Goal: Task Accomplishment & Management: Manage account settings

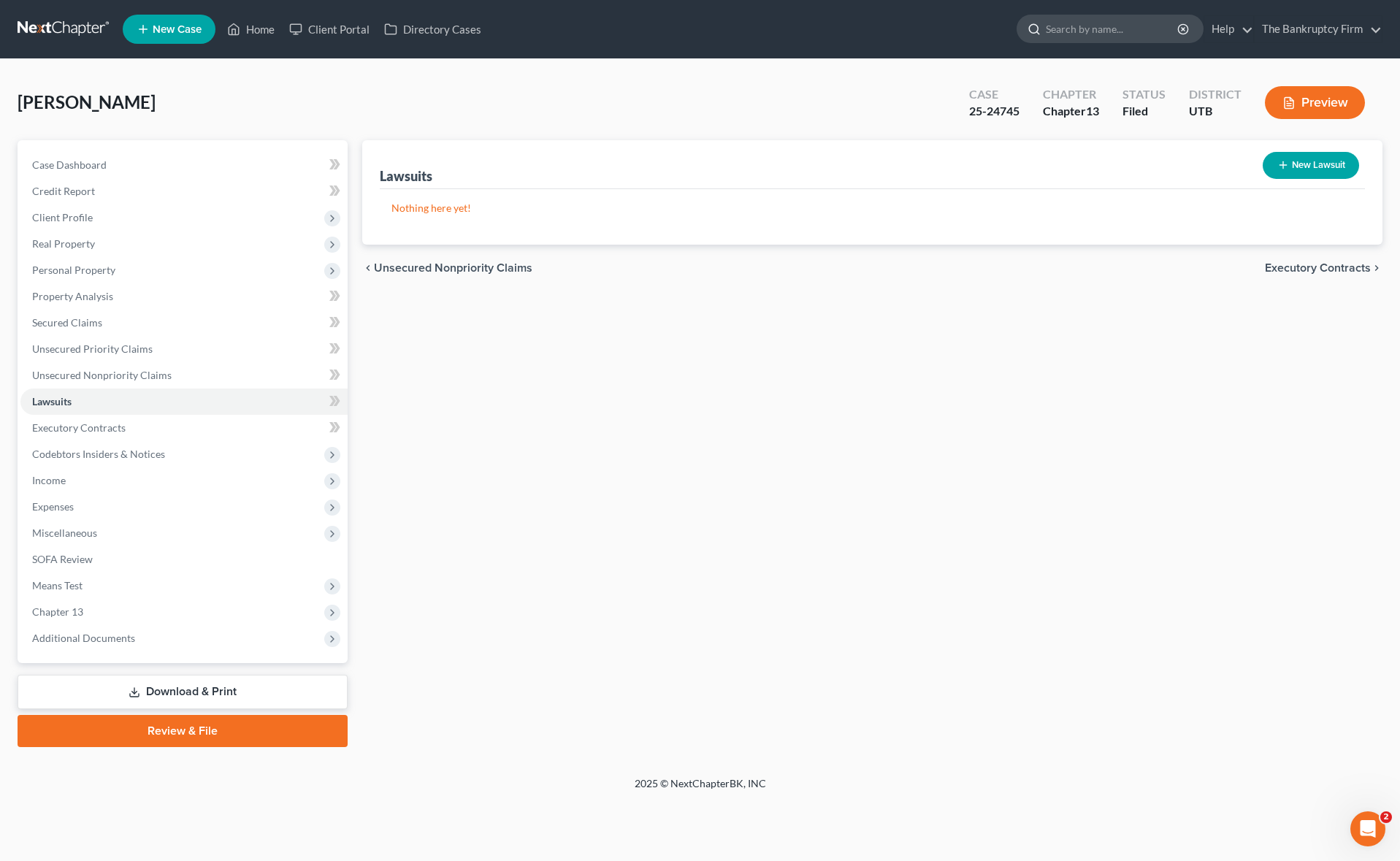
click at [1051, 22] on input "search" at bounding box center [1112, 29] width 134 height 27
type input "[PERSON_NAME]"
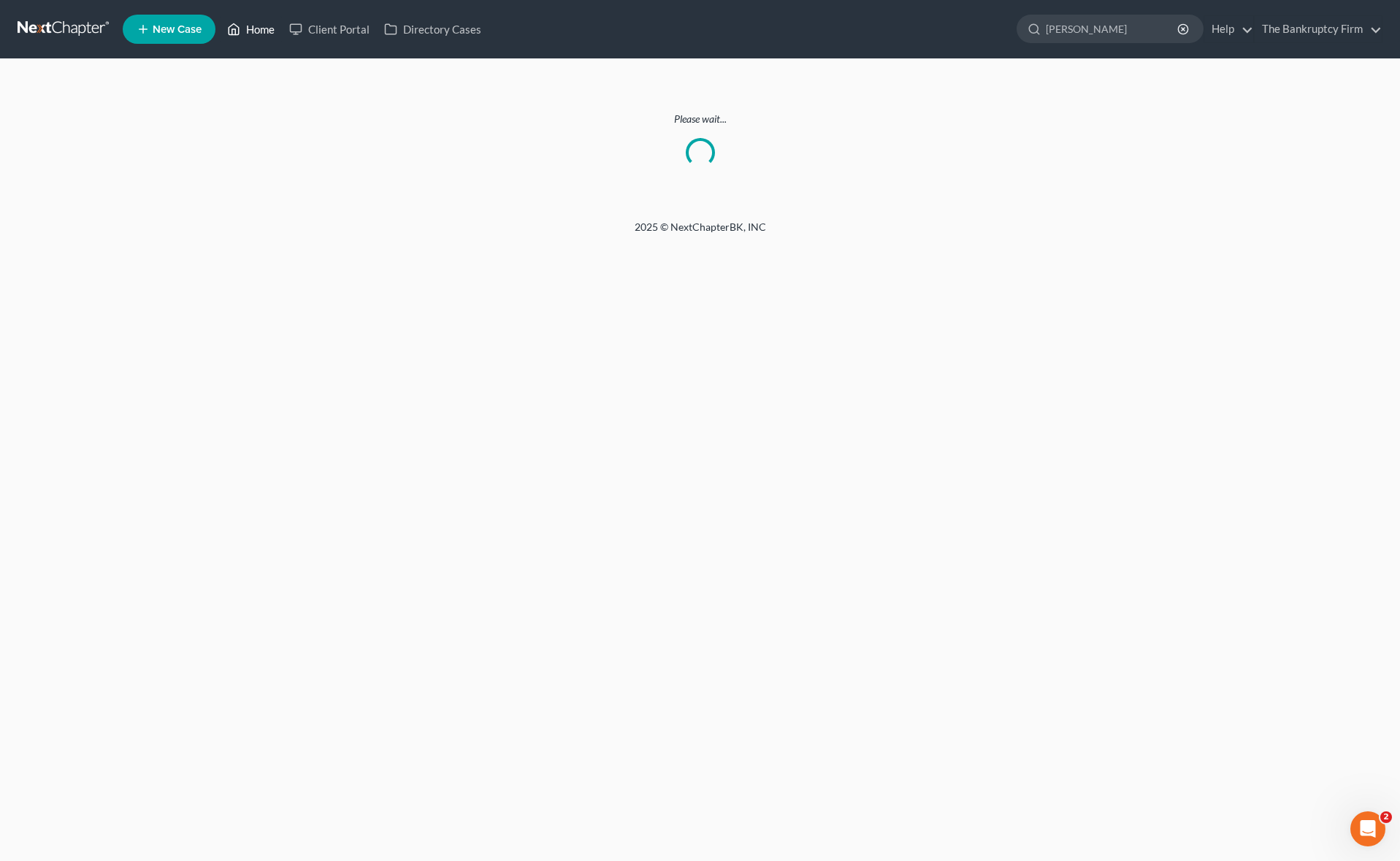
click at [258, 30] on link "Home" at bounding box center [251, 29] width 62 height 26
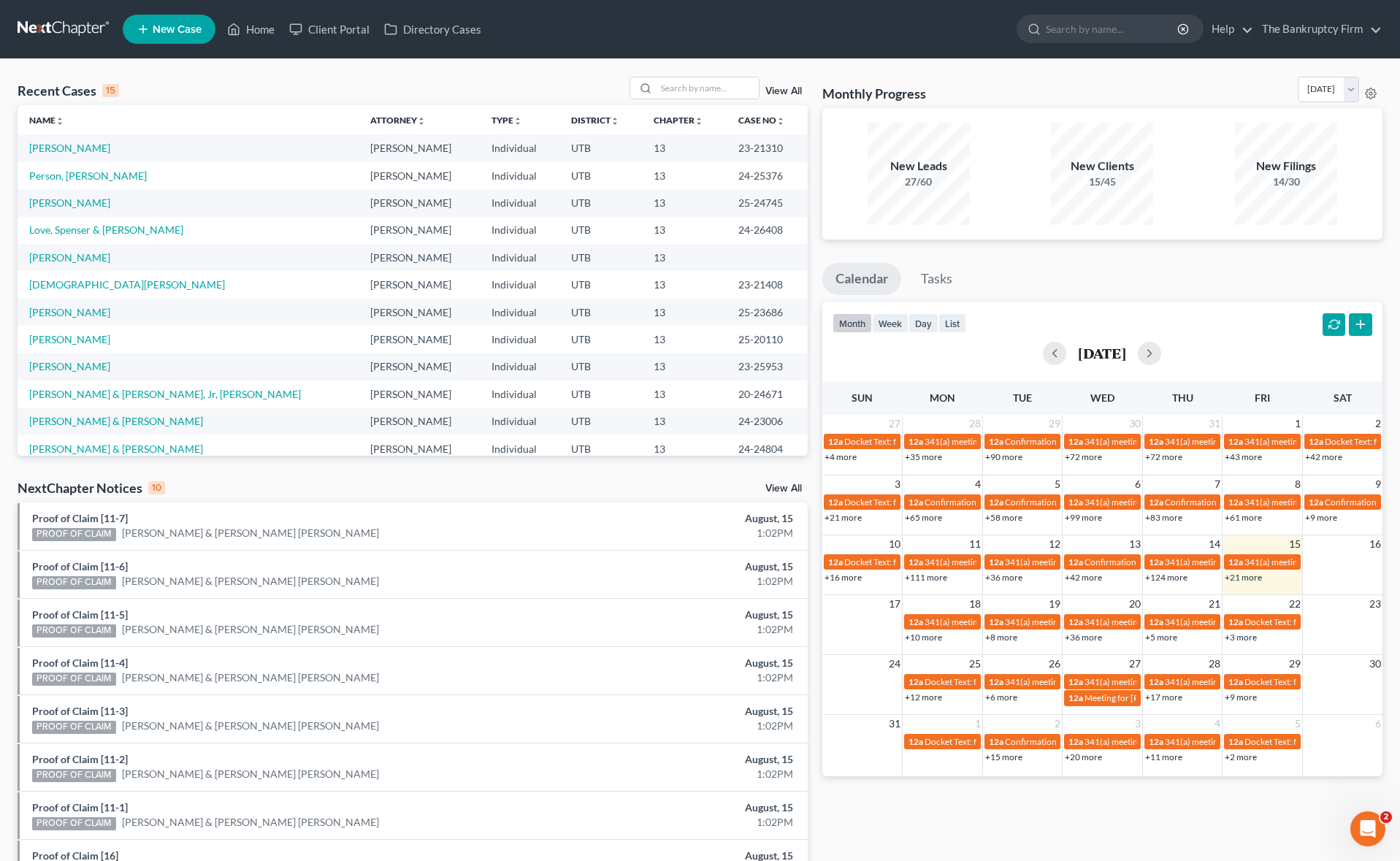
click at [792, 91] on link "View All" at bounding box center [783, 91] width 36 height 10
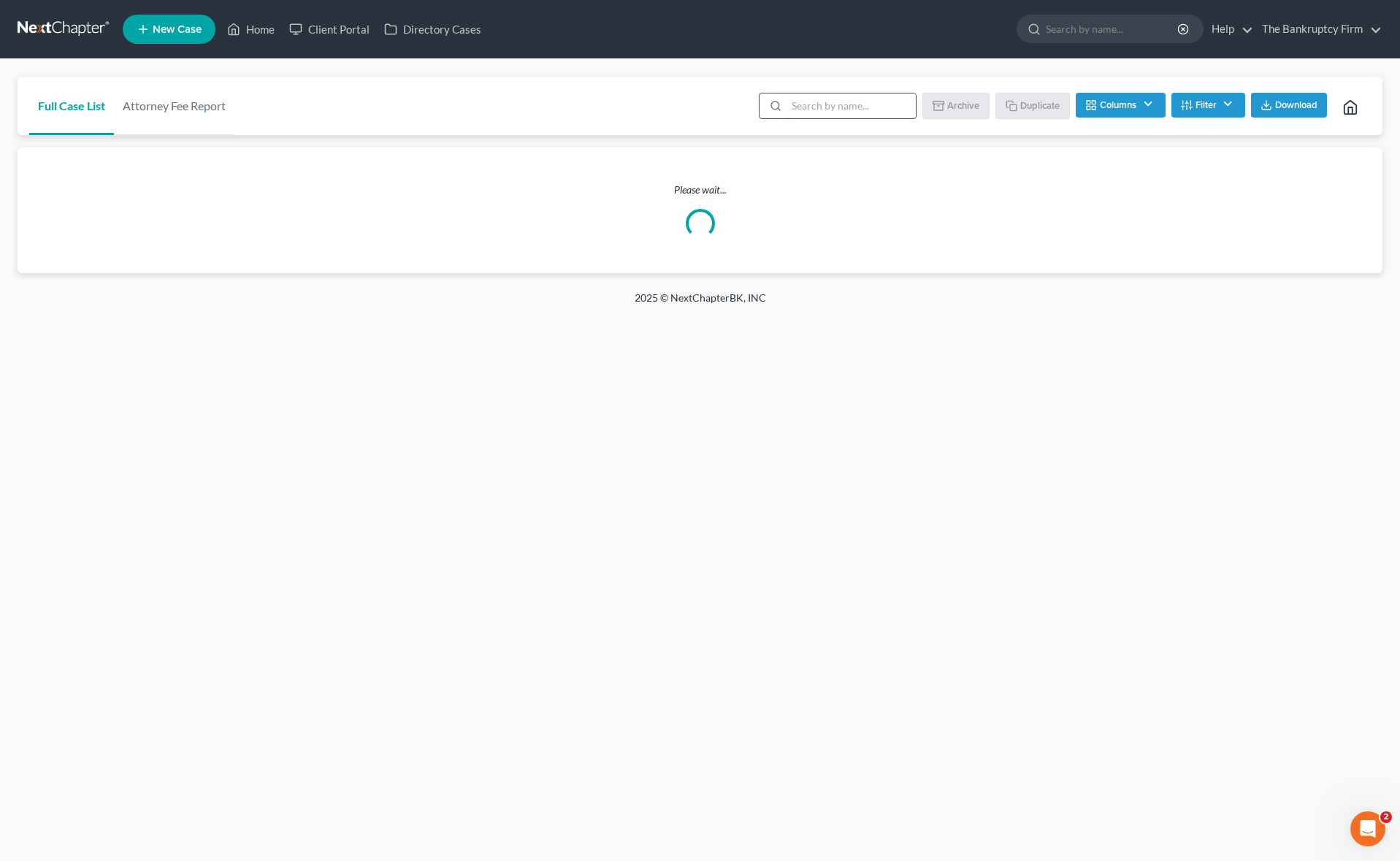
click at [846, 108] on input "search" at bounding box center [851, 105] width 129 height 25
type input "[PERSON_NAME]"
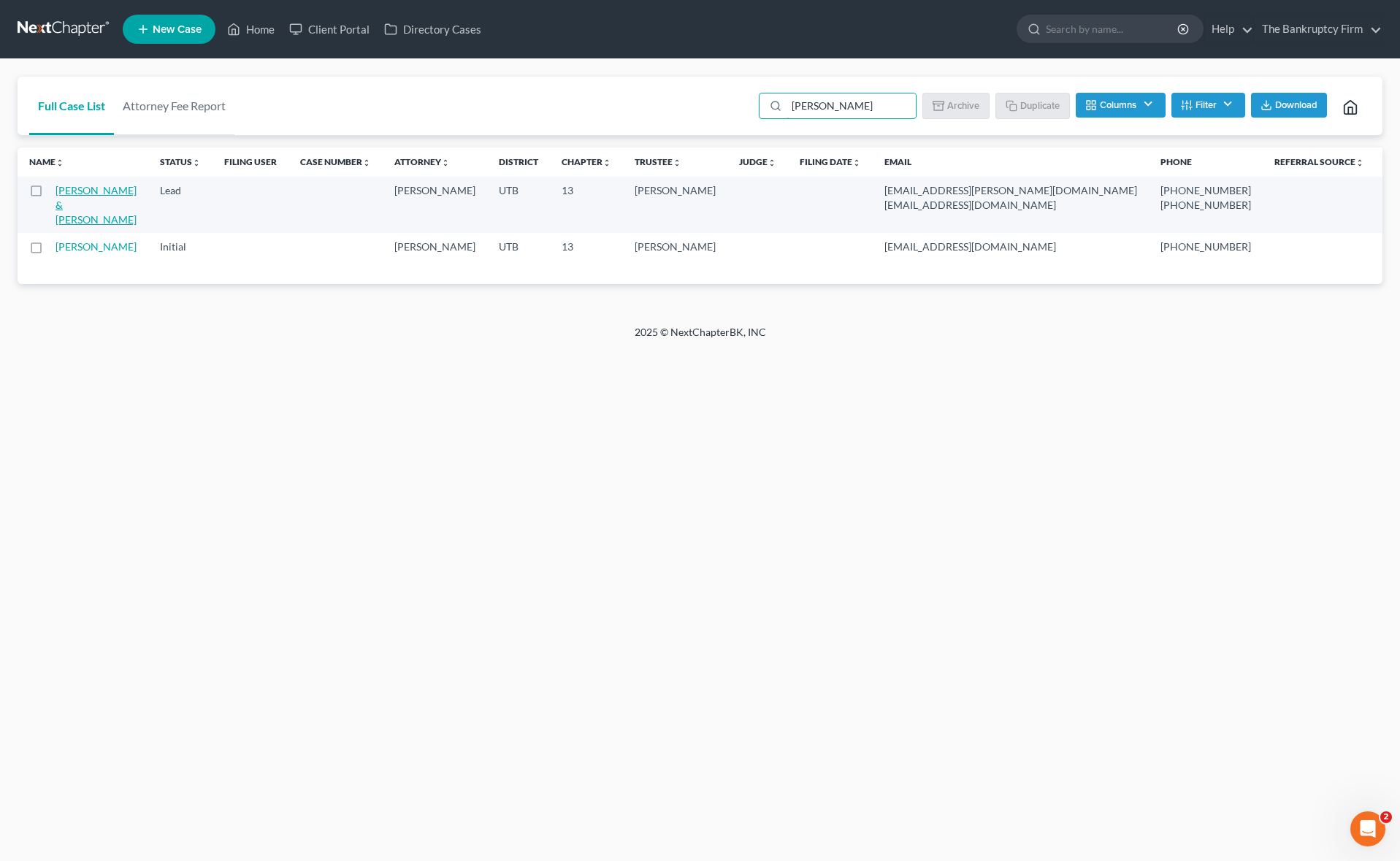
click at [70, 203] on link "[PERSON_NAME] & [PERSON_NAME]" at bounding box center [96, 205] width 81 height 42
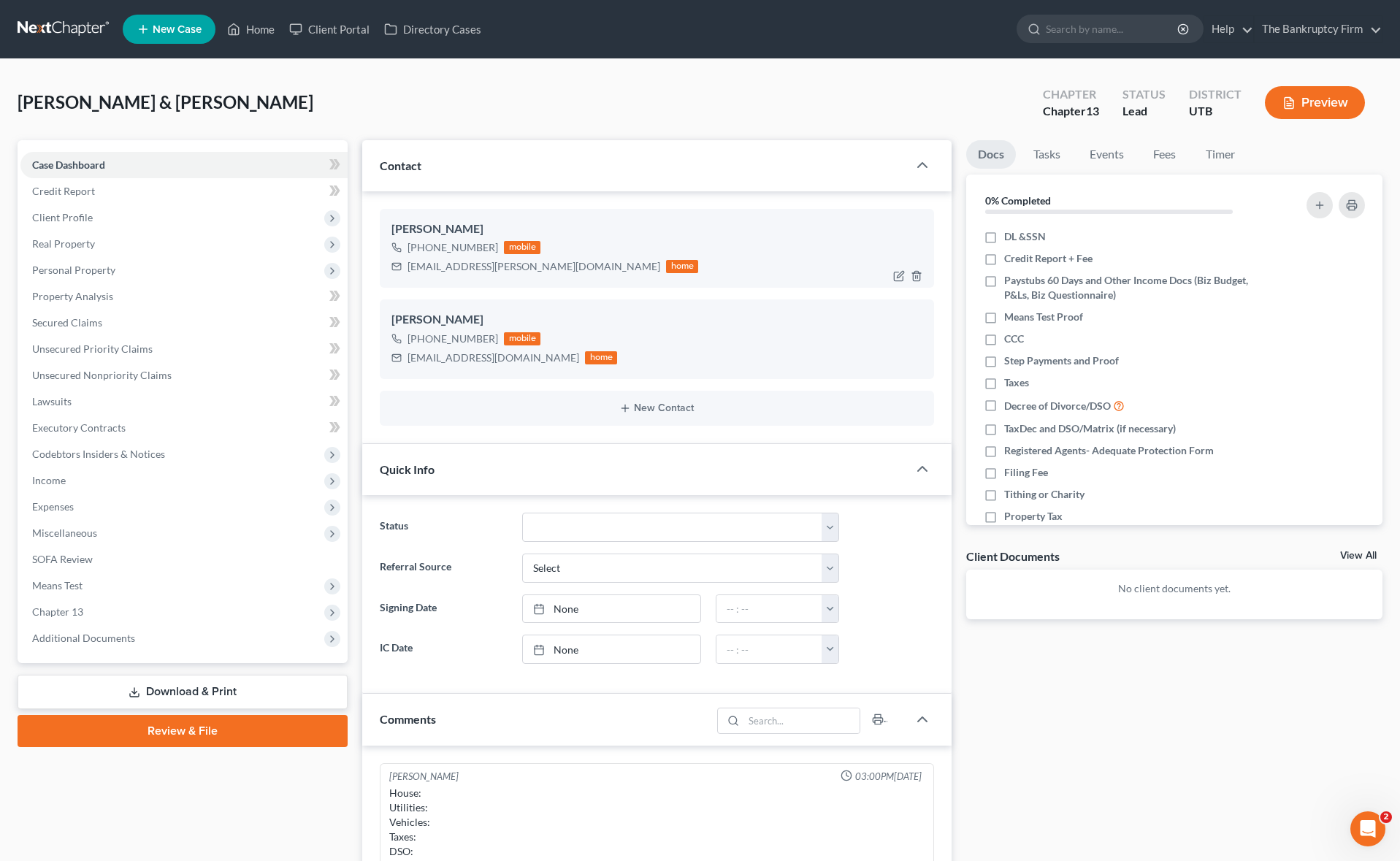
scroll to position [114, 0]
drag, startPoint x: 515, startPoint y: 266, endPoint x: 441, endPoint y: 285, distance: 76.4
click at [408, 267] on div "[EMAIL_ADDRESS][PERSON_NAME][DOMAIN_NAME]" at bounding box center [534, 267] width 253 height 15
copy div "[EMAIL_ADDRESS][PERSON_NAME][DOMAIN_NAME]"
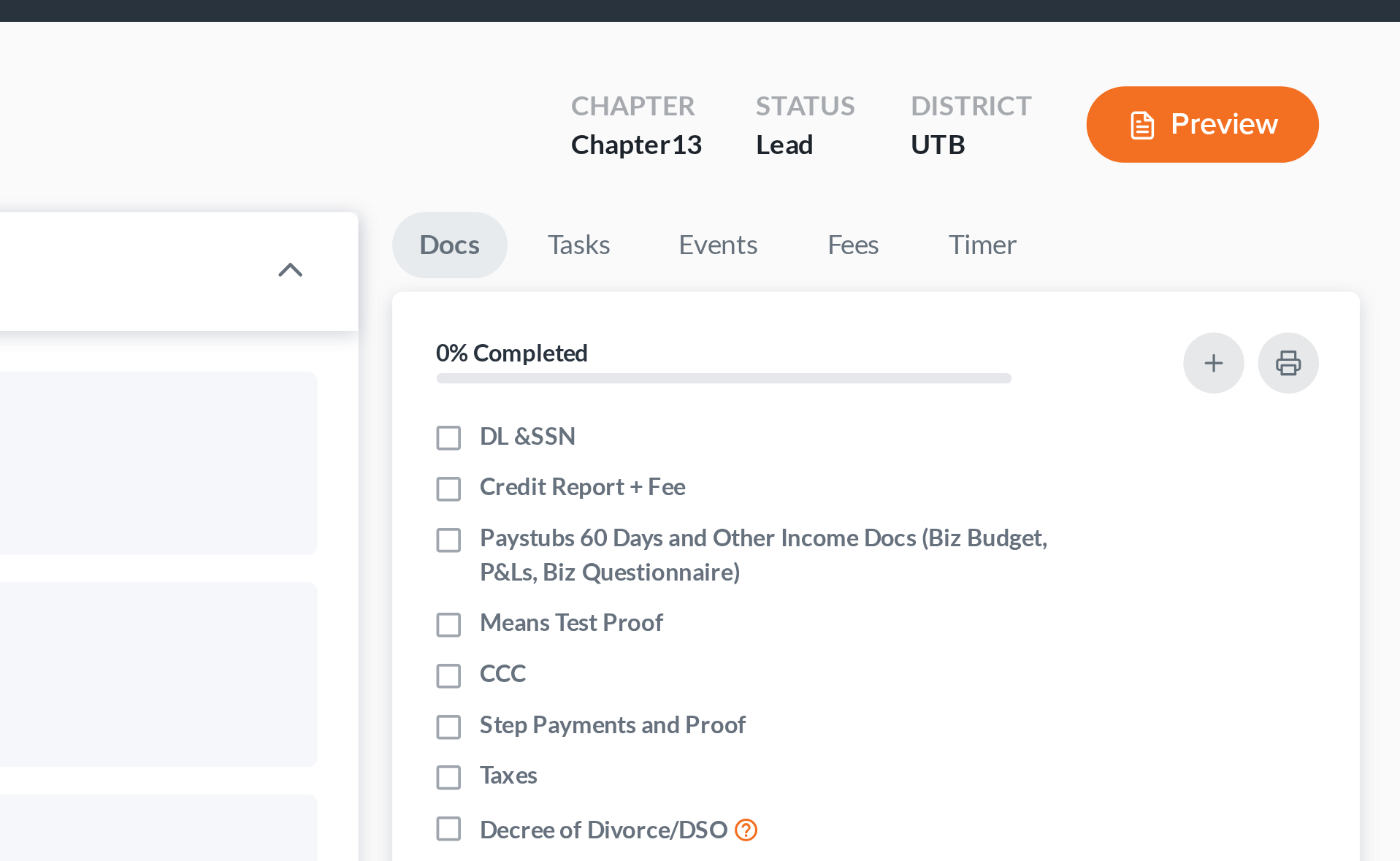
scroll to position [0, 0]
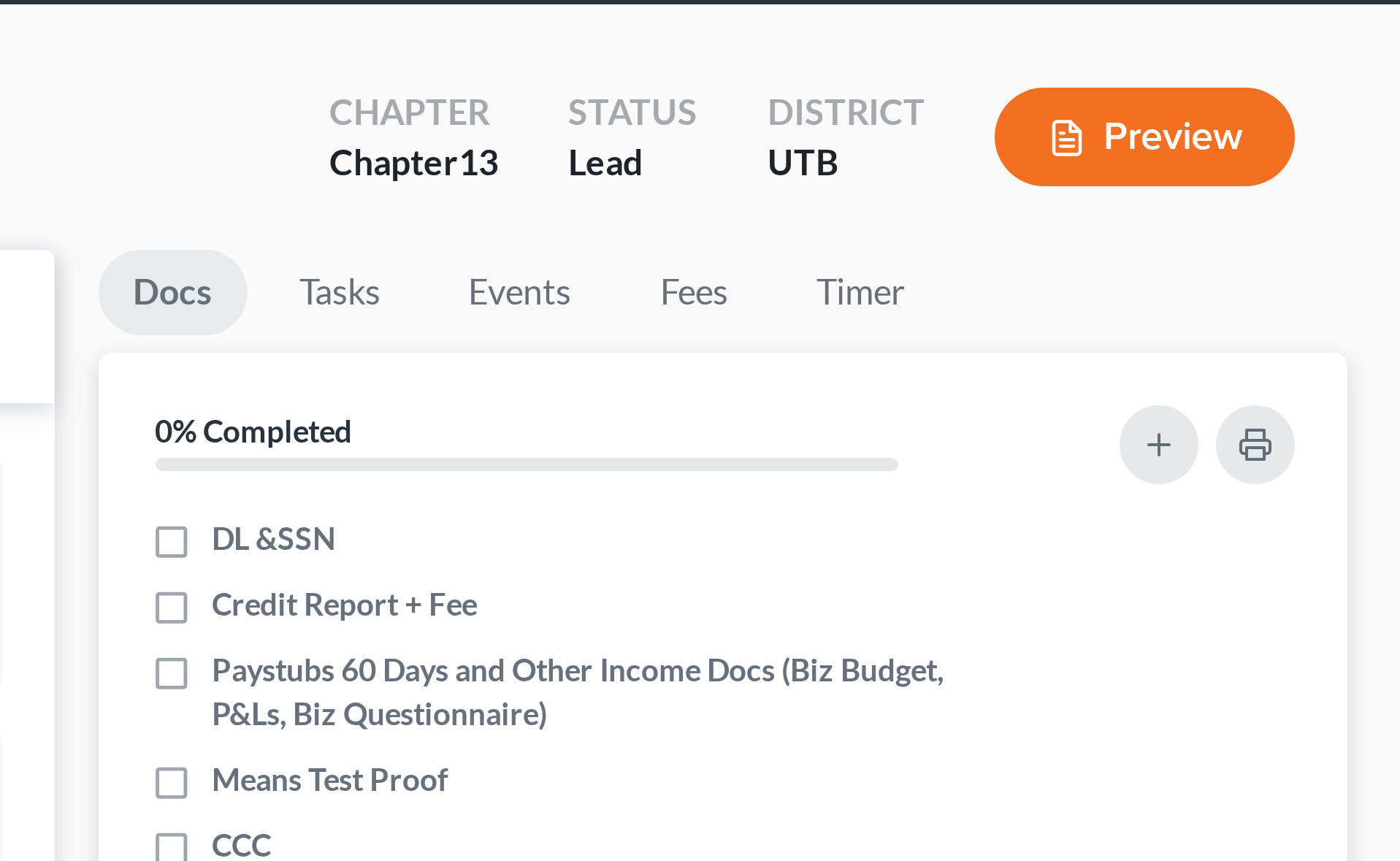
click at [1055, 131] on div "[PERSON_NAME] & Kaylee Upgraded Chapter Chapter 13 Status Lead District UTB Pre…" at bounding box center [700, 108] width 1365 height 63
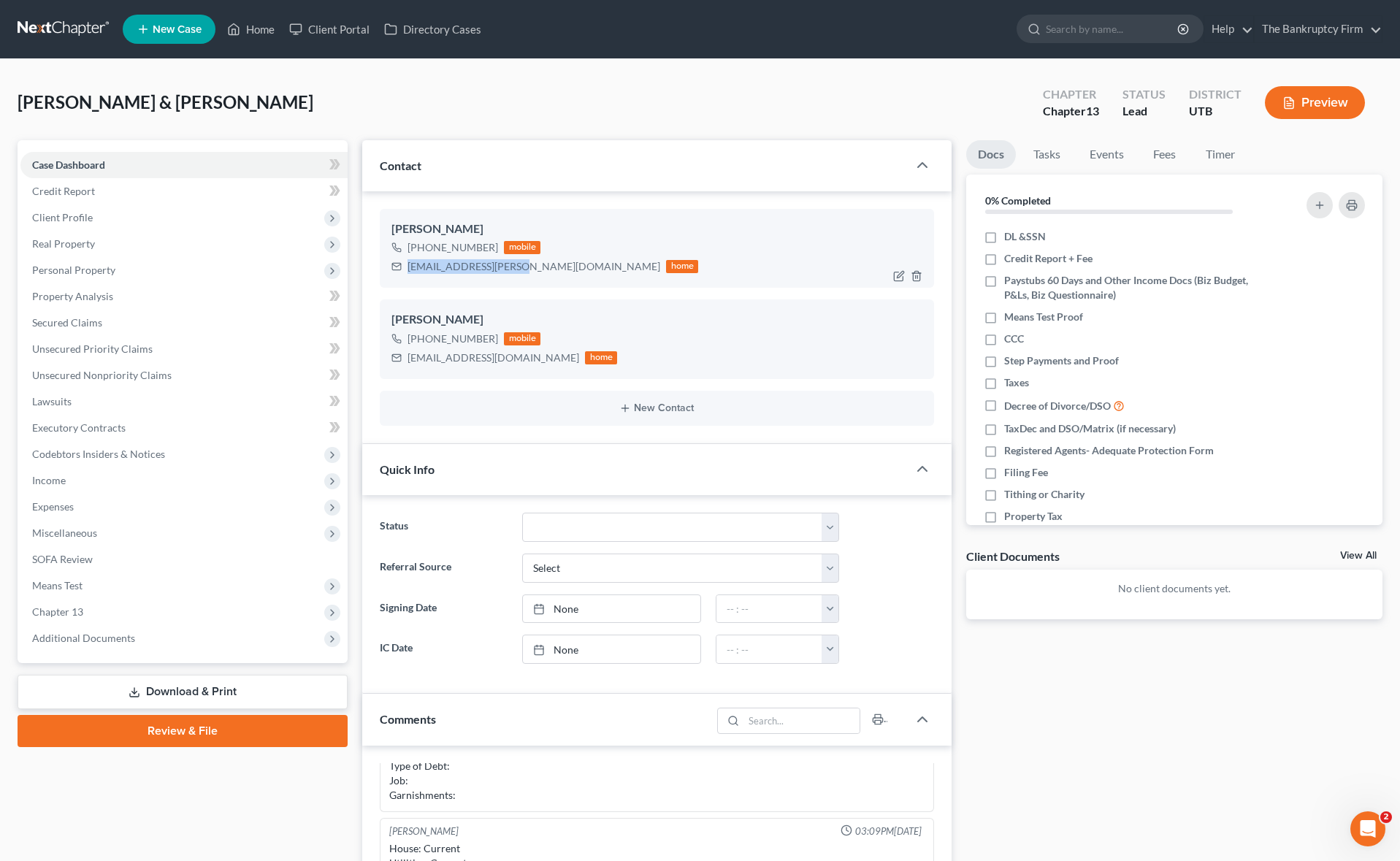
drag, startPoint x: 515, startPoint y: 270, endPoint x: 406, endPoint y: 273, distance: 109.0
click at [406, 272] on div "[EMAIL_ADDRESS][PERSON_NAME][DOMAIN_NAME] home" at bounding box center [545, 267] width 307 height 19
copy div "[EMAIL_ADDRESS][PERSON_NAME][DOMAIN_NAME]"
click at [50, 480] on span "Income" at bounding box center [48, 480] width 33 height 13
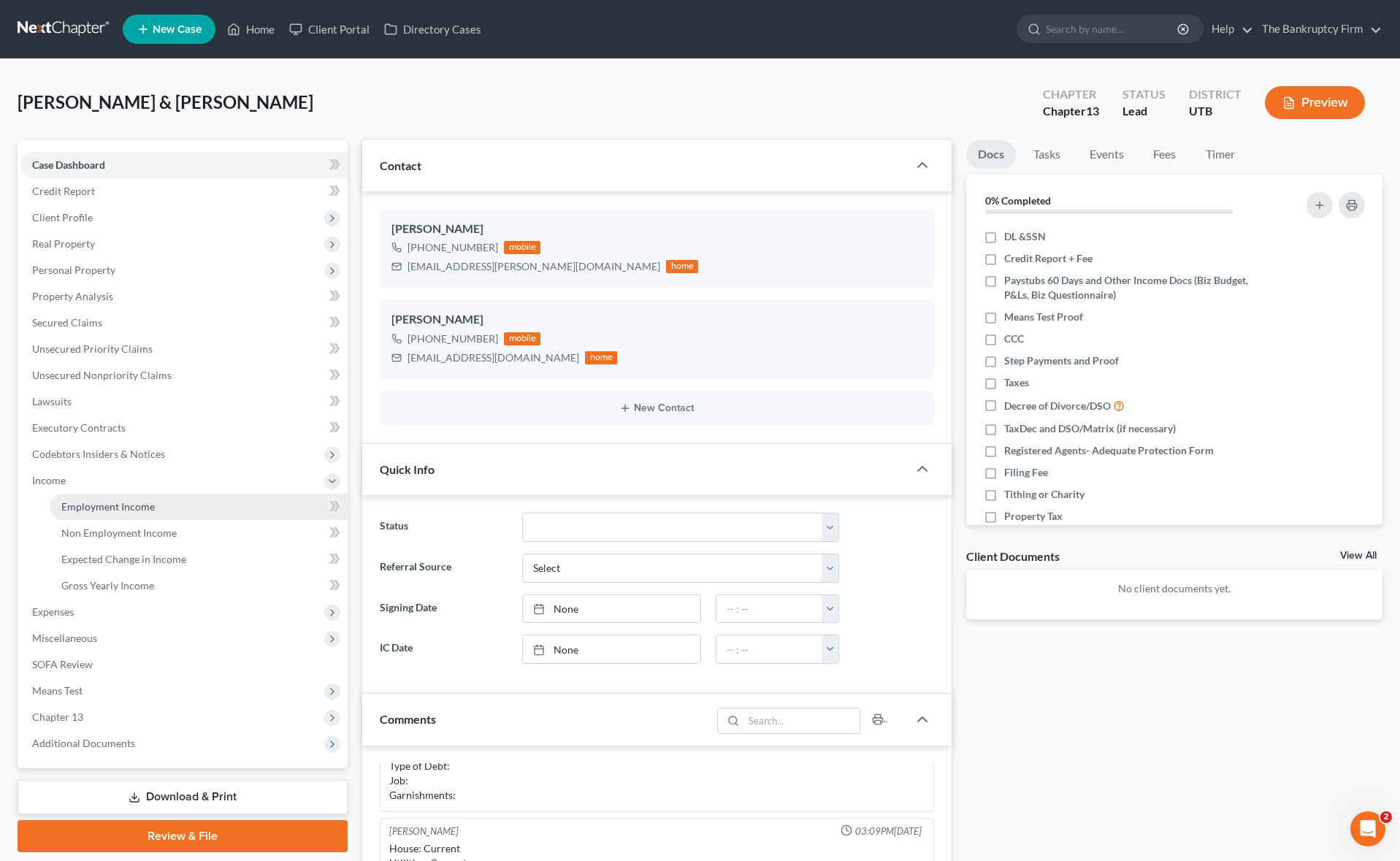
click at [131, 507] on span "Employment Income" at bounding box center [108, 506] width 94 height 13
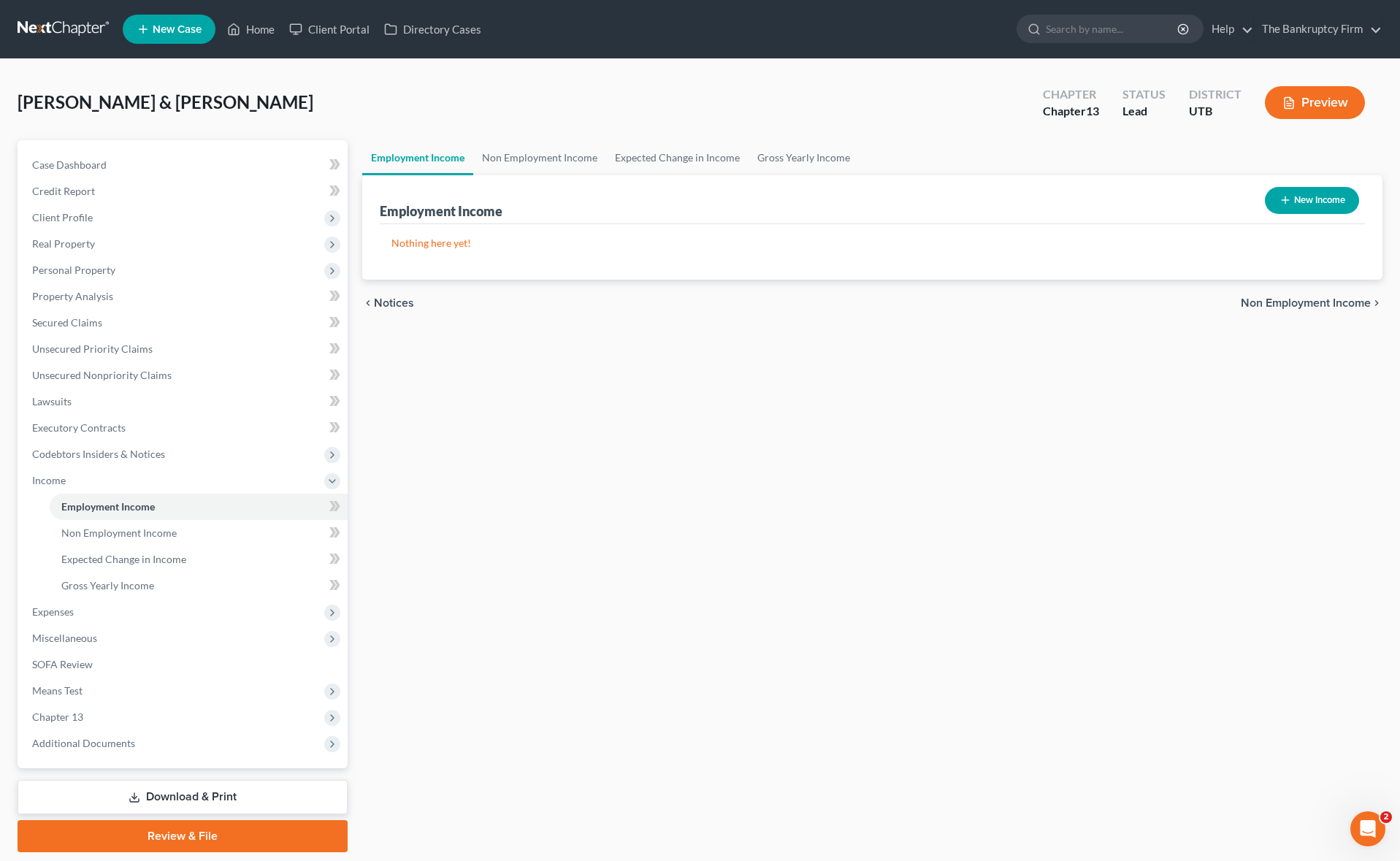
click at [1317, 195] on button "New Income" at bounding box center [1312, 201] width 94 height 27
select select "0"
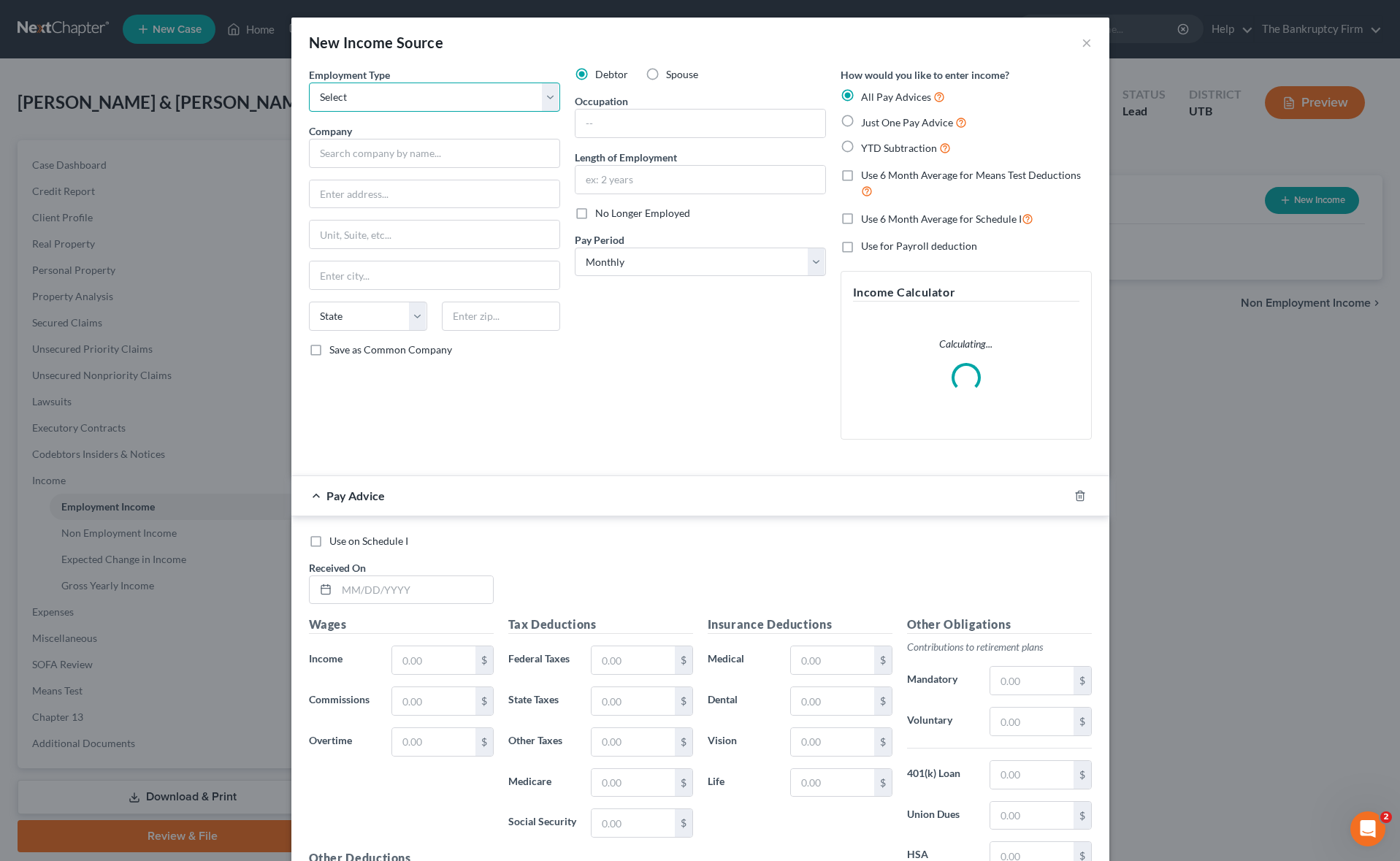
click at [382, 99] on select "Select Full or [DEMOGRAPHIC_DATA] Employment Self Employment" at bounding box center [435, 97] width 251 height 29
select select "0"
click at [309, 82] on select "Select Full or [DEMOGRAPHIC_DATA] Employment Self Employment" at bounding box center [435, 97] width 251 height 29
click at [375, 153] on input "text" at bounding box center [435, 153] width 251 height 29
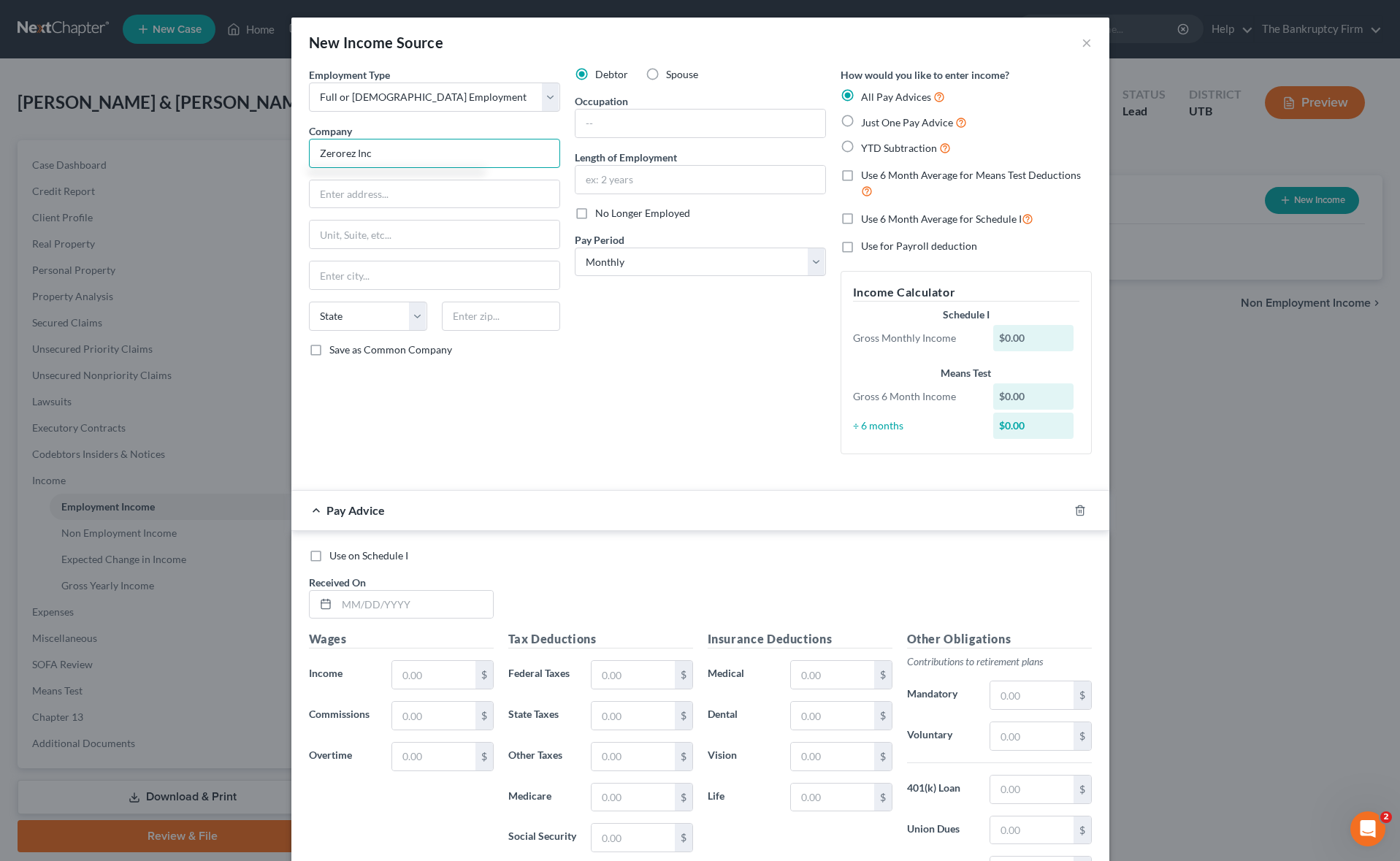
type input "Zerorez Inc"
type input "[STREET_ADDRESS][US_STATE]"
type input "Suite 120"
type input "84003"
type input "American Fork"
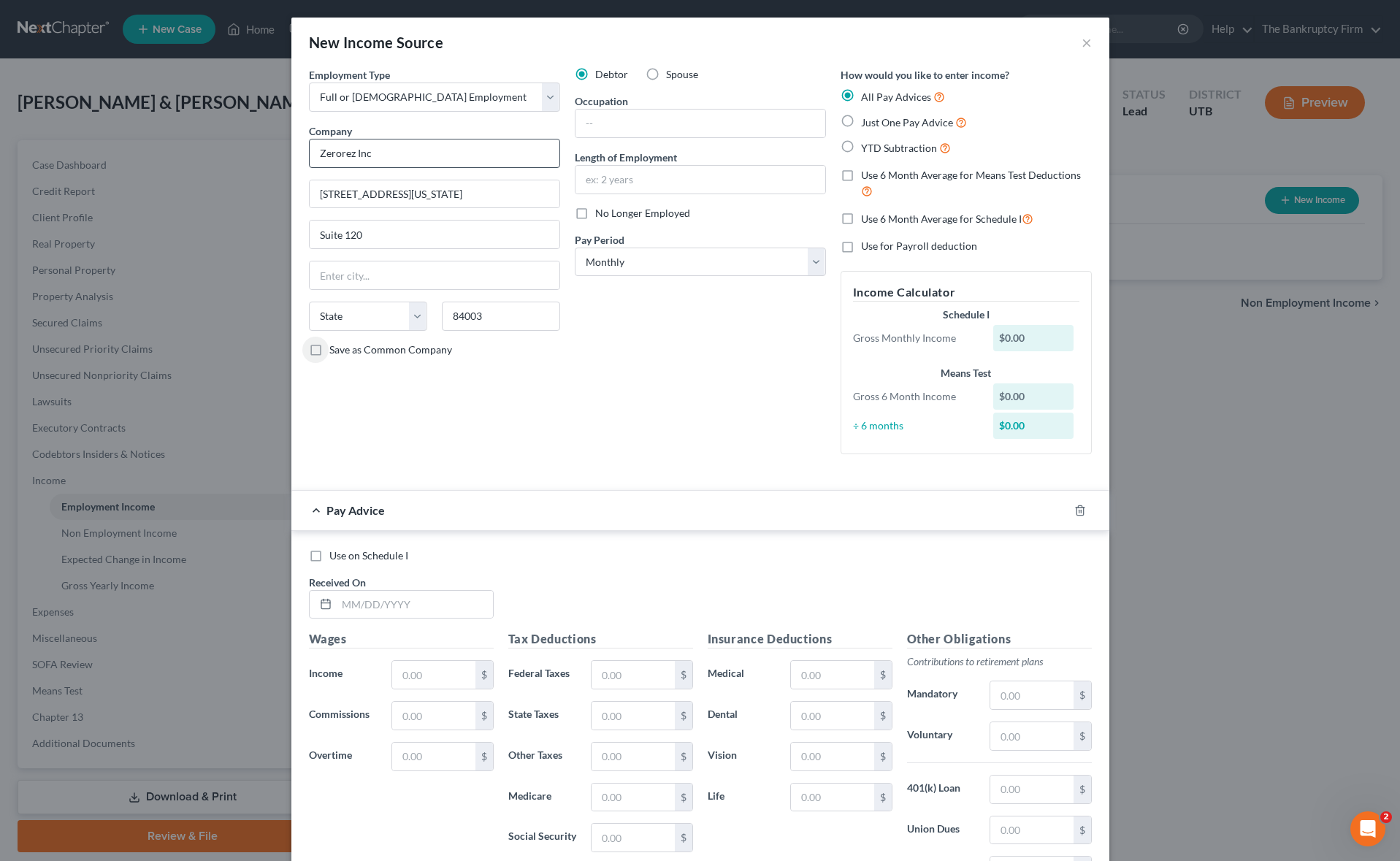
select select "46"
click at [719, 259] on select "Select Monthly Twice Monthly Every Other Week Weekly" at bounding box center [700, 261] width 251 height 29
select select "1"
click at [574, 247] on select "Select Monthly Twice Monthly Every Other Week Weekly" at bounding box center [700, 261] width 251 height 29
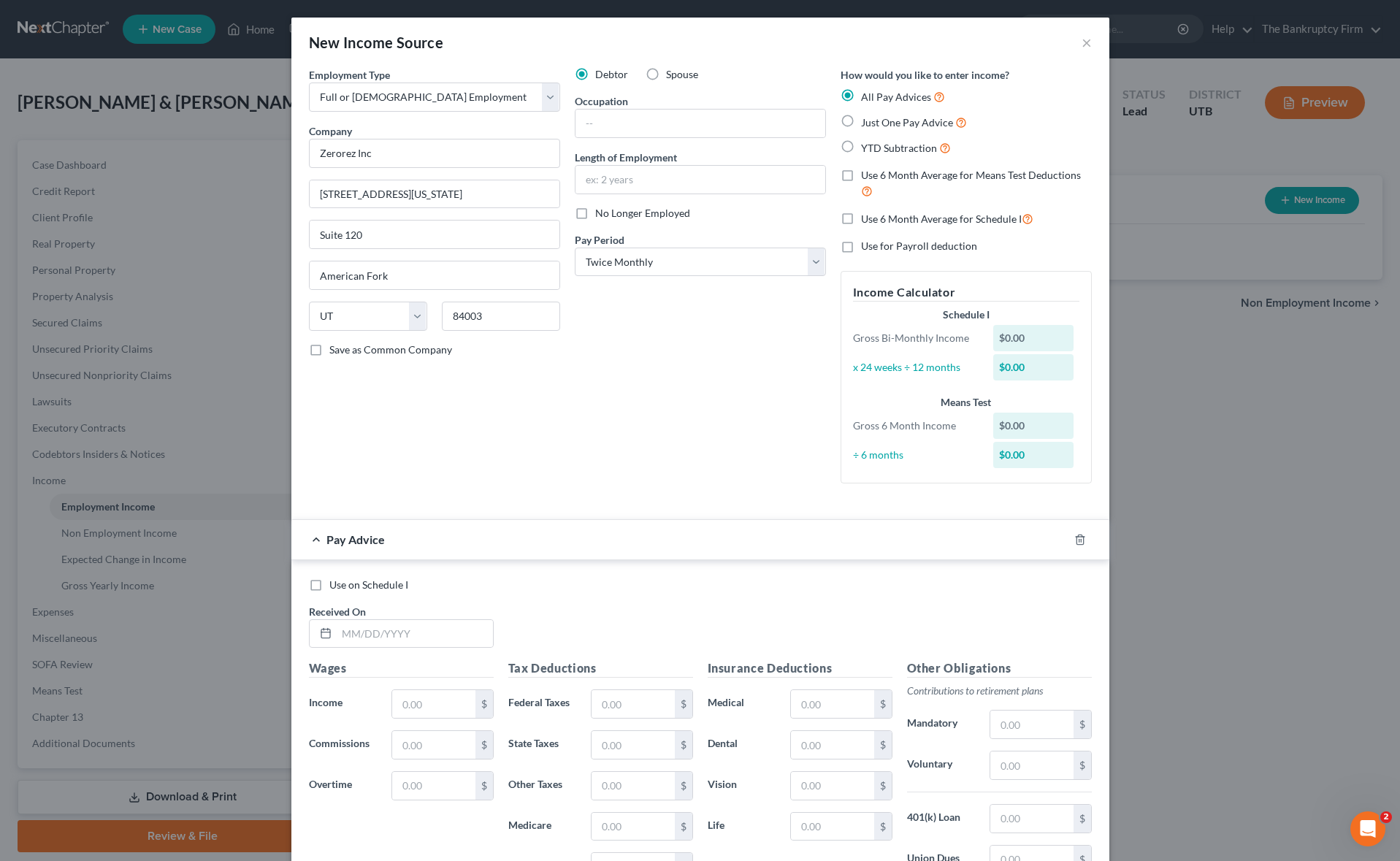
click at [861, 147] on label "YTD Subtraction" at bounding box center [906, 148] width 90 height 17
click at [866, 147] on input "YTD Subtraction" at bounding box center [871, 144] width 10 height 10
radio input "true"
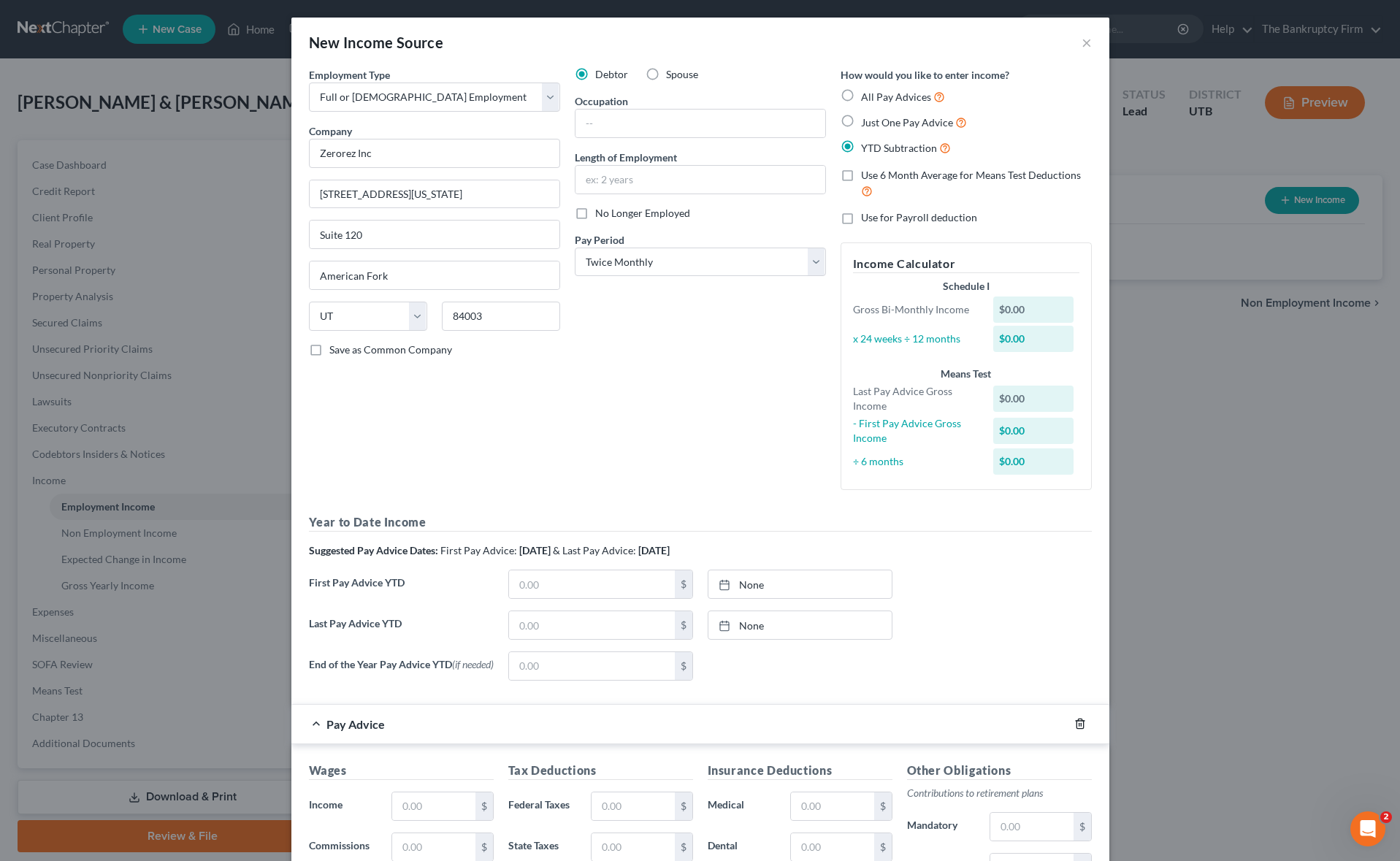
click at [1080, 721] on polyline "button" at bounding box center [1080, 721] width 9 height 0
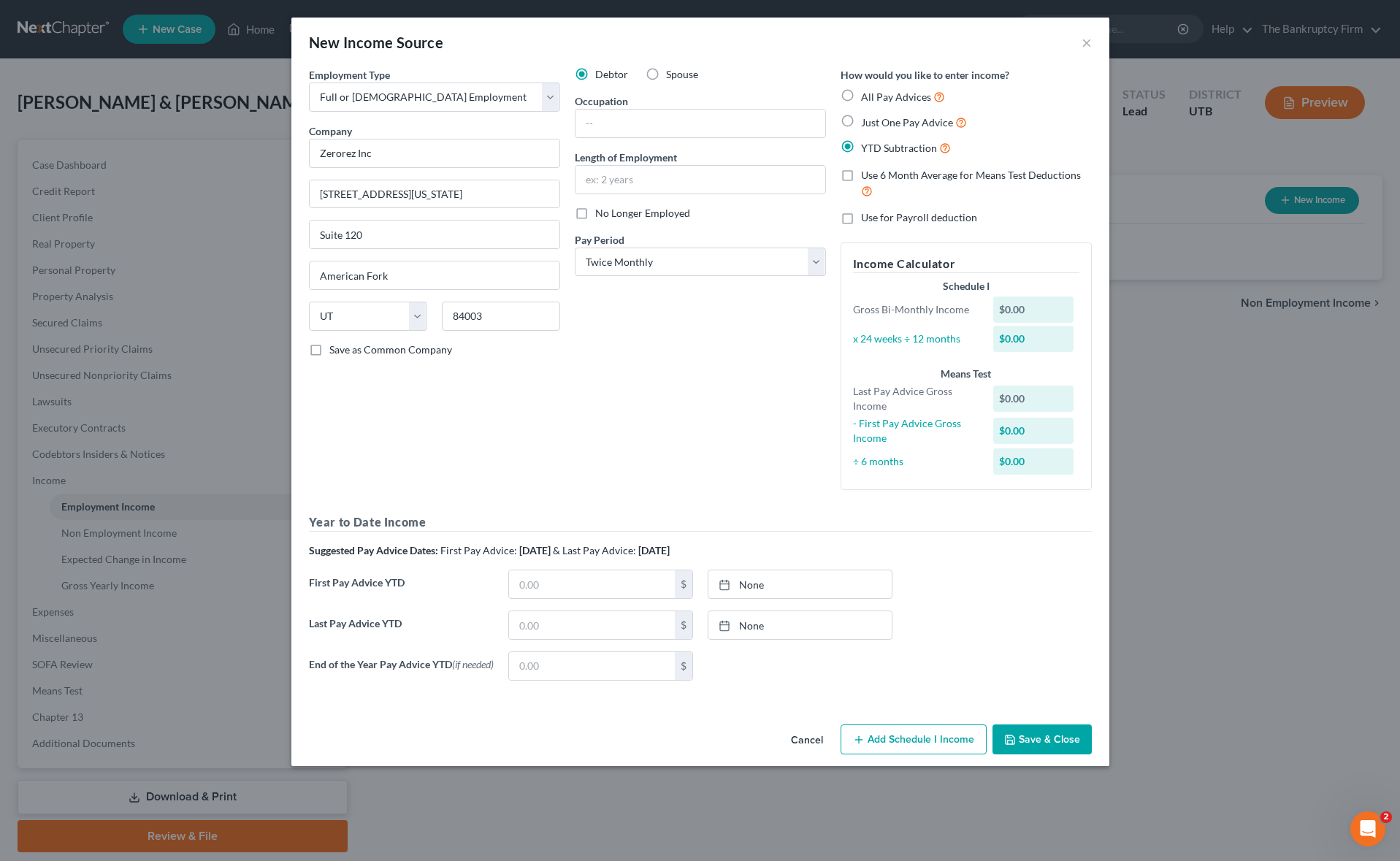
click at [913, 737] on button "Add Schedule I Income" at bounding box center [913, 739] width 146 height 30
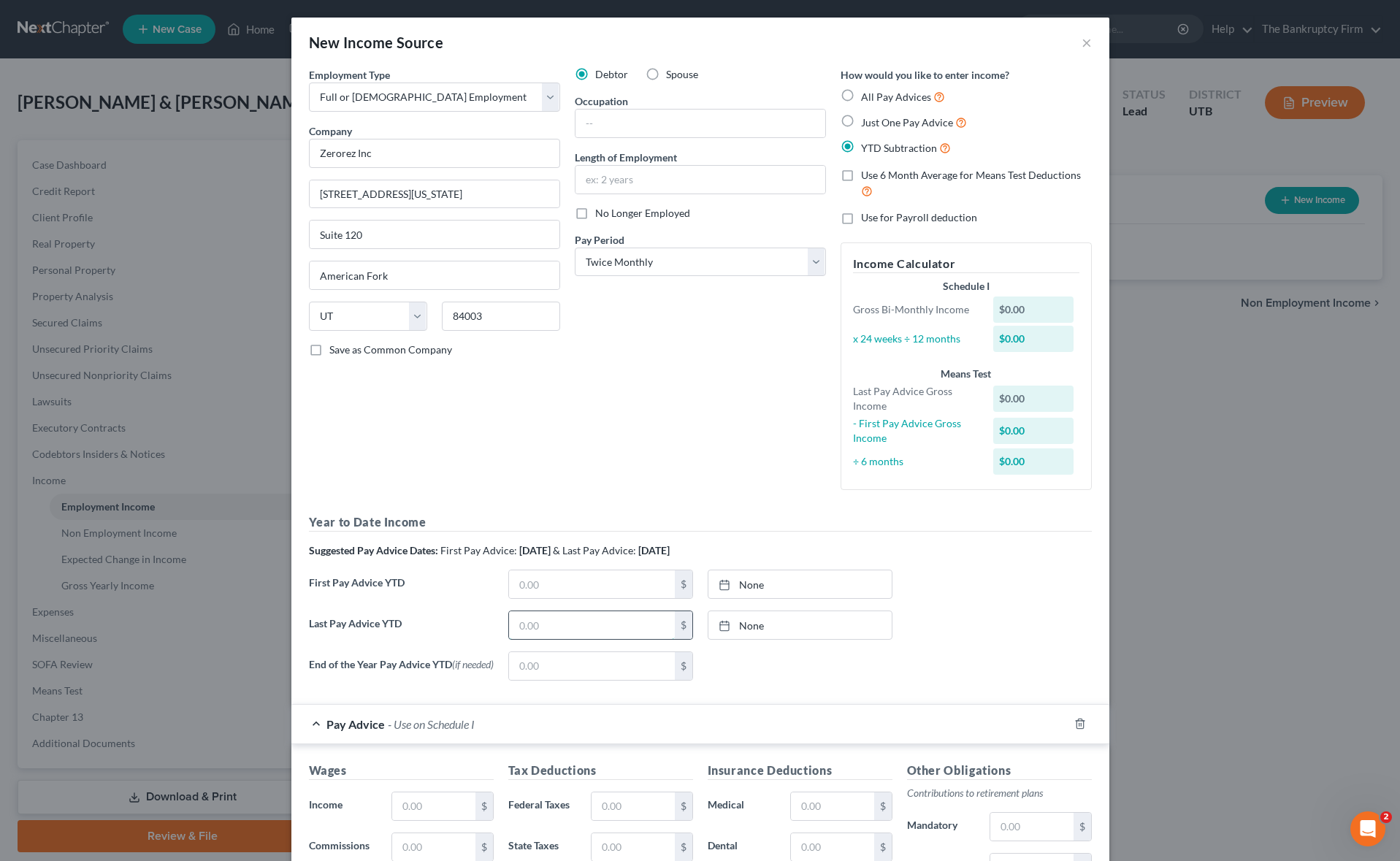
click at [617, 628] on input "text" at bounding box center [592, 624] width 166 height 27
click at [553, 625] on input "text" at bounding box center [592, 624] width 166 height 27
type input "47,736.84"
click at [762, 624] on link "[DATE]" at bounding box center [800, 624] width 184 height 27
click at [781, 585] on link "None" at bounding box center [800, 583] width 184 height 27
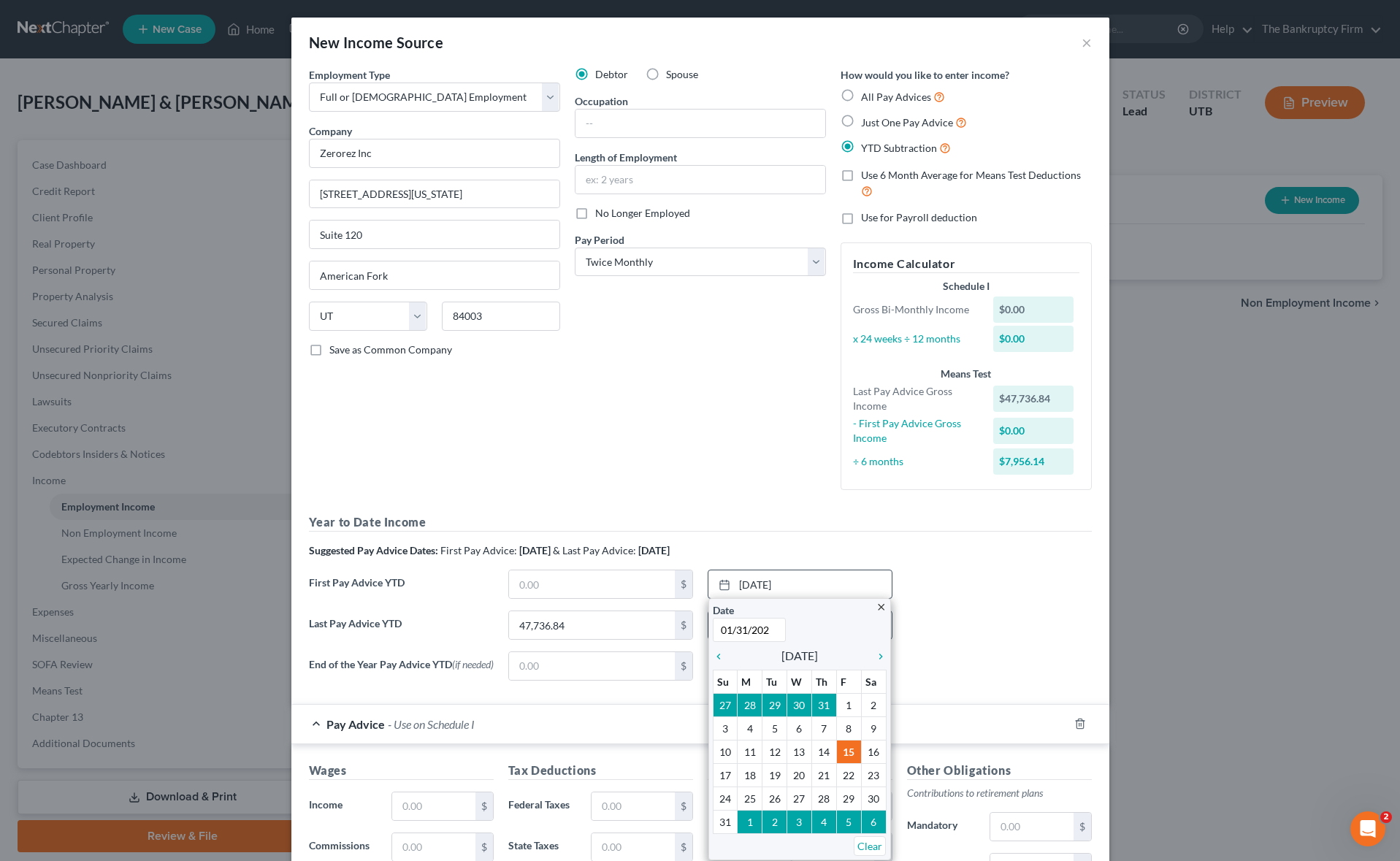
type input "[DATE]"
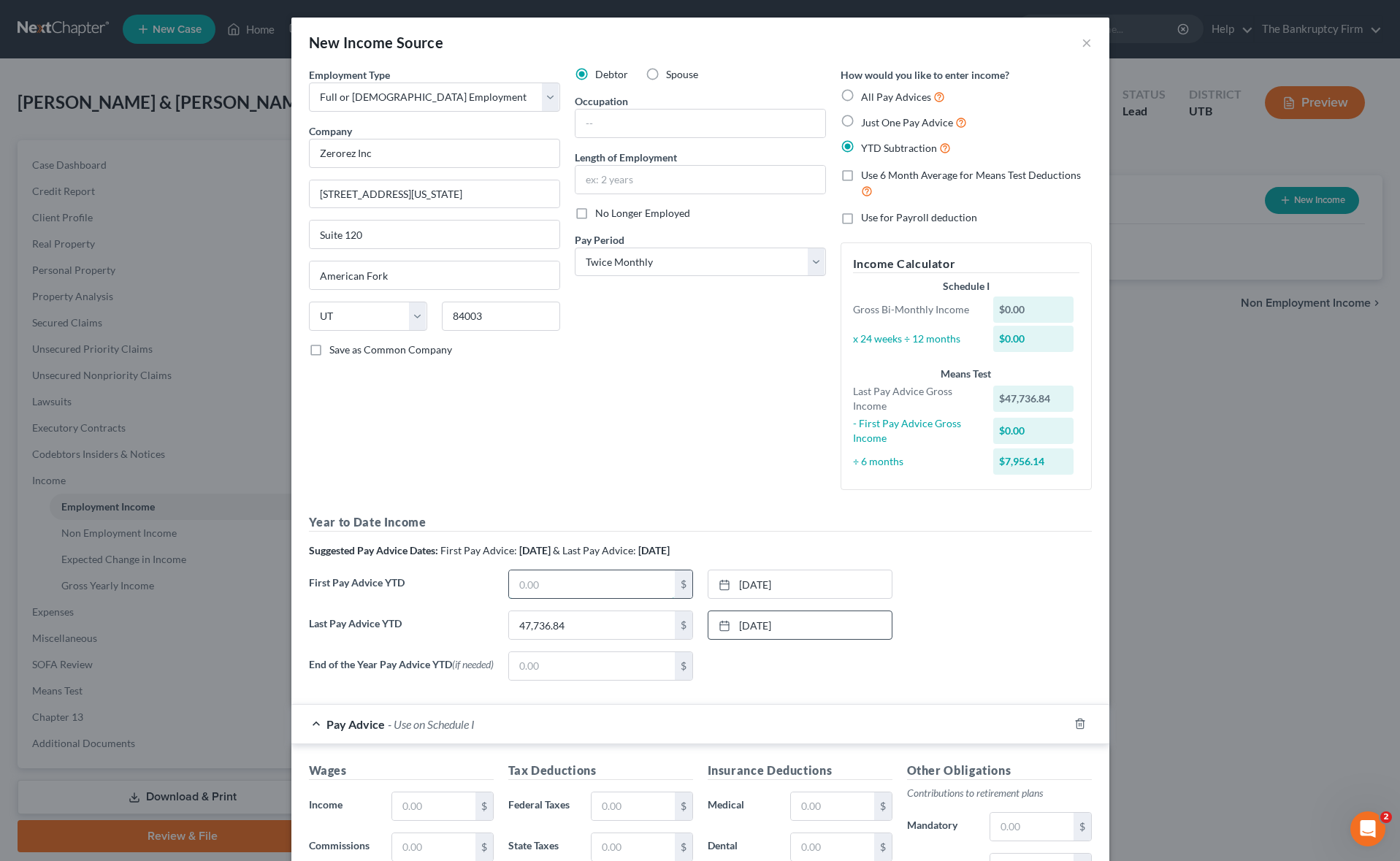
click at [564, 585] on input "text" at bounding box center [592, 583] width 166 height 27
type input "6,662.50"
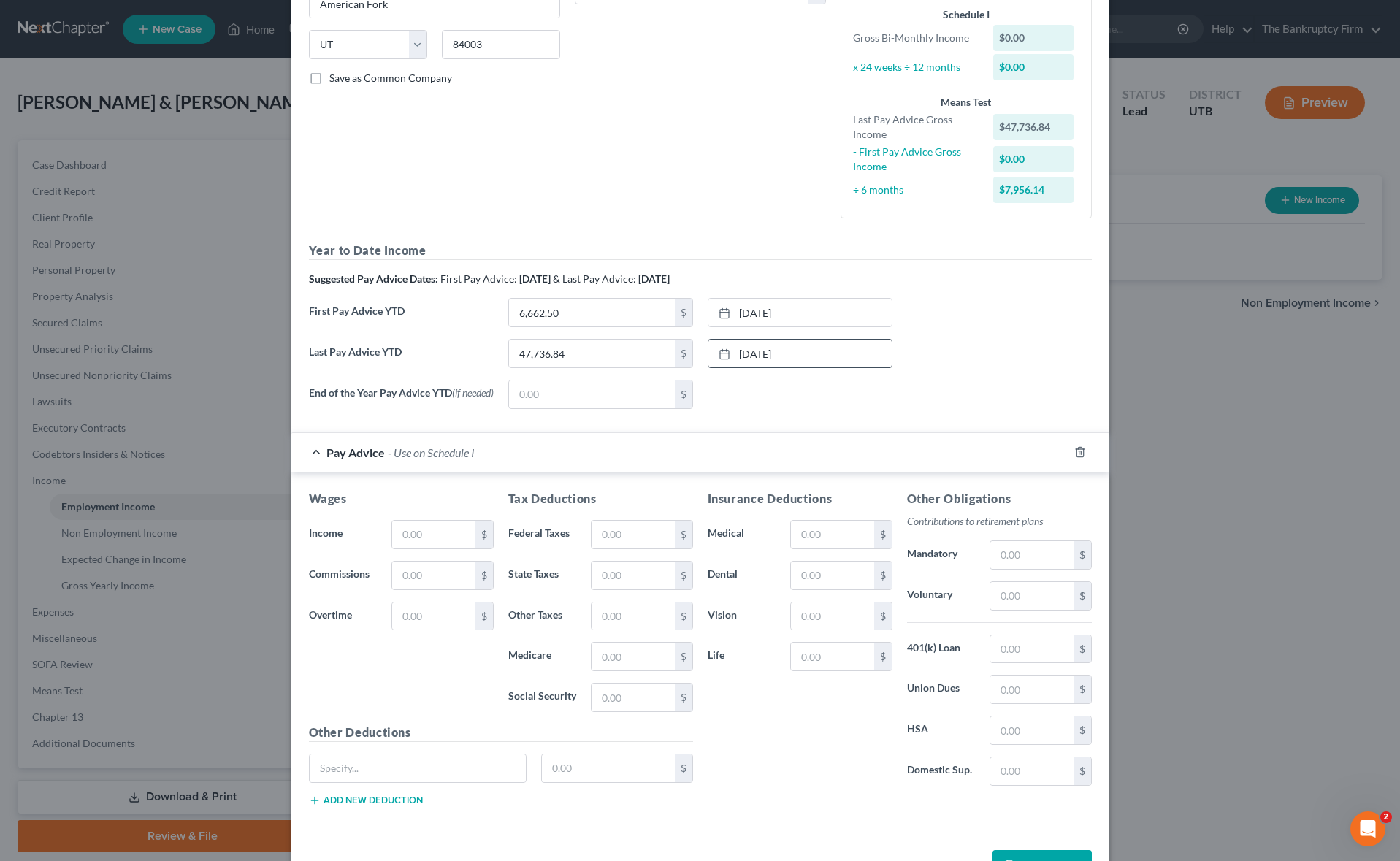
scroll to position [273, 0]
click at [427, 540] on input "text" at bounding box center [433, 533] width 82 height 27
type input "3,431.19"
type input "428.96"
click at [814, 539] on input "text" at bounding box center [832, 533] width 82 height 27
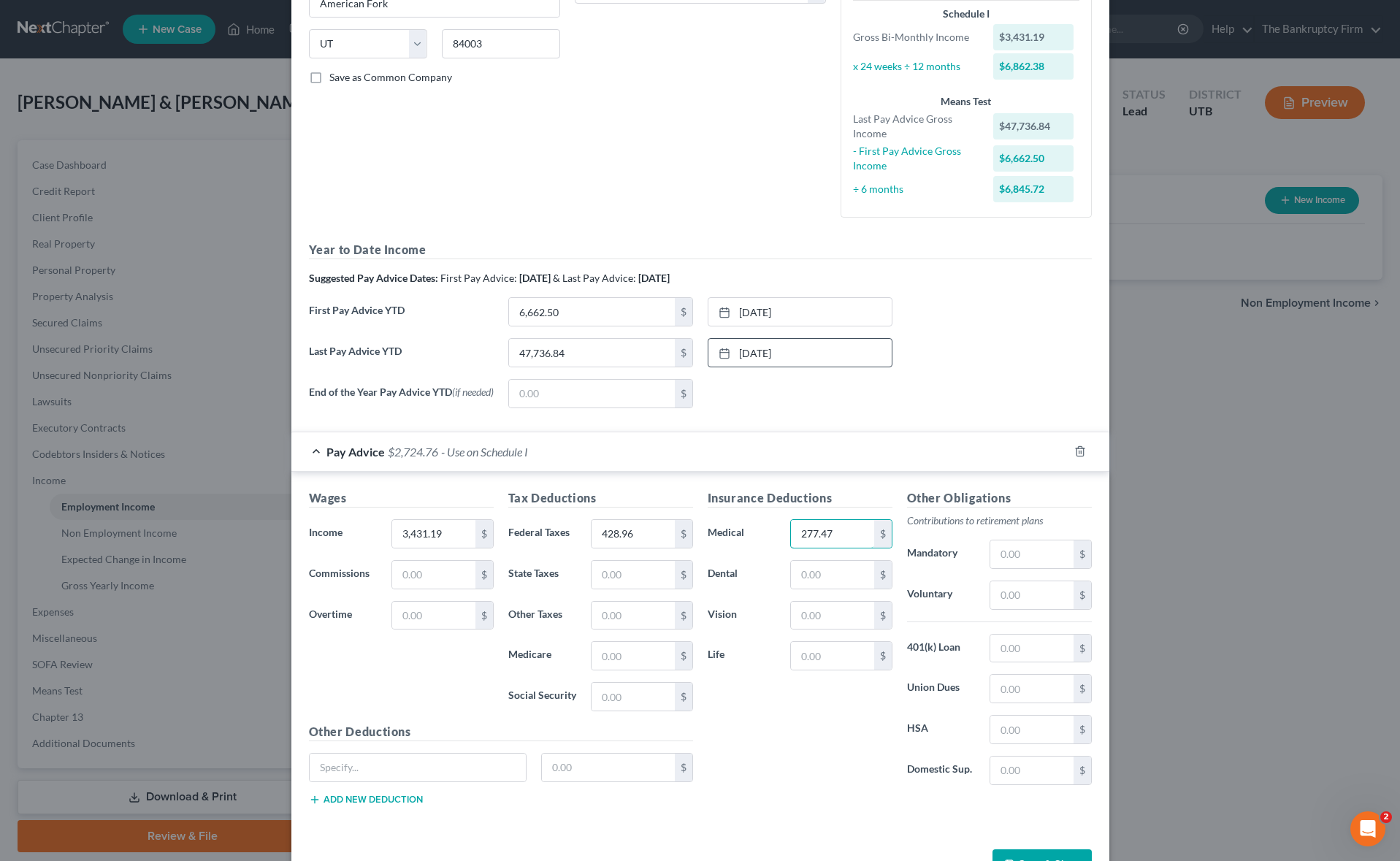
type input "277.47"
click at [1014, 732] on input "text" at bounding box center [1031, 729] width 82 height 27
type input "356.25"
click at [950, 384] on div "End of the Year Pay Advice YTD (if needed) $ None close Date Time chevron_left …" at bounding box center [700, 399] width 797 height 41
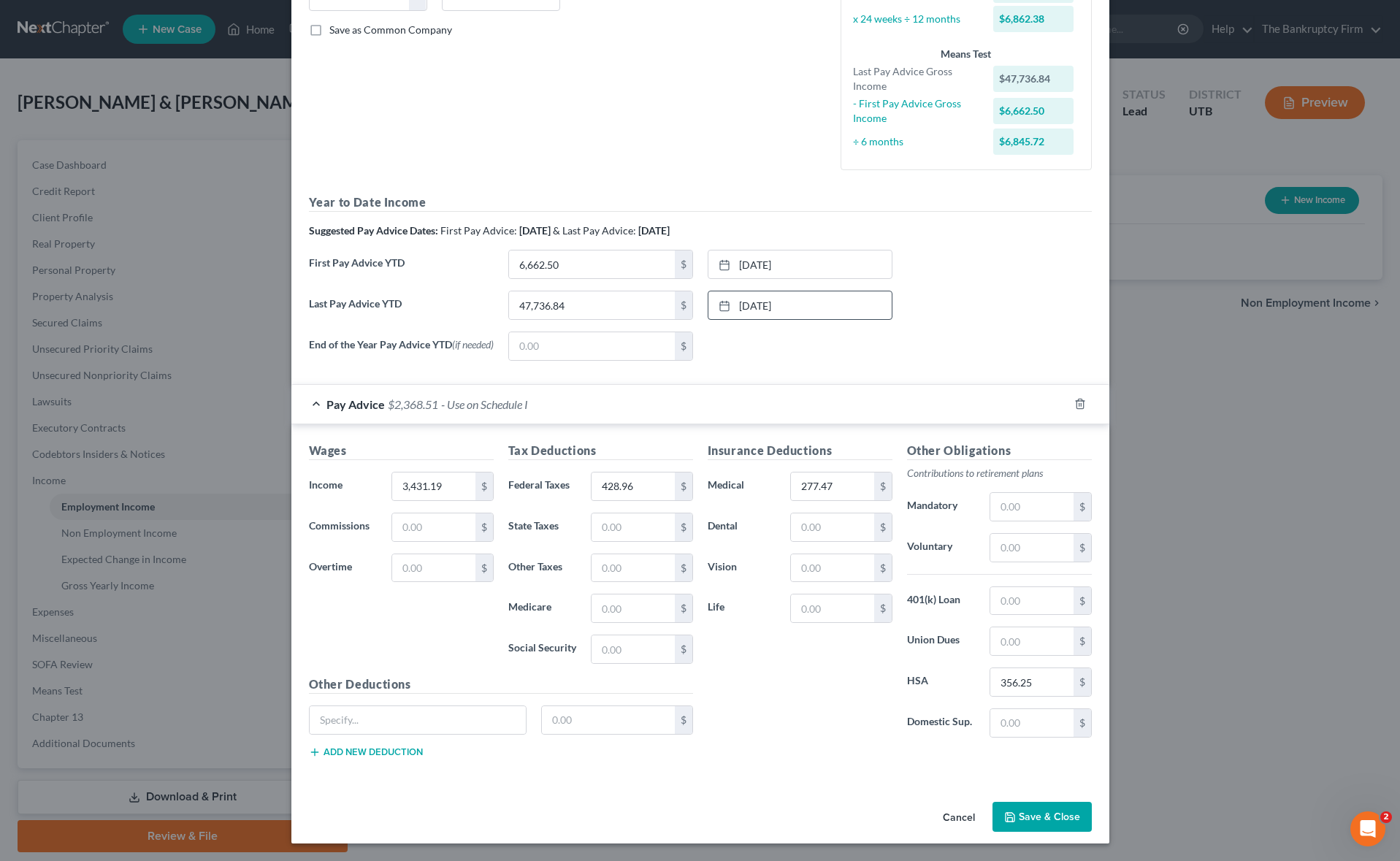
click at [1049, 810] on button "Save & Close" at bounding box center [1042, 816] width 100 height 30
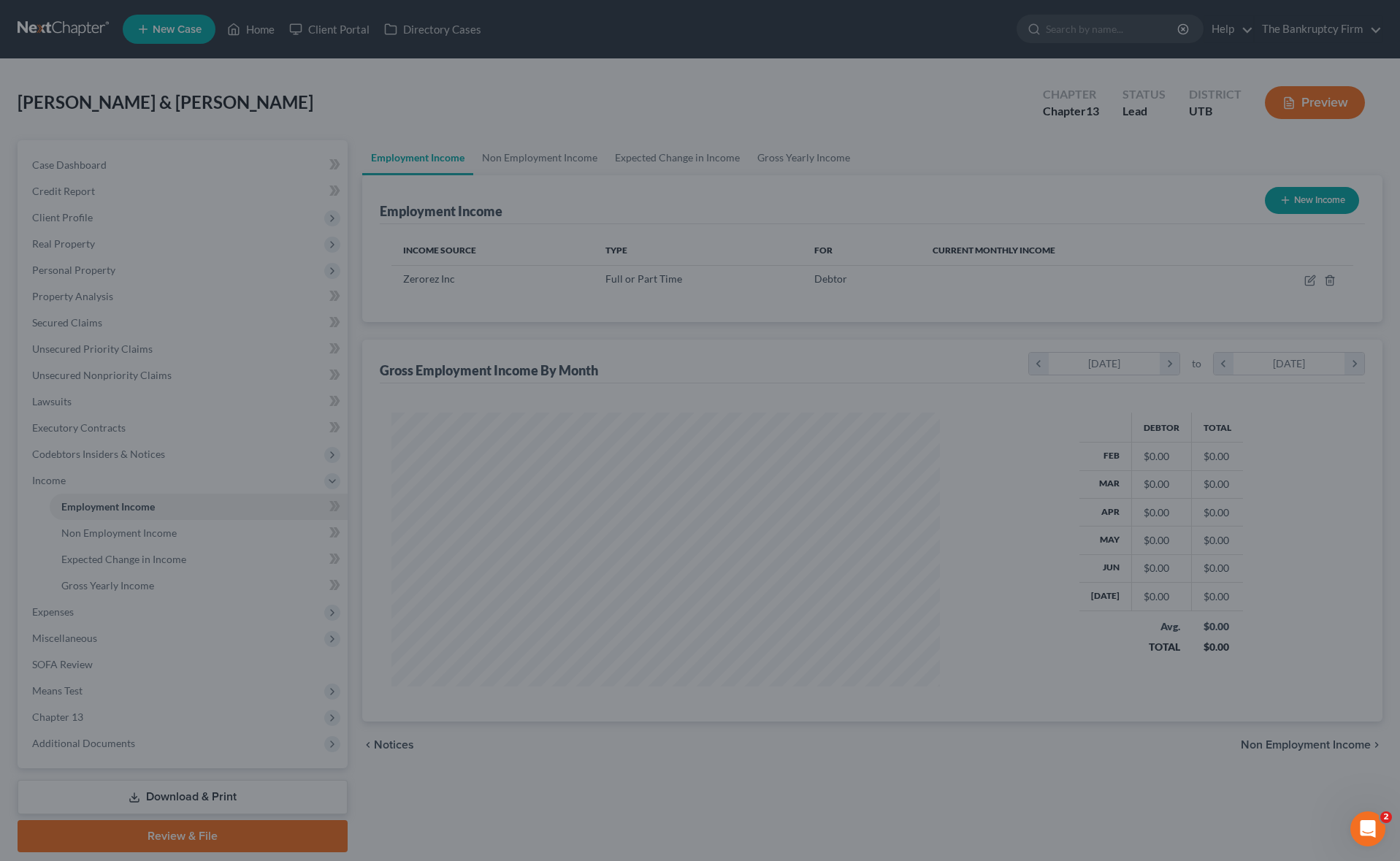
scroll to position [273, 578]
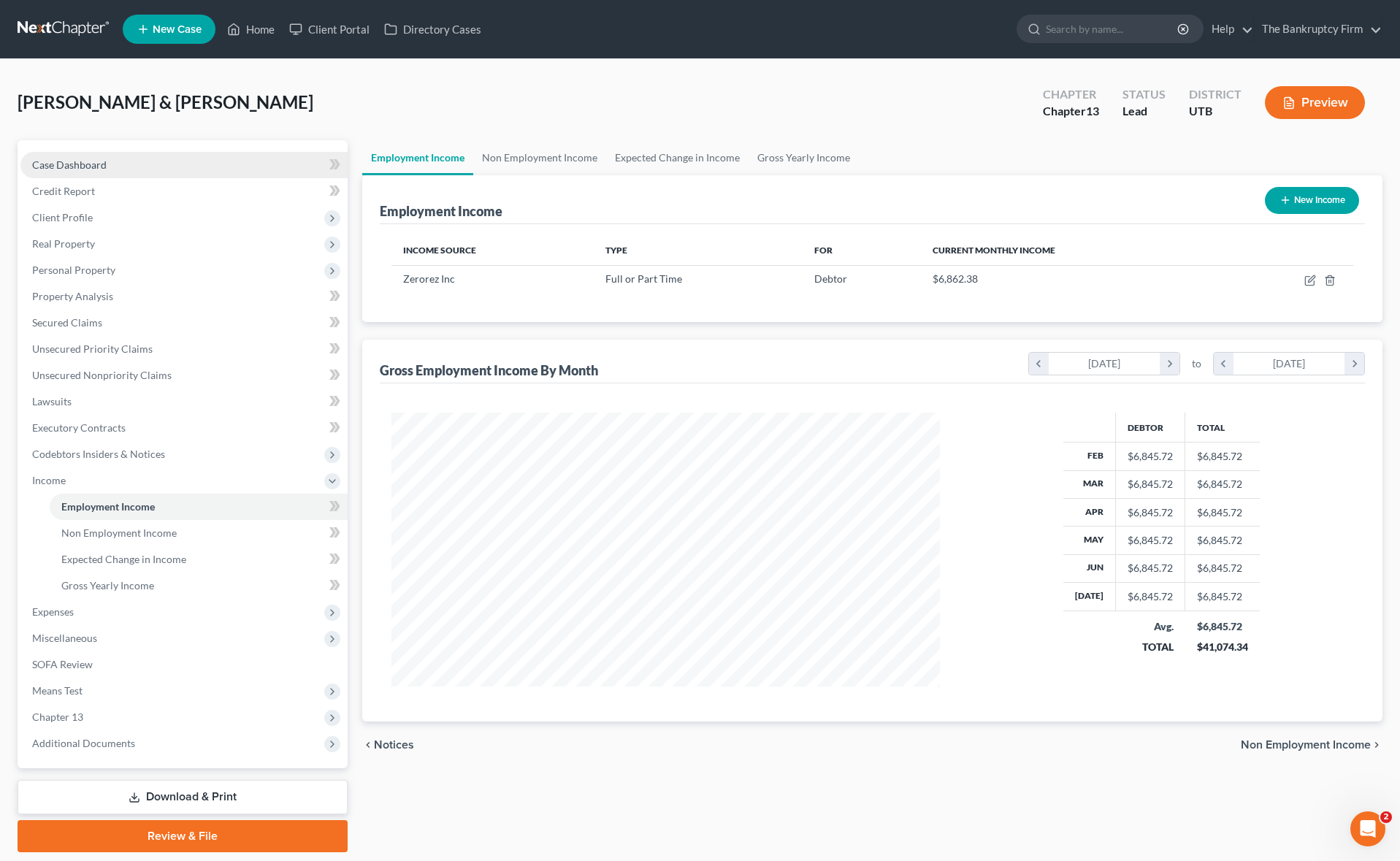
click at [97, 158] on span "Case Dashboard" at bounding box center [69, 164] width 74 height 13
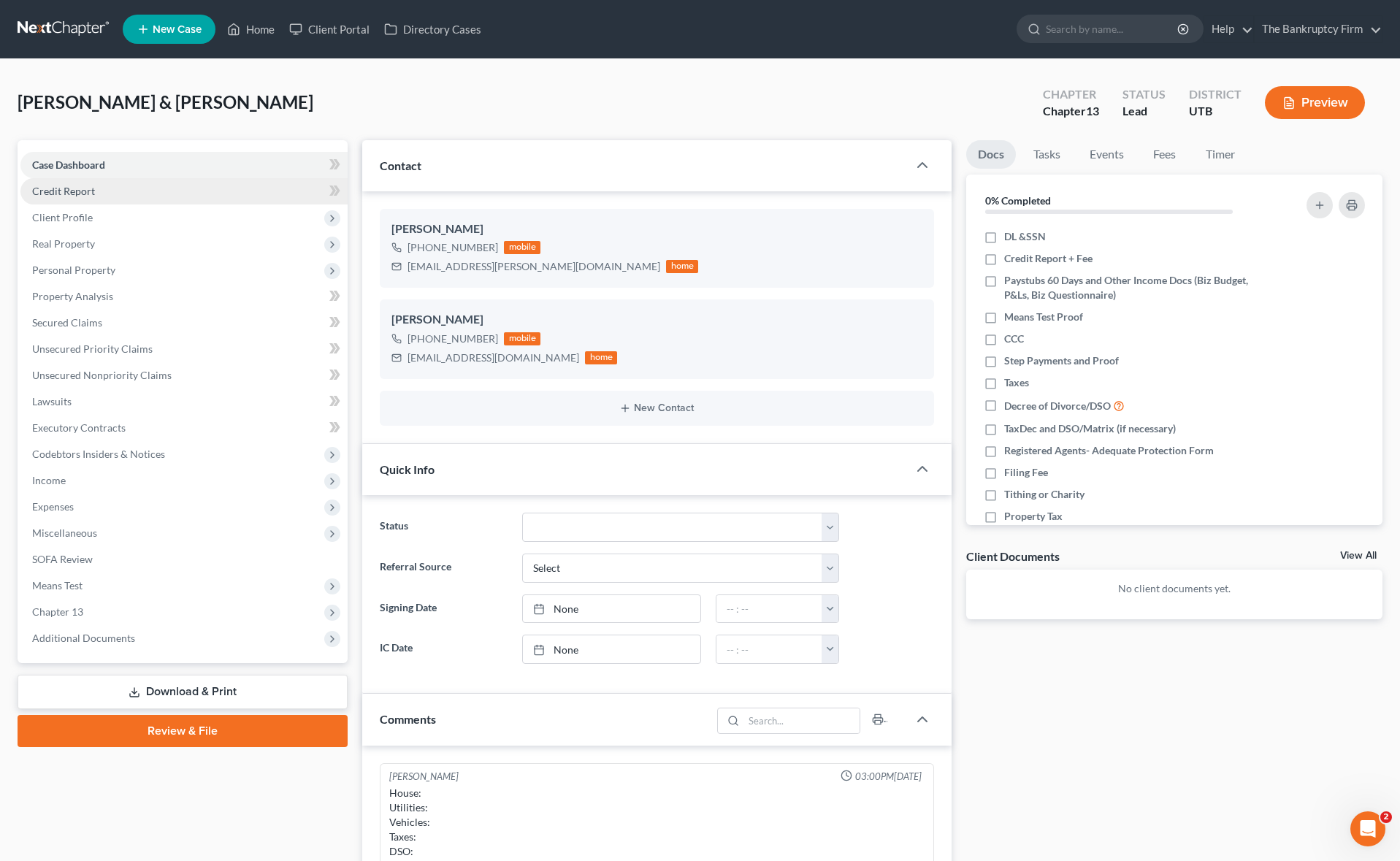
scroll to position [114, 0]
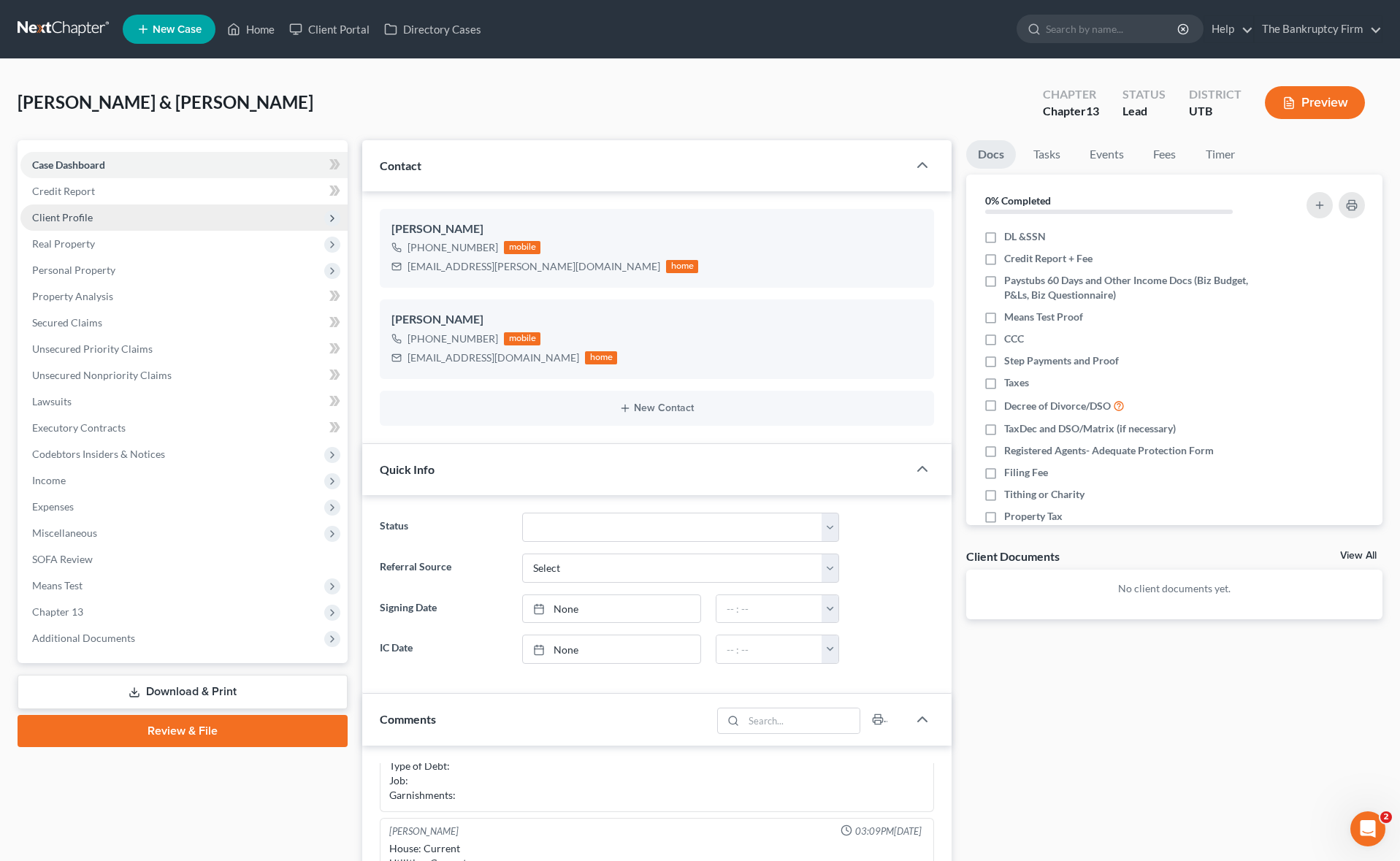
click at [95, 218] on span "Client Profile" at bounding box center [184, 217] width 327 height 26
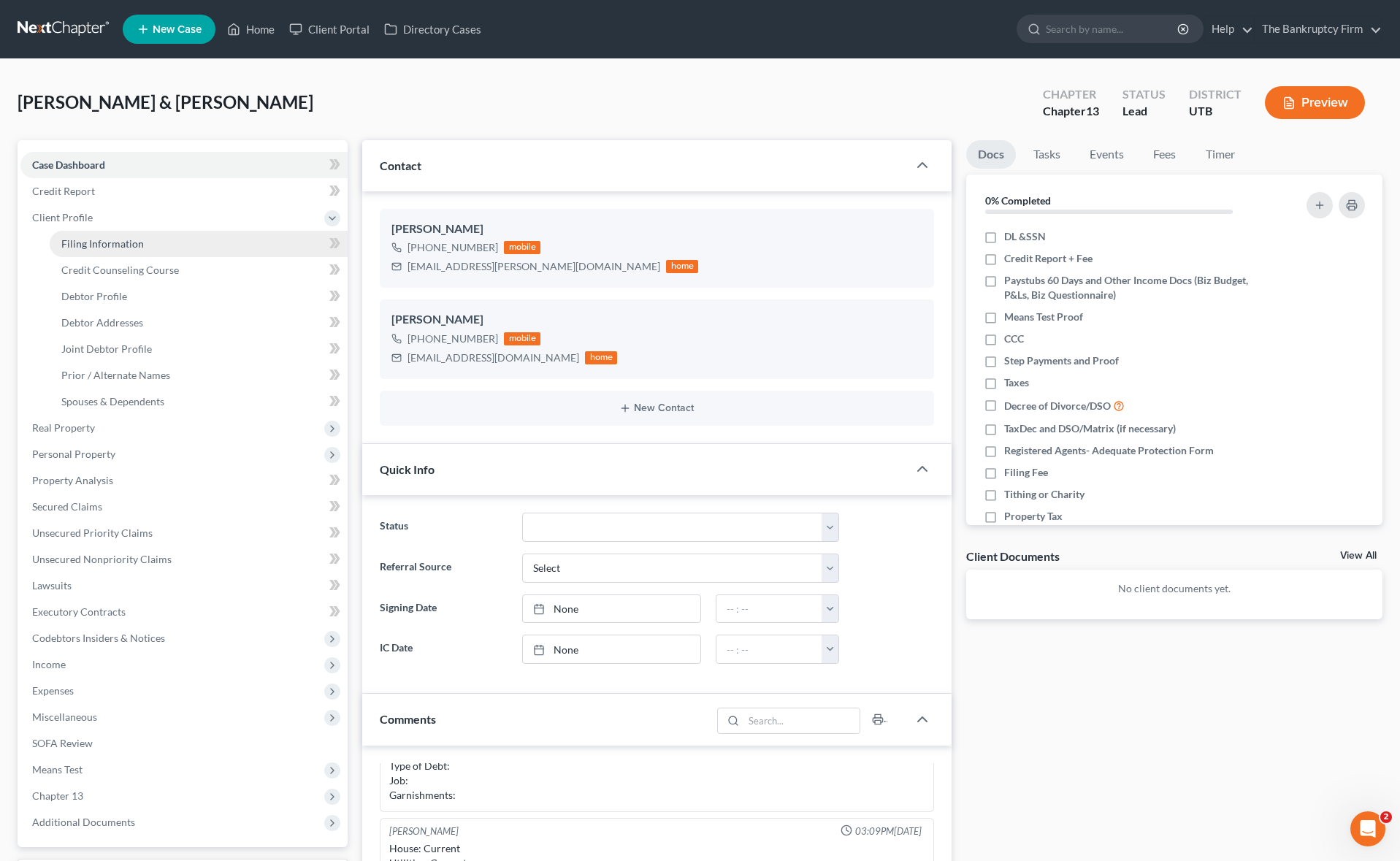
click at [187, 242] on link "Filing Information" at bounding box center [198, 244] width 298 height 26
select select "1"
select select "3"
select select "81"
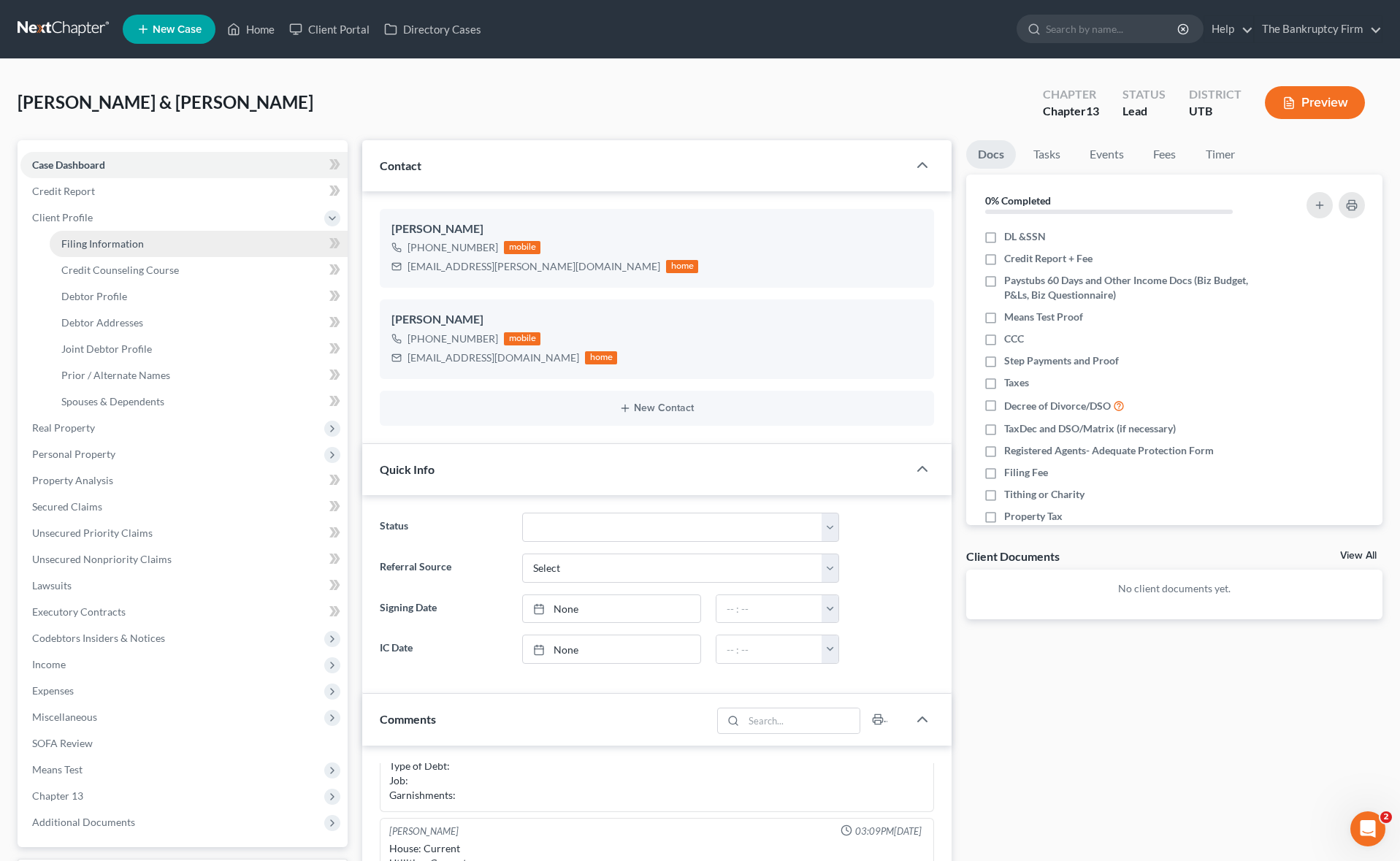
select select "0"
select select "46"
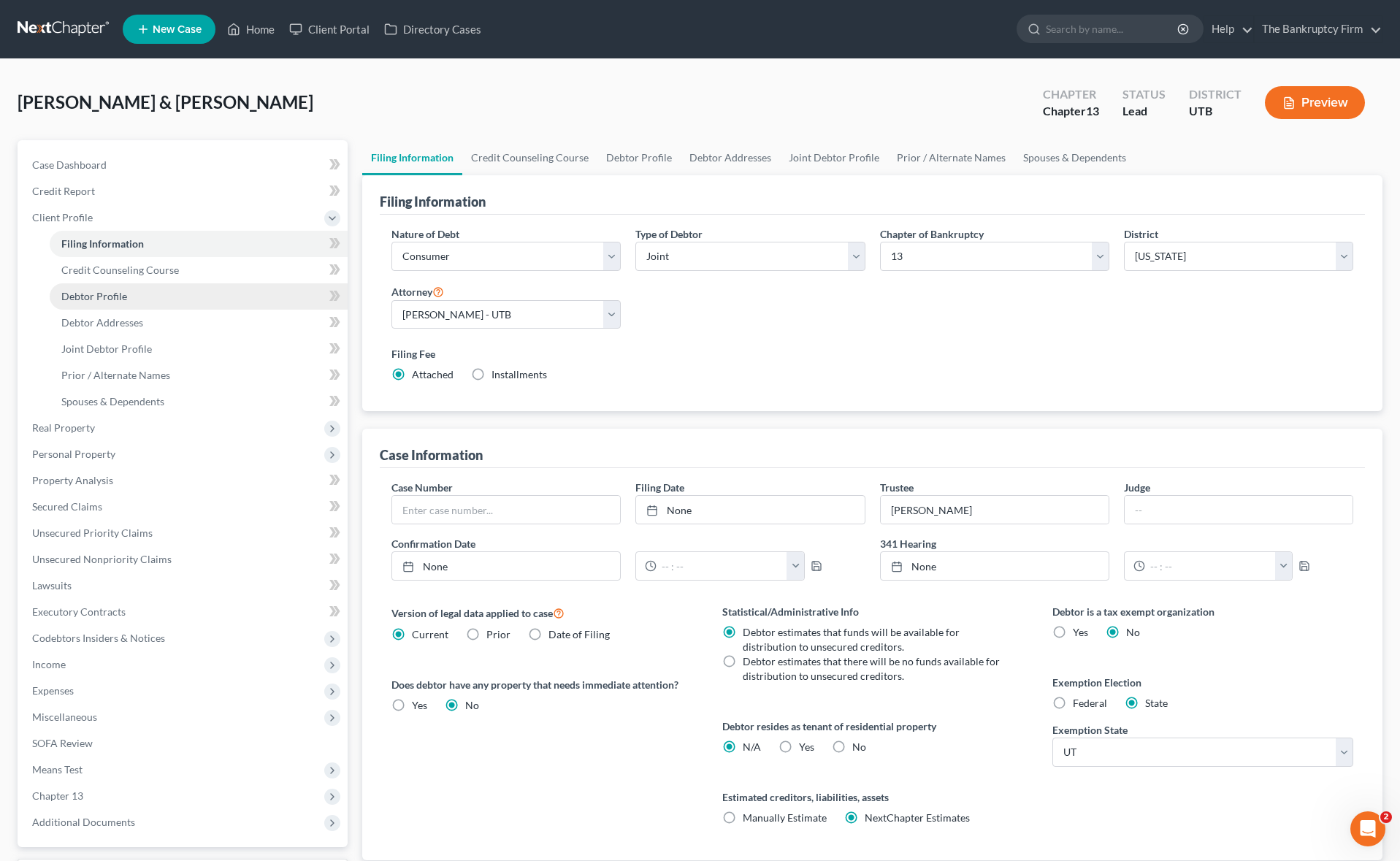
click at [143, 294] on link "Debtor Profile" at bounding box center [198, 296] width 298 height 26
select select "1"
select select "2"
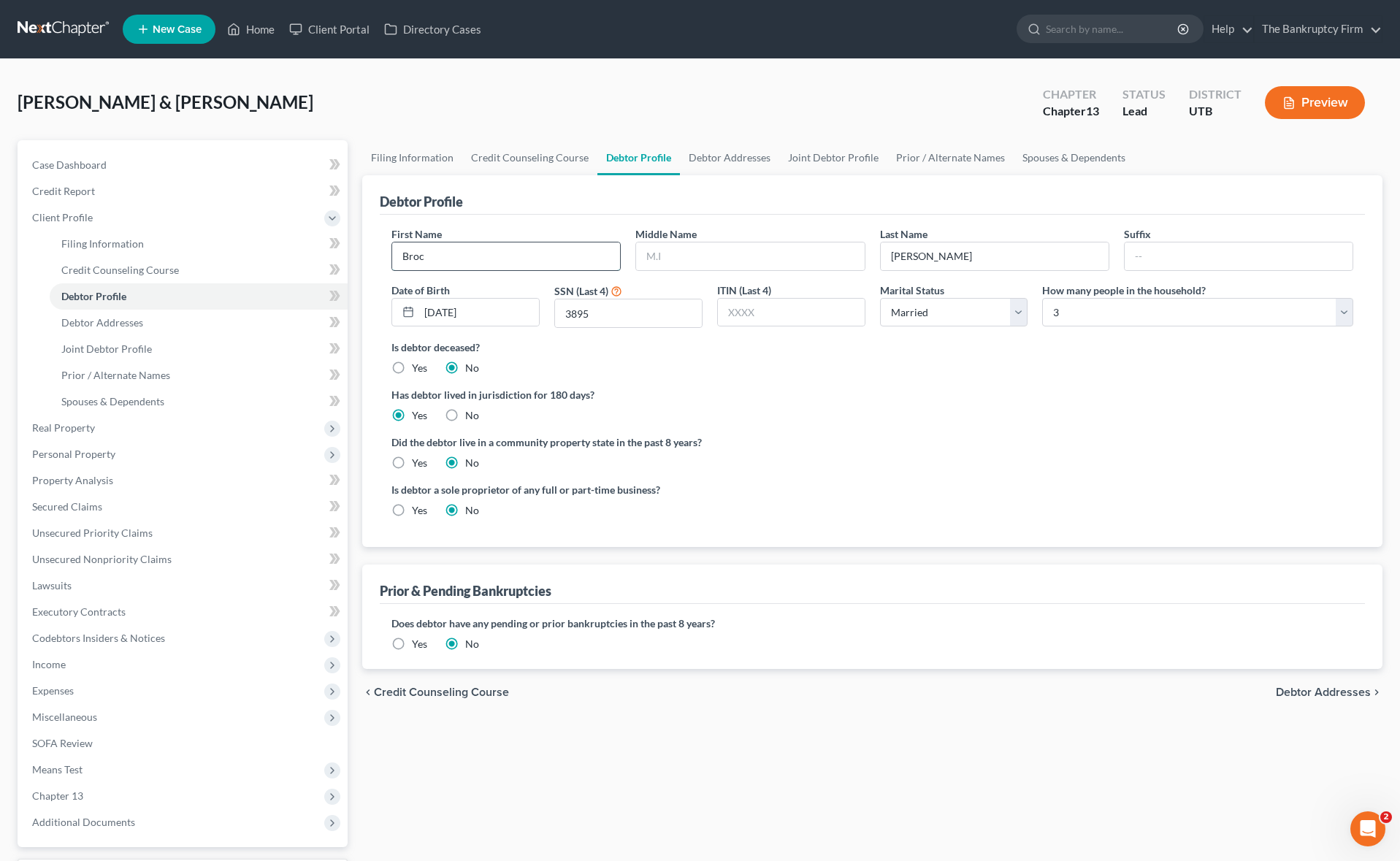
click at [458, 256] on input "Broc" at bounding box center [506, 256] width 228 height 27
click at [833, 152] on link "Joint Debtor Profile" at bounding box center [832, 157] width 108 height 35
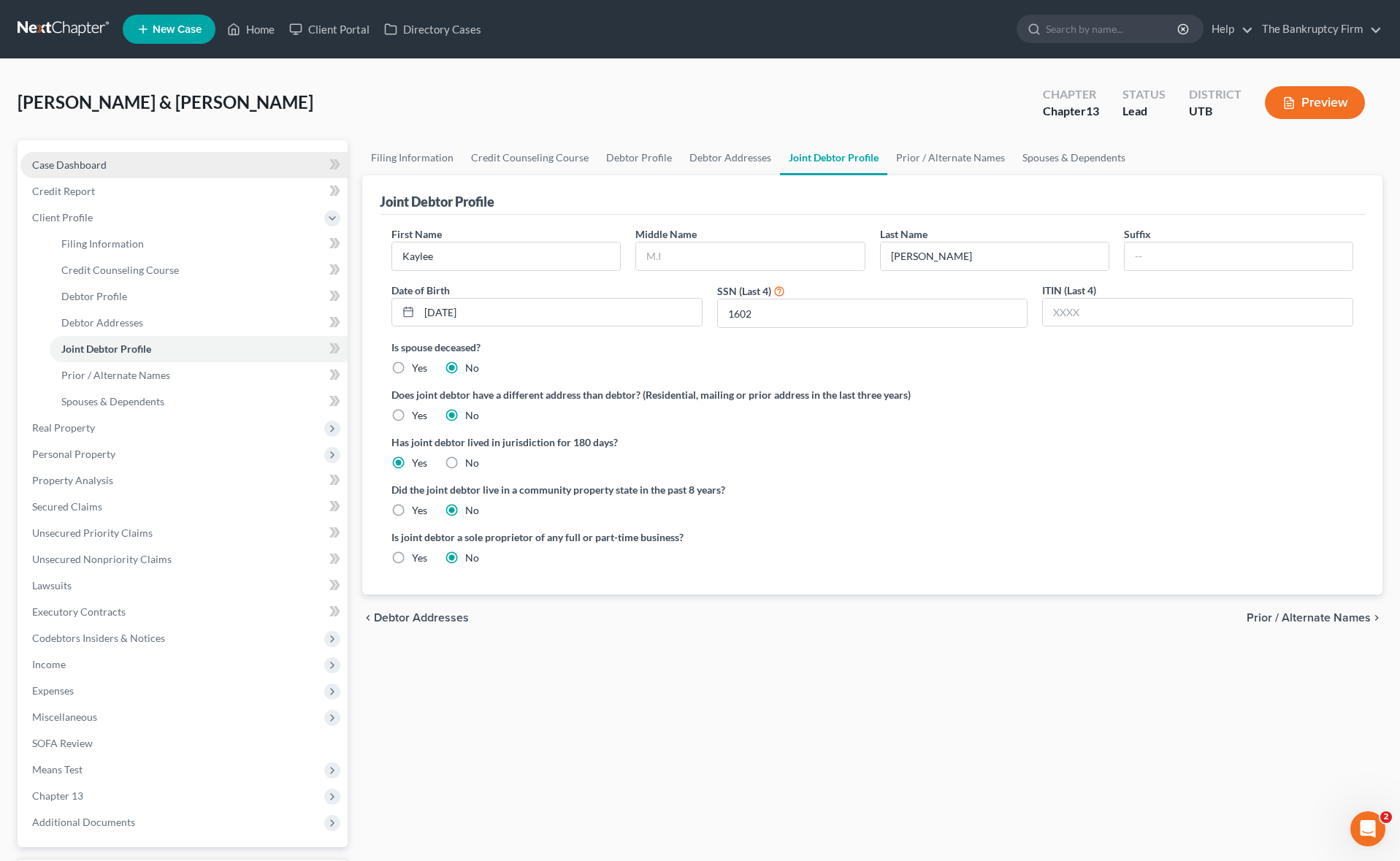
click at [136, 166] on link "Case Dashboard" at bounding box center [184, 164] width 327 height 26
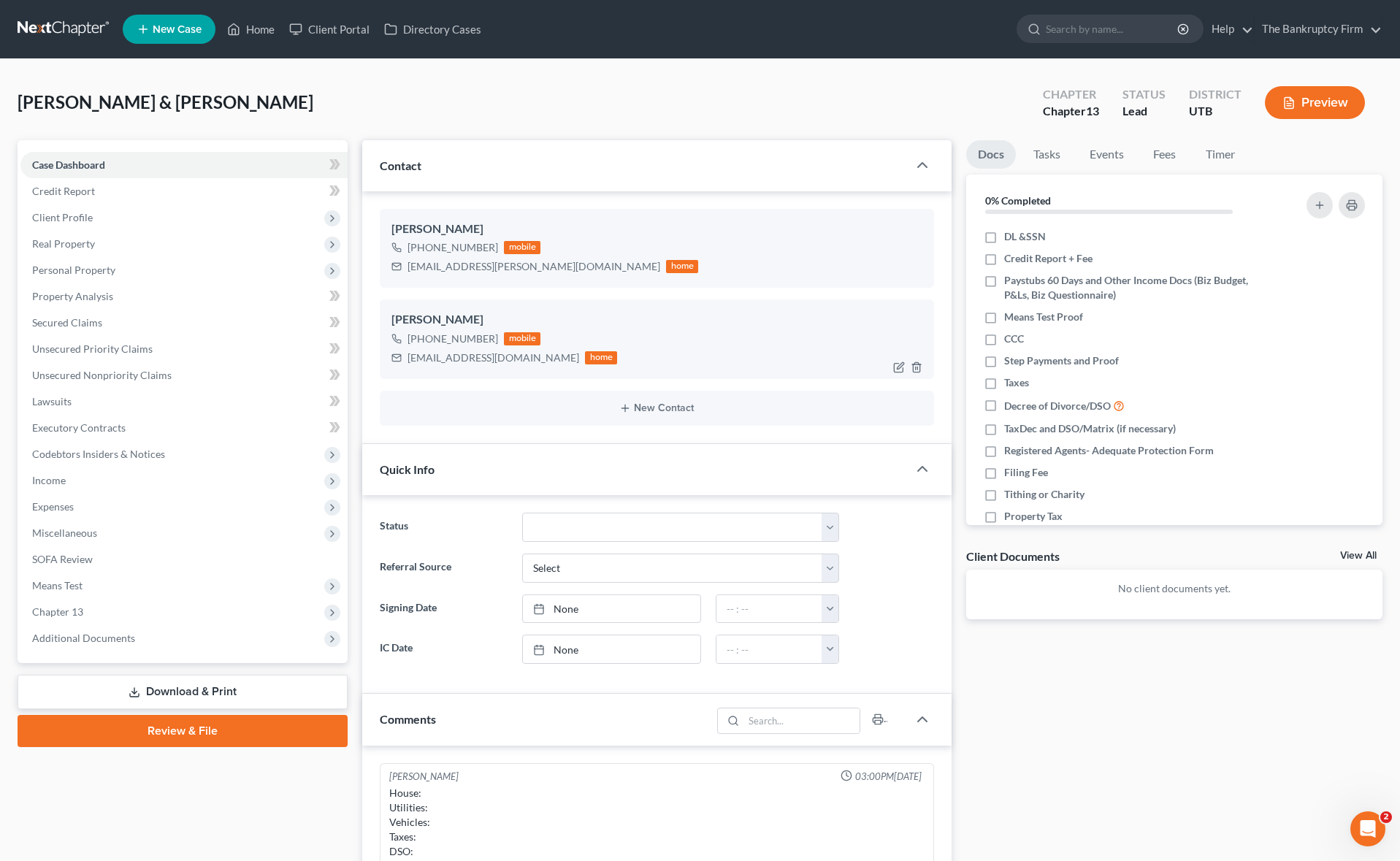
scroll to position [114, 0]
click at [78, 265] on span "Personal Property" at bounding box center [74, 270] width 83 height 13
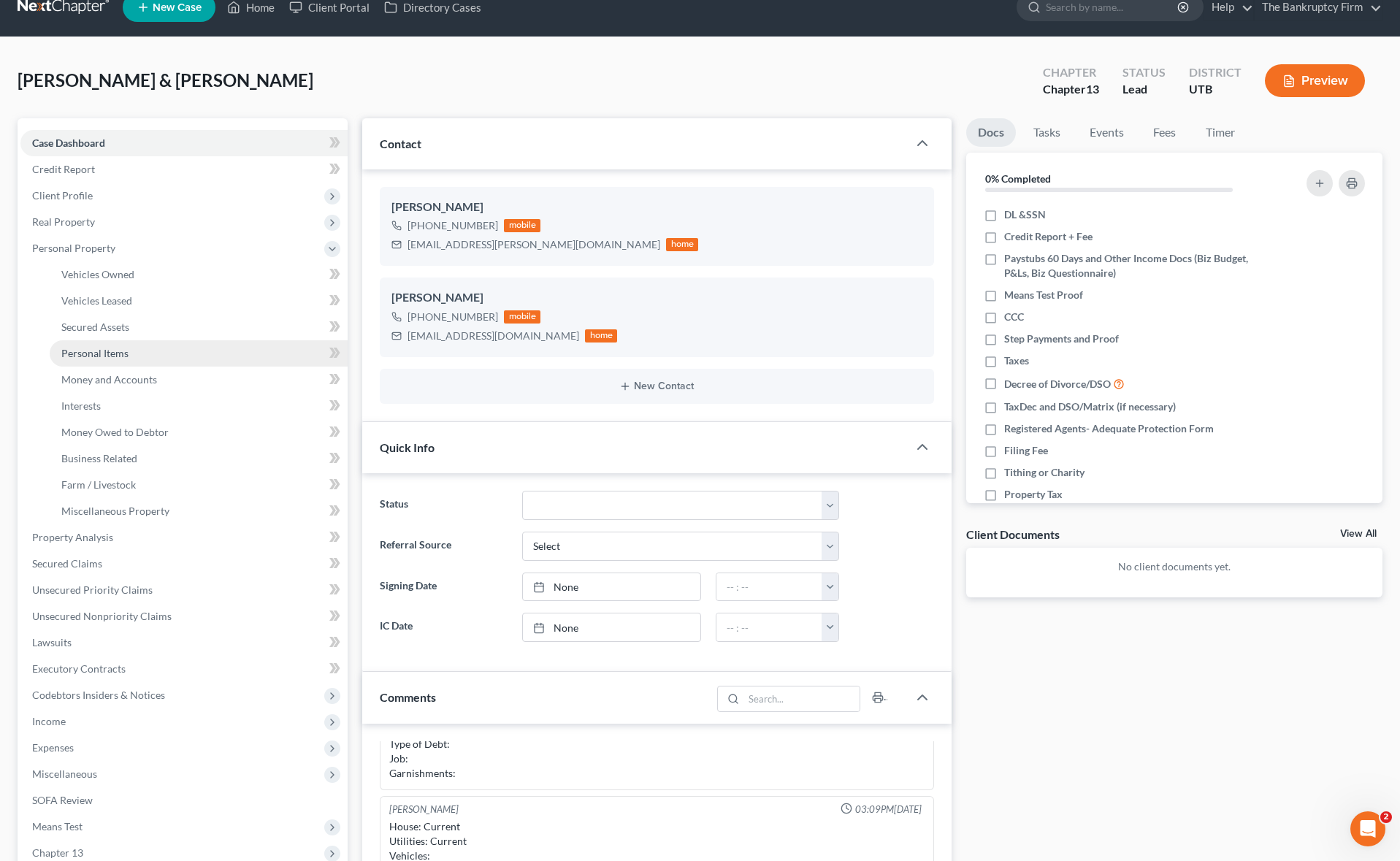
scroll to position [23, 0]
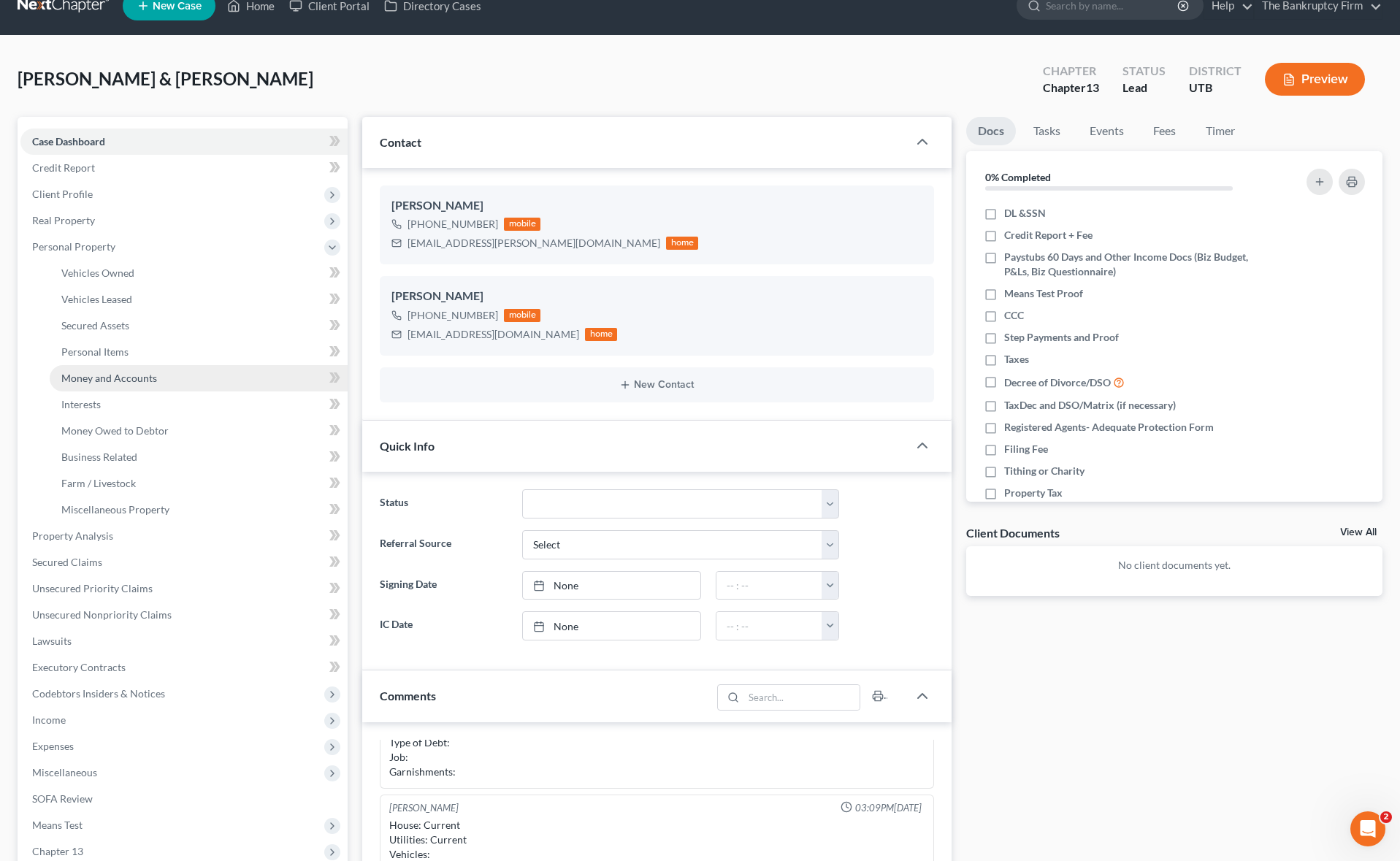
click at [121, 380] on span "Money and Accounts" at bounding box center [109, 377] width 96 height 13
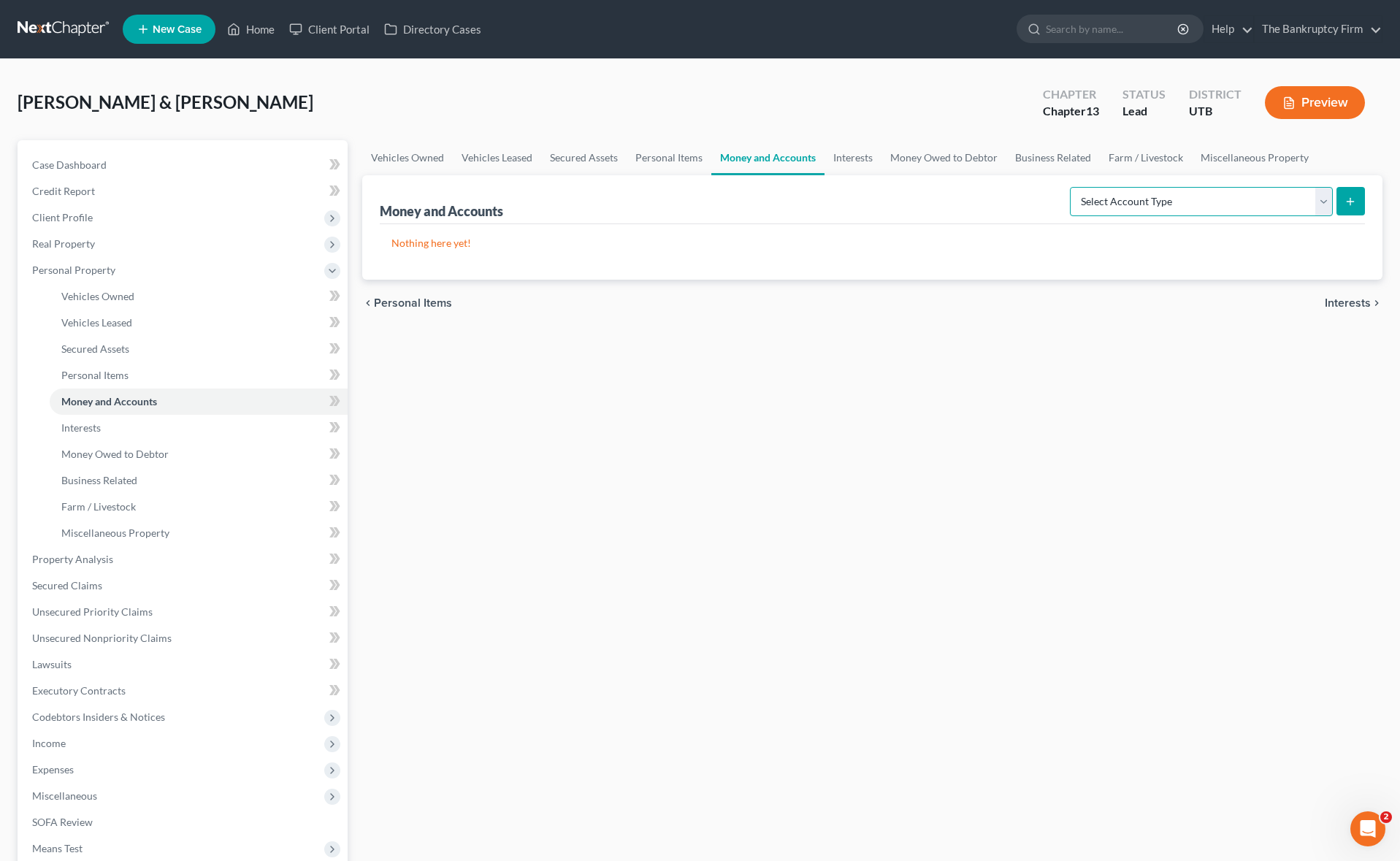
click at [1320, 195] on select "Select Account Type Brokerage Cash on Hand Certificates of Deposit Checking Acc…" at bounding box center [1202, 201] width 263 height 29
click at [1072, 187] on select "Select Account Type Brokerage Cash on Hand Certificates of Deposit Checking Acc…" at bounding box center [1202, 201] width 263 height 29
click at [1320, 197] on select "Select Account Type Brokerage Cash on Hand Certificates of Deposit Checking Acc…" at bounding box center [1202, 201] width 263 height 29
select select "checking"
click at [1072, 187] on select "Select Account Type Brokerage Cash on Hand Certificates of Deposit Checking Acc…" at bounding box center [1202, 201] width 263 height 29
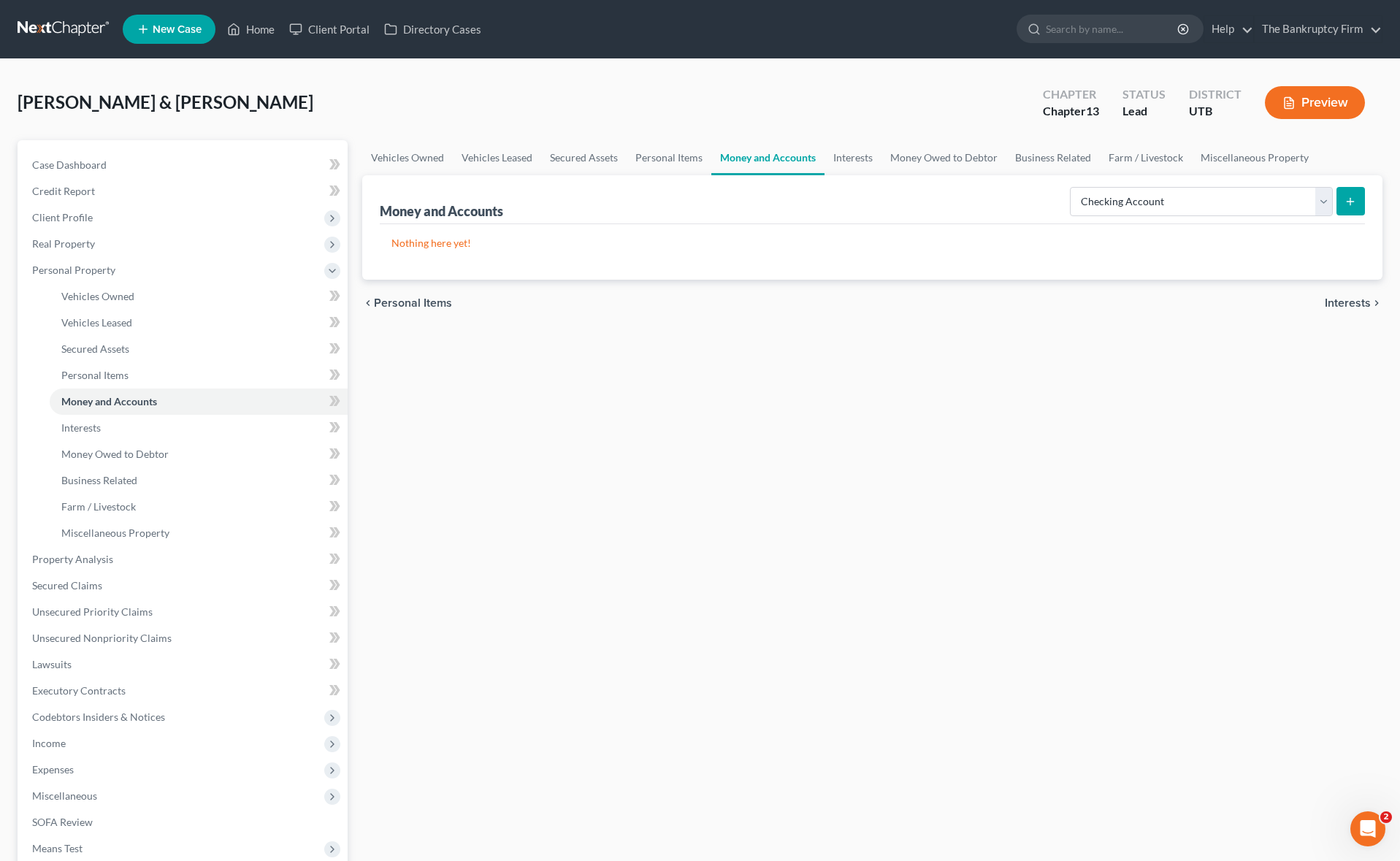
click at [1355, 195] on icon "submit" at bounding box center [1350, 201] width 12 height 12
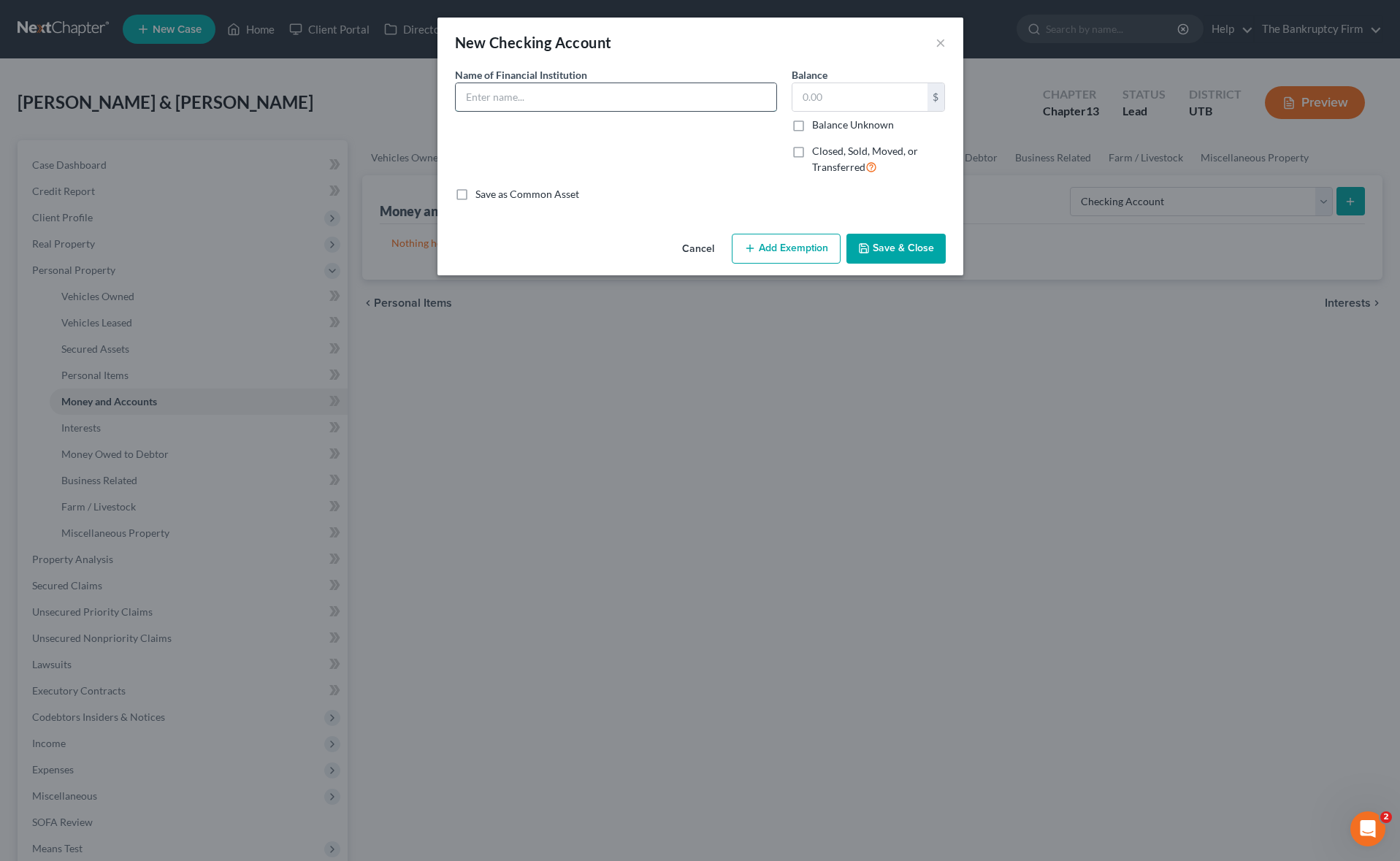
click at [528, 102] on input "text" at bounding box center [615, 97] width 320 height 27
type input "US Bank"
type input "3,165.60"
click at [919, 249] on button "Save & Close" at bounding box center [896, 248] width 100 height 30
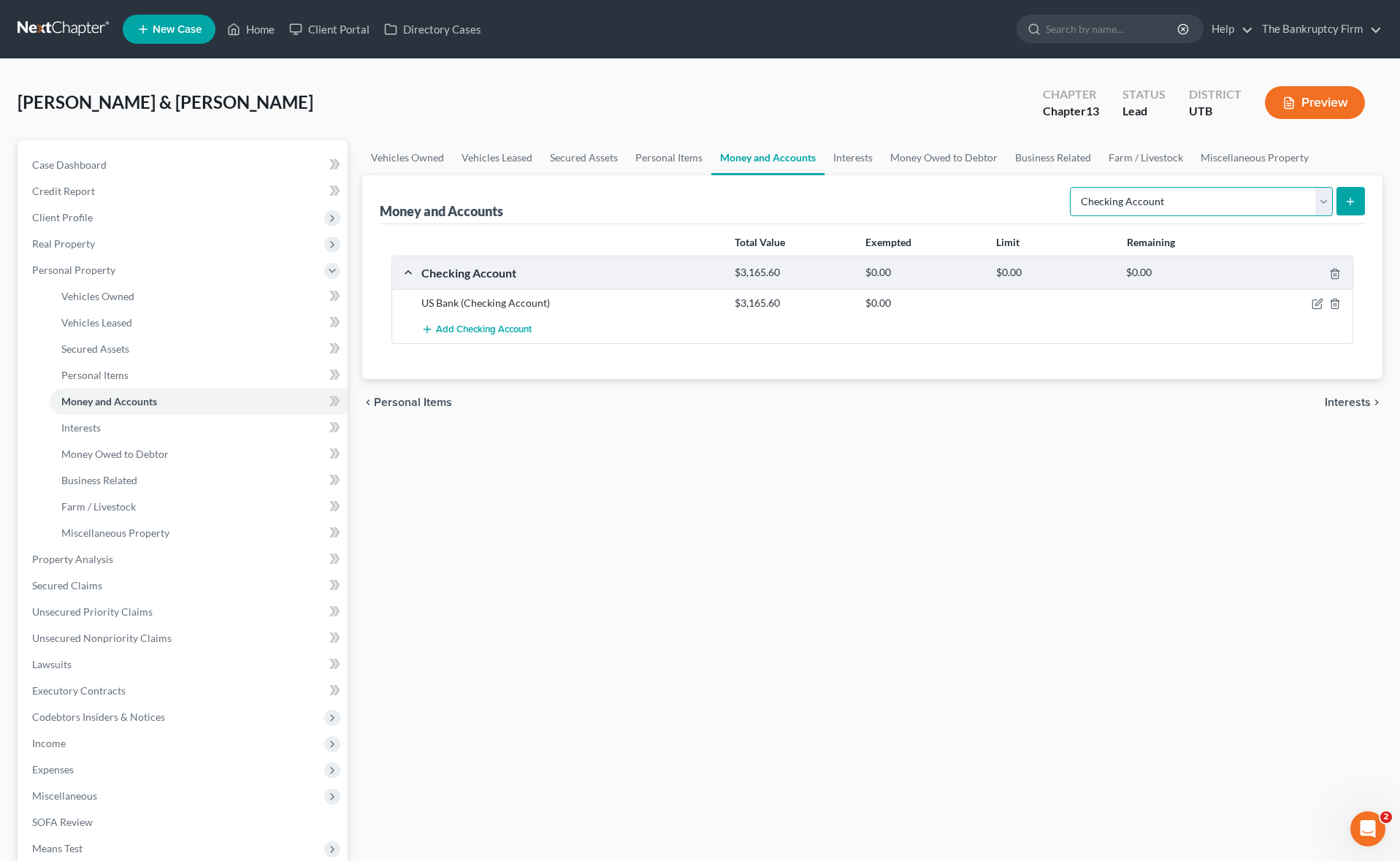
click at [1321, 199] on select "Select Account Type Brokerage Cash on Hand Certificates of Deposit Checking Acc…" at bounding box center [1202, 201] width 263 height 29
select select "savings"
click at [1072, 187] on select "Select Account Type Brokerage Cash on Hand Certificates of Deposit Checking Acc…" at bounding box center [1202, 201] width 263 height 29
click at [1356, 200] on button "submit" at bounding box center [1350, 201] width 28 height 28
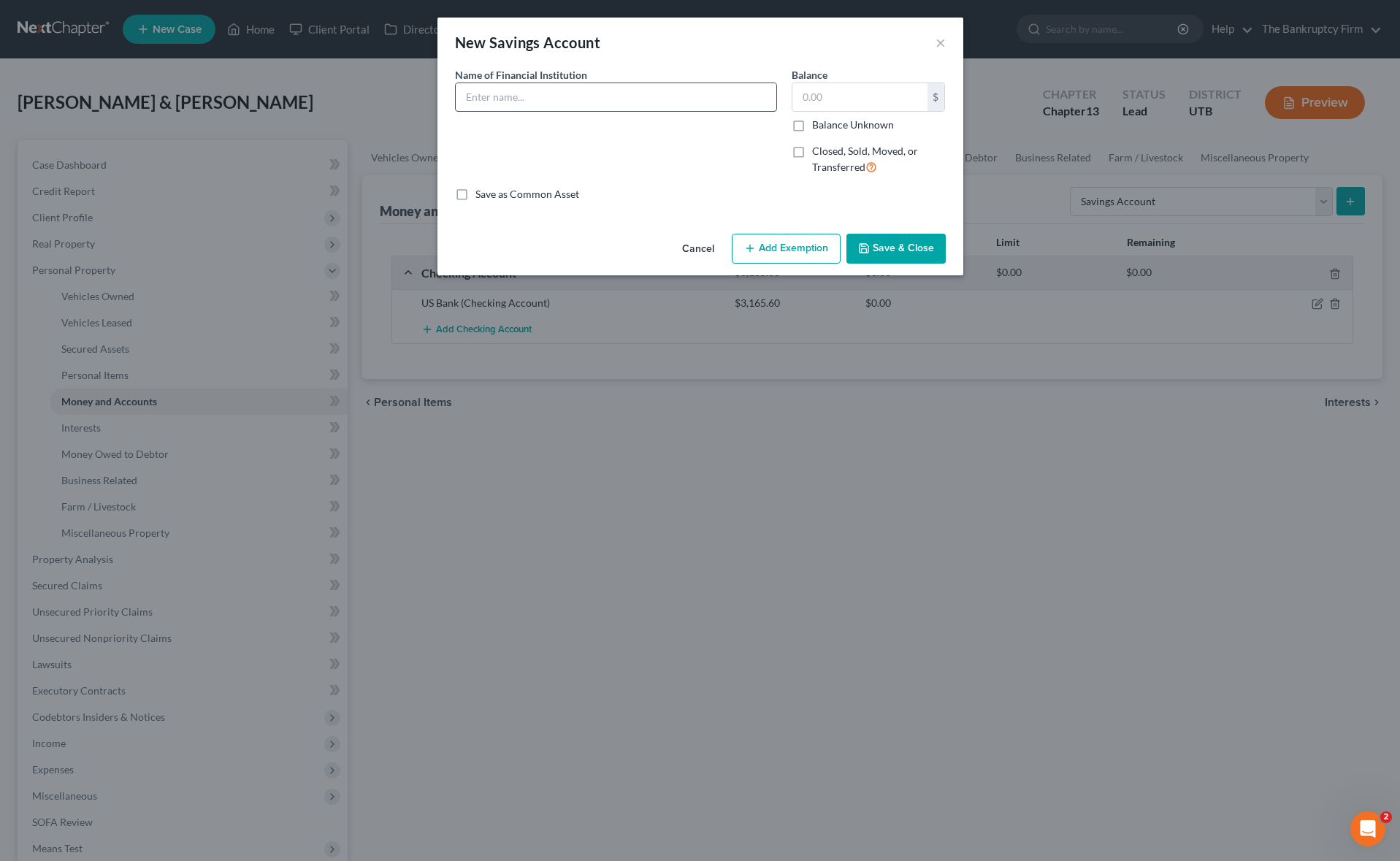
click at [502, 98] on input "text" at bounding box center [615, 97] width 320 height 27
type input "Canyon View Credit Union"
type input "54.56"
click at [907, 256] on button "Save & Close" at bounding box center [896, 248] width 100 height 30
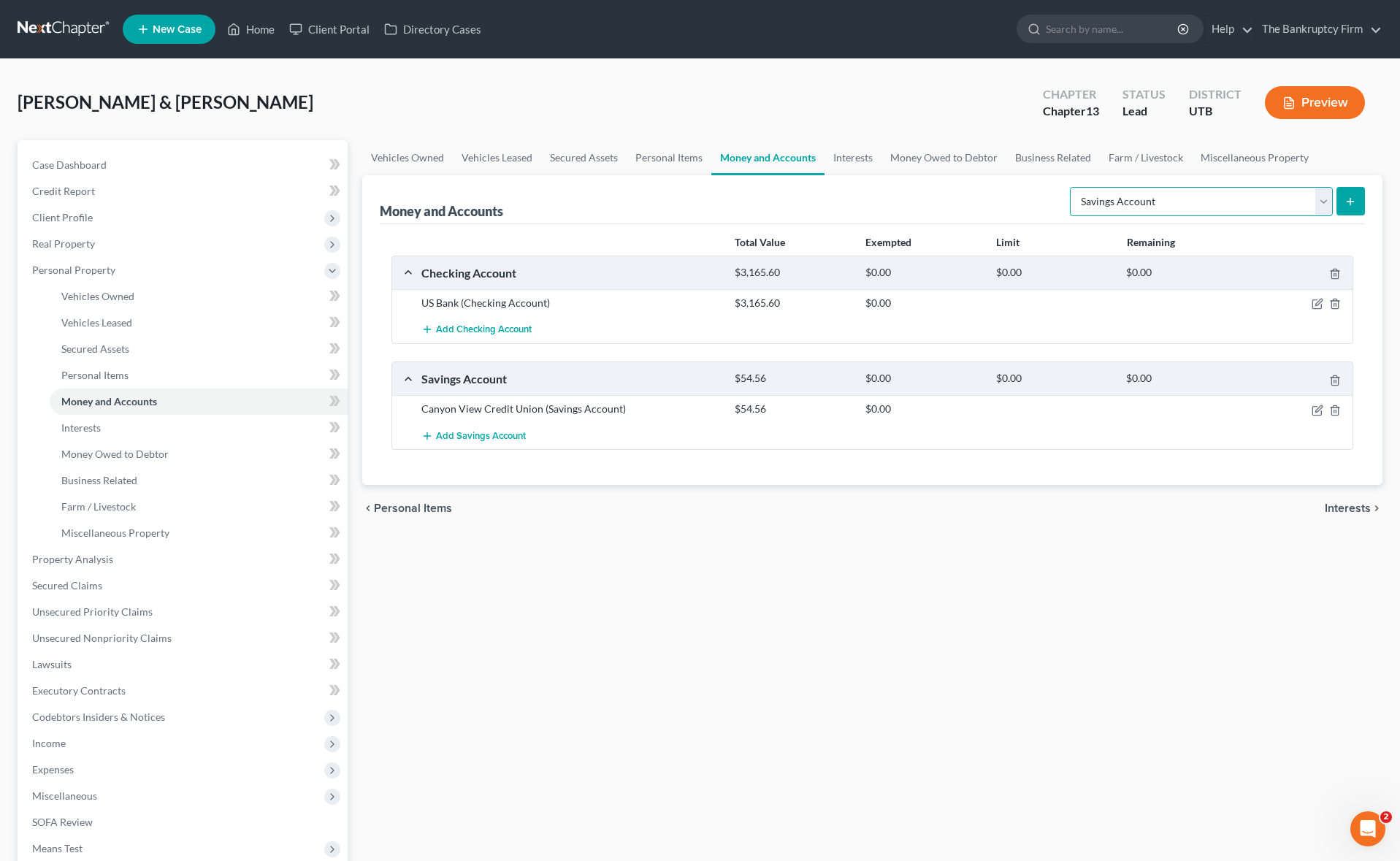
click at [1327, 197] on select "Select Account Type Brokerage Cash on Hand Certificates of Deposit Checking Acc…" at bounding box center [1202, 201] width 263 height 29
select select "other"
click at [1072, 187] on select "Select Account Type Brokerage Cash on Hand Certificates of Deposit Checking Acc…" at bounding box center [1202, 201] width 263 height 29
click at [1352, 204] on icon "submit" at bounding box center [1350, 201] width 12 height 12
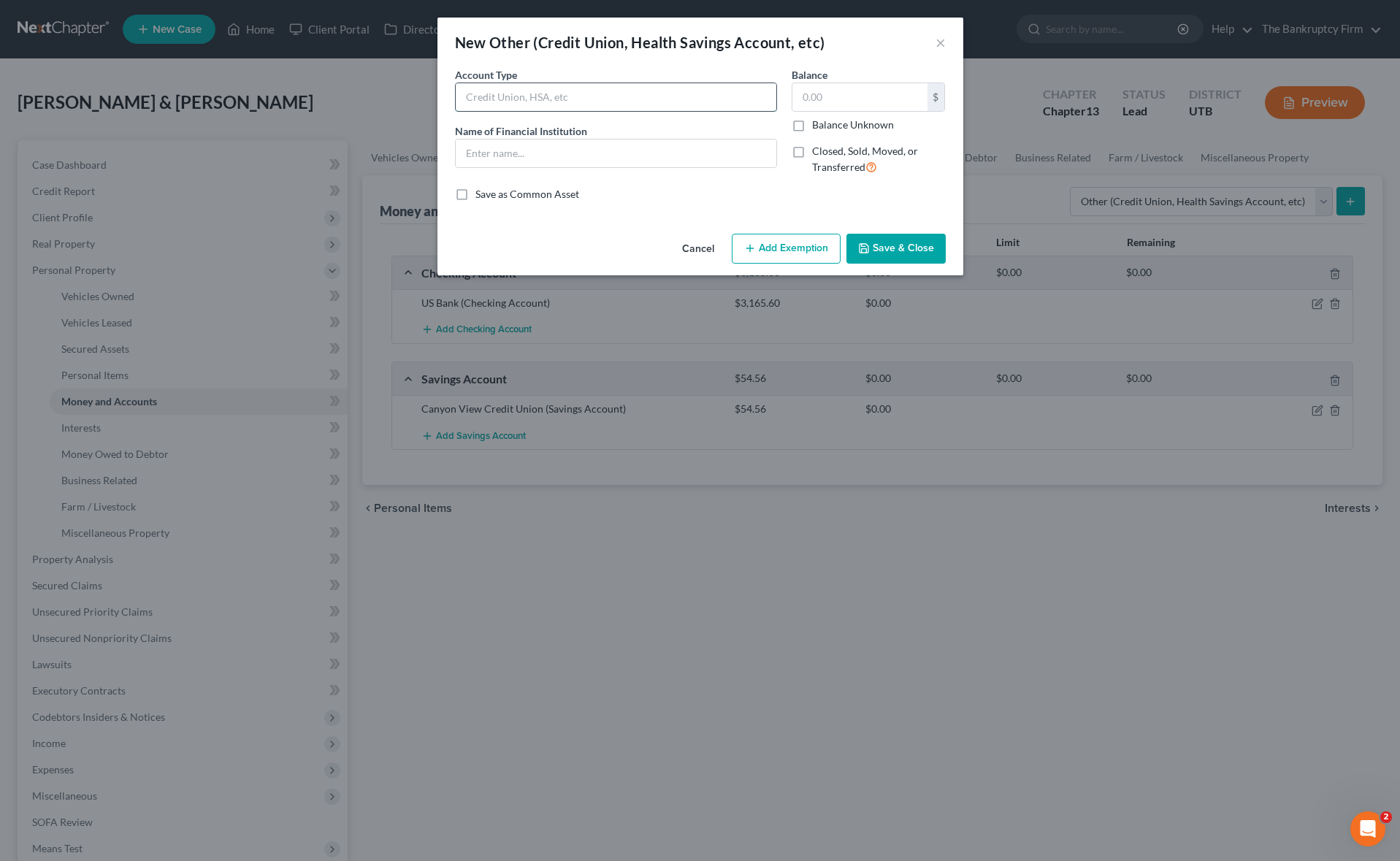
click at [523, 97] on input "text" at bounding box center [615, 97] width 320 height 27
type input "HSA"
type input "1,500"
click at [884, 245] on button "Save & Close" at bounding box center [896, 248] width 100 height 30
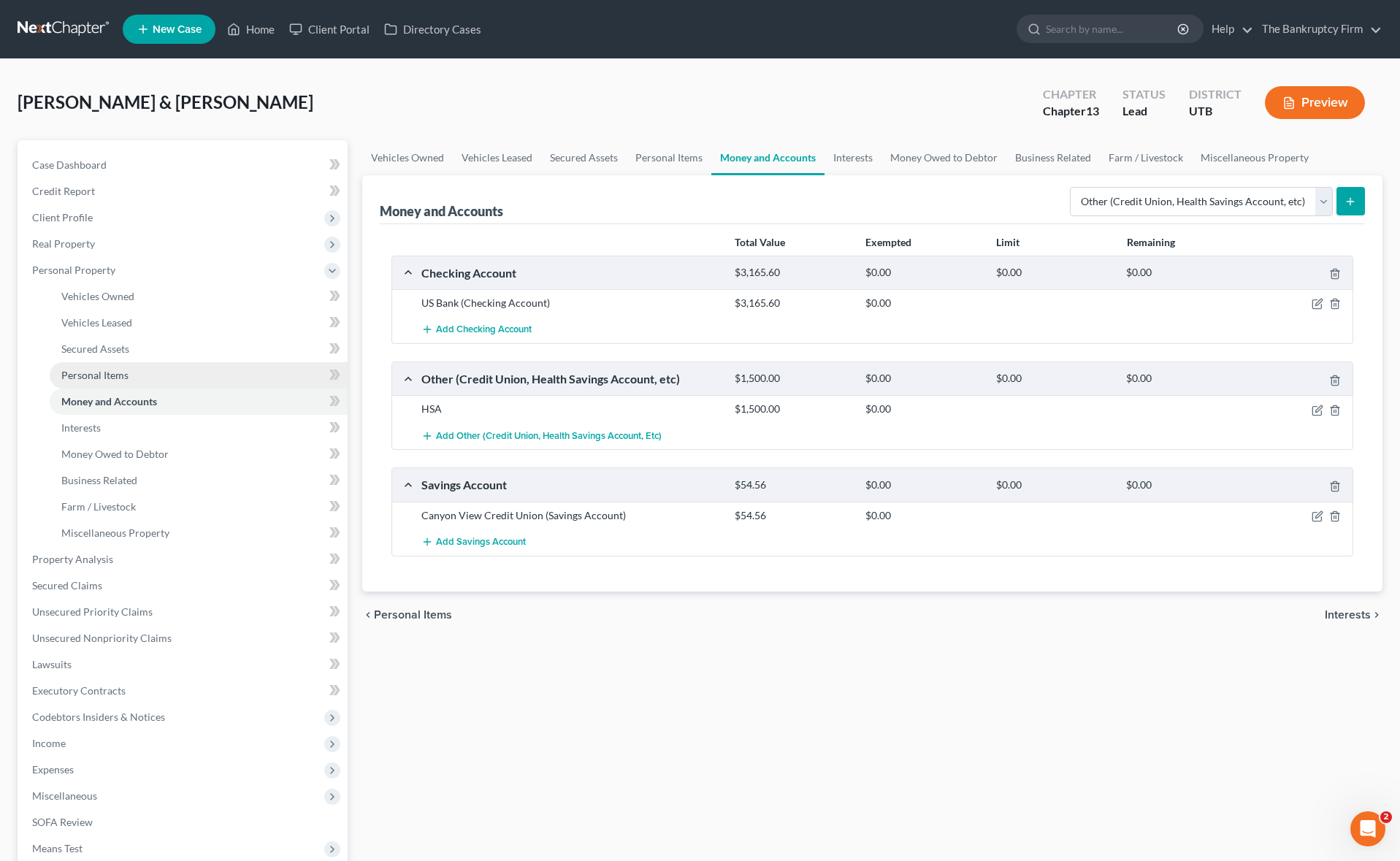
click at [110, 369] on span "Personal Items" at bounding box center [95, 374] width 67 height 13
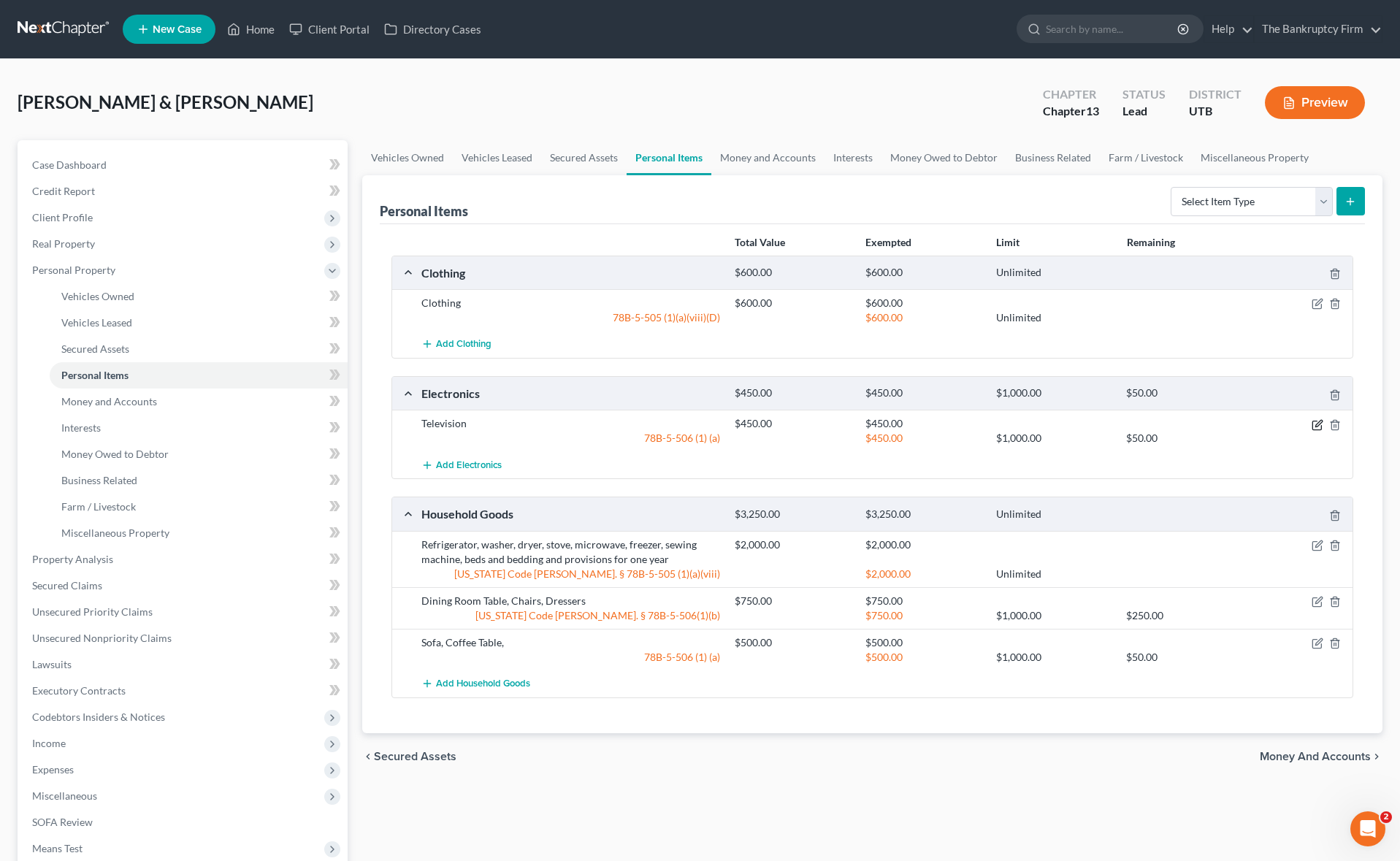
click at [1318, 426] on icon "button" at bounding box center [1318, 425] width 12 height 12
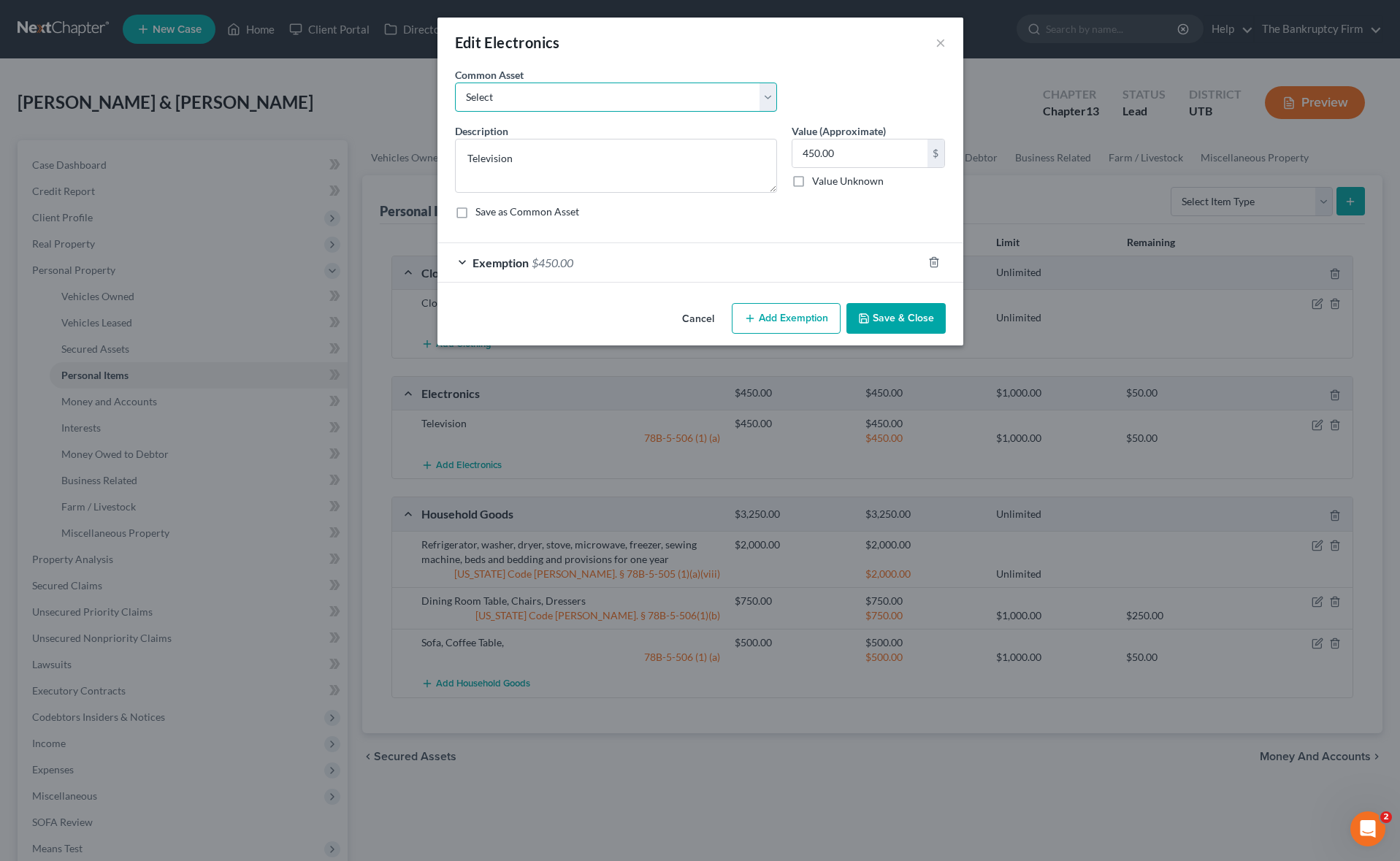
click at [528, 98] on select "Select Cell Phone laptop" at bounding box center [615, 97] width 322 height 29
click at [455, 82] on select "Select Cell Phone laptop" at bounding box center [615, 97] width 322 height 29
click at [544, 155] on textarea "Television" at bounding box center [615, 166] width 322 height 54
type textarea "Television, Gaming System, PC, Laptop"
click at [906, 315] on button "Save & Close" at bounding box center [896, 318] width 100 height 30
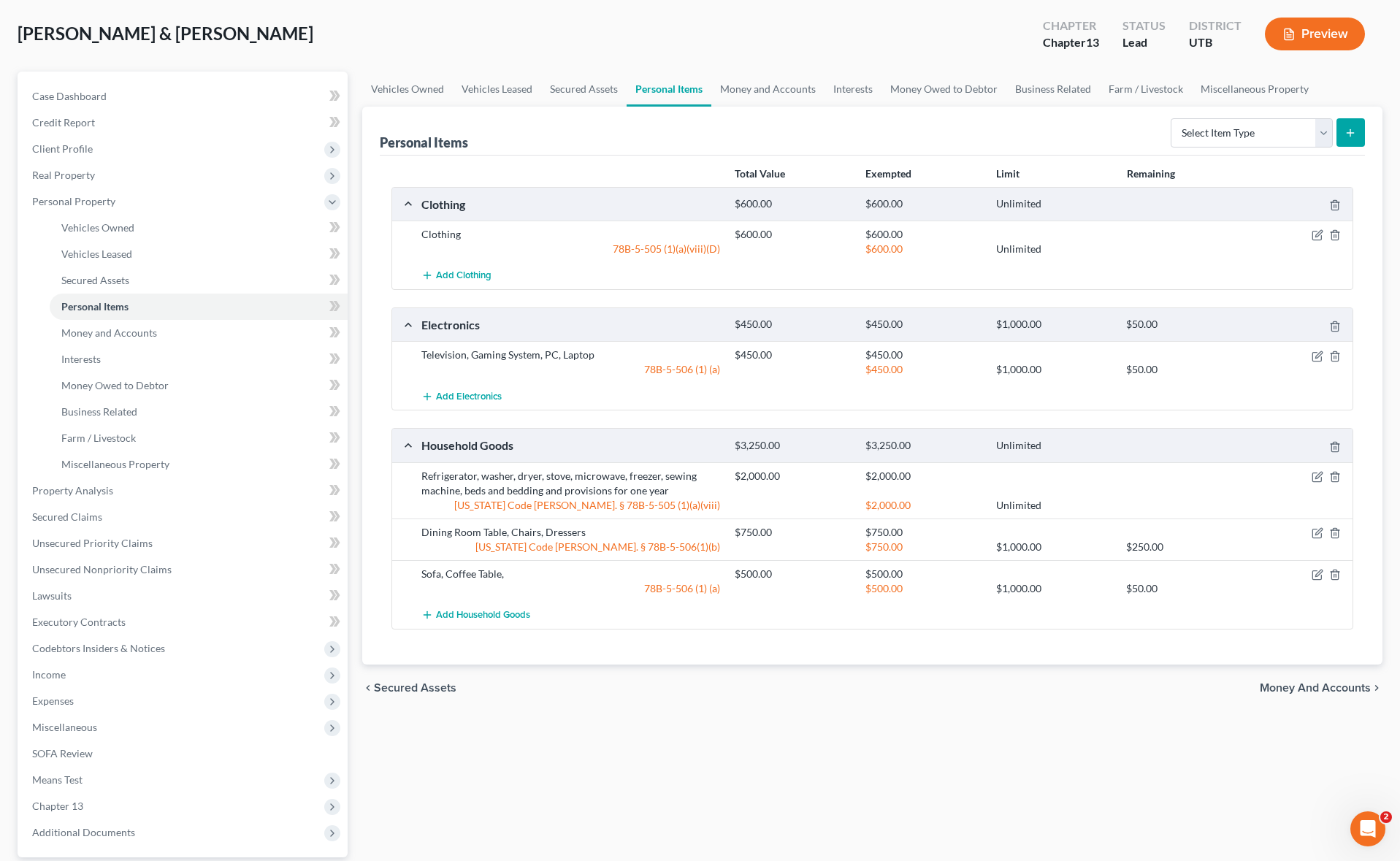
scroll to position [70, 0]
click at [1312, 470] on icon "button" at bounding box center [1318, 475] width 12 height 12
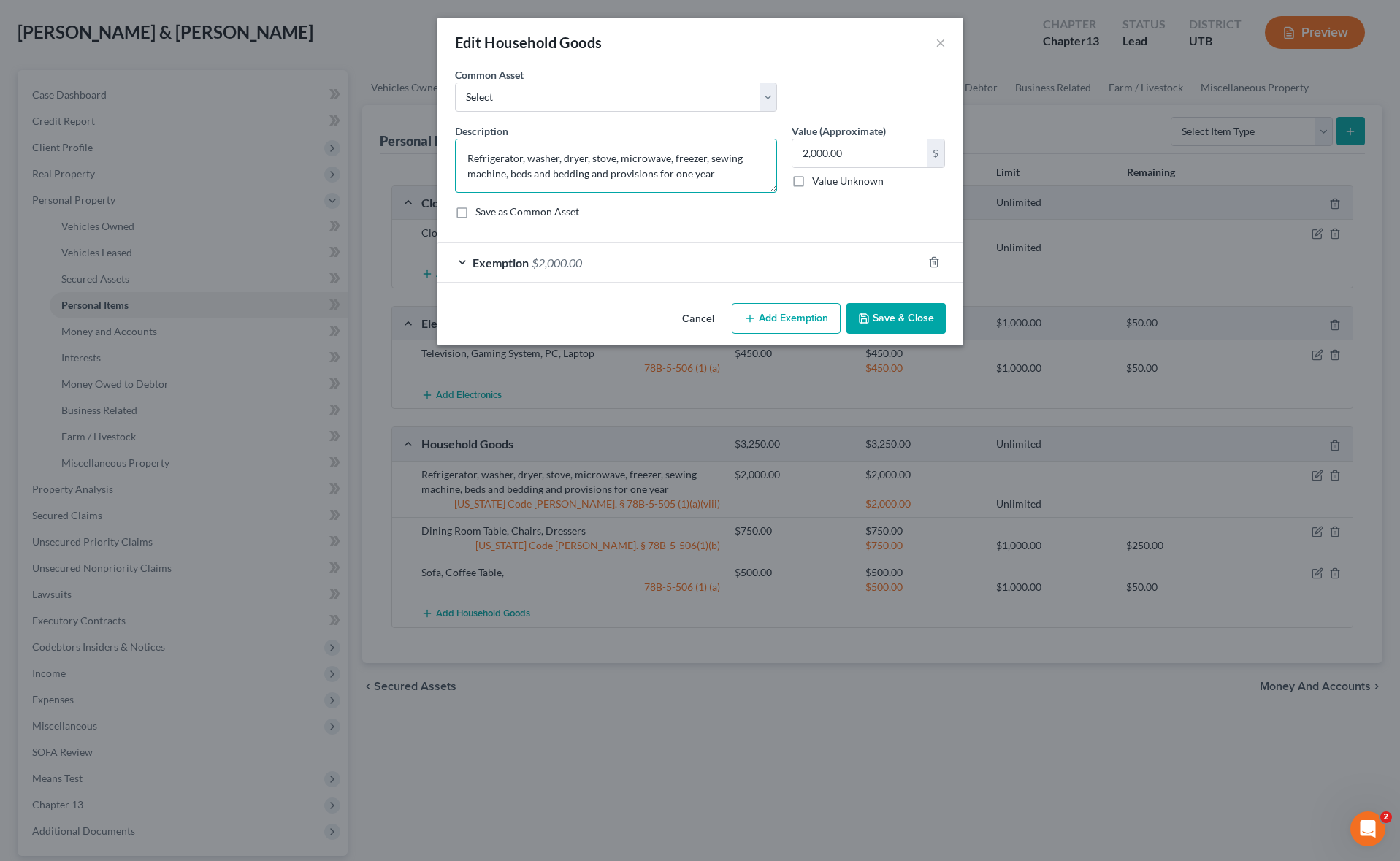
drag, startPoint x: 508, startPoint y: 175, endPoint x: 396, endPoint y: 156, distance: 113.6
click at [396, 156] on div "Edit Household Goods × An exemption set must first be selected from the Filing …" at bounding box center [700, 430] width 1400 height 861
type textarea "beds and bedding and provisions for one year"
click at [898, 321] on button "Save & Close" at bounding box center [896, 318] width 100 height 30
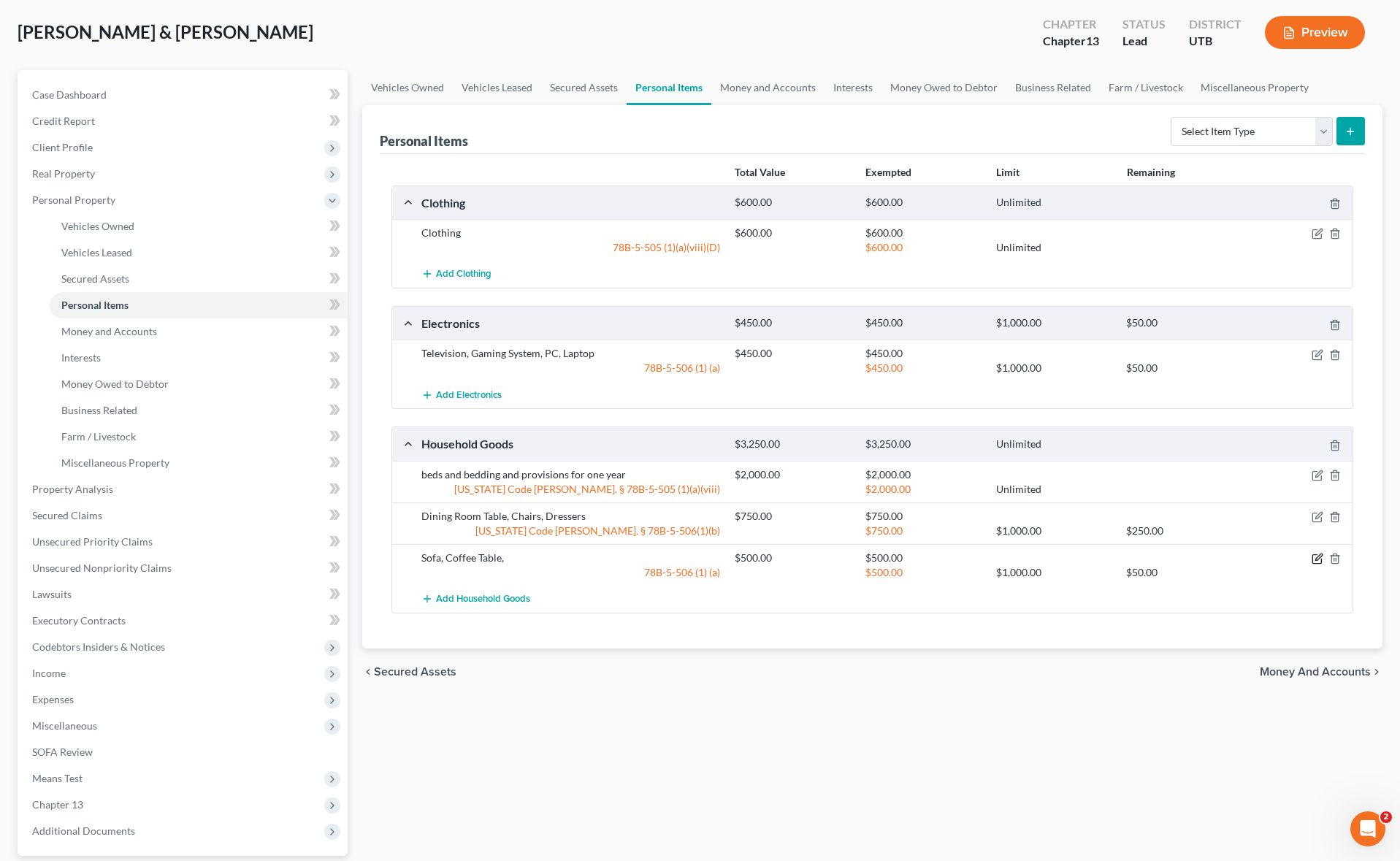
click at [1319, 558] on icon "button" at bounding box center [1318, 556] width 7 height 7
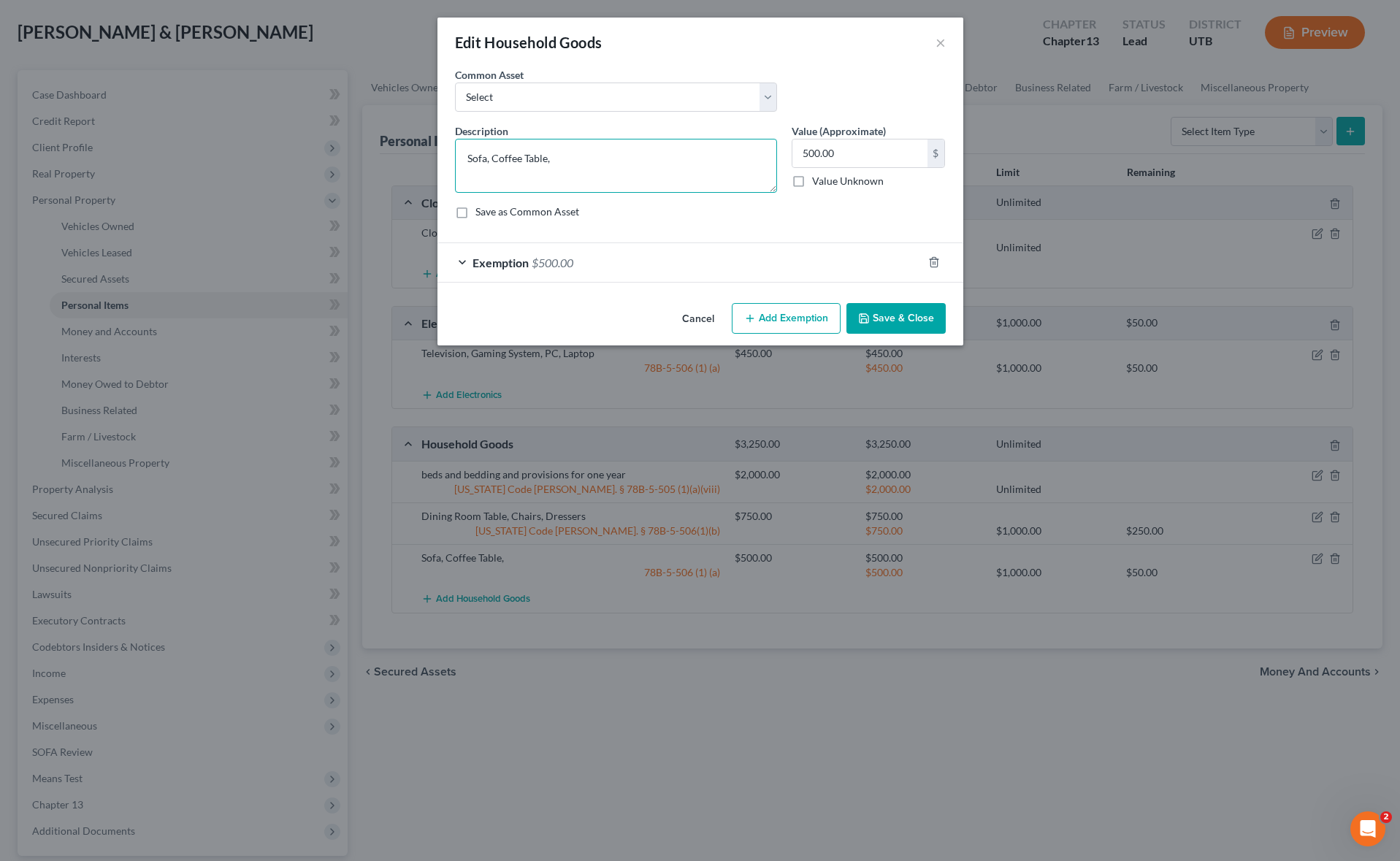
drag, startPoint x: 585, startPoint y: 159, endPoint x: 430, endPoint y: 154, distance: 155.1
click at [430, 154] on div "Edit Household Goods × An exemption set must first be selected from the Filing …" at bounding box center [700, 430] width 1400 height 861
type textarea "Couch, 2 Desk, Chest of Drawers, End Tables"
click at [910, 318] on button "Save & Close" at bounding box center [896, 318] width 100 height 30
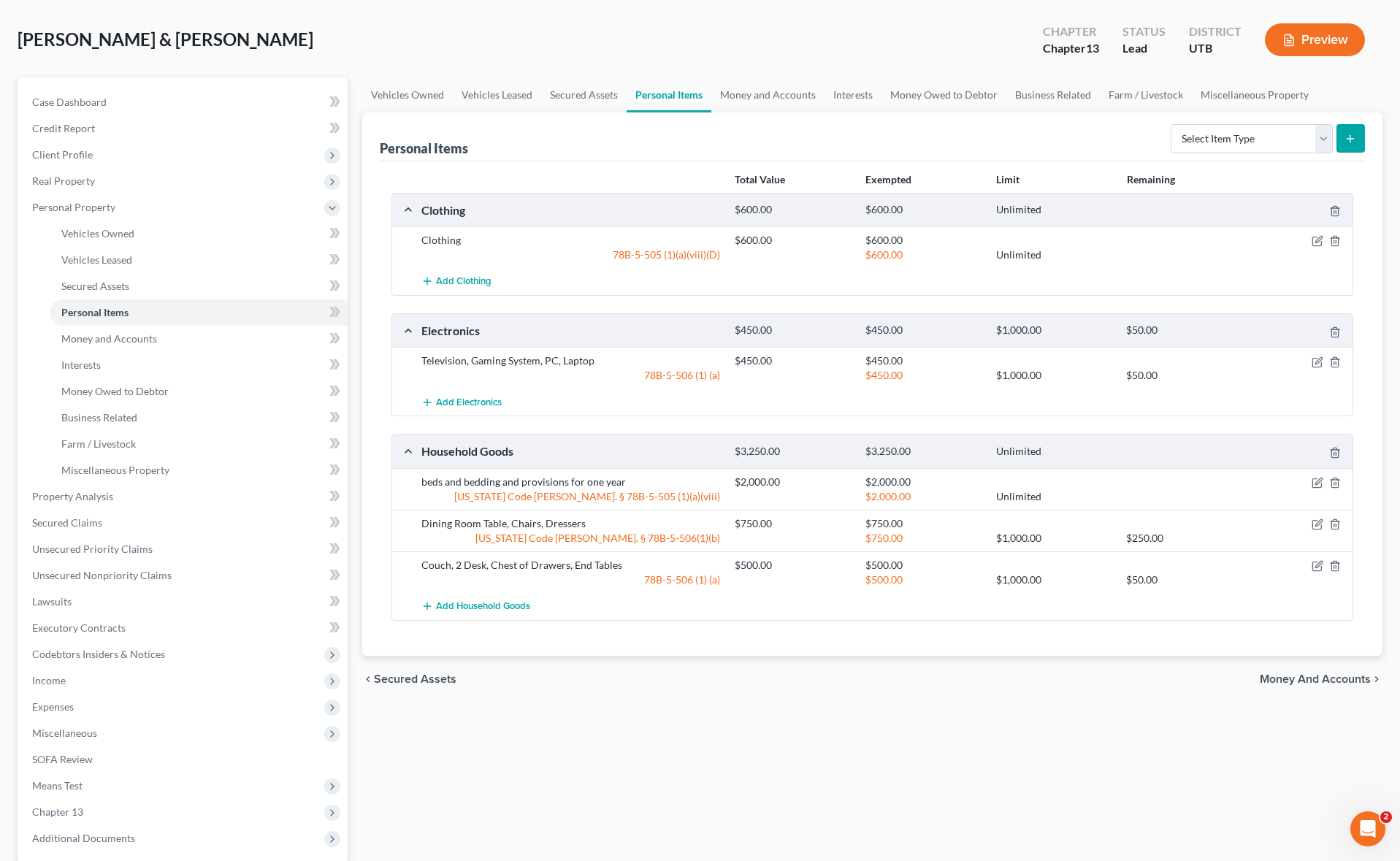
scroll to position [62, 0]
click at [88, 175] on span "Real Property" at bounding box center [63, 181] width 63 height 13
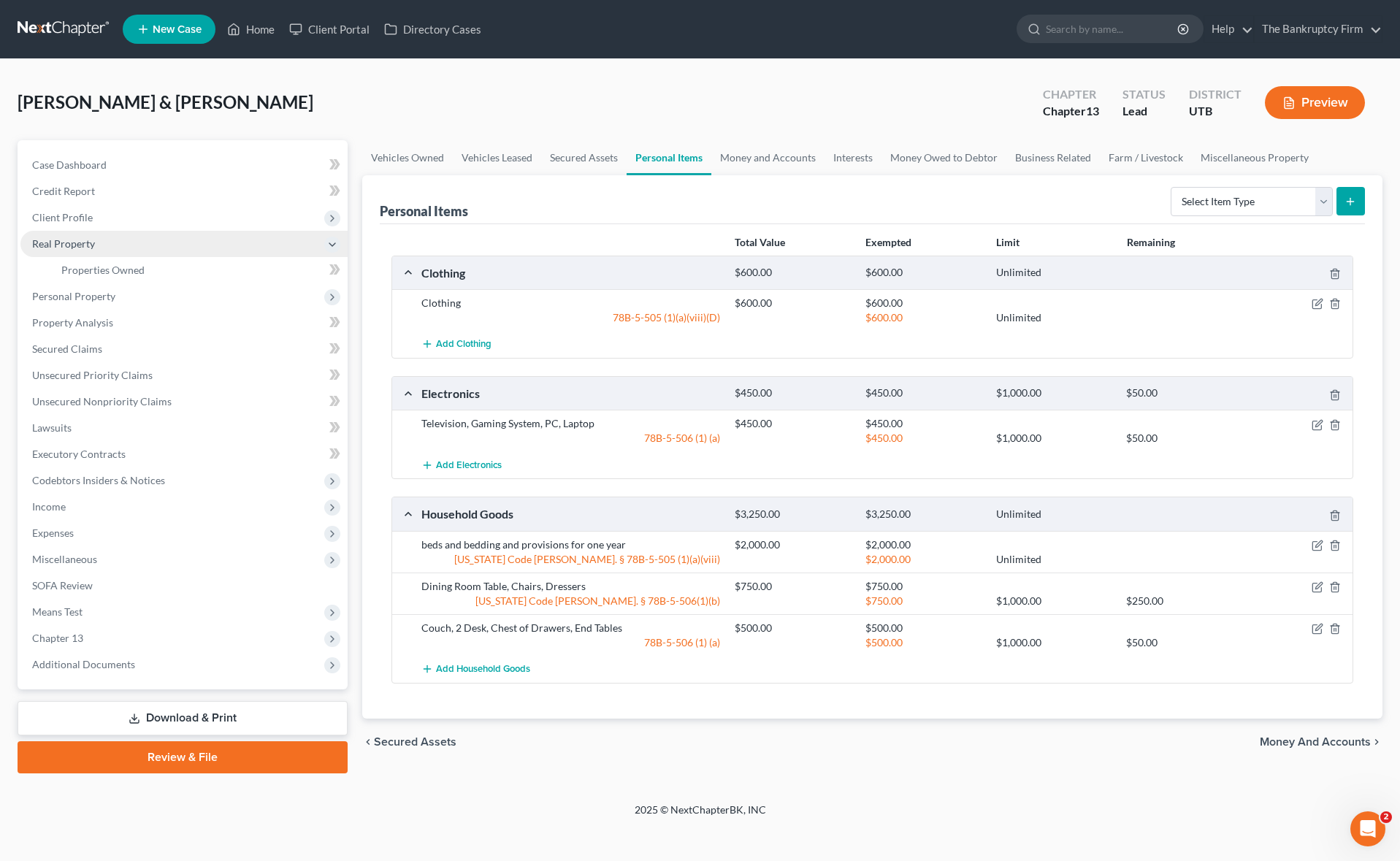
scroll to position [0, 0]
click at [142, 262] on link "Properties Owned" at bounding box center [198, 270] width 298 height 26
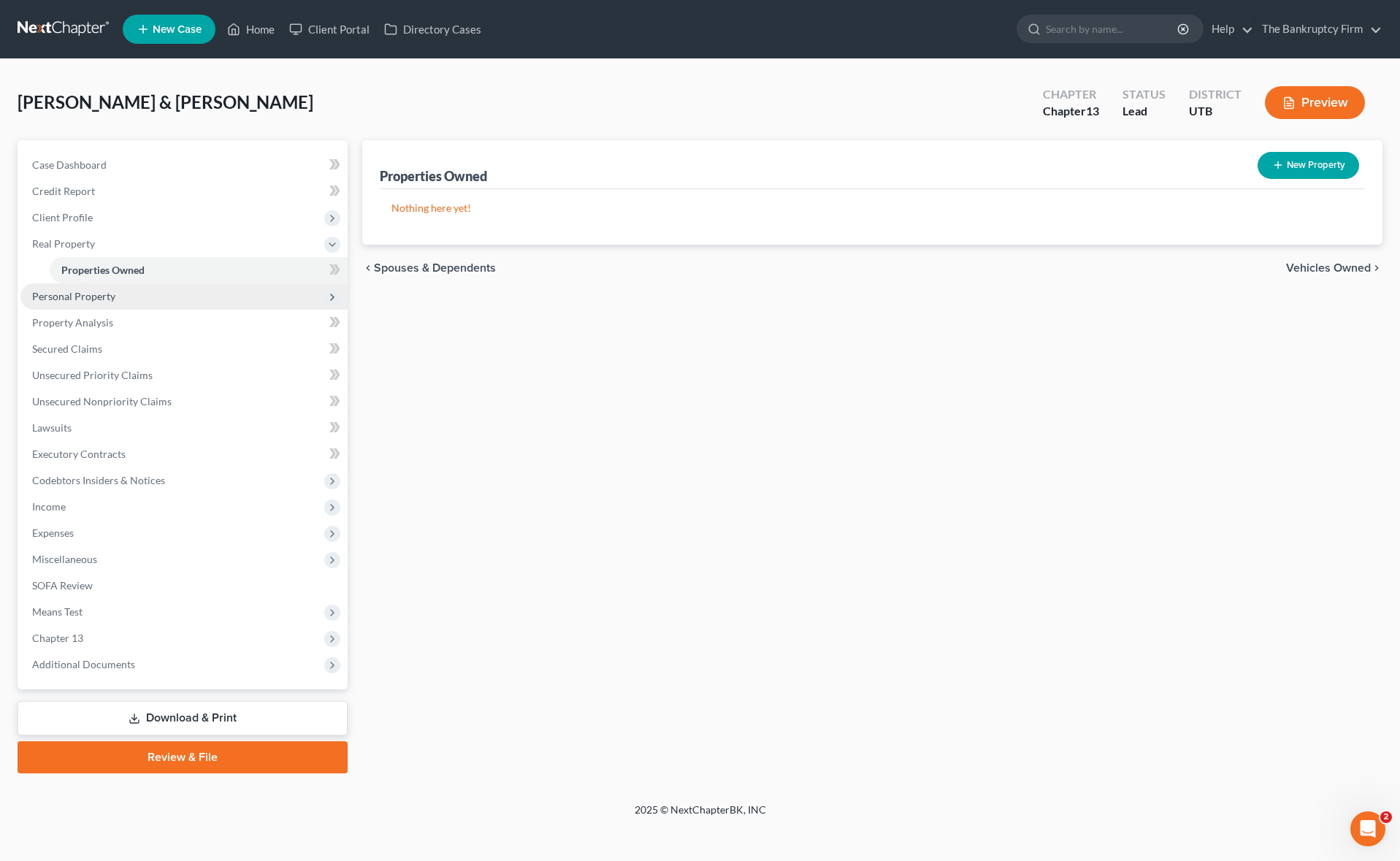
click at [145, 297] on span "Personal Property" at bounding box center [184, 296] width 327 height 26
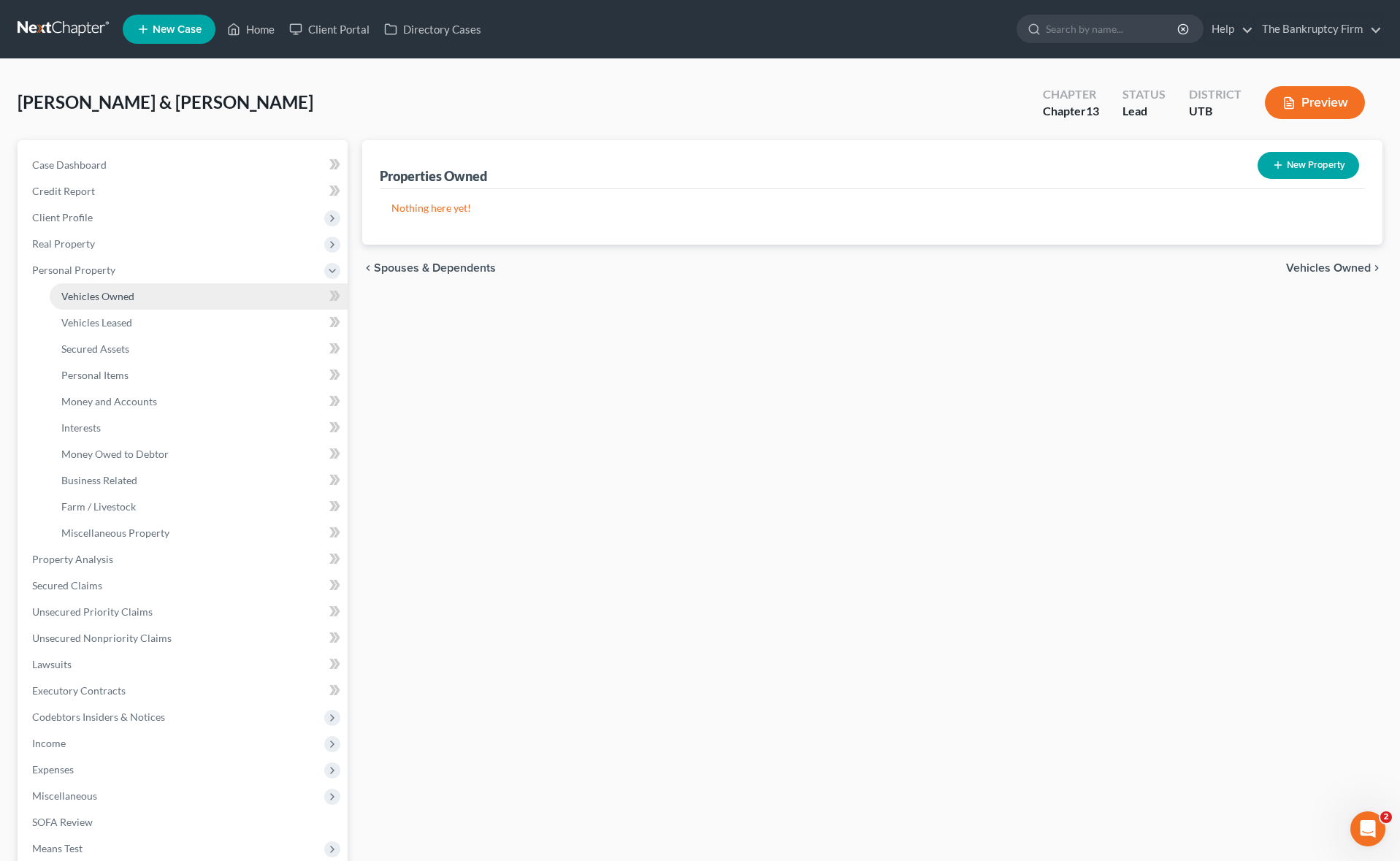
click at [147, 299] on link "Vehicles Owned" at bounding box center [198, 296] width 298 height 26
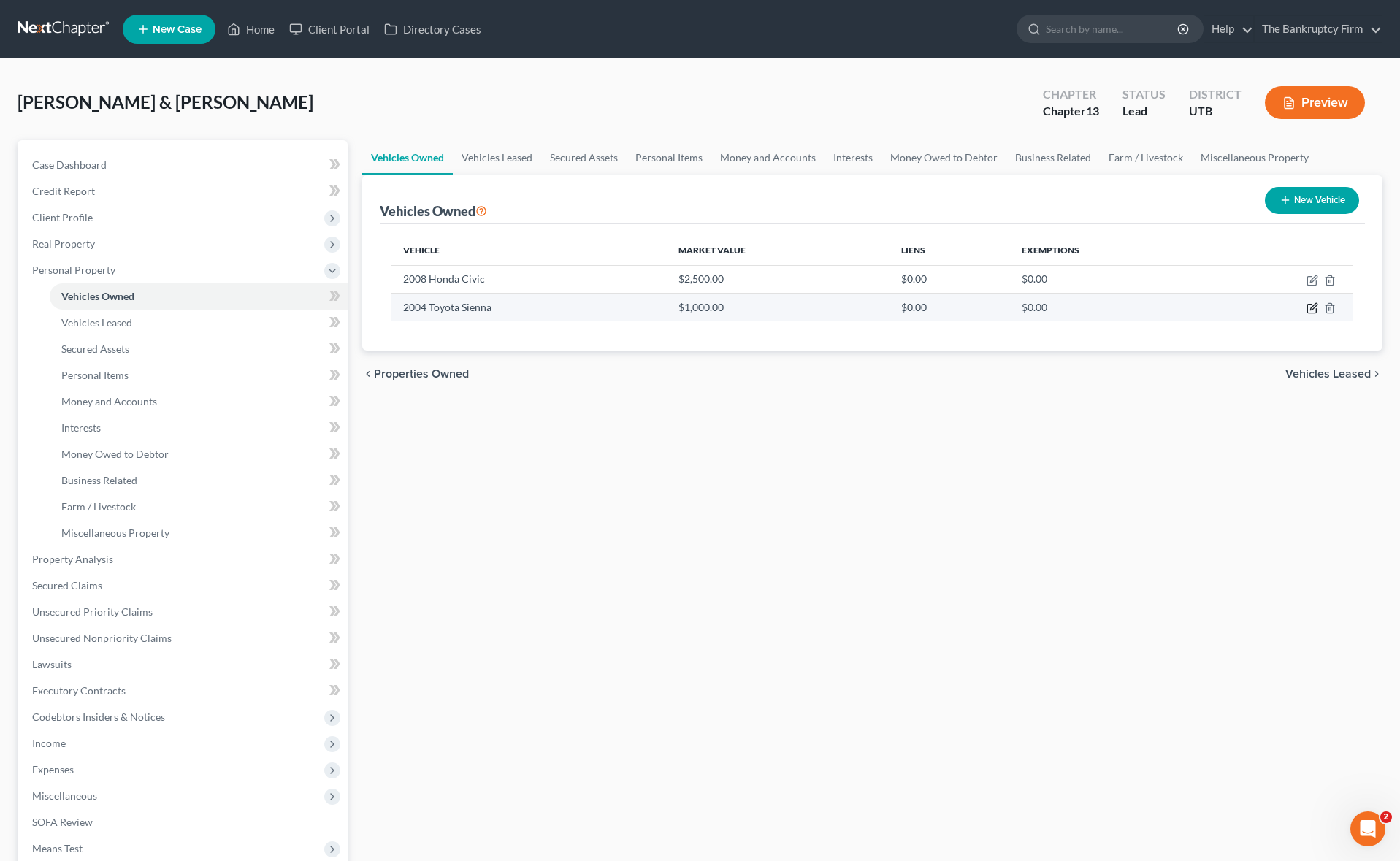
click at [1312, 308] on icon "button" at bounding box center [1312, 308] width 12 height 12
select select "0"
select select "22"
select select "2"
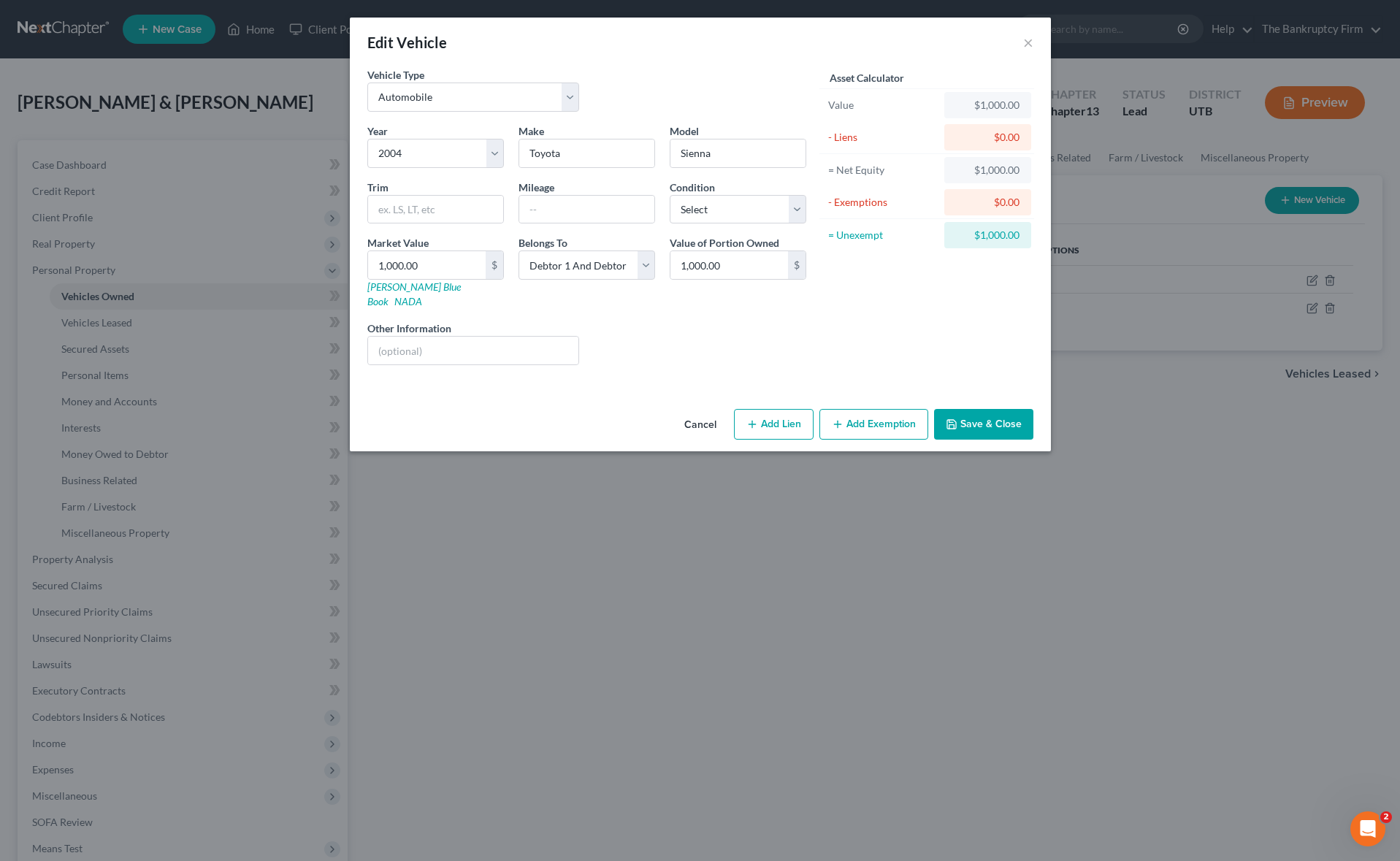
click at [873, 415] on button "Add Exemption" at bounding box center [874, 423] width 108 height 30
select select "2"
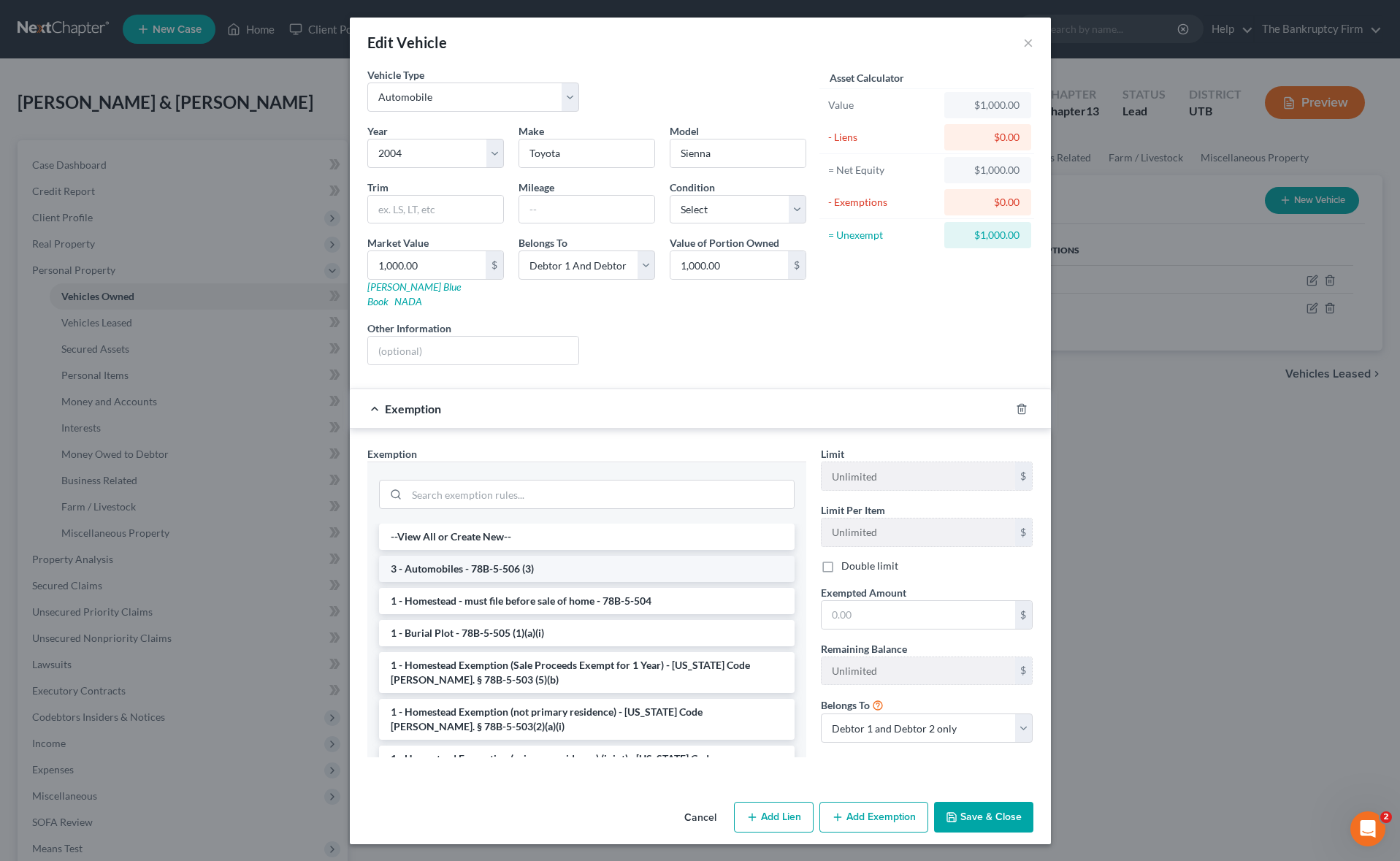
click at [563, 556] on li "3 - Automobiles - 78B-5-506 (3)" at bounding box center [586, 568] width 415 height 26
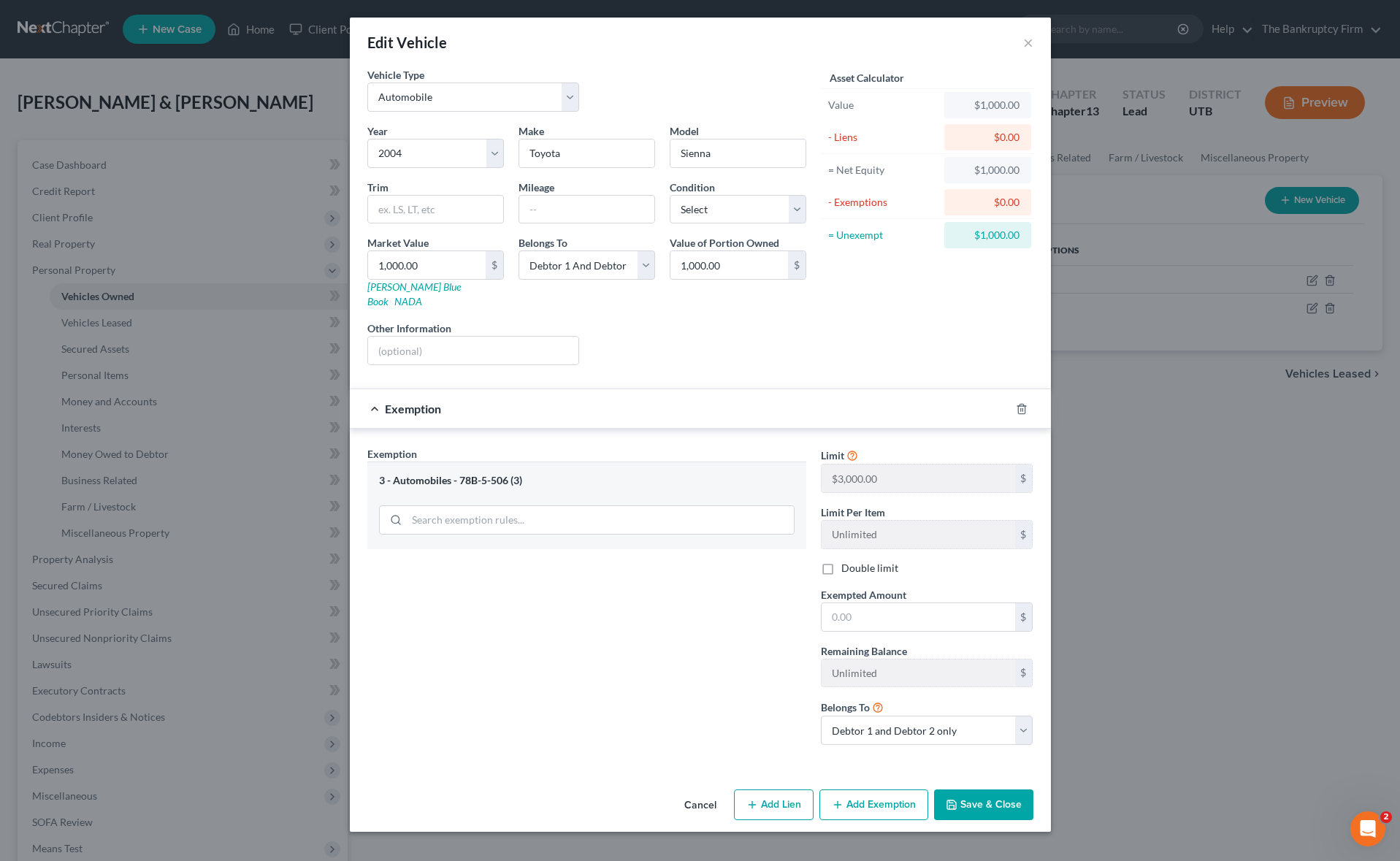
click at [563, 548] on div "Exemption Set must be selected for CA. Exemption * 3 - Automobiles - 78B-5-506 …" at bounding box center [586, 601] width 453 height 311
click at [884, 603] on input "text" at bounding box center [918, 617] width 193 height 27
type input "3,000"
click at [996, 796] on button "Save & Close" at bounding box center [984, 804] width 100 height 30
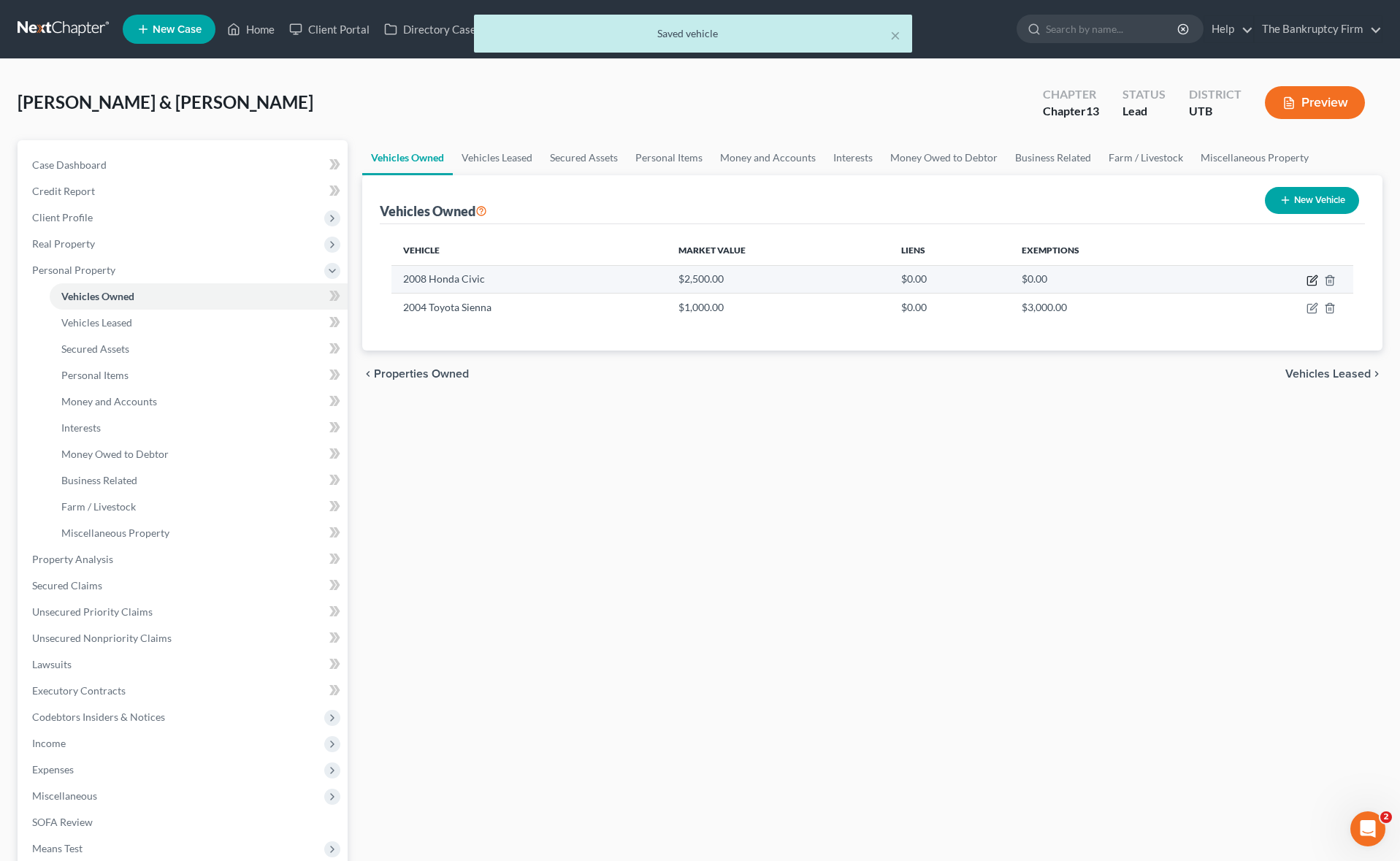
click at [1313, 278] on icon "button" at bounding box center [1313, 278] width 7 height 7
select select "0"
select select "18"
select select "2"
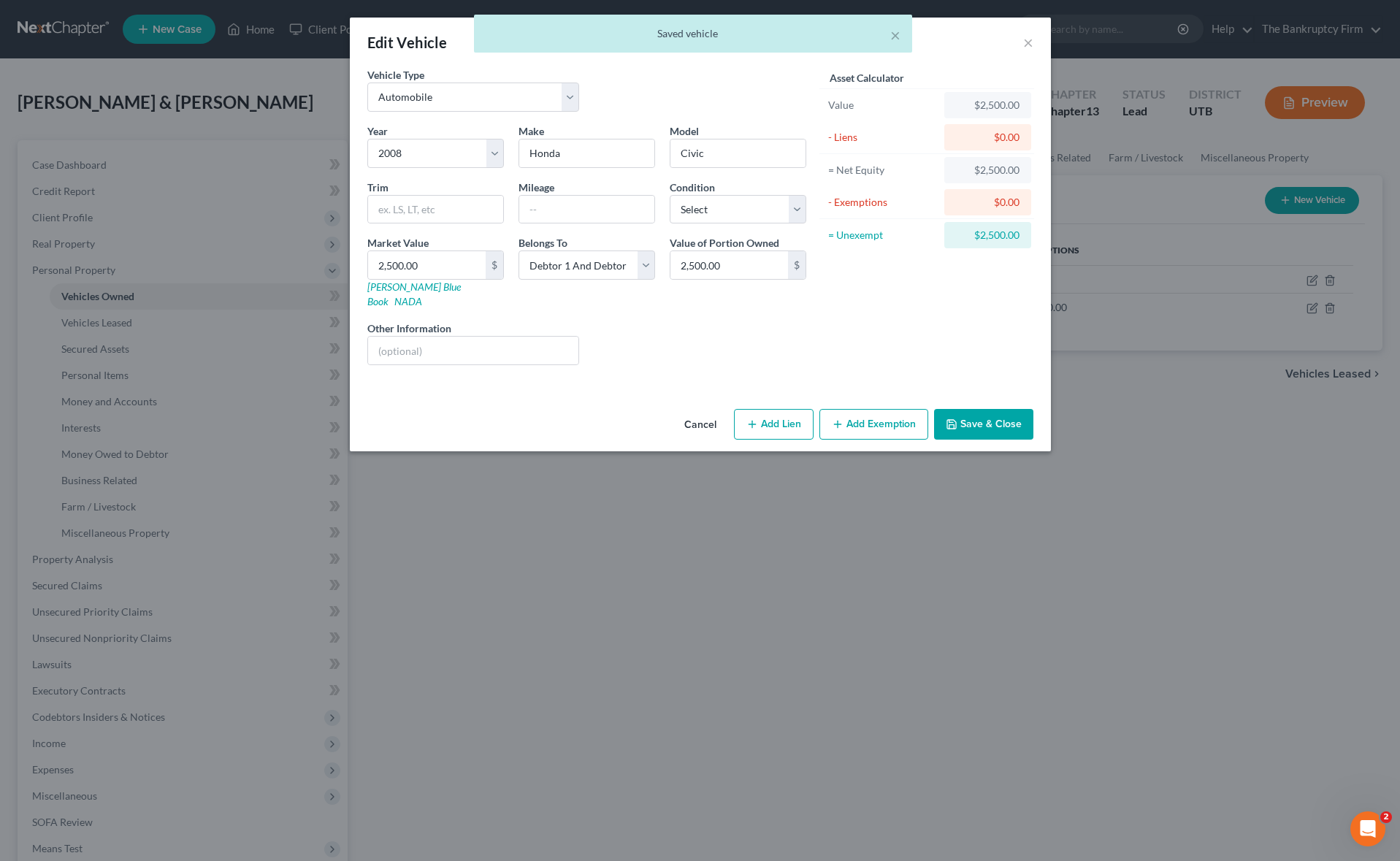
click at [866, 409] on button "Add Exemption" at bounding box center [874, 423] width 108 height 30
select select "2"
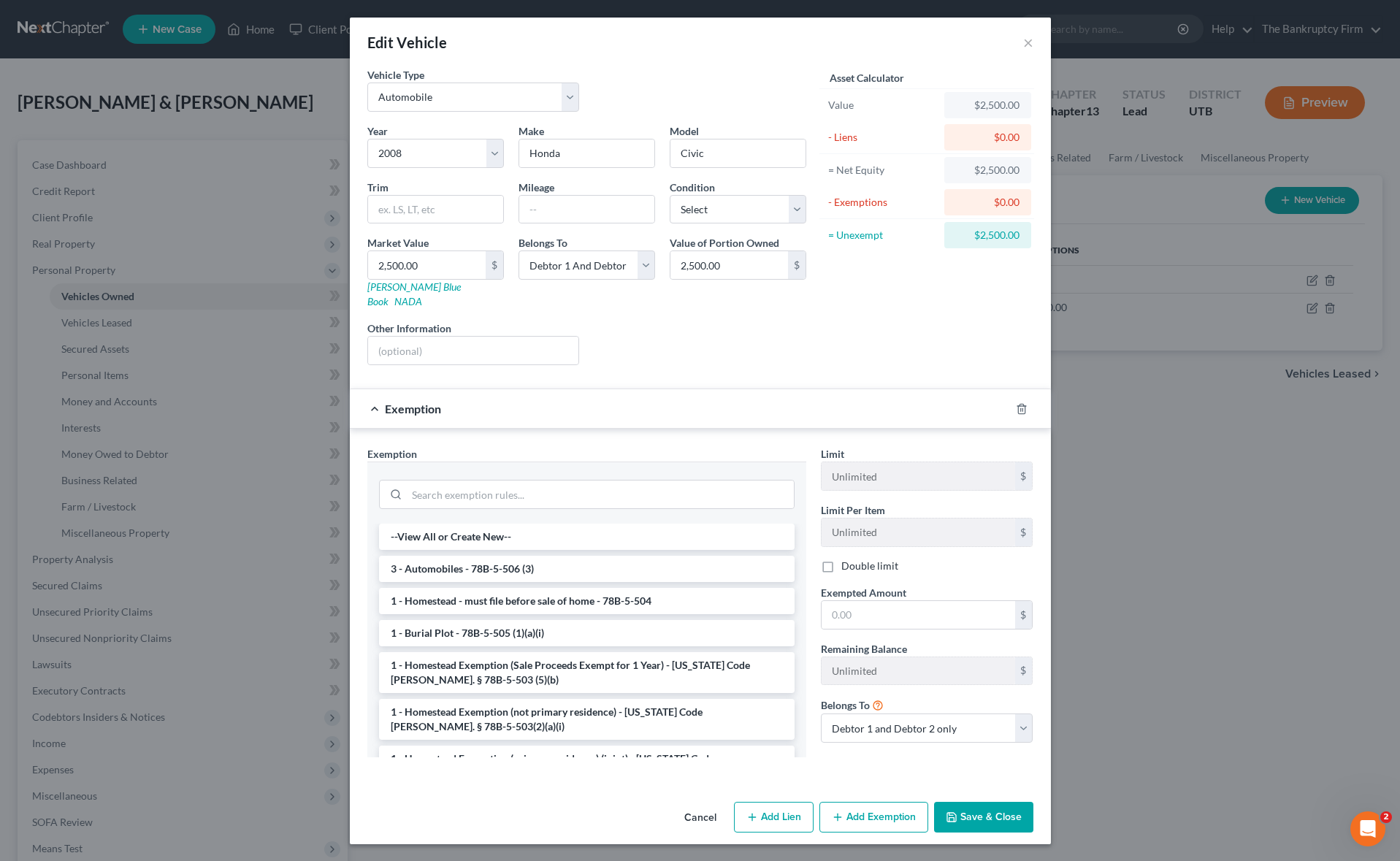
click at [594, 556] on li "3 - Automobiles - 78B-5-506 (3)" at bounding box center [586, 568] width 415 height 26
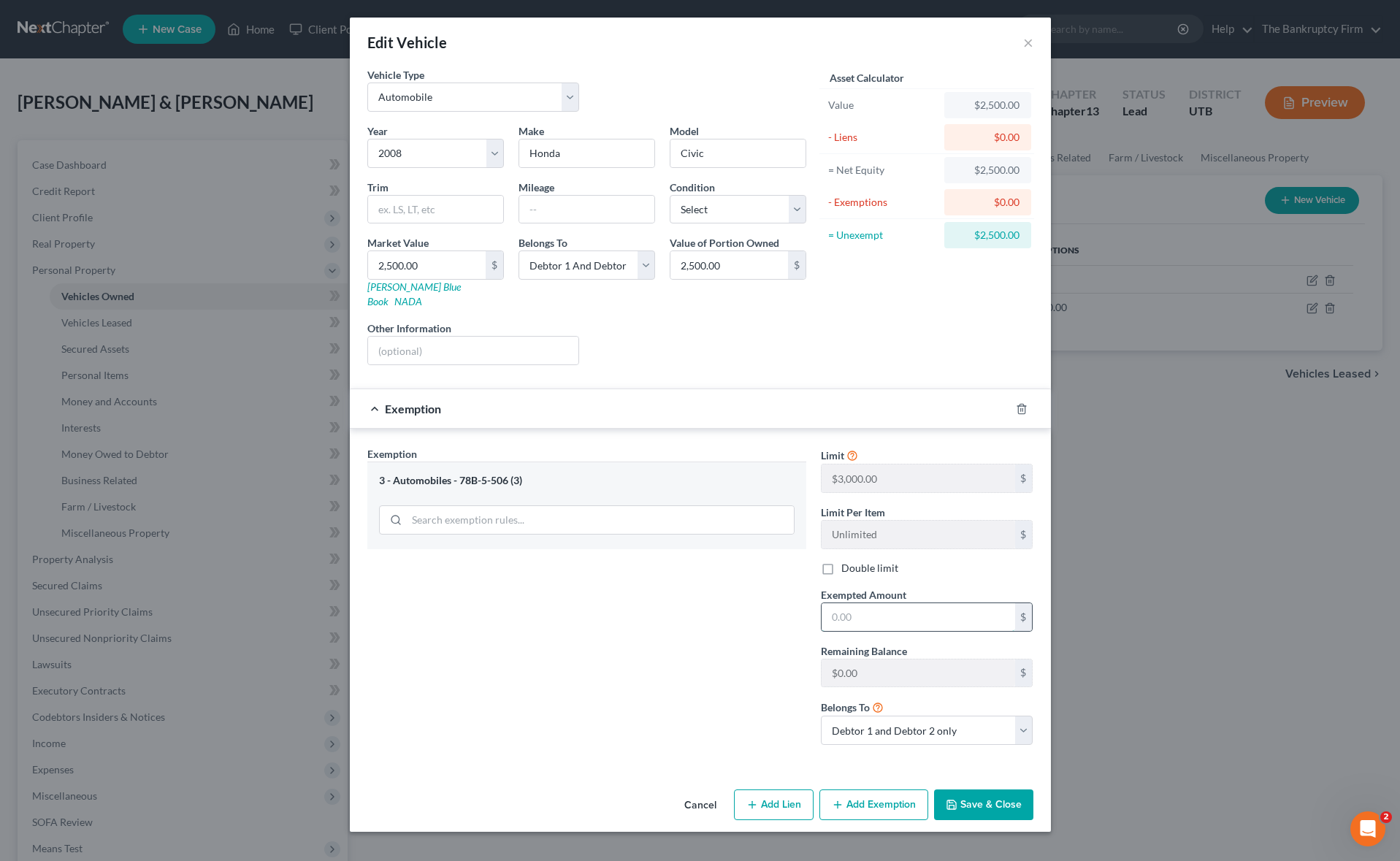
click at [880, 604] on input "text" at bounding box center [918, 617] width 193 height 27
type input "3,000"
click at [1007, 793] on button "Save & Close" at bounding box center [984, 804] width 100 height 30
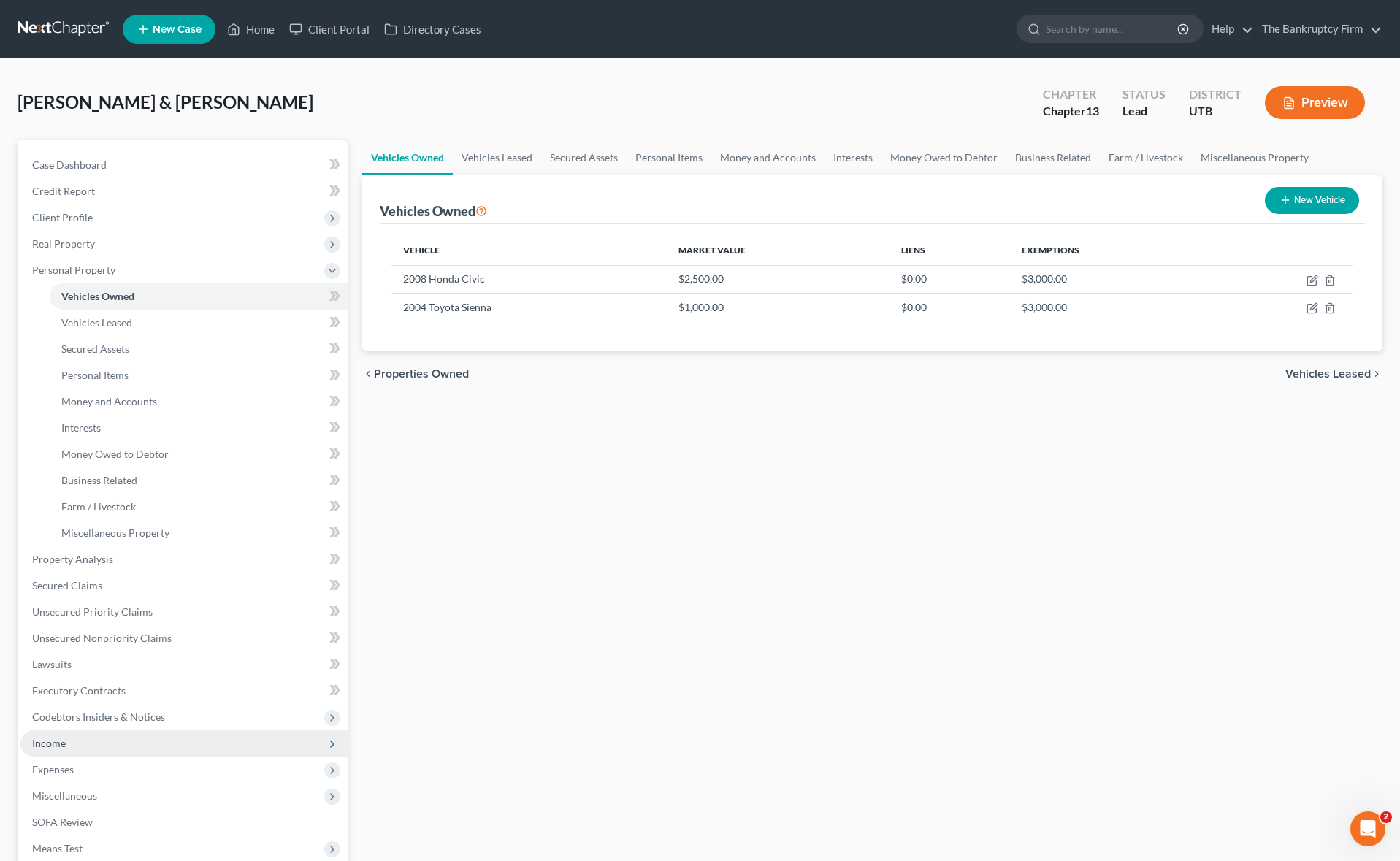
click at [90, 739] on span "Income" at bounding box center [184, 743] width 327 height 26
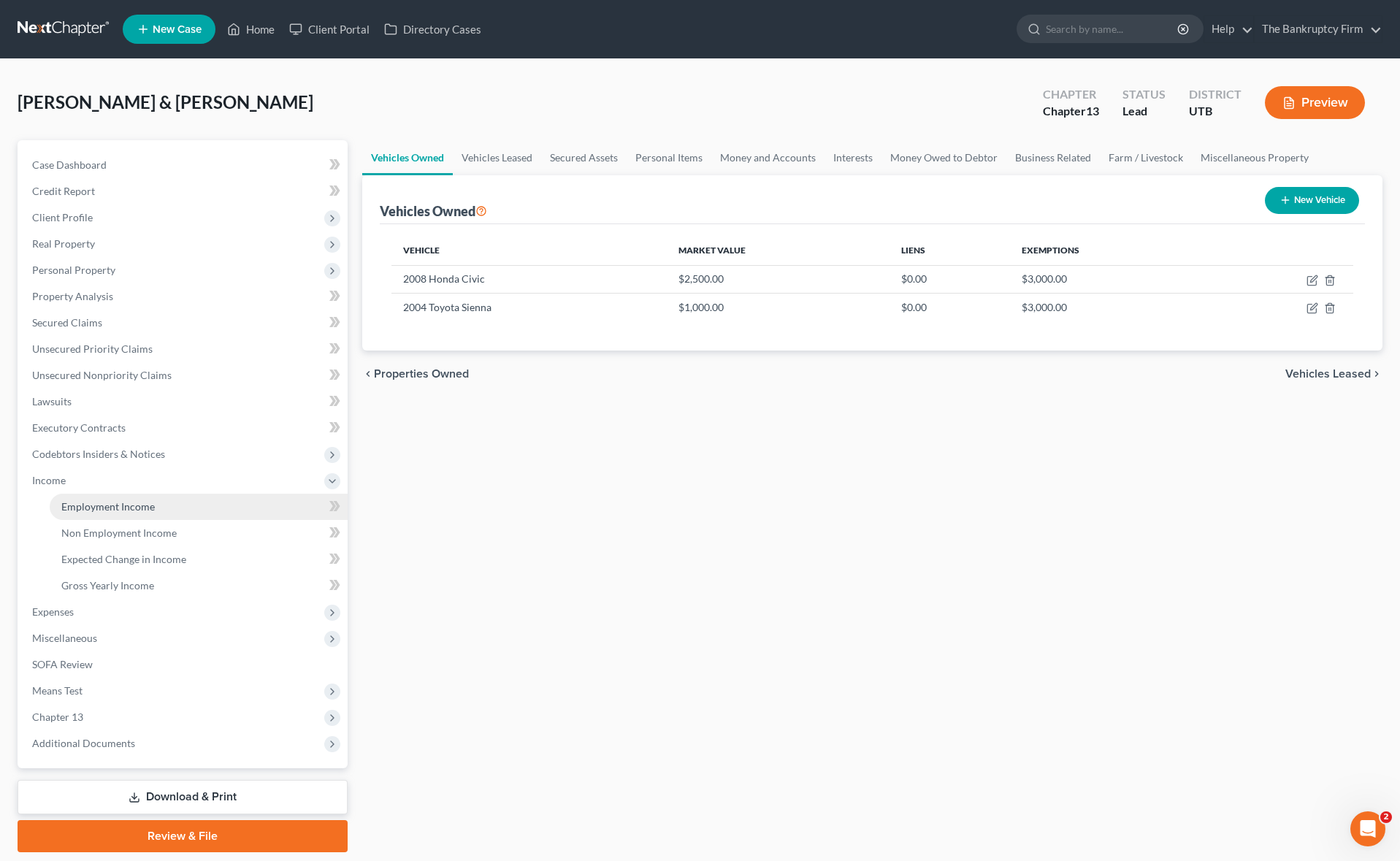
click at [114, 500] on span "Employment Income" at bounding box center [108, 506] width 94 height 13
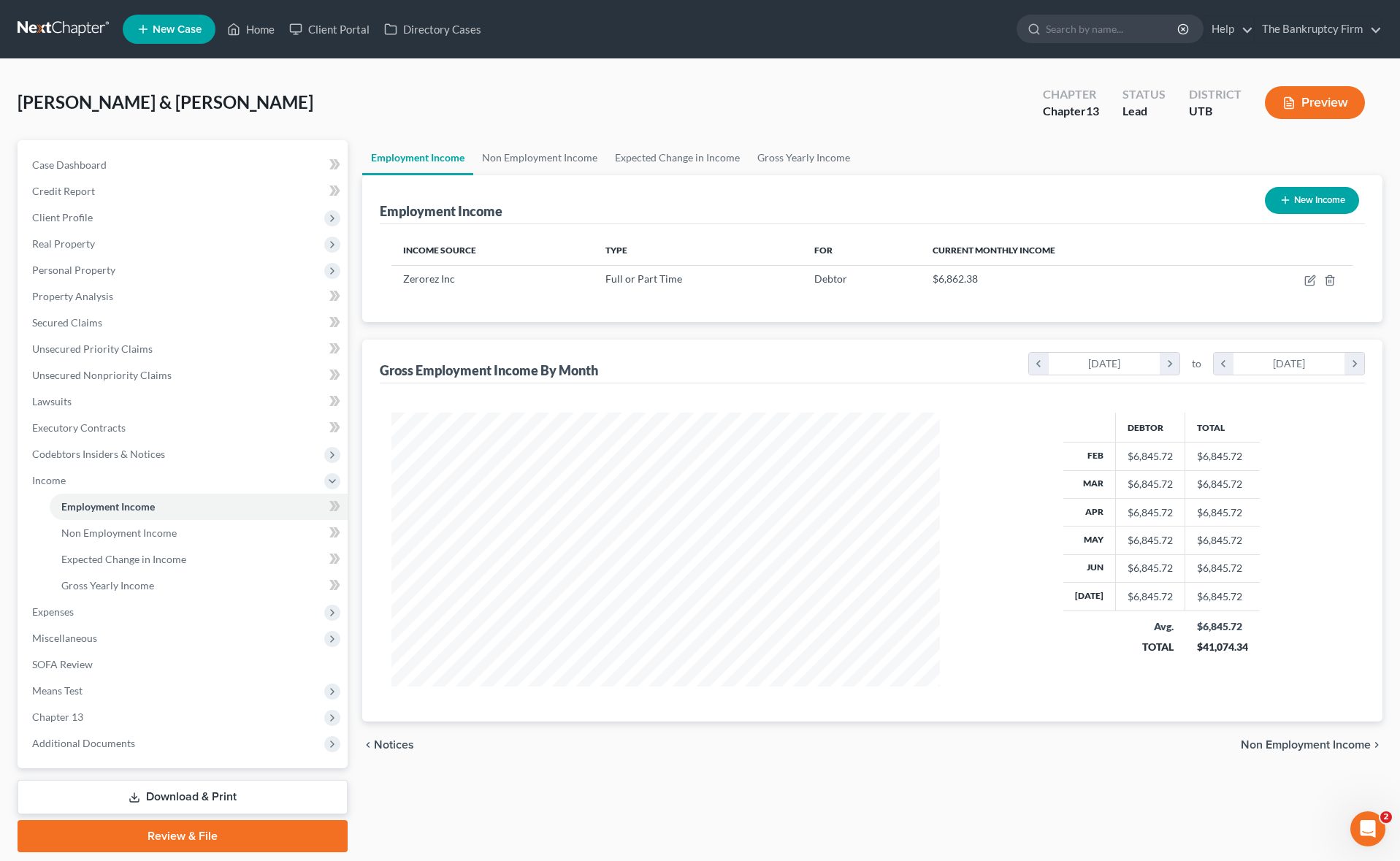
scroll to position [273, 578]
click at [1309, 280] on icon "button" at bounding box center [1310, 280] width 12 height 12
select select "0"
select select "46"
select select "1"
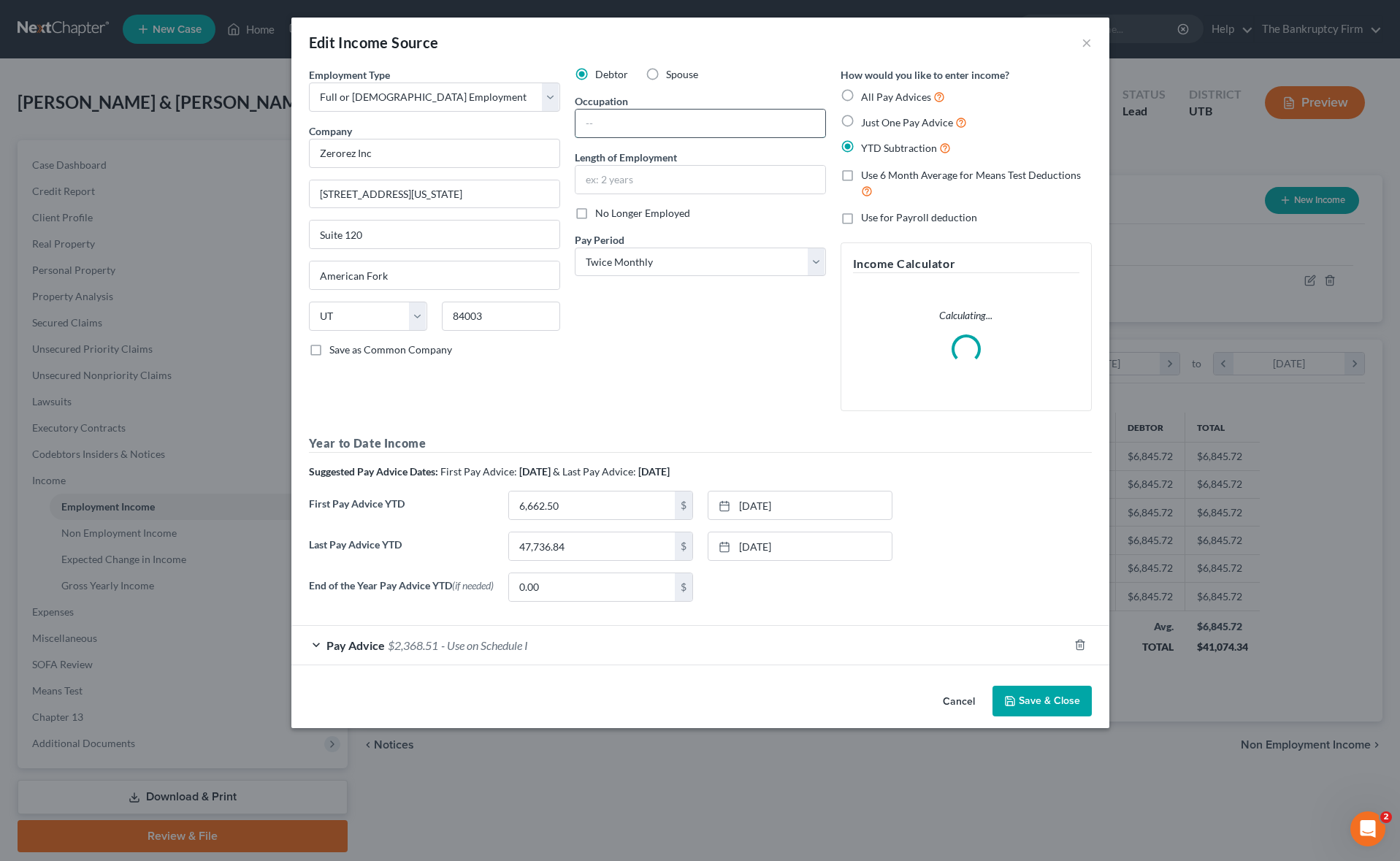
click at [635, 123] on input "text" at bounding box center [700, 123] width 250 height 27
type input "Learning & Technology Solutions Manager"
click at [640, 176] on input "text" at bounding box center [700, 179] width 250 height 27
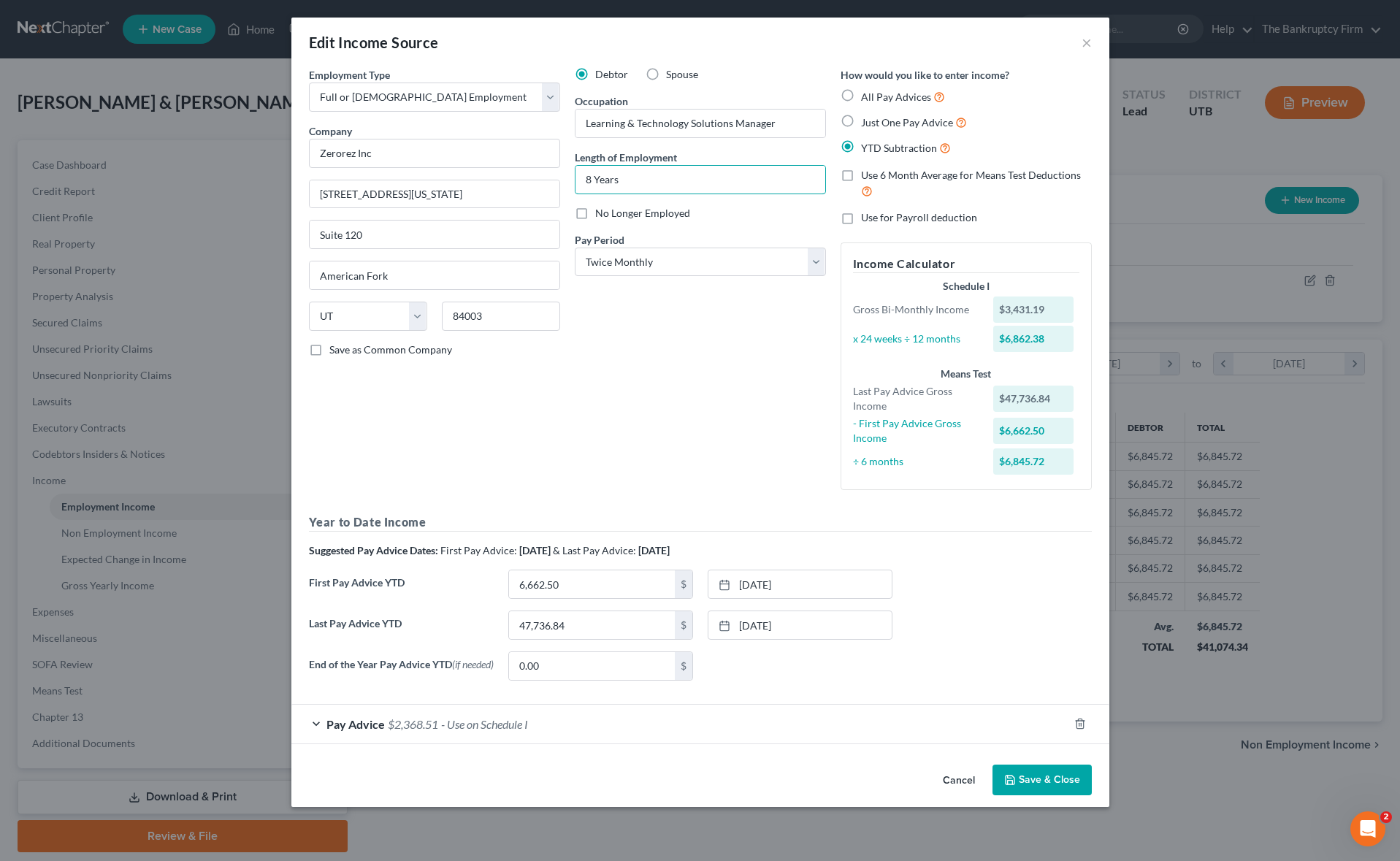
type input "8 Years"
click at [1034, 781] on button "Save & Close" at bounding box center [1042, 779] width 100 height 30
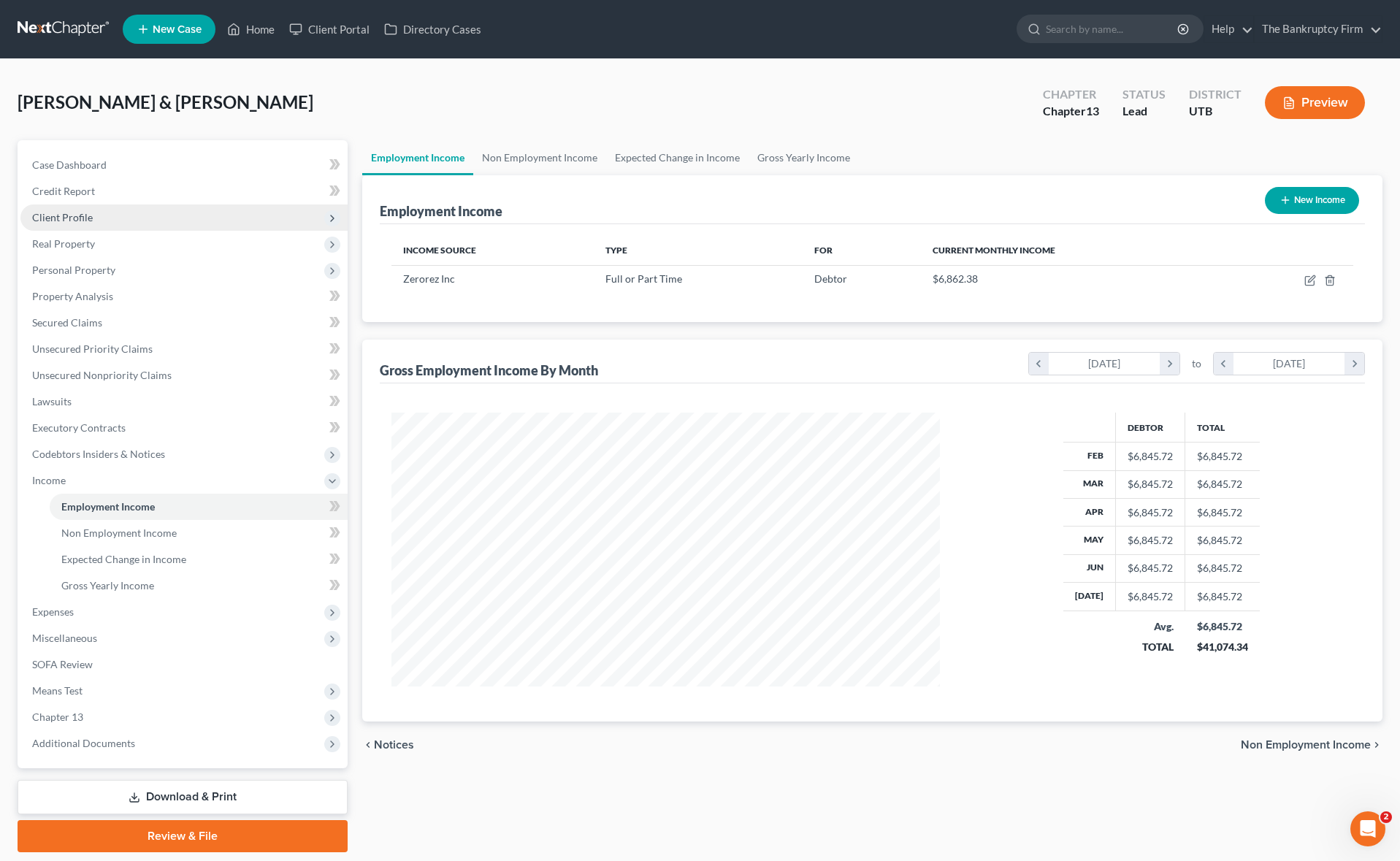
click at [87, 209] on span "Client Profile" at bounding box center [184, 217] width 327 height 26
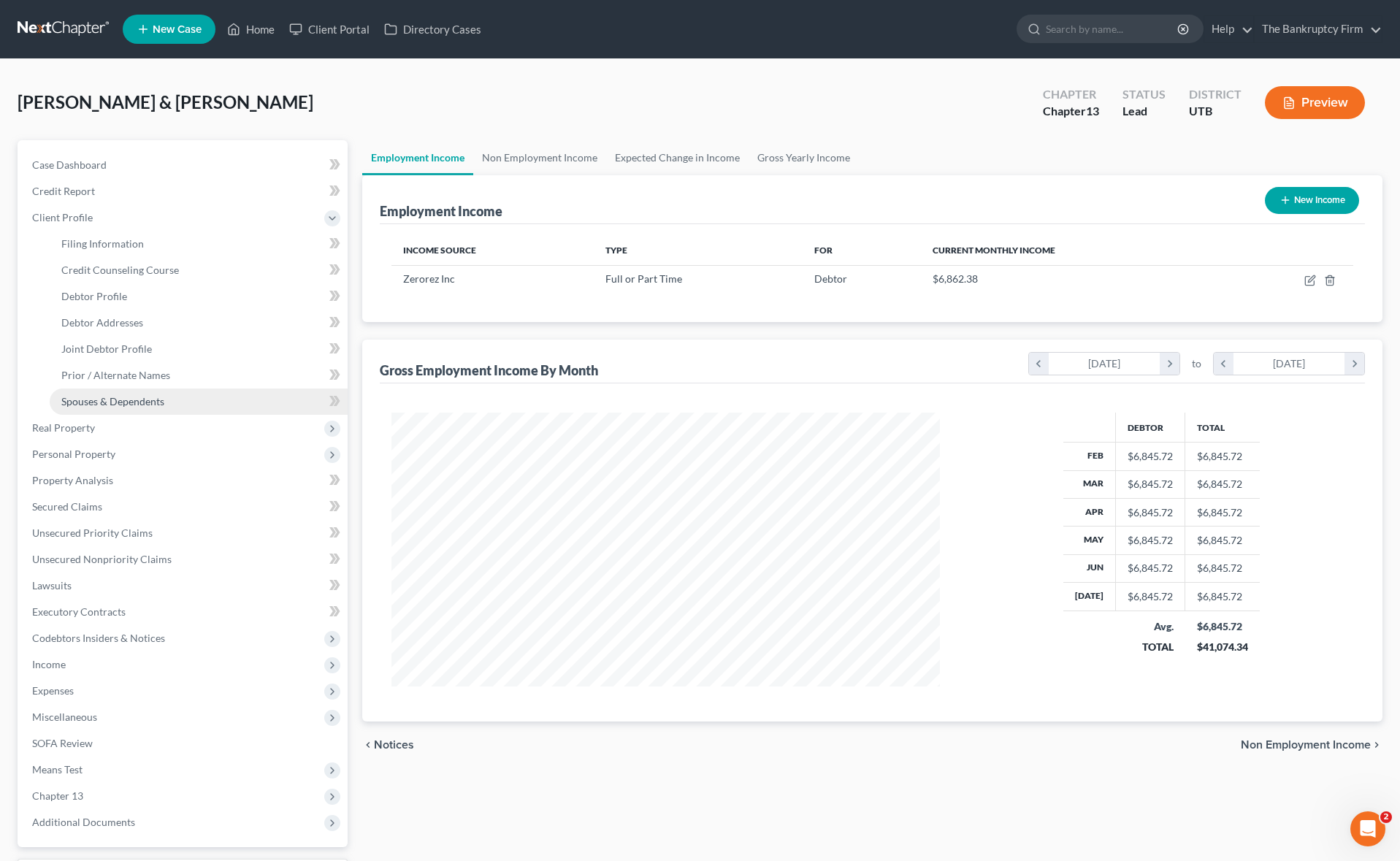
click at [164, 399] on link "Spouses & Dependents" at bounding box center [198, 401] width 298 height 26
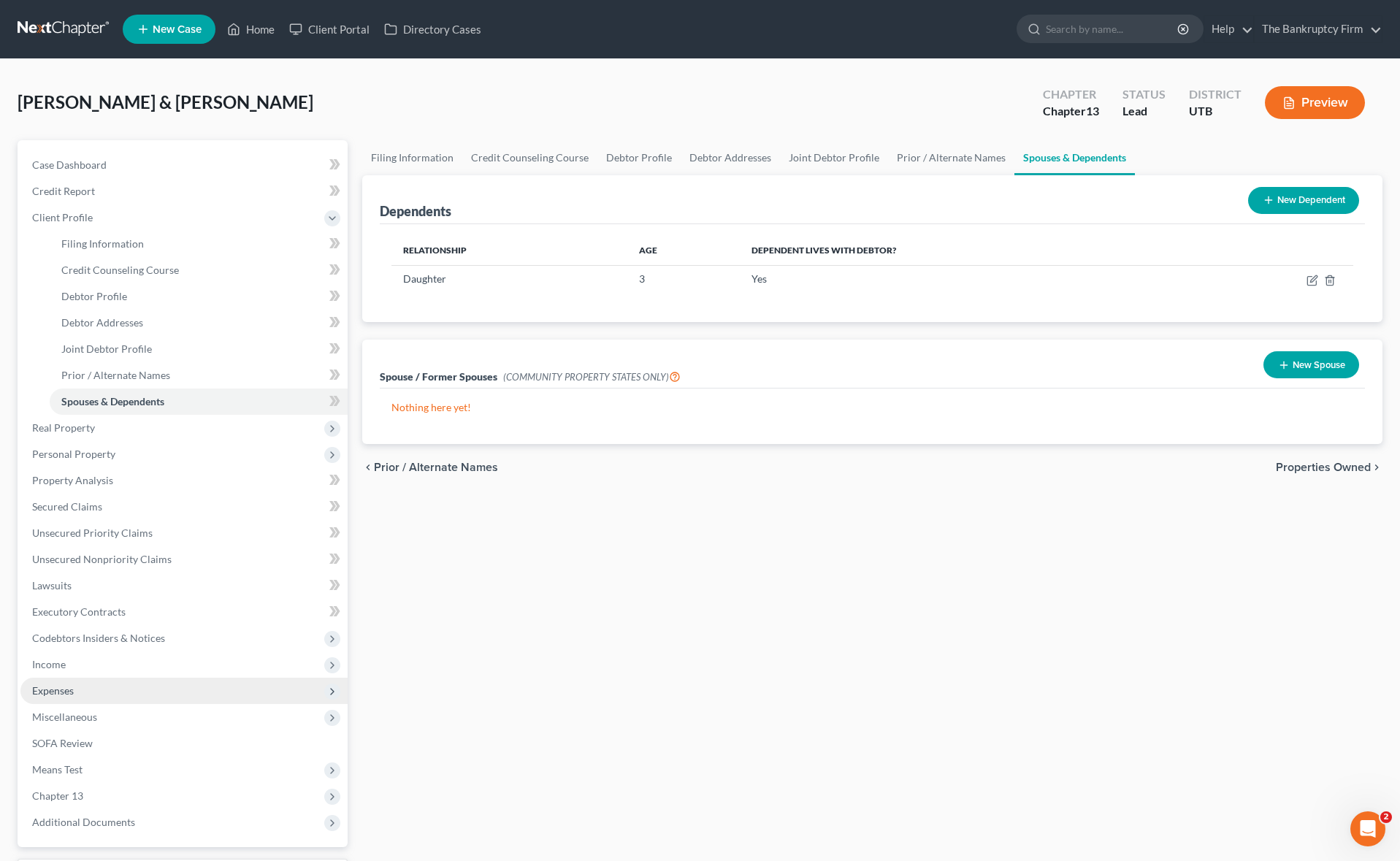
click at [75, 691] on span "Expenses" at bounding box center [184, 690] width 327 height 26
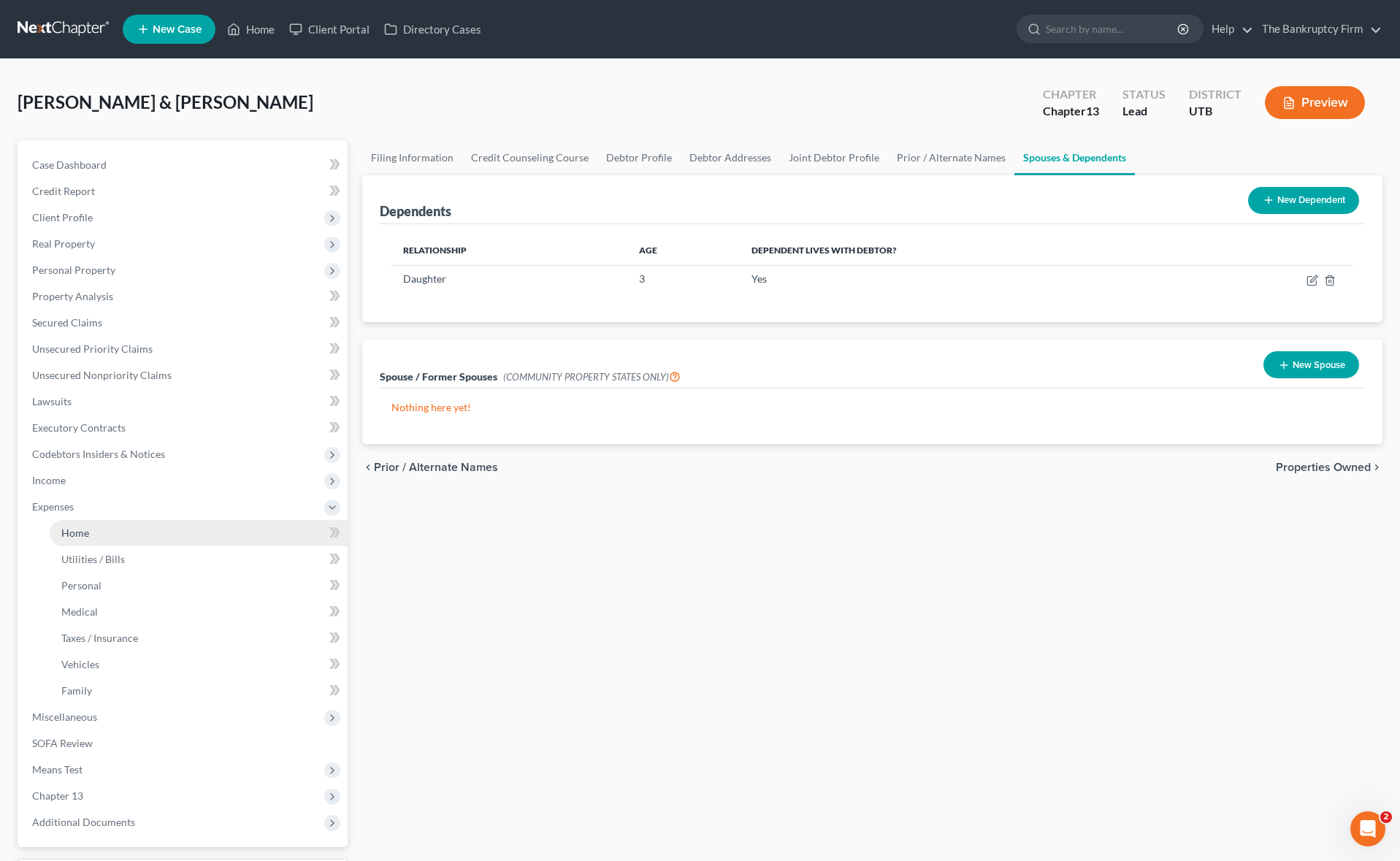
click at [112, 530] on link "Home" at bounding box center [198, 533] width 298 height 26
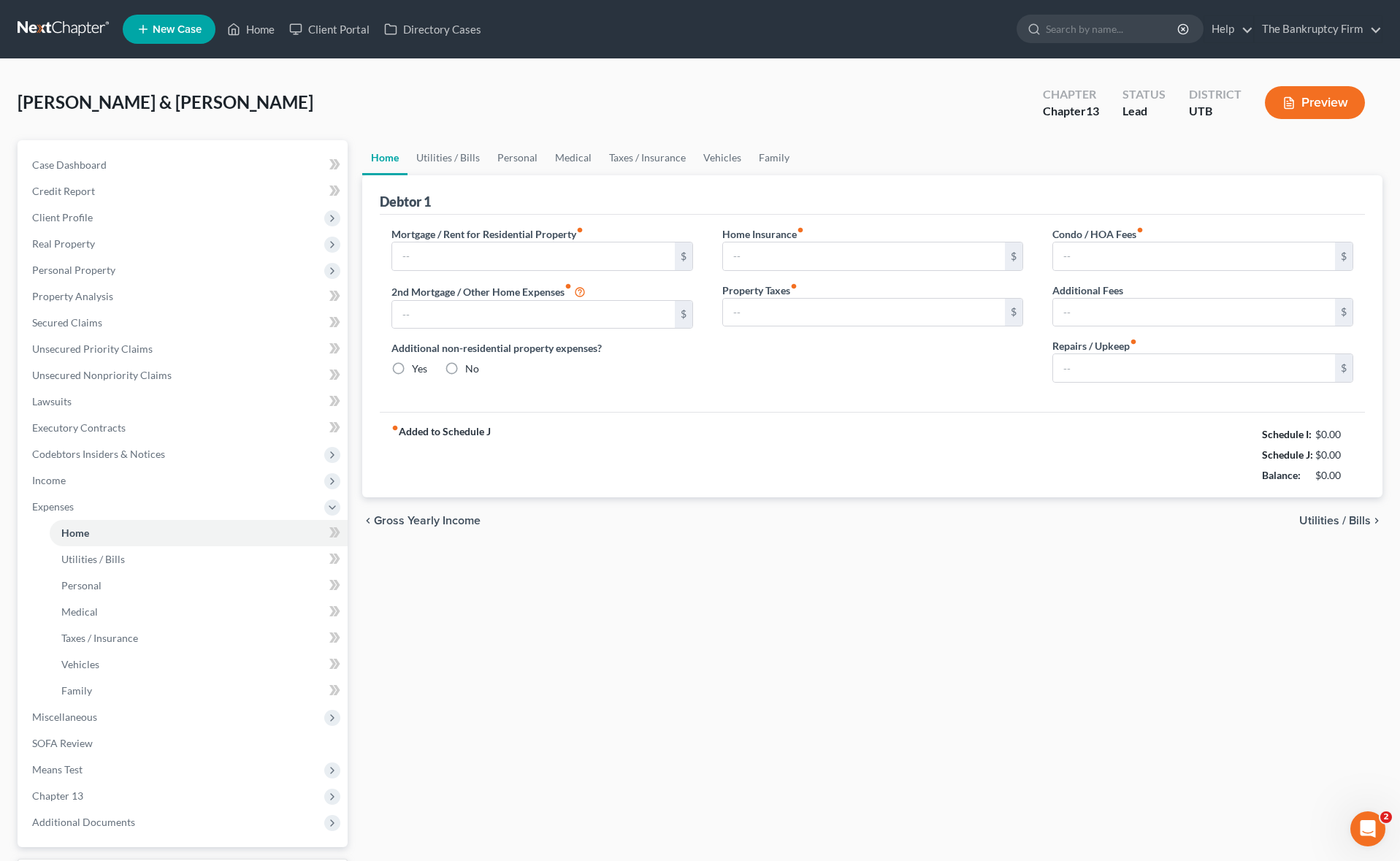
type input "0.00"
radio input "true"
type input "0.00"
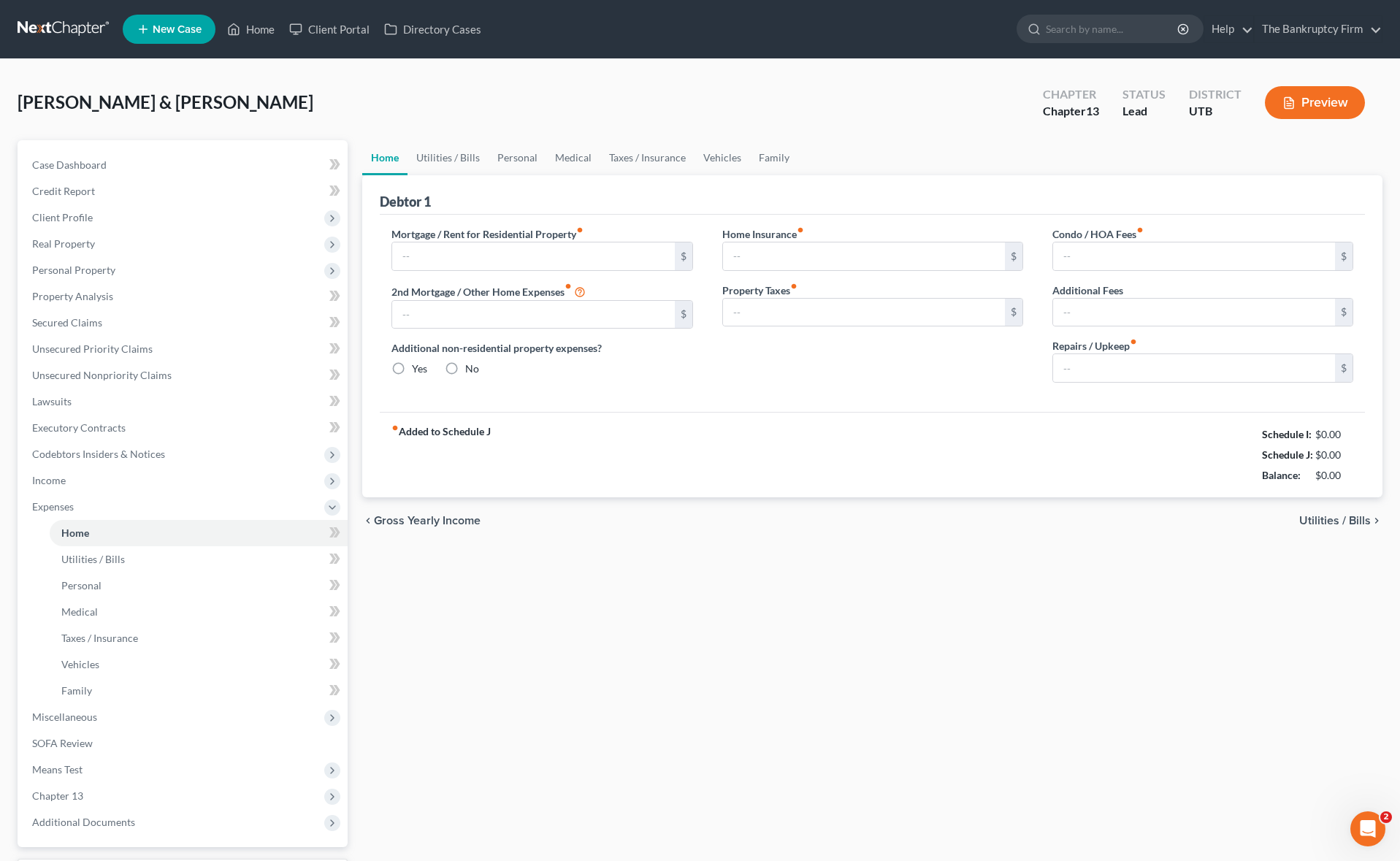
type input "0.00"
click at [429, 257] on input "text" at bounding box center [533, 256] width 282 height 27
click at [87, 472] on span "Income" at bounding box center [184, 480] width 327 height 26
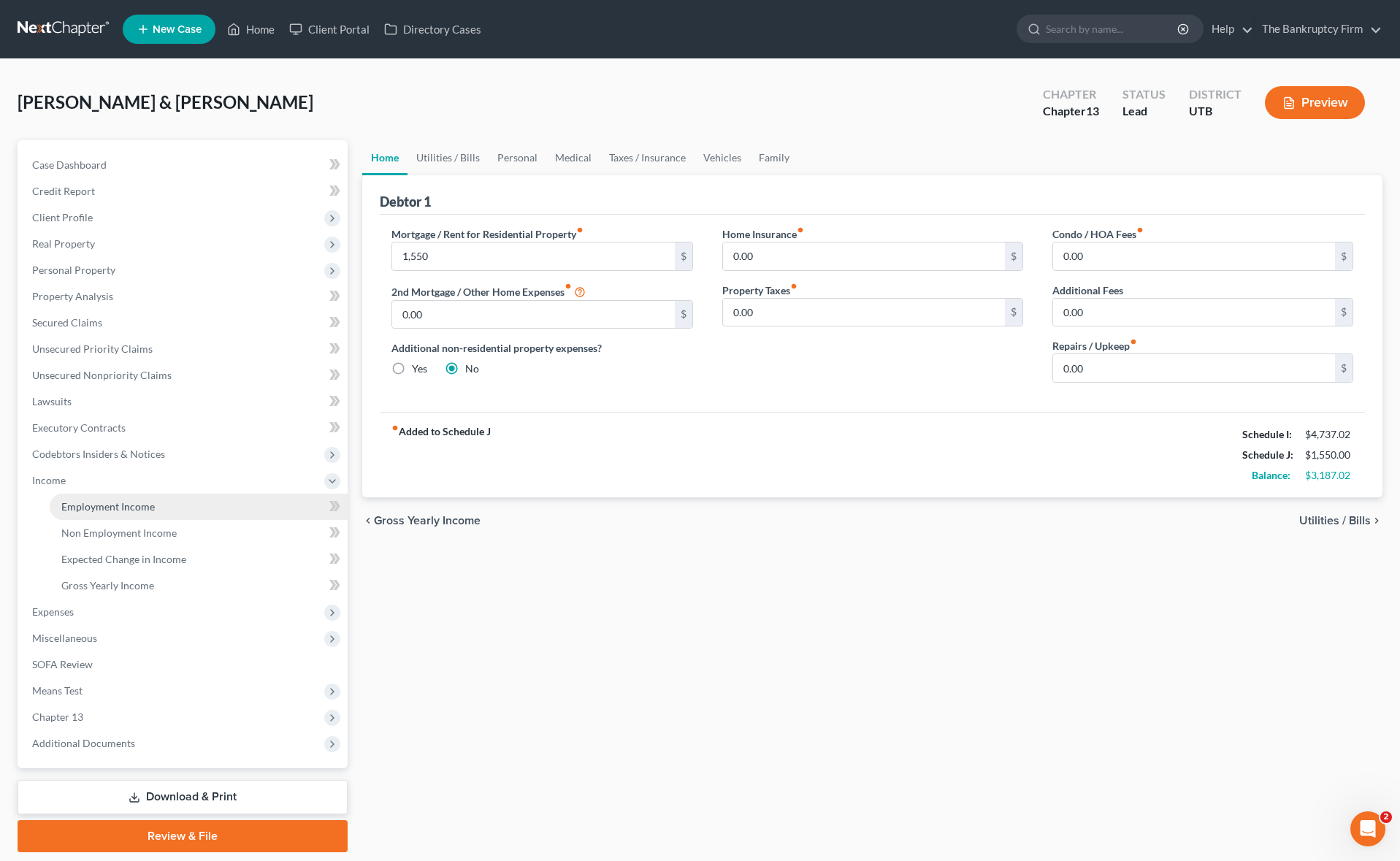
click at [158, 503] on link "Employment Income" at bounding box center [198, 506] width 298 height 26
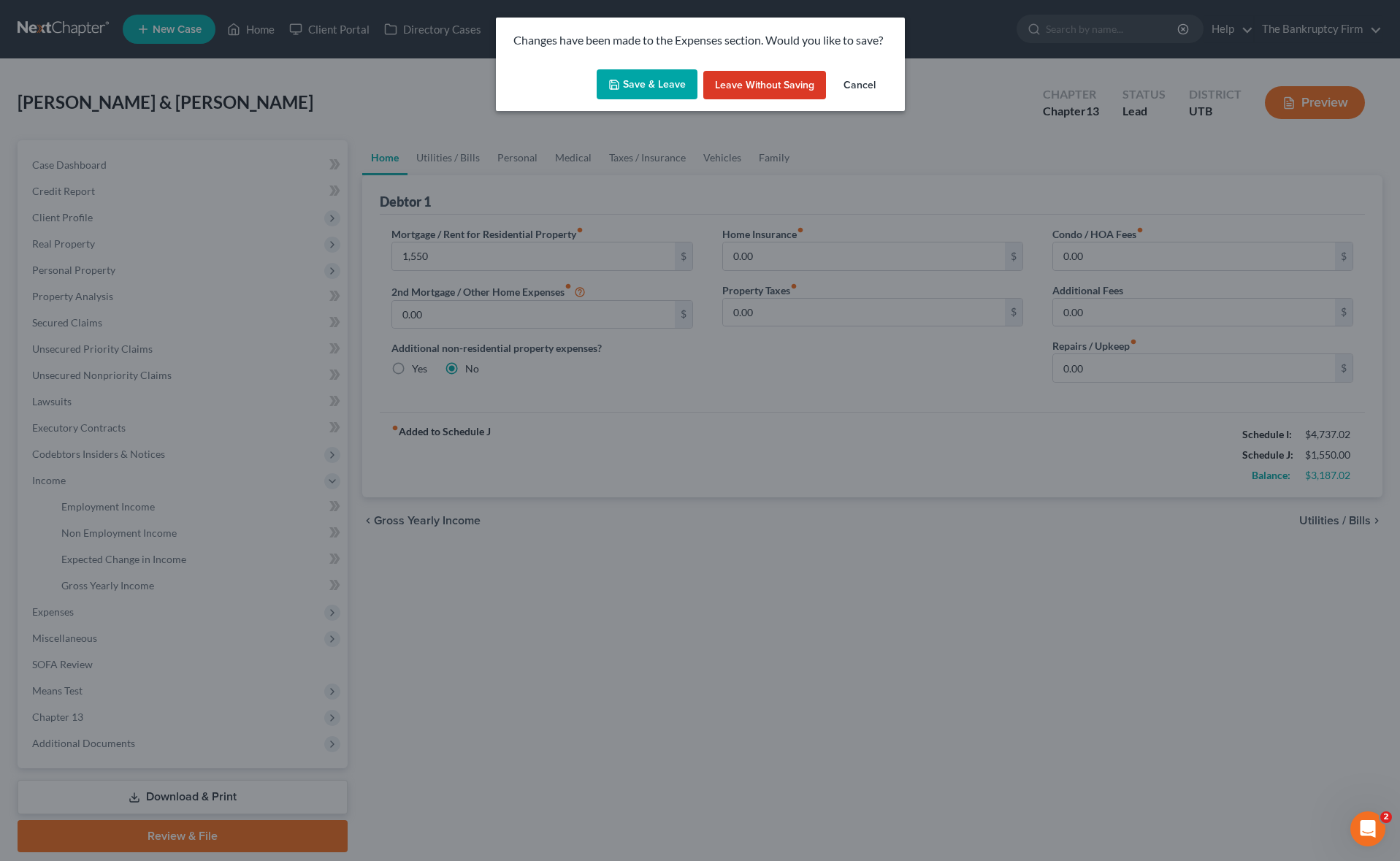
click at [641, 77] on button "Save & Leave" at bounding box center [647, 84] width 101 height 30
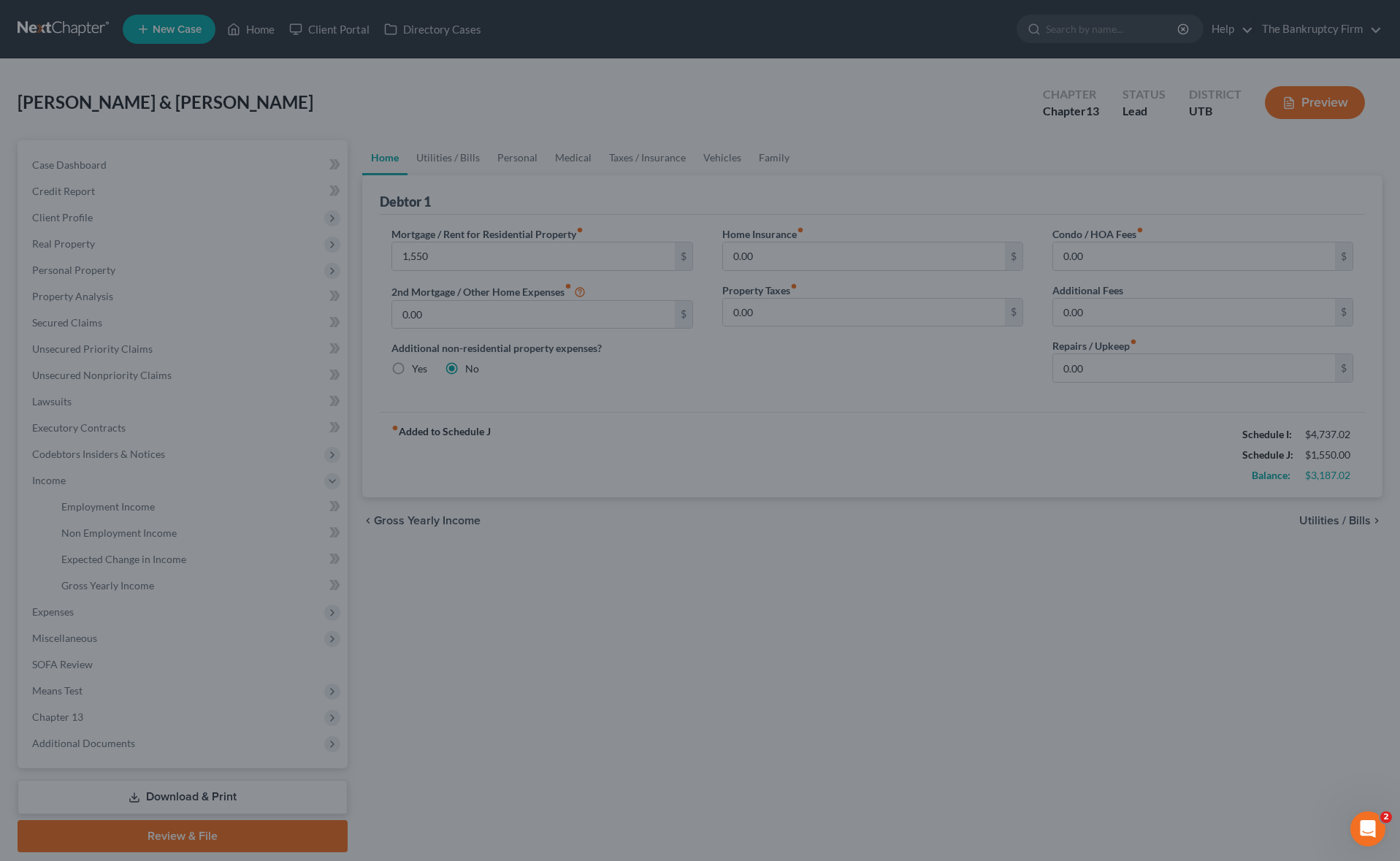
type input "1,550.00"
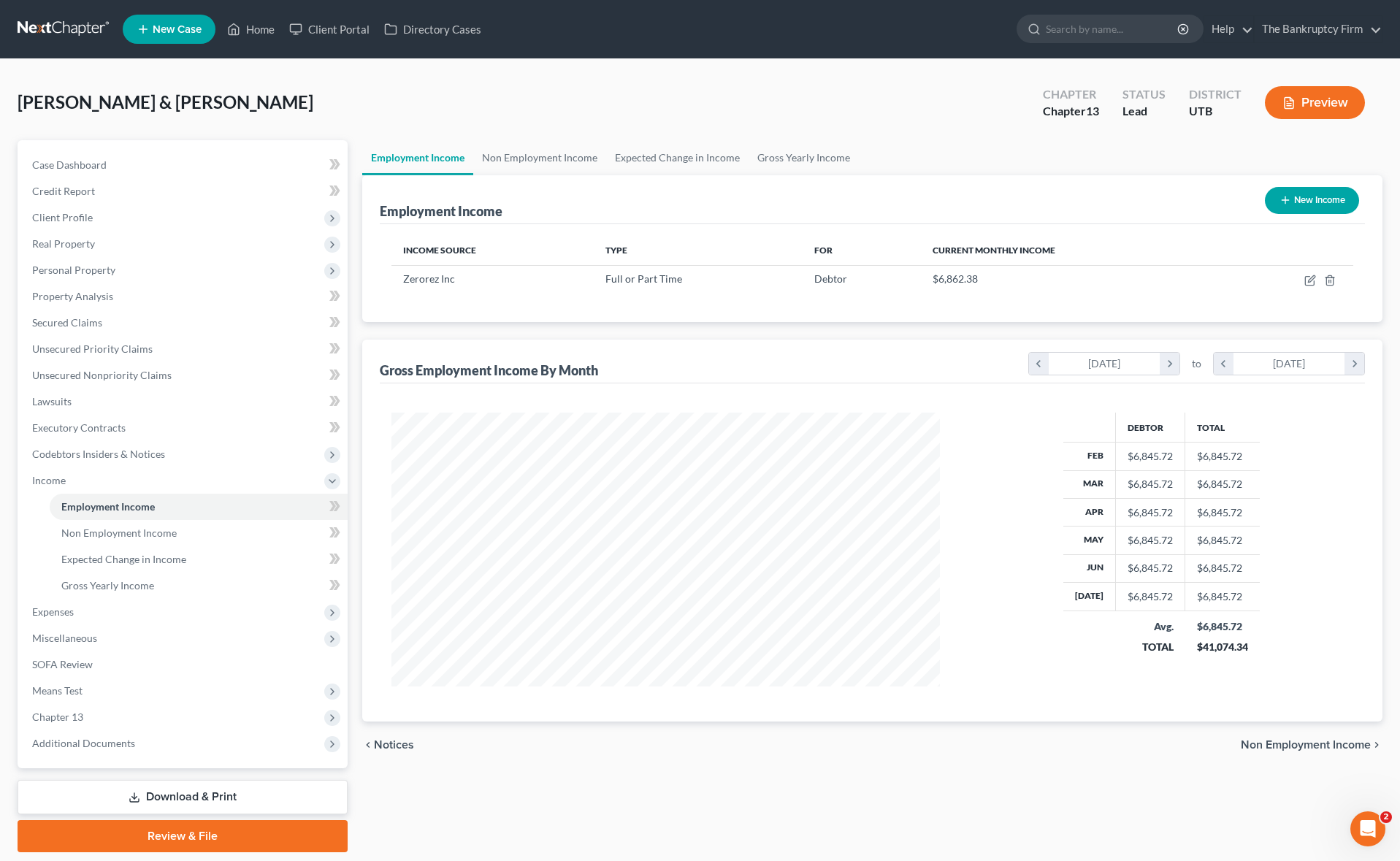
scroll to position [273, 578]
click at [1312, 283] on icon "button" at bounding box center [1310, 280] width 12 height 12
select select "0"
select select "46"
select select "1"
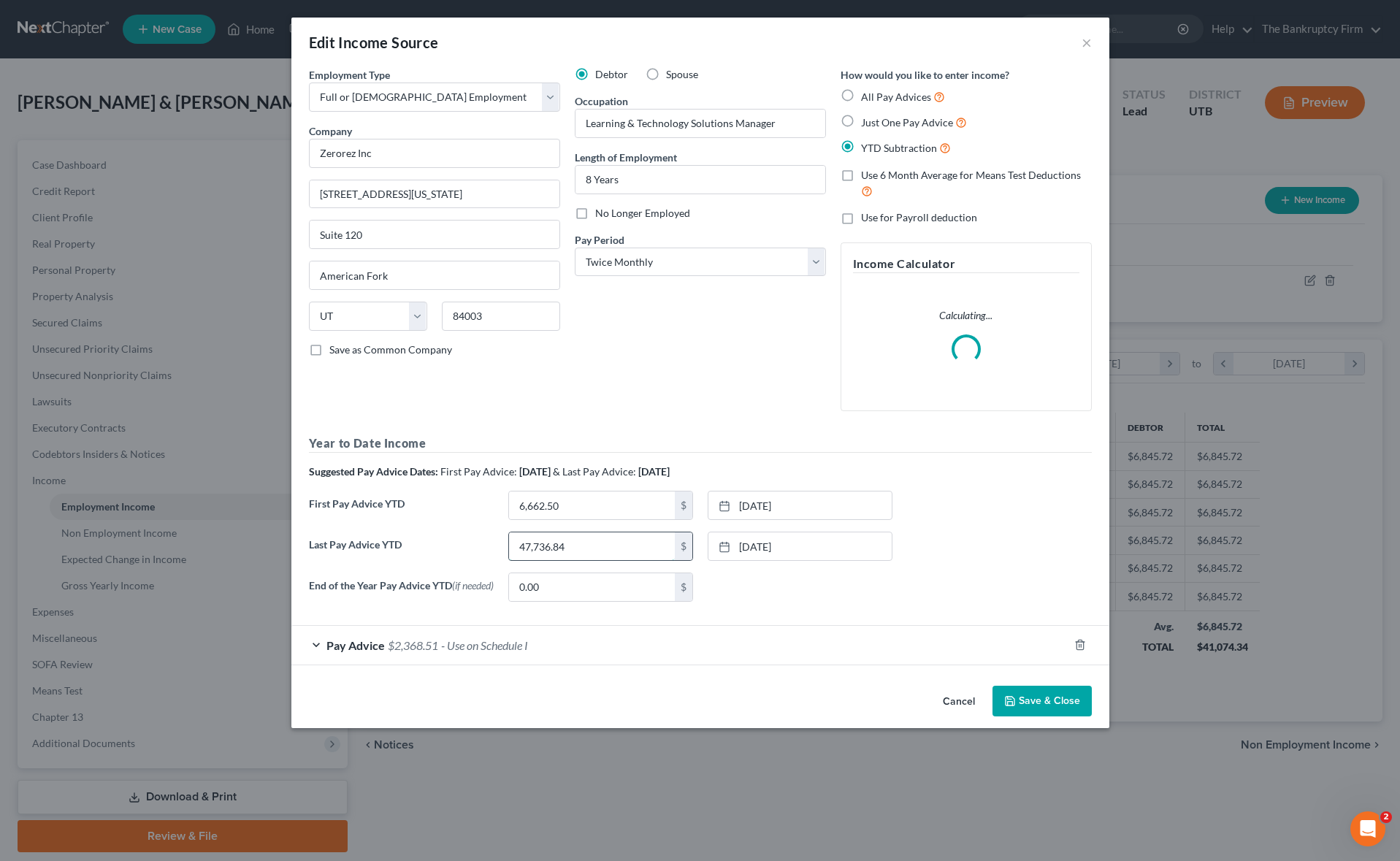
click at [612, 552] on input "47,736.84" at bounding box center [592, 545] width 166 height 27
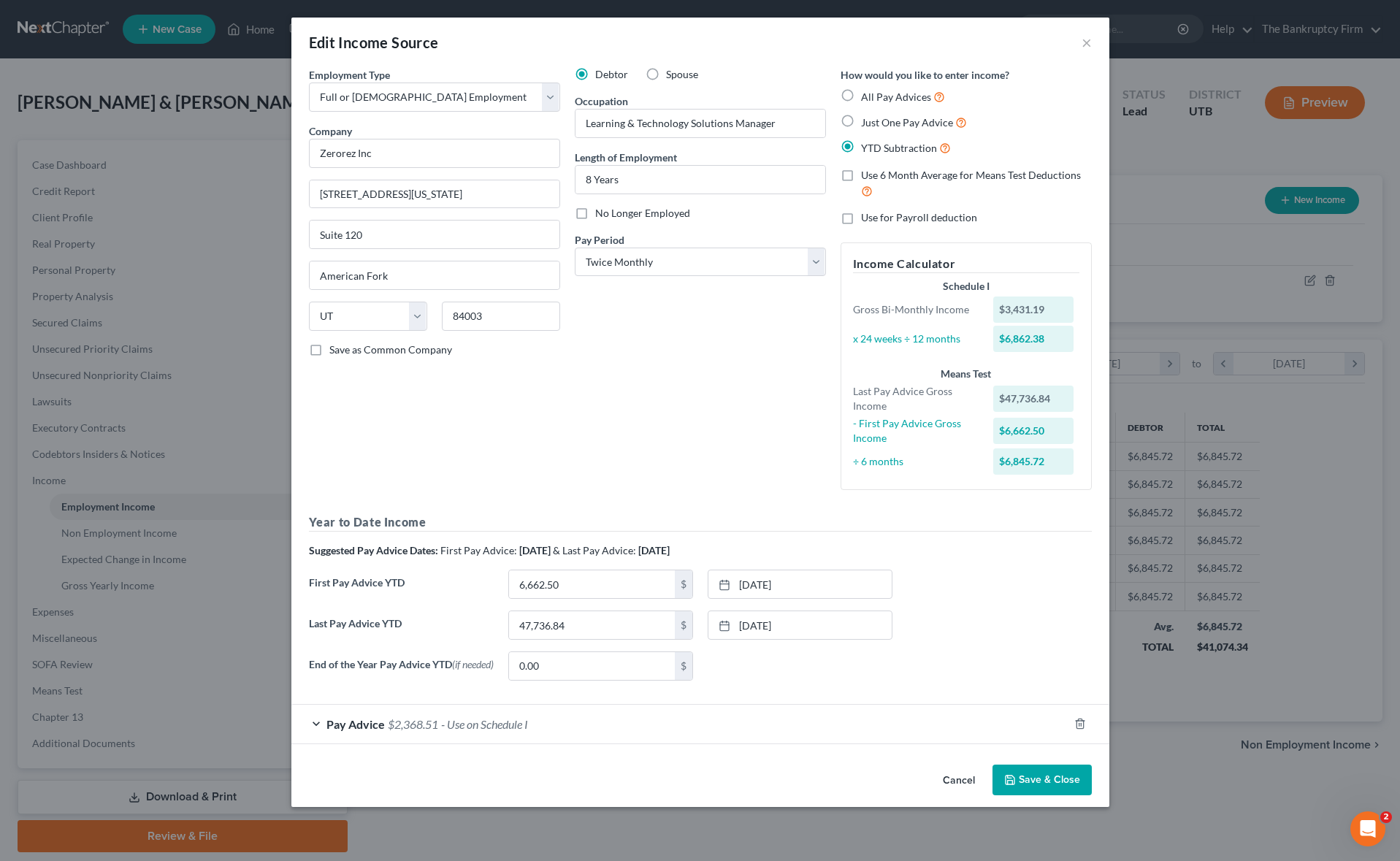
drag, startPoint x: 1027, startPoint y: 778, endPoint x: 1016, endPoint y: 778, distance: 11.0
click at [1026, 778] on button "Save & Close" at bounding box center [1042, 779] width 100 height 30
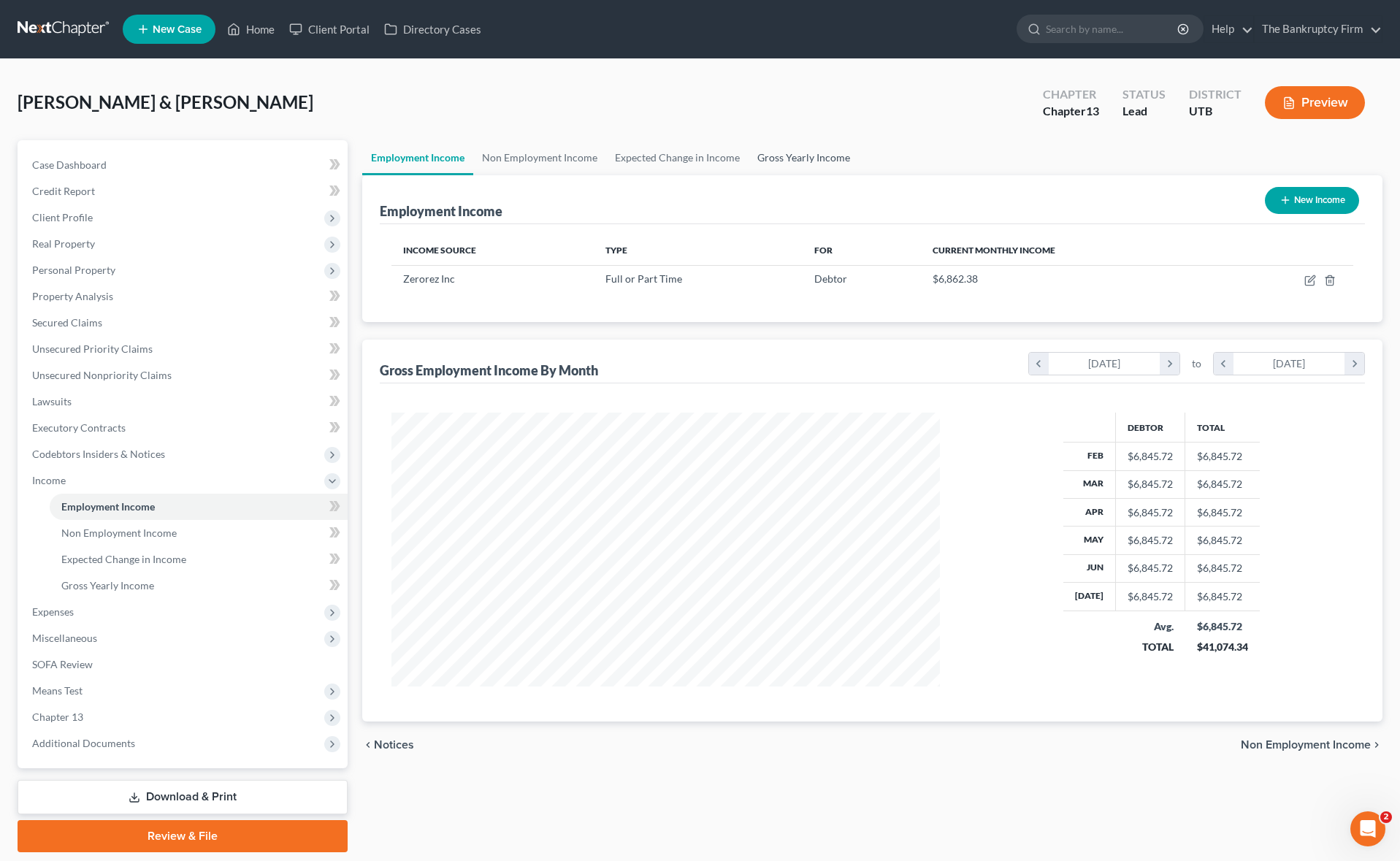
click at [804, 157] on link "Gross Yearly Income" at bounding box center [803, 157] width 110 height 35
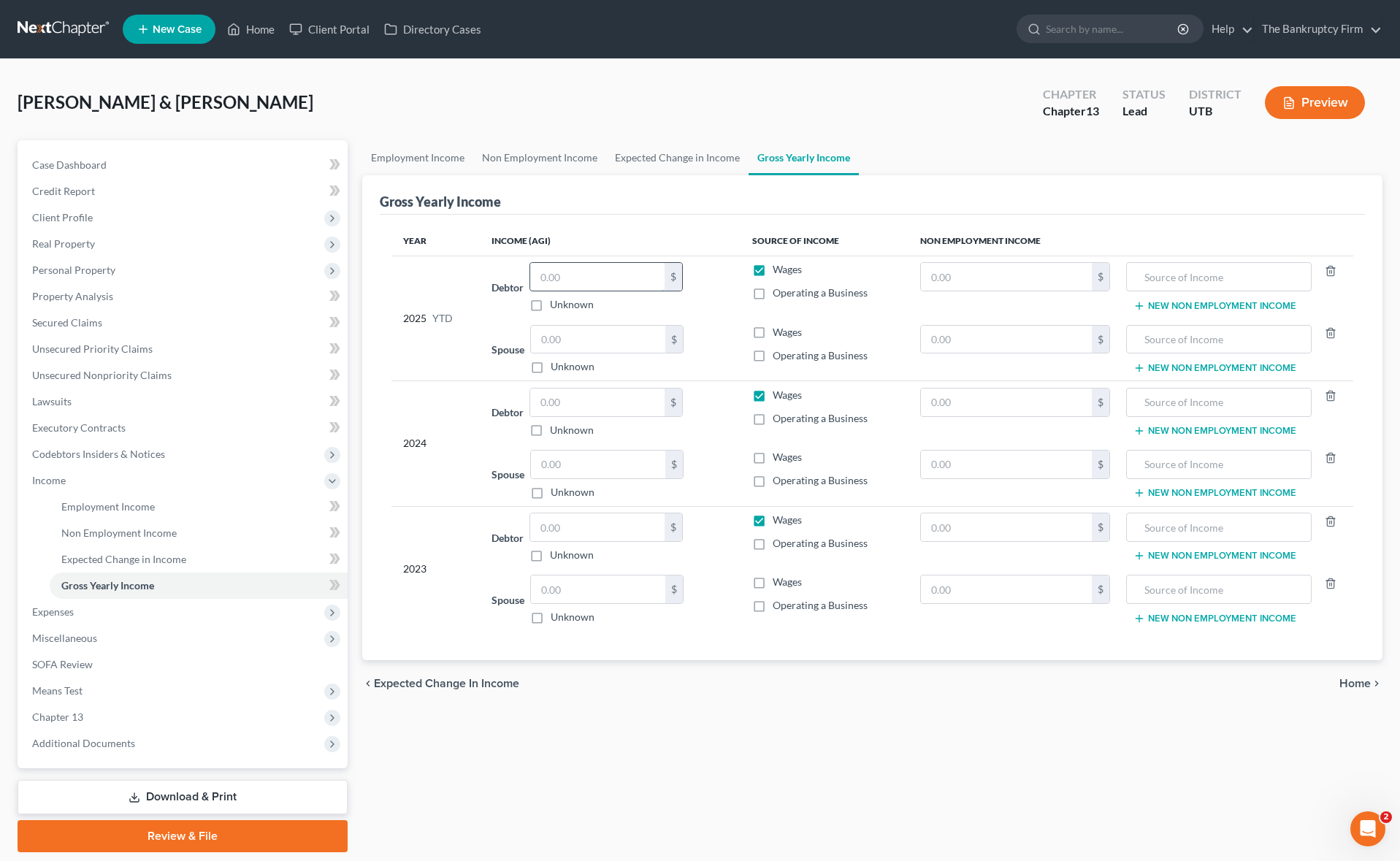
click at [579, 279] on input "text" at bounding box center [597, 276] width 135 height 27
paste input "47,736.84"
type input "47,736.84"
click at [588, 409] on input "text" at bounding box center [597, 402] width 135 height 27
type input "79,950"
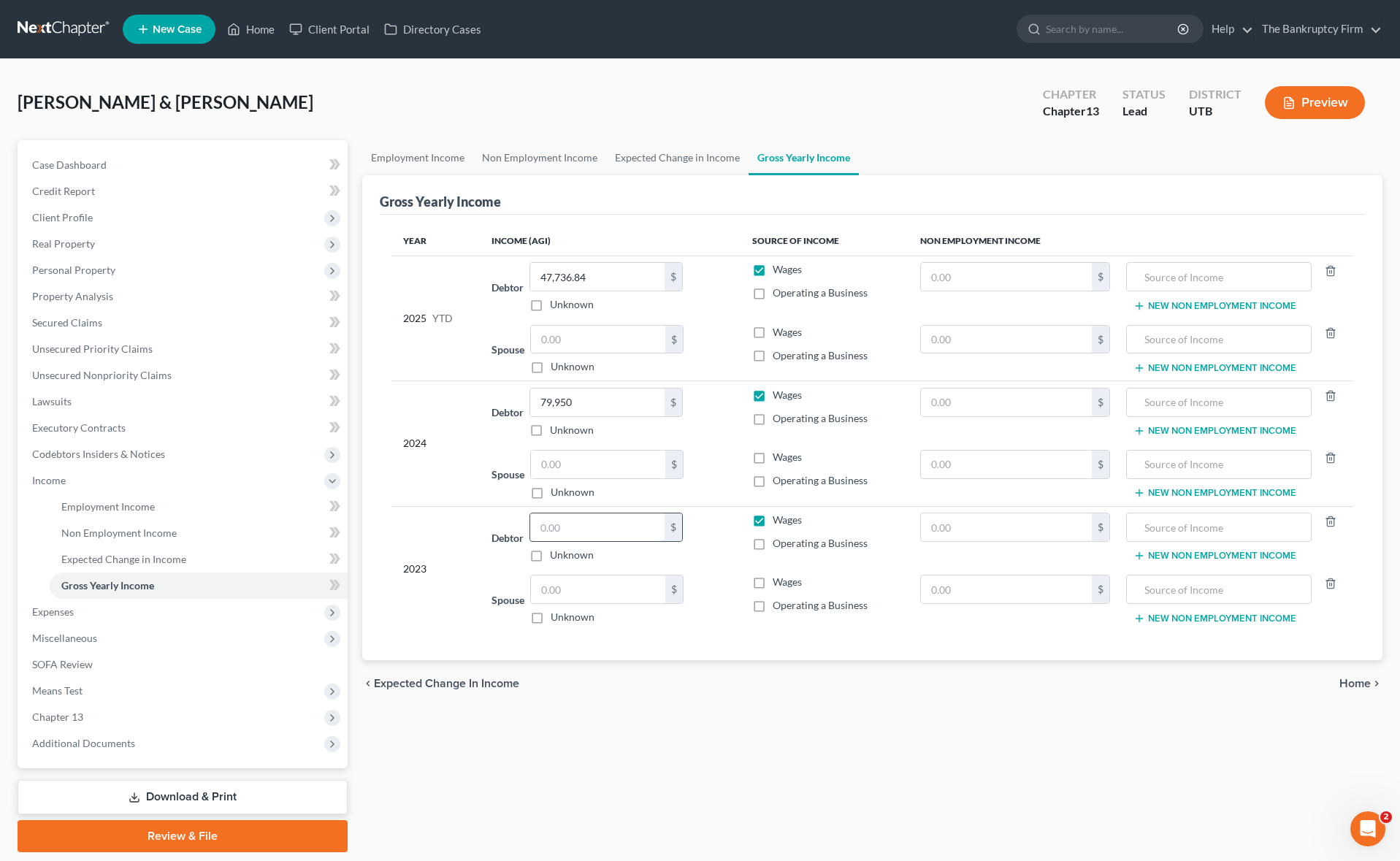
click at [584, 524] on input "text" at bounding box center [597, 527] width 135 height 27
type input "78,000"
click at [106, 637] on span "Miscellaneous" at bounding box center [184, 637] width 327 height 26
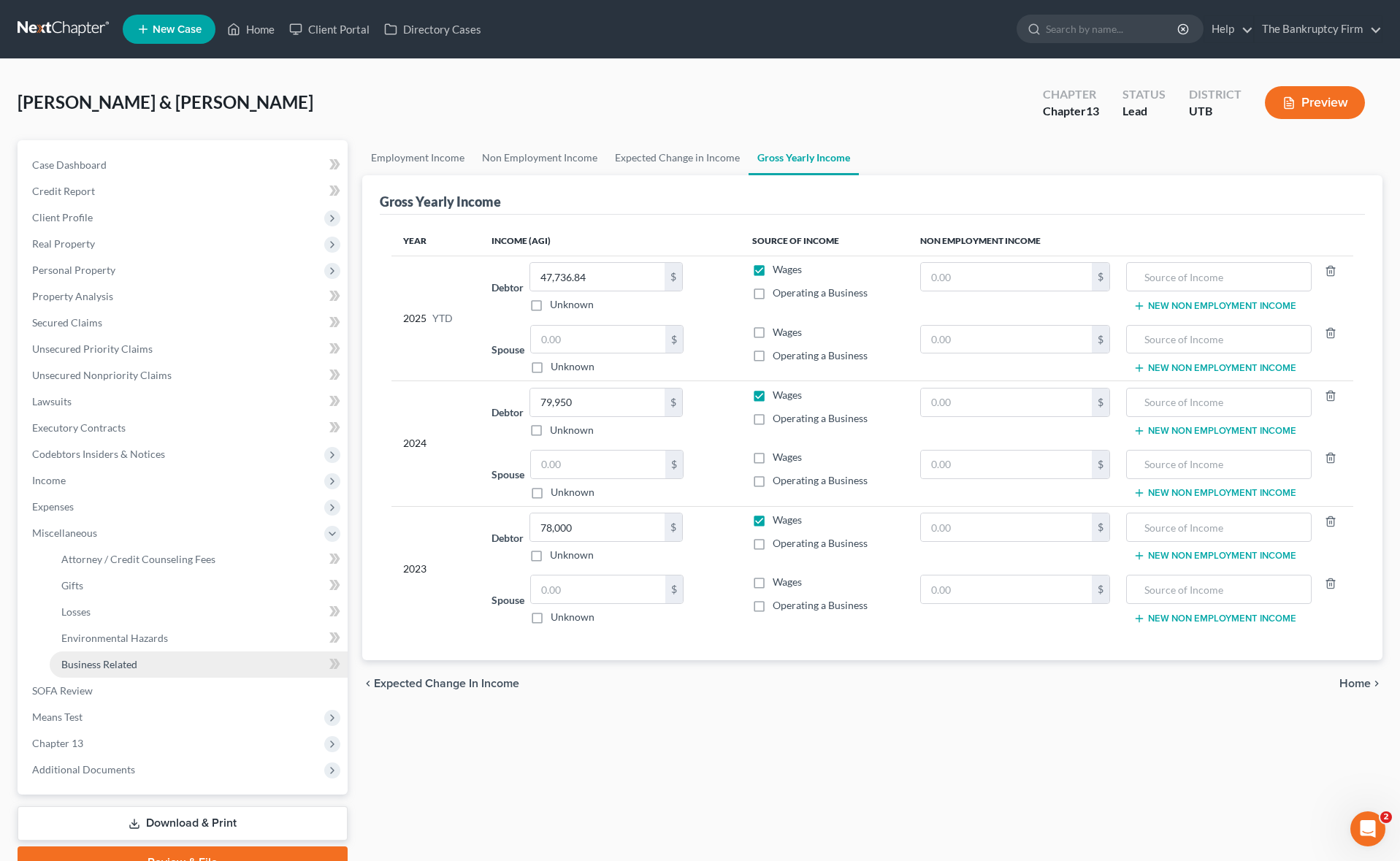
click at [171, 663] on link "Business Related" at bounding box center [198, 664] width 298 height 26
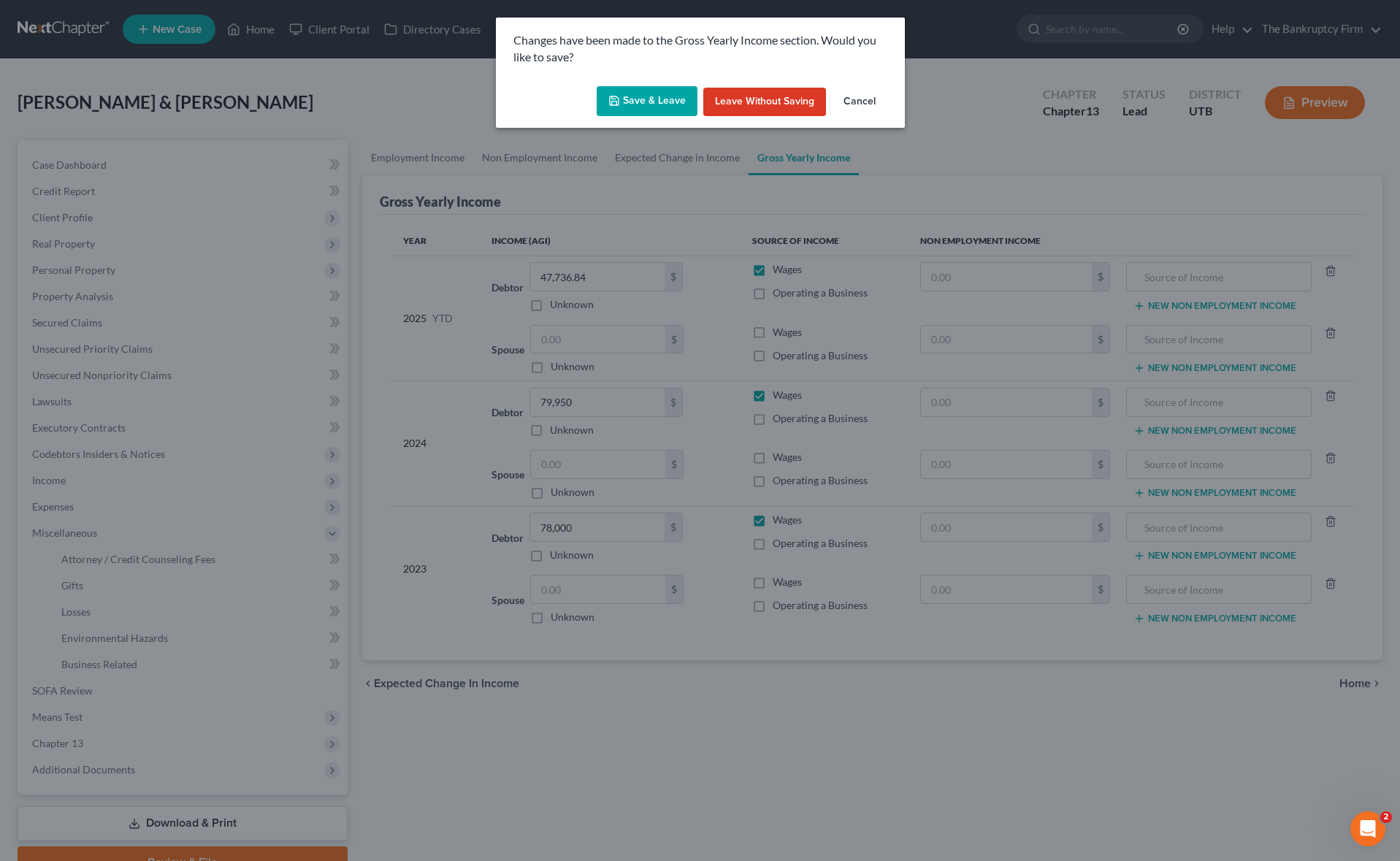
click at [639, 97] on button "Save & Leave" at bounding box center [647, 101] width 101 height 30
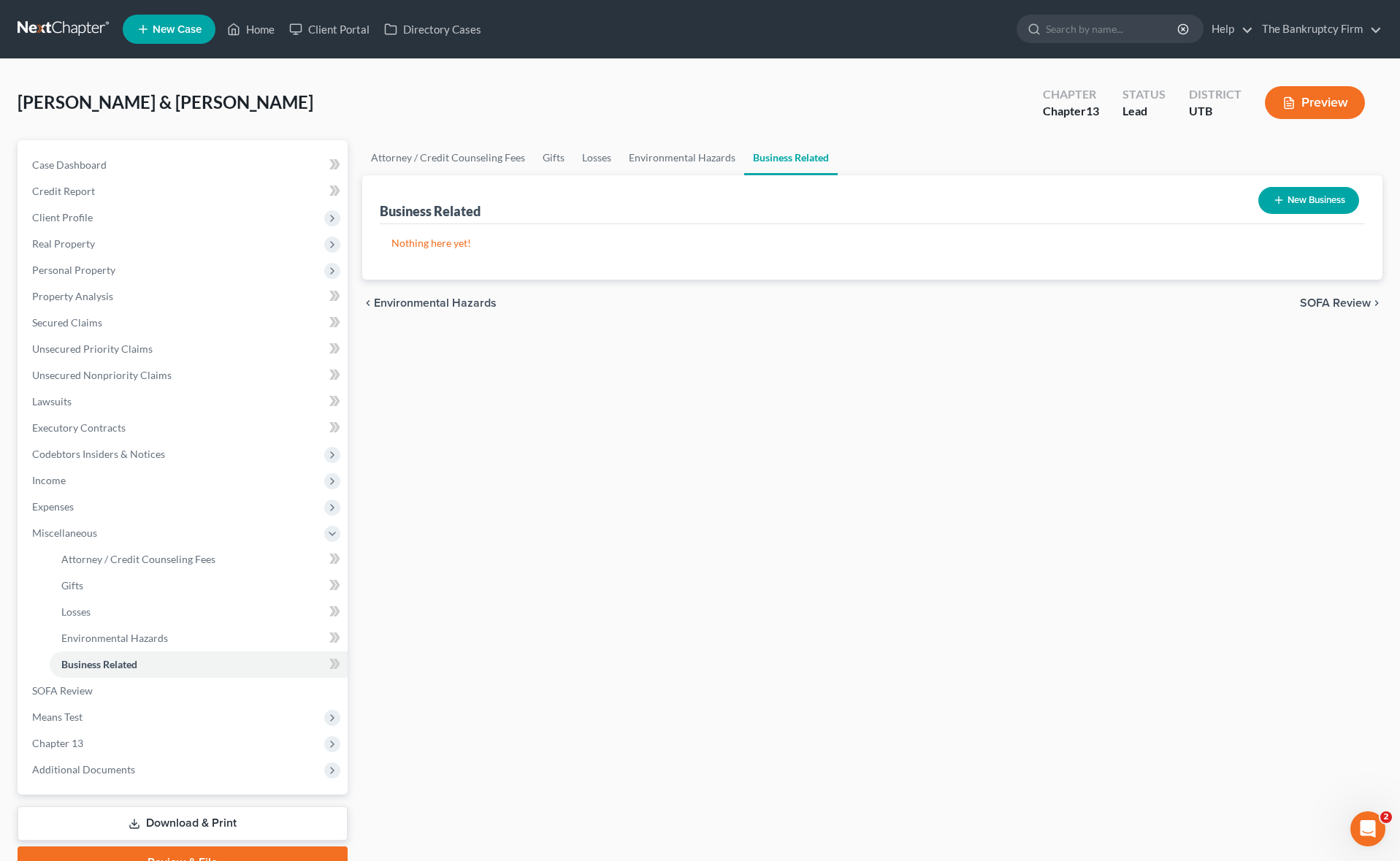
click at [1318, 198] on button "New Business" at bounding box center [1309, 201] width 101 height 27
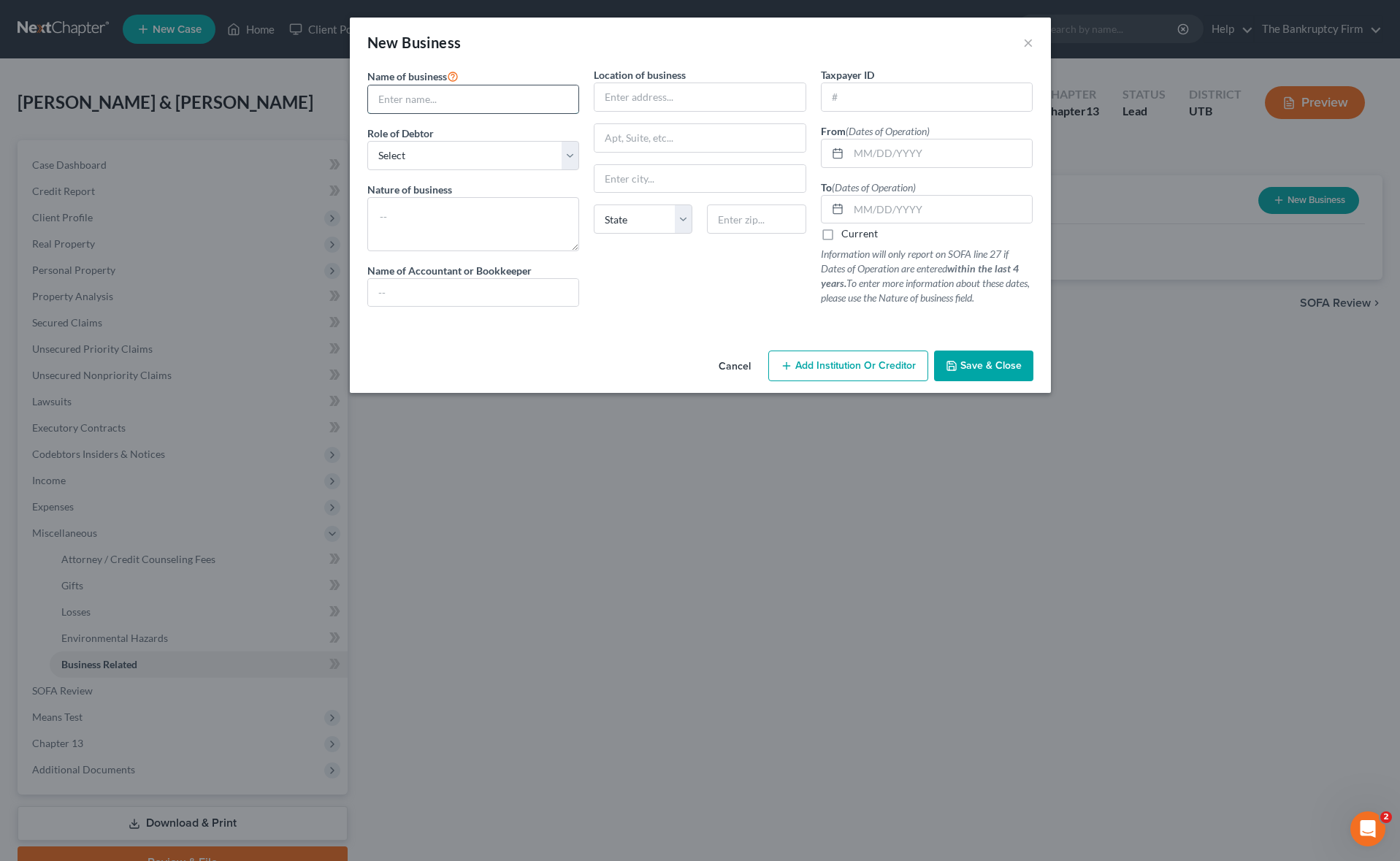
click at [422, 108] on input "text" at bounding box center [473, 99] width 211 height 27
type input "[PERSON_NAME] Family Limited"
click at [502, 156] on select "Select A member of a limited liability company (LLC) or limited liability partn…" at bounding box center [473, 155] width 213 height 29
click at [367, 141] on select "Select A member of a limited liability company (LLC) or limited liability partn…" at bounding box center [473, 155] width 213 height 29
click at [568, 150] on select "Select A member of a limited liability company (LLC) or limited liability partn…" at bounding box center [473, 155] width 213 height 29
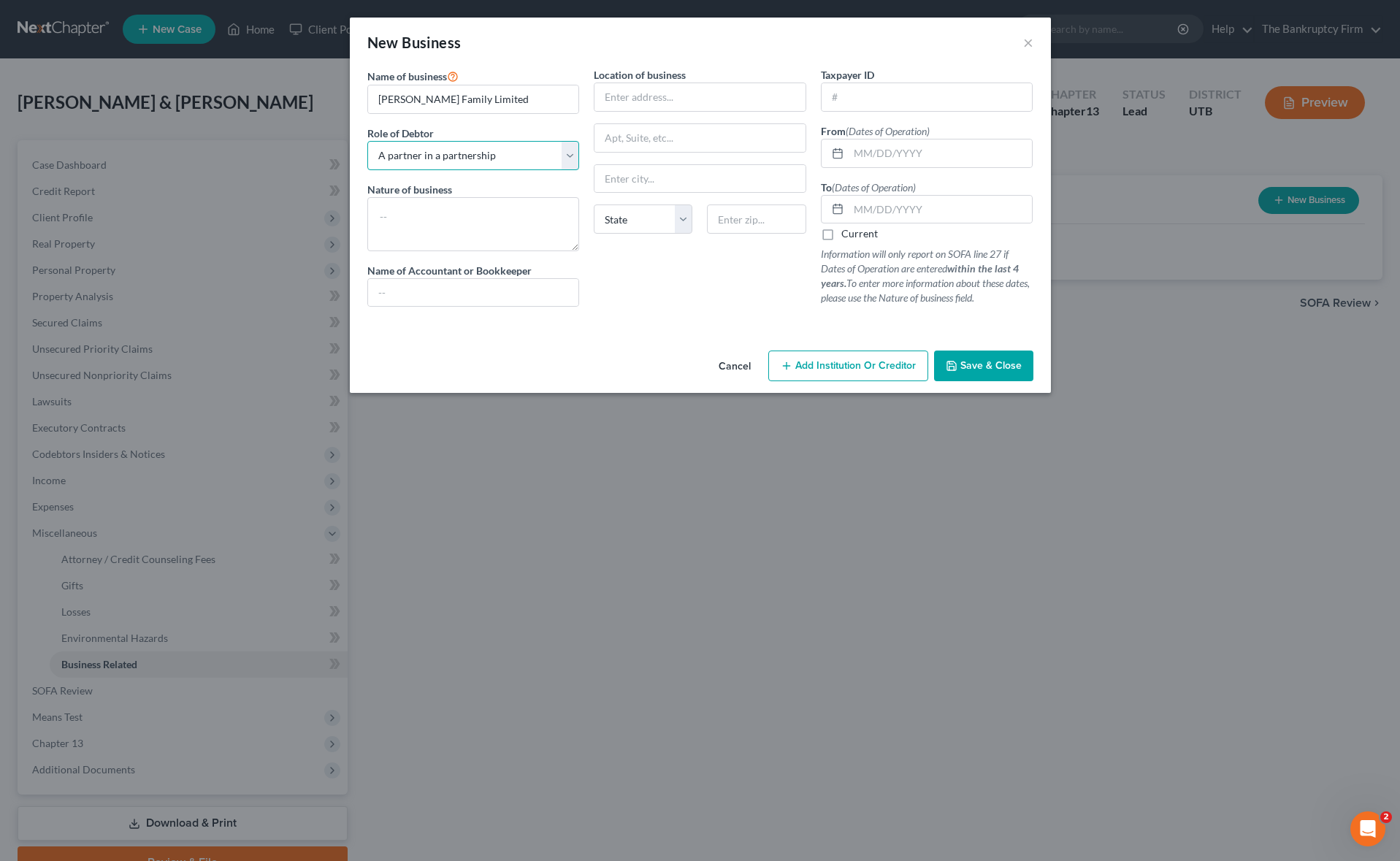
select select "sole_proprietor"
click at [367, 141] on select "Select A member of a limited liability company (LLC) or limited liability partn…" at bounding box center [473, 155] width 213 height 29
click at [462, 209] on textarea at bounding box center [473, 224] width 213 height 54
click at [849, 97] on input "text" at bounding box center [927, 97] width 211 height 27
type input "[US_EMPLOYER_IDENTIFICATION_NUMBER]"
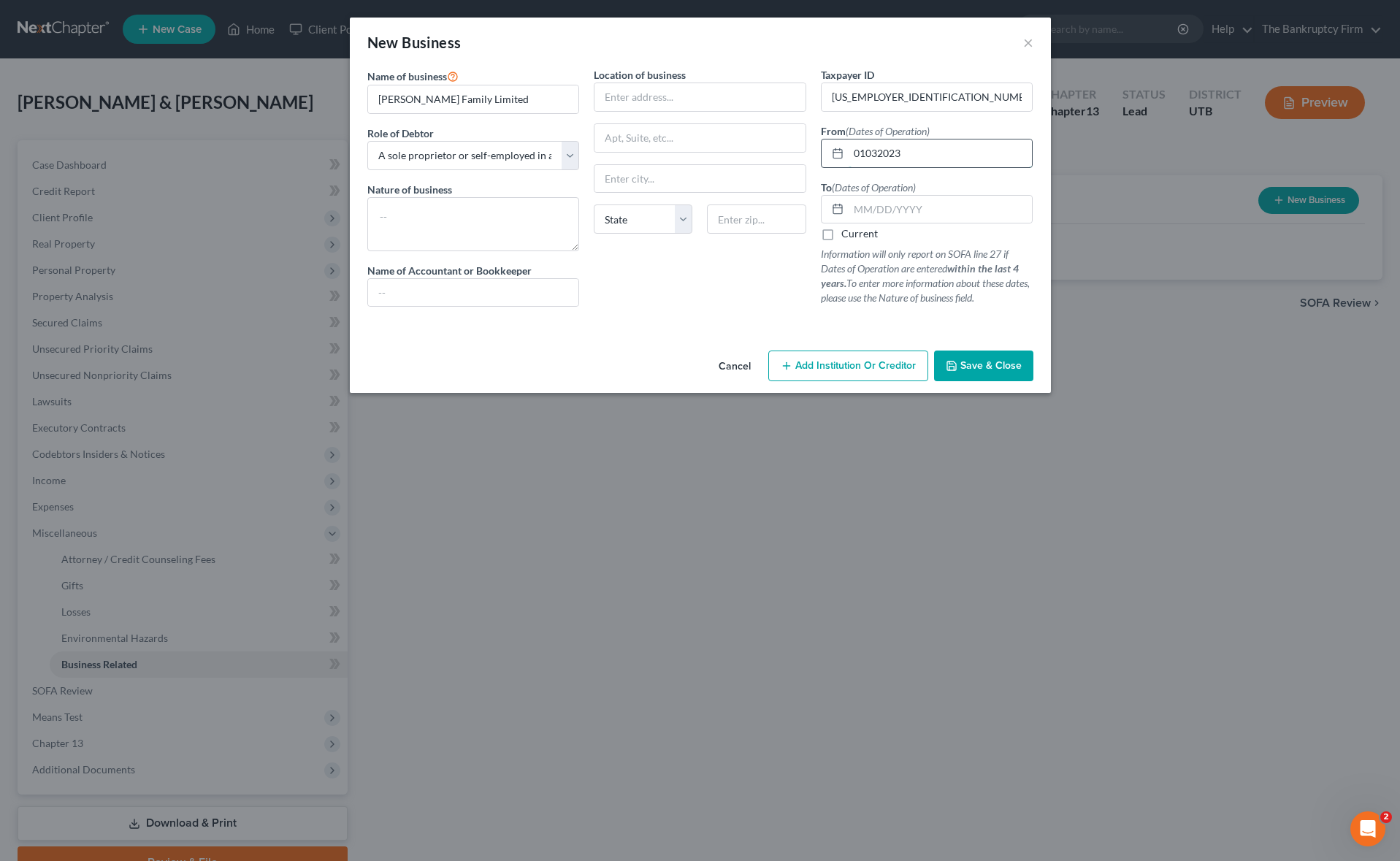
type input "01032023"
type input "0"
type input "[DATE]"
click at [722, 319] on div at bounding box center [700, 324] width 681 height 12
click at [996, 365] on span "Save & Close" at bounding box center [991, 365] width 62 height 13
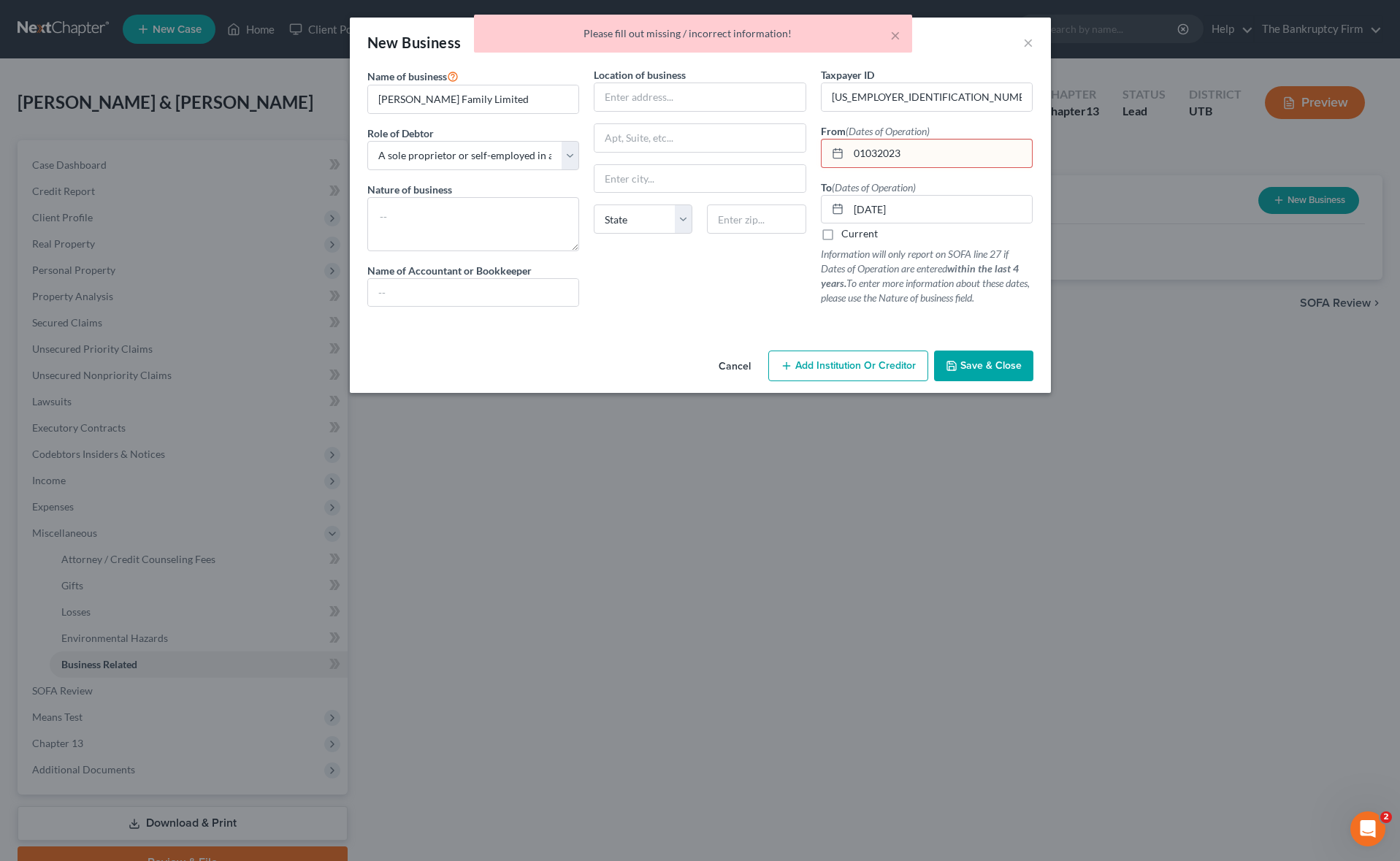
click at [870, 155] on input "01032023" at bounding box center [941, 153] width 184 height 27
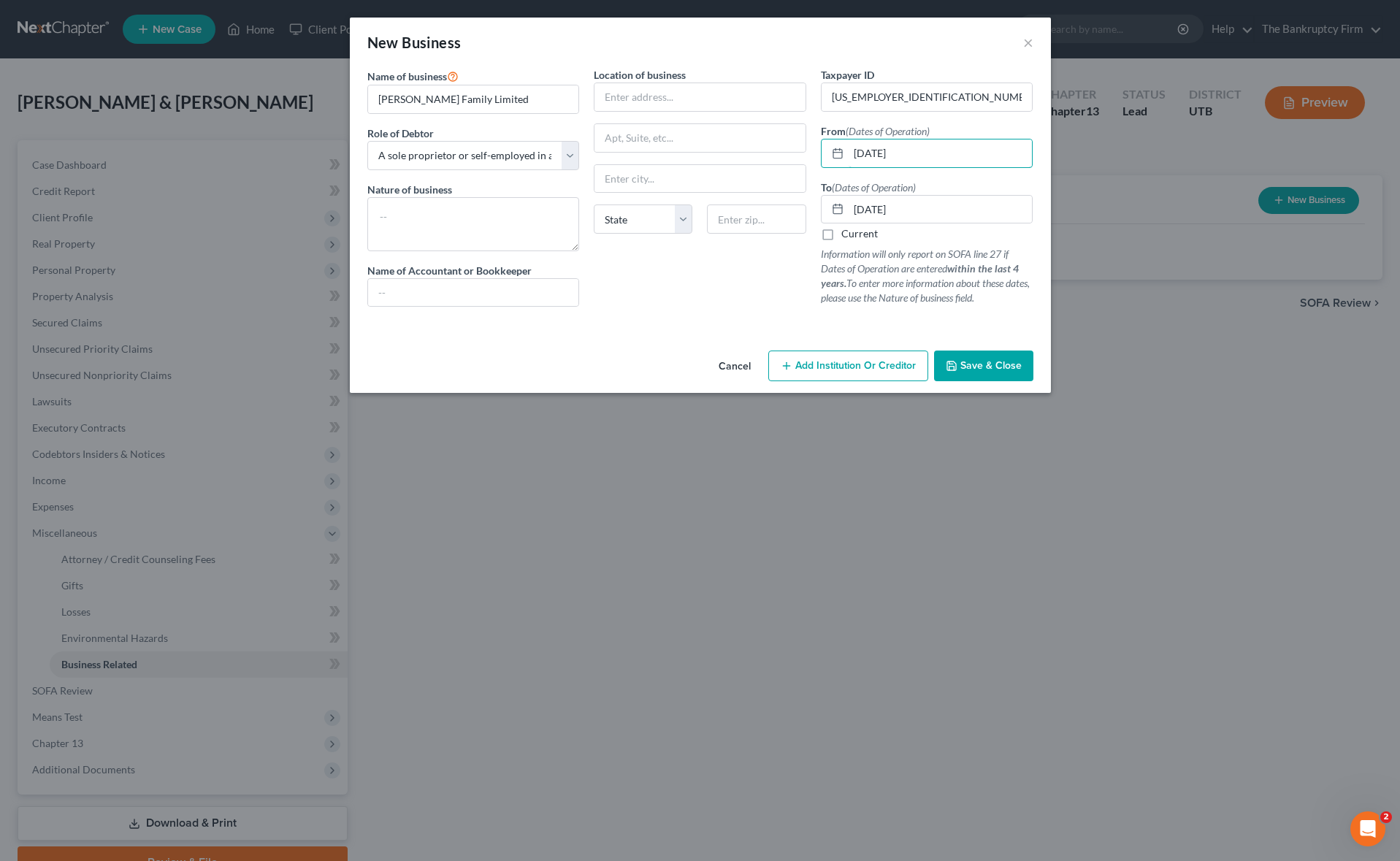
type input "[DATE]"
click at [990, 367] on span "Save & Close" at bounding box center [991, 365] width 62 height 13
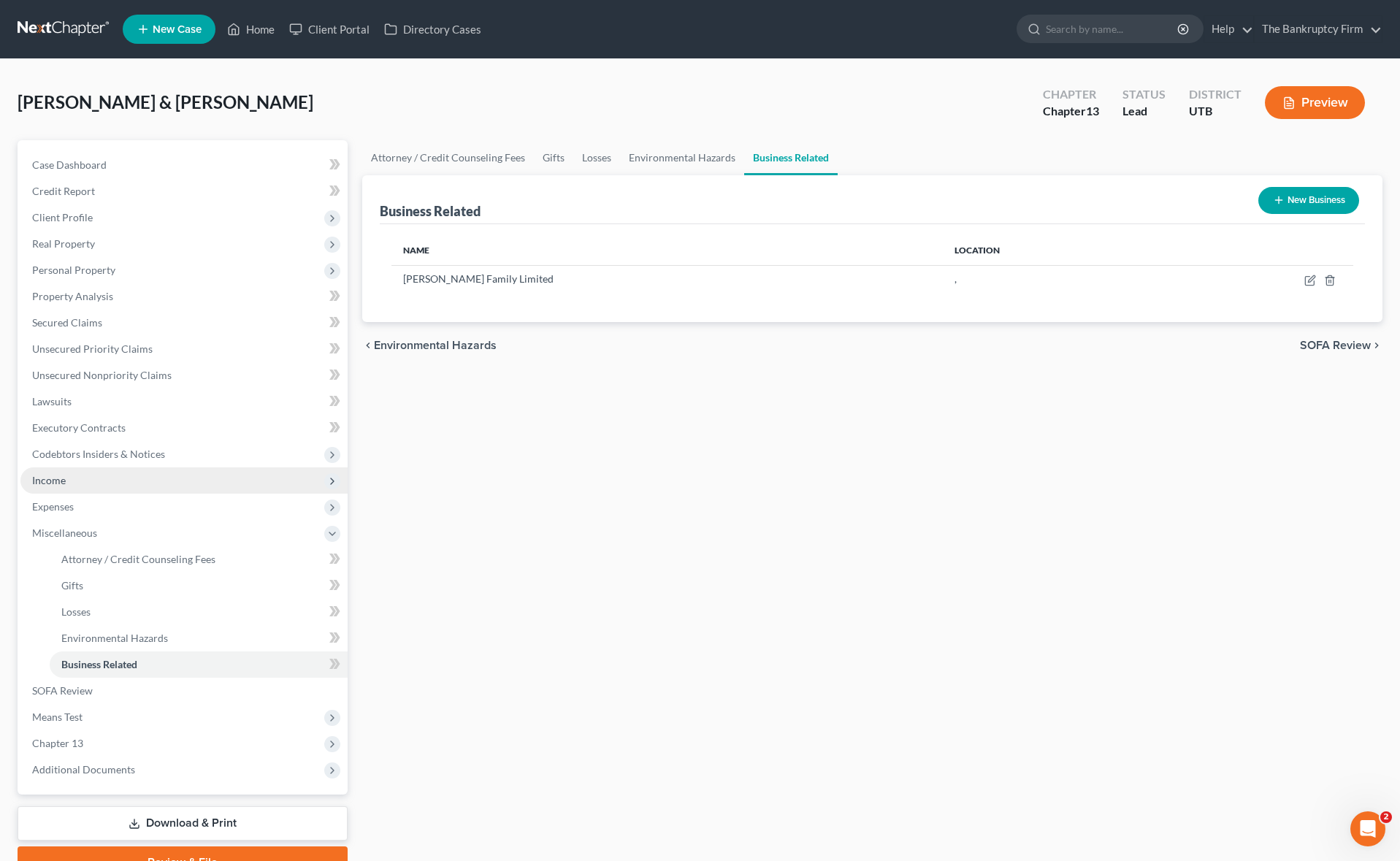
click at [80, 475] on span "Income" at bounding box center [184, 480] width 327 height 26
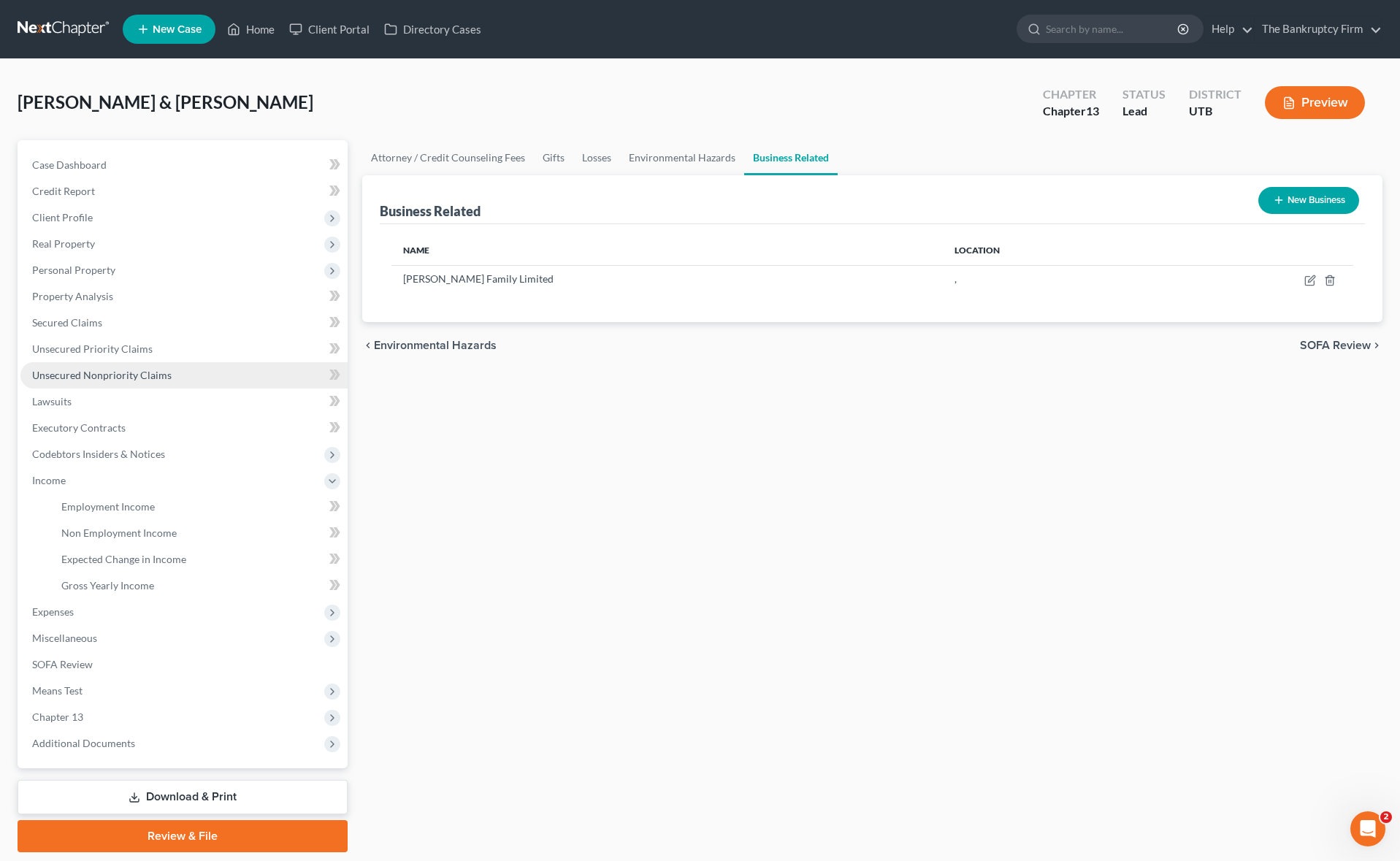
click at [97, 366] on link "Unsecured Nonpriority Claims" at bounding box center [184, 374] width 327 height 26
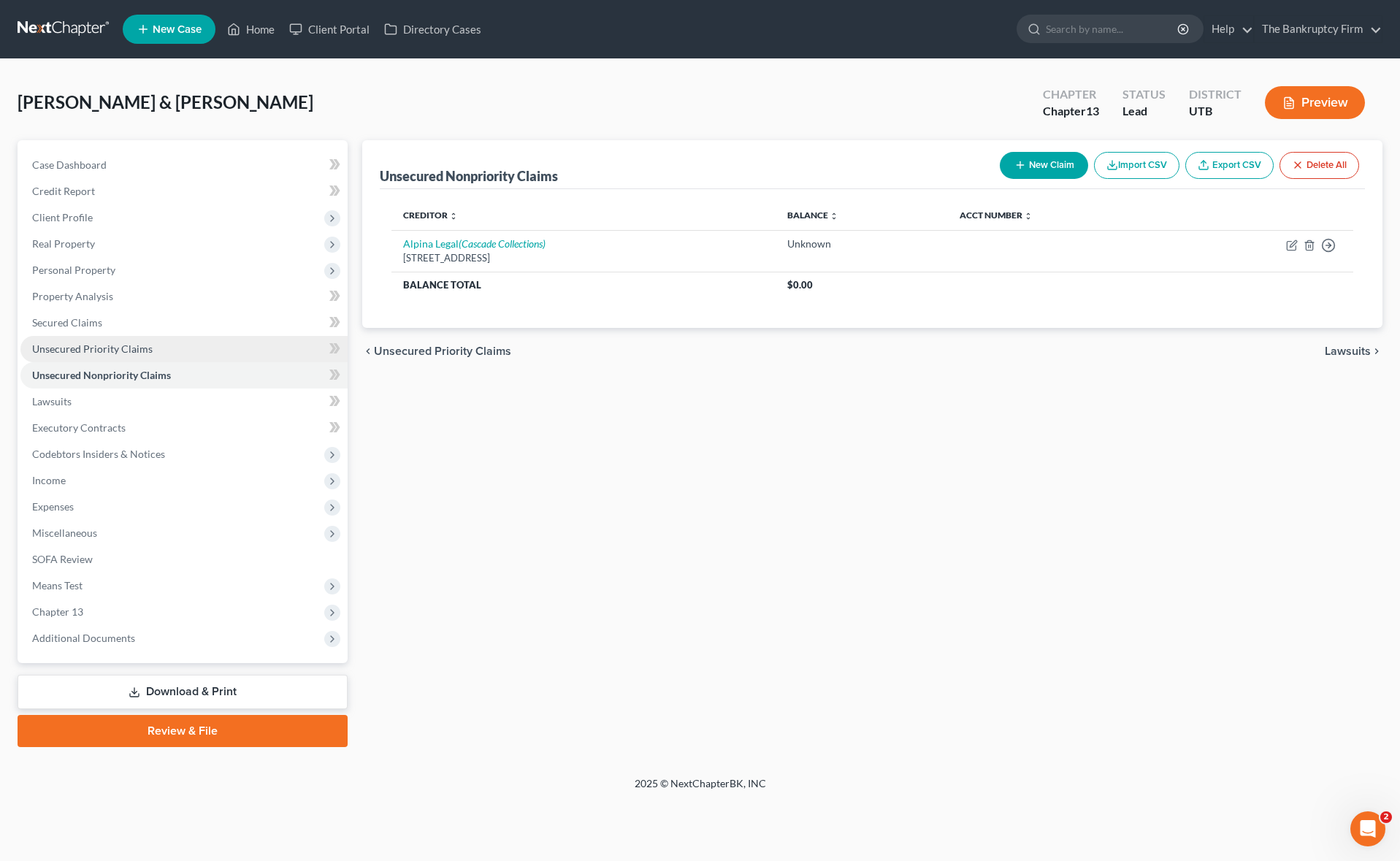
click at [86, 341] on link "Unsecured Priority Claims" at bounding box center [184, 348] width 327 height 26
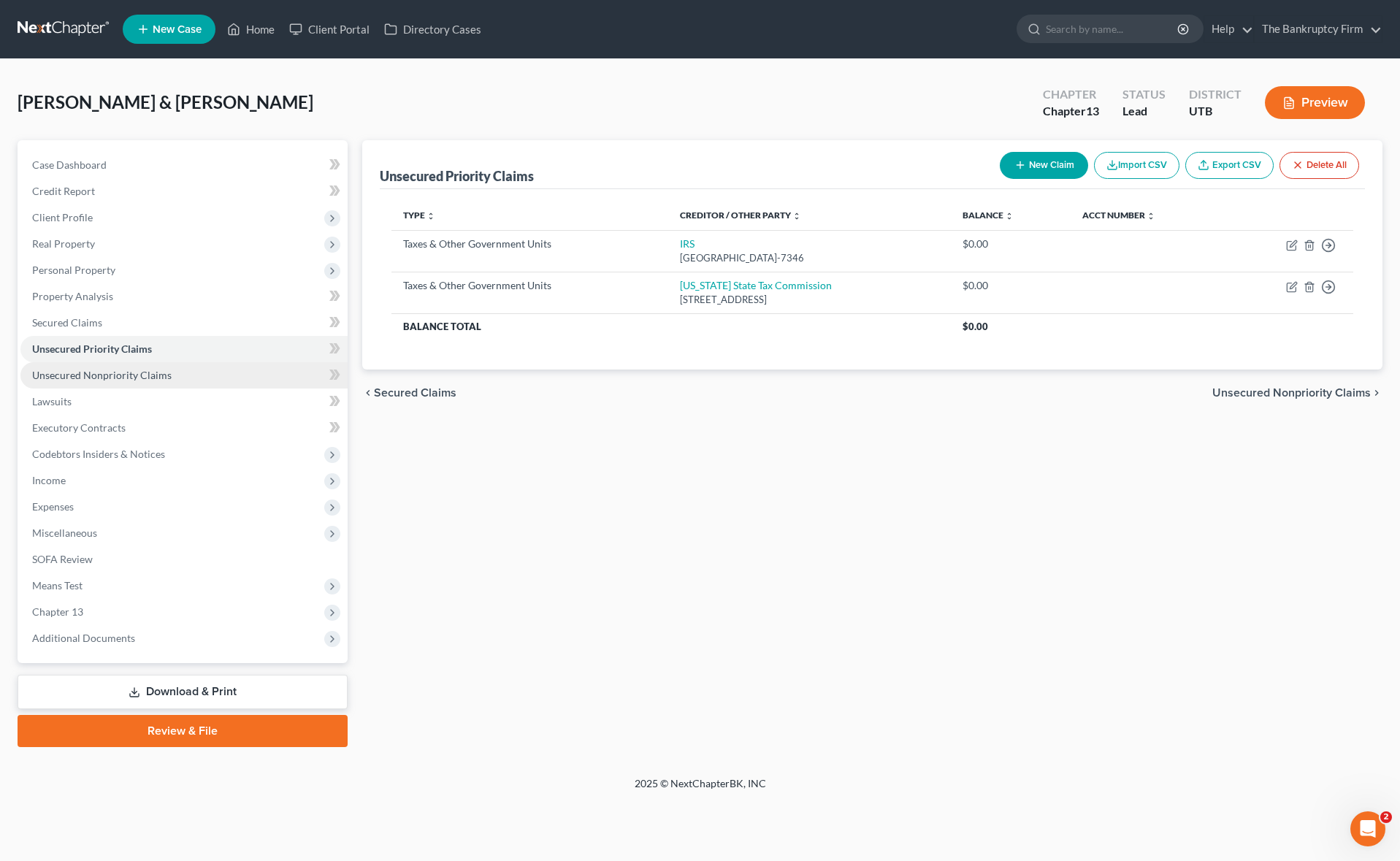
click at [140, 369] on span "Unsecured Nonpriority Claims" at bounding box center [102, 374] width 140 height 13
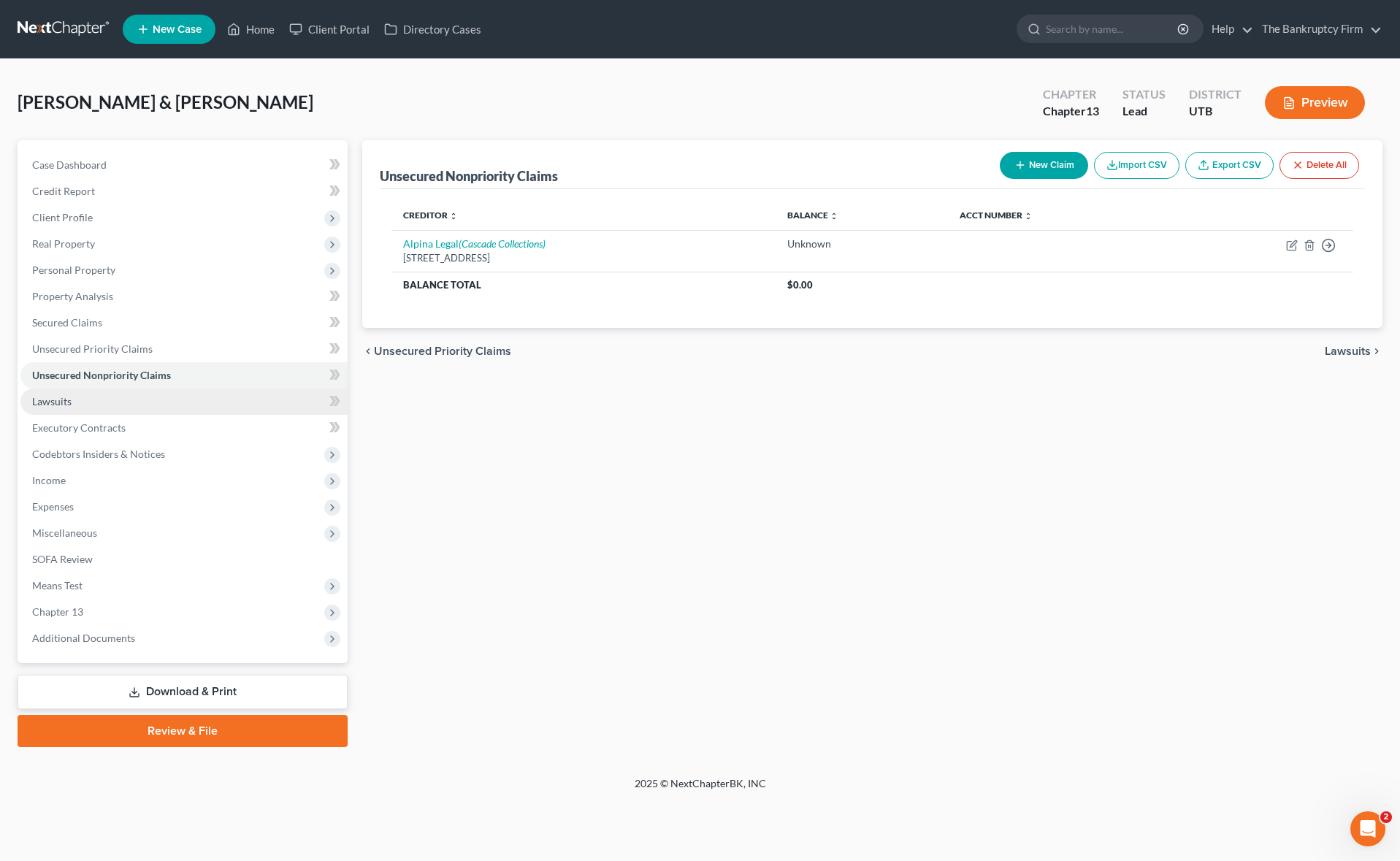
click at [85, 400] on link "Lawsuits" at bounding box center [184, 401] width 327 height 26
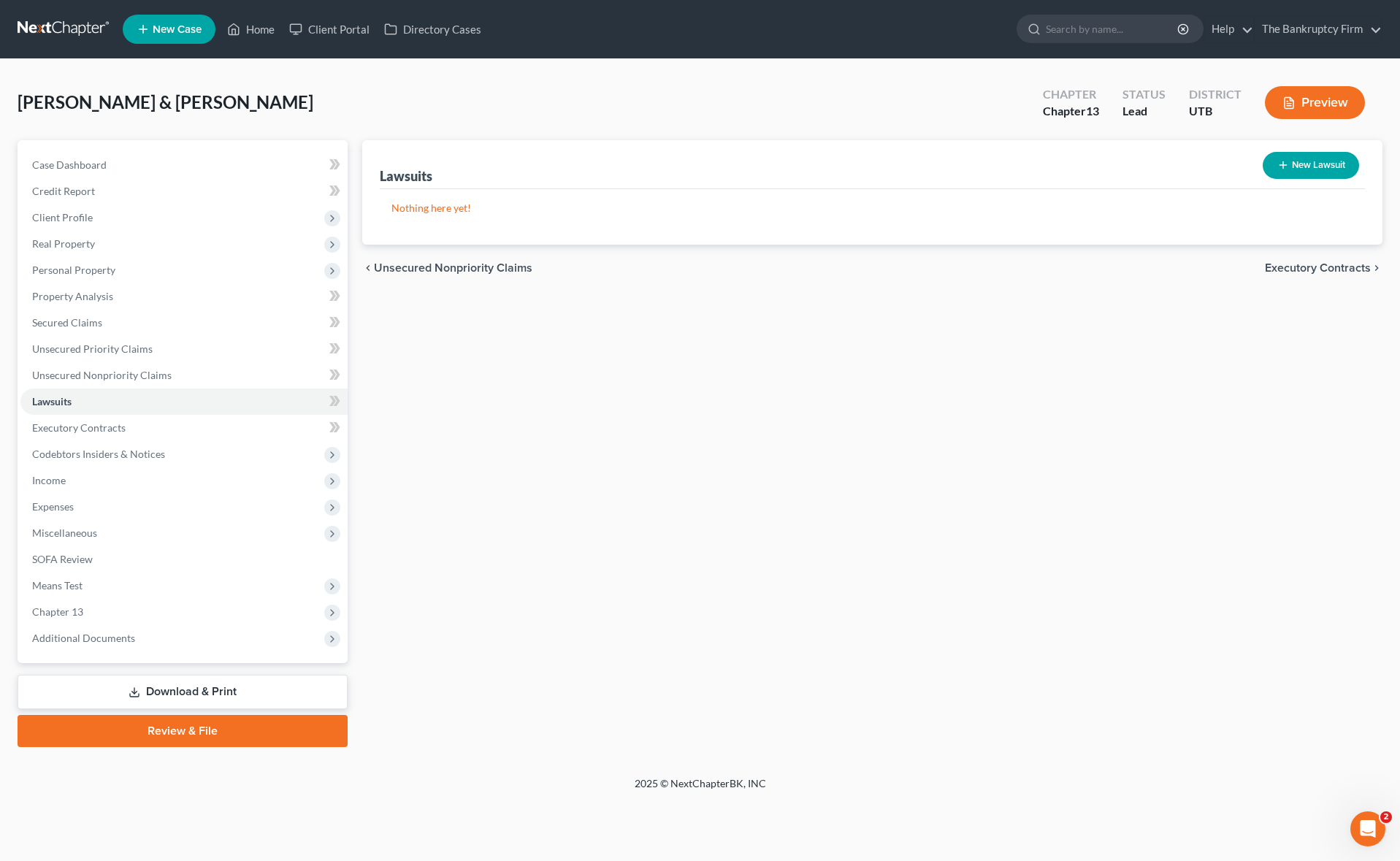
click at [1326, 156] on button "New Lawsuit" at bounding box center [1311, 165] width 97 height 27
select select "0"
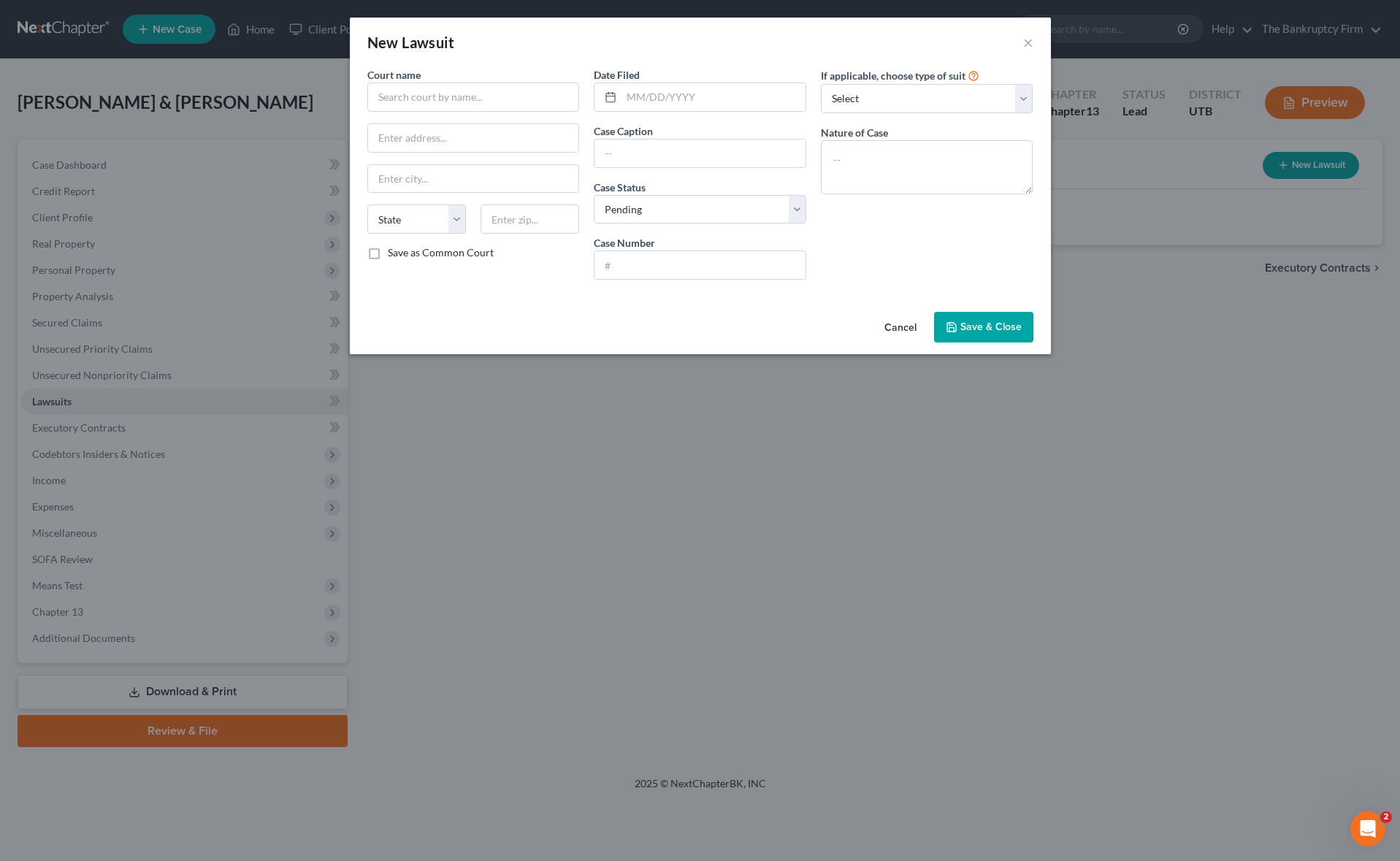
click at [970, 328] on span "Save & Close" at bounding box center [991, 326] width 62 height 13
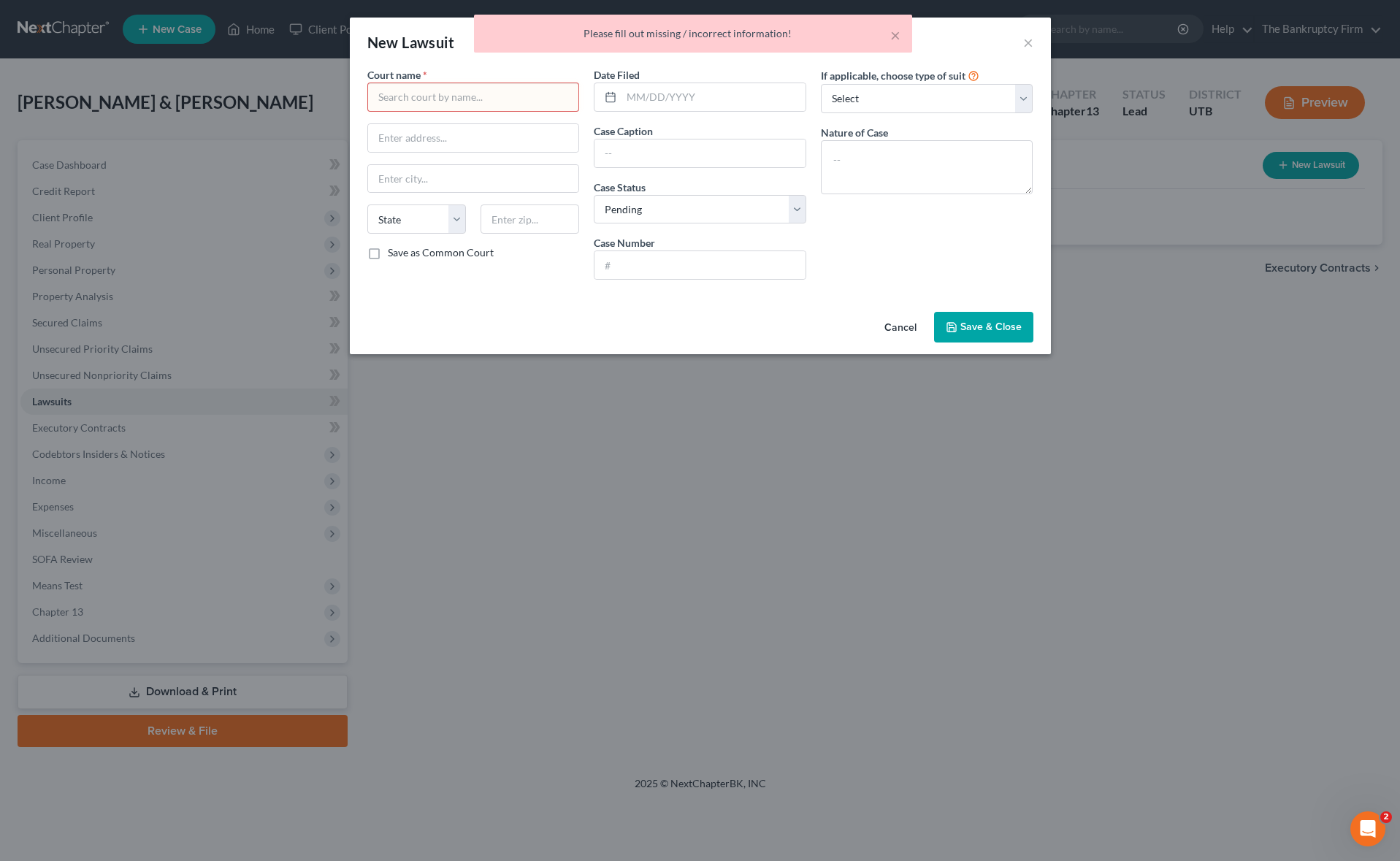
click at [898, 324] on button "Cancel" at bounding box center [900, 328] width 56 height 29
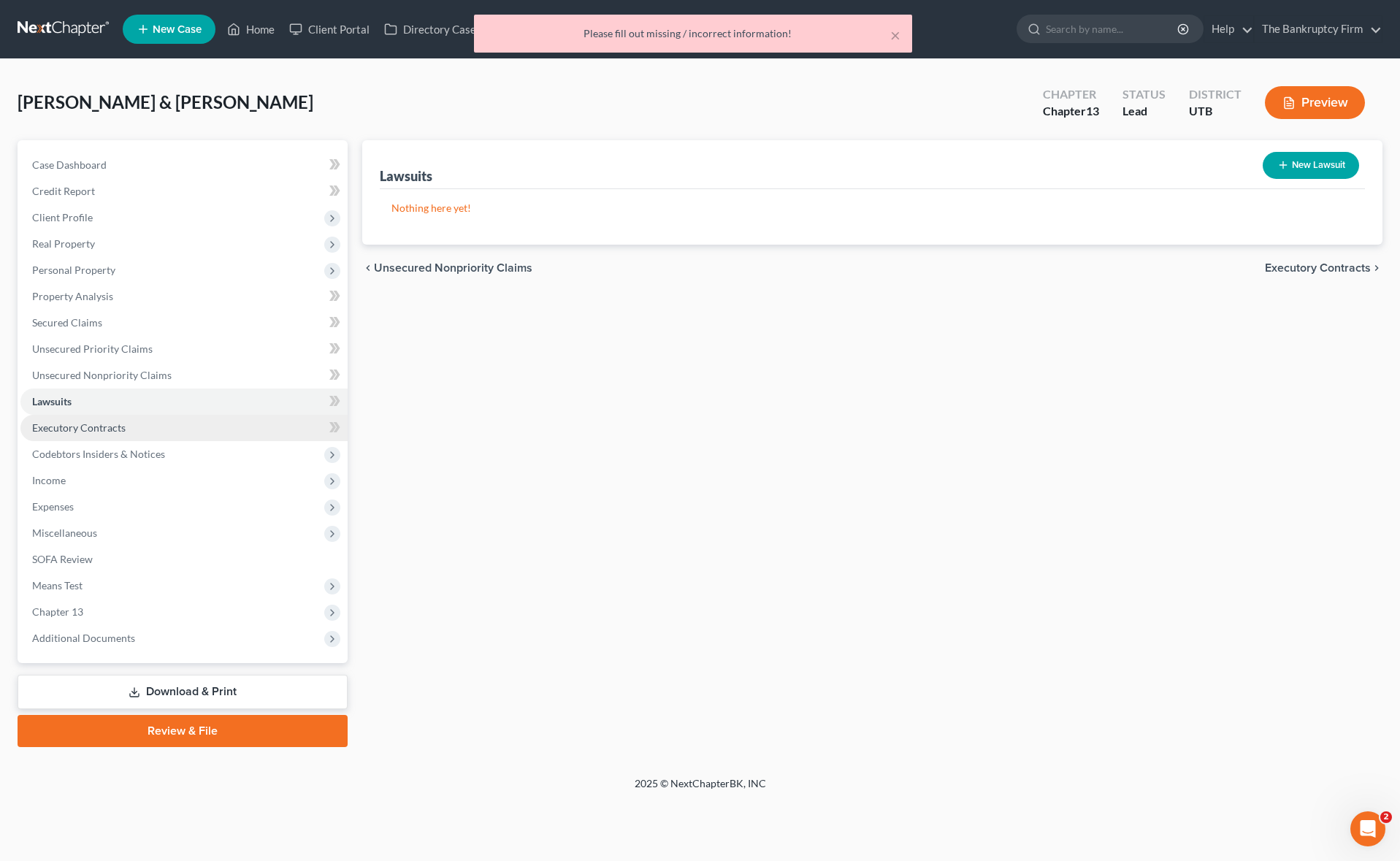
click at [68, 428] on span "Executory Contracts" at bounding box center [79, 427] width 94 height 13
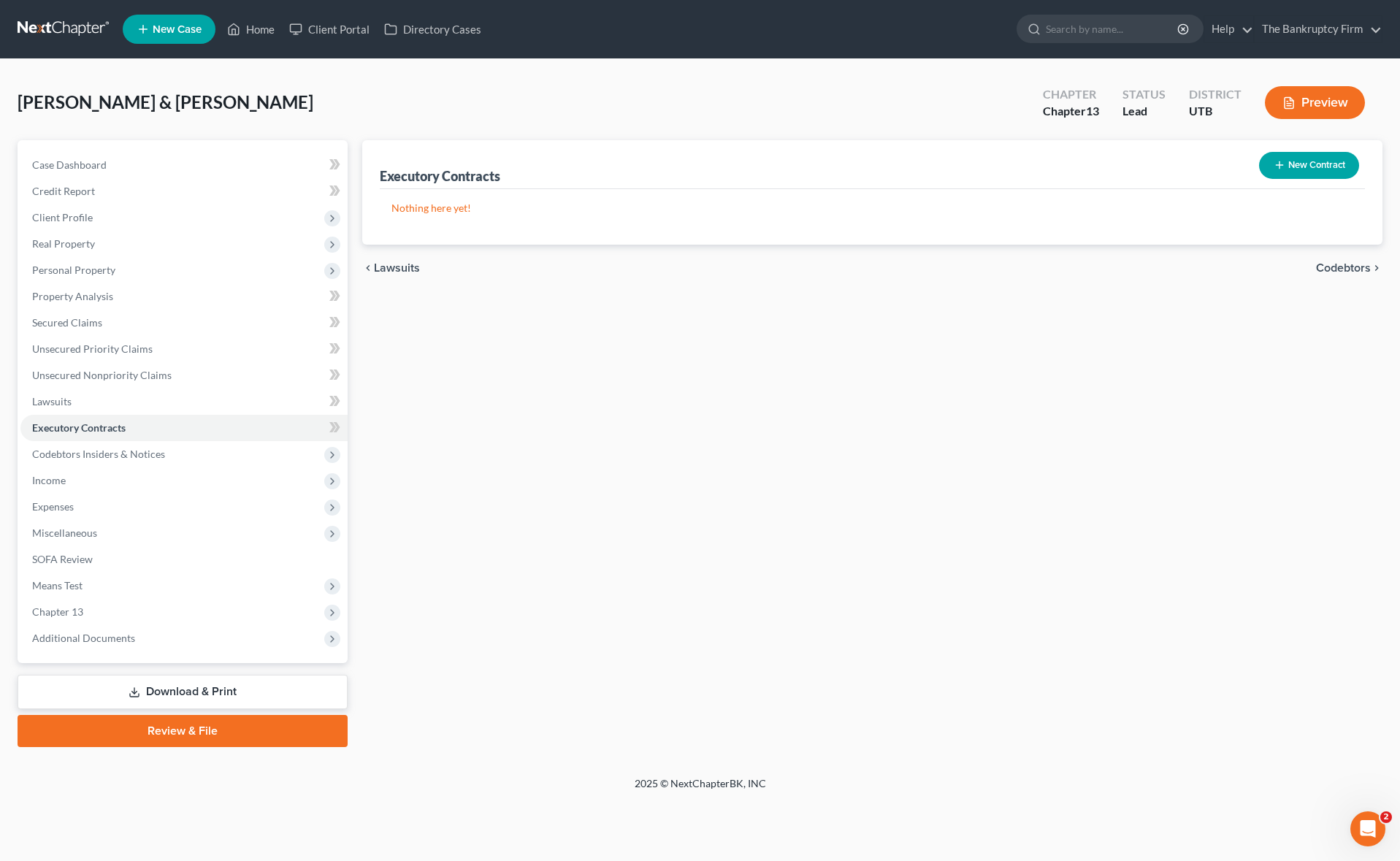
click at [1315, 169] on button "New Contract" at bounding box center [1309, 165] width 100 height 27
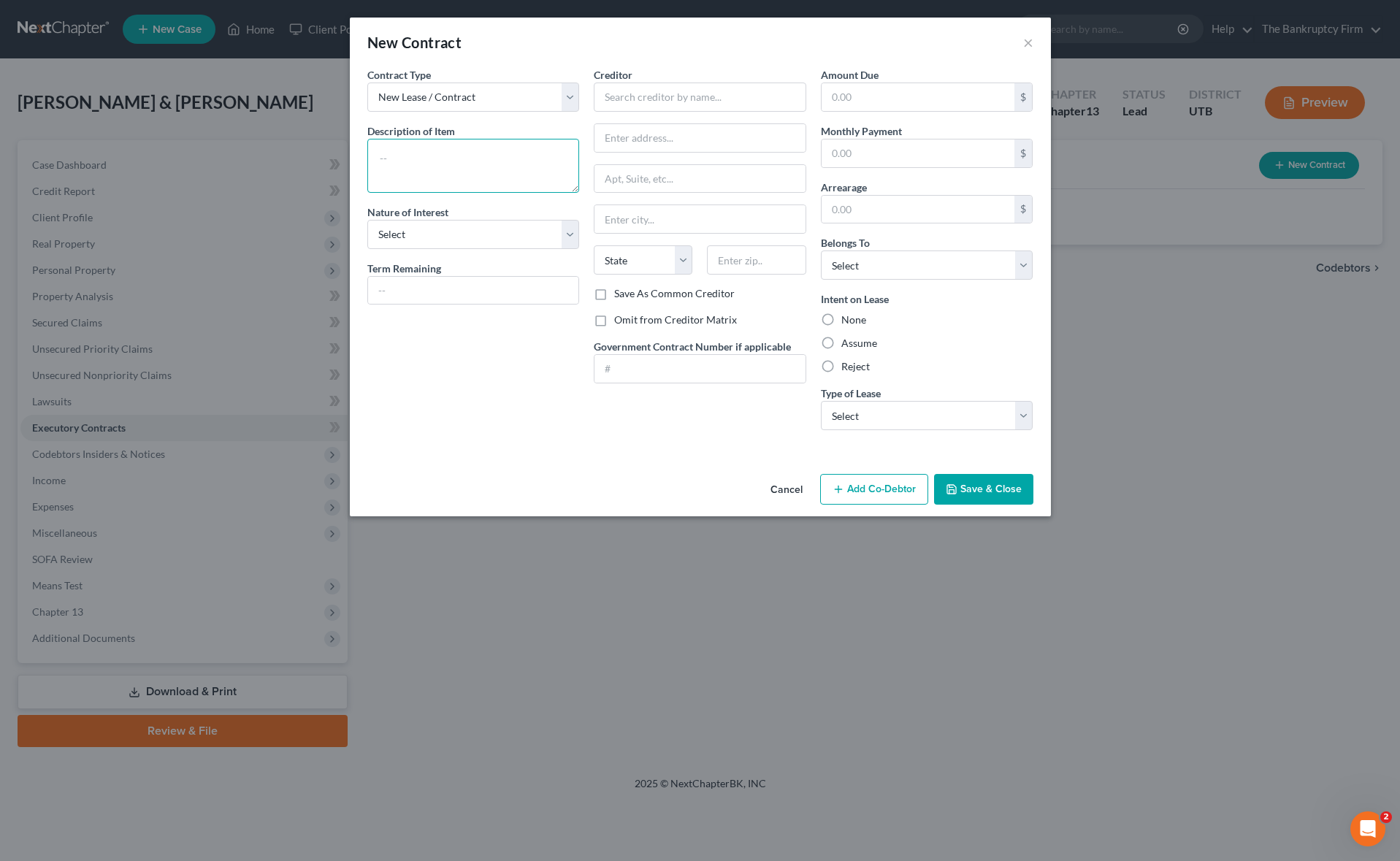
click at [444, 156] on textarea at bounding box center [473, 166] width 213 height 54
click at [562, 235] on select "Select Purchaser Agent Lessor Lessee" at bounding box center [473, 234] width 213 height 29
click at [367, 220] on select "Select Purchaser Agent Lessor Lessee" at bounding box center [473, 234] width 213 height 29
click at [438, 290] on input "text" at bounding box center [473, 290] width 211 height 27
click at [639, 92] on input "text" at bounding box center [700, 97] width 213 height 29
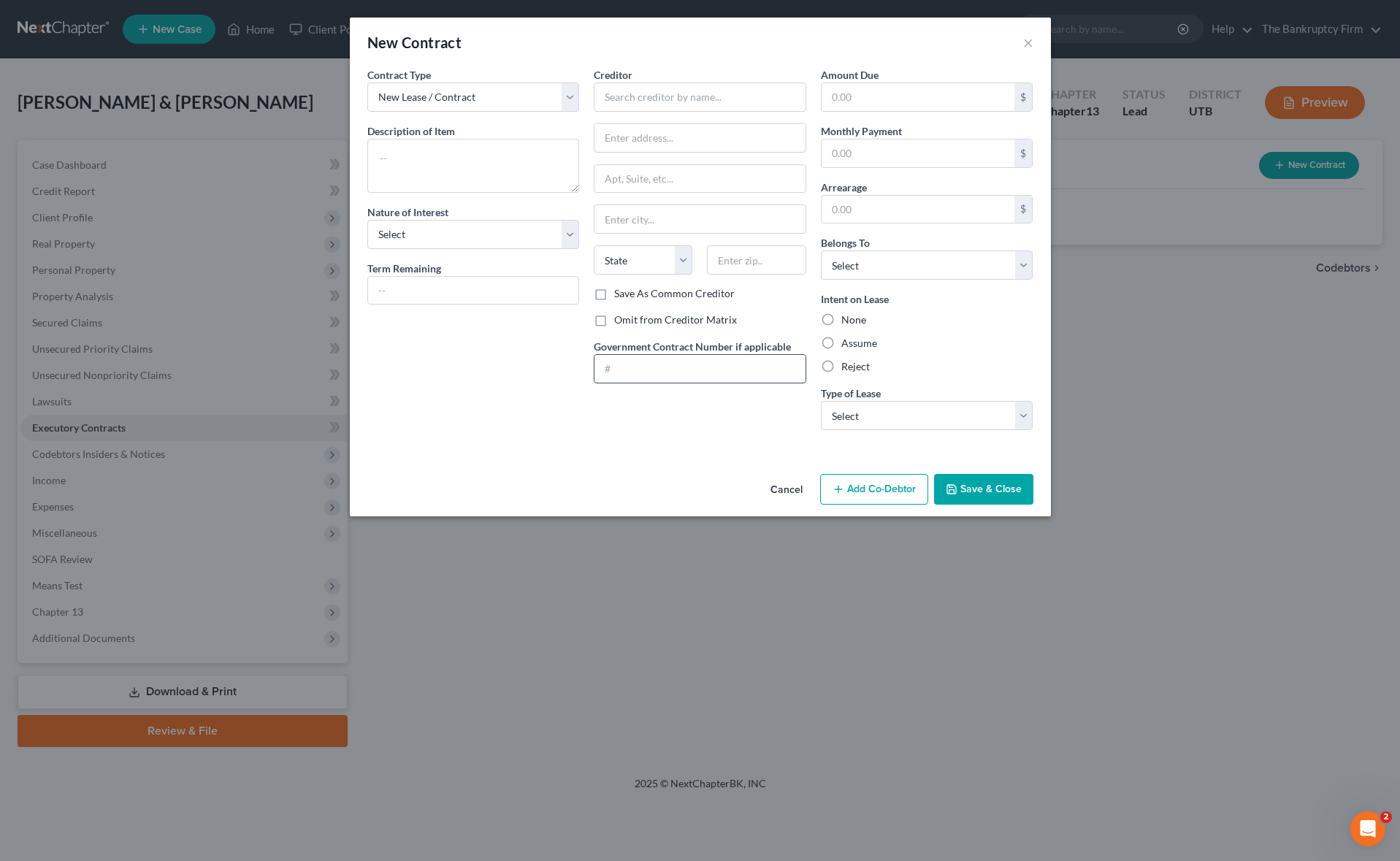
click at [635, 368] on input "text" at bounding box center [700, 368] width 211 height 27
click at [887, 97] on input "text" at bounding box center [918, 97] width 193 height 27
click at [878, 269] on select "Select Debtor 1 Only Debtor 2 Only Debtor 1 And Debtor 2 Only At Least One Of T…" at bounding box center [927, 264] width 213 height 29
click at [820, 250] on select "Select Debtor 1 Only Debtor 2 Only Debtor 1 And Debtor 2 Only At Least One Of T…" at bounding box center [927, 264] width 213 height 29
click at [841, 367] on label "Reject" at bounding box center [855, 366] width 28 height 15
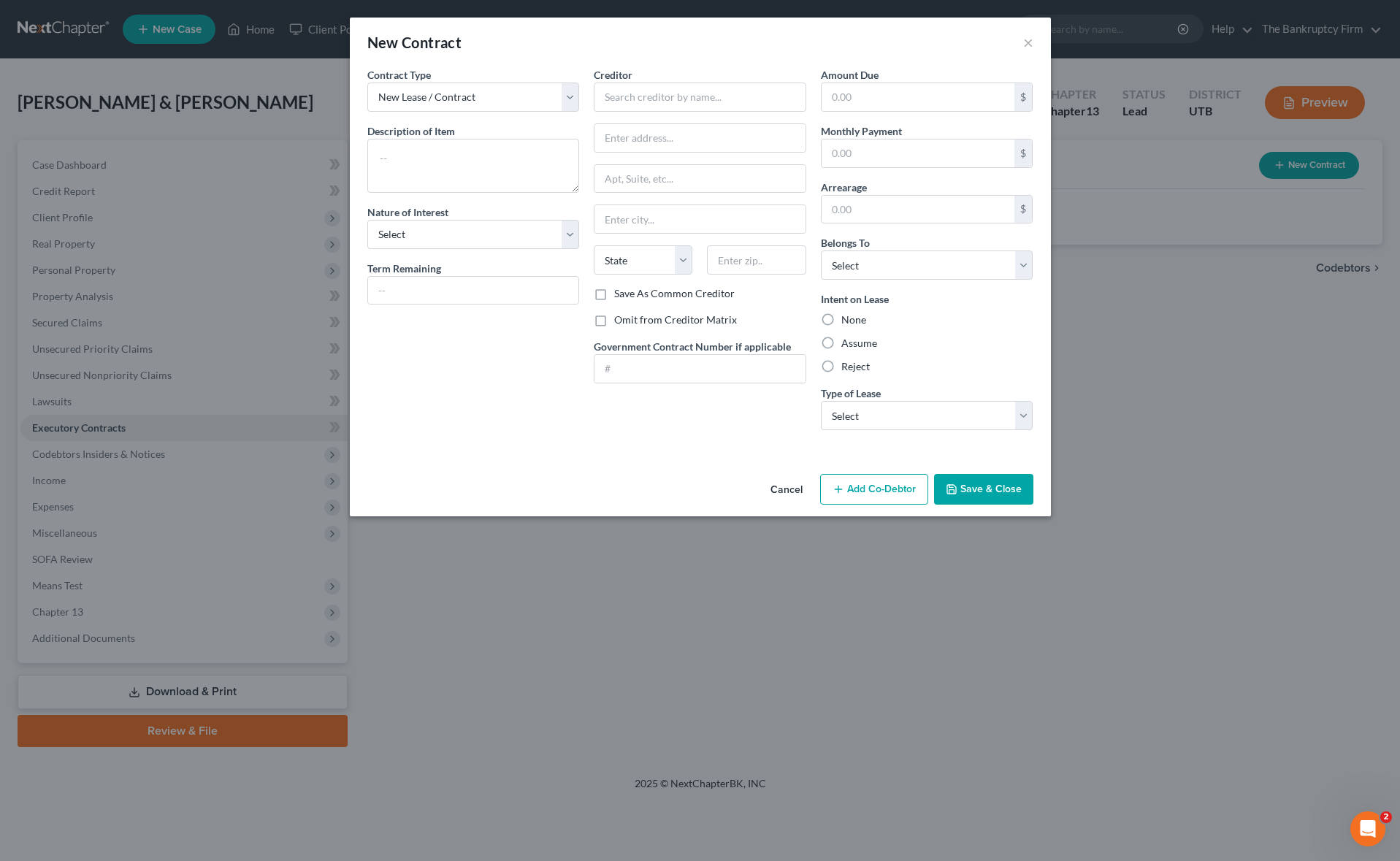
click at [847, 367] on input "Reject" at bounding box center [852, 363] width 10 height 10
radio input "true"
click at [1017, 415] on select "Select Real Estate Car Other" at bounding box center [927, 415] width 213 height 29
click at [789, 489] on button "Cancel" at bounding box center [786, 490] width 56 height 29
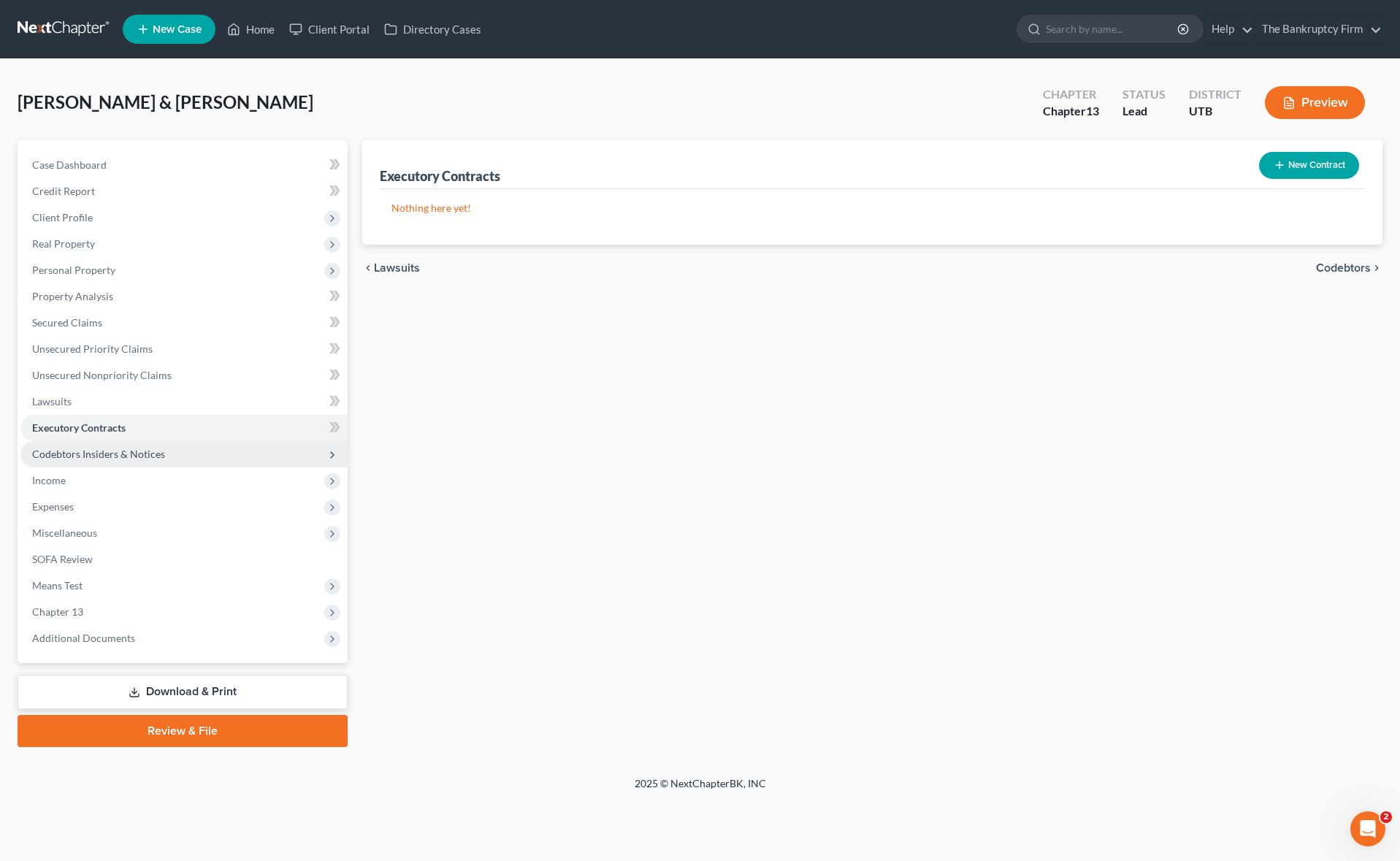
click at [146, 452] on span "Codebtors Insiders & Notices" at bounding box center [98, 453] width 133 height 13
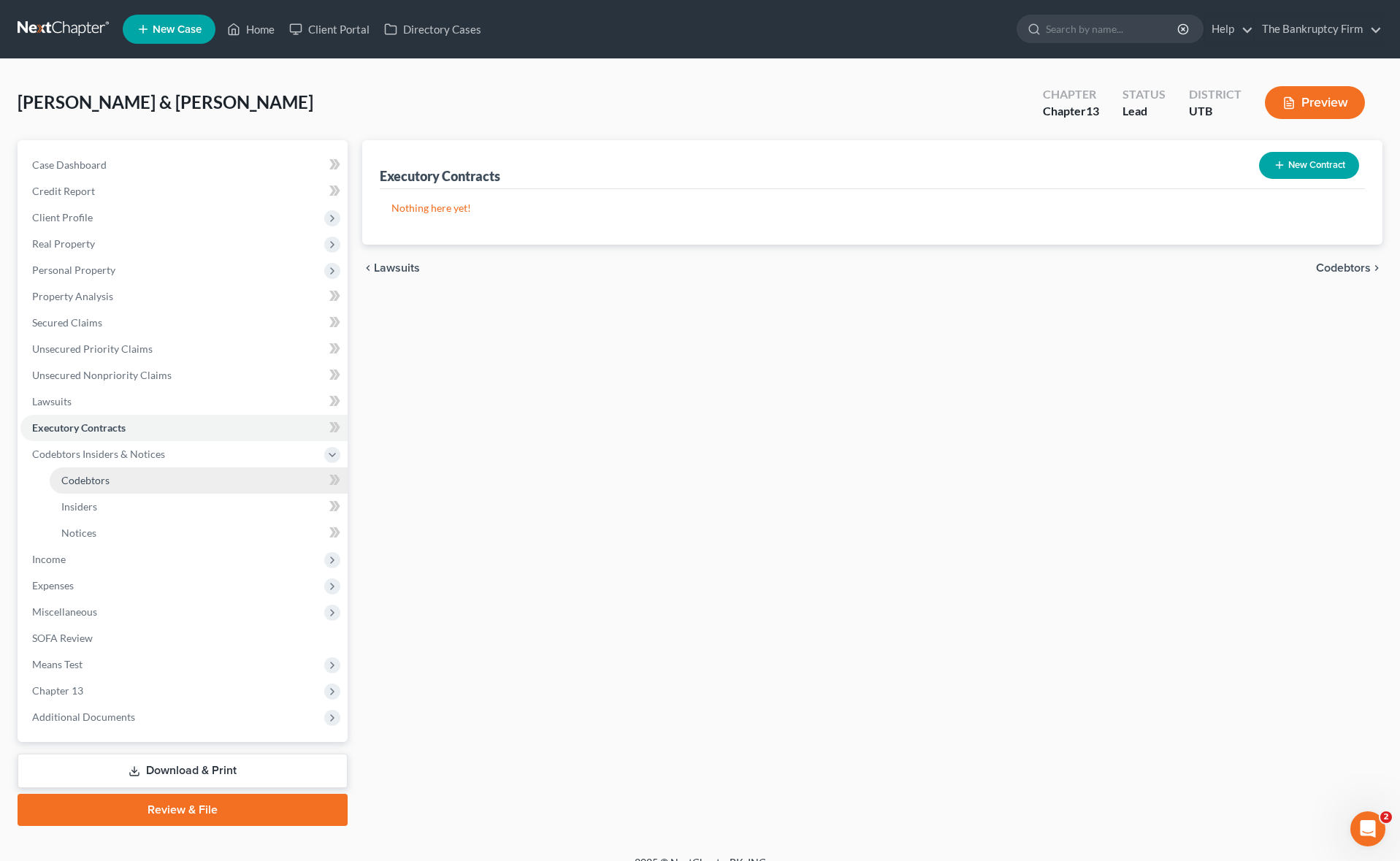
click at [106, 478] on span "Codebtors" at bounding box center [85, 480] width 48 height 13
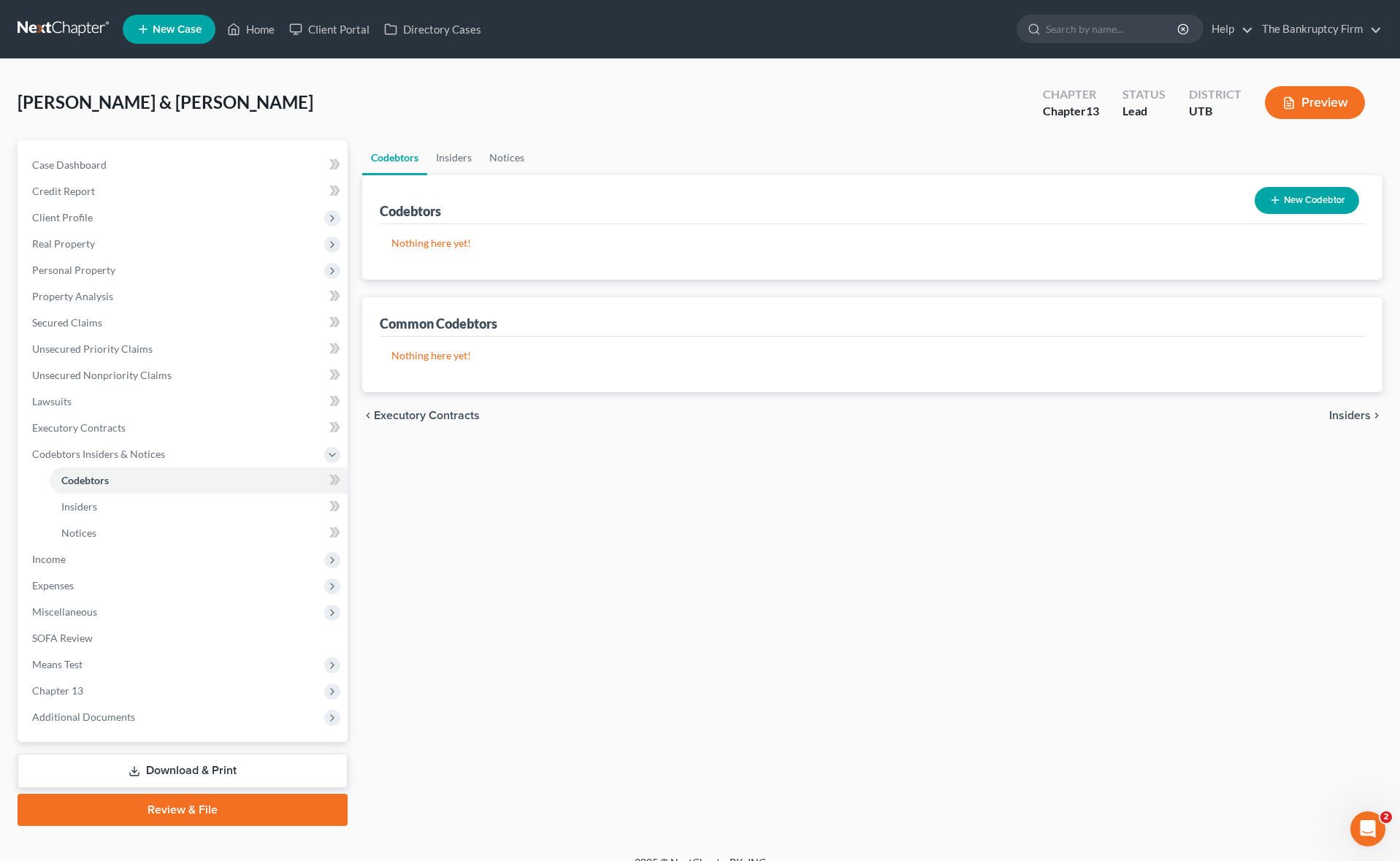
click at [1327, 196] on button "New Codebtor" at bounding box center [1306, 201] width 105 height 27
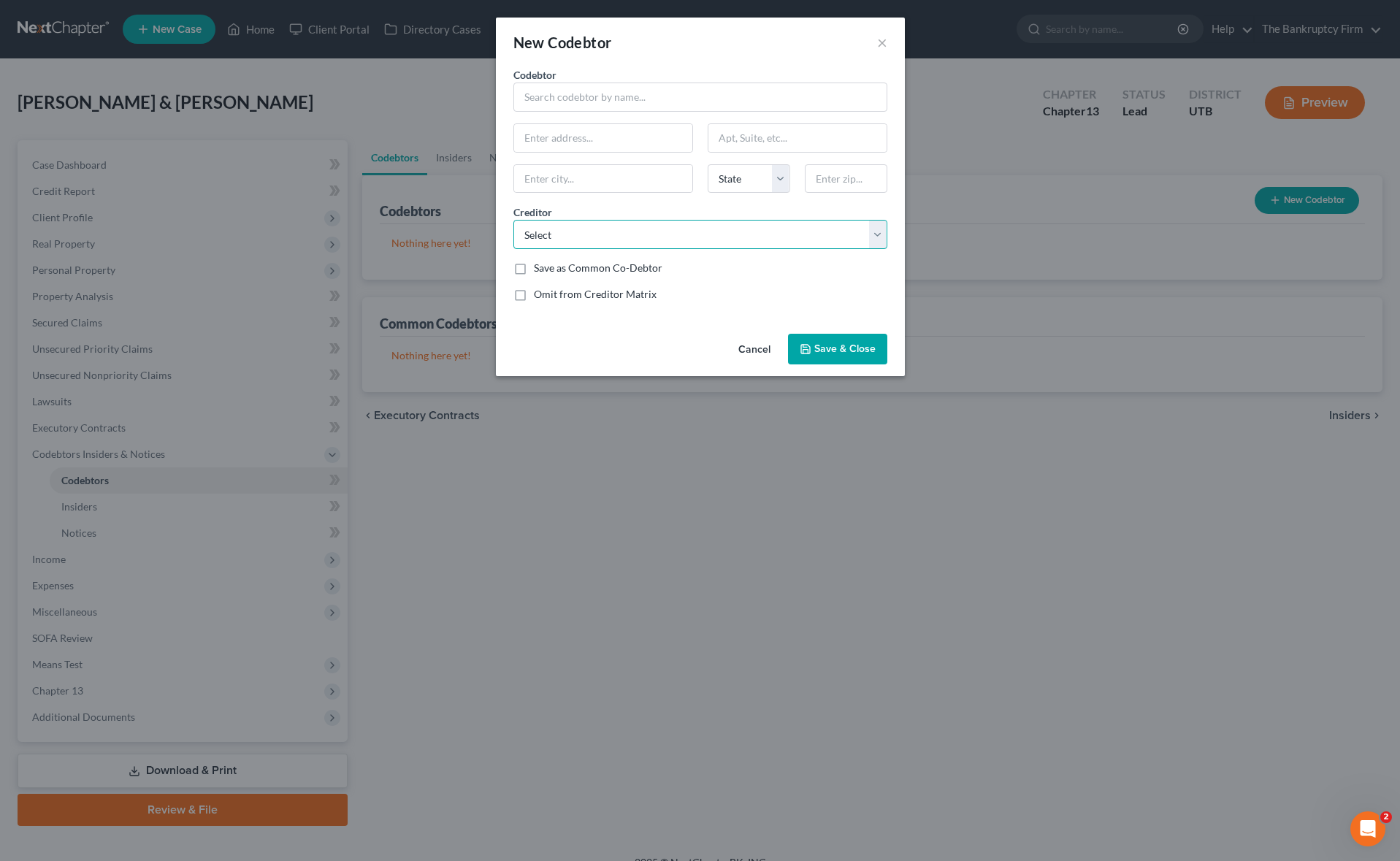
click at [869, 234] on select "Select Abacus Credit Counseling IRS [US_STATE] State Tax Commission United Stat…" at bounding box center [700, 234] width 374 height 29
click at [847, 343] on span "Save & Close" at bounding box center [845, 348] width 62 height 13
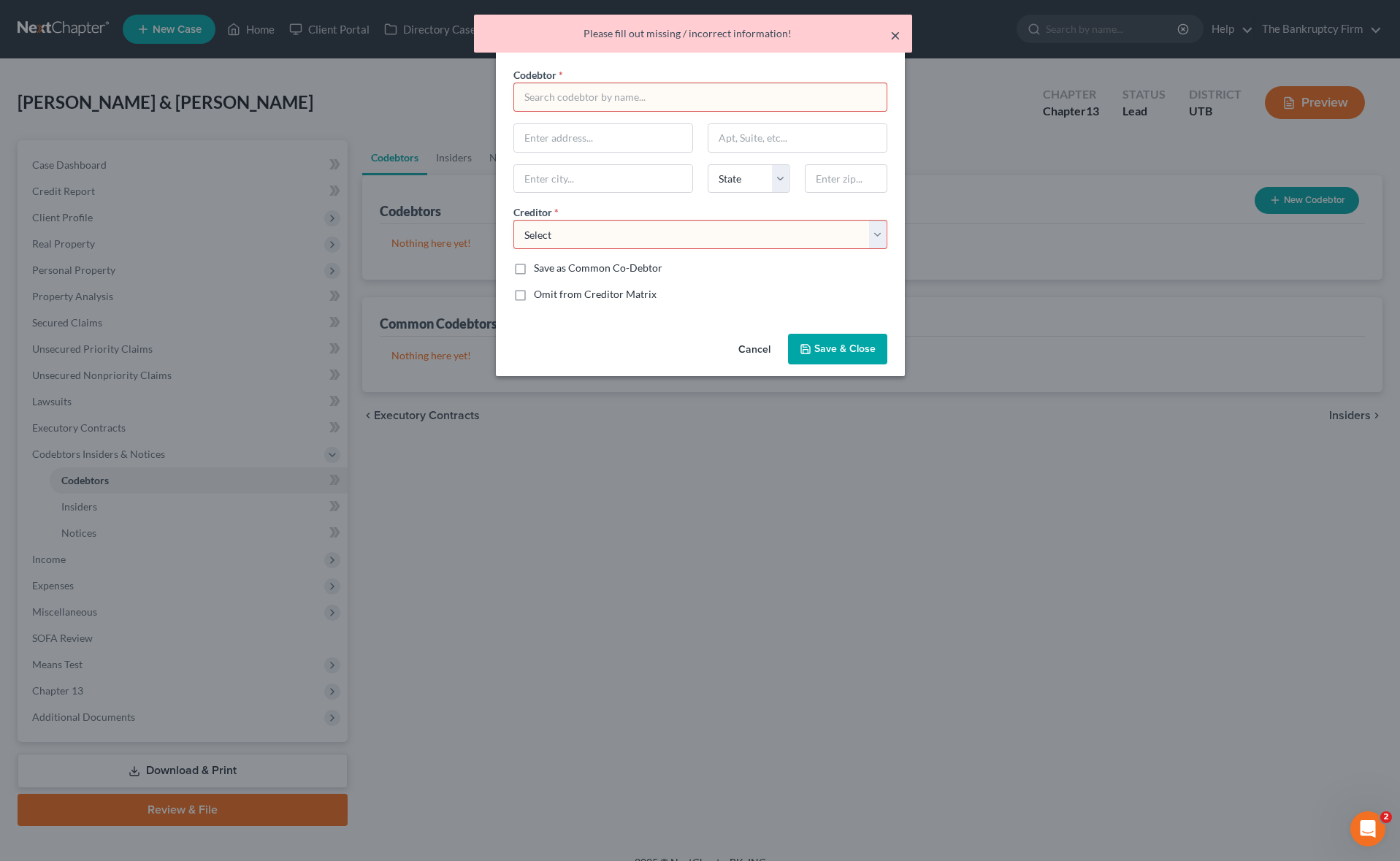
click at [897, 36] on button "×" at bounding box center [895, 35] width 10 height 18
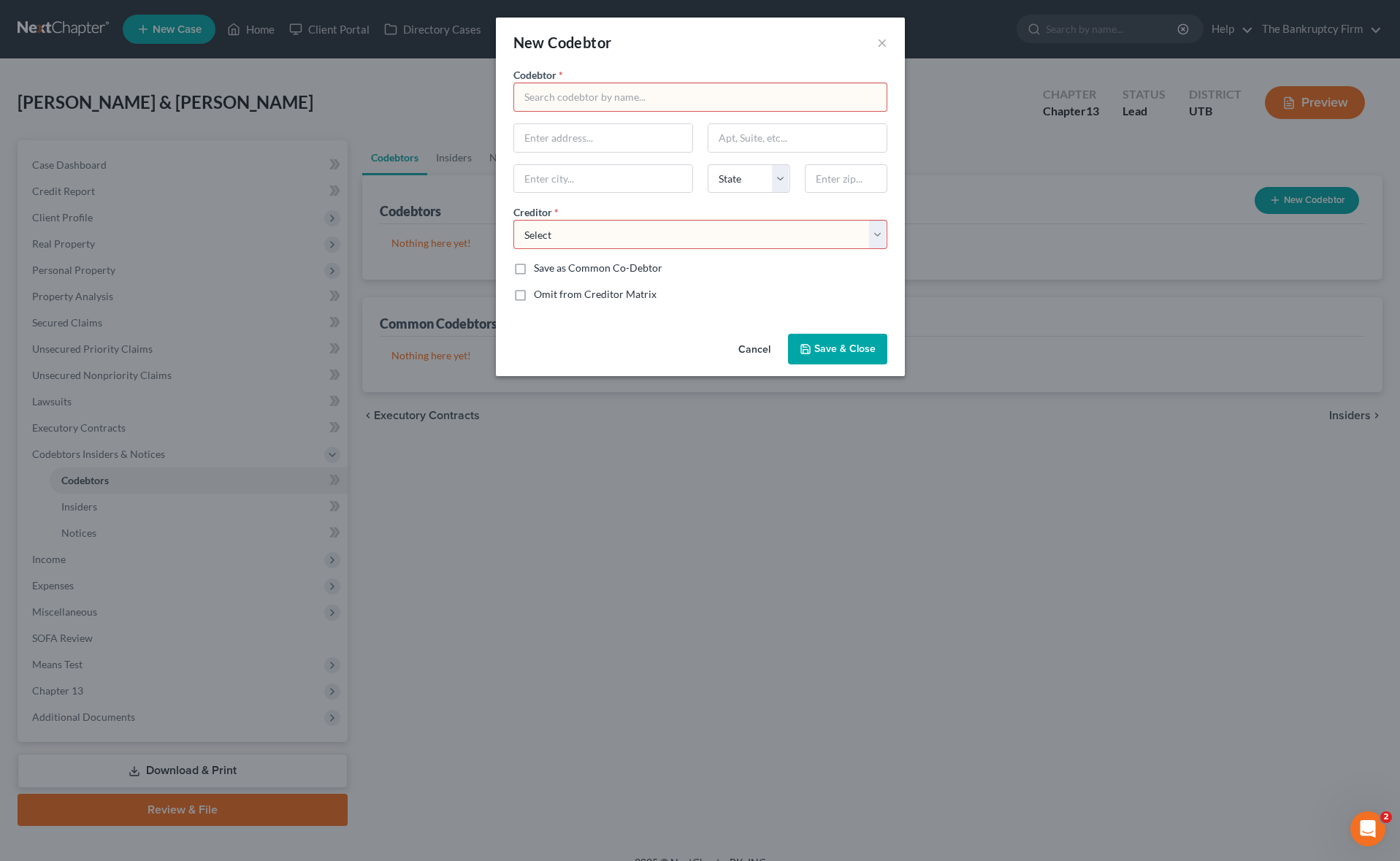
click at [746, 270] on div "Save as Common Co-Debtor" at bounding box center [700, 268] width 374 height 15
click at [765, 345] on button "Cancel" at bounding box center [754, 349] width 56 height 29
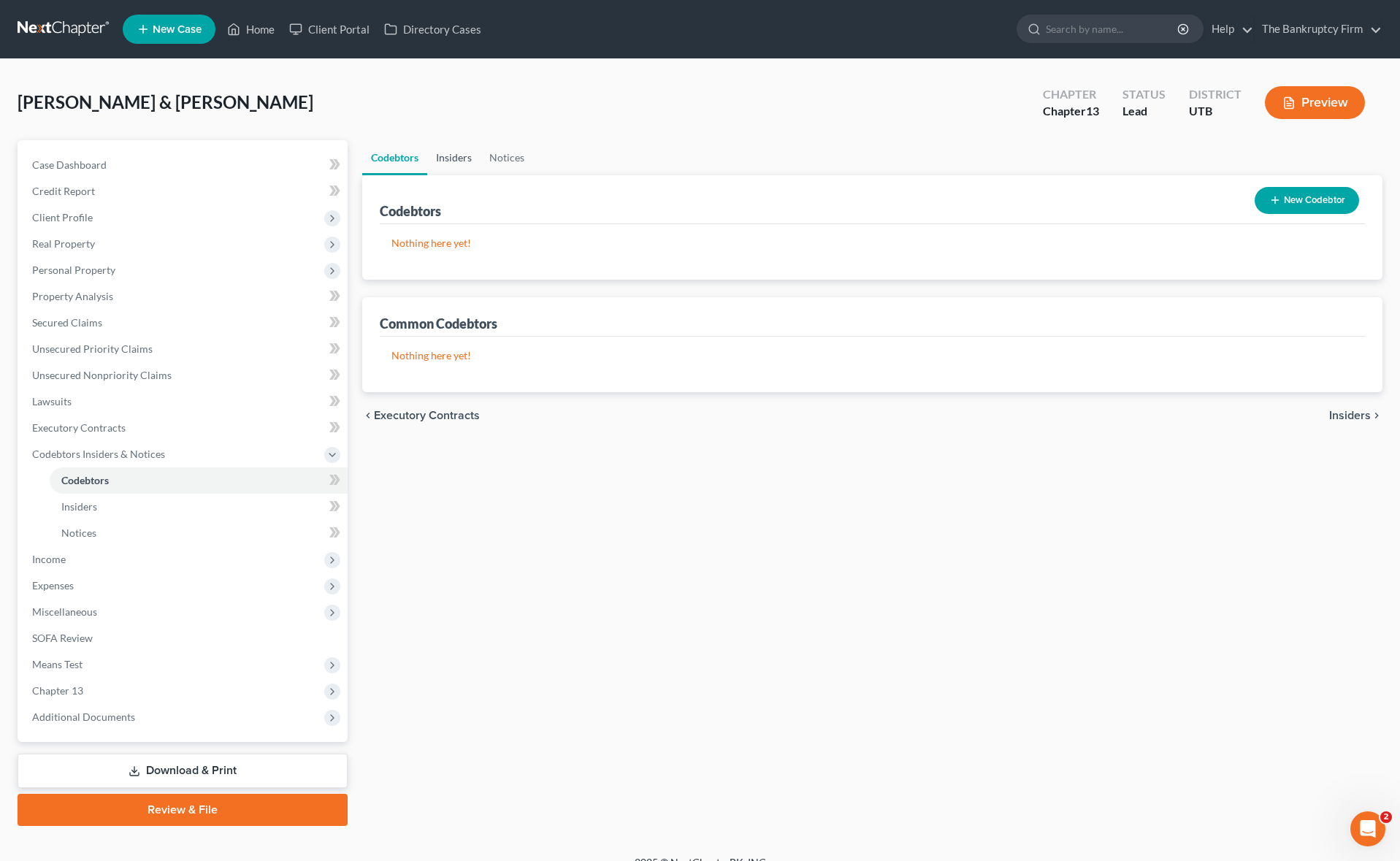
click at [462, 157] on link "Insiders" at bounding box center [454, 157] width 54 height 35
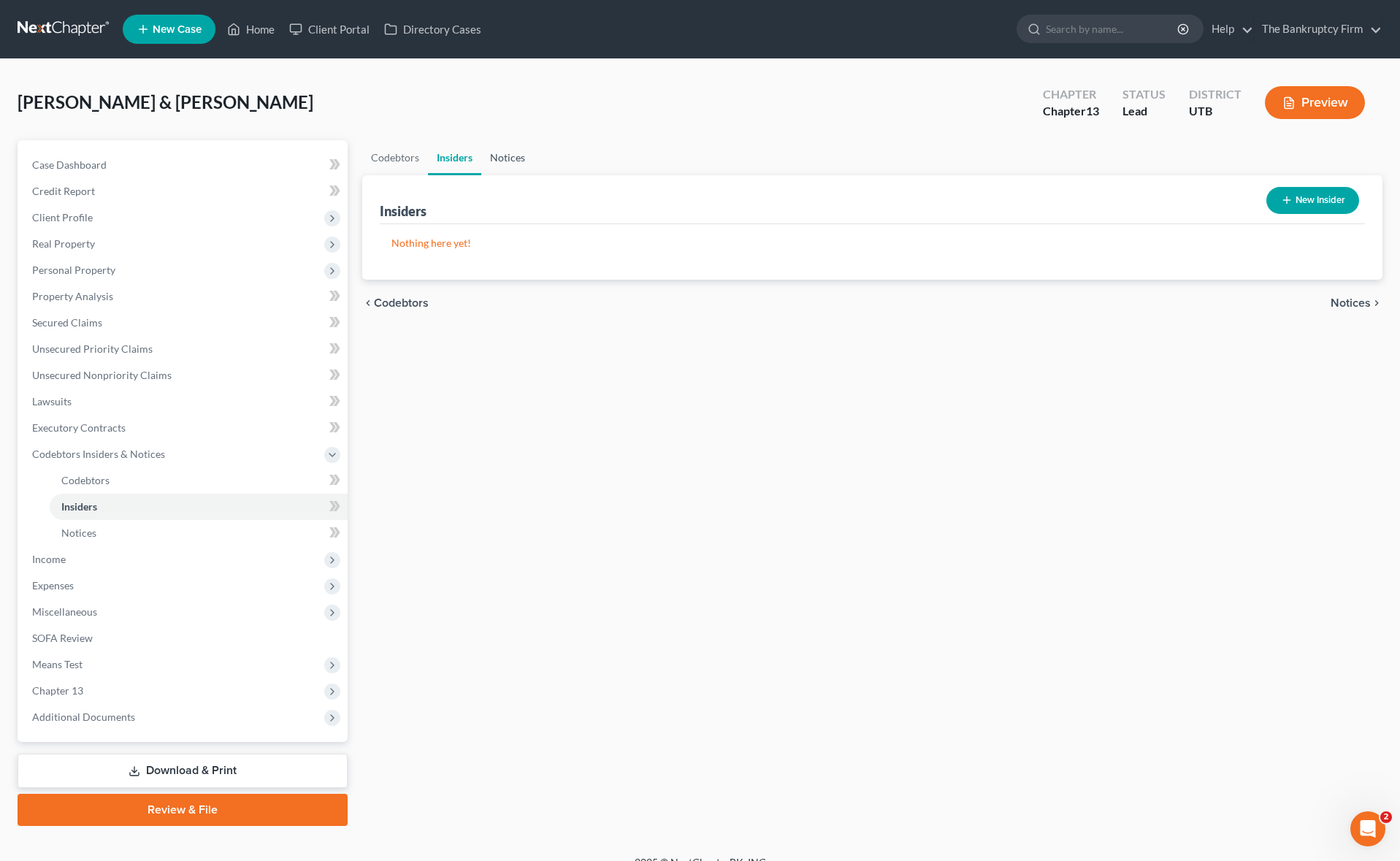
click at [498, 156] on link "Notices" at bounding box center [508, 157] width 53 height 35
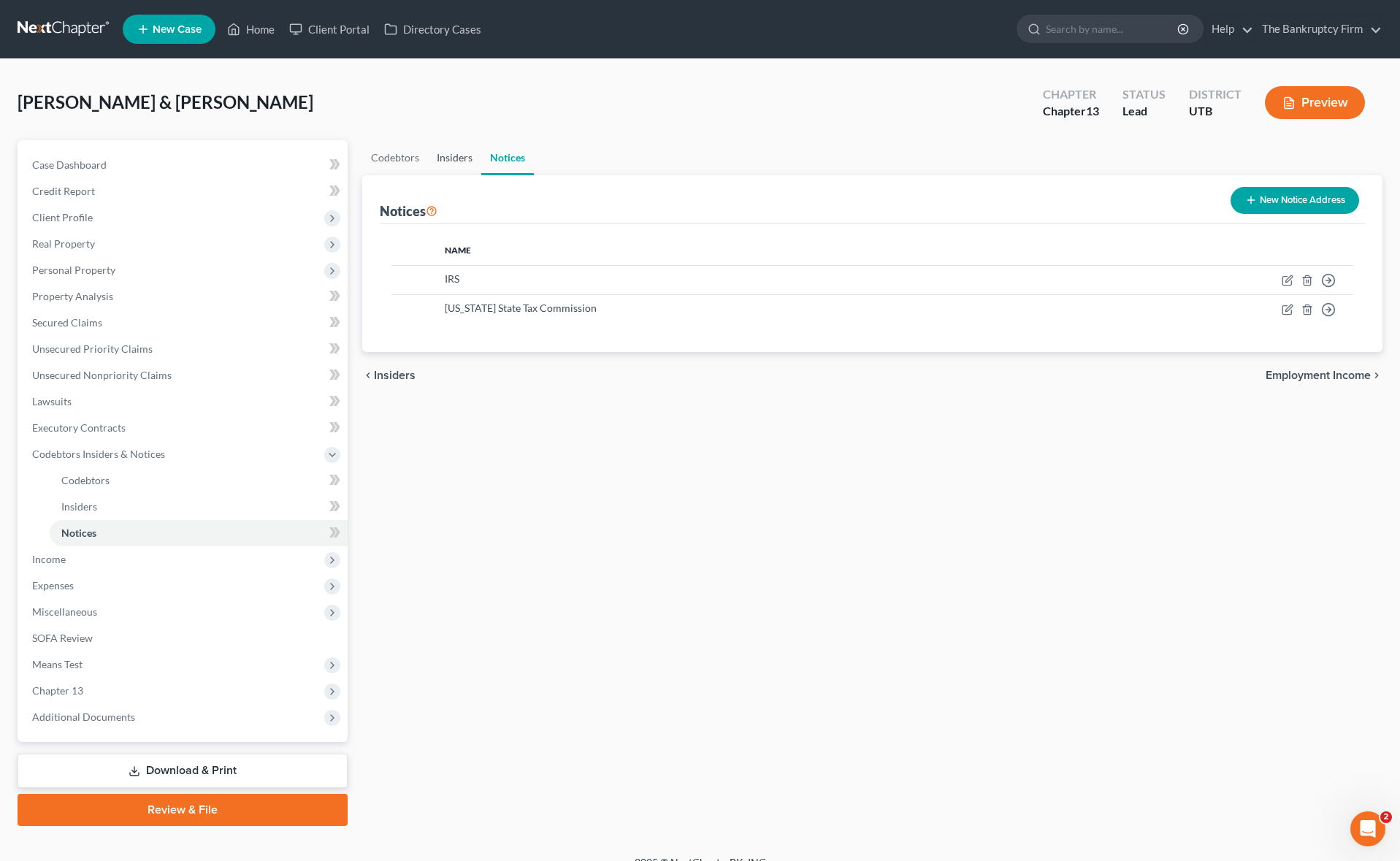
click at [450, 157] on link "Insiders" at bounding box center [455, 157] width 54 height 35
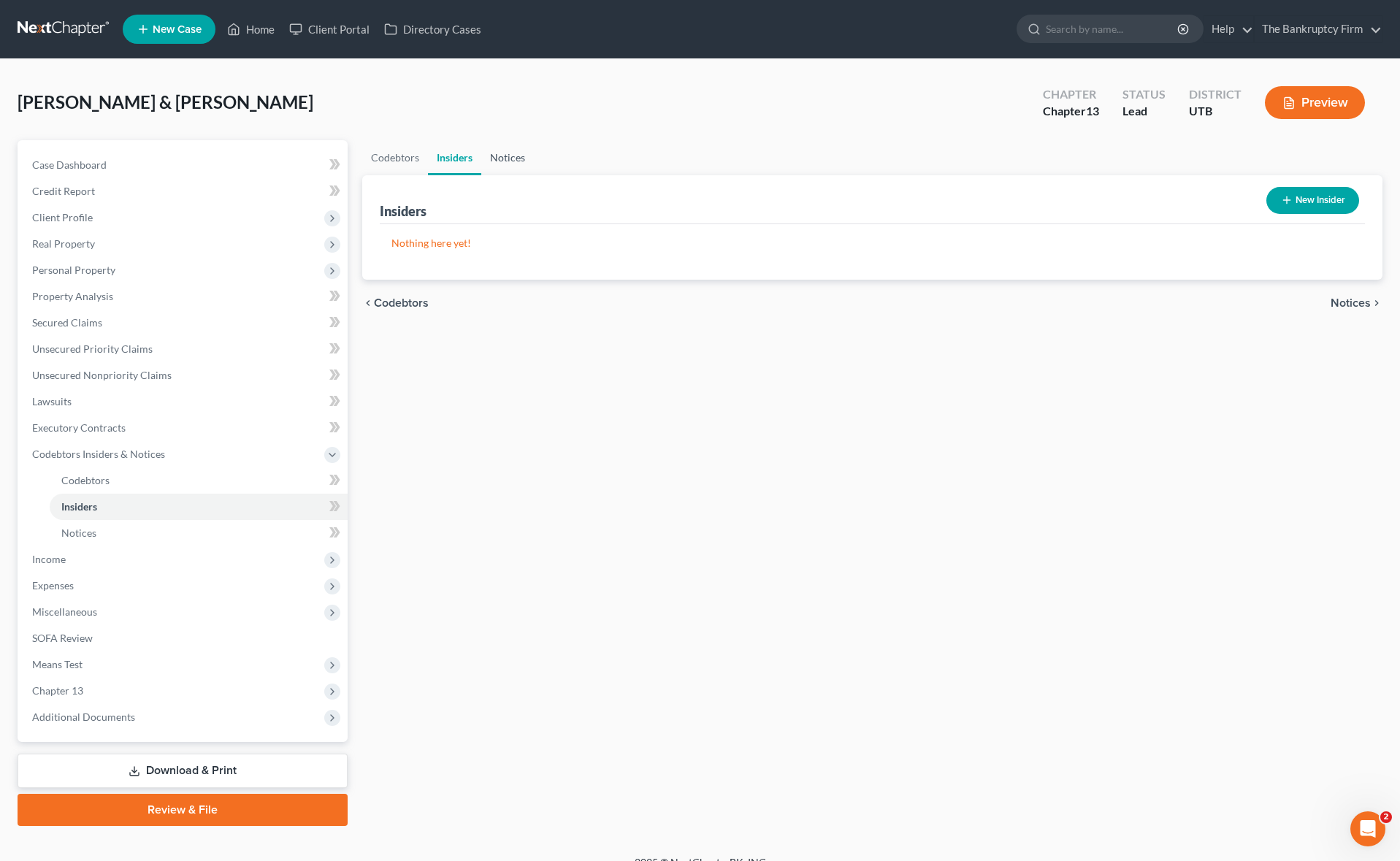
click at [511, 160] on link "Notices" at bounding box center [508, 157] width 53 height 35
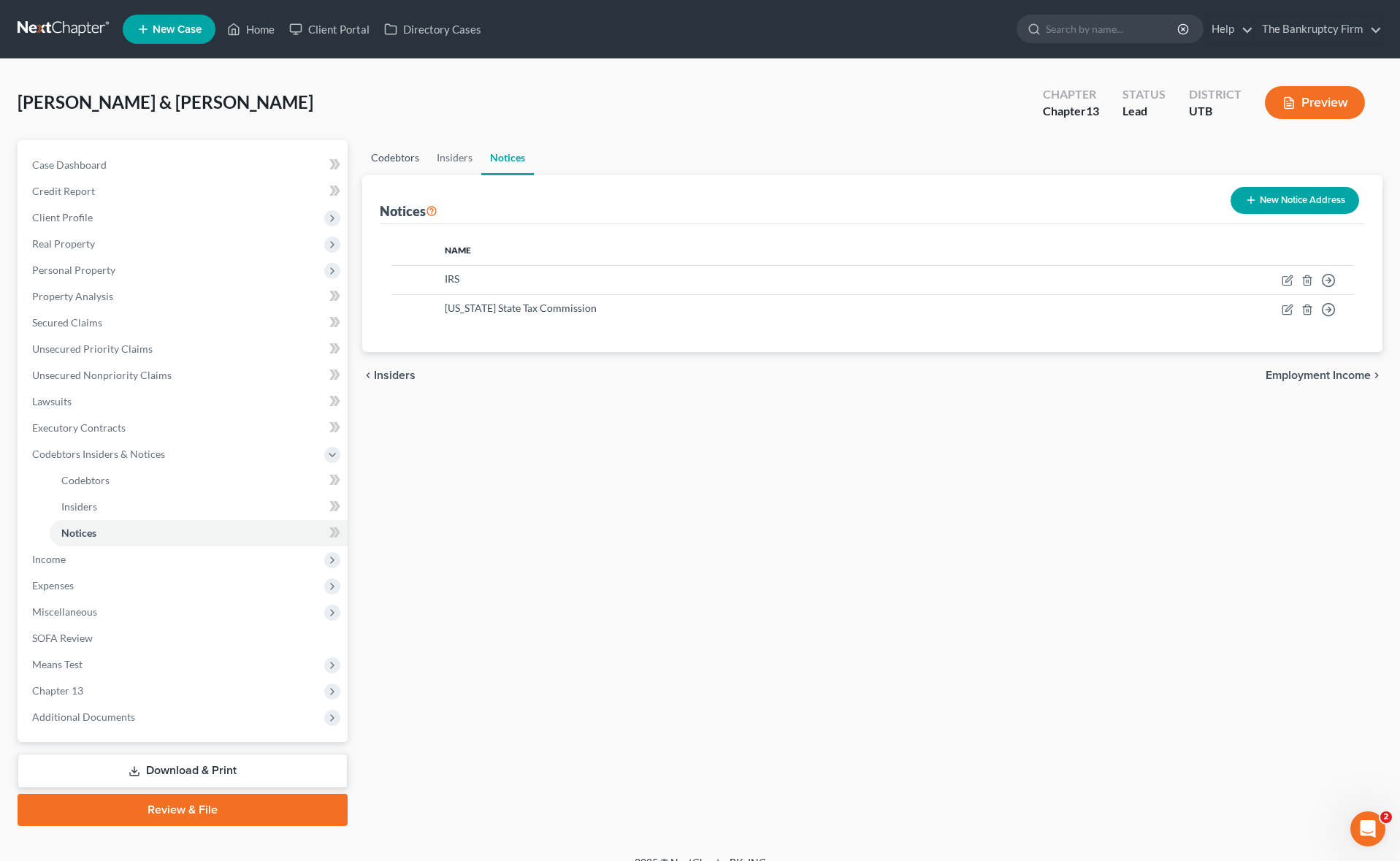
click at [391, 155] on link "Codebtors" at bounding box center [395, 157] width 65 height 35
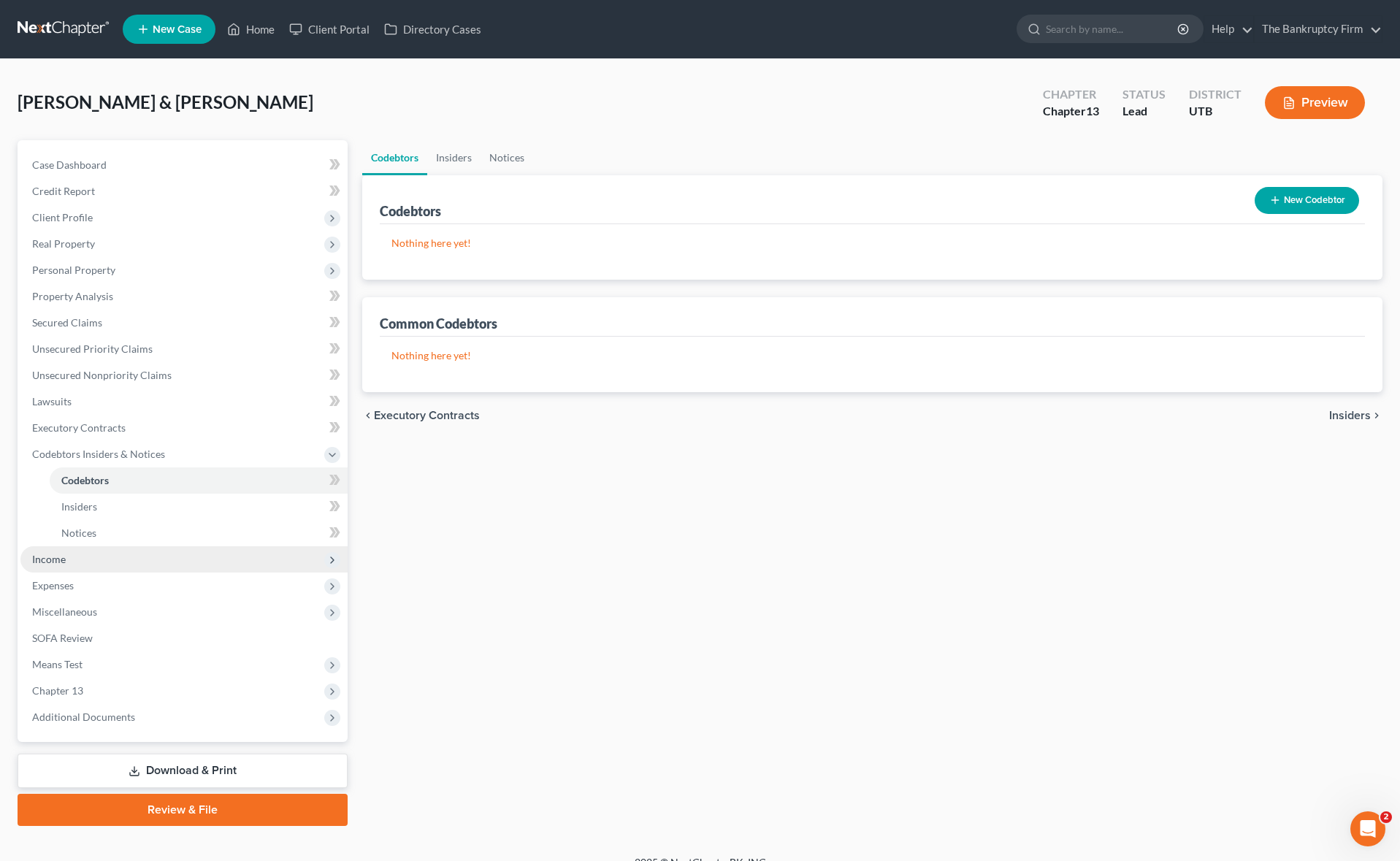
click at [73, 563] on span "Income" at bounding box center [184, 559] width 327 height 26
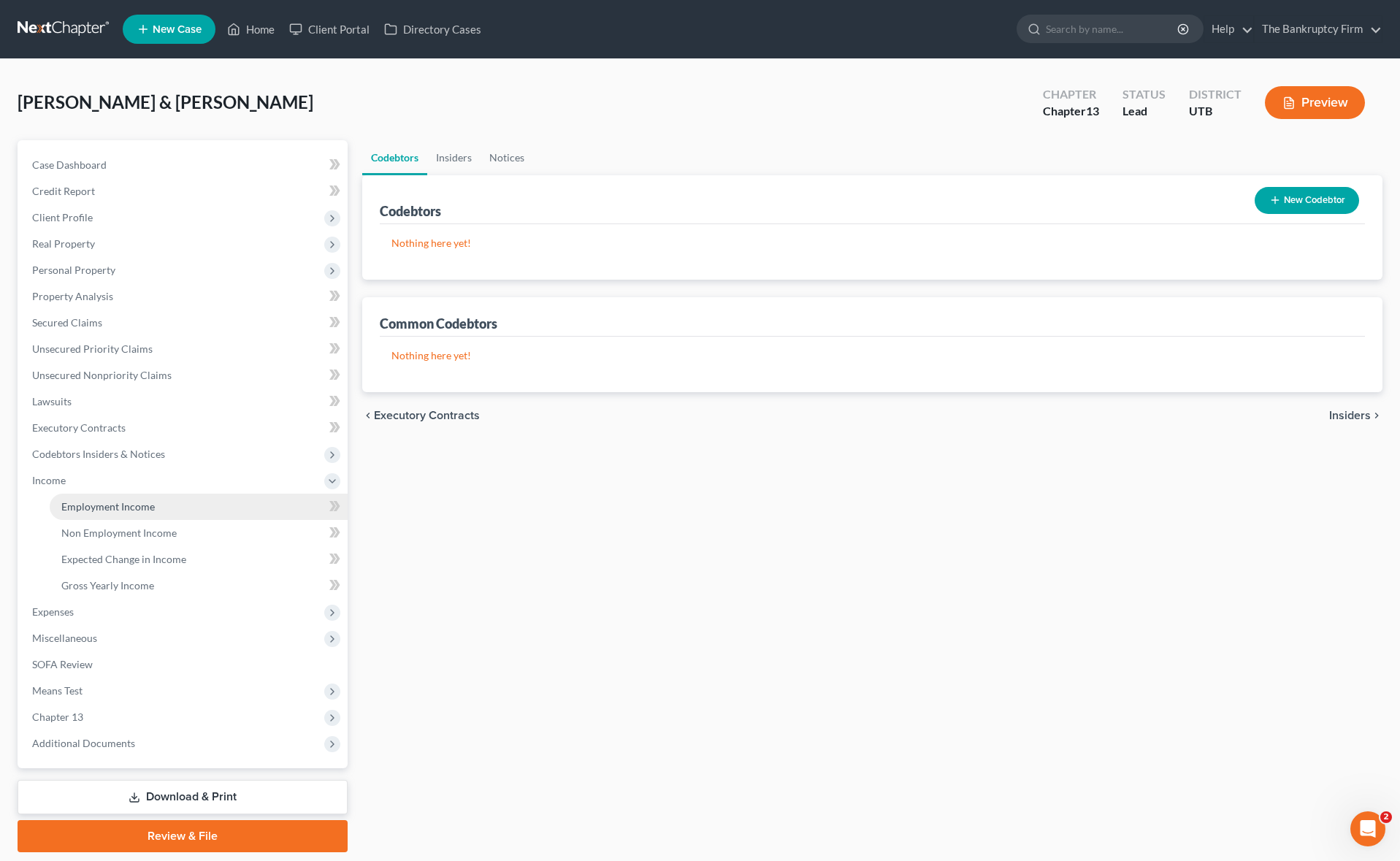
click at [125, 509] on span "Employment Income" at bounding box center [108, 506] width 94 height 13
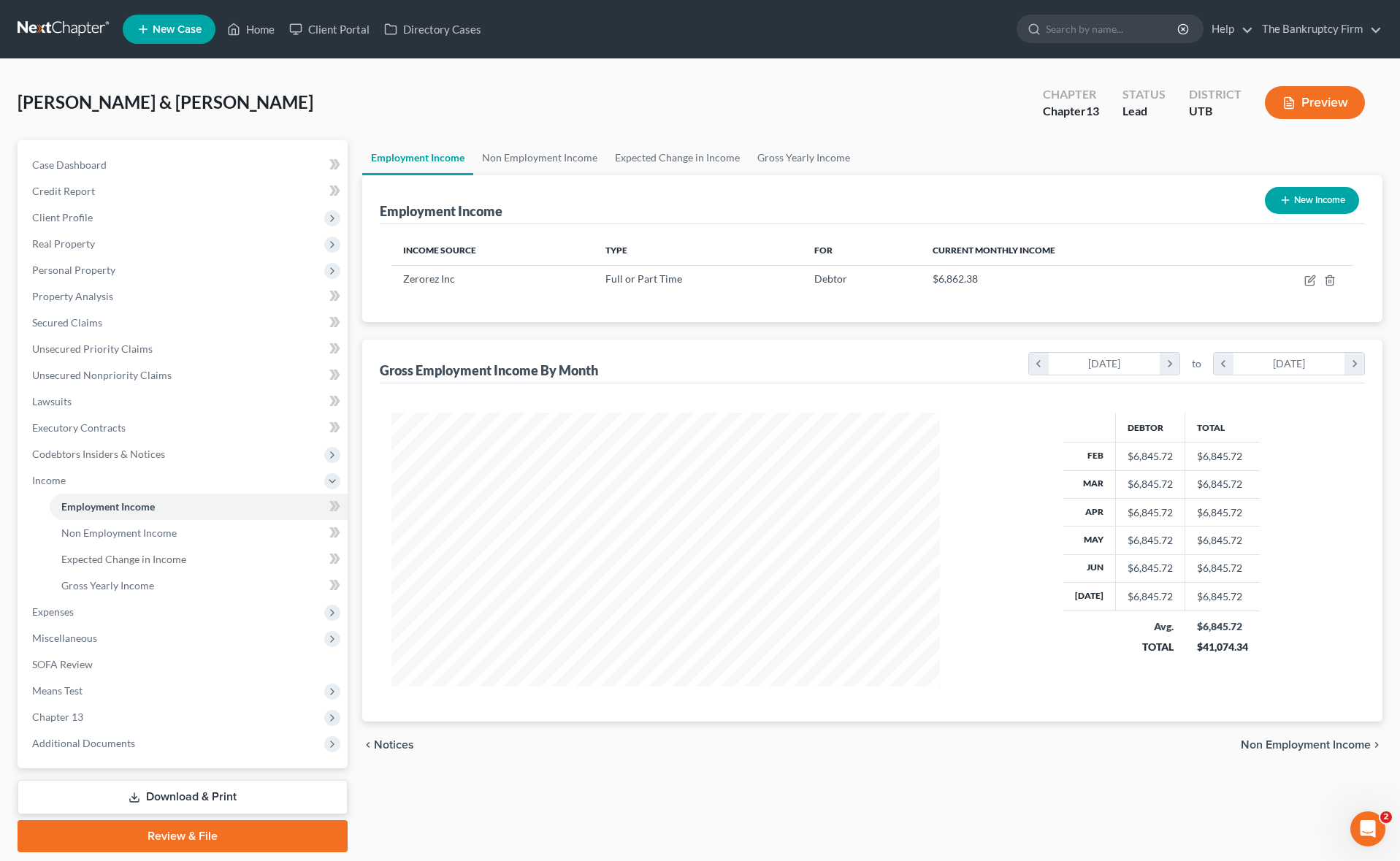
scroll to position [273, 578]
click at [510, 155] on link "Non Employment Income" at bounding box center [539, 157] width 133 height 35
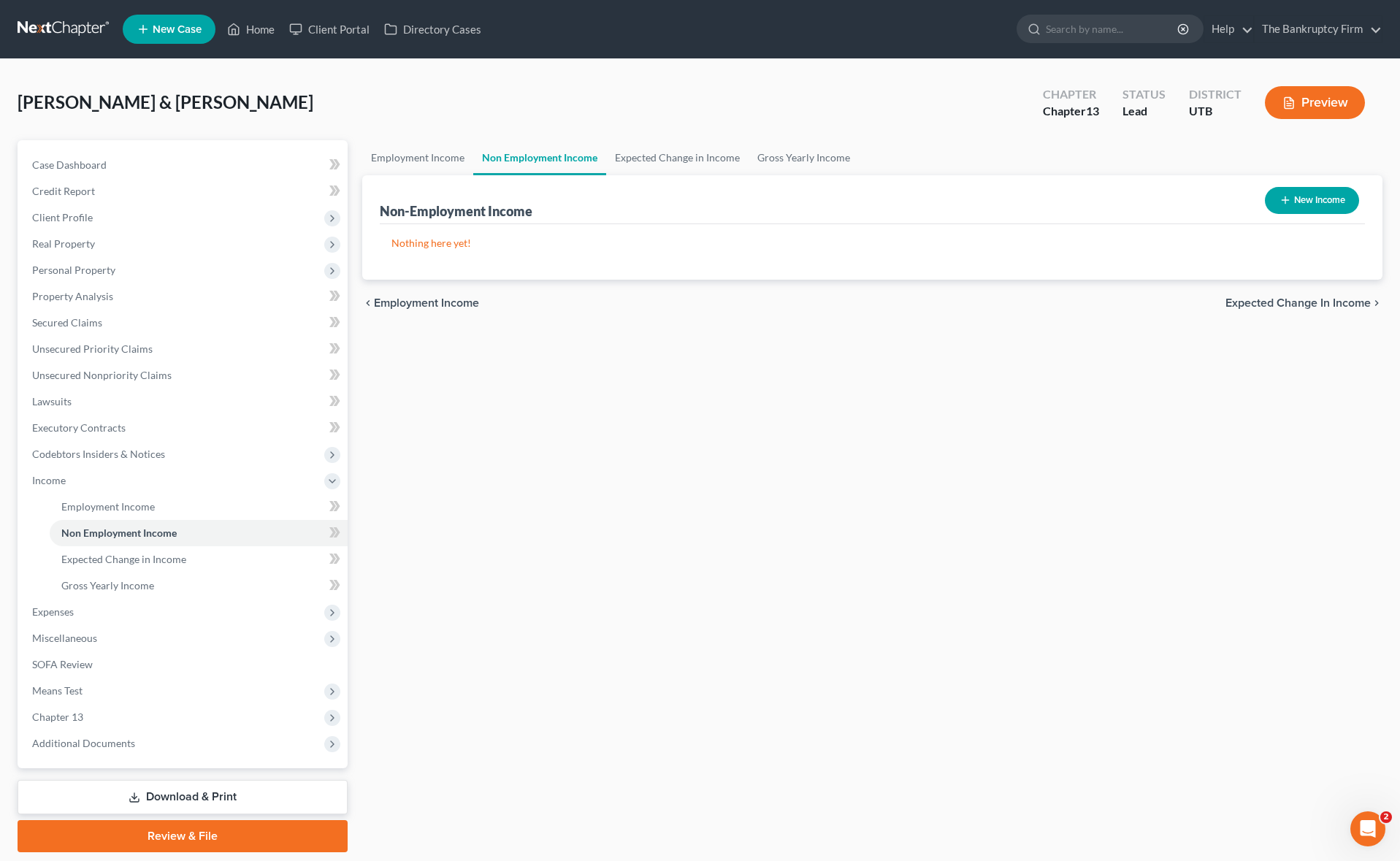
click at [1326, 198] on button "New Income" at bounding box center [1312, 201] width 94 height 27
select select "0"
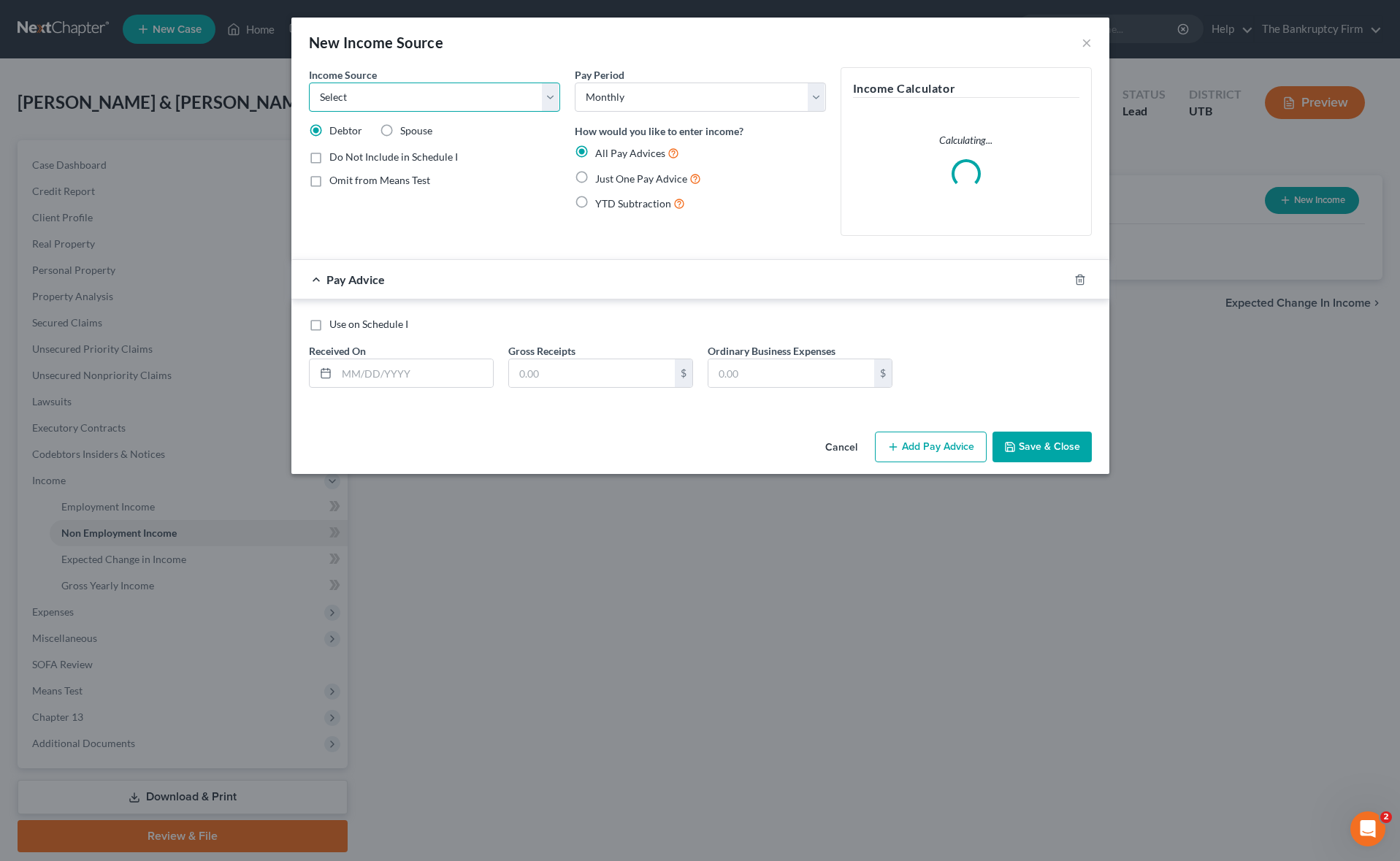
click at [545, 94] on select "Select Unemployment Disability (from employer) Pension Retirement Social Securi…" at bounding box center [435, 97] width 251 height 29
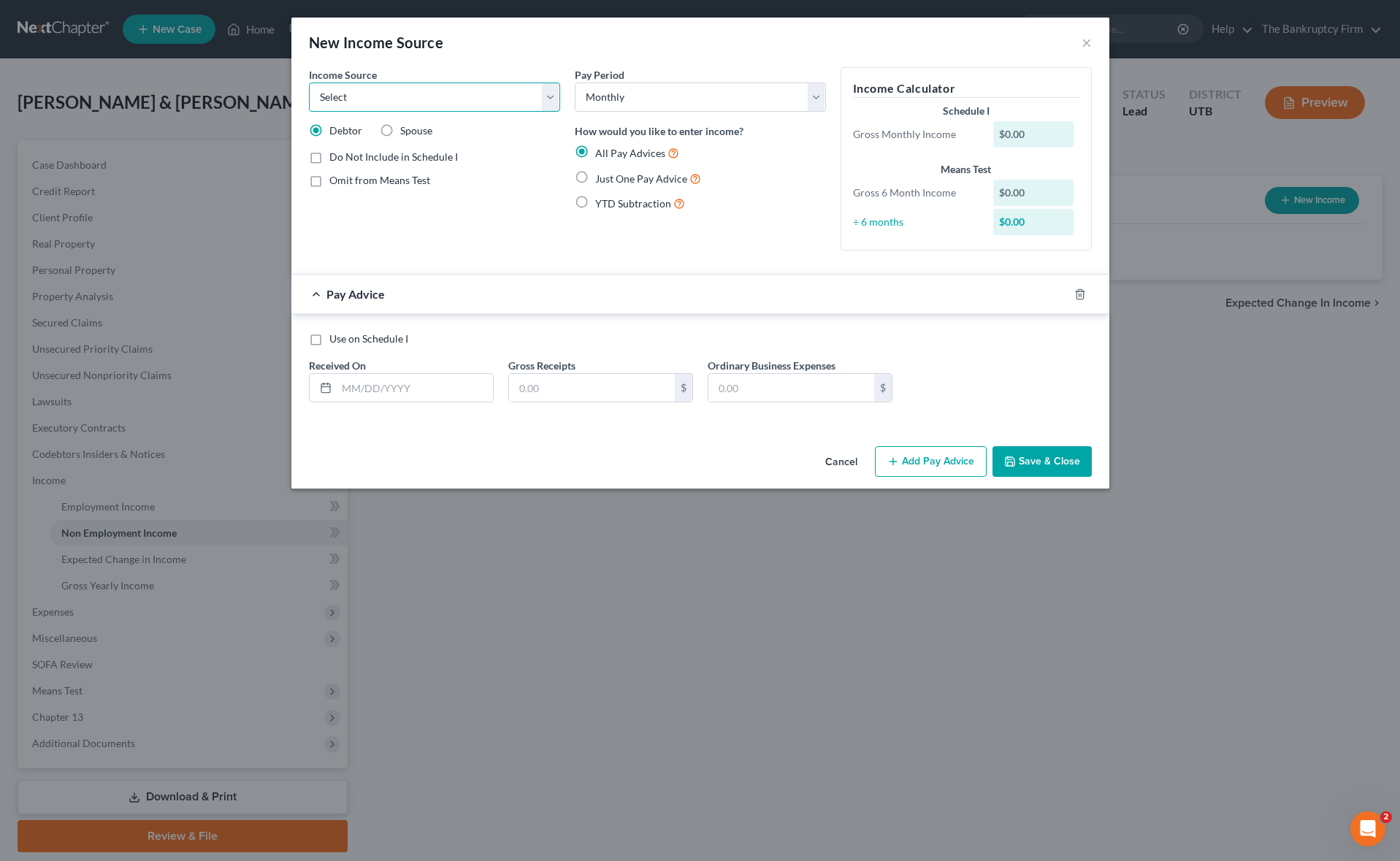
select select "4"
click at [309, 82] on select "Select Unemployment Disability (from employer) Pension Retirement Social Securi…" at bounding box center [435, 97] width 251 height 29
drag, startPoint x: 578, startPoint y: 202, endPoint x: 609, endPoint y: 172, distance: 43.1
click at [595, 203] on label "YTD Subtraction" at bounding box center [640, 203] width 90 height 17
click at [601, 203] on input "YTD Subtraction" at bounding box center [606, 199] width 10 height 10
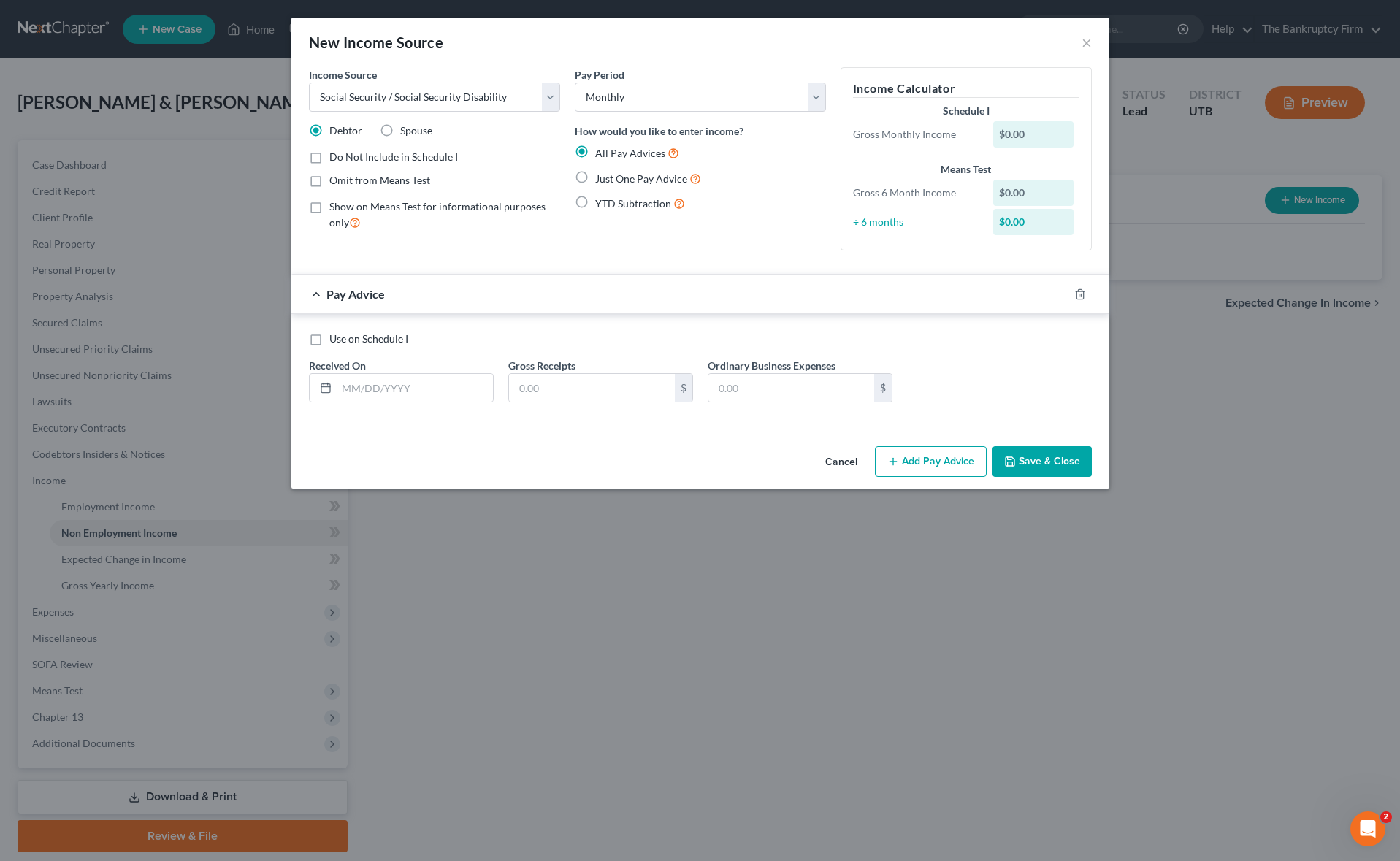
radio input "true"
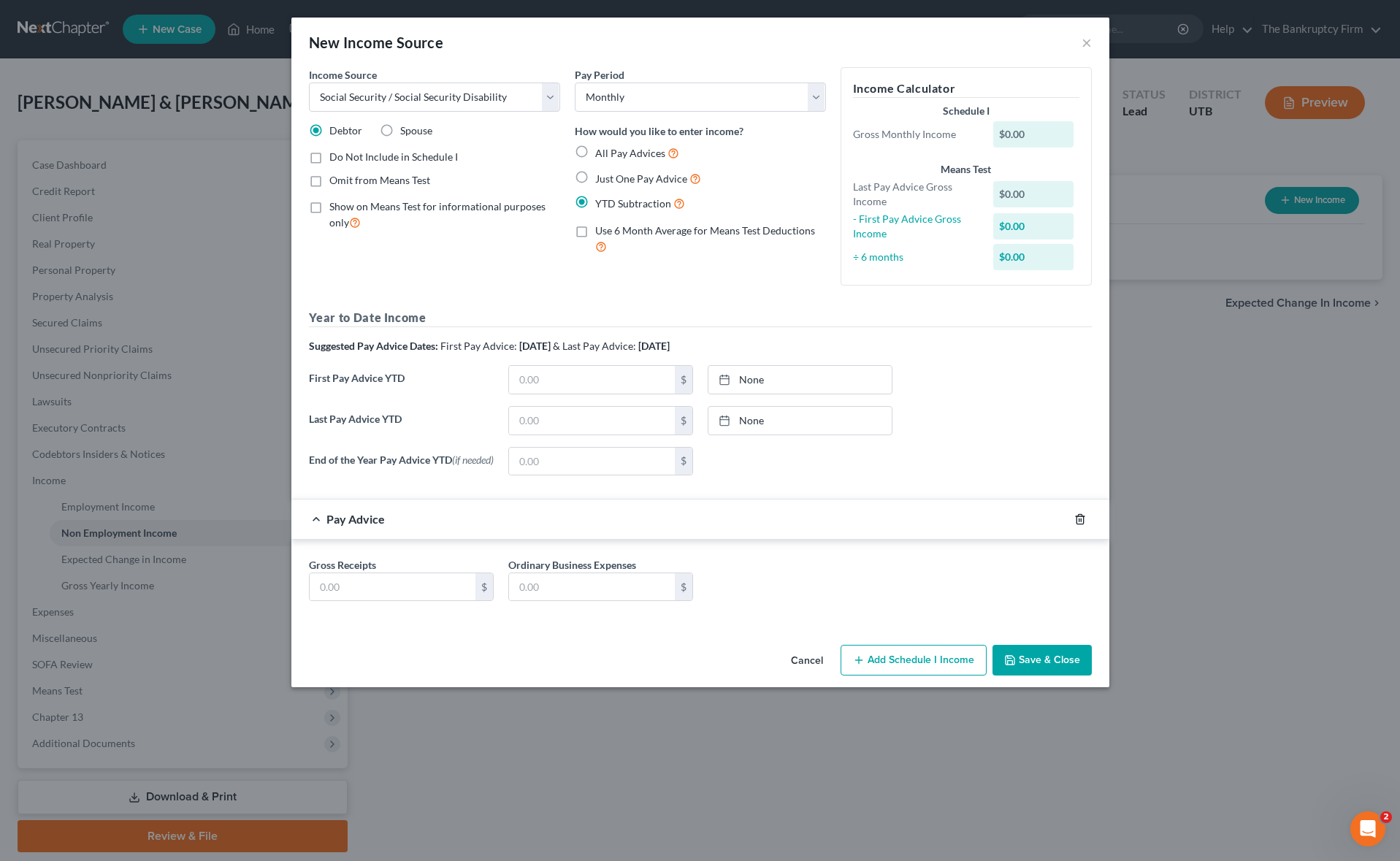
click at [1078, 519] on icon "button" at bounding box center [1080, 519] width 12 height 12
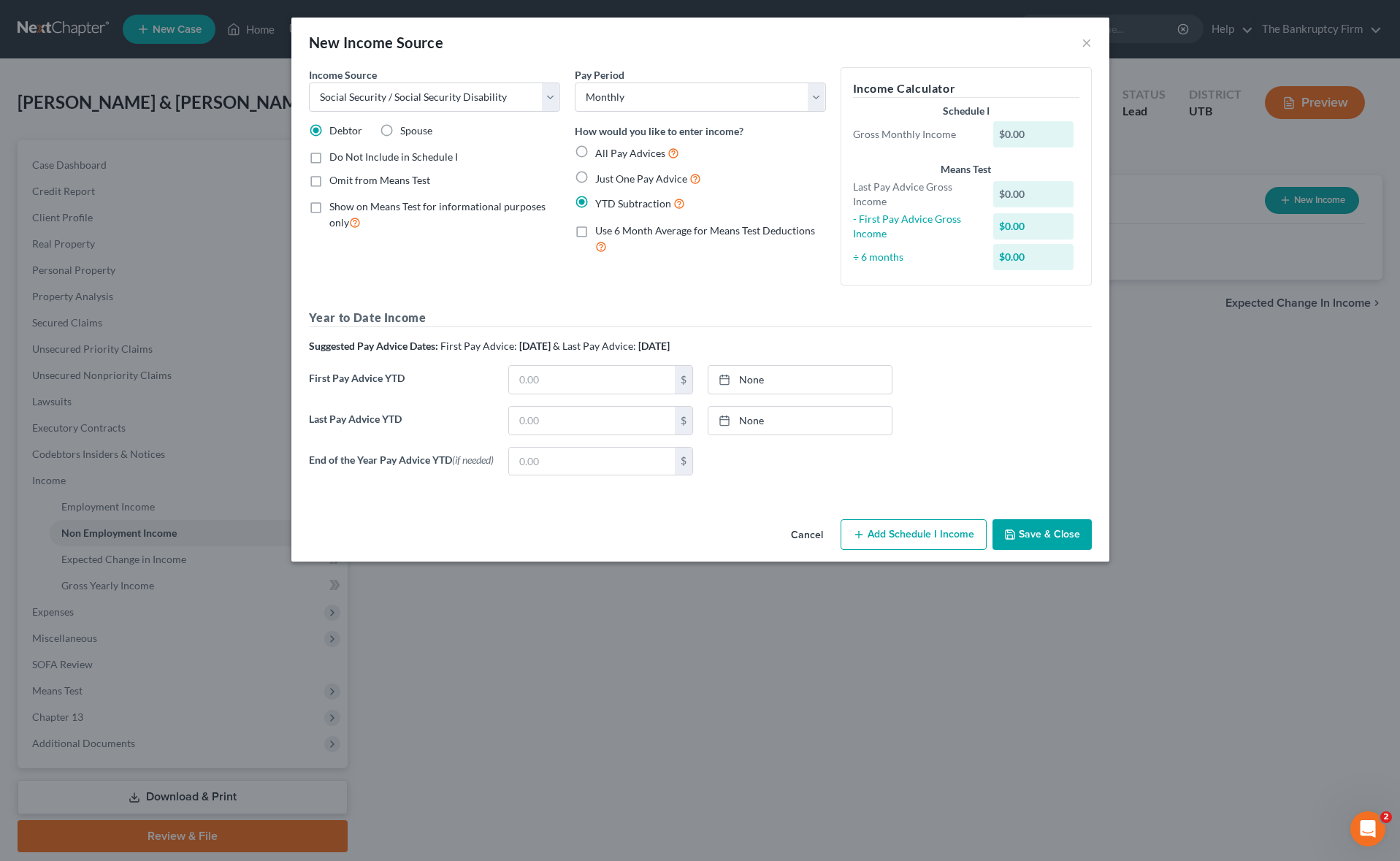
click at [916, 539] on button "Add Schedule I Income" at bounding box center [913, 534] width 146 height 30
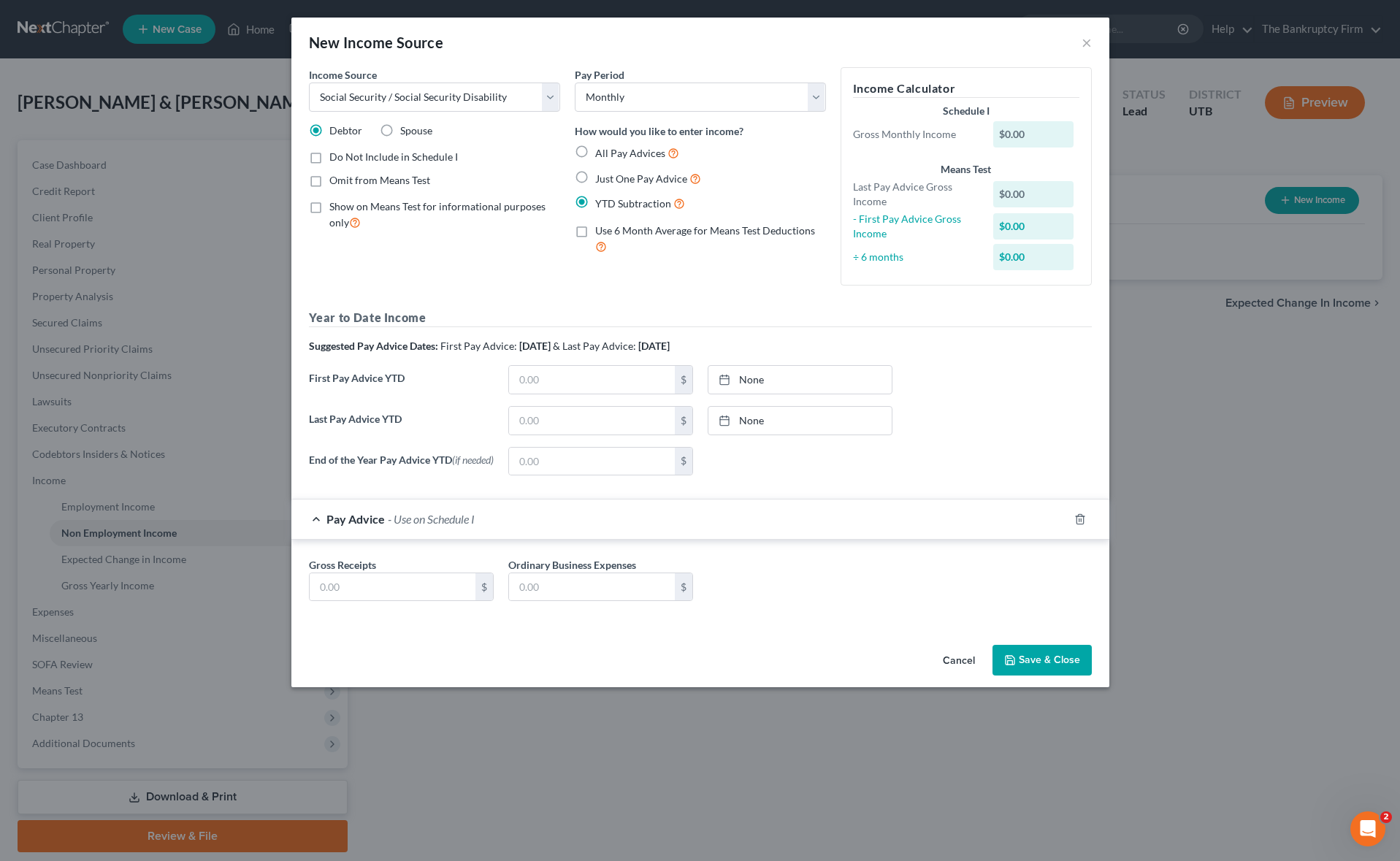
click at [964, 660] on button "Cancel" at bounding box center [959, 660] width 56 height 29
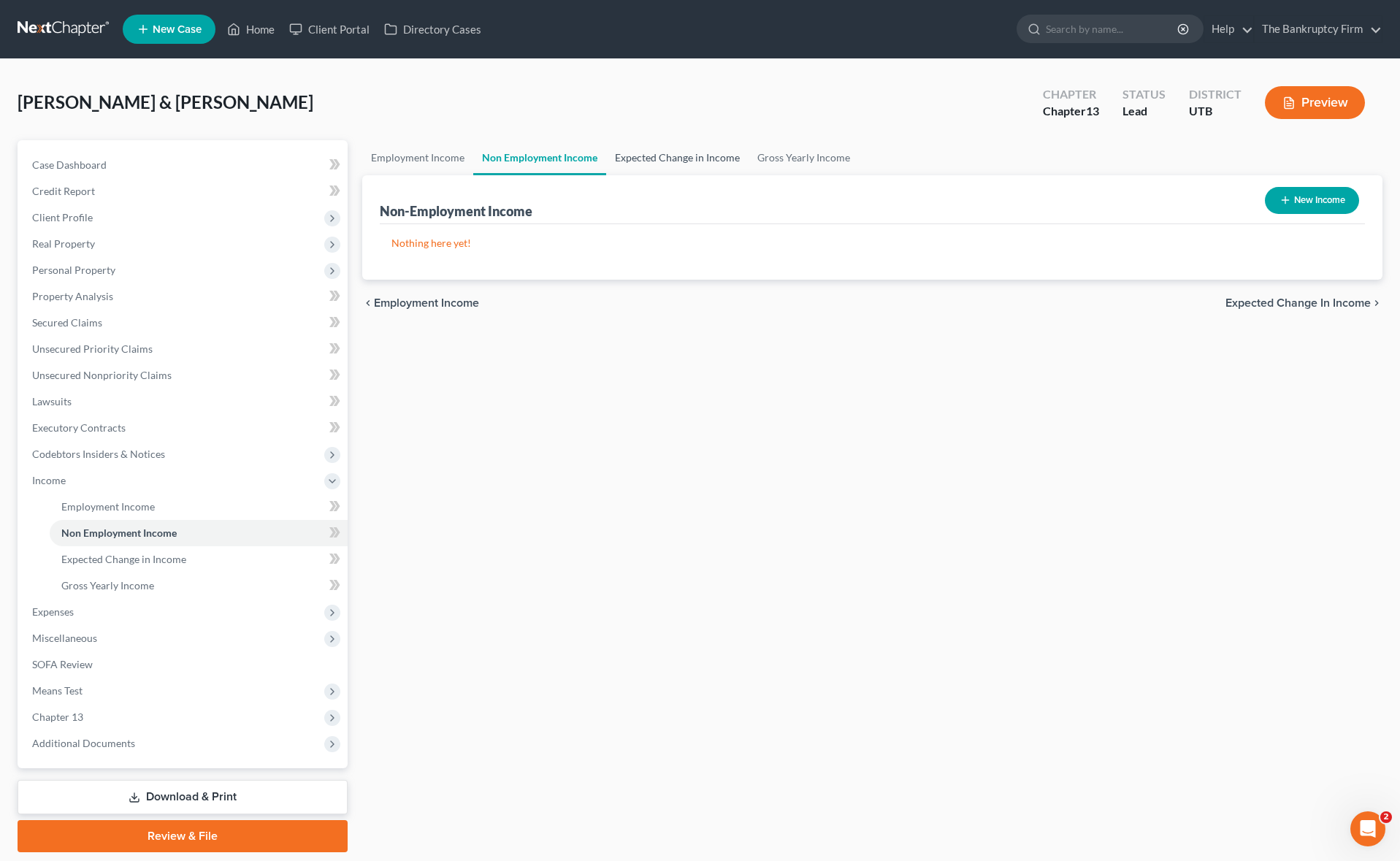
click at [681, 155] on link "Expected Change in Income" at bounding box center [678, 157] width 143 height 35
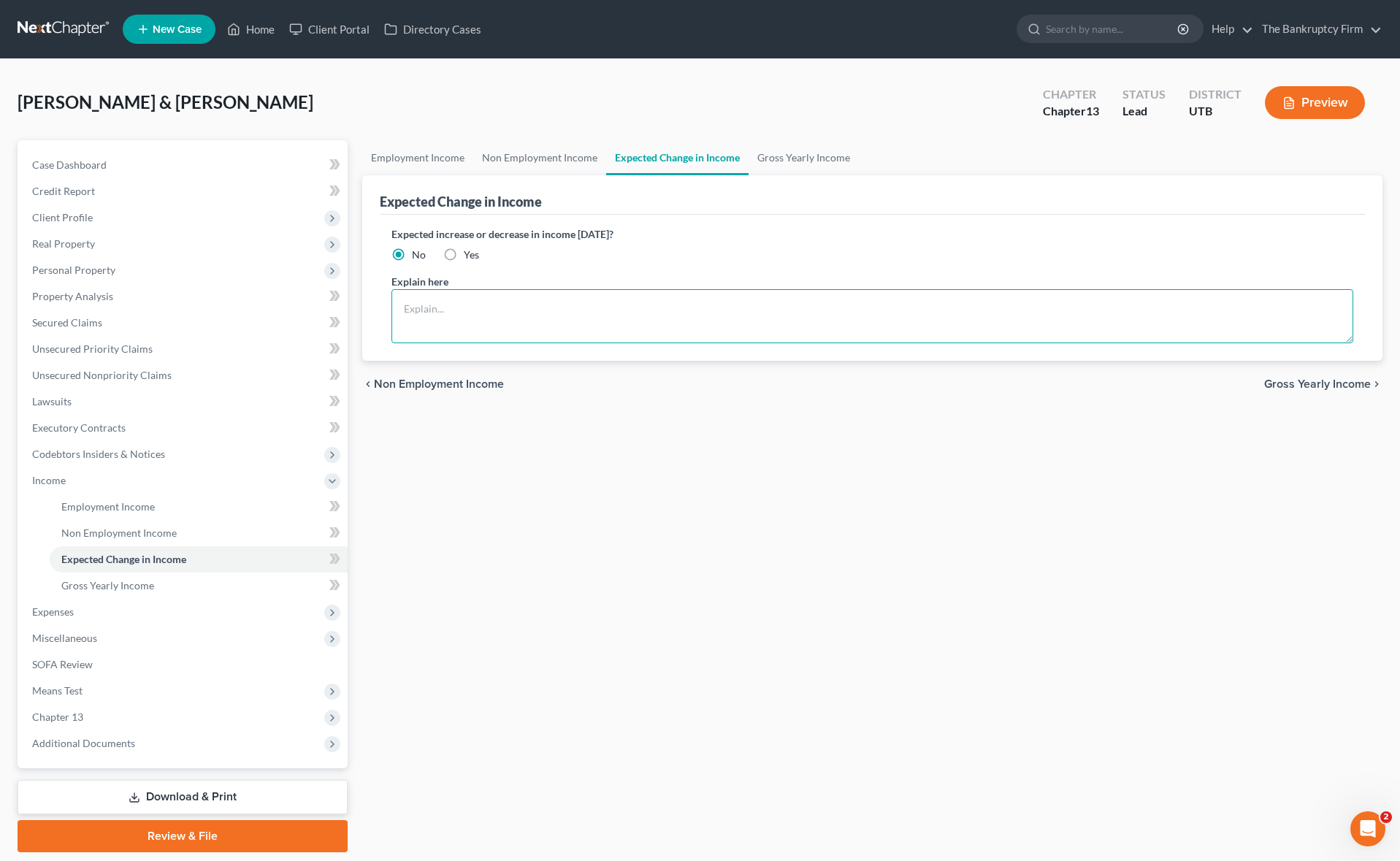
click at [473, 308] on textarea at bounding box center [872, 316] width 962 height 54
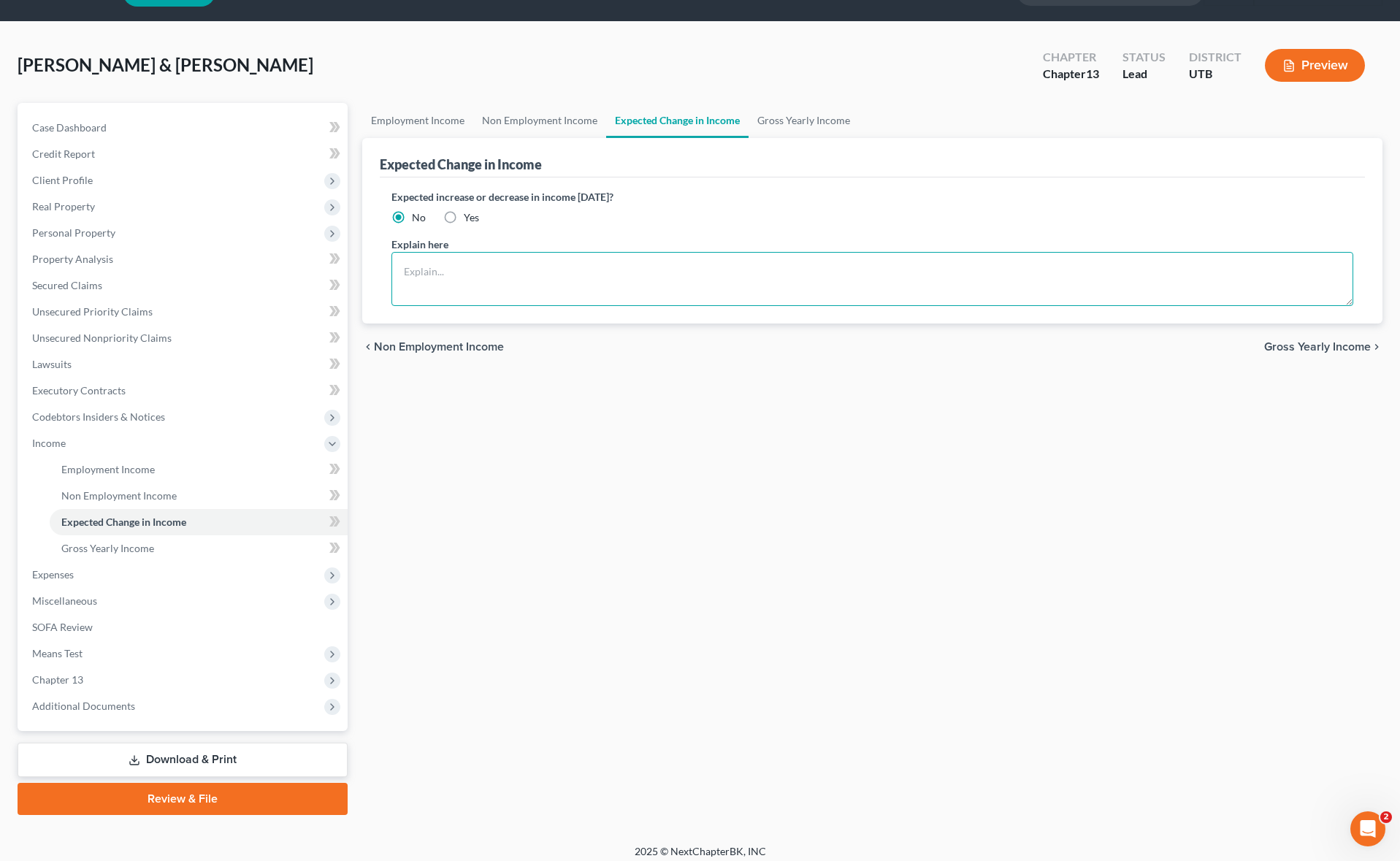
scroll to position [47, 0]
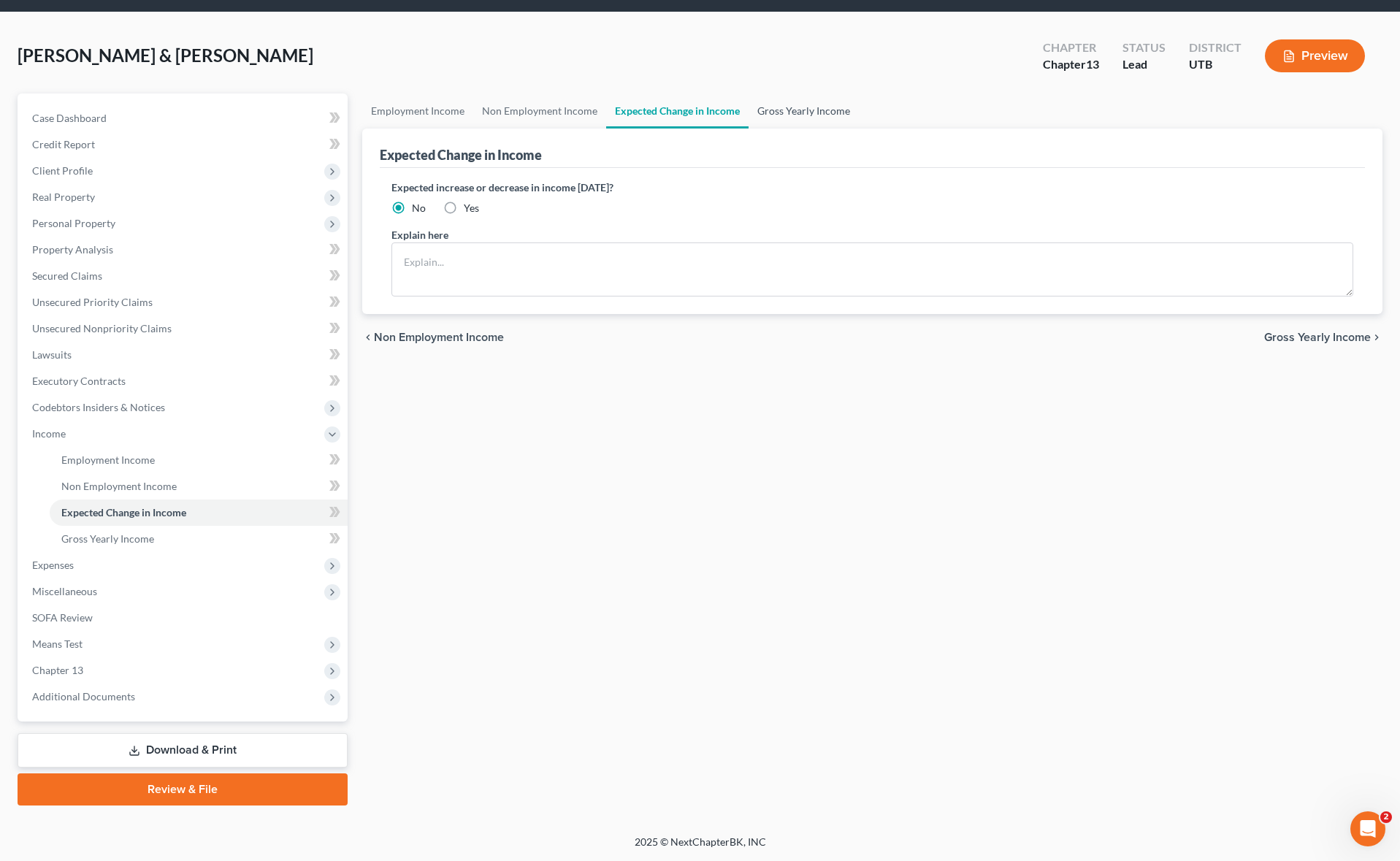
click at [794, 108] on link "Gross Yearly Income" at bounding box center [803, 111] width 110 height 35
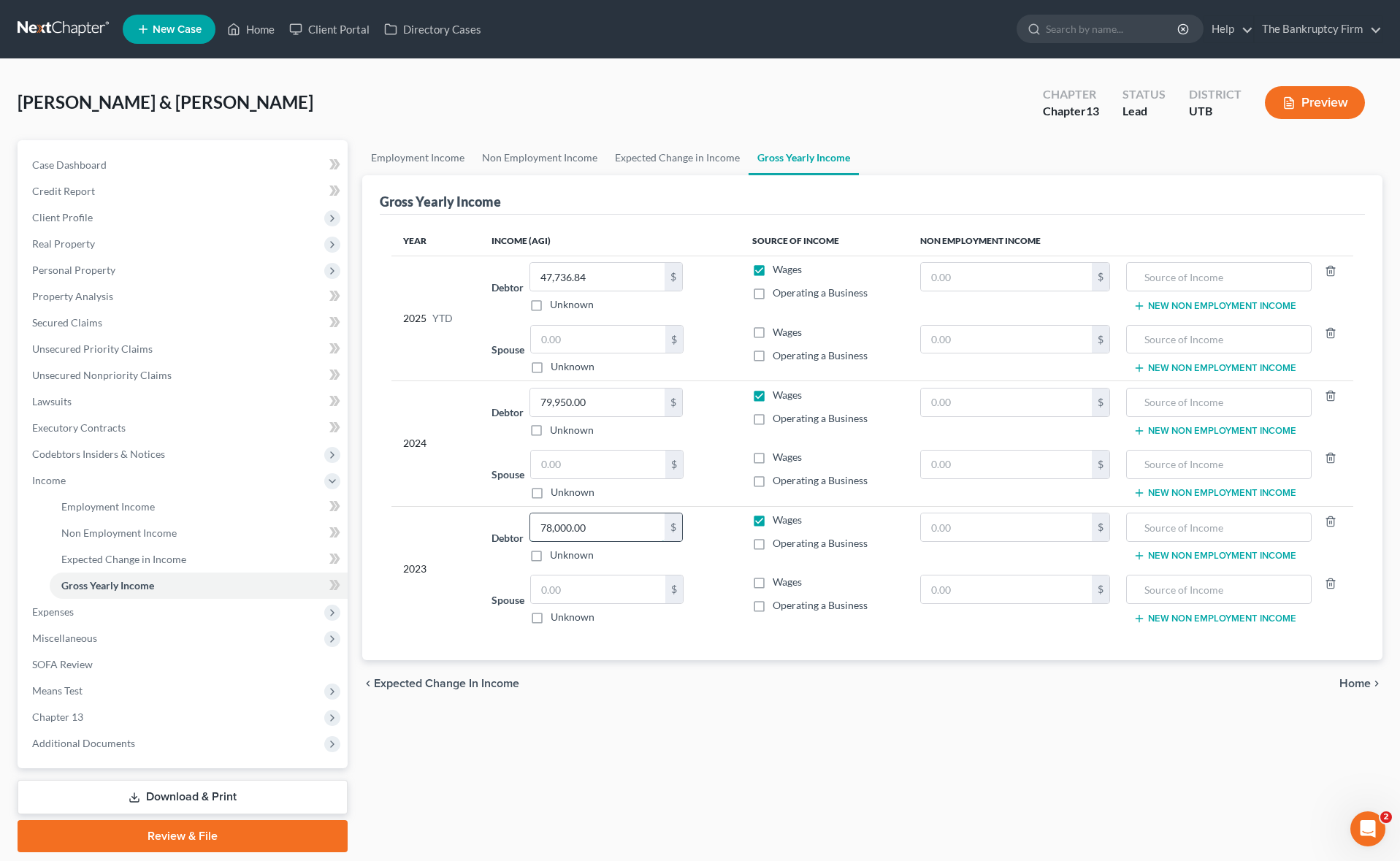
click at [615, 527] on input "78,000.00" at bounding box center [597, 527] width 135 height 27
type input "67,787"
click at [629, 406] on input "79,950.00" at bounding box center [597, 402] width 135 height 27
type input "67,092"
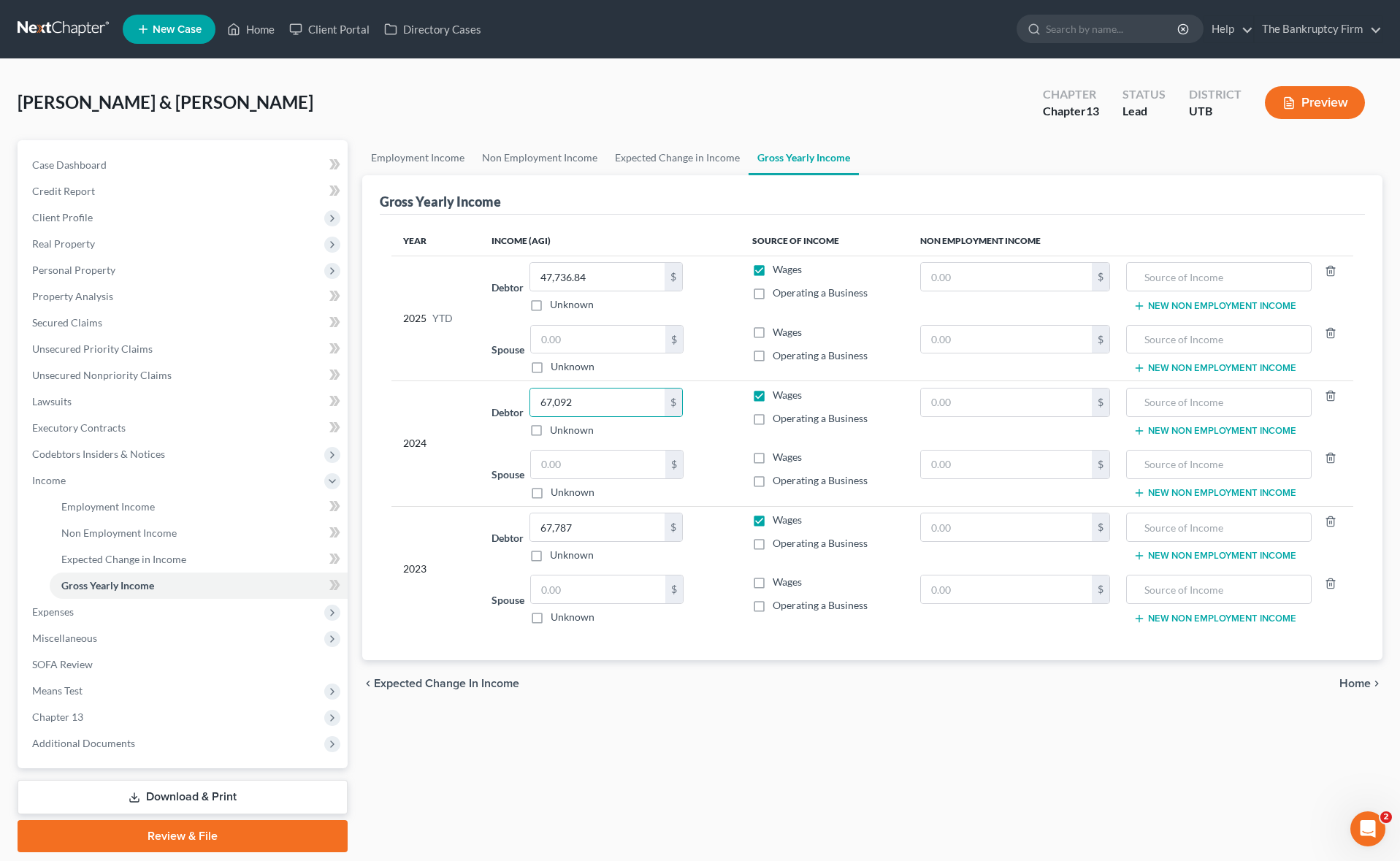
click at [710, 341] on div "Spouse $ Unknown Balance Undetermined $ Unknown" at bounding box center [609, 349] width 237 height 50
click at [60, 611] on span "Expenses" at bounding box center [53, 611] width 42 height 13
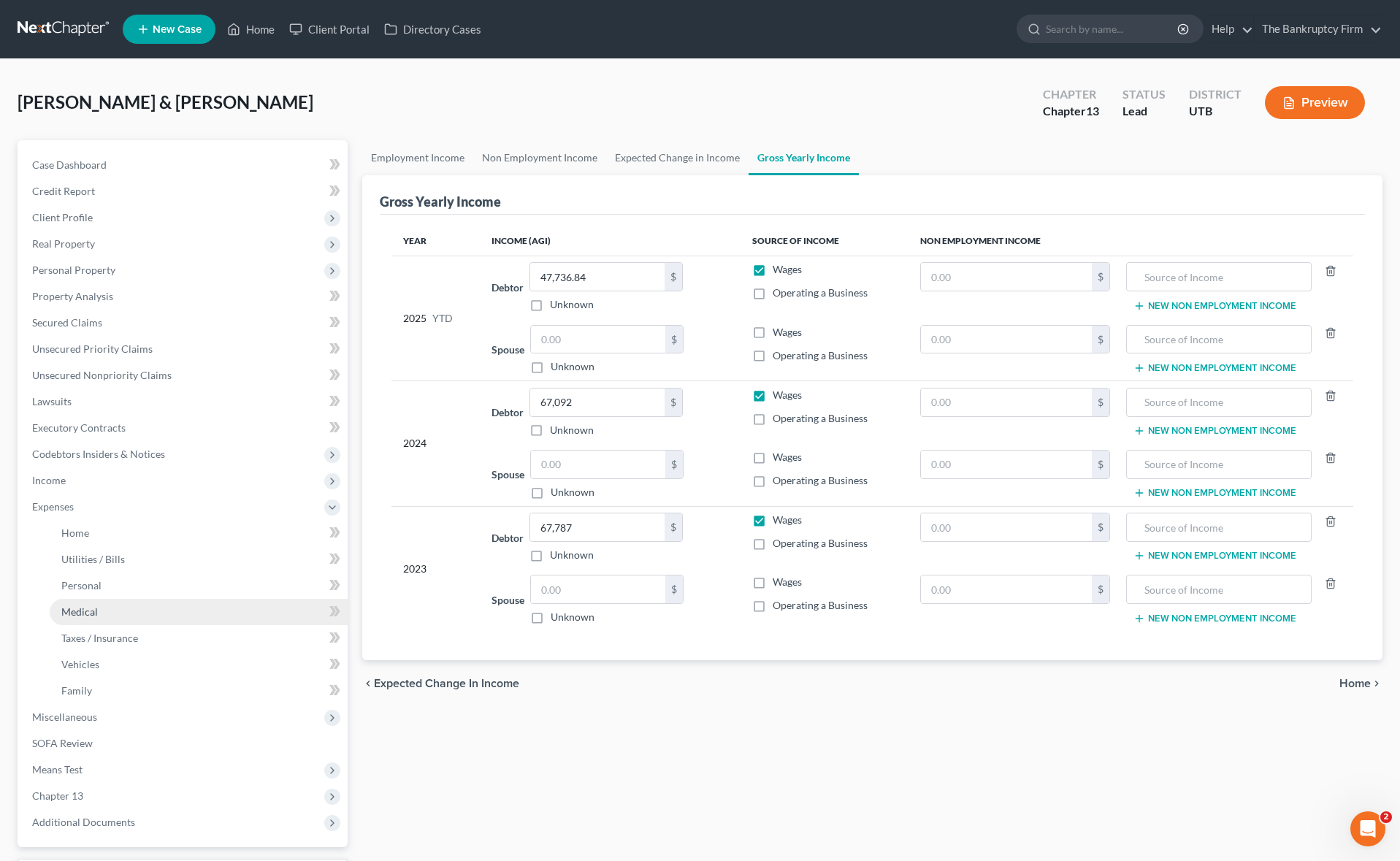
scroll to position [2, 0]
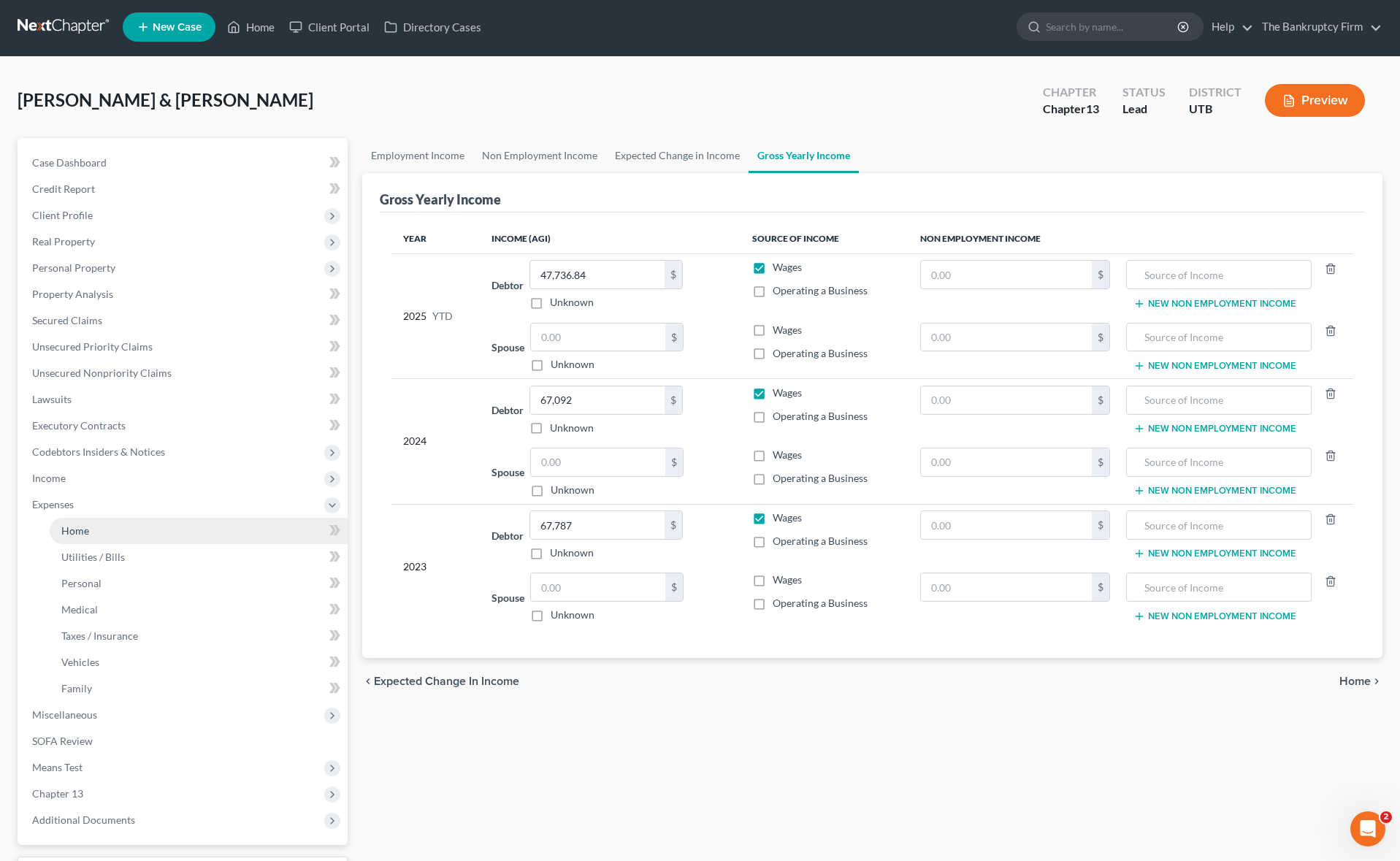
click at [111, 522] on link "Home" at bounding box center [198, 530] width 298 height 26
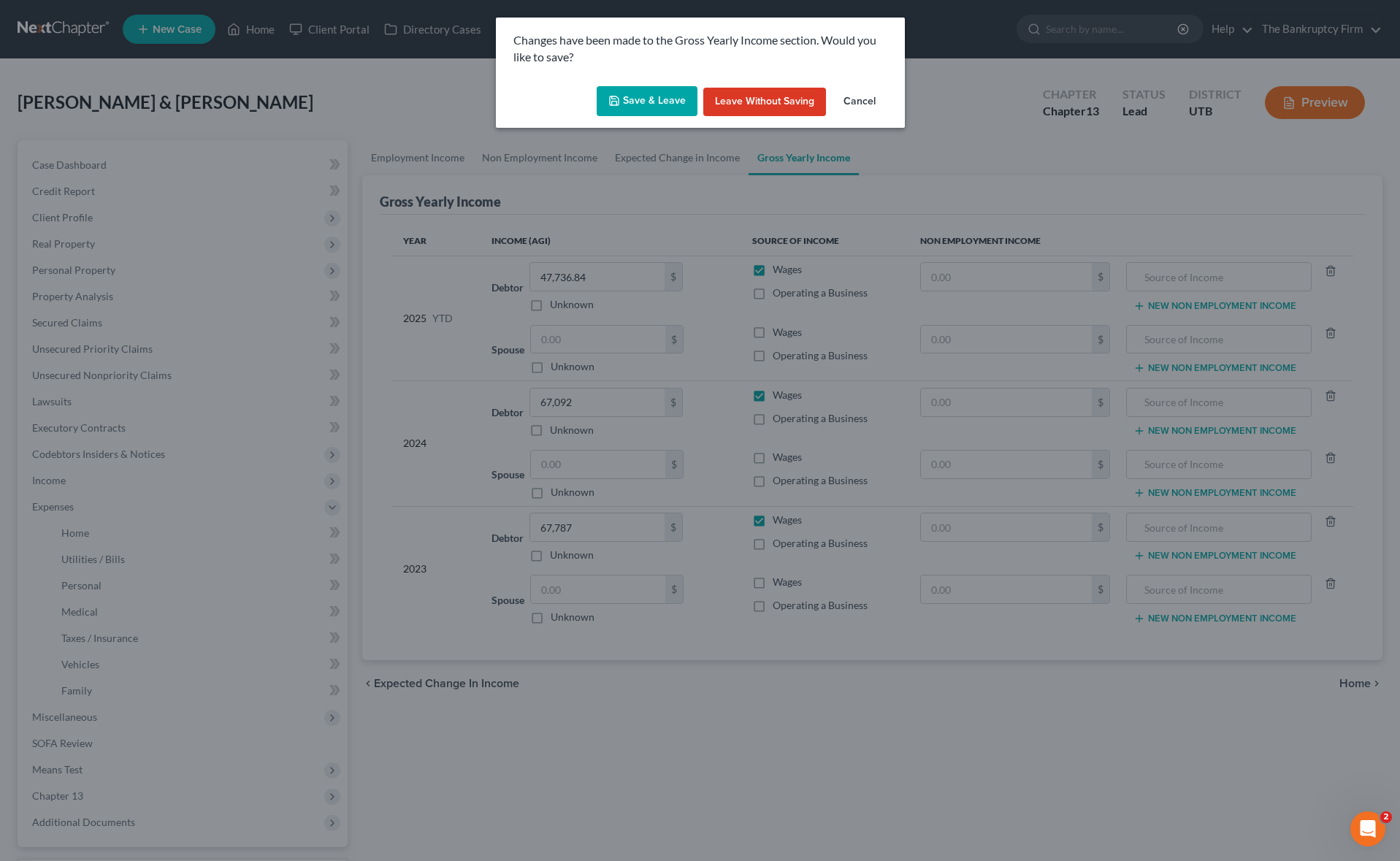
click at [653, 102] on button "Save & Leave" at bounding box center [647, 101] width 101 height 30
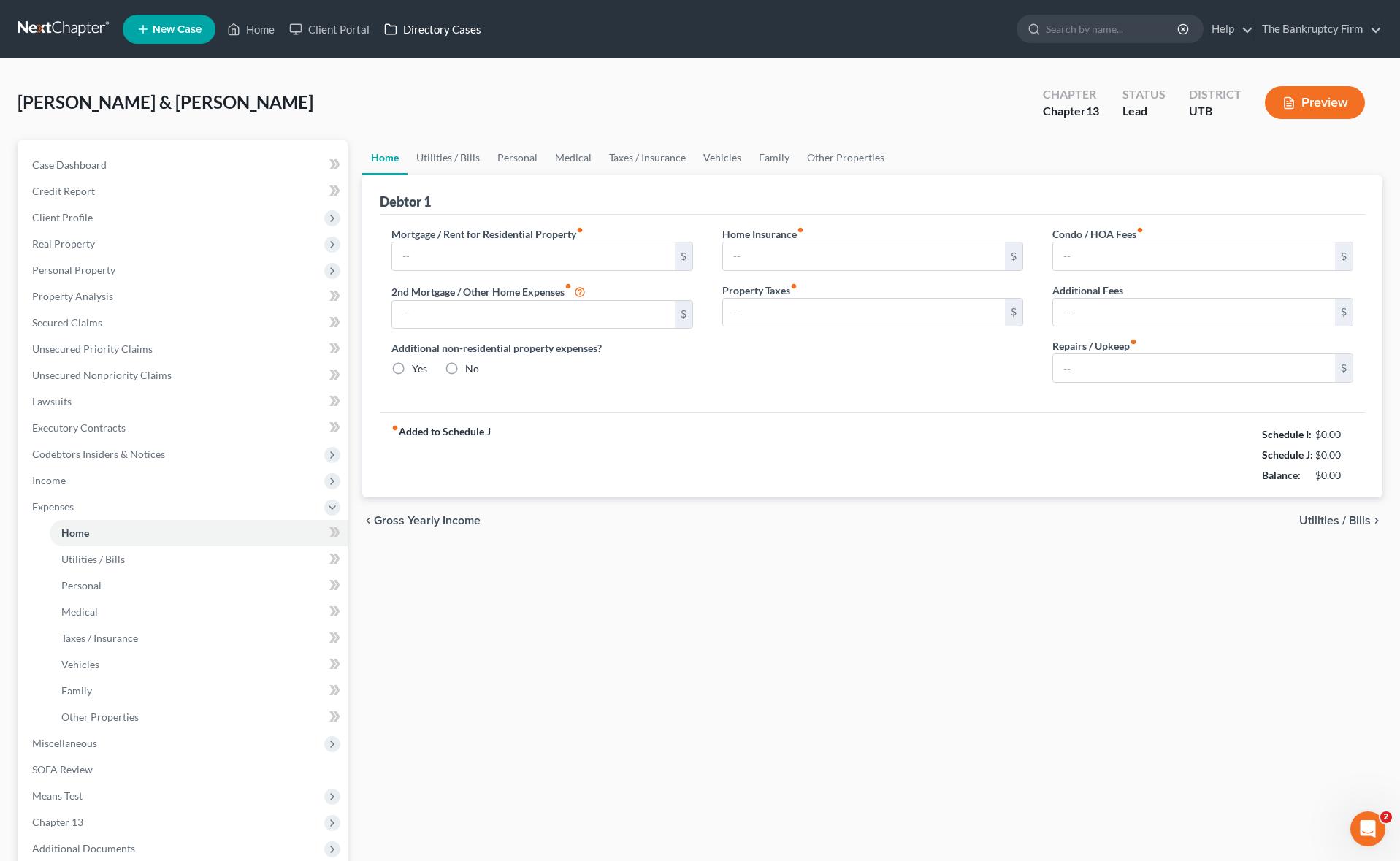
type input "1,550.00"
type input "0.00"
radio input "true"
type input "0.00"
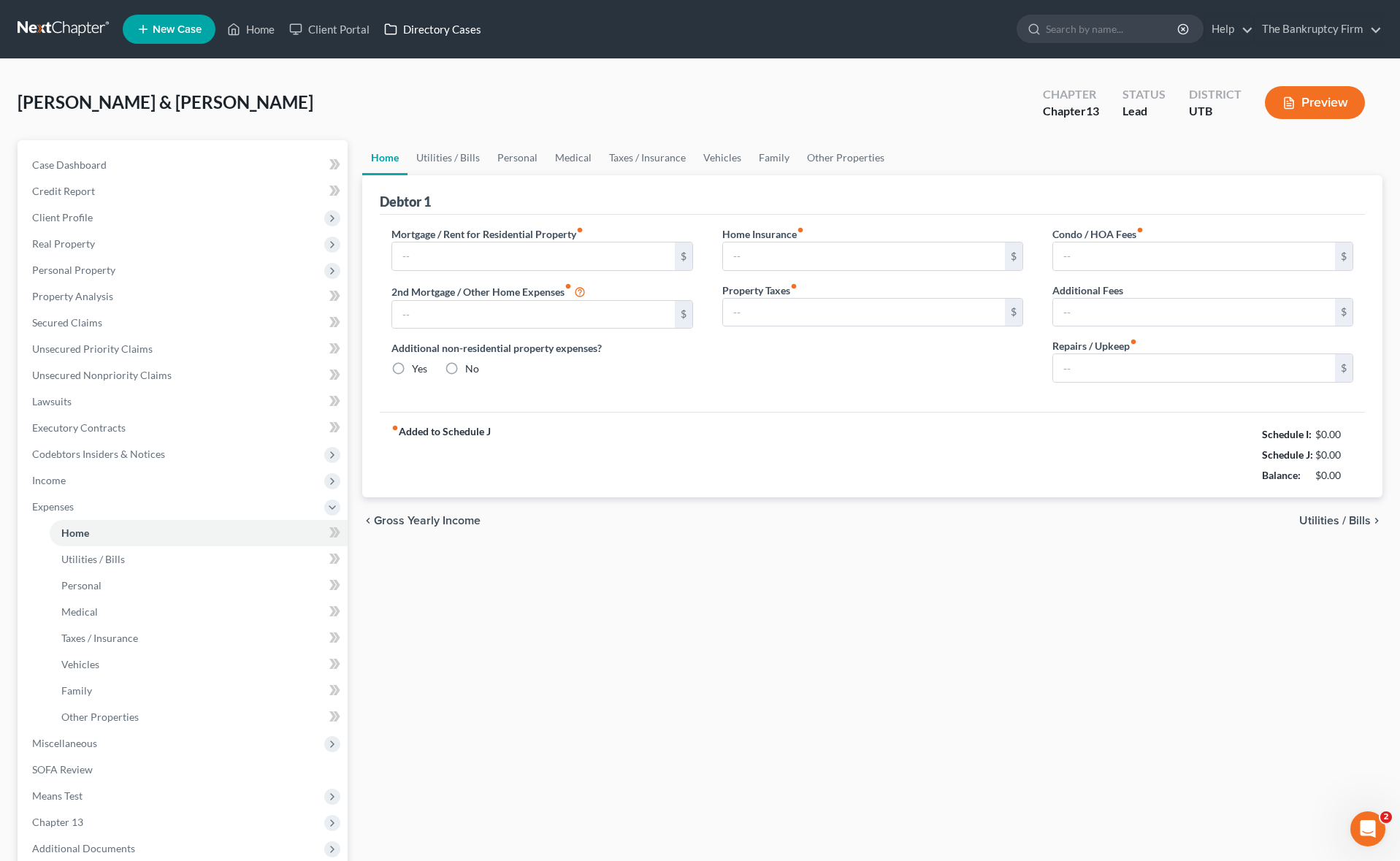
type input "0.00"
click at [522, 156] on link "Personal" at bounding box center [517, 157] width 58 height 35
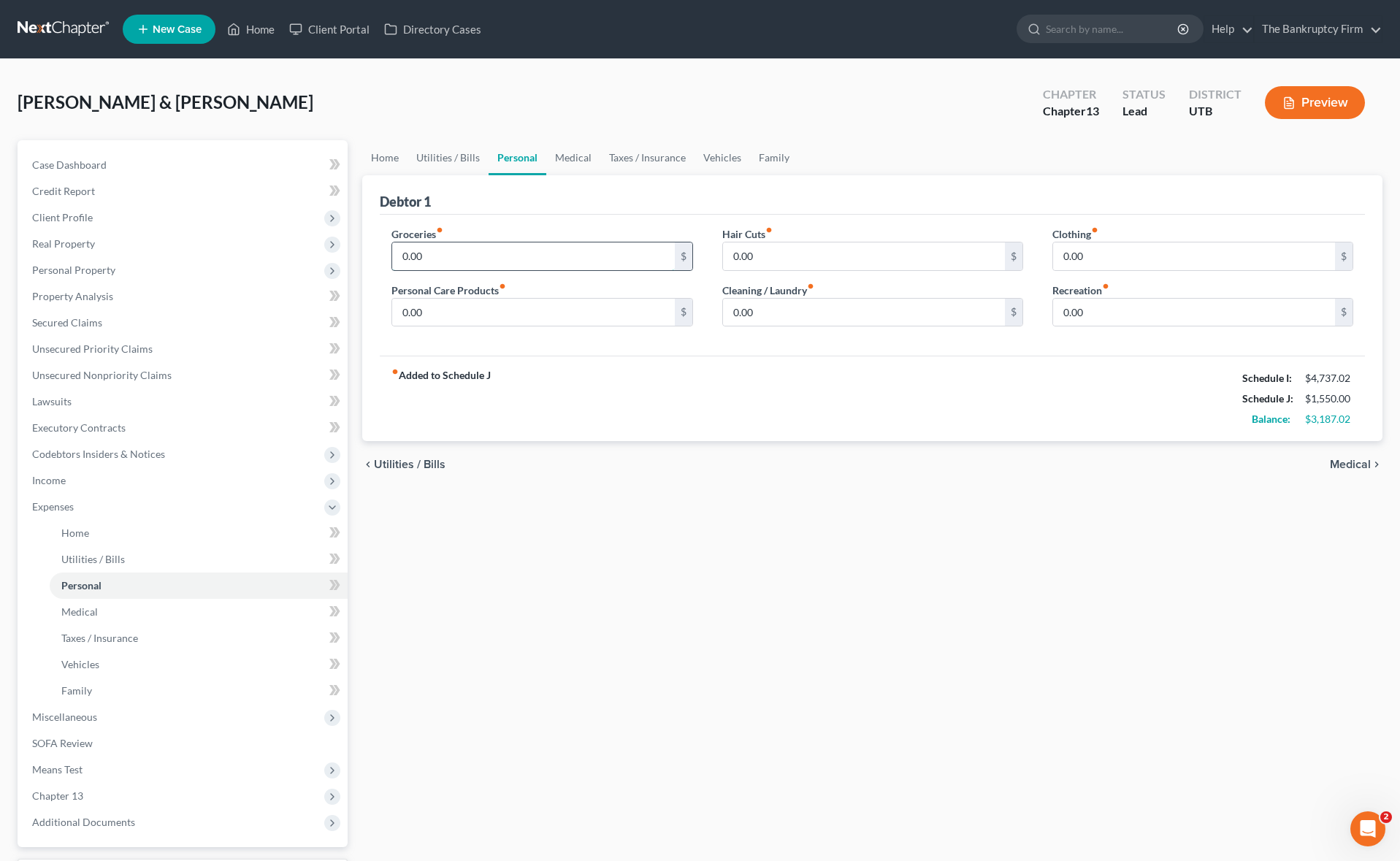
click at [470, 256] on input "0.00" at bounding box center [533, 256] width 282 height 27
type input "1,068"
type input "94"
type input "82"
type input "188"
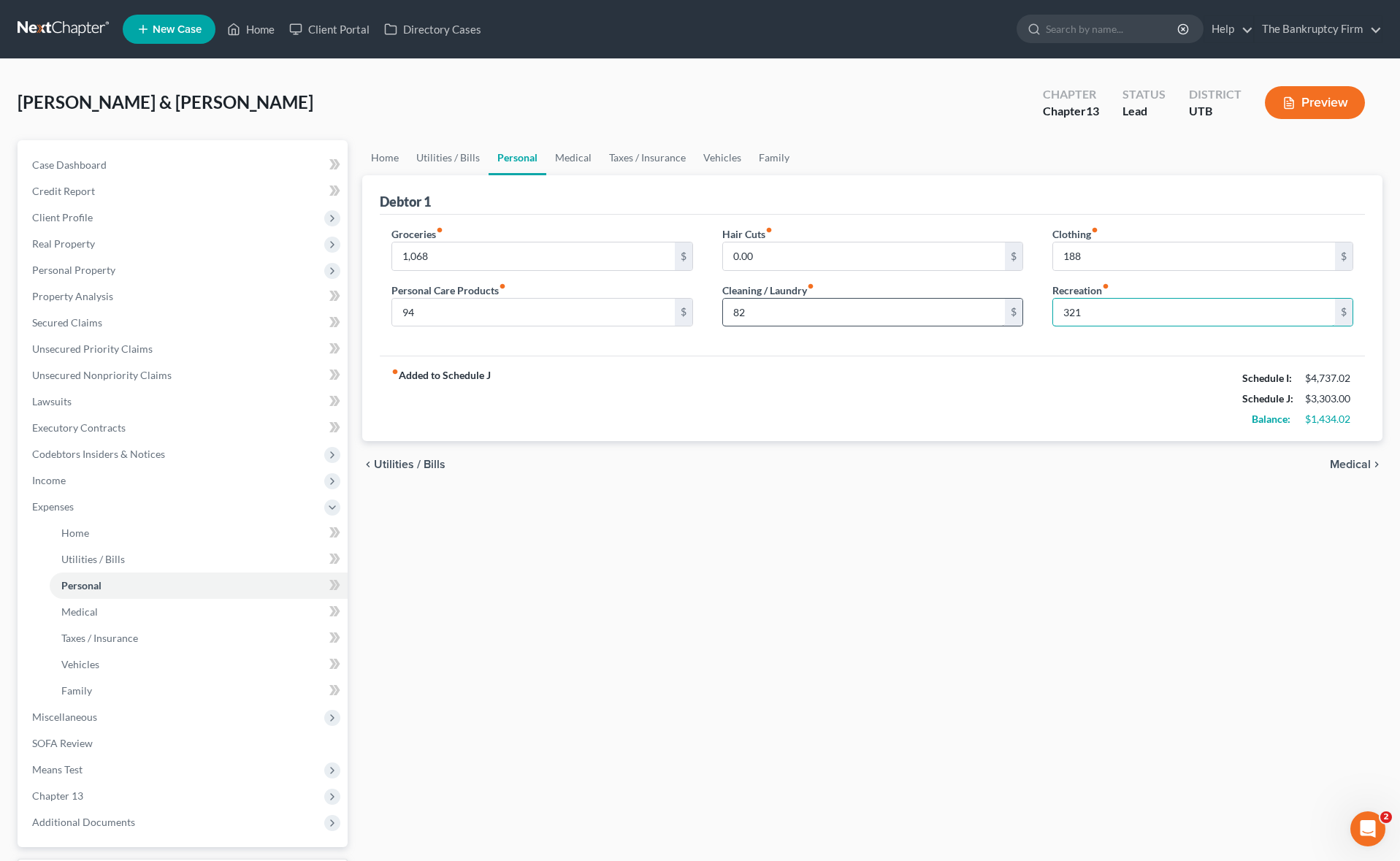
type input "321"
click at [797, 315] on input "82" at bounding box center [863, 312] width 282 height 27
click at [560, 153] on link "Medical" at bounding box center [573, 157] width 54 height 35
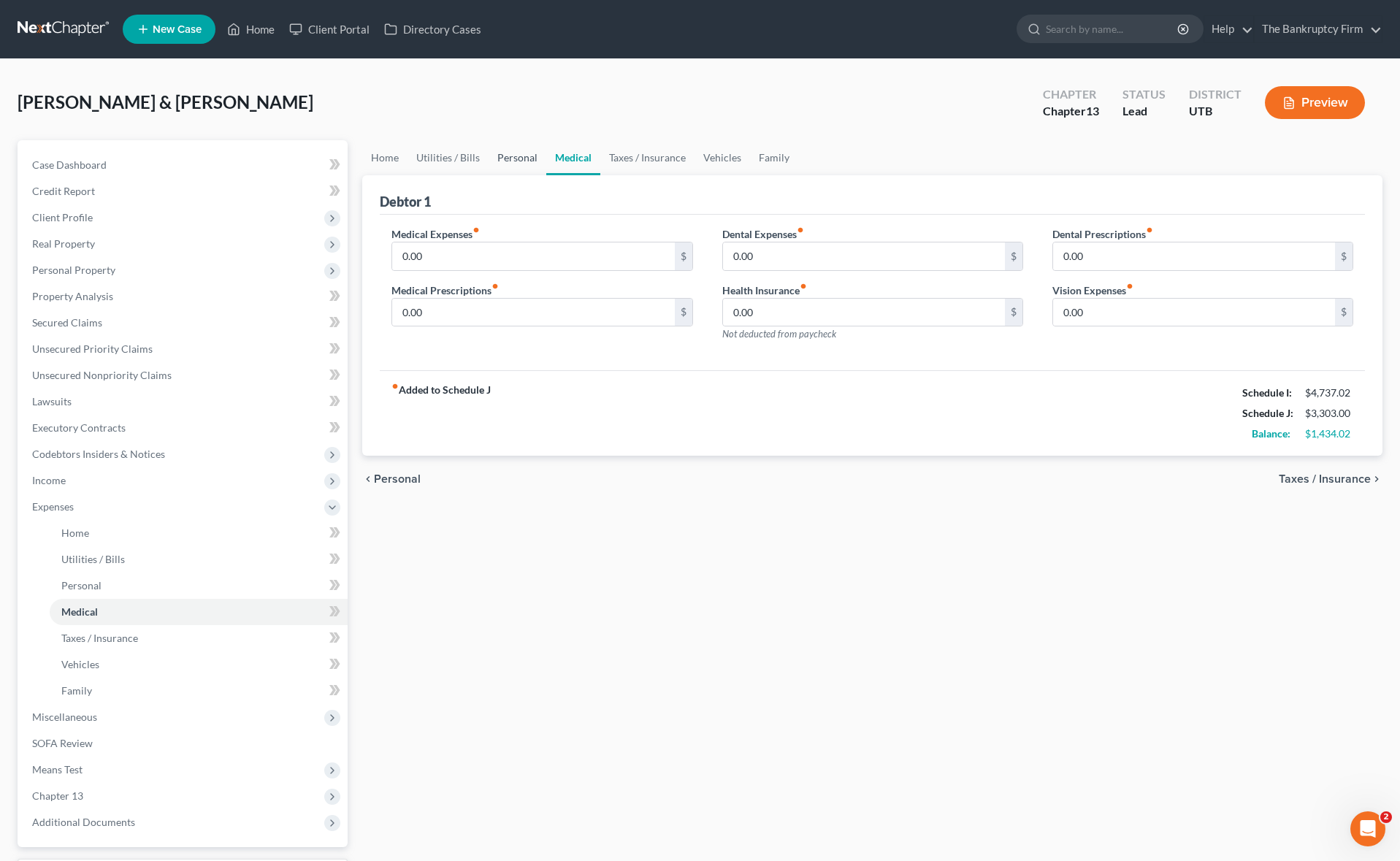
click at [525, 160] on link "Personal" at bounding box center [517, 157] width 58 height 35
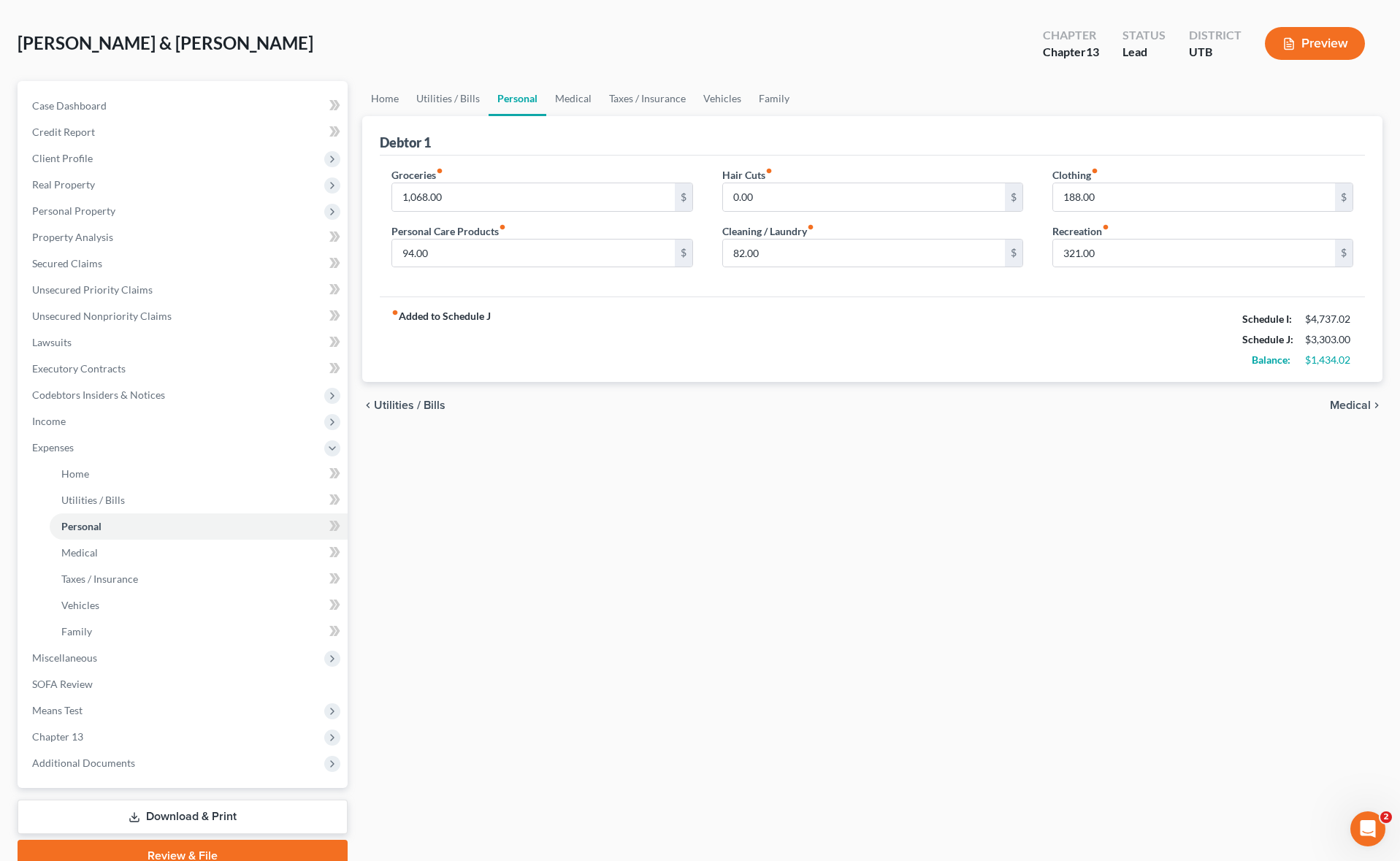
scroll to position [63, 0]
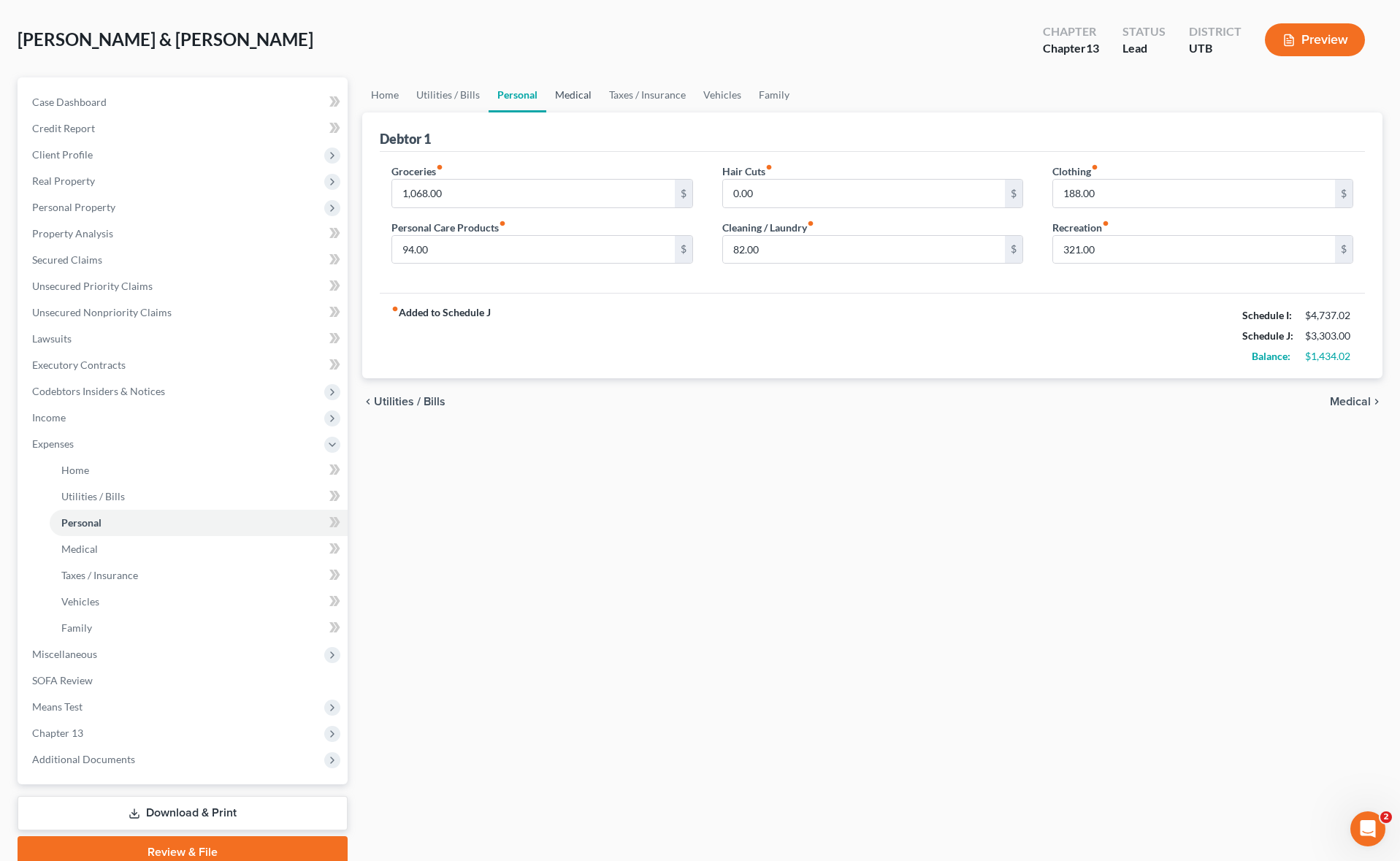
drag, startPoint x: 576, startPoint y: 126, endPoint x: 576, endPoint y: 105, distance: 21.0
click at [576, 126] on div "Debtor 1" at bounding box center [872, 131] width 985 height 39
click at [573, 97] on link "Medical" at bounding box center [573, 94] width 54 height 35
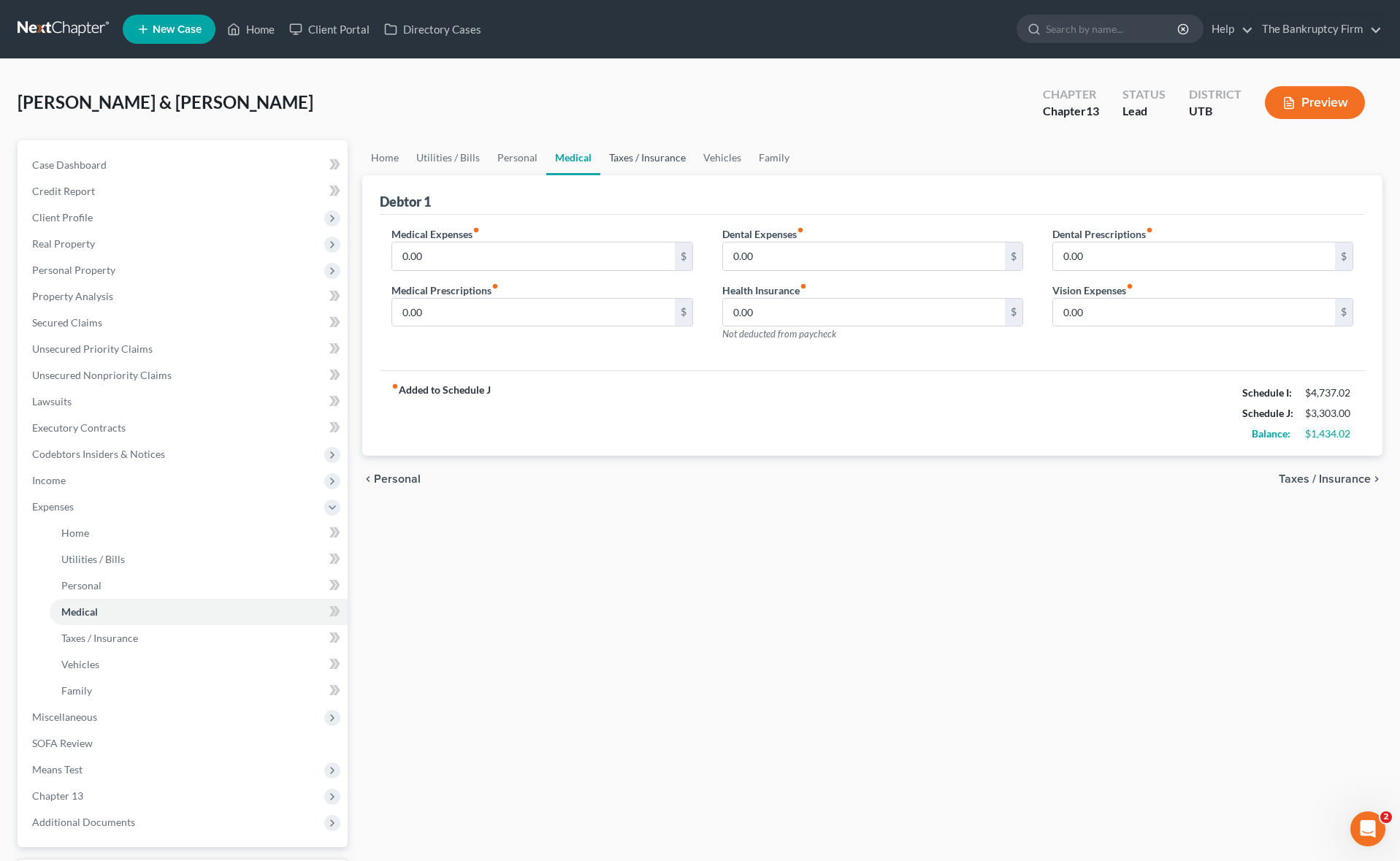
click at [642, 158] on link "Taxes / Insurance" at bounding box center [647, 157] width 94 height 35
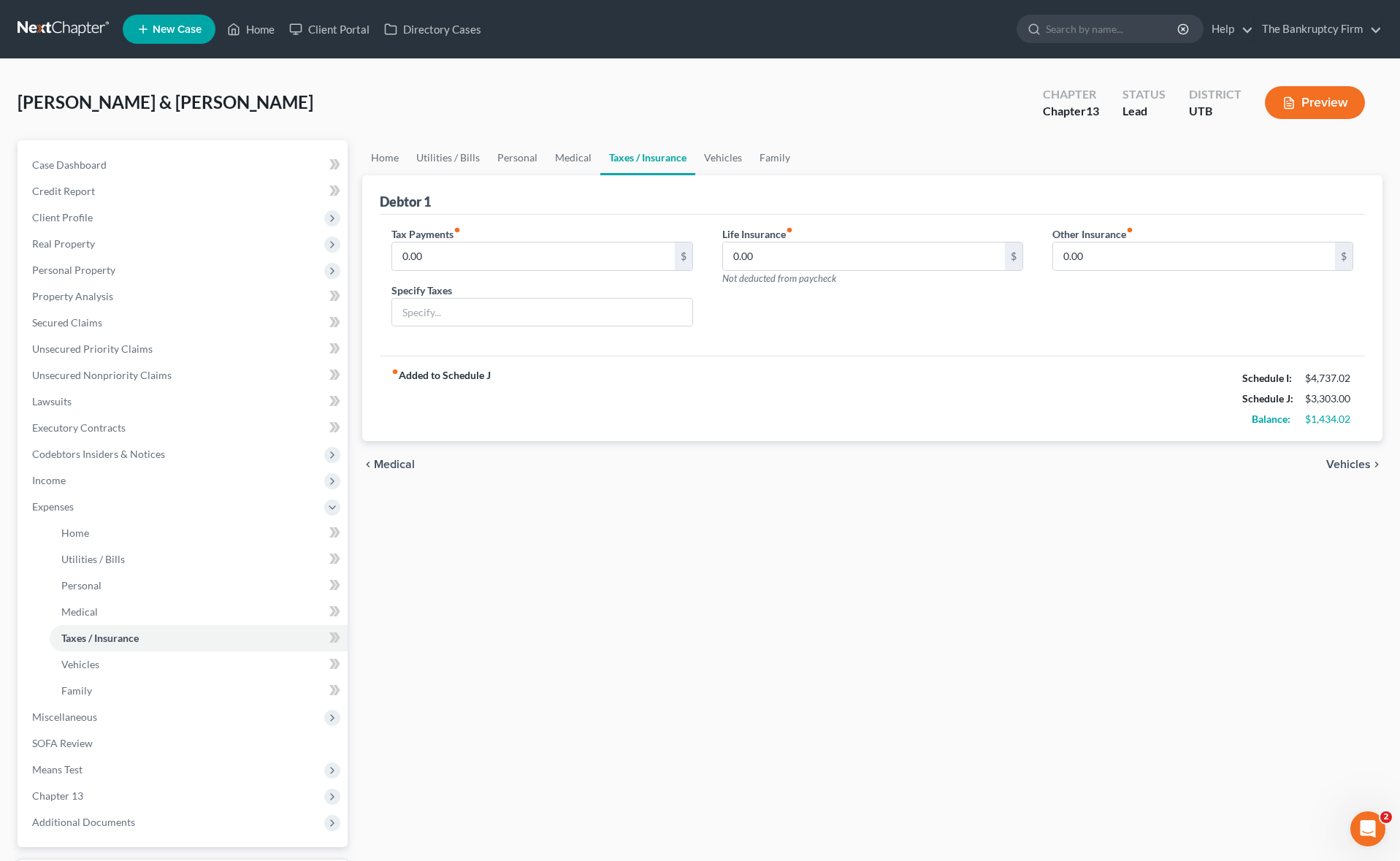
scroll to position [126, 0]
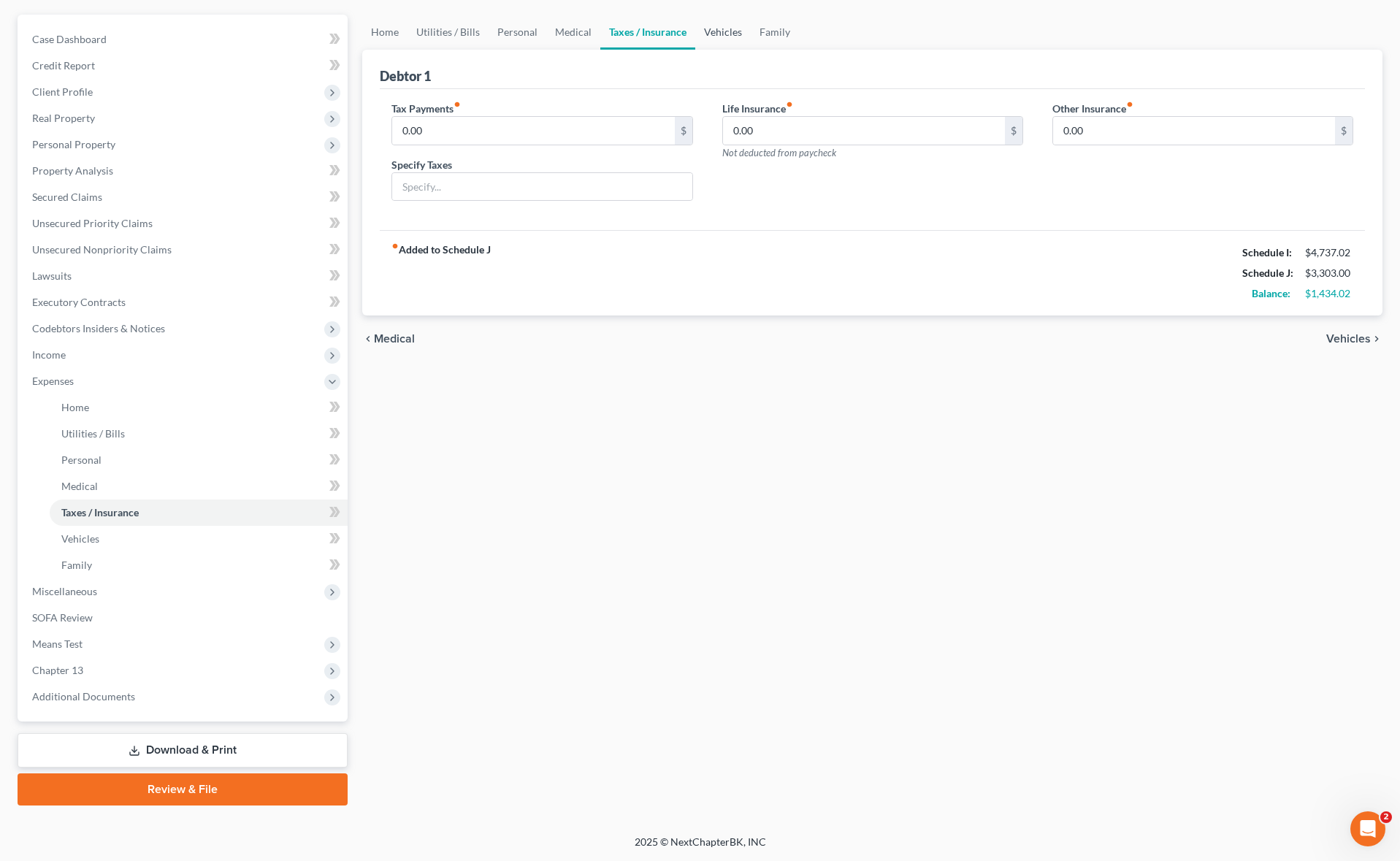
click at [721, 32] on link "Vehicles" at bounding box center [722, 32] width 56 height 35
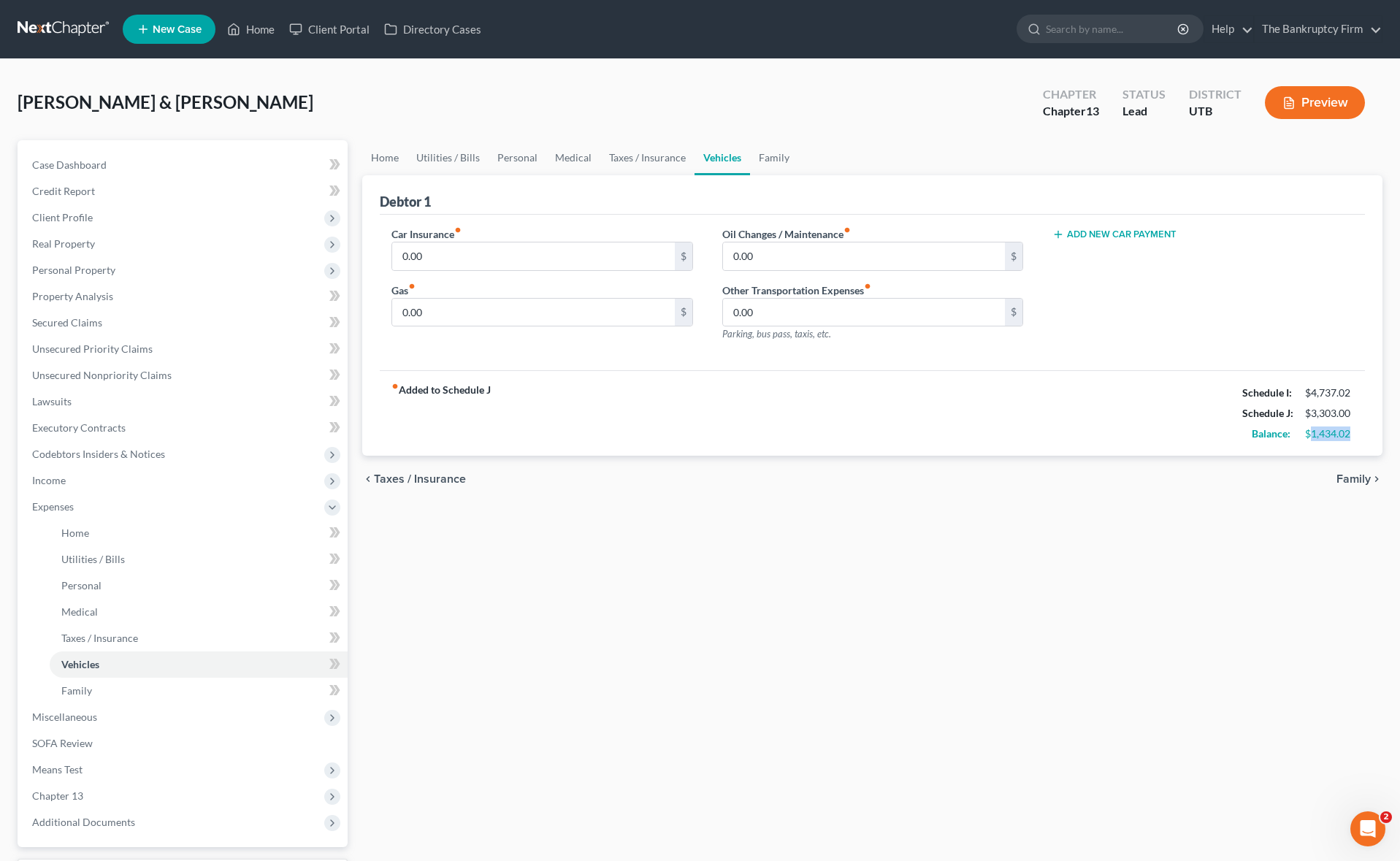
drag, startPoint x: 1310, startPoint y: 436, endPoint x: 1357, endPoint y: 434, distance: 47.0
click at [1357, 434] on div "$1,434.02" at bounding box center [1329, 434] width 63 height 15
click at [104, 791] on span "Chapter 13" at bounding box center [184, 795] width 327 height 26
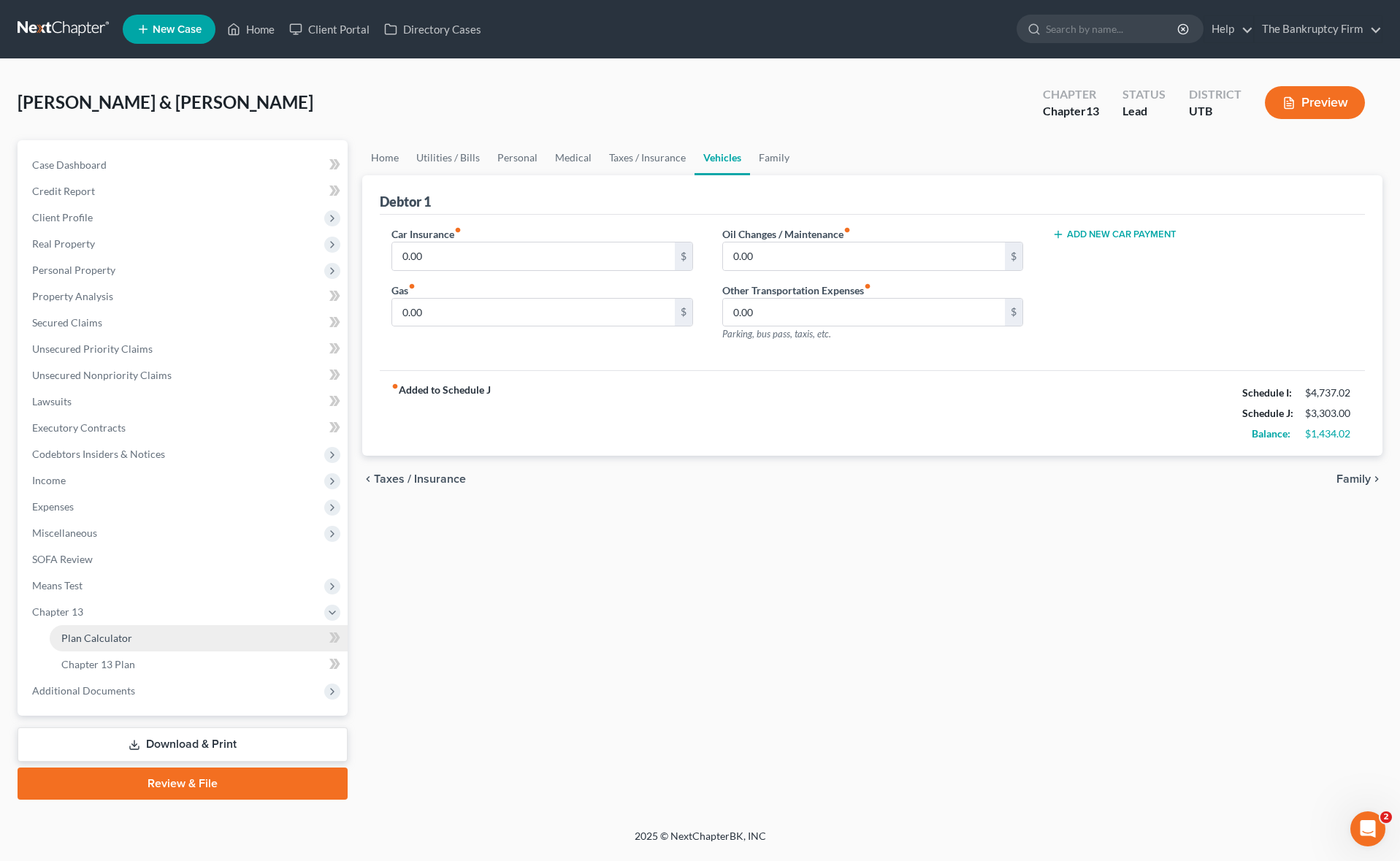
click at [121, 637] on span "Plan Calculator" at bounding box center [97, 637] width 71 height 13
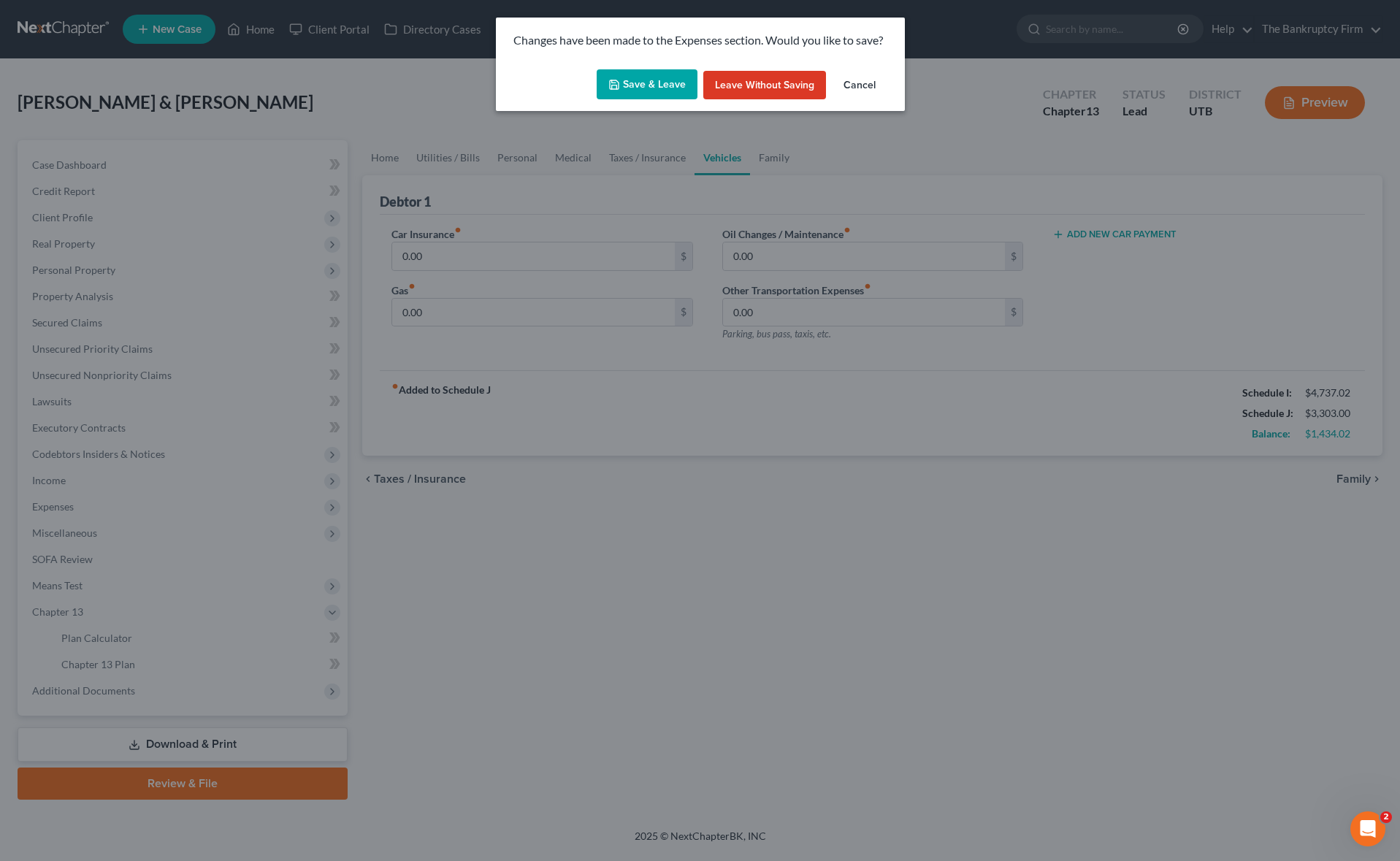
click at [631, 81] on button "Save & Leave" at bounding box center [647, 84] width 101 height 30
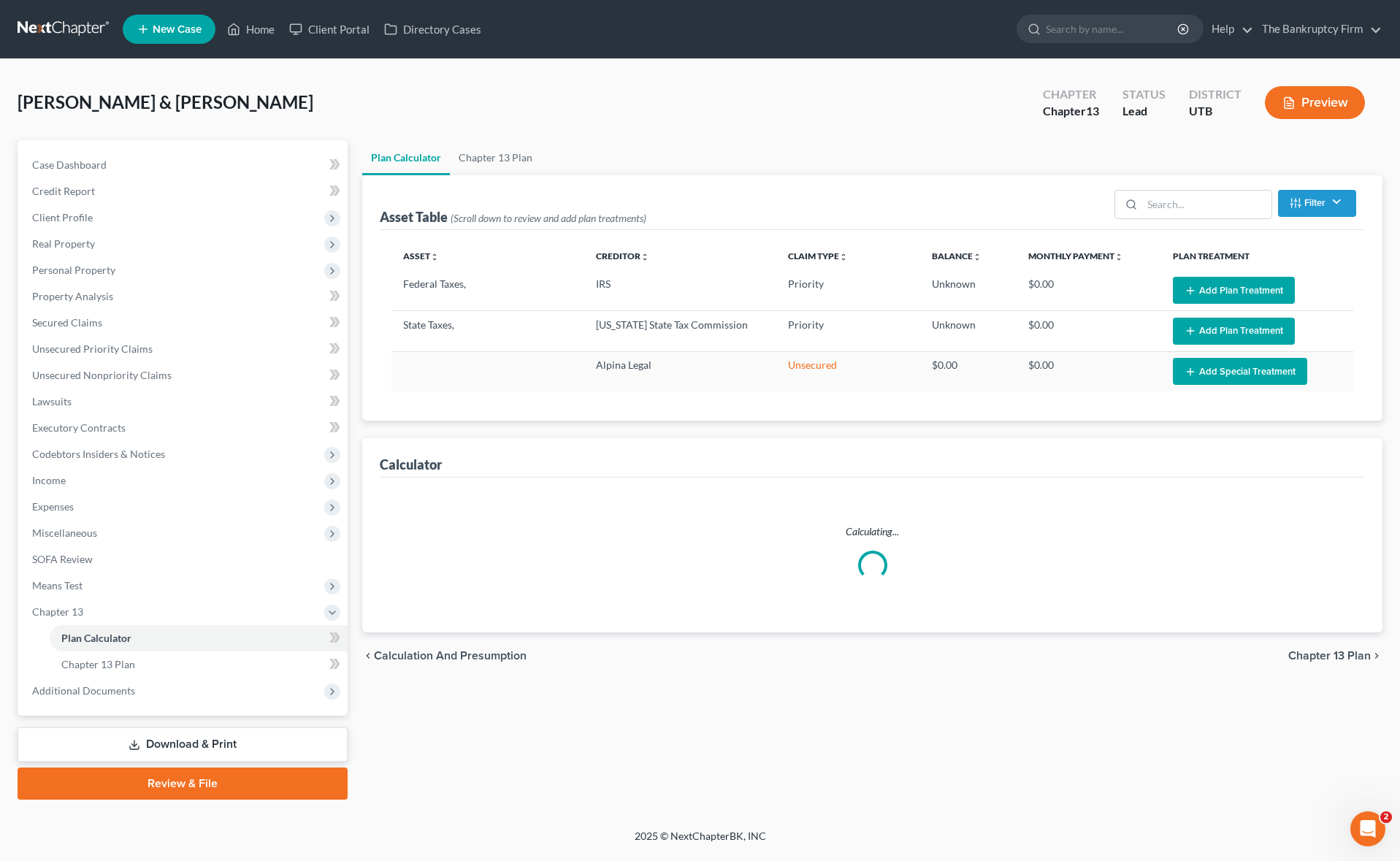
select select "59"
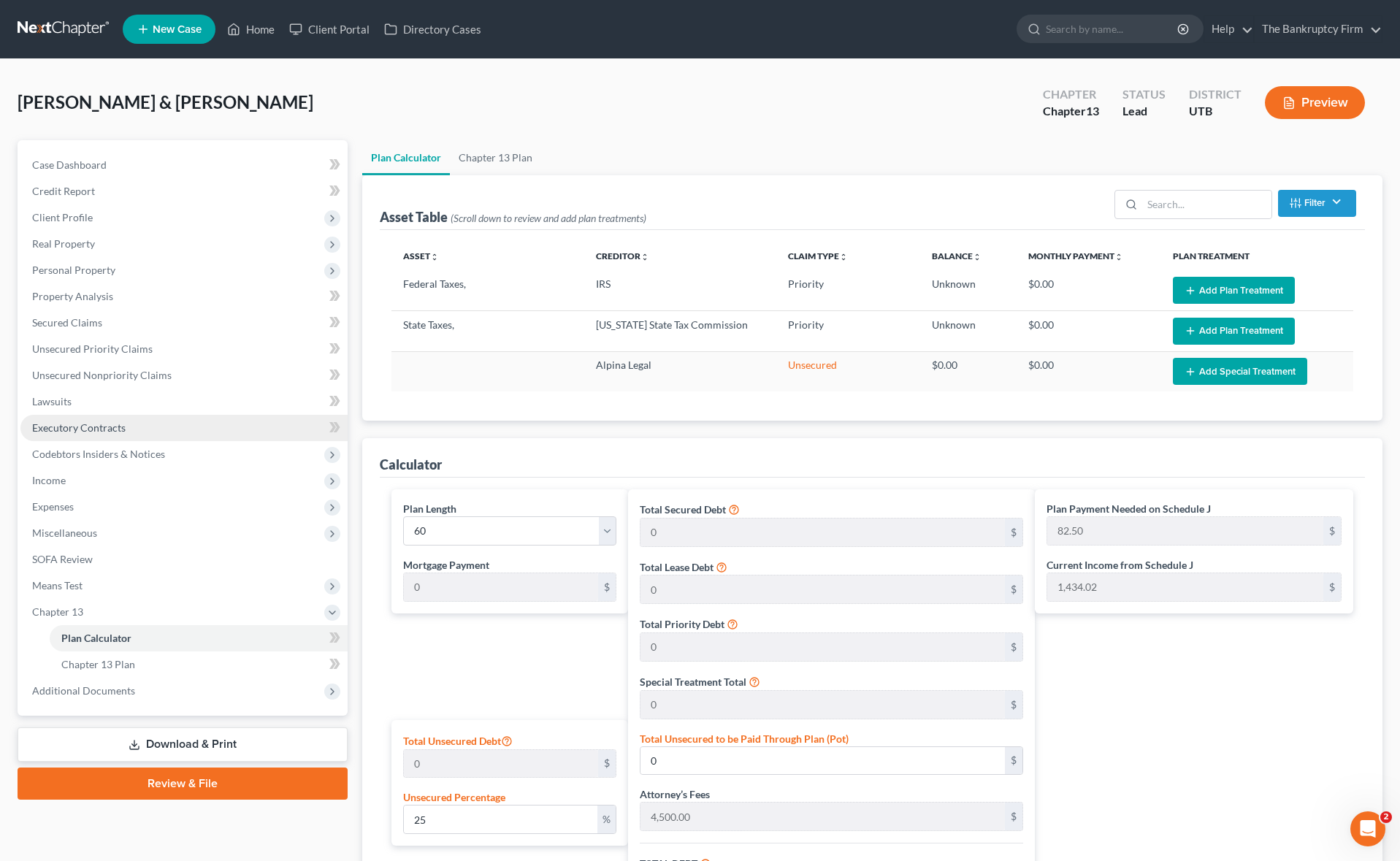
click at [80, 419] on link "Executory Contracts" at bounding box center [184, 427] width 327 height 26
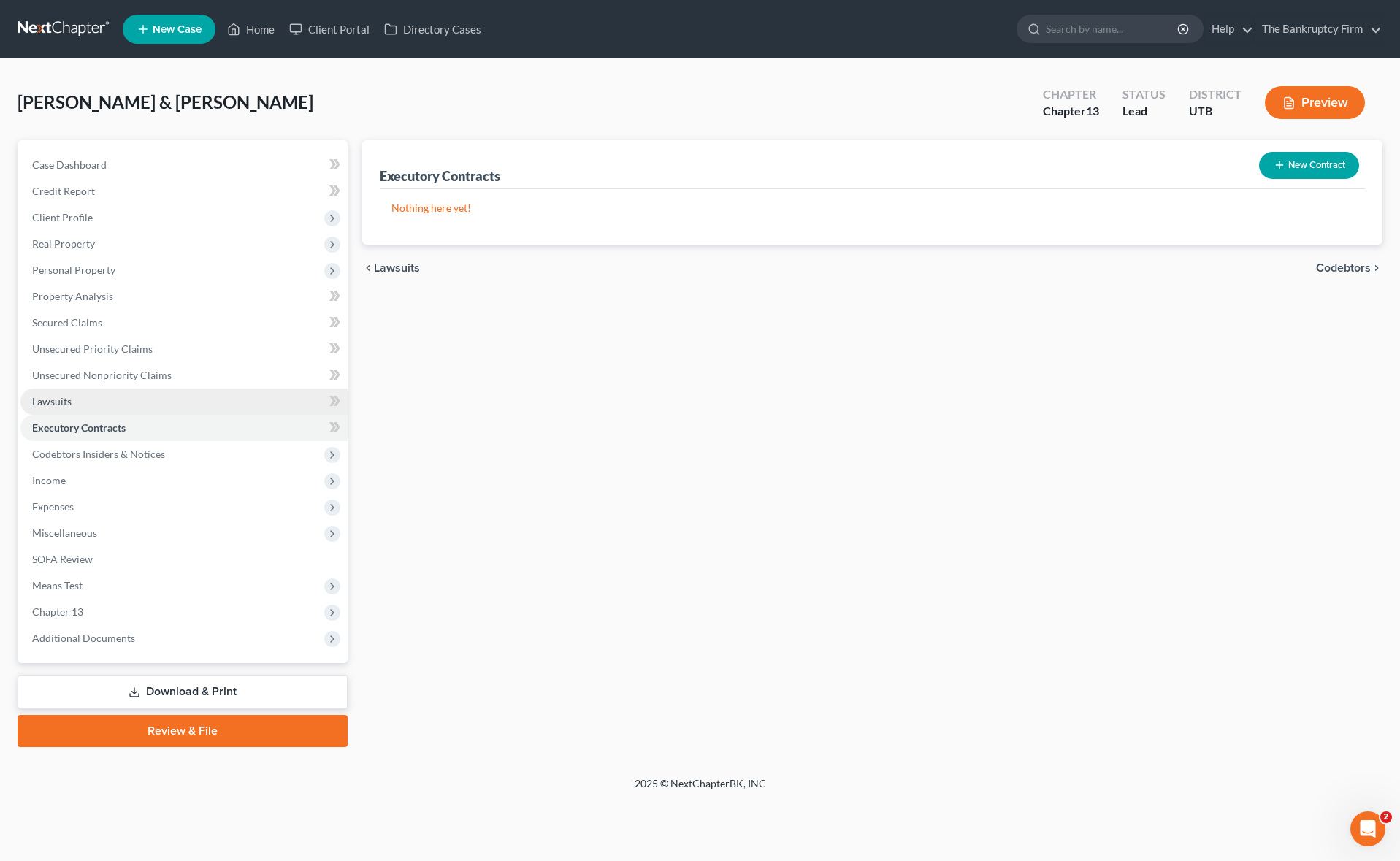
click at [78, 399] on link "Lawsuits" at bounding box center [184, 401] width 327 height 26
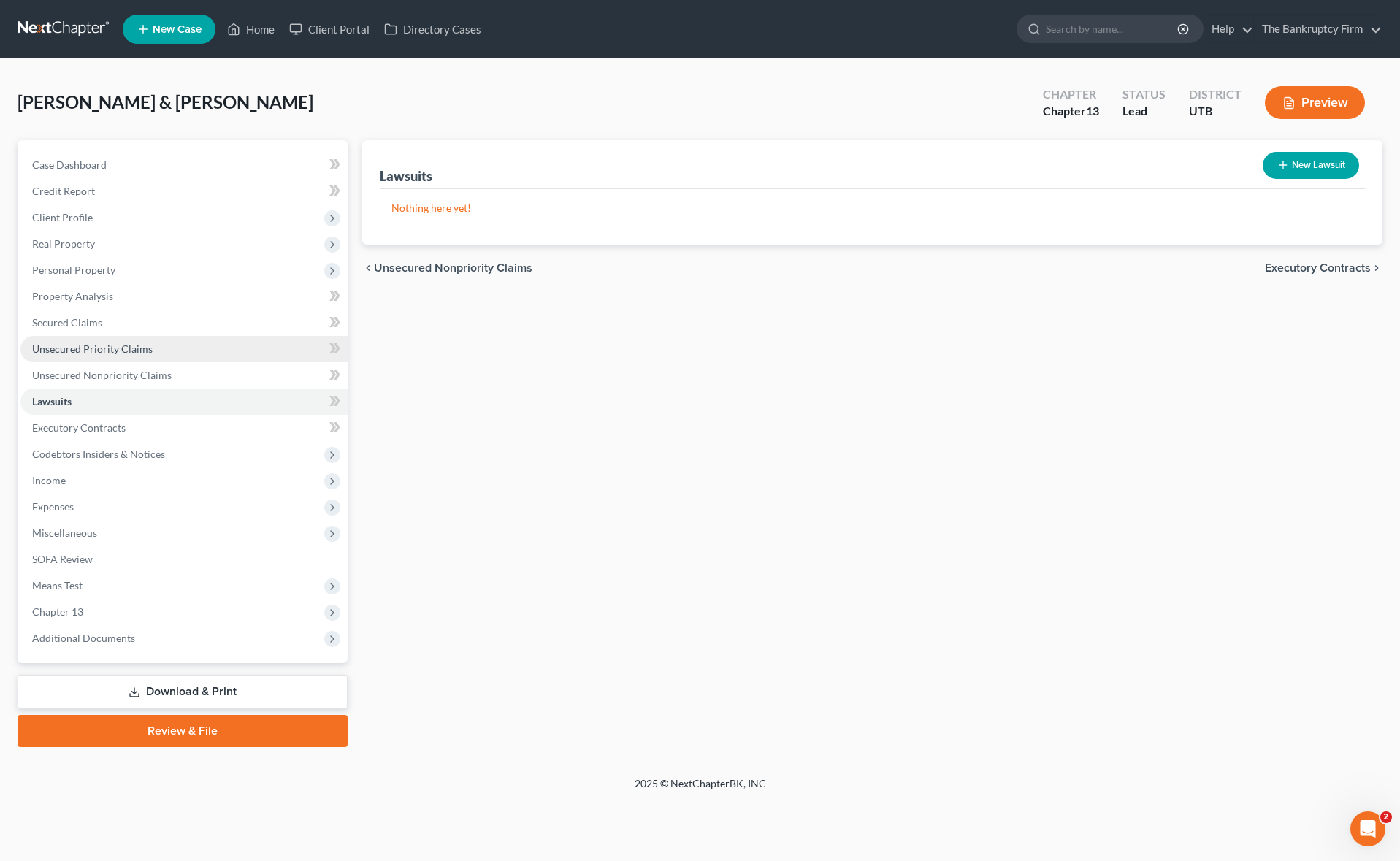
click at [115, 348] on span "Unsecured Priority Claims" at bounding box center [92, 348] width 120 height 13
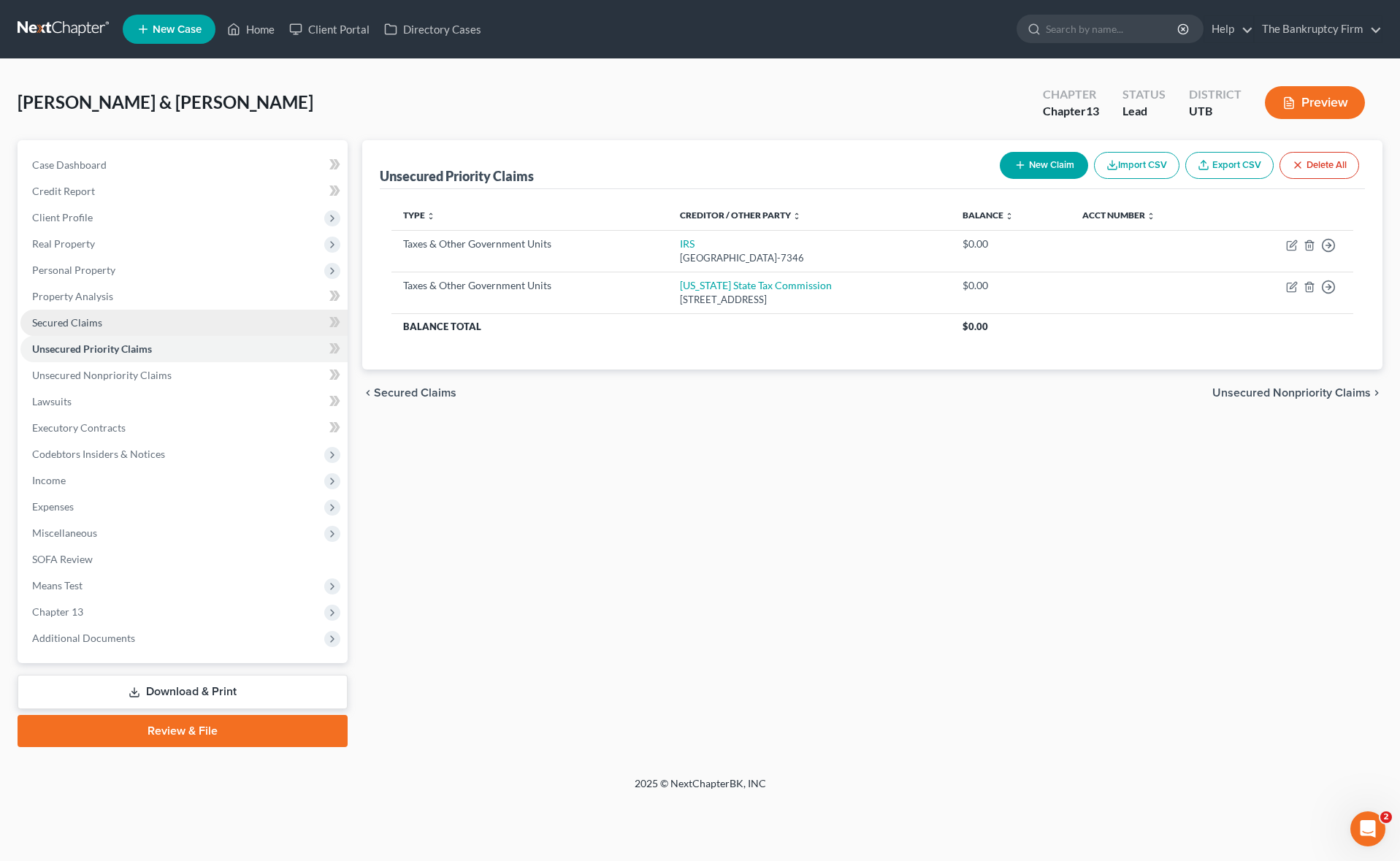
click at [87, 313] on link "Secured Claims" at bounding box center [184, 322] width 327 height 26
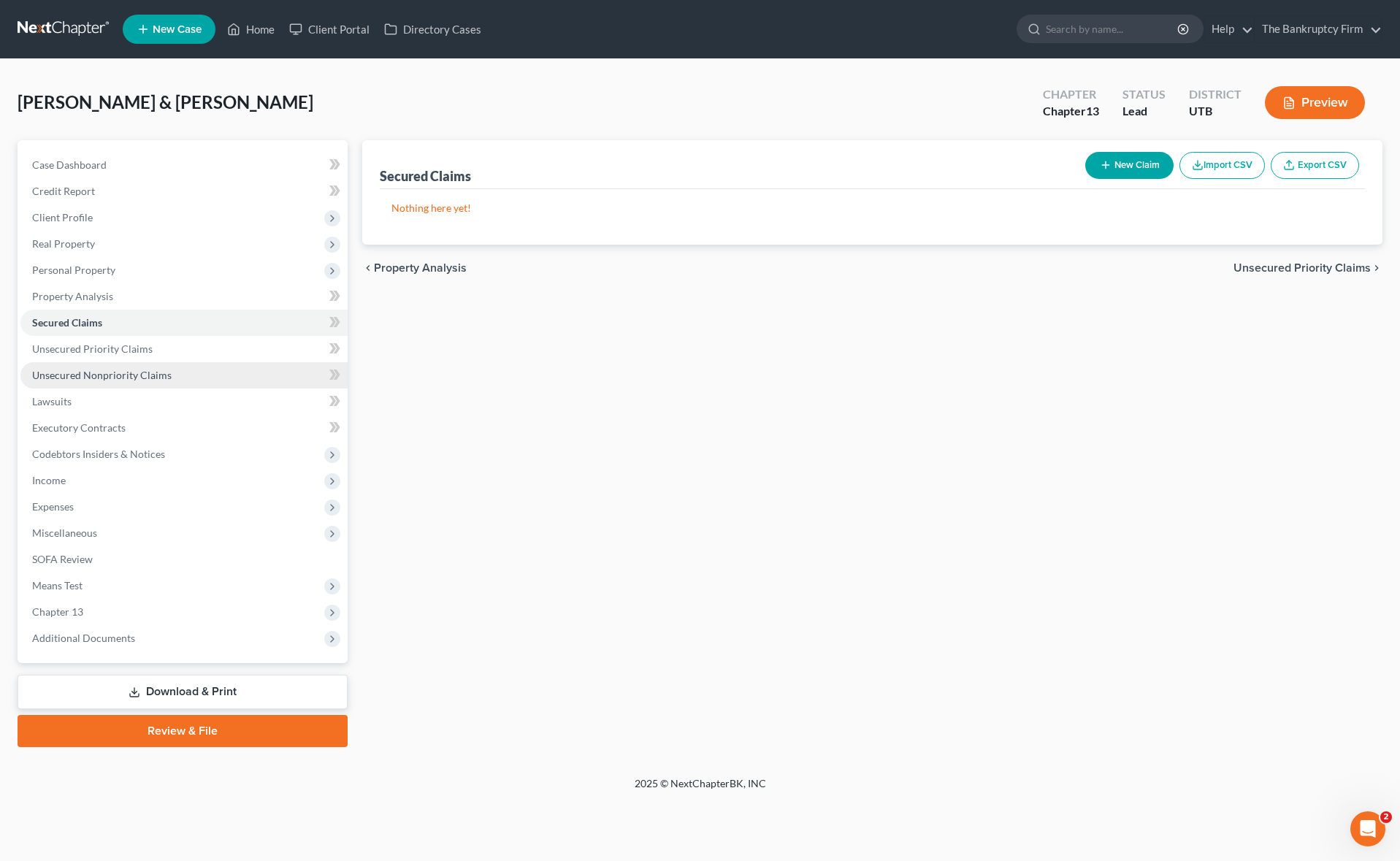
click at [125, 375] on span "Unsecured Nonpriority Claims" at bounding box center [102, 374] width 140 height 13
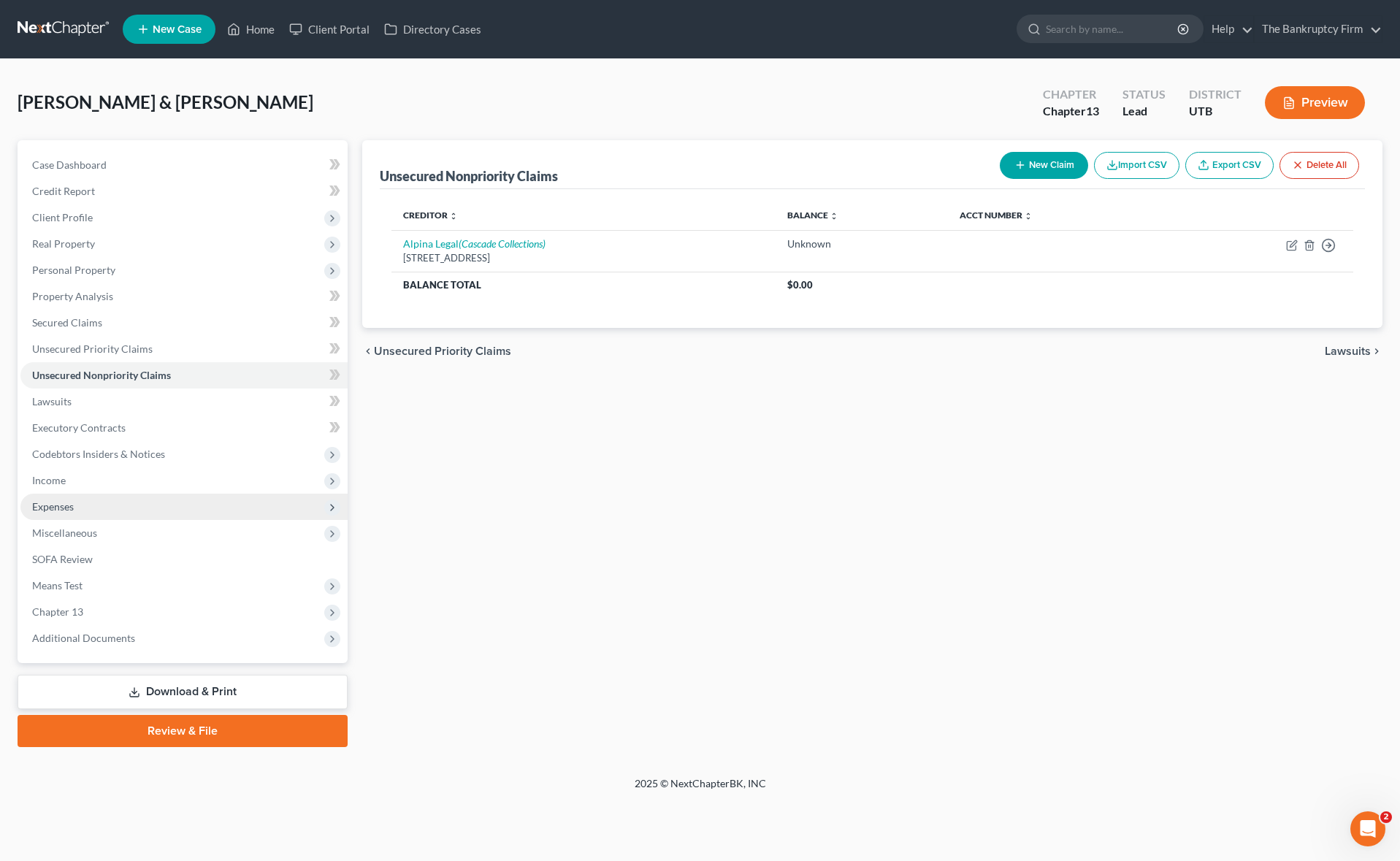
click at [99, 508] on span "Expenses" at bounding box center [184, 506] width 327 height 26
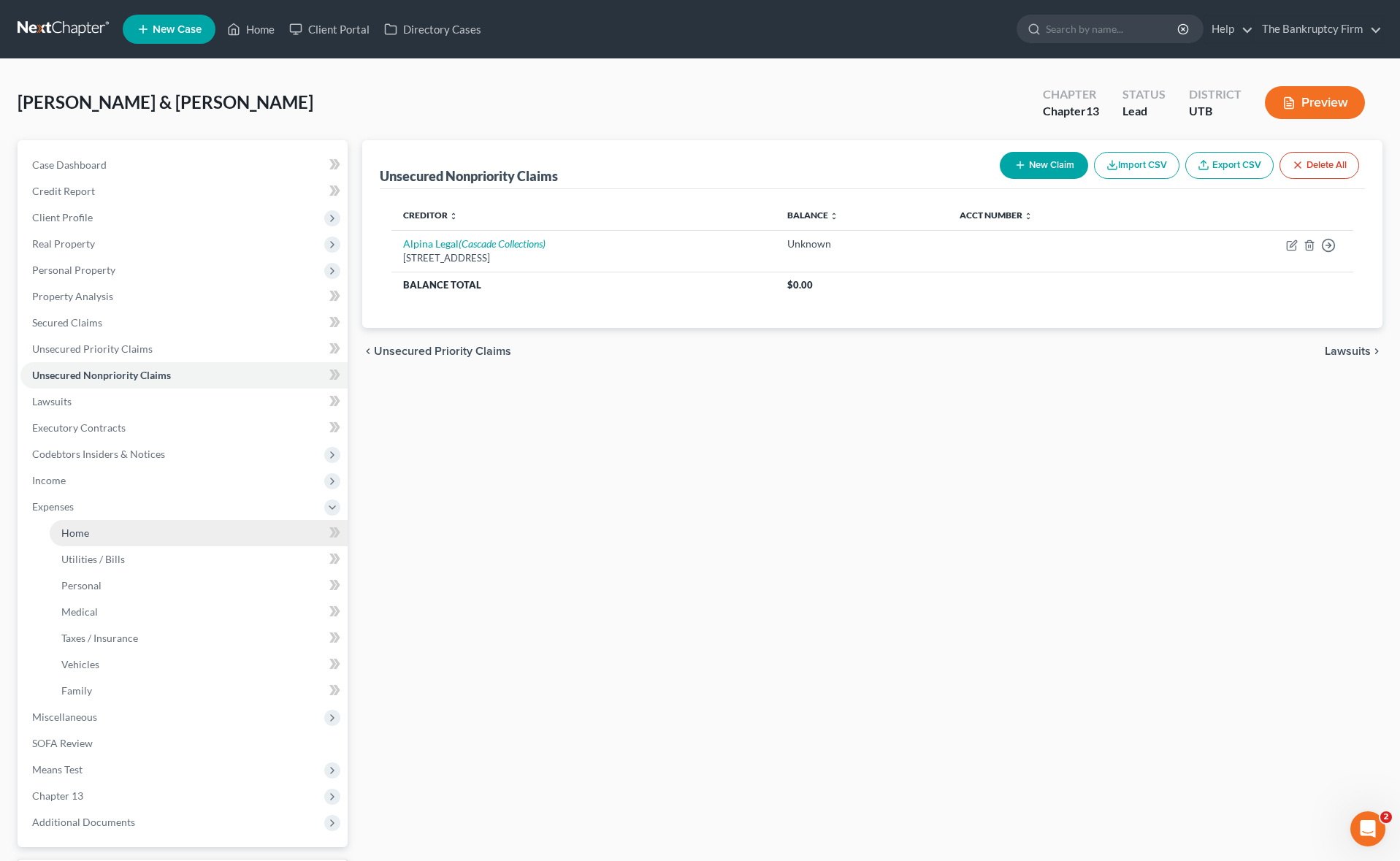
click at [143, 532] on link "Home" at bounding box center [198, 533] width 298 height 26
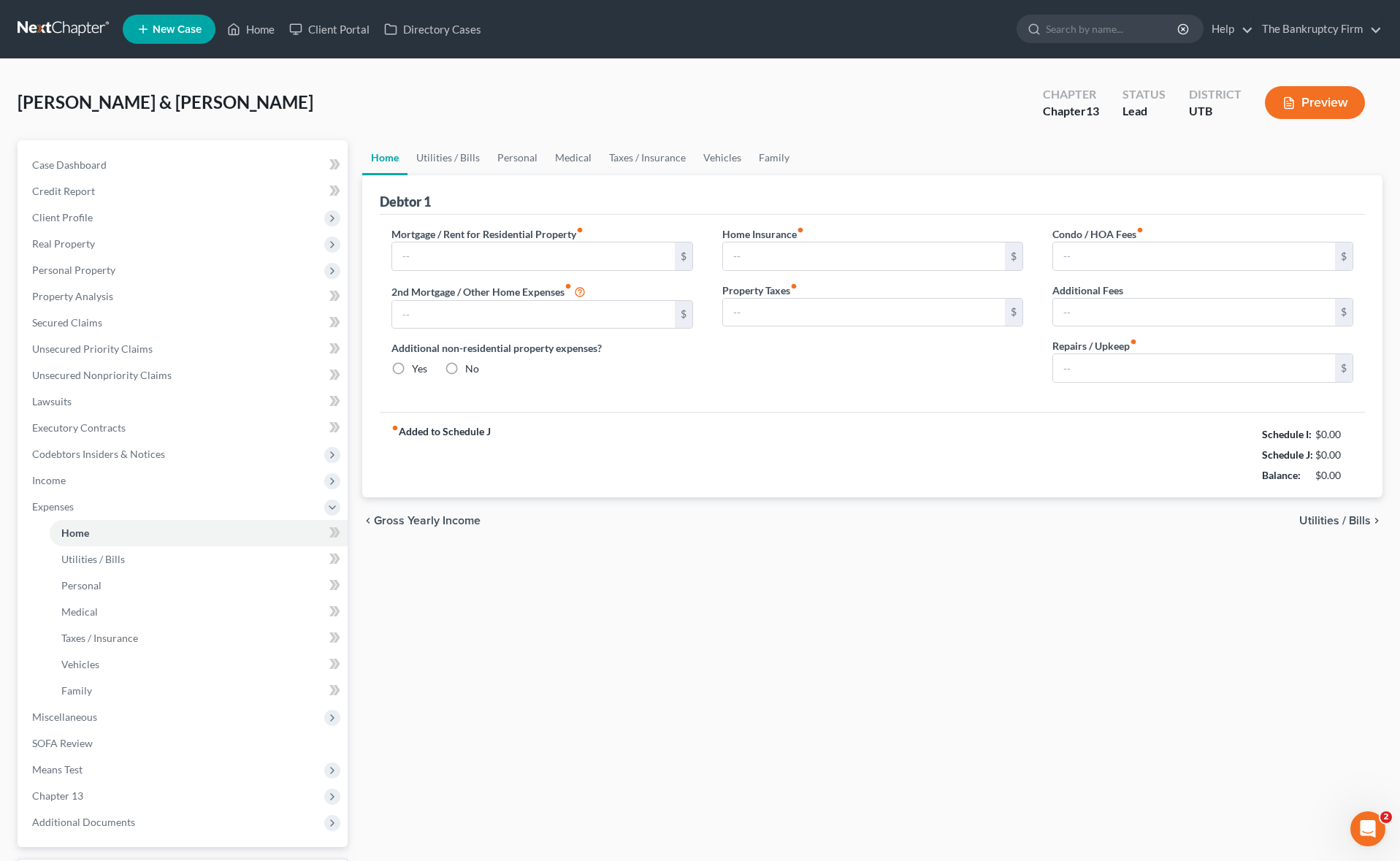
type input "1,550.00"
type input "0.00"
radio input "true"
type input "0.00"
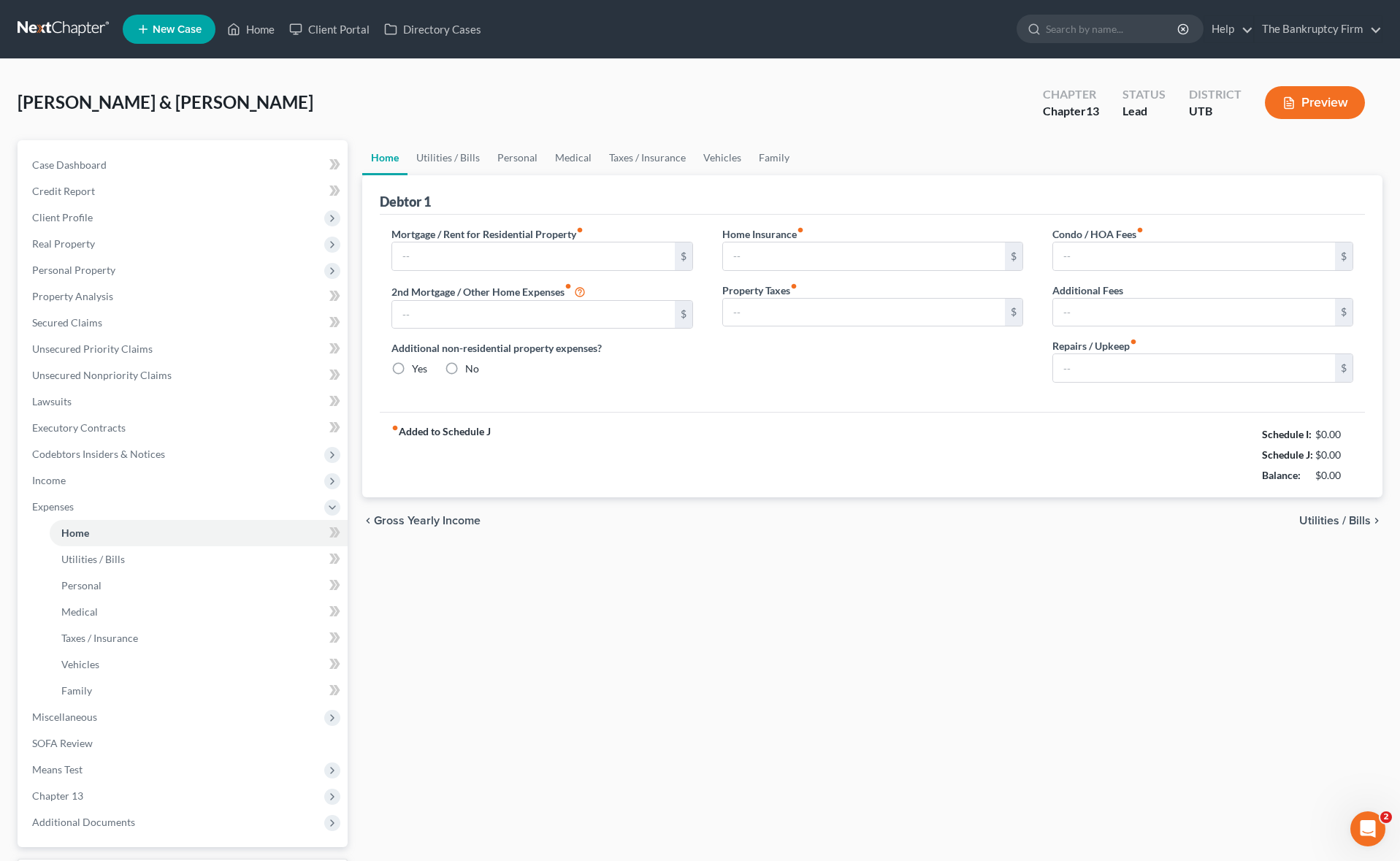
type input "0.00"
click at [462, 152] on link "Utilities / Bills" at bounding box center [447, 157] width 81 height 35
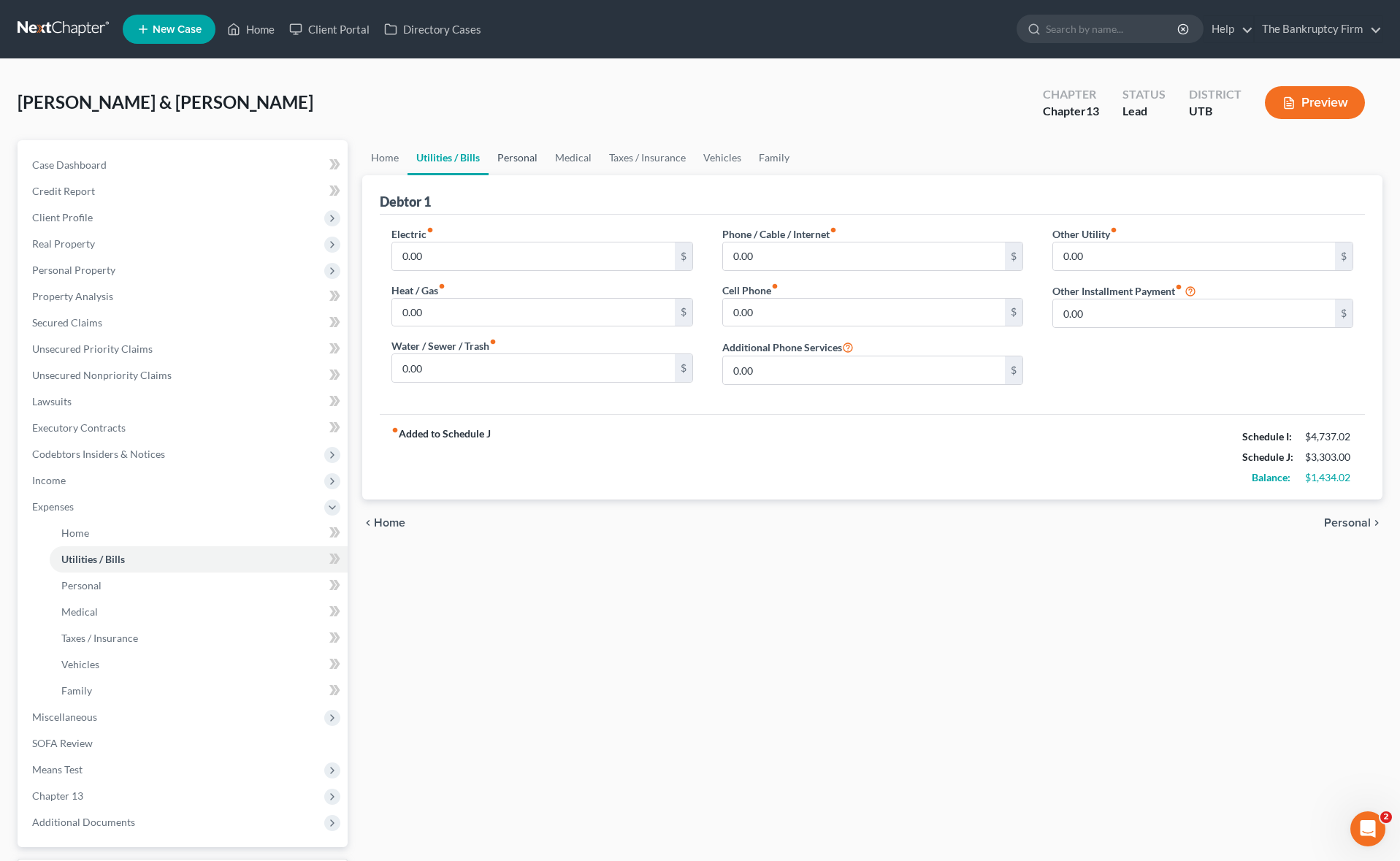
click at [522, 155] on link "Personal" at bounding box center [517, 157] width 58 height 35
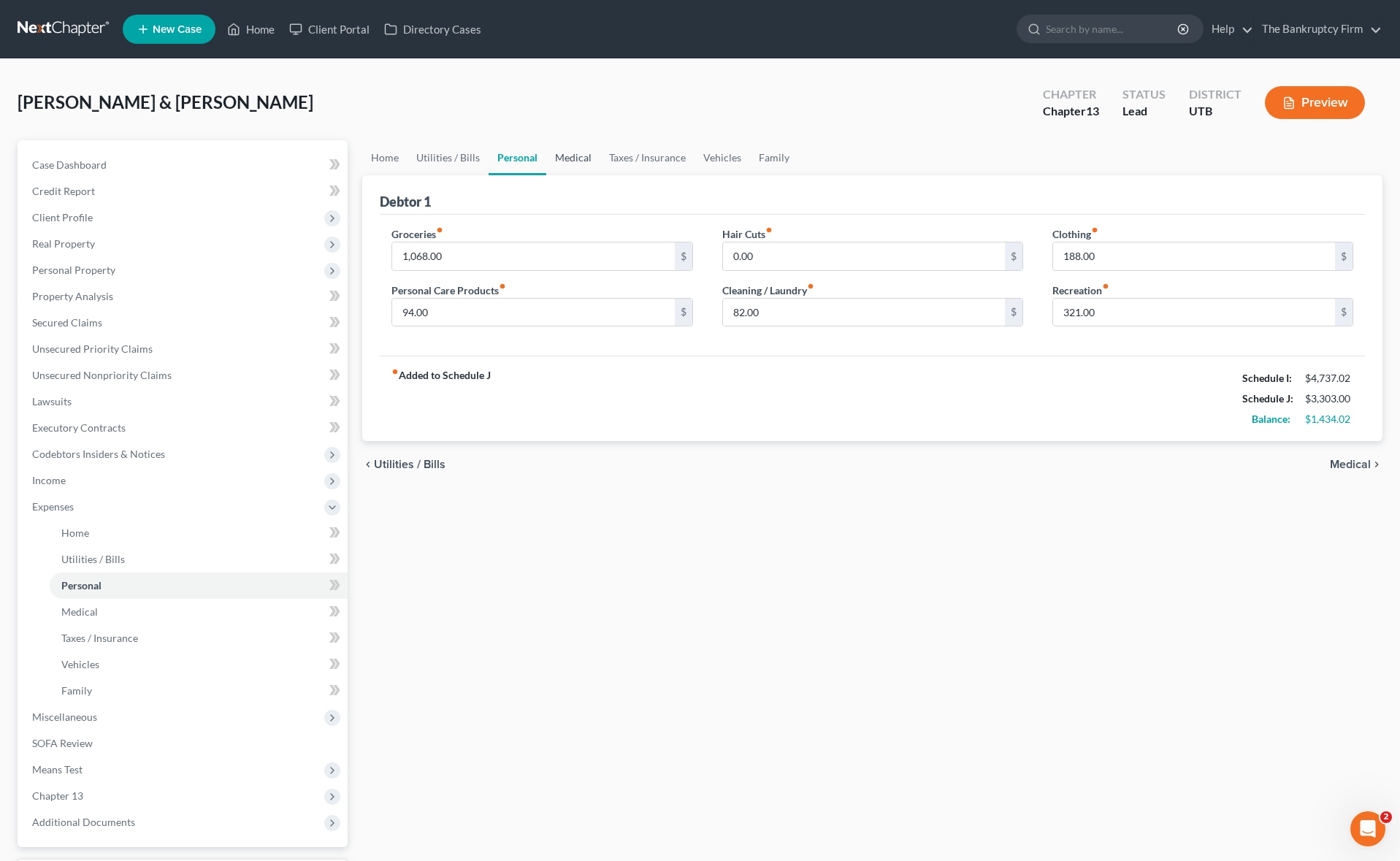
click at [575, 156] on link "Medical" at bounding box center [573, 157] width 54 height 35
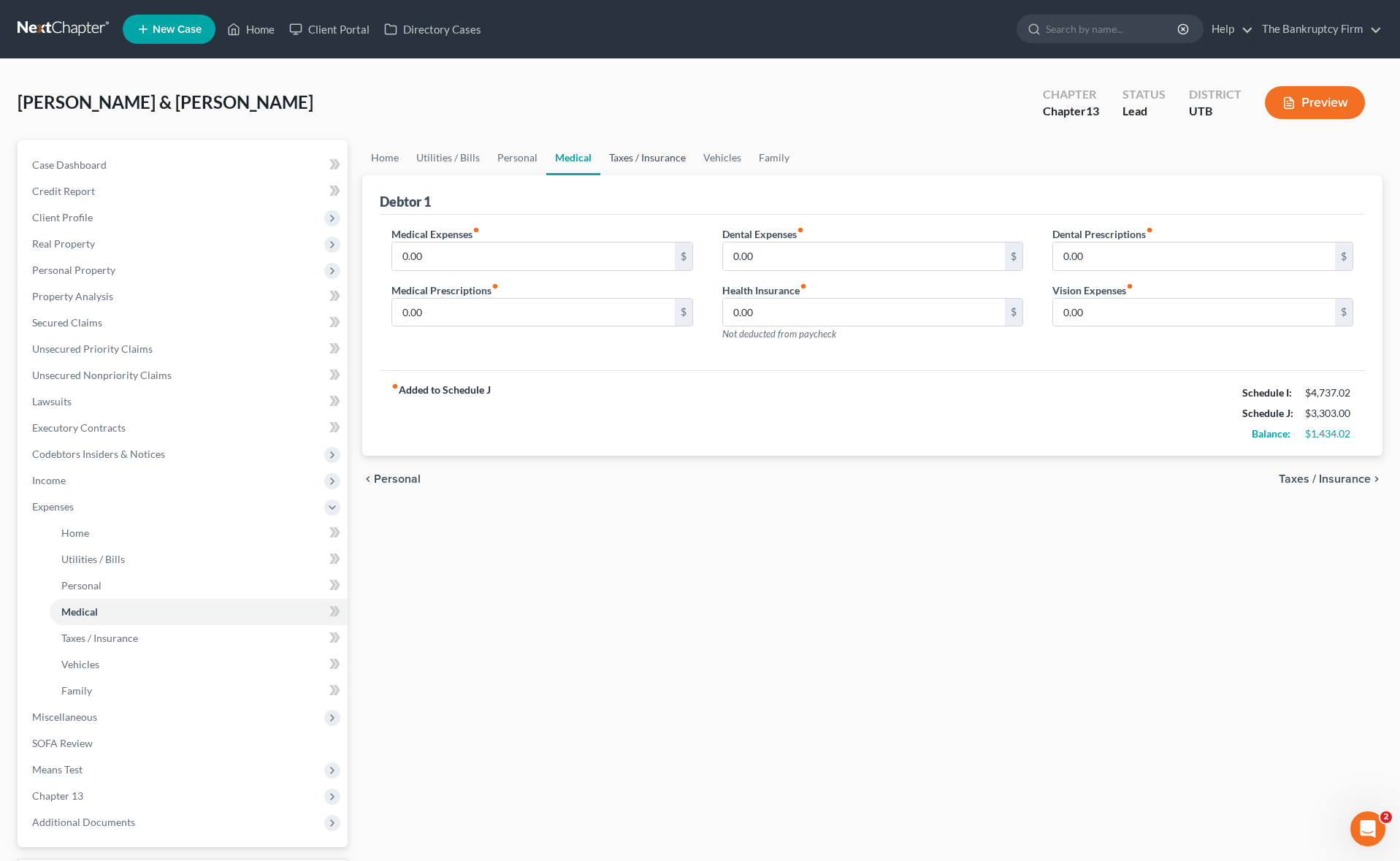
click at [664, 155] on link "Taxes / Insurance" at bounding box center [647, 157] width 94 height 35
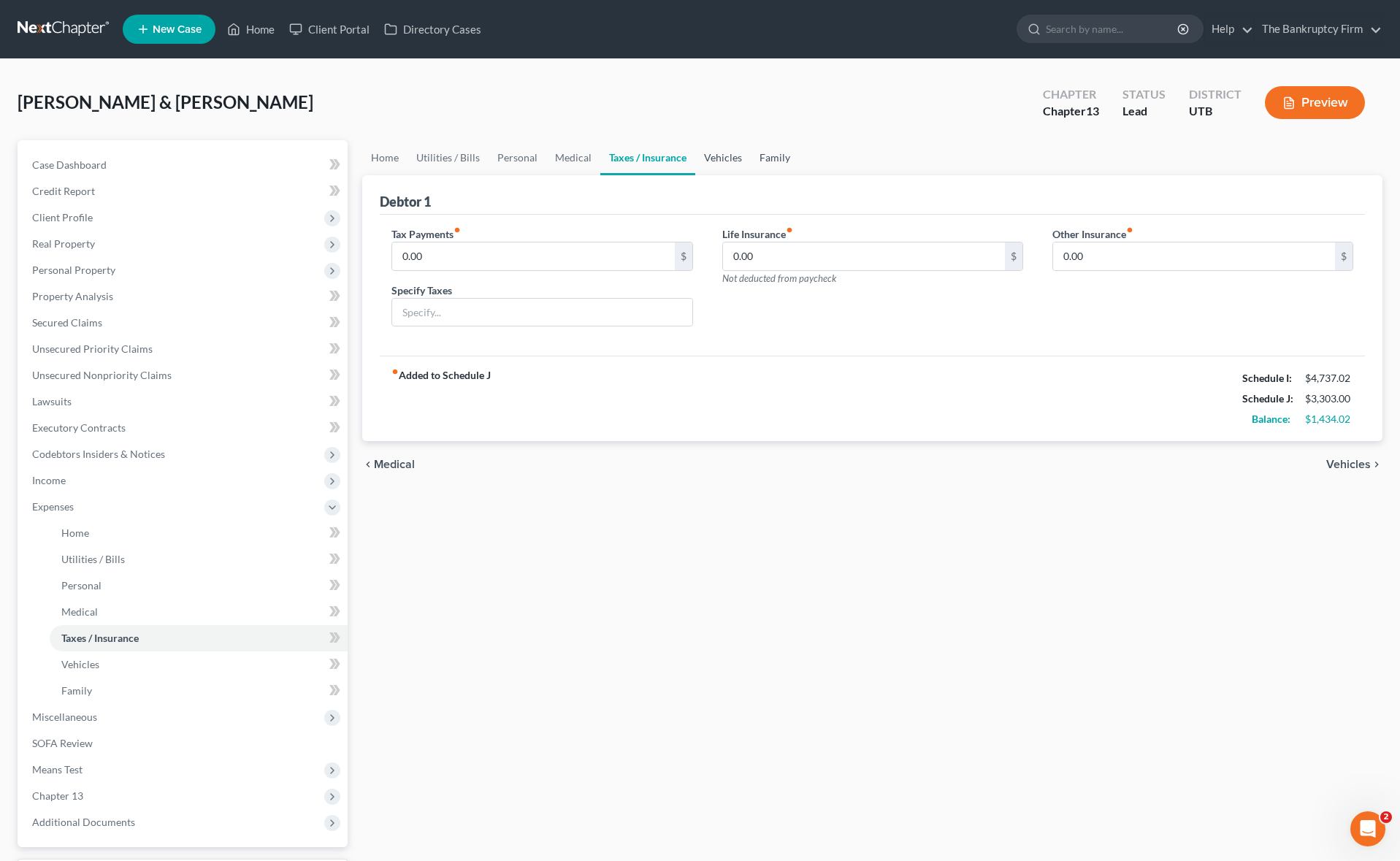
drag, startPoint x: 716, startPoint y: 151, endPoint x: 765, endPoint y: 153, distance: 49.0
click at [716, 151] on link "Vehicles" at bounding box center [722, 157] width 56 height 35
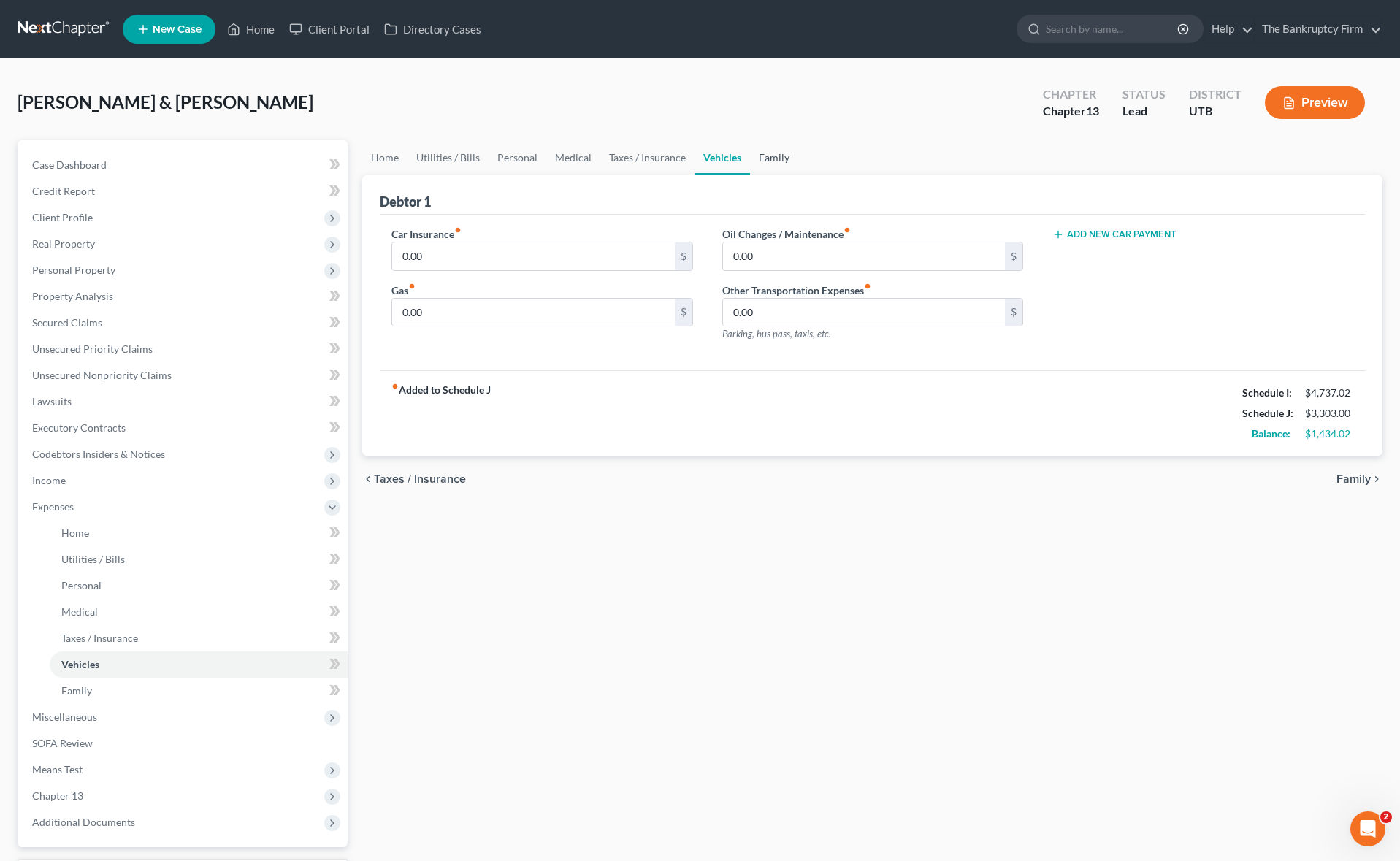
click at [768, 157] on link "Family" at bounding box center [774, 157] width 48 height 35
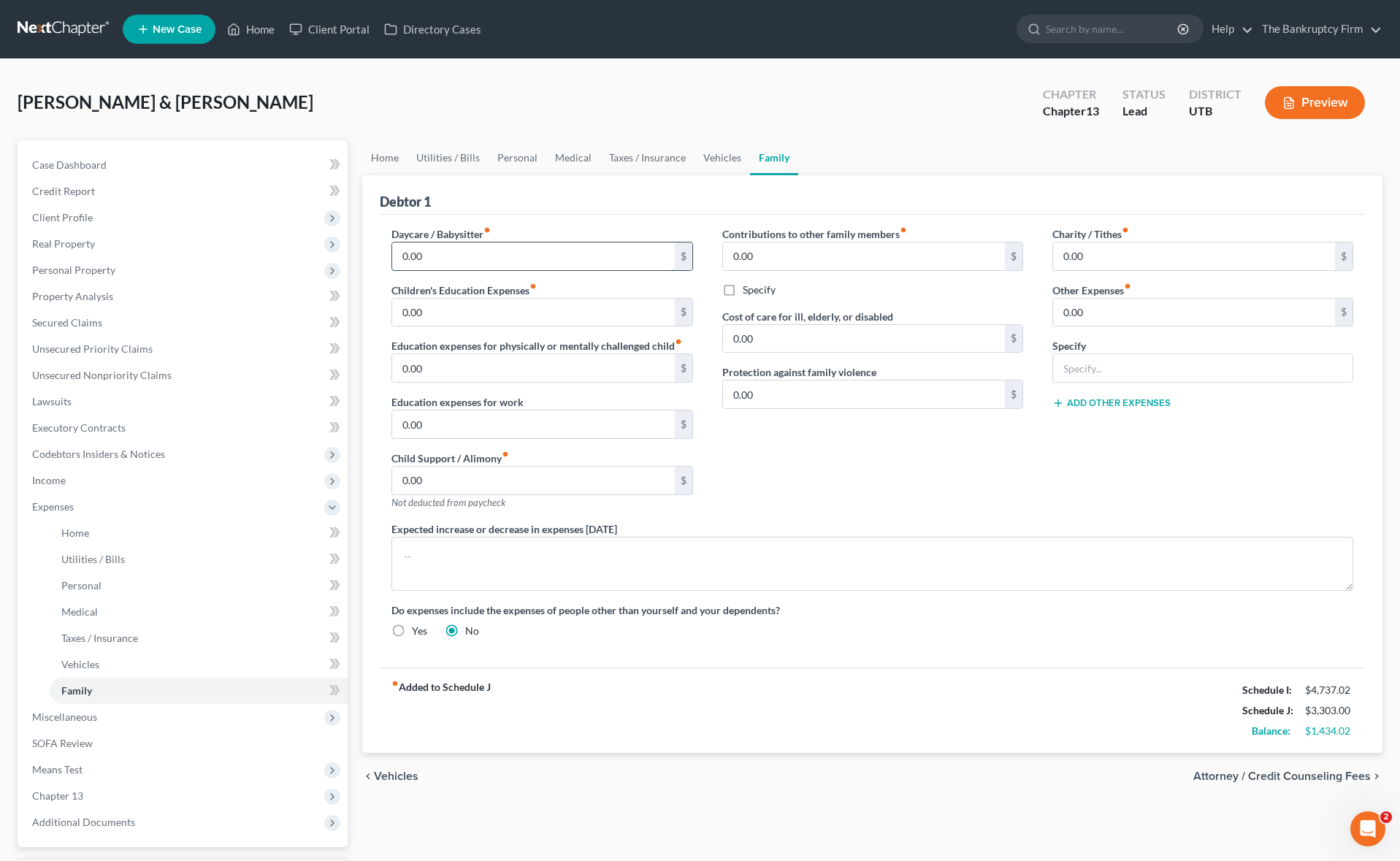
click at [477, 259] on input "0.00" at bounding box center [533, 256] width 282 height 27
click at [490, 311] on input "0.00" at bounding box center [533, 312] width 282 height 27
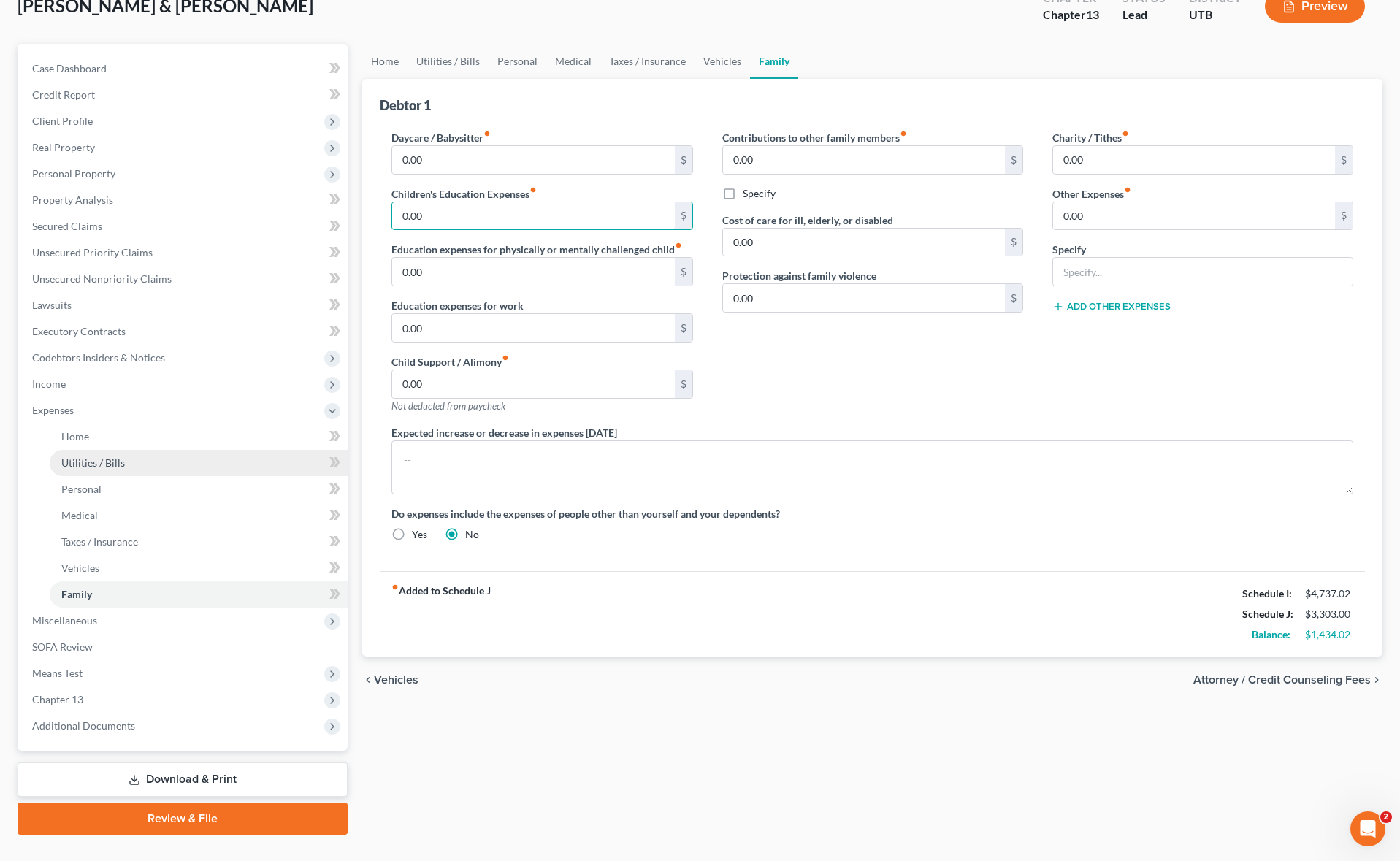
scroll to position [99, 0]
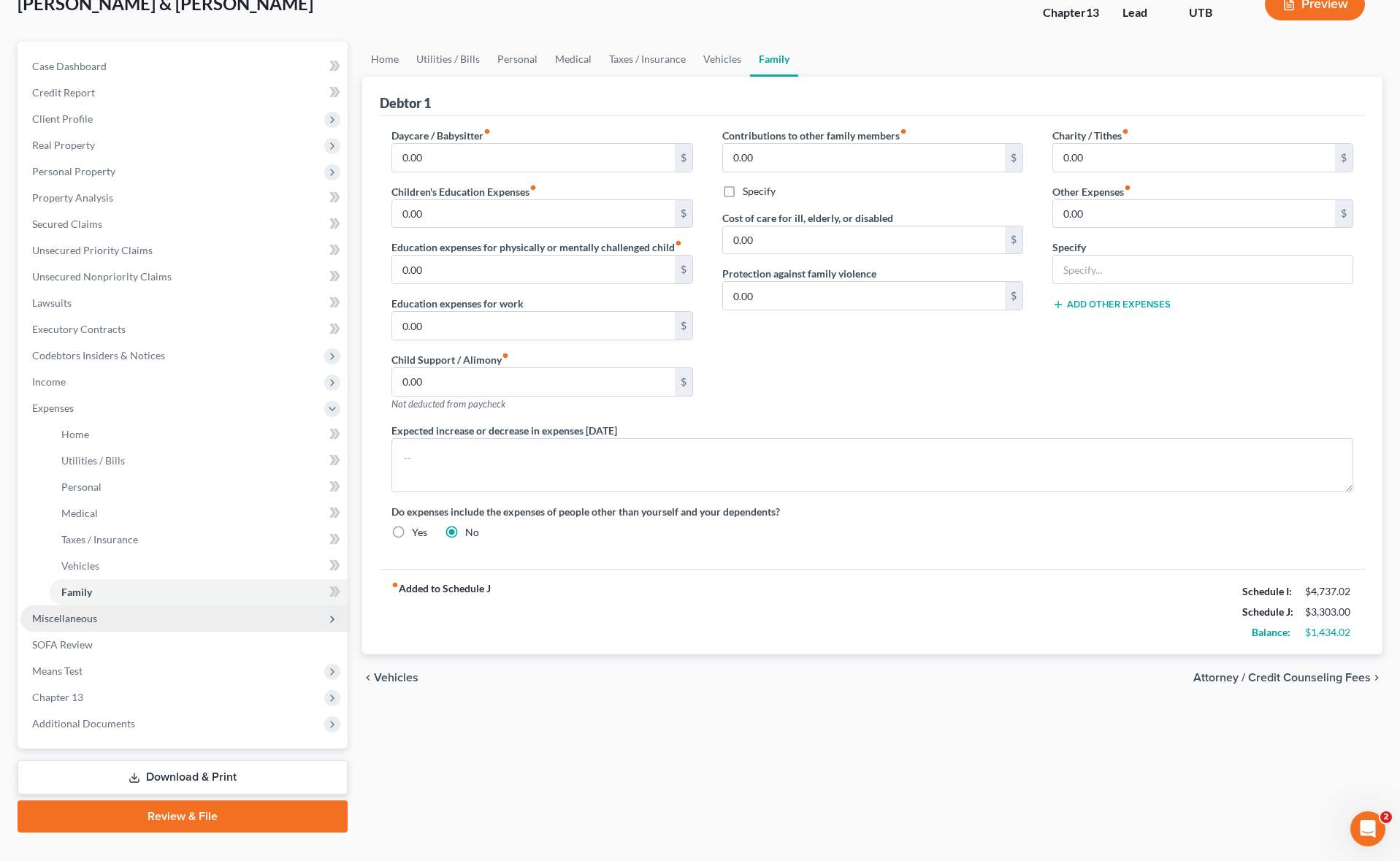
click at [104, 618] on span "Miscellaneous" at bounding box center [184, 618] width 327 height 26
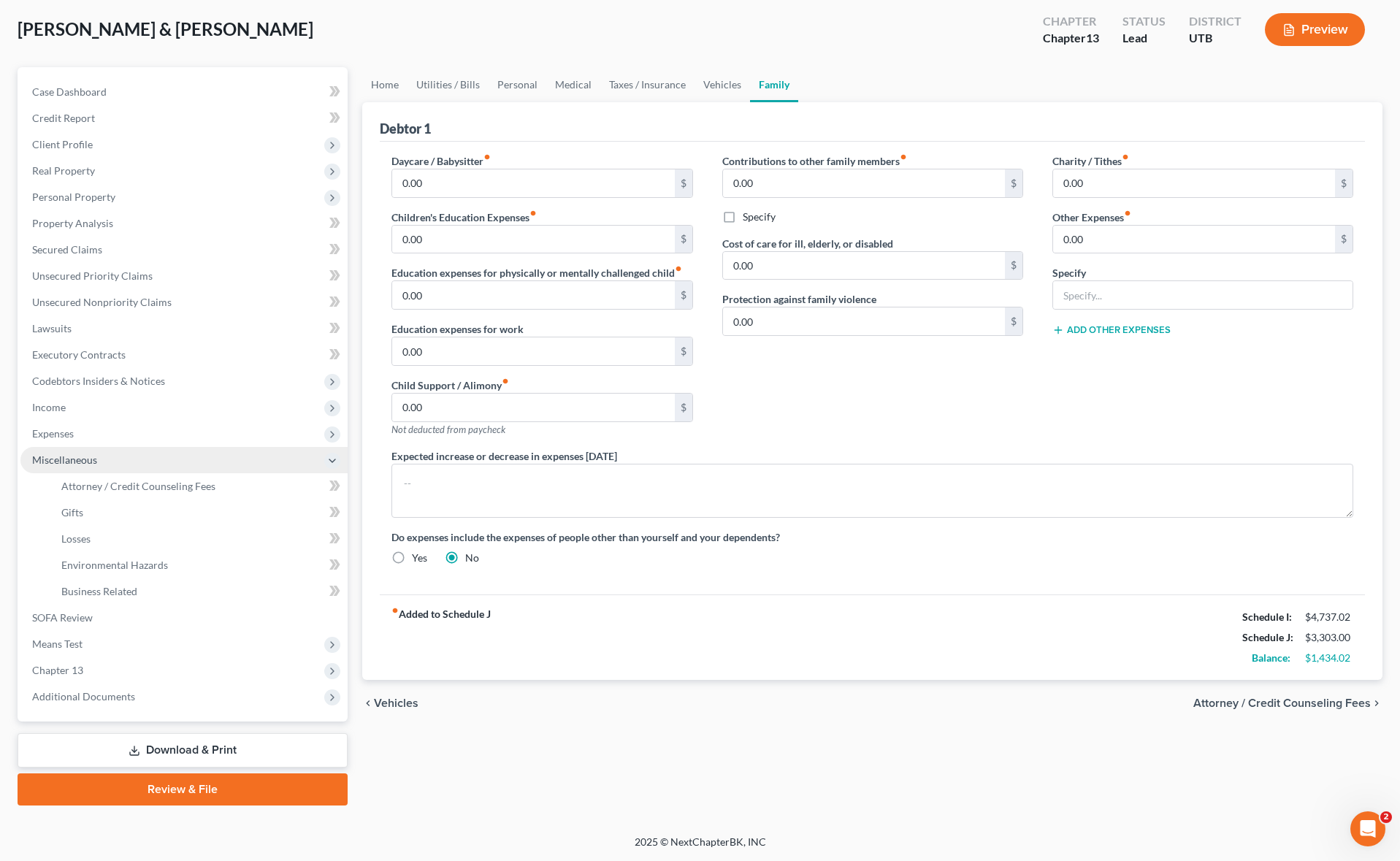
scroll to position [73, 0]
click at [147, 486] on span "Attorney / Credit Counseling Fees" at bounding box center [138, 486] width 154 height 13
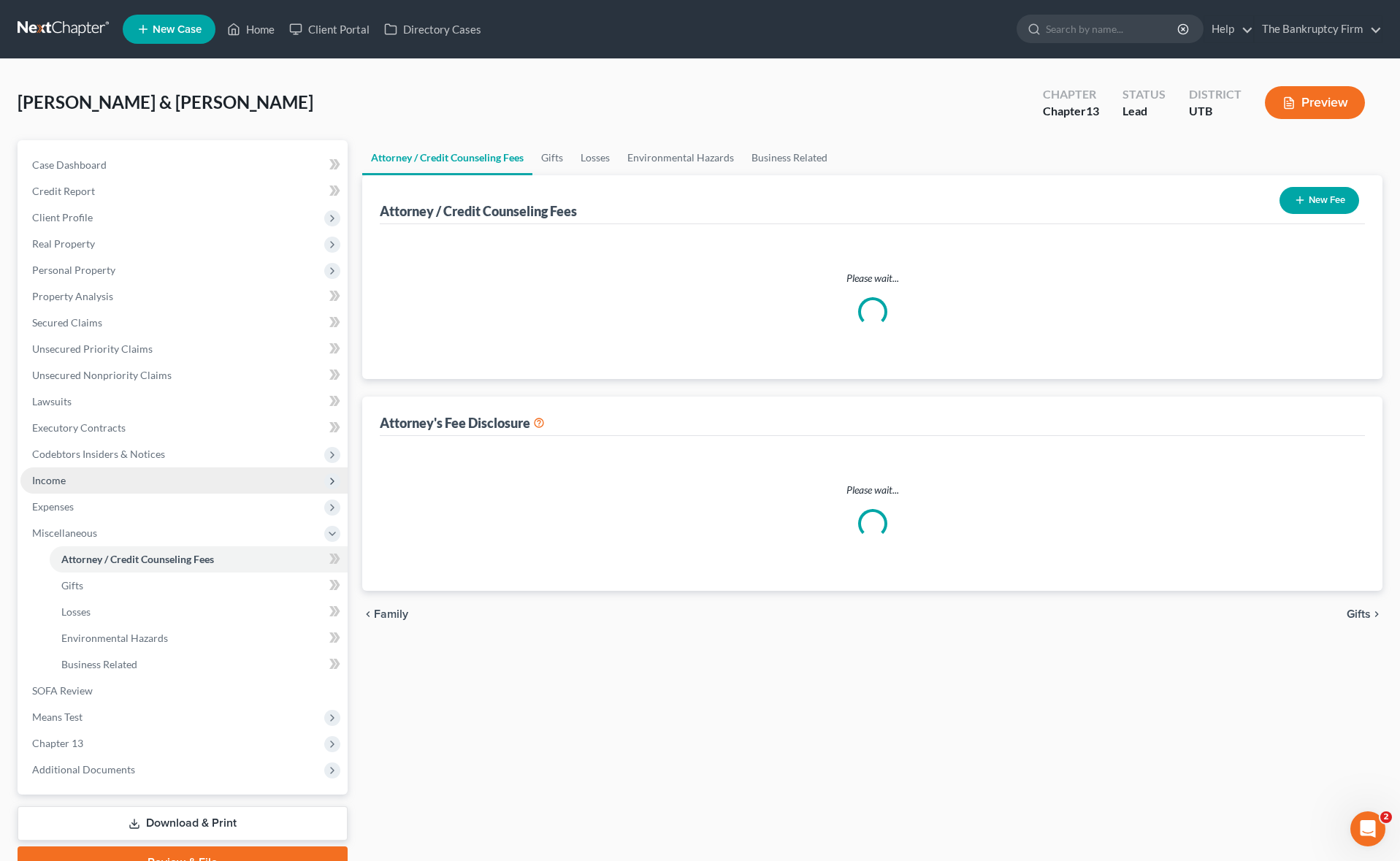
select select "0"
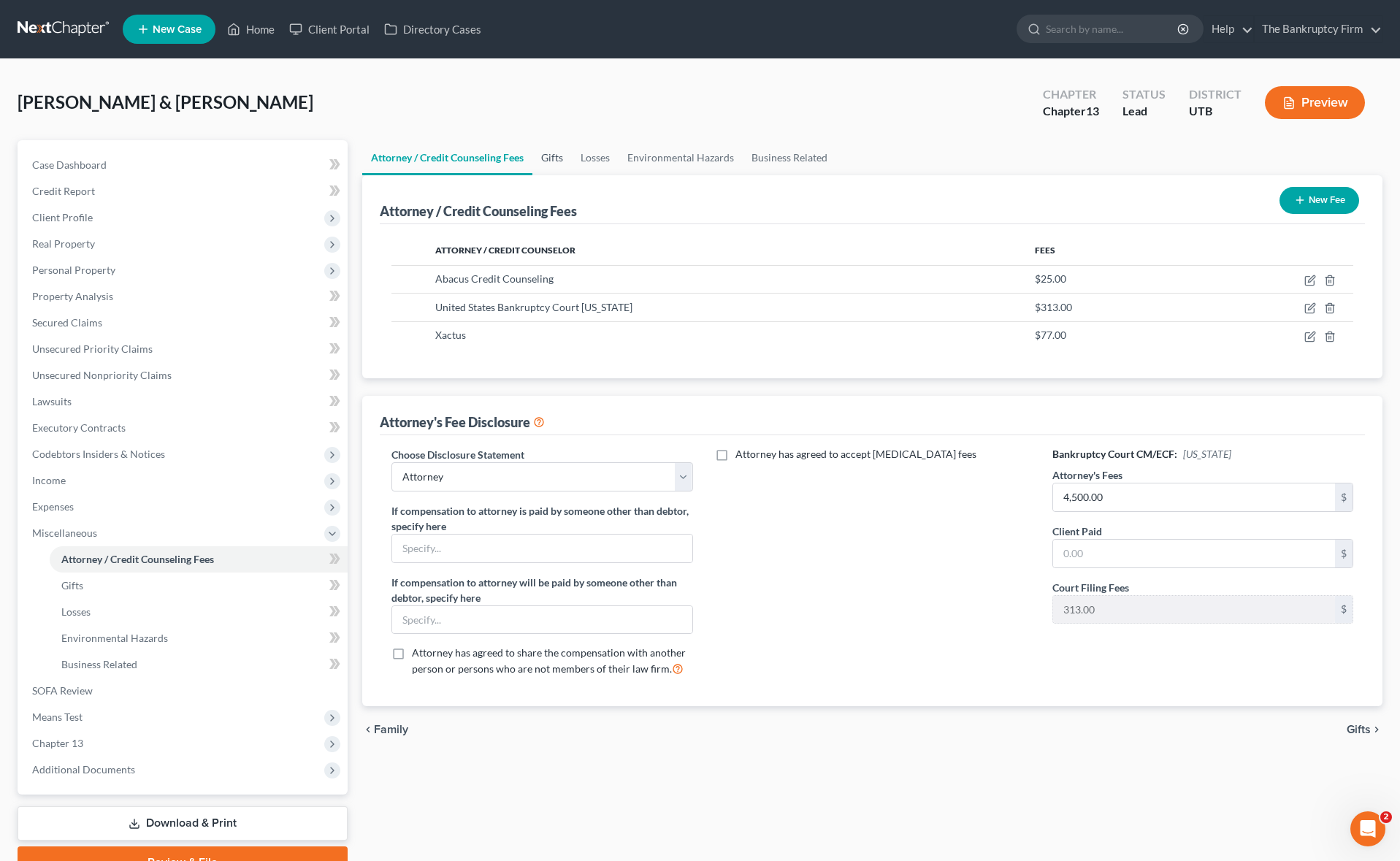
click at [554, 156] on link "Gifts" at bounding box center [551, 157] width 39 height 35
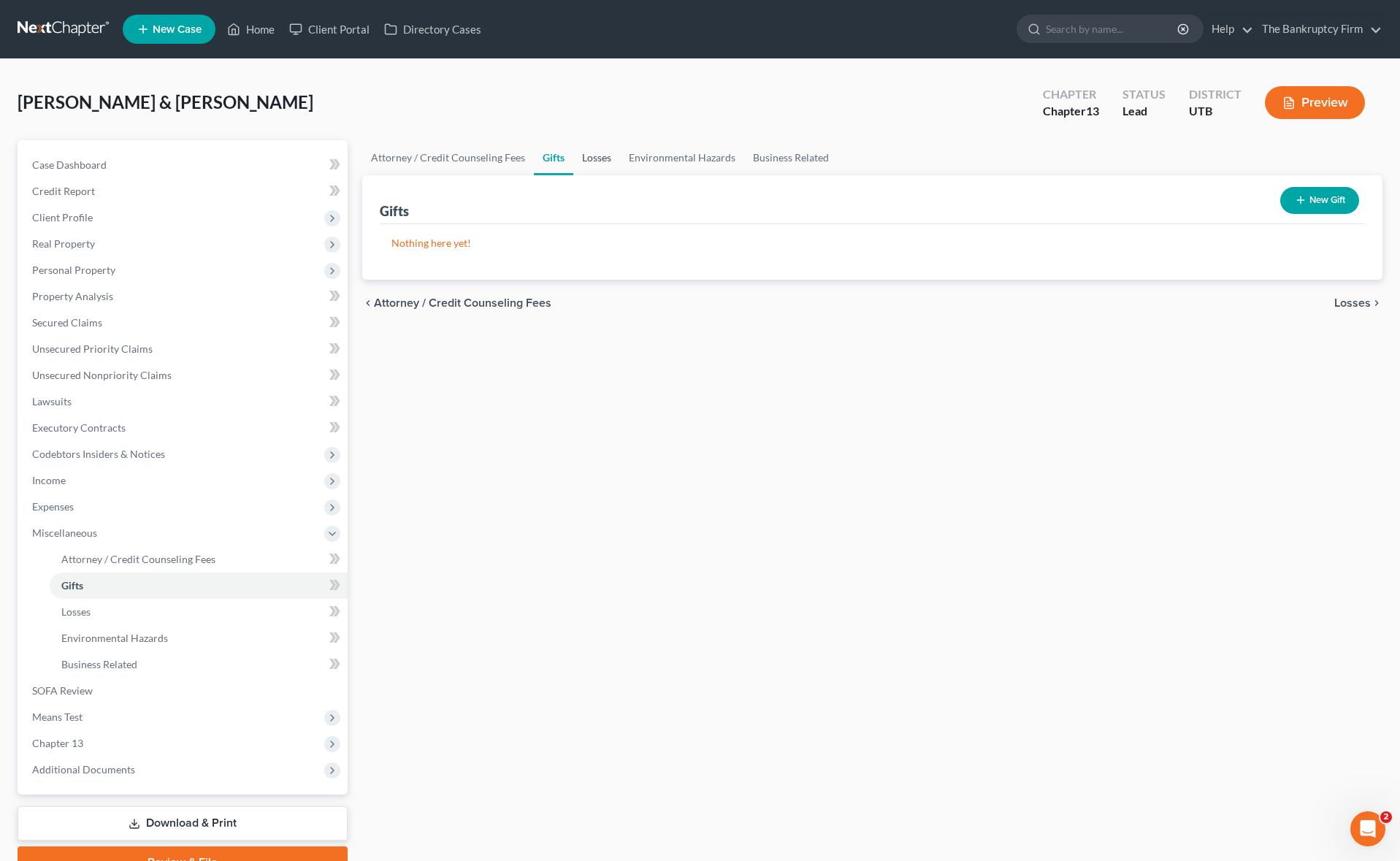
click at [589, 155] on link "Losses" at bounding box center [596, 157] width 47 height 35
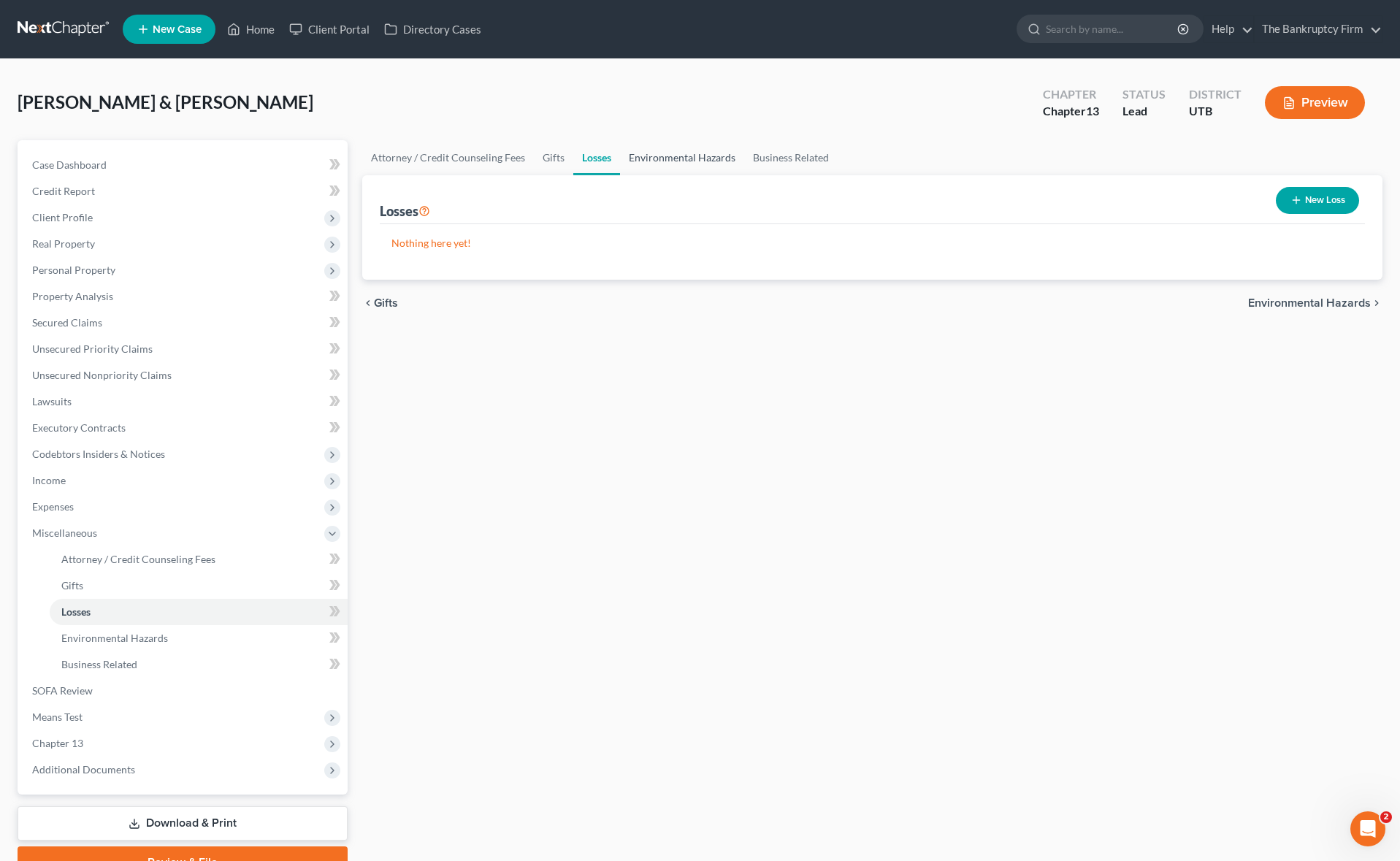
click at [684, 153] on link "Environmental Hazards" at bounding box center [681, 157] width 124 height 35
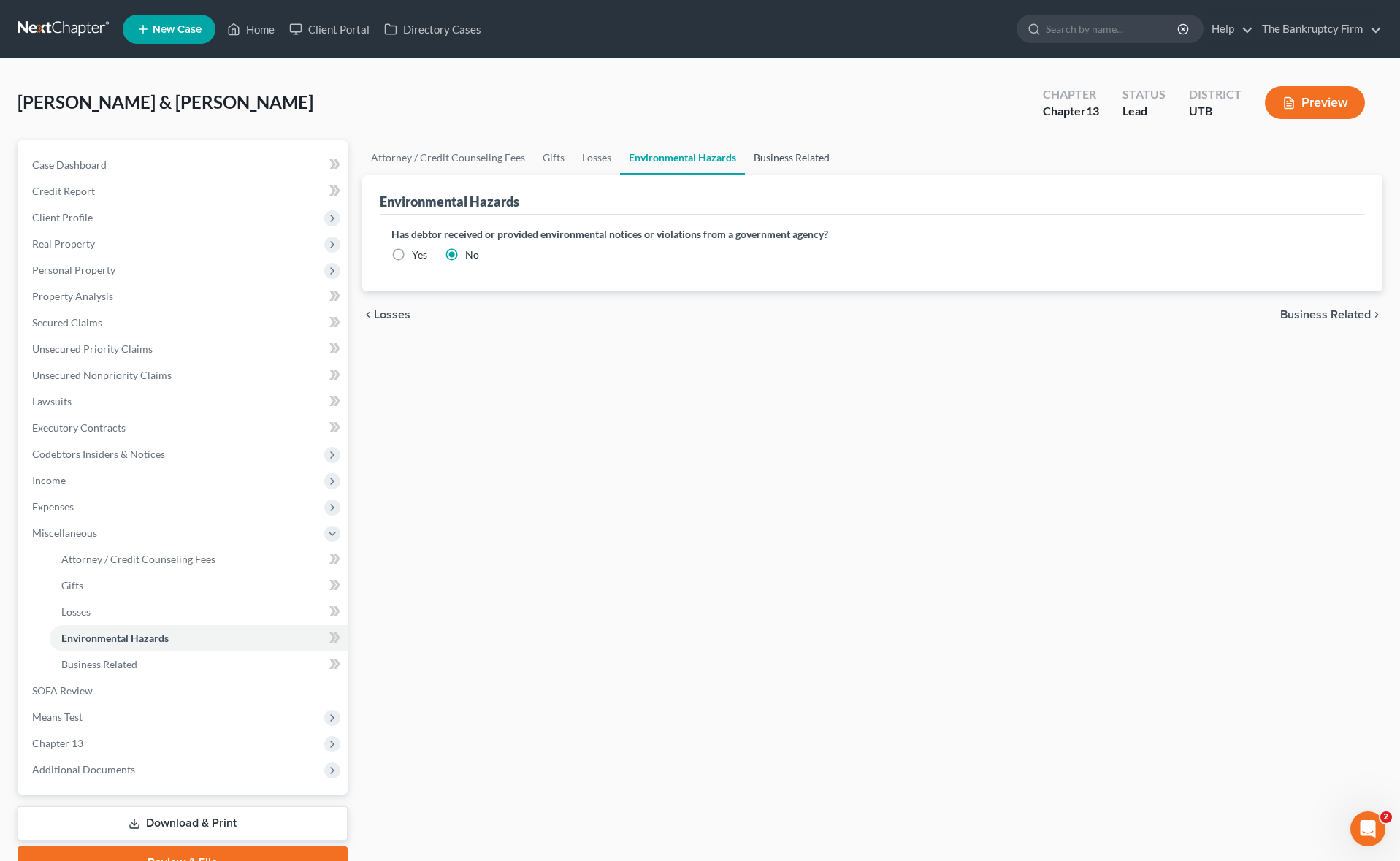
click at [794, 154] on link "Business Related" at bounding box center [791, 157] width 94 height 35
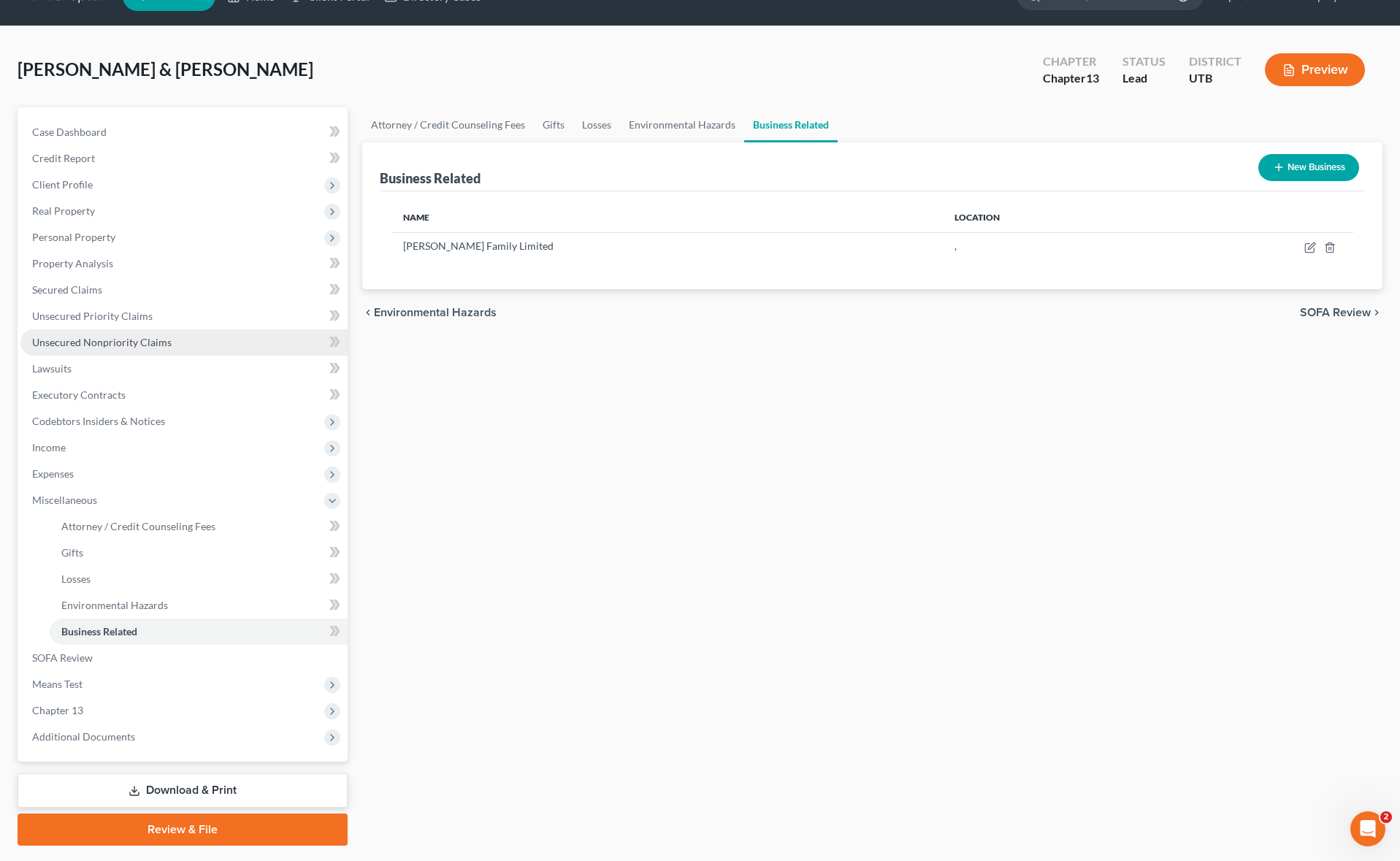
scroll to position [73, 0]
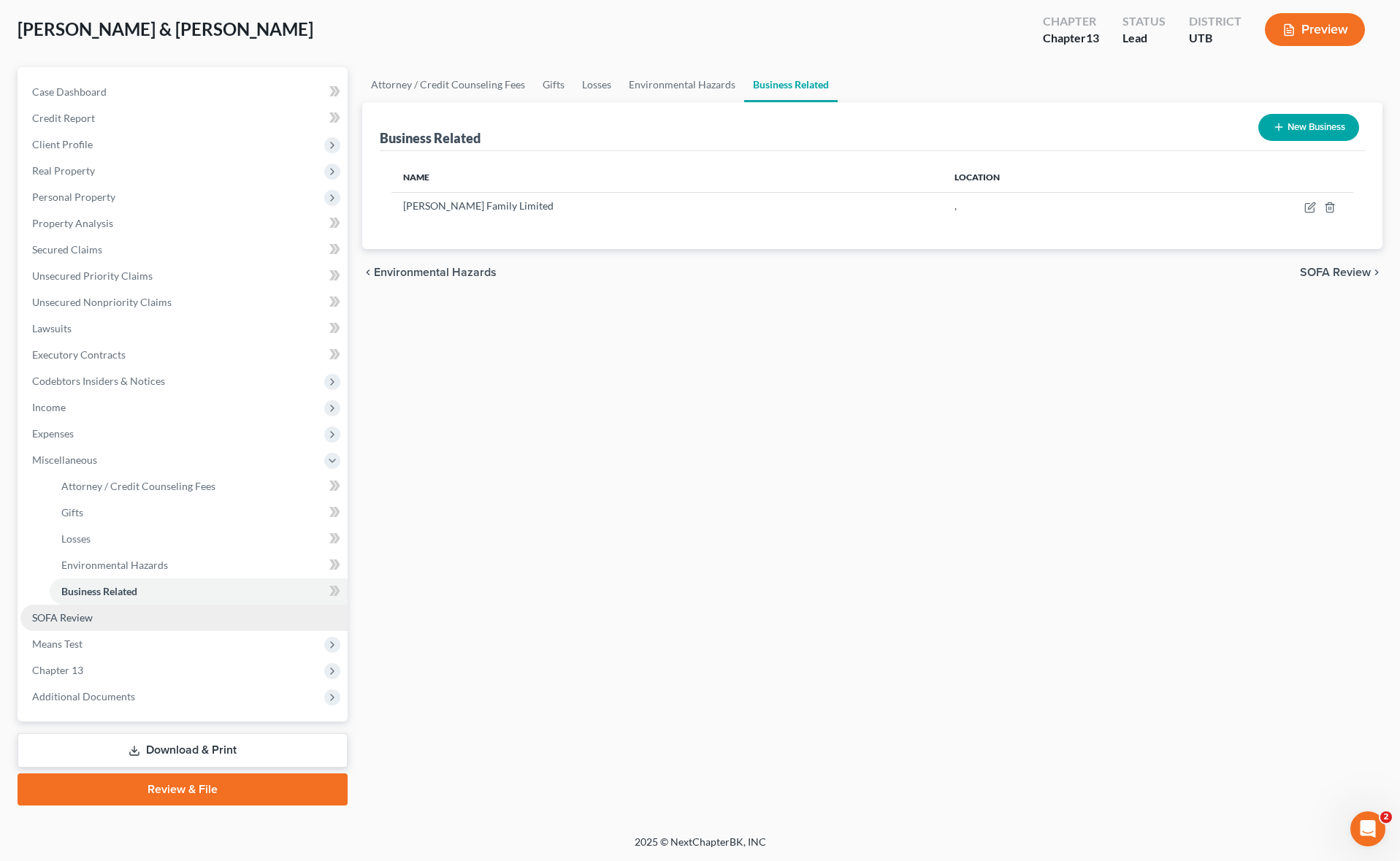
click at [77, 622] on span "SOFA Review" at bounding box center [62, 617] width 61 height 13
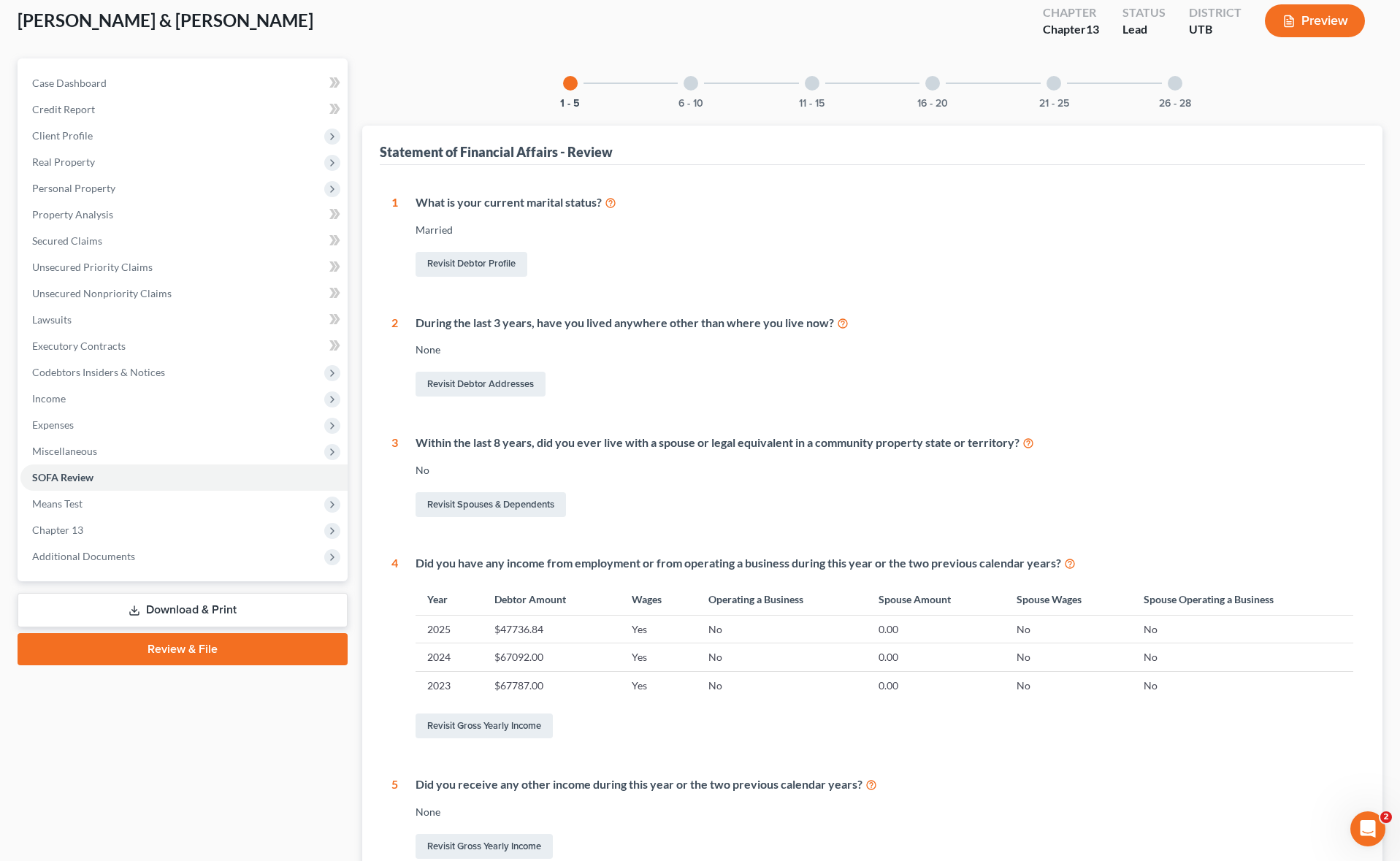
scroll to position [85, 0]
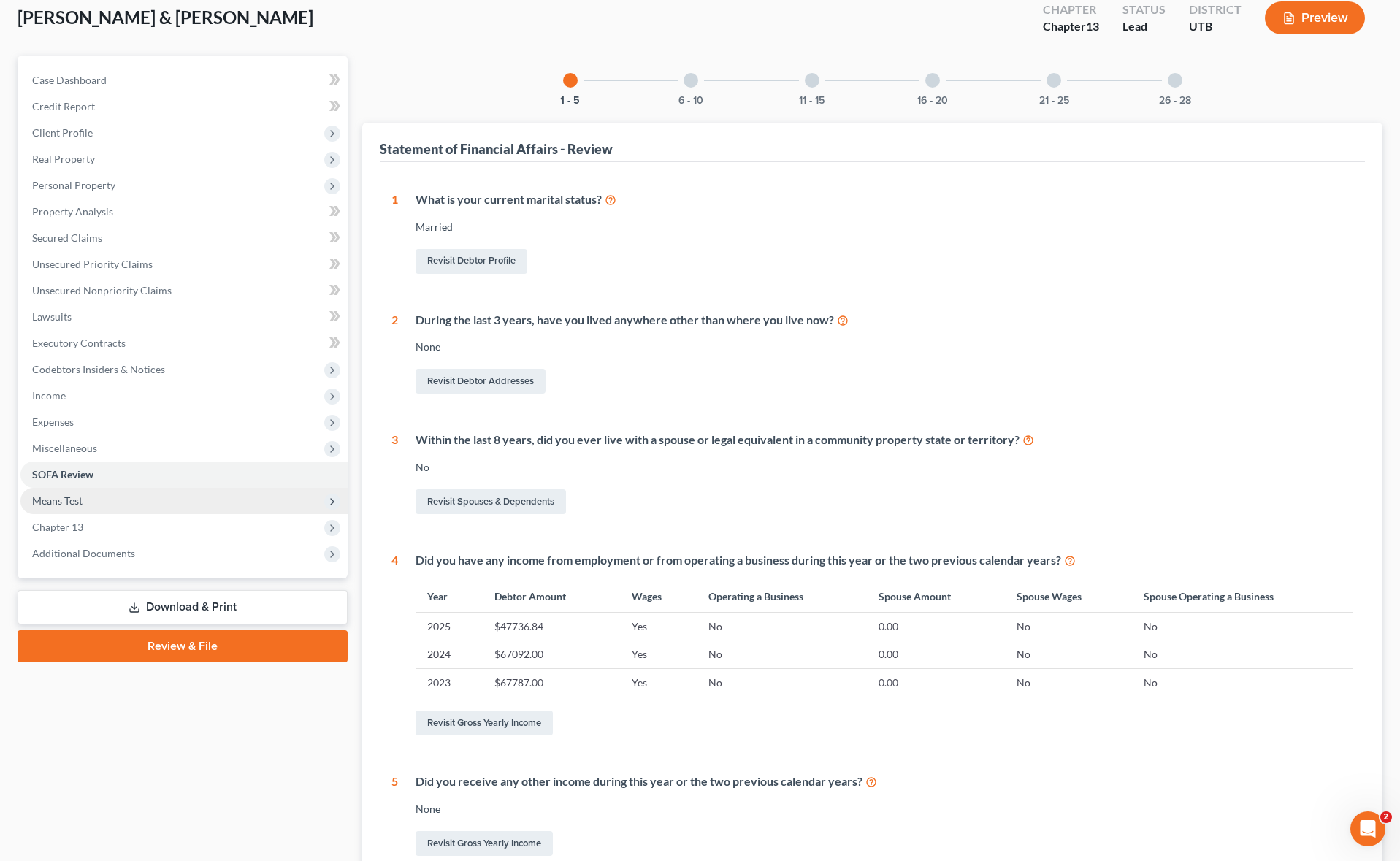
click at [88, 498] on span "Means Test" at bounding box center [184, 500] width 327 height 26
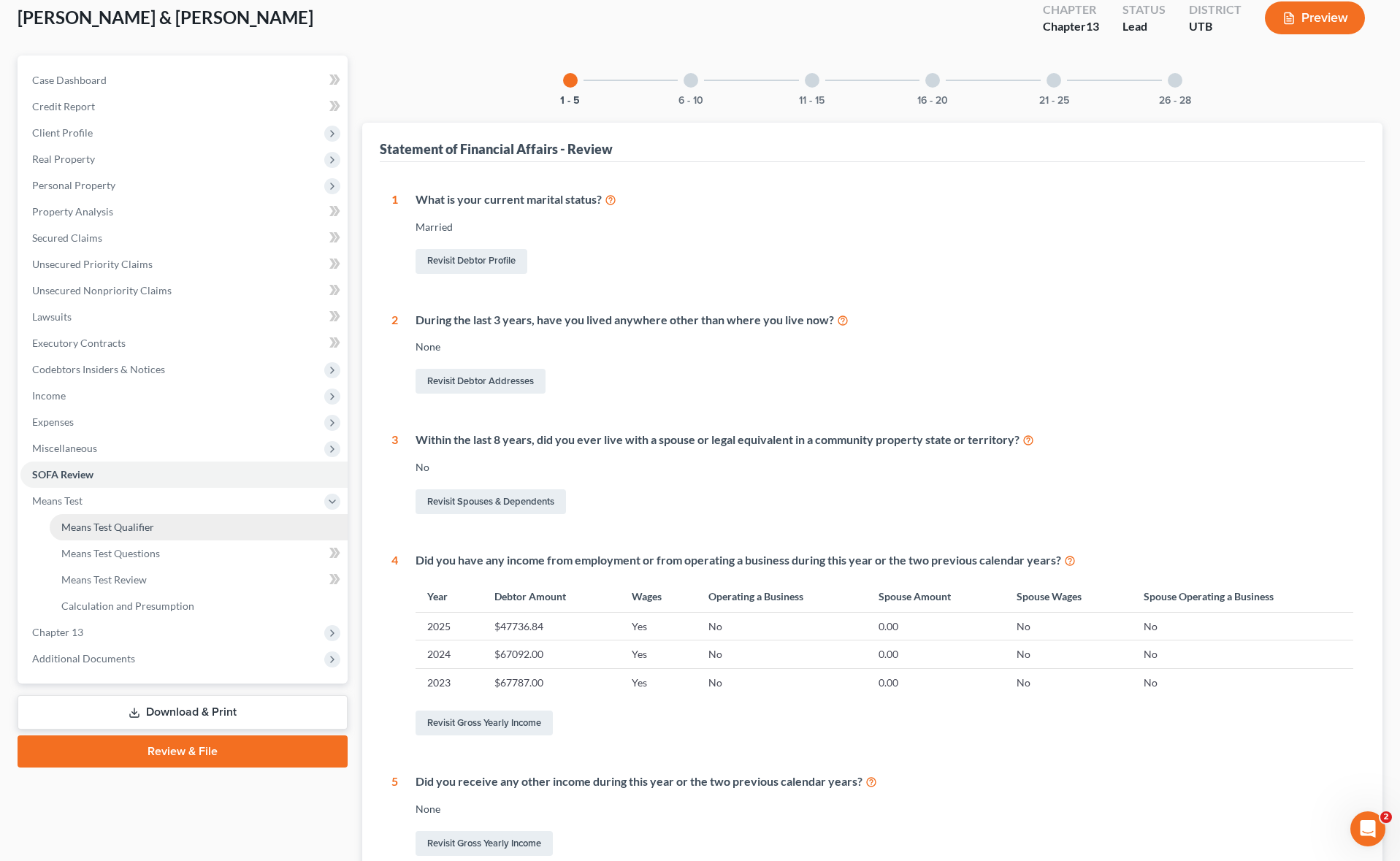
click at [146, 522] on span "Means Test Qualifier" at bounding box center [108, 527] width 93 height 13
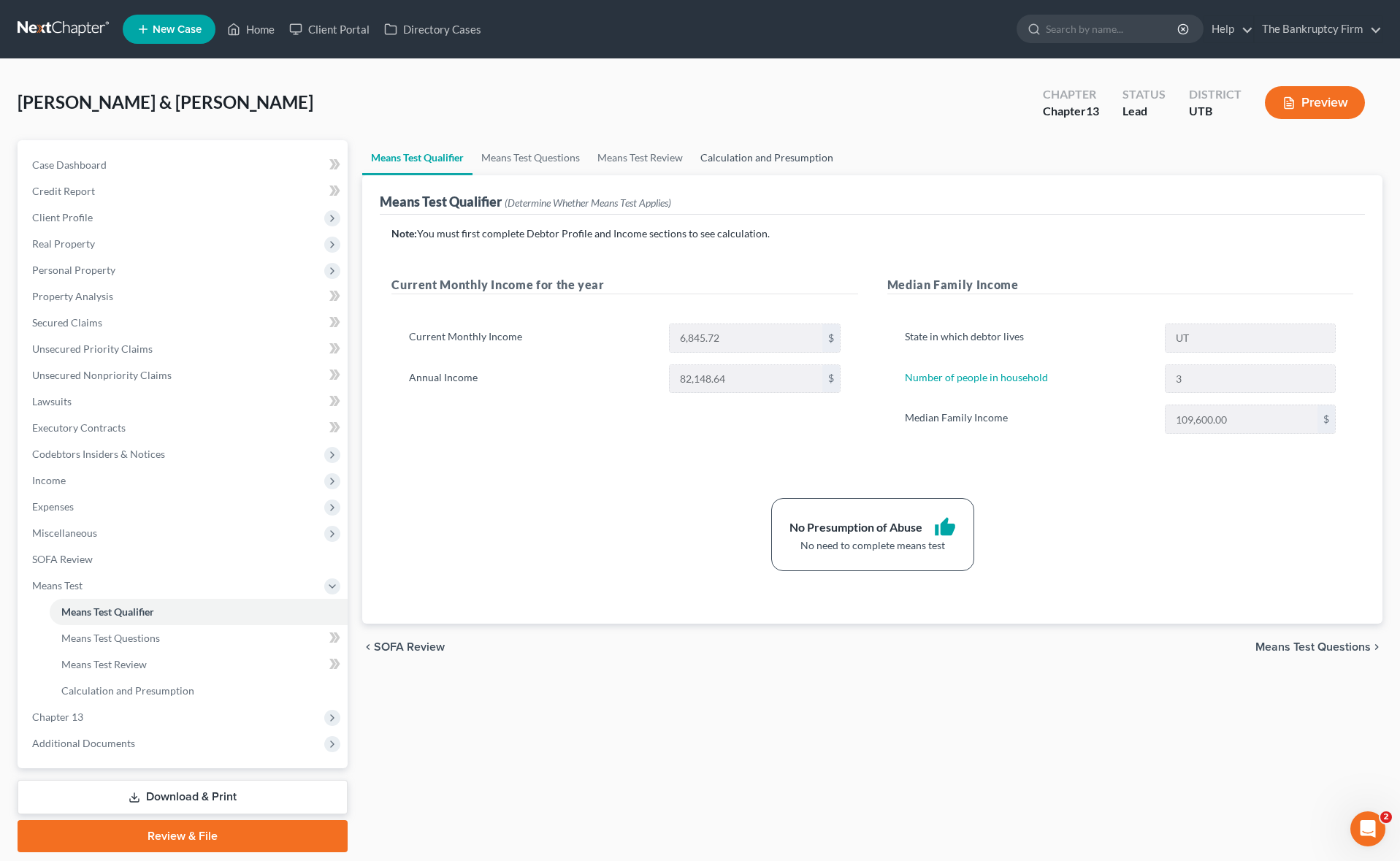
click at [785, 153] on link "Calculation and Presumption" at bounding box center [767, 157] width 150 height 35
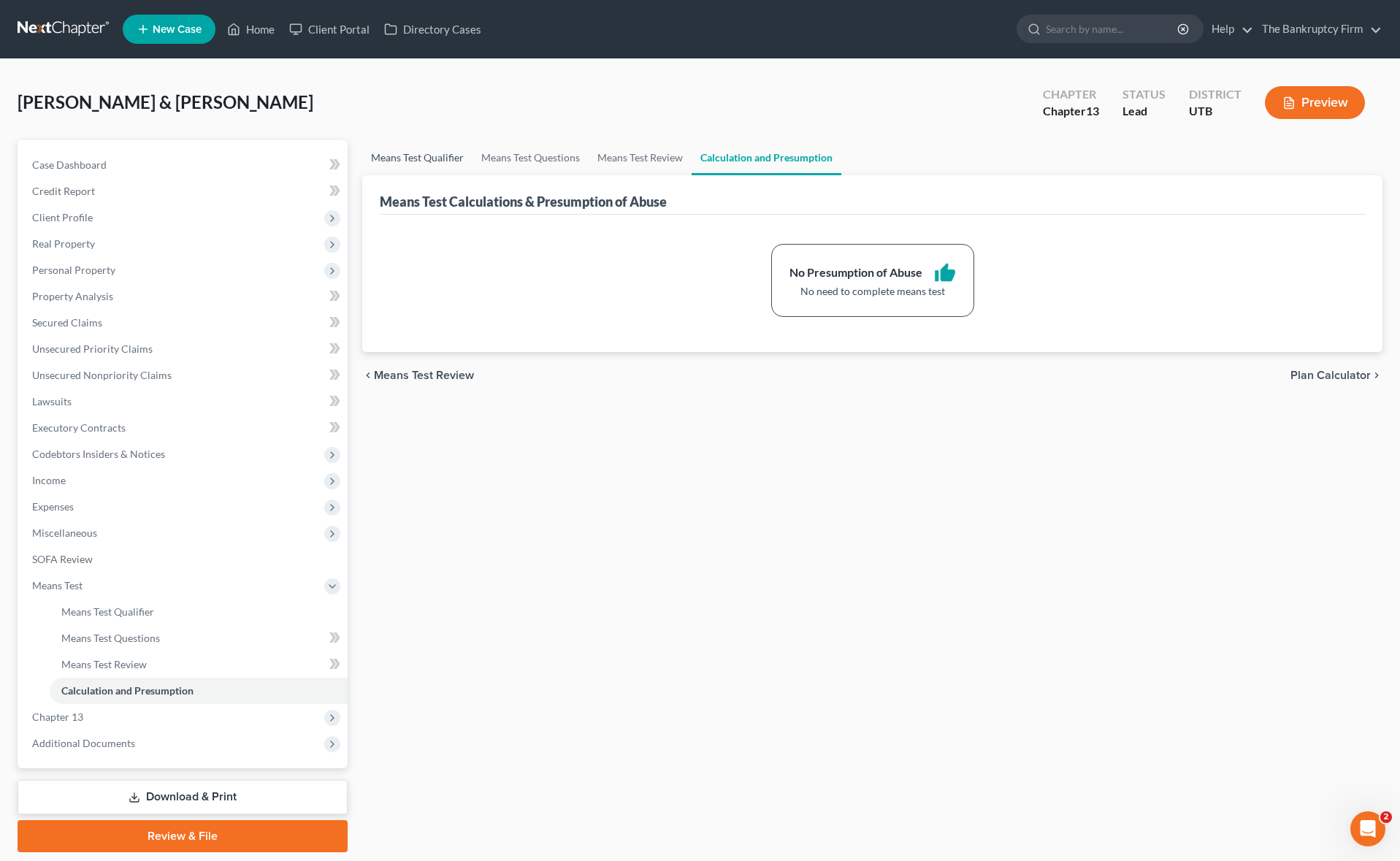
click at [409, 160] on link "Means Test Qualifier" at bounding box center [417, 157] width 110 height 35
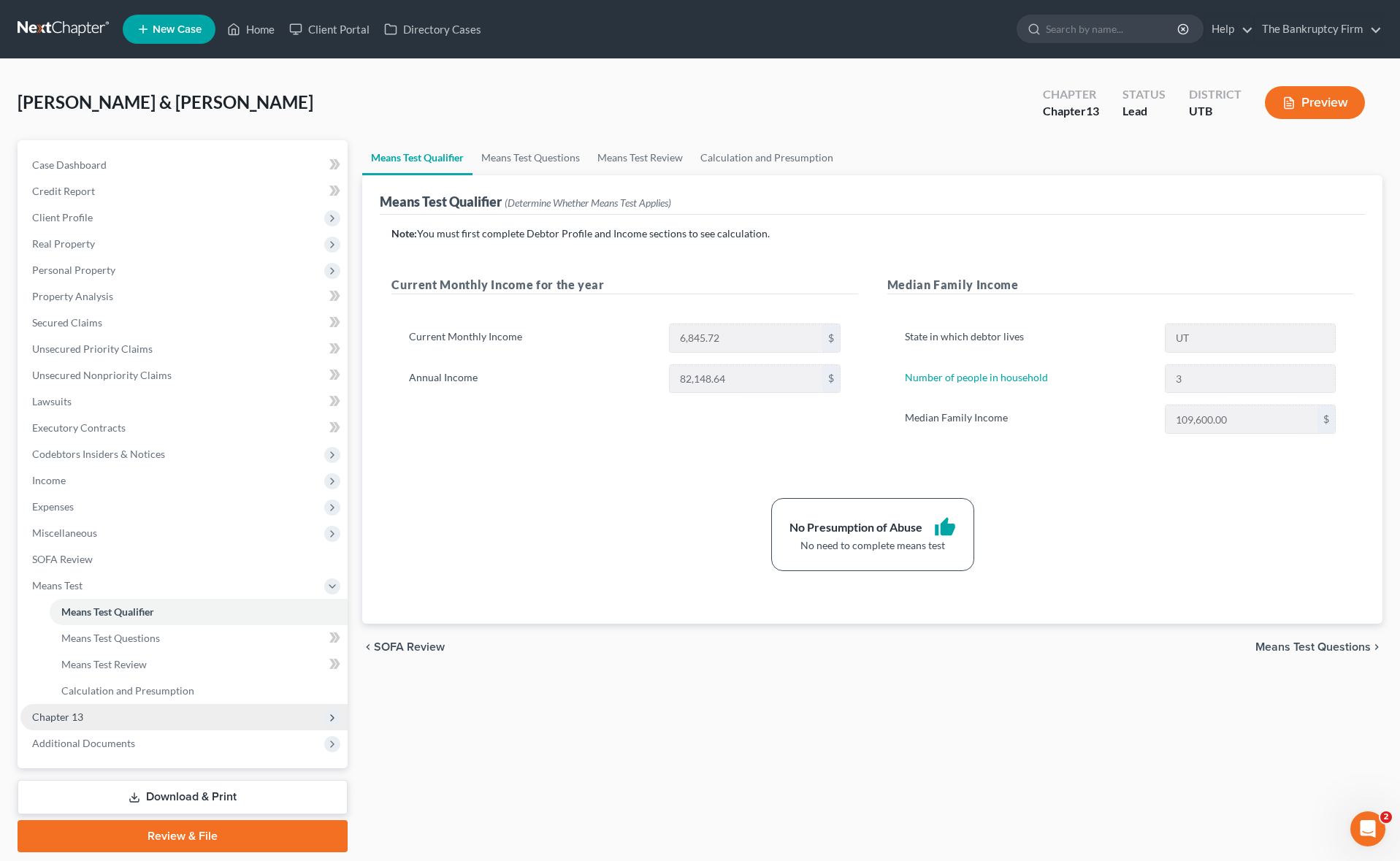
click at [105, 717] on span "Chapter 13" at bounding box center [184, 716] width 327 height 26
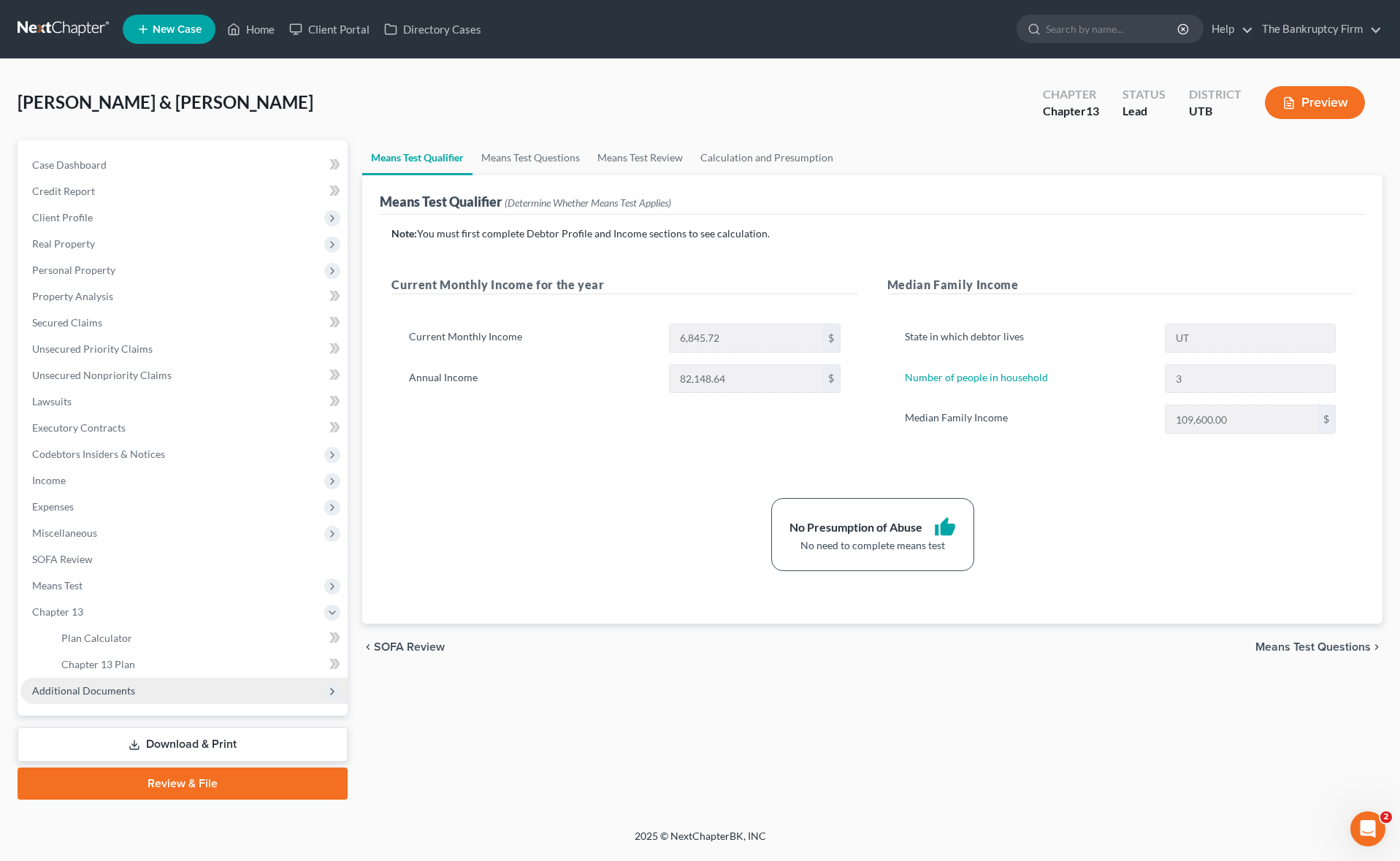
click at [186, 686] on span "Additional Documents" at bounding box center [184, 690] width 327 height 26
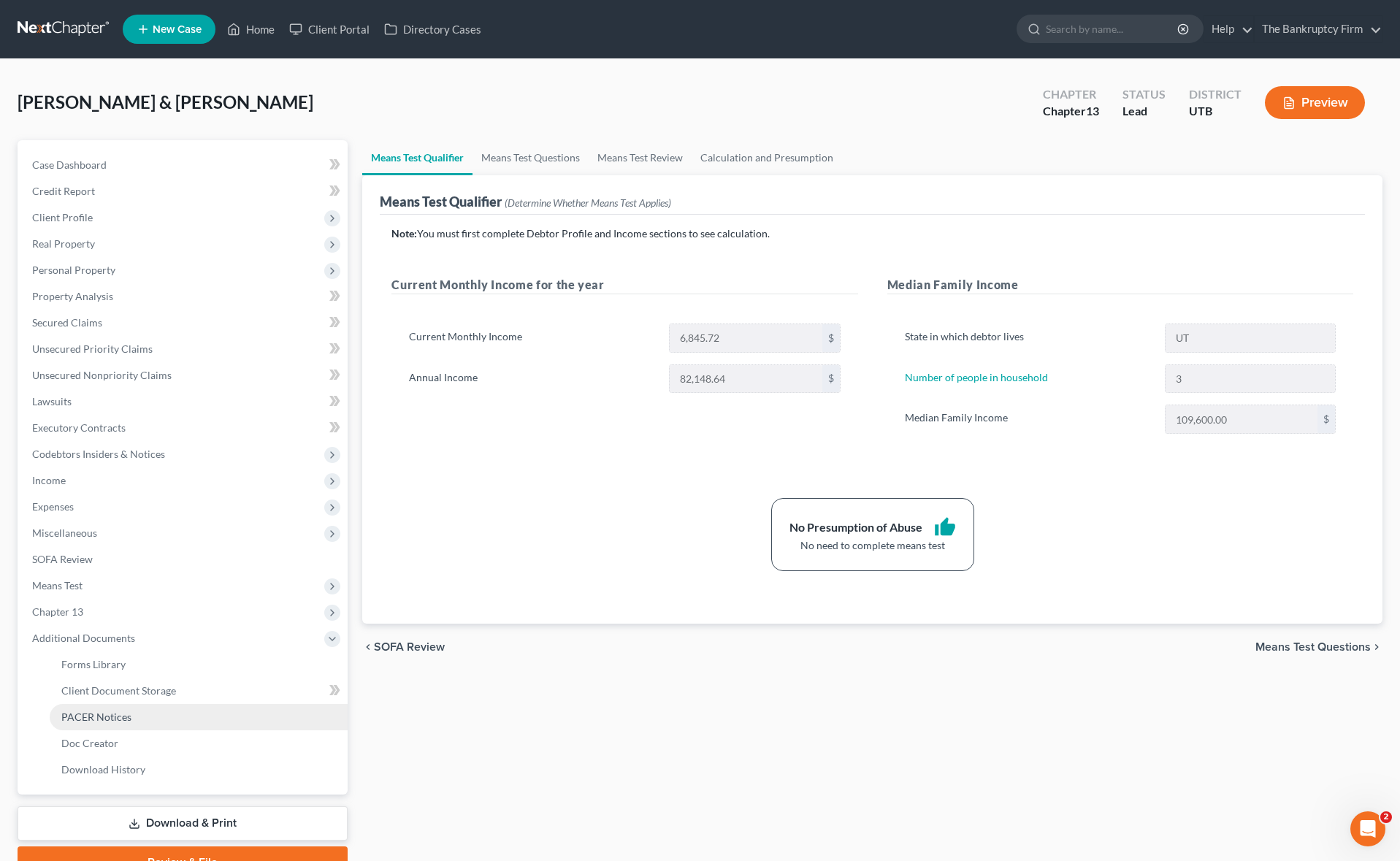
click at [148, 717] on link "PACER Notices" at bounding box center [198, 716] width 298 height 26
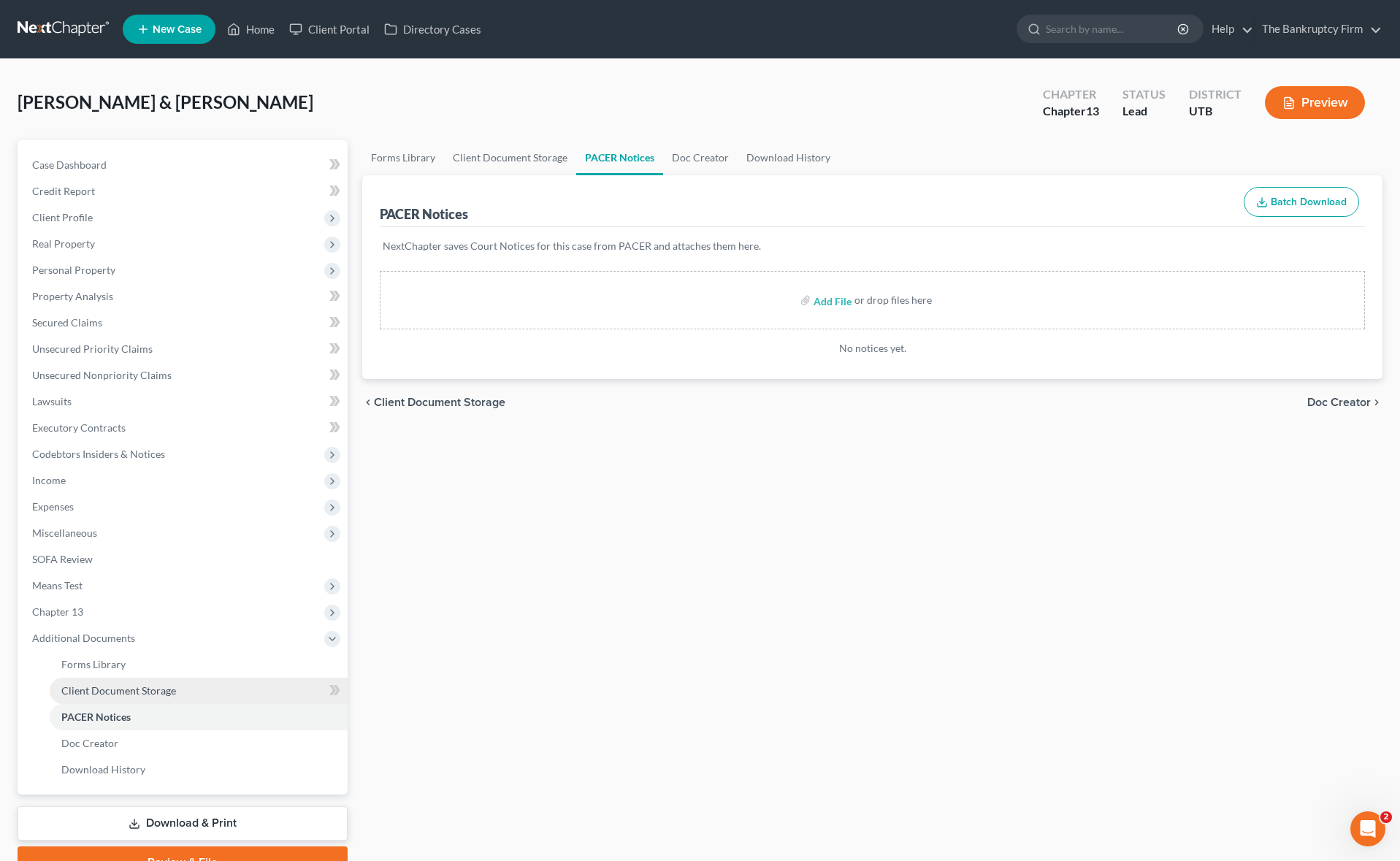
click at [169, 694] on span "Client Document Storage" at bounding box center [119, 690] width 114 height 13
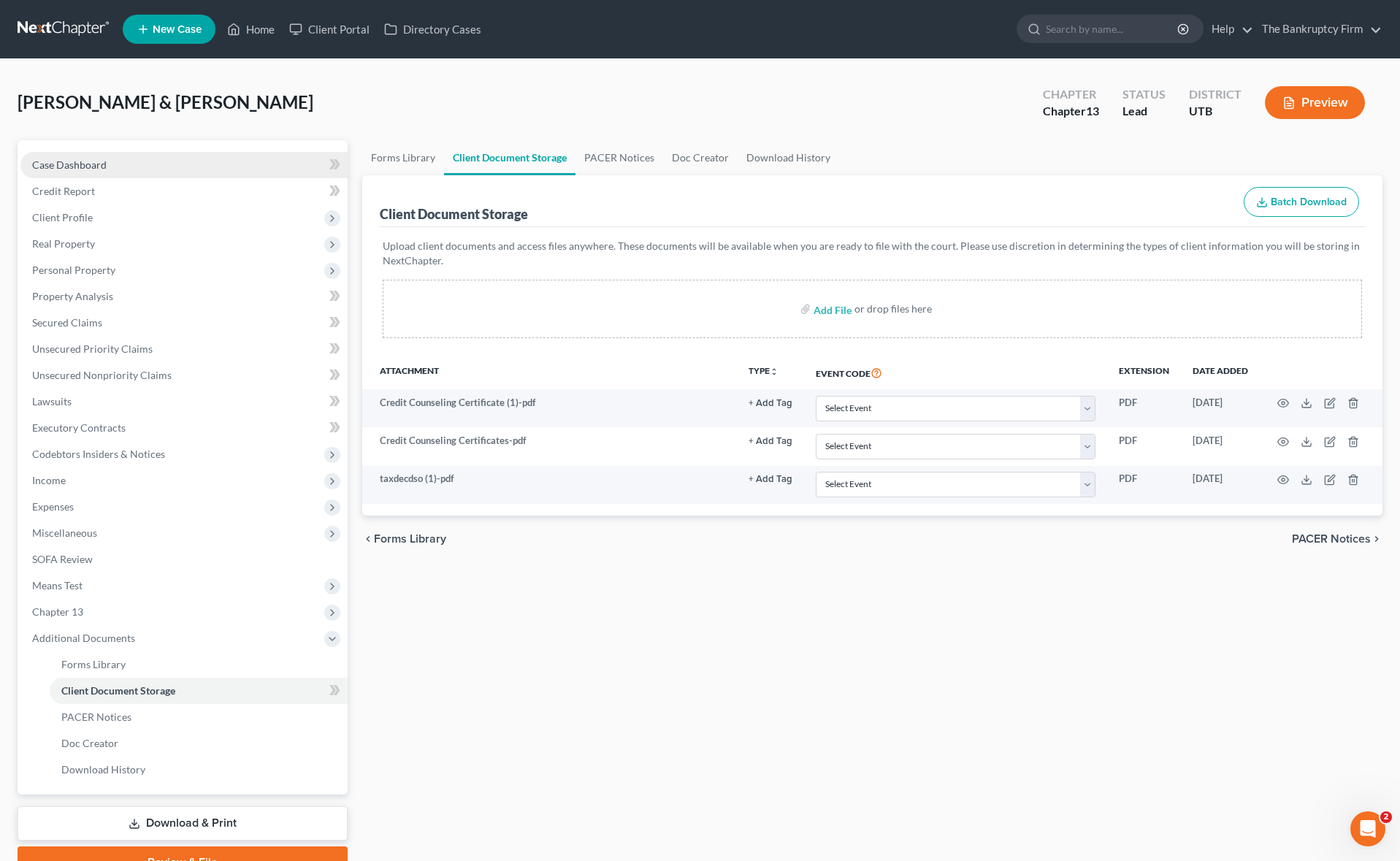
click at [91, 161] on span "Case Dashboard" at bounding box center [69, 164] width 74 height 13
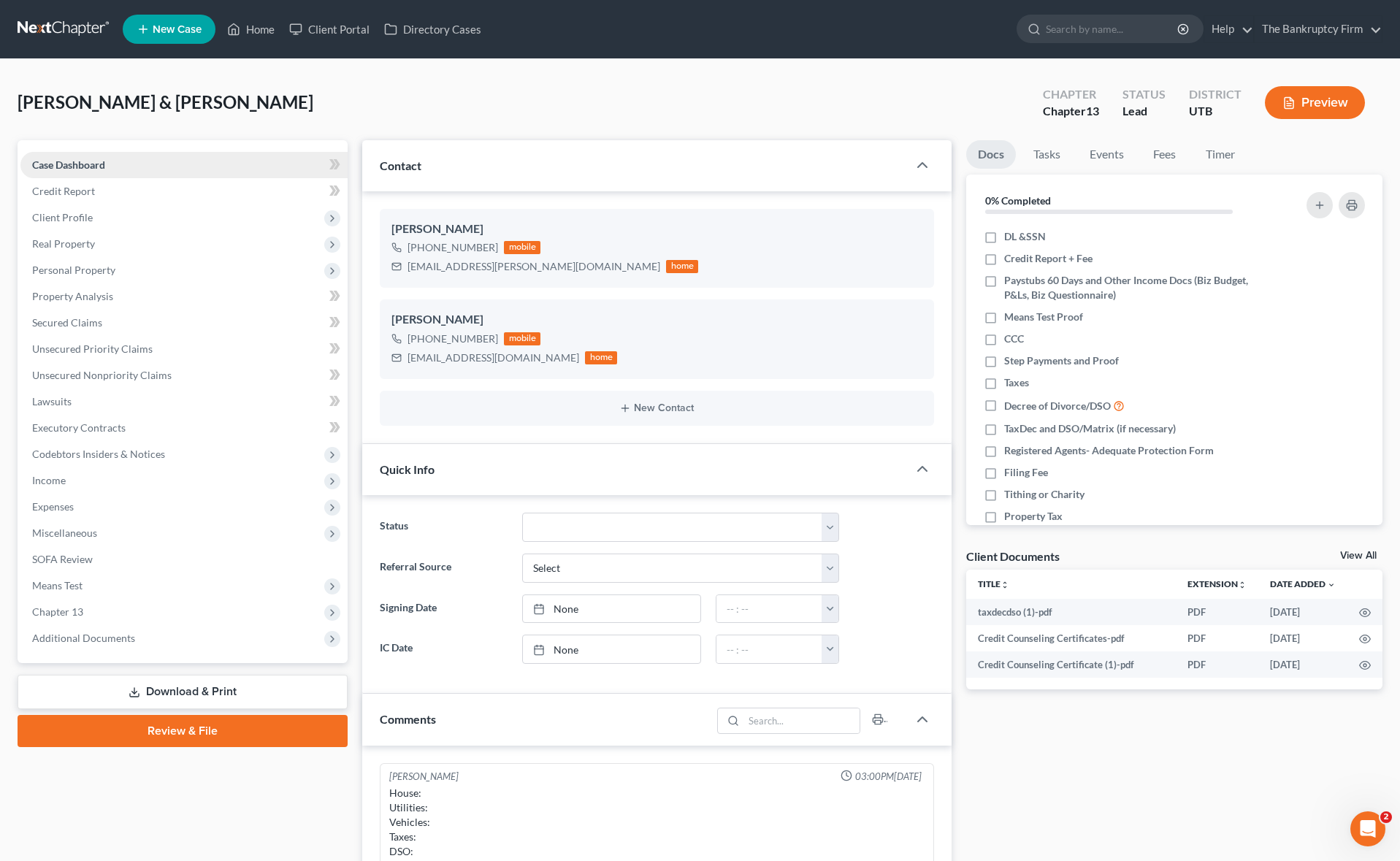
scroll to position [114, 0]
click at [95, 161] on span "Case Dashboard" at bounding box center [68, 164] width 73 height 13
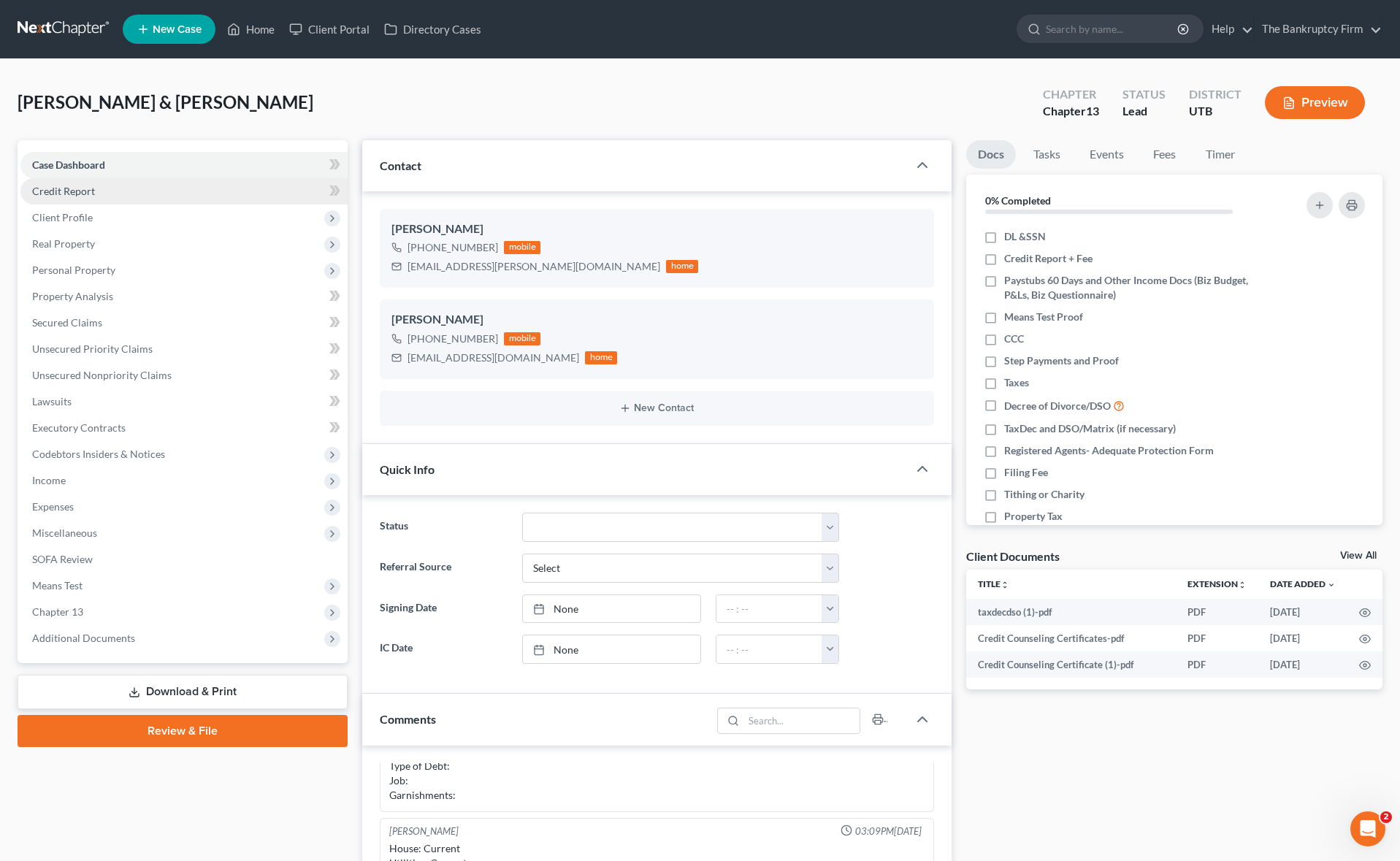
click at [98, 192] on link "Credit Report" at bounding box center [184, 191] width 327 height 26
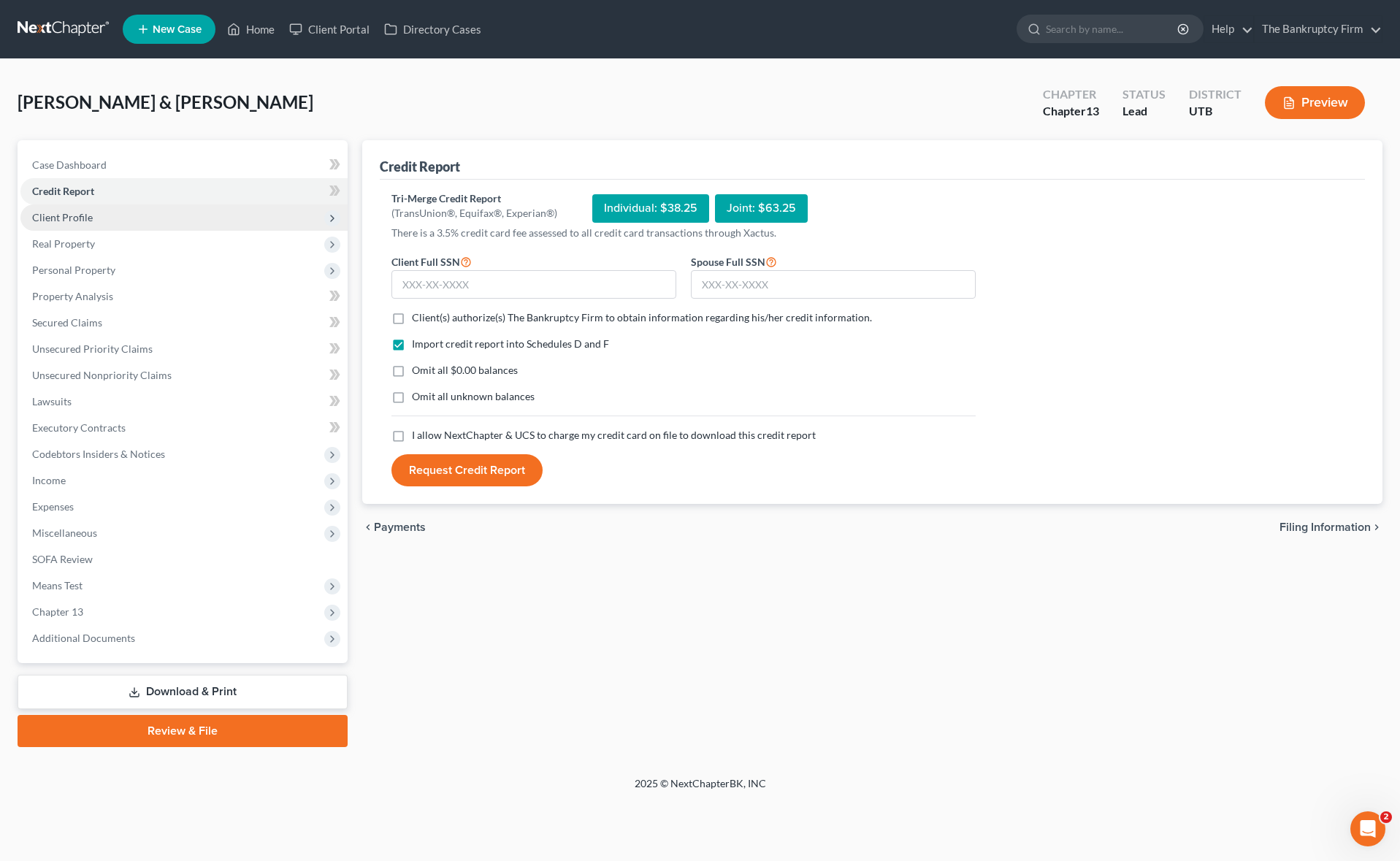
click at [106, 218] on span "Client Profile" at bounding box center [184, 217] width 327 height 26
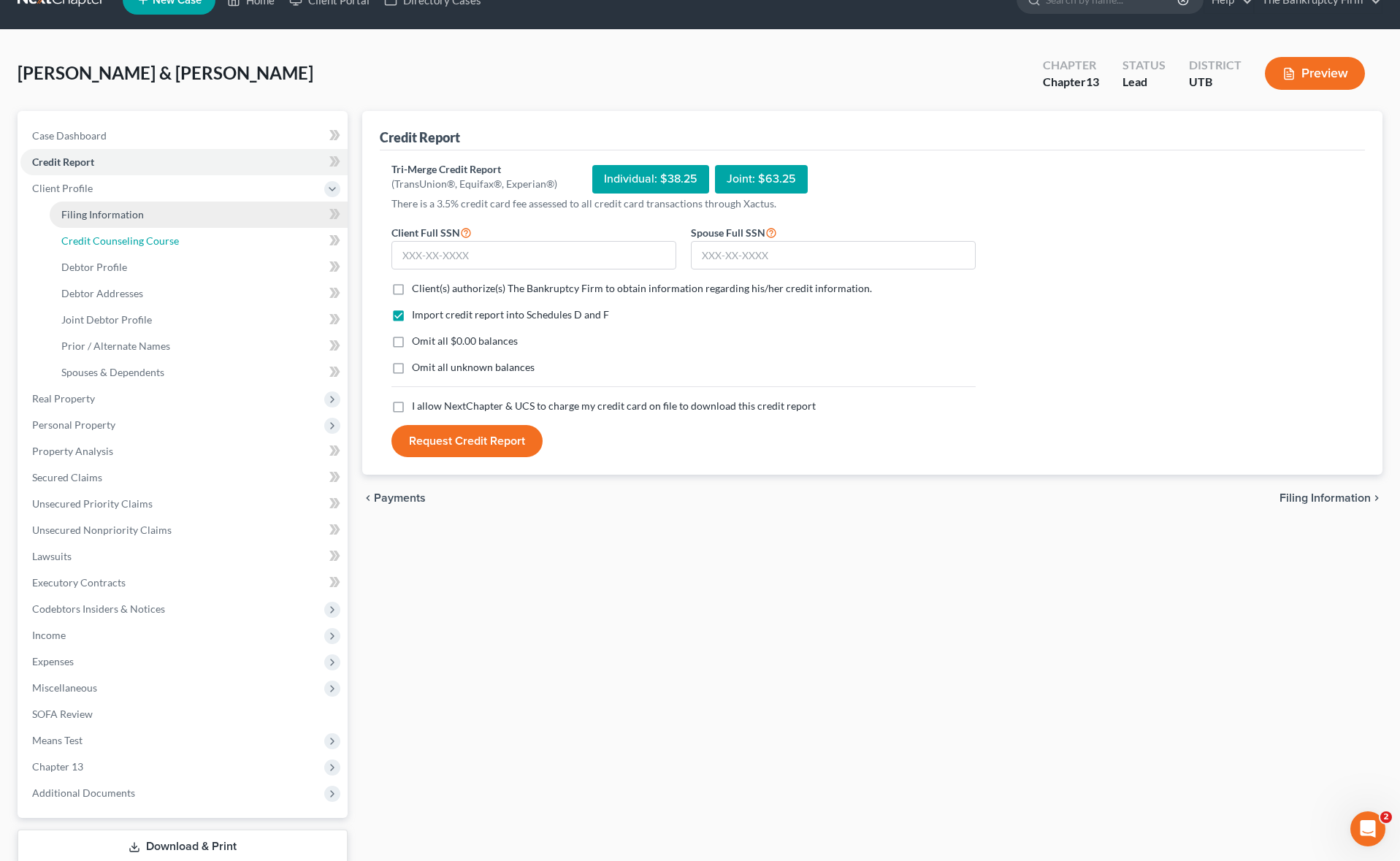
scroll to position [32, 0]
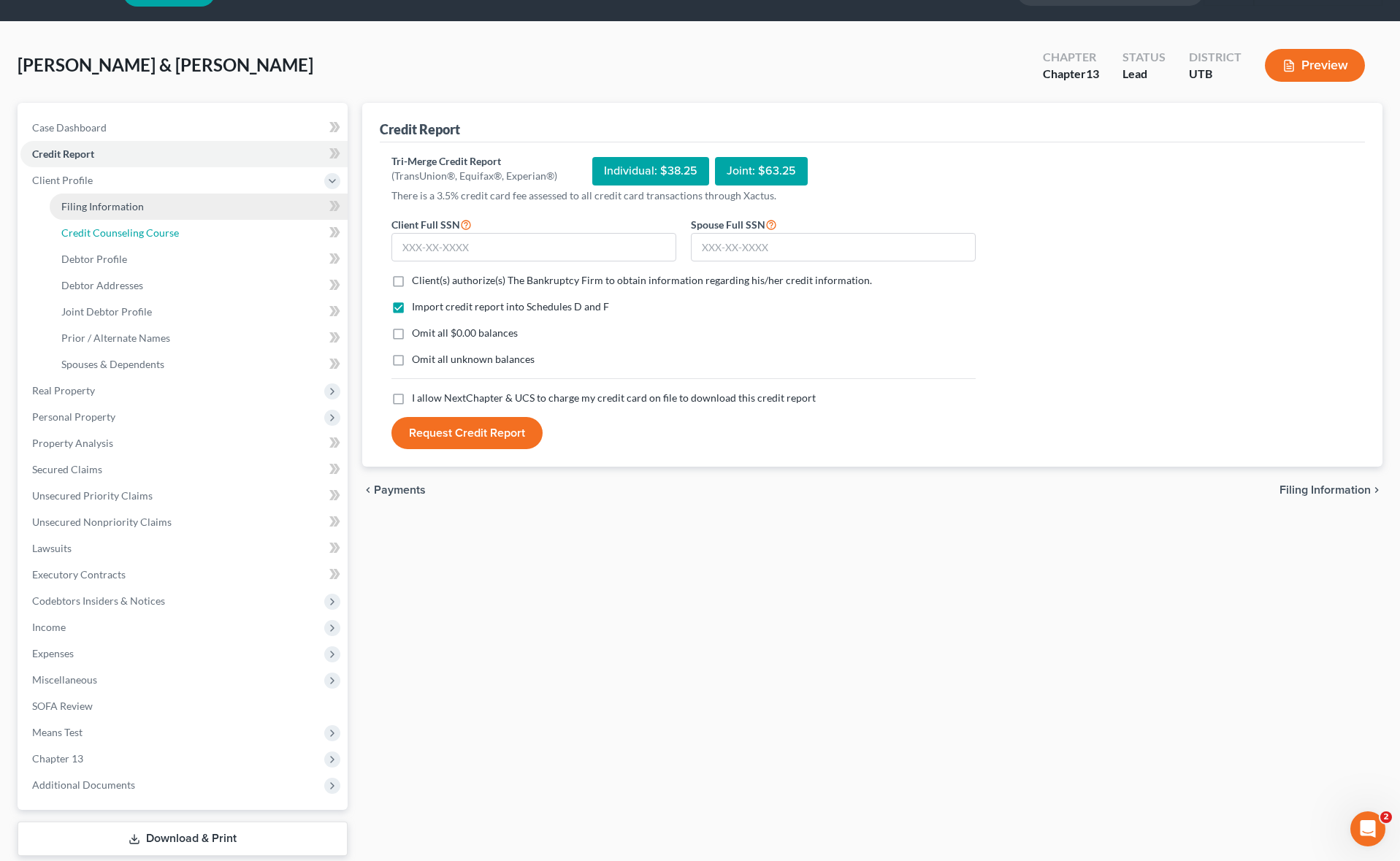
click at [118, 244] on link "Credit Counseling Course" at bounding box center [198, 233] width 298 height 26
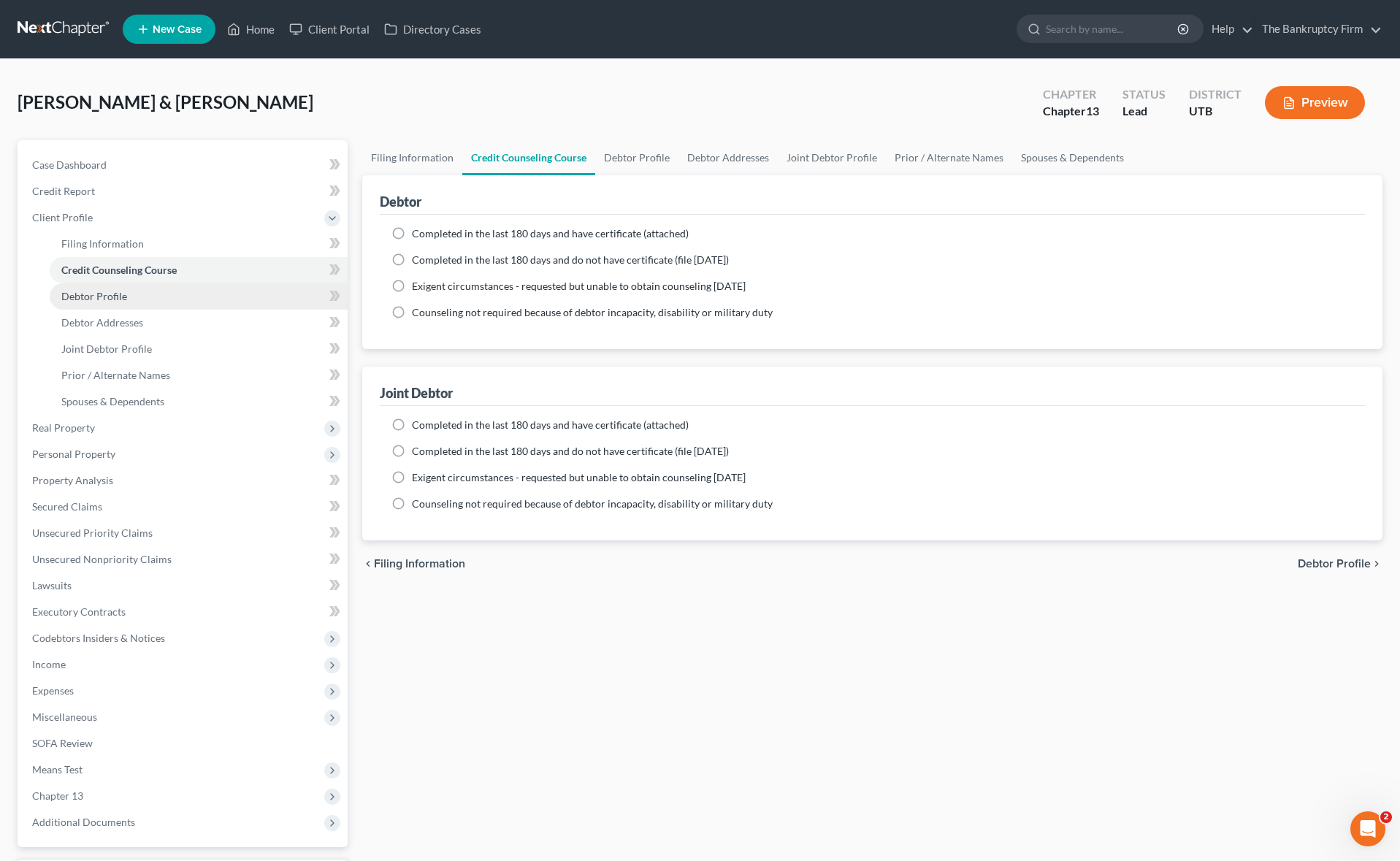
click at [129, 293] on link "Debtor Profile" at bounding box center [198, 296] width 298 height 26
select select "1"
select select "2"
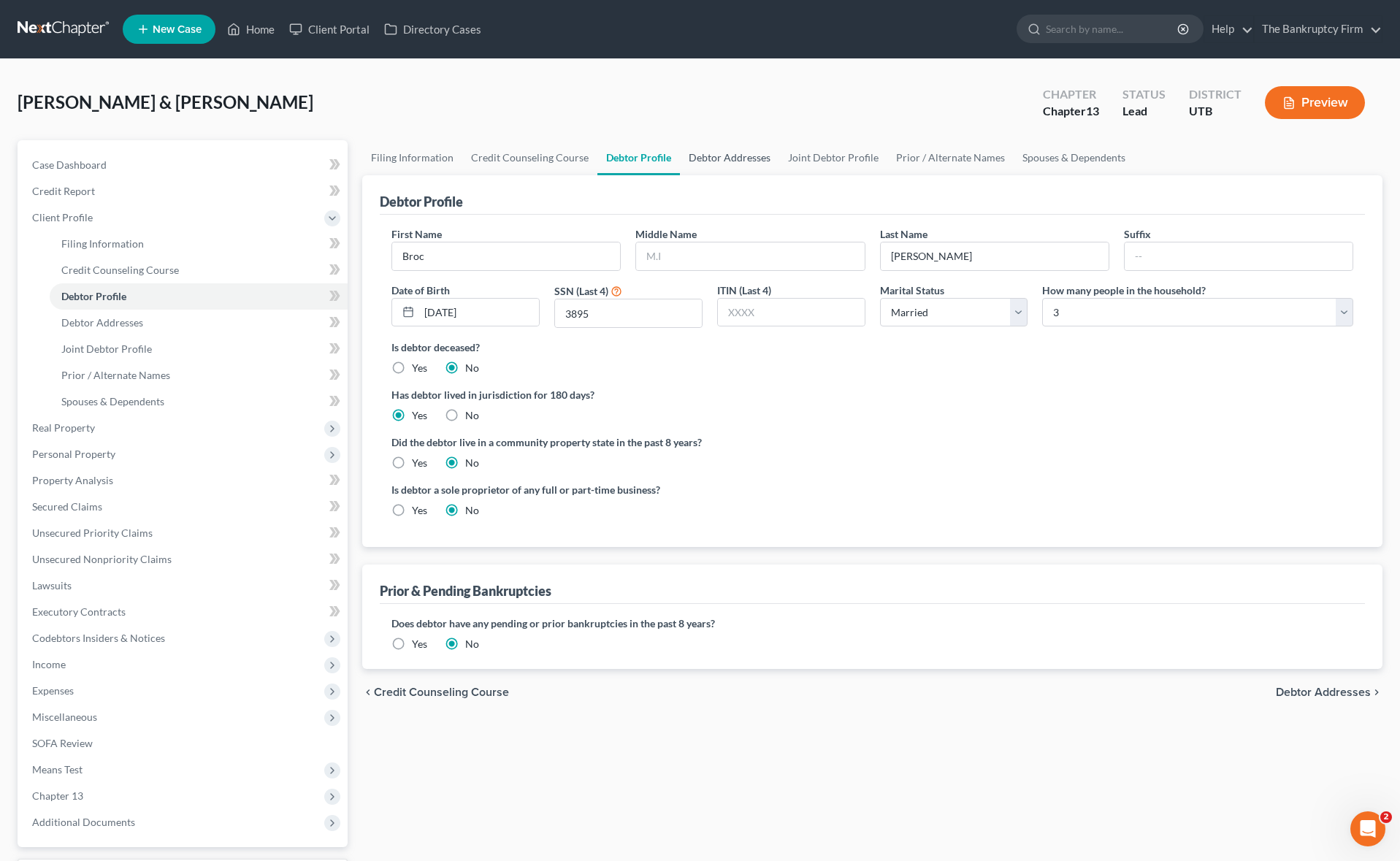
click at [721, 161] on link "Debtor Addresses" at bounding box center [730, 157] width 100 height 35
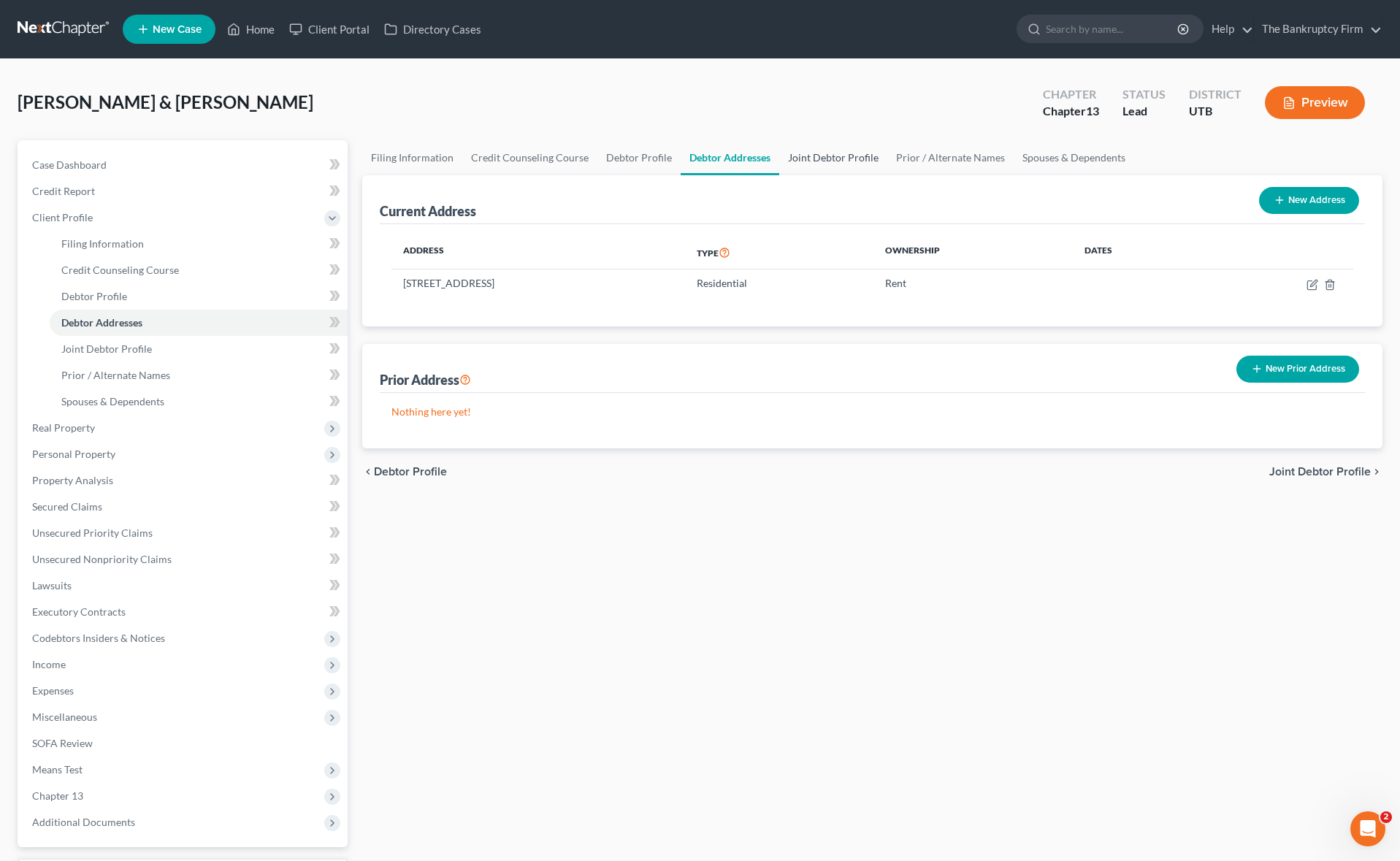
click at [806, 161] on link "Joint Debtor Profile" at bounding box center [832, 157] width 108 height 35
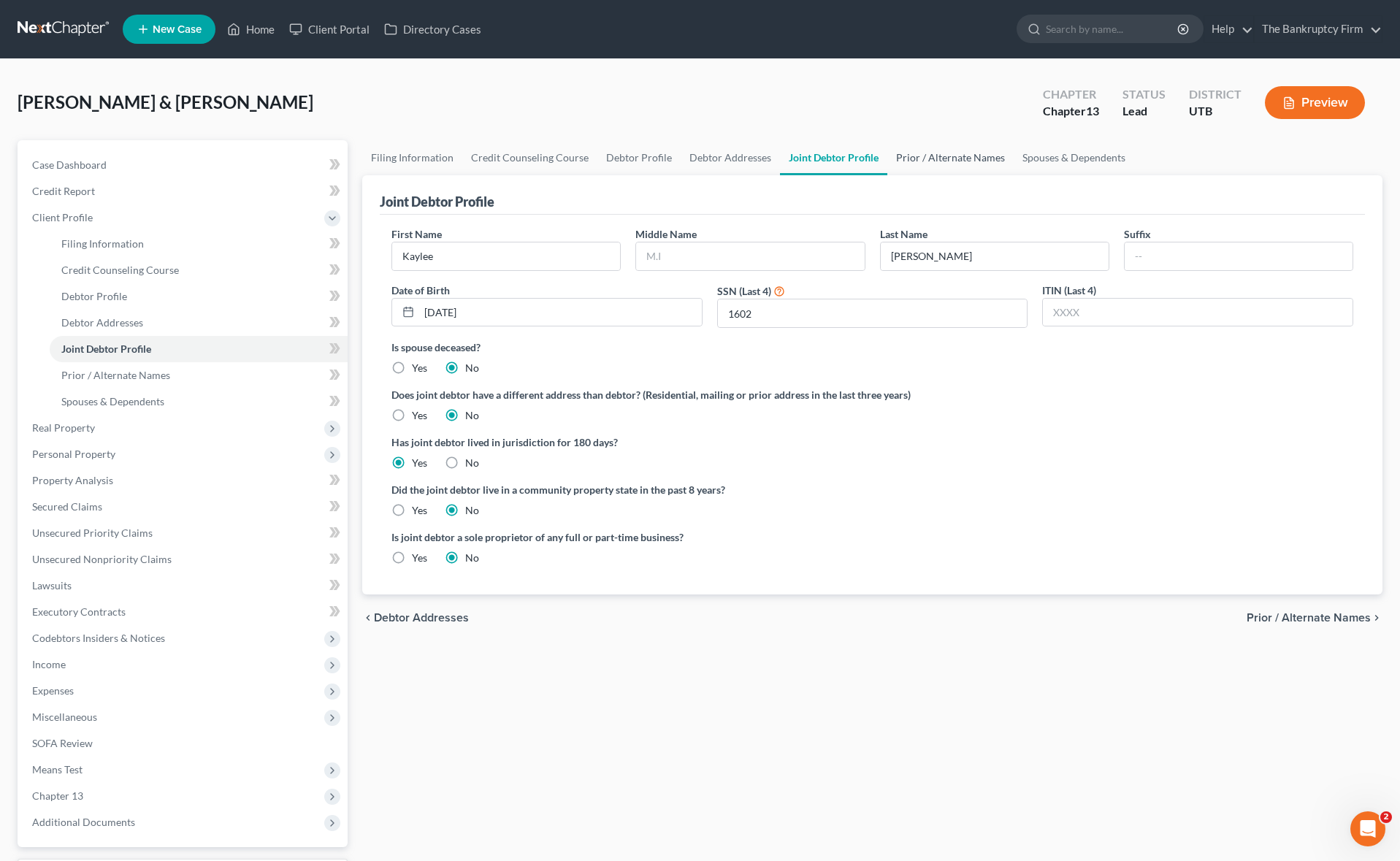
click at [927, 159] on link "Prior / Alternate Names" at bounding box center [950, 157] width 126 height 35
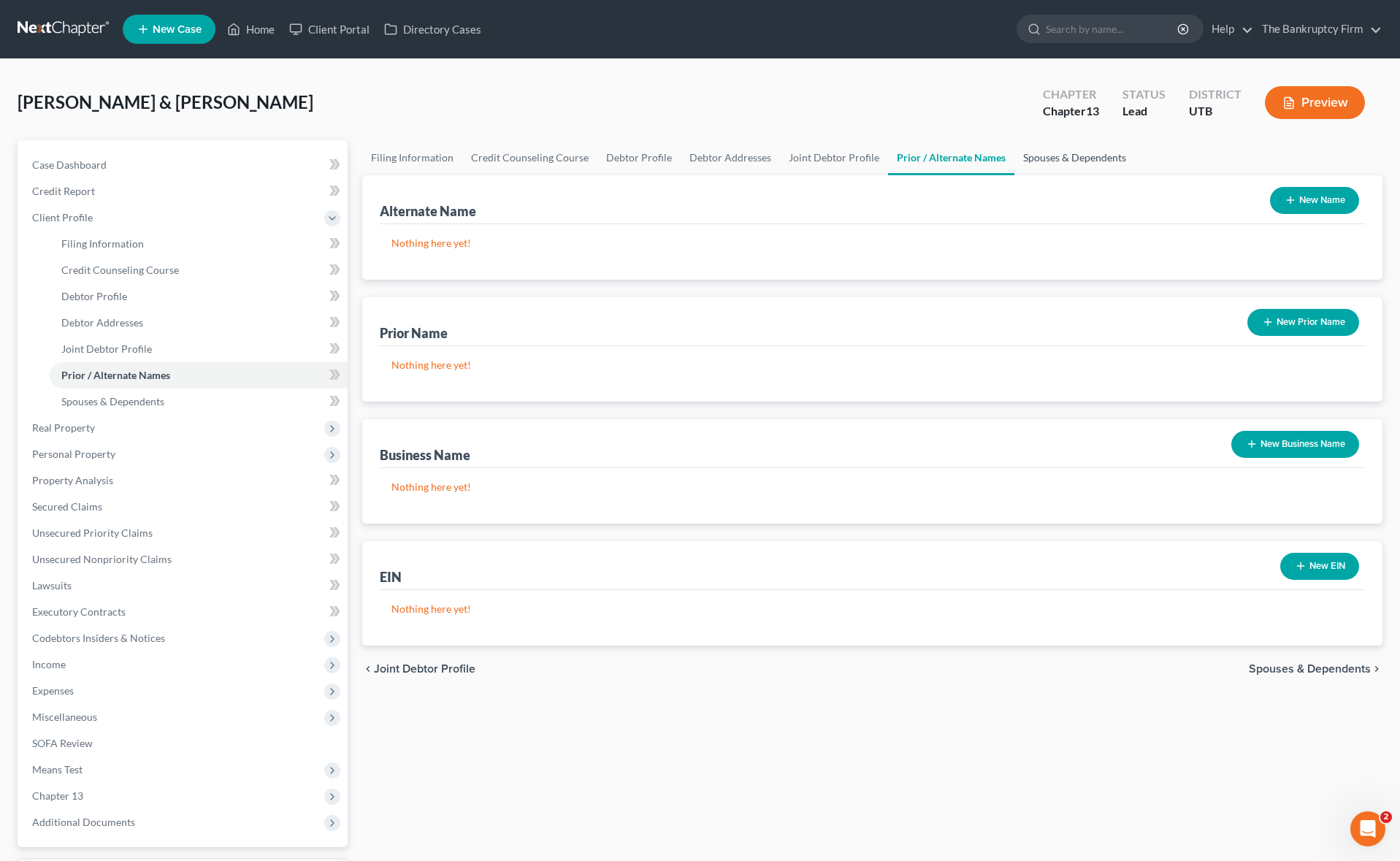
click at [1043, 152] on link "Spouses & Dependents" at bounding box center [1075, 157] width 120 height 35
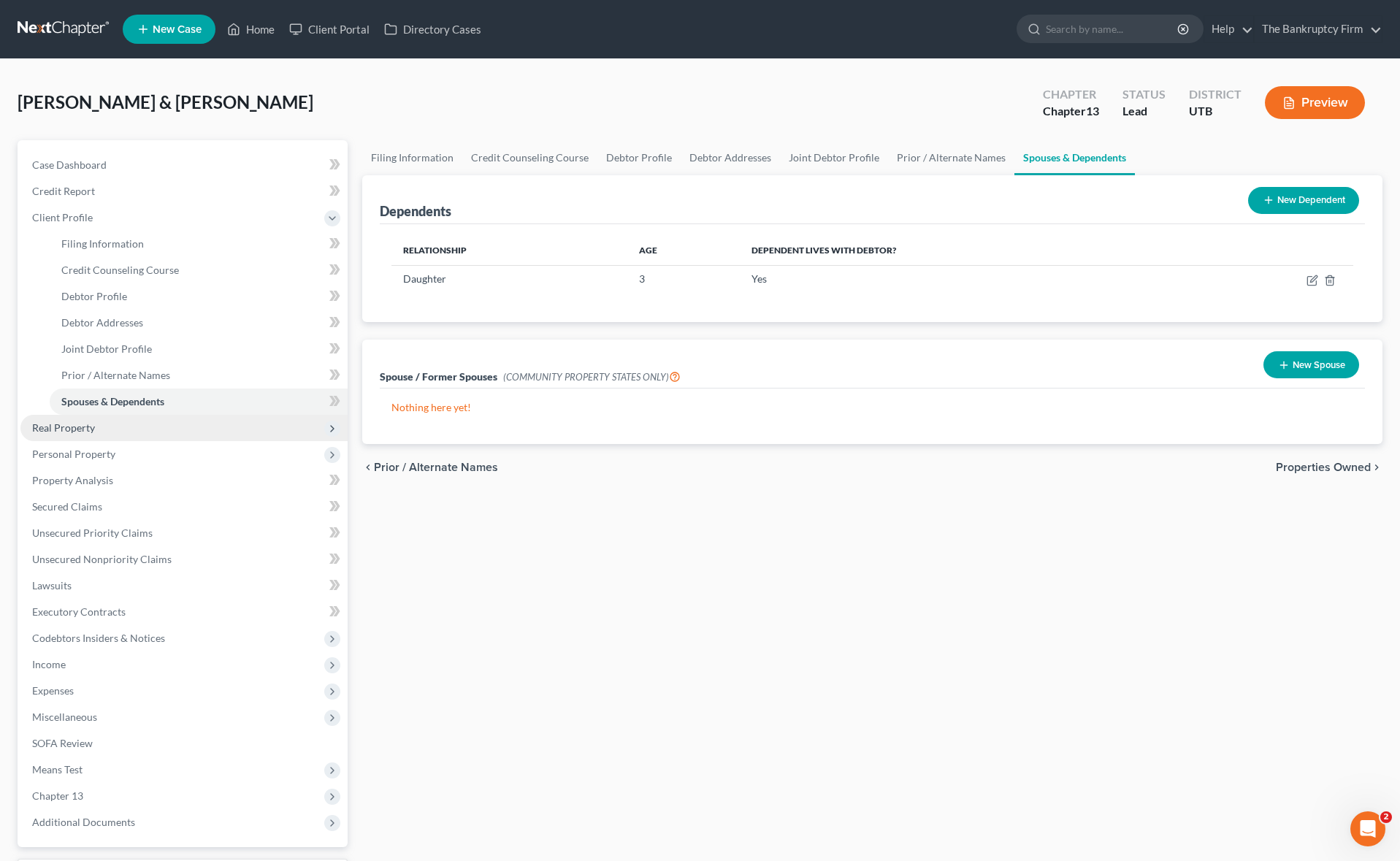
click at [101, 431] on span "Real Property" at bounding box center [184, 427] width 327 height 26
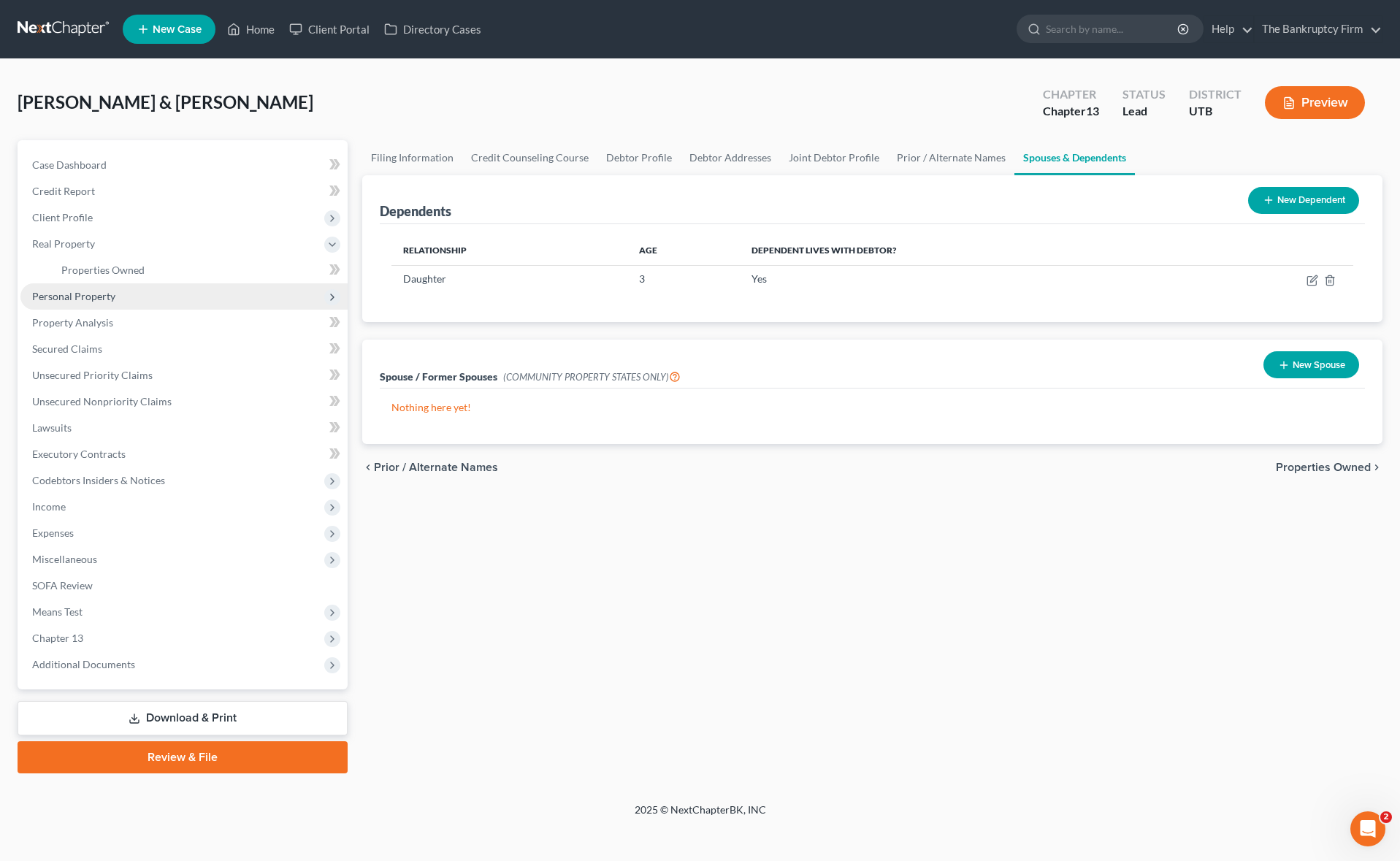
click at [111, 299] on span "Personal Property" at bounding box center [74, 296] width 83 height 13
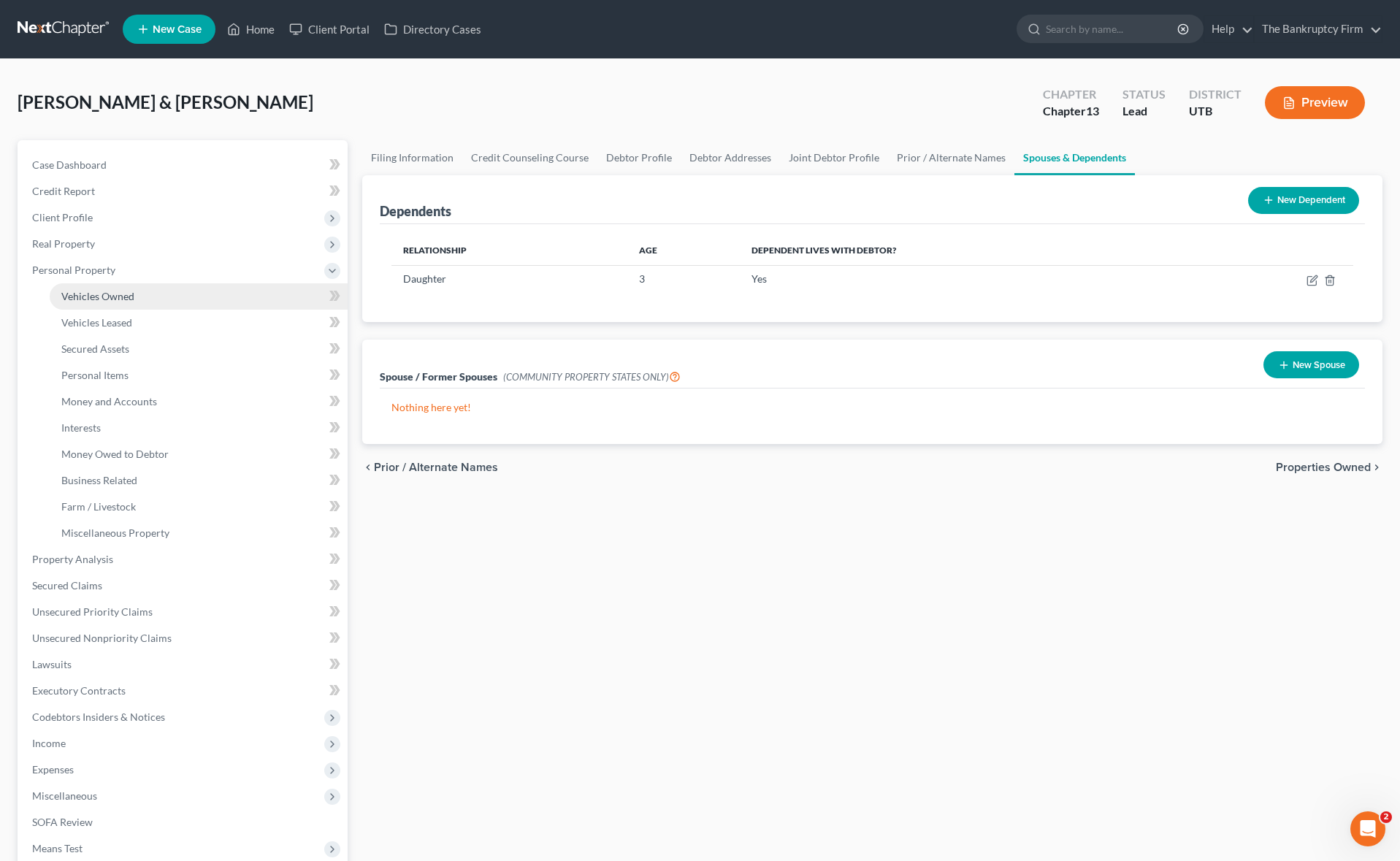
click at [105, 297] on span "Vehicles Owned" at bounding box center [98, 296] width 73 height 13
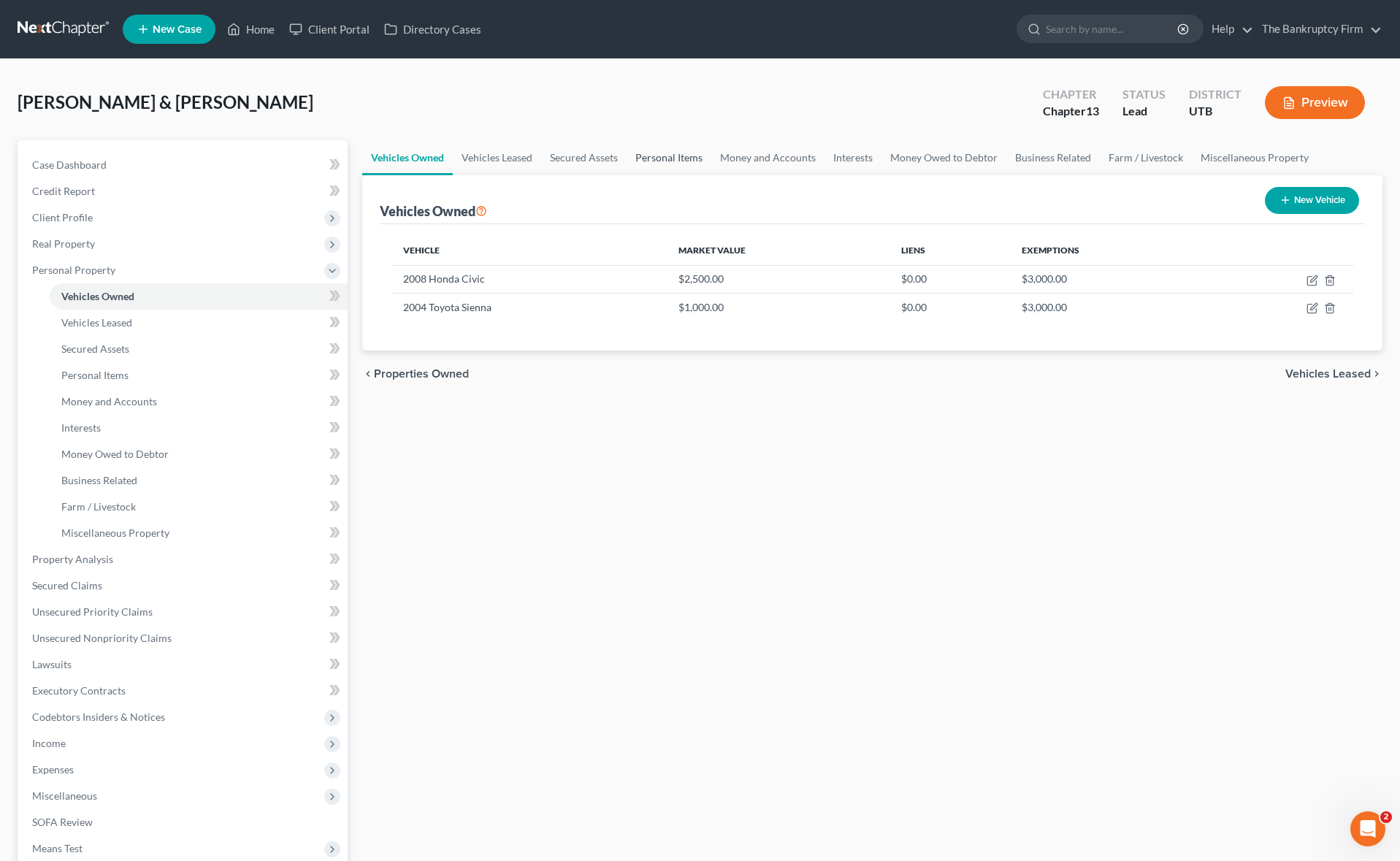
click at [693, 155] on link "Personal Items" at bounding box center [669, 157] width 85 height 35
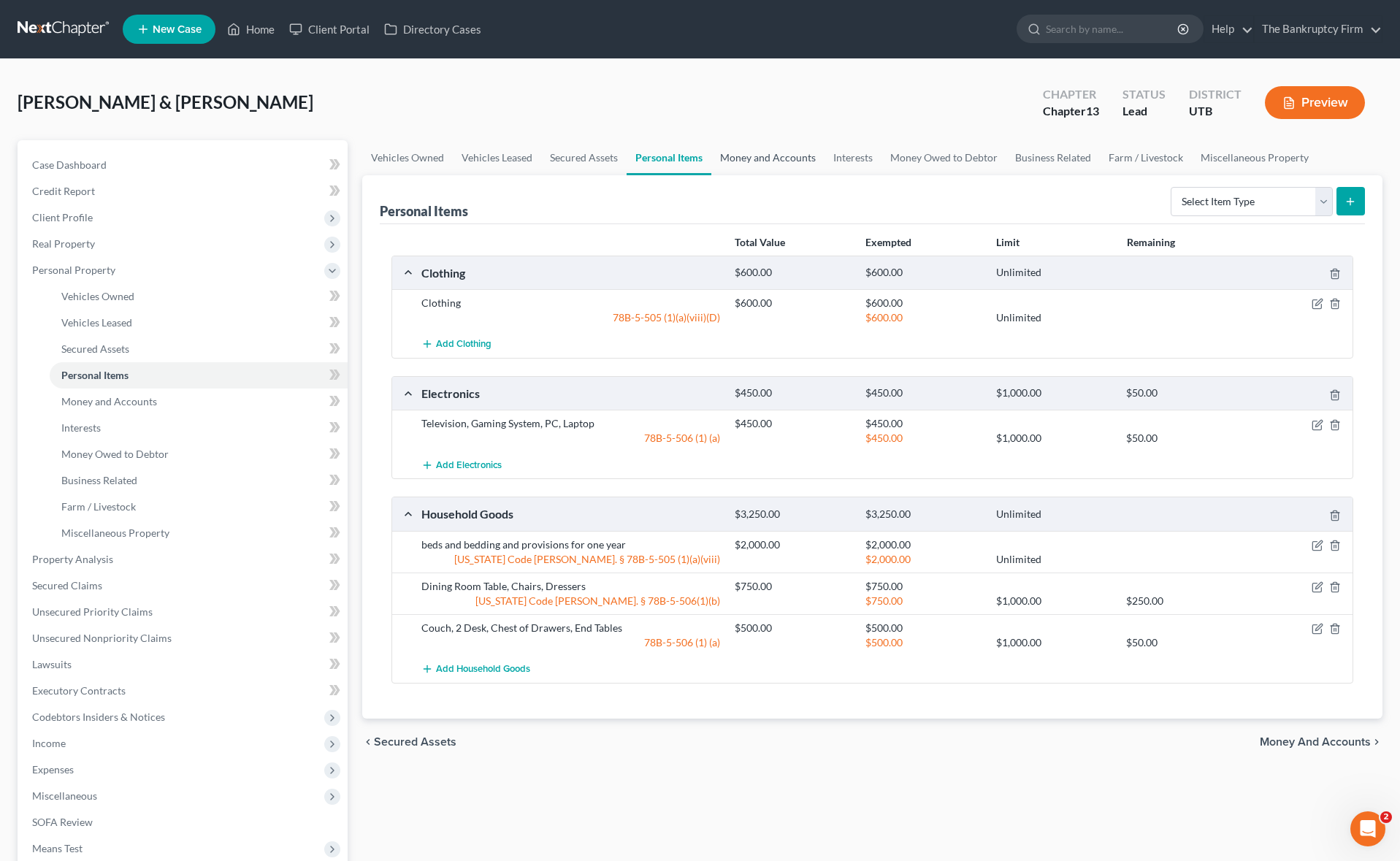
click at [744, 155] on link "Money and Accounts" at bounding box center [768, 157] width 113 height 35
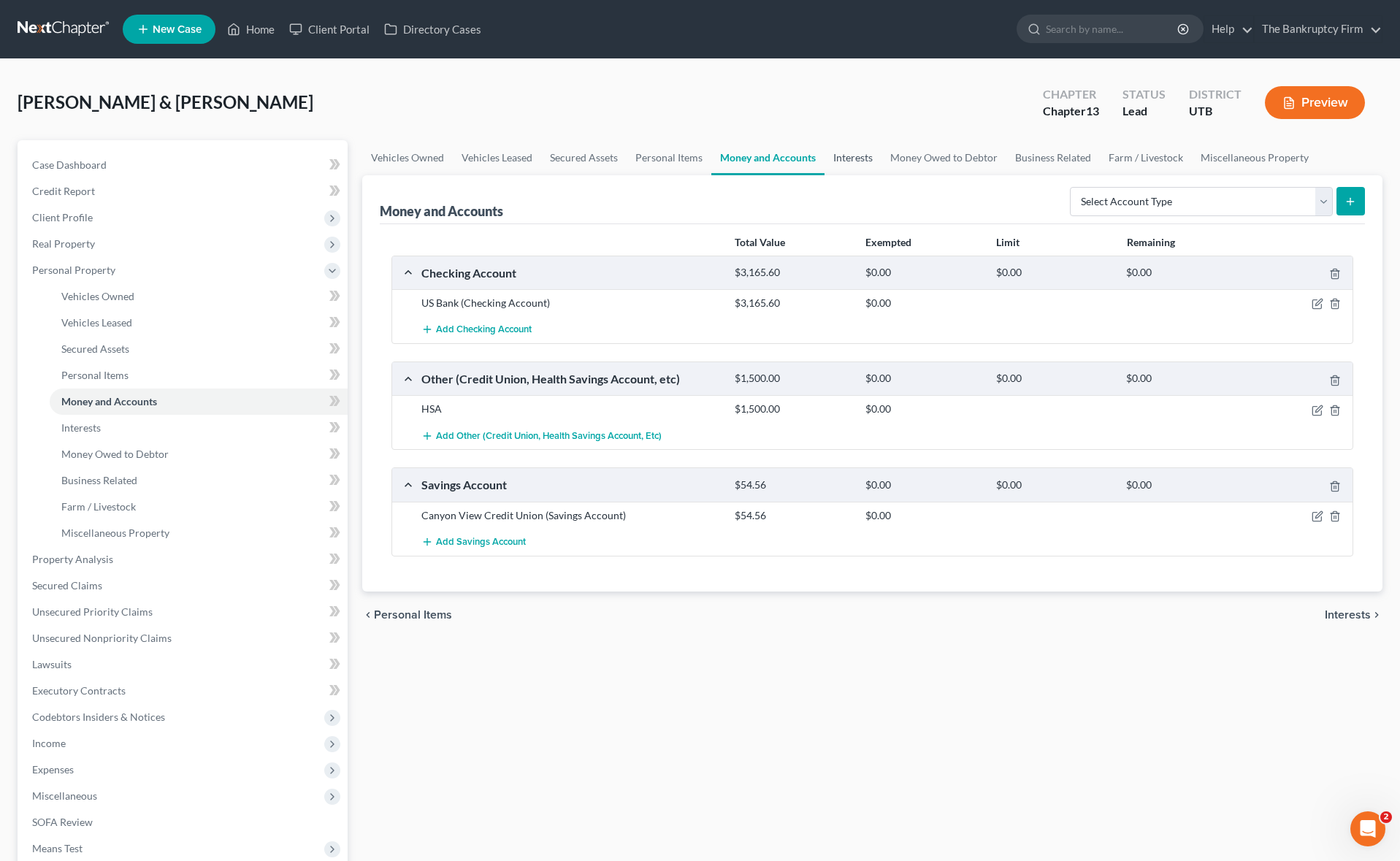
click at [855, 155] on link "Interests" at bounding box center [852, 157] width 57 height 35
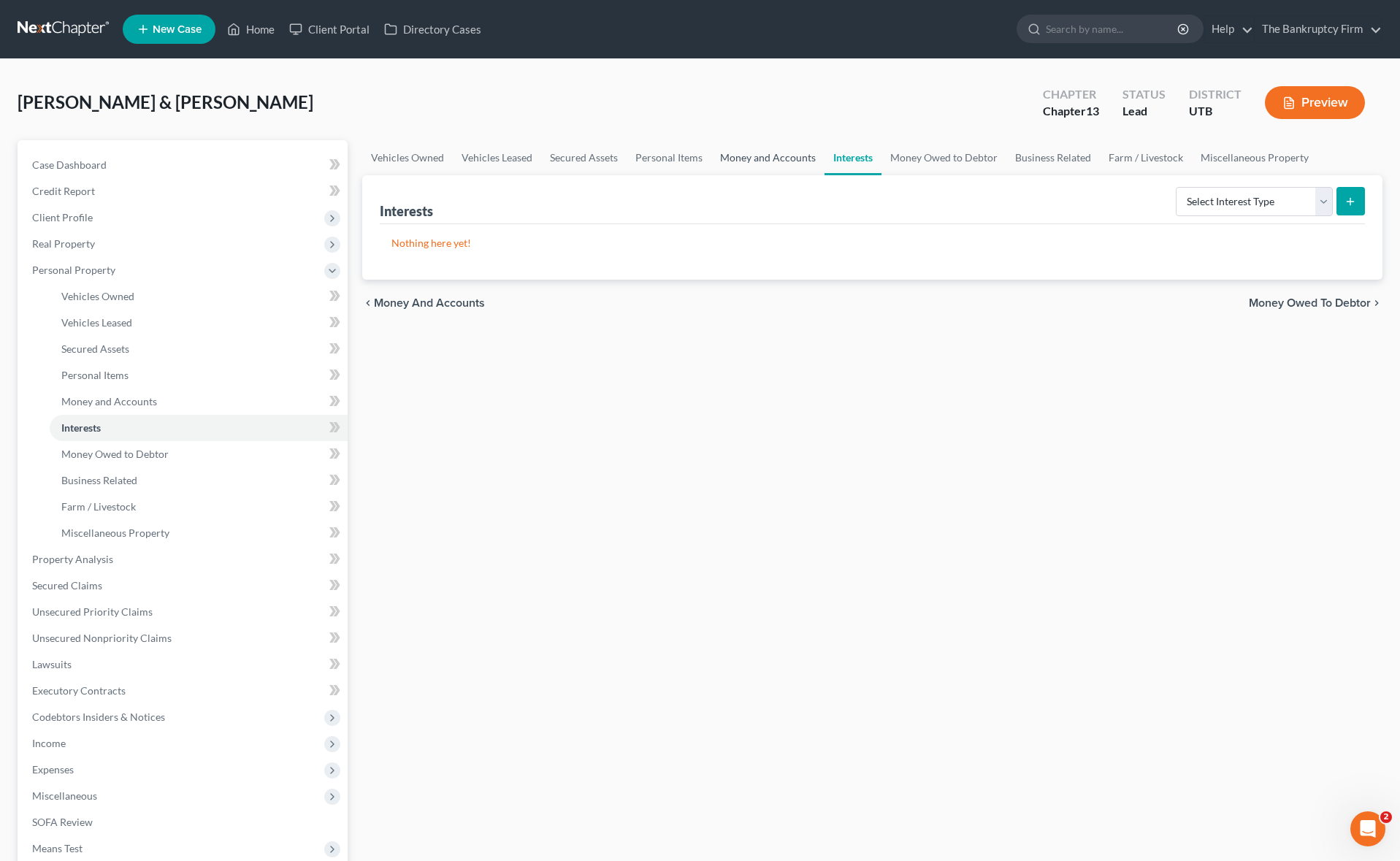
click at [780, 160] on link "Money and Accounts" at bounding box center [768, 157] width 113 height 35
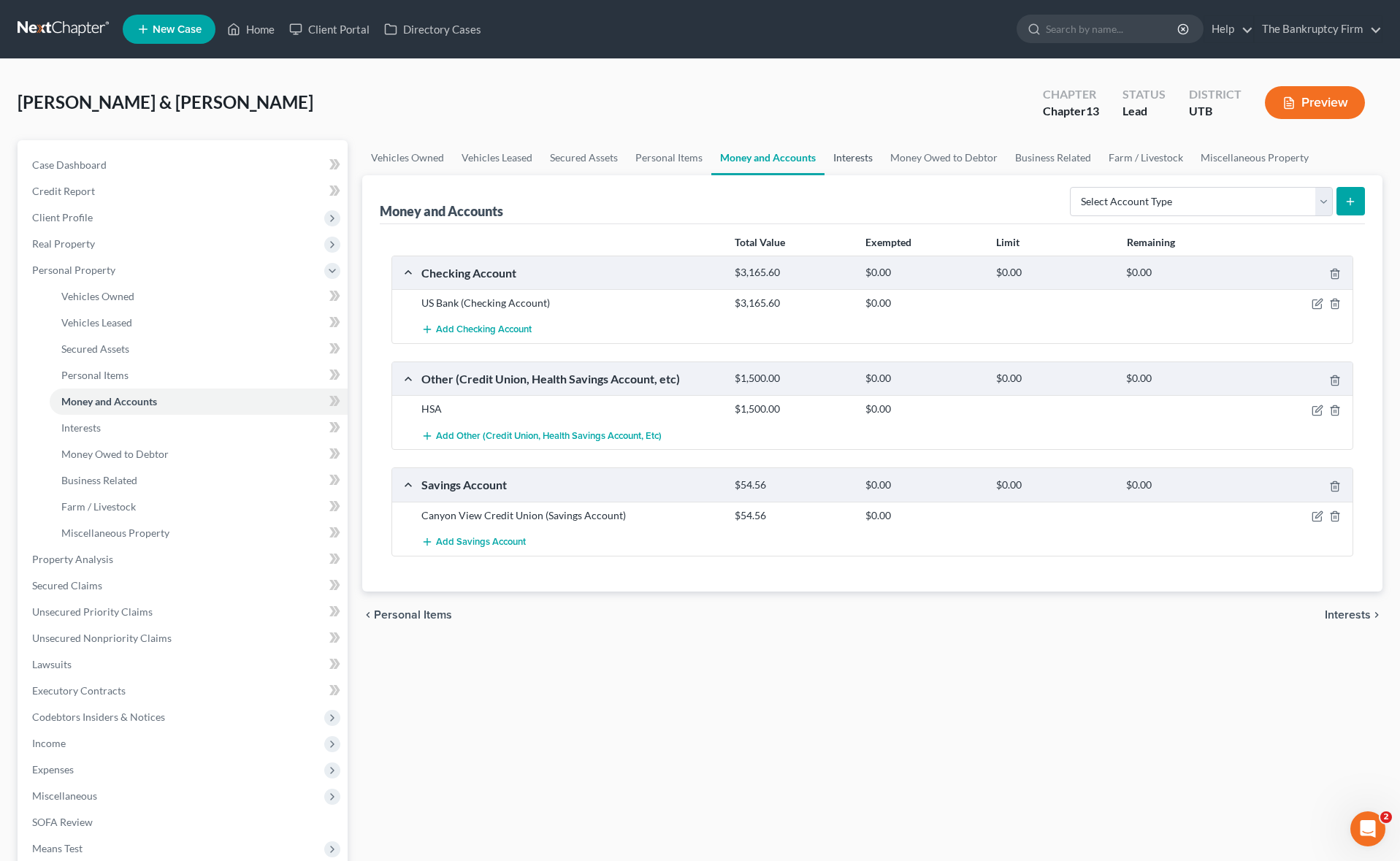
click at [854, 157] on link "Interests" at bounding box center [852, 157] width 57 height 35
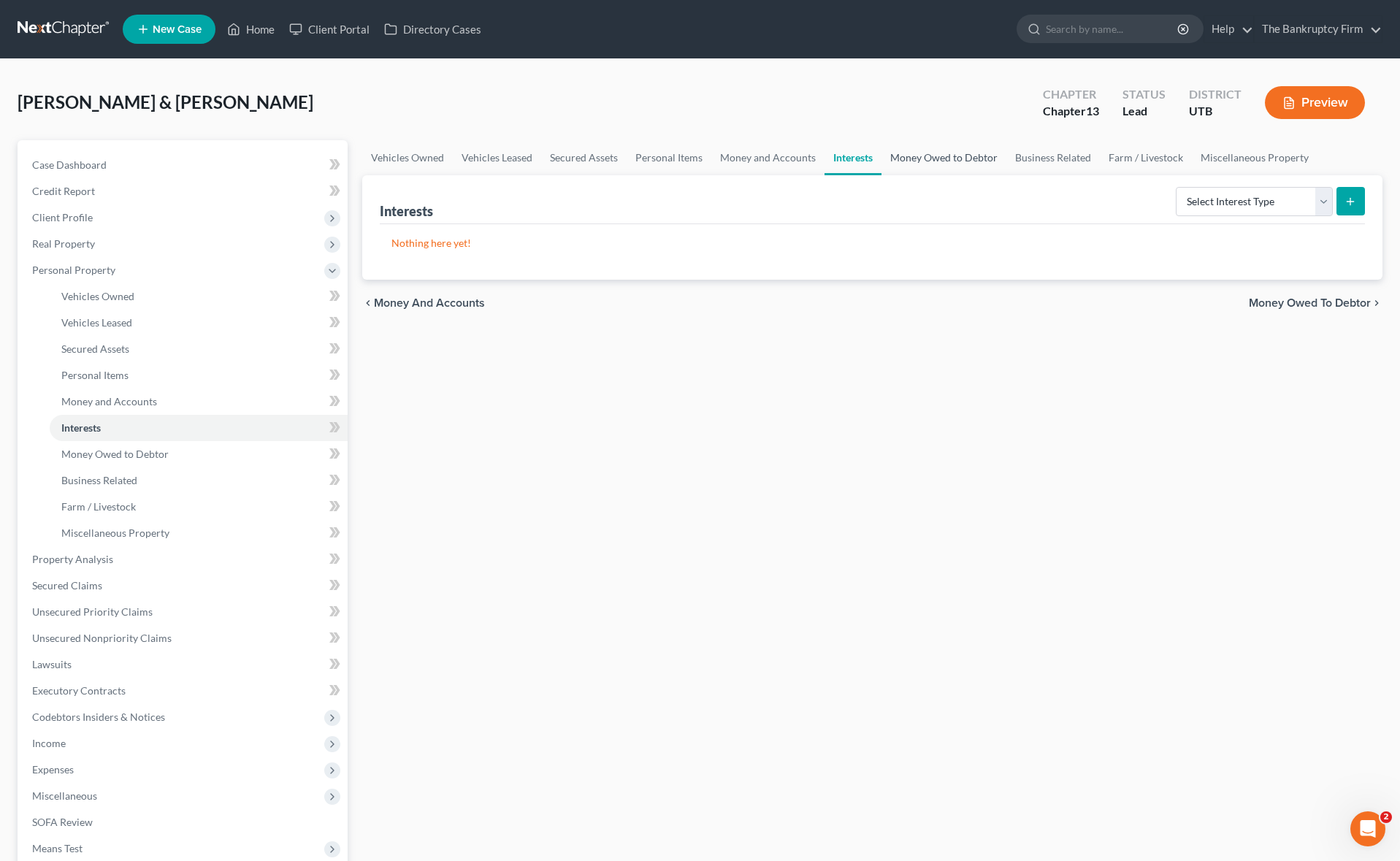
click at [923, 157] on link "Money Owed to Debtor" at bounding box center [944, 157] width 125 height 35
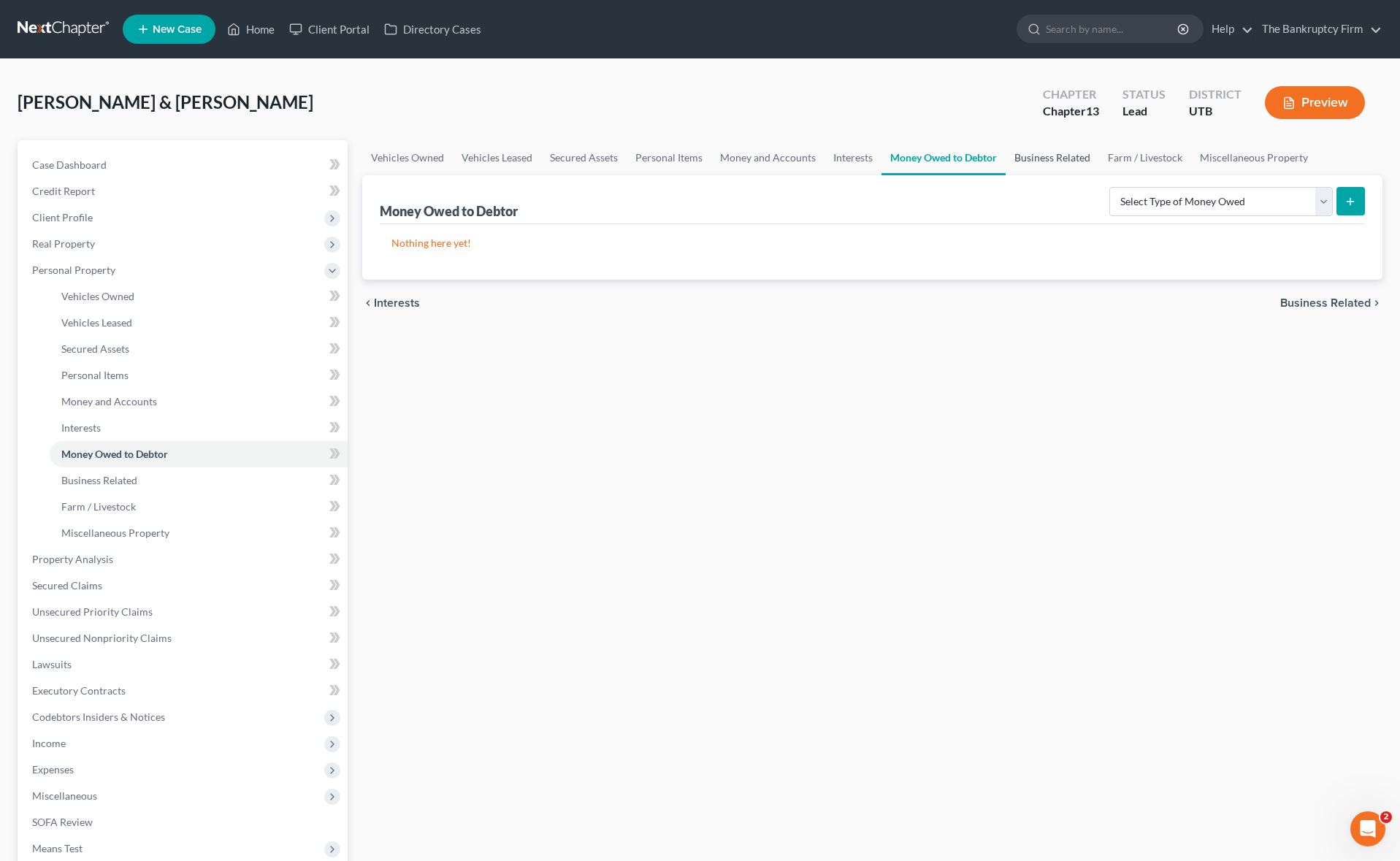
click at [1060, 161] on link "Business Related" at bounding box center [1052, 157] width 94 height 35
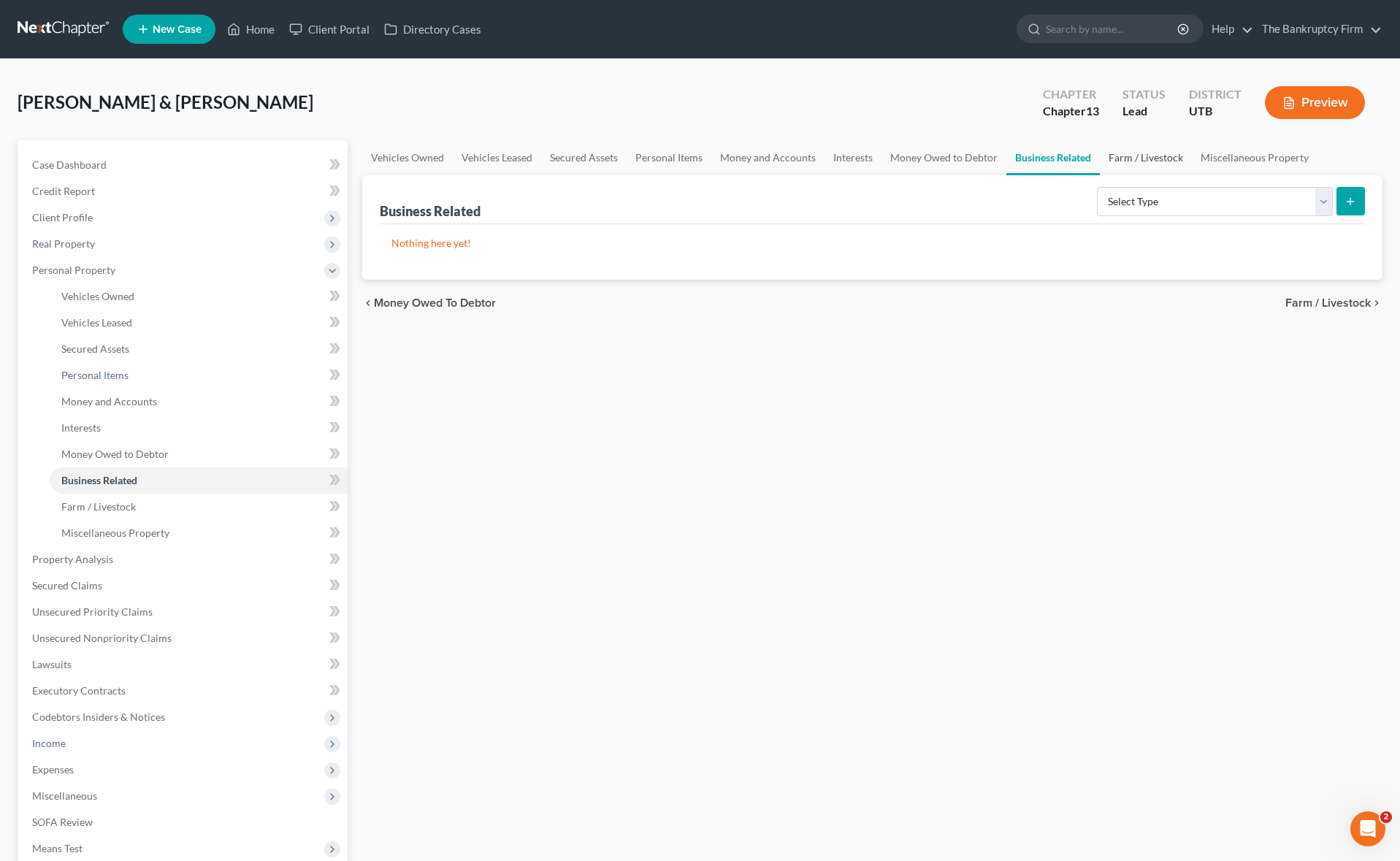
click at [1156, 159] on link "Farm / Livestock" at bounding box center [1146, 157] width 92 height 35
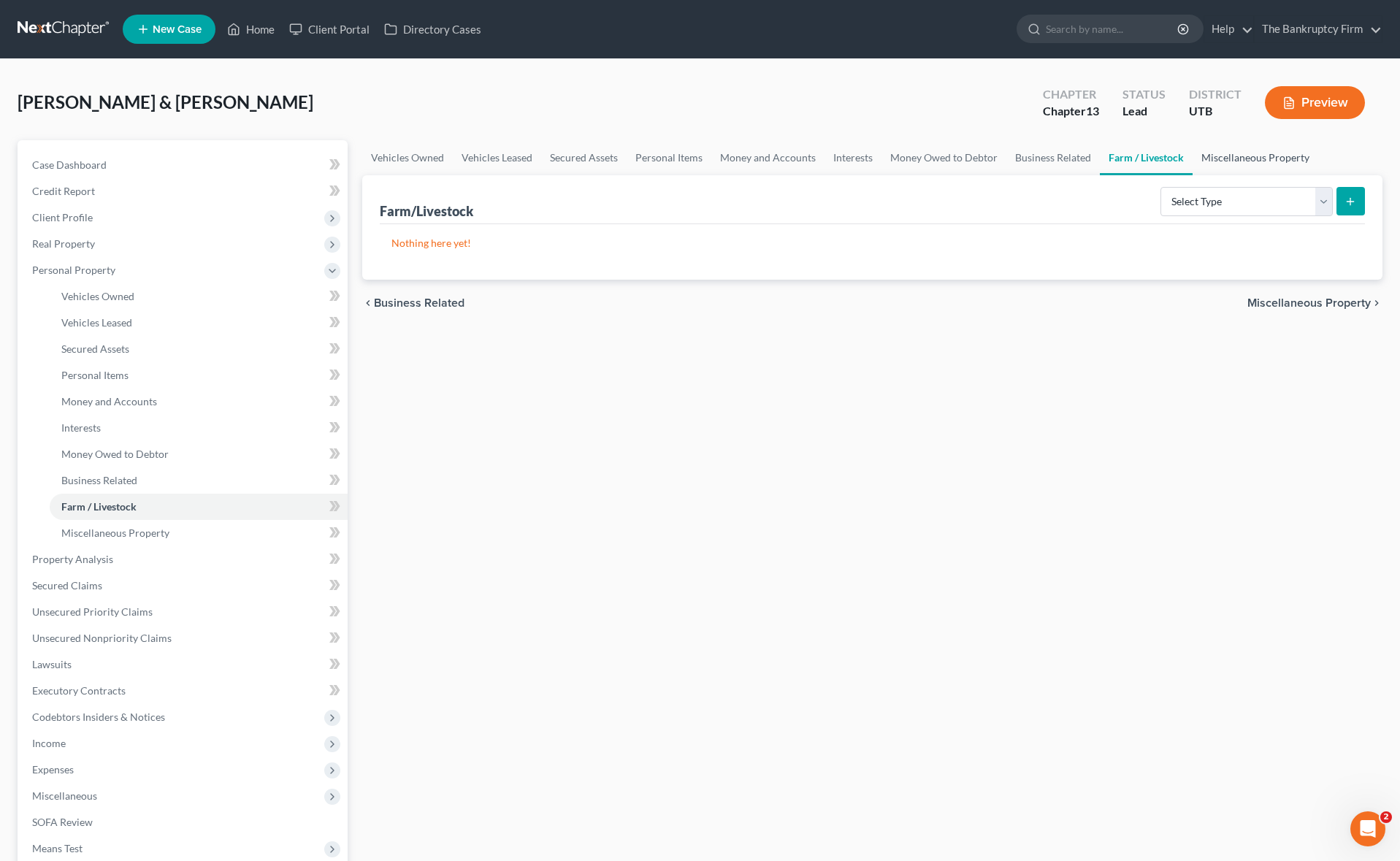
click at [1257, 153] on link "Miscellaneous Property" at bounding box center [1255, 157] width 126 height 35
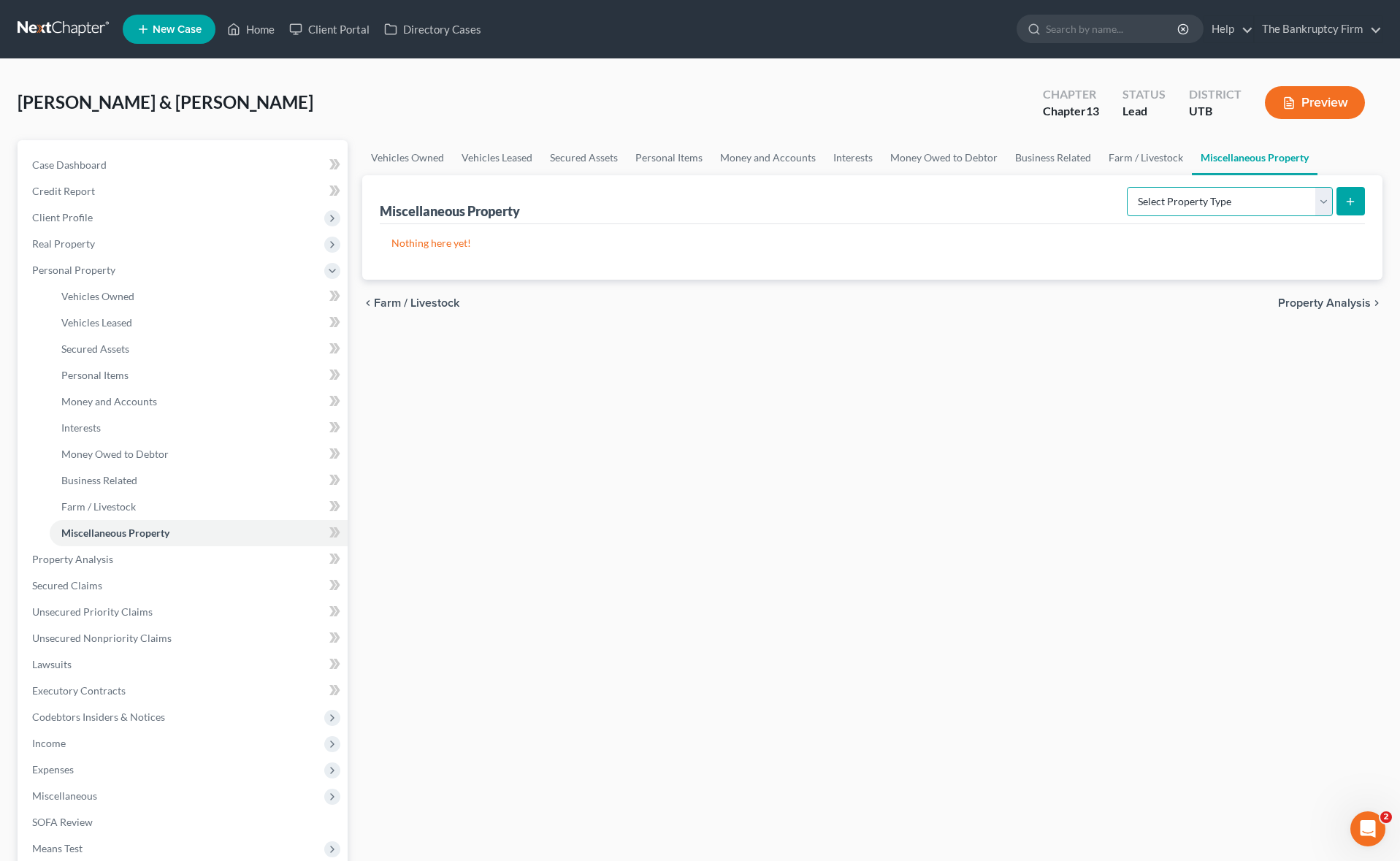
click at [1319, 196] on select "Select Property Type Assigned for Creditor Benefit [DATE] Holding for Another N…" at bounding box center [1229, 201] width 206 height 29
click at [95, 550] on link "Property Analysis" at bounding box center [184, 559] width 327 height 26
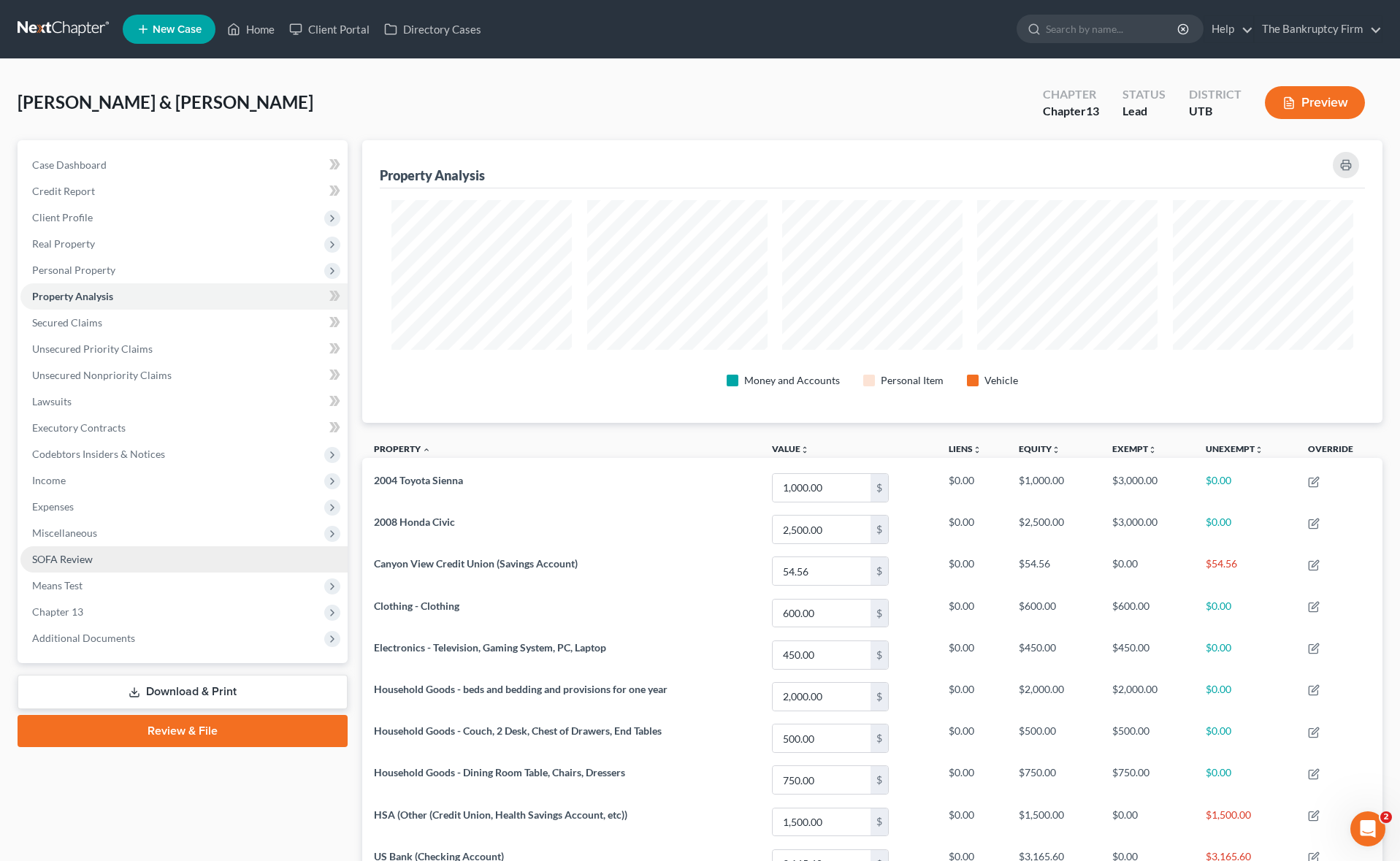
scroll to position [282, 1020]
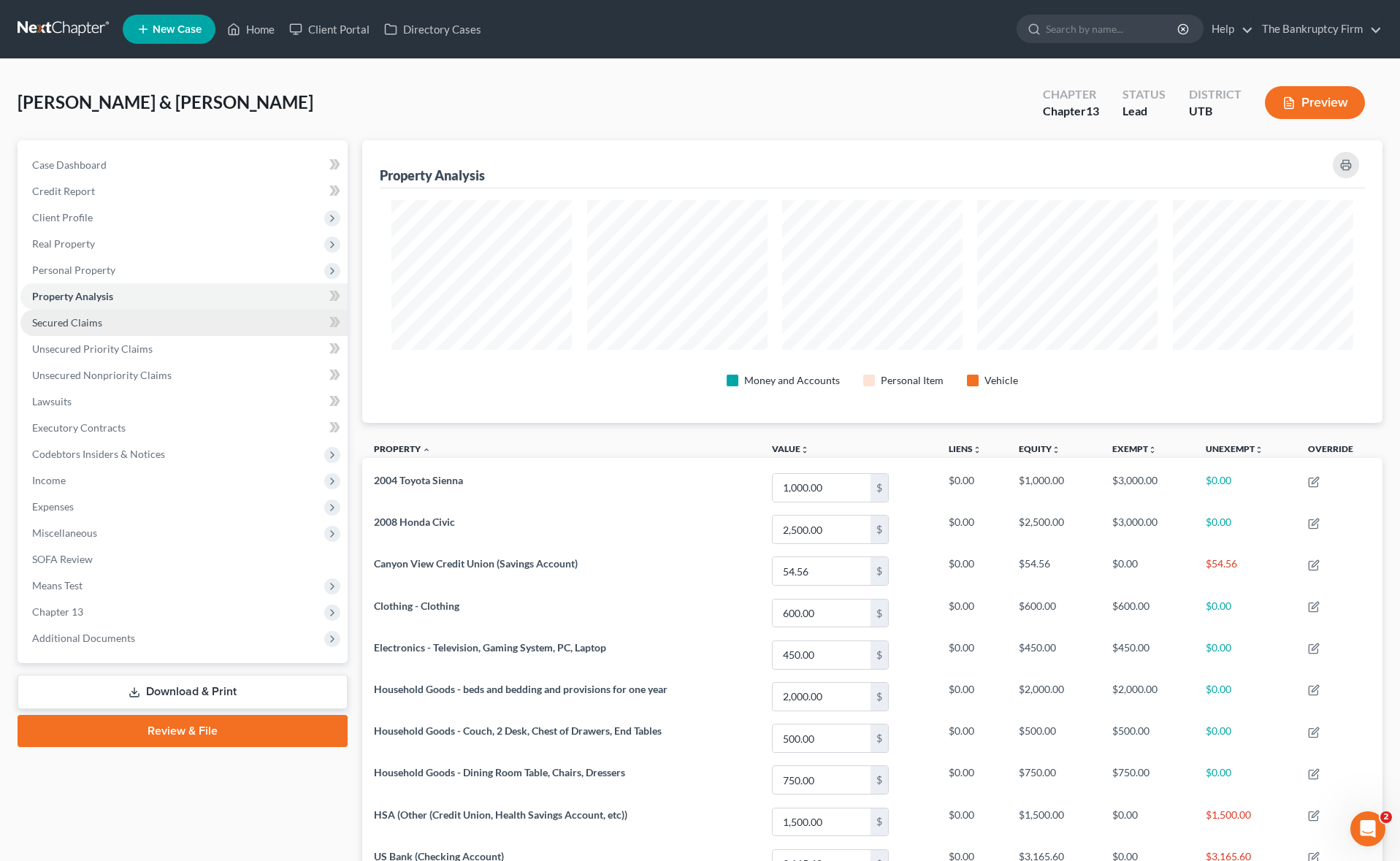
click at [82, 323] on span "Secured Claims" at bounding box center [67, 322] width 70 height 13
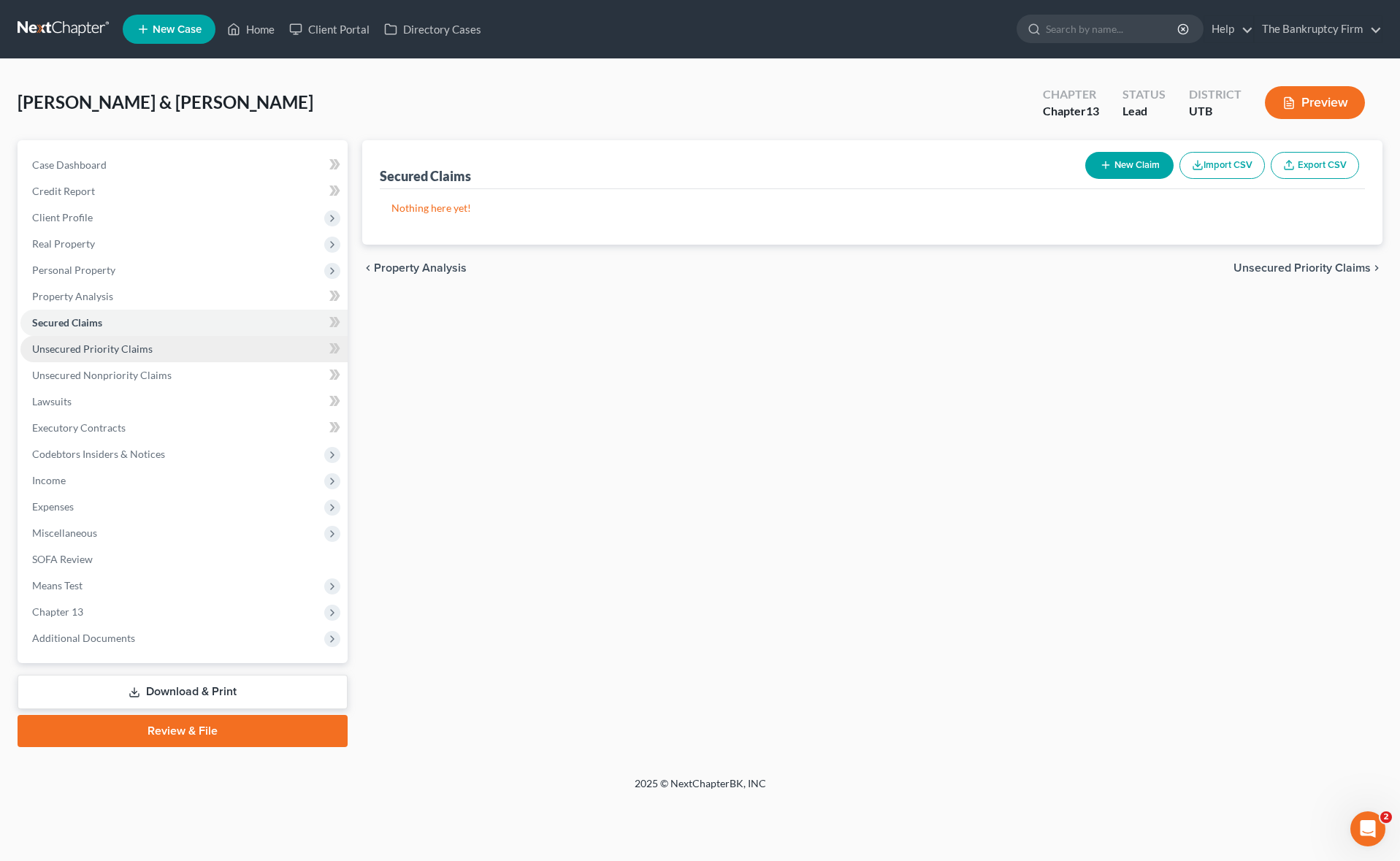
click at [152, 339] on link "Unsecured Priority Claims" at bounding box center [184, 348] width 327 height 26
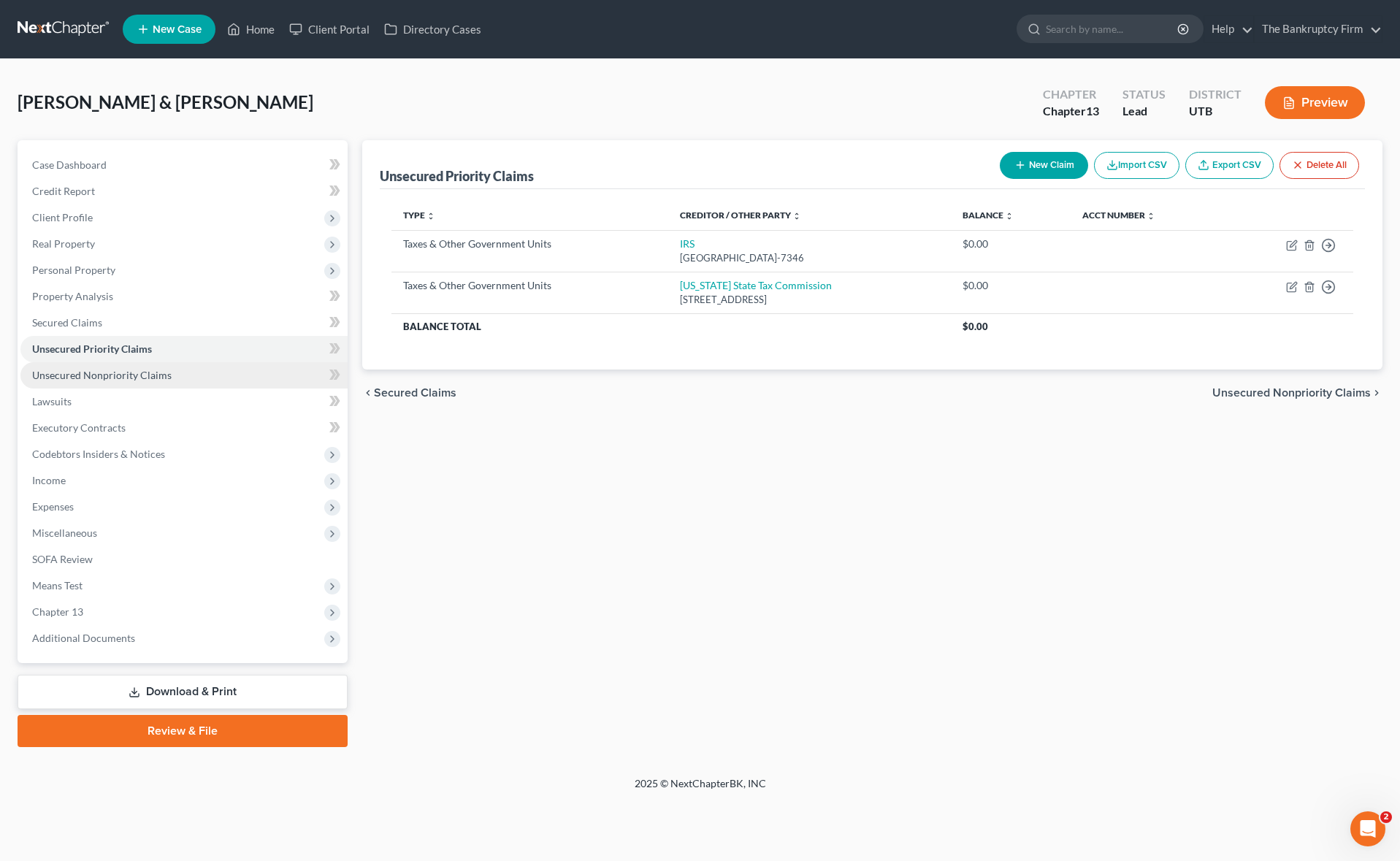
click at [165, 375] on span "Unsecured Nonpriority Claims" at bounding box center [102, 374] width 140 height 13
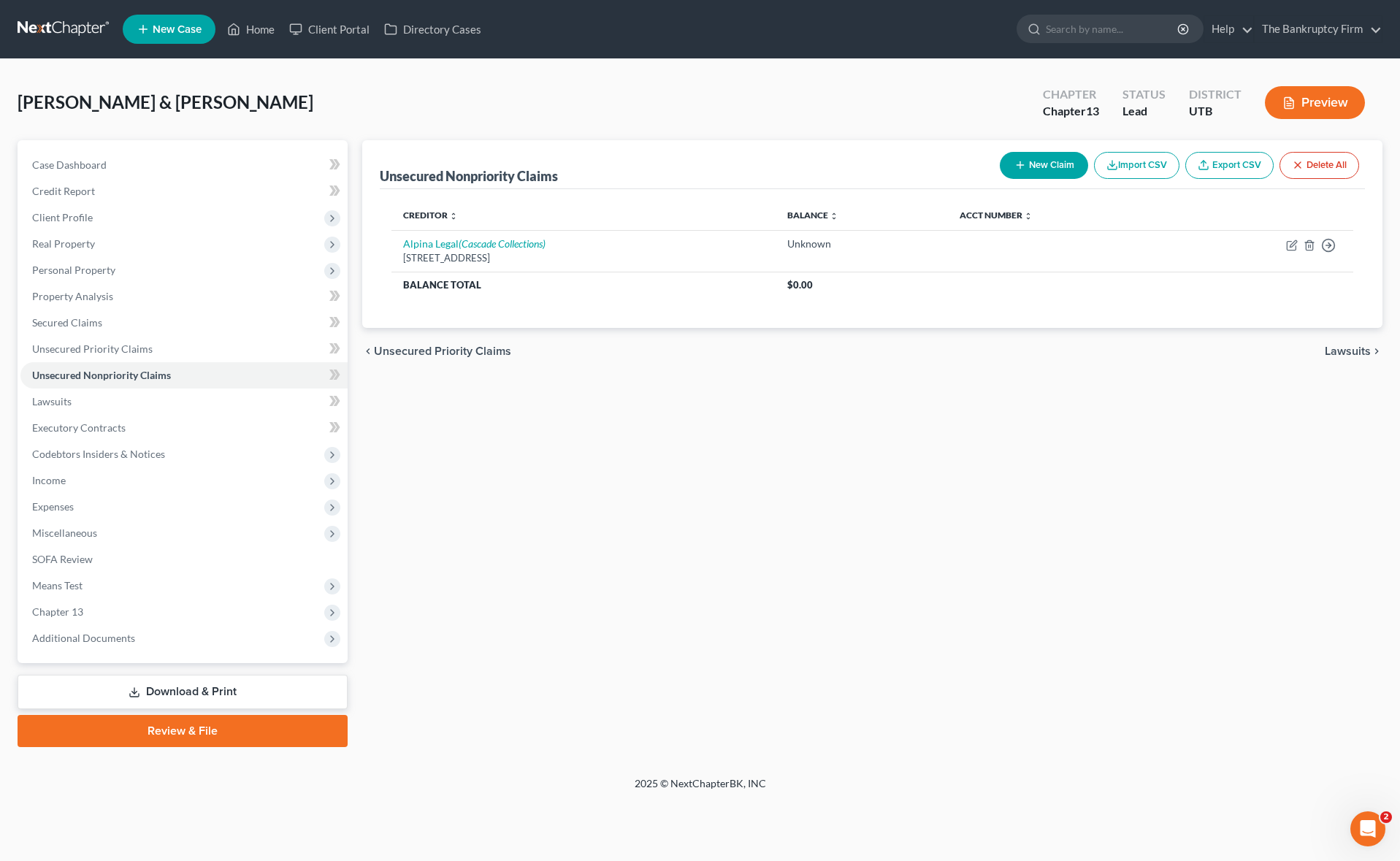
click at [534, 107] on div "[PERSON_NAME] & Kaylee Upgraded Chapter Chapter 13 Status Lead District UTB Pre…" at bounding box center [700, 108] width 1365 height 63
click at [103, 189] on link "Credit Report" at bounding box center [184, 191] width 327 height 26
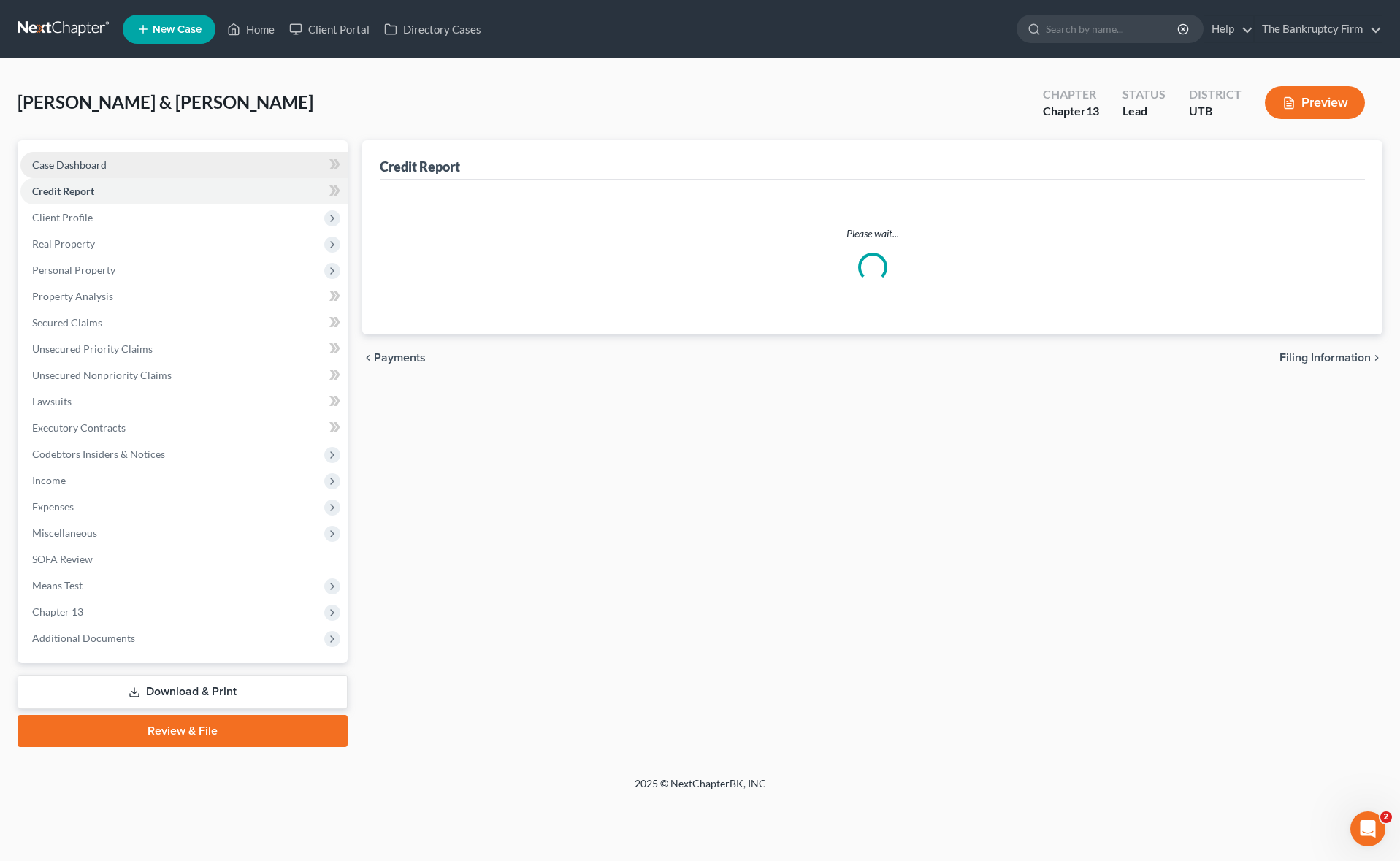
click at [105, 164] on span "Case Dashboard" at bounding box center [69, 164] width 74 height 13
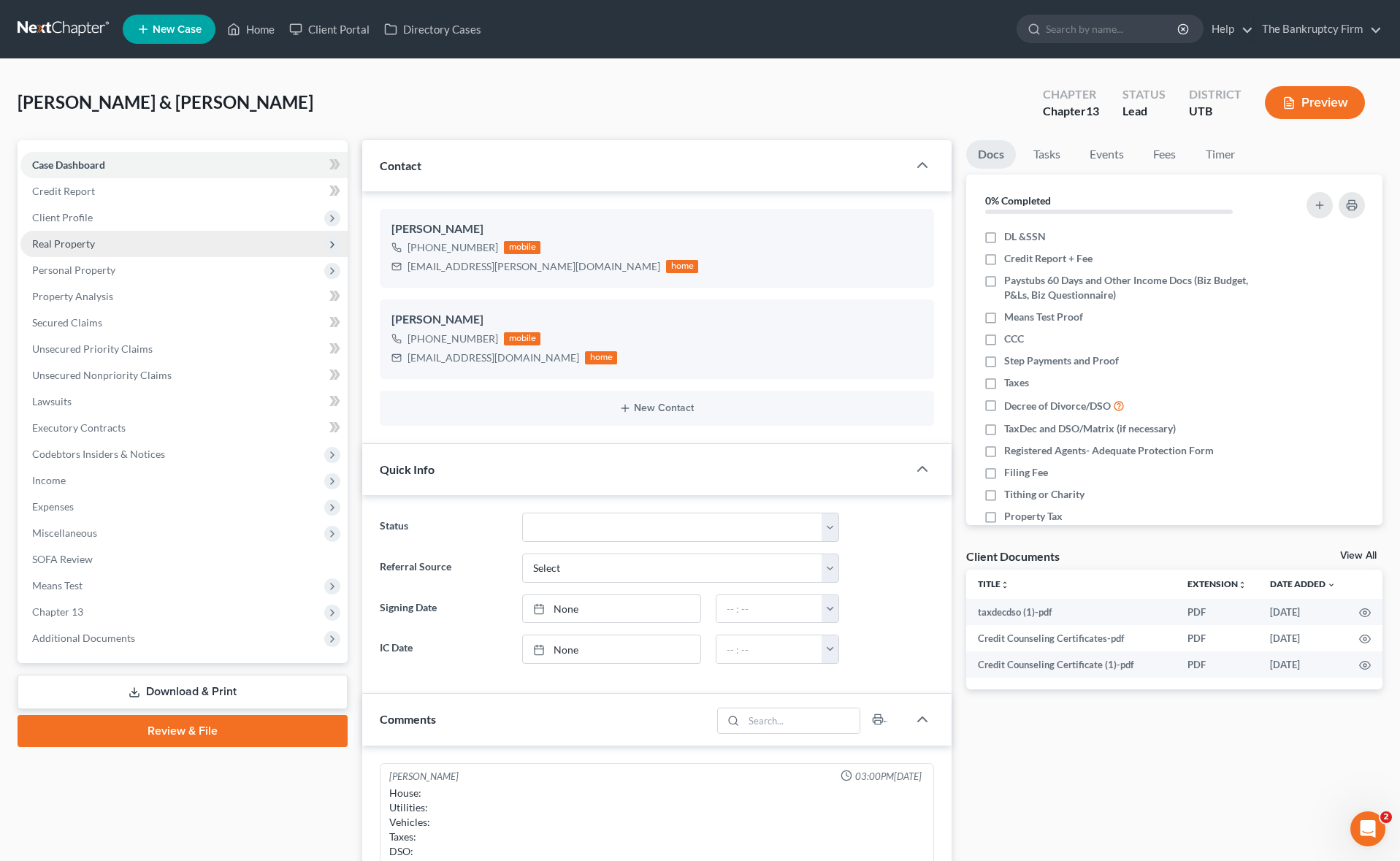
scroll to position [114, 0]
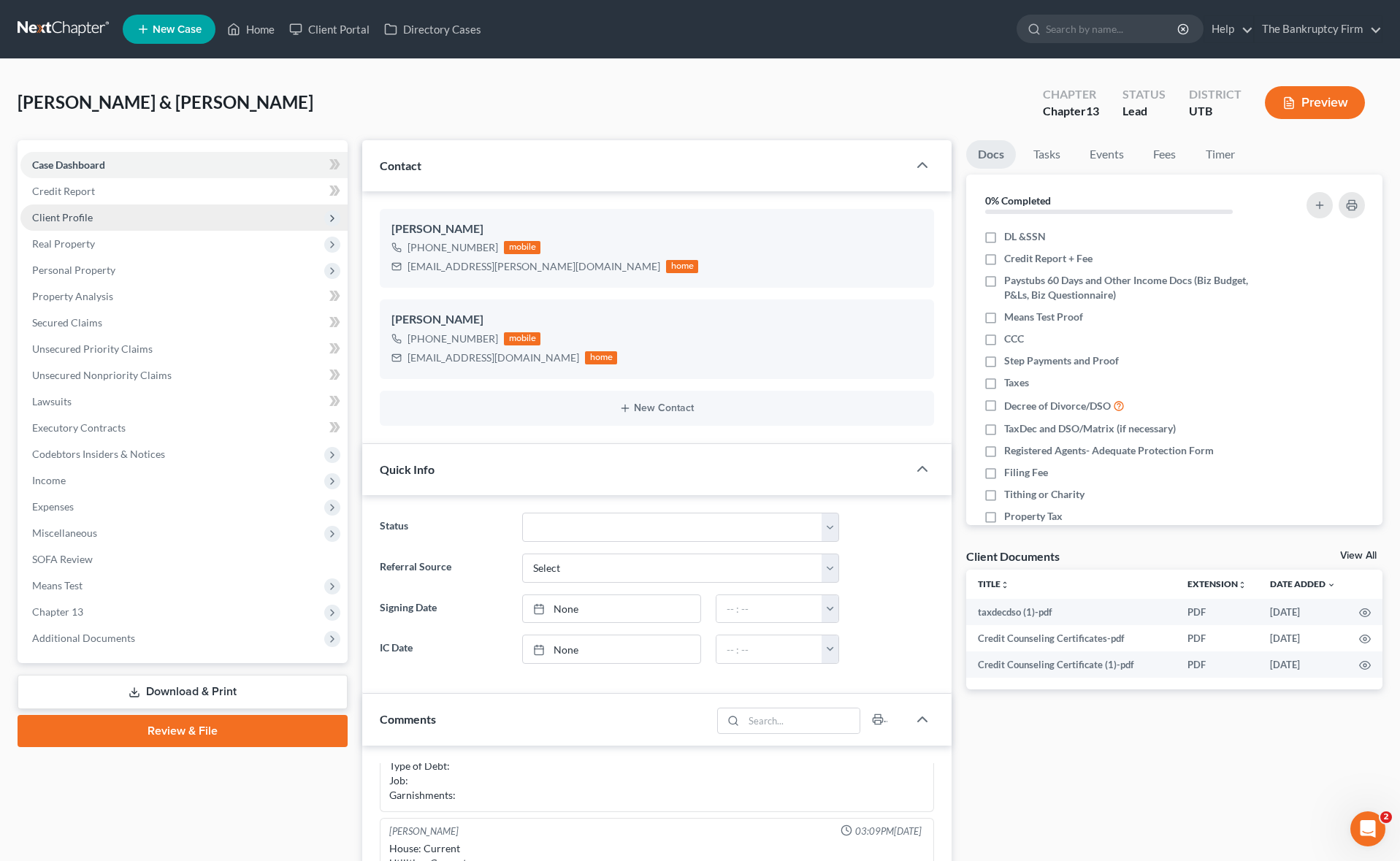
click at [100, 218] on span "Client Profile" at bounding box center [184, 217] width 327 height 26
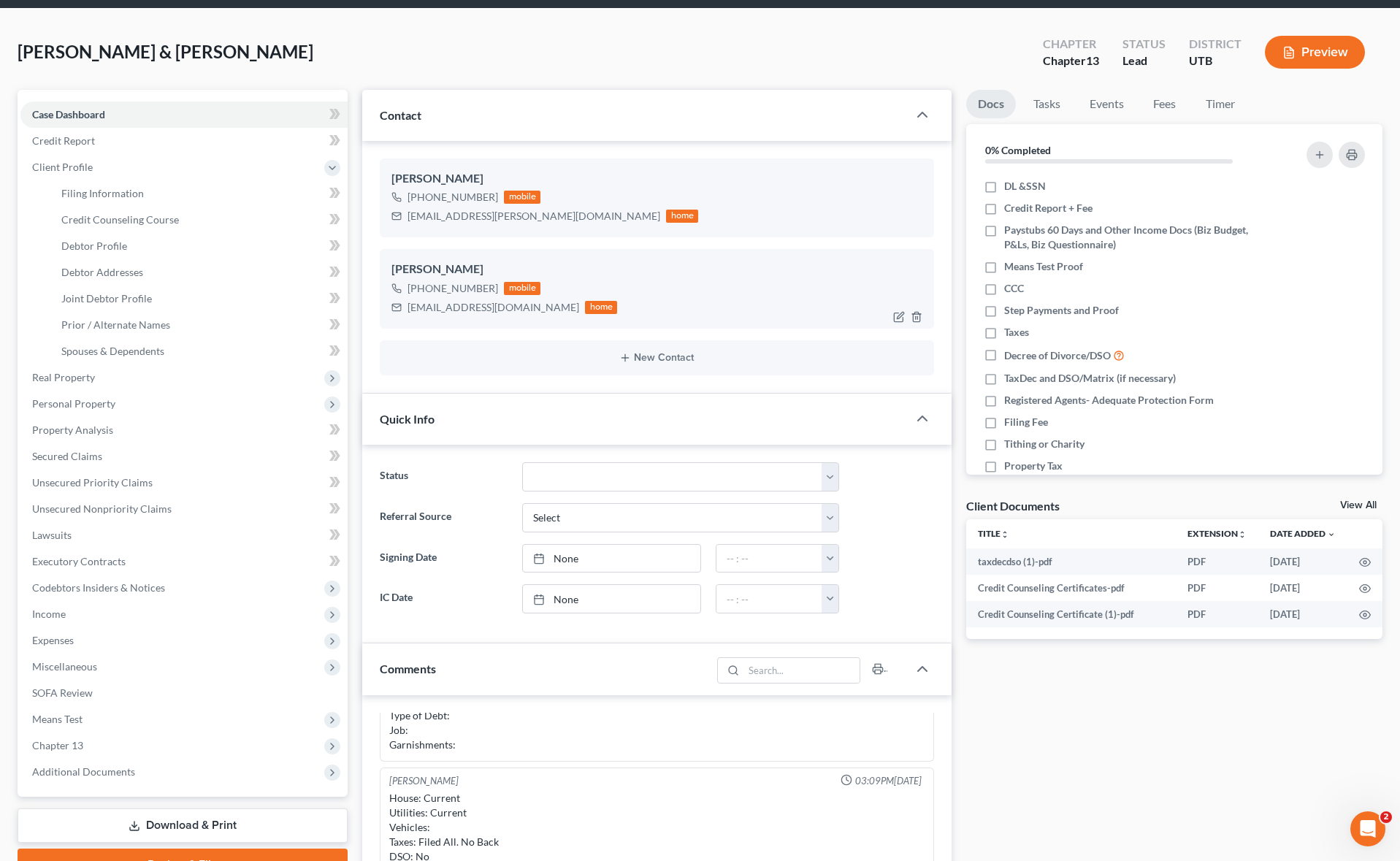
scroll to position [0, 0]
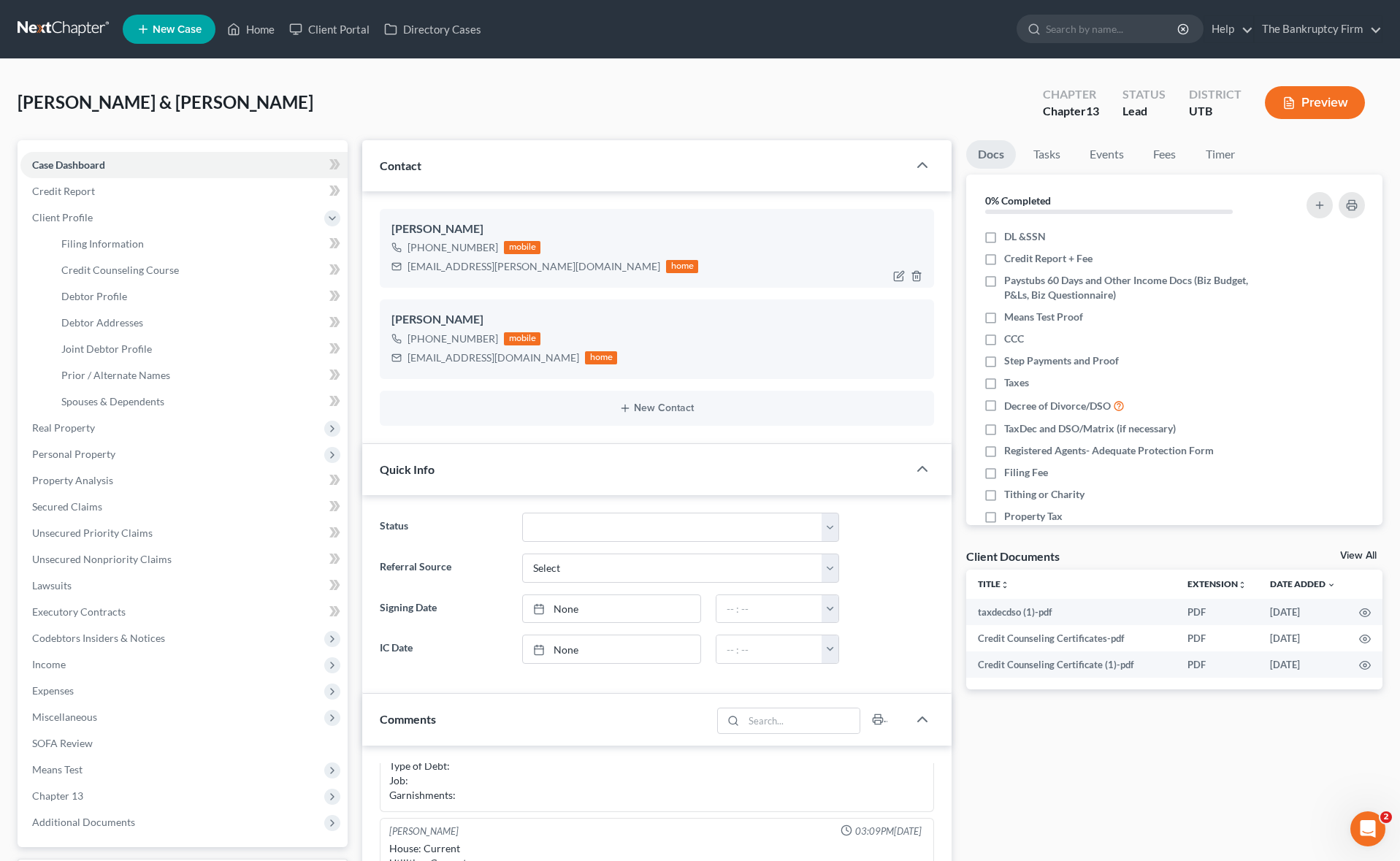
click at [496, 269] on div "[EMAIL_ADDRESS][PERSON_NAME][DOMAIN_NAME]" at bounding box center [534, 267] width 253 height 15
drag, startPoint x: 515, startPoint y: 268, endPoint x: 421, endPoint y: 271, distance: 94.0
click at [421, 271] on div "[EMAIL_ADDRESS][PERSON_NAME][DOMAIN_NAME]" at bounding box center [534, 267] width 253 height 15
click at [667, 299] on div "[PERSON_NAME] [PHONE_NUMBER] mobile [EMAIL_ADDRESS][DOMAIN_NAME] home" at bounding box center [656, 339] width 554 height 79
click at [128, 260] on link "Credit Counseling Course" at bounding box center [198, 270] width 298 height 26
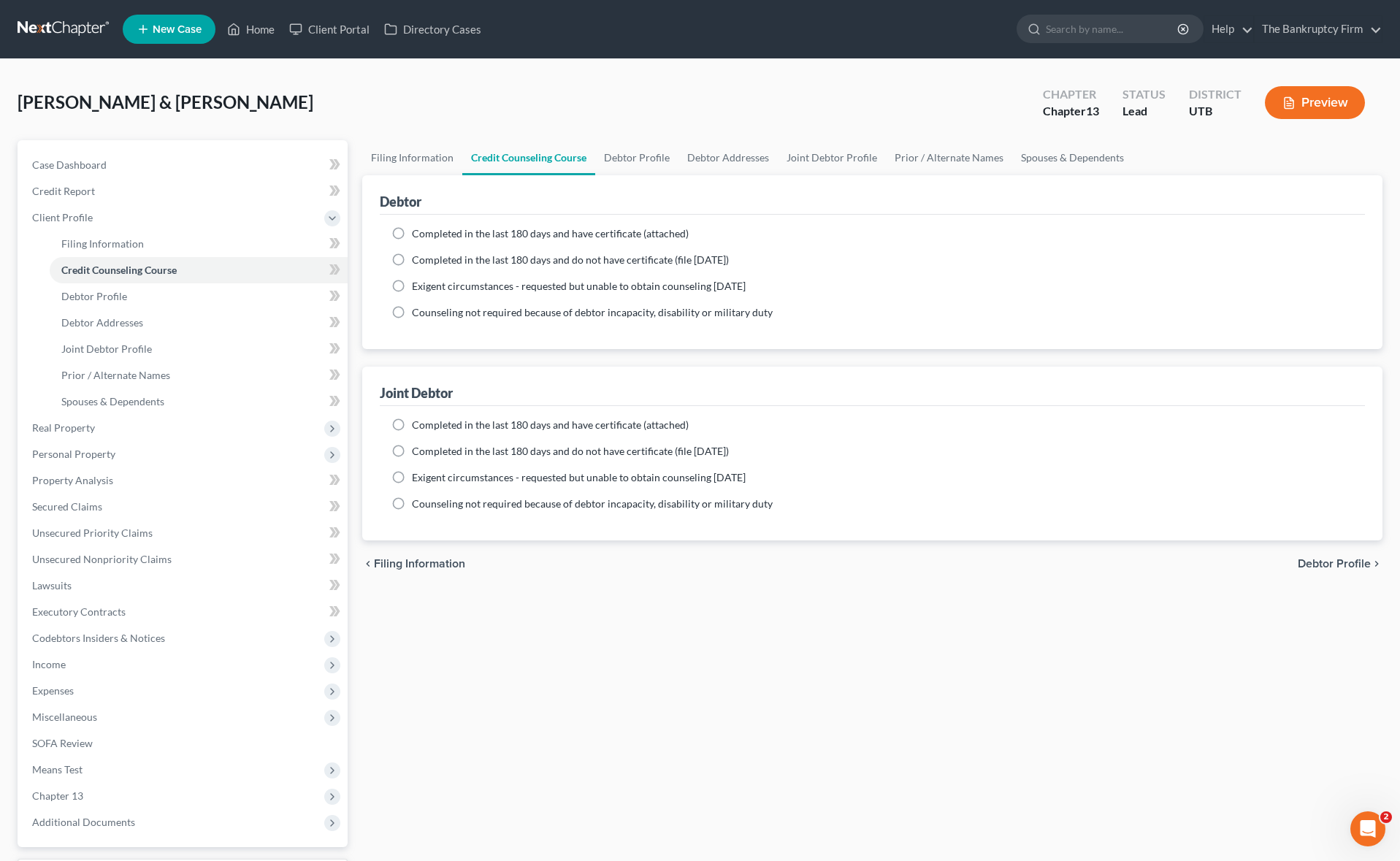
click at [412, 260] on label "Completed in the last 180 days and do not have certificate (file [DATE])" at bounding box center [570, 260] width 317 height 15
click at [418, 260] on input "Completed in the last 180 days and do not have certificate (file [DATE])" at bounding box center [422, 257] width 10 height 10
radio input "true"
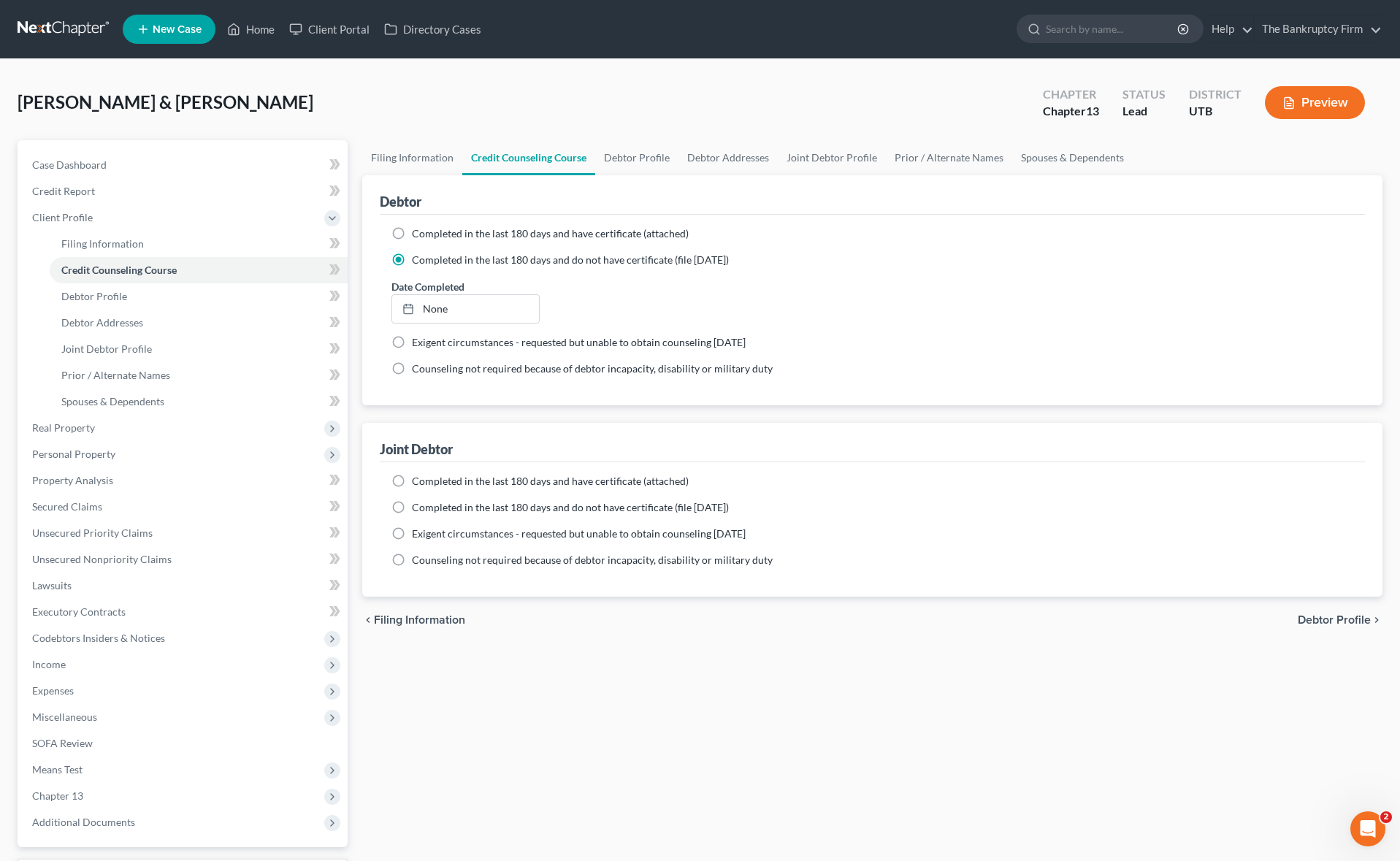
drag, startPoint x: 395, startPoint y: 235, endPoint x: 409, endPoint y: 236, distance: 14.0
click at [412, 235] on label "Completed in the last 180 days and have certificate (attached)" at bounding box center [550, 234] width 276 height 15
click at [418, 235] on input "Completed in the last 180 days and have certificate (attached)" at bounding box center [422, 231] width 10 height 10
radio input "true"
radio input "false"
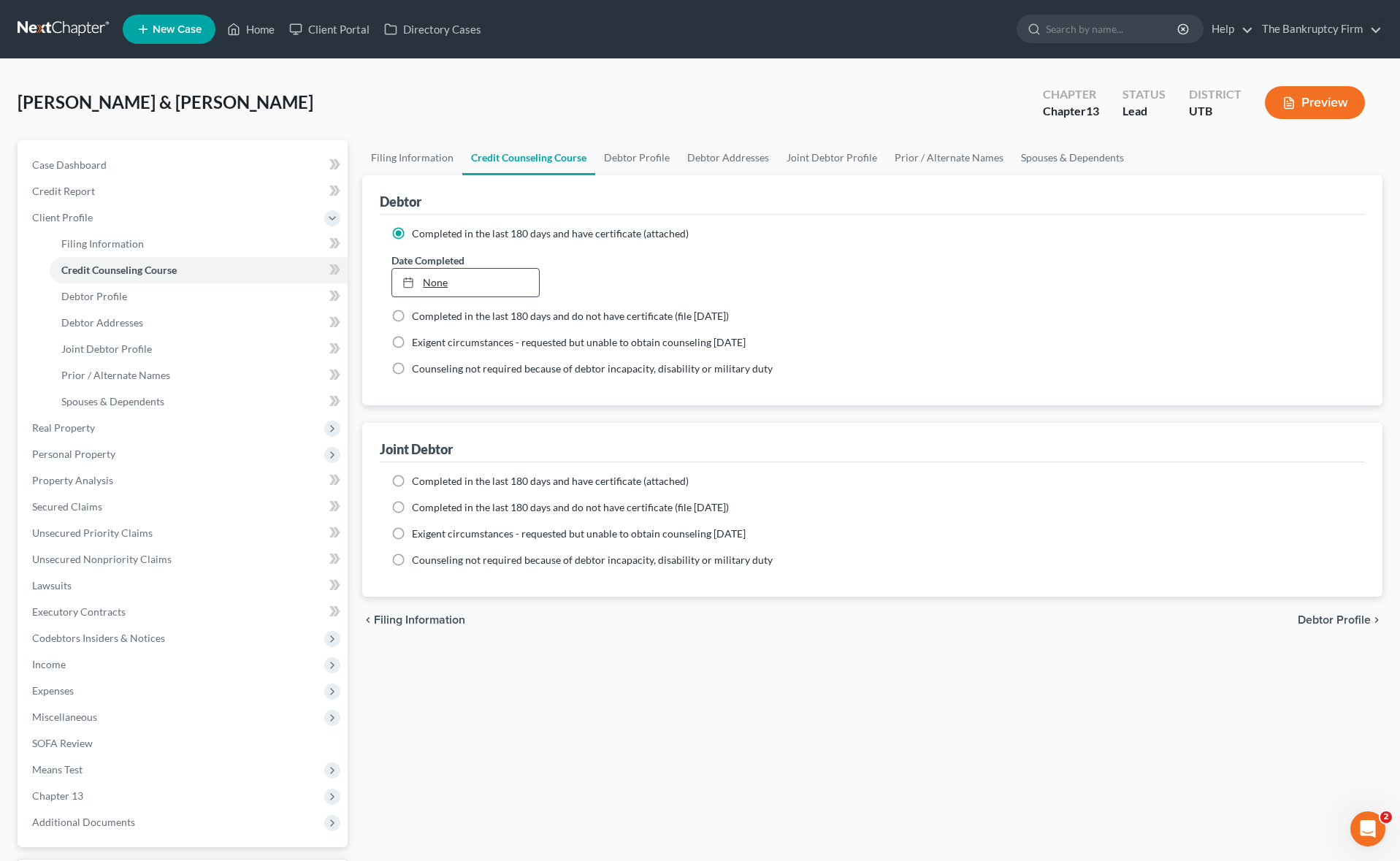
click at [457, 281] on link "None" at bounding box center [466, 282] width 147 height 27
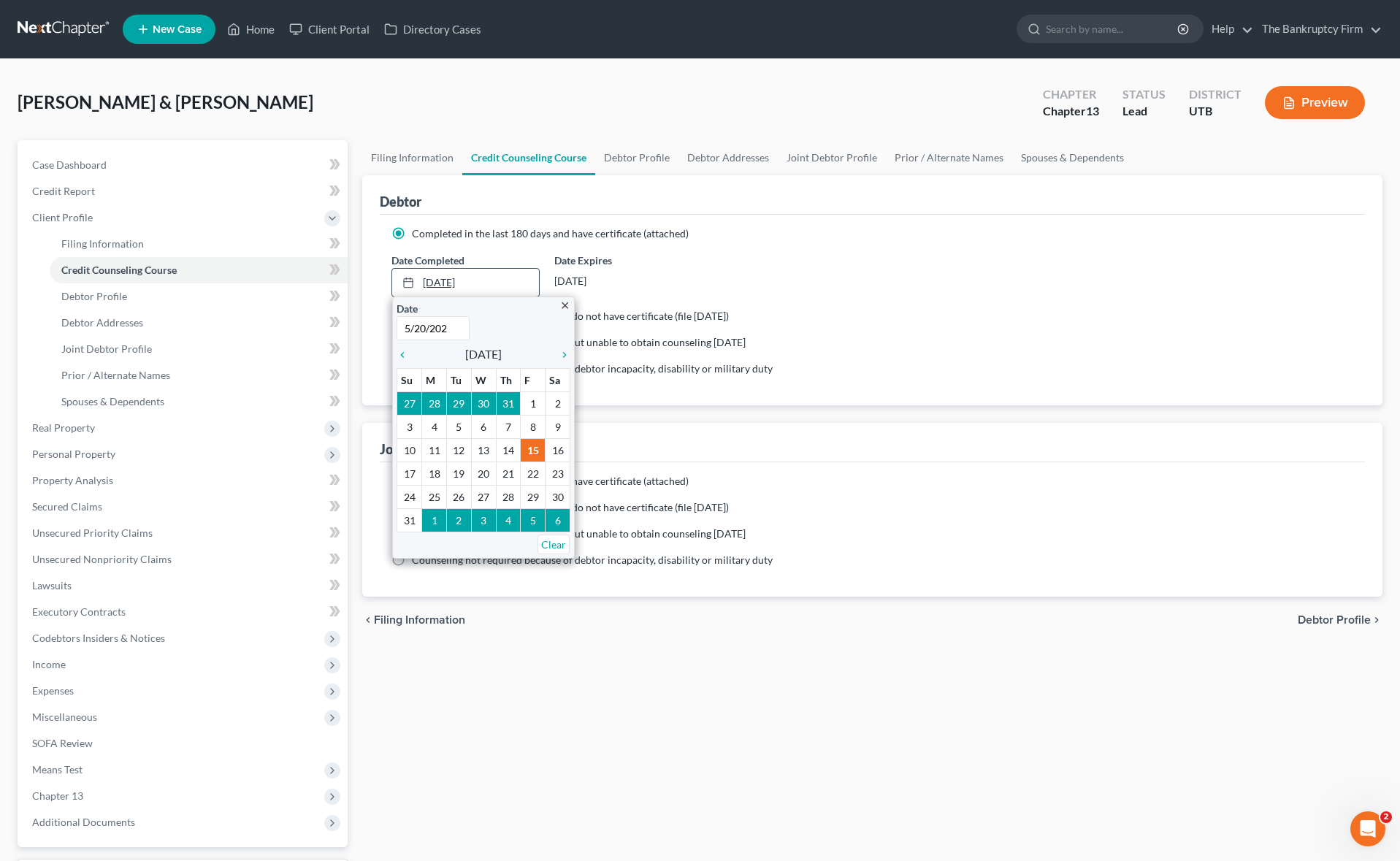
type input "[DATE]"
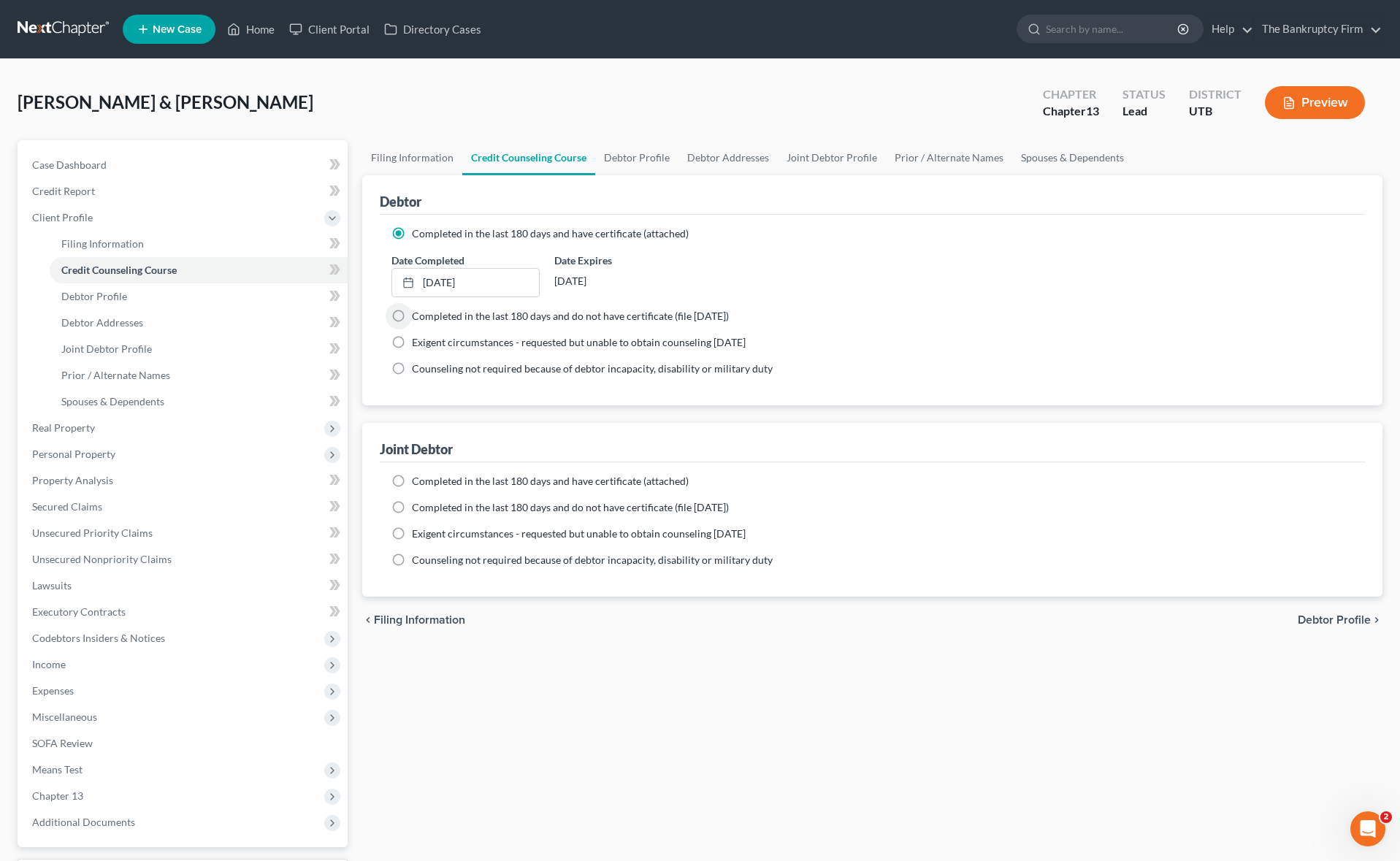
click at [412, 481] on label "Completed in the last 180 days and have certificate (attached)" at bounding box center [550, 481] width 276 height 15
click at [418, 481] on input "Completed in the last 180 days and have certificate (attached)" at bounding box center [422, 478] width 10 height 10
radio input "true"
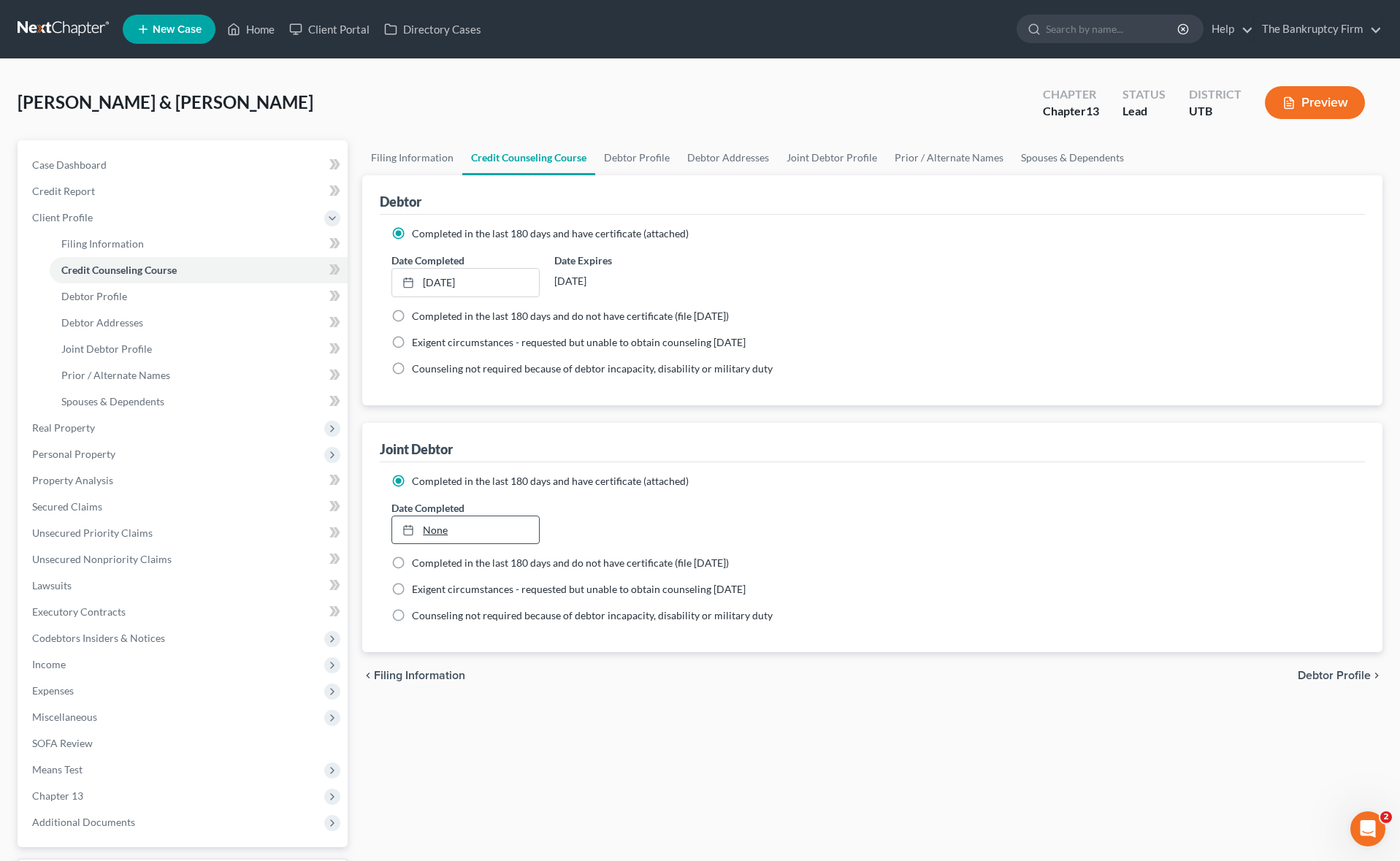
click at [427, 524] on link "None" at bounding box center [466, 530] width 147 height 27
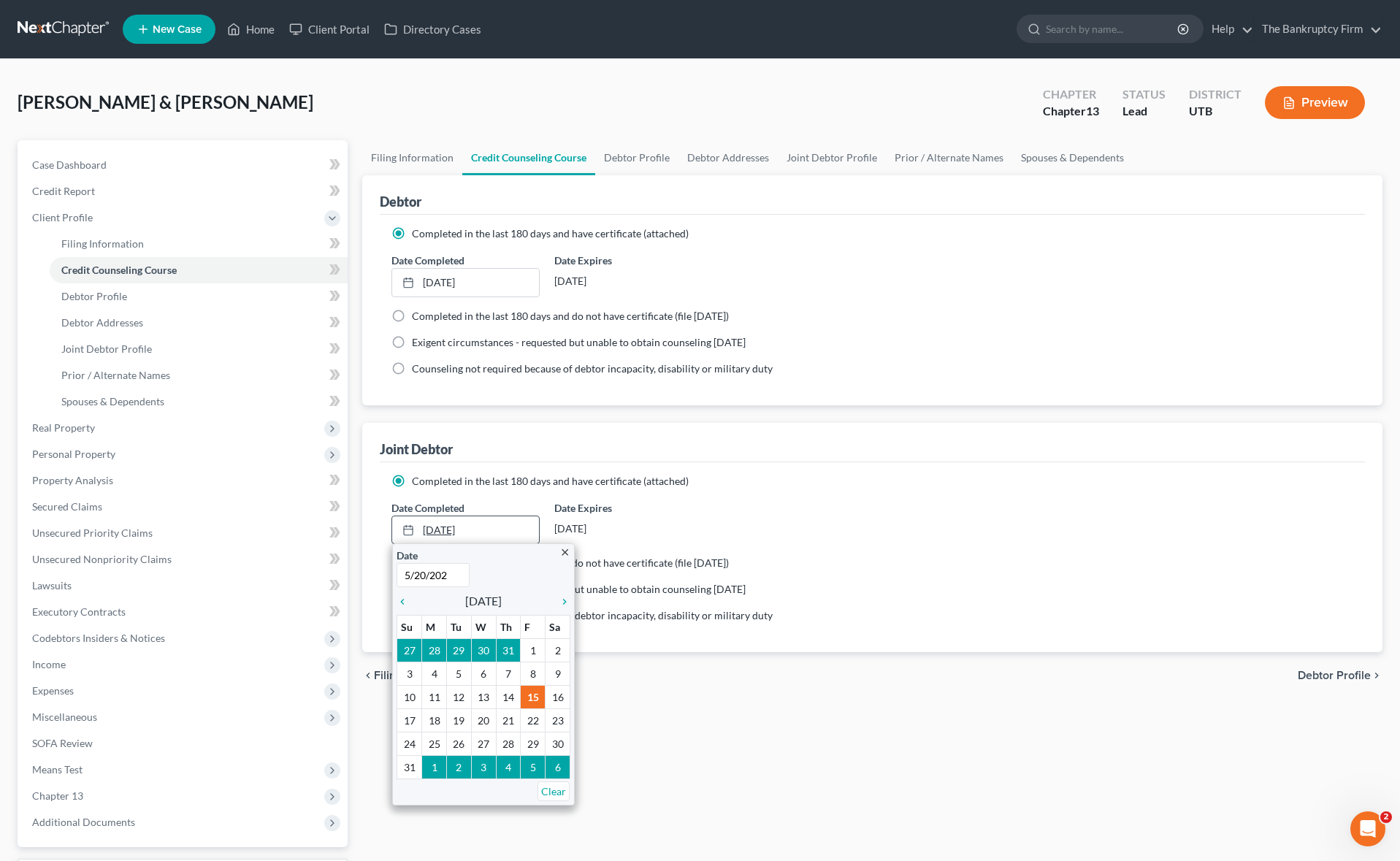
type input "[DATE]"
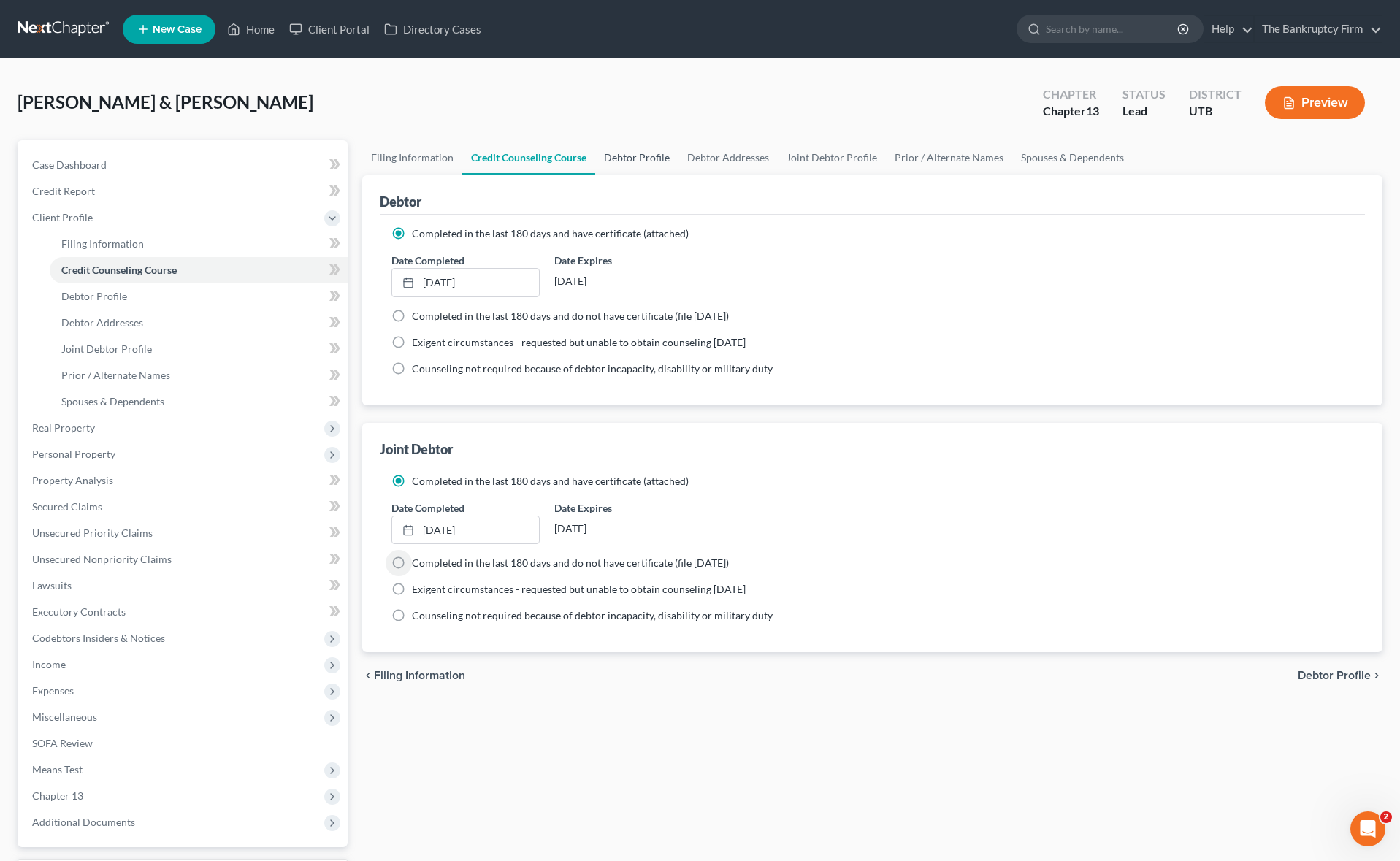
click at [635, 157] on link "Debtor Profile" at bounding box center [637, 157] width 83 height 35
select select "1"
select select "2"
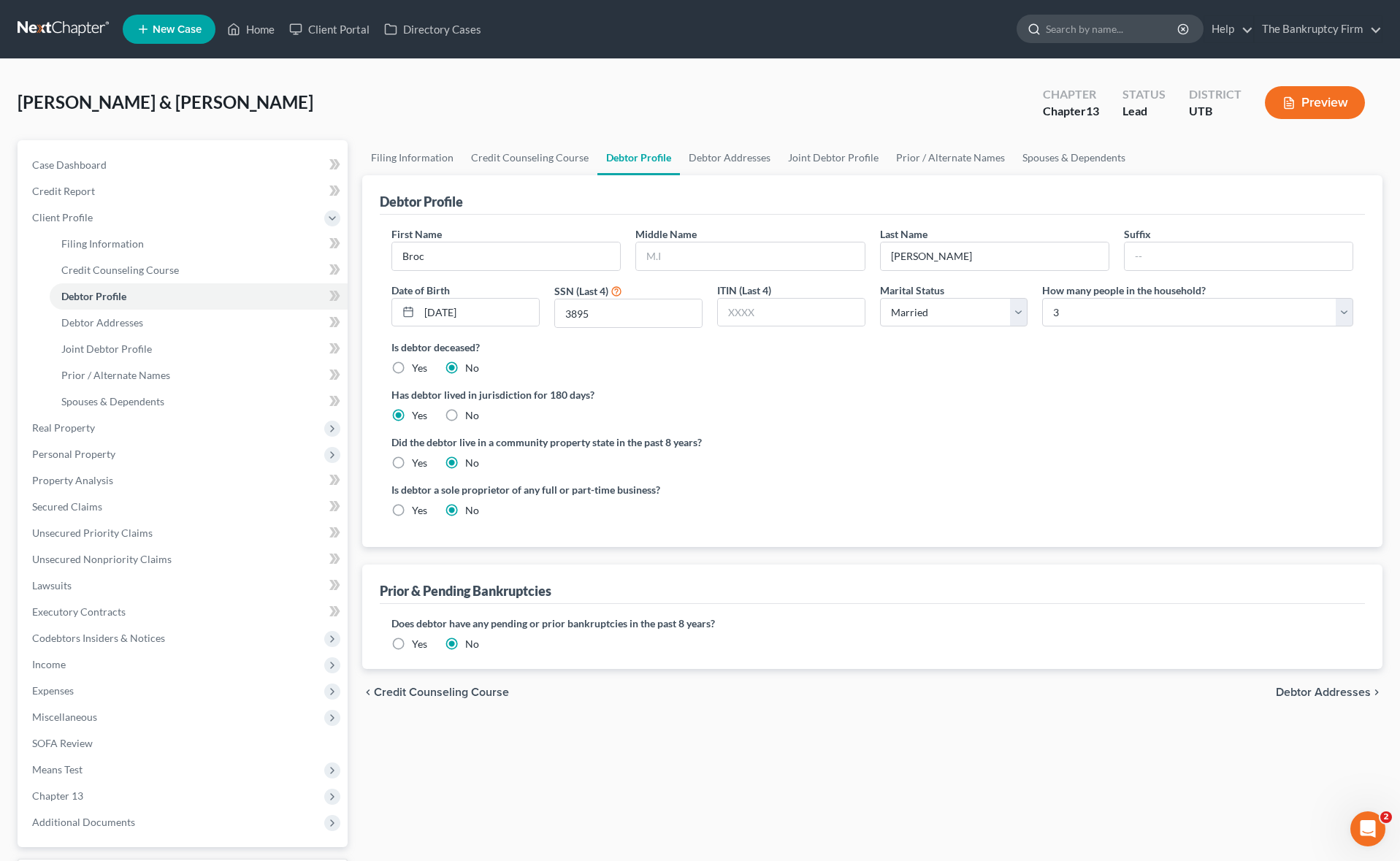
click at [1112, 32] on input "search" at bounding box center [1112, 29] width 134 height 27
type input "warden"
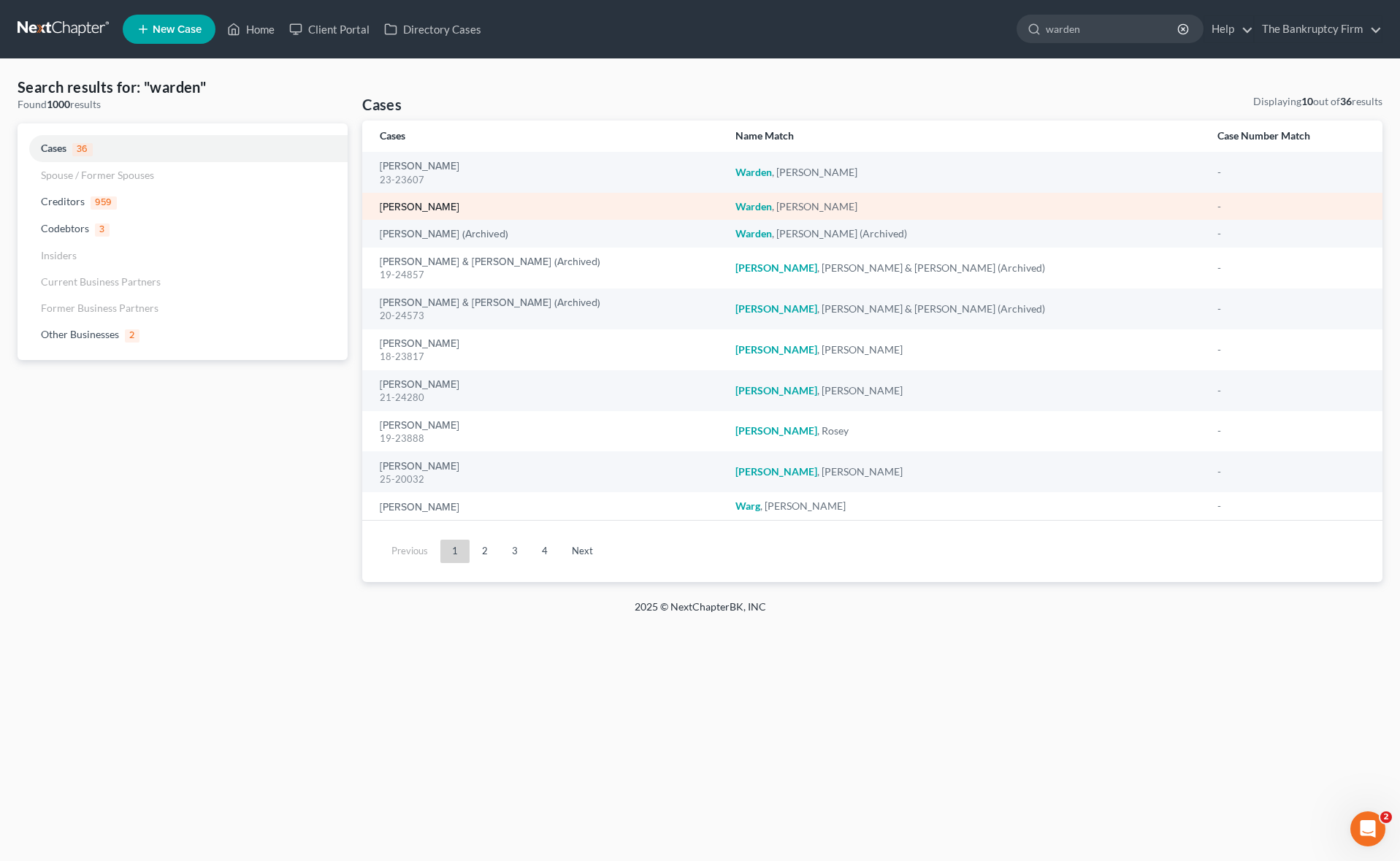
click at [429, 203] on link "[PERSON_NAME]" at bounding box center [419, 207] width 80 height 10
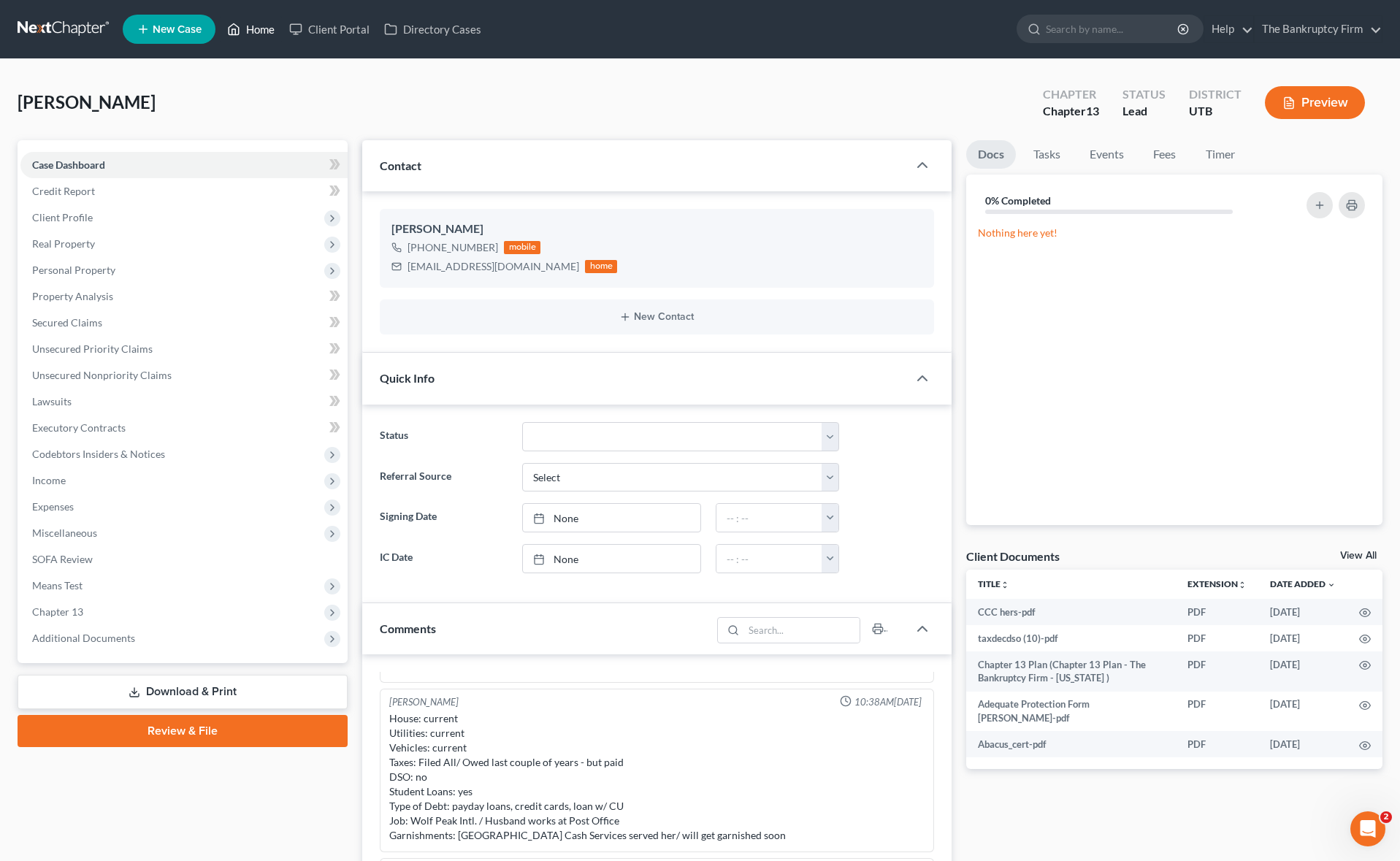
click at [257, 31] on link "Home" at bounding box center [251, 29] width 62 height 26
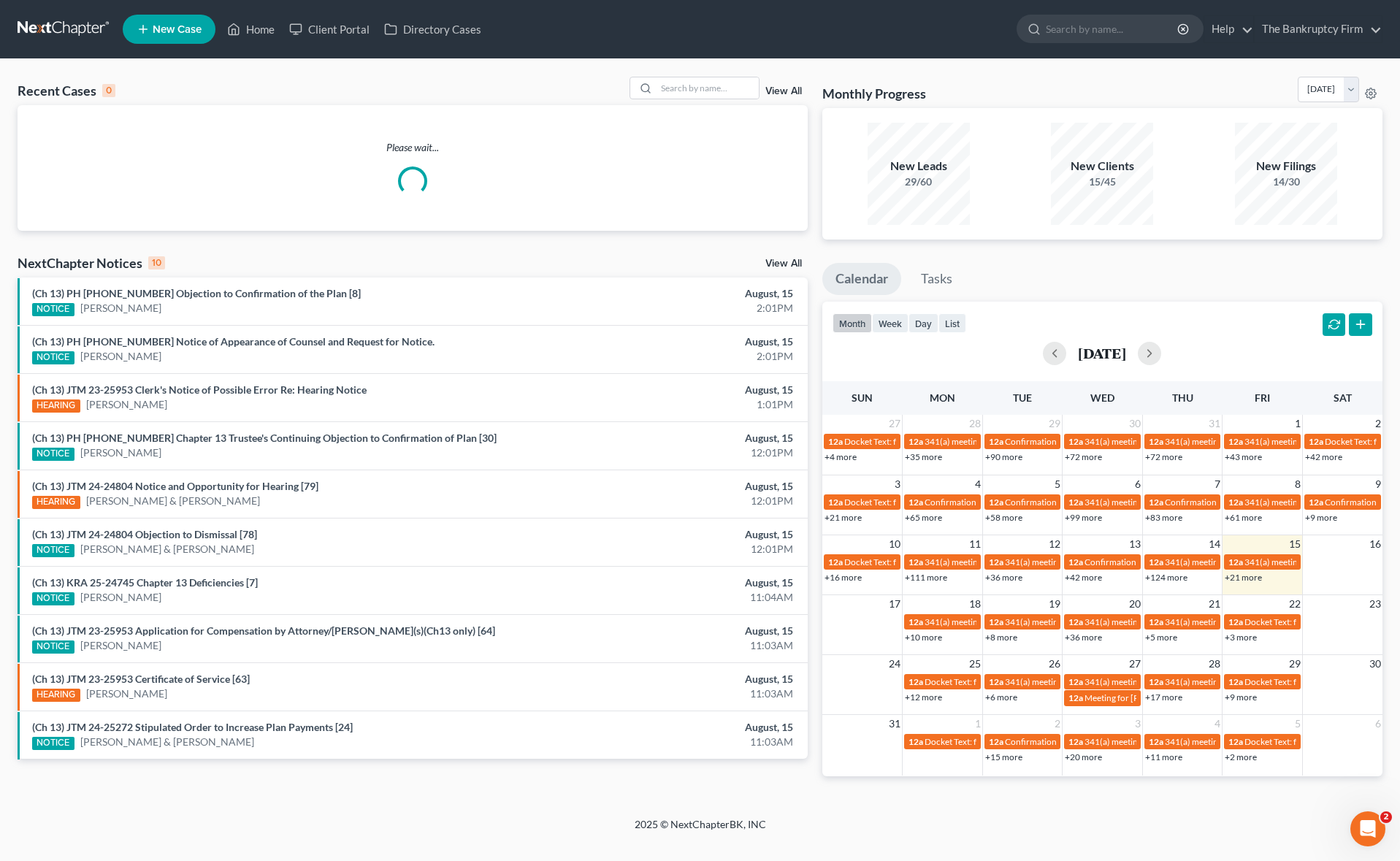
click at [789, 92] on link "View All" at bounding box center [783, 91] width 36 height 10
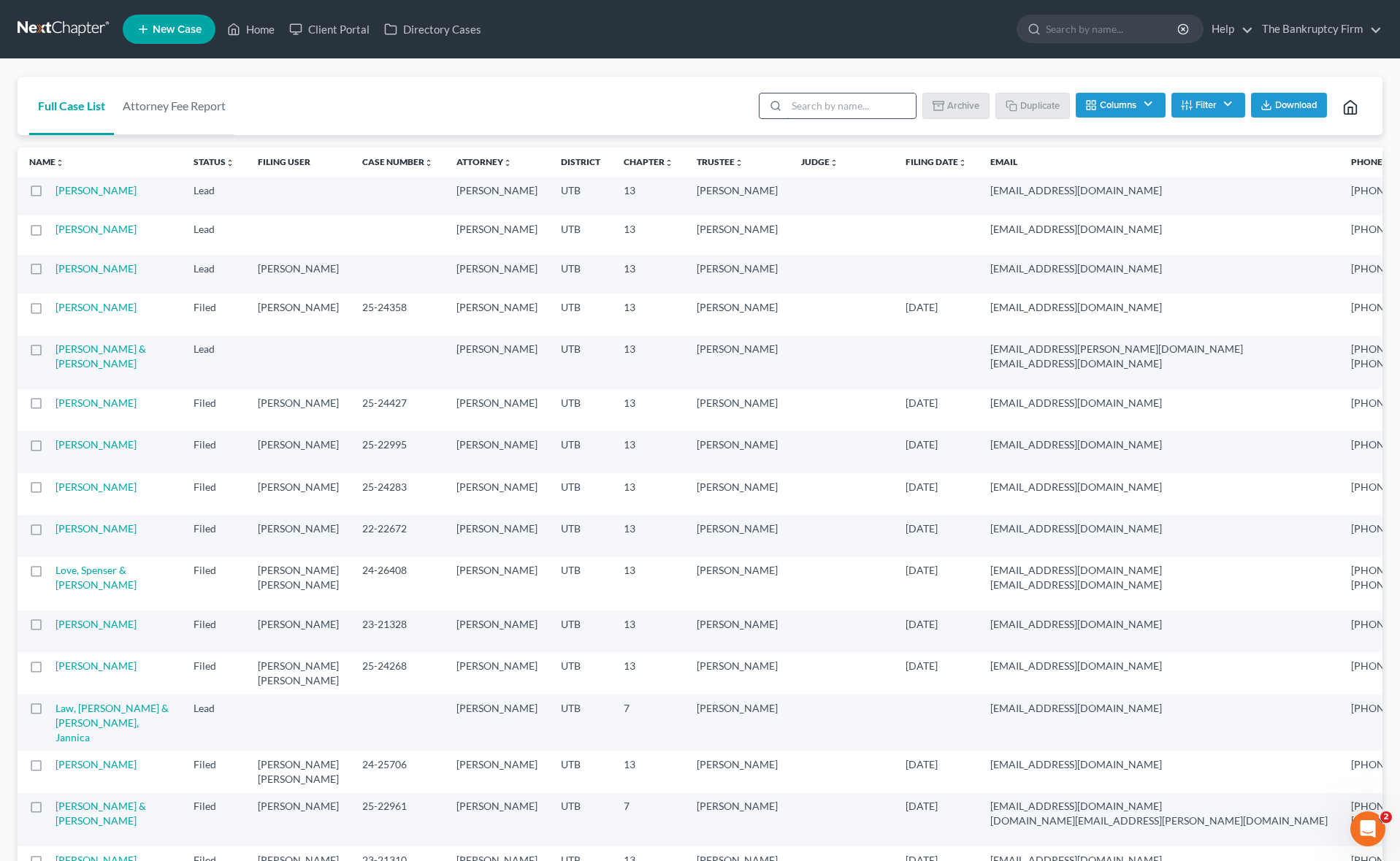
click at [850, 108] on input "search" at bounding box center [851, 105] width 129 height 25
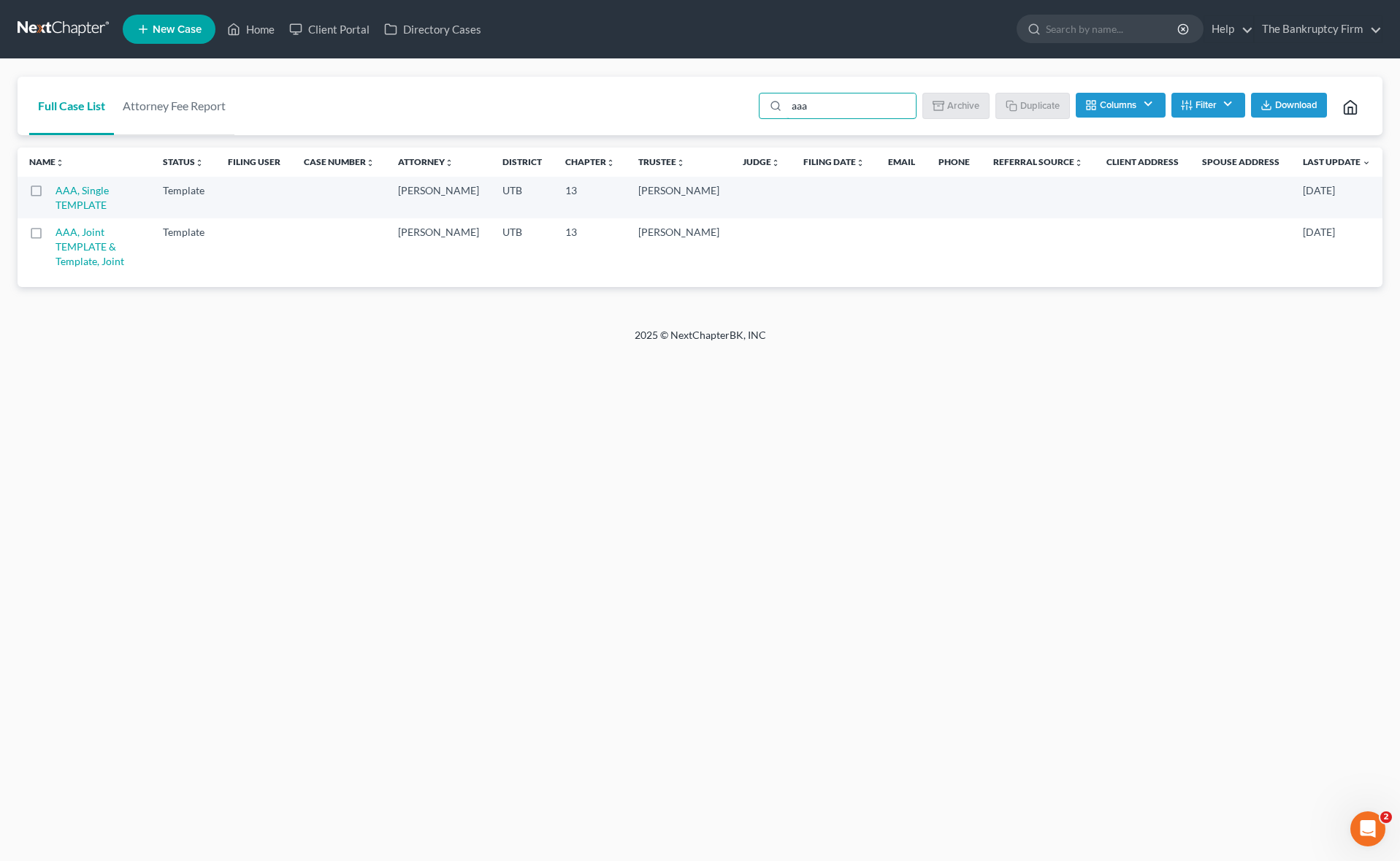
click at [50, 194] on label at bounding box center [50, 194] width 0 height 0
type input "aaa"
click at [56, 189] on input "checkbox" at bounding box center [60, 188] width 10 height 10
click at [1041, 104] on button "Duplicate" at bounding box center [1033, 105] width 73 height 25
checkbox input "false"
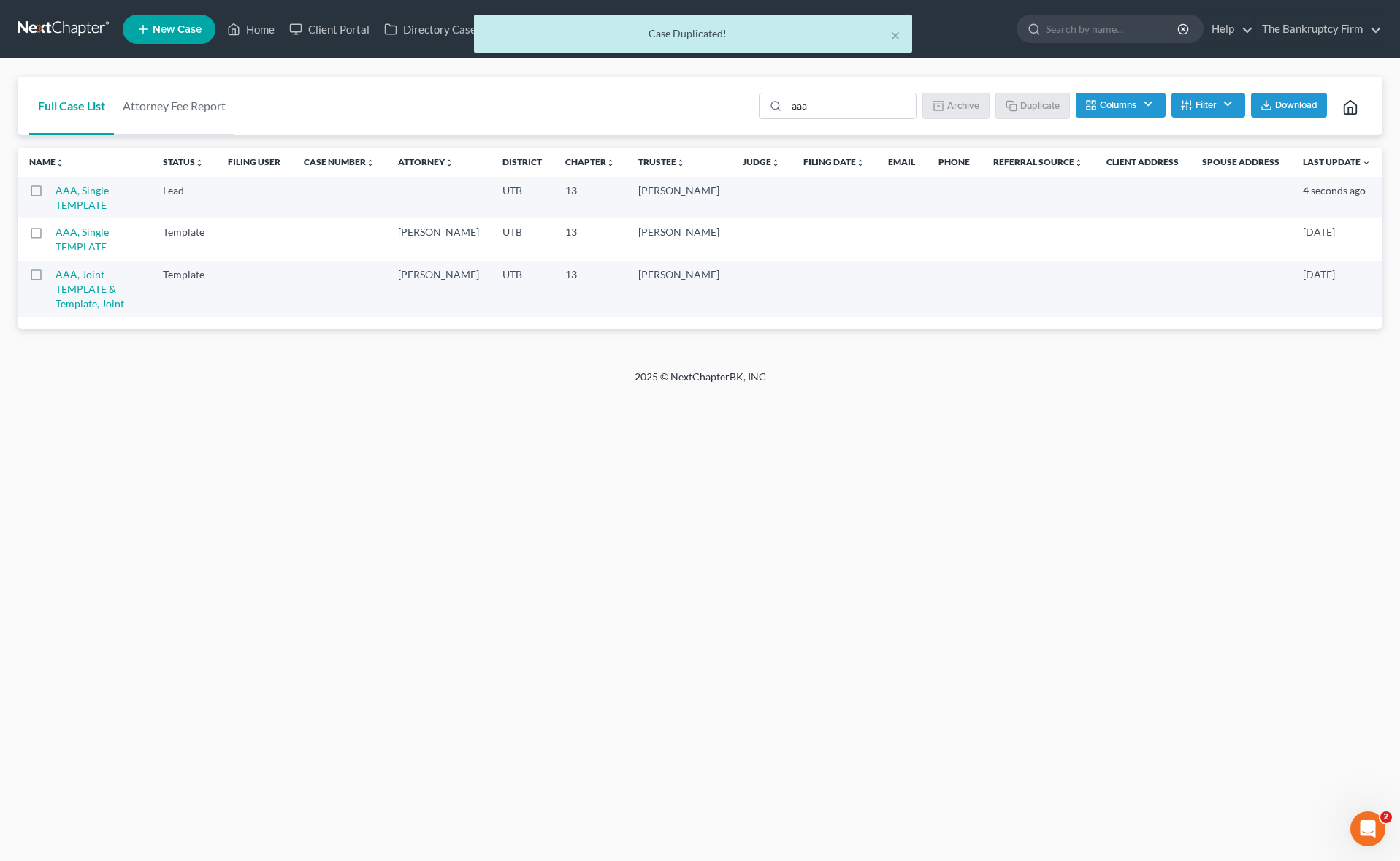
click at [135, 203] on td "AAA, Single TEMPLATE" at bounding box center [103, 198] width 96 height 42
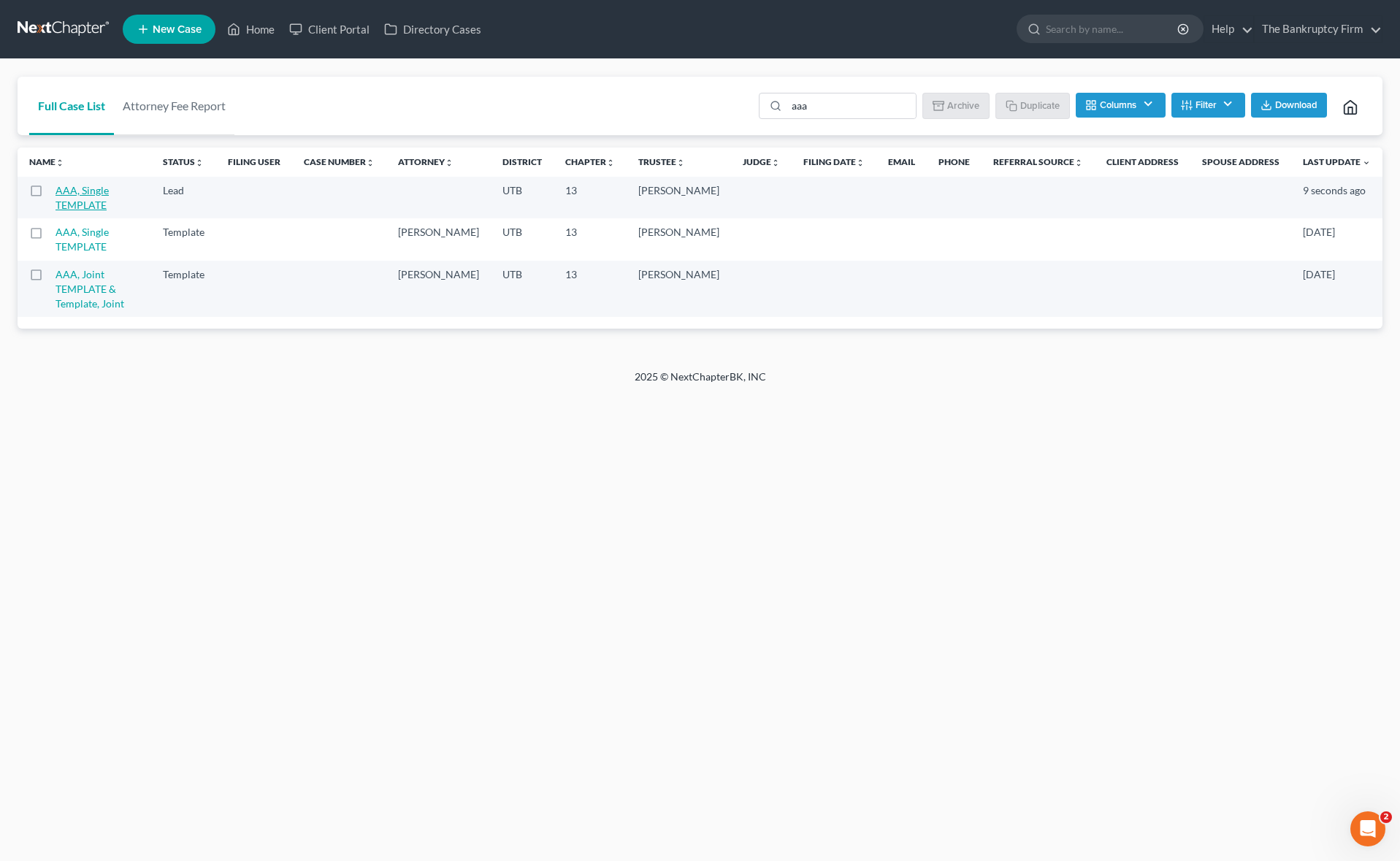
click at [108, 189] on link "AAA, Single TEMPLATE" at bounding box center [82, 198] width 54 height 27
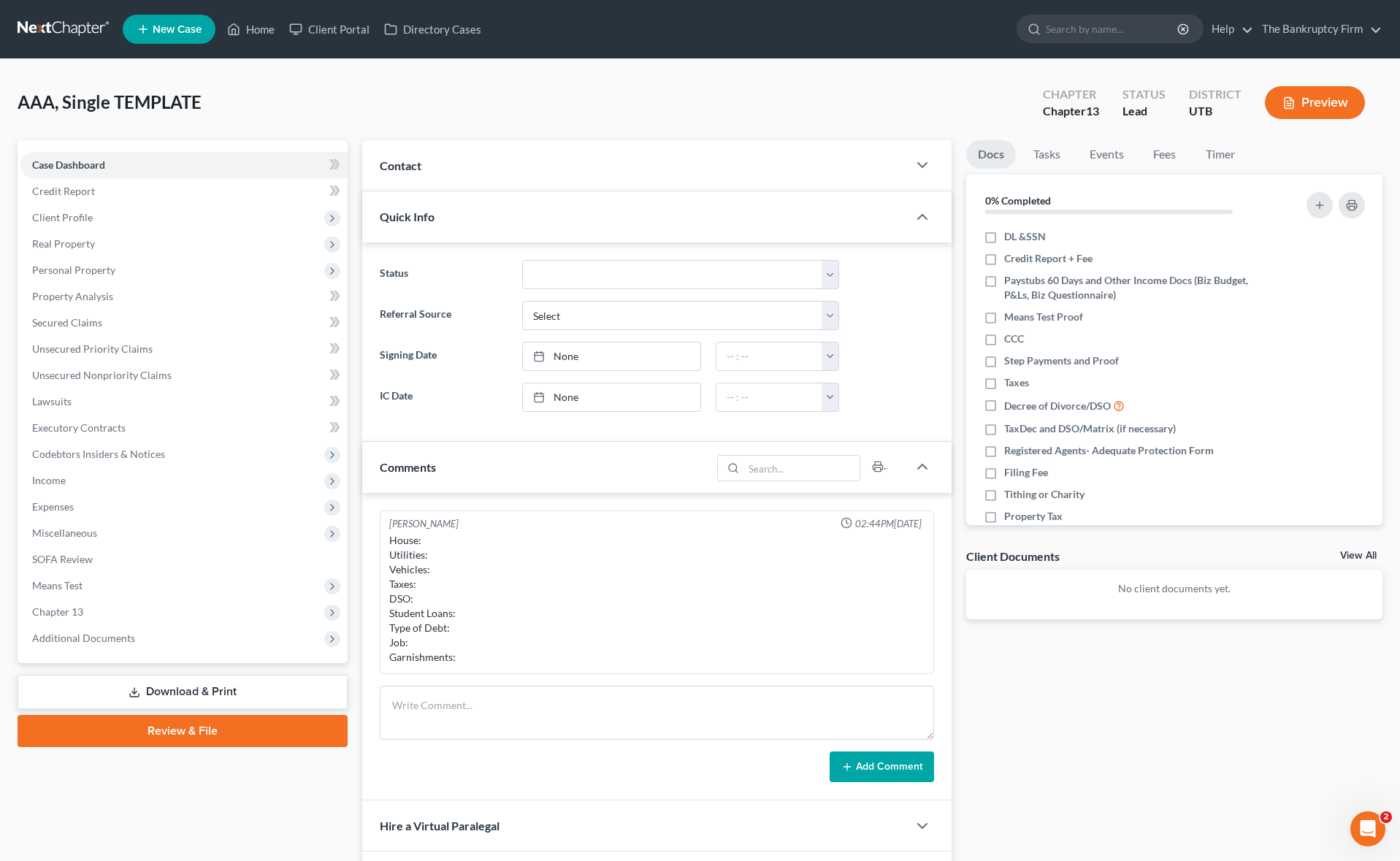
click at [736, 138] on div "AAA, Single TEMPLATE Upgraded Chapter Chapter 13 Status Lead District UTB Previ…" at bounding box center [700, 108] width 1365 height 63
click at [738, 148] on div "Contact" at bounding box center [634, 166] width 545 height 51
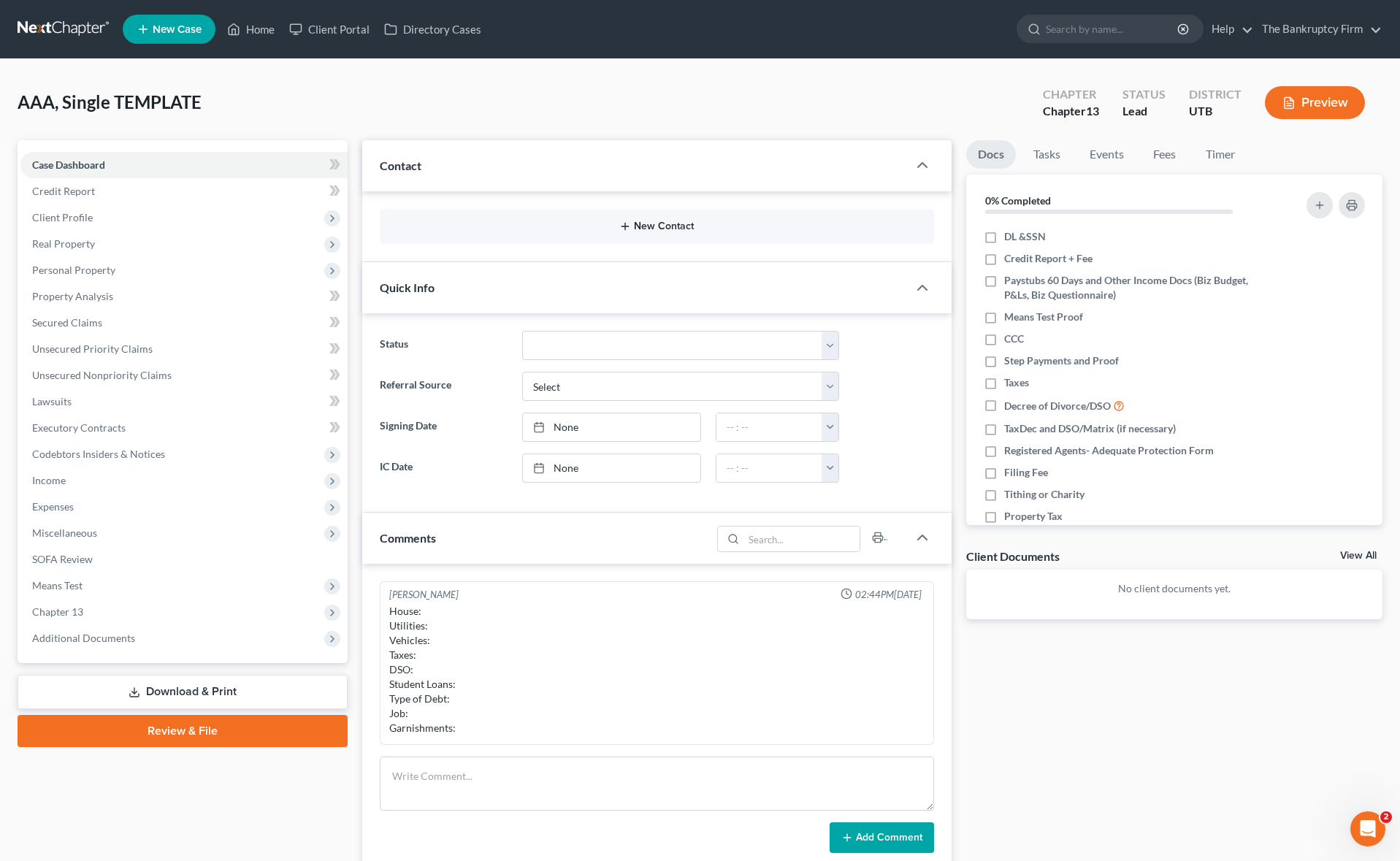
click at [630, 227] on icon "button" at bounding box center [625, 227] width 12 height 12
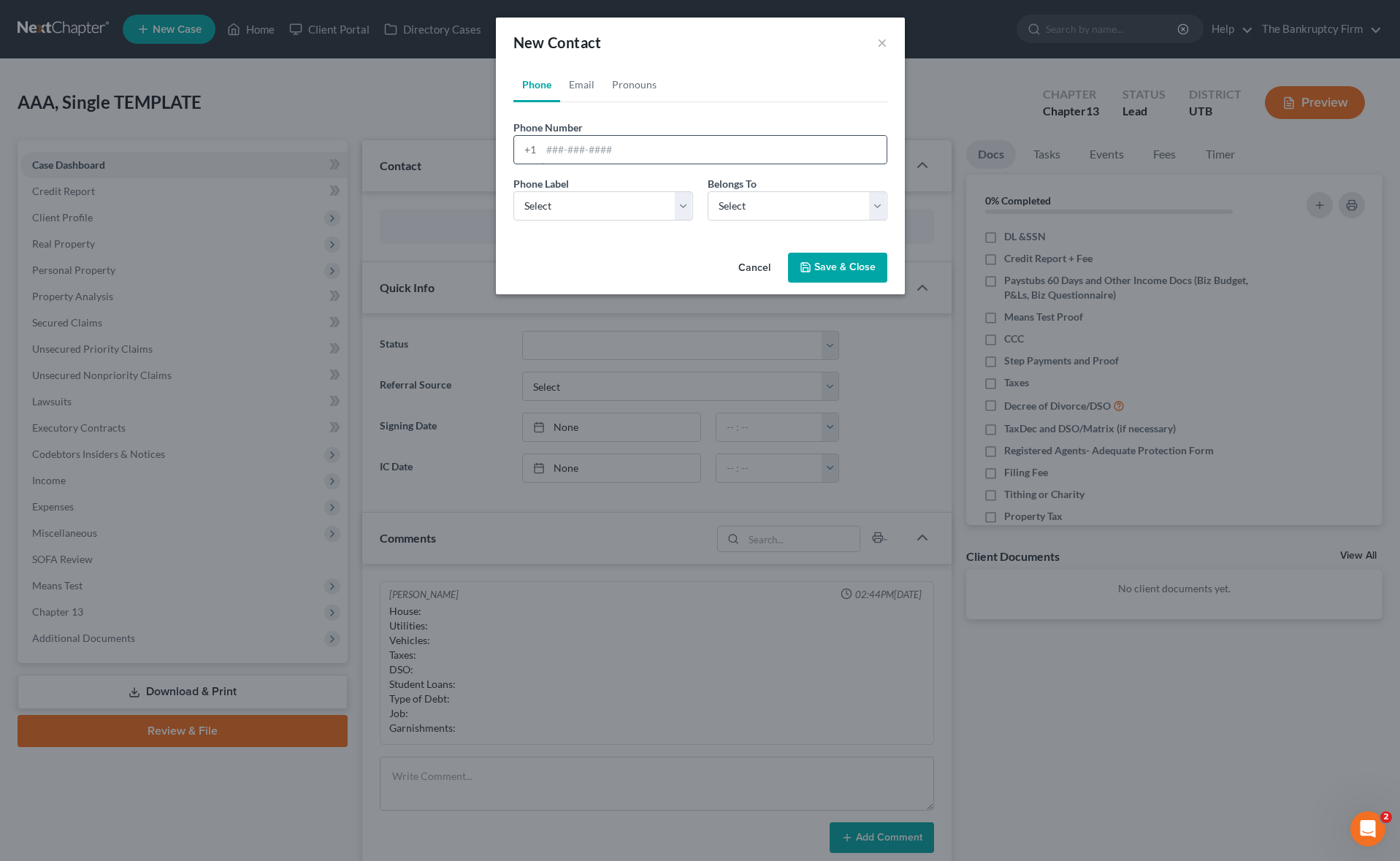
click at [568, 150] on input "tel" at bounding box center [713, 149] width 346 height 27
drag, startPoint x: 575, startPoint y: 89, endPoint x: 578, endPoint y: 113, distance: 24.2
click at [575, 88] on link "Email" at bounding box center [582, 84] width 43 height 35
click at [566, 149] on input "email" at bounding box center [713, 149] width 346 height 27
click at [569, 255] on div "Cancel Save & Close" at bounding box center [700, 270] width 409 height 48
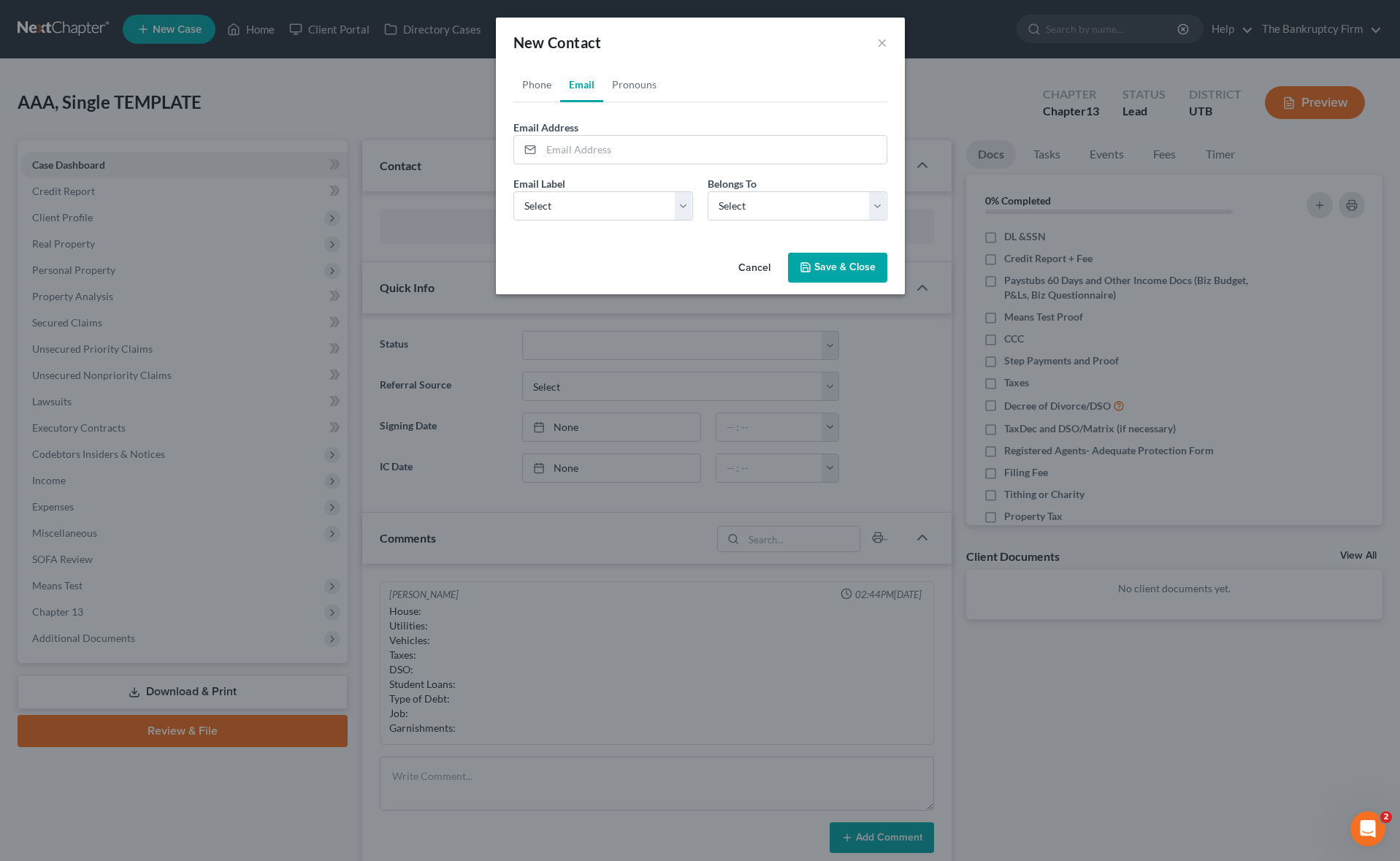
click at [751, 262] on button "Cancel" at bounding box center [754, 268] width 56 height 29
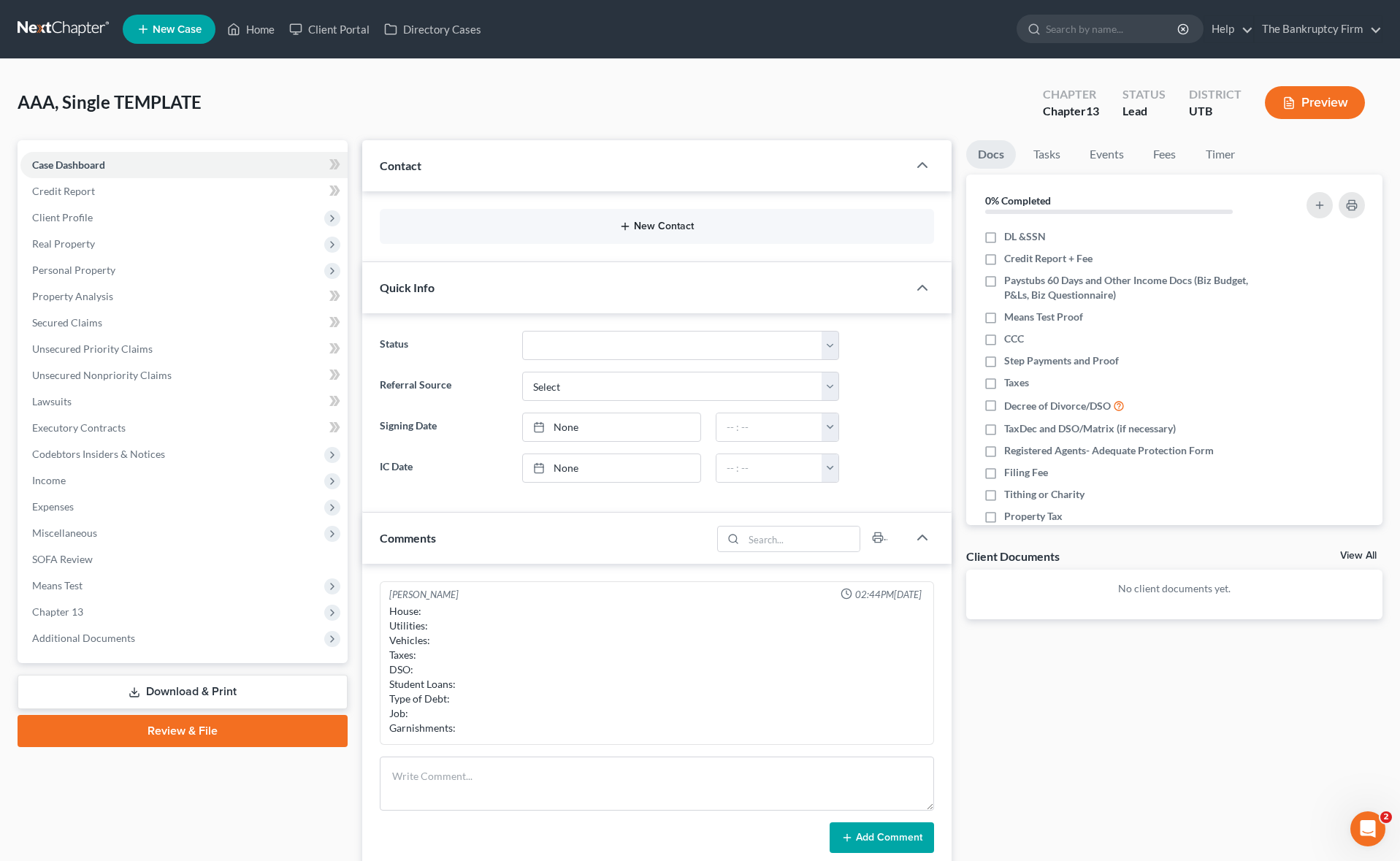
click at [564, 227] on button "New Contact" at bounding box center [656, 227] width 530 height 12
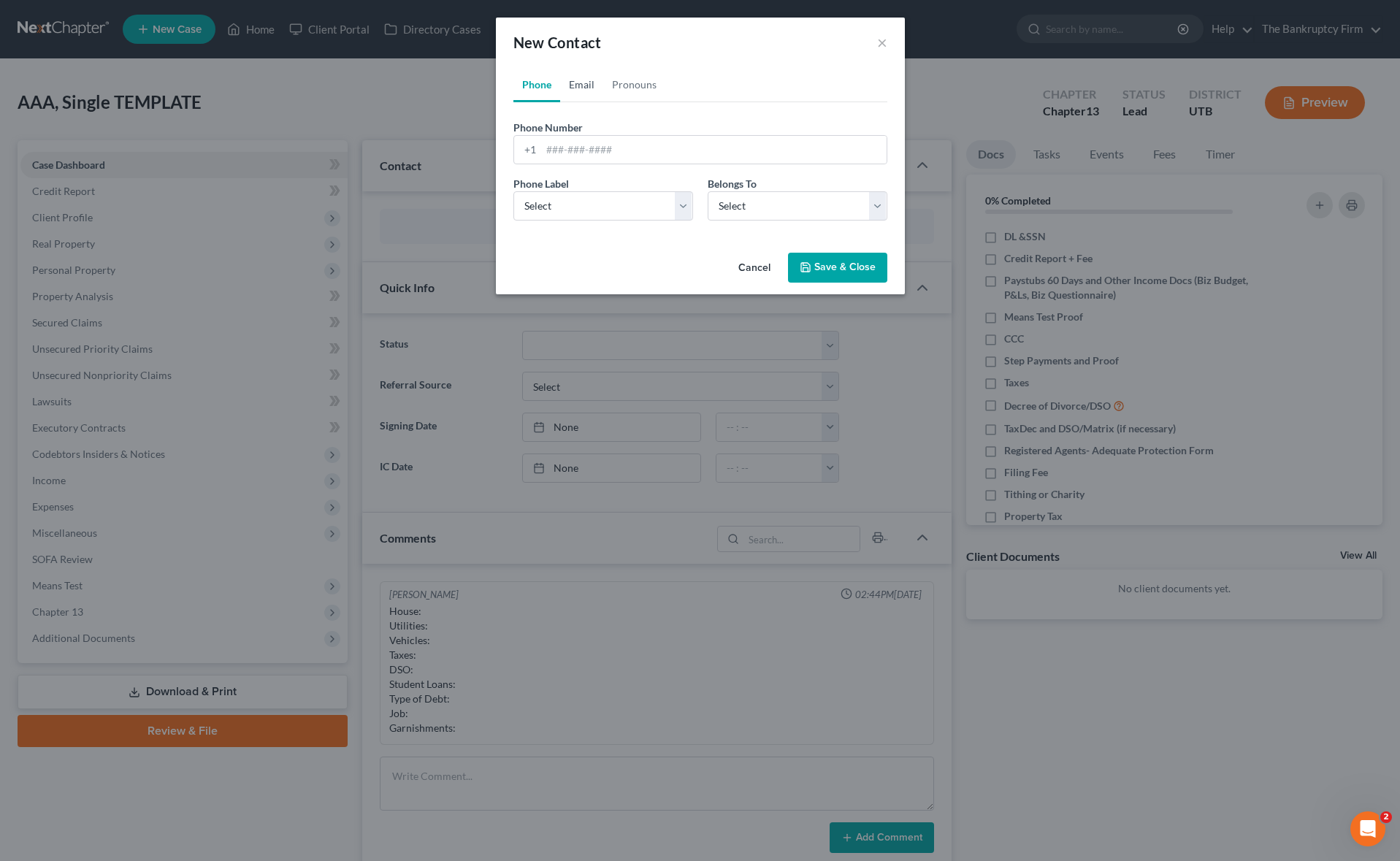
click at [575, 82] on link "Email" at bounding box center [582, 84] width 43 height 35
click at [603, 195] on select "Select Home Work Other" at bounding box center [603, 205] width 180 height 29
click at [801, 198] on select "Select Client Other" at bounding box center [797, 205] width 180 height 29
select select "0"
click at [707, 191] on select "Select Client Other" at bounding box center [797, 205] width 180 height 29
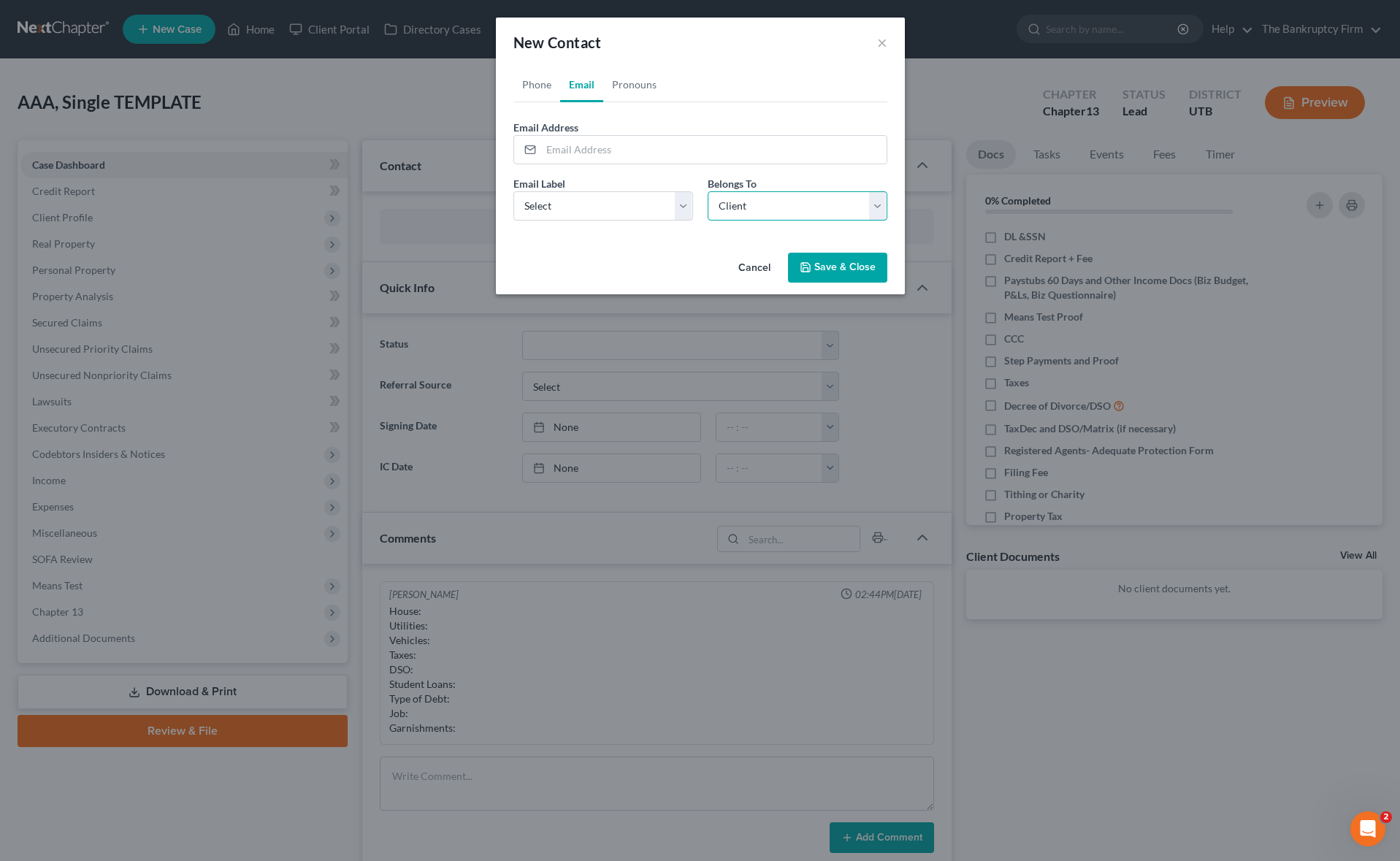
select select "0"
click at [548, 86] on link "Phone" at bounding box center [537, 84] width 47 height 35
click at [639, 208] on select "Select Mobile Home Work Other" at bounding box center [603, 205] width 180 height 29
select select "0"
click at [513, 191] on select "Select Mobile Home Work Other" at bounding box center [603, 205] width 180 height 29
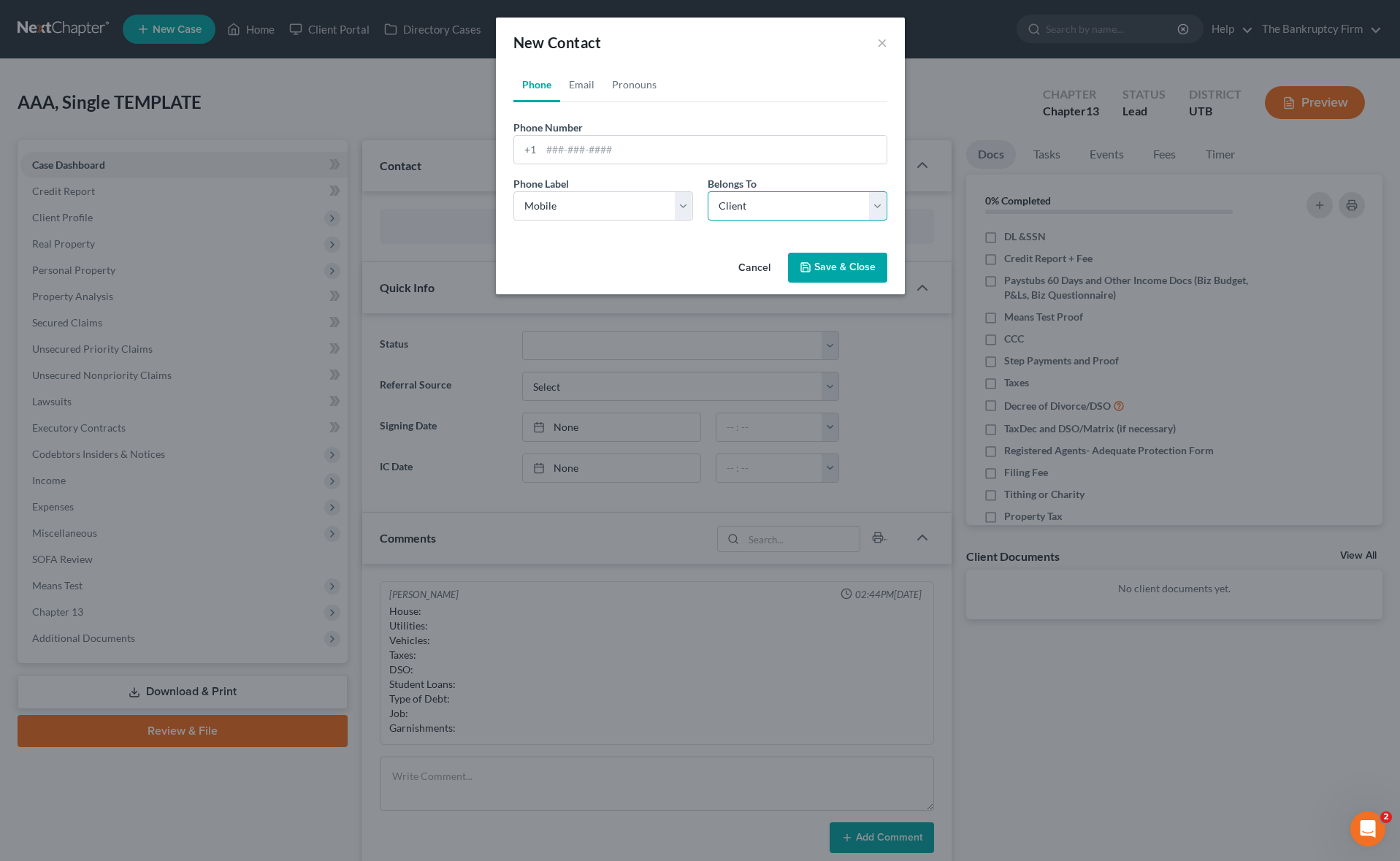
click at [747, 215] on select "Select Client Other" at bounding box center [797, 205] width 180 height 29
click at [707, 191] on select "Select Client Other" at bounding box center [797, 205] width 180 height 29
click at [755, 260] on button "Cancel" at bounding box center [754, 268] width 56 height 29
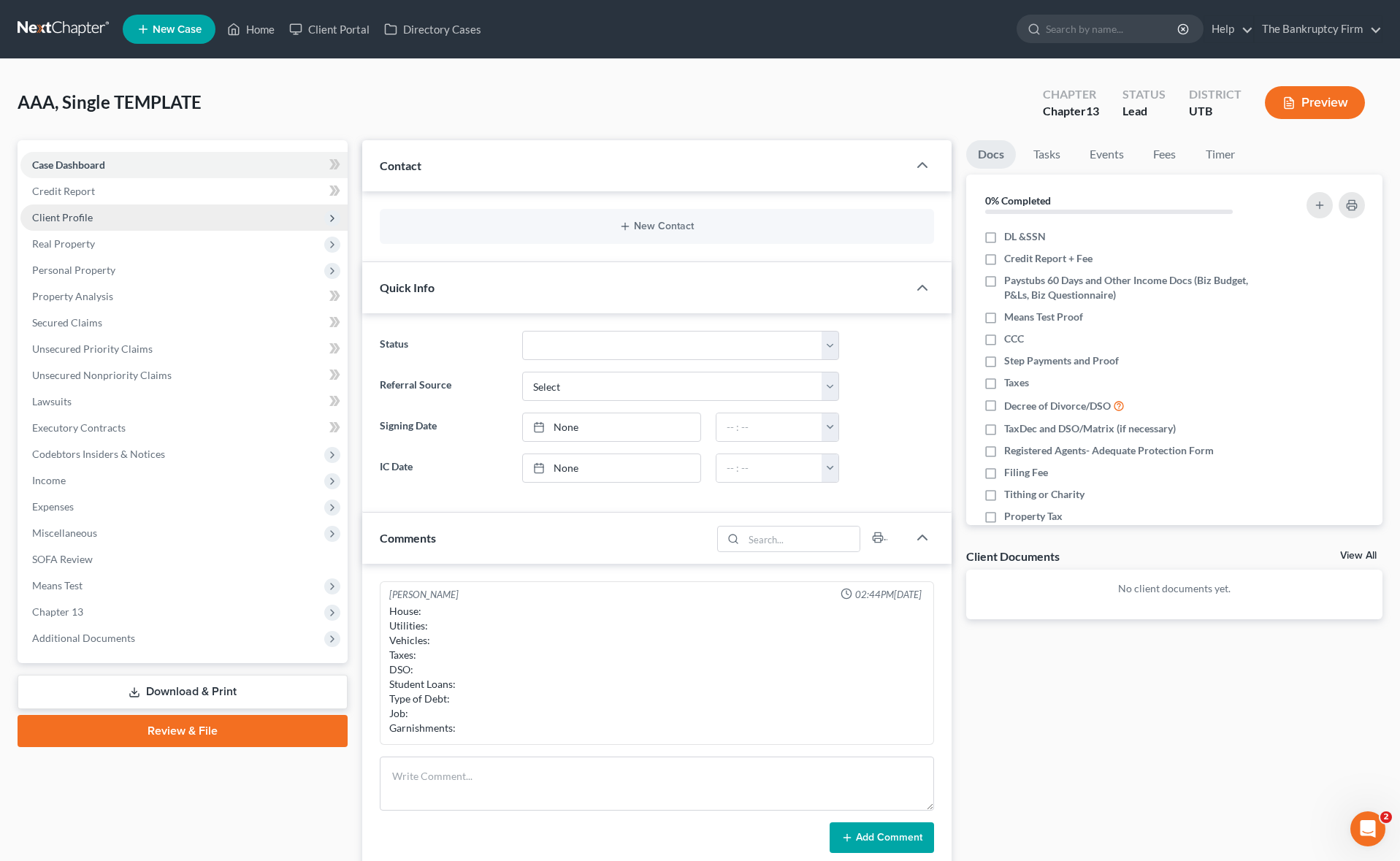
click at [175, 221] on span "Client Profile" at bounding box center [184, 217] width 327 height 26
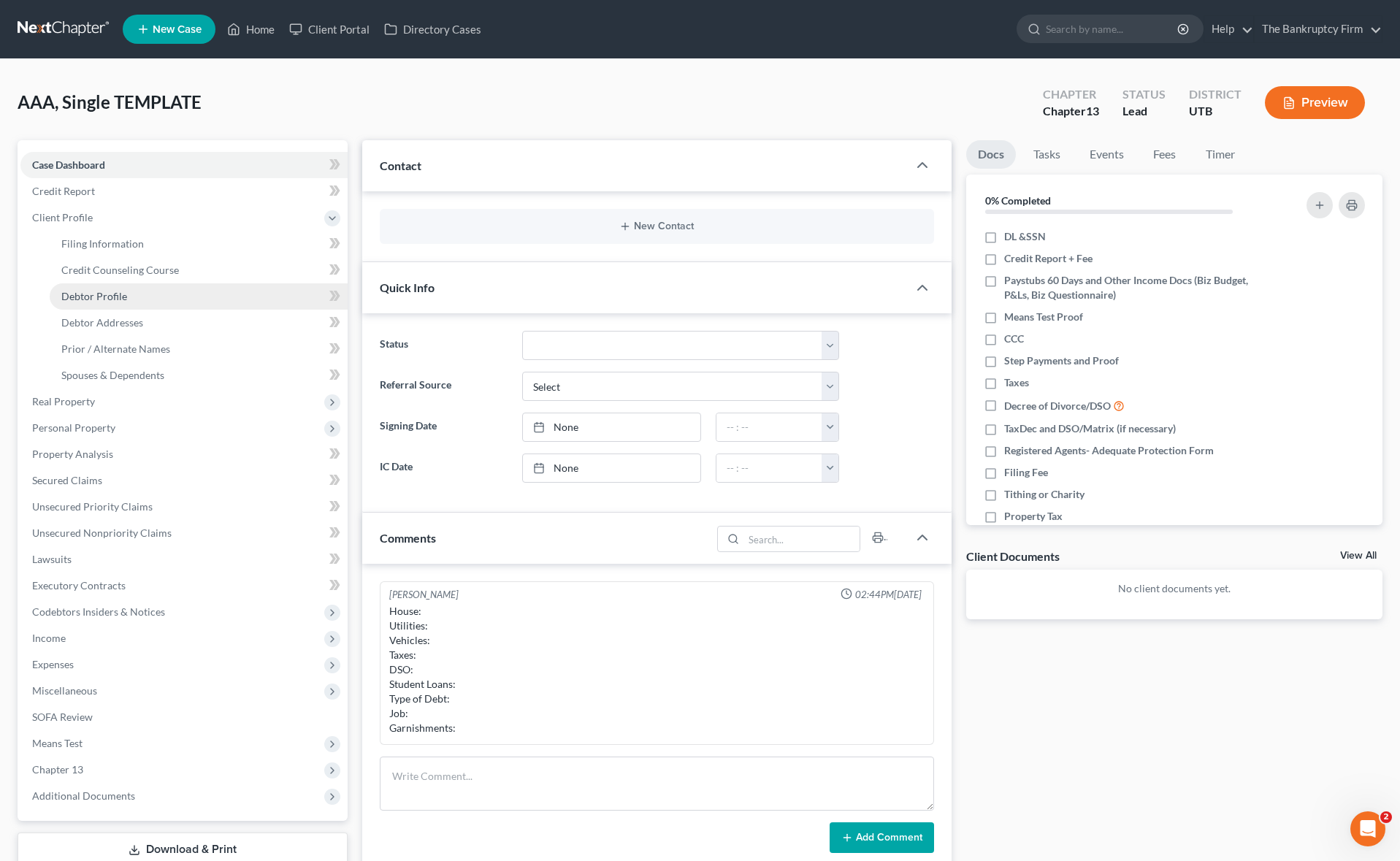
click at [157, 287] on link "Debtor Profile" at bounding box center [198, 296] width 298 height 26
select select "1"
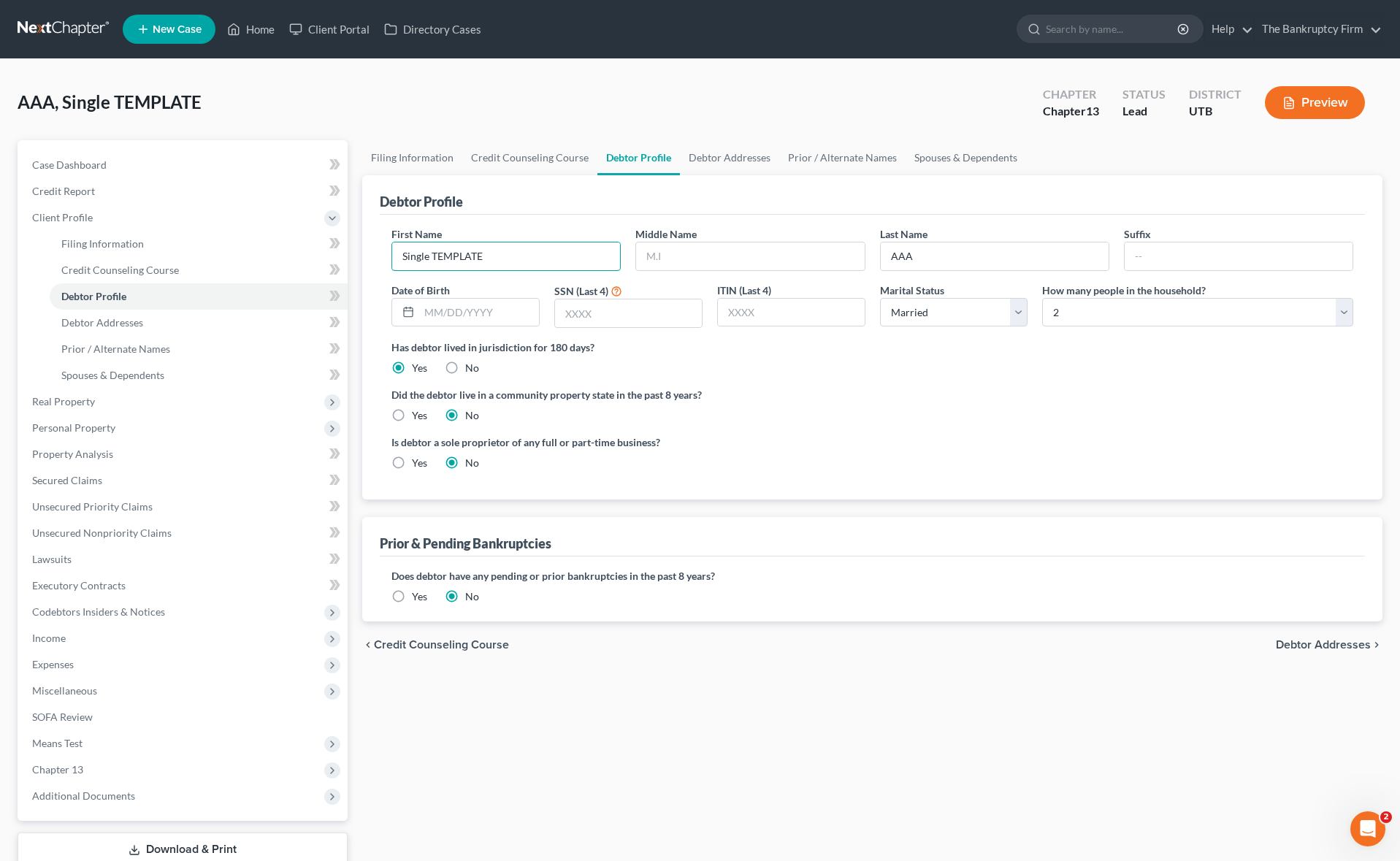
drag, startPoint x: 551, startPoint y: 259, endPoint x: 435, endPoint y: 209, distance: 126.3
click at [398, 250] on input "Single TEMPLATE" at bounding box center [506, 256] width 228 height 27
click at [549, 219] on div "First Name Single TEMPLATE Middle Name Last Name AAA Suffix Date of Birth SSN (…" at bounding box center [872, 357] width 985 height 285
click at [513, 260] on input "Single TEMPLATE" at bounding box center [506, 256] width 228 height 27
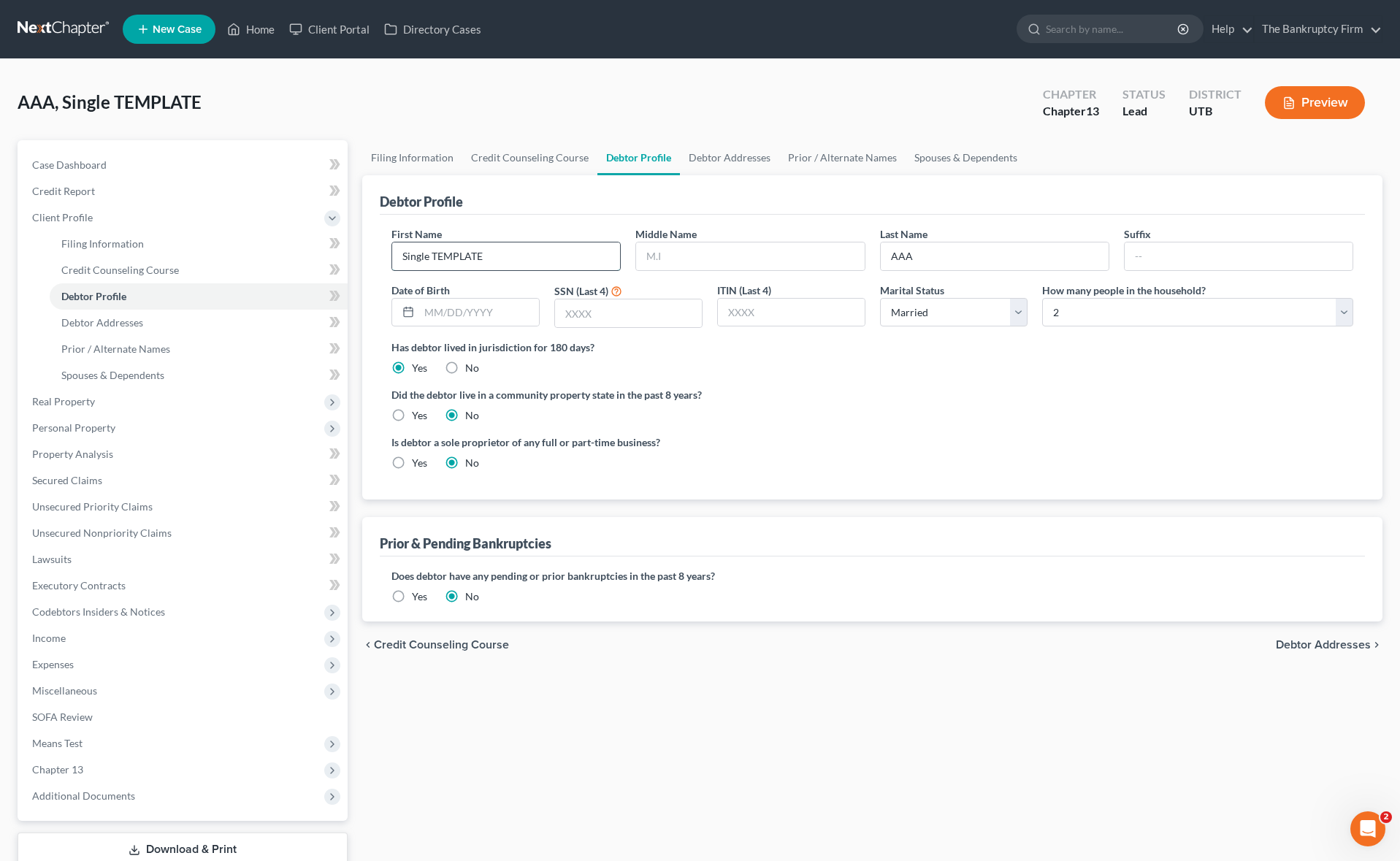
click at [513, 260] on input "Single TEMPLATE" at bounding box center [506, 256] width 228 height 27
click at [982, 256] on input "AAA" at bounding box center [994, 256] width 228 height 27
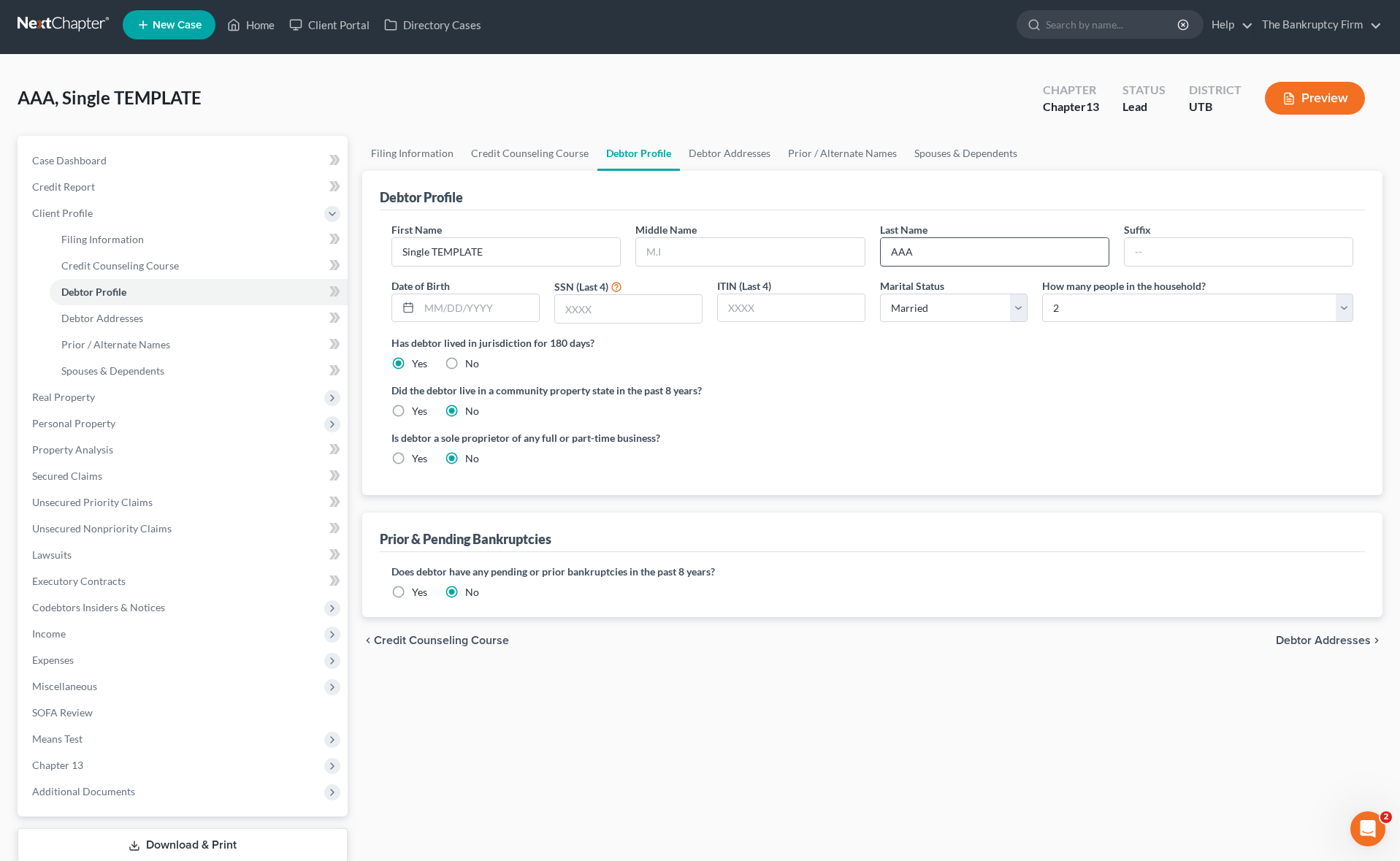
click at [982, 256] on input "AAA" at bounding box center [994, 251] width 228 height 27
click at [791, 200] on div "Debtor Profile" at bounding box center [872, 190] width 985 height 39
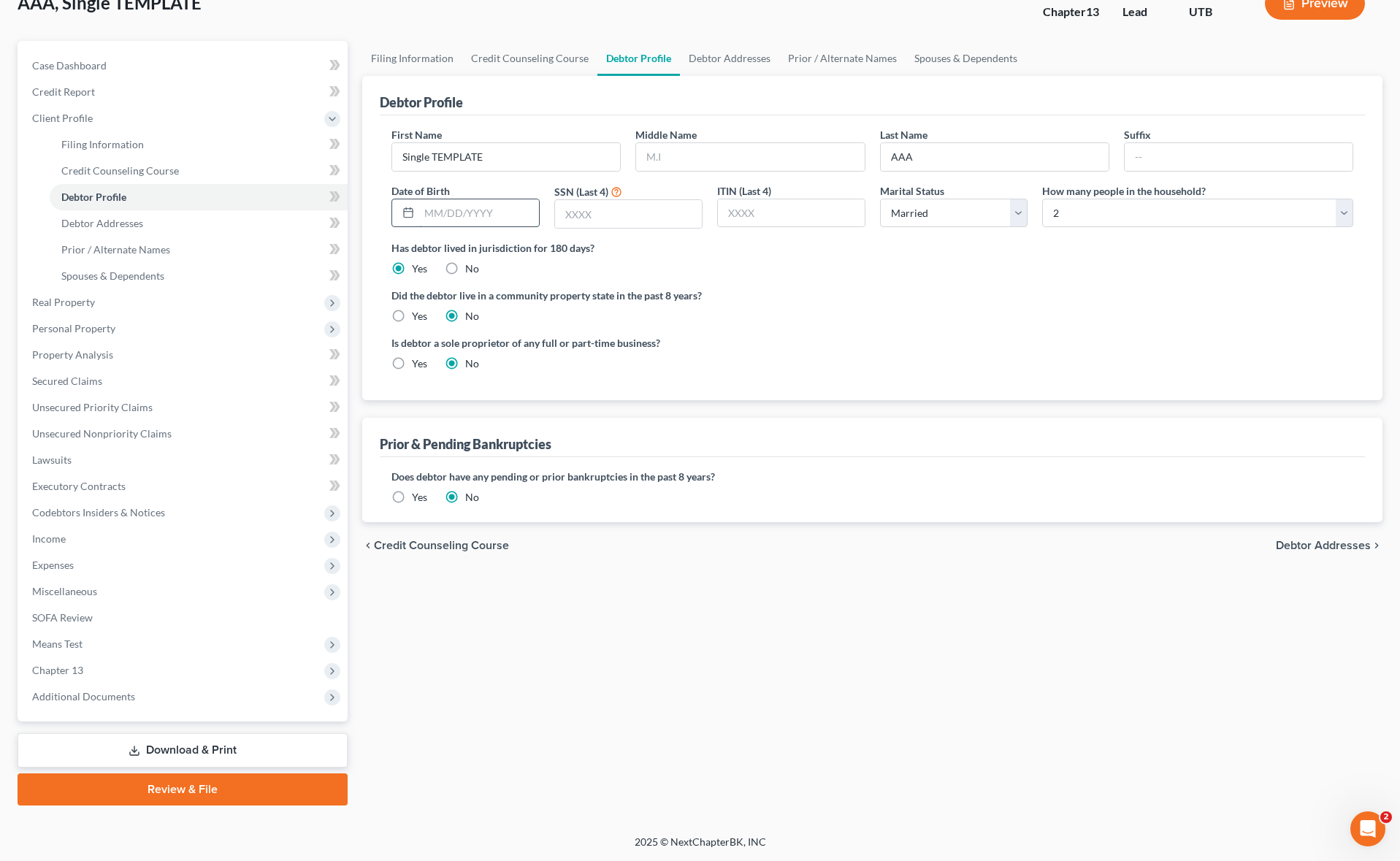
click at [490, 204] on input "text" at bounding box center [479, 212] width 120 height 27
click at [620, 219] on input "text" at bounding box center [629, 213] width 147 height 27
click at [1020, 218] on select "Select Single Married Separated Divorced Widowed" at bounding box center [953, 212] width 148 height 29
click at [1069, 212] on select "Select 1 2 3 4 5 6 7 8 9 10 11 12 13 14 15 16 17 18 19 20" at bounding box center [1197, 212] width 311 height 29
click at [977, 56] on link "Spouses & Dependents" at bounding box center [965, 58] width 120 height 35
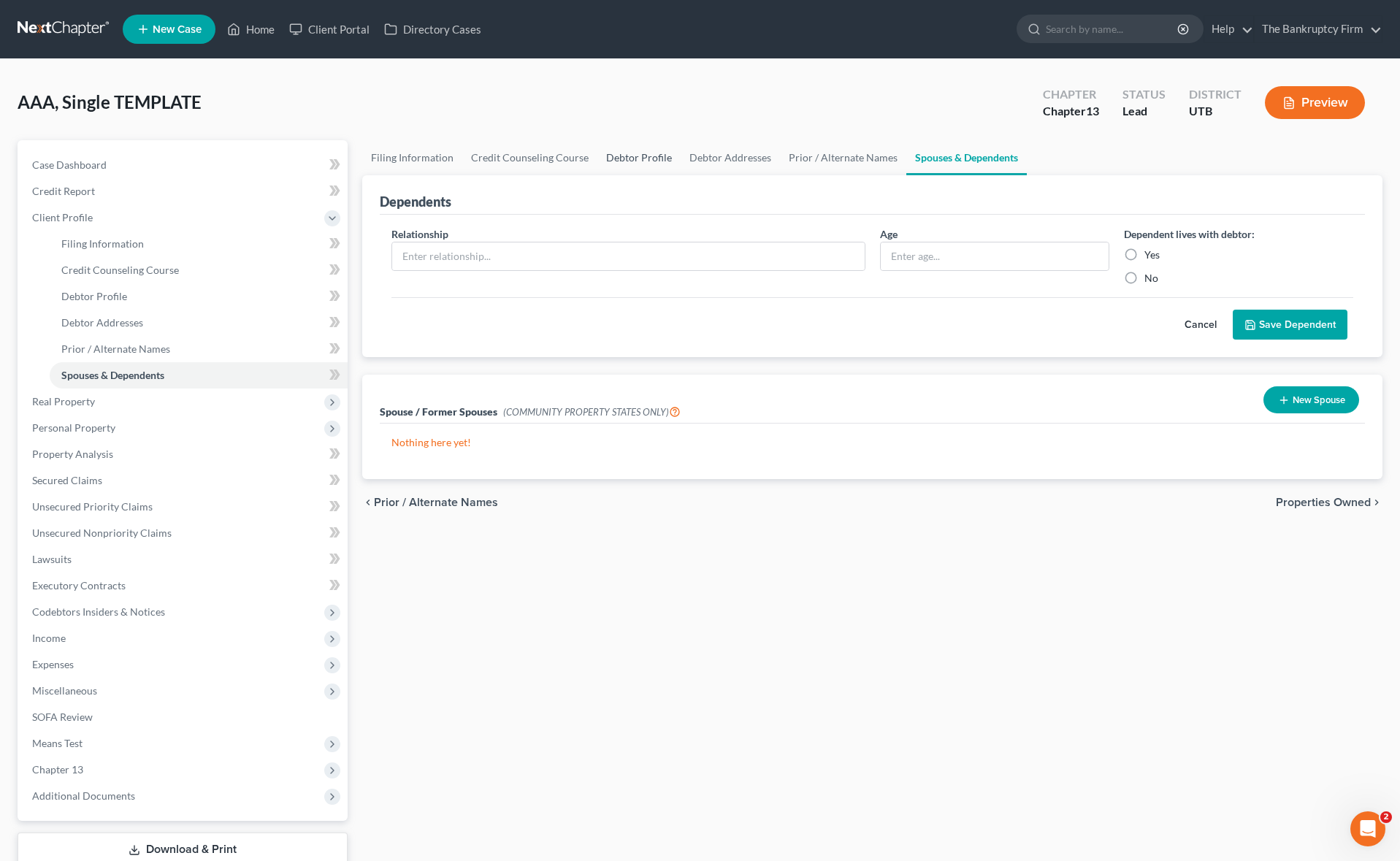
click at [641, 155] on link "Debtor Profile" at bounding box center [639, 157] width 83 height 35
select select "1"
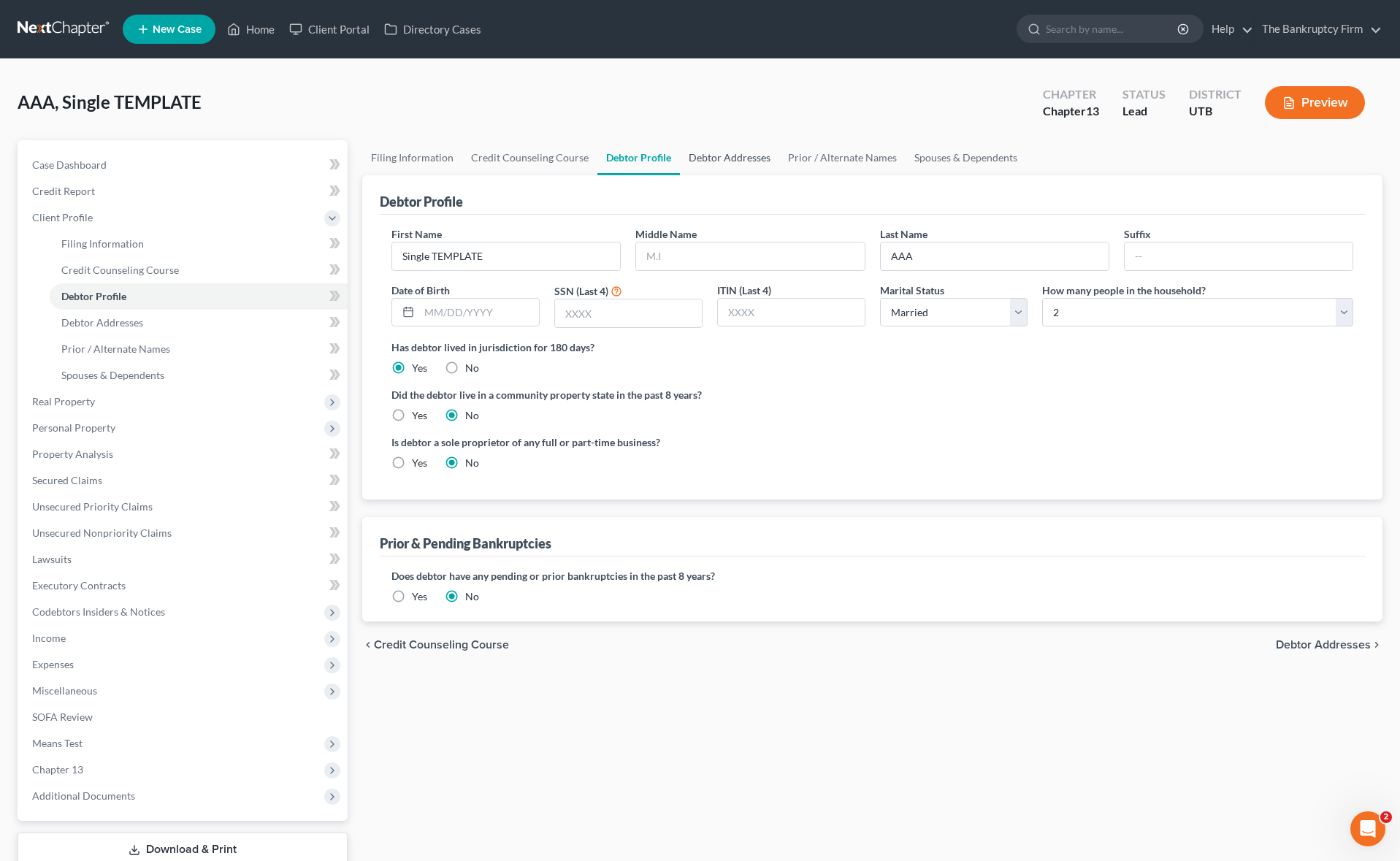
click at [720, 156] on link "Debtor Addresses" at bounding box center [730, 157] width 100 height 35
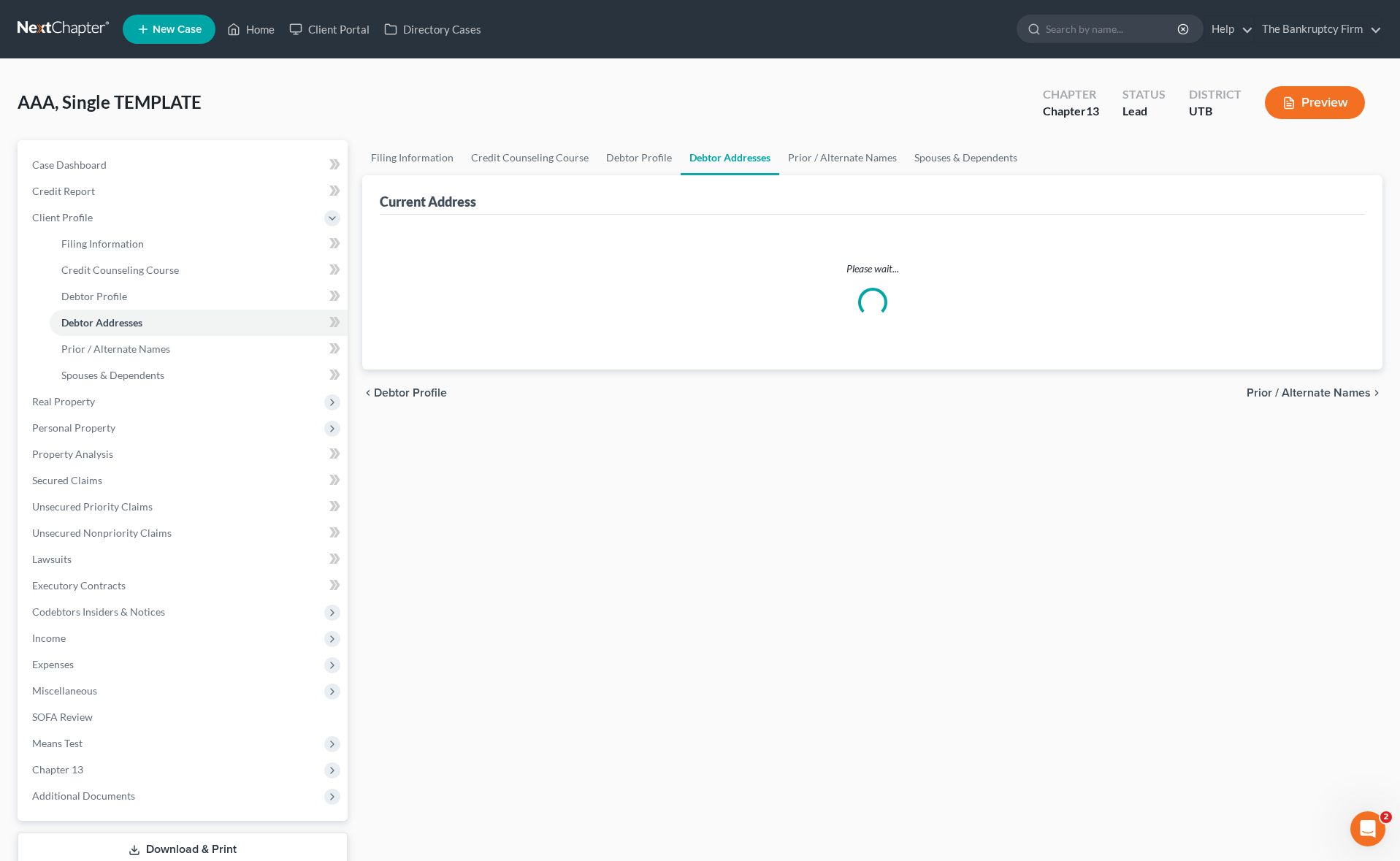
select select "0"
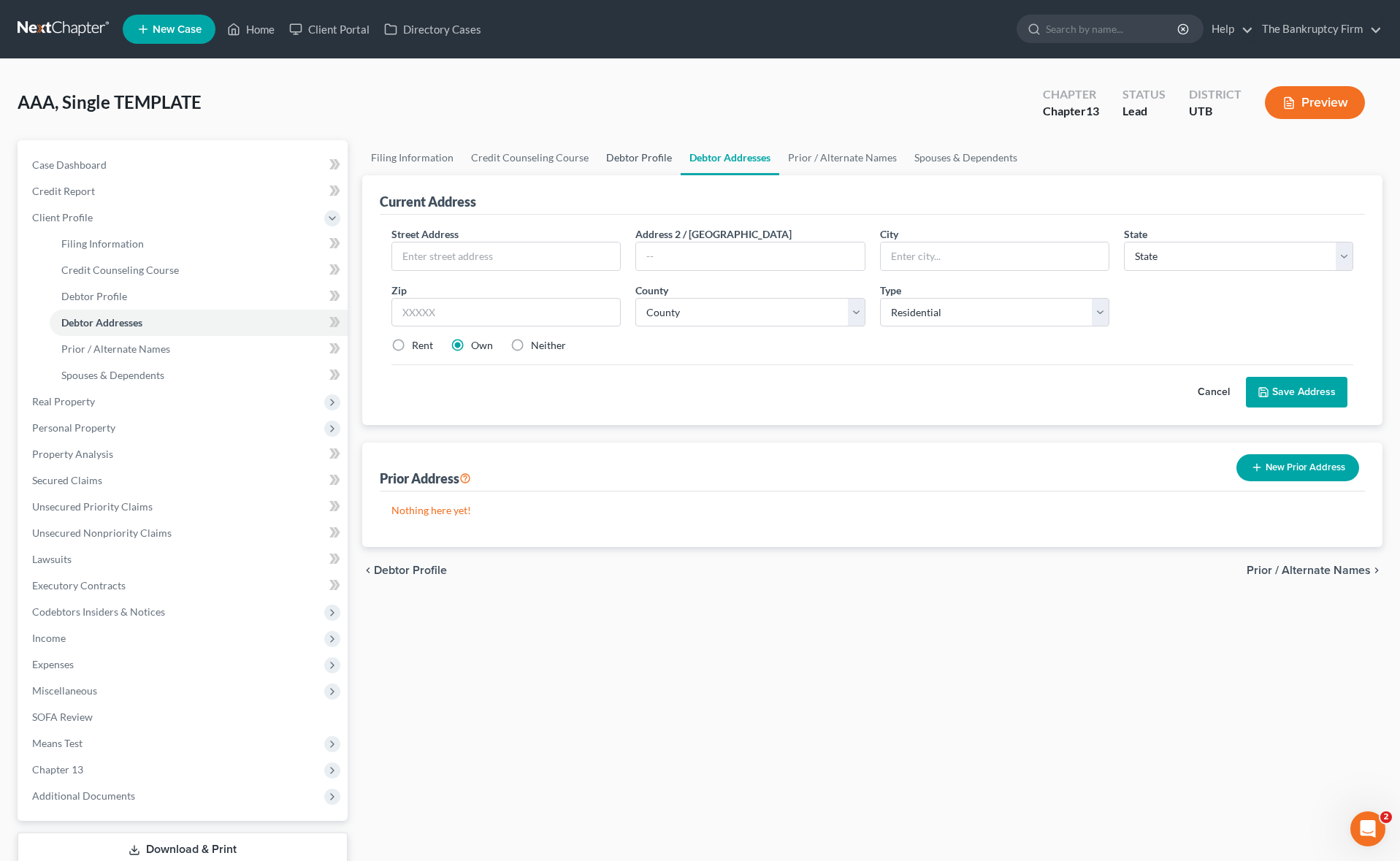
click at [648, 158] on link "Debtor Profile" at bounding box center [639, 157] width 83 height 35
select select "1"
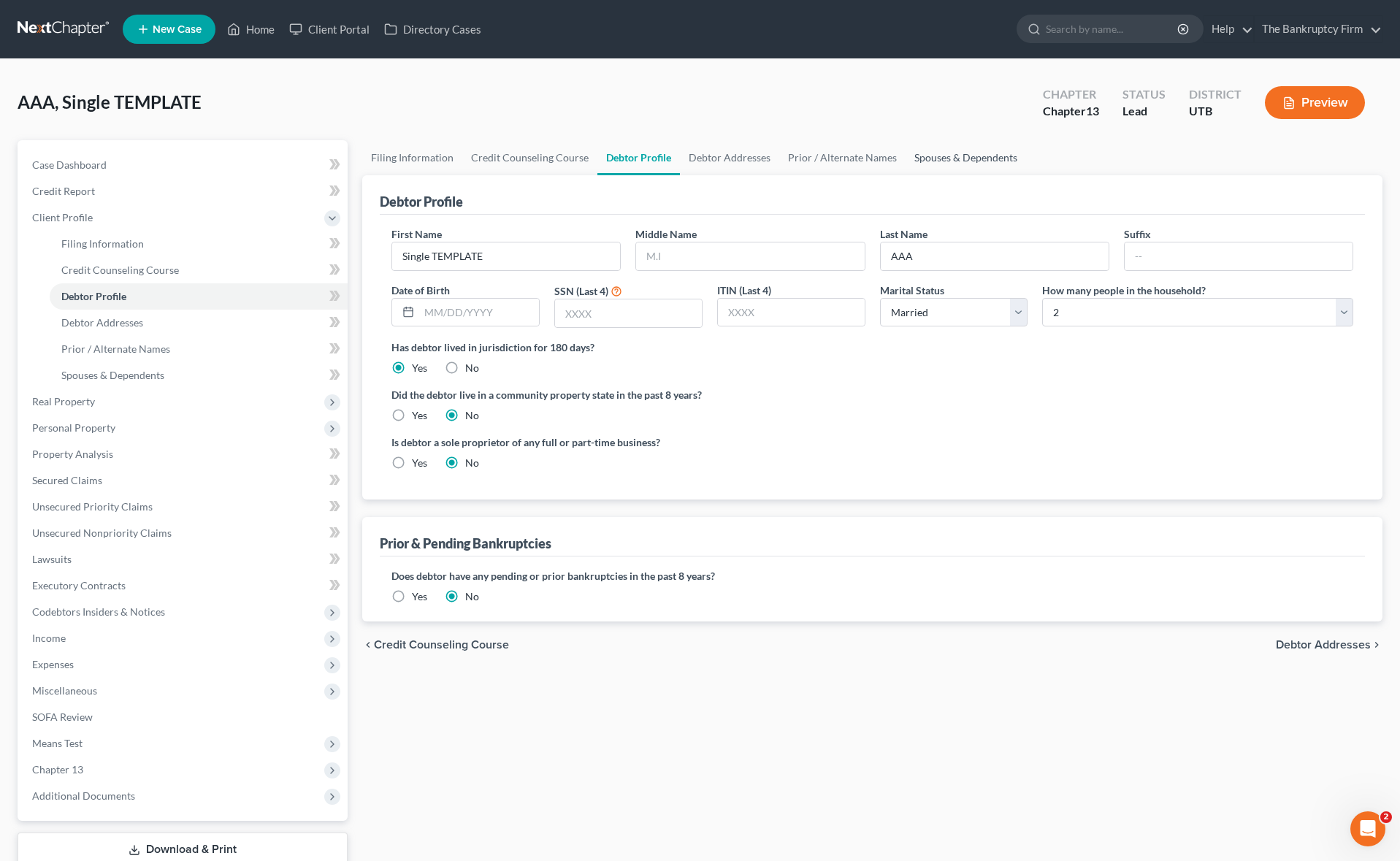
click at [982, 153] on link "Spouses & Dependents" at bounding box center [965, 157] width 120 height 35
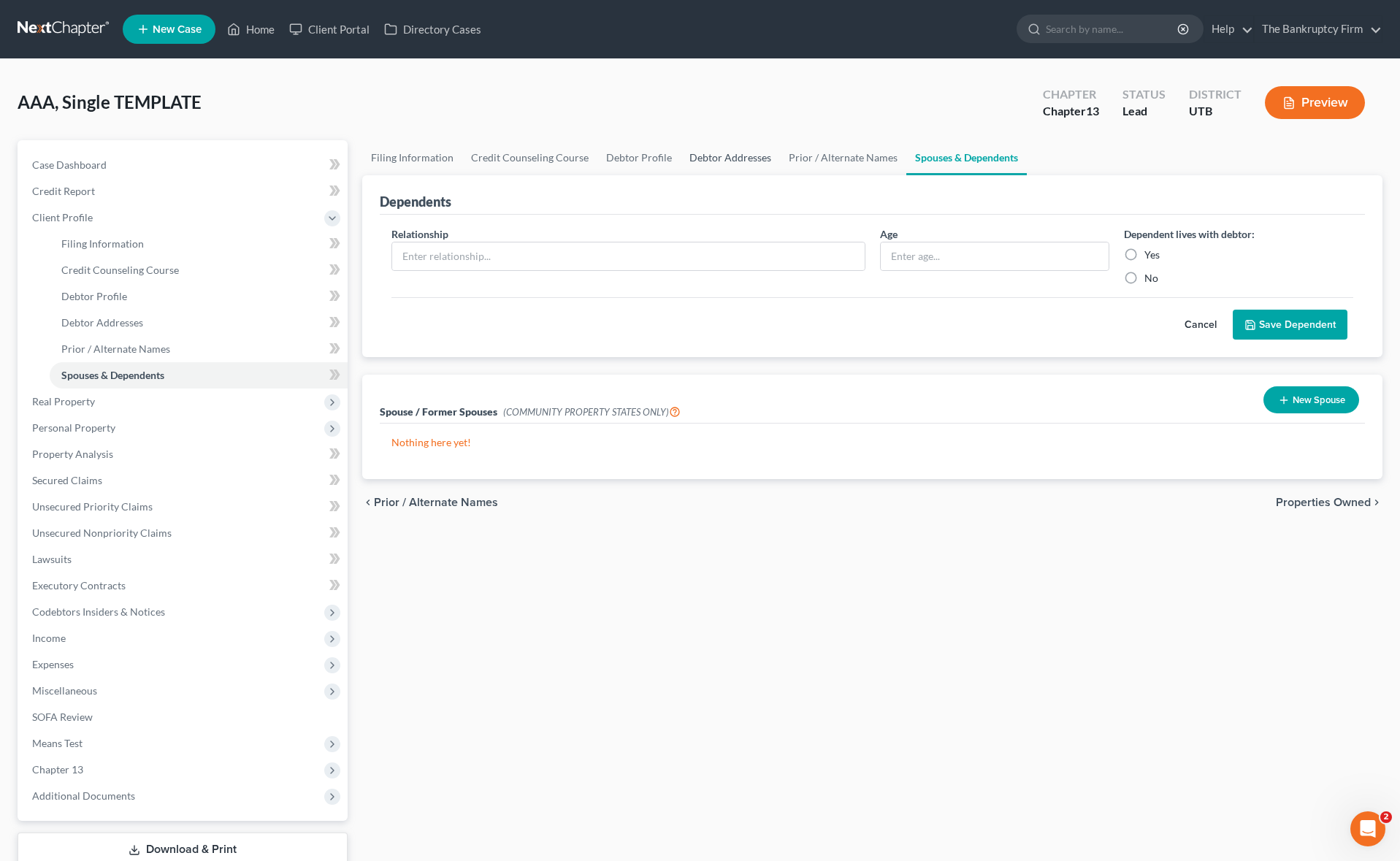
click at [719, 155] on link "Debtor Addresses" at bounding box center [730, 157] width 100 height 35
select select "0"
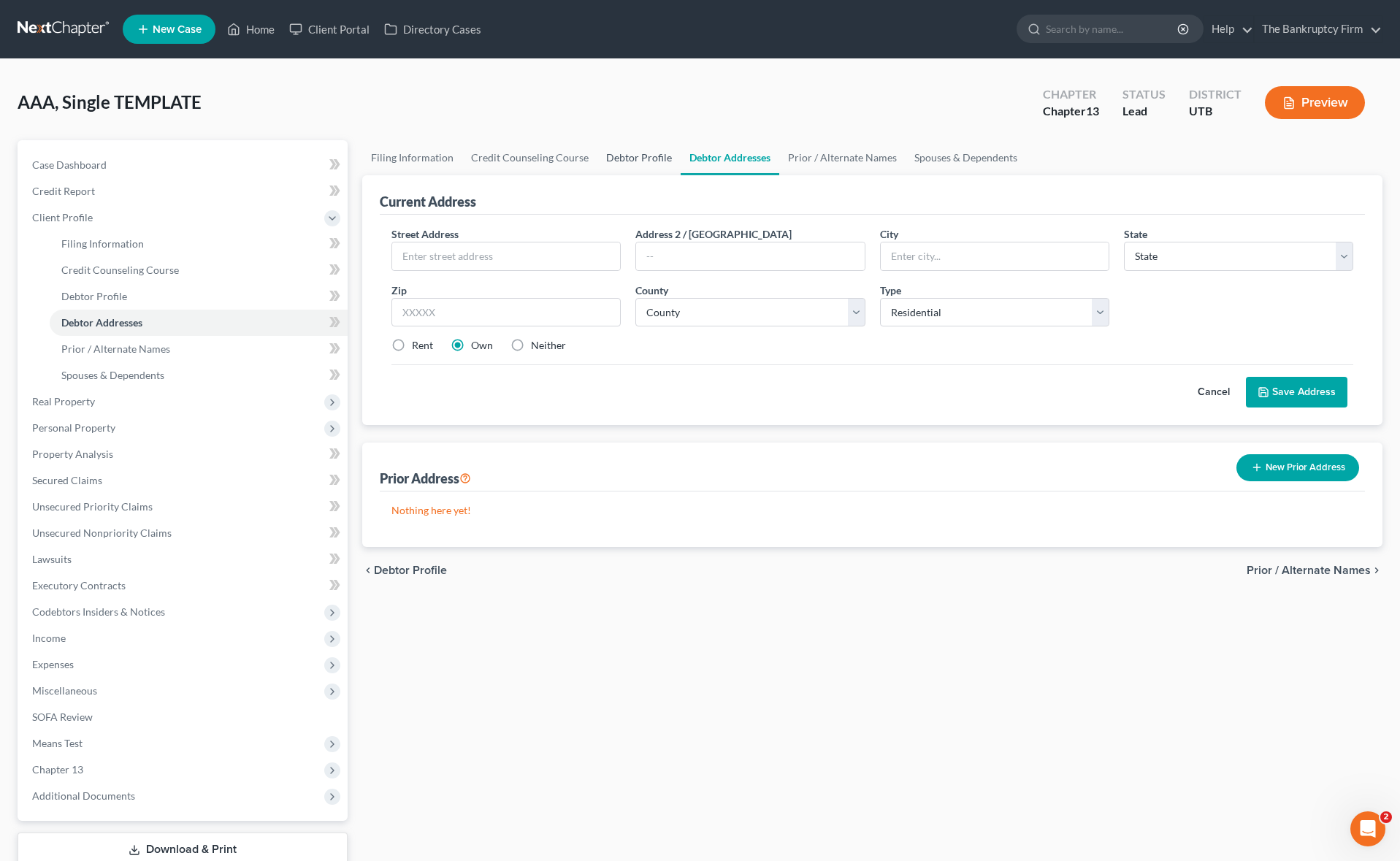
click at [637, 155] on link "Debtor Profile" at bounding box center [639, 157] width 83 height 35
select select "1"
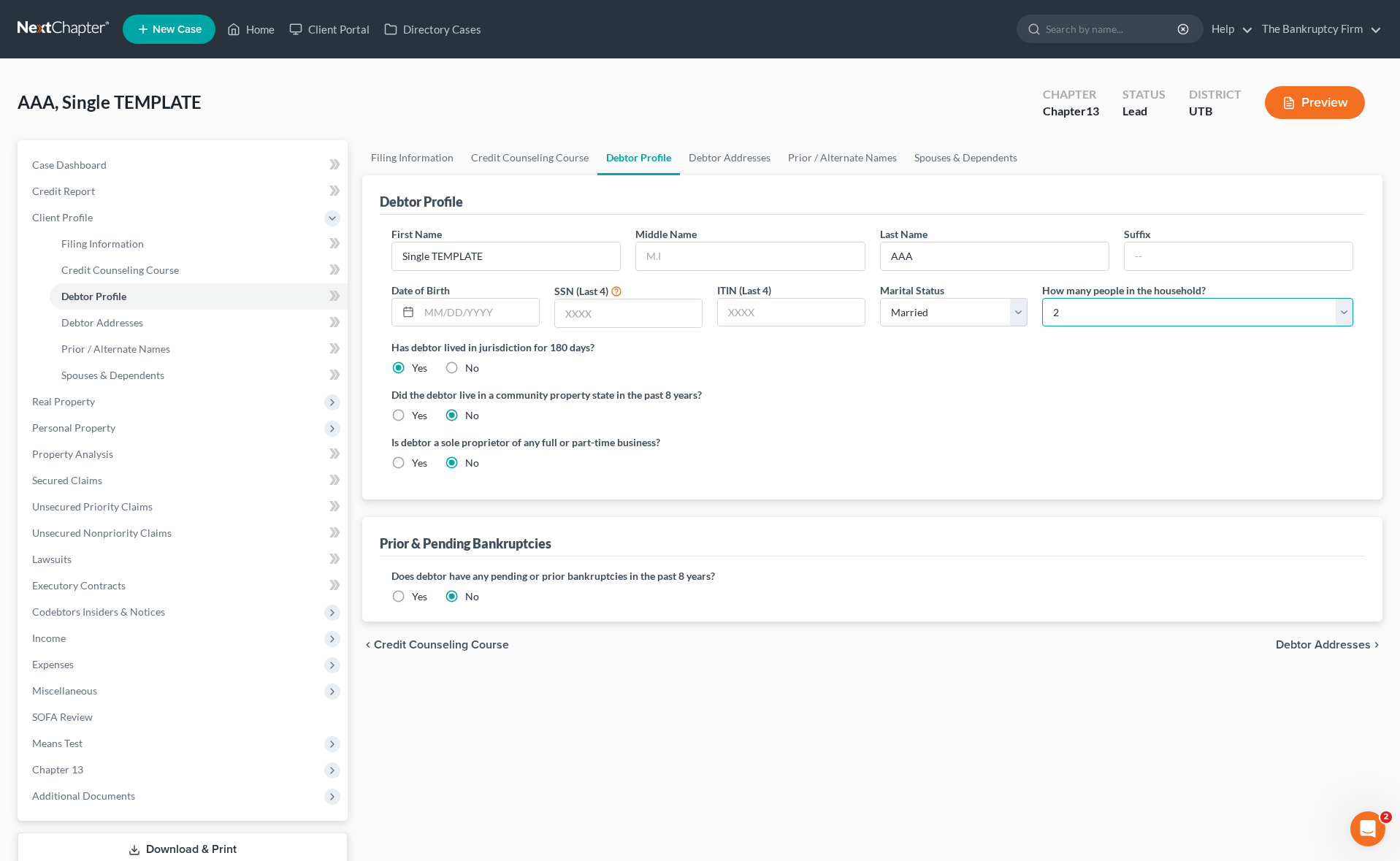
click at [1135, 313] on select "Select 1 2 3 4 5 6 7 8 9 10 11 12 13 14 15 16 17 18 19 20" at bounding box center [1197, 312] width 311 height 29
click at [1042, 298] on select "Select 1 2 3 4 5 6 7 8 9 10 11 12 13 14 15 16 17 18 19 20" at bounding box center [1197, 312] width 311 height 29
click at [959, 157] on link "Spouses & Dependents" at bounding box center [965, 157] width 120 height 35
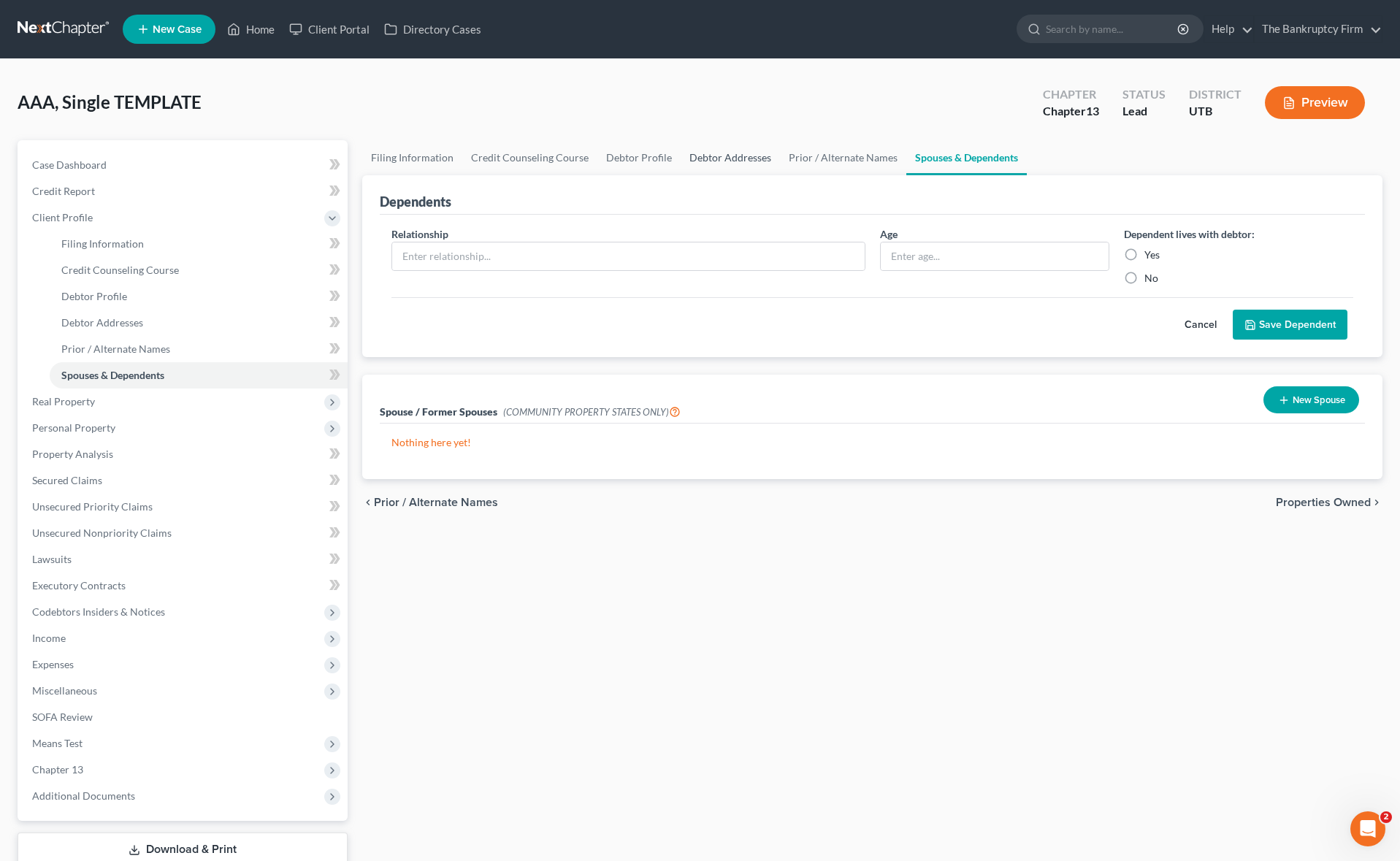
click at [710, 154] on link "Debtor Addresses" at bounding box center [730, 157] width 100 height 35
select select "0"
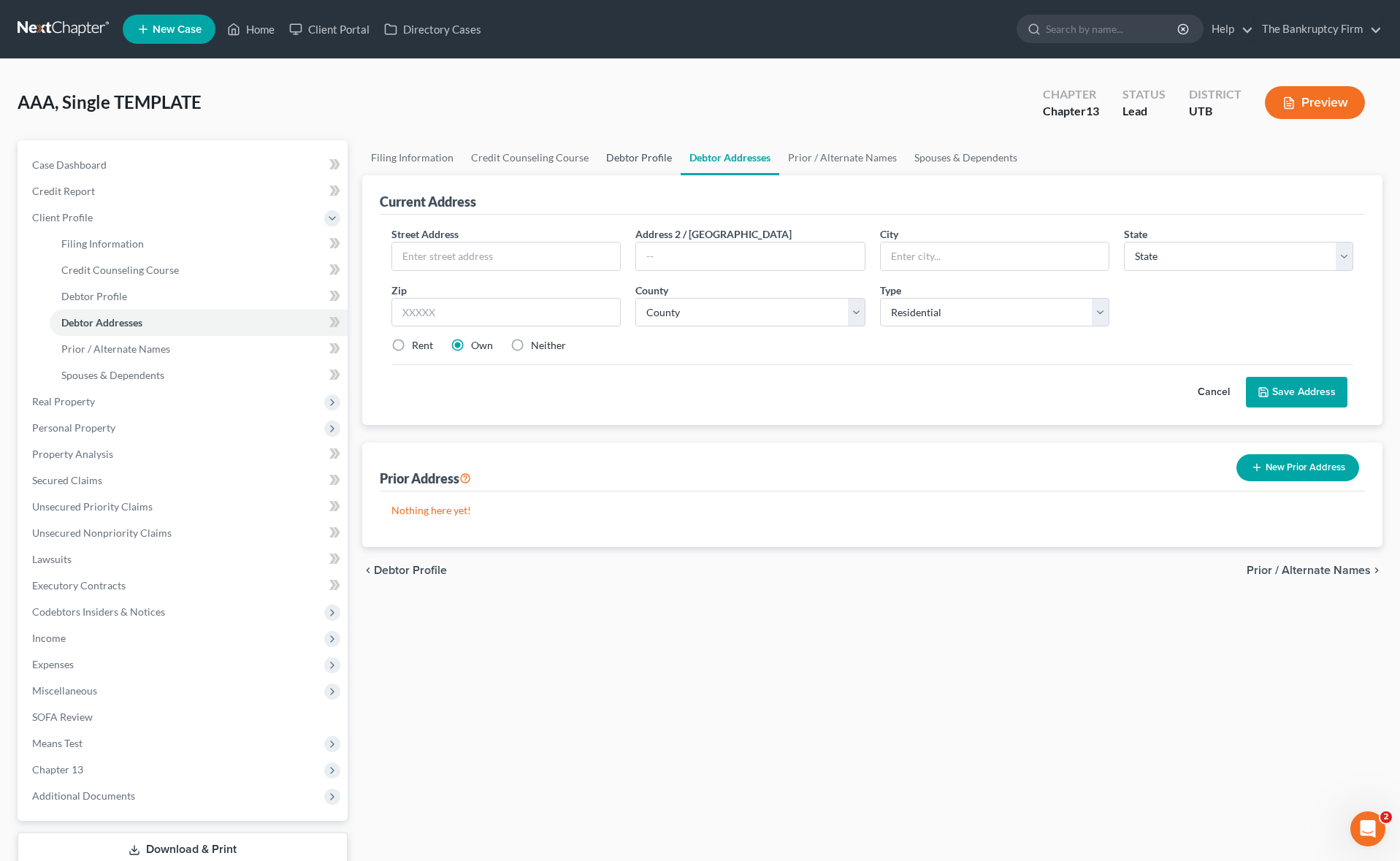
click at [640, 153] on link "Debtor Profile" at bounding box center [639, 157] width 83 height 35
select select "1"
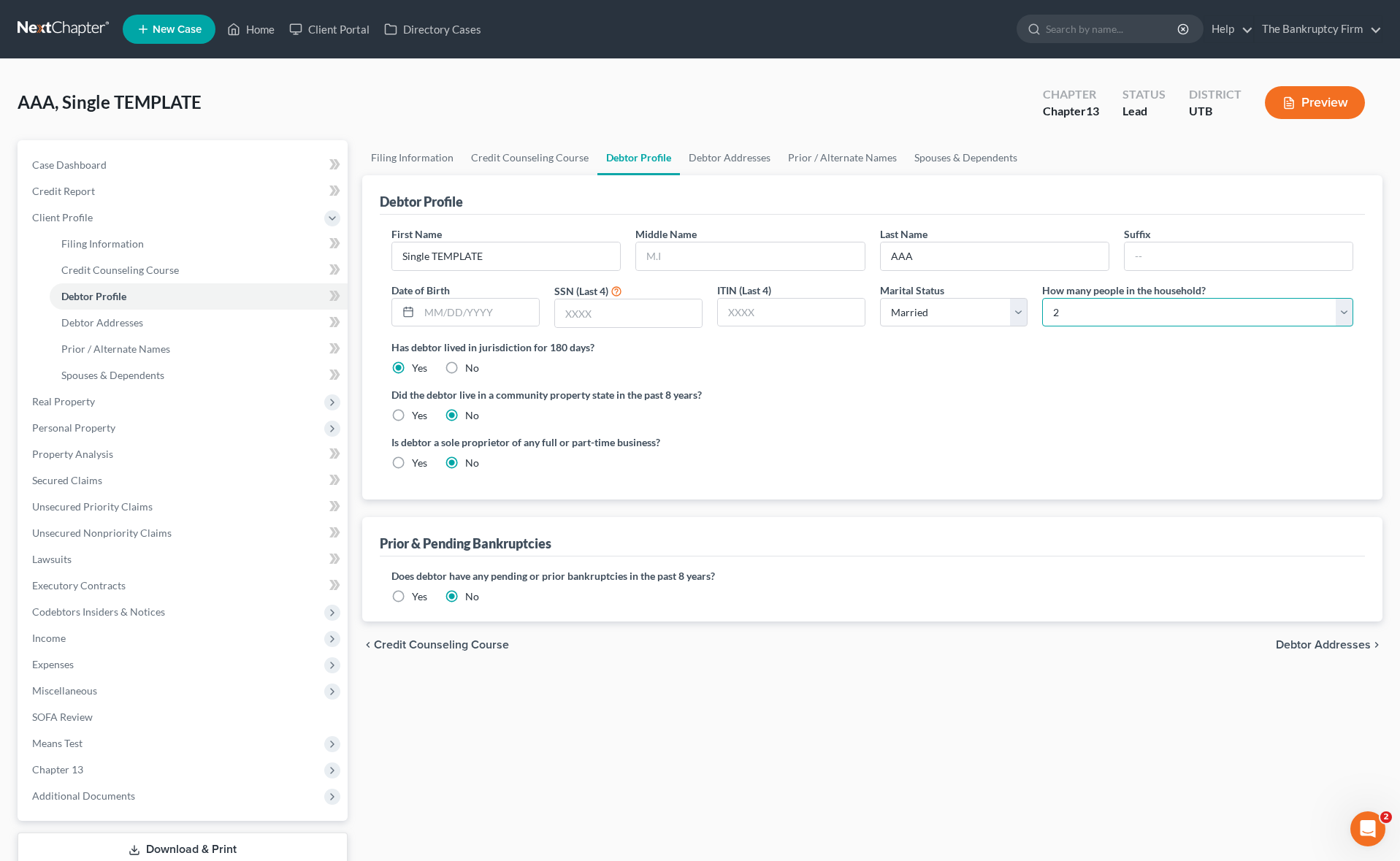
click at [1108, 311] on select "Select 1 2 3 4 5 6 7 8 9 10 11 12 13 14 15 16 17 18 19 20" at bounding box center [1197, 312] width 311 height 29
click at [1042, 298] on select "Select 1 2 3 4 5 6 7 8 9 10 11 12 13 14 15 16 17 18 19 20" at bounding box center [1197, 312] width 311 height 29
click at [1103, 311] on select "Select 1 2 3 4 5 6 7 8 9 10 11 12 13 14 15 16 17 18 19 20" at bounding box center [1197, 312] width 311 height 29
select select "1"
click at [1042, 298] on select "Select 1 2 3 4 5 6 7 8 9 10 11 12 13 14 15 16 17 18 19 20" at bounding box center [1197, 312] width 311 height 29
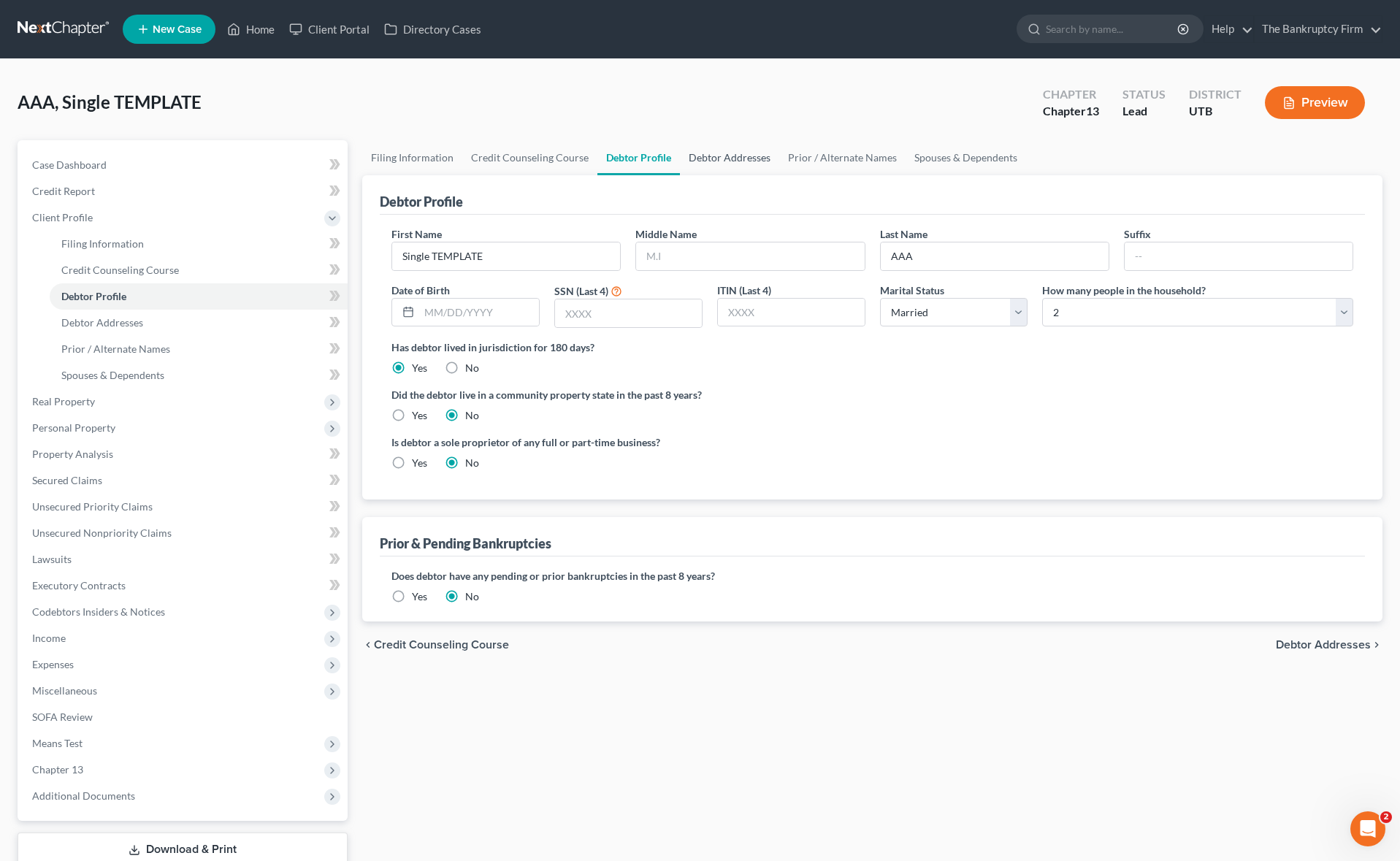
click at [717, 157] on link "Debtor Addresses" at bounding box center [730, 157] width 100 height 35
select select "0"
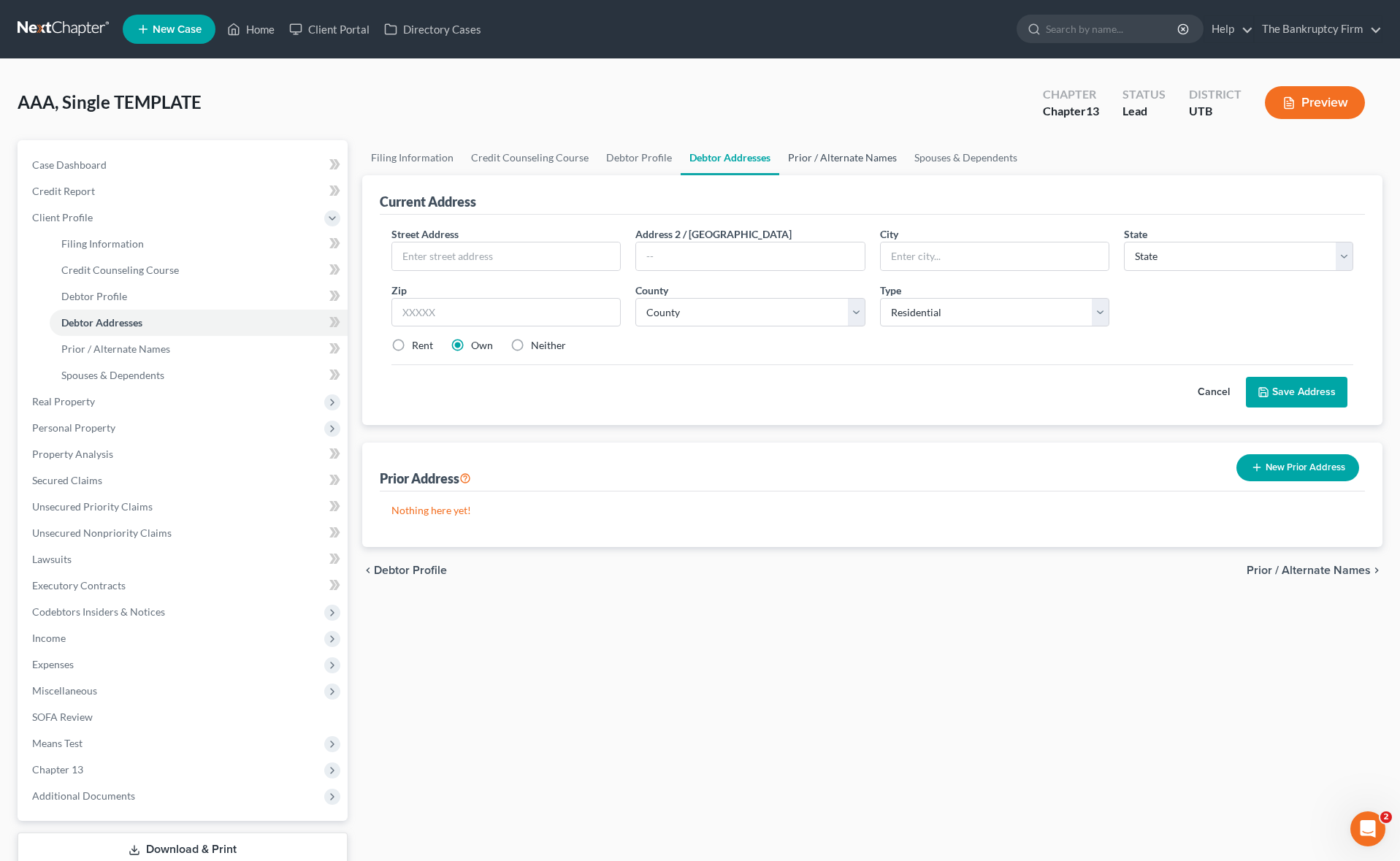
click at [826, 159] on link "Prior / Alternate Names" at bounding box center [842, 157] width 126 height 35
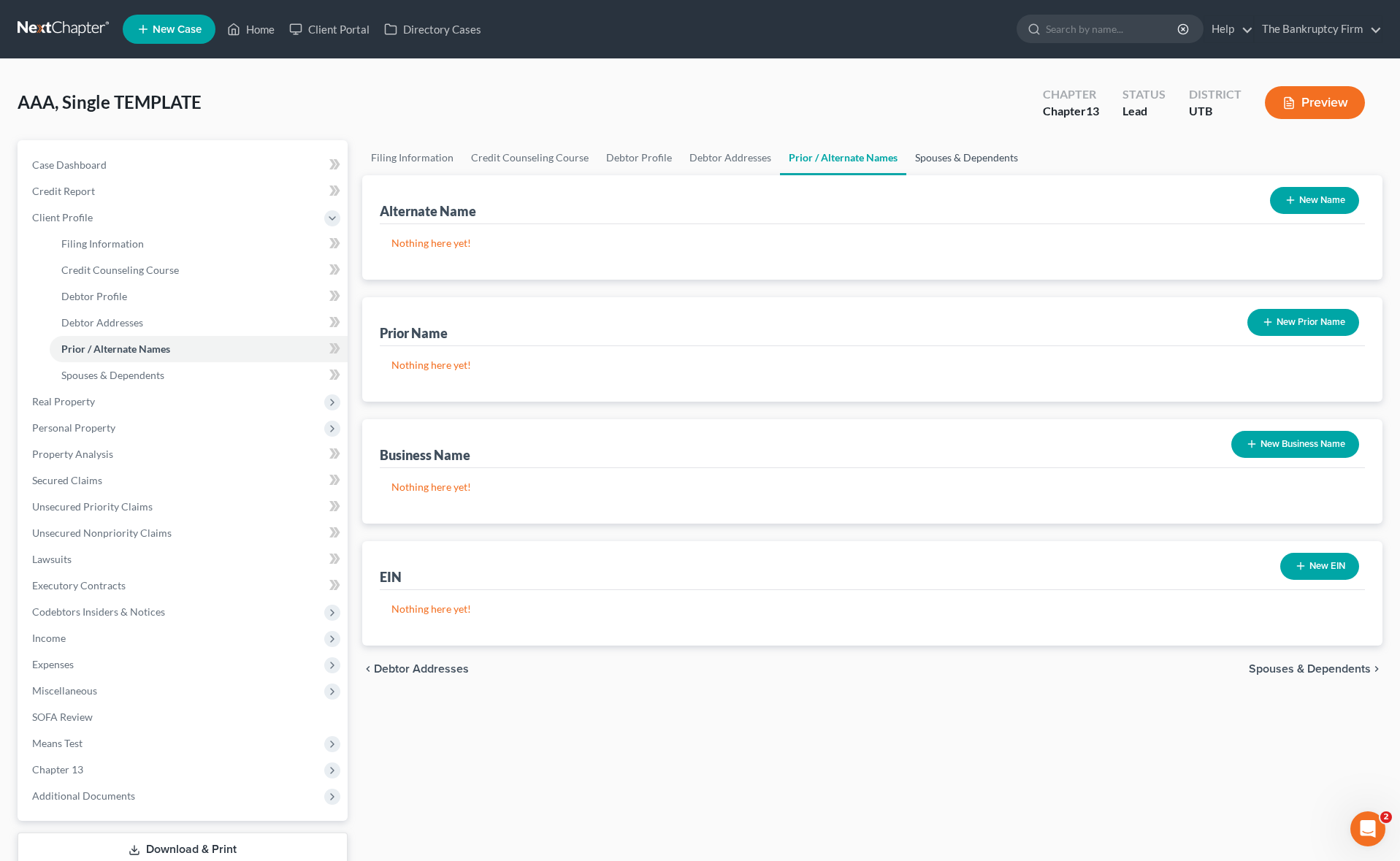
click at [985, 162] on link "Spouses & Dependents" at bounding box center [966, 157] width 120 height 35
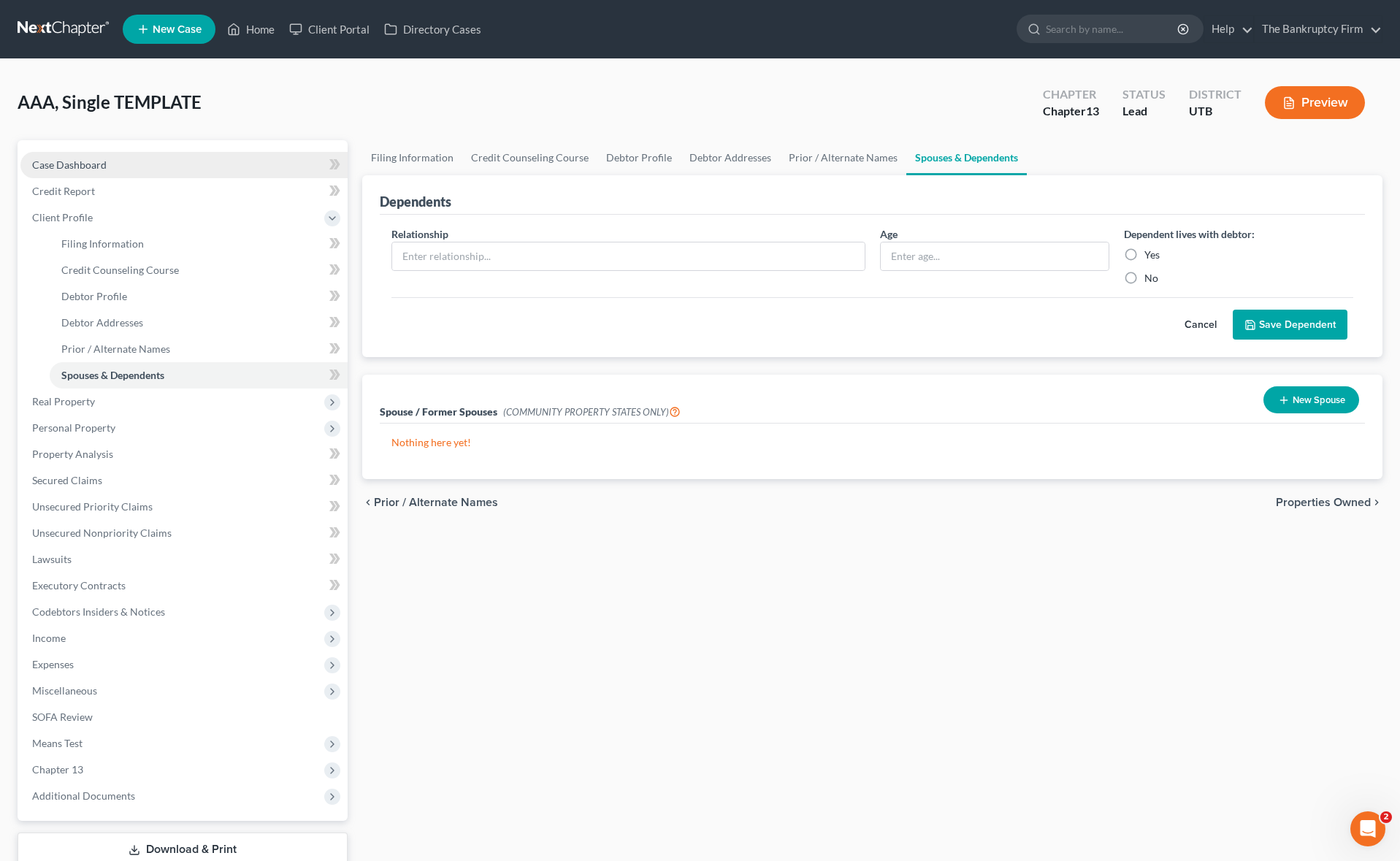
click at [72, 159] on span "Case Dashboard" at bounding box center [69, 164] width 74 height 13
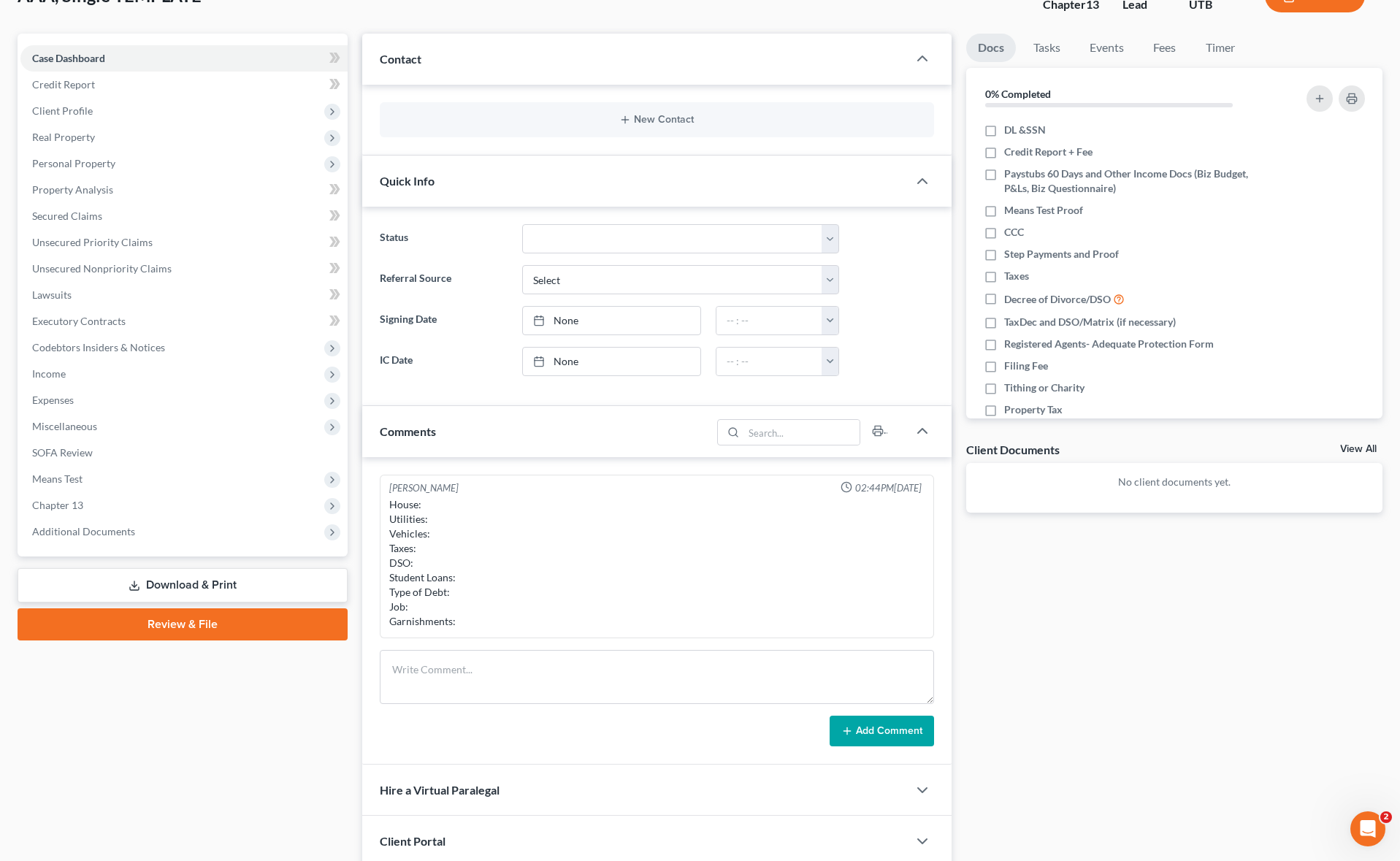
scroll to position [154, 0]
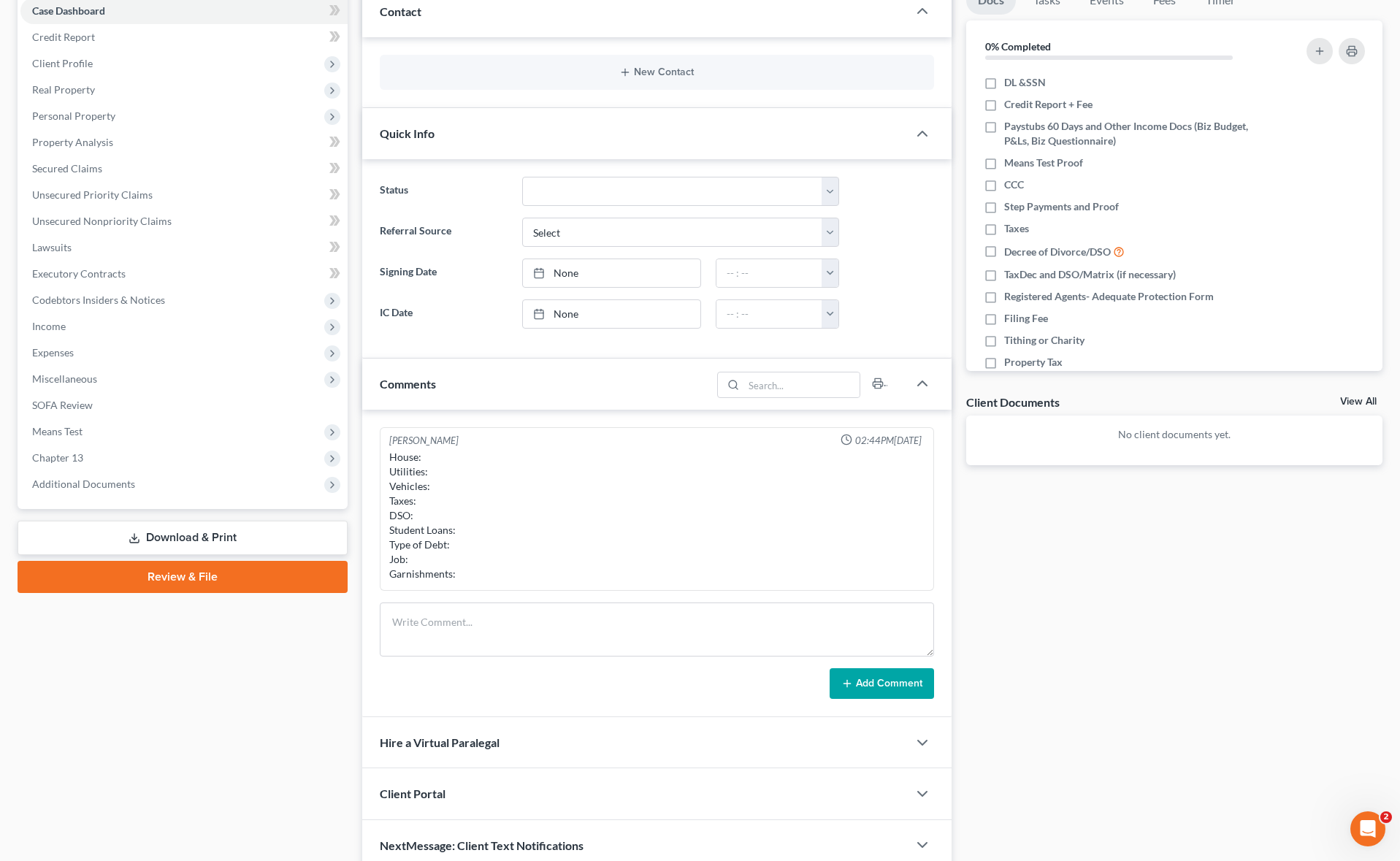
click at [420, 452] on div "House: Utilities: Vehicles: Taxes: DSO: Student Loans: Type of Debt: Job: Garni…" at bounding box center [656, 515] width 534 height 131
click at [397, 610] on textarea at bounding box center [656, 629] width 554 height 54
click at [137, 70] on span "Client Profile" at bounding box center [184, 63] width 327 height 26
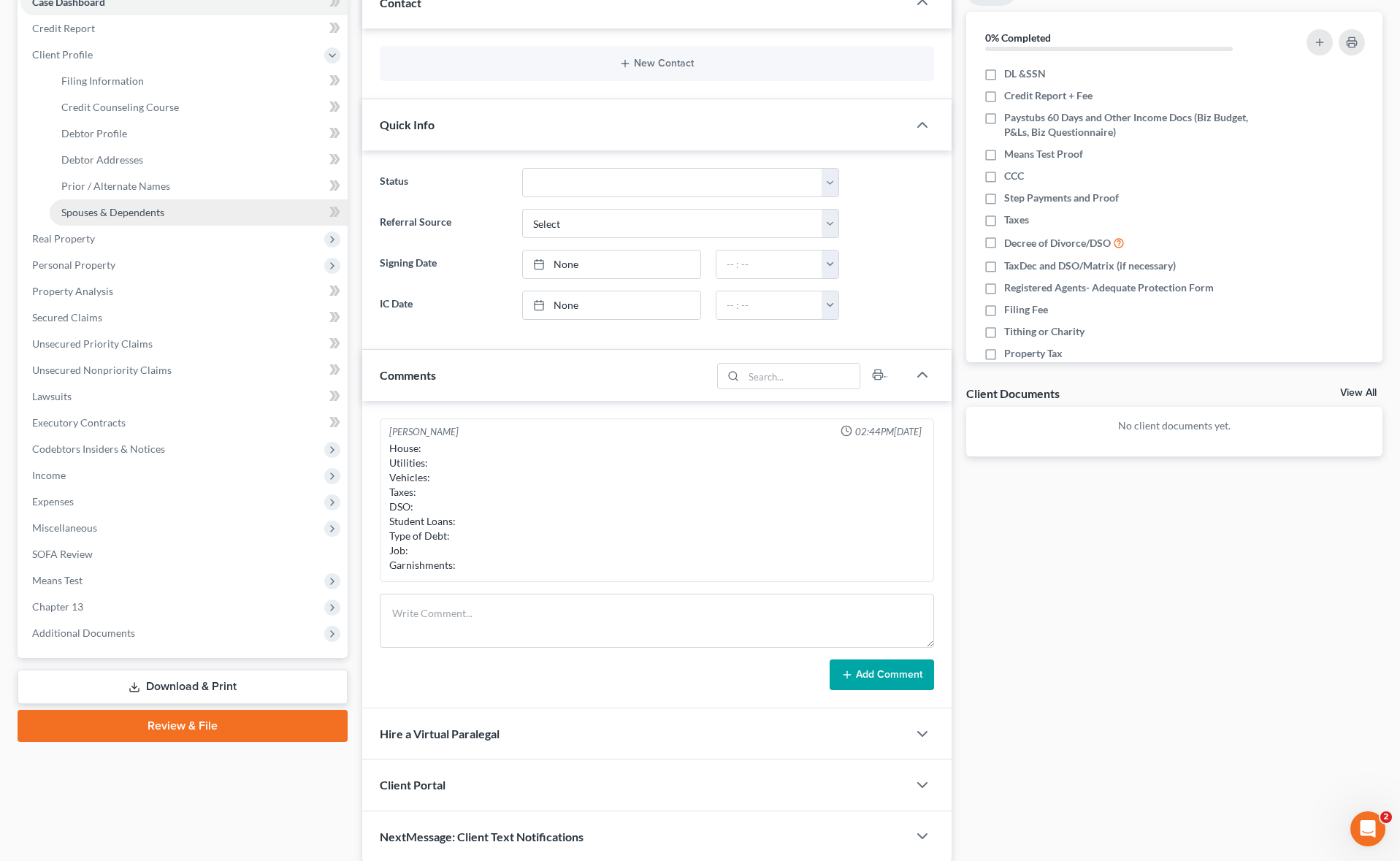
scroll to position [163, 0]
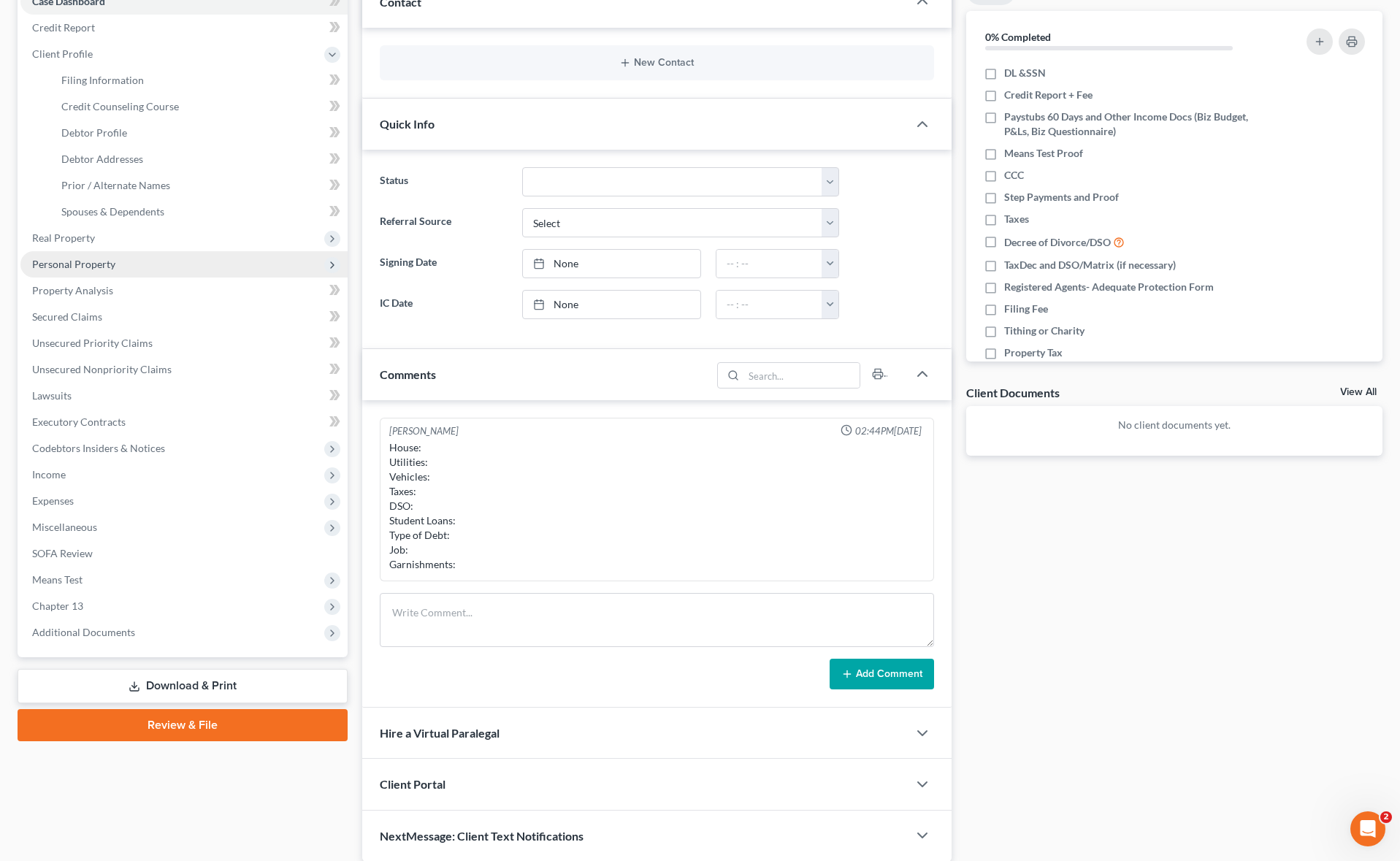
click at [107, 262] on span "Personal Property" at bounding box center [74, 264] width 83 height 13
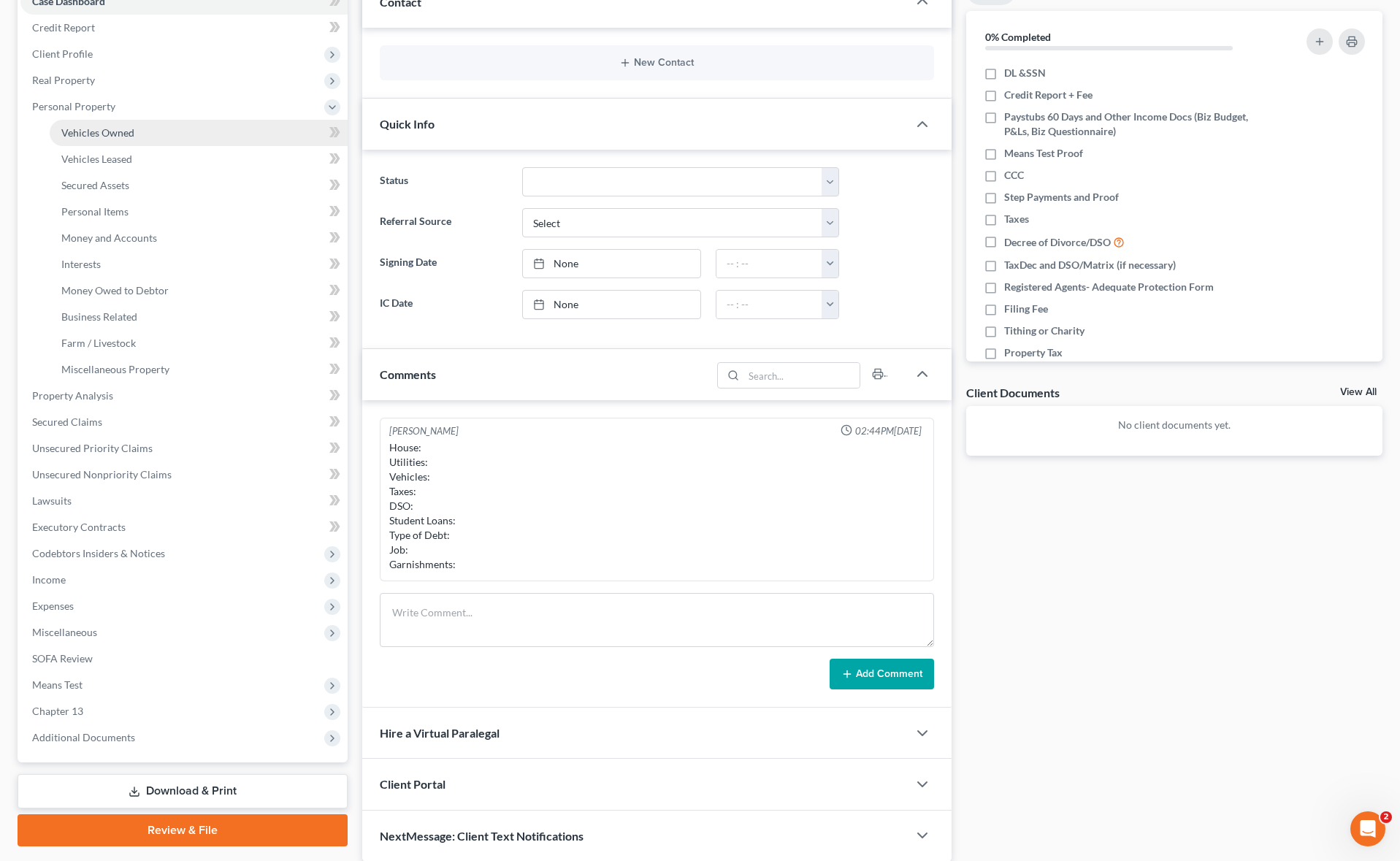
drag, startPoint x: 175, startPoint y: 128, endPoint x: 149, endPoint y: 137, distance: 27.5
click at [175, 128] on link "Vehicles Owned" at bounding box center [198, 132] width 298 height 26
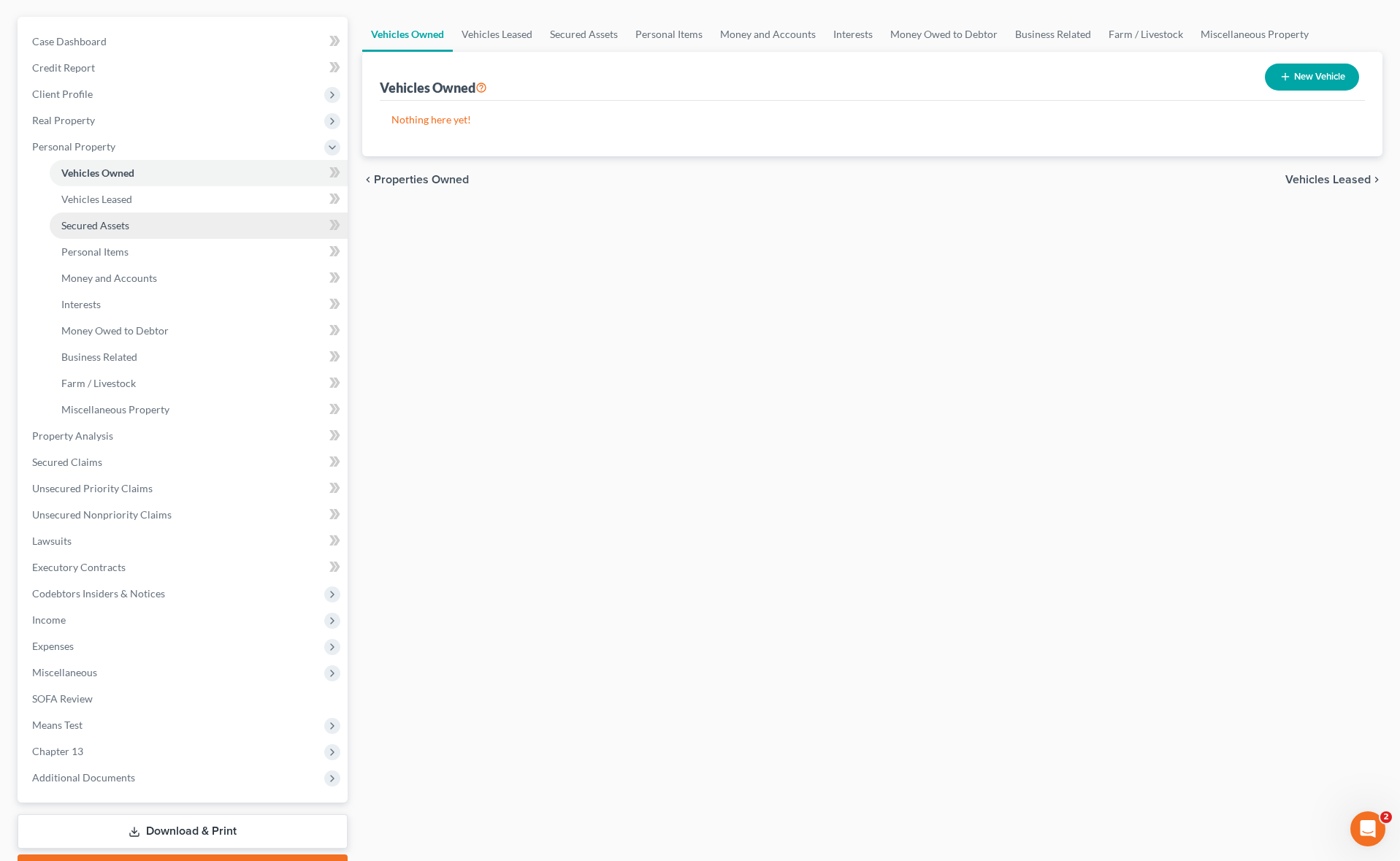
scroll to position [125, 0]
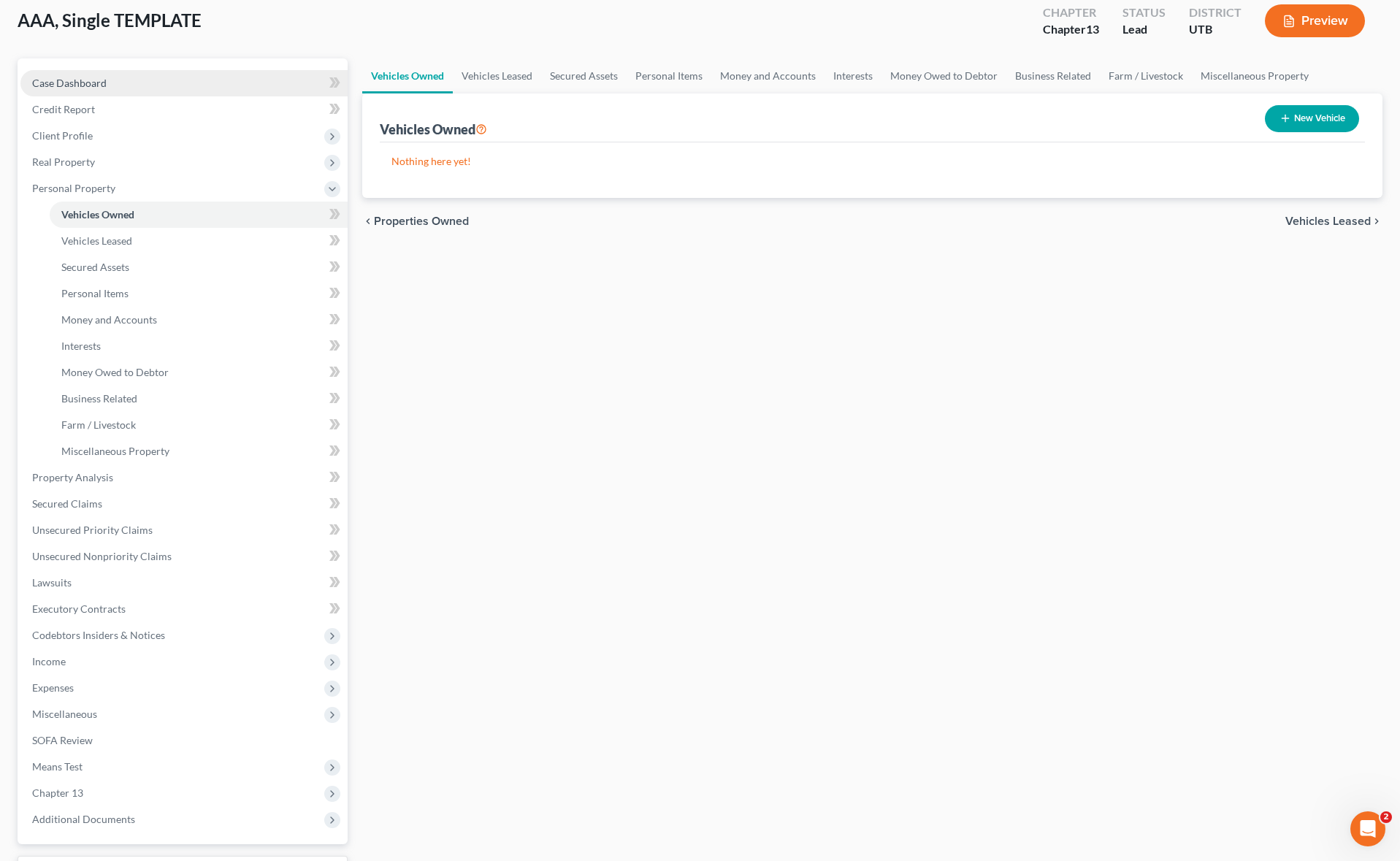
click at [116, 88] on link "Case Dashboard" at bounding box center [184, 82] width 327 height 26
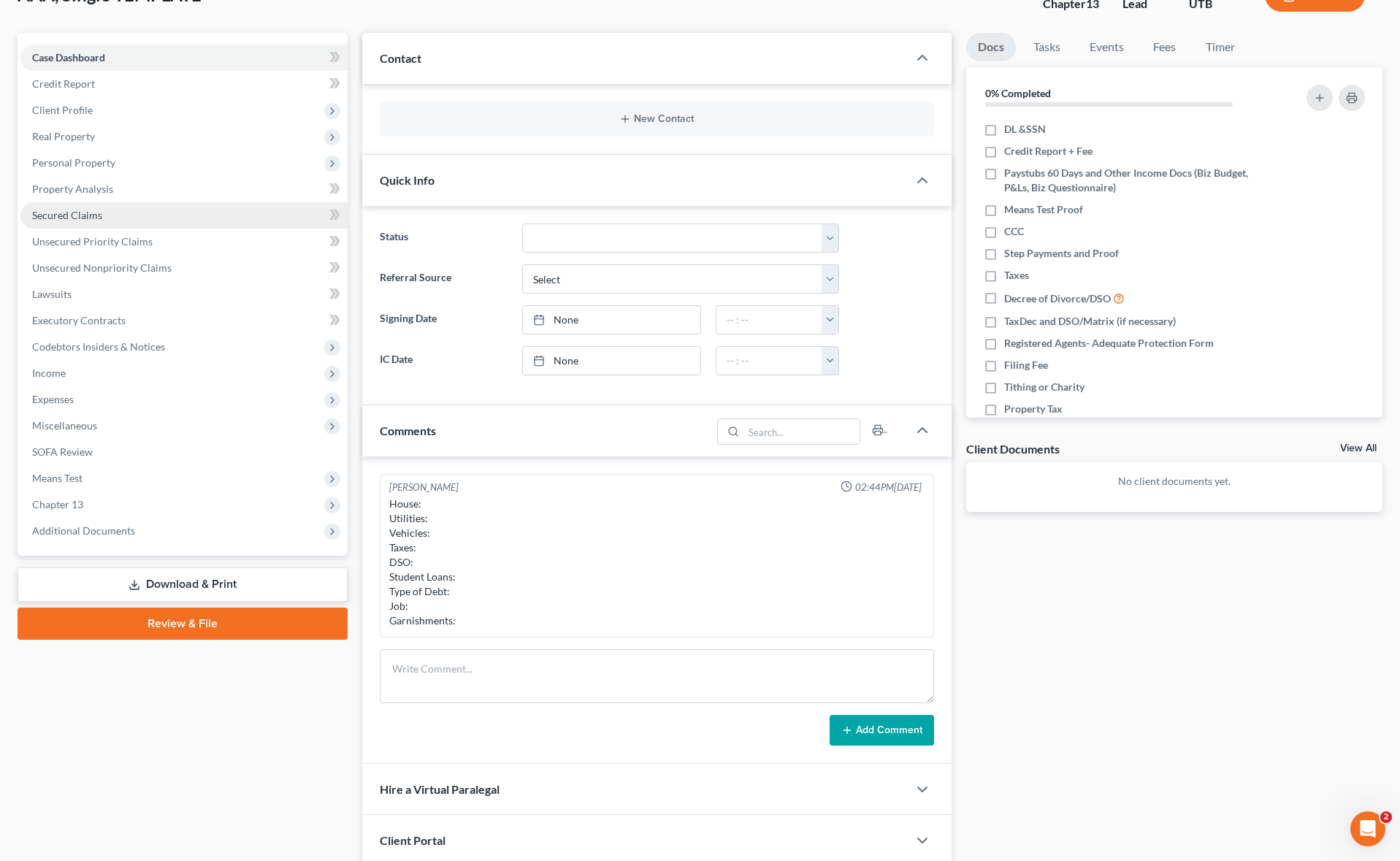
scroll to position [110, 0]
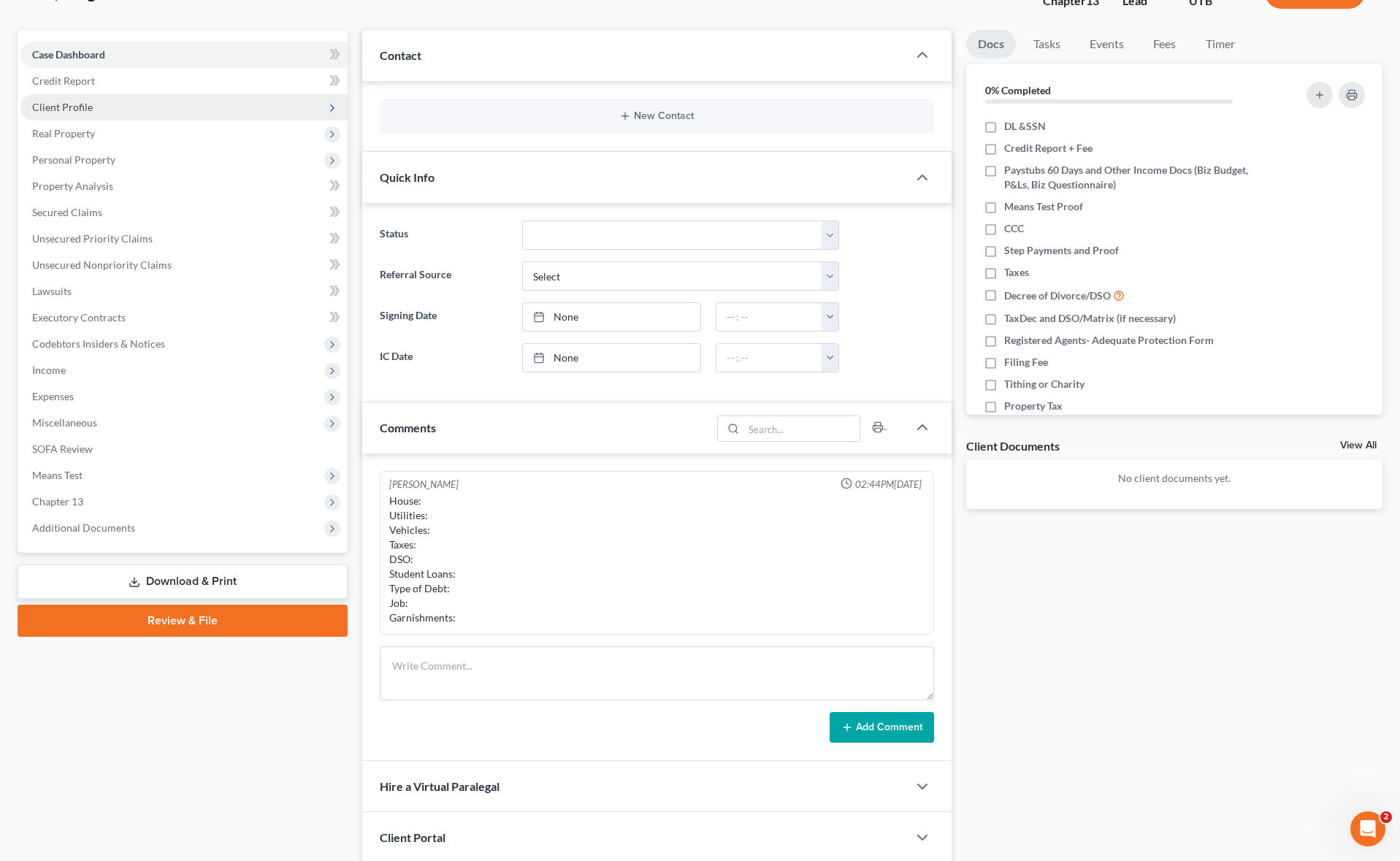
click at [123, 114] on span "Client Profile" at bounding box center [184, 107] width 327 height 26
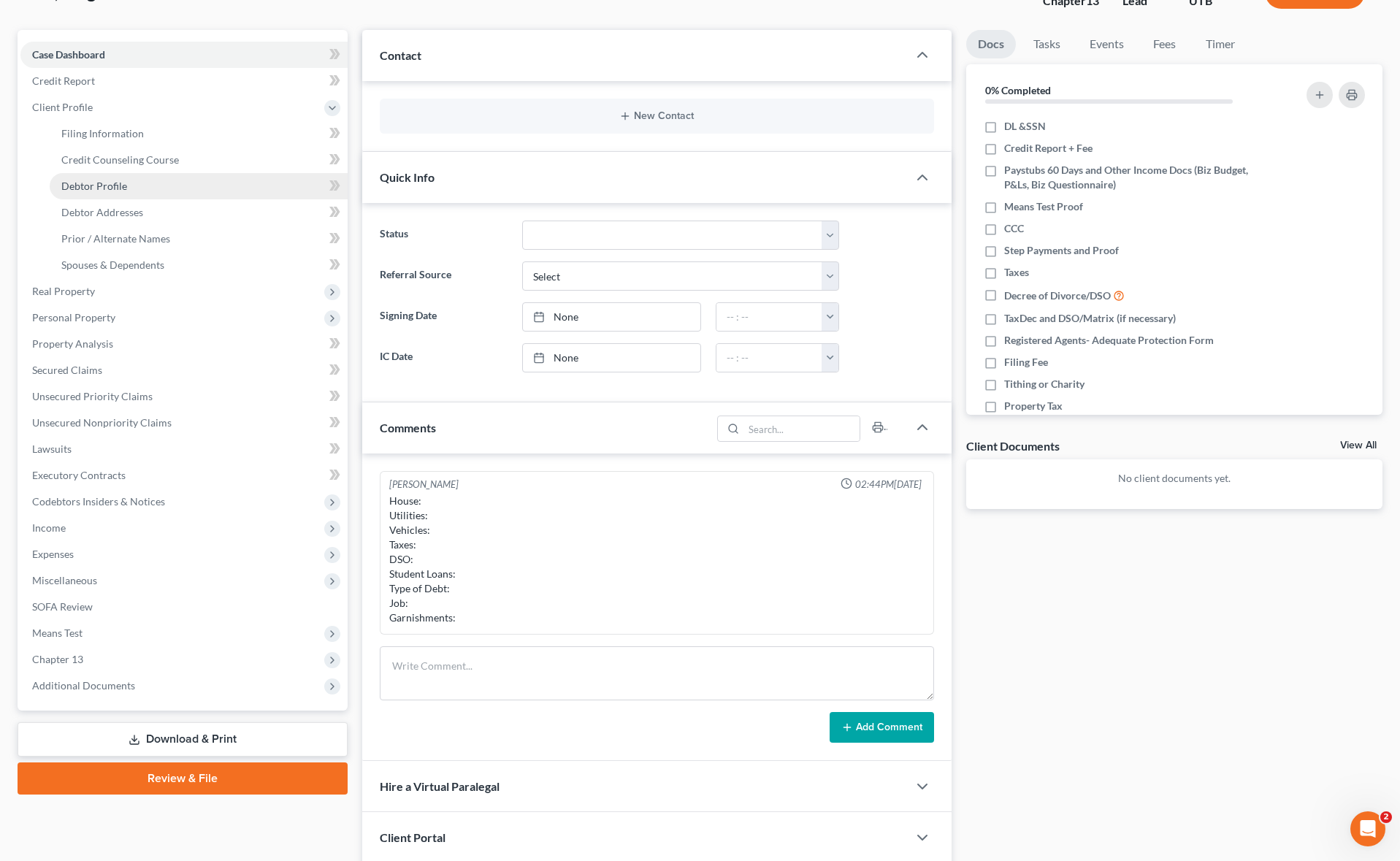
click at [144, 192] on link "Debtor Profile" at bounding box center [198, 186] width 298 height 26
select select "1"
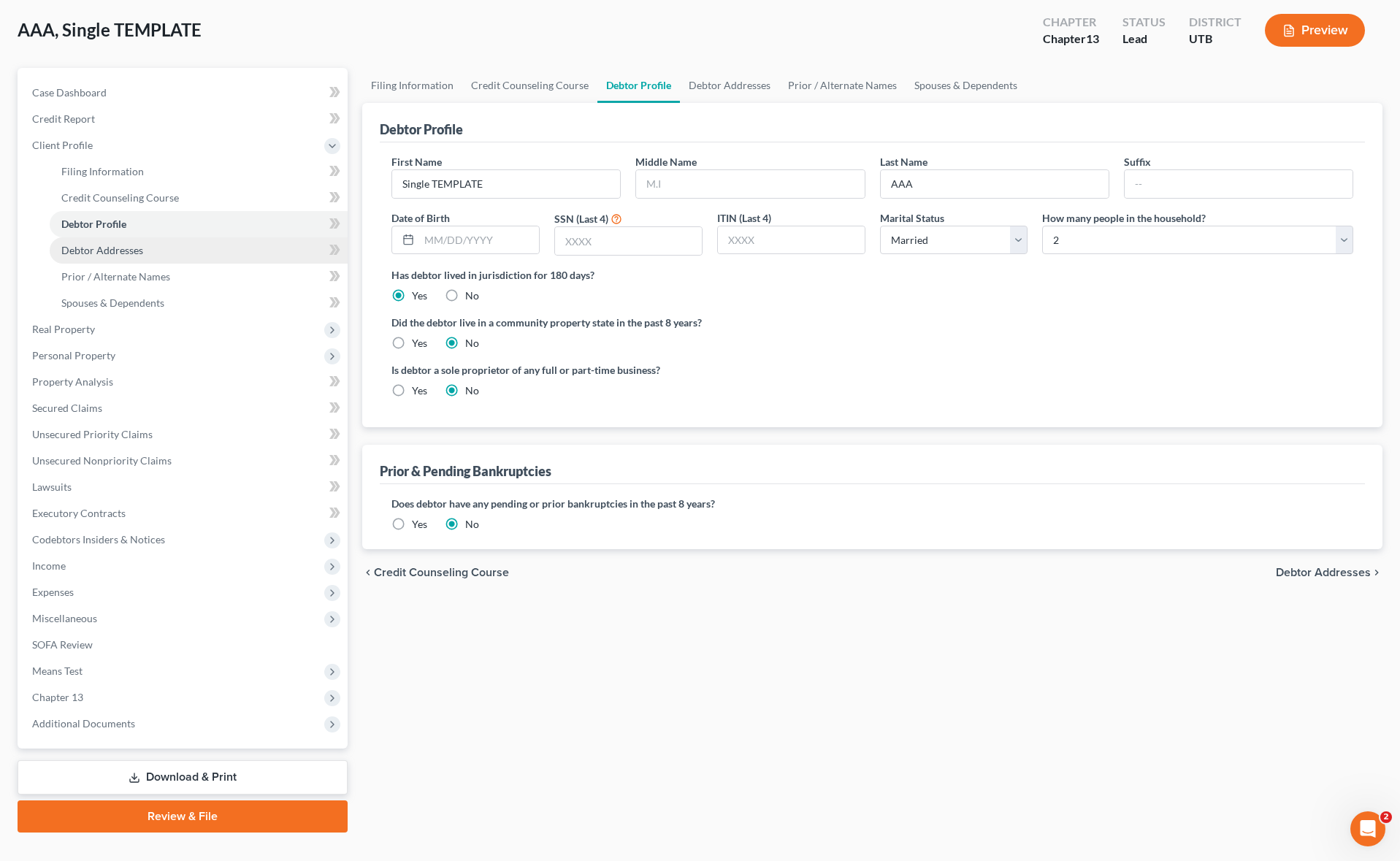
click at [186, 256] on link "Debtor Addresses" at bounding box center [198, 250] width 298 height 26
select select "0"
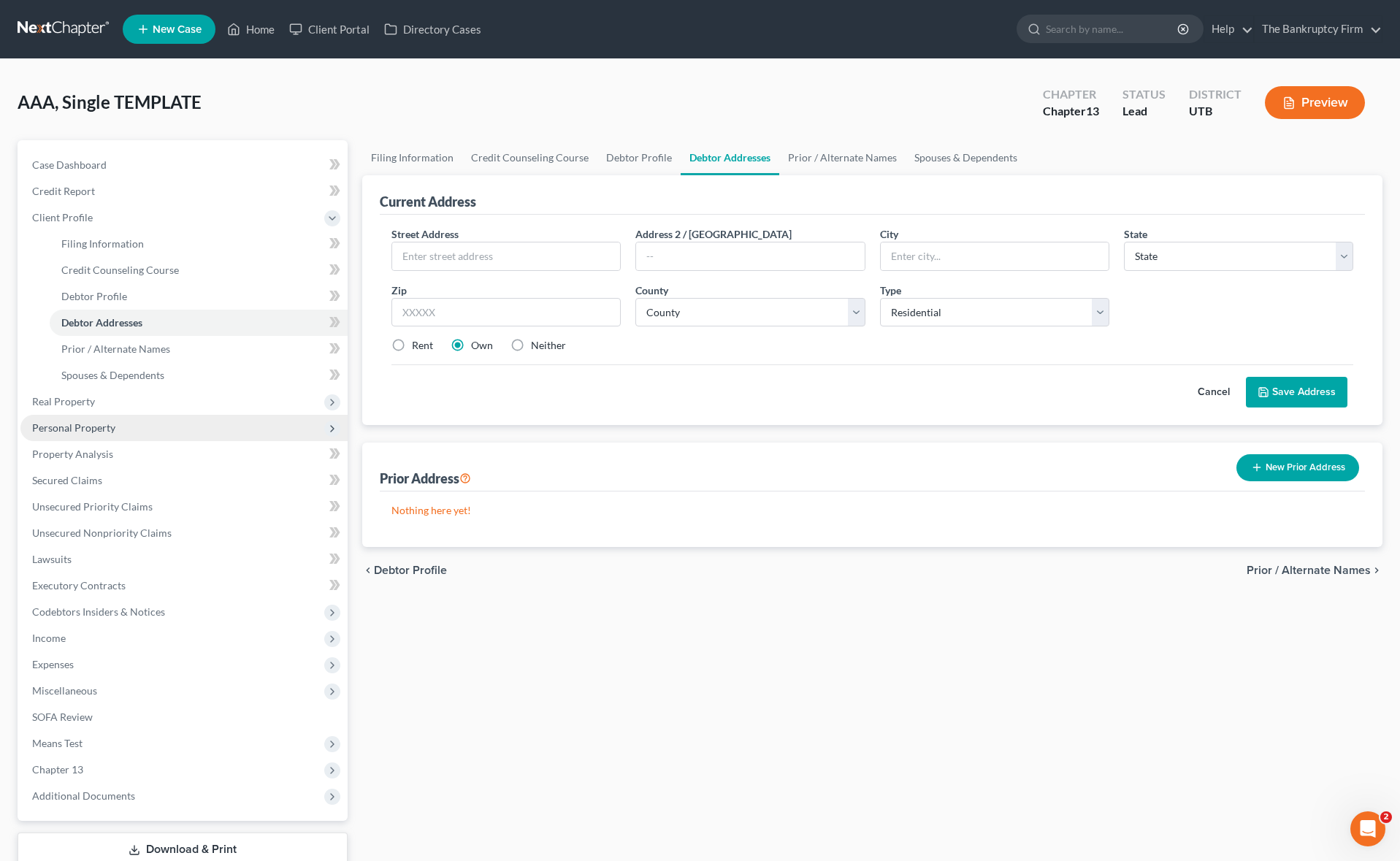
click at [139, 430] on span "Personal Property" at bounding box center [184, 427] width 327 height 26
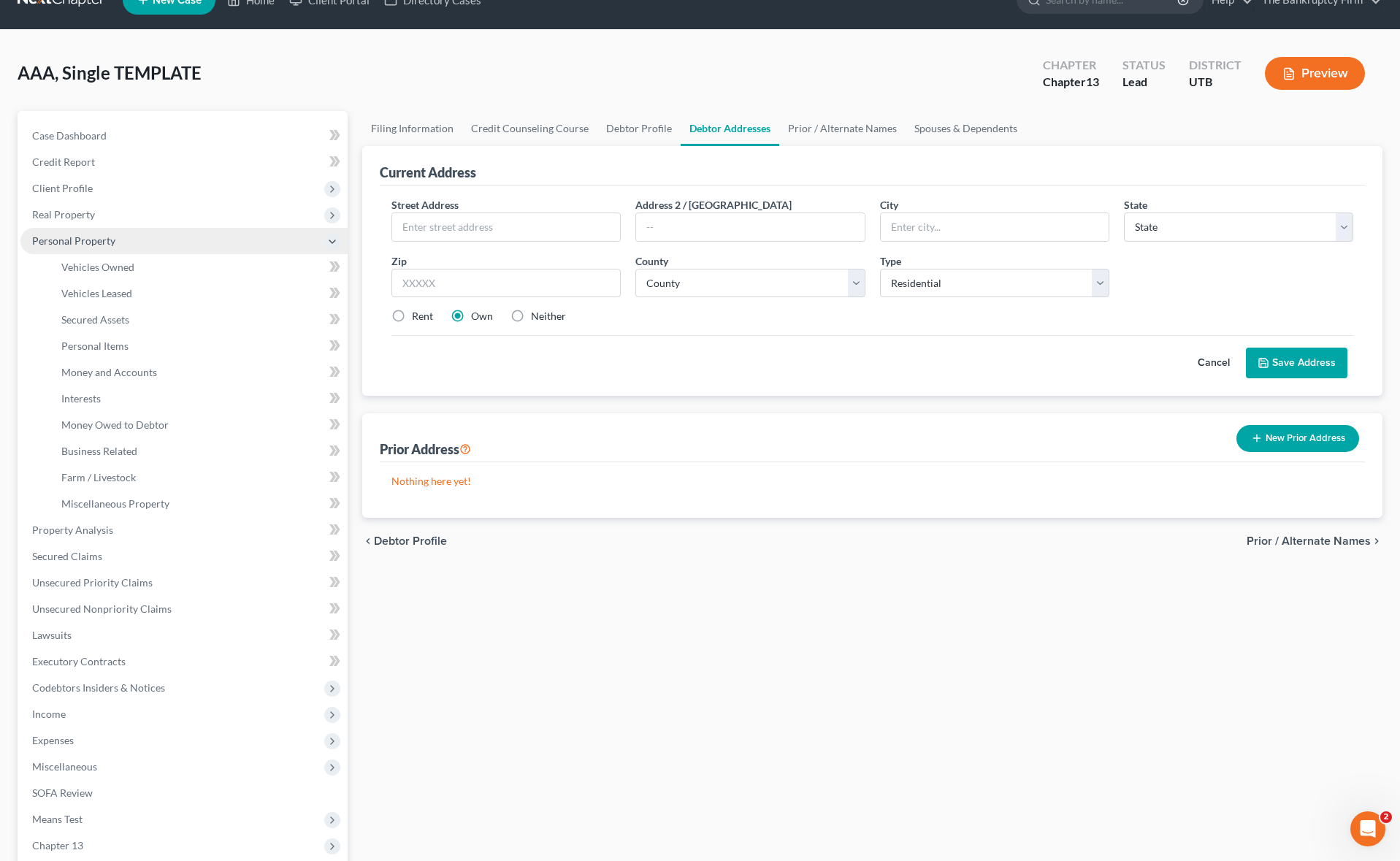
scroll to position [32, 0]
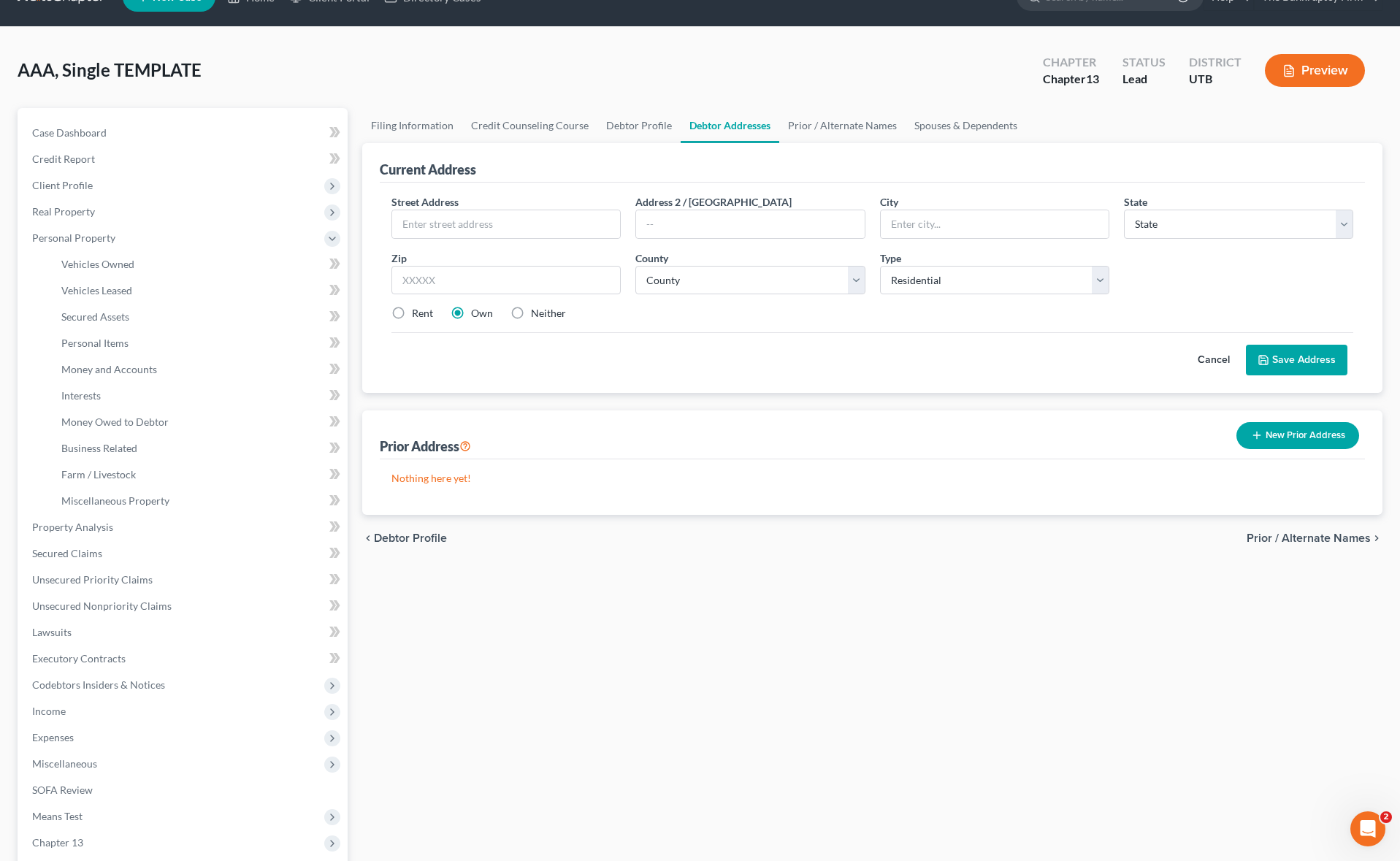
click at [412, 311] on label "Rent" at bounding box center [422, 313] width 21 height 15
click at [418, 311] on input "Rent" at bounding box center [422, 311] width 10 height 10
radio input "true"
click at [142, 207] on span "Real Property" at bounding box center [184, 211] width 327 height 26
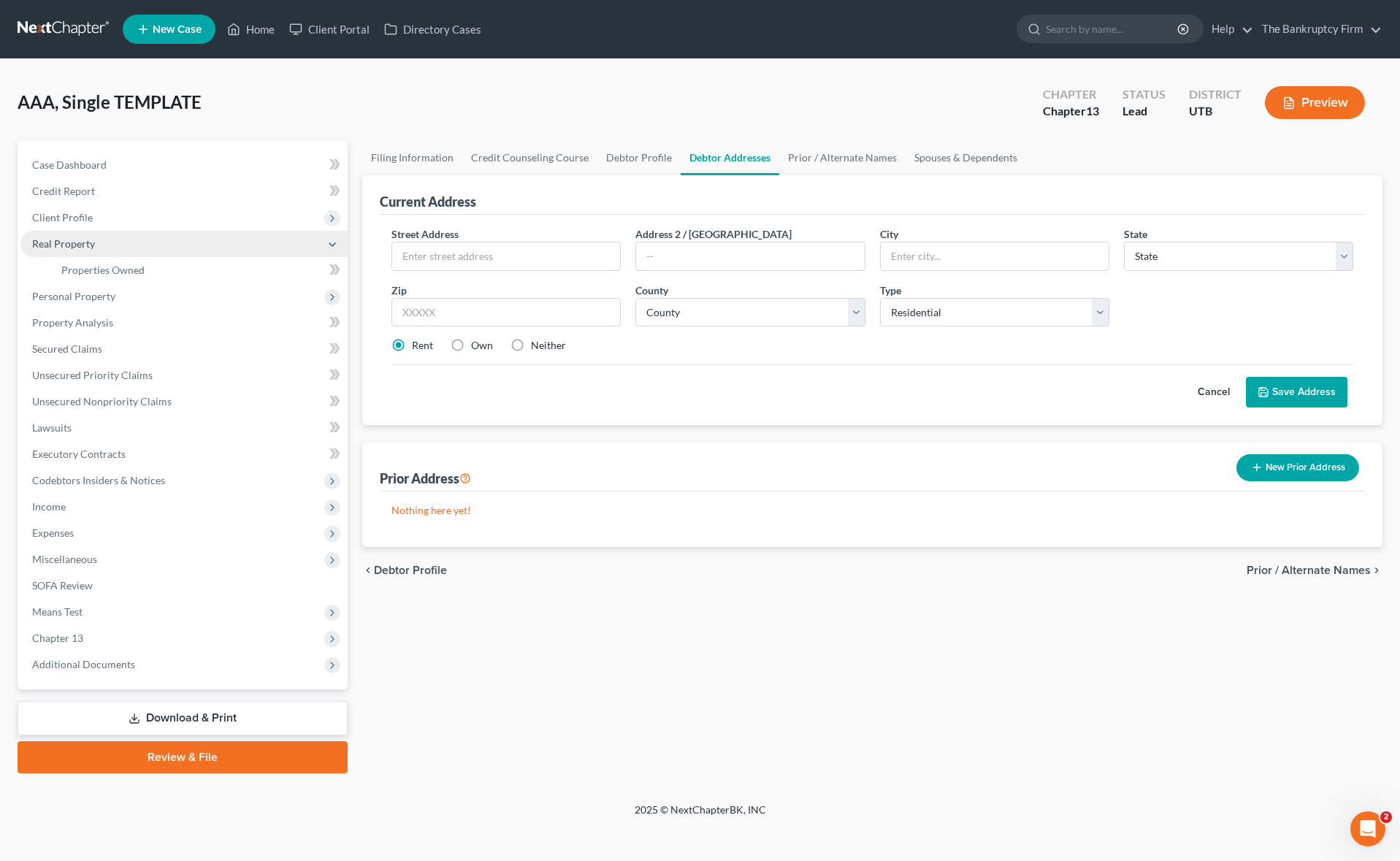
scroll to position [0, 0]
click at [253, 263] on link "Properties Owned" at bounding box center [198, 270] width 298 height 26
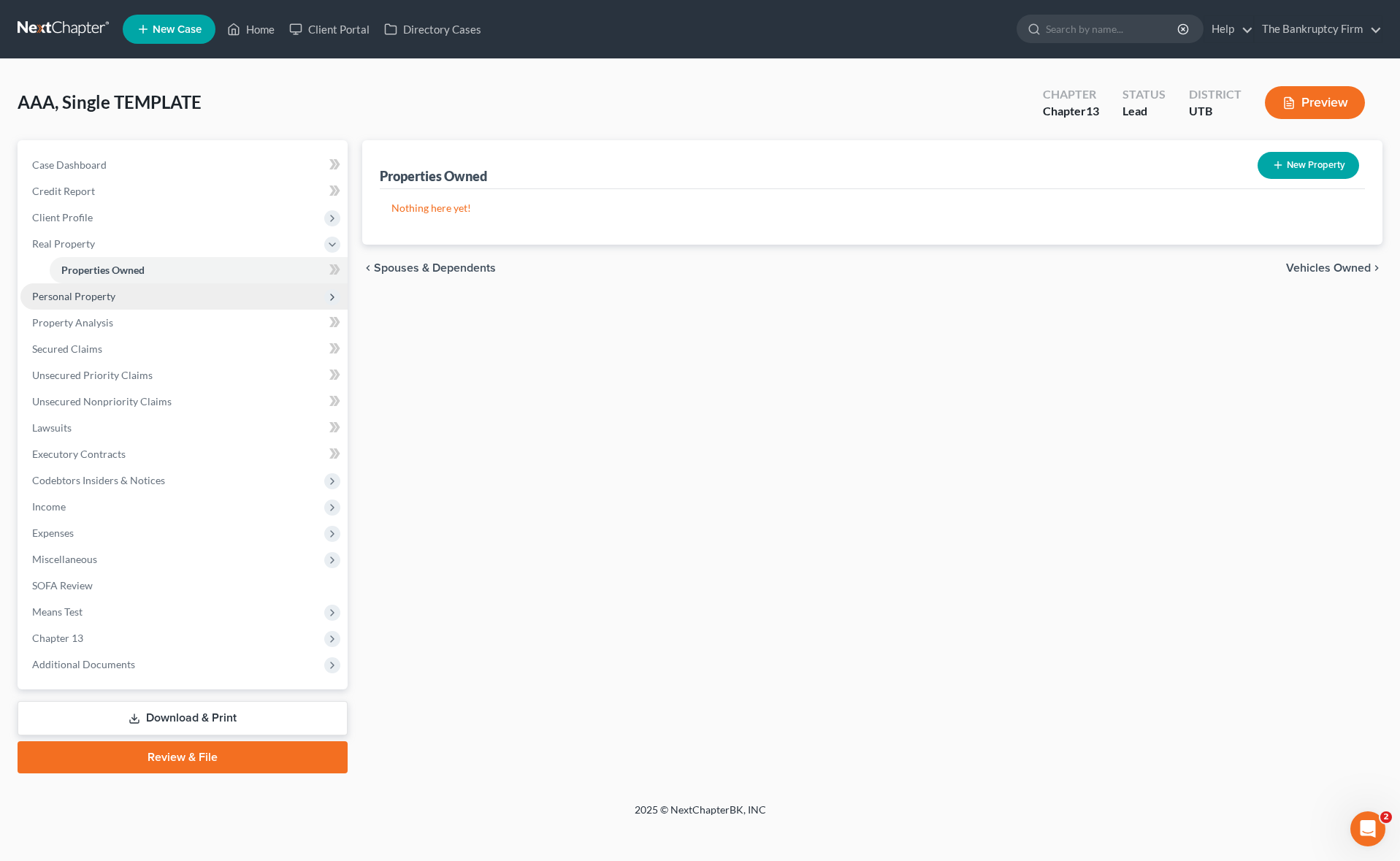
click at [199, 293] on span "Personal Property" at bounding box center [184, 296] width 327 height 26
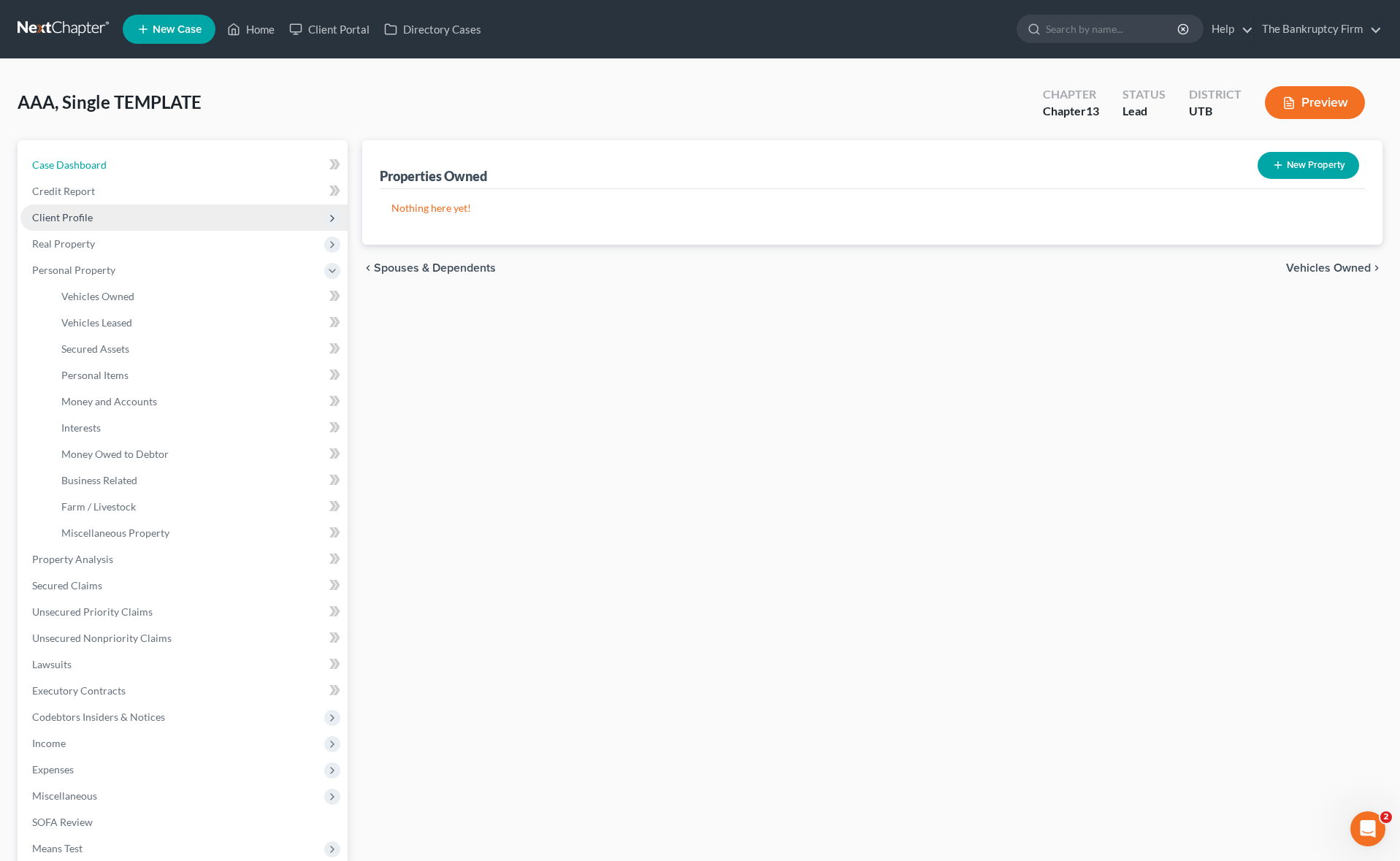
drag, startPoint x: 169, startPoint y: 174, endPoint x: 302, endPoint y: 210, distance: 137.8
click at [169, 174] on link "Case Dashboard" at bounding box center [184, 164] width 327 height 26
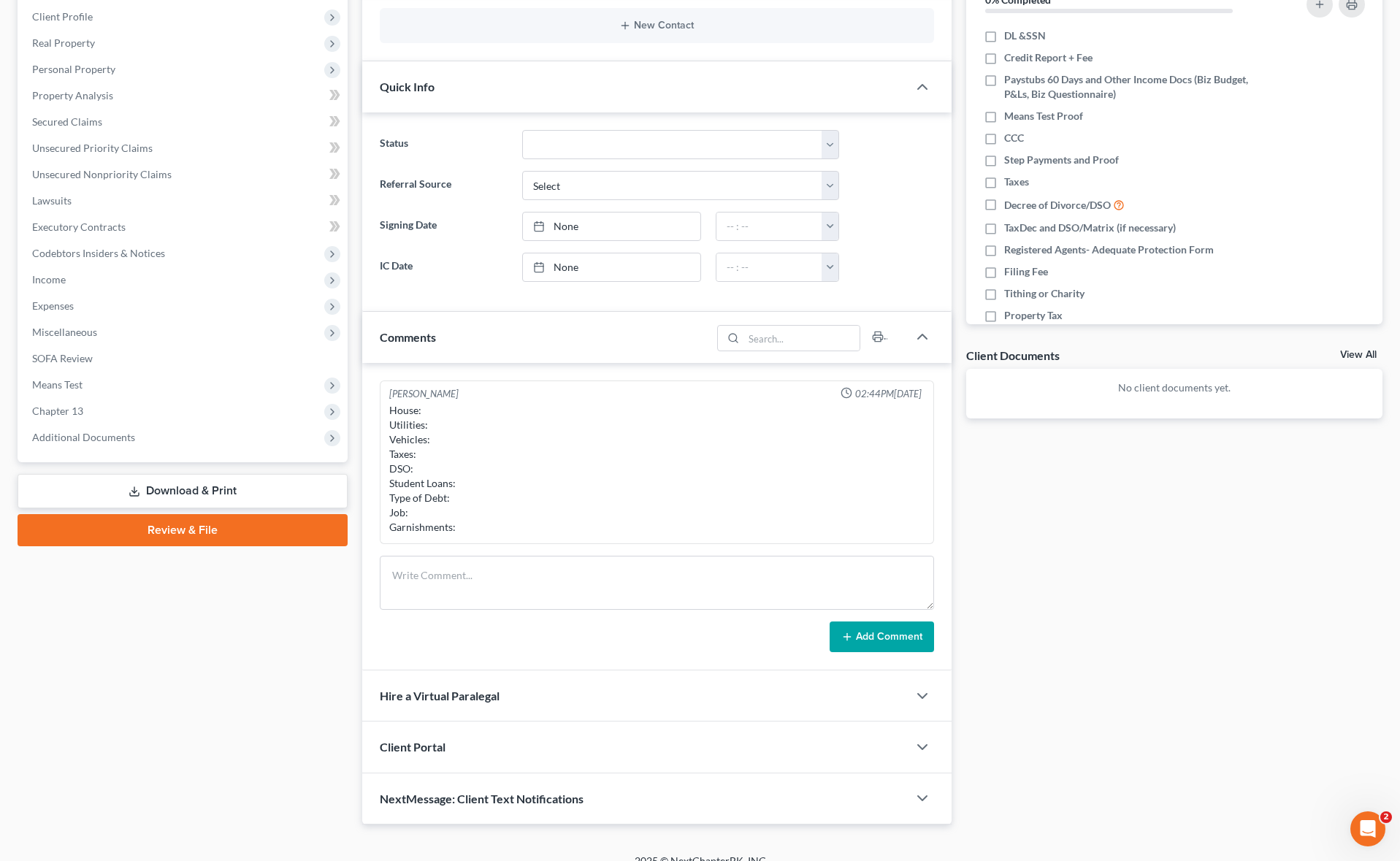
scroll to position [220, 0]
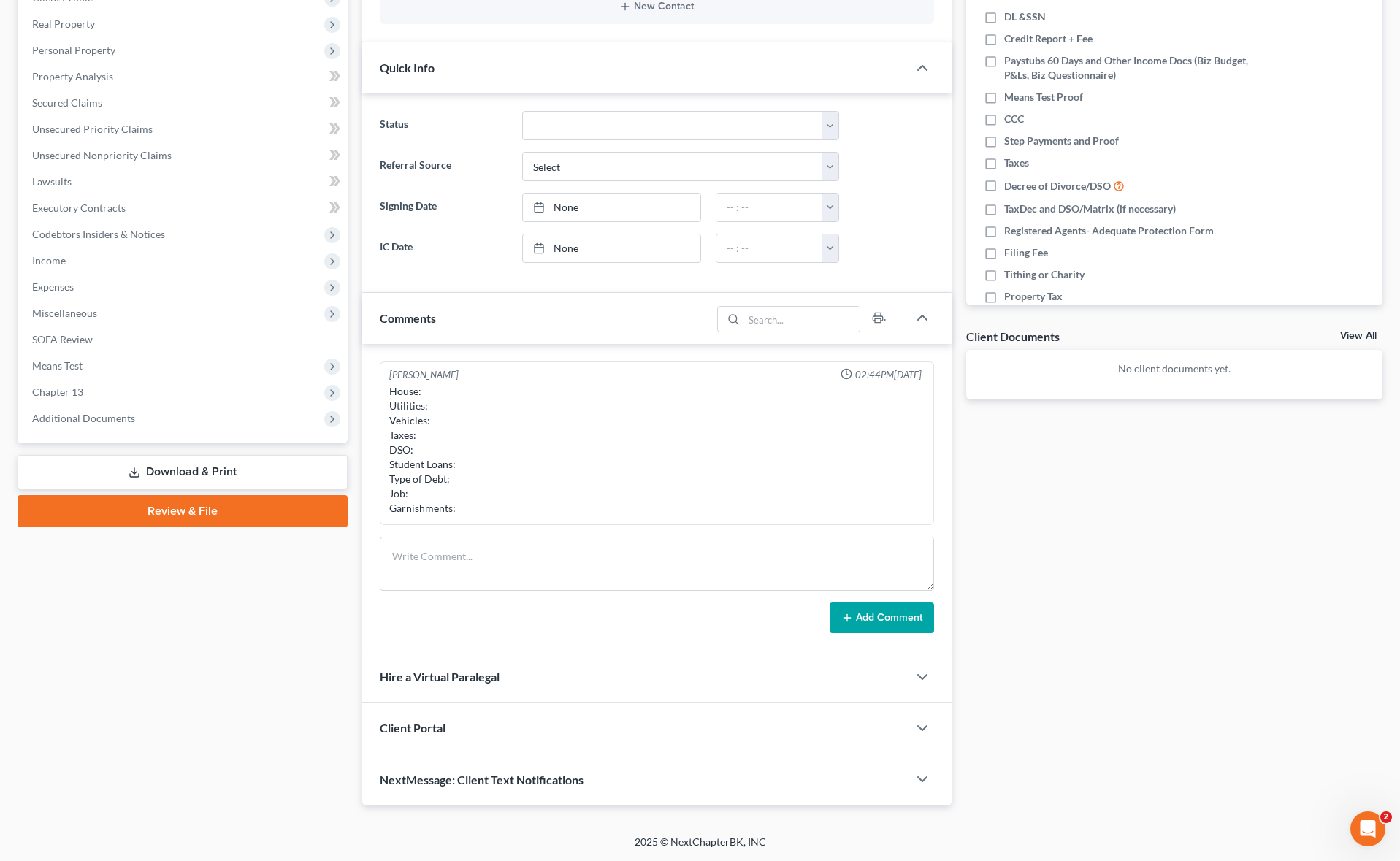
drag, startPoint x: 393, startPoint y: 389, endPoint x: 461, endPoint y: 506, distance: 135.3
click at [447, 492] on div "House: Utilities: Vehicles: Taxes: DSO: Student Loans: Type of Debt: Job: Garni…" at bounding box center [656, 449] width 534 height 131
click at [534, 550] on textarea at bounding box center [656, 563] width 554 height 54
click at [418, 392] on div "House: Utilities: Vehicles: Taxes: DSO: Student Loans: Type of Debt: Job: Garni…" at bounding box center [656, 449] width 534 height 131
drag, startPoint x: 391, startPoint y: 391, endPoint x: 470, endPoint y: 510, distance: 142.8
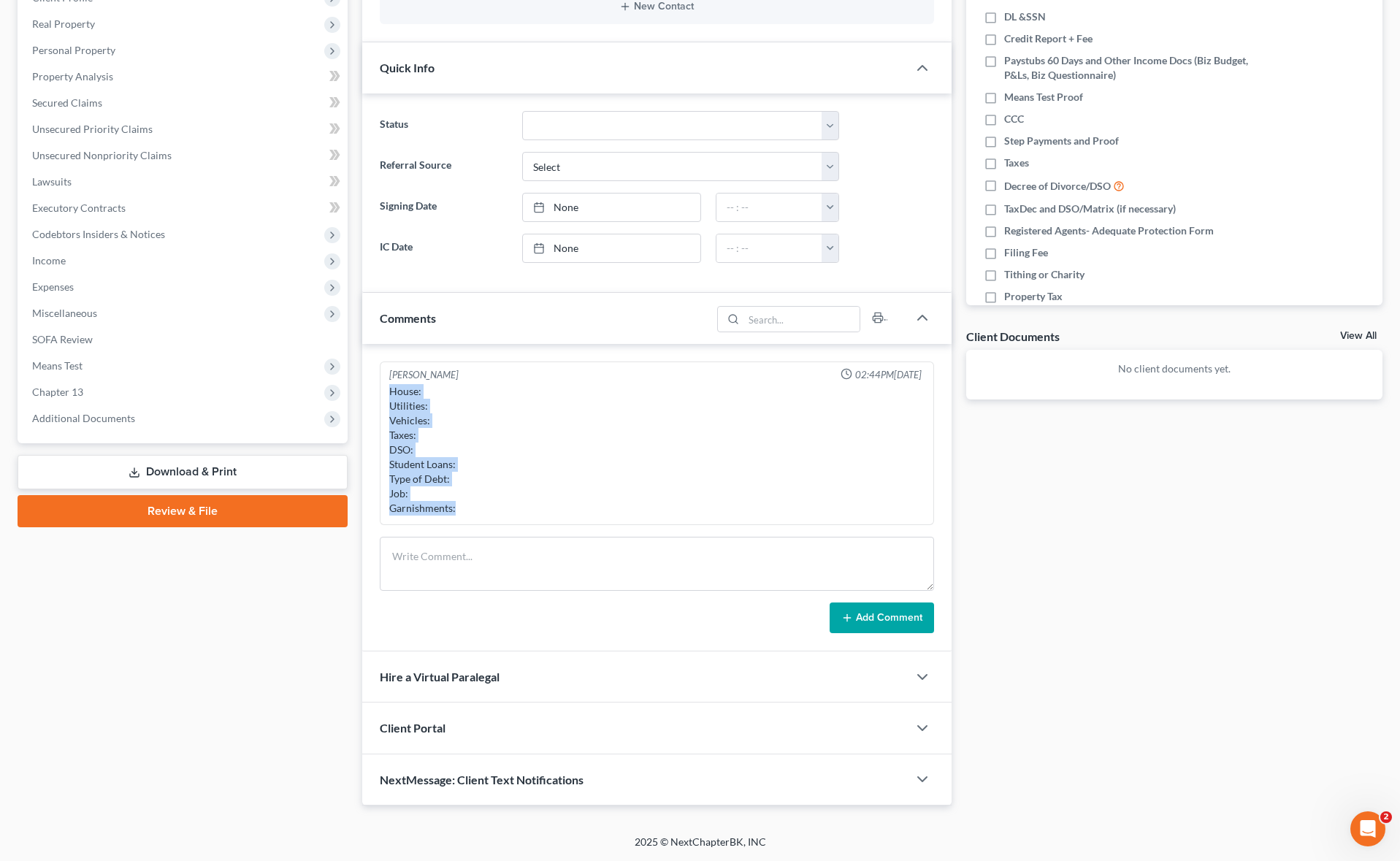
click at [470, 510] on div "House: Utilities: Vehicles: Taxes: DSO: Student Loans: Type of Debt: Job: Garni…" at bounding box center [656, 449] width 534 height 131
click at [407, 446] on div "House: Utilities: Vehicles: Taxes: DSO: Student Loans: Type of Debt: Job: Garni…" at bounding box center [656, 449] width 534 height 131
click at [401, 435] on div "House: Utilities: Vehicles: Taxes: DSO: Student Loans: Type of Debt: Job: Garni…" at bounding box center [656, 449] width 534 height 131
drag, startPoint x: 421, startPoint y: 435, endPoint x: 391, endPoint y: 434, distance: 30.0
click at [391, 434] on div "House: Utilities: Vehicles: Taxes: DSO: Student Loans: Type of Debt: Job: Garni…" at bounding box center [656, 449] width 534 height 131
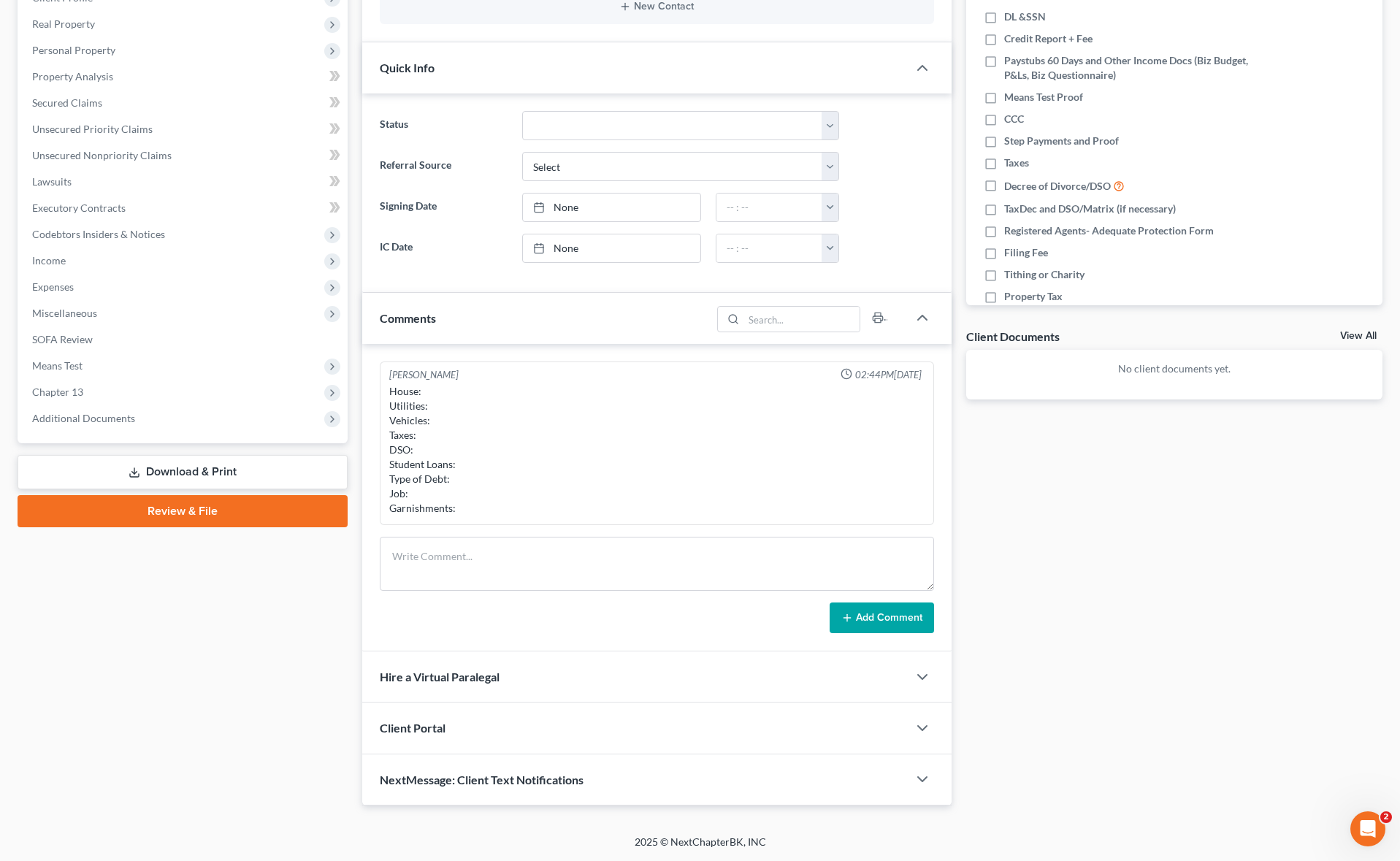
drag, startPoint x: 466, startPoint y: 430, endPoint x: 407, endPoint y: 440, distance: 59.8
click at [465, 430] on div "House: Utilities: Vehicles: Taxes: DSO: Student Loans: Type of Debt: Job: Garni…" at bounding box center [656, 449] width 534 height 131
drag, startPoint x: 389, startPoint y: 435, endPoint x: 440, endPoint y: 436, distance: 51.0
click at [440, 436] on div "House: Utilities: Vehicles: Taxes: DSO: Student Loans: Type of Debt: Job: Garni…" at bounding box center [656, 451] width 534 height 131
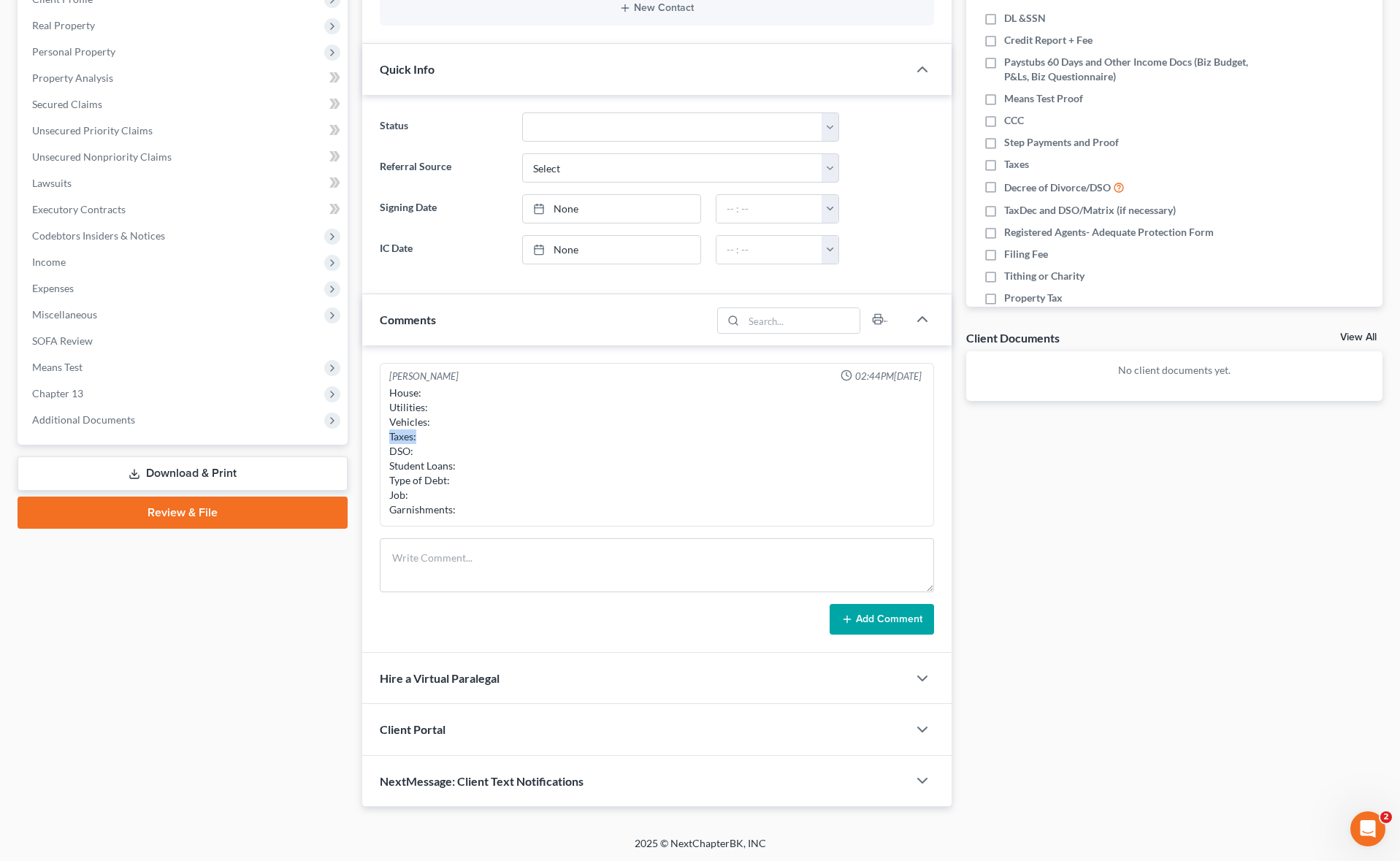
scroll to position [218, 0]
click at [441, 436] on div "House: Utilities: Vehicles: Taxes: DSO: Student Loans: Type of Debt: Job: Garni…" at bounding box center [656, 452] width 534 height 131
click at [440, 436] on div "House: Utilities: Vehicles: Taxes: DSO: Student Loans: Type of Debt: Job: Garni…" at bounding box center [656, 452] width 534 height 131
click at [442, 449] on div "House: Utilities: Vehicles: Taxes: DSO: Student Loans: Type of Debt: Job: Garni…" at bounding box center [656, 452] width 534 height 131
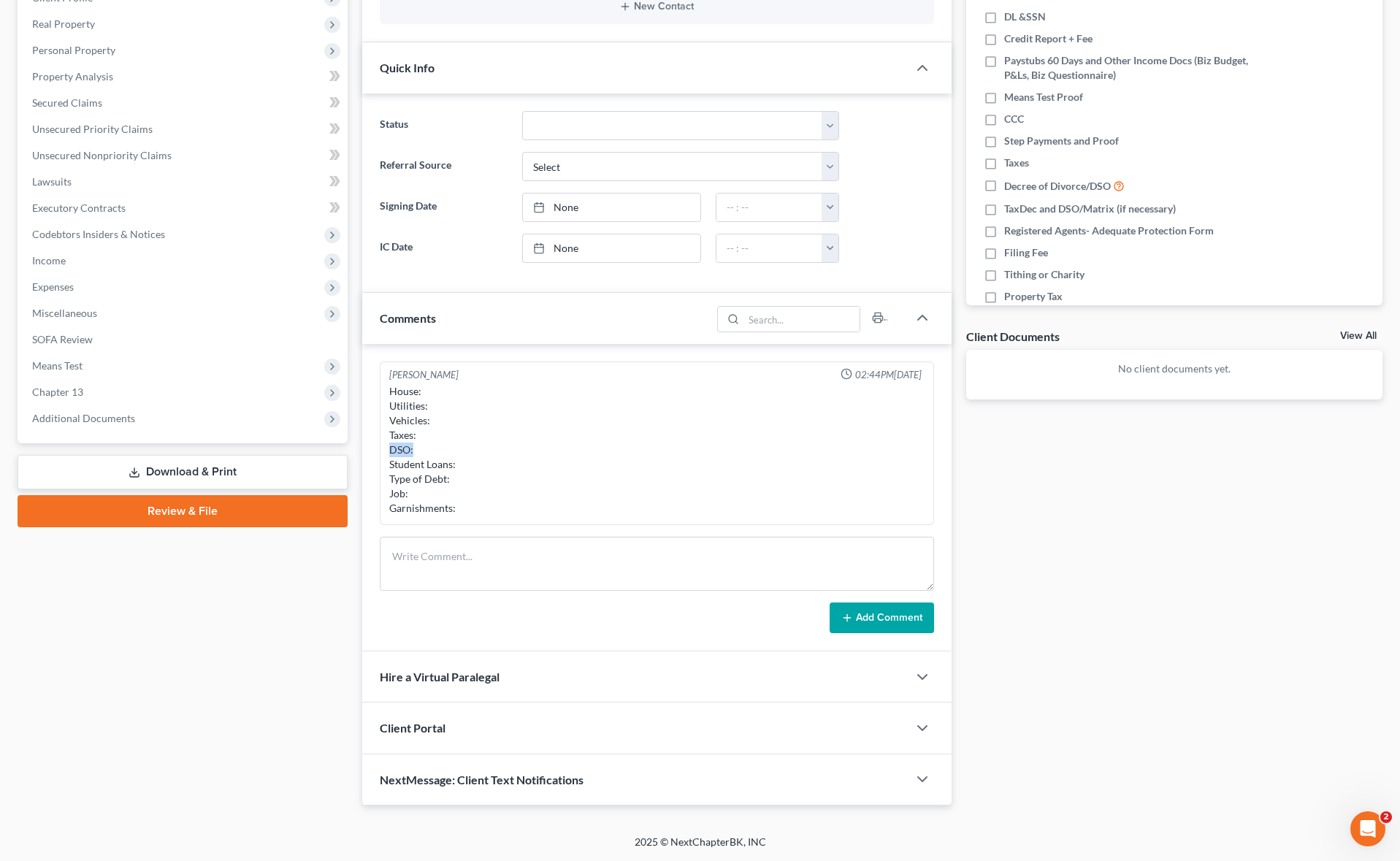
drag, startPoint x: 391, startPoint y: 452, endPoint x: 427, endPoint y: 451, distance: 36.0
click at [427, 451] on div "House: Utilities: Vehicles: Taxes: DSO: Student Loans: Type of Debt: Job: Garni…" at bounding box center [656, 449] width 534 height 131
click at [480, 449] on div "House: Utilities: Vehicles: Taxes: DSO: Student Loans: Type of Debt: Job: Garni…" at bounding box center [656, 449] width 534 height 131
drag, startPoint x: 454, startPoint y: 464, endPoint x: 421, endPoint y: 470, distance: 33.5
click at [383, 464] on div "[PERSON_NAME] 02:44PM[DATE] House: Utilities: Vehicles: Taxes: DSO: Student Loa…" at bounding box center [656, 443] width 554 height 164
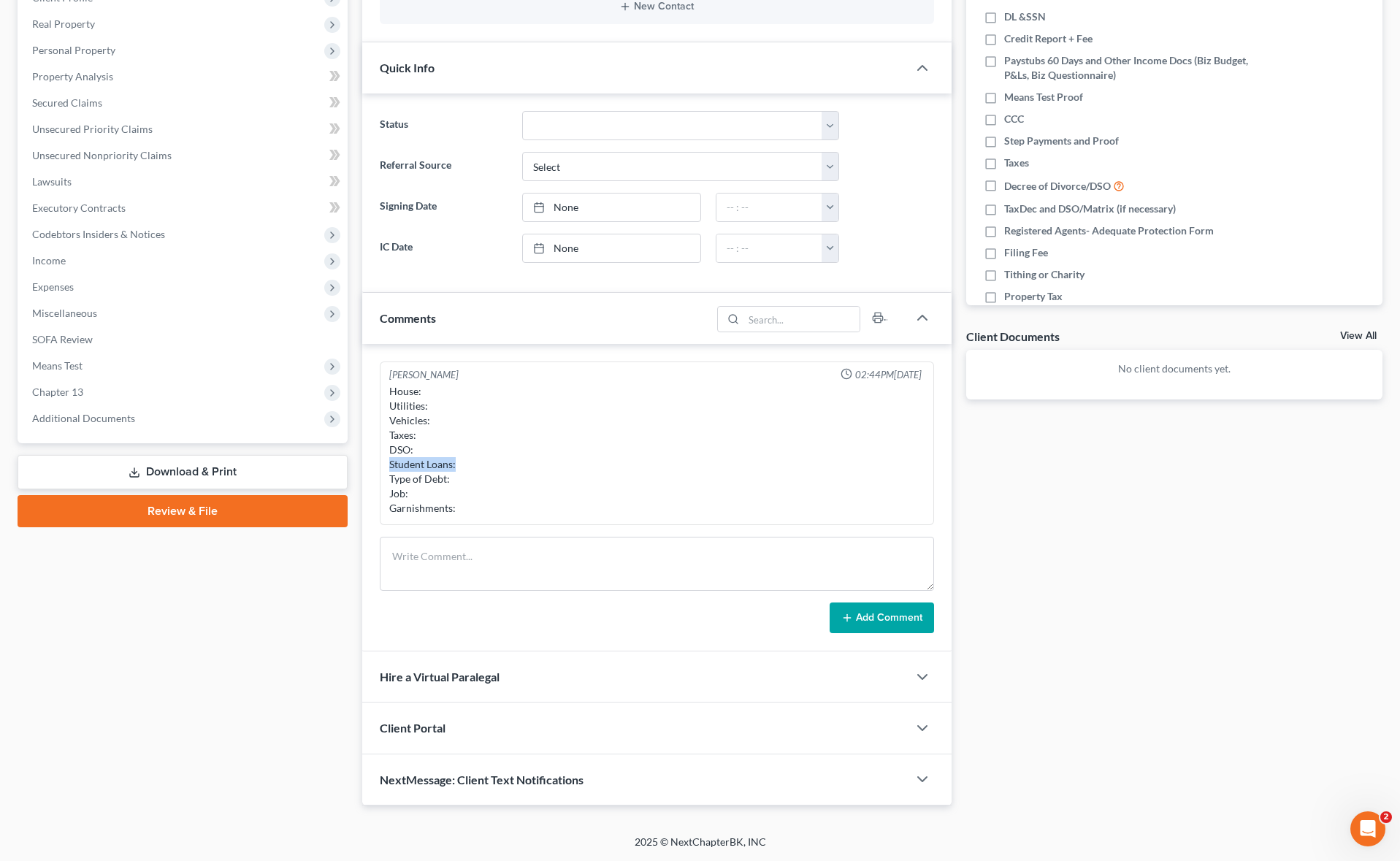
click at [422, 471] on div "House: Utilities: Vehicles: Taxes: DSO: Student Loans: Type of Debt: Job: Garni…" at bounding box center [656, 449] width 534 height 131
drag, startPoint x: 460, startPoint y: 477, endPoint x: 395, endPoint y: 475, distance: 65.0
click at [398, 475] on div "House: Utilities: Vehicles: Taxes: DSO: Student Loans: Type of Debt: Job: Garni…" at bounding box center [656, 449] width 534 height 131
click at [415, 485] on div "House: Utilities: Vehicles: Taxes: DSO: Student Loans: Type of Debt: Job: Garni…" at bounding box center [656, 449] width 534 height 131
click at [418, 489] on div "House: Utilities: Vehicles: Taxes: DSO: Student Loans: Type of Debt: Job: Garni…" at bounding box center [656, 449] width 534 height 131
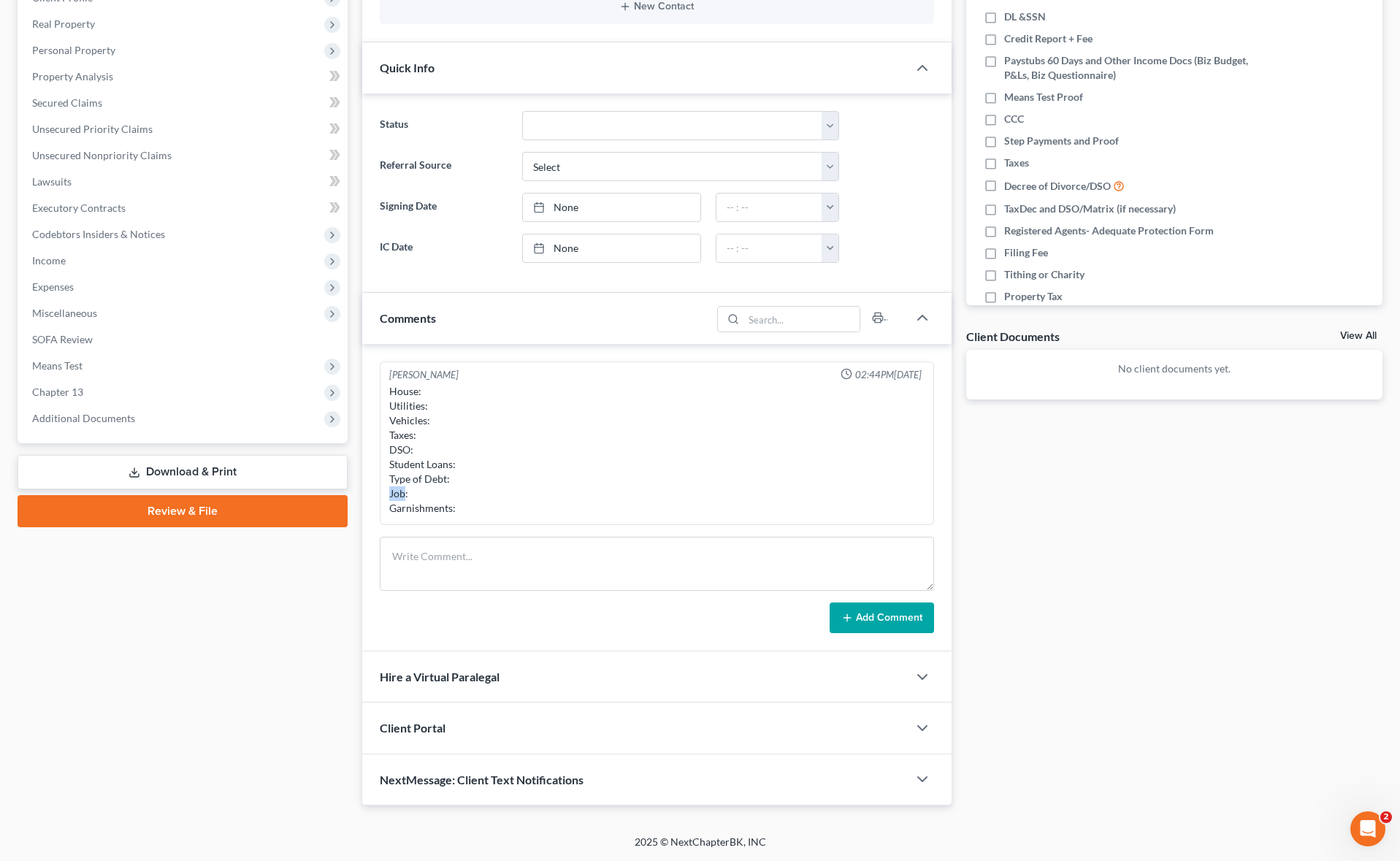
drag, startPoint x: 406, startPoint y: 492, endPoint x: 375, endPoint y: 496, distance: 31.3
click at [375, 496] on div "[PERSON_NAME] 02:44PM[DATE] House: Utilities: Vehicles: Taxes: DSO: Student Loa…" at bounding box center [656, 498] width 589 height 308
click at [412, 495] on div "House: Utilities: Vehicles: Taxes: DSO: Student Loans: Type of Debt: Job: Garni…" at bounding box center [656, 449] width 534 height 131
drag, startPoint x: 412, startPoint y: 495, endPoint x: 392, endPoint y: 497, distance: 20.1
click at [392, 497] on div "House: Utilities: Vehicles: Taxes: DSO: Student Loans: Type of Debt: Job: Garni…" at bounding box center [656, 449] width 534 height 131
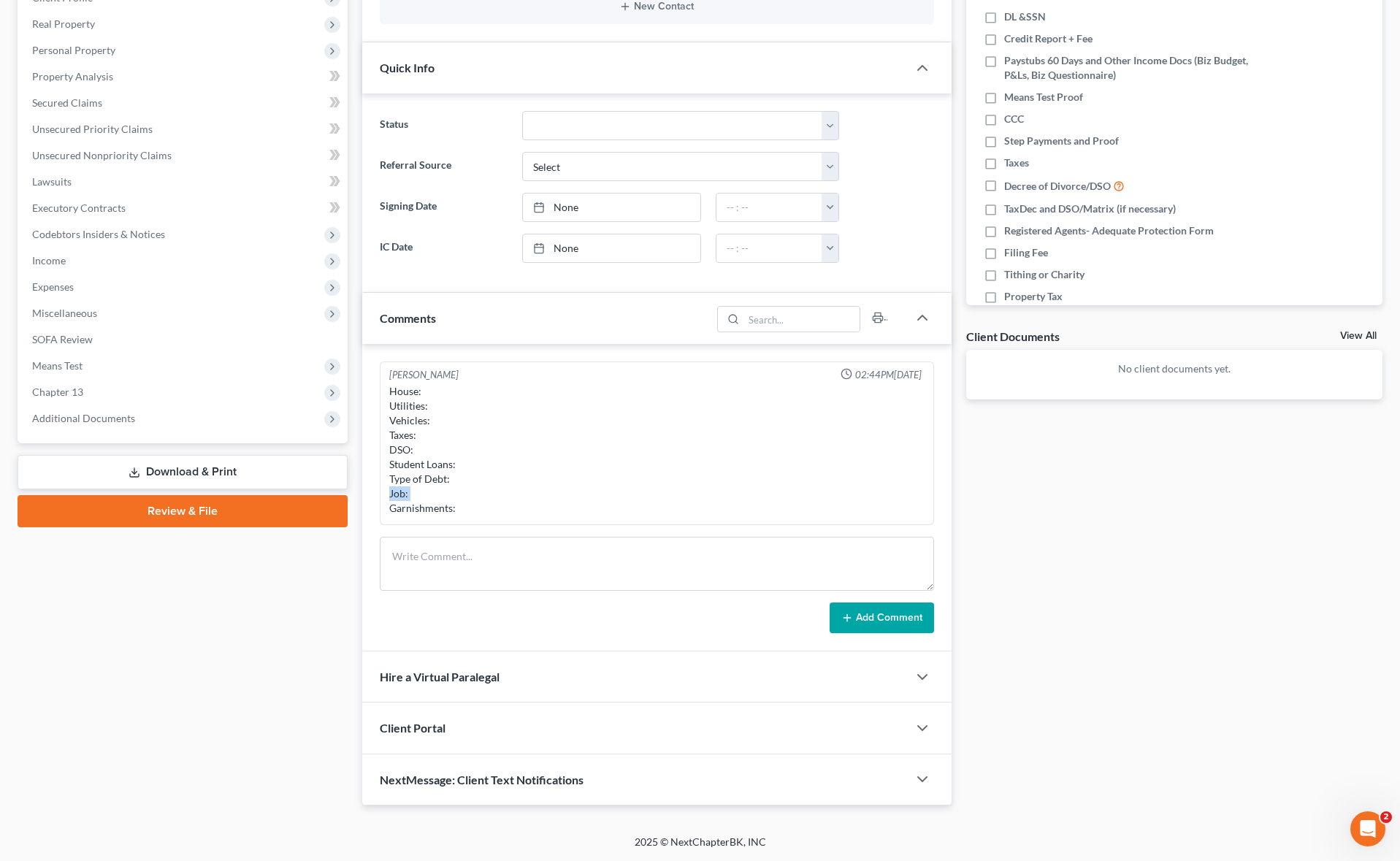
scroll to position [218, 0]
click at [418, 496] on div "House: Utilities: Vehicles: Taxes: DSO: Student Loans: Type of Debt: Job: Garni…" at bounding box center [656, 451] width 534 height 131
drag, startPoint x: 391, startPoint y: 496, endPoint x: 447, endPoint y: 497, distance: 56.0
click at [432, 498] on div "House: Utilities: Vehicles: Taxes: DSO: Student Loans: Type of Debt: Job: Garni…" at bounding box center [656, 451] width 534 height 131
click at [447, 497] on div "House: Utilities: Vehicles: Taxes: DSO: Student Loans: Type of Debt: Job: Garni…" at bounding box center [656, 451] width 534 height 131
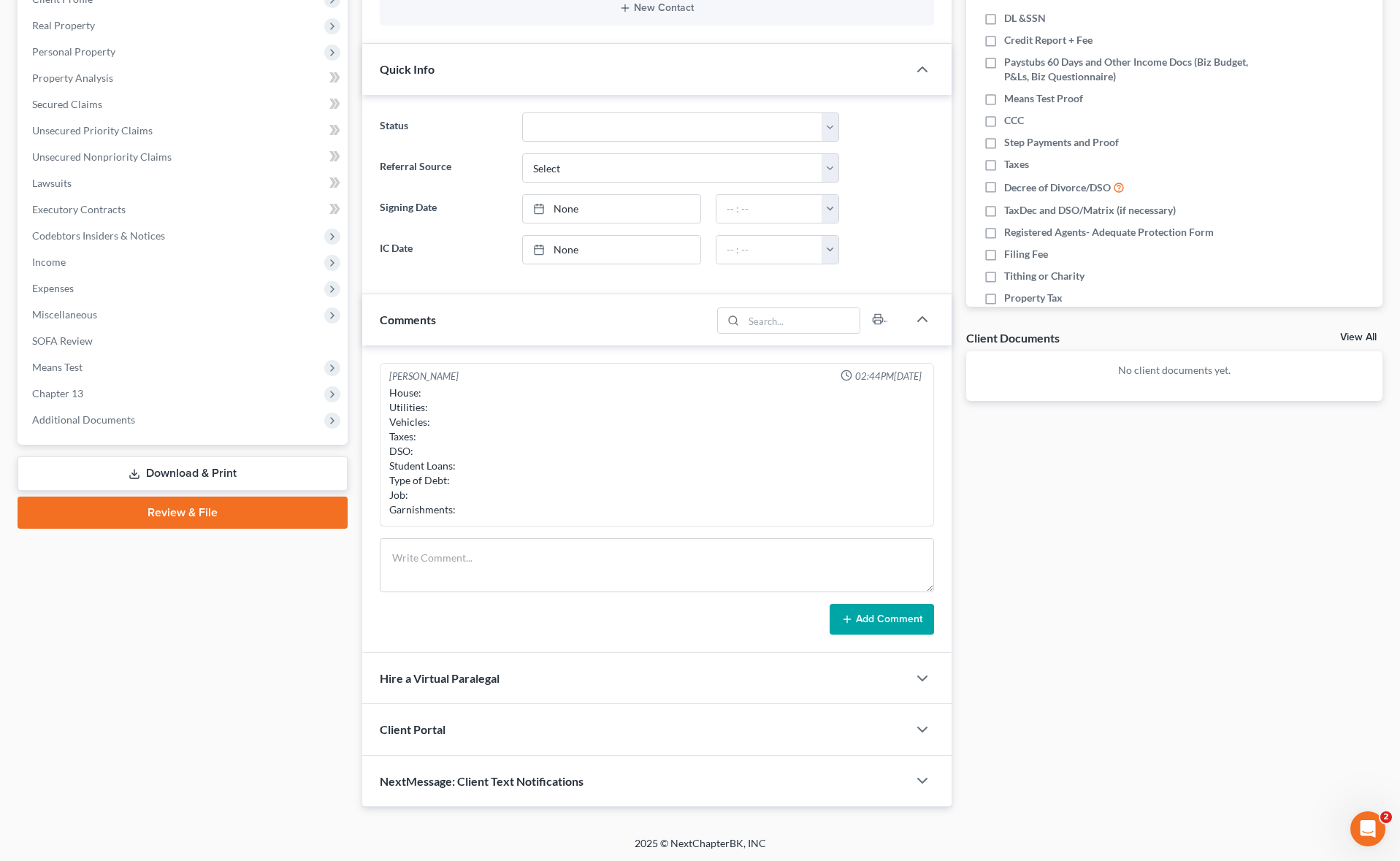
scroll to position [220, 0]
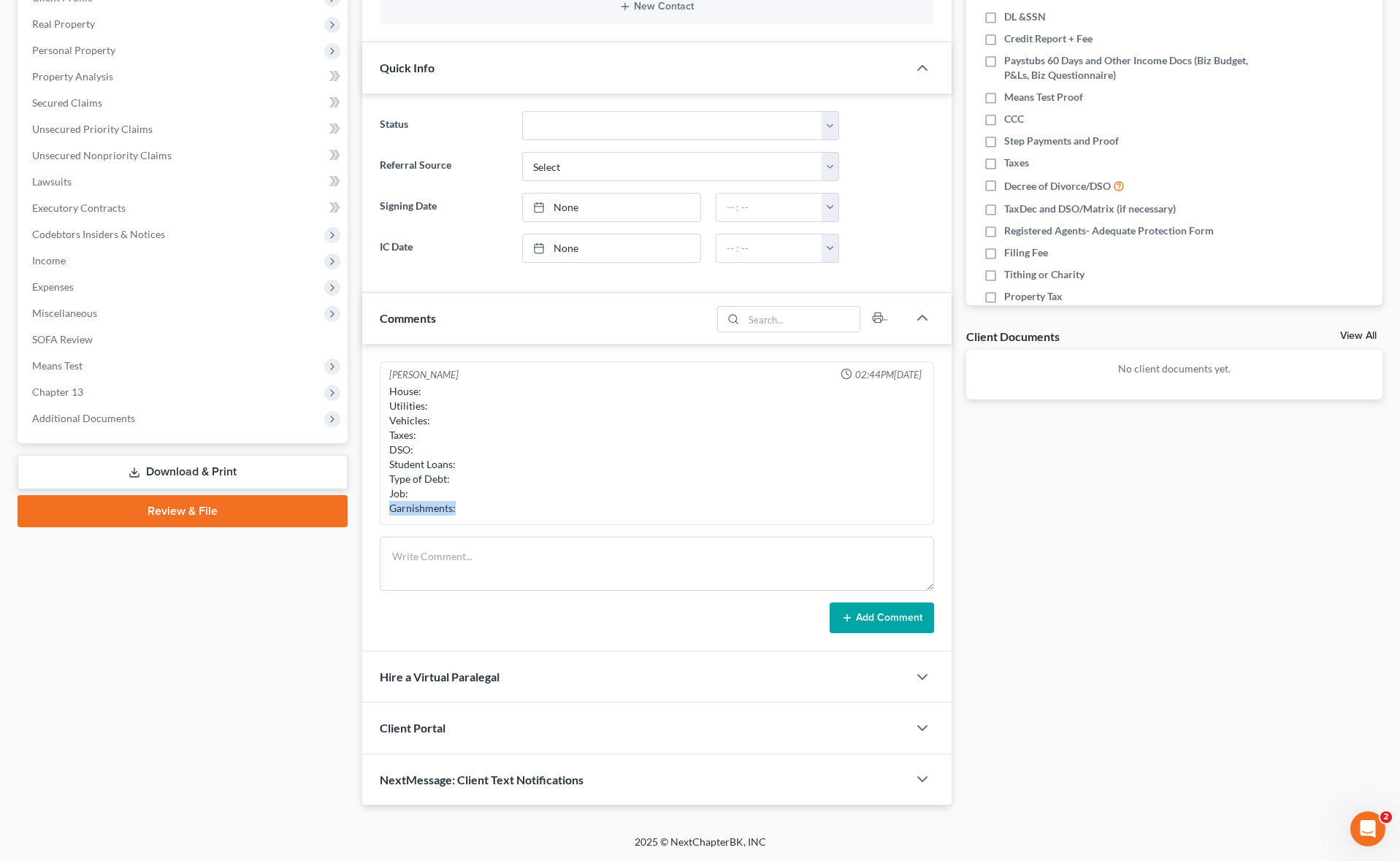
drag, startPoint x: 462, startPoint y: 510, endPoint x: 378, endPoint y: 507, distance: 84.1
click at [378, 507] on div "[PERSON_NAME] 02:44PM[DATE] House: Utilities: Vehicles: Taxes: DSO: Student Loa…" at bounding box center [656, 498] width 589 height 308
click at [380, 516] on div "[PERSON_NAME] 02:44PM[DATE] House: Utilities: Vehicles: Taxes: DSO: Student Loa…" at bounding box center [656, 443] width 554 height 164
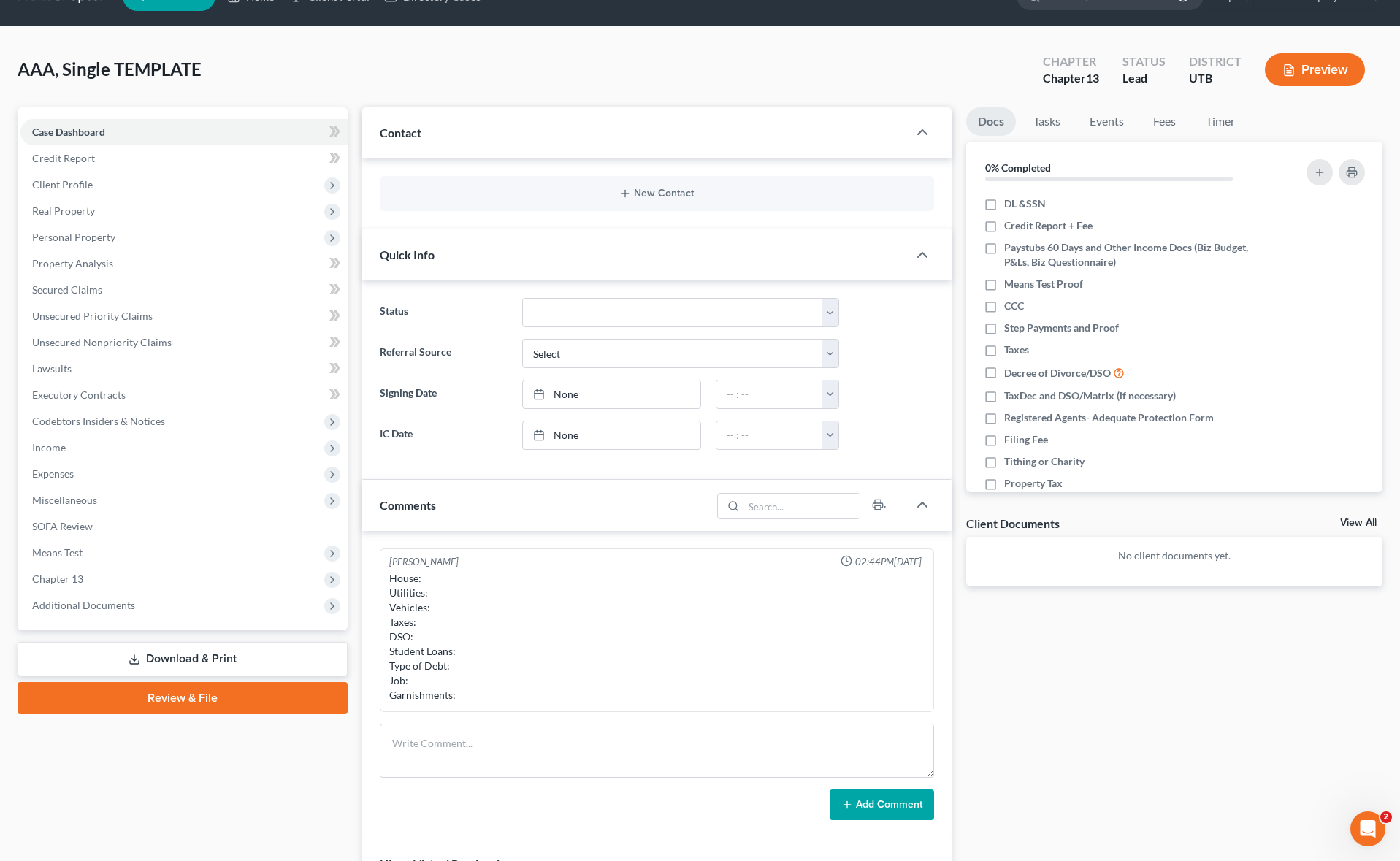
scroll to position [0, 0]
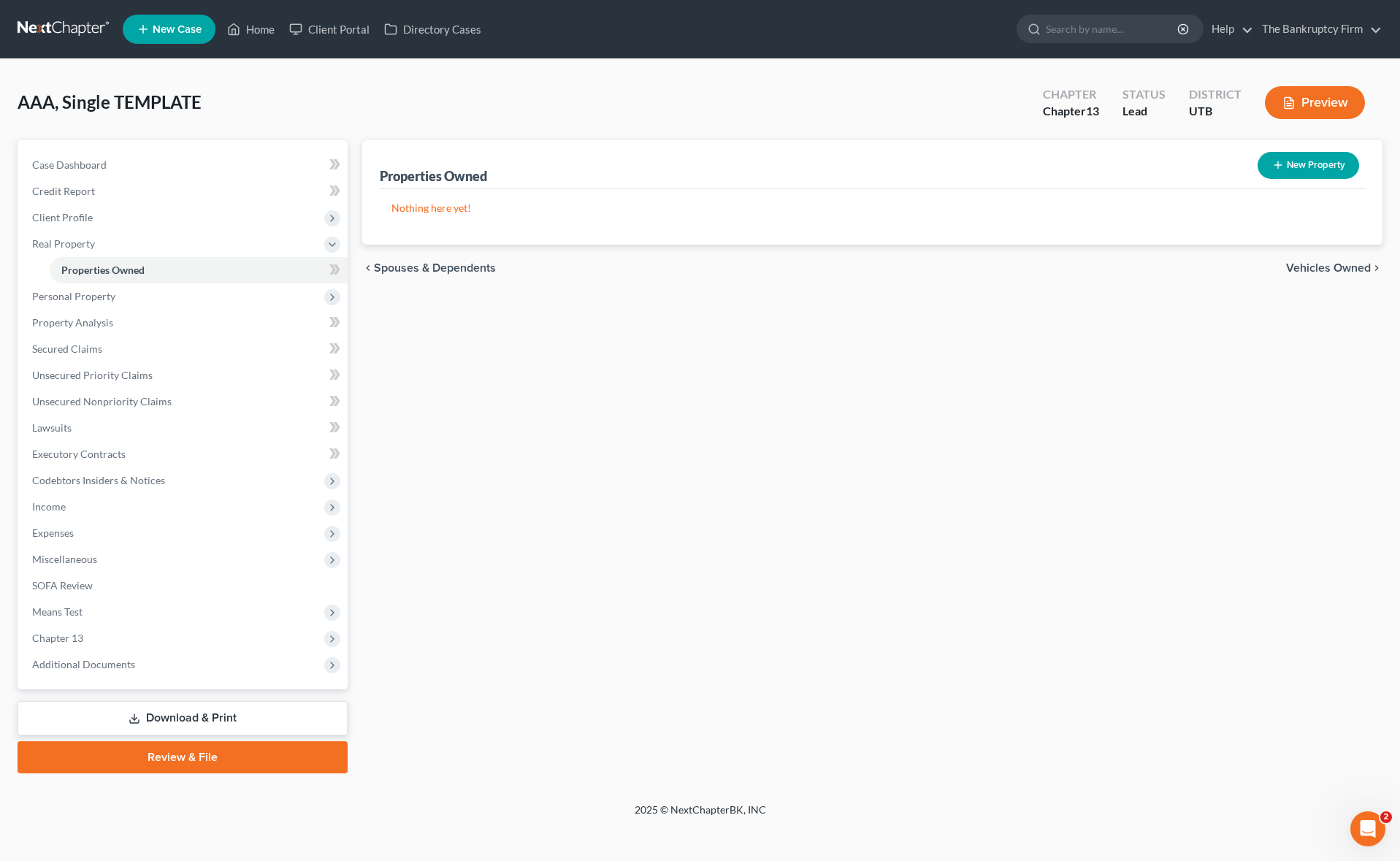
select select "0"
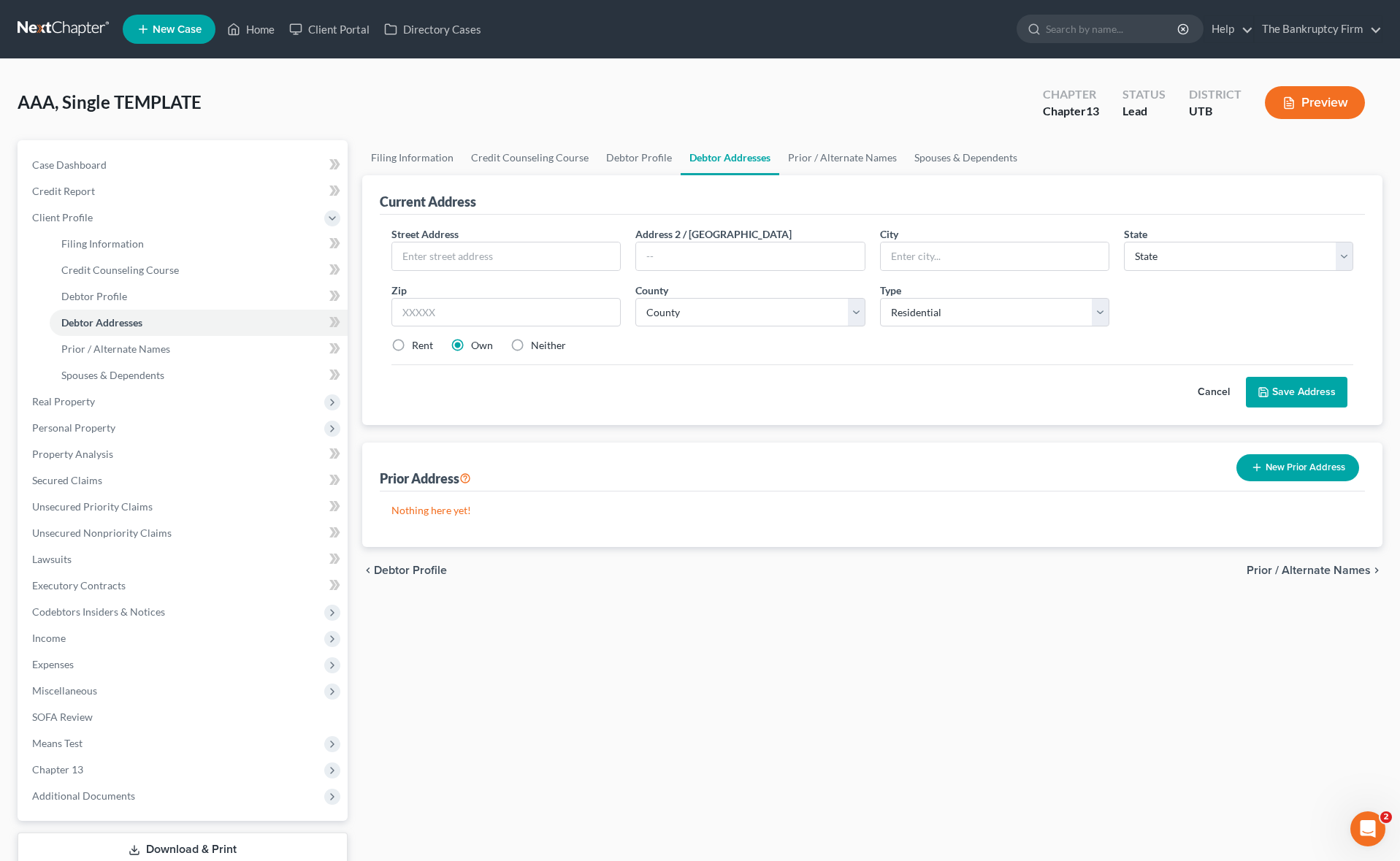
select select "1"
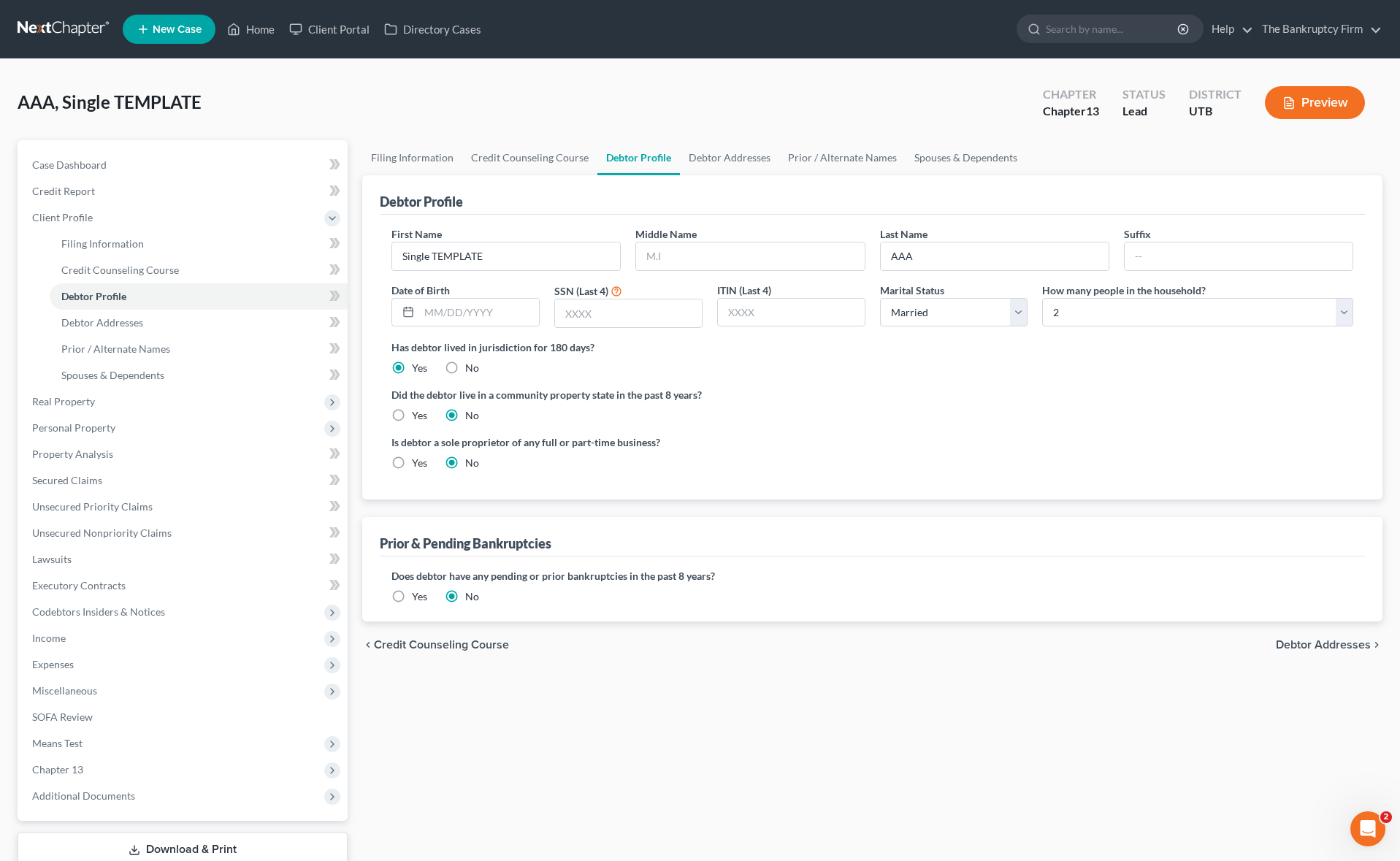
scroll to position [72, 0]
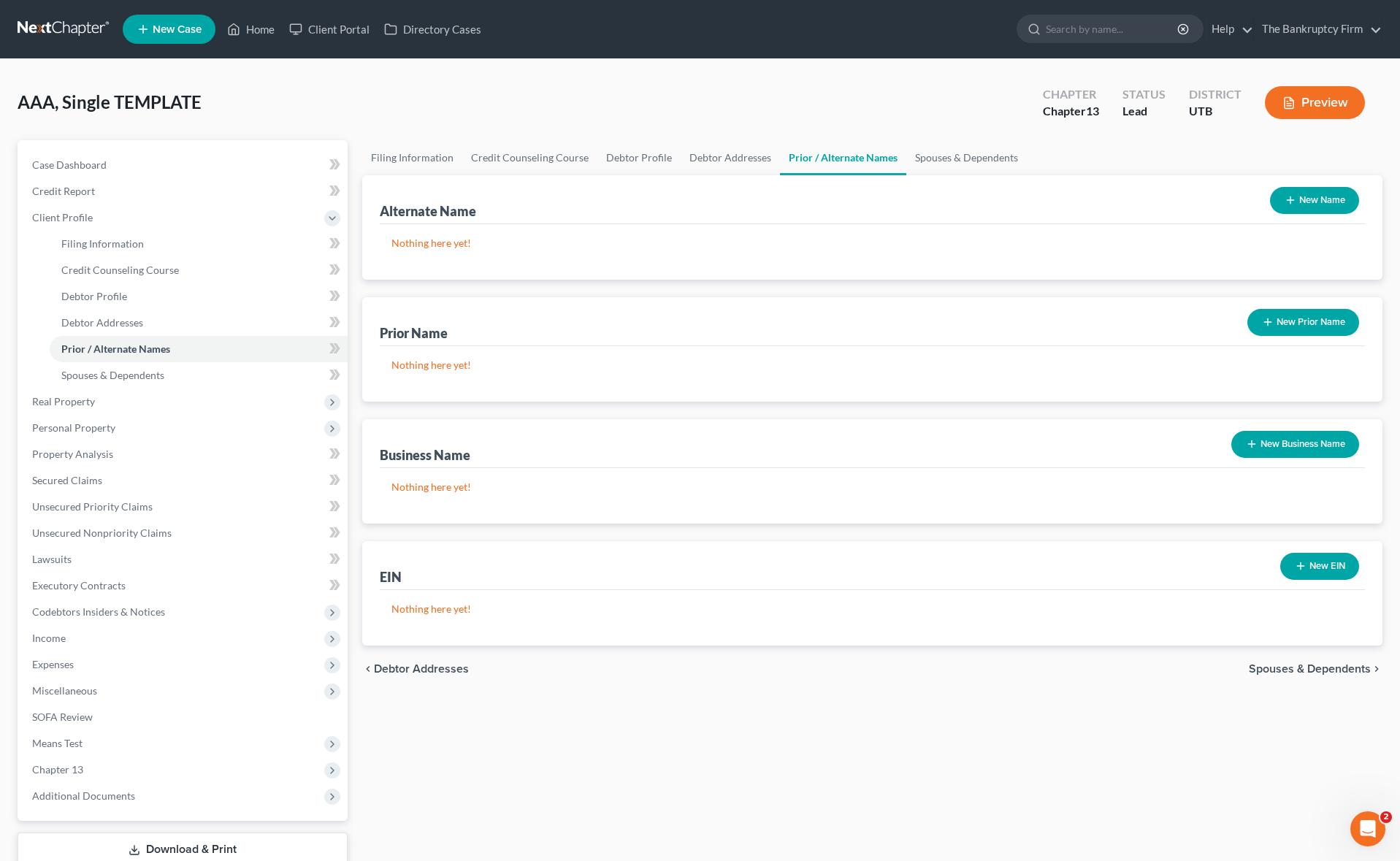
select select "0"
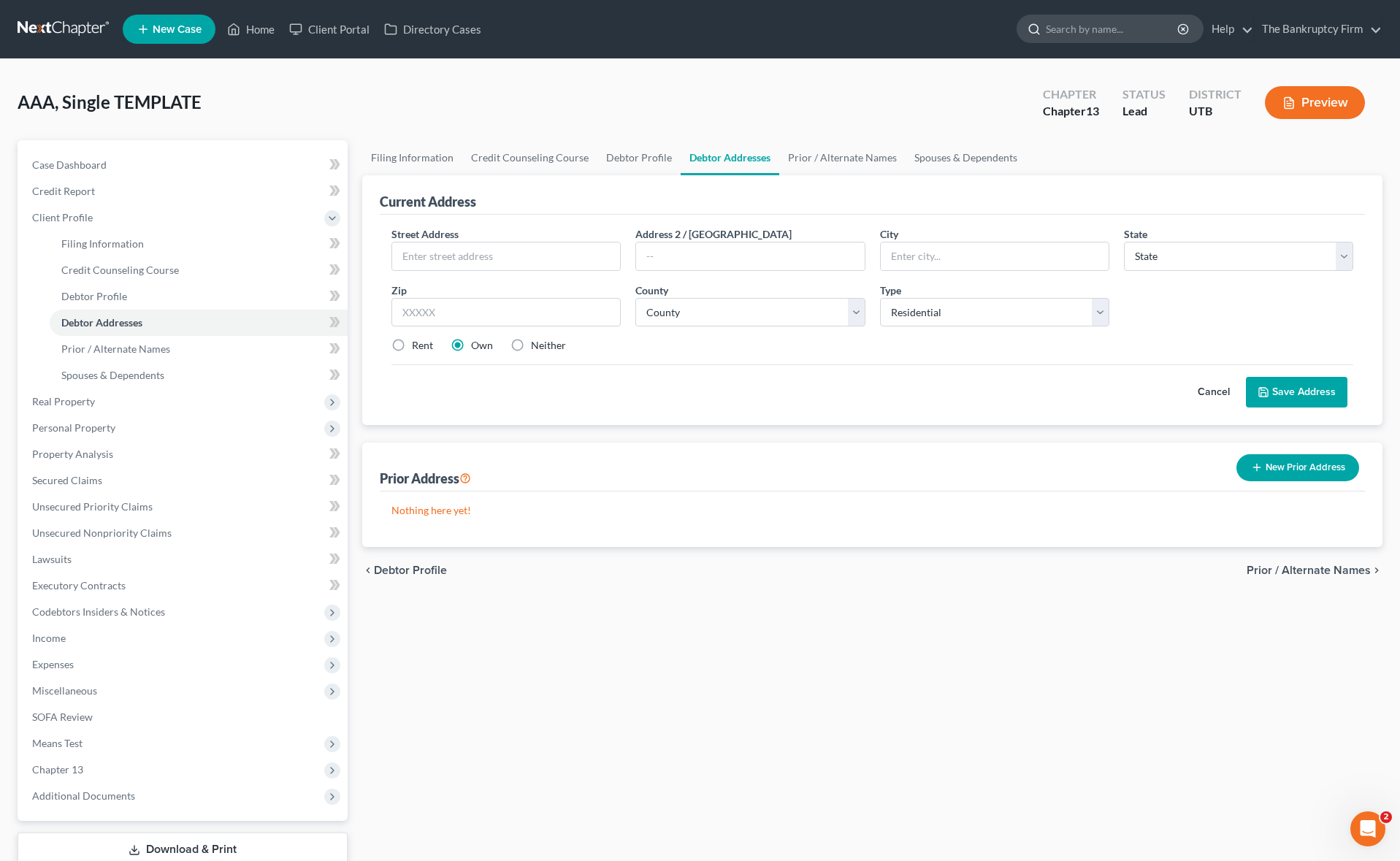
click at [1095, 27] on input "search" at bounding box center [1112, 29] width 134 height 27
type input "hoggabn"
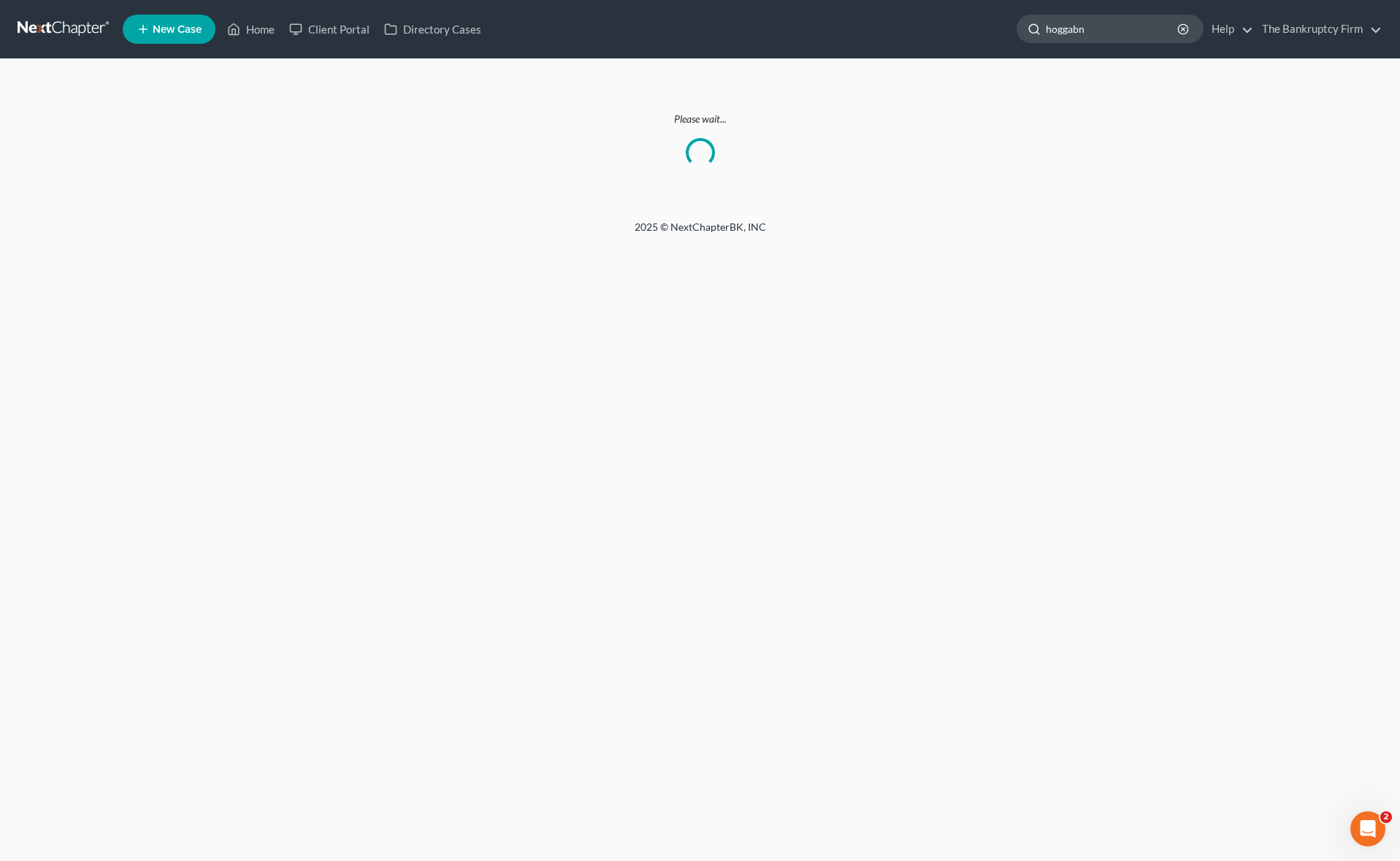
click at [1121, 30] on input "hoggabn" at bounding box center [1112, 29] width 134 height 27
type input "[PERSON_NAME]"
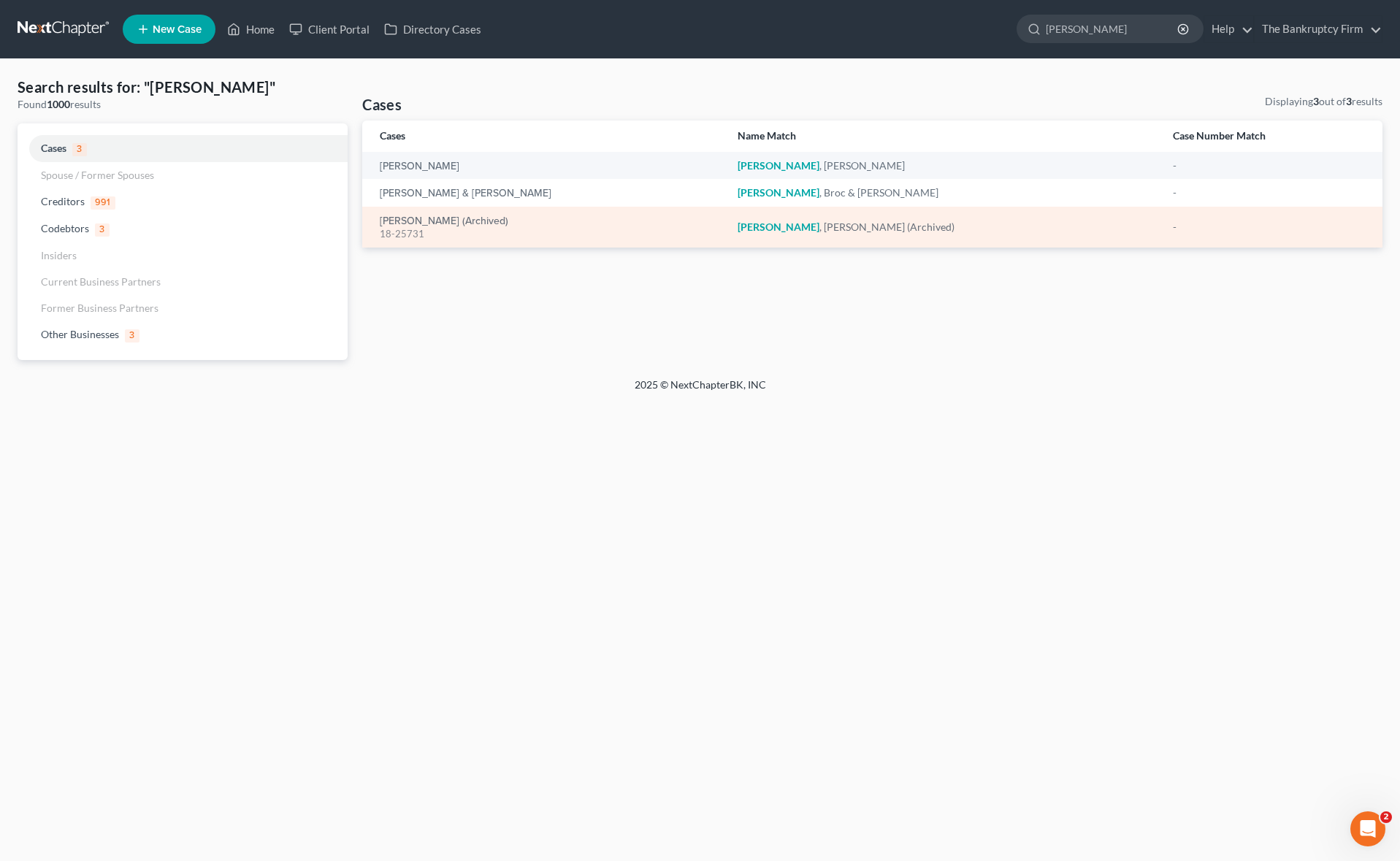
drag, startPoint x: 538, startPoint y: 315, endPoint x: 465, endPoint y: 228, distance: 113.6
click at [528, 287] on div "Cases Displaying 3 out of 3 results Cases Name Match Case Number Match [PERSON_…" at bounding box center [872, 227] width 1034 height 266
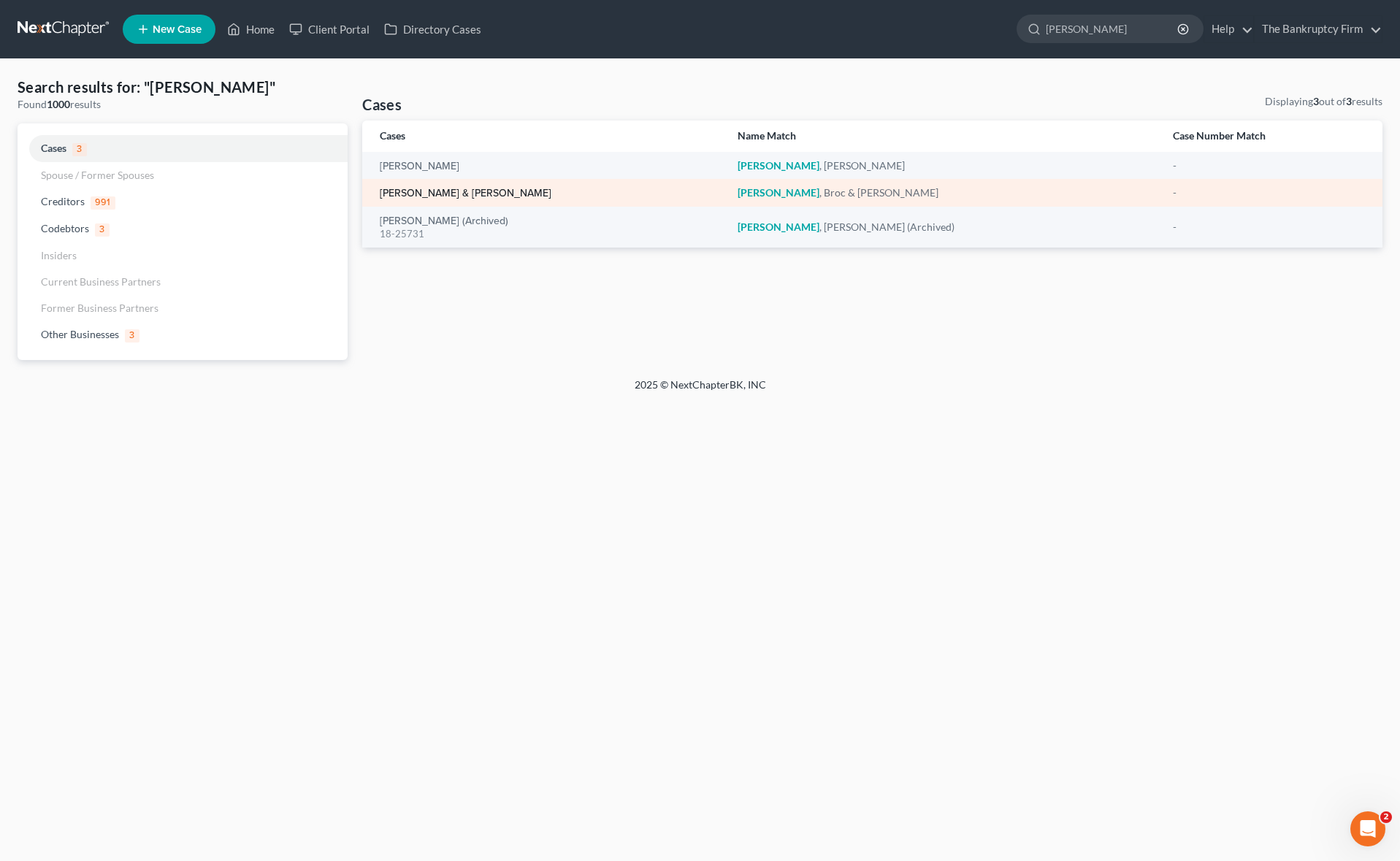
click at [400, 192] on link "[PERSON_NAME] & [PERSON_NAME]" at bounding box center [465, 194] width 172 height 10
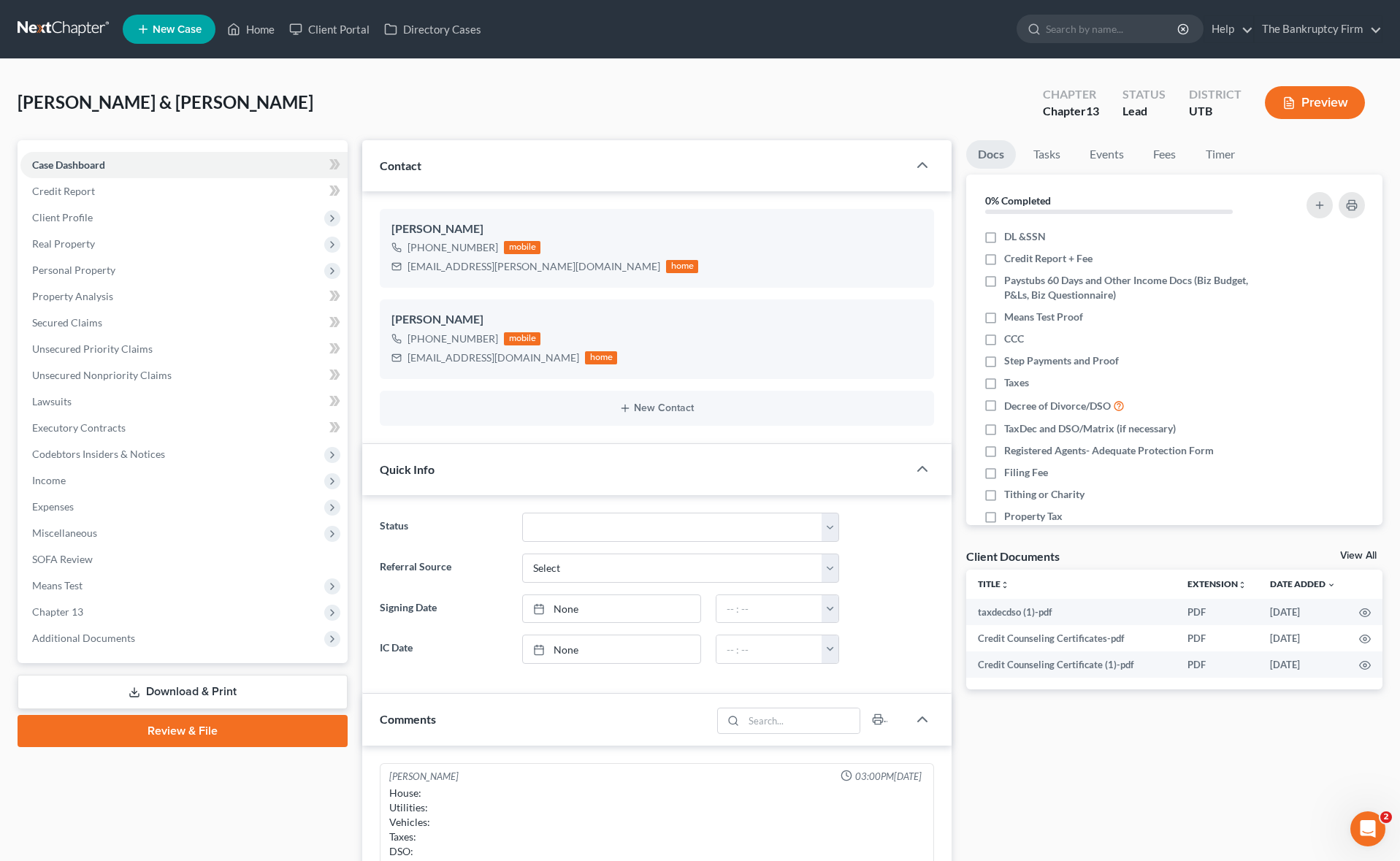
scroll to position [114, 0]
drag, startPoint x: 719, startPoint y: 232, endPoint x: 541, endPoint y: 255, distance: 179.5
click at [718, 232] on div "[PERSON_NAME]" at bounding box center [656, 230] width 530 height 18
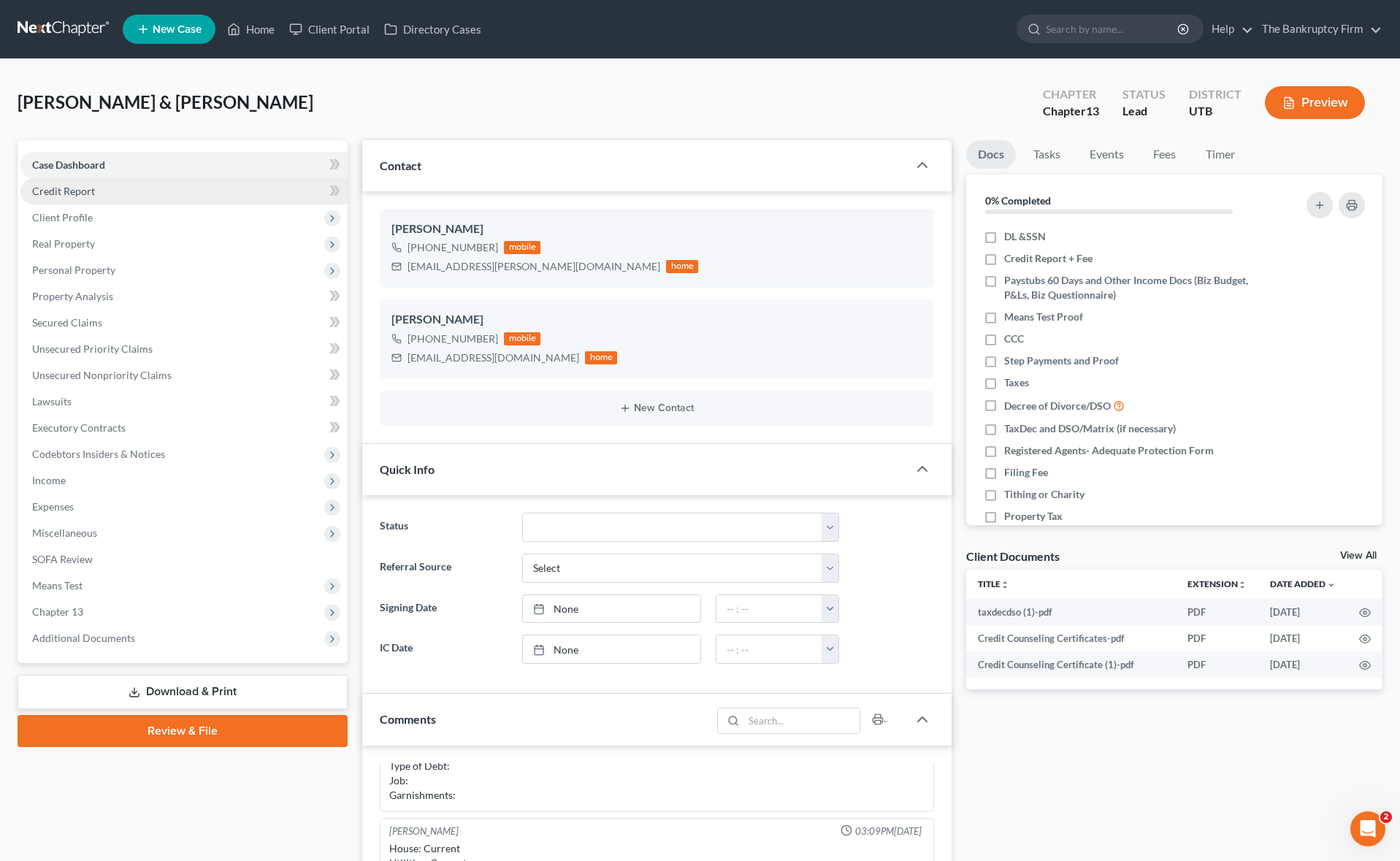
click at [91, 189] on span "Credit Report" at bounding box center [63, 191] width 63 height 13
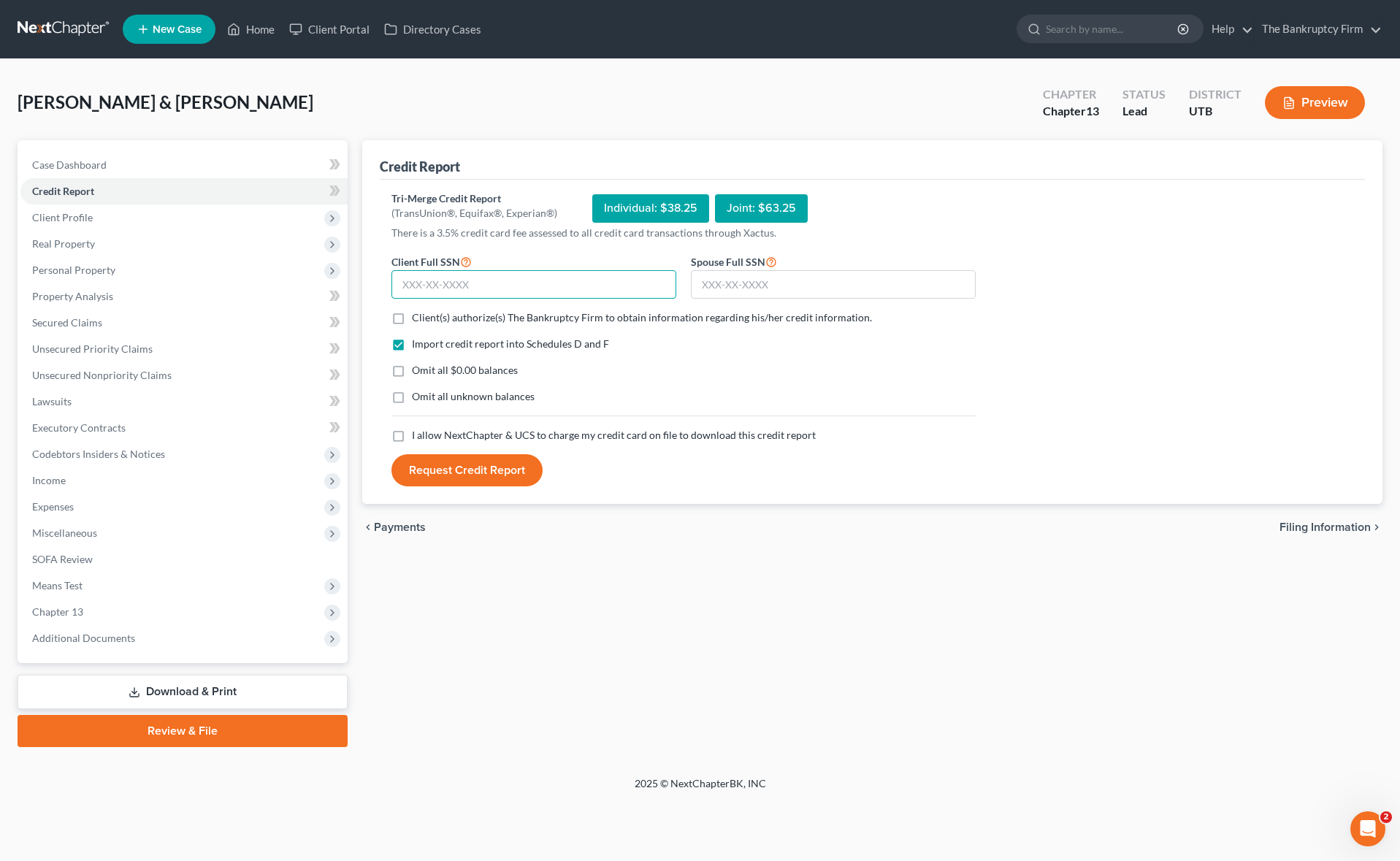
click at [447, 287] on input "text" at bounding box center [534, 285] width 285 height 29
click at [212, 634] on span "Additional Documents" at bounding box center [184, 637] width 327 height 26
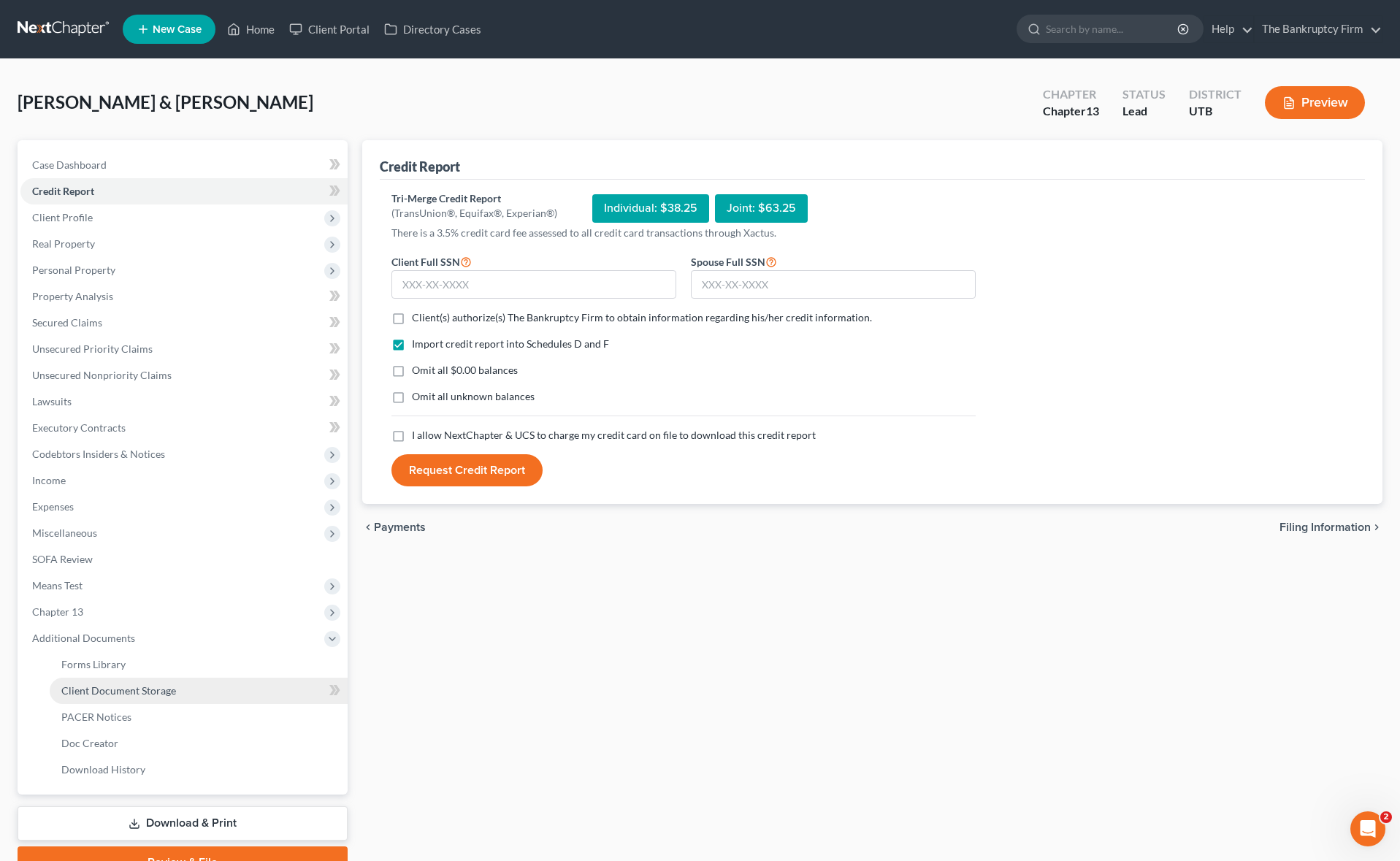
click at [227, 684] on link "Client Document Storage" at bounding box center [198, 690] width 298 height 26
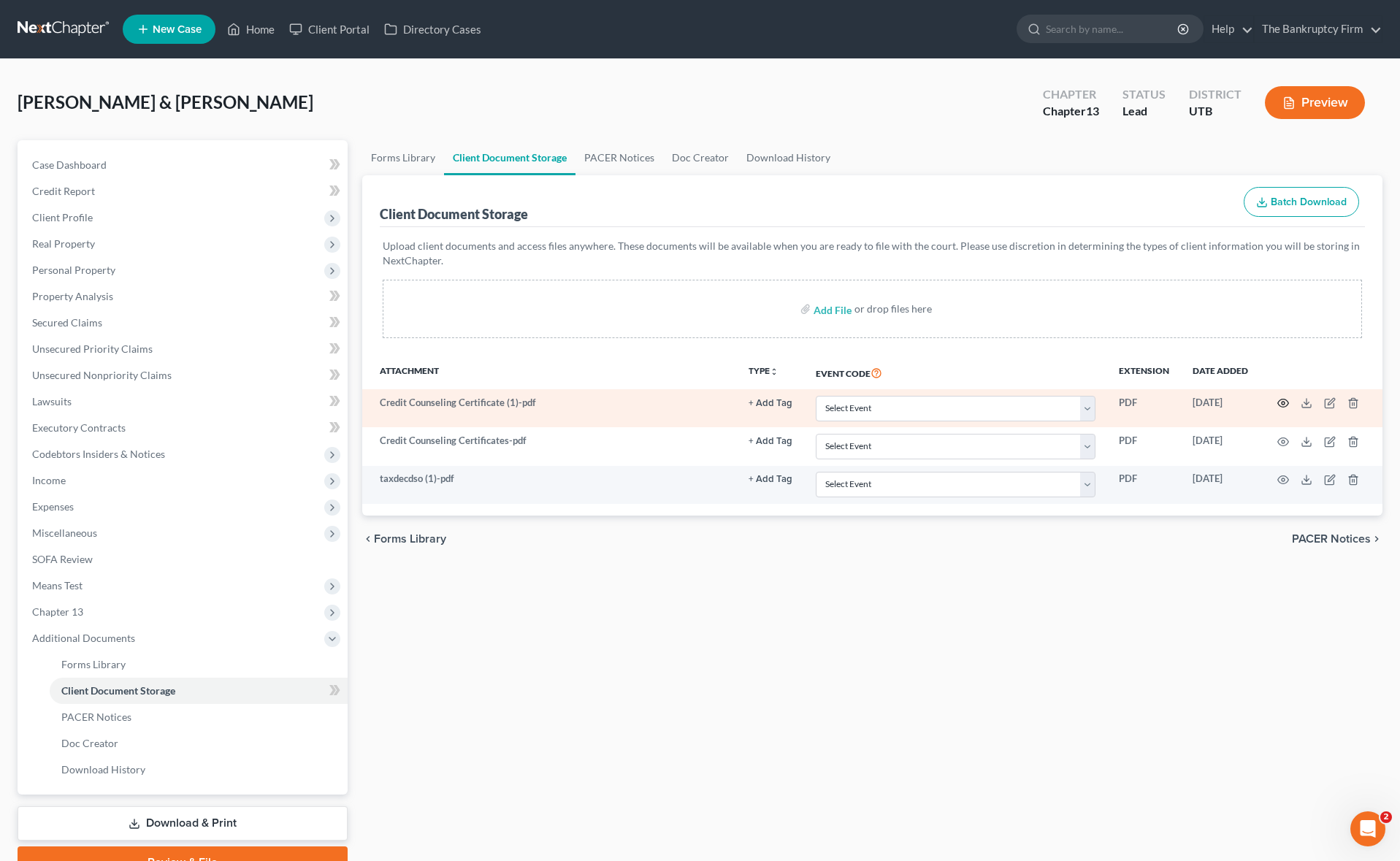
click at [1281, 401] on icon "button" at bounding box center [1283, 403] width 12 height 12
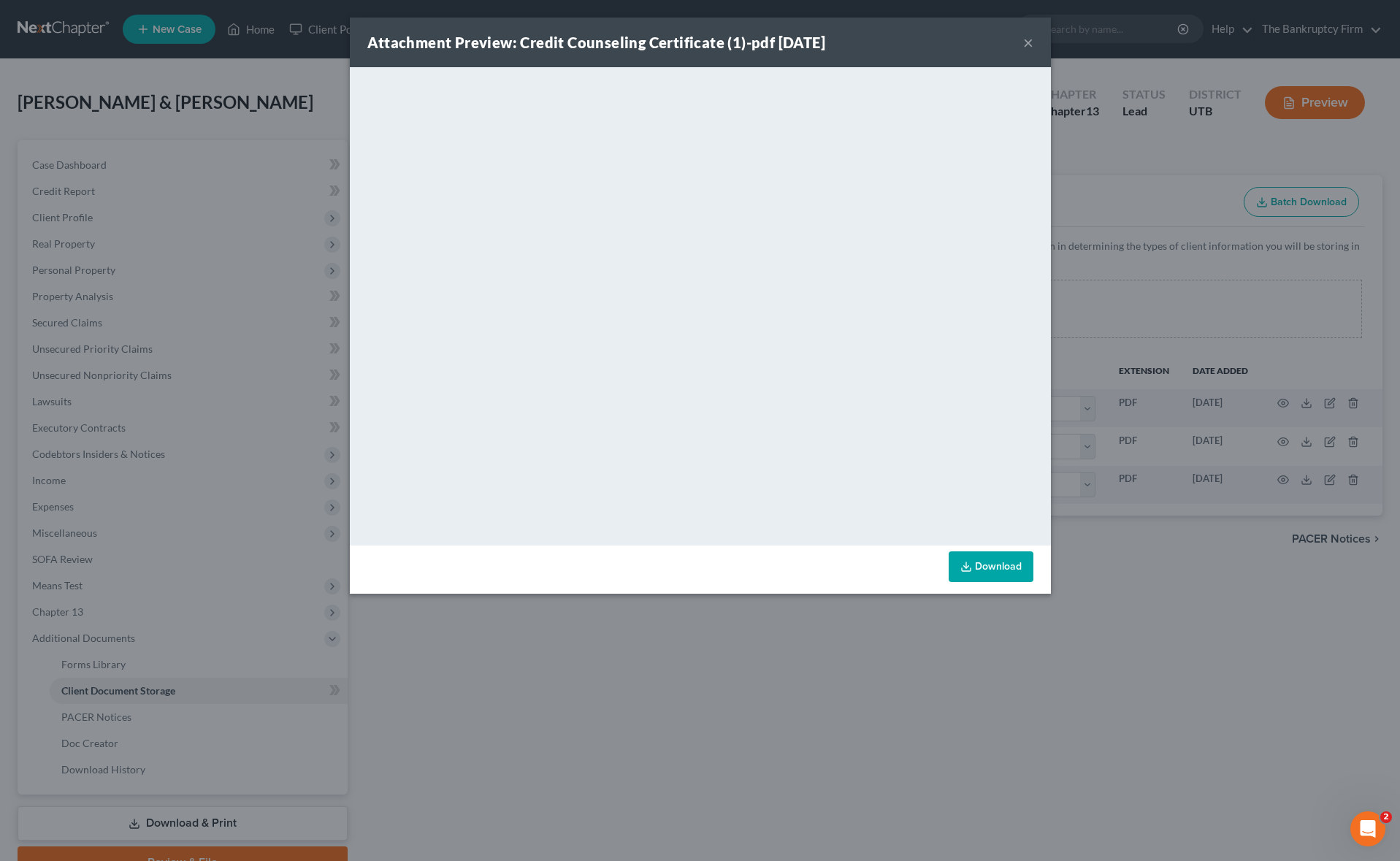
click at [1026, 42] on button "×" at bounding box center [1028, 42] width 10 height 18
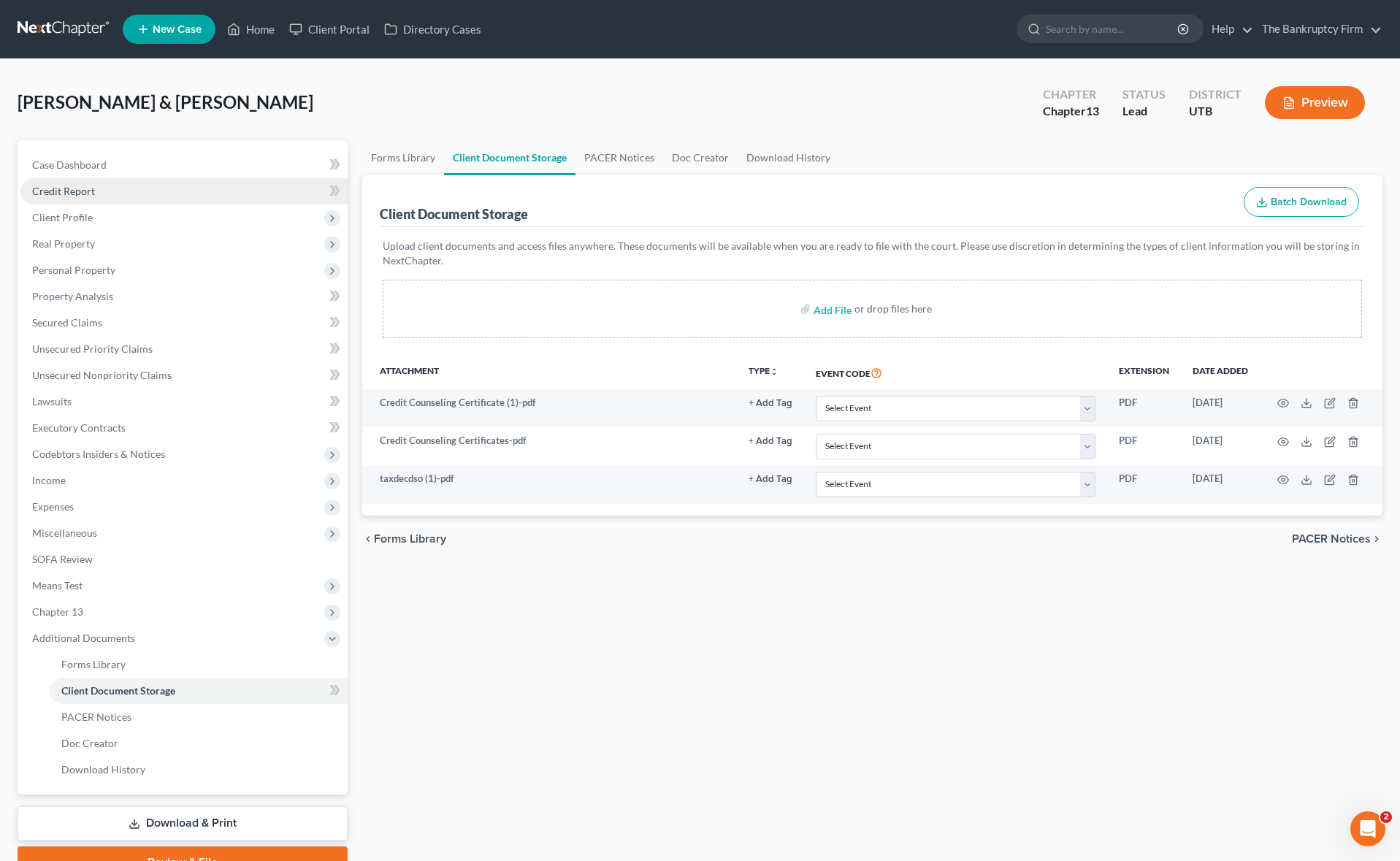
click at [87, 190] on span "Credit Report" at bounding box center [63, 191] width 63 height 13
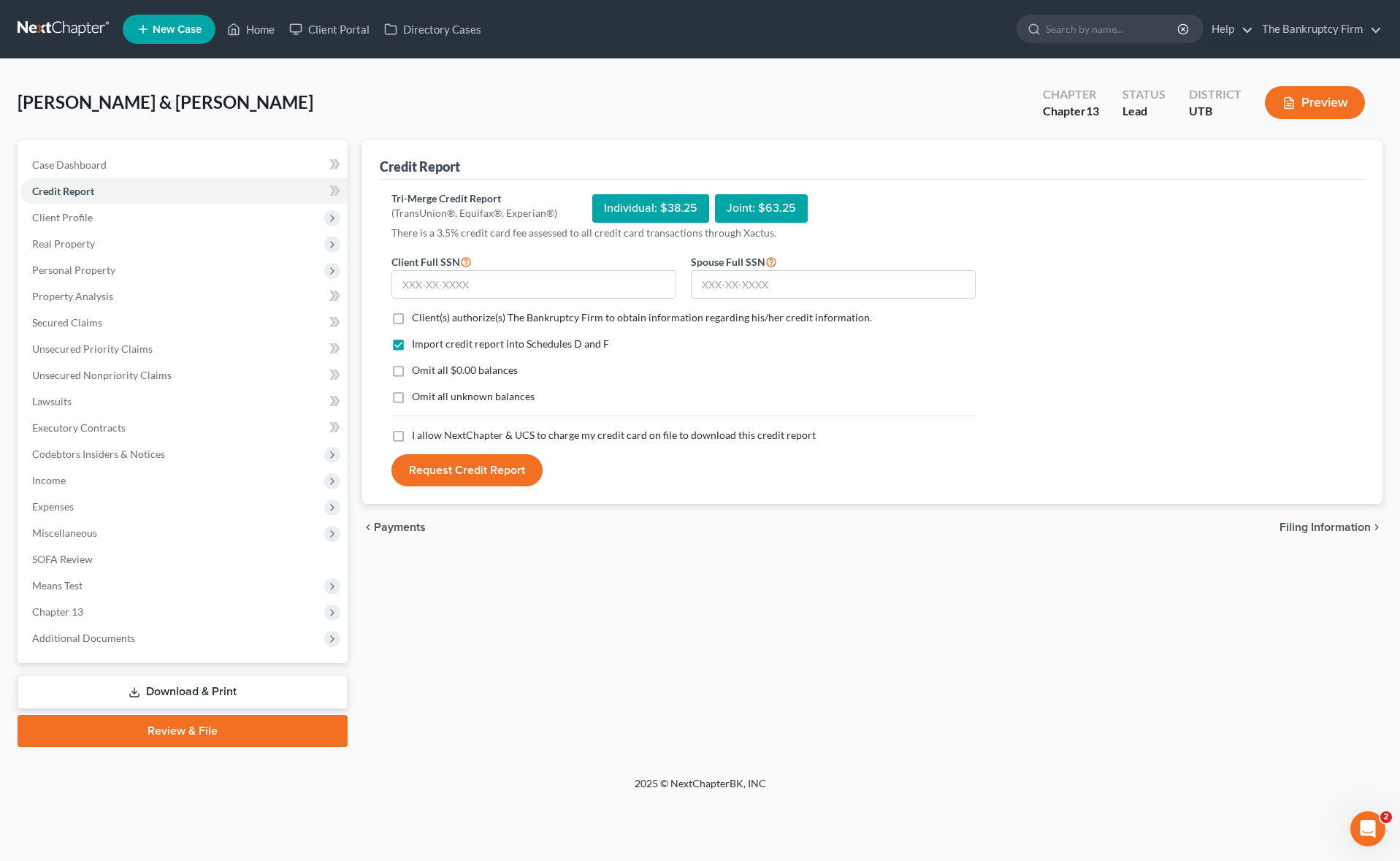
drag, startPoint x: 396, startPoint y: 314, endPoint x: 401, endPoint y: 410, distance: 96.1
click at [412, 315] on label "Client(s) authorize(s) The Bankruptcy Firm to obtain information regarding his/…" at bounding box center [641, 318] width 460 height 15
click at [418, 315] on input "Client(s) authorize(s) The Bankruptcy Firm to obtain information regarding his/…" at bounding box center [422, 315] width 10 height 10
checkbox input "true"
click at [412, 435] on label "I allow NextChapter & UCS to charge my credit card on file to download this cre…" at bounding box center [613, 435] width 404 height 15
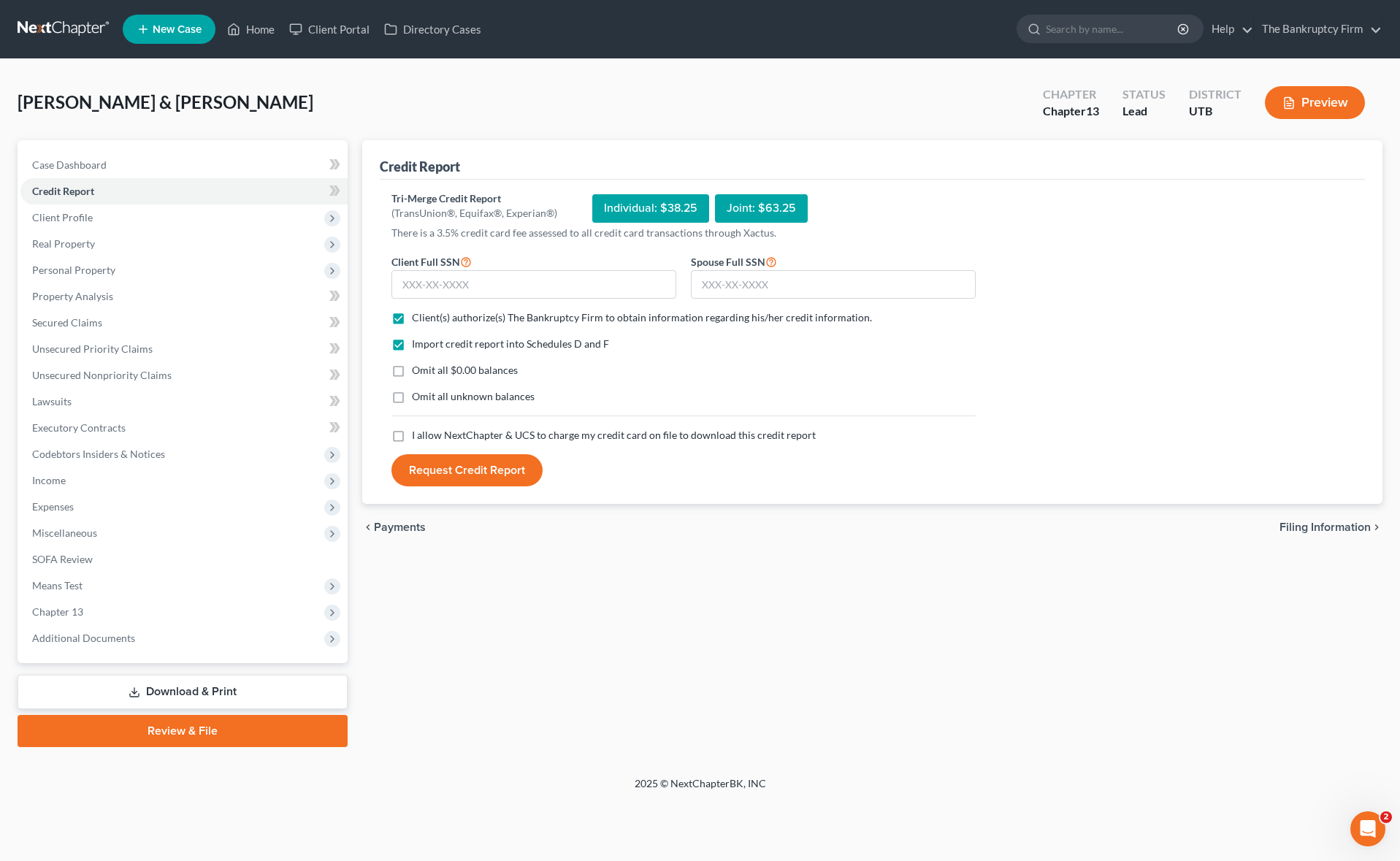
click at [418, 435] on input "I allow NextChapter & UCS to charge my credit card on file to download this cre…" at bounding box center [422, 432] width 10 height 10
checkbox input "true"
click at [81, 222] on span "Client Profile" at bounding box center [62, 217] width 61 height 13
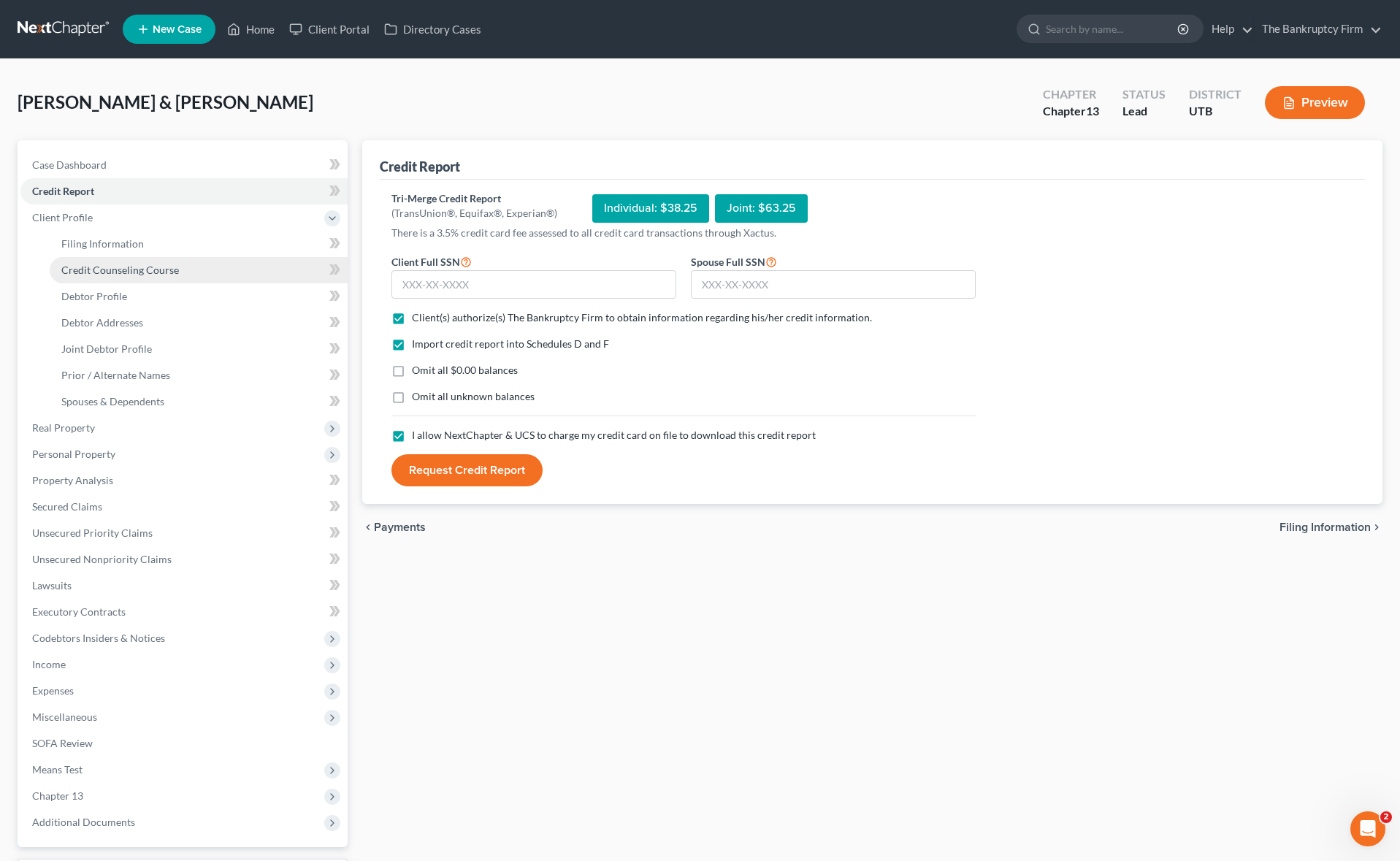
click at [128, 273] on span "Credit Counseling Course" at bounding box center [120, 270] width 117 height 13
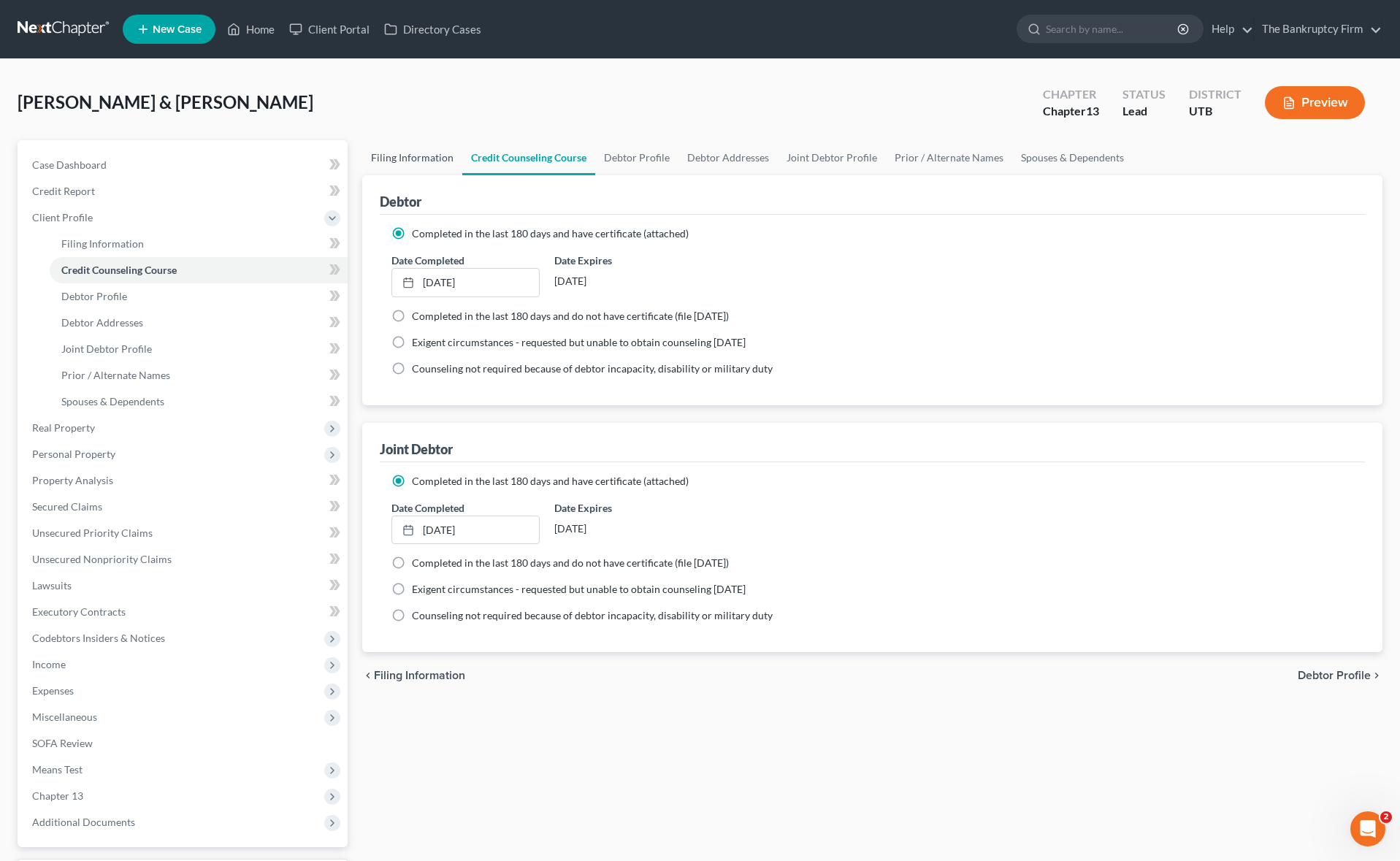
click at [408, 153] on link "Filing Information" at bounding box center [412, 157] width 100 height 35
select select "1"
select select "3"
select select "81"
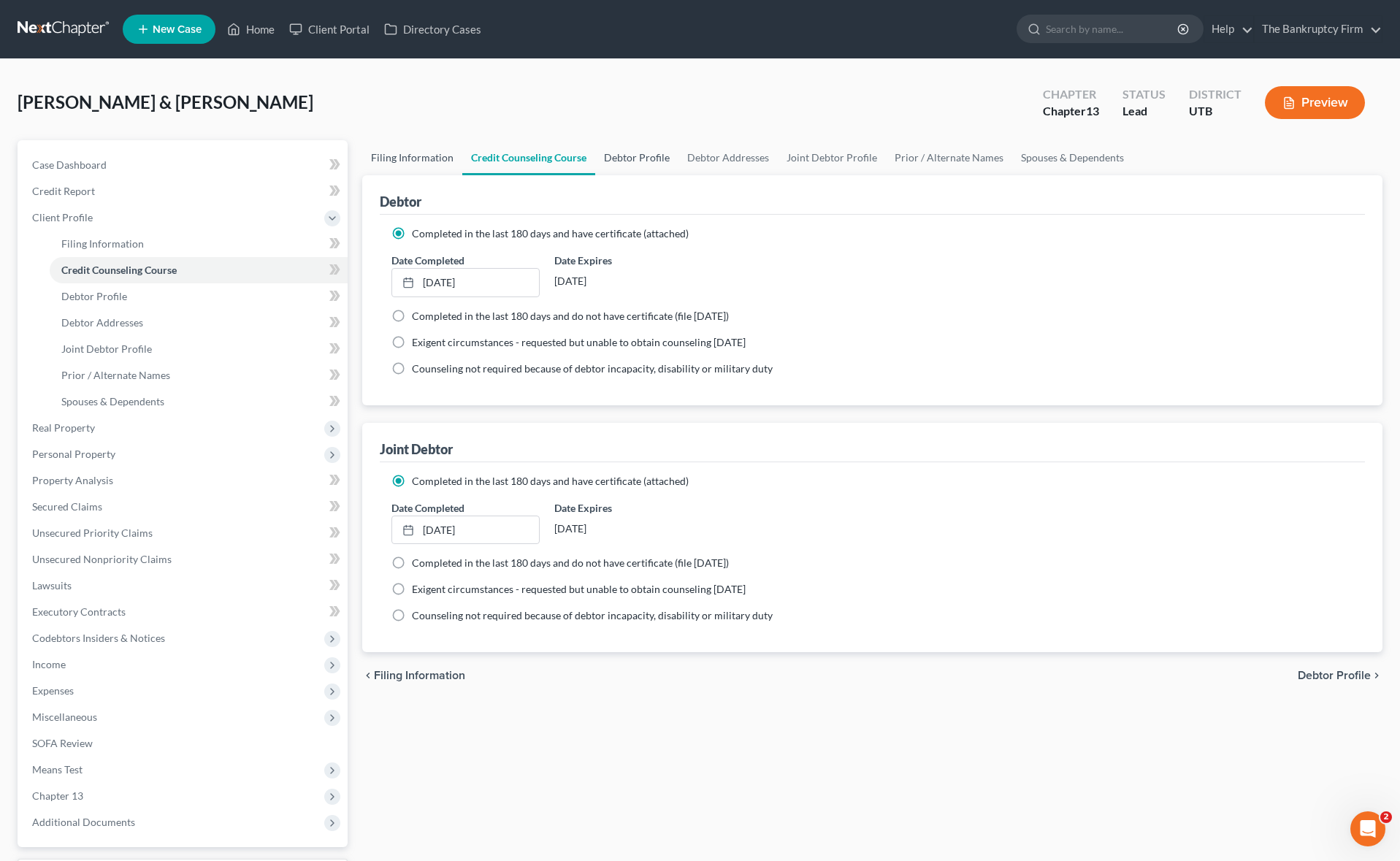
select select "0"
select select "46"
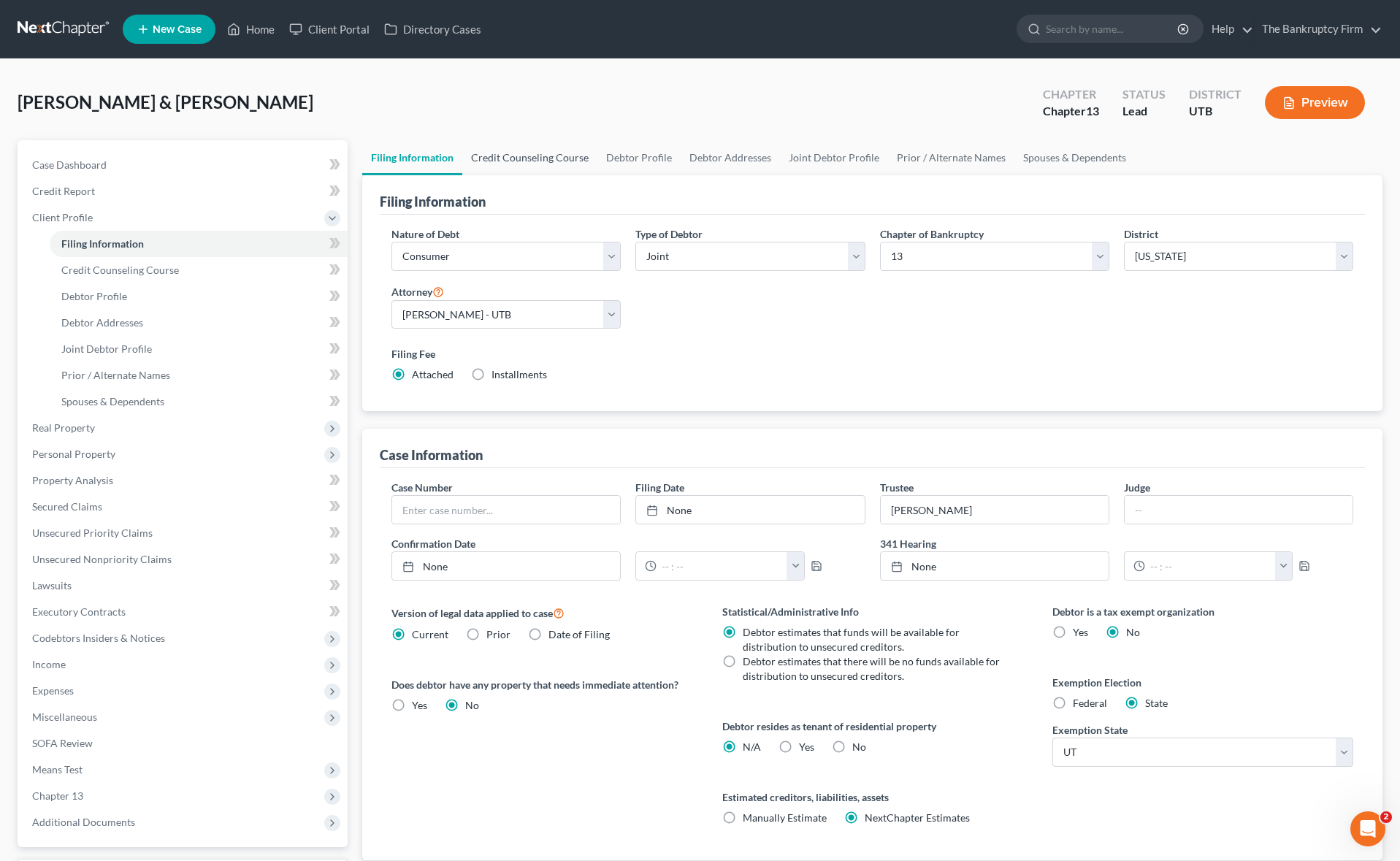
click at [549, 160] on link "Credit Counseling Course" at bounding box center [530, 157] width 135 height 35
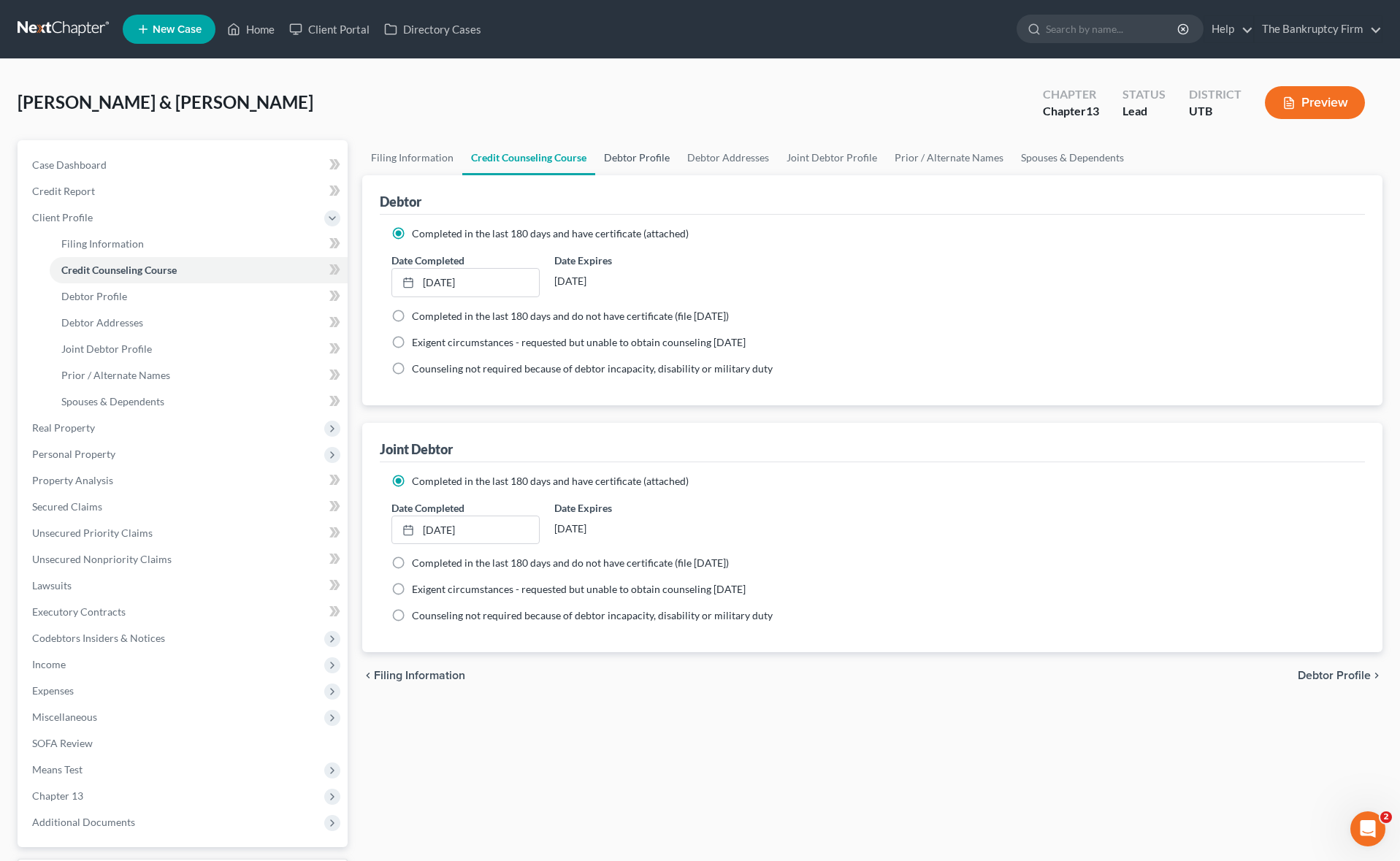
click at [632, 160] on link "Debtor Profile" at bounding box center [637, 157] width 83 height 35
select select "1"
select select "2"
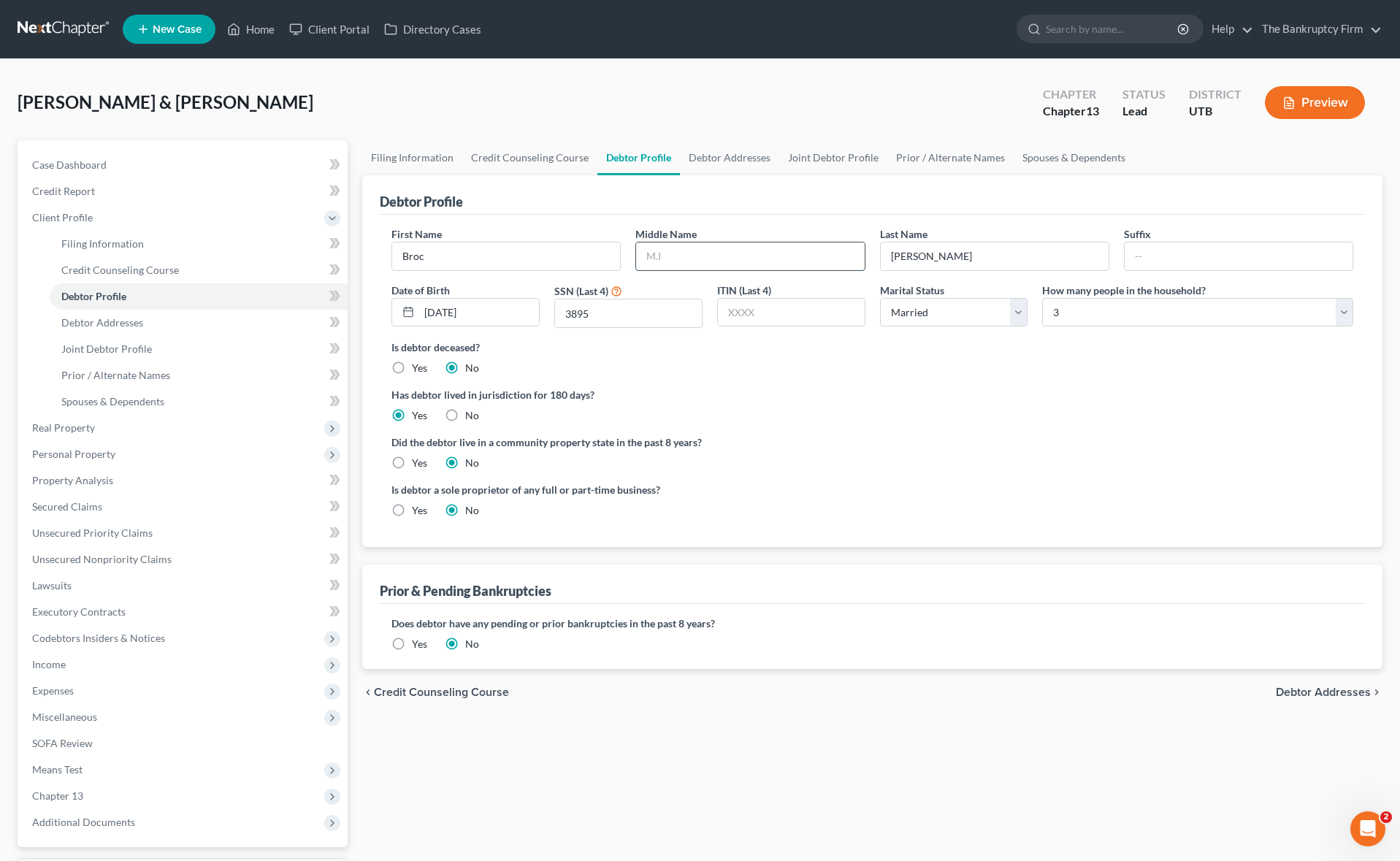
click at [687, 251] on input "text" at bounding box center [750, 256] width 228 height 27
type input "[PERSON_NAME]"
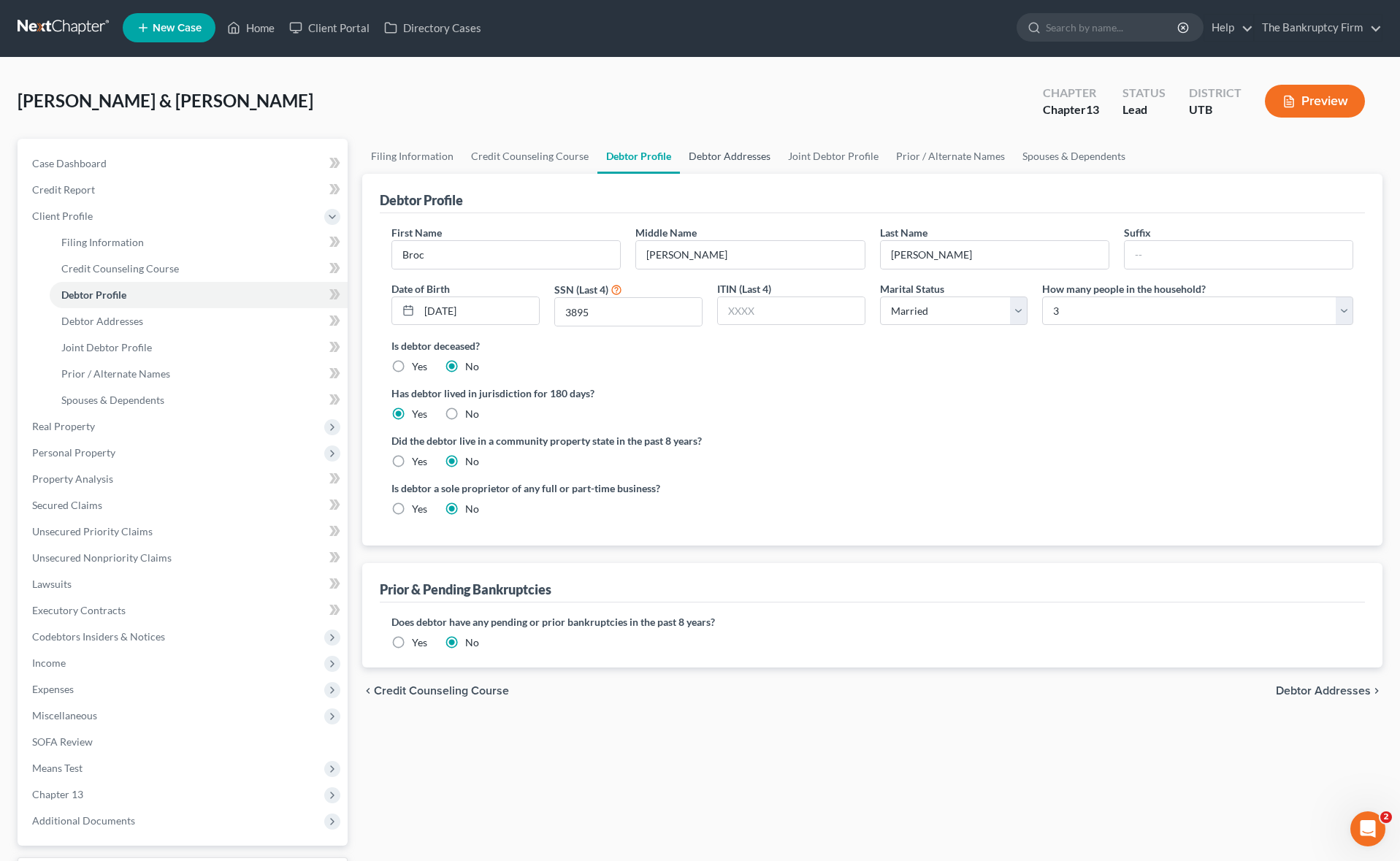
click at [732, 157] on link "Debtor Addresses" at bounding box center [730, 156] width 100 height 35
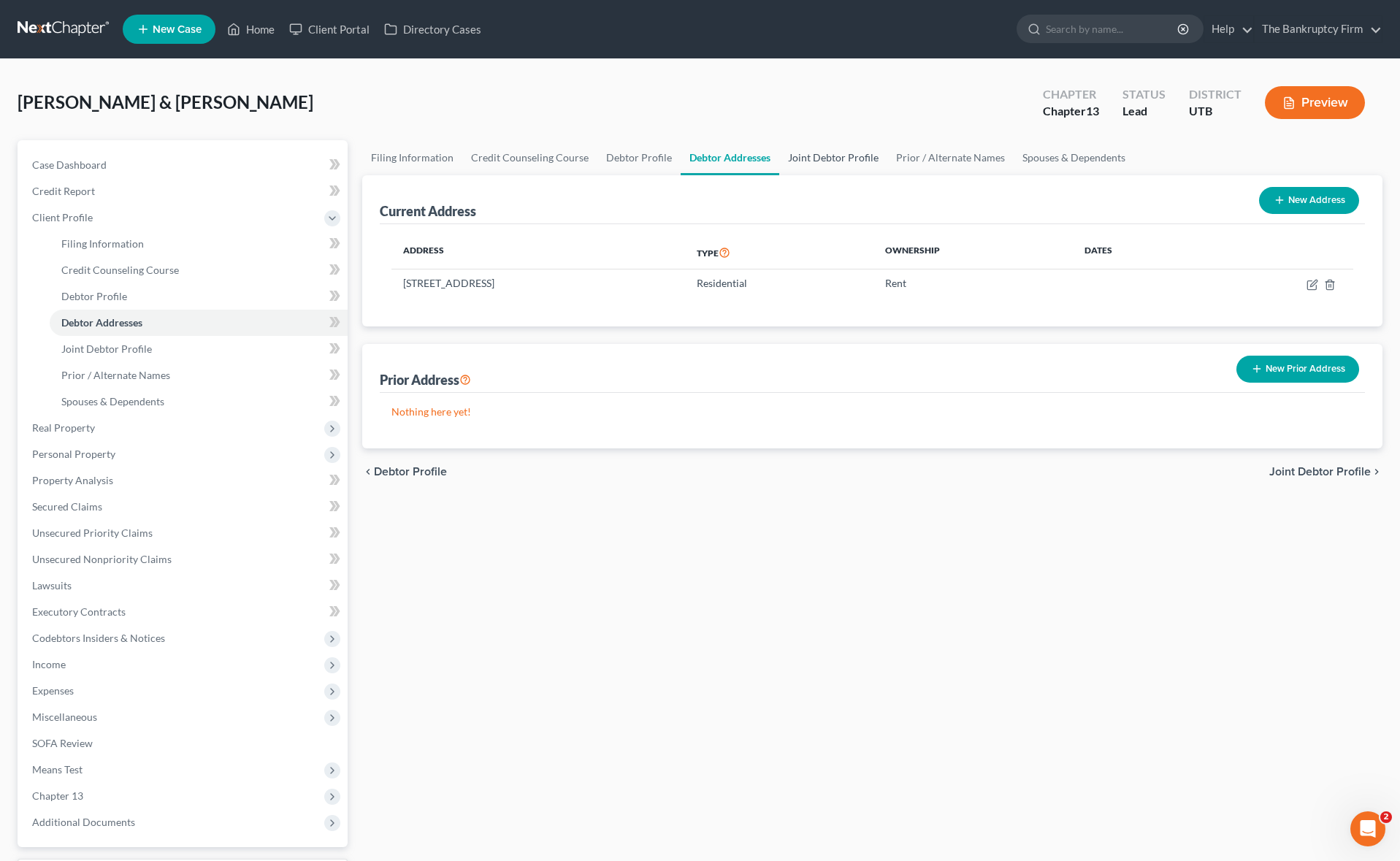
click at [844, 158] on link "Joint Debtor Profile" at bounding box center [832, 157] width 108 height 35
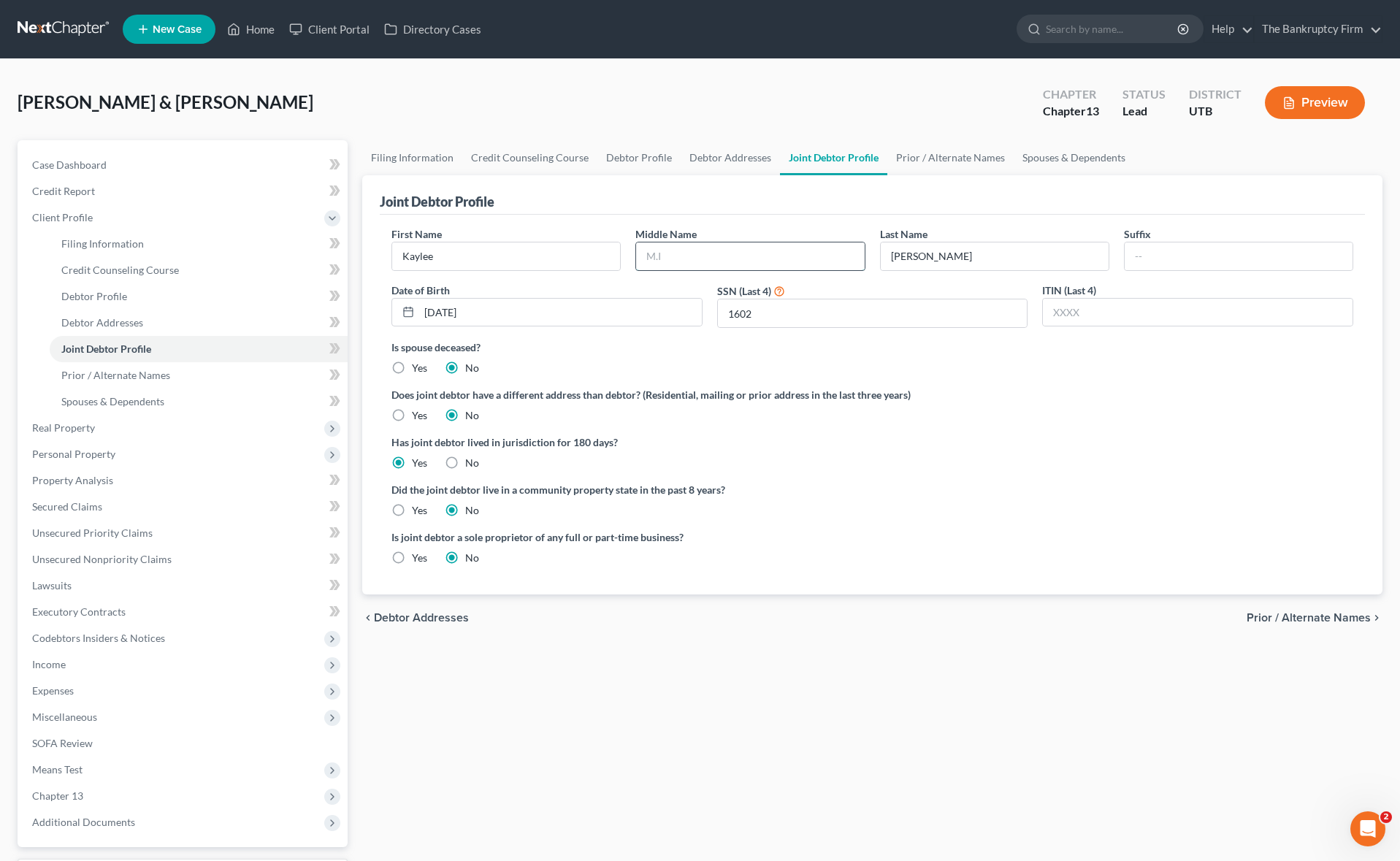
click at [705, 255] on input "text" at bounding box center [750, 256] width 228 height 27
type input "[PERSON_NAME]"
click at [612, 204] on div "Joint Debtor Profile" at bounding box center [872, 195] width 985 height 39
click at [644, 155] on link "Debtor Profile" at bounding box center [639, 157] width 83 height 35
select select "1"
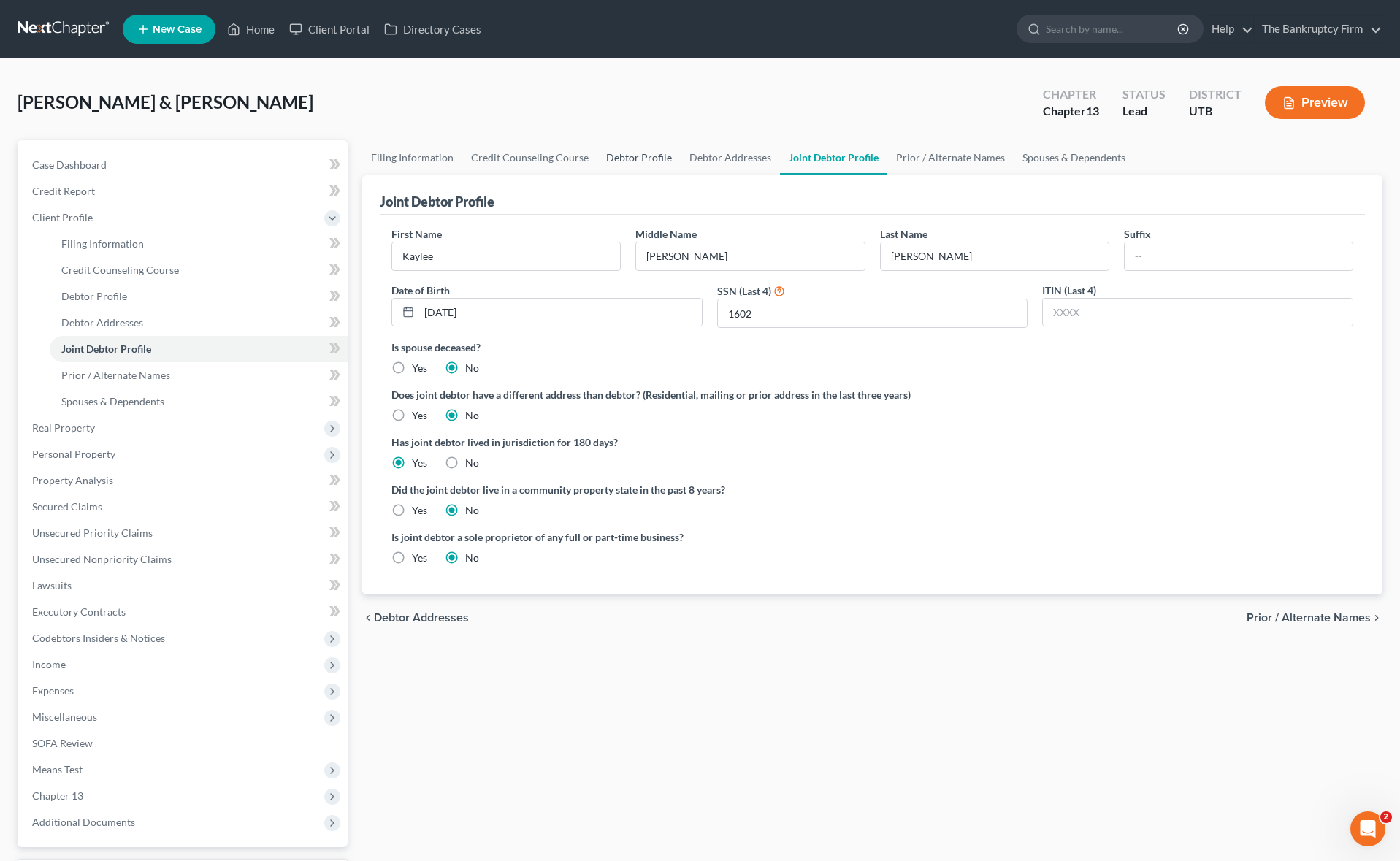
select select "2"
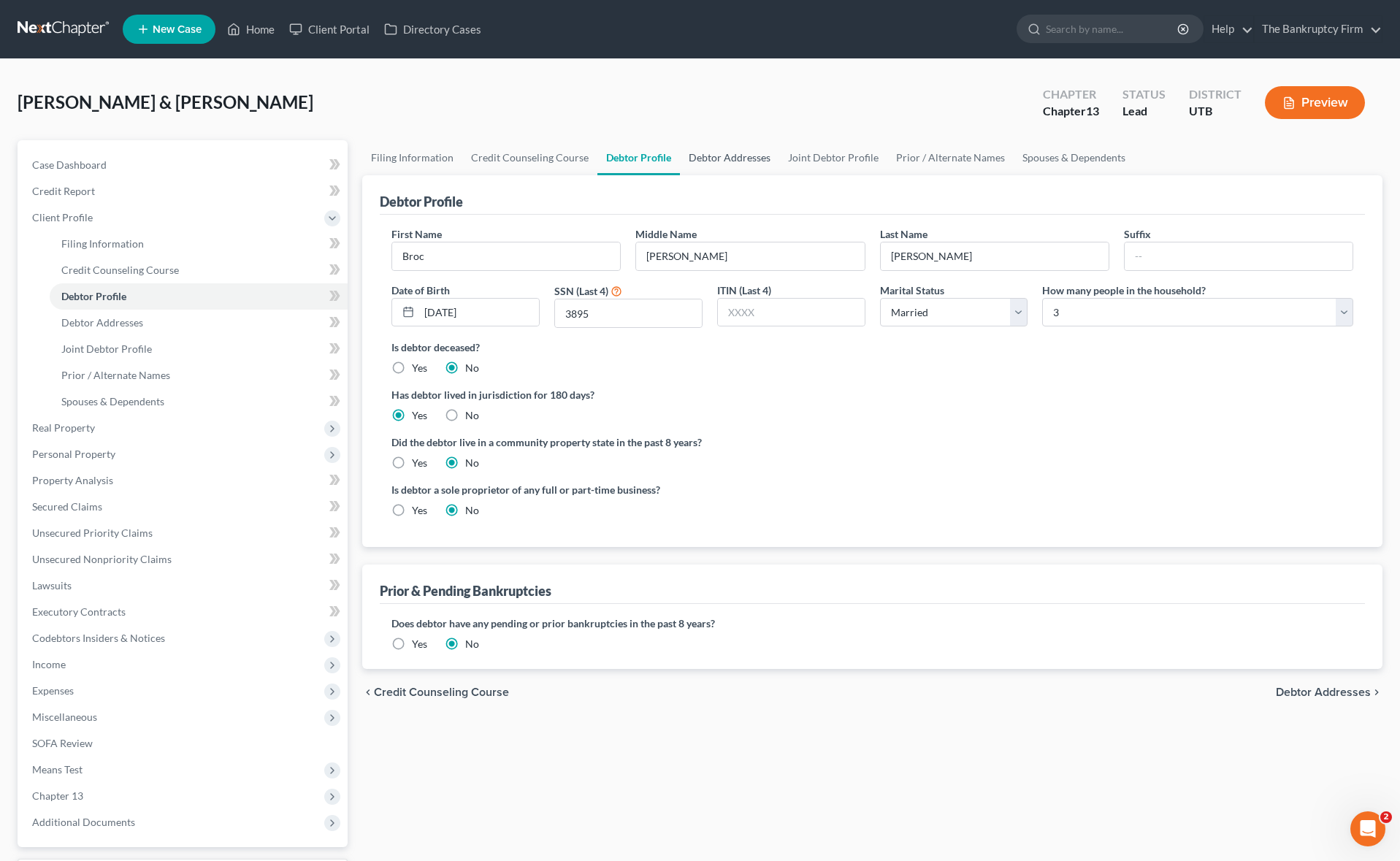
click at [720, 153] on link "Debtor Addresses" at bounding box center [730, 157] width 100 height 35
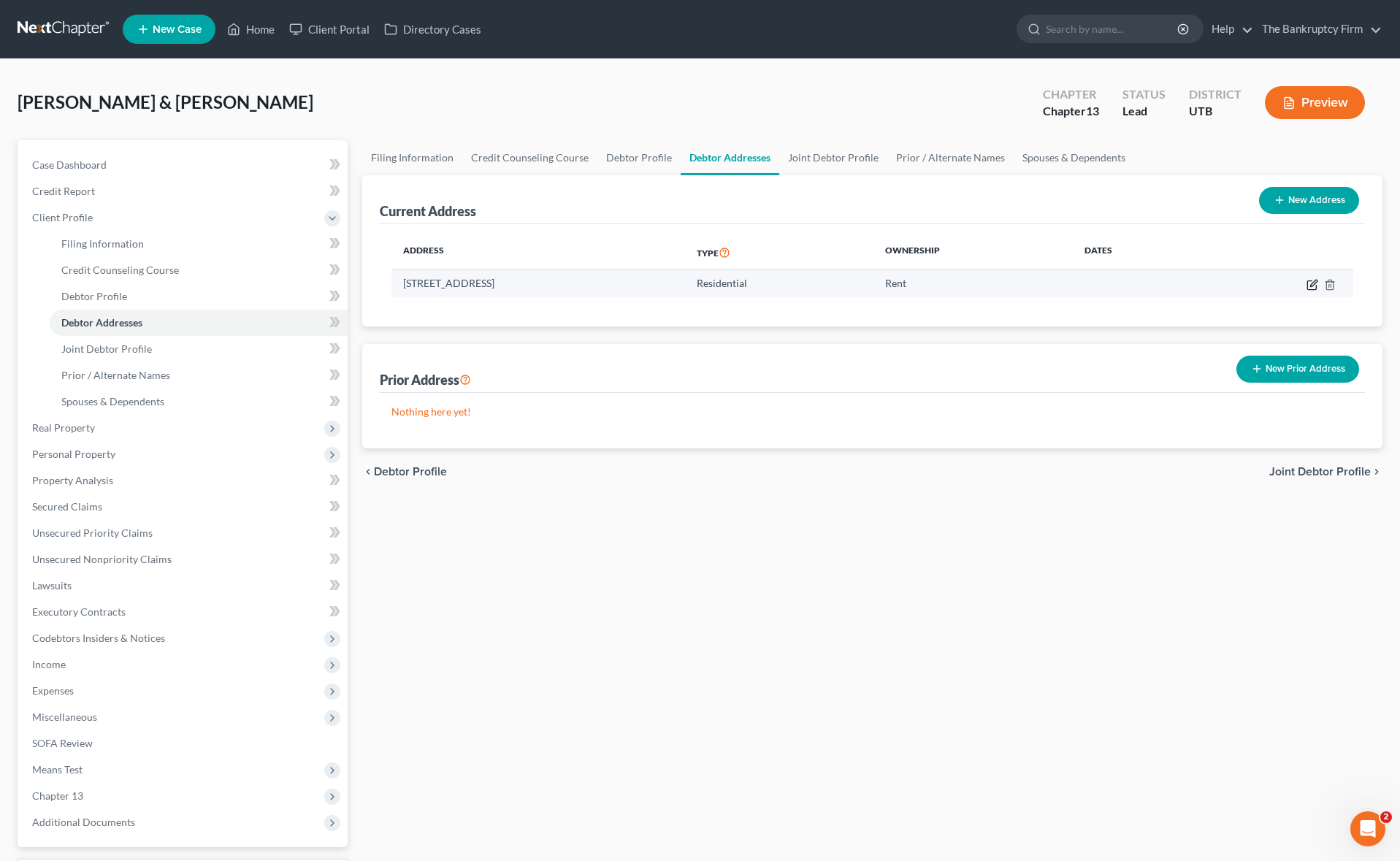
click at [1313, 282] on icon "button" at bounding box center [1313, 282] width 7 height 7
select select "46"
select select "24"
select select "0"
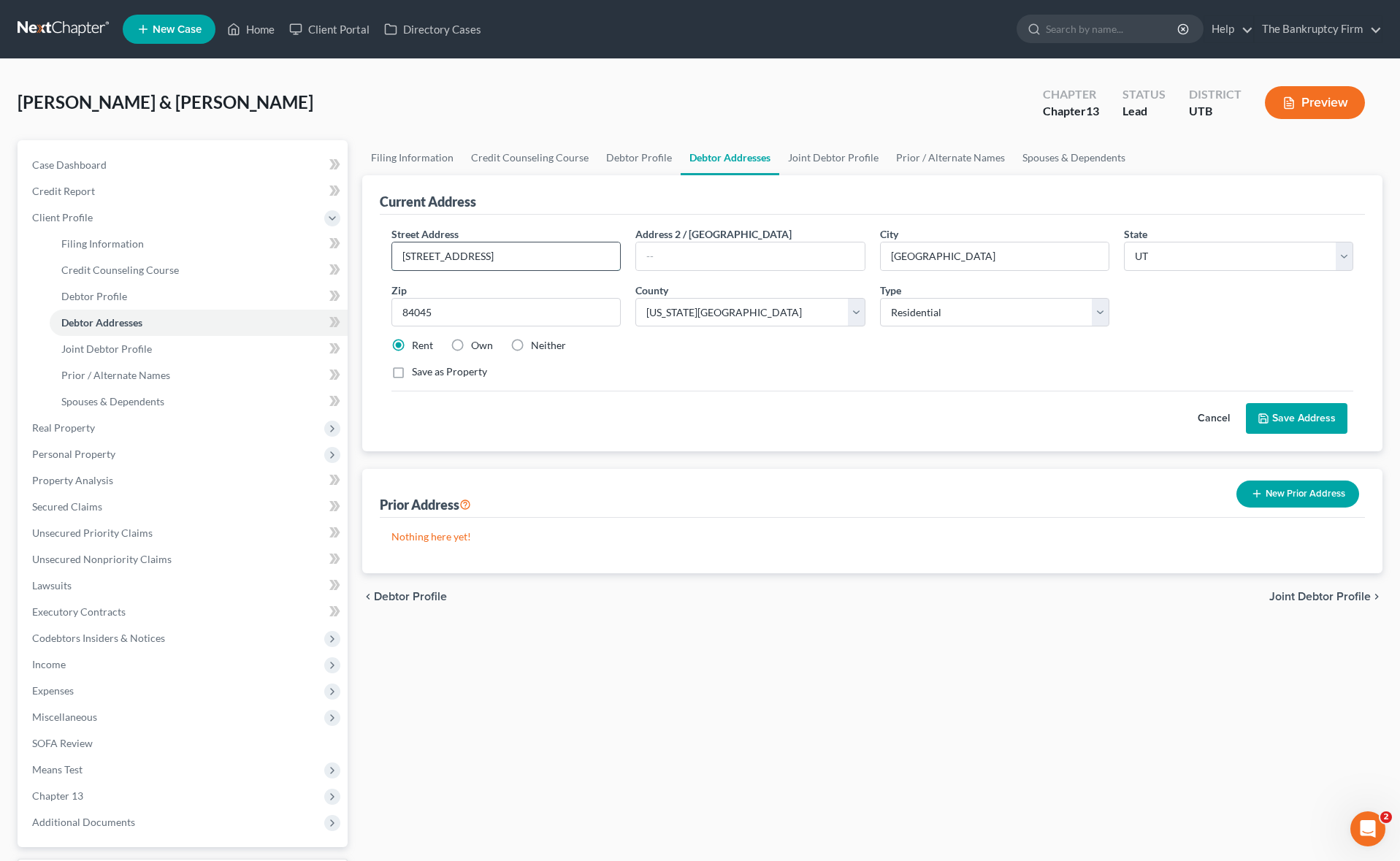
click at [403, 260] on input "[STREET_ADDRESS]" at bounding box center [506, 256] width 228 height 27
type input "[STREET_ADDRESS]"
click at [834, 157] on link "Joint Debtor Profile" at bounding box center [832, 157] width 108 height 35
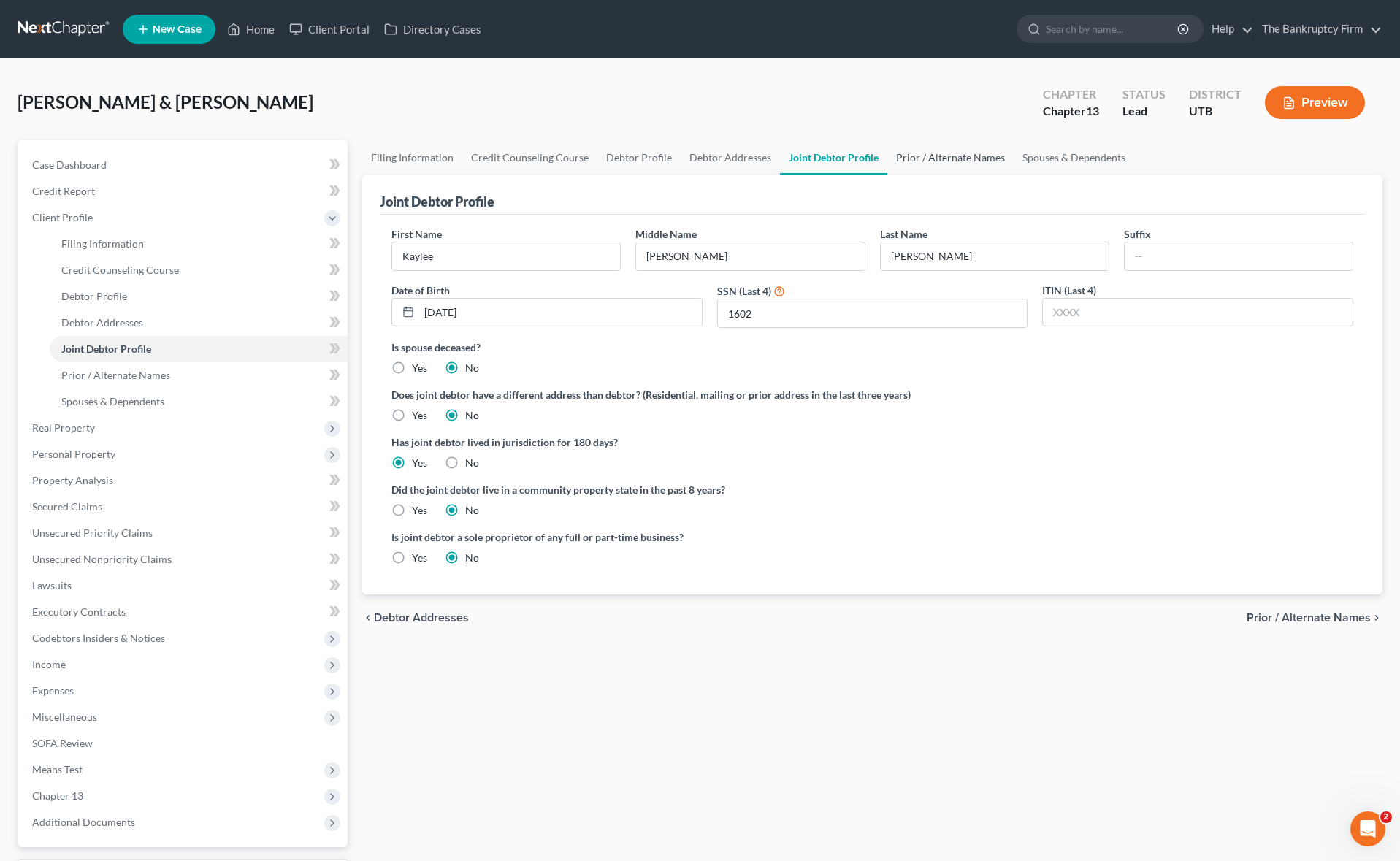
click at [944, 157] on link "Prior / Alternate Names" at bounding box center [950, 157] width 126 height 35
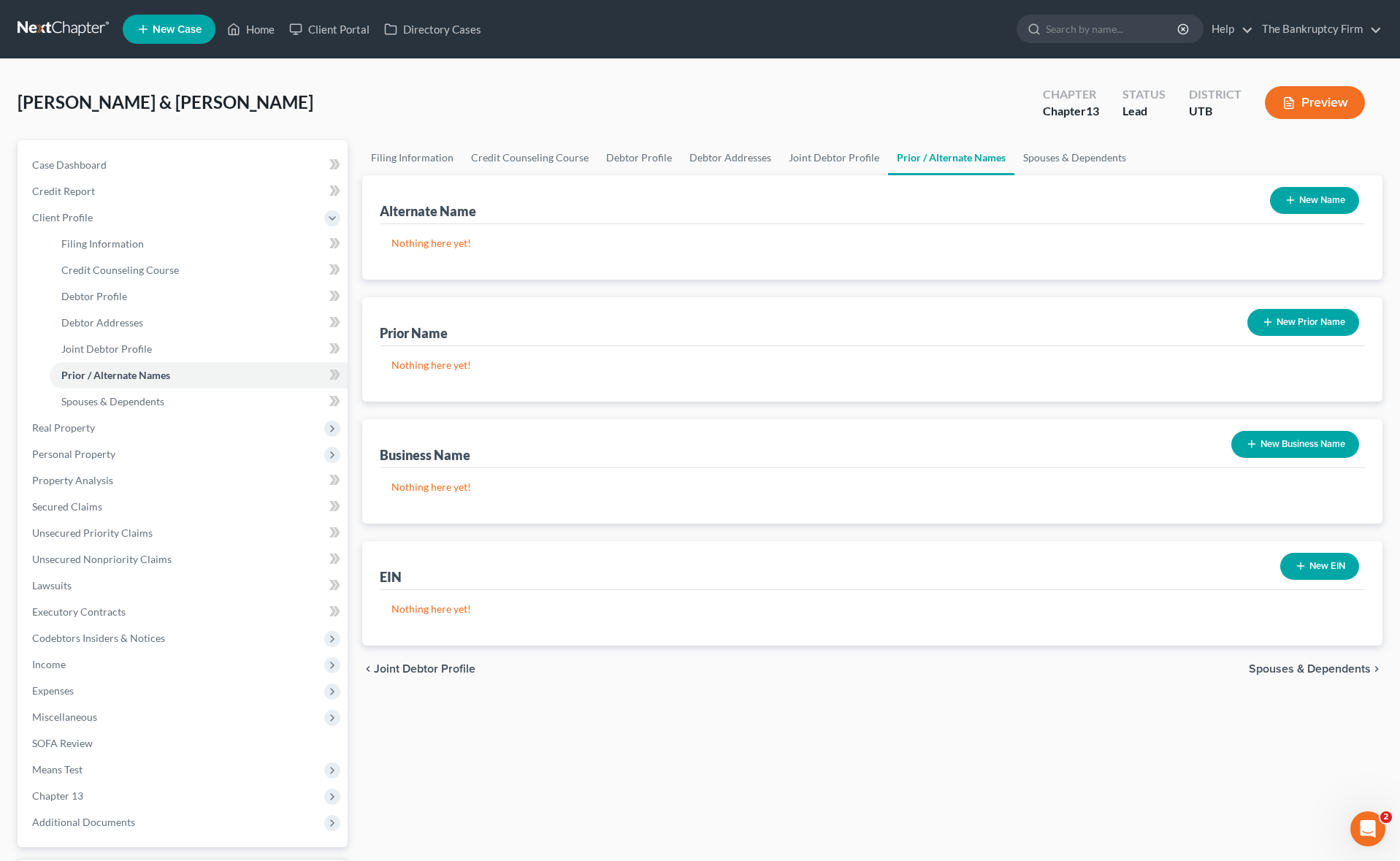
click at [1304, 322] on button "New Prior Name" at bounding box center [1303, 322] width 111 height 27
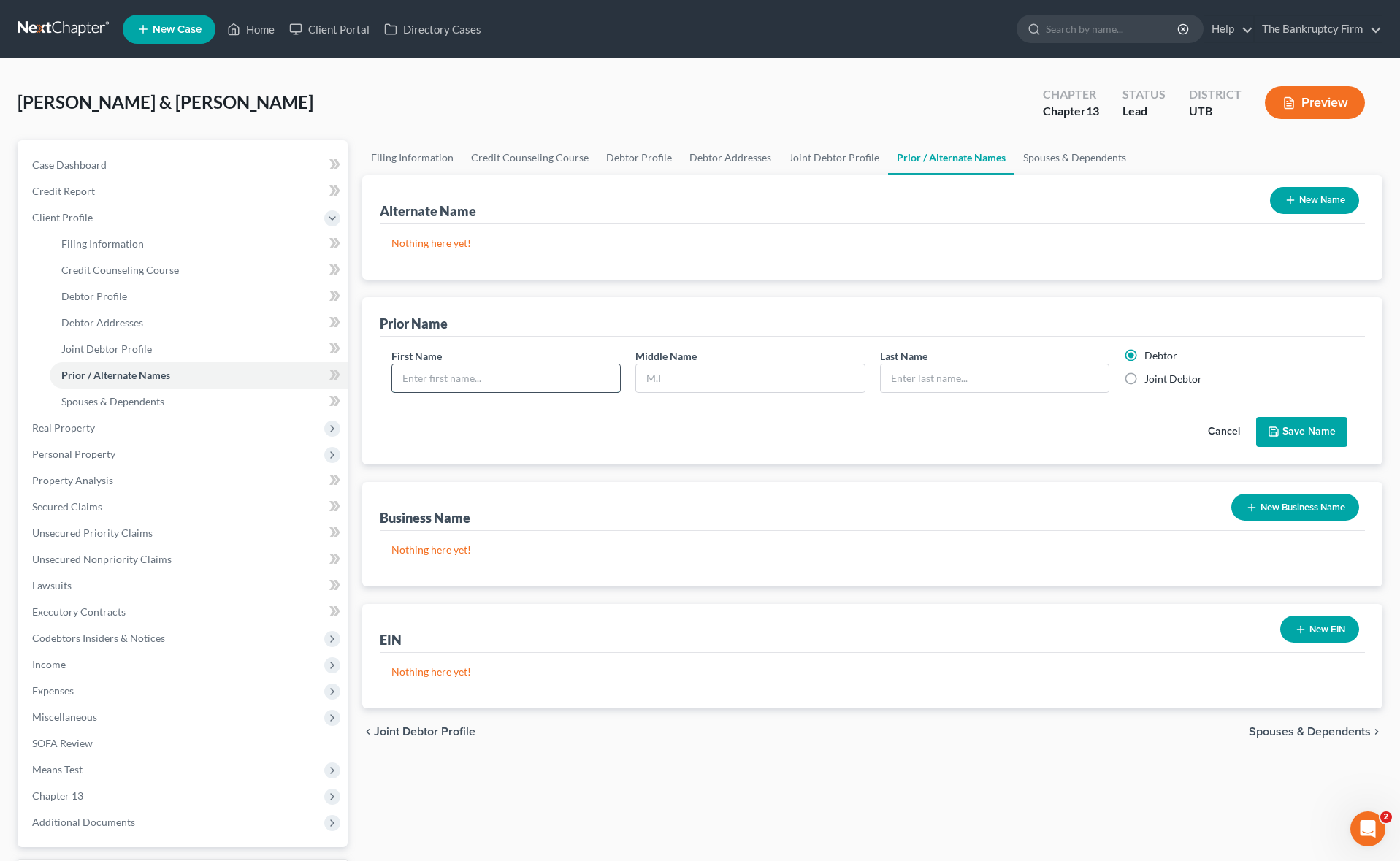
click at [470, 374] on input "text" at bounding box center [506, 377] width 228 height 27
type input "Kaylee"
type input "[PERSON_NAME]"
click at [1311, 429] on button "Save Name" at bounding box center [1301, 432] width 91 height 30
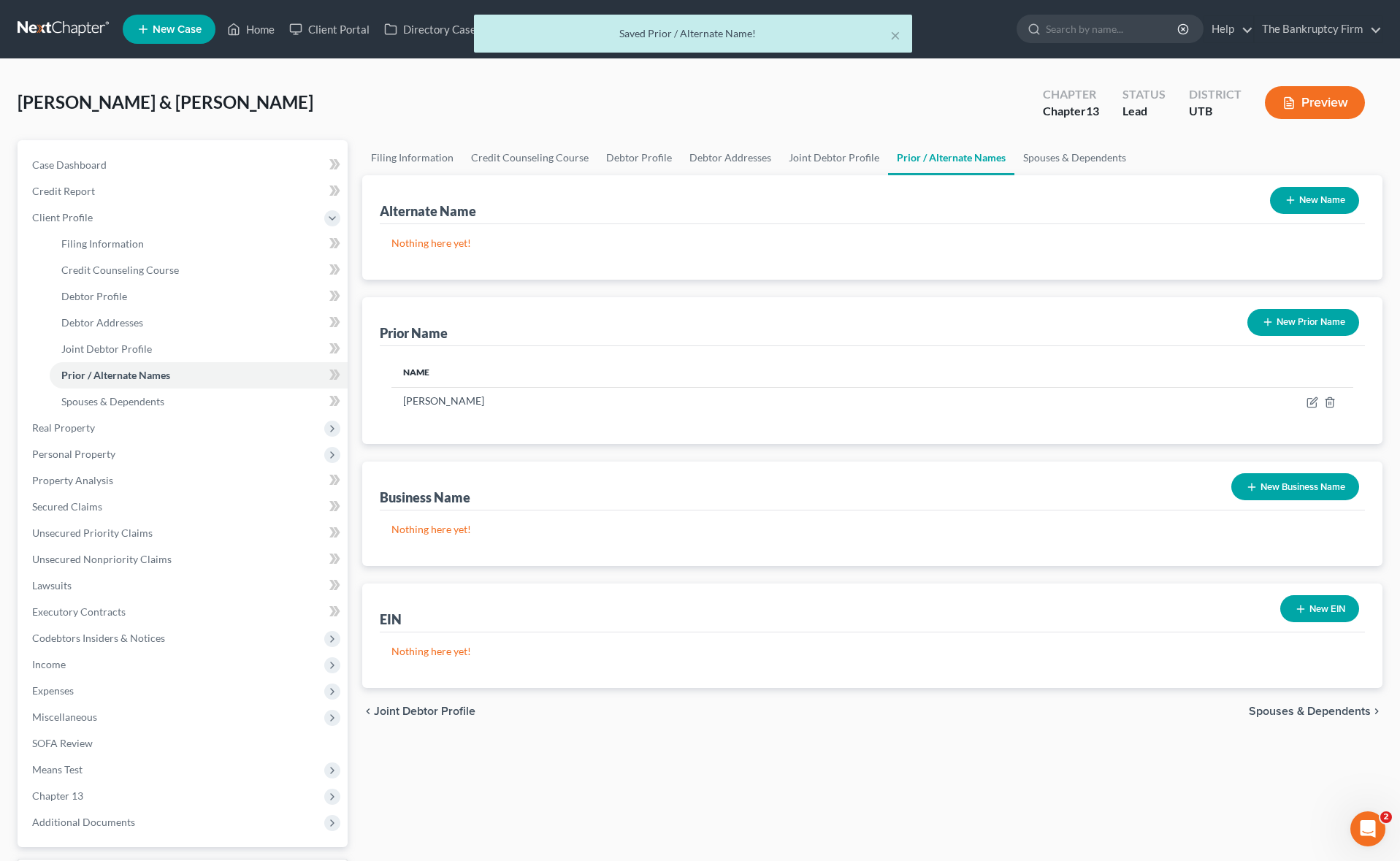
click at [1317, 319] on button "New Prior Name" at bounding box center [1303, 322] width 111 height 27
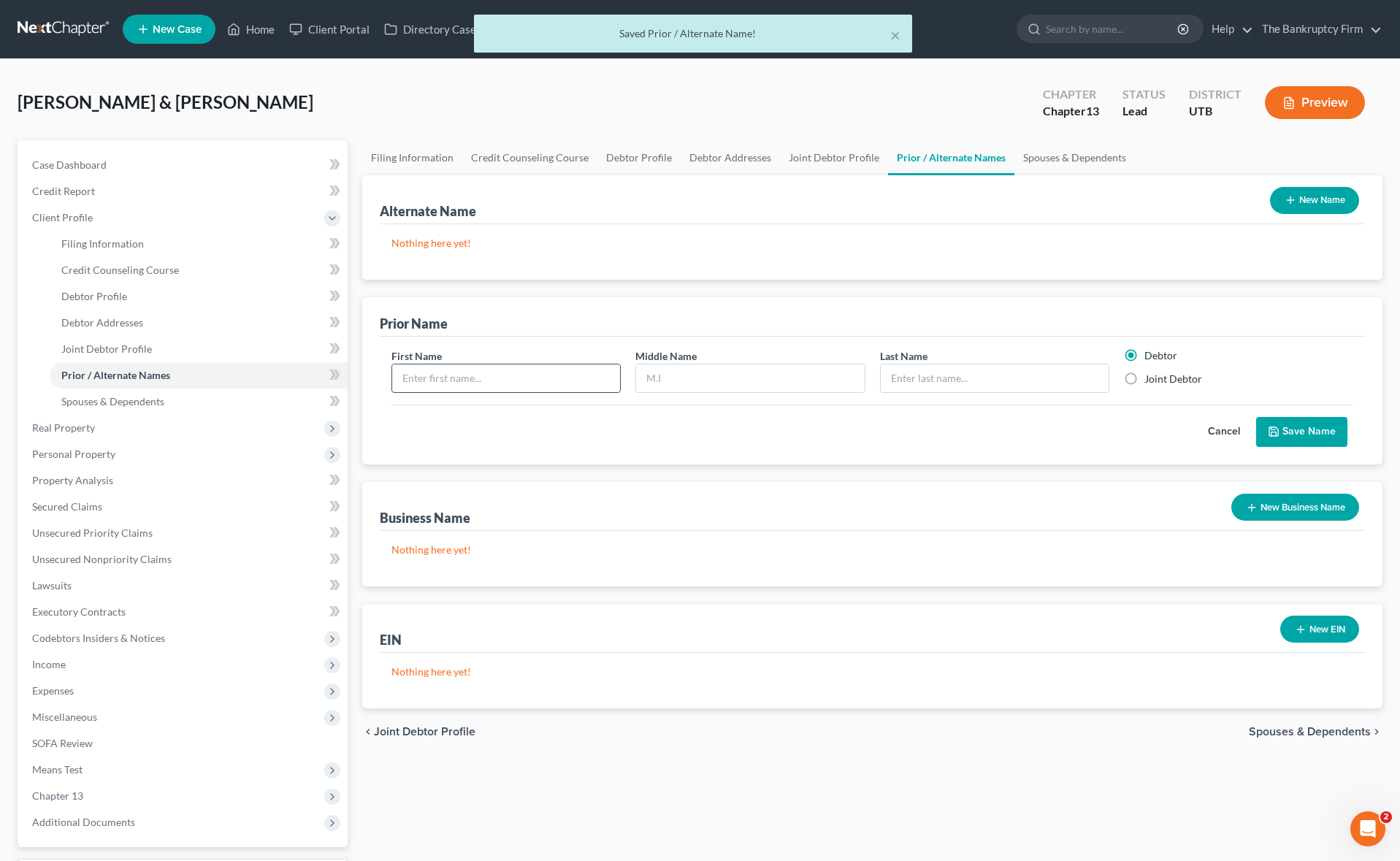
click at [469, 381] on input "text" at bounding box center [506, 377] width 228 height 27
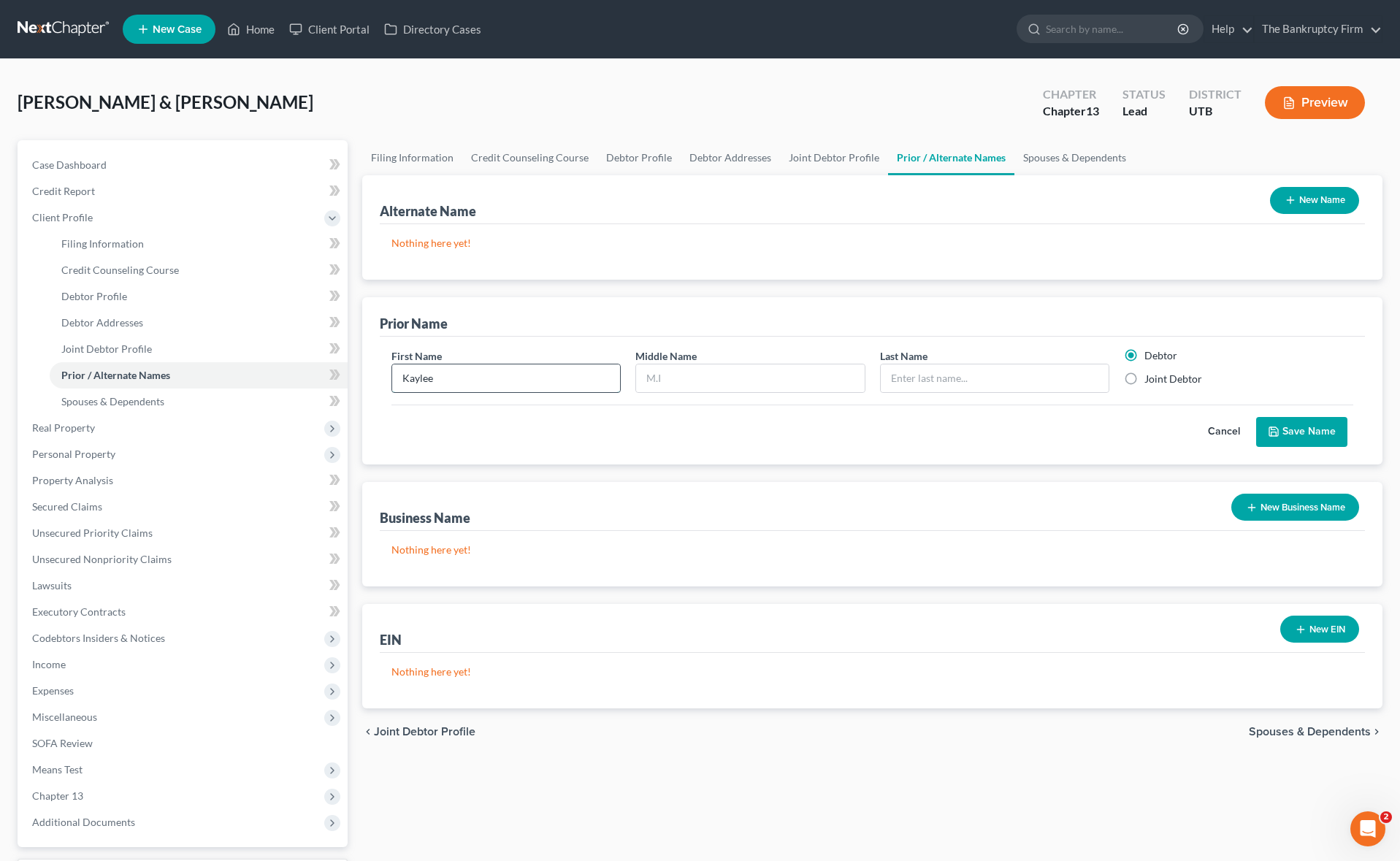
type input "Kaylee"
type input "[PERSON_NAME]"
click at [1144, 377] on label "Joint Debtor" at bounding box center [1173, 379] width 58 height 15
click at [1150, 377] on input "Joint Debtor" at bounding box center [1155, 376] width 10 height 10
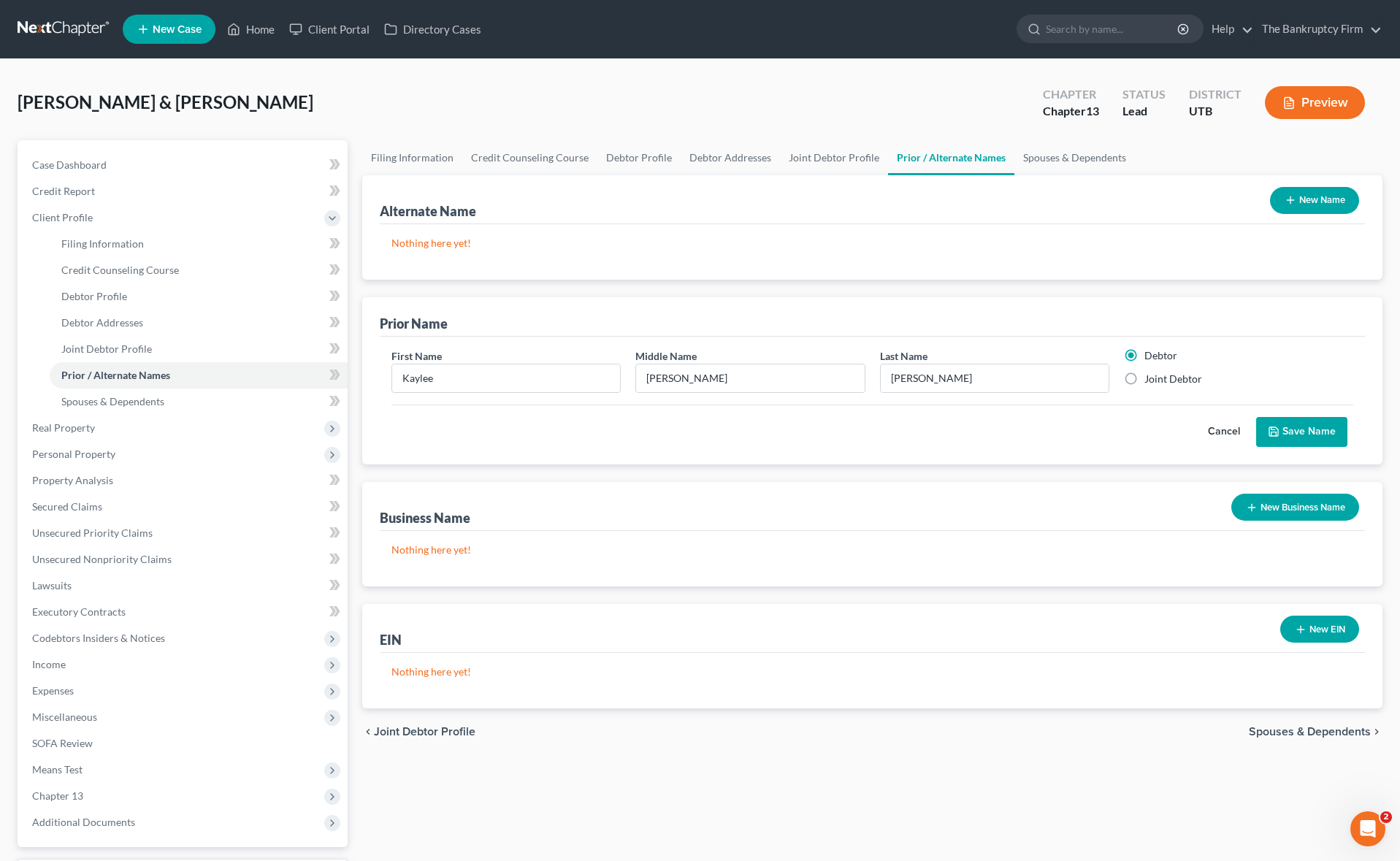
radio input "true"
radio input "false"
click at [1280, 435] on button "Save Name" at bounding box center [1301, 432] width 91 height 30
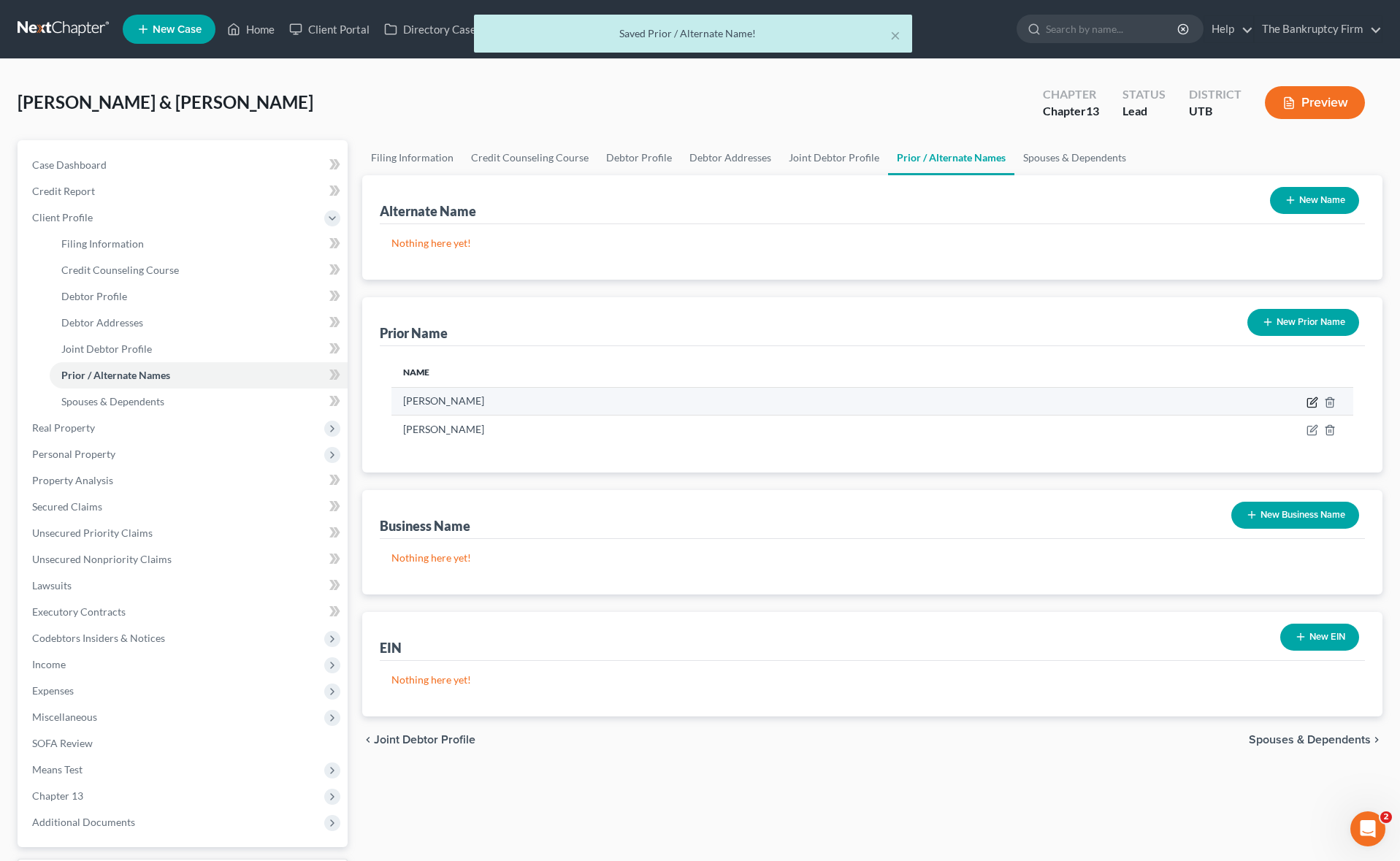
click at [1313, 401] on icon "button" at bounding box center [1313, 400] width 7 height 7
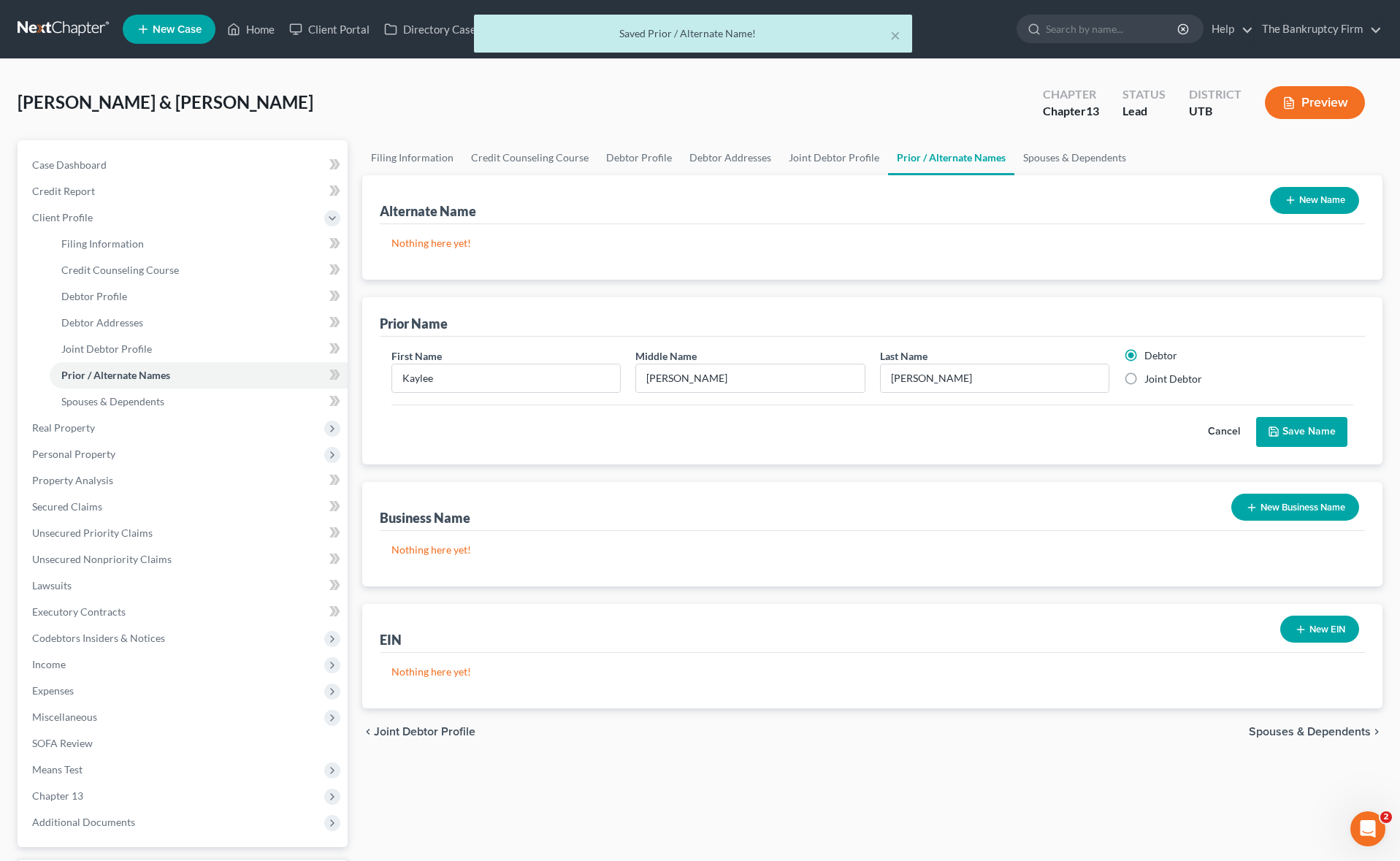
drag, startPoint x: 1131, startPoint y: 377, endPoint x: 1355, endPoint y: 432, distance: 230.7
click at [1144, 377] on label "Joint Debtor" at bounding box center [1173, 379] width 58 height 15
click at [1150, 377] on input "Joint Debtor" at bounding box center [1155, 376] width 10 height 10
radio input "true"
radio input "false"
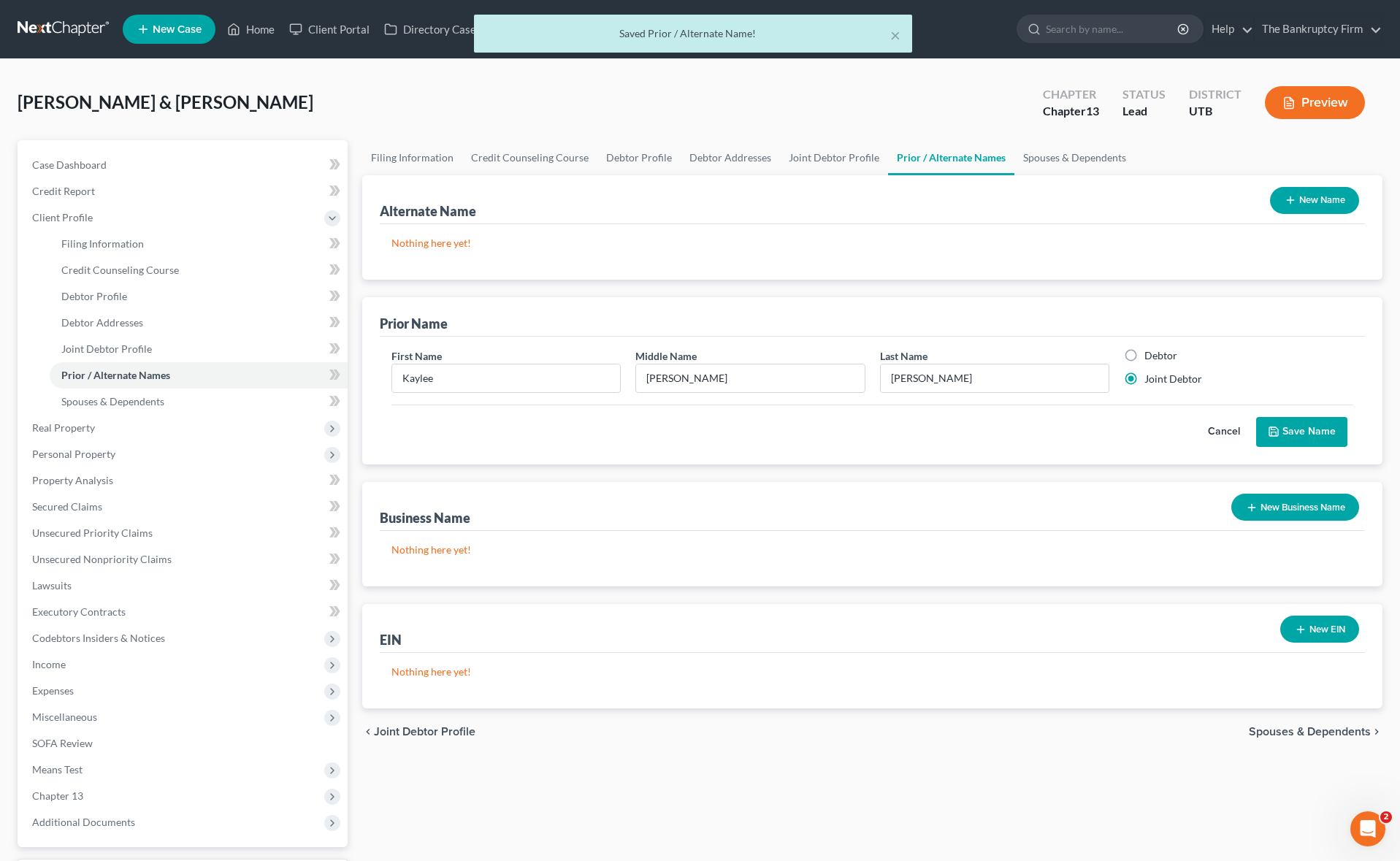
click at [1315, 432] on button "Save Name" at bounding box center [1301, 432] width 91 height 30
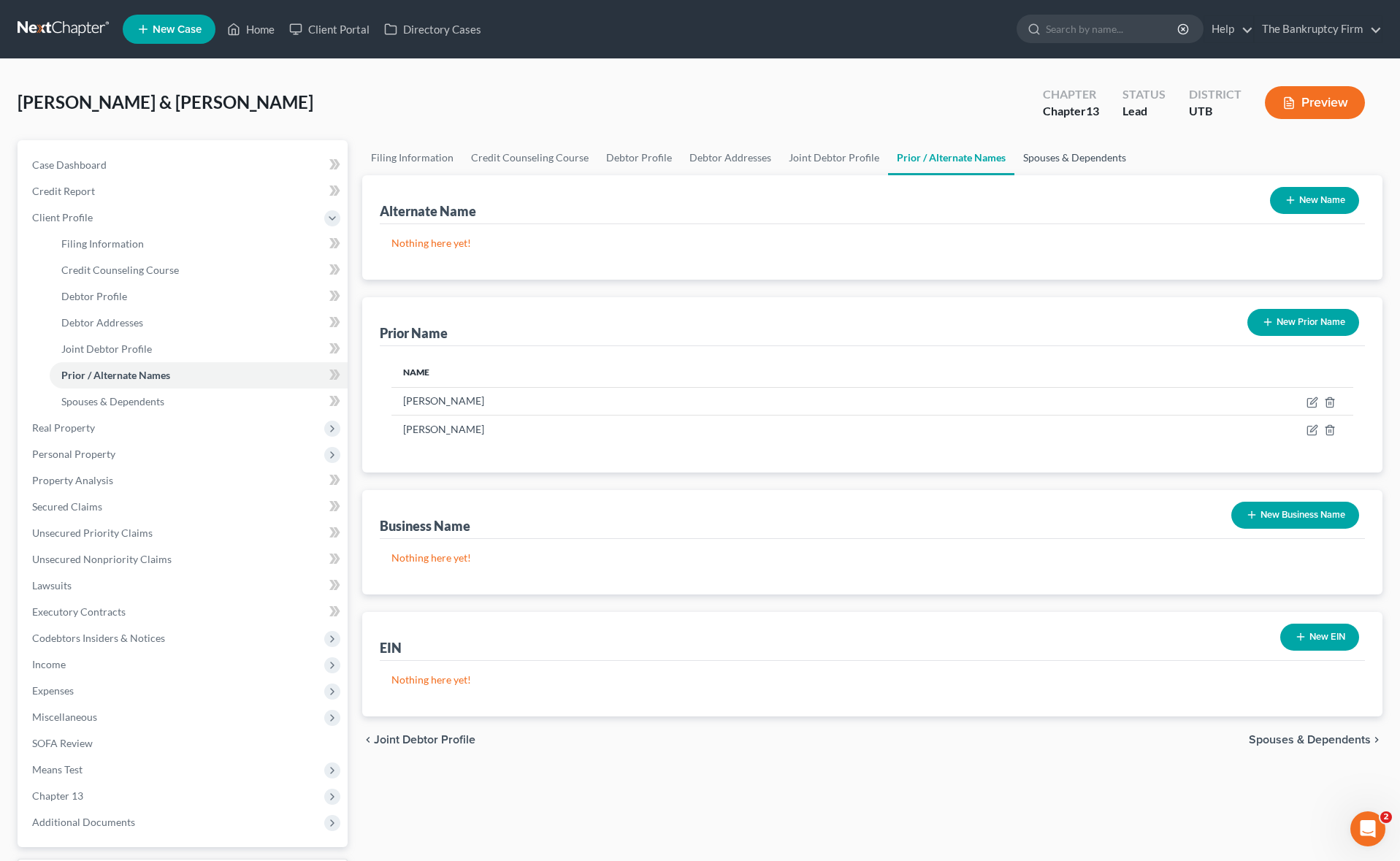
click at [1084, 153] on link "Spouses & Dependents" at bounding box center [1075, 157] width 120 height 35
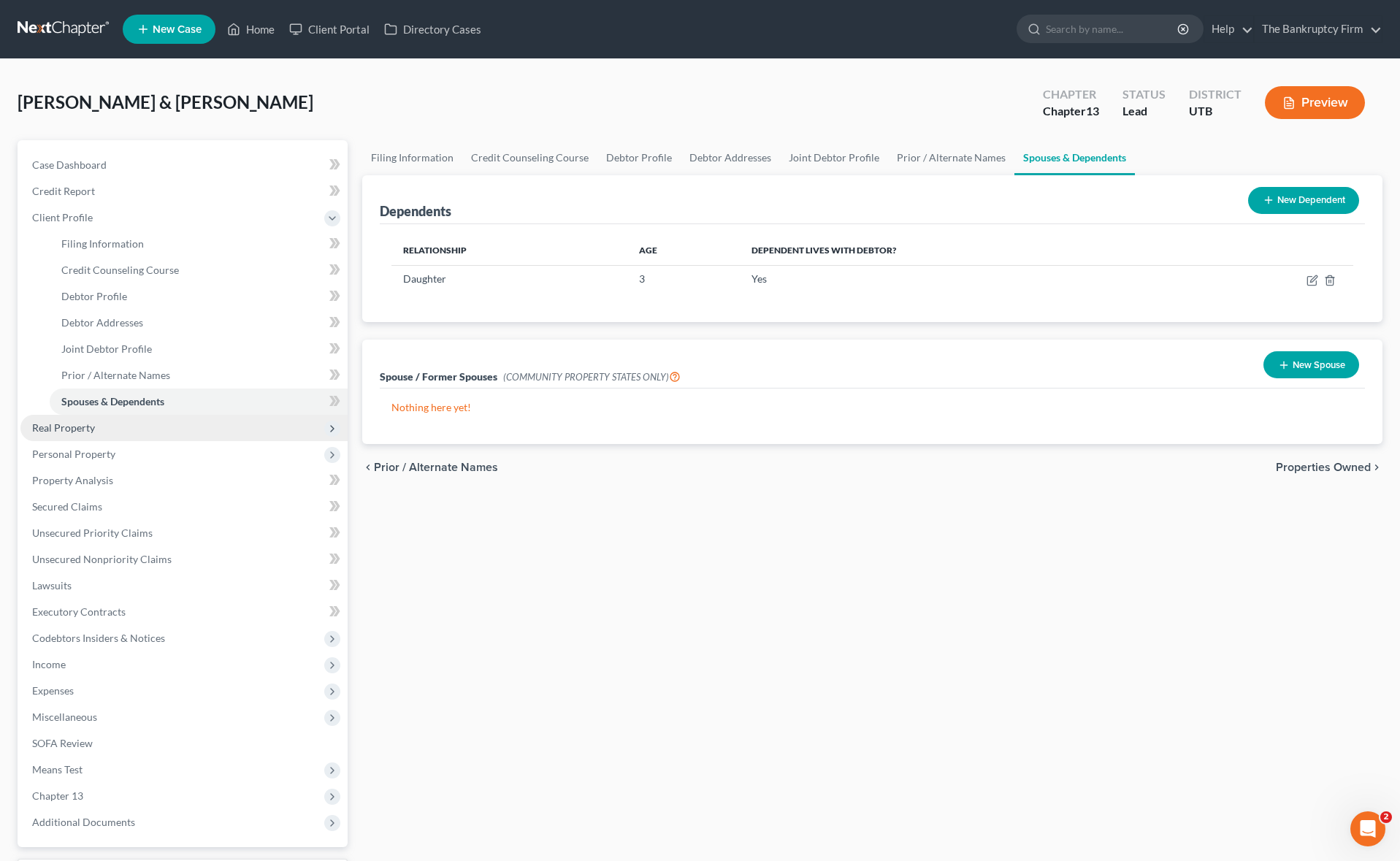
click at [88, 429] on span "Real Property" at bounding box center [63, 427] width 63 height 13
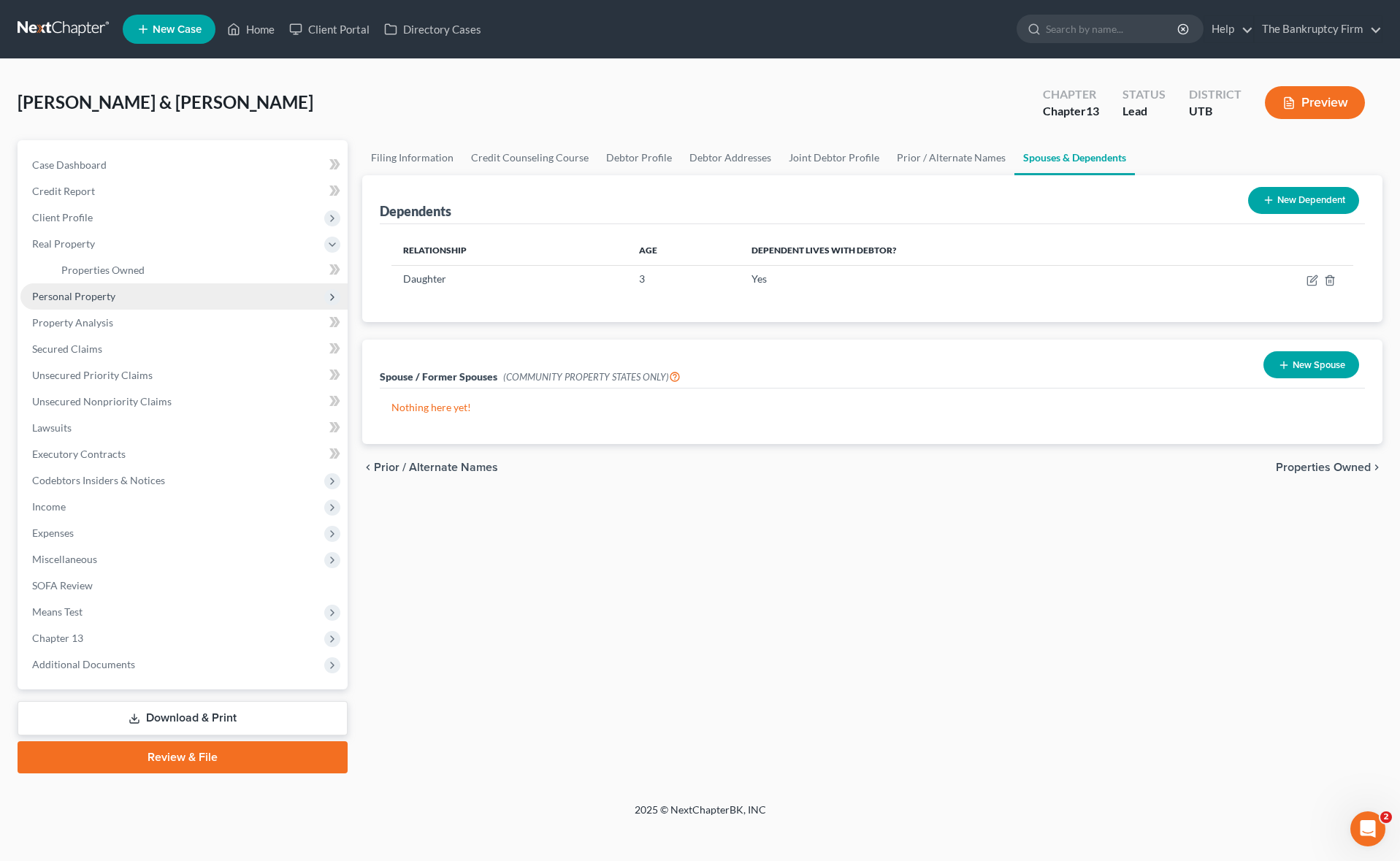
click at [94, 299] on span "Personal Property" at bounding box center [74, 296] width 83 height 13
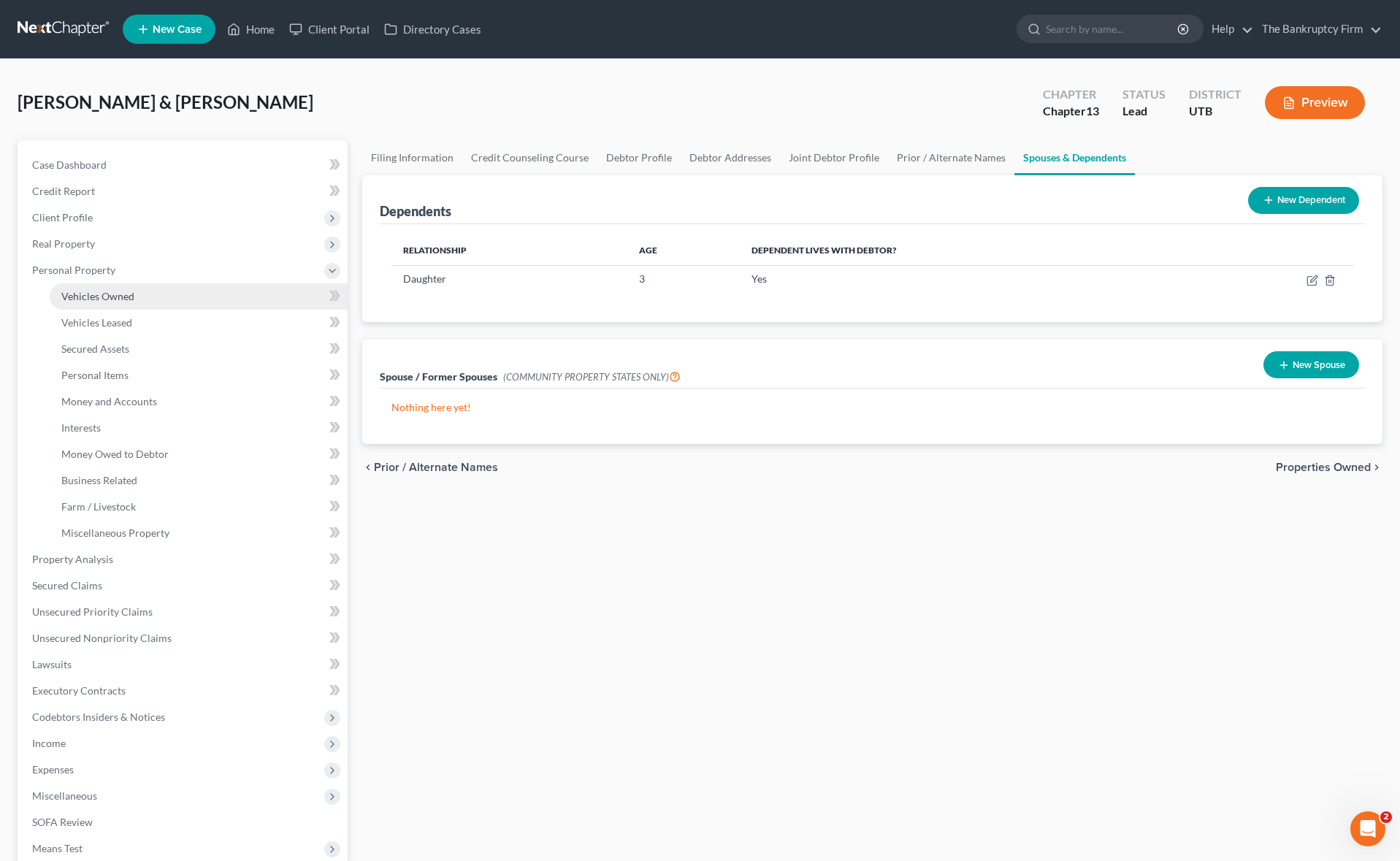
click at [146, 293] on link "Vehicles Owned" at bounding box center [198, 296] width 298 height 26
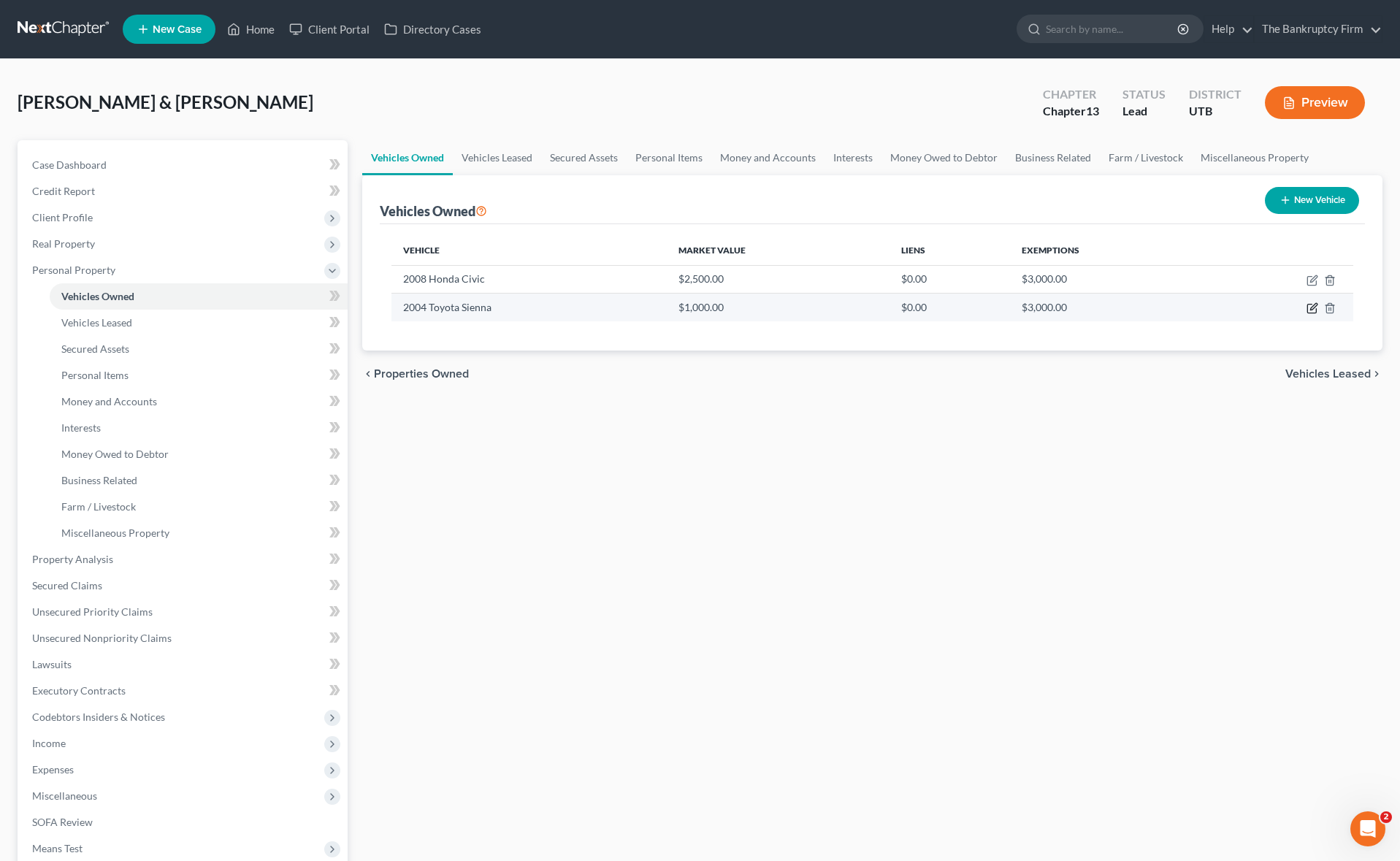
click at [1312, 310] on icon "button" at bounding box center [1313, 307] width 7 height 7
select select "0"
select select "22"
select select "2"
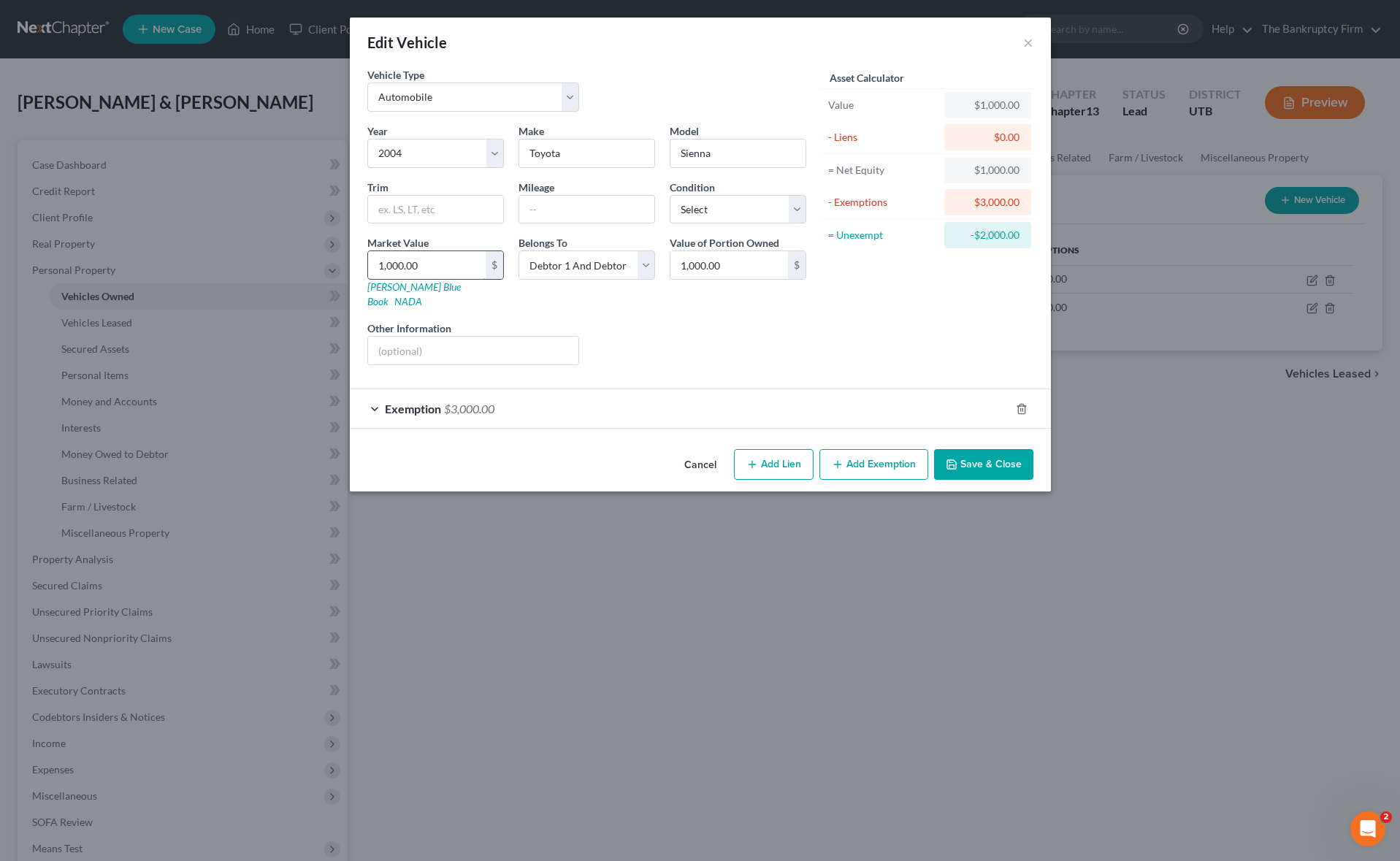
click at [441, 270] on input "1,000.00" at bounding box center [427, 264] width 117 height 27
click at [726, 206] on select "Select Excellent Very Good Good Fair Poor" at bounding box center [738, 209] width 137 height 29
select select "2"
click at [670, 195] on select "Select Excellent Very Good Good Fair Poor" at bounding box center [738, 209] width 137 height 29
click at [559, 207] on input "text" at bounding box center [587, 209] width 135 height 27
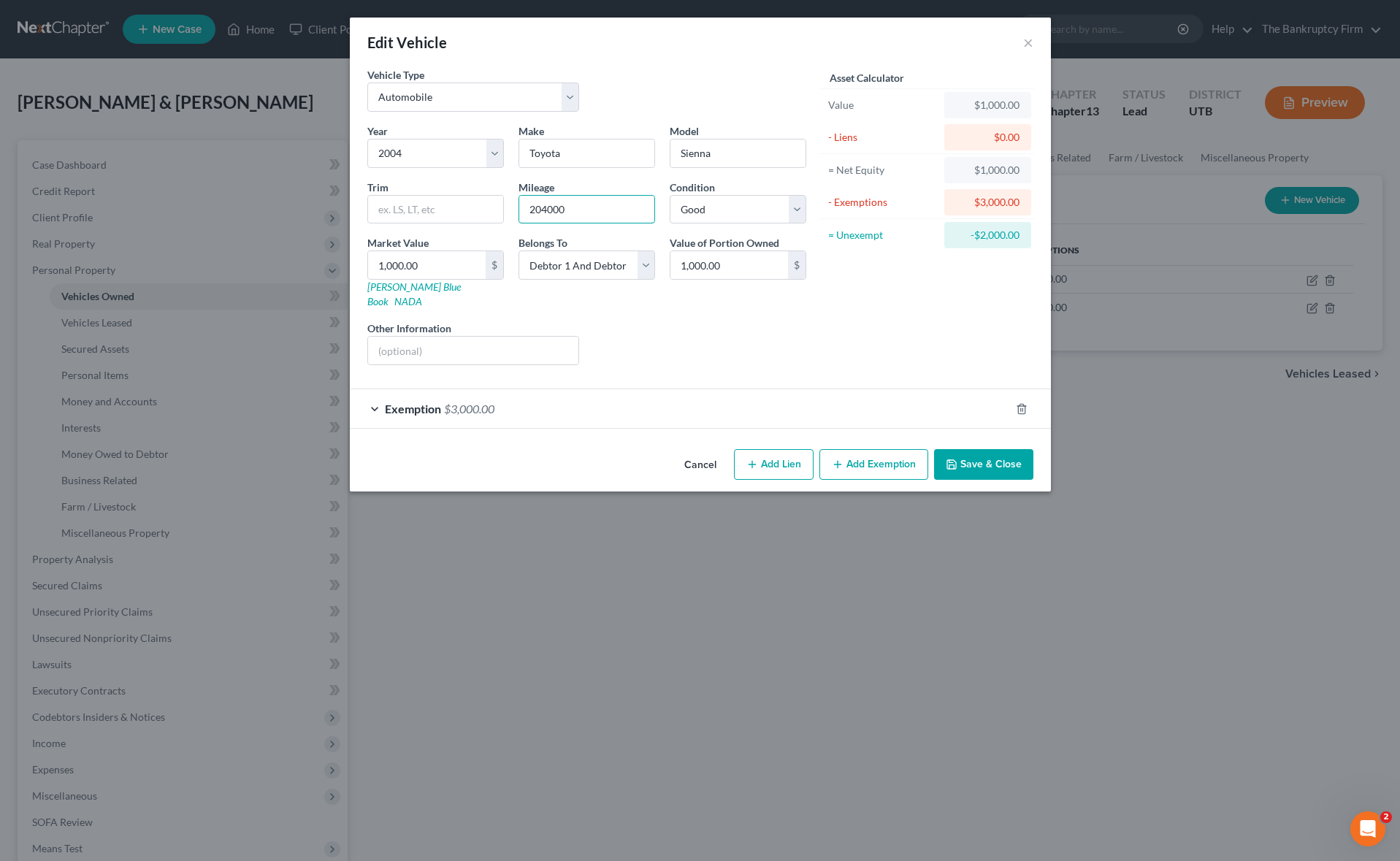
type input "204000"
click at [976, 449] on button "Save & Close" at bounding box center [984, 464] width 100 height 30
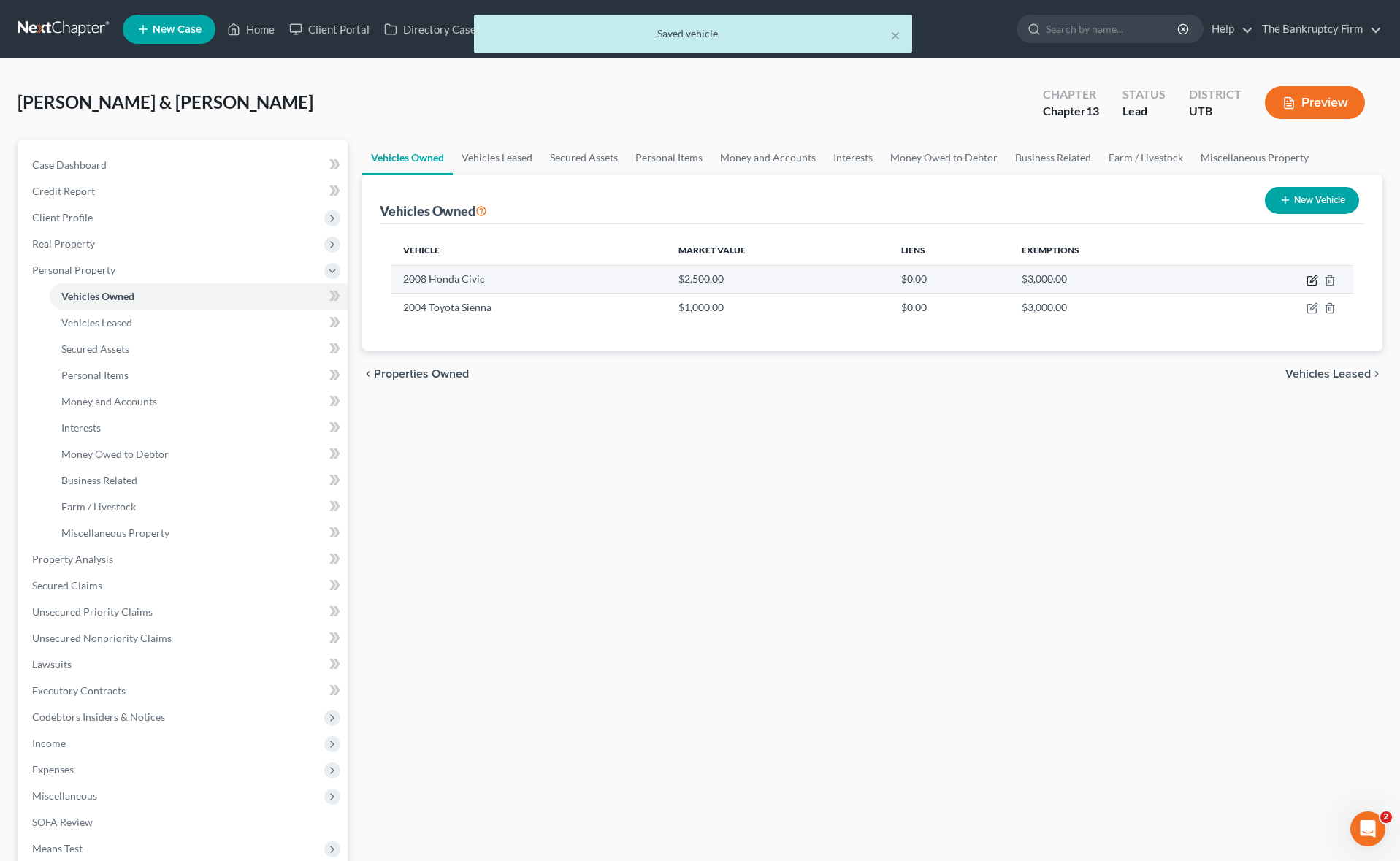
click at [1314, 282] on icon "button" at bounding box center [1312, 280] width 12 height 12
select select "0"
select select "18"
select select "2"
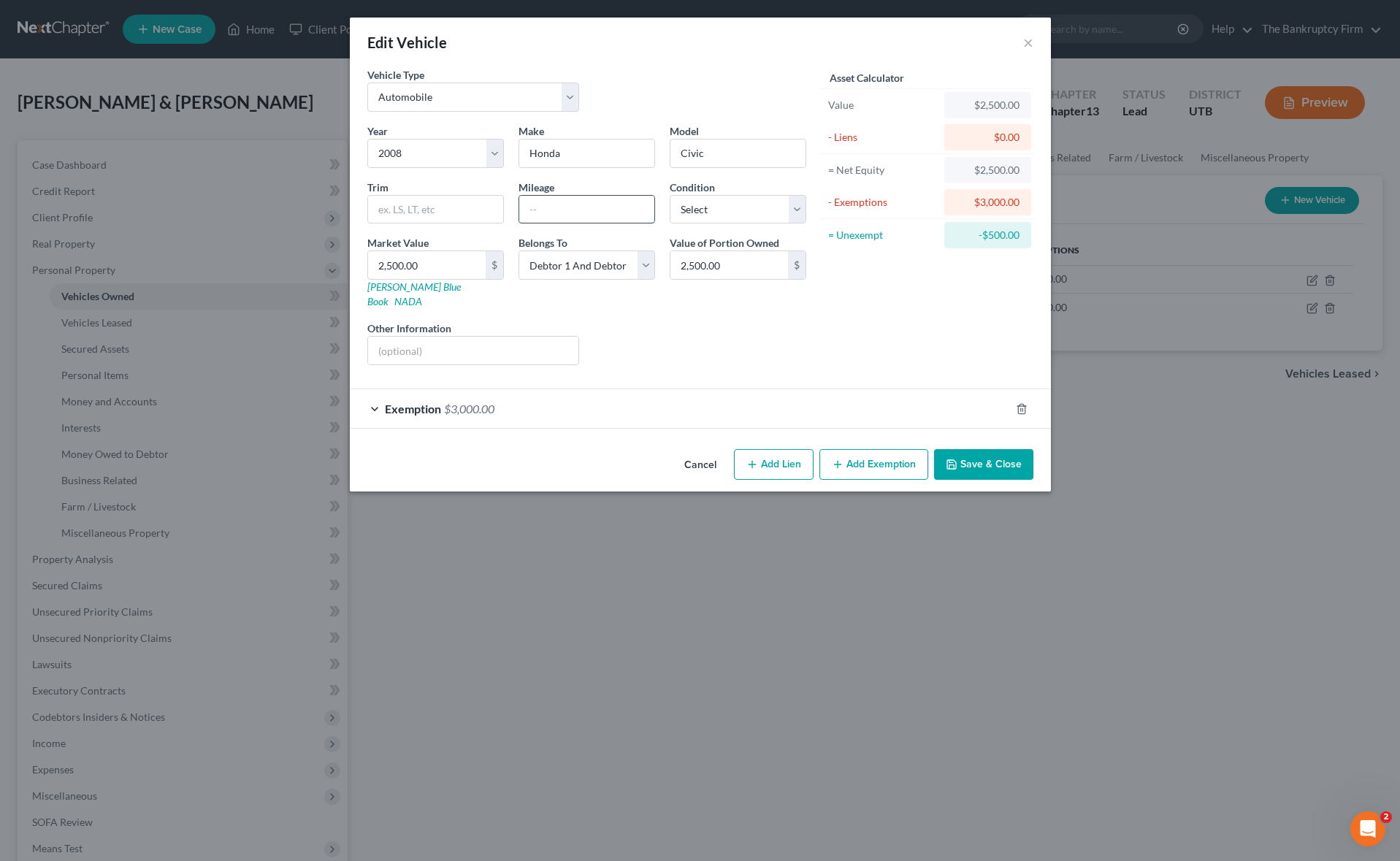
click at [563, 207] on input "text" at bounding box center [587, 209] width 135 height 27
type input "202000"
click at [986, 449] on button "Save & Close" at bounding box center [984, 464] width 100 height 30
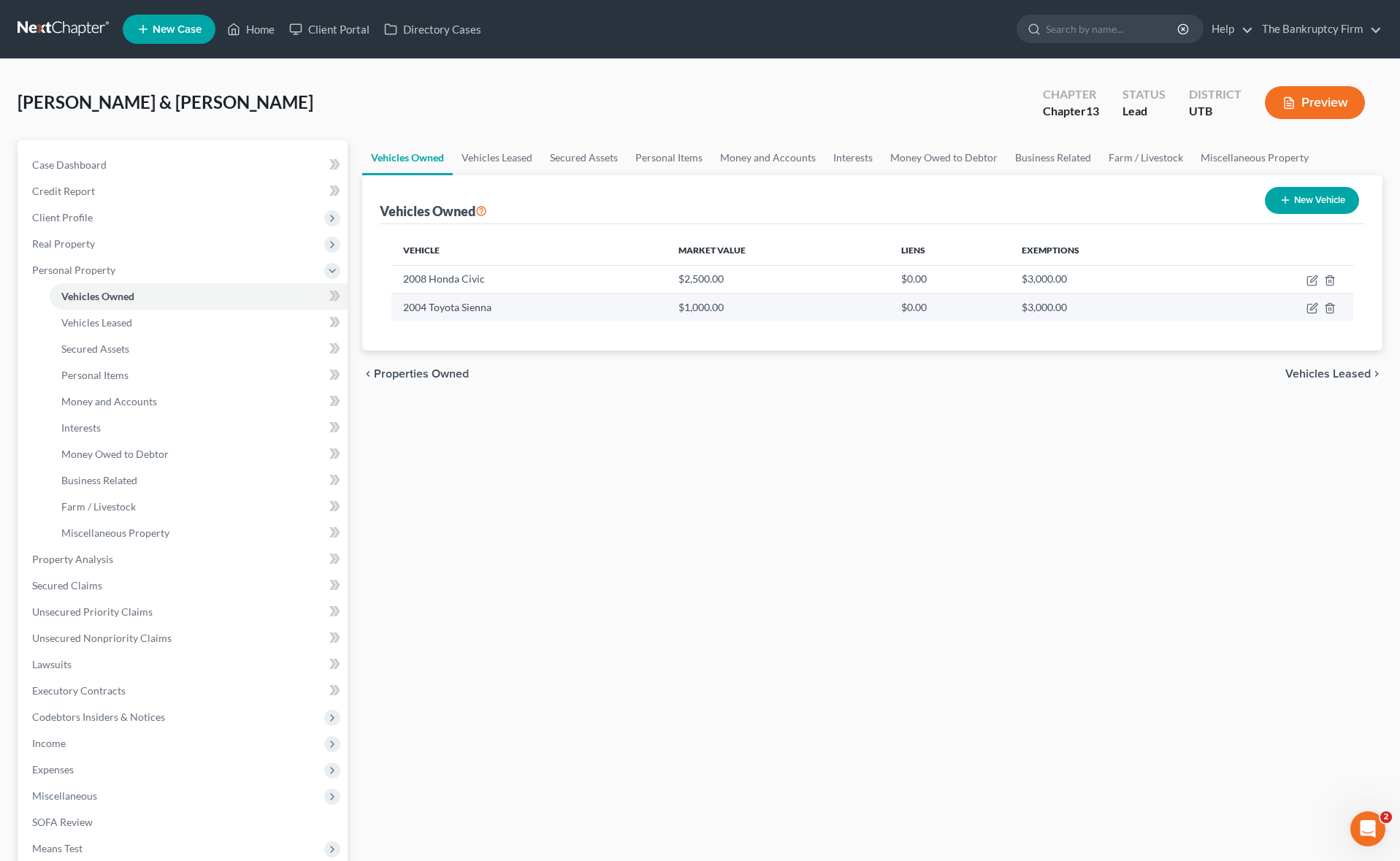
click at [684, 309] on td "$1,000.00" at bounding box center [778, 307] width 223 height 27
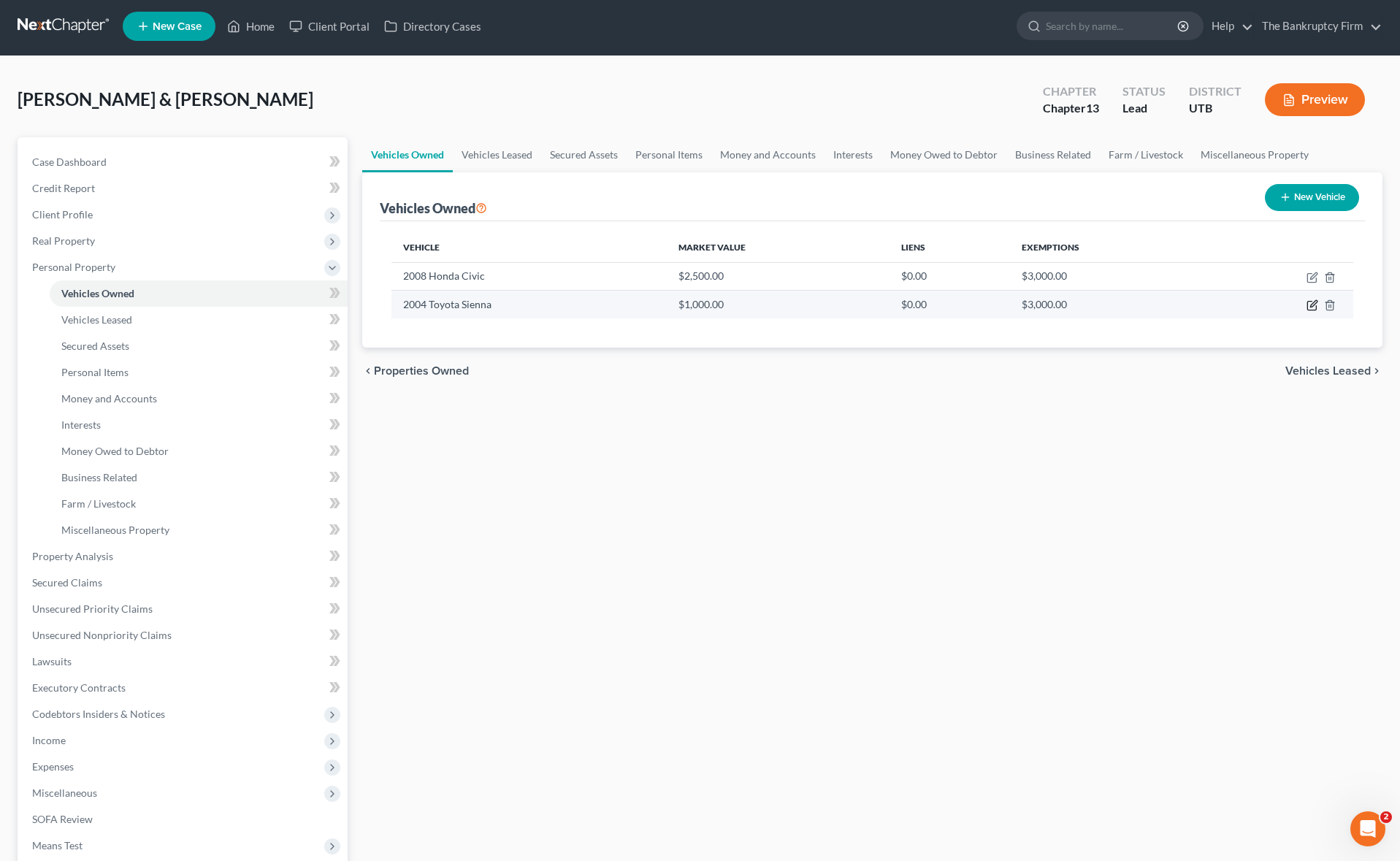
click at [1315, 307] on icon "button" at bounding box center [1312, 306] width 9 height 9
select select "0"
select select "22"
select select "2"
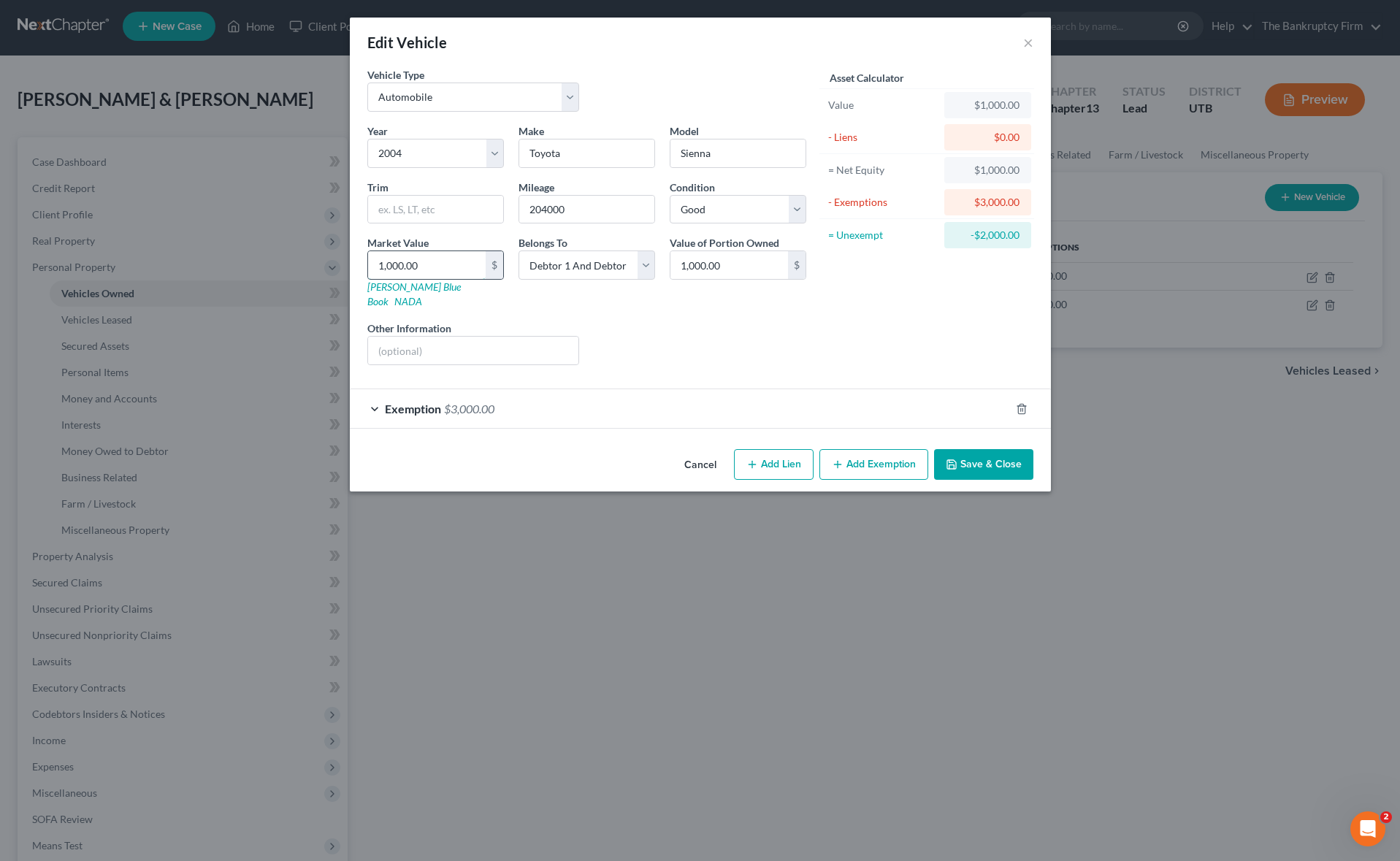
click at [454, 262] on input "1,000.00" at bounding box center [427, 264] width 117 height 27
type input "5"
type input "5.00"
type input "50"
type input "50.00"
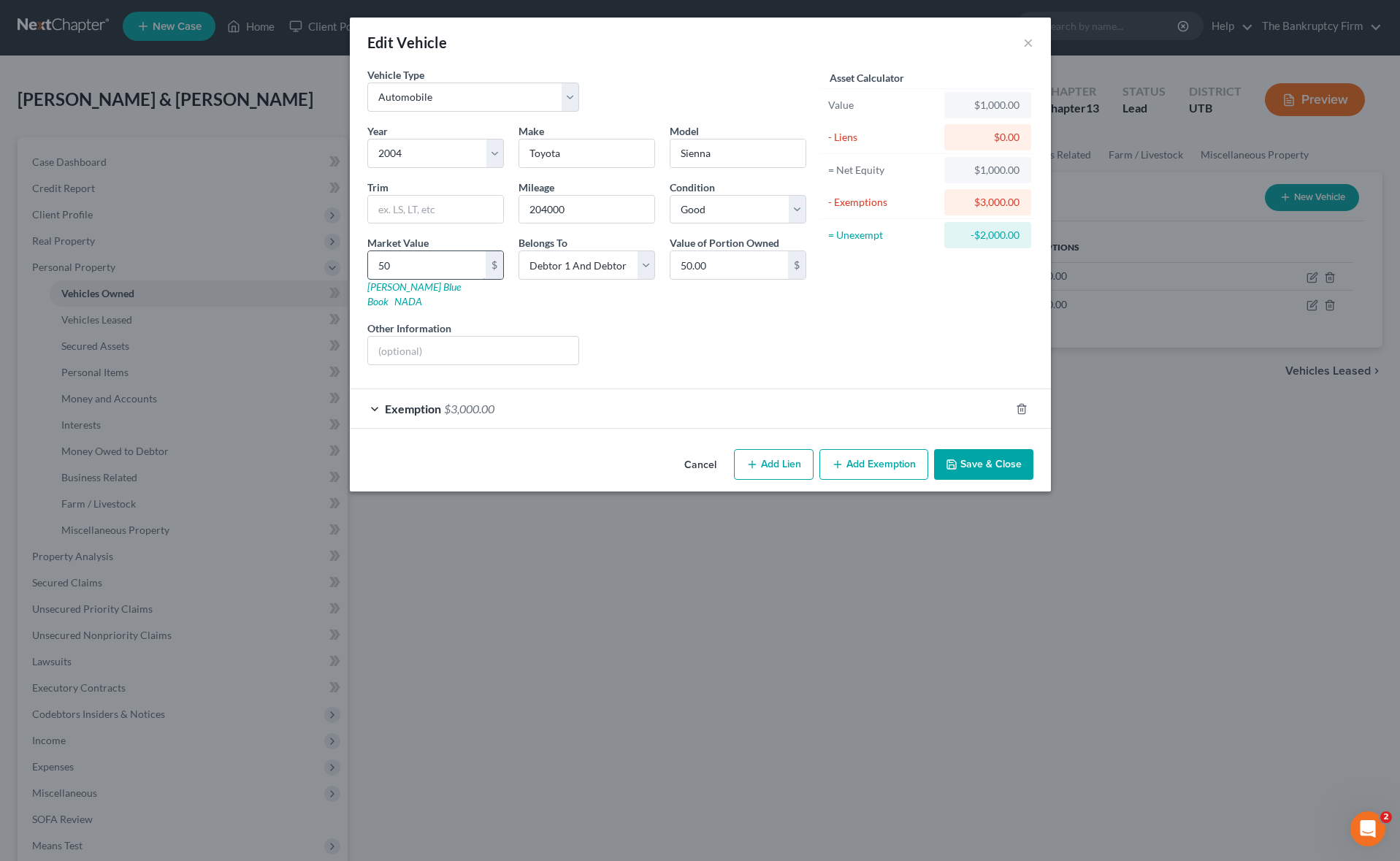
type input "500"
type input "500.00"
type input "500"
click at [756, 204] on select "Select Excellent Very Good Good Fair Poor" at bounding box center [738, 209] width 137 height 29
click at [670, 195] on select "Select Excellent Very Good Good Fair Poor" at bounding box center [738, 209] width 137 height 29
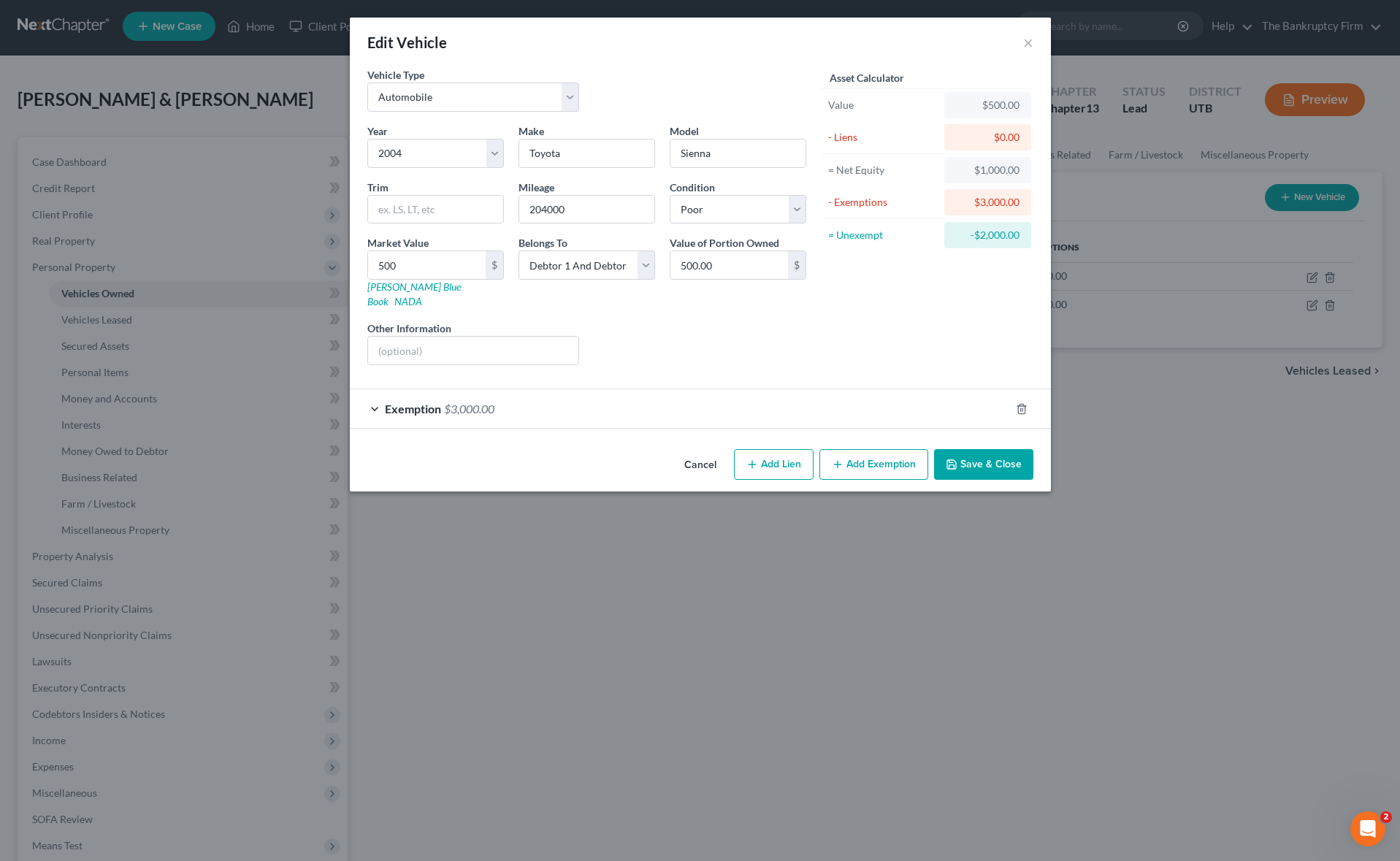
click at [987, 450] on button "Save & Close" at bounding box center [984, 464] width 100 height 30
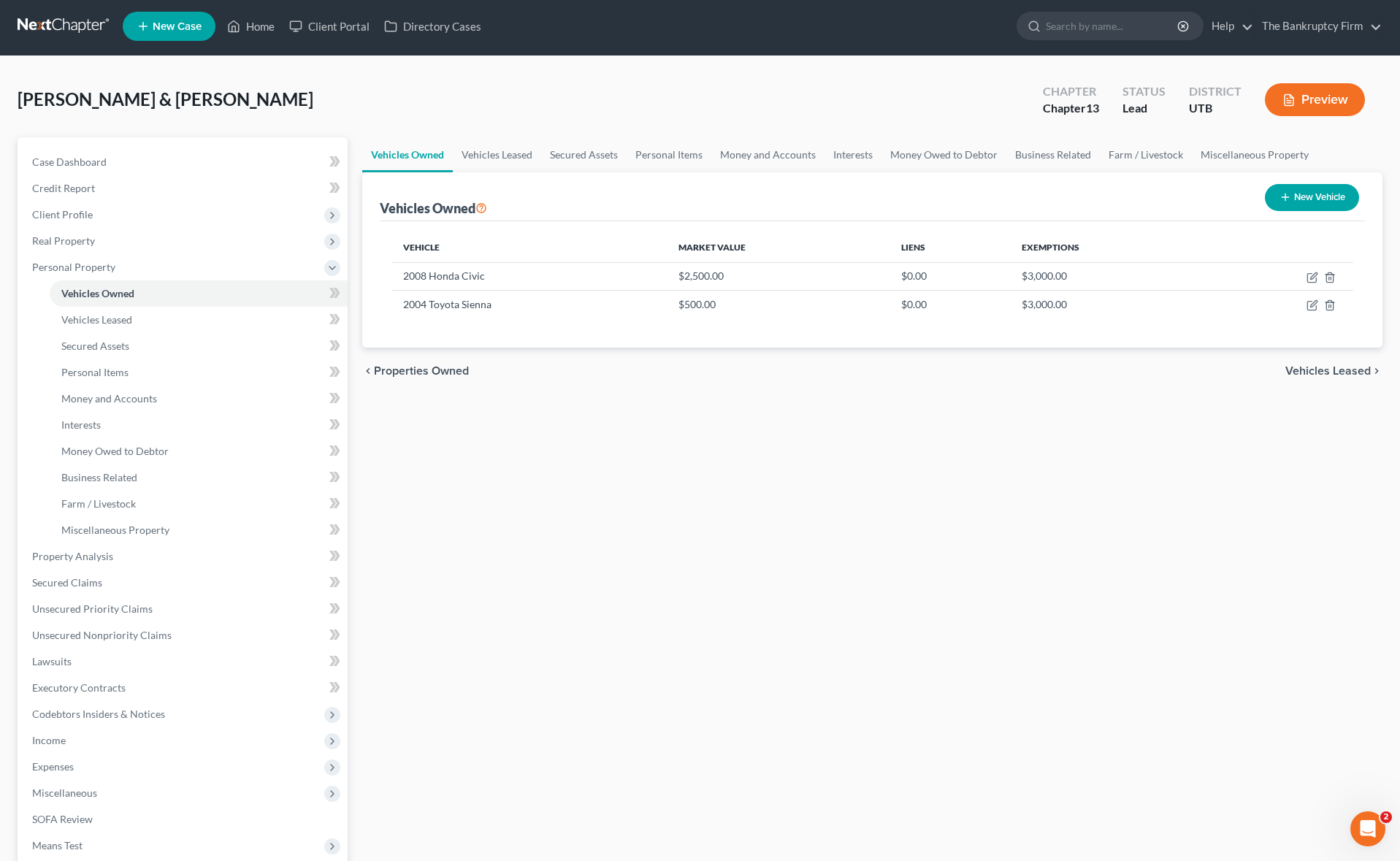
scroll to position [2, 0]
click at [1314, 306] on icon "button" at bounding box center [1313, 305] width 7 height 7
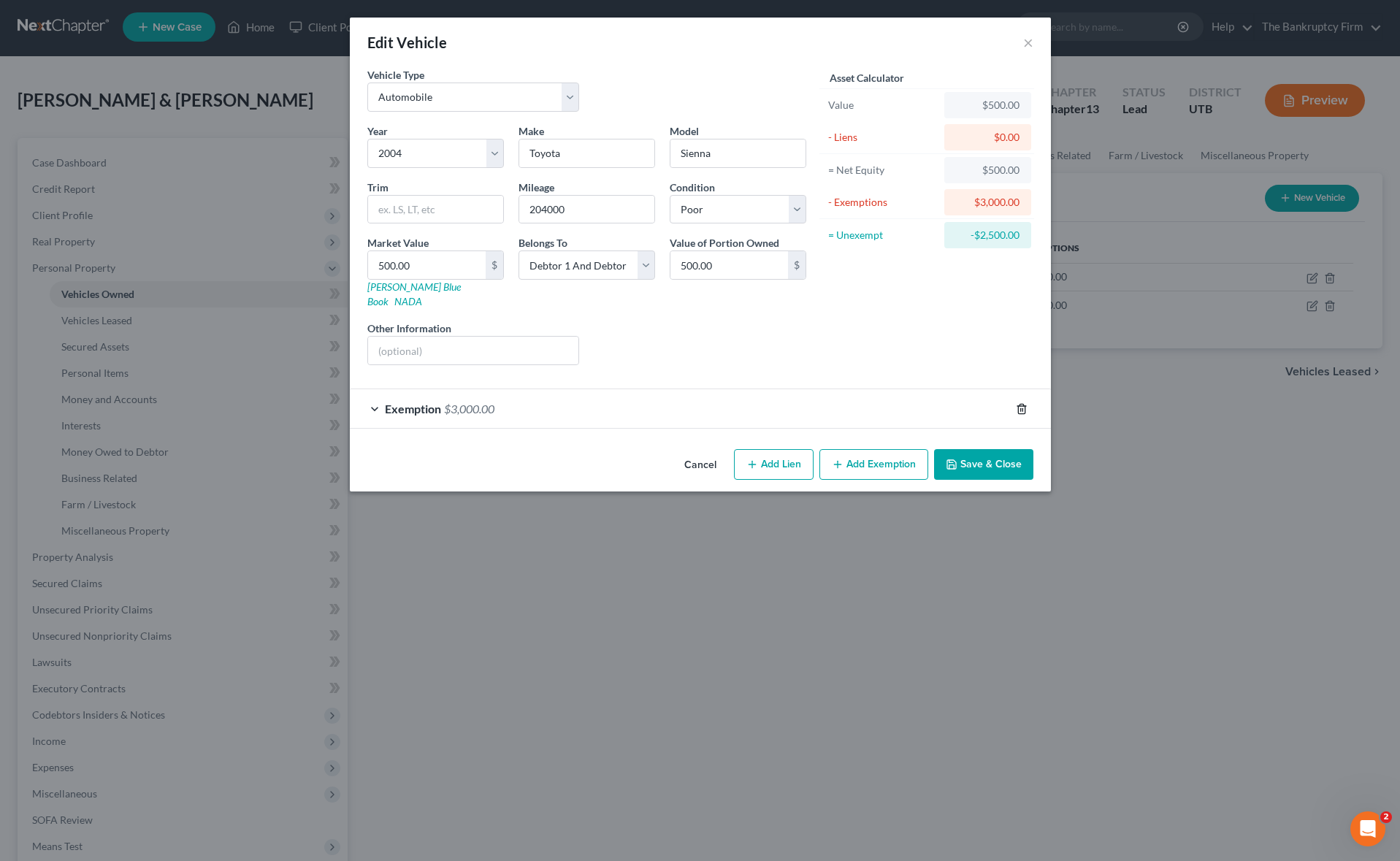
click at [1022, 403] on icon "button" at bounding box center [1022, 409] width 12 height 12
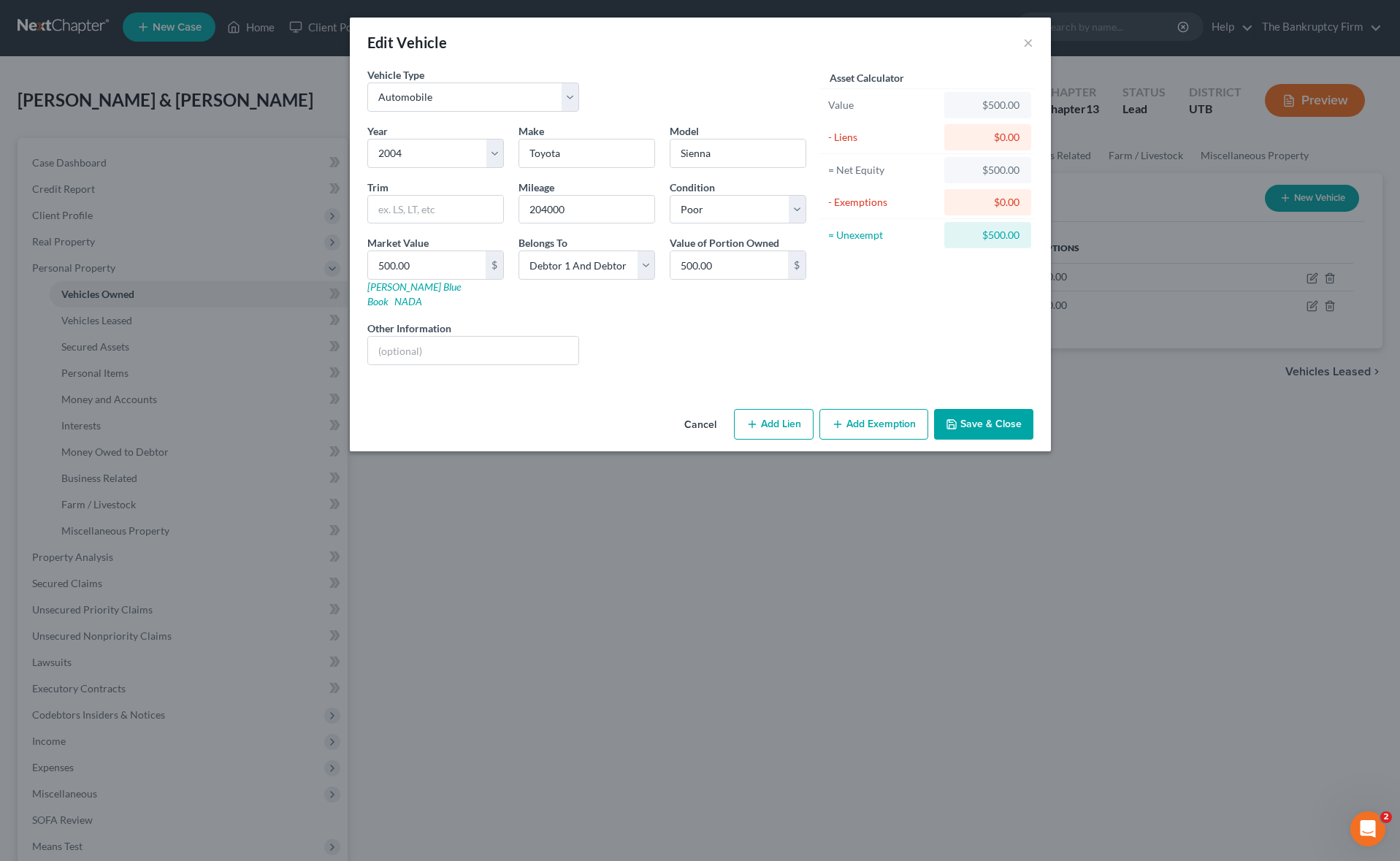
click at [1001, 409] on button "Save & Close" at bounding box center [984, 423] width 100 height 30
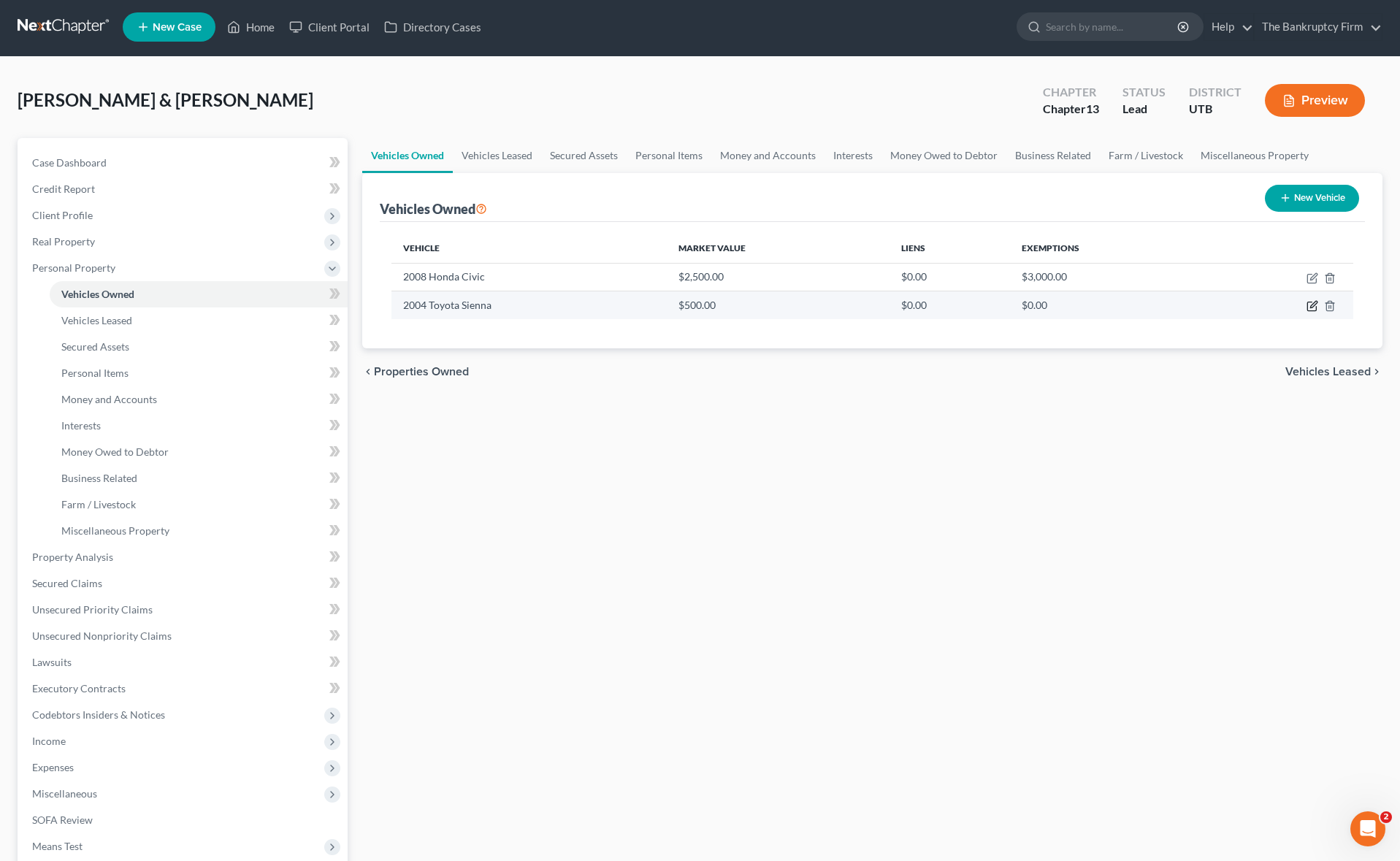
click at [1313, 306] on icon "button" at bounding box center [1313, 305] width 7 height 7
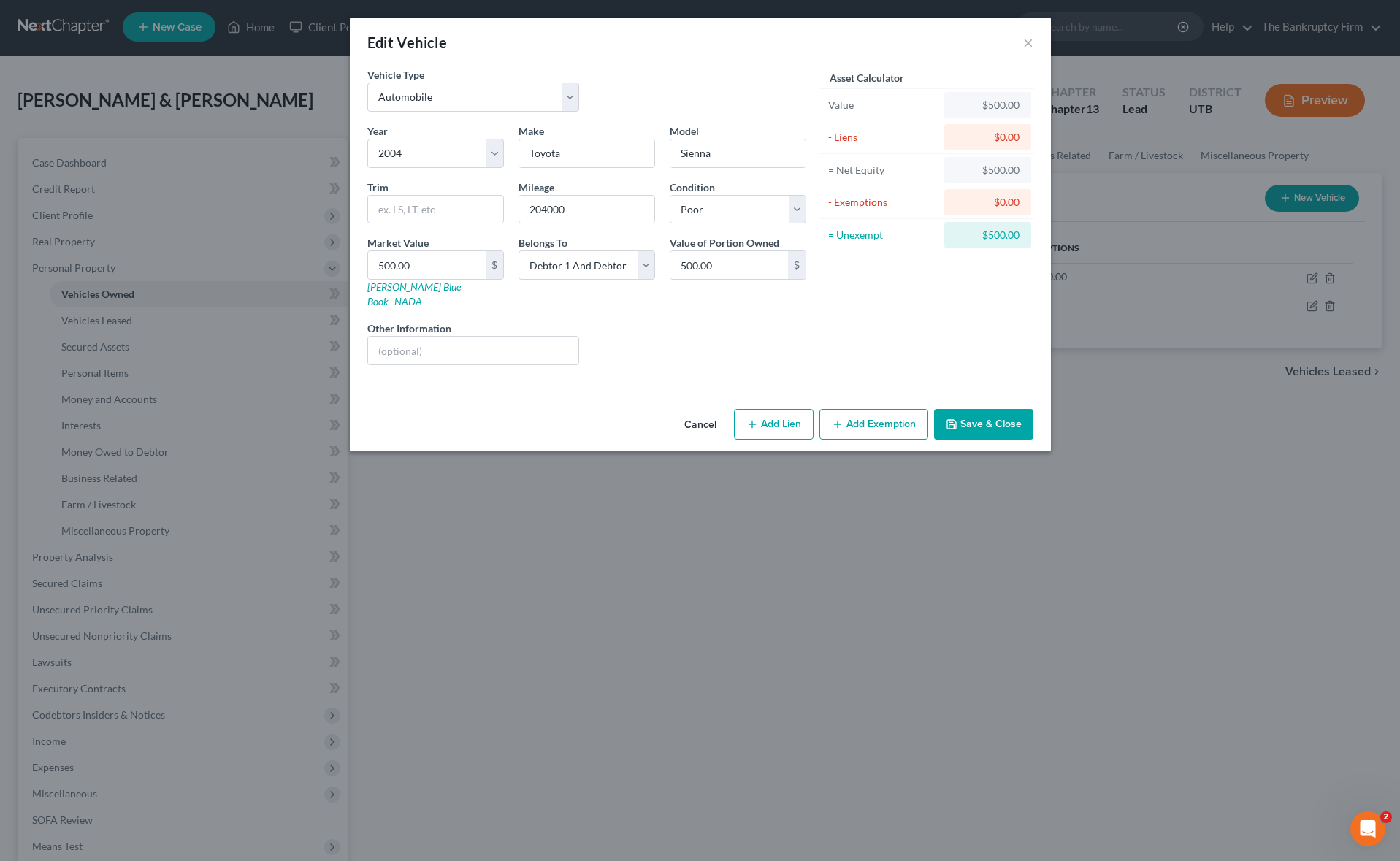
click at [885, 409] on button "Add Exemption" at bounding box center [874, 423] width 108 height 30
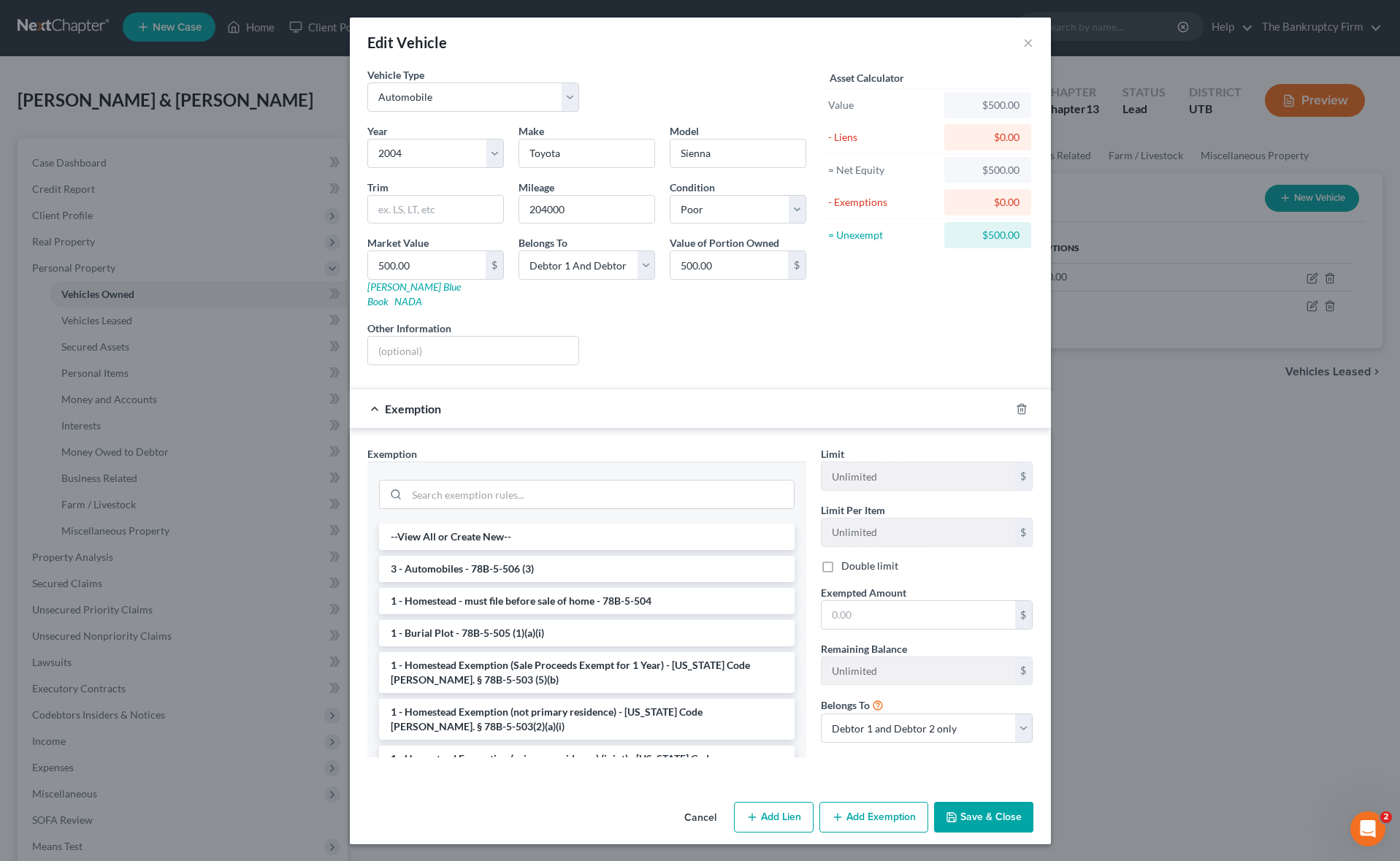
click at [539, 556] on li "3 - Automobiles - 78B-5-506 (3)" at bounding box center [586, 568] width 415 height 26
click at [539, 551] on div "Exemption Set must be selected for CA. Exemption * --View All or Create New-- 3…" at bounding box center [586, 607] width 453 height 322
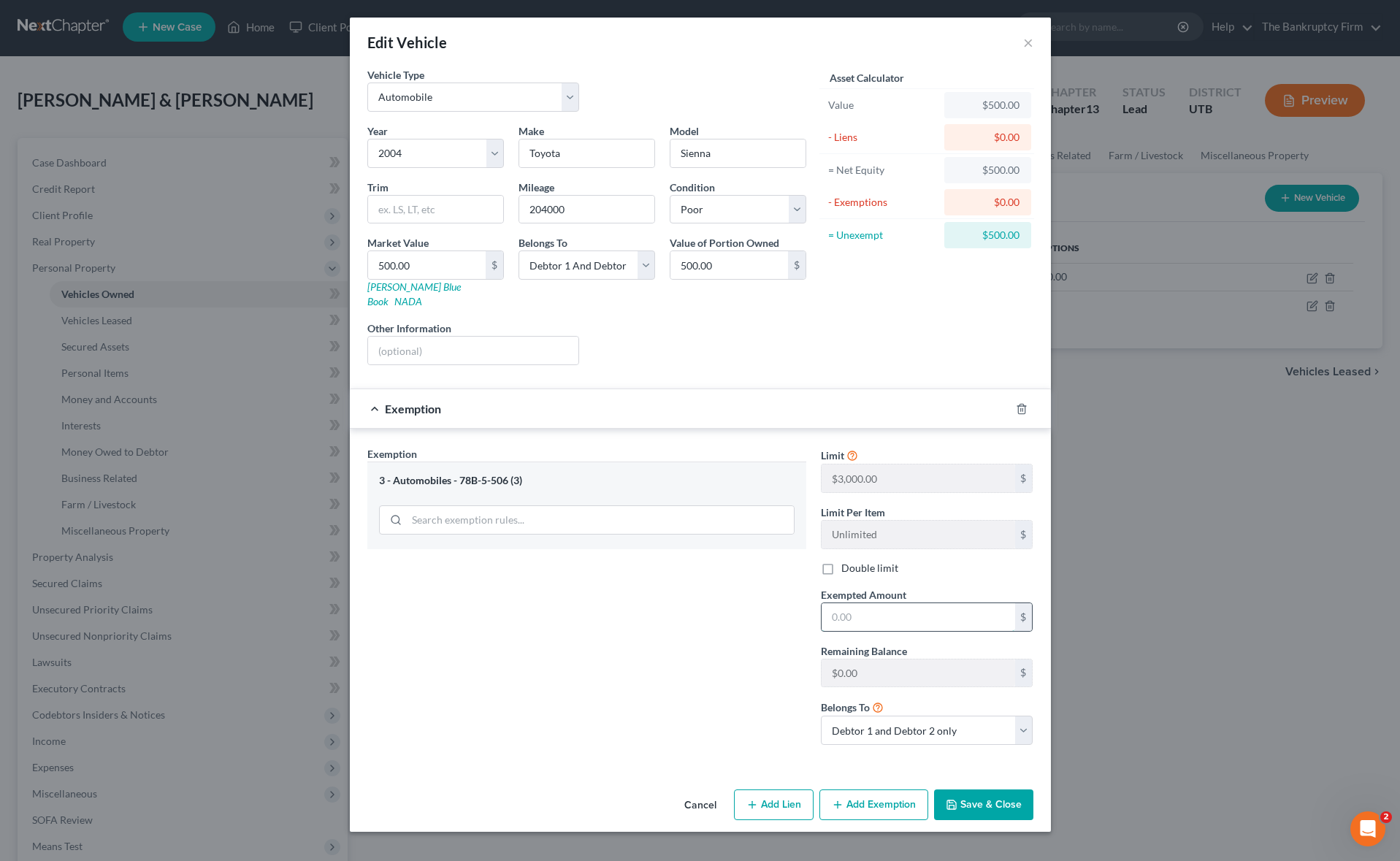
click at [883, 608] on input "text" at bounding box center [918, 617] width 193 height 27
click at [1009, 789] on button "Save & Close" at bounding box center [984, 804] width 100 height 30
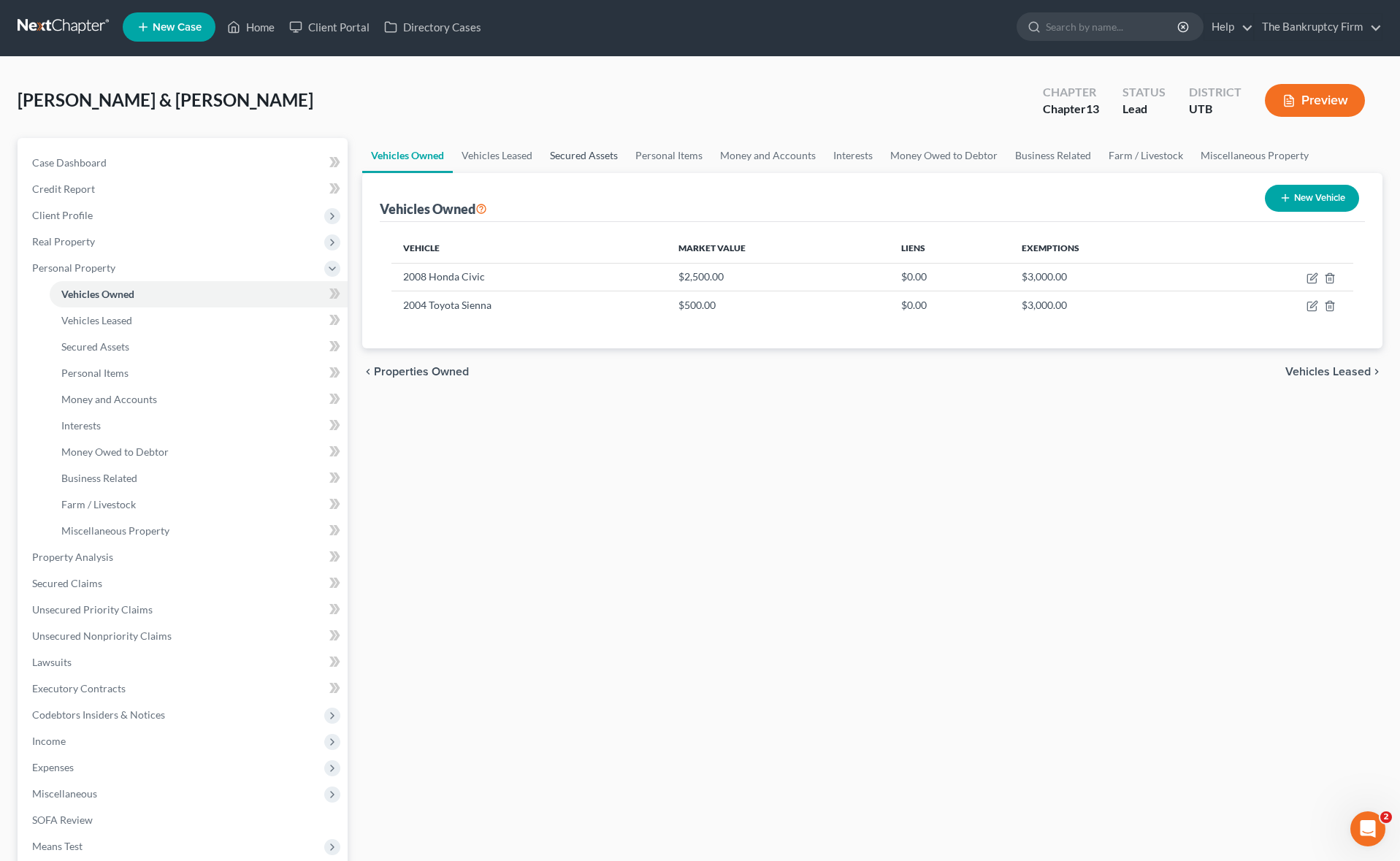
click at [598, 154] on link "Secured Assets" at bounding box center [583, 155] width 85 height 35
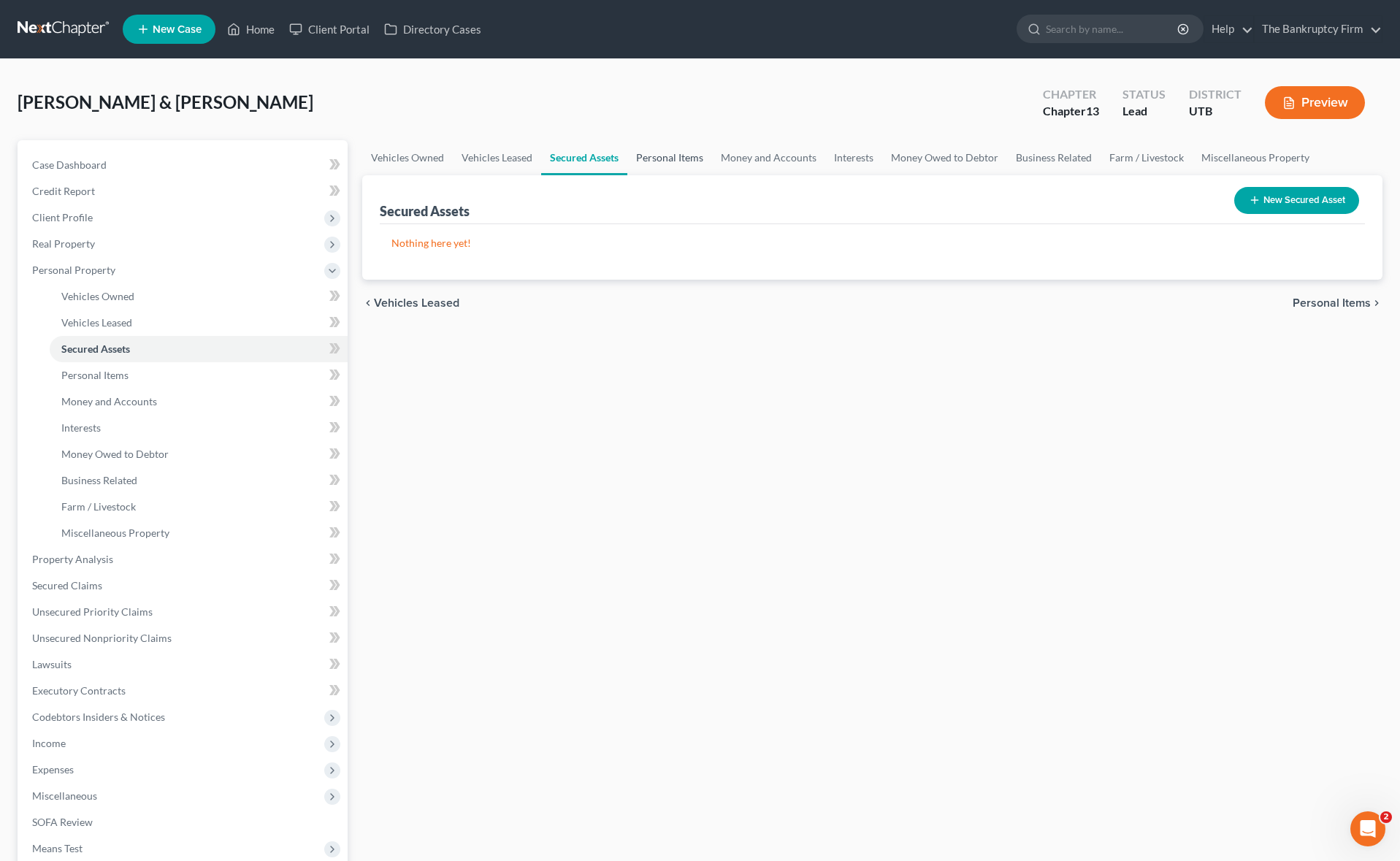
click at [668, 156] on link "Personal Items" at bounding box center [670, 157] width 85 height 35
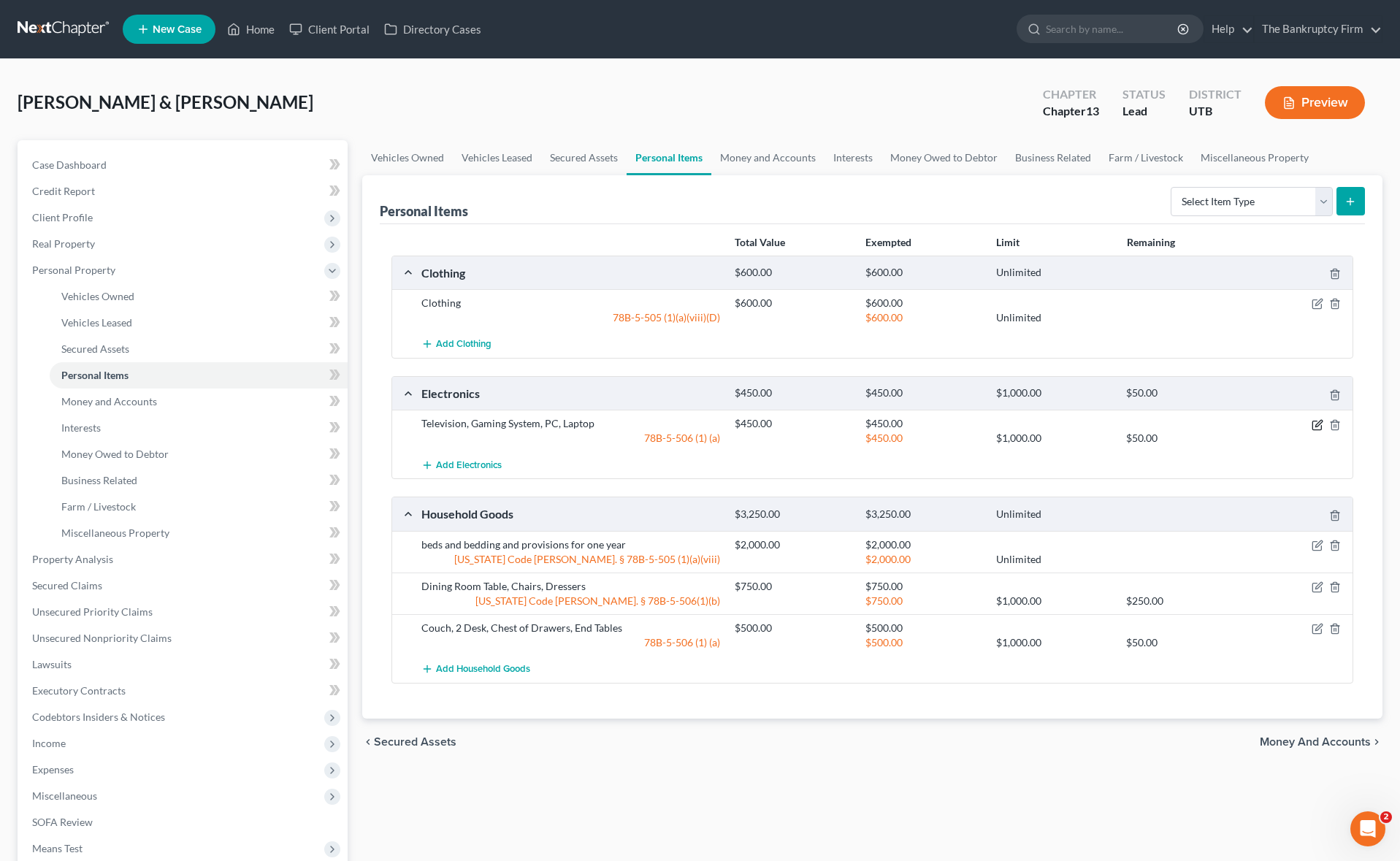
click at [1315, 423] on icon "button" at bounding box center [1318, 425] width 12 height 12
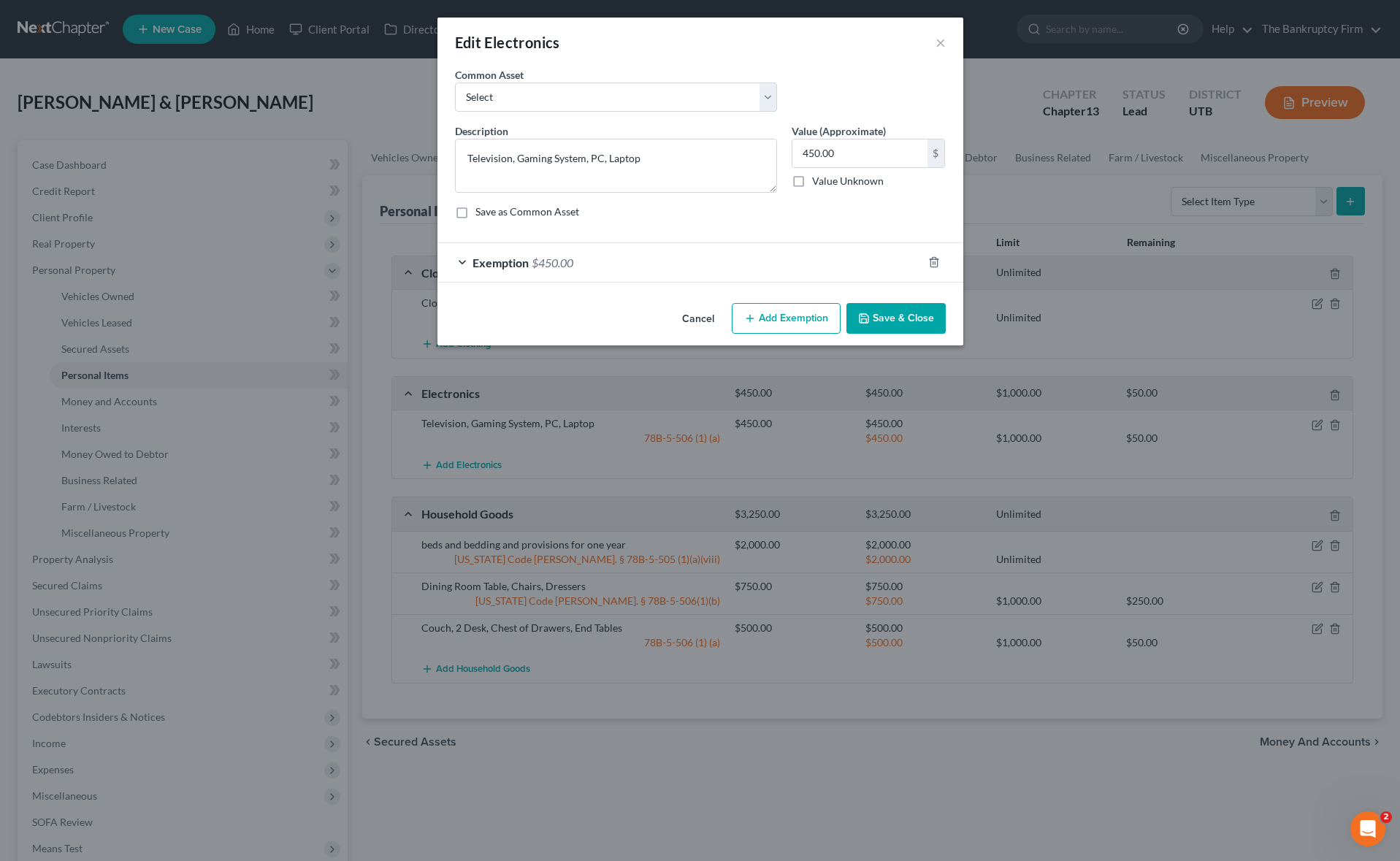
click at [896, 313] on button "Save & Close" at bounding box center [896, 318] width 100 height 30
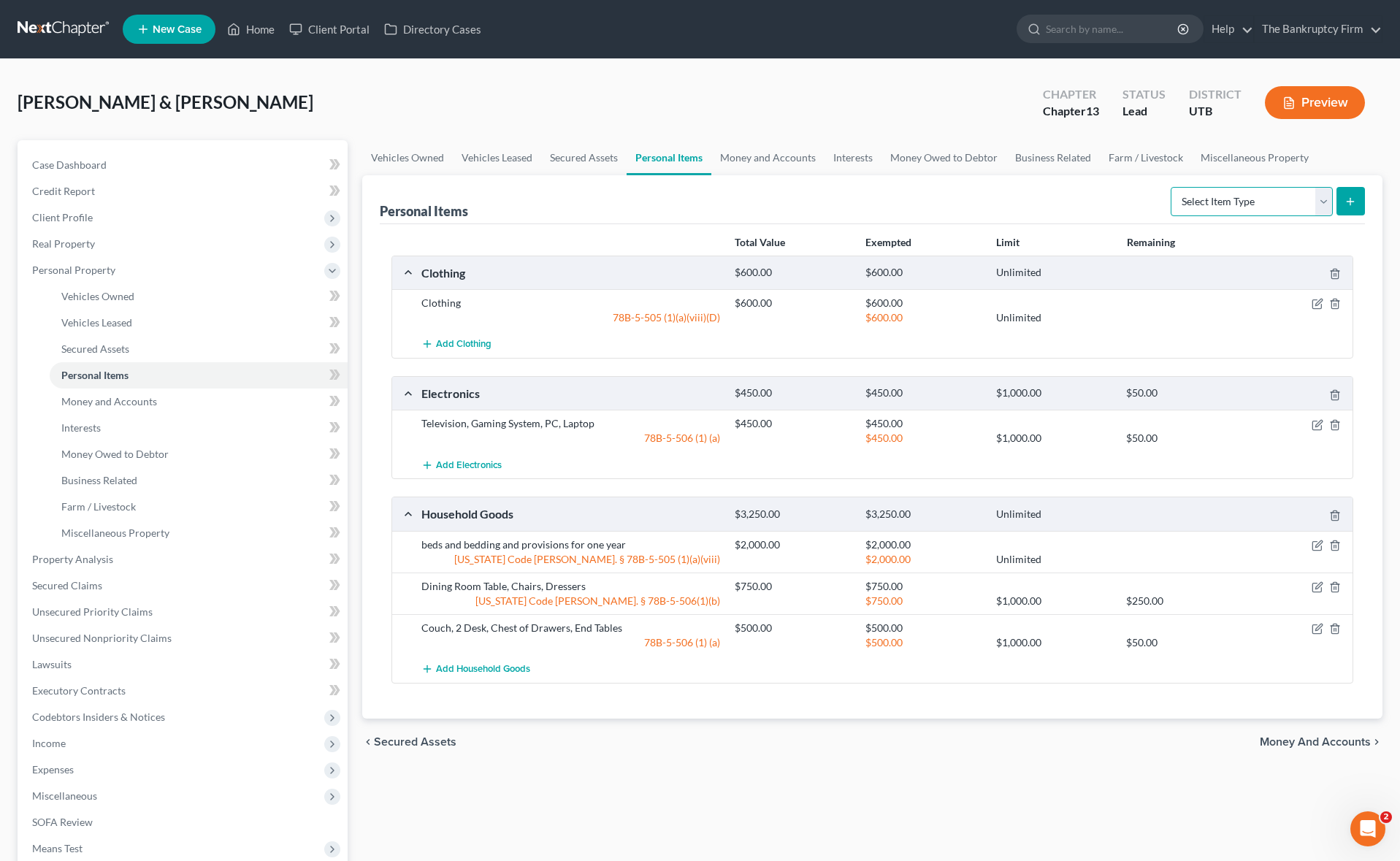
click at [1323, 196] on select "Select Item Type Clothing Collectibles Of Value Electronics Firearms Household …" at bounding box center [1251, 201] width 162 height 29
click at [1172, 187] on select "Select Item Type Clothing Collectibles Of Value Electronics Firearms Household …" at bounding box center [1251, 201] width 162 height 29
click at [1346, 198] on icon "submit" at bounding box center [1350, 201] width 12 height 12
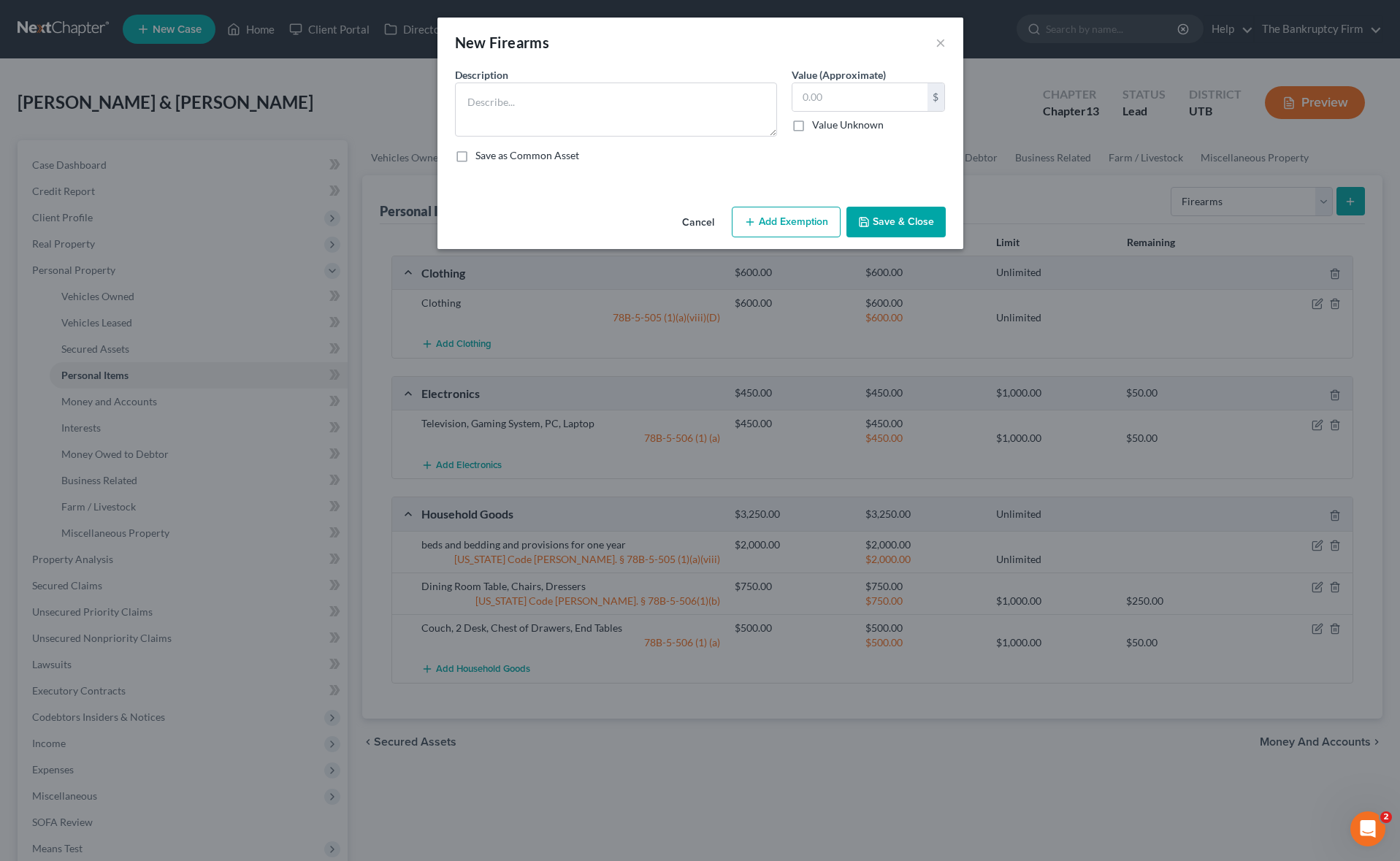
drag, startPoint x: 473, startPoint y: 166, endPoint x: 517, endPoint y: 264, distance: 107.4
click at [517, 264] on div "New Firearms × An exemption set must first be selected from the Filing Informat…" at bounding box center [700, 430] width 1400 height 861
click at [485, 105] on textarea at bounding box center [615, 109] width 322 height 54
click at [768, 220] on button "Add Exemption" at bounding box center [786, 221] width 108 height 30
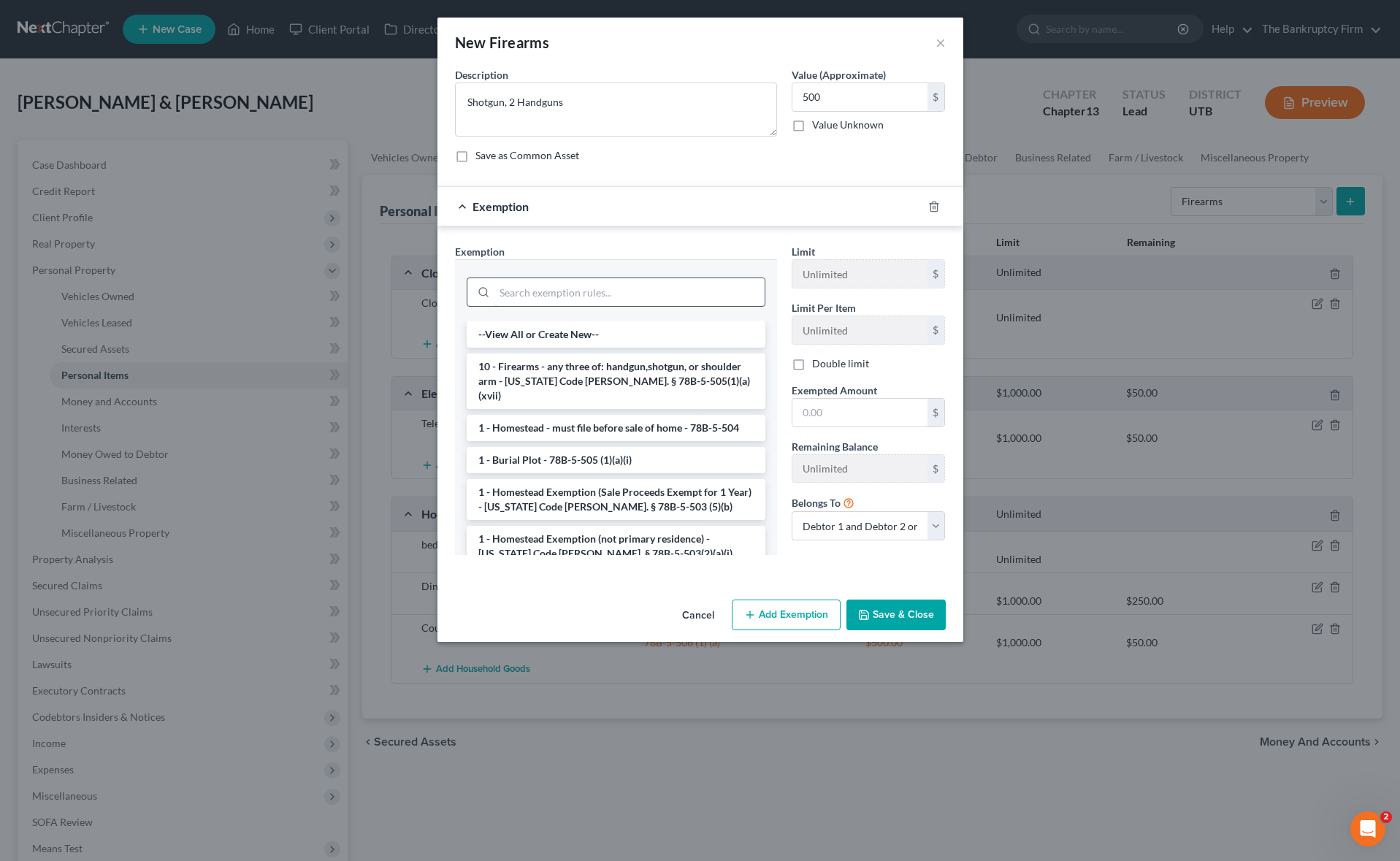
click at [572, 296] on input "search" at bounding box center [629, 291] width 270 height 27
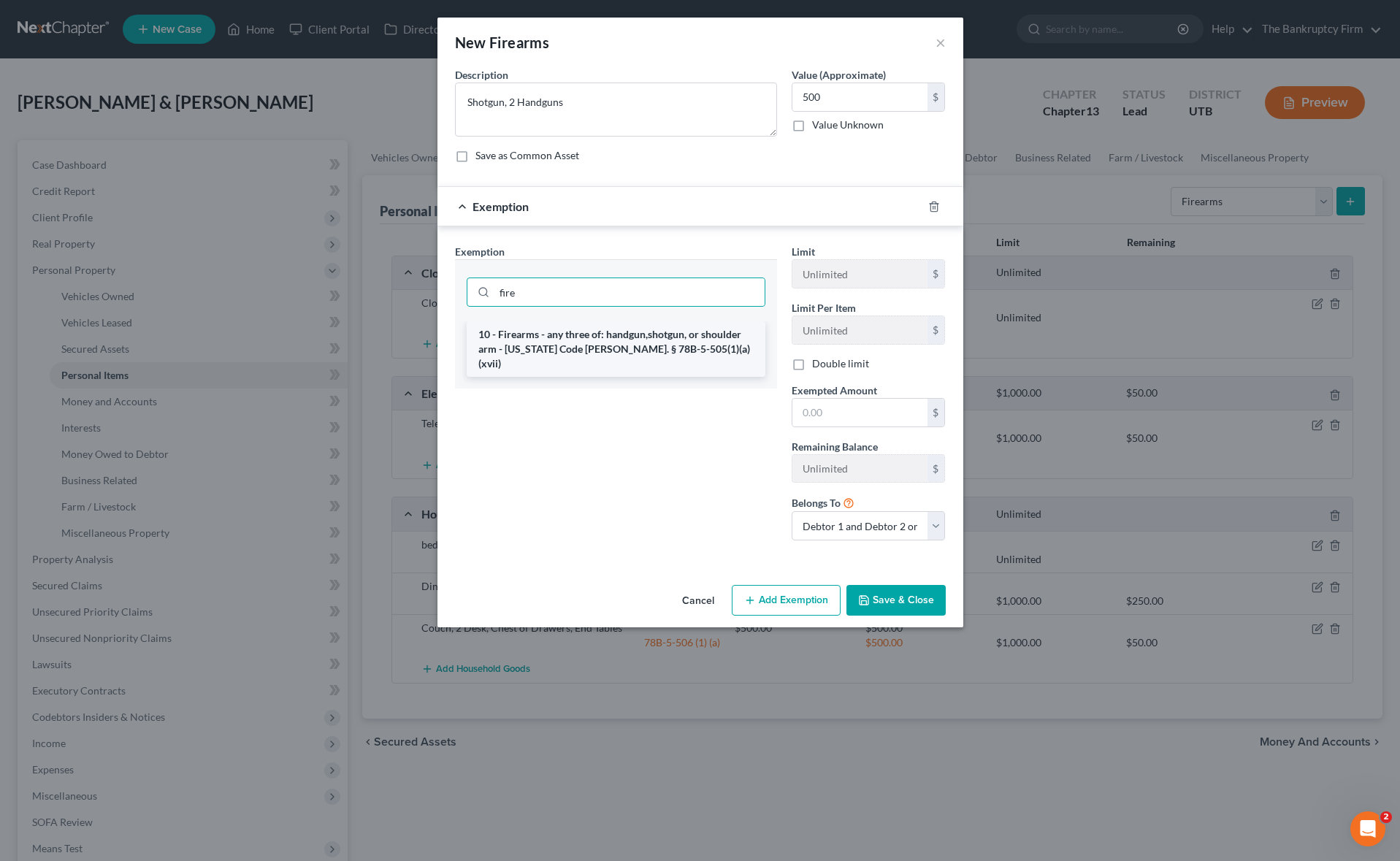
click at [628, 340] on li "10 - Firearms - any three of: handgun,shotgun, or shoulder arm - [US_STATE] Cod…" at bounding box center [616, 348] width 299 height 56
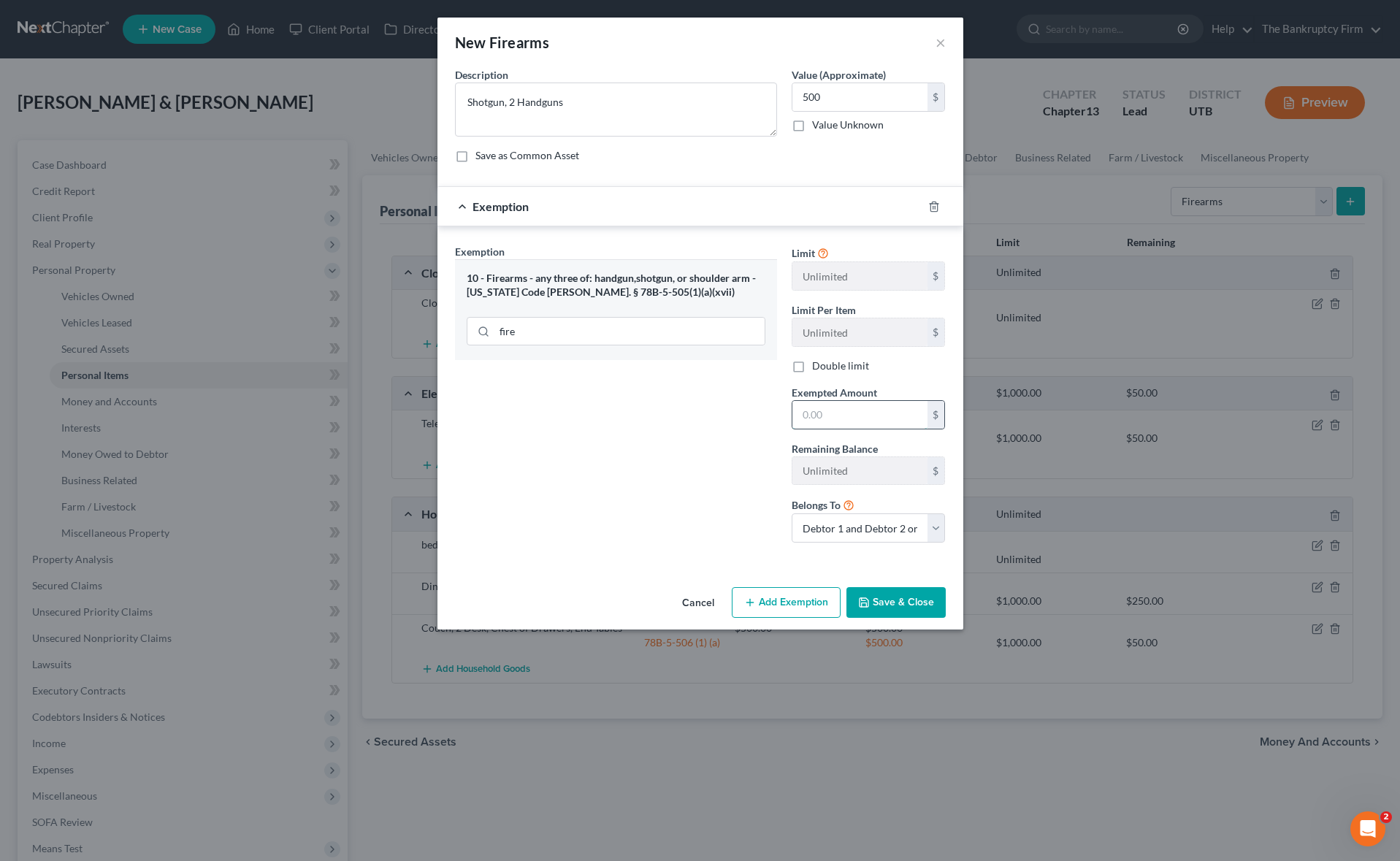
click at [848, 415] on input "text" at bounding box center [860, 414] width 135 height 27
click at [914, 603] on button "Save & Close" at bounding box center [896, 602] width 100 height 30
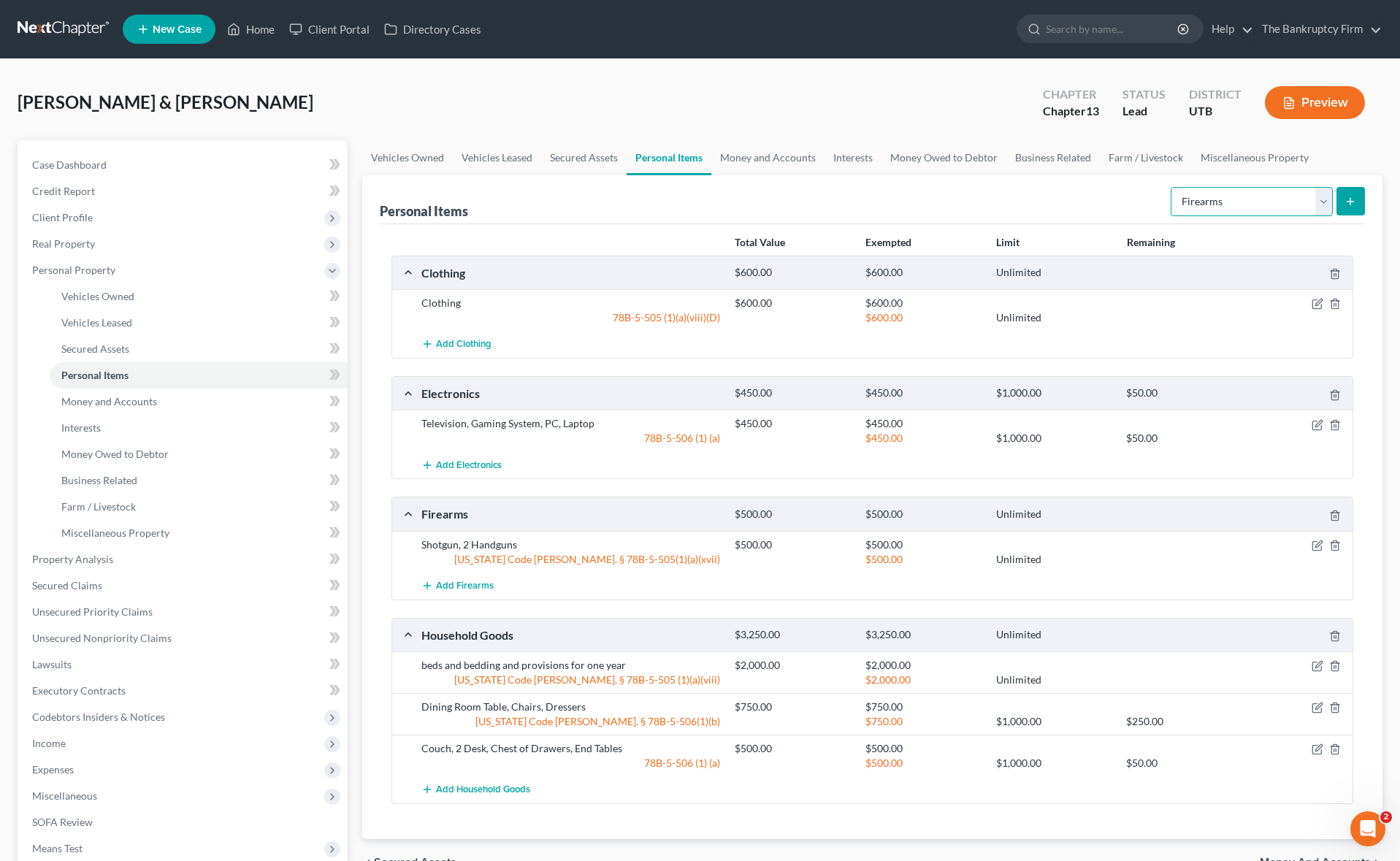
click at [1239, 204] on select "Select Item Type Clothing Collectibles Of Value Electronics Firearms Household …" at bounding box center [1251, 201] width 162 height 29
click at [1172, 187] on select "Select Item Type Clothing Collectibles Of Value Electronics Firearms Household …" at bounding box center [1251, 201] width 162 height 29
click at [1353, 190] on button "submit" at bounding box center [1350, 201] width 28 height 28
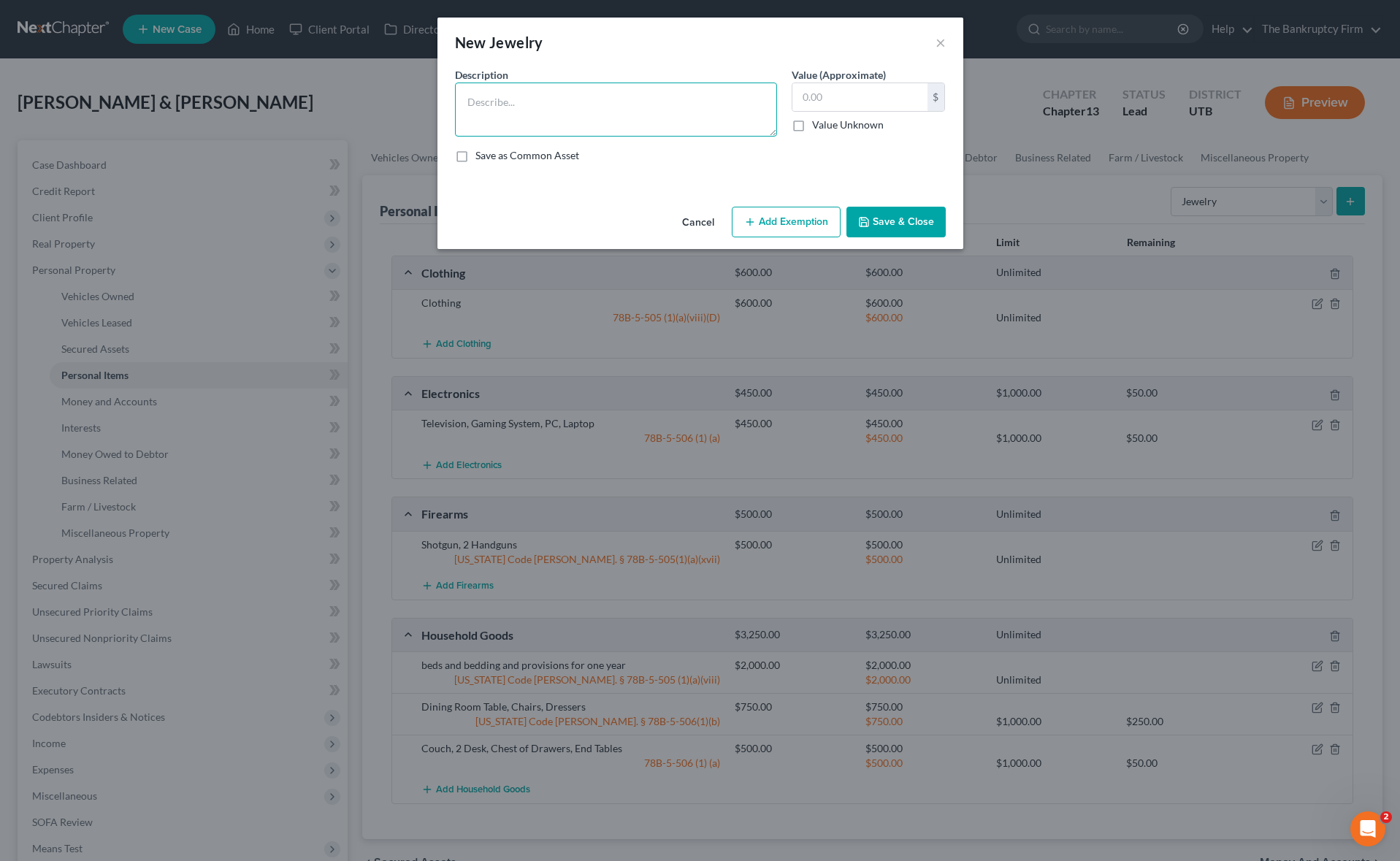
click at [519, 102] on textarea at bounding box center [615, 109] width 322 height 54
click at [794, 220] on button "Add Exemption" at bounding box center [786, 221] width 108 height 30
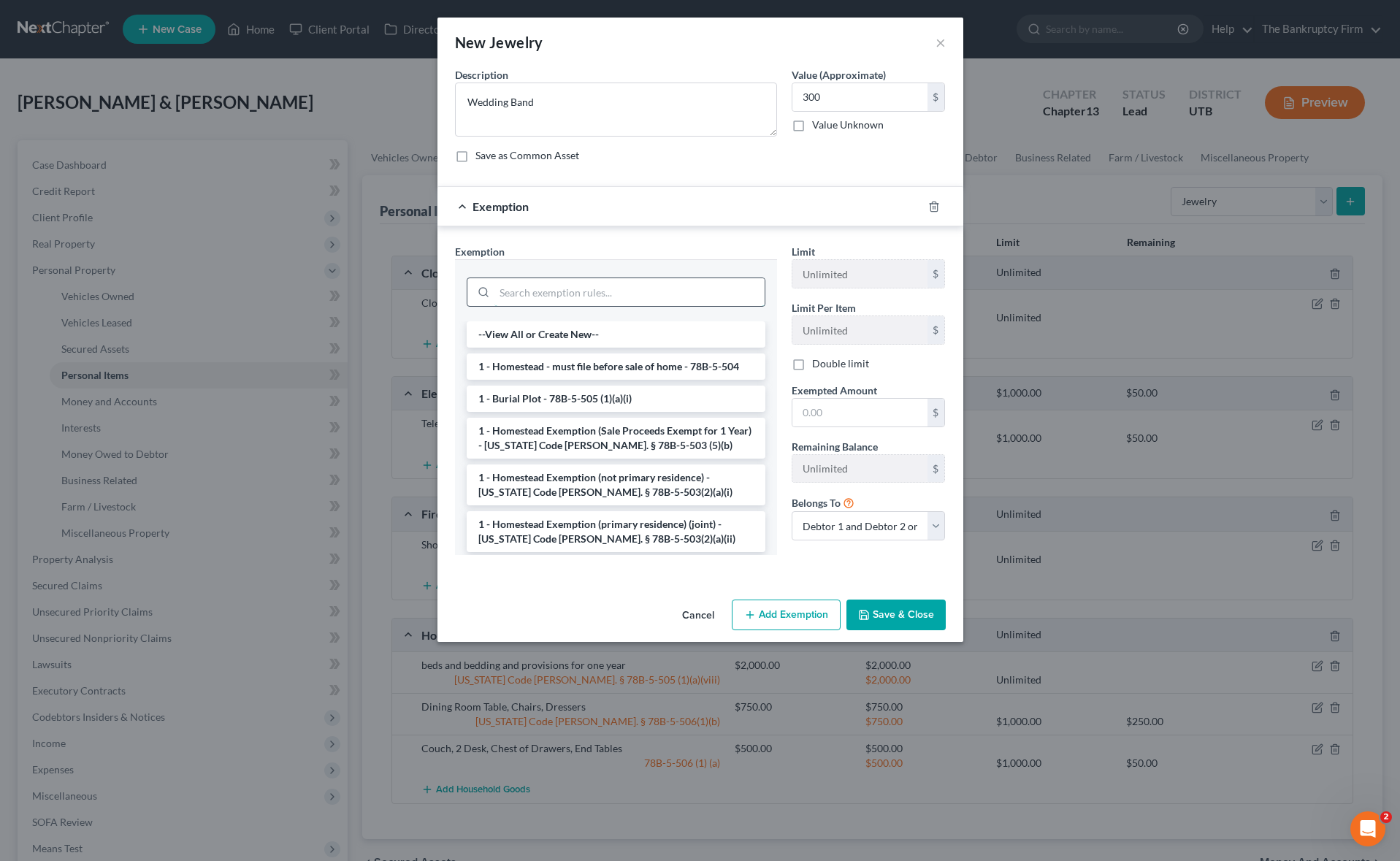
click at [537, 287] on input "search" at bounding box center [629, 291] width 270 height 27
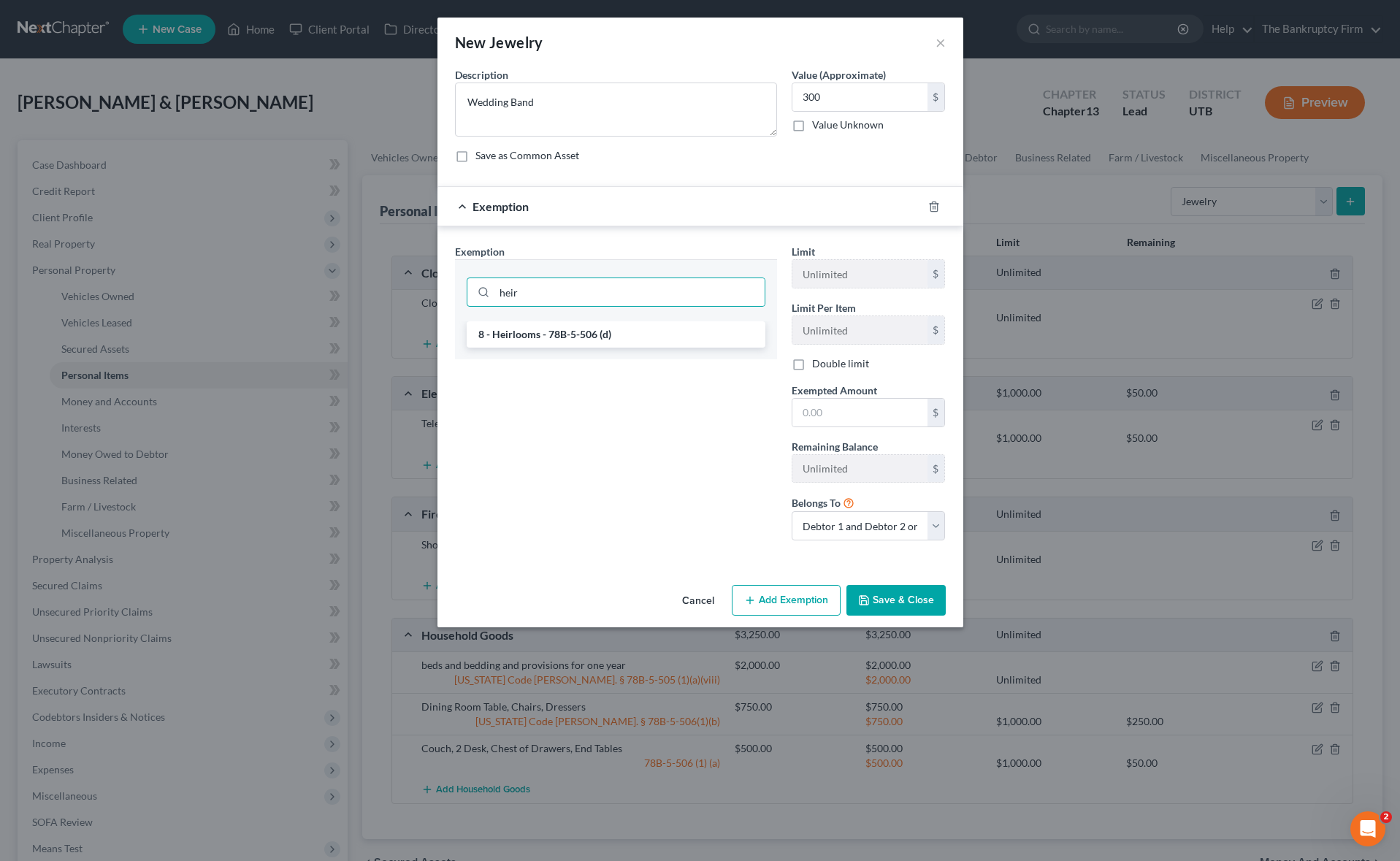
click at [554, 332] on li "8 - Heirlooms - 78B-5-506 (d)" at bounding box center [616, 334] width 299 height 26
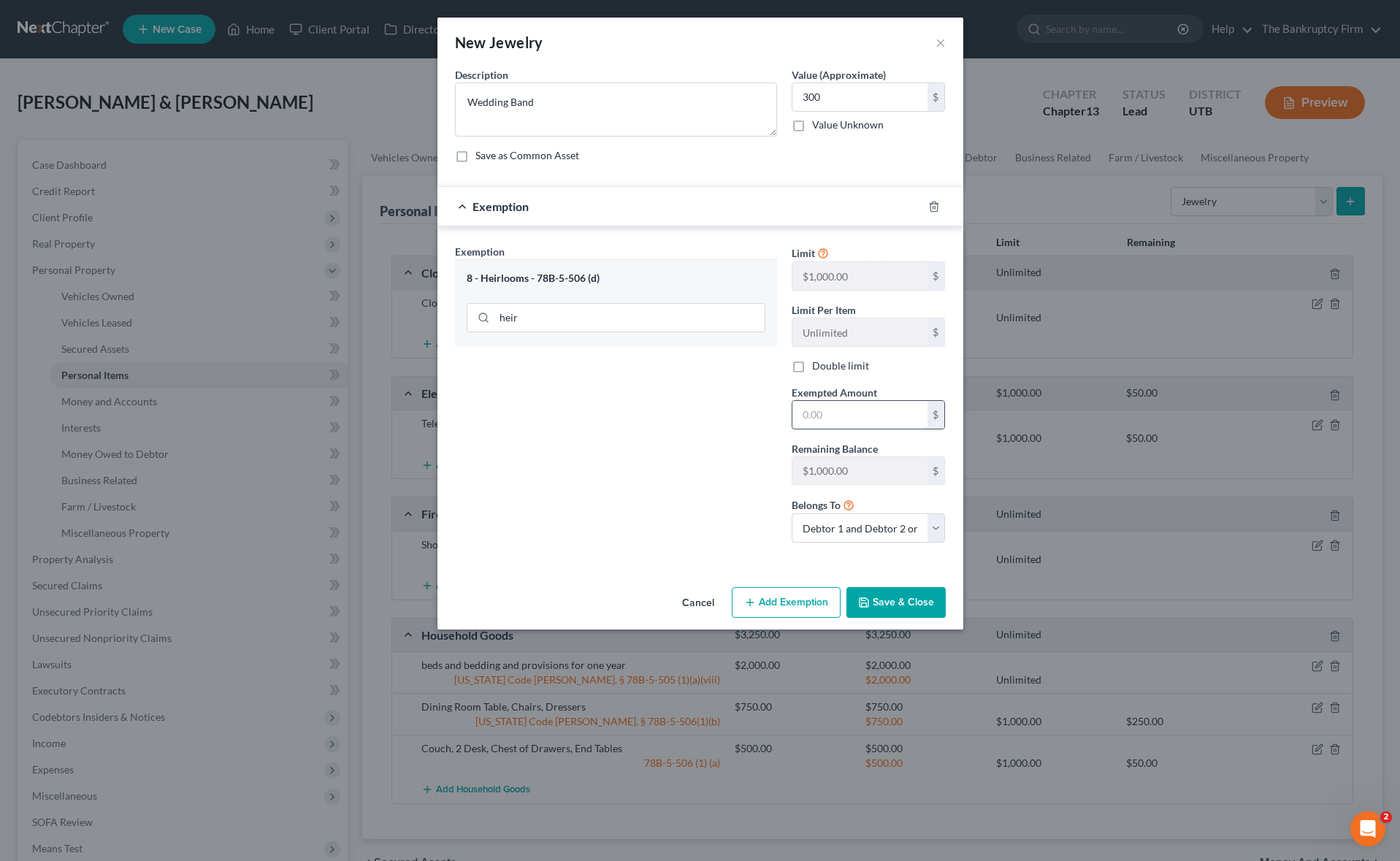
click at [830, 401] on input "text" at bounding box center [860, 414] width 135 height 27
click at [892, 607] on button "Save & Close" at bounding box center [896, 602] width 100 height 30
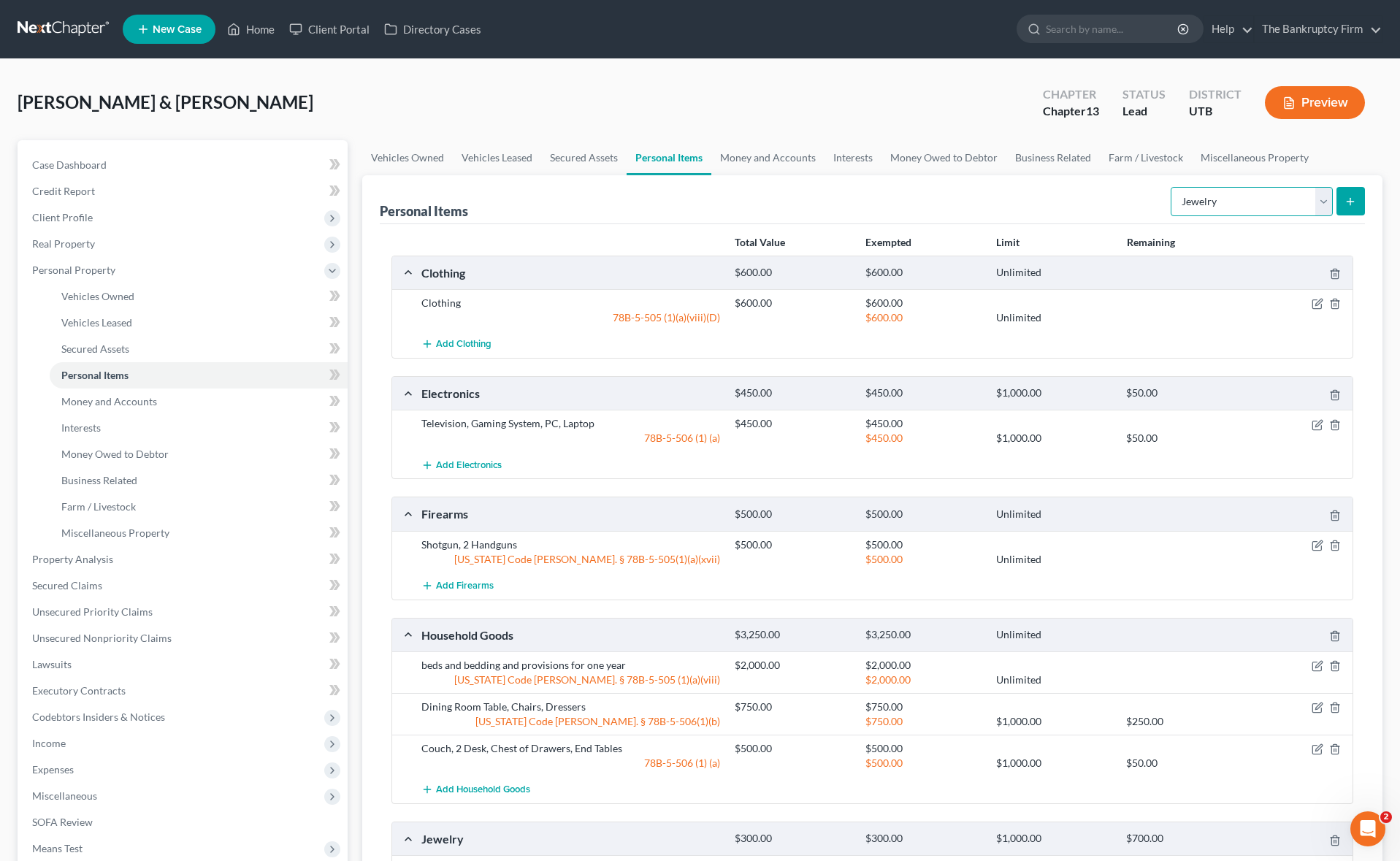
click at [1321, 199] on select "Select Item Type Clothing Collectibles Of Value Electronics Firearms Household …" at bounding box center [1251, 201] width 162 height 29
click at [1172, 187] on select "Select Item Type Clothing Collectibles Of Value Electronics Firearms Household …" at bounding box center [1251, 201] width 162 height 29
click at [1314, 197] on select "Select Item Type Clothing Collectibles Of Value Electronics Firearms Household …" at bounding box center [1251, 201] width 162 height 29
click at [759, 152] on link "Money and Accounts" at bounding box center [768, 157] width 113 height 35
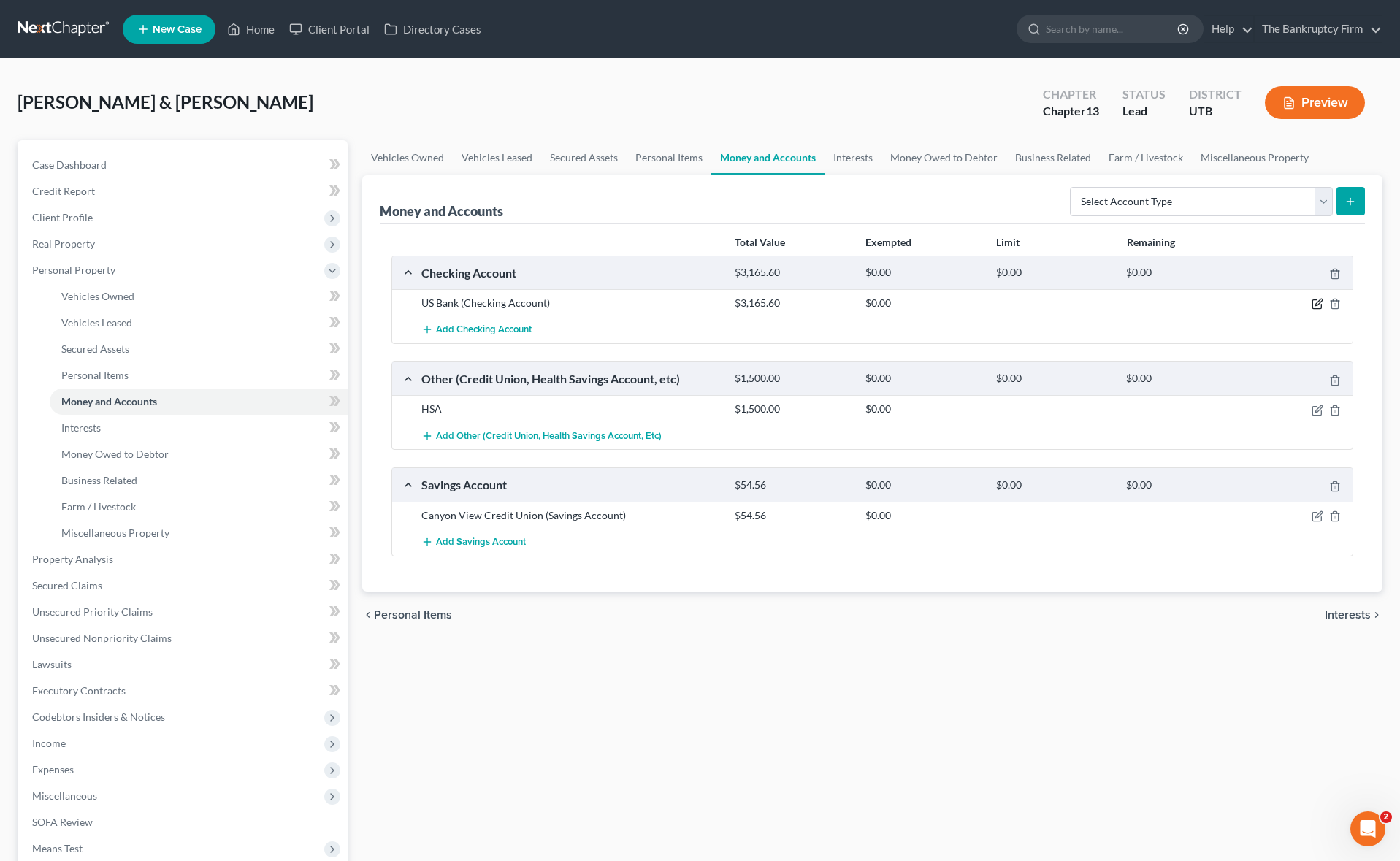
click at [1319, 303] on icon "button" at bounding box center [1318, 302] width 7 height 7
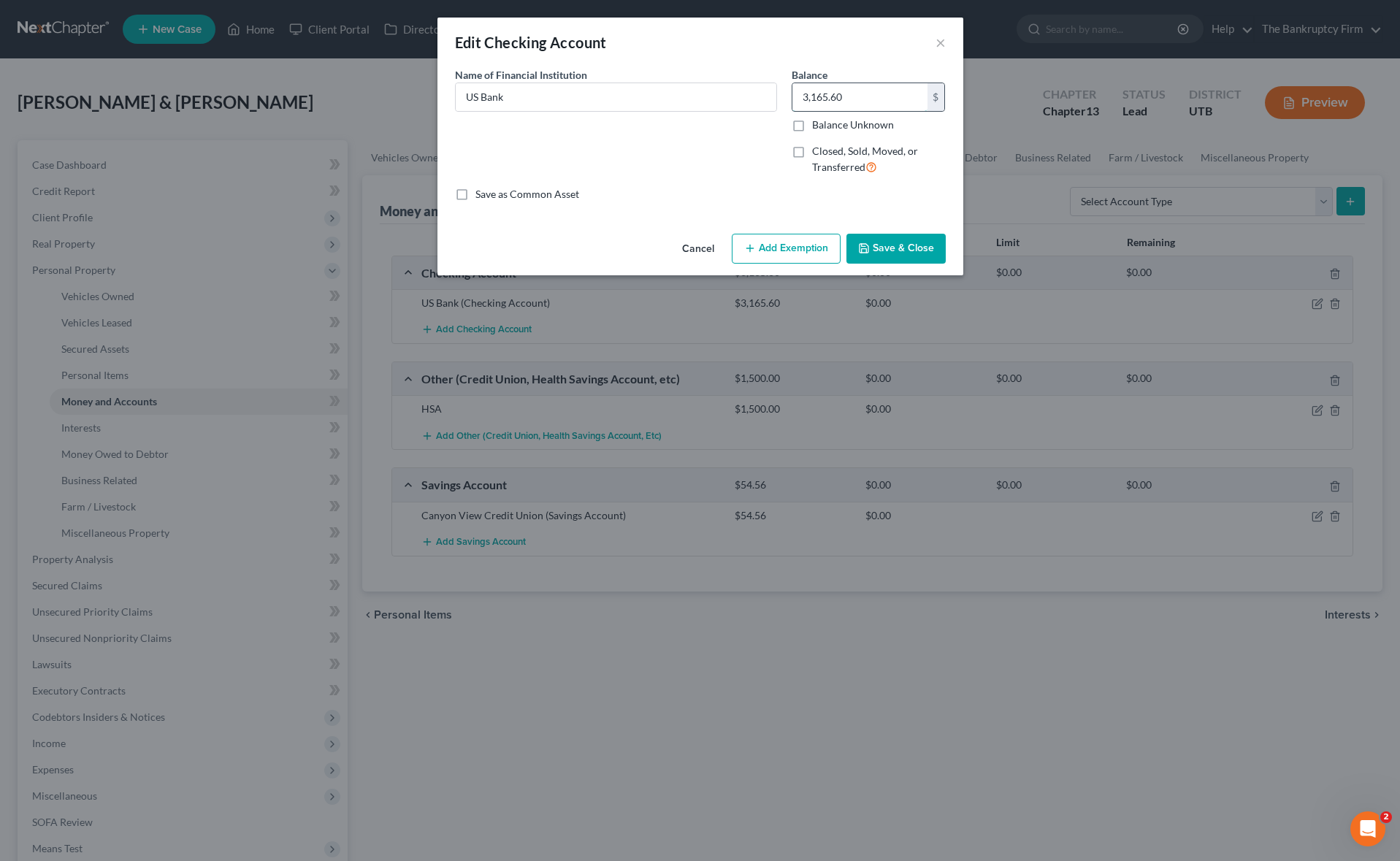
click at [863, 100] on input "3,165.60" at bounding box center [860, 97] width 135 height 27
click at [823, 96] on input "27" at bounding box center [860, 97] width 135 height 27
click at [900, 241] on button "Save & Close" at bounding box center [896, 248] width 100 height 30
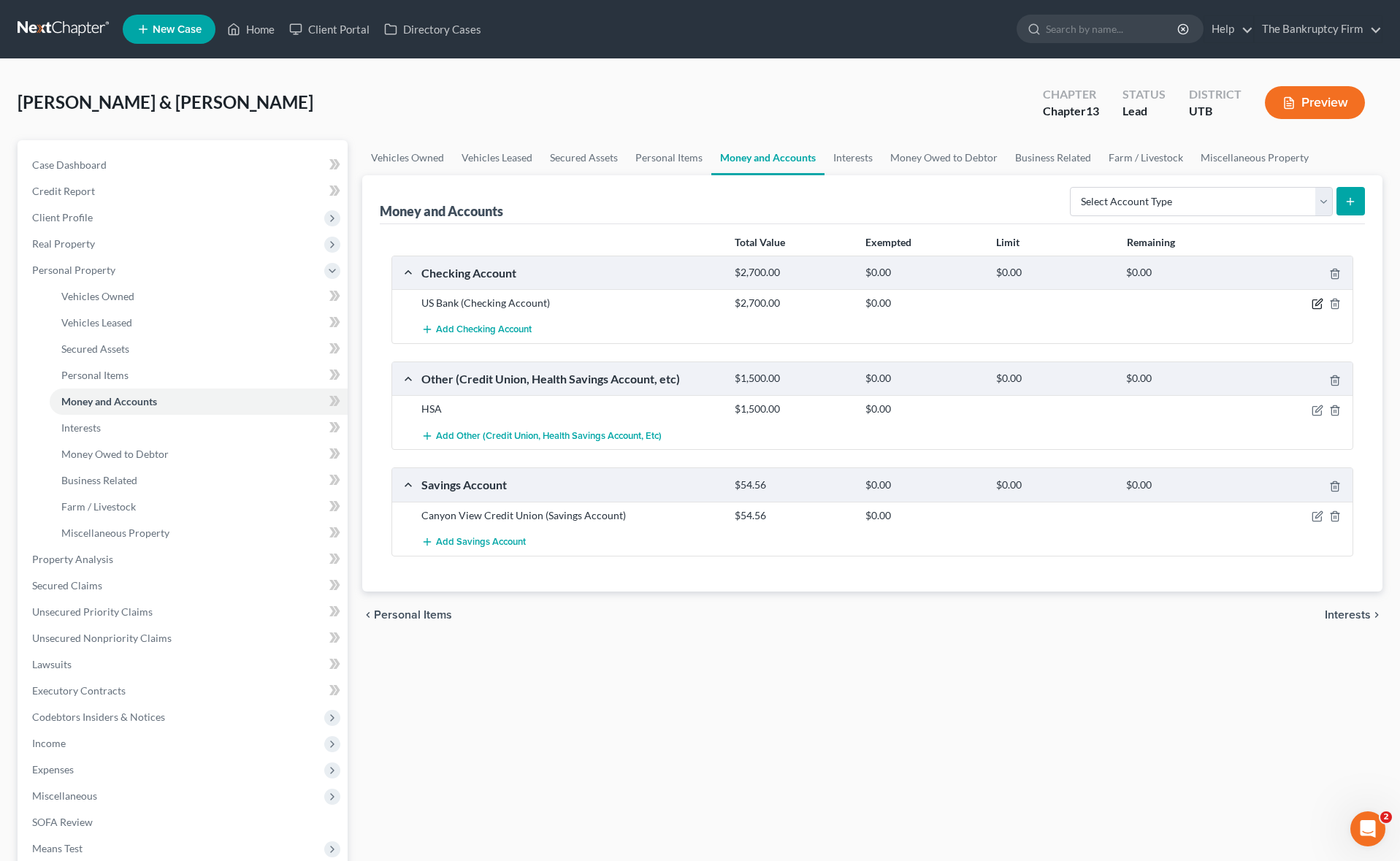
click at [1318, 305] on icon "button" at bounding box center [1318, 304] width 12 height 12
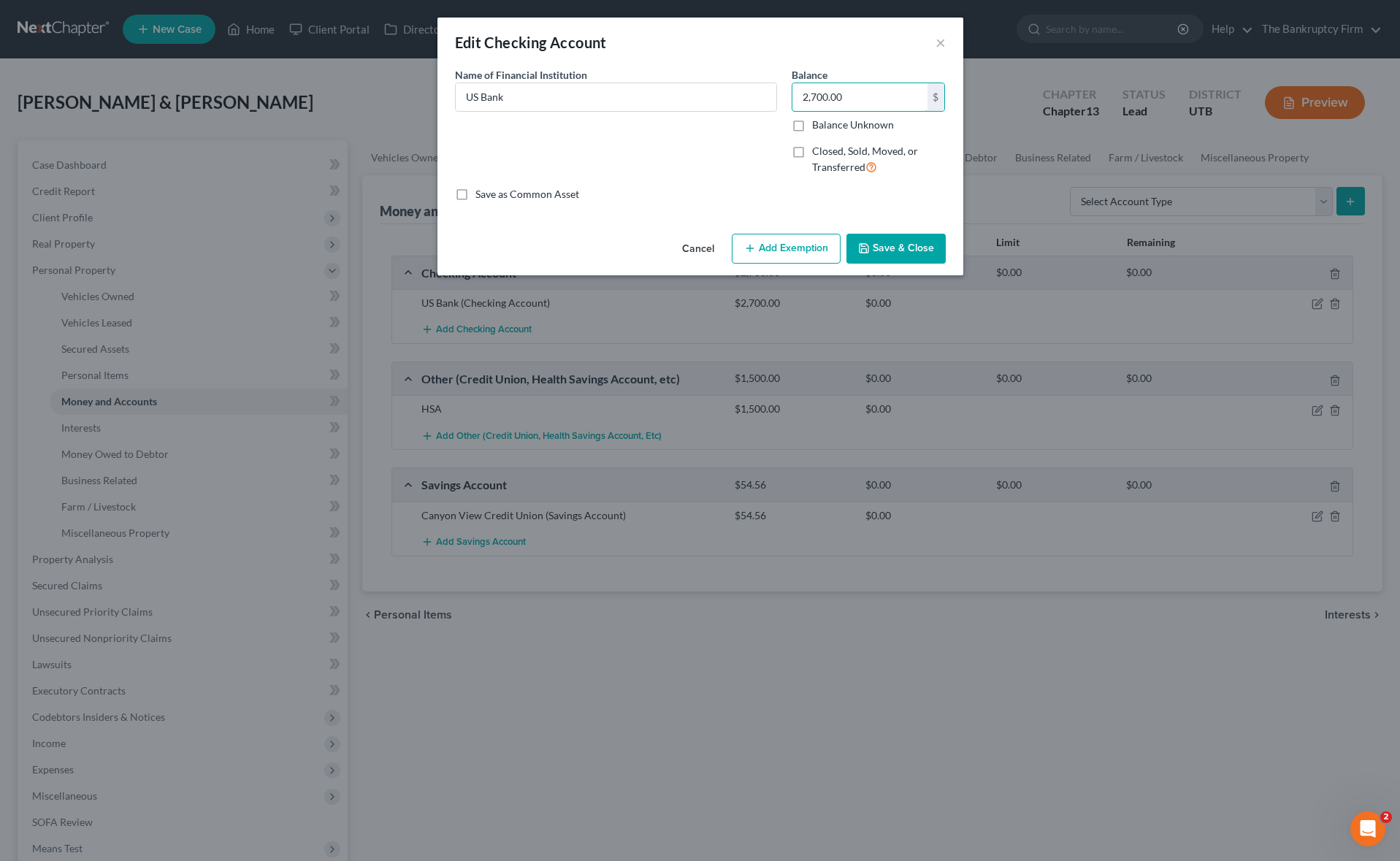
drag, startPoint x: 818, startPoint y: 97, endPoint x: 989, endPoint y: 100, distance: 171.0
click at [989, 100] on div "Edit Checking Account × An exemption set must first be selected from the Filing…" at bounding box center [700, 430] width 1400 height 861
click at [906, 243] on button "Save & Close" at bounding box center [896, 248] width 100 height 30
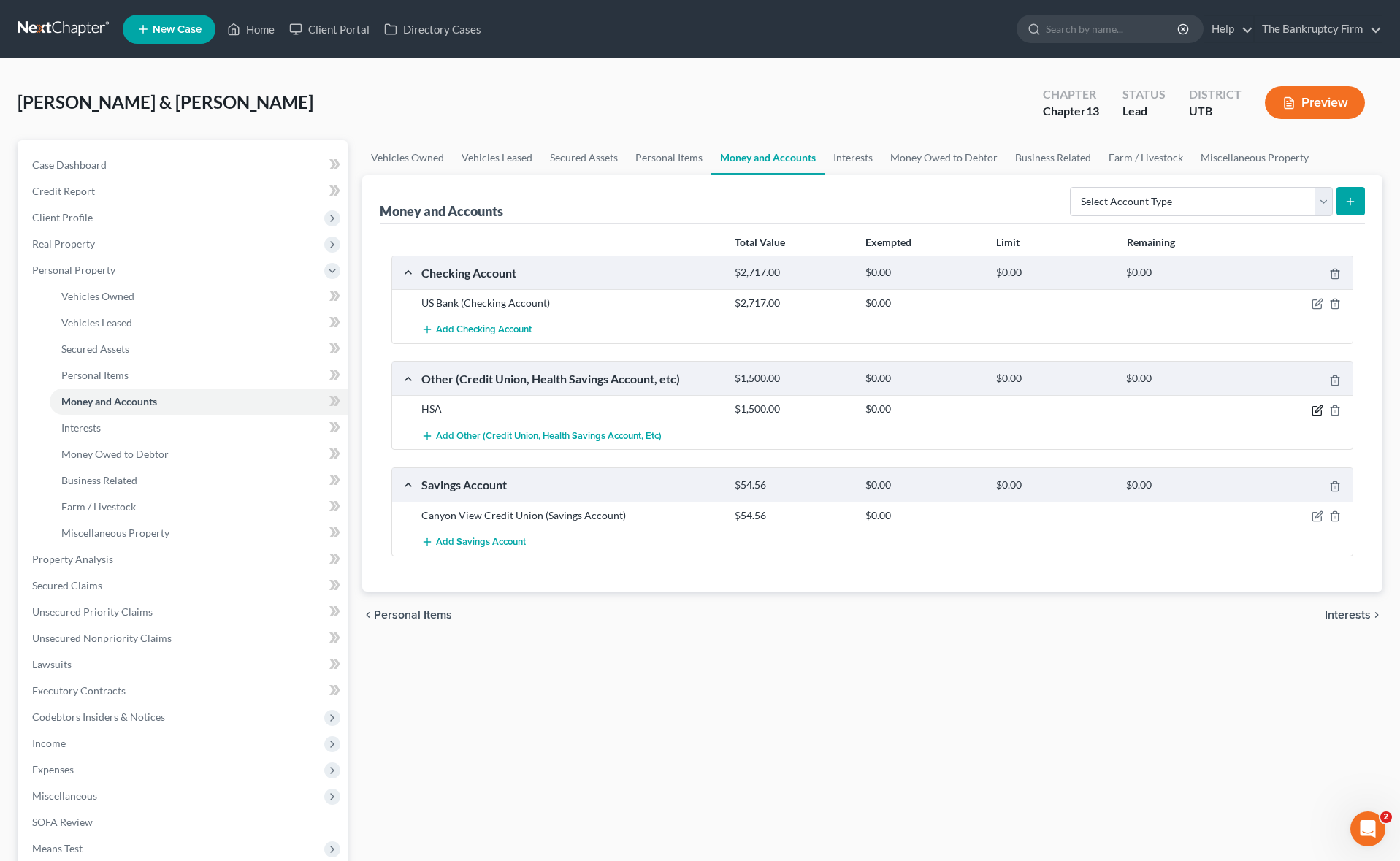
click at [1318, 410] on icon "button" at bounding box center [1318, 408] width 7 height 7
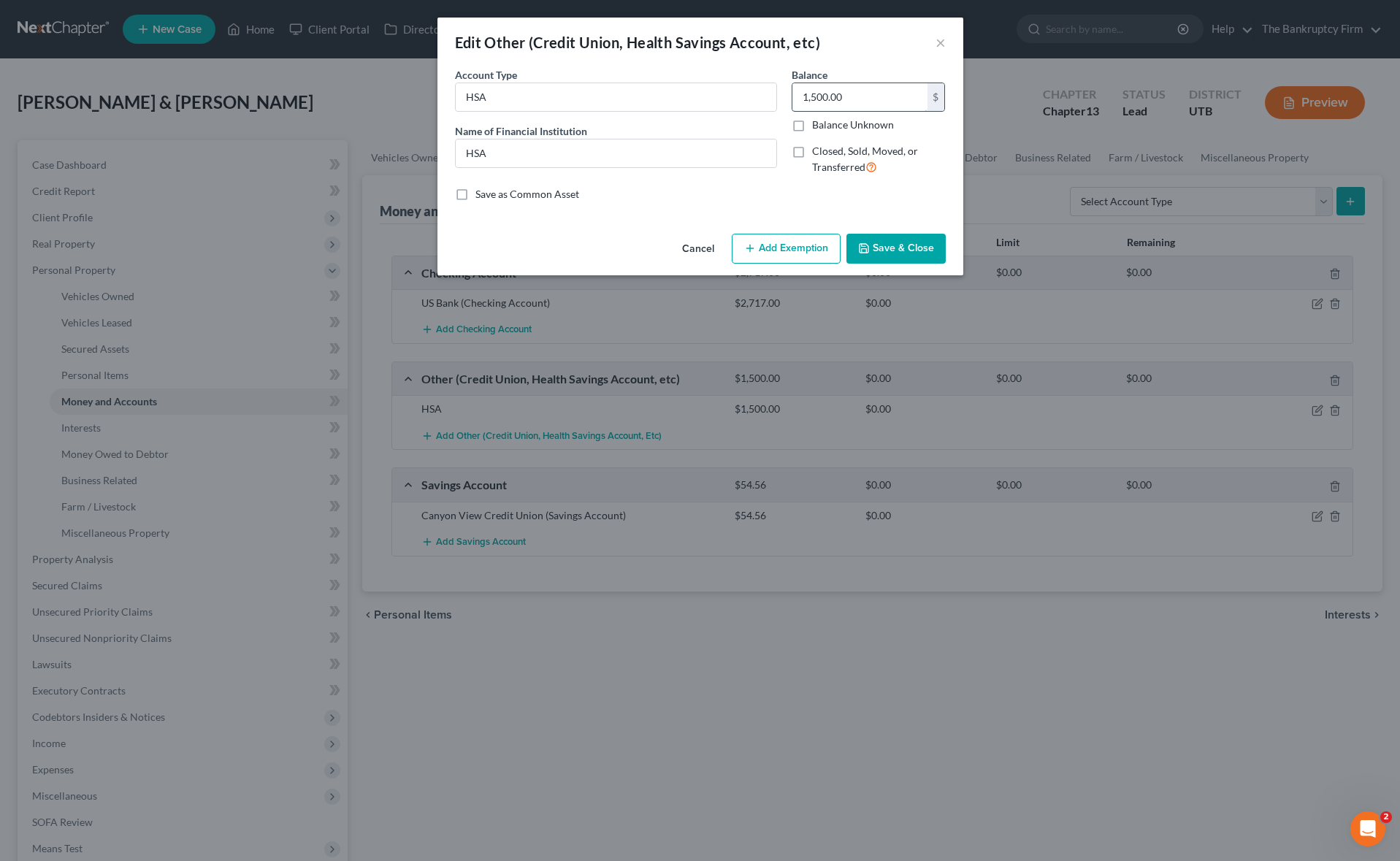
click at [882, 100] on input "1,500.00" at bounding box center [860, 97] width 135 height 27
click at [1316, 514] on div "Edit Other (Credit Union, Health Savings Account, etc) × An exemption set must …" at bounding box center [700, 430] width 1400 height 861
click at [885, 252] on button "Save & Close" at bounding box center [896, 248] width 100 height 30
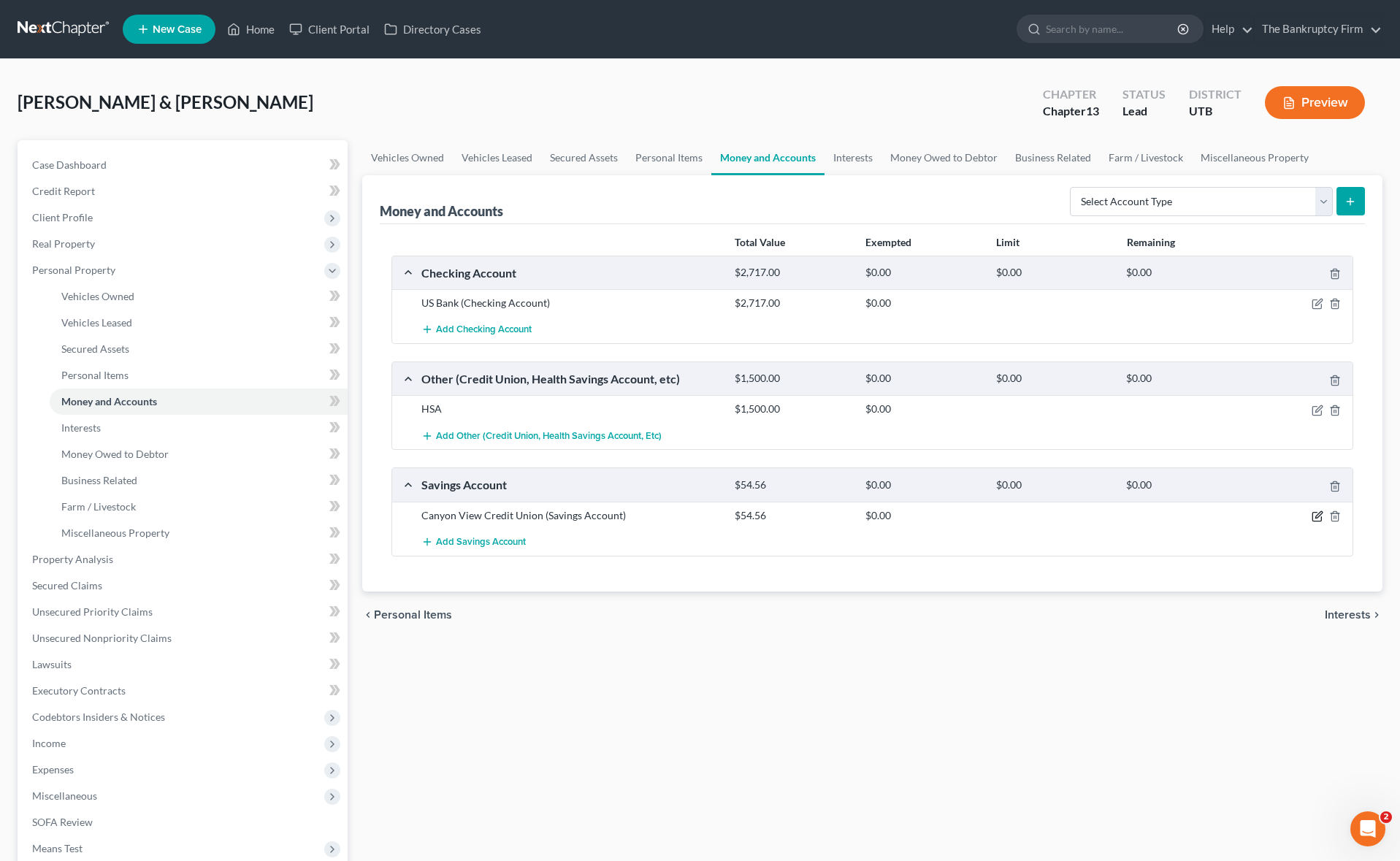
click at [1318, 515] on icon "button" at bounding box center [1318, 516] width 12 height 12
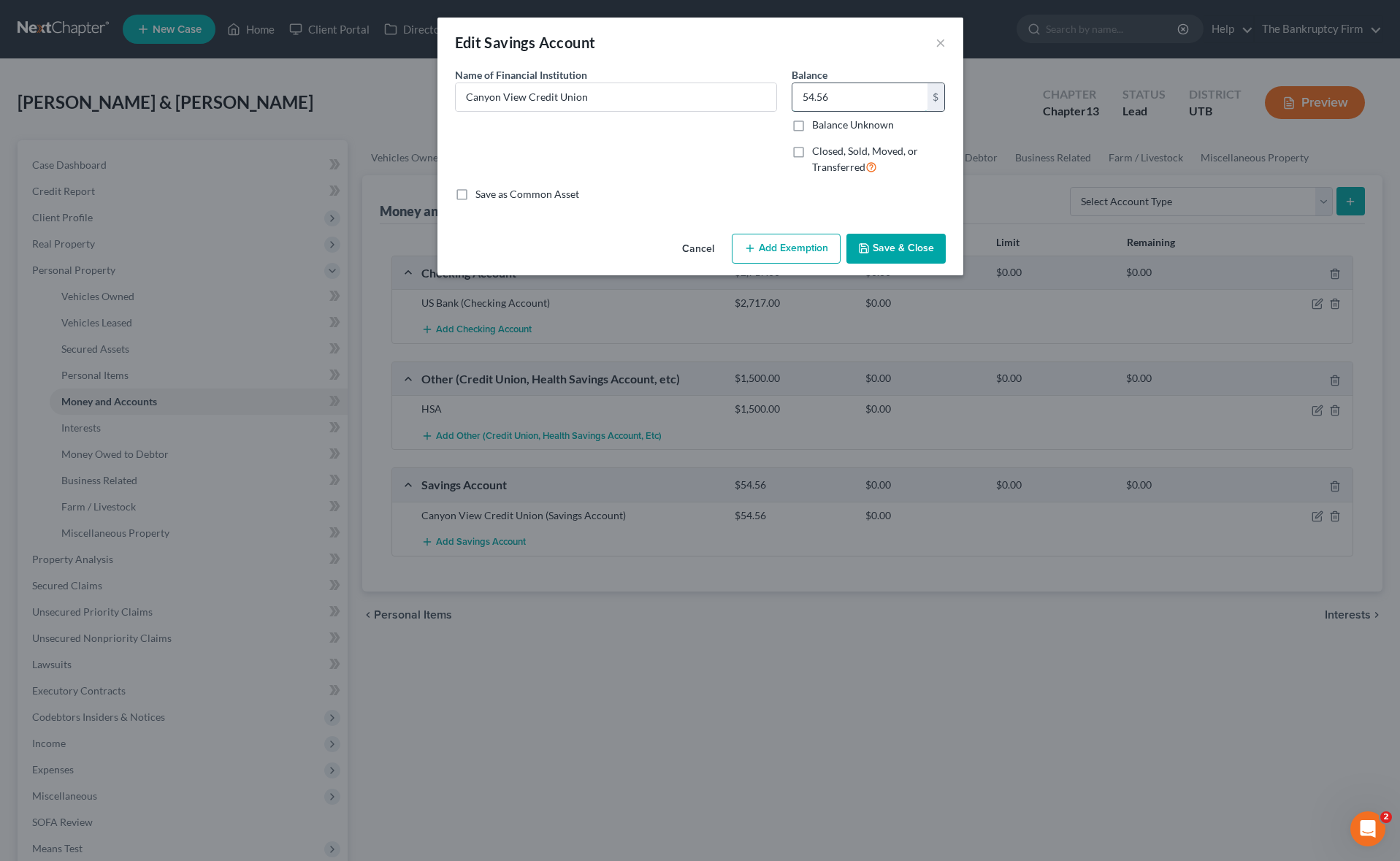
drag, startPoint x: 825, startPoint y: 99, endPoint x: 897, endPoint y: 105, distance: 72.2
click at [897, 105] on input "54.56" at bounding box center [860, 97] width 135 height 27
click at [921, 245] on button "Save & Close" at bounding box center [896, 248] width 100 height 30
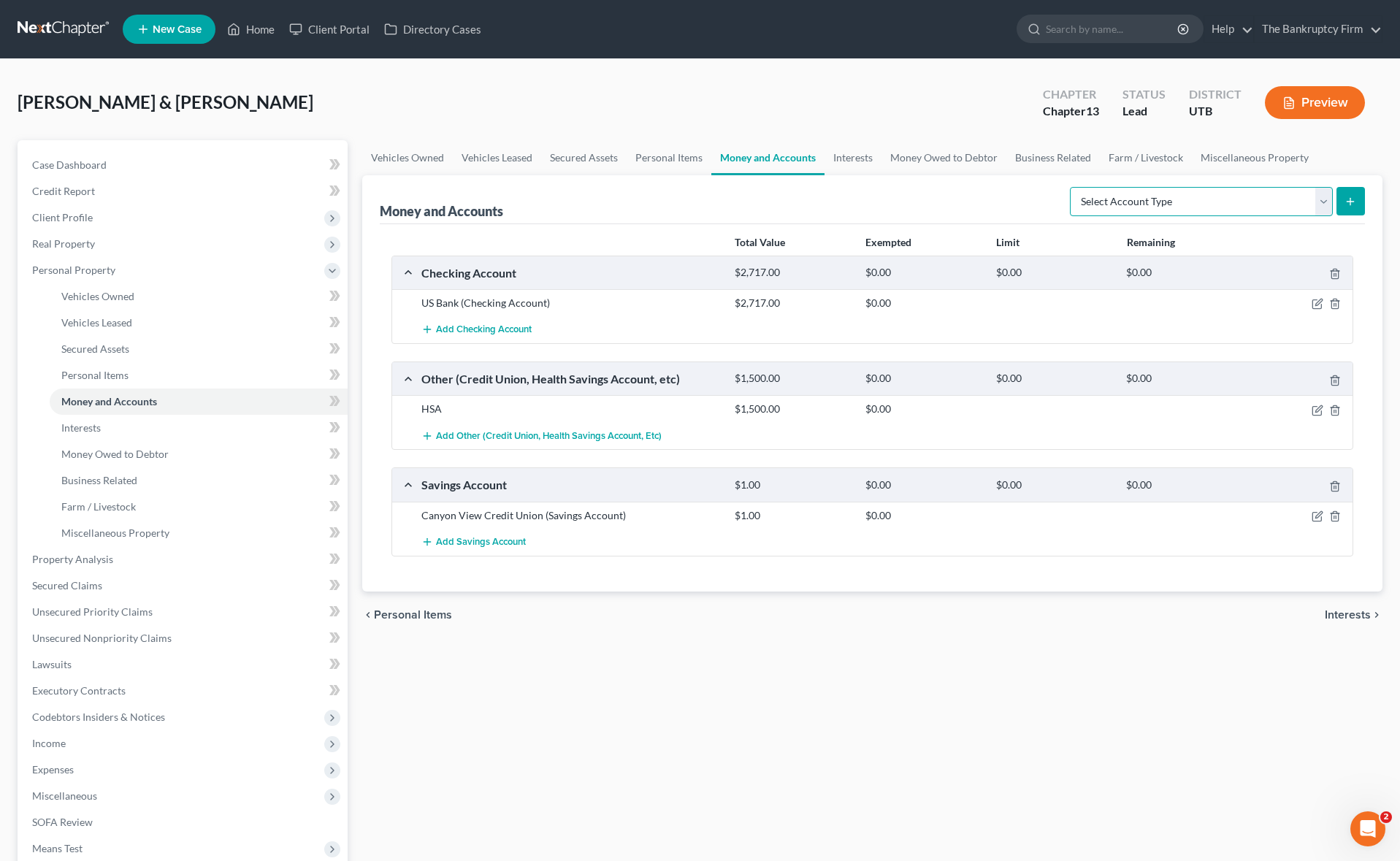
click at [1324, 198] on select "Select Account Type Brokerage Cash on Hand Certificates of Deposit Checking Acc…" at bounding box center [1202, 201] width 263 height 29
click at [1072, 187] on select "Select Account Type Brokerage Cash on Hand Certificates of Deposit Checking Acc…" at bounding box center [1202, 201] width 263 height 29
click at [1352, 204] on icon "submit" at bounding box center [1350, 201] width 12 height 12
click at [1356, 201] on icon "submit" at bounding box center [1350, 201] width 12 height 12
click at [1318, 305] on icon "button" at bounding box center [1318, 304] width 12 height 12
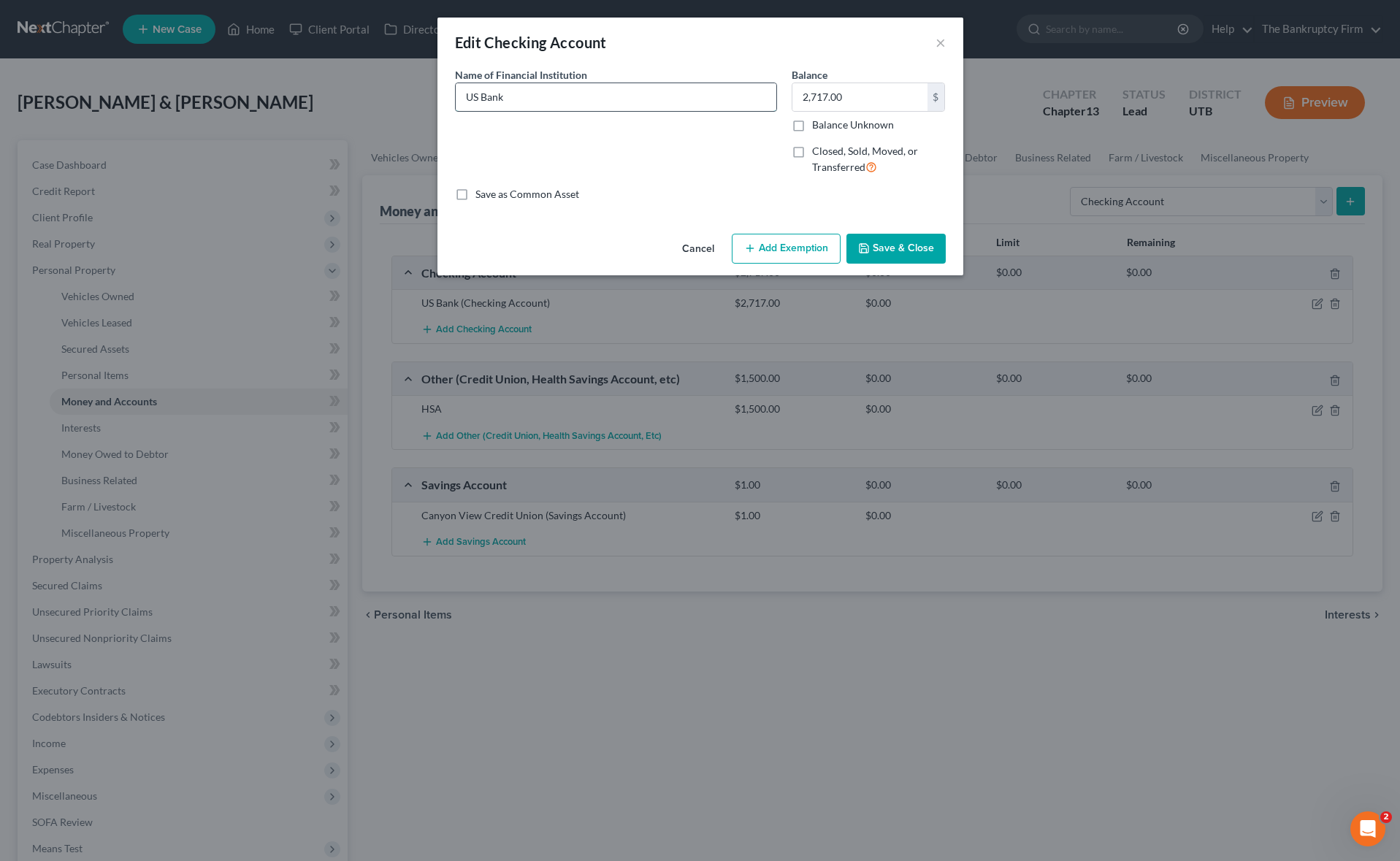
click at [510, 97] on input "US Bank" at bounding box center [615, 97] width 320 height 27
click at [908, 246] on button "Save & Close" at bounding box center [896, 248] width 100 height 30
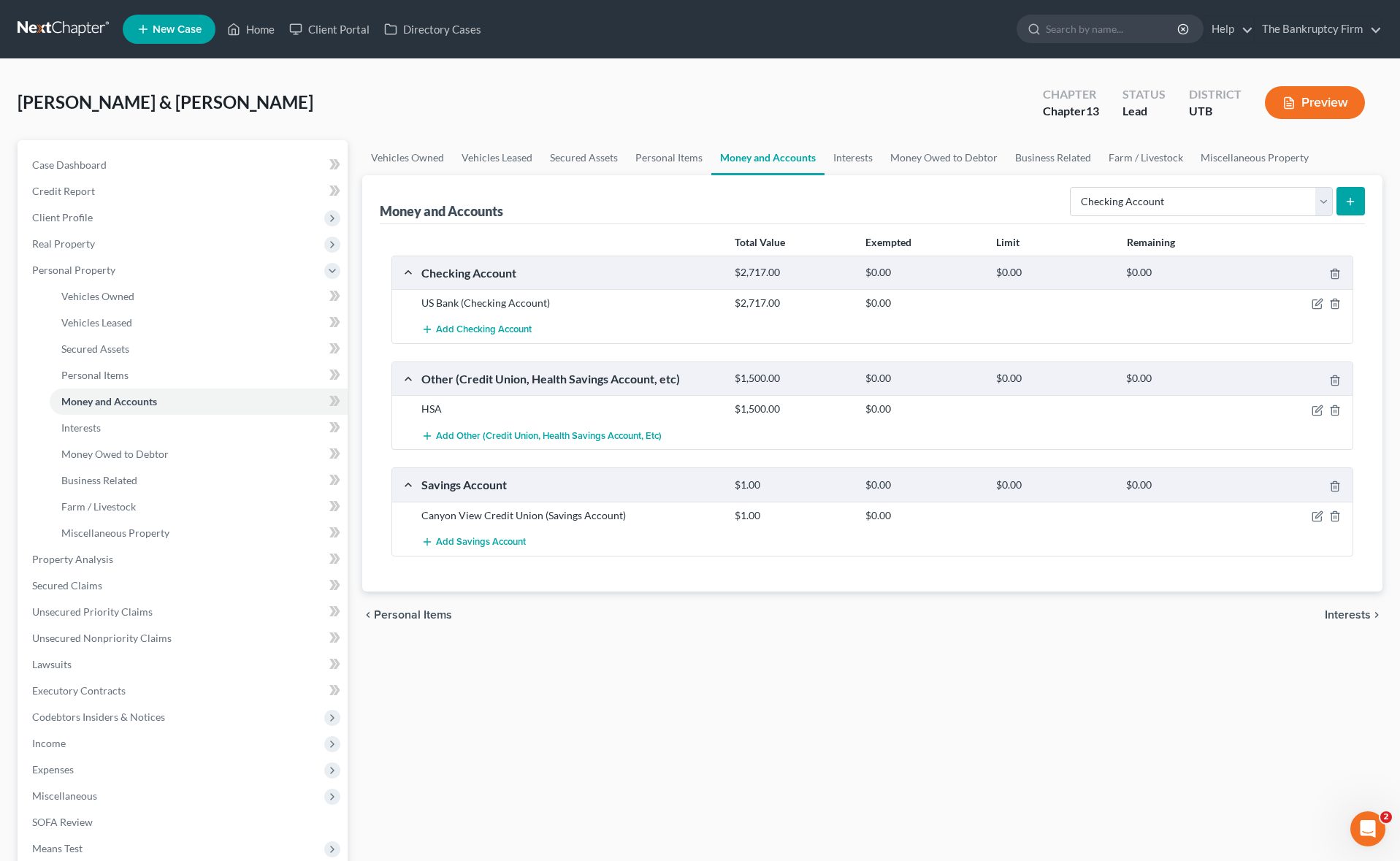
click at [1351, 202] on icon "submit" at bounding box center [1350, 201] width 12 height 12
click at [840, 157] on link "Interests" at bounding box center [852, 157] width 57 height 35
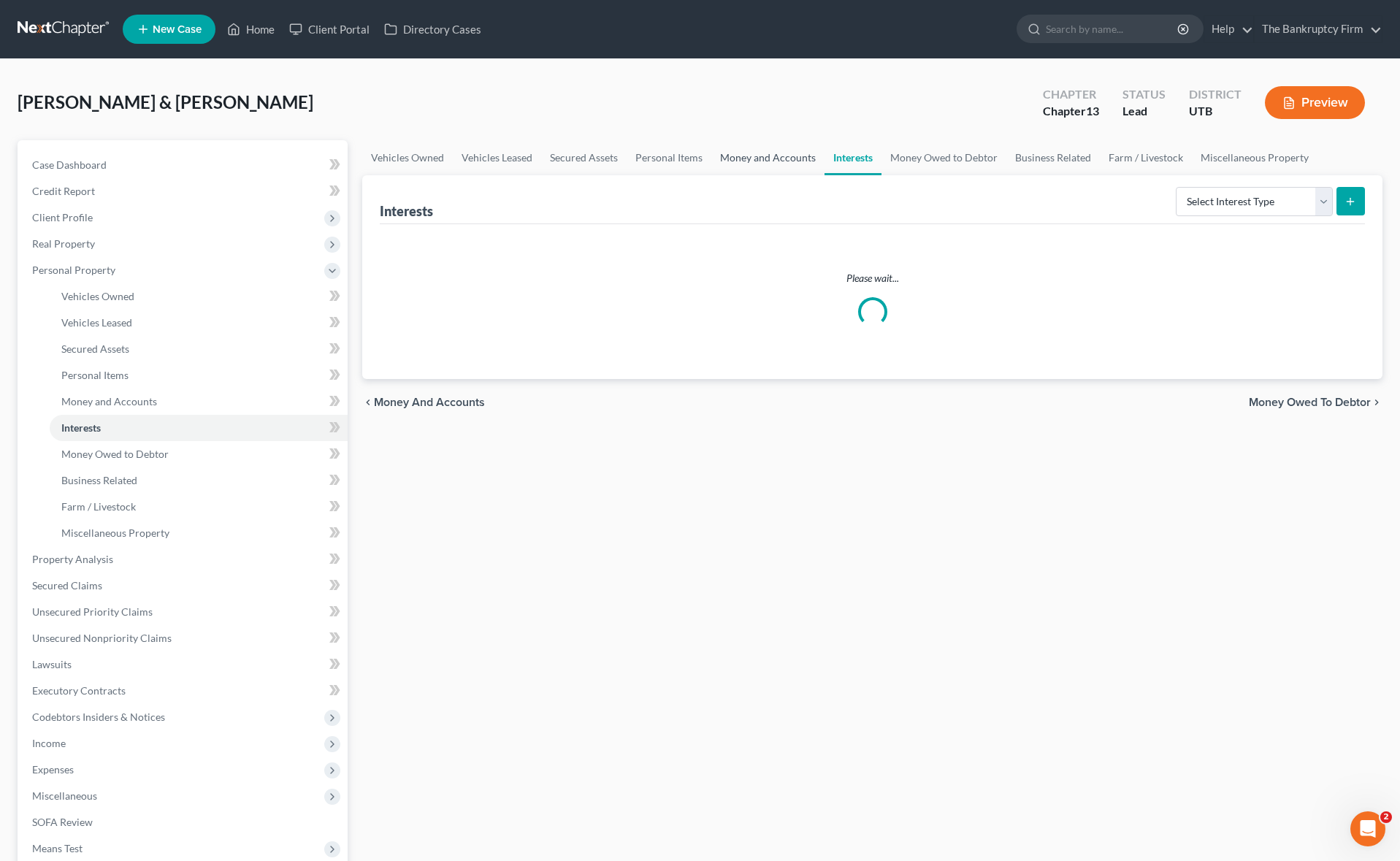
click at [768, 156] on link "Money and Accounts" at bounding box center [768, 157] width 113 height 35
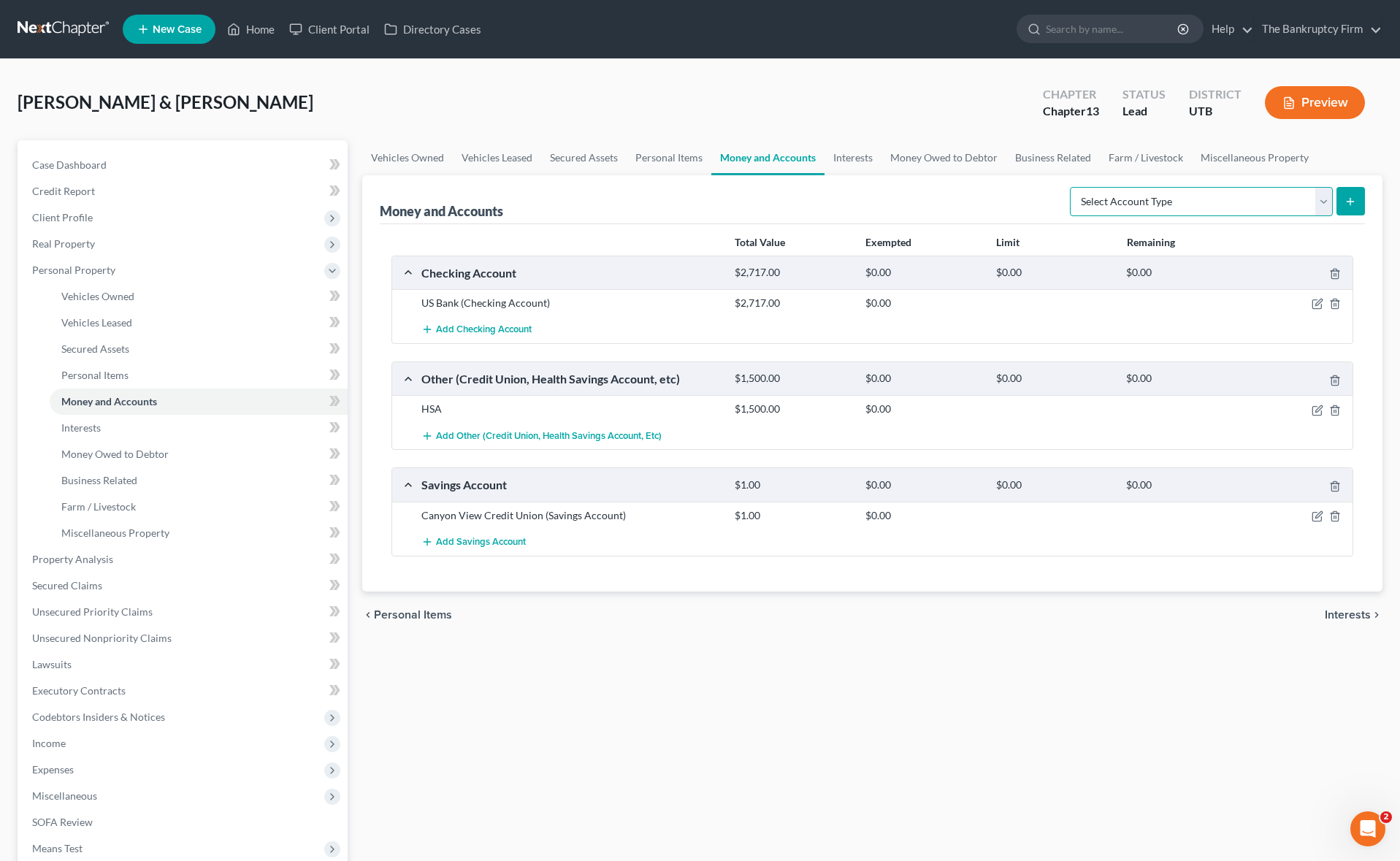
click at [1320, 200] on select "Select Account Type Brokerage Cash on Hand Certificates of Deposit Checking Acc…" at bounding box center [1202, 201] width 263 height 29
click at [1072, 187] on select "Select Account Type Brokerage Cash on Hand Certificates of Deposit Checking Acc…" at bounding box center [1202, 201] width 263 height 29
click at [1350, 195] on icon "submit" at bounding box center [1350, 201] width 12 height 12
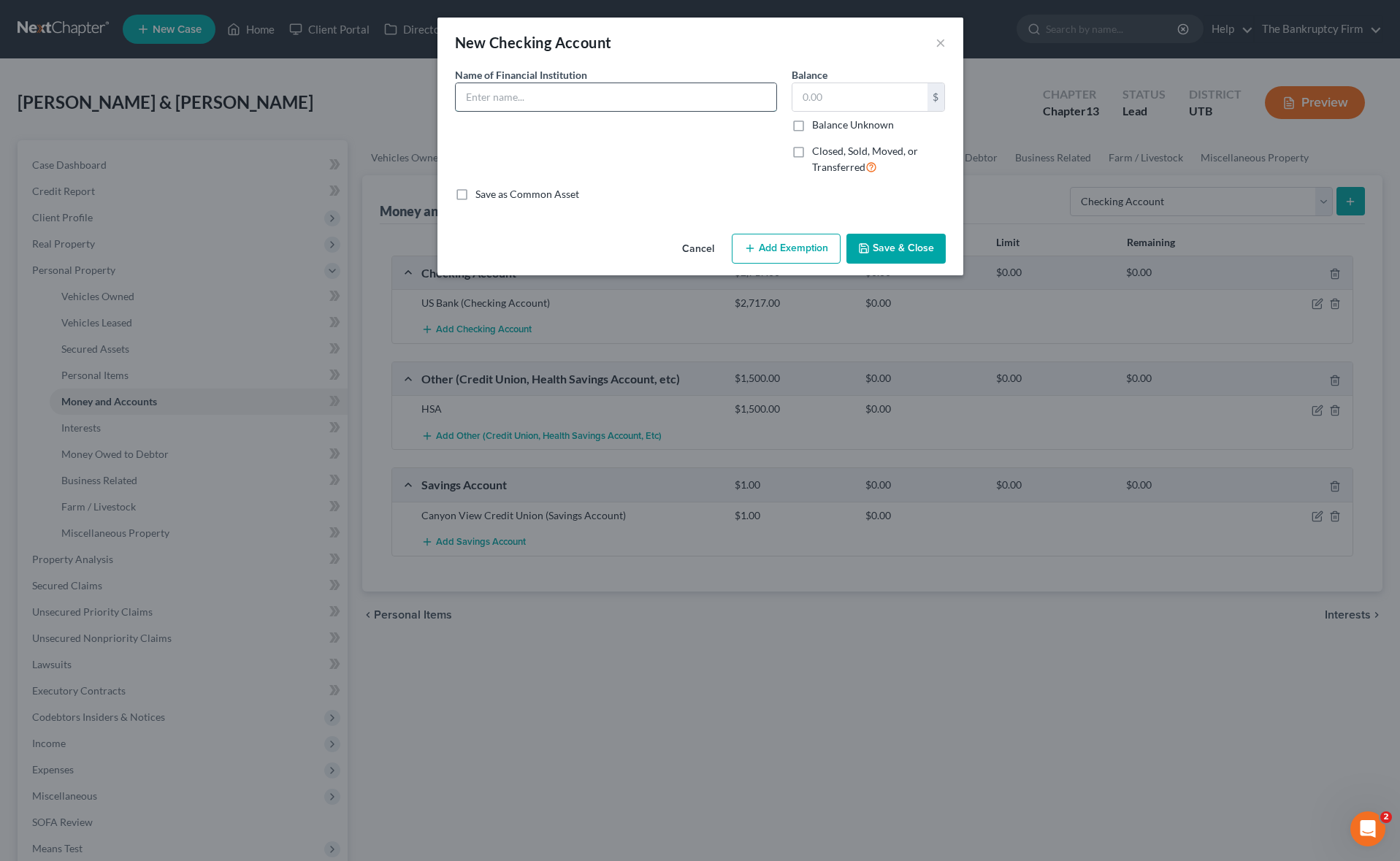
click at [548, 105] on input "text" at bounding box center [615, 97] width 320 height 27
click at [812, 129] on label "Balance Unknown" at bounding box center [853, 125] width 82 height 15
click at [818, 127] on input "Balance Unknown" at bounding box center [823, 122] width 10 height 10
click at [812, 127] on label "Balance Unknown" at bounding box center [853, 125] width 82 height 15
click at [818, 127] on input "Balance Unknown" at bounding box center [823, 122] width 10 height 10
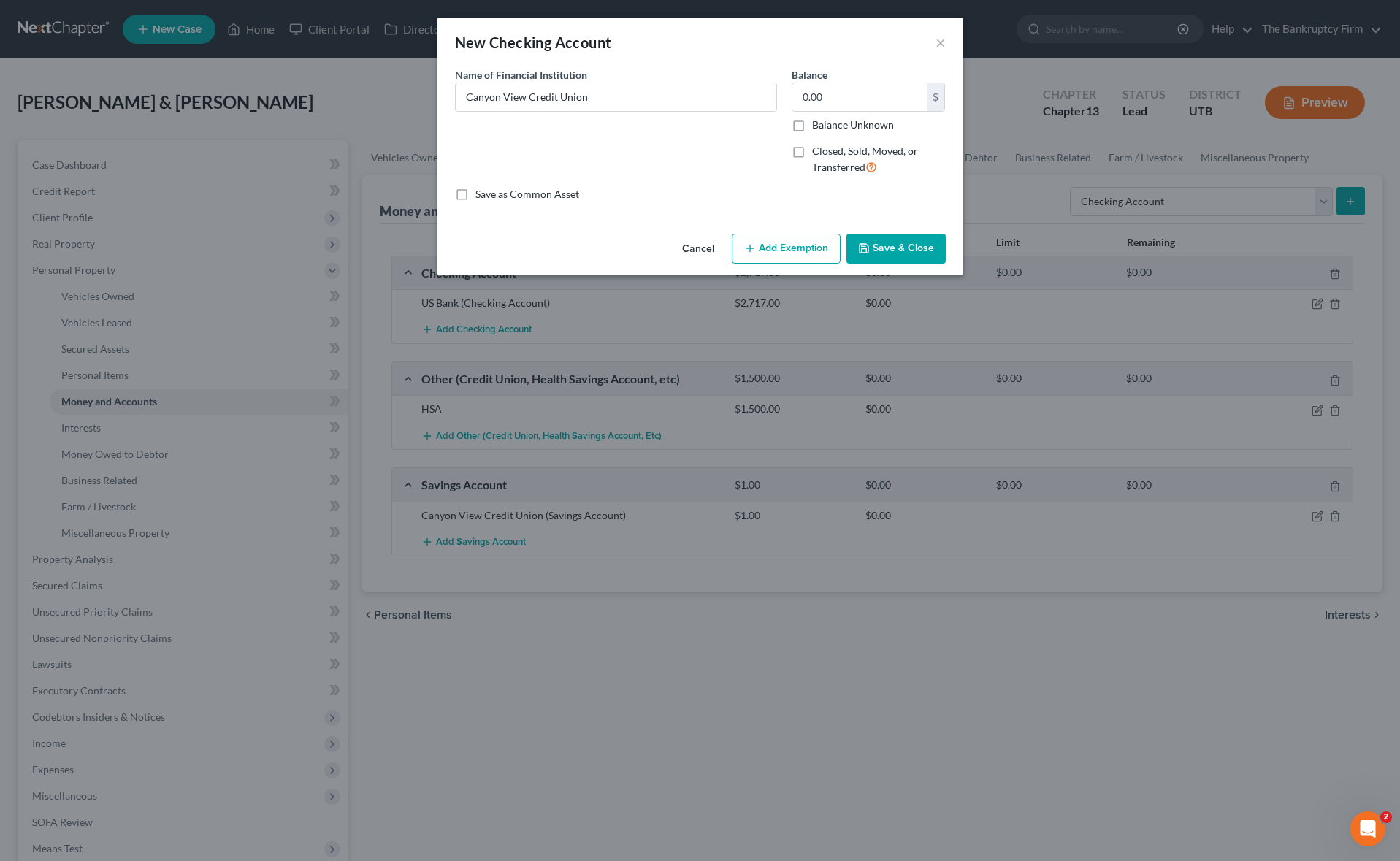
click at [901, 247] on button "Save & Close" at bounding box center [896, 248] width 100 height 30
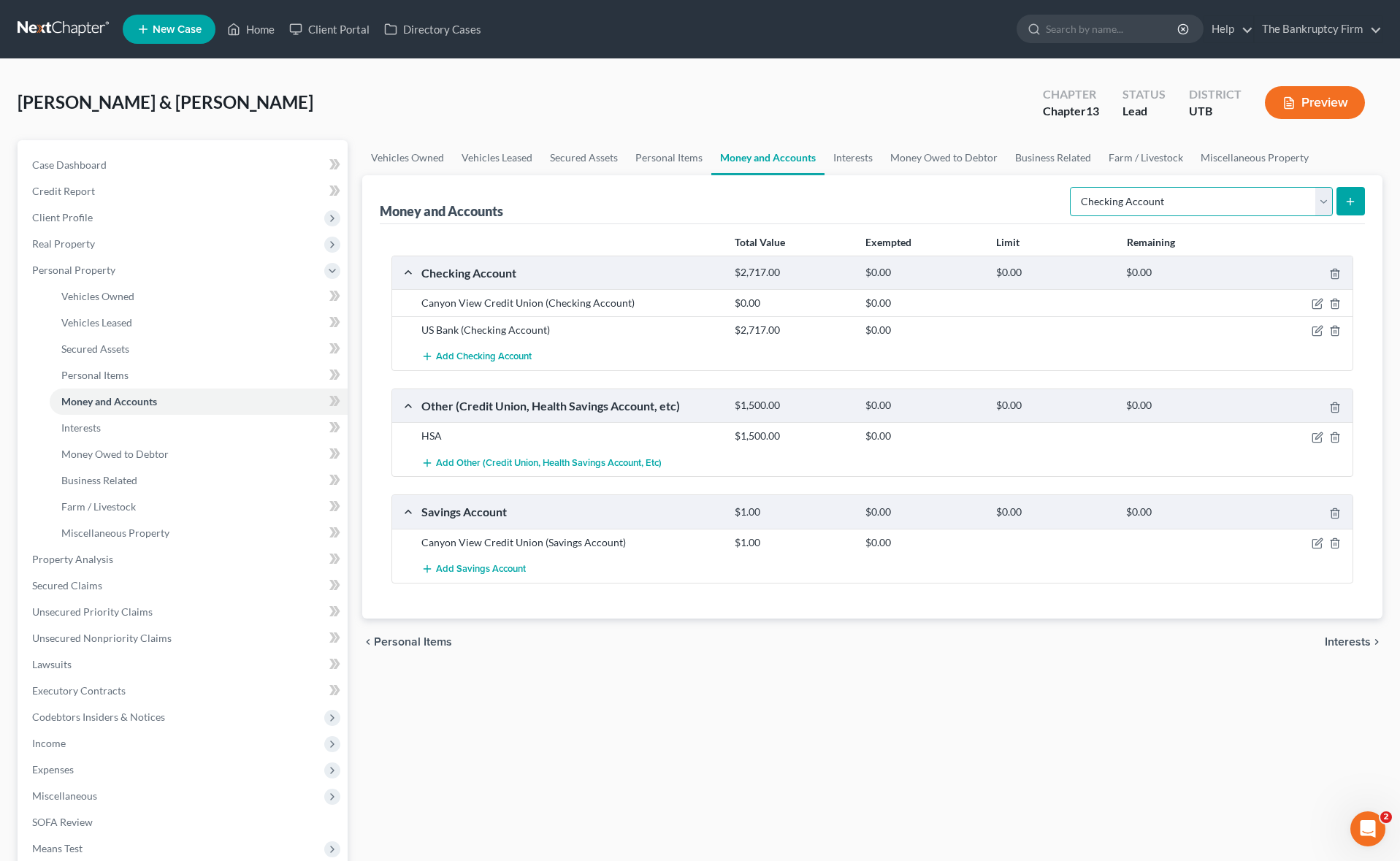
click at [1328, 200] on select "Select Account Type Brokerage Cash on Hand Certificates of Deposit Checking Acc…" at bounding box center [1202, 201] width 263 height 29
click at [1072, 187] on select "Select Account Type Brokerage Cash on Hand Certificates of Deposit Checking Acc…" at bounding box center [1202, 201] width 263 height 29
click at [1355, 204] on icon "submit" at bounding box center [1350, 201] width 12 height 12
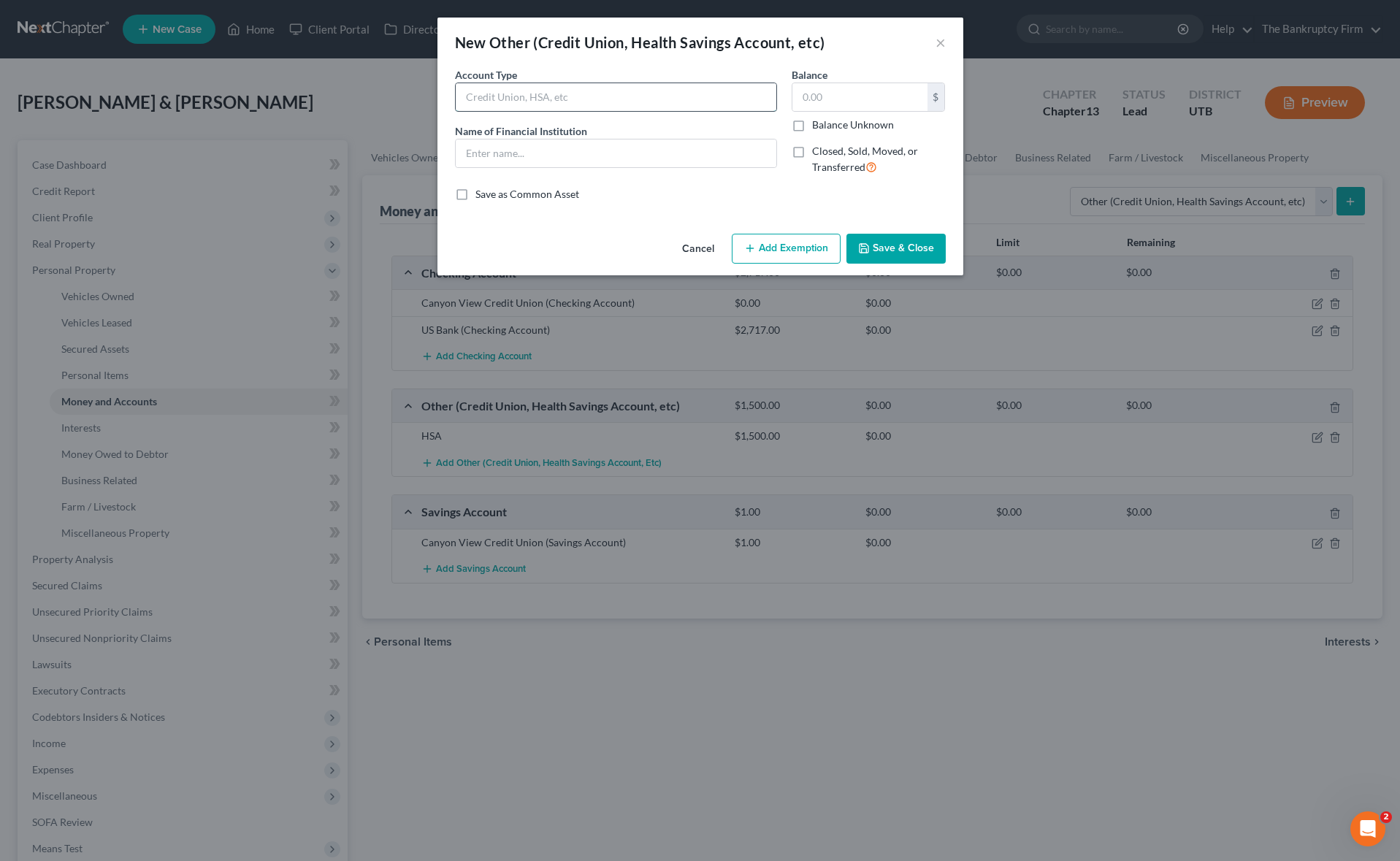
click at [581, 101] on input "text" at bounding box center [615, 97] width 320 height 27
click at [901, 247] on button "Save & Close" at bounding box center [896, 248] width 100 height 30
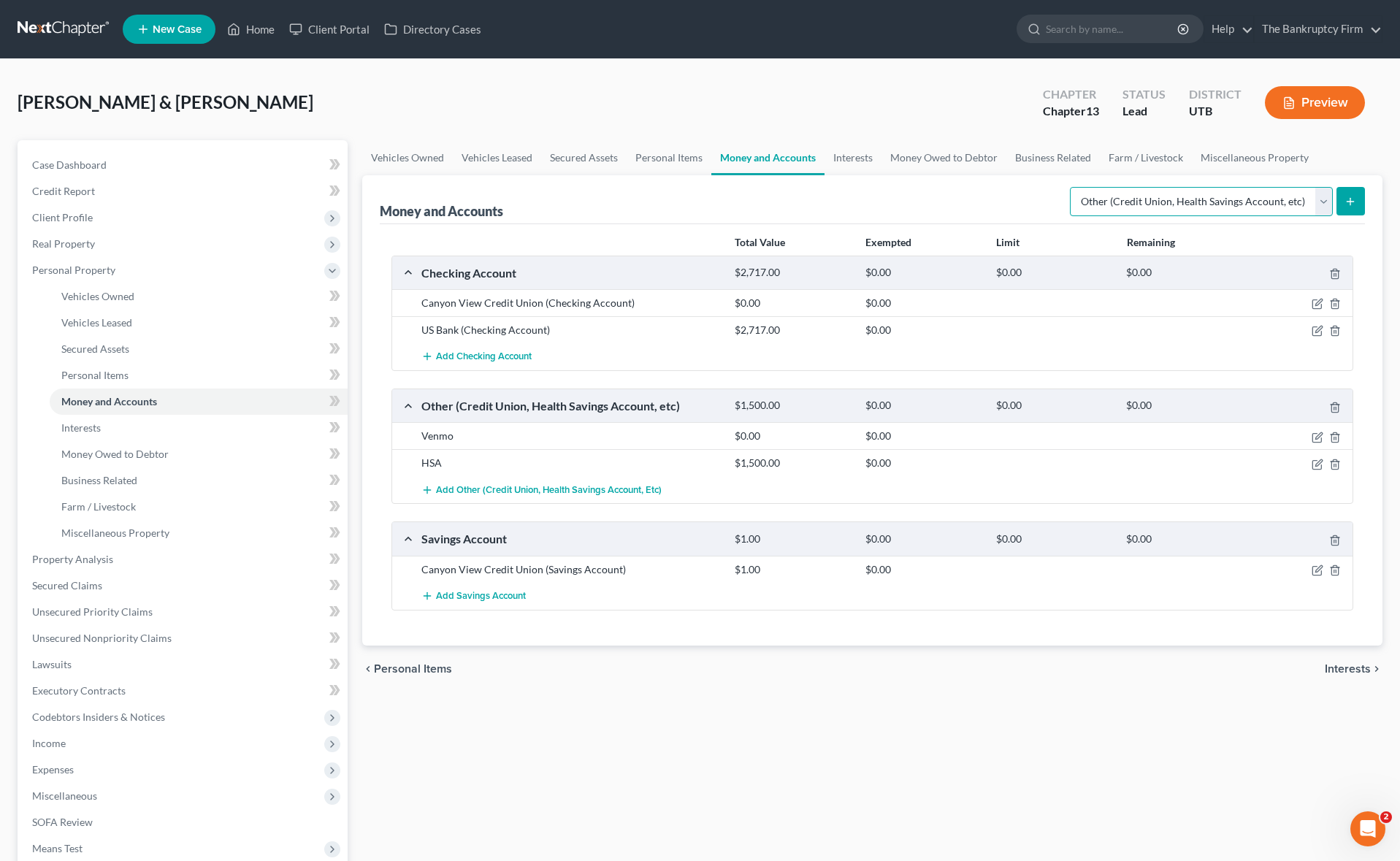
click at [1323, 200] on select "Select Account Type Brokerage Cash on Hand Certificates of Deposit Checking Acc…" at bounding box center [1202, 201] width 263 height 29
click at [1350, 198] on line "submit" at bounding box center [1350, 201] width 0 height 7
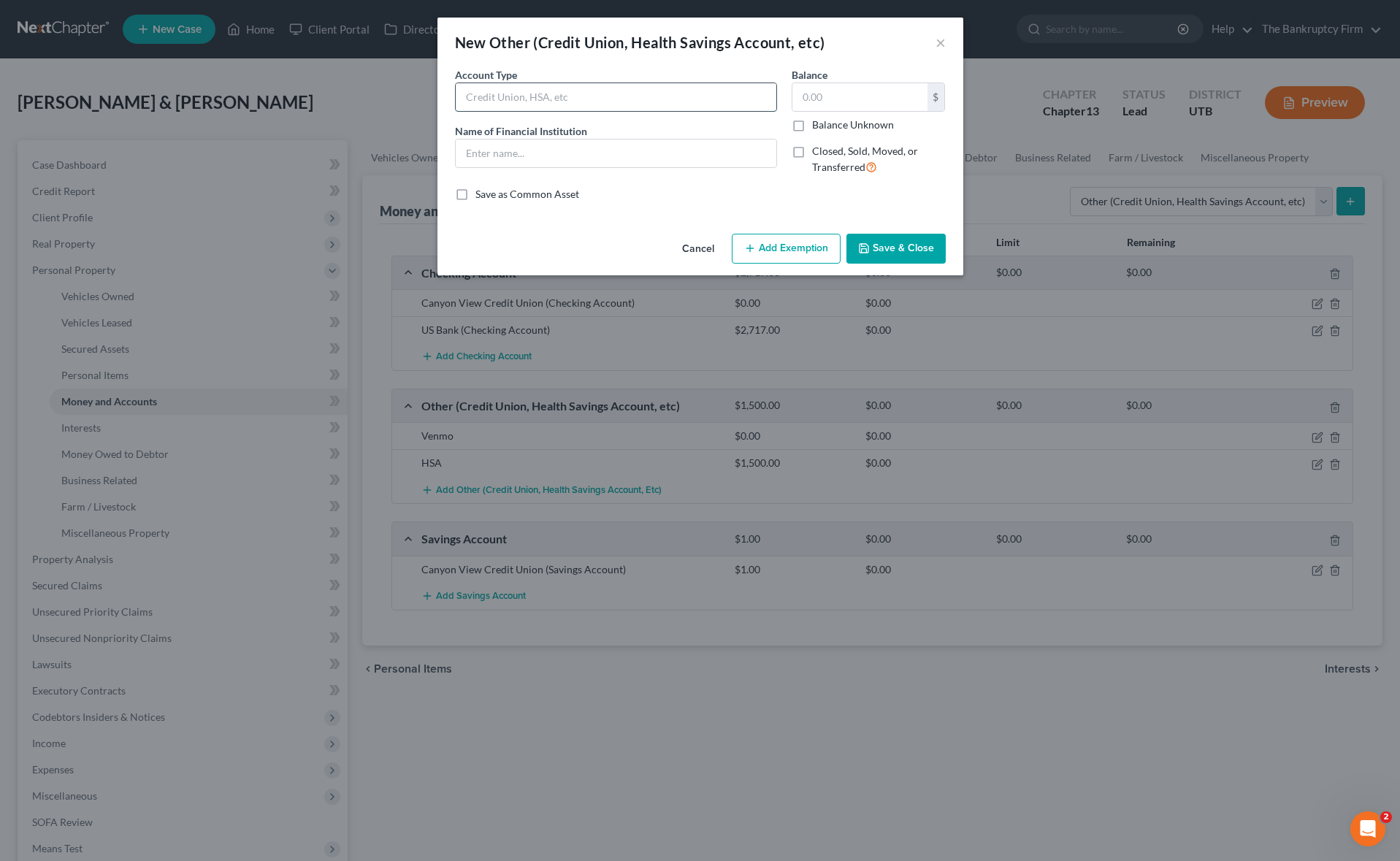
click at [591, 100] on input "text" at bounding box center [615, 97] width 320 height 27
click at [852, 98] on input "text" at bounding box center [860, 97] width 135 height 27
click at [907, 244] on button "Save & Close" at bounding box center [896, 248] width 100 height 30
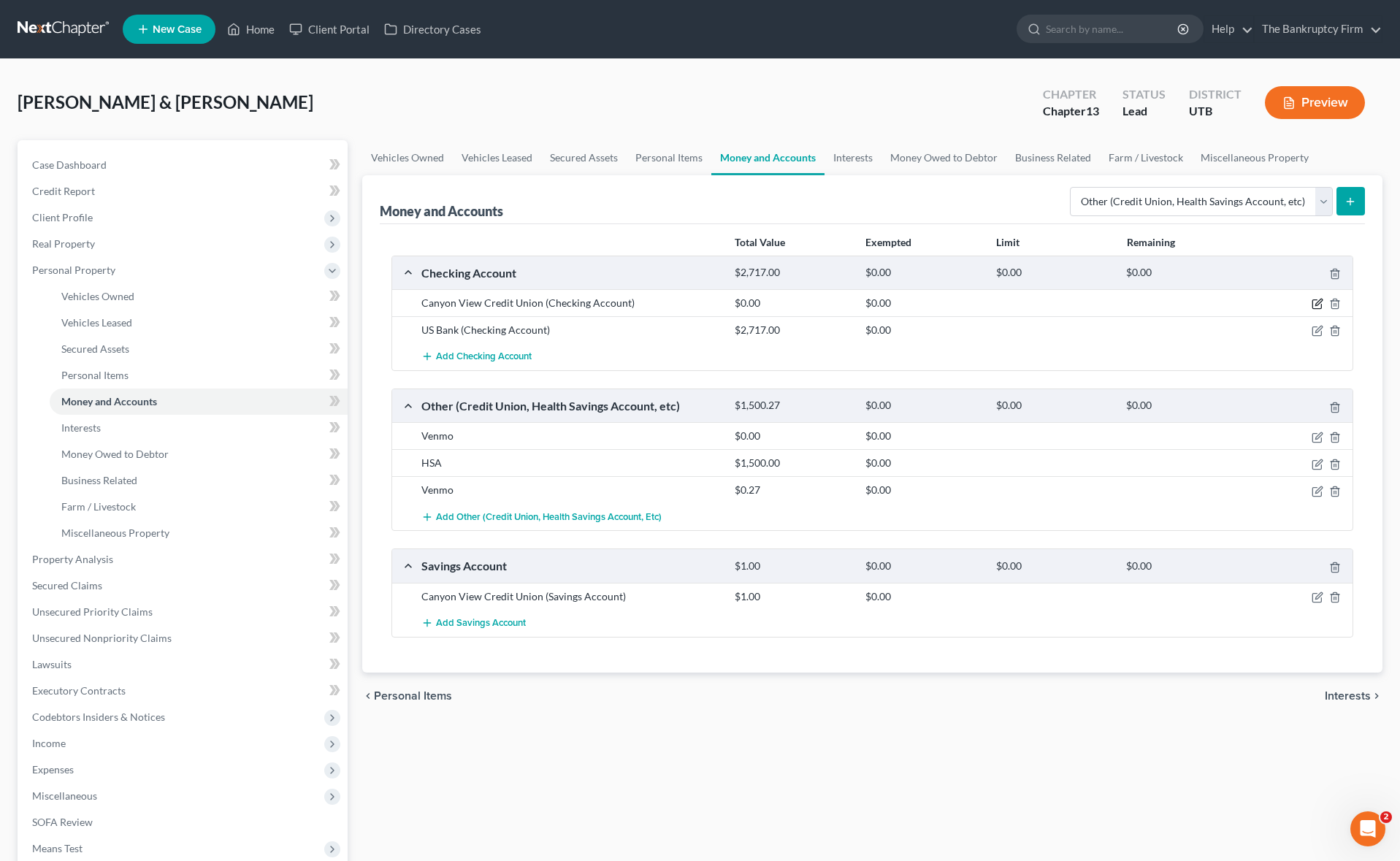
click at [1318, 305] on icon "button" at bounding box center [1318, 304] width 12 height 12
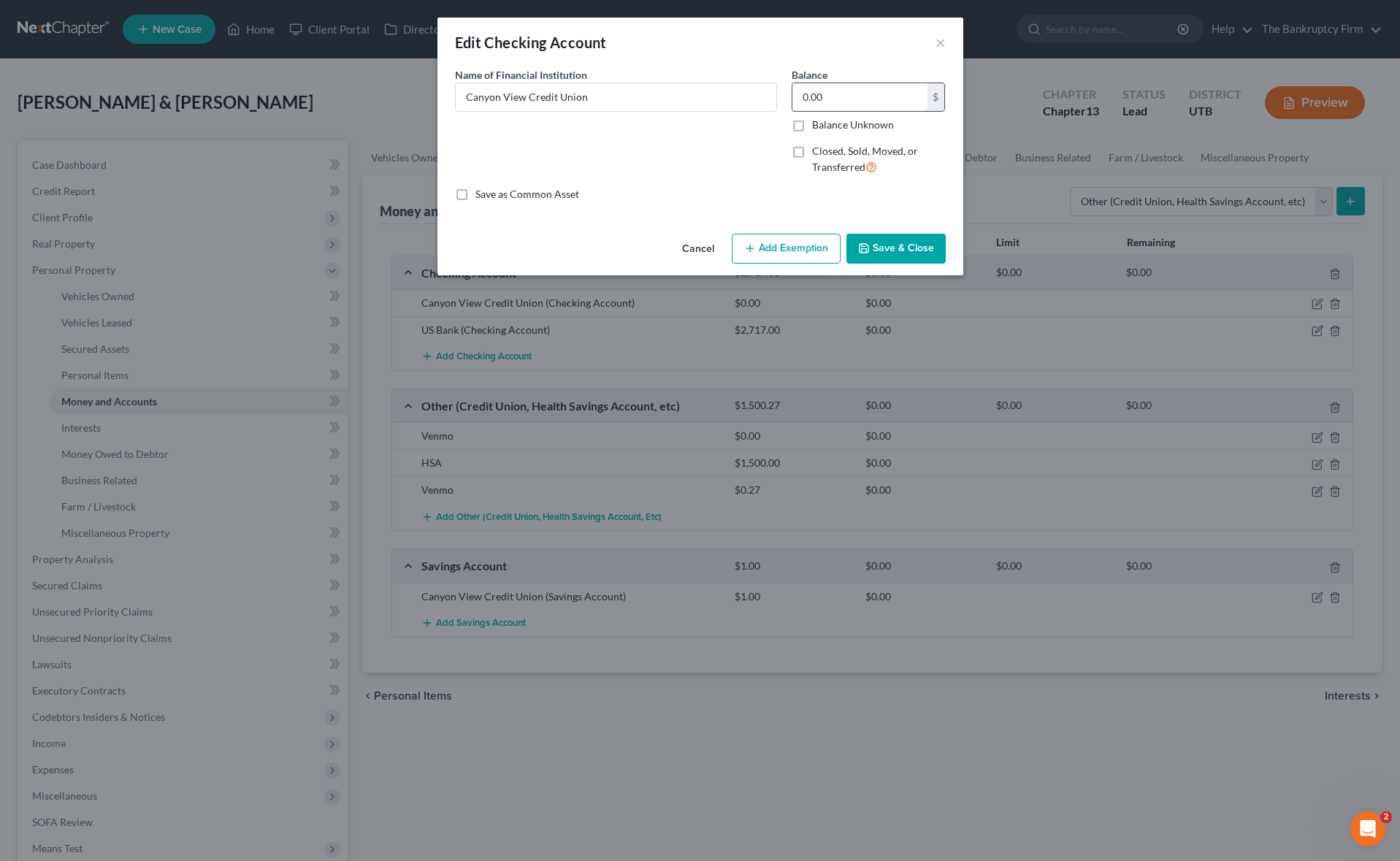
click at [863, 98] on input "0.00" at bounding box center [860, 97] width 135 height 27
click at [921, 252] on button "Save & Close" at bounding box center [896, 248] width 100 height 30
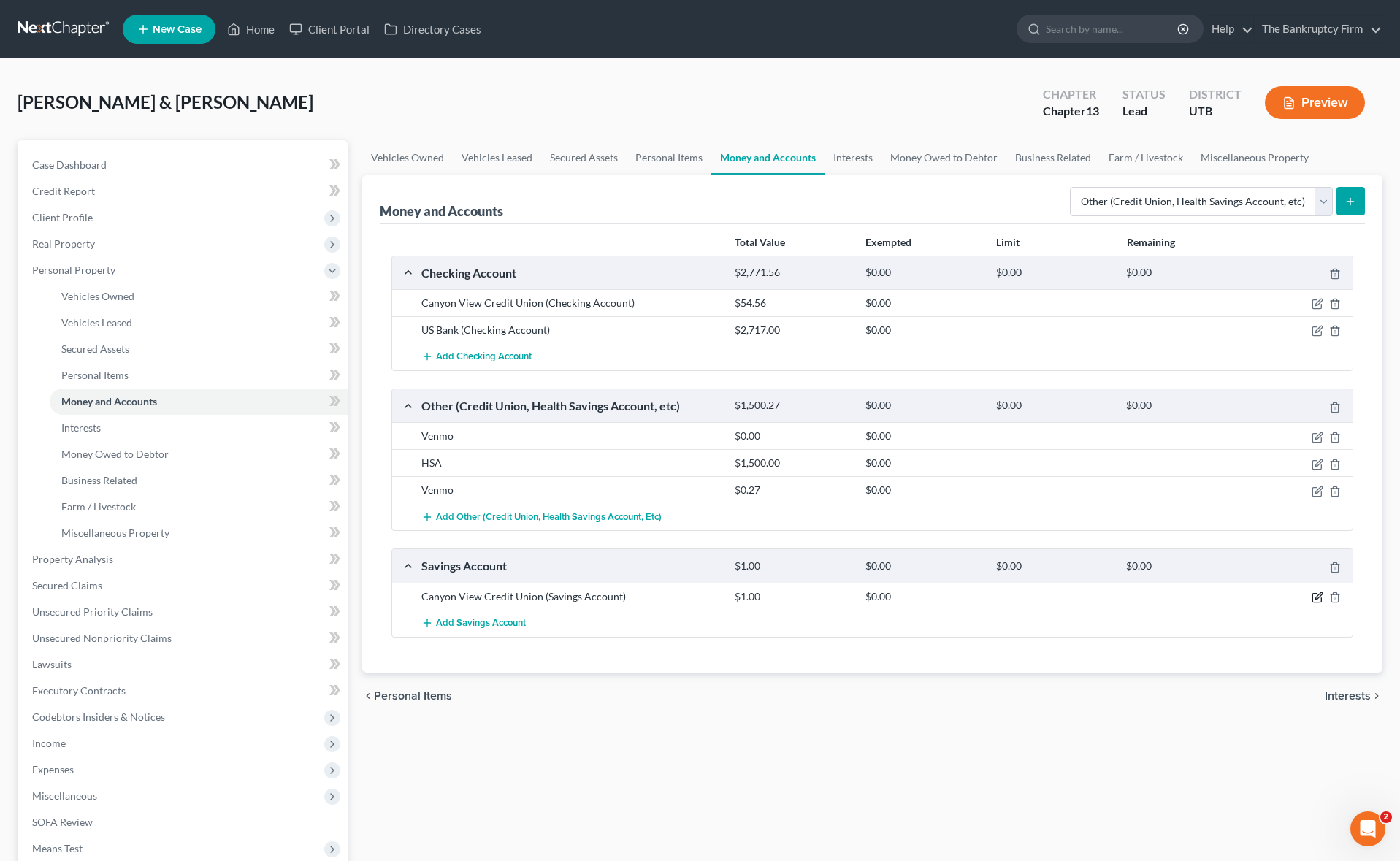
click at [1317, 597] on icon "button" at bounding box center [1318, 597] width 12 height 12
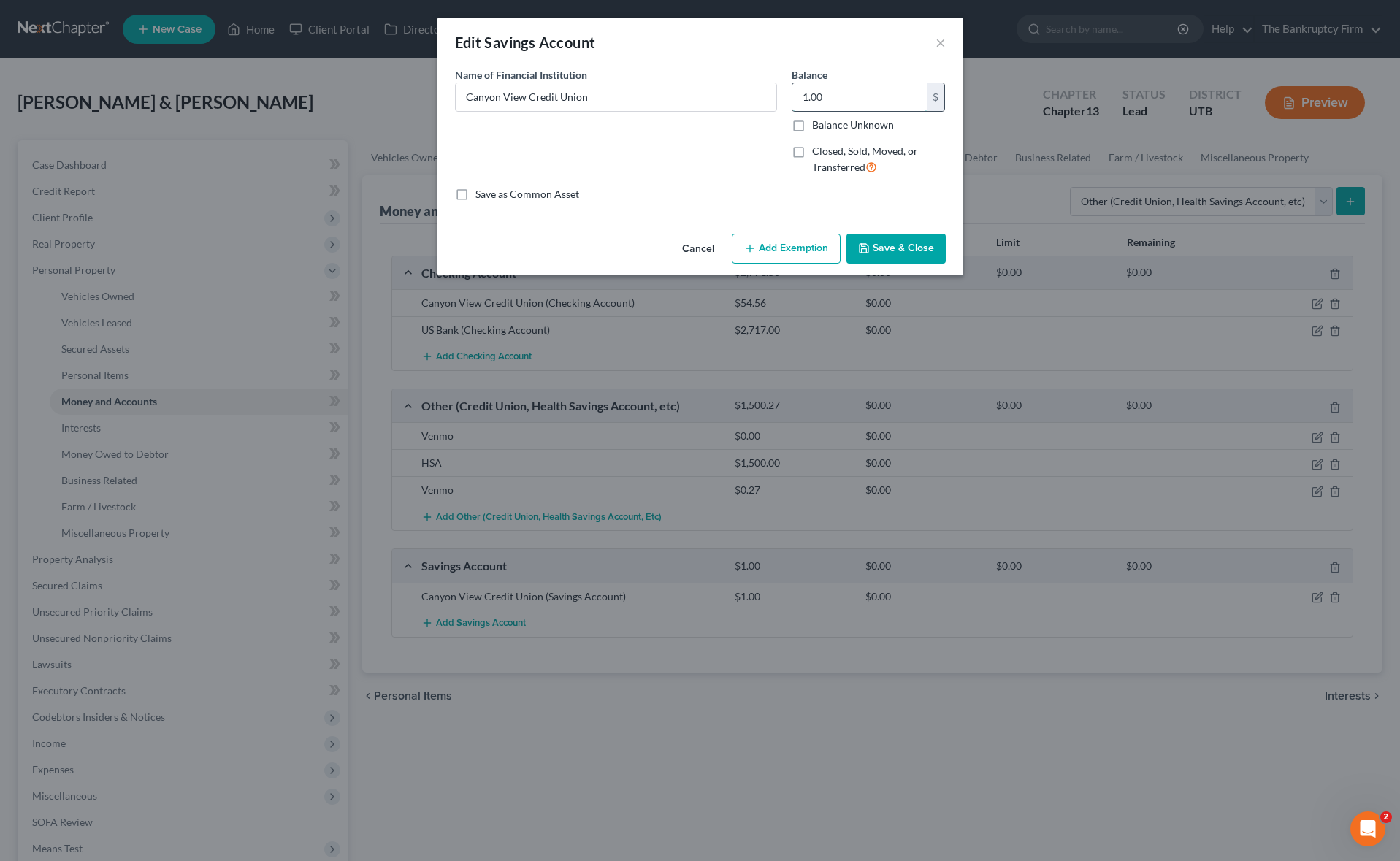
click at [843, 100] on input "1.00" at bounding box center [860, 97] width 135 height 27
click at [930, 250] on button "Save & Close" at bounding box center [896, 248] width 100 height 30
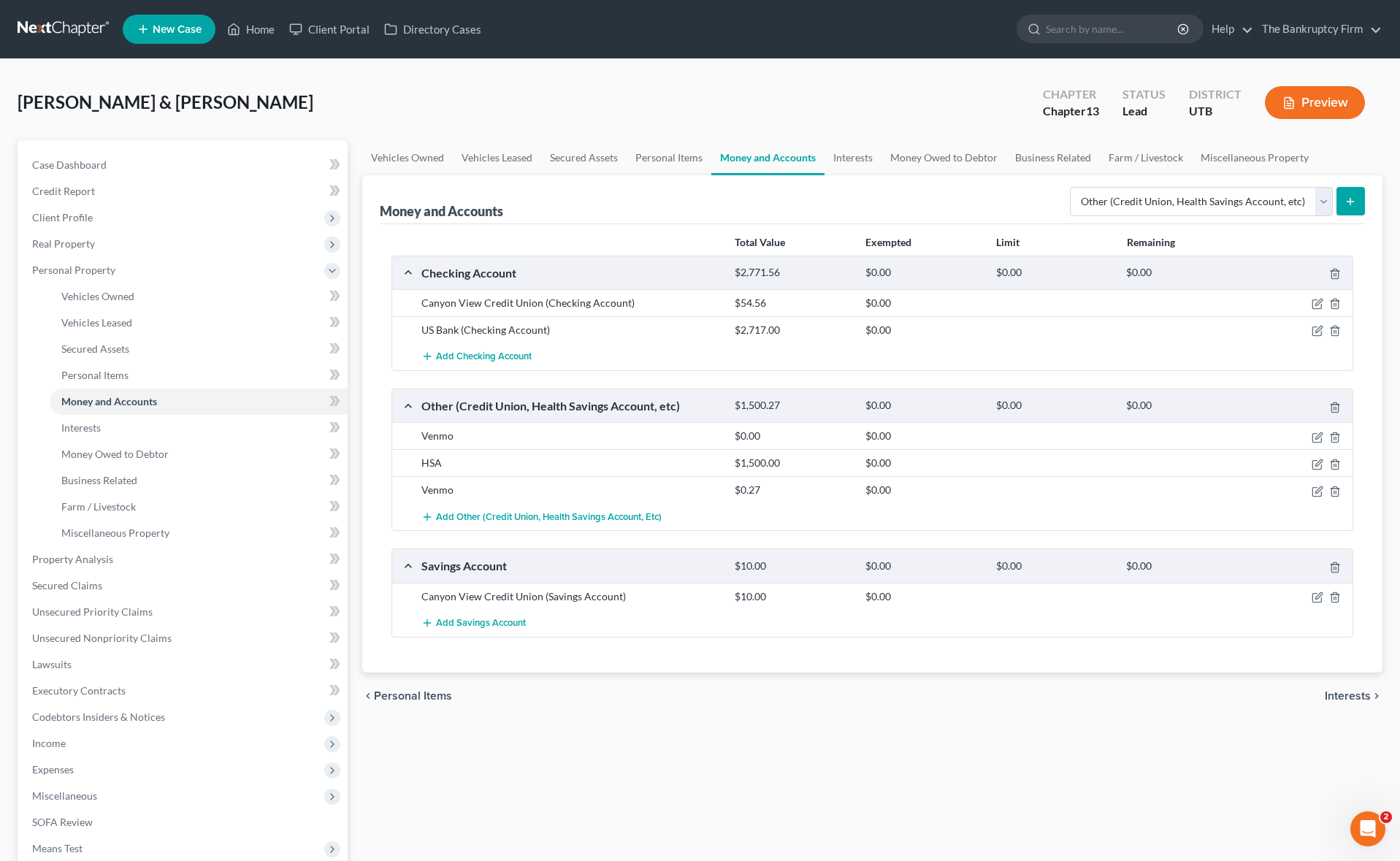
click at [1356, 192] on button "submit" at bounding box center [1350, 201] width 28 height 28
click at [938, 155] on link "Money Owed to Debtor" at bounding box center [944, 157] width 125 height 35
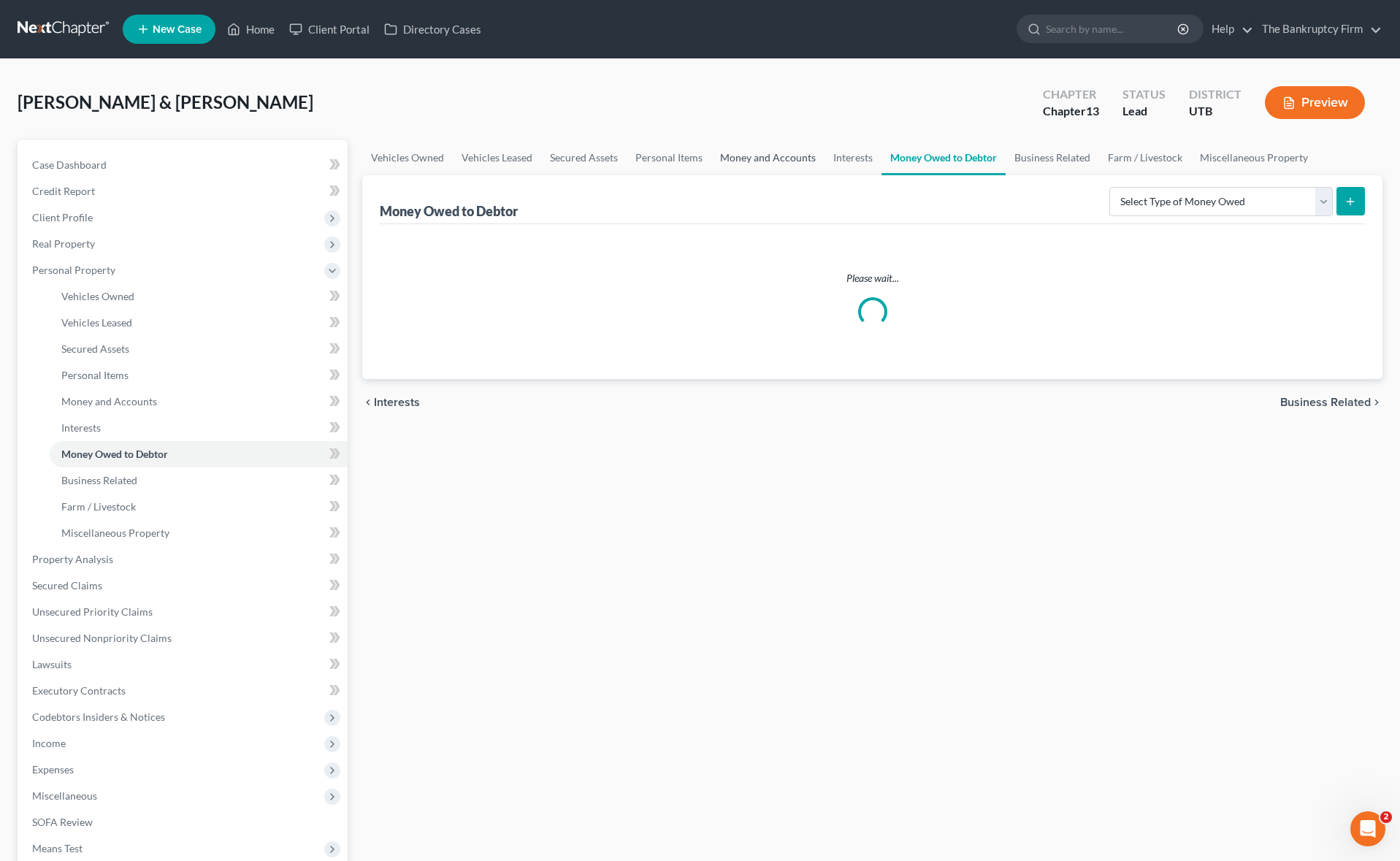
click at [759, 160] on link "Money and Accounts" at bounding box center [768, 157] width 113 height 35
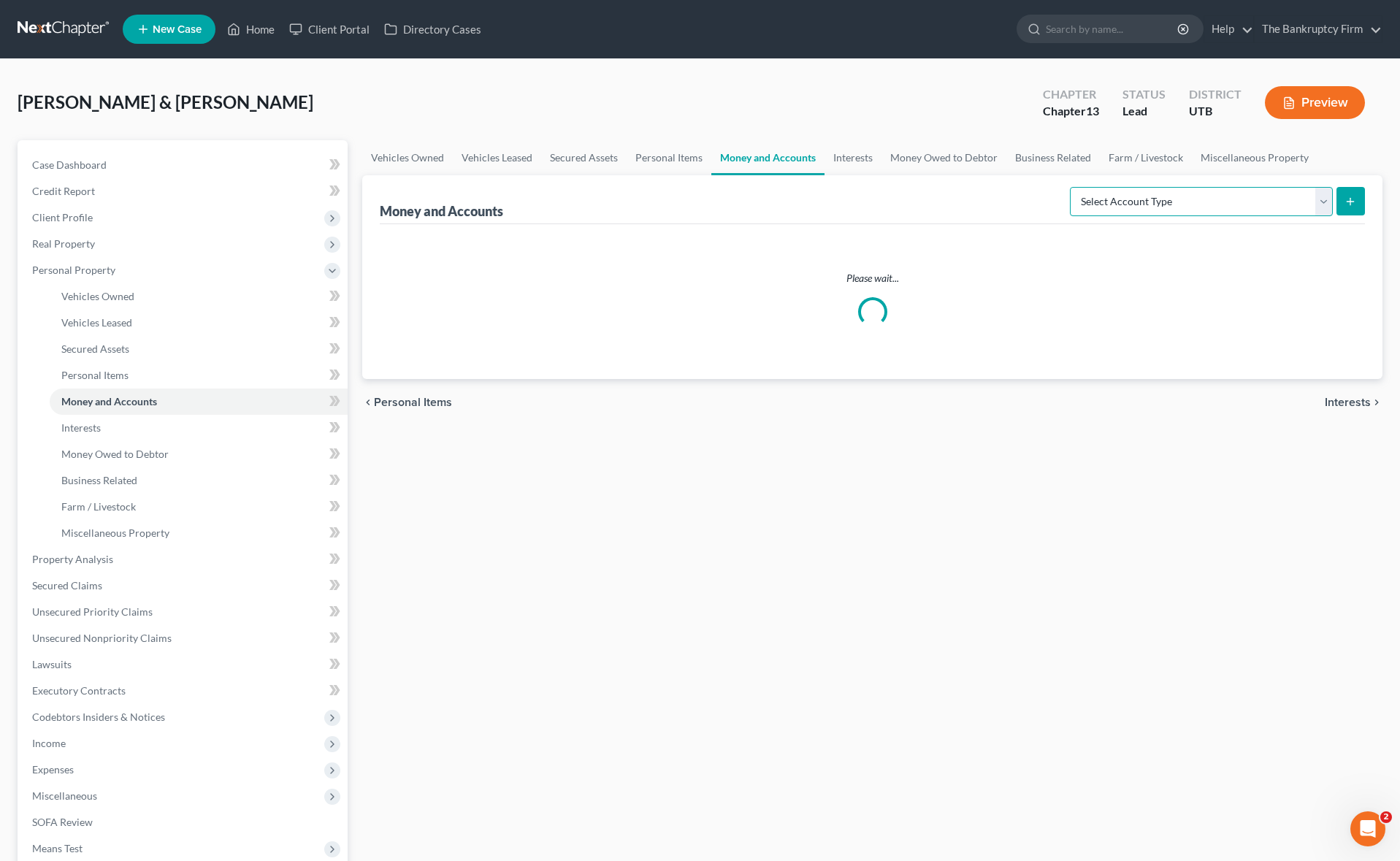
click at [1323, 196] on select "Select Account Type Brokerage Cash on Hand Certificates of Deposit Checking Acc…" at bounding box center [1202, 201] width 263 height 29
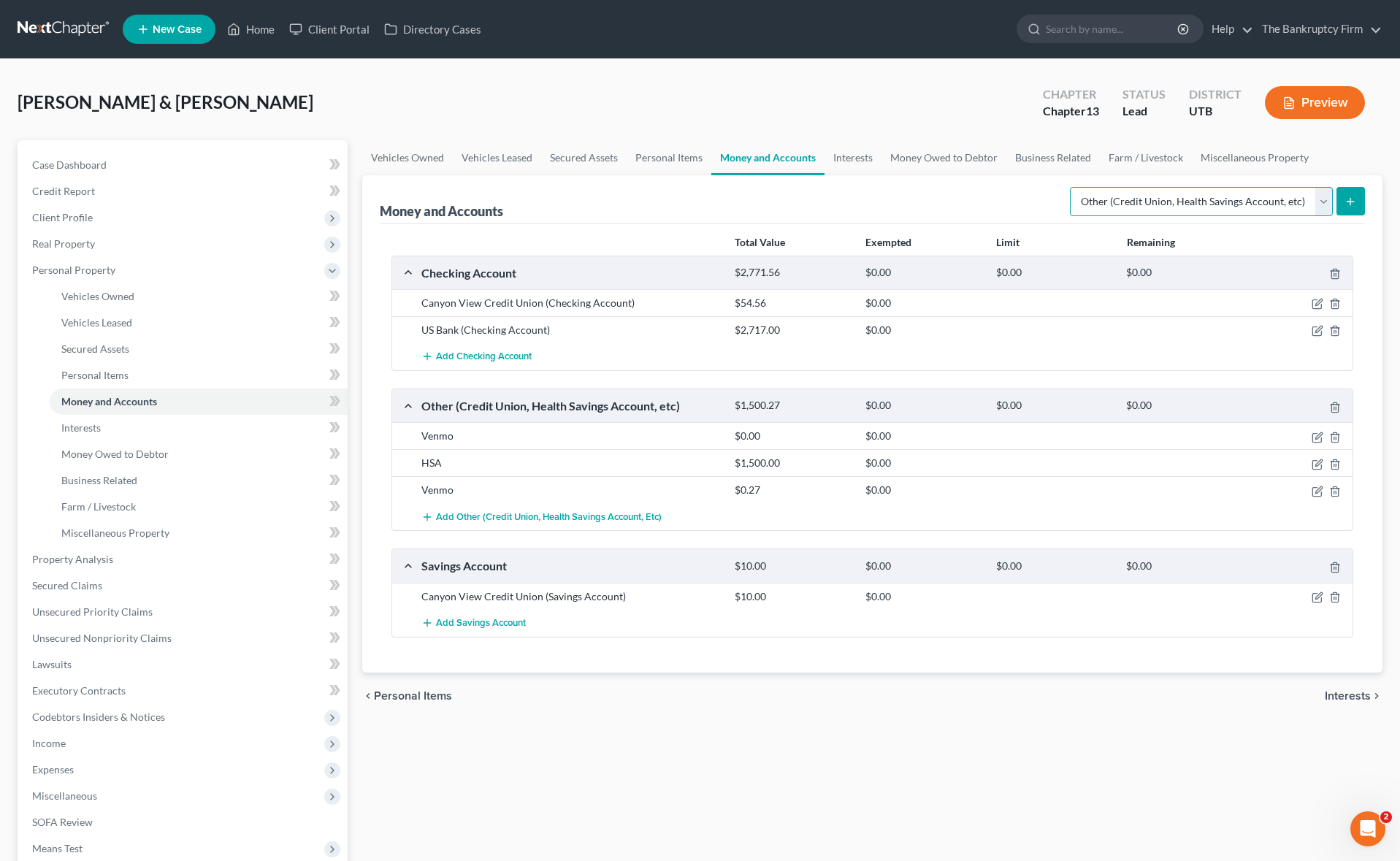
click at [1072, 187] on select "Select Account Type Brokerage Cash on Hand Certificates of Deposit Checking Acc…" at bounding box center [1202, 201] width 263 height 29
click at [1348, 192] on button "submit" at bounding box center [1350, 201] width 28 height 28
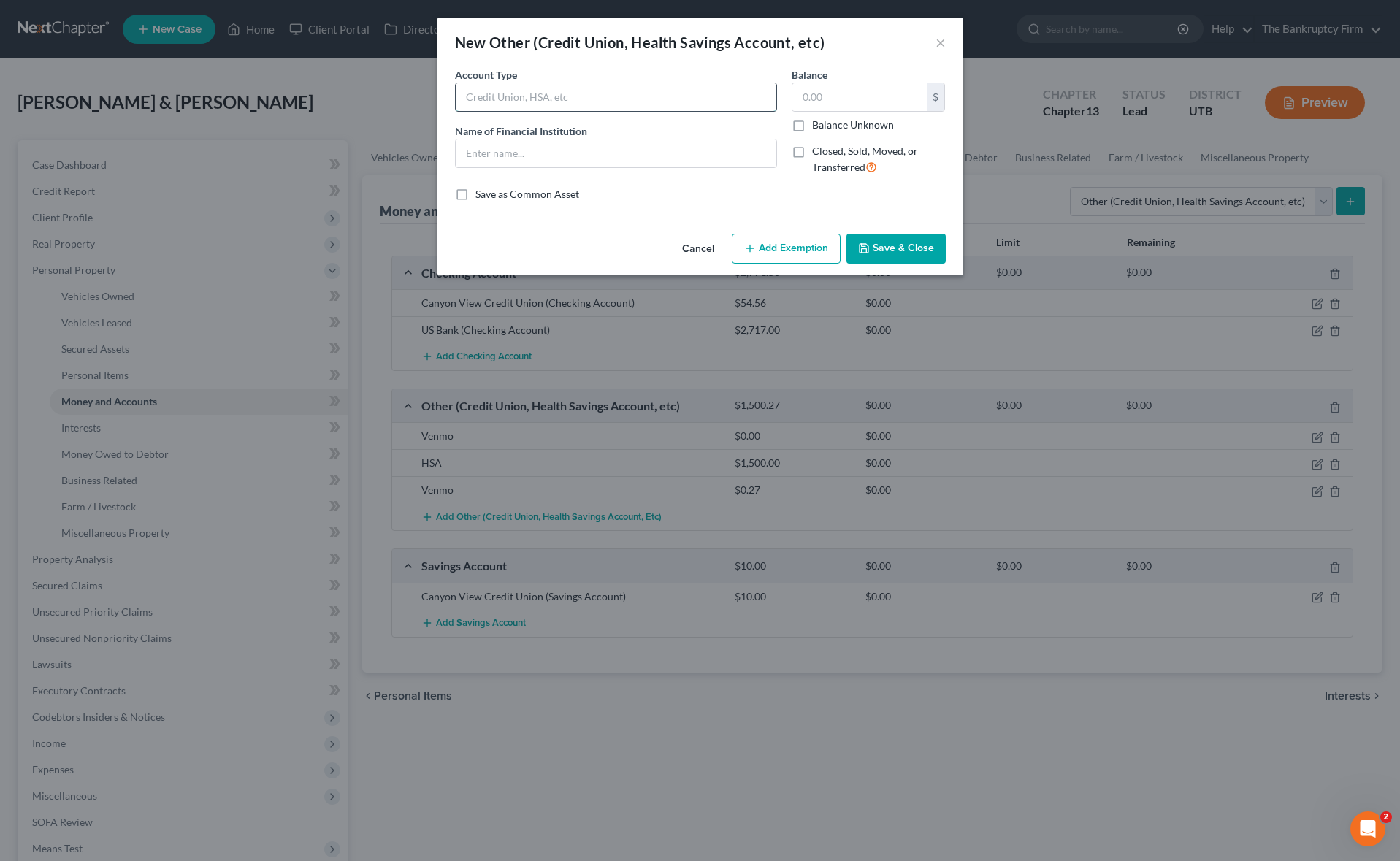
click at [563, 102] on input "text" at bounding box center [615, 97] width 320 height 27
click at [919, 244] on button "Save & Close" at bounding box center [896, 248] width 100 height 30
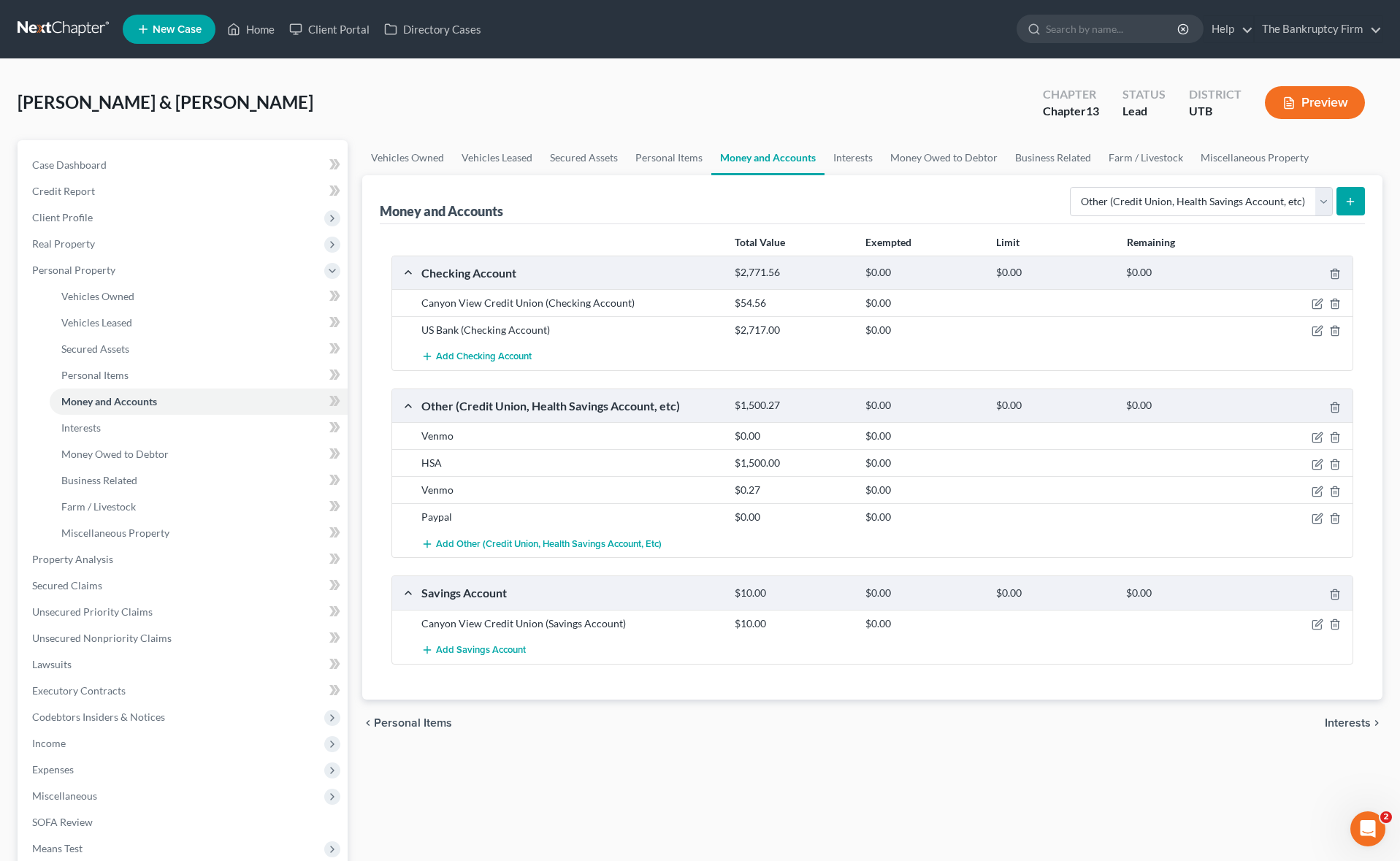
click at [1352, 199] on icon "submit" at bounding box center [1350, 201] width 12 height 12
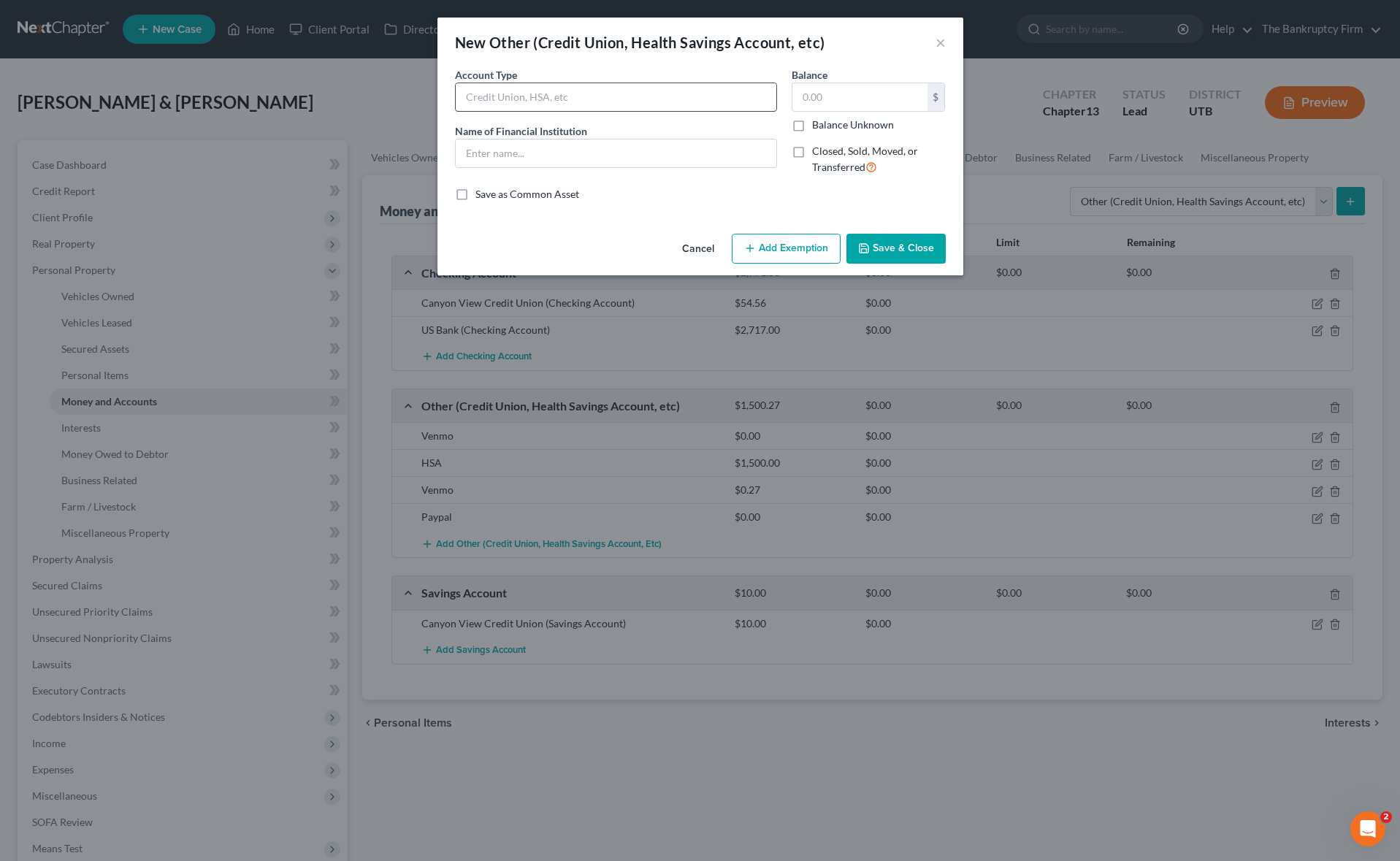
click at [549, 103] on input "text" at bounding box center [615, 97] width 320 height 27
click at [901, 254] on button "Save & Close" at bounding box center [896, 248] width 100 height 30
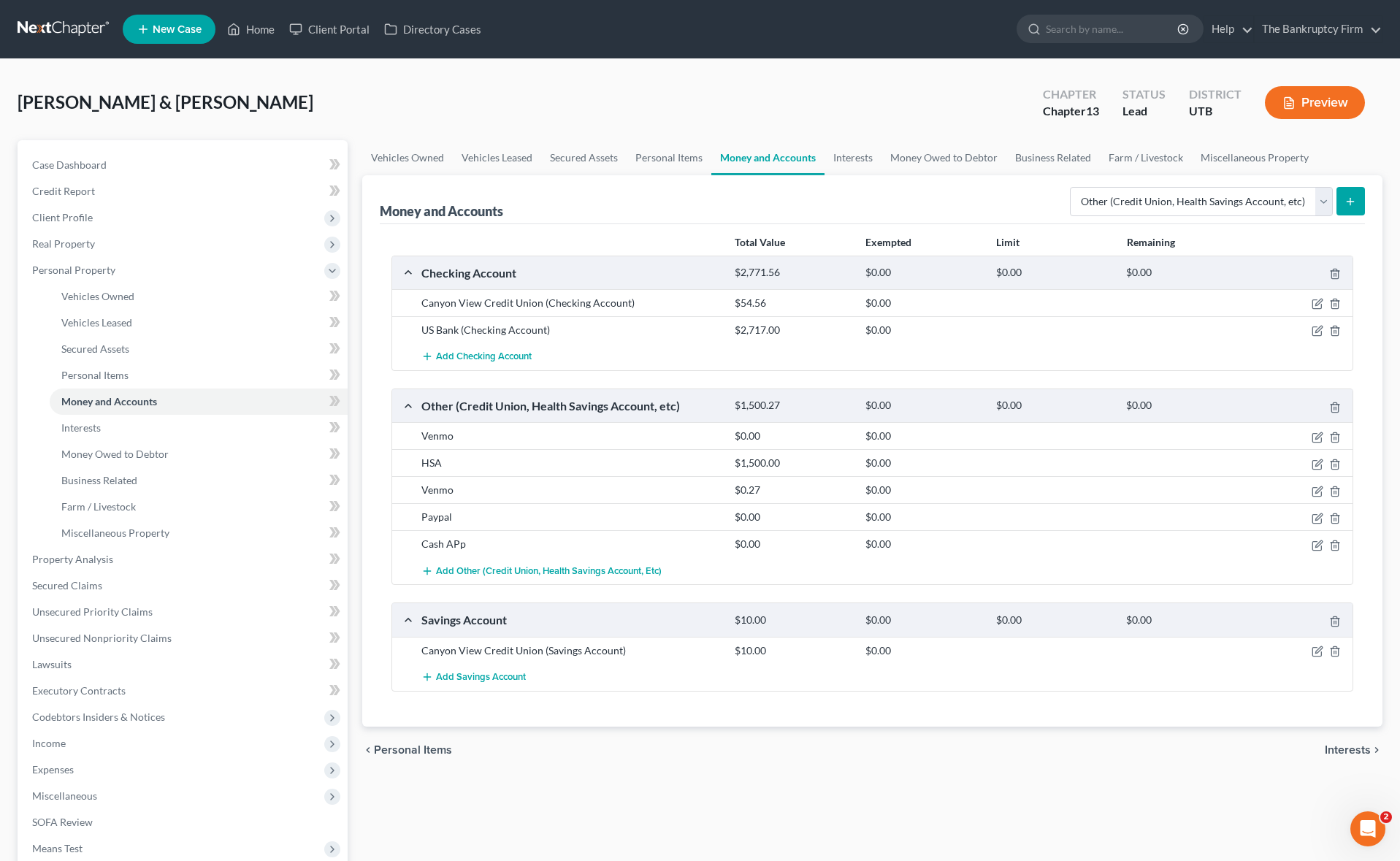
click at [888, 195] on div "Money and Accounts Select Account Type Brokerage Cash on Hand Certificates of D…" at bounding box center [872, 200] width 985 height 49
click at [1240, 199] on select "Select Account Type Brokerage Cash on Hand Certificates of Deposit Checking Acc…" at bounding box center [1202, 201] width 263 height 29
click at [1322, 198] on select "Select Account Type Brokerage Cash on Hand Certificates of Deposit Checking Acc…" at bounding box center [1202, 201] width 263 height 29
click at [1072, 187] on select "Select Account Type Brokerage Cash on Hand Certificates of Deposit Checking Acc…" at bounding box center [1202, 201] width 263 height 29
click at [1350, 203] on line "submit" at bounding box center [1350, 201] width 0 height 7
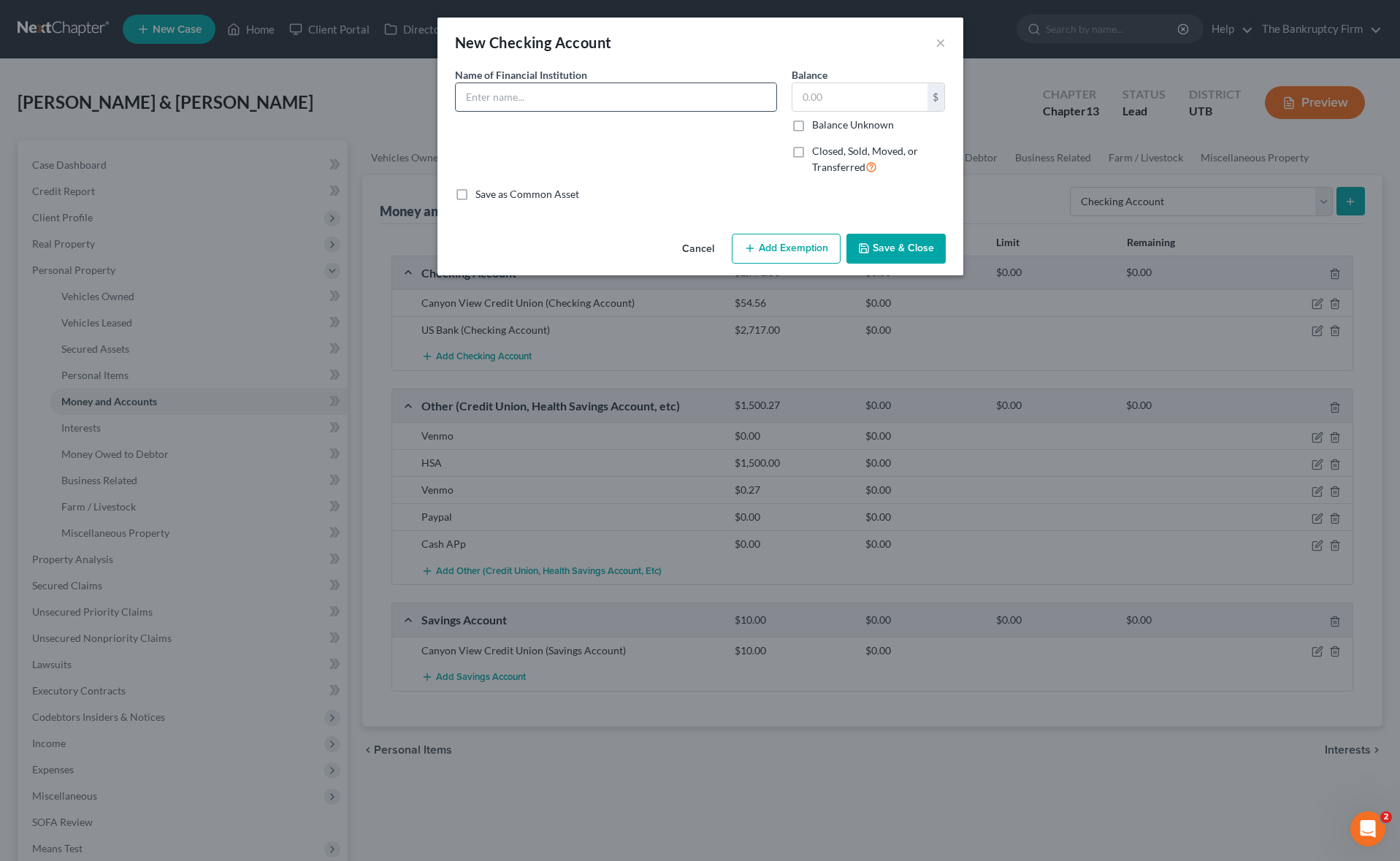
click at [554, 93] on input "text" at bounding box center [615, 97] width 320 height 27
click at [812, 151] on label "Closed, Sold, Moved, or Transferred" at bounding box center [879, 160] width 134 height 31
click at [818, 151] on input "Closed, Sold, Moved, or Transferred" at bounding box center [823, 149] width 10 height 10
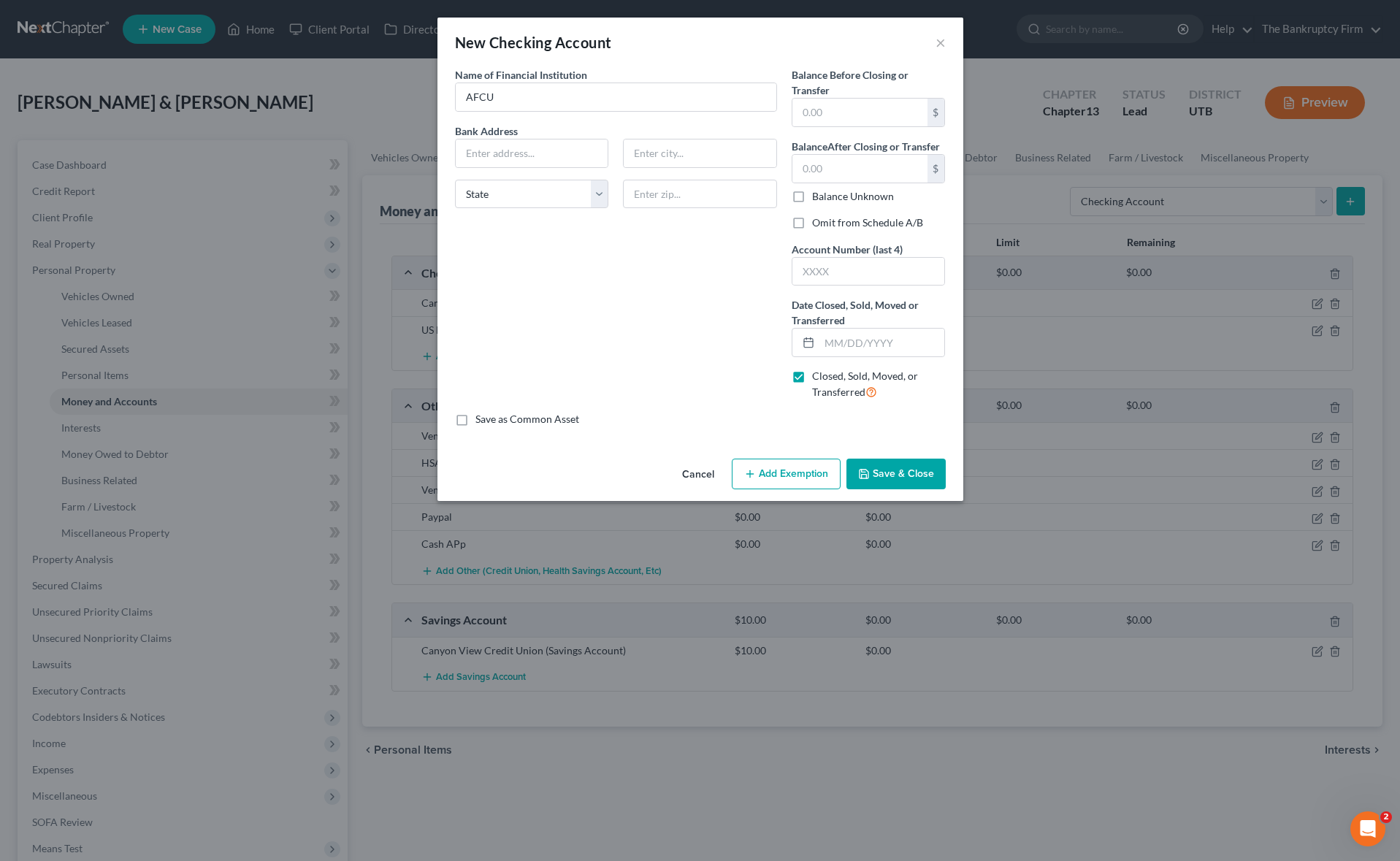
click at [812, 222] on label "Omit from Schedule A/B" at bounding box center [867, 223] width 111 height 15
click at [818, 222] on input "Omit from Schedule A/B" at bounding box center [823, 220] width 10 height 10
click at [889, 347] on input "text" at bounding box center [882, 342] width 126 height 27
click at [898, 478] on button "Save & Close" at bounding box center [896, 473] width 100 height 30
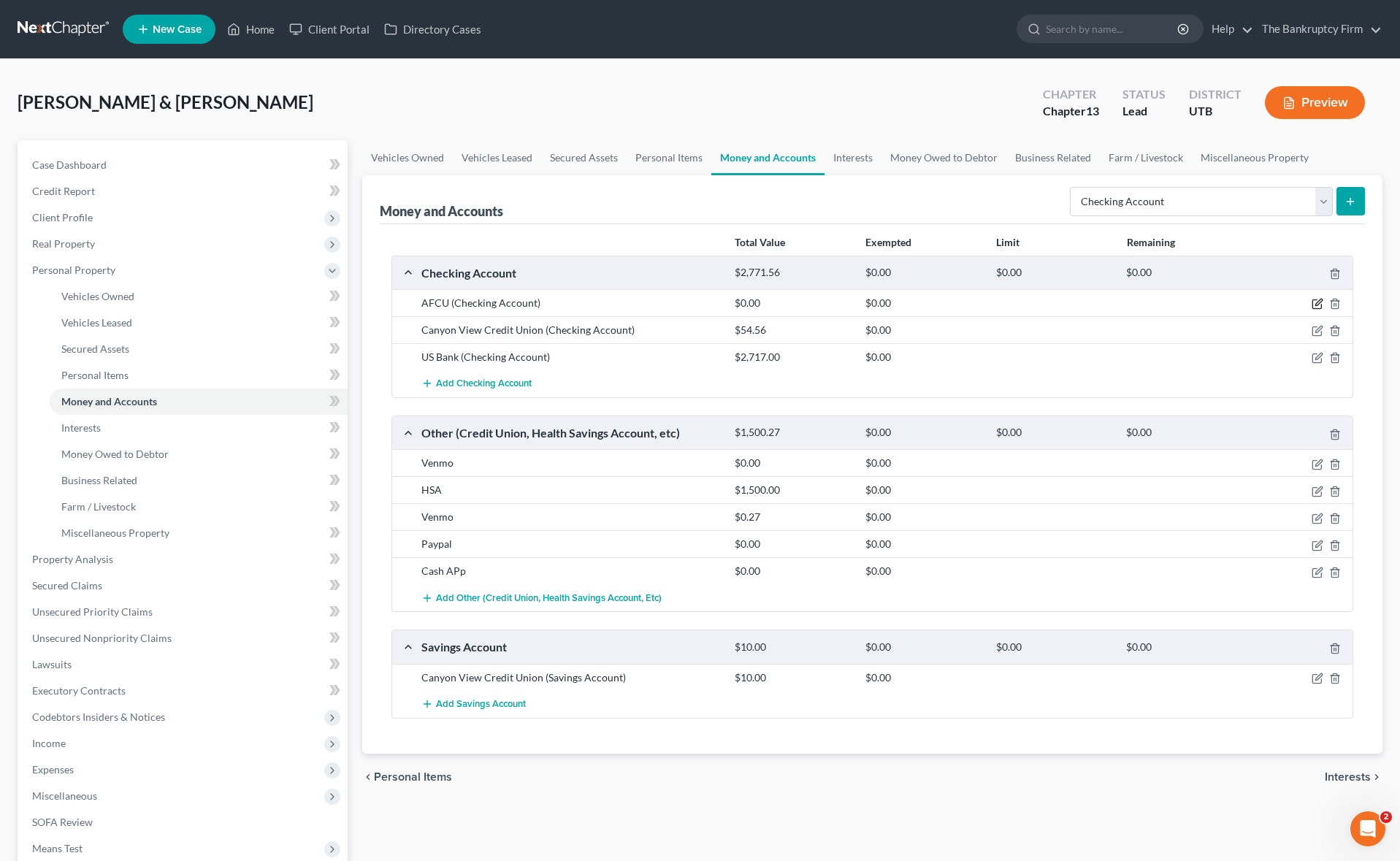
click at [1318, 299] on icon "button" at bounding box center [1318, 304] width 12 height 12
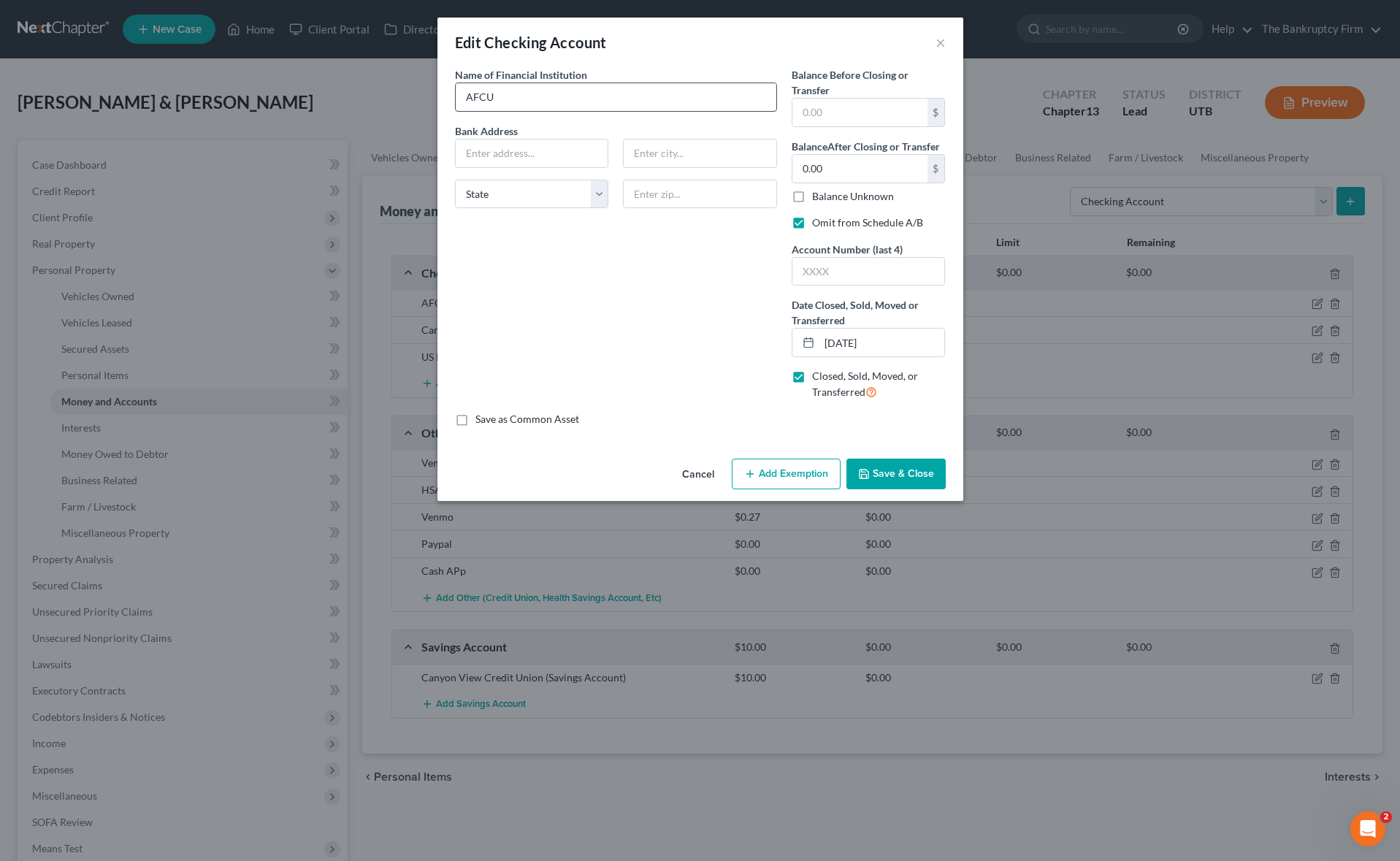
click at [563, 96] on input "AFCU" at bounding box center [615, 97] width 320 height 27
click at [907, 466] on button "Save & Close" at bounding box center [896, 473] width 100 height 30
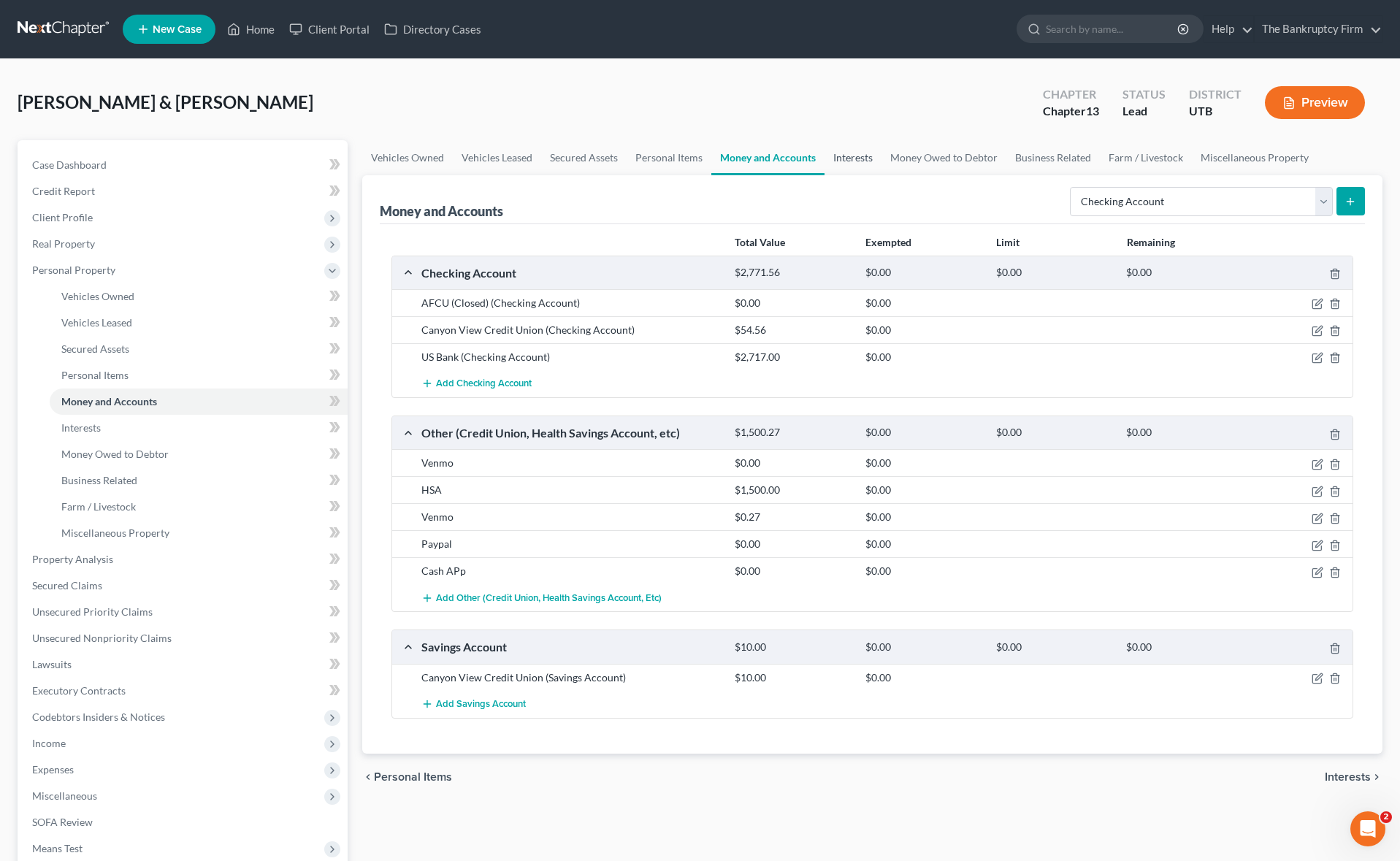
click at [839, 148] on link "Interests" at bounding box center [852, 157] width 57 height 35
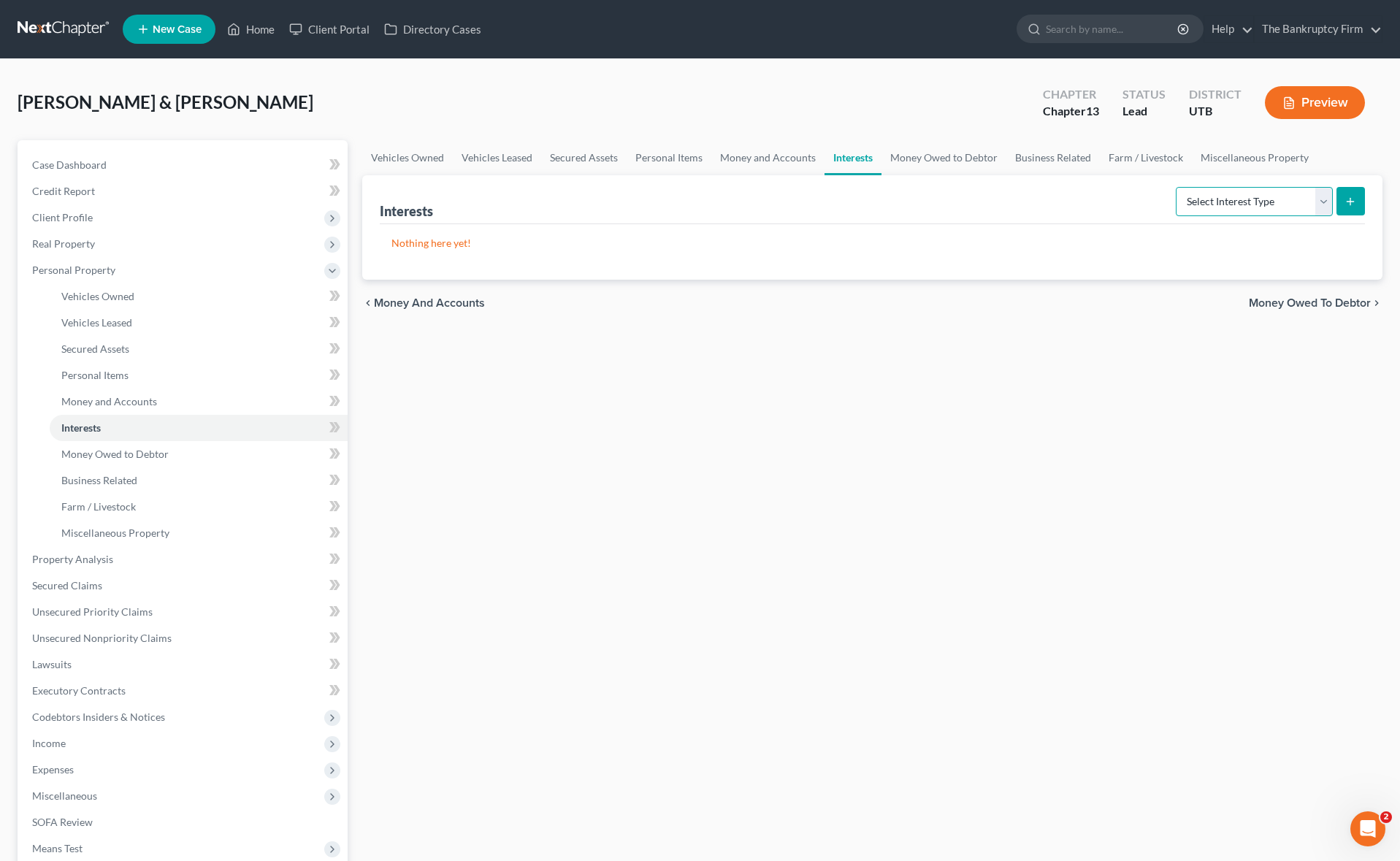
click at [1251, 200] on select "Select Interest Type 401K Annuity Bond Education IRA Government Bond Government…" at bounding box center [1254, 201] width 157 height 29
click at [1279, 204] on select "Select Interest Type 401K Annuity Bond Education IRA Government Bond Government…" at bounding box center [1254, 201] width 157 height 29
click at [1177, 187] on select "Select Interest Type 401K Annuity Bond Education IRA Government Bond Government…" at bounding box center [1254, 201] width 157 height 29
click at [1352, 201] on icon "submit" at bounding box center [1350, 201] width 12 height 12
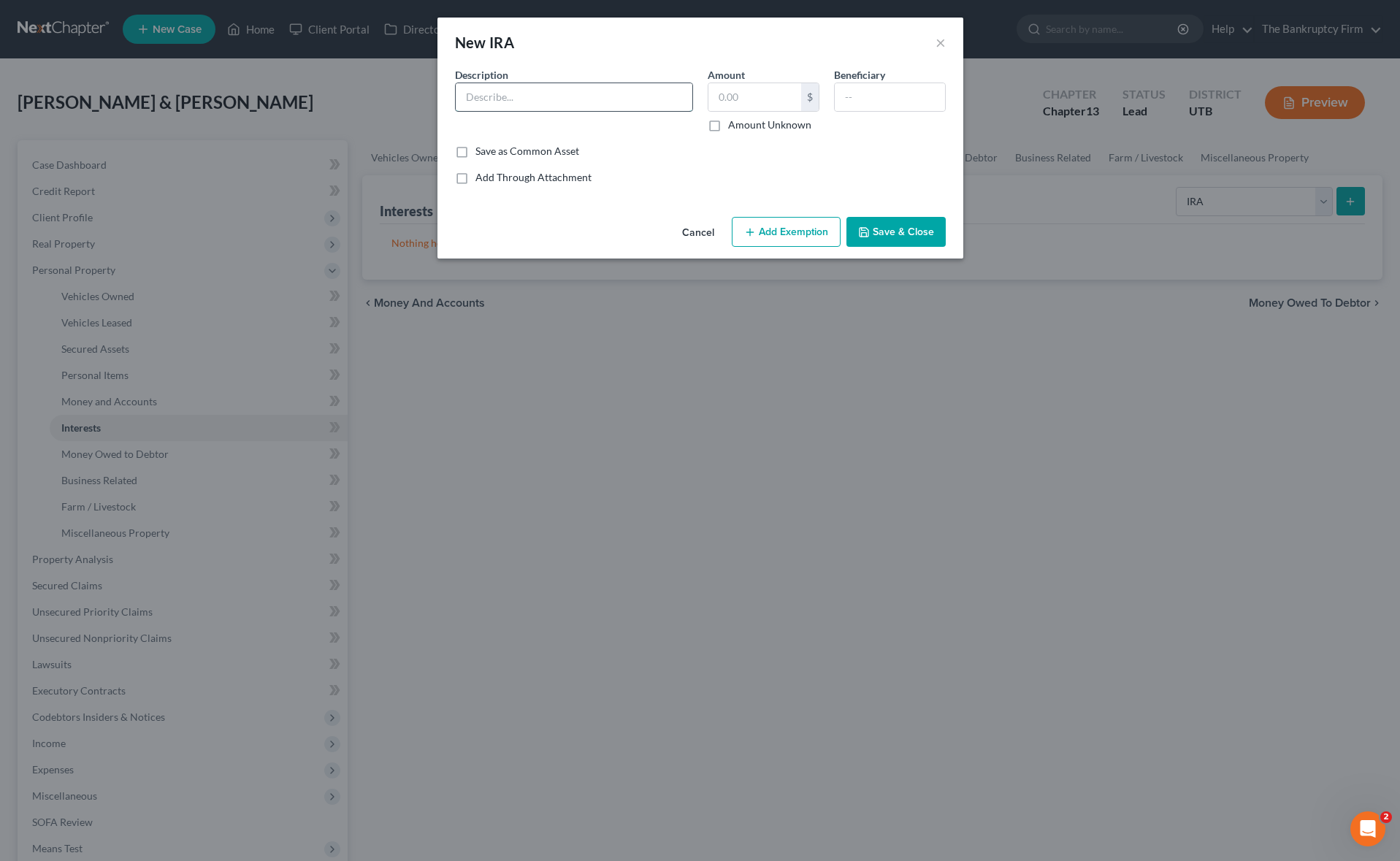
click at [503, 97] on input "text" at bounding box center [574, 97] width 236 height 27
click at [901, 235] on button "Save & Close" at bounding box center [896, 232] width 100 height 30
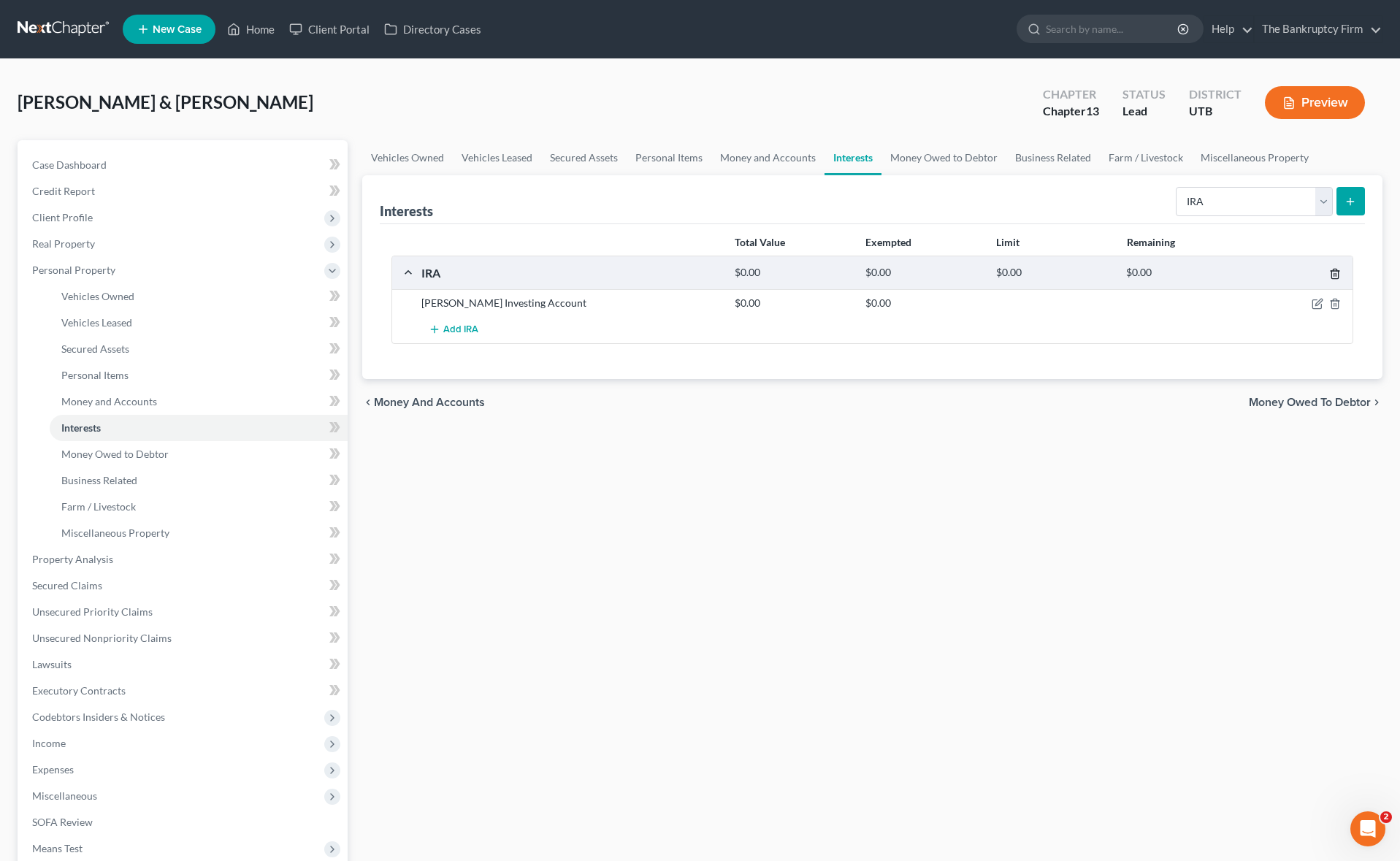
click at [1334, 274] on line "button" at bounding box center [1334, 275] width 0 height 3
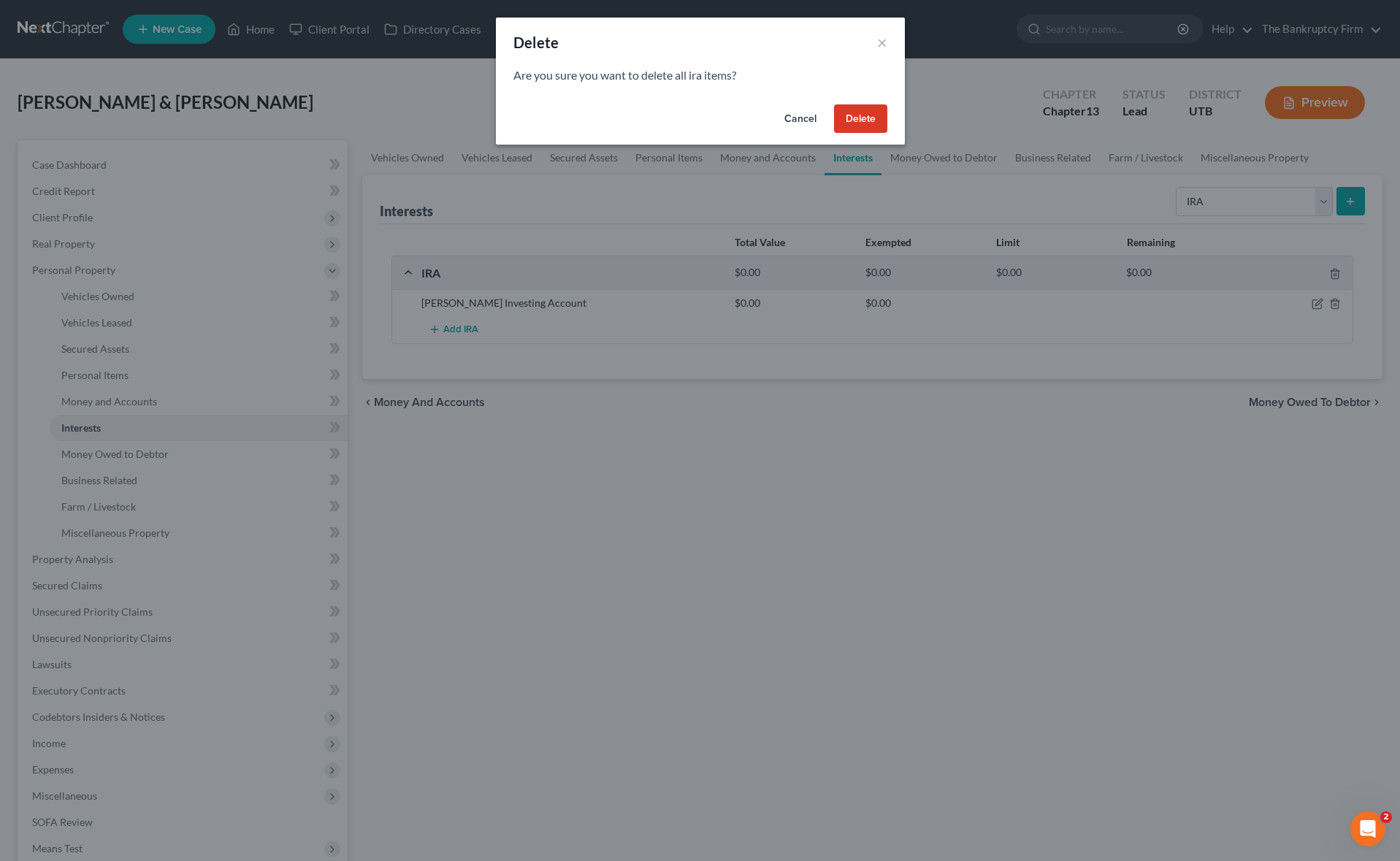
click at [870, 114] on button "Delete" at bounding box center [861, 119] width 54 height 29
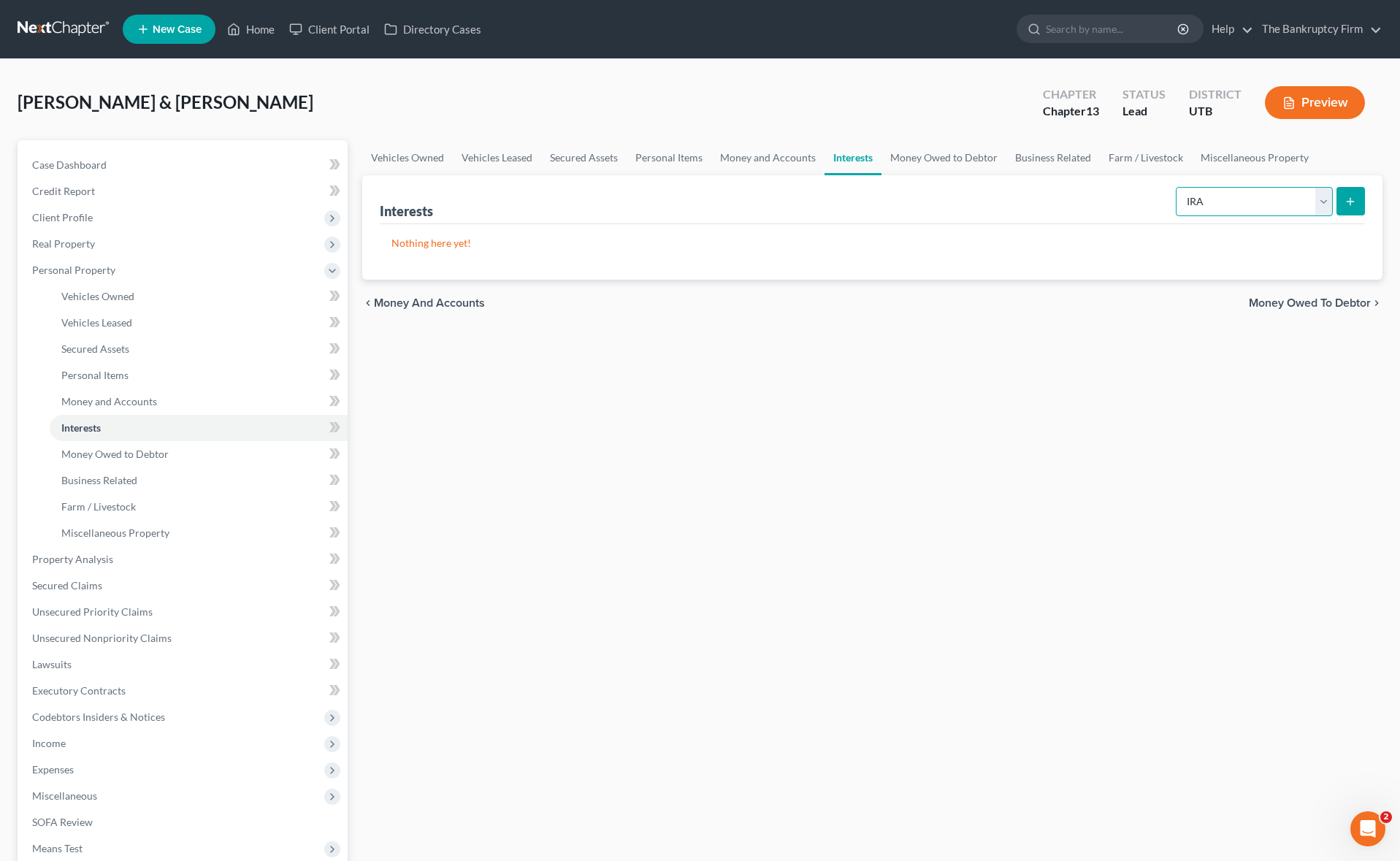
click at [1247, 201] on select "Select Interest Type 401K Annuity Bond Education IRA Government Bond Government…" at bounding box center [1254, 201] width 157 height 29
click at [960, 160] on link "Money Owed to Debtor" at bounding box center [944, 157] width 125 height 35
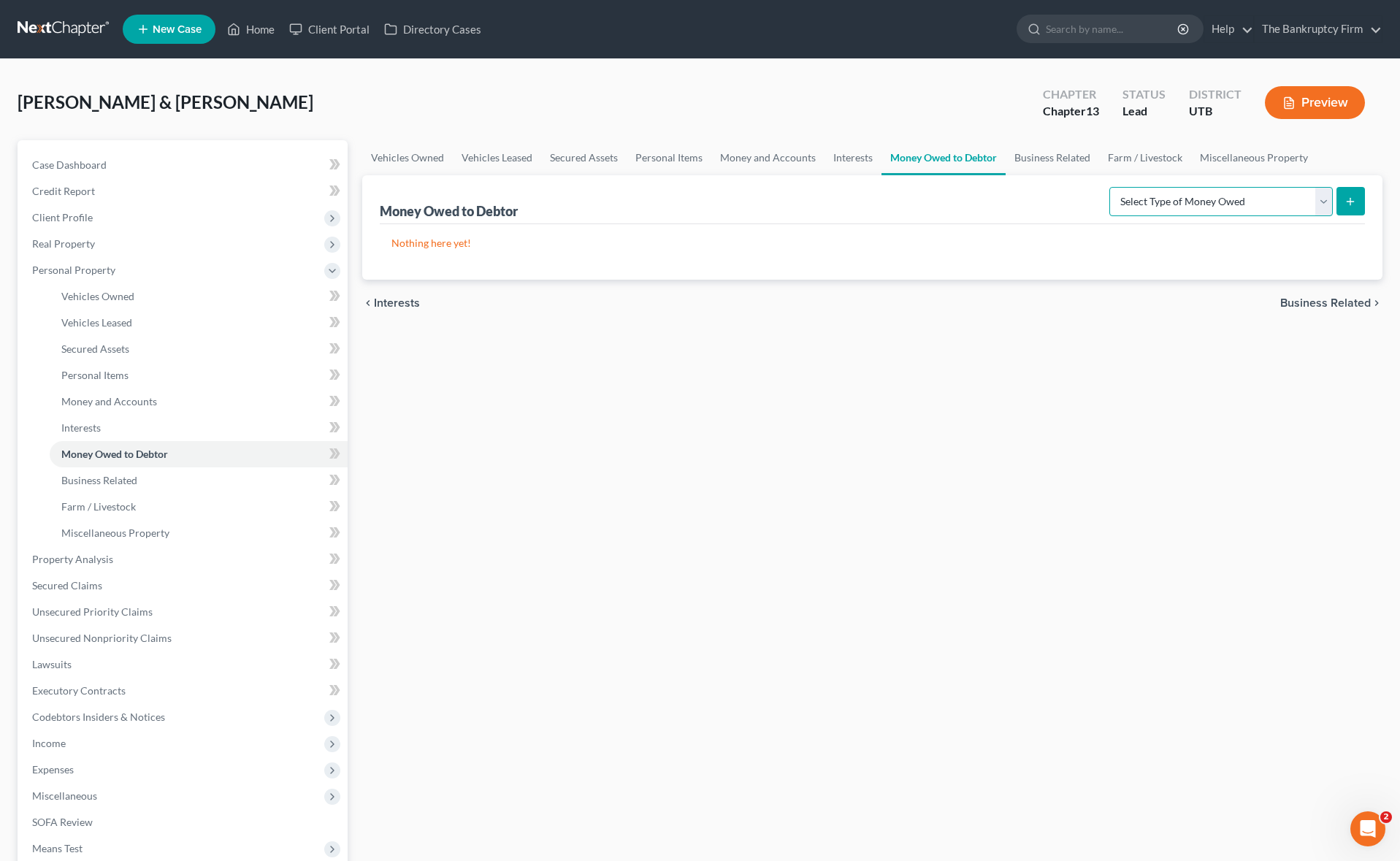
click at [1319, 197] on select "Select Type of Money Owed Accounts Receivable Alimony Child Support Claims Agai…" at bounding box center [1221, 201] width 224 height 29
click at [1060, 160] on link "Business Related" at bounding box center [1052, 157] width 94 height 35
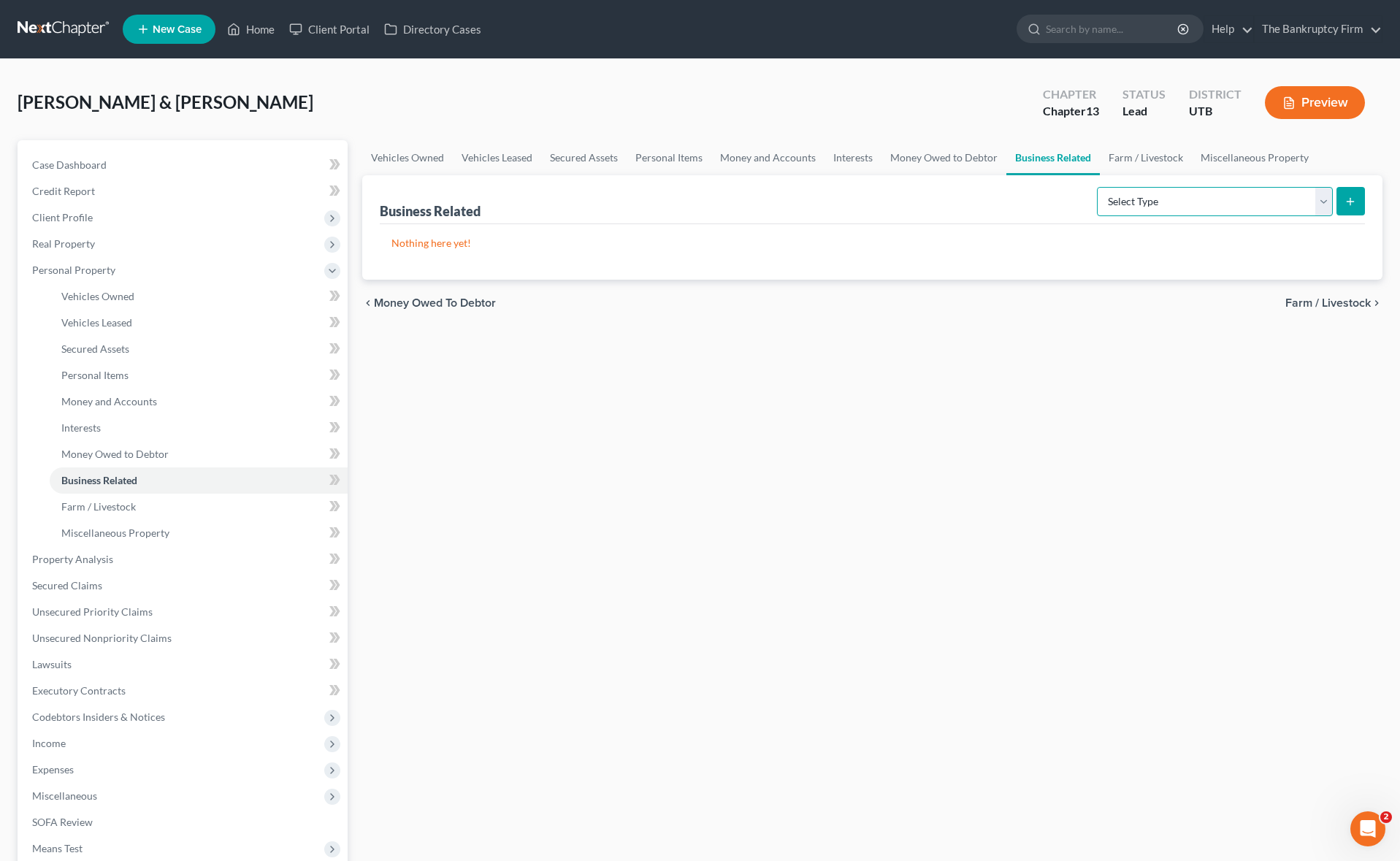
click at [1298, 200] on select "Select Type Customer Lists Franchises Inventory Licenses Machinery Office Equip…" at bounding box center [1214, 201] width 236 height 29
click at [1155, 156] on link "Farm / Livestock" at bounding box center [1146, 157] width 92 height 35
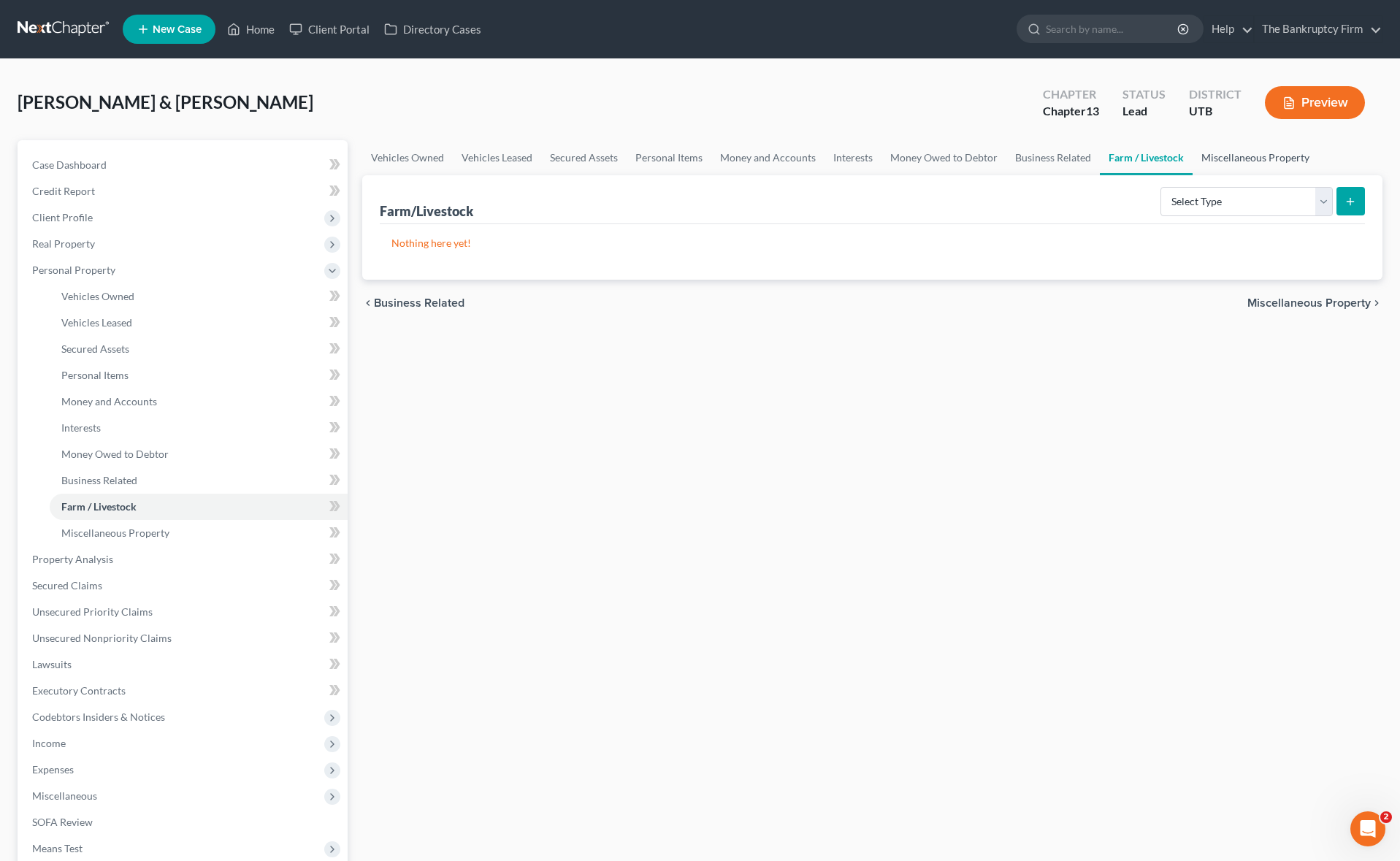
click at [1268, 157] on link "Miscellaneous Property" at bounding box center [1255, 157] width 126 height 35
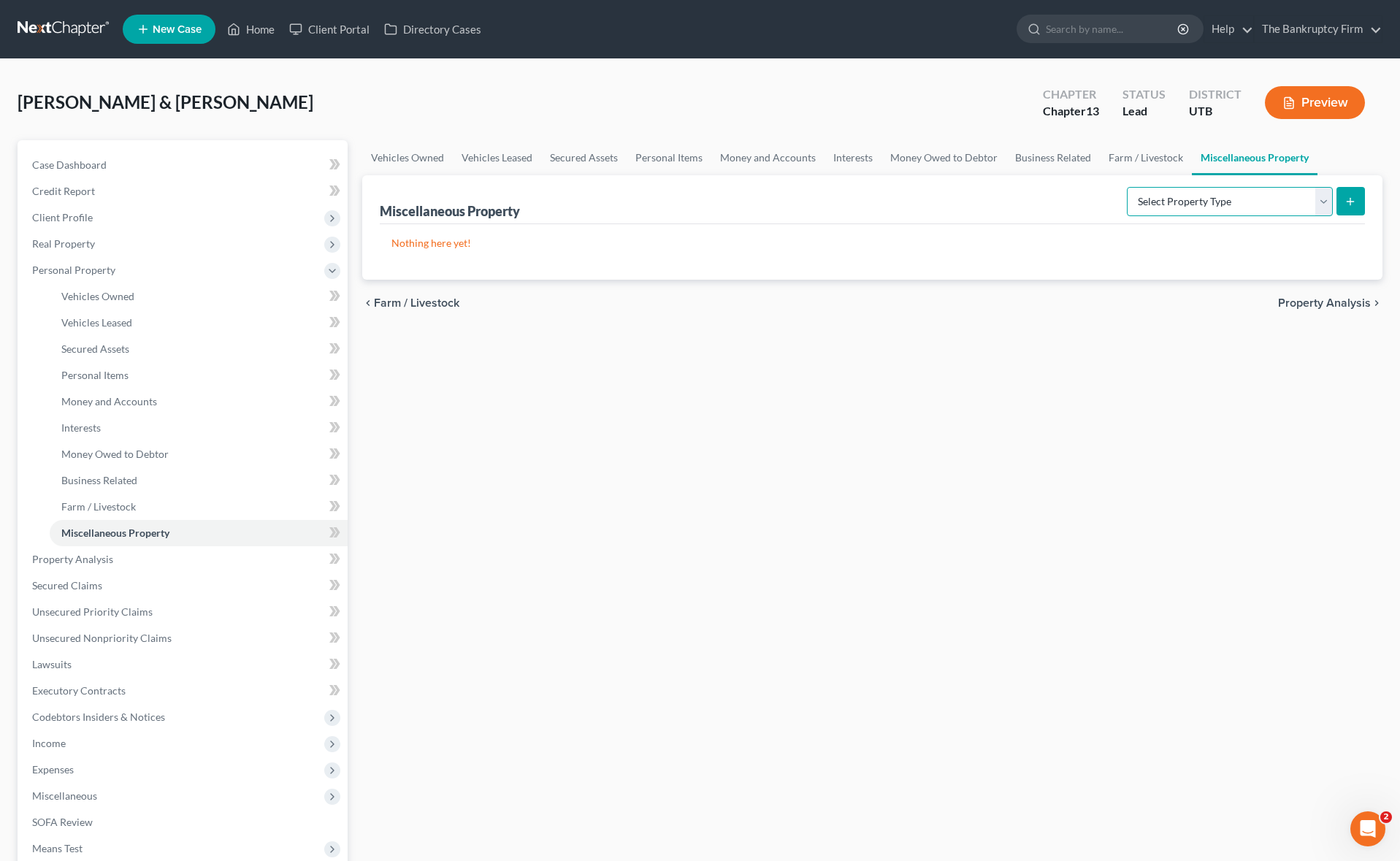
click at [1270, 200] on select "Select Property Type Assigned for Creditor Benefit [DATE] Holding for Another N…" at bounding box center [1229, 201] width 206 height 29
click at [1127, 187] on select "Select Property Type Assigned for Creditor Benefit [DATE] Holding for Another N…" at bounding box center [1229, 201] width 206 height 29
click at [1355, 197] on icon "submit" at bounding box center [1350, 201] width 12 height 12
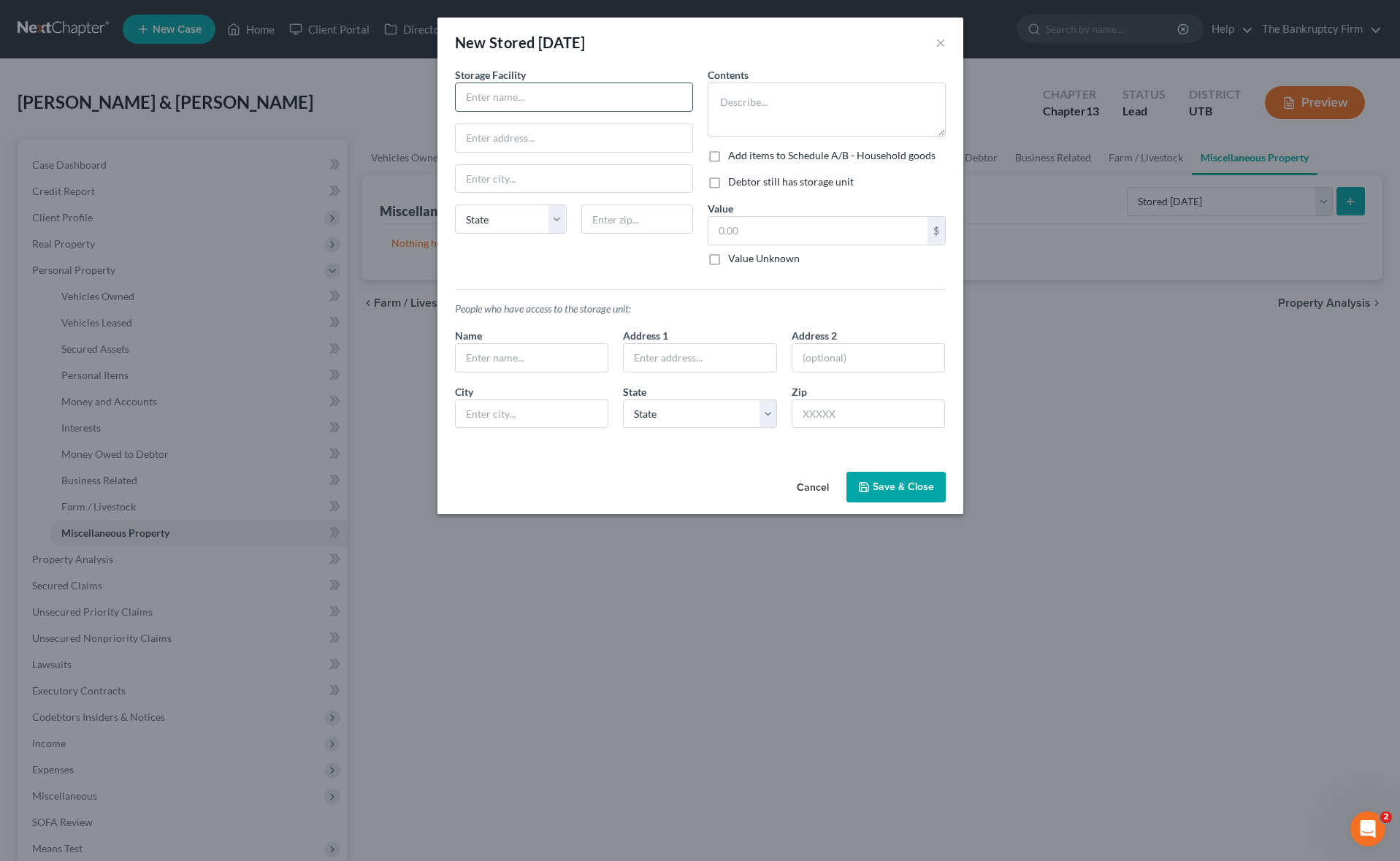
click at [502, 94] on input "text" at bounding box center [574, 97] width 236 height 27
click at [777, 100] on textarea at bounding box center [826, 109] width 238 height 54
click at [502, 97] on input "text" at bounding box center [574, 97] width 236 height 27
click at [775, 97] on textarea at bounding box center [826, 109] width 238 height 54
click at [728, 183] on label "Debtor still has storage unit" at bounding box center [791, 182] width 126 height 15
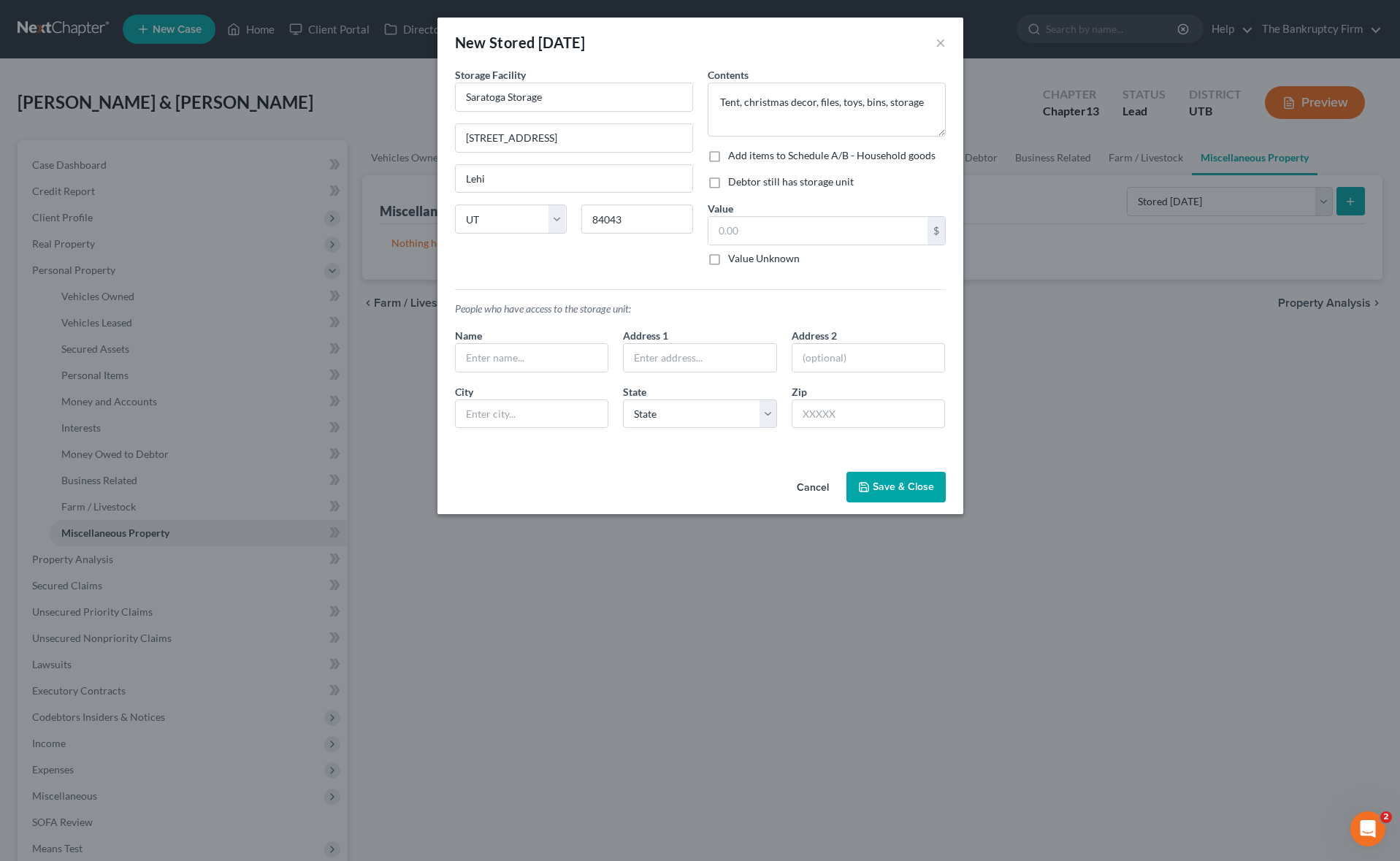
click at [734, 183] on input "Debtor still has storage unit" at bounding box center [739, 179] width 10 height 10
click at [759, 234] on input "text" at bounding box center [817, 230] width 219 height 27
click at [505, 360] on input "text" at bounding box center [531, 357] width 152 height 27
click at [888, 481] on button "Save & Close" at bounding box center [896, 487] width 100 height 30
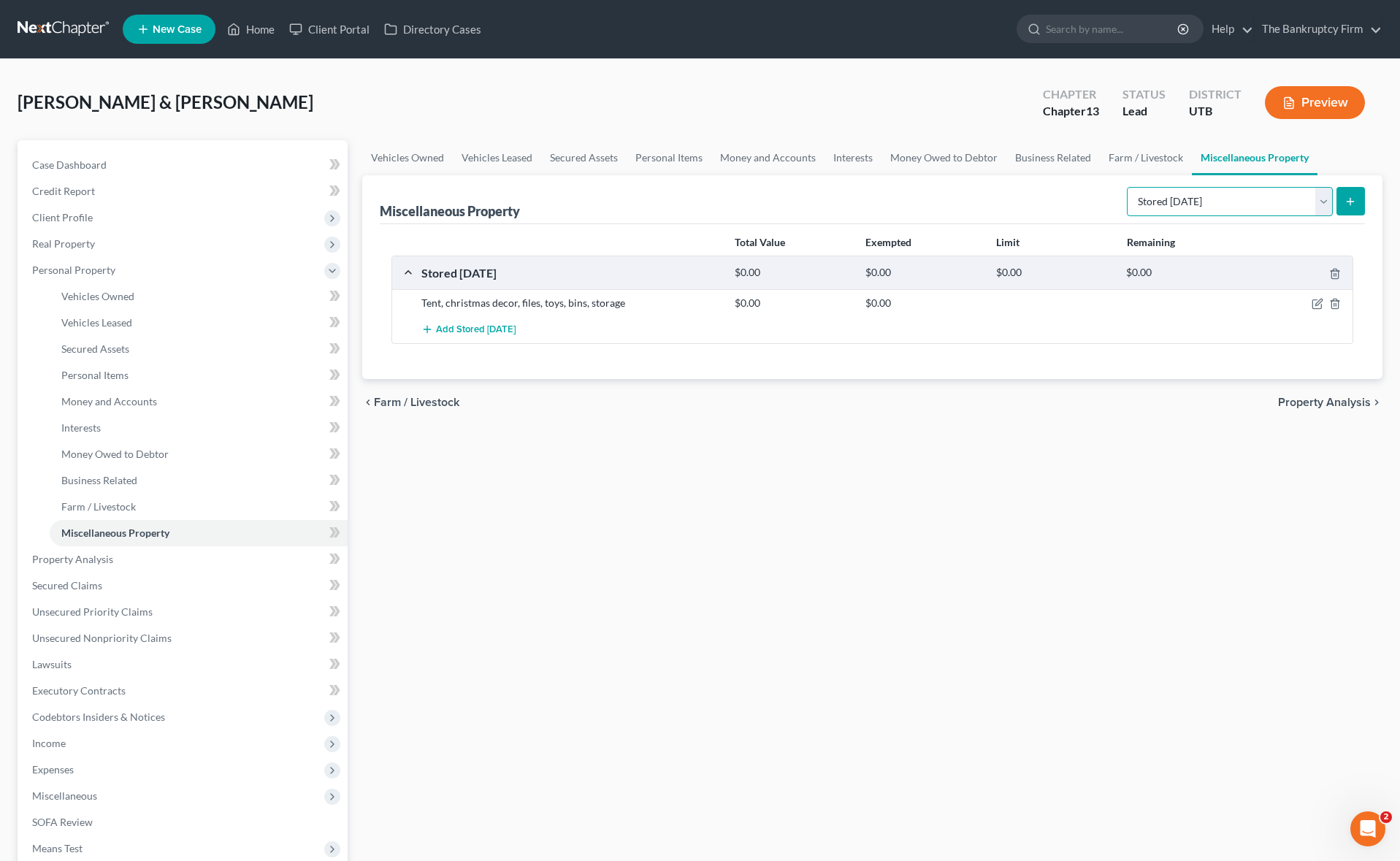
click at [1250, 201] on select "Select Property Type Assigned for Creditor Benefit [DATE] Holding for Another N…" at bounding box center [1229, 201] width 206 height 29
click at [96, 558] on span "Property Analysis" at bounding box center [72, 559] width 81 height 13
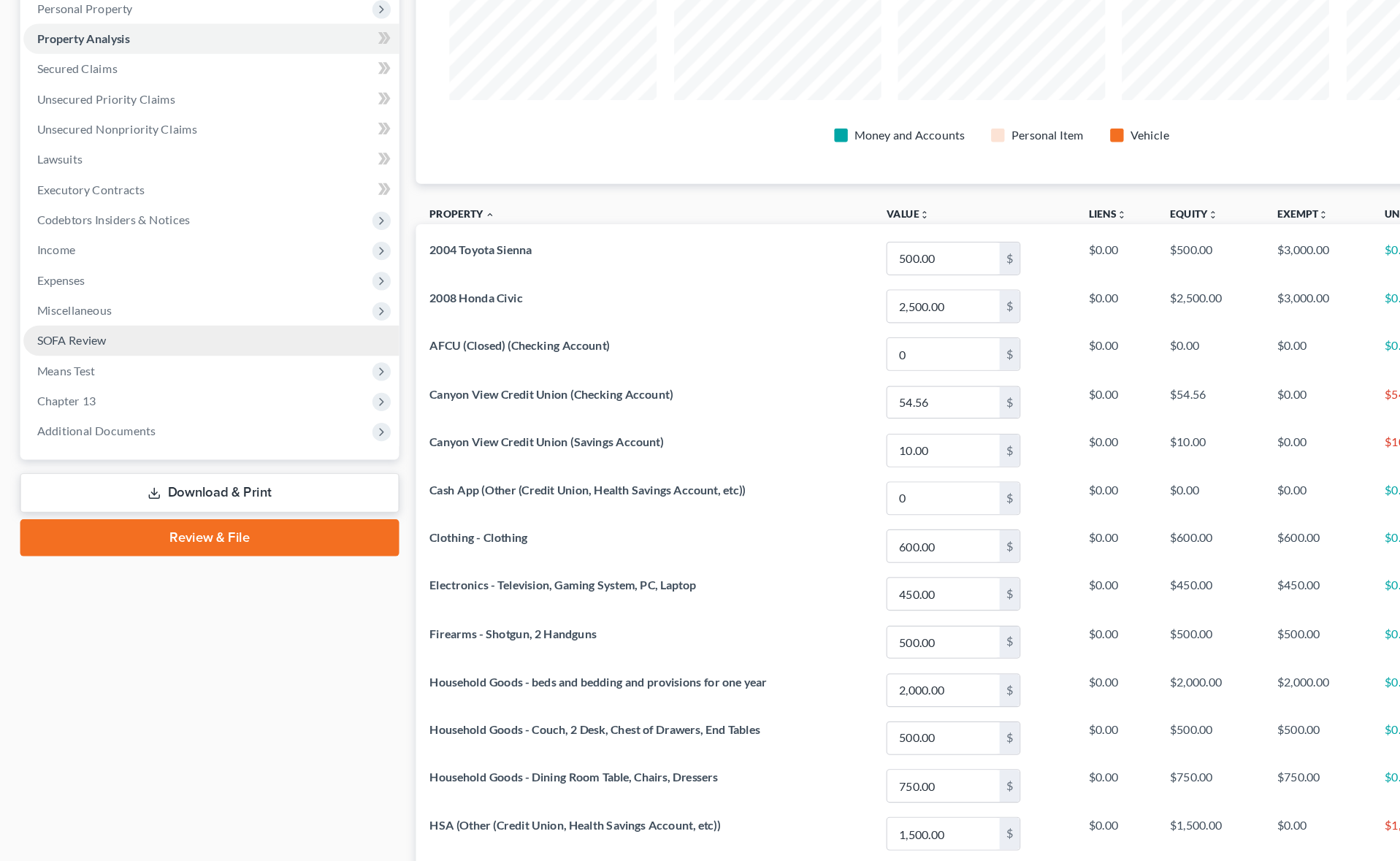
scroll to position [218, 0]
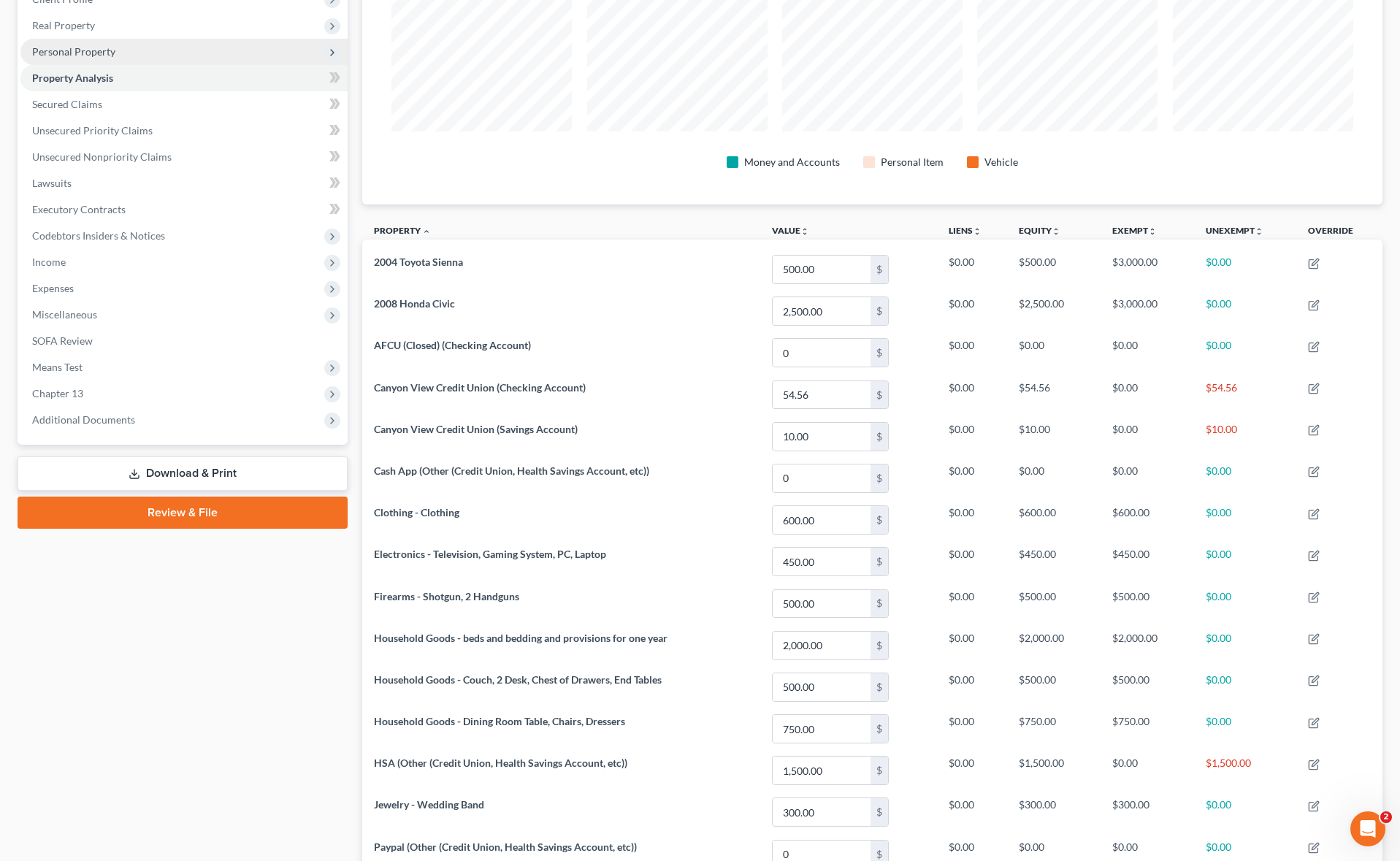
click at [85, 45] on span "Personal Property" at bounding box center [74, 51] width 83 height 13
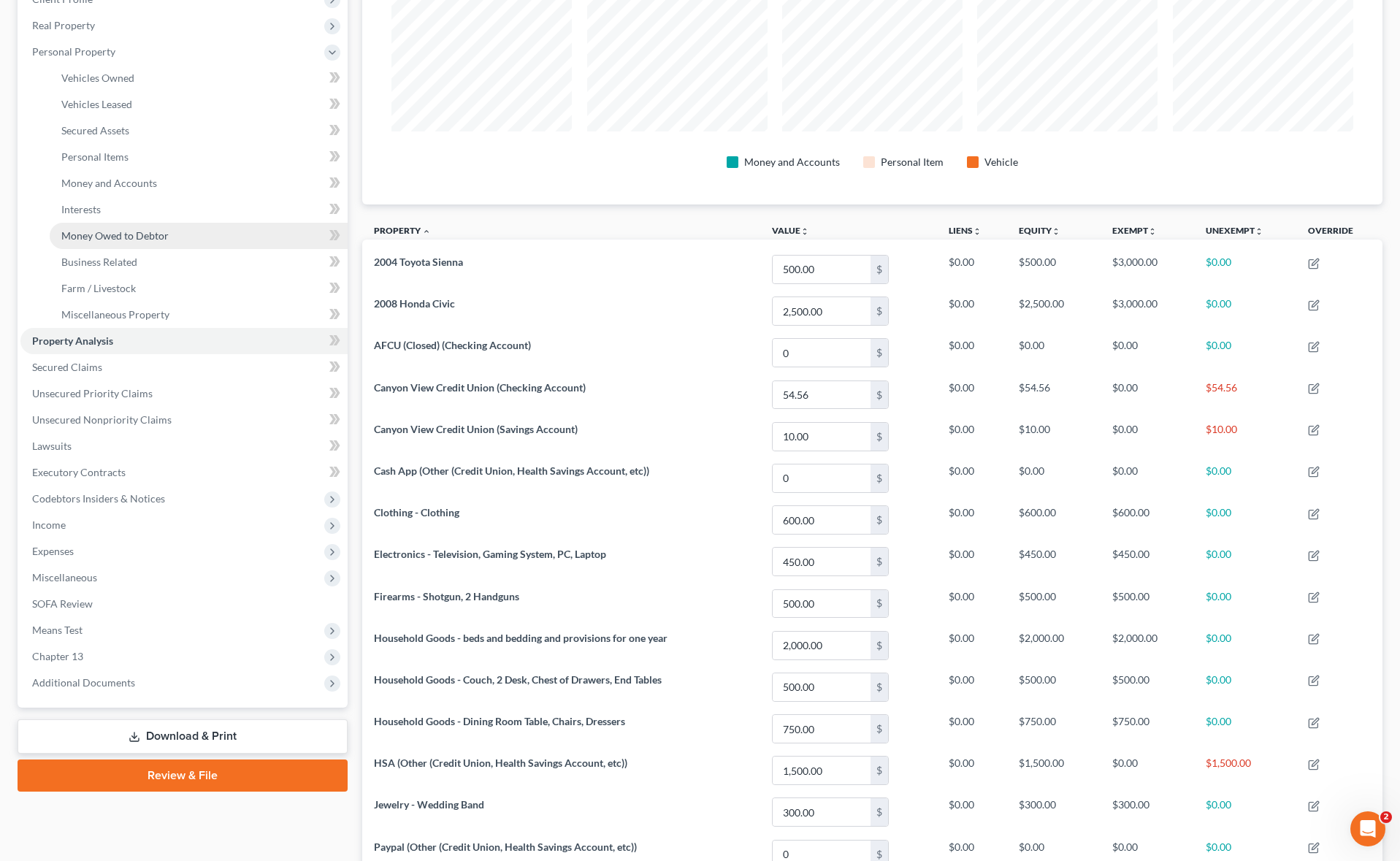
click at [129, 233] on span "Money Owed to Debtor" at bounding box center [115, 235] width 107 height 13
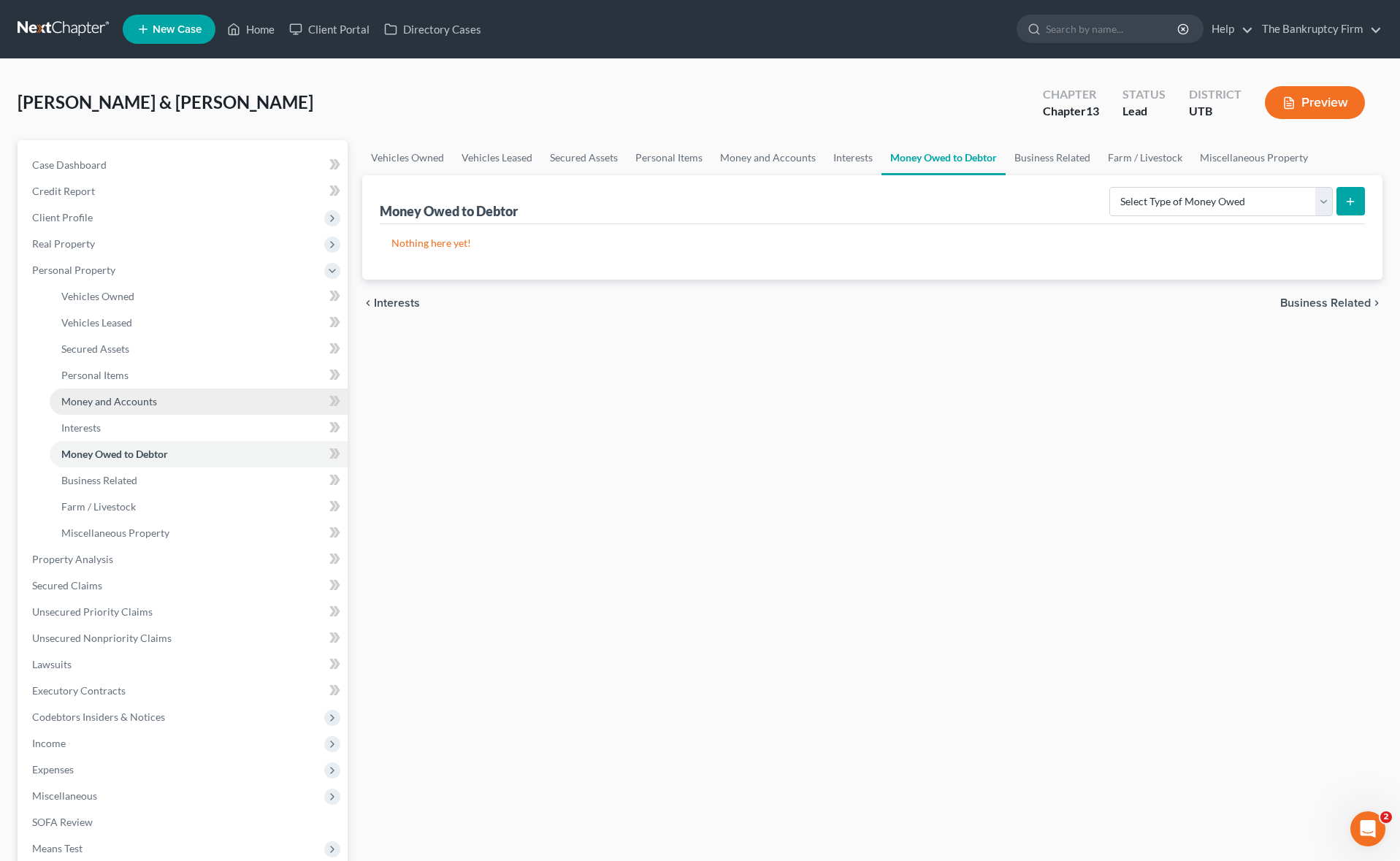
click at [130, 397] on span "Money and Accounts" at bounding box center [109, 401] width 96 height 13
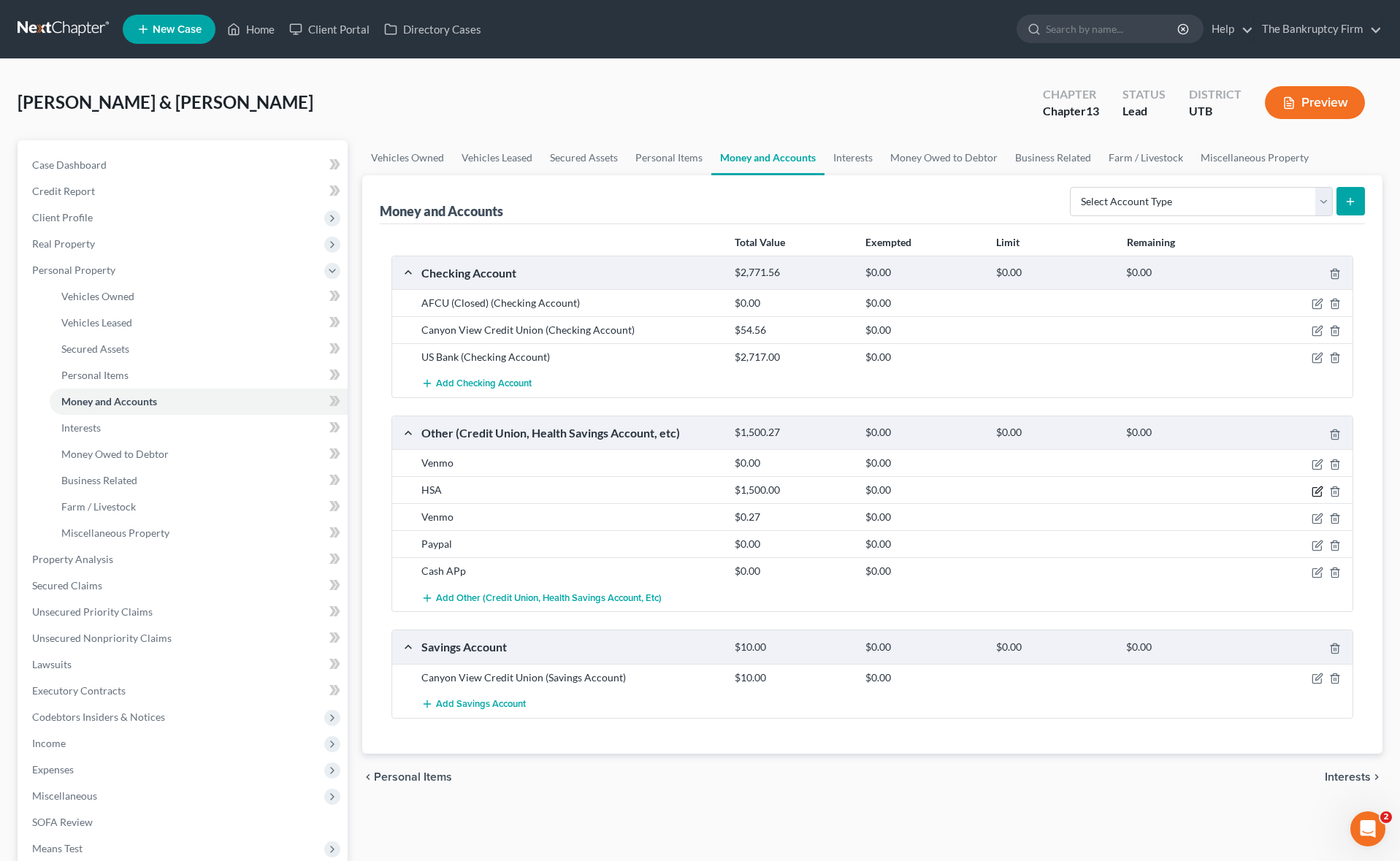
click at [1320, 491] on icon "button" at bounding box center [1318, 491] width 12 height 12
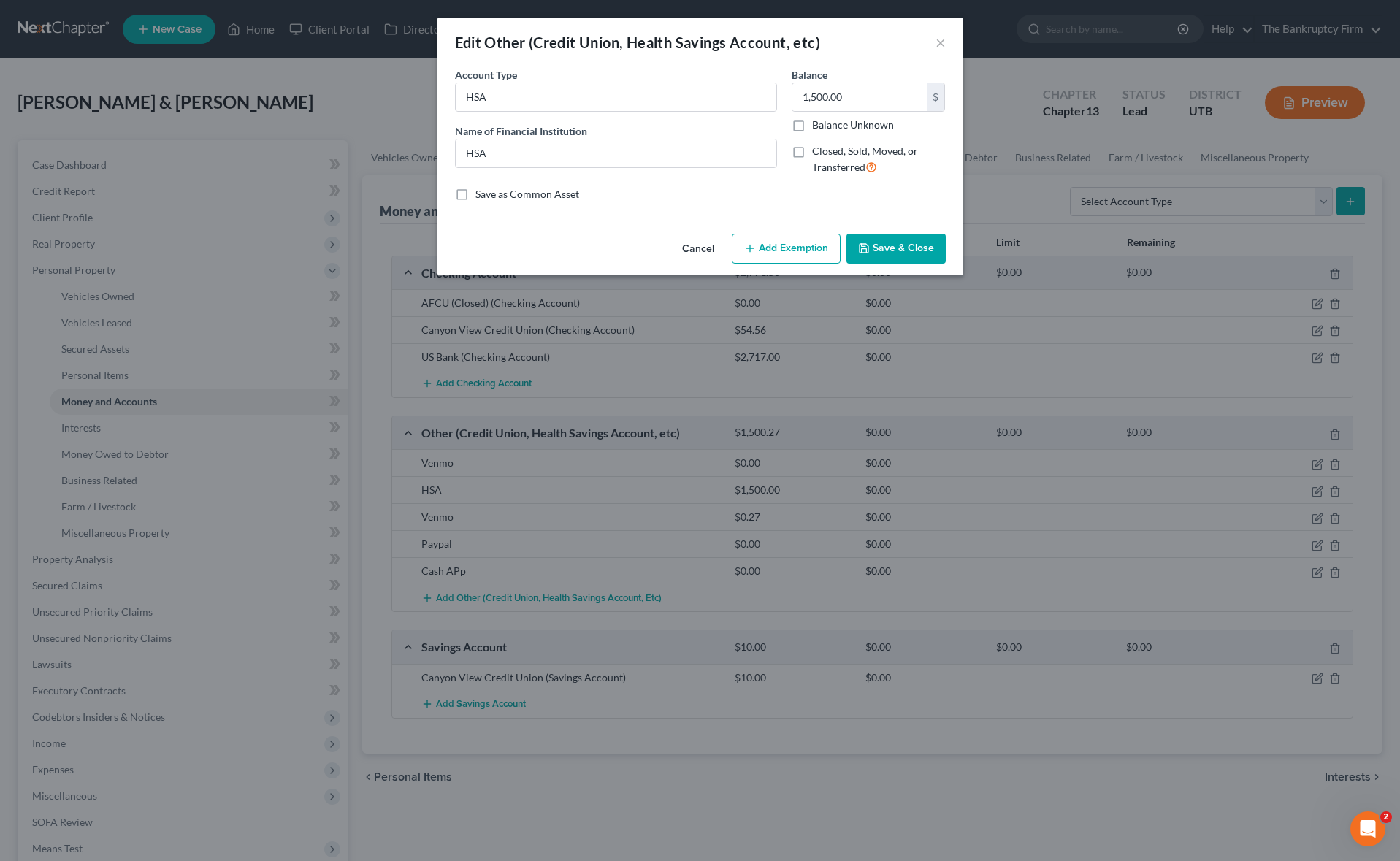
click at [797, 252] on button "Add Exemption" at bounding box center [786, 248] width 108 height 30
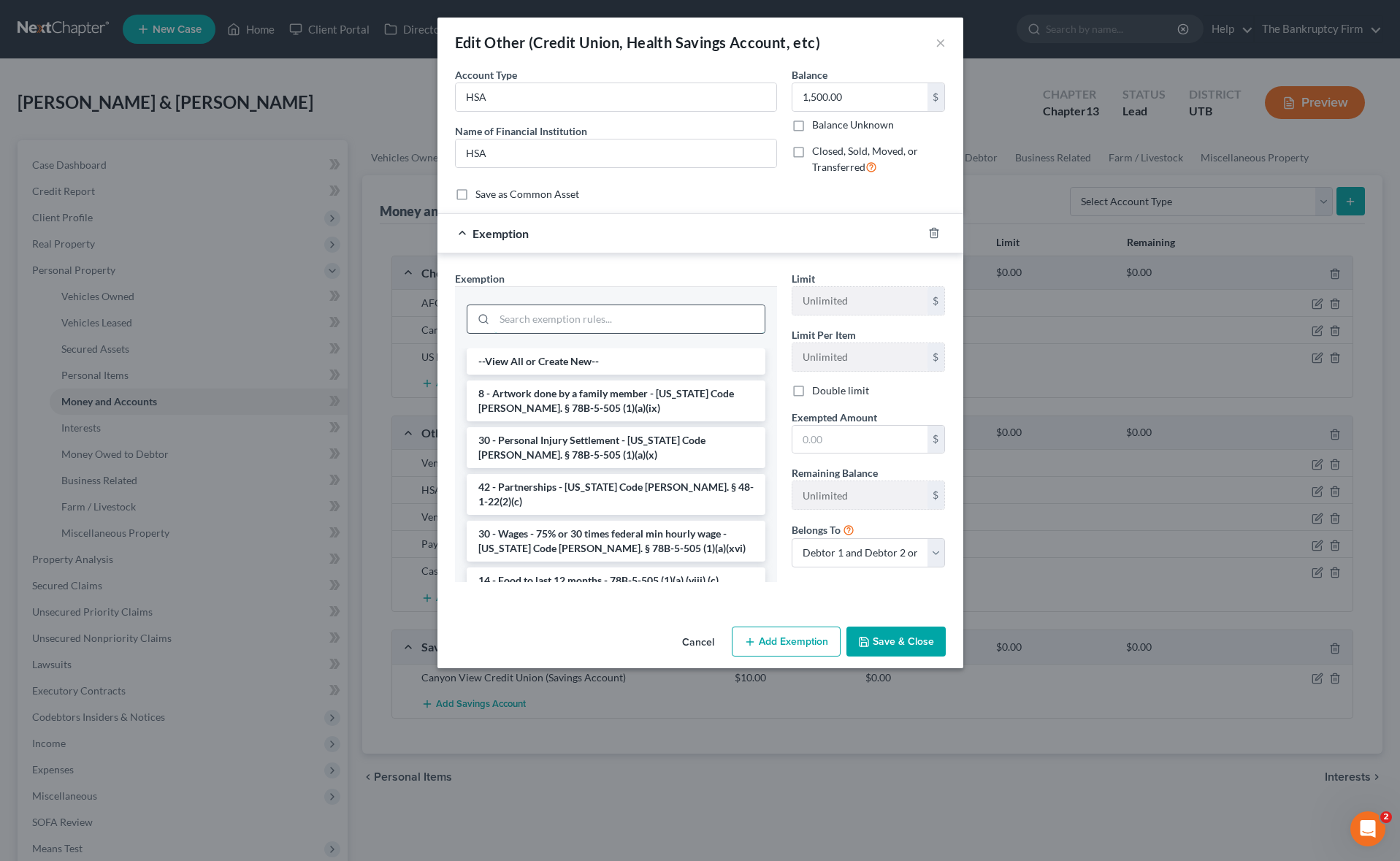
click at [594, 312] on input "search" at bounding box center [629, 319] width 270 height 27
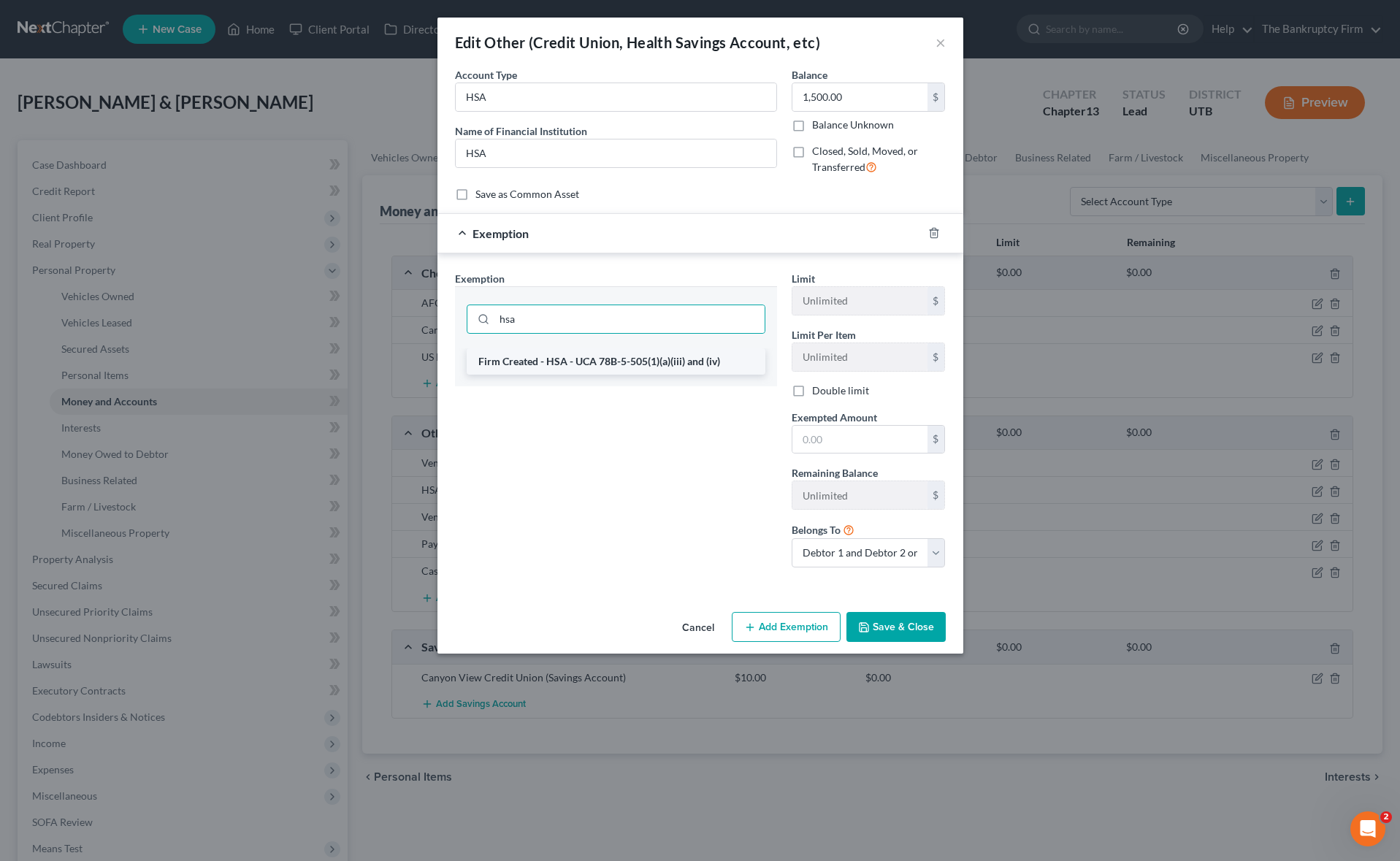
click at [635, 363] on li "Firm Created - HSA - UCA 78B-5-505(1)(a)(iii) and (iv)" at bounding box center [616, 361] width 299 height 26
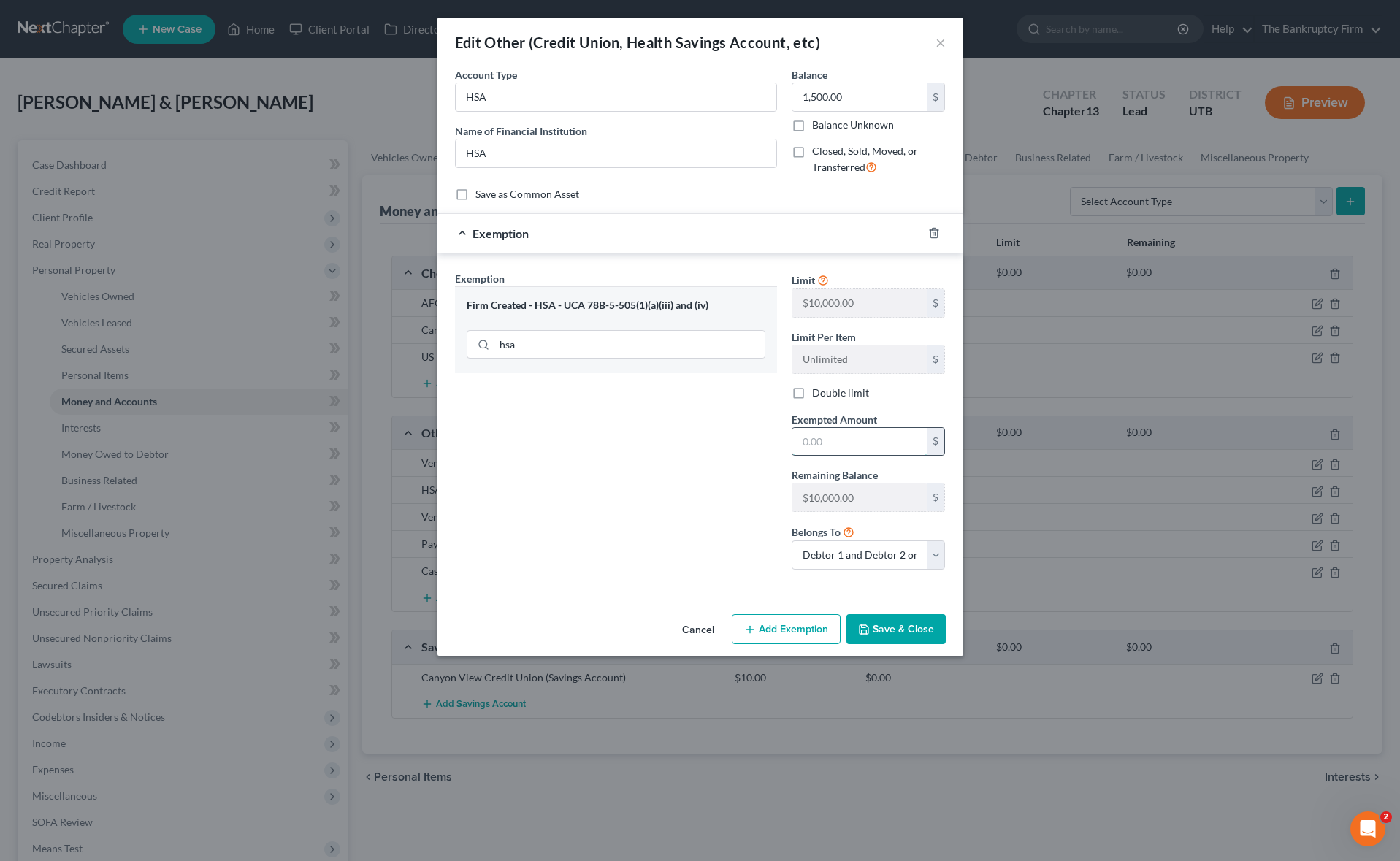
click at [831, 444] on input "text" at bounding box center [860, 441] width 135 height 27
click at [907, 626] on button "Save & Close" at bounding box center [896, 628] width 100 height 30
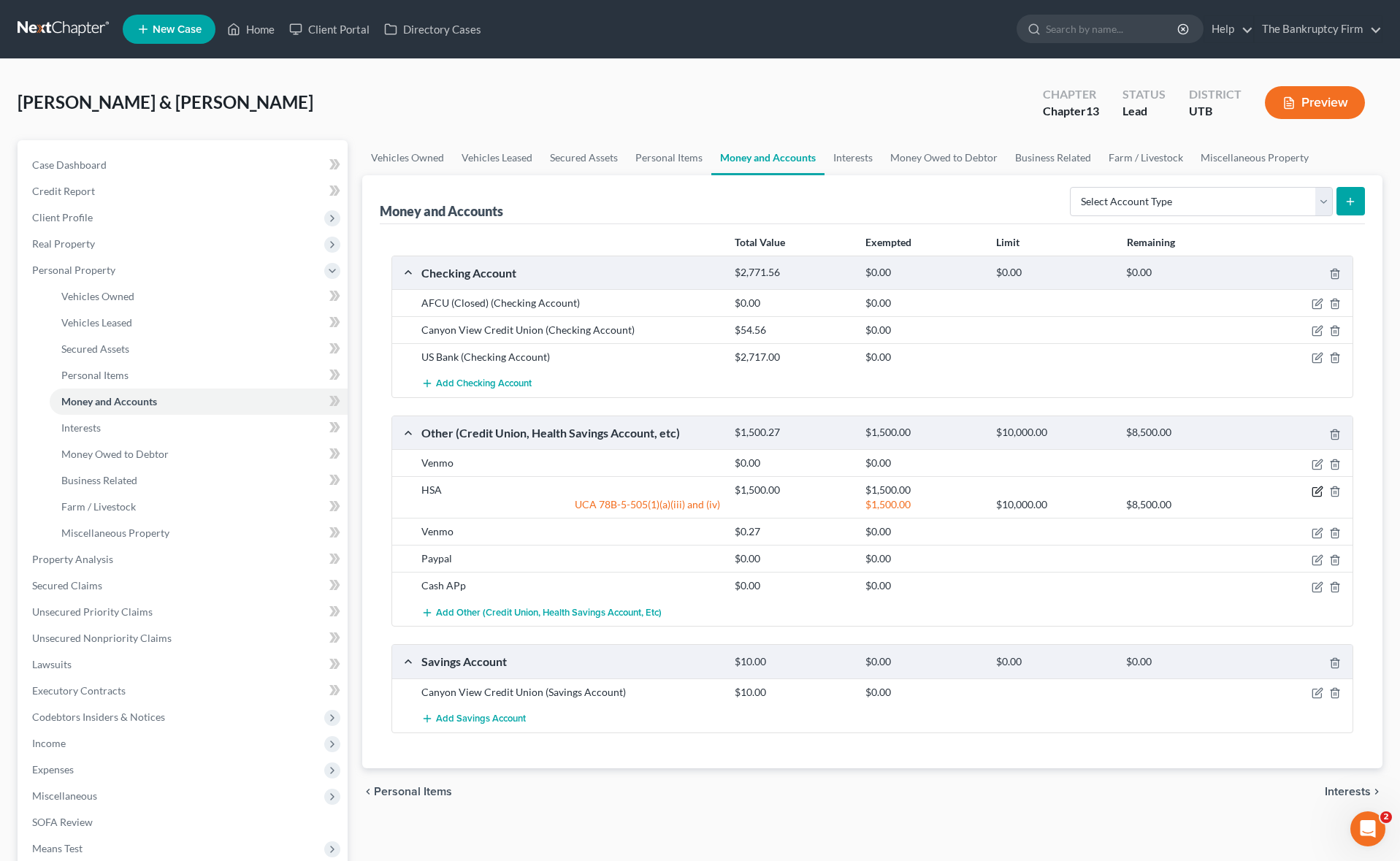
click at [1318, 491] on icon "button" at bounding box center [1318, 491] width 12 height 12
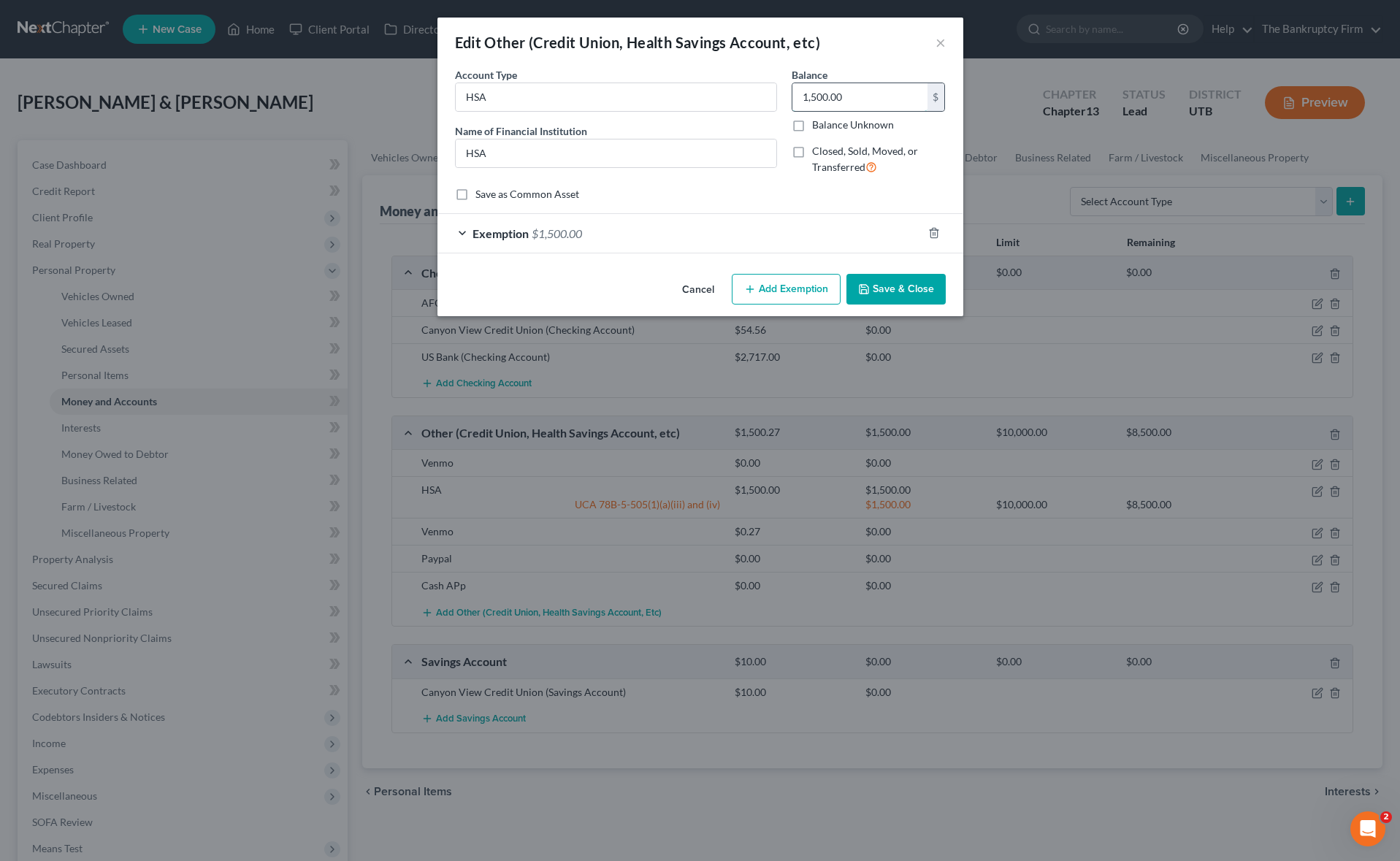
click at [848, 102] on input "1,500.00" at bounding box center [860, 97] width 135 height 27
click at [903, 285] on button "Save & Close" at bounding box center [896, 288] width 100 height 30
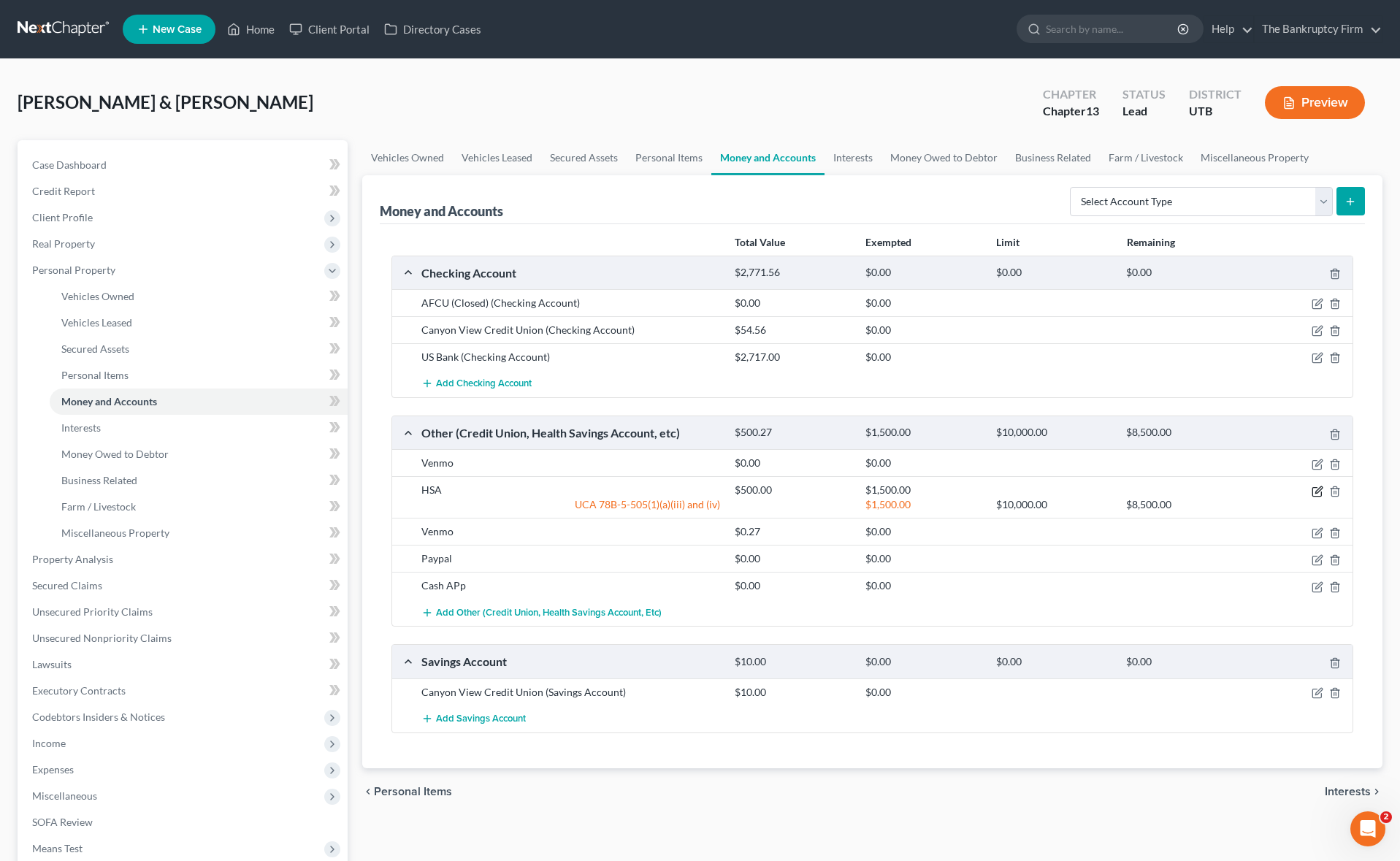
click at [1315, 487] on icon "button" at bounding box center [1317, 491] width 9 height 9
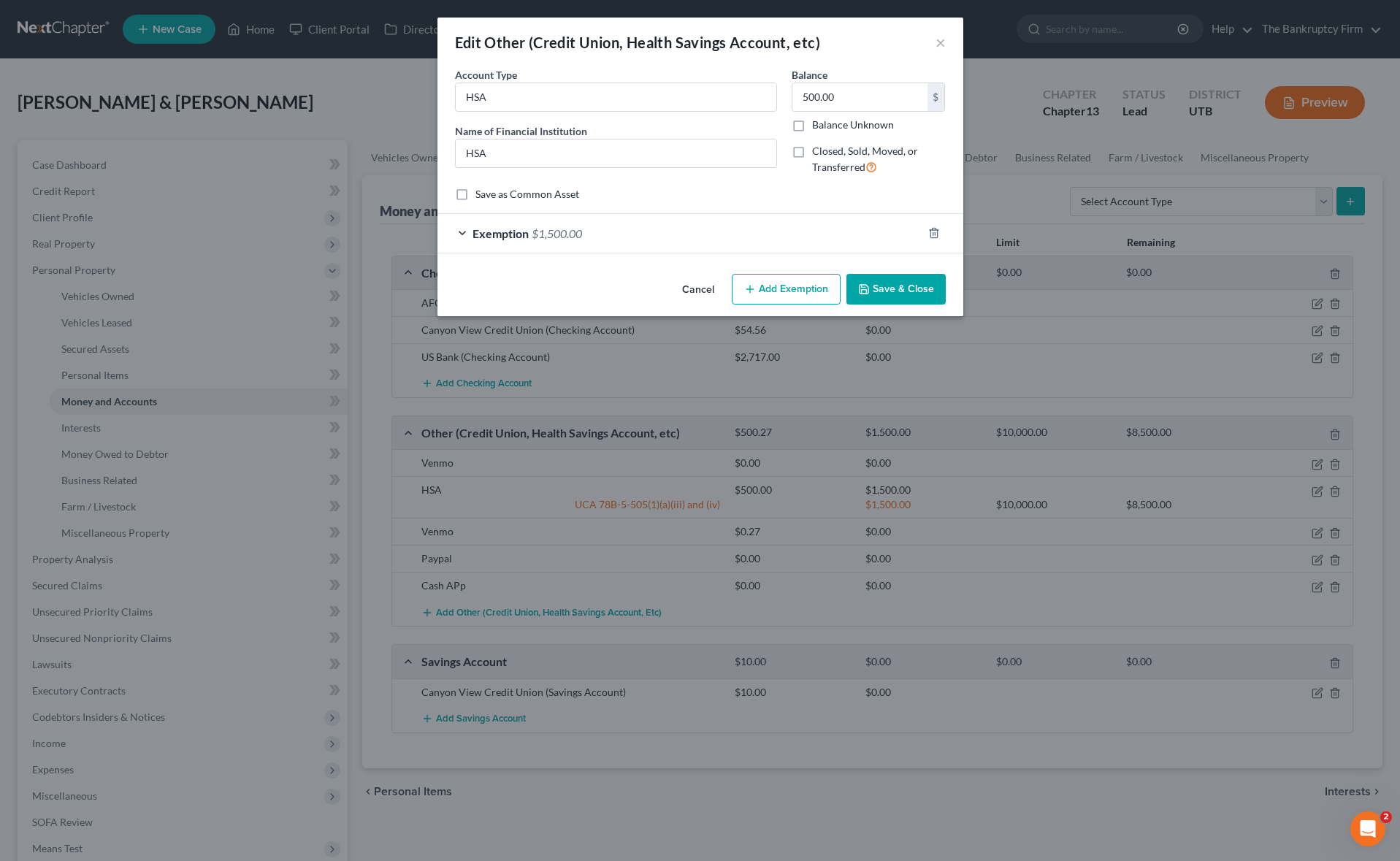
click at [471, 230] on div "Exemption $1,500.00" at bounding box center [680, 233] width 485 height 39
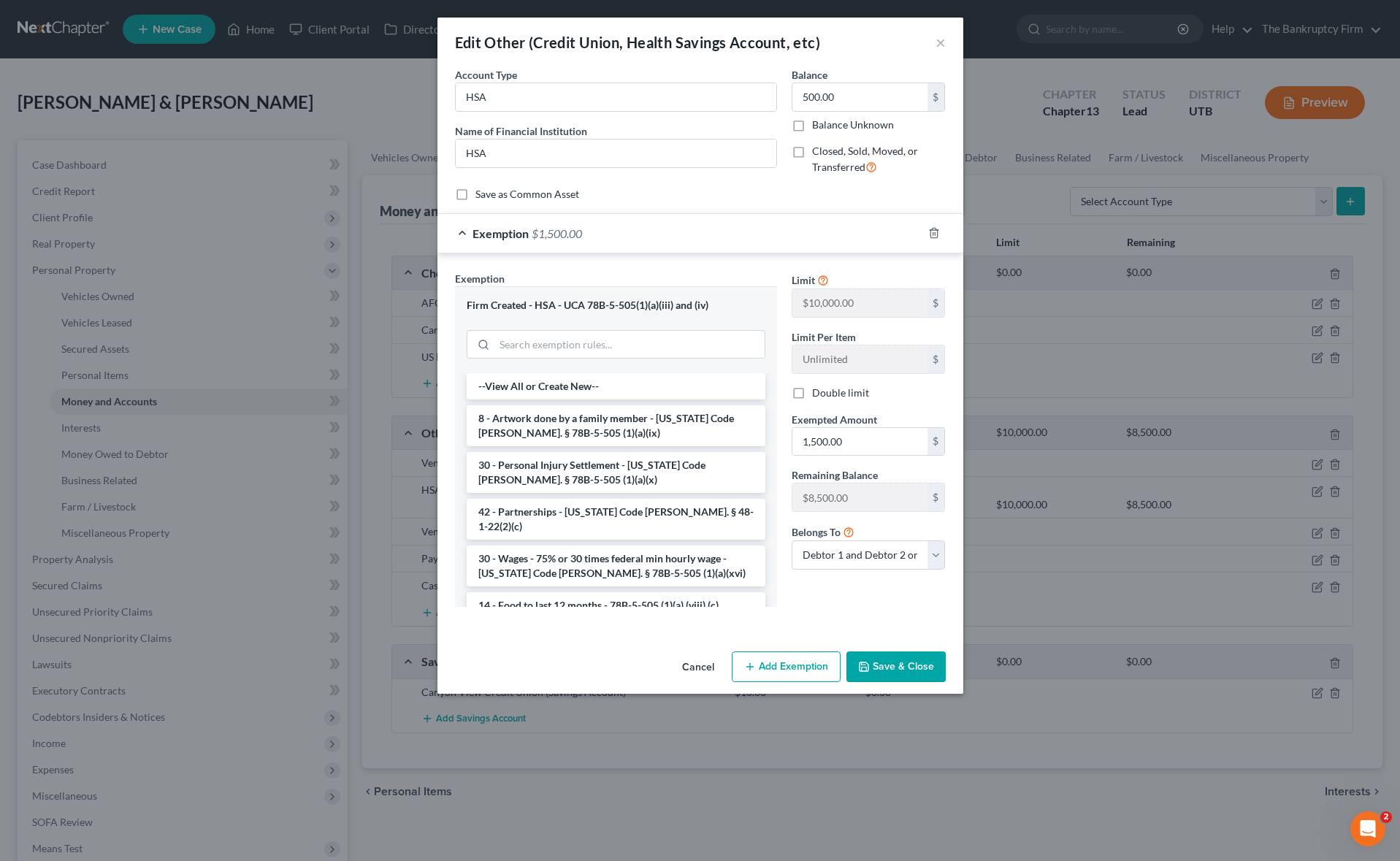
click at [910, 666] on button "Save & Close" at bounding box center [896, 666] width 100 height 30
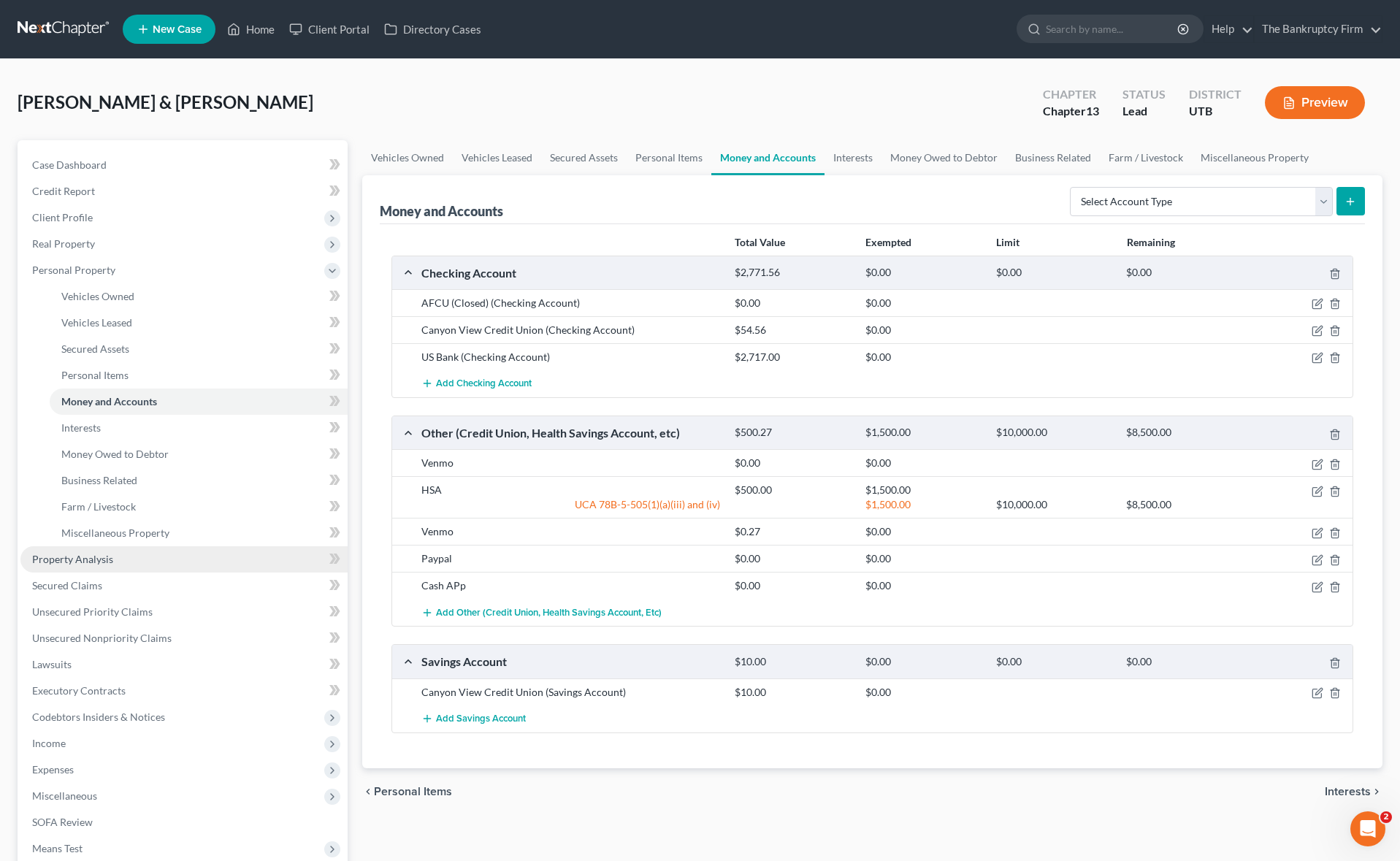
click at [82, 556] on span "Property Analysis" at bounding box center [72, 559] width 81 height 13
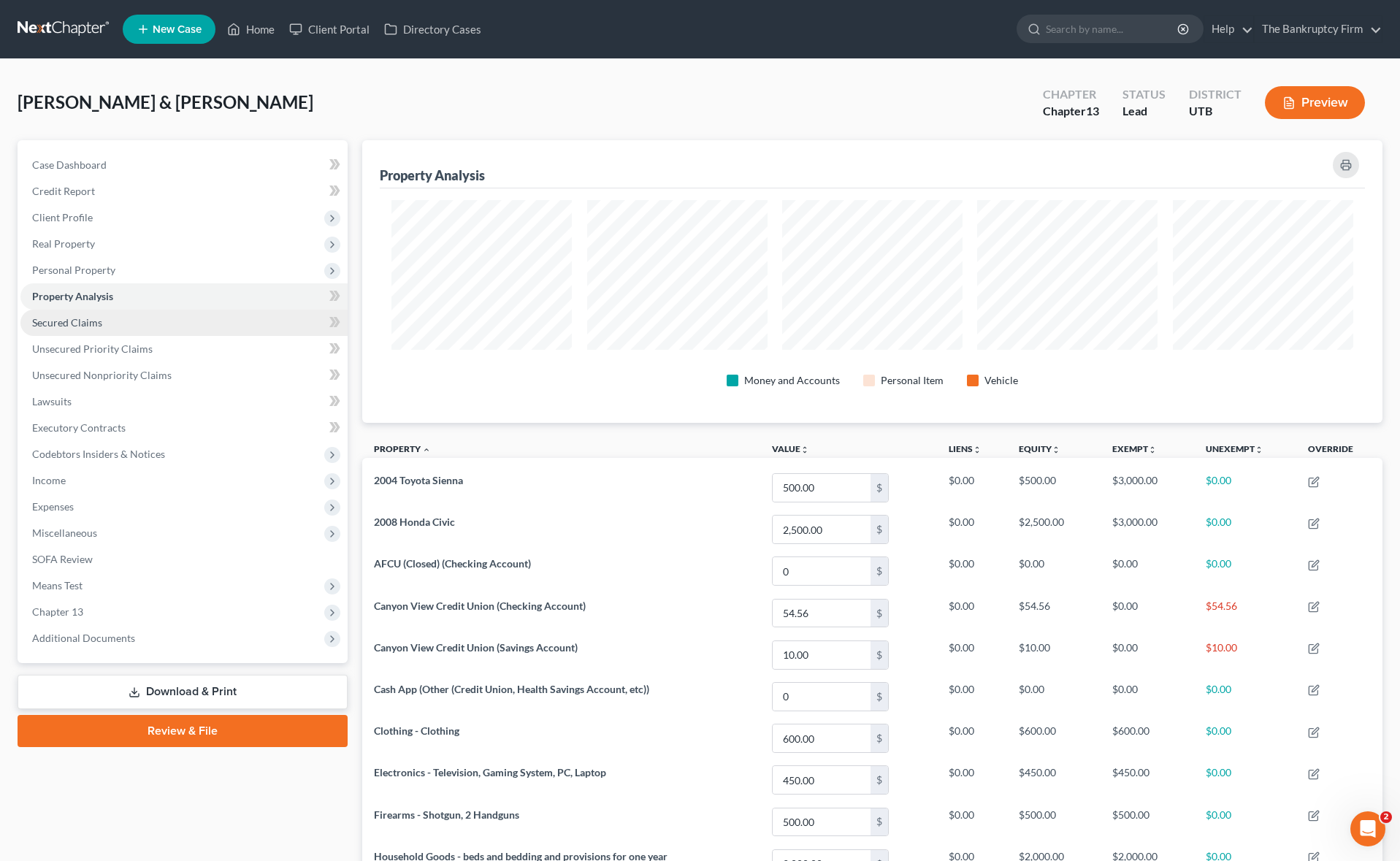
scroll to position [282, 1020]
click at [100, 323] on span "Secured Claims" at bounding box center [67, 322] width 70 height 13
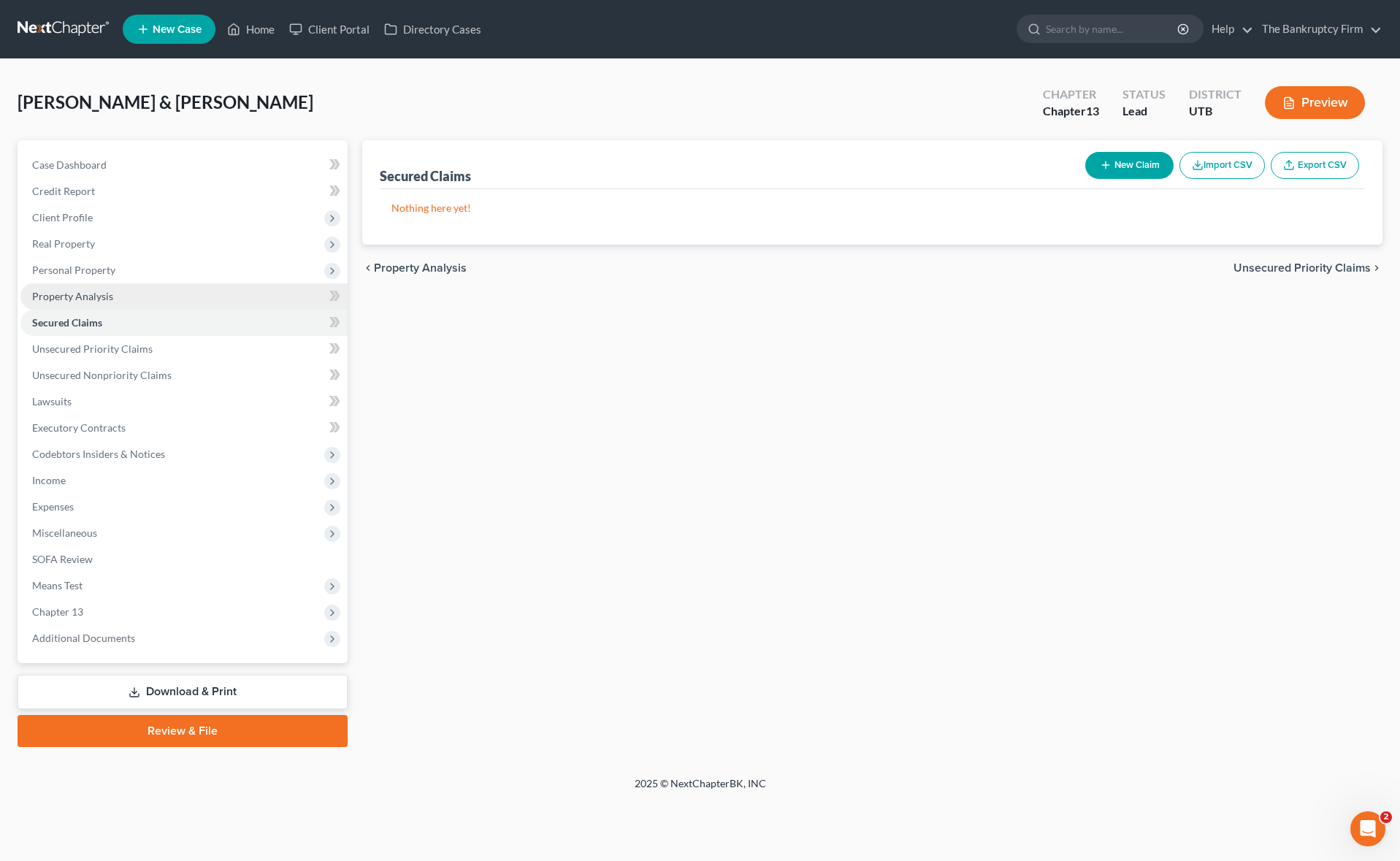
click at [104, 296] on span "Property Analysis" at bounding box center [72, 296] width 81 height 13
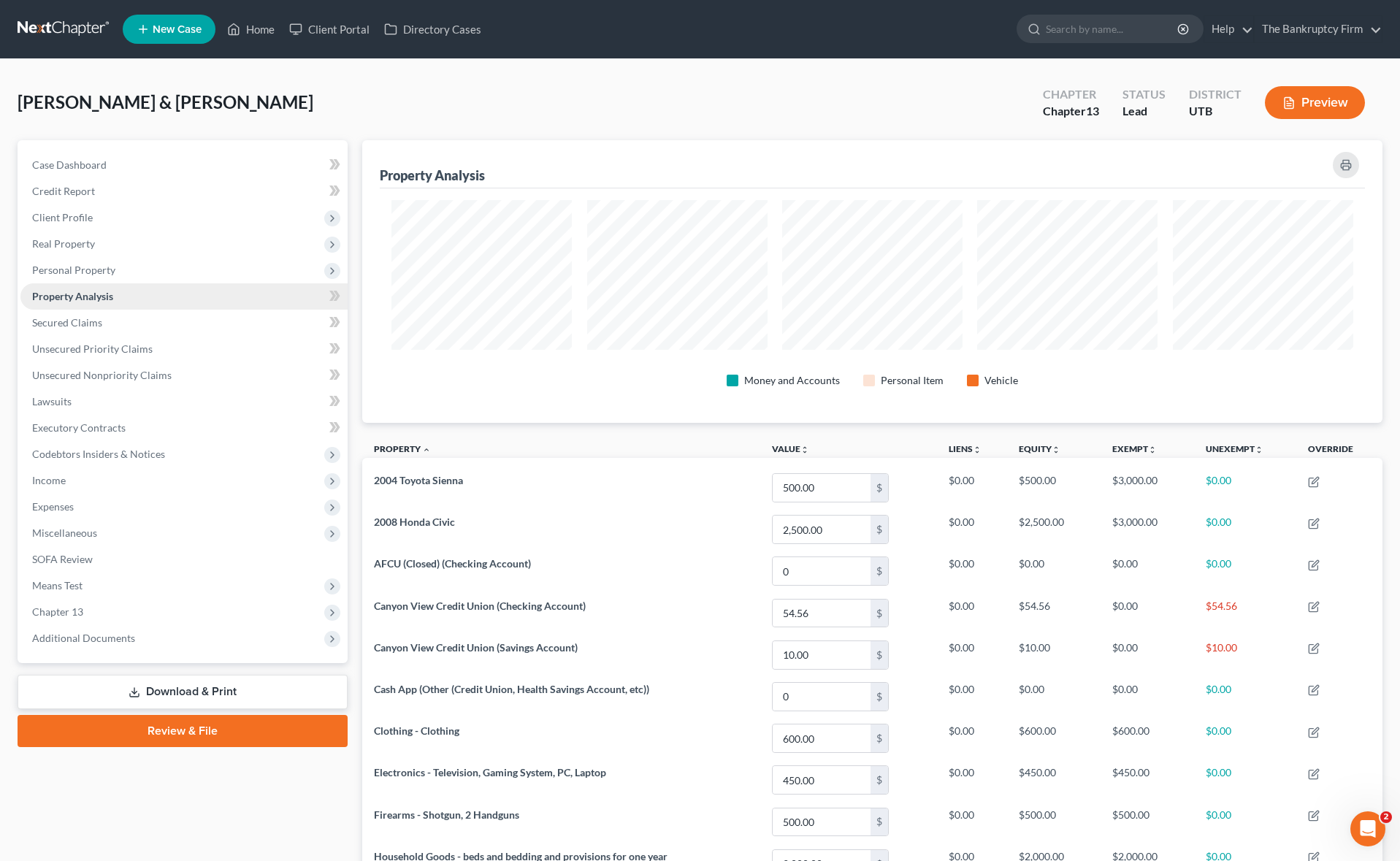
scroll to position [282, 1020]
click at [101, 323] on link "Secured Claims" at bounding box center [184, 322] width 327 height 26
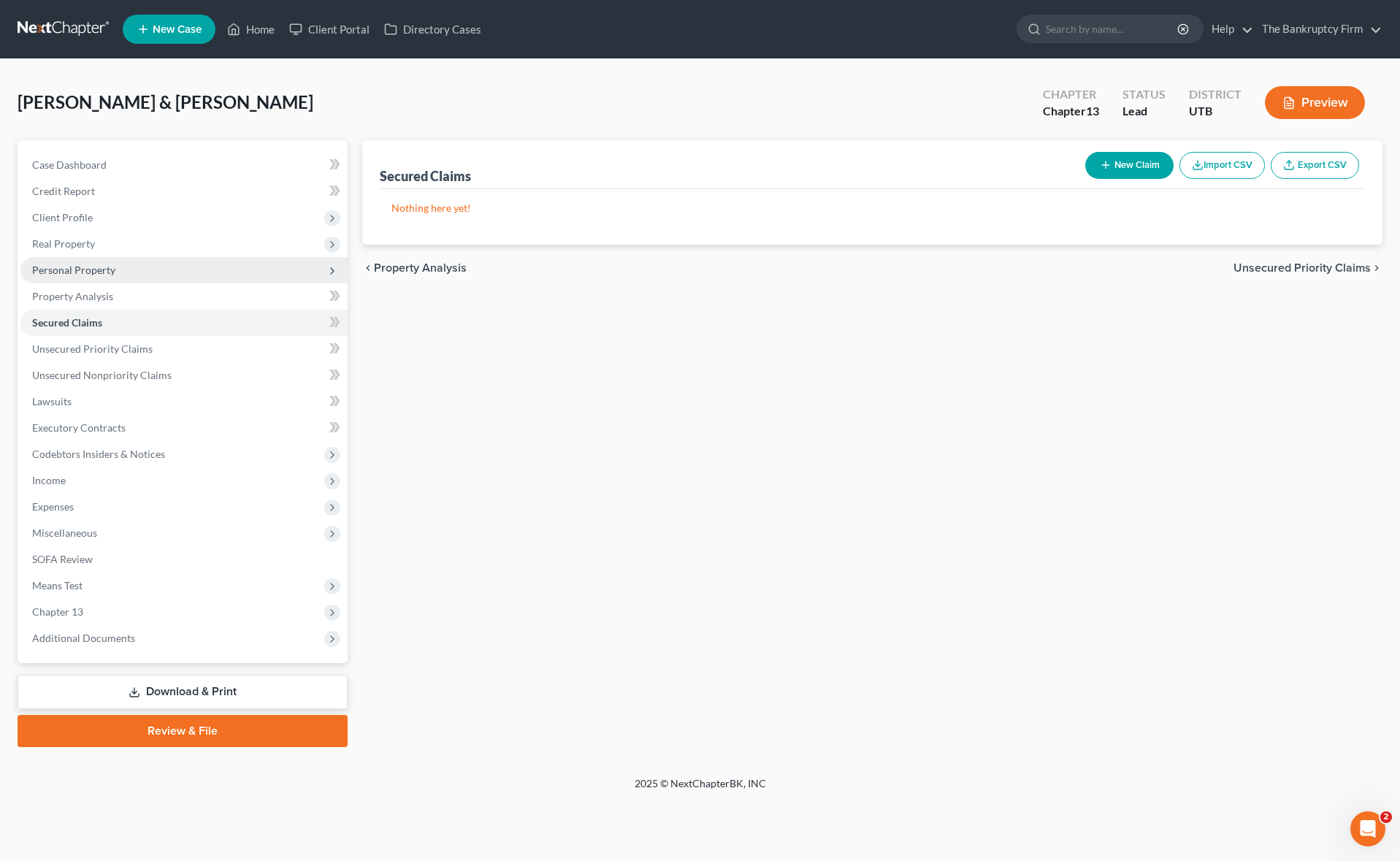
click at [106, 273] on span "Personal Property" at bounding box center [74, 270] width 83 height 13
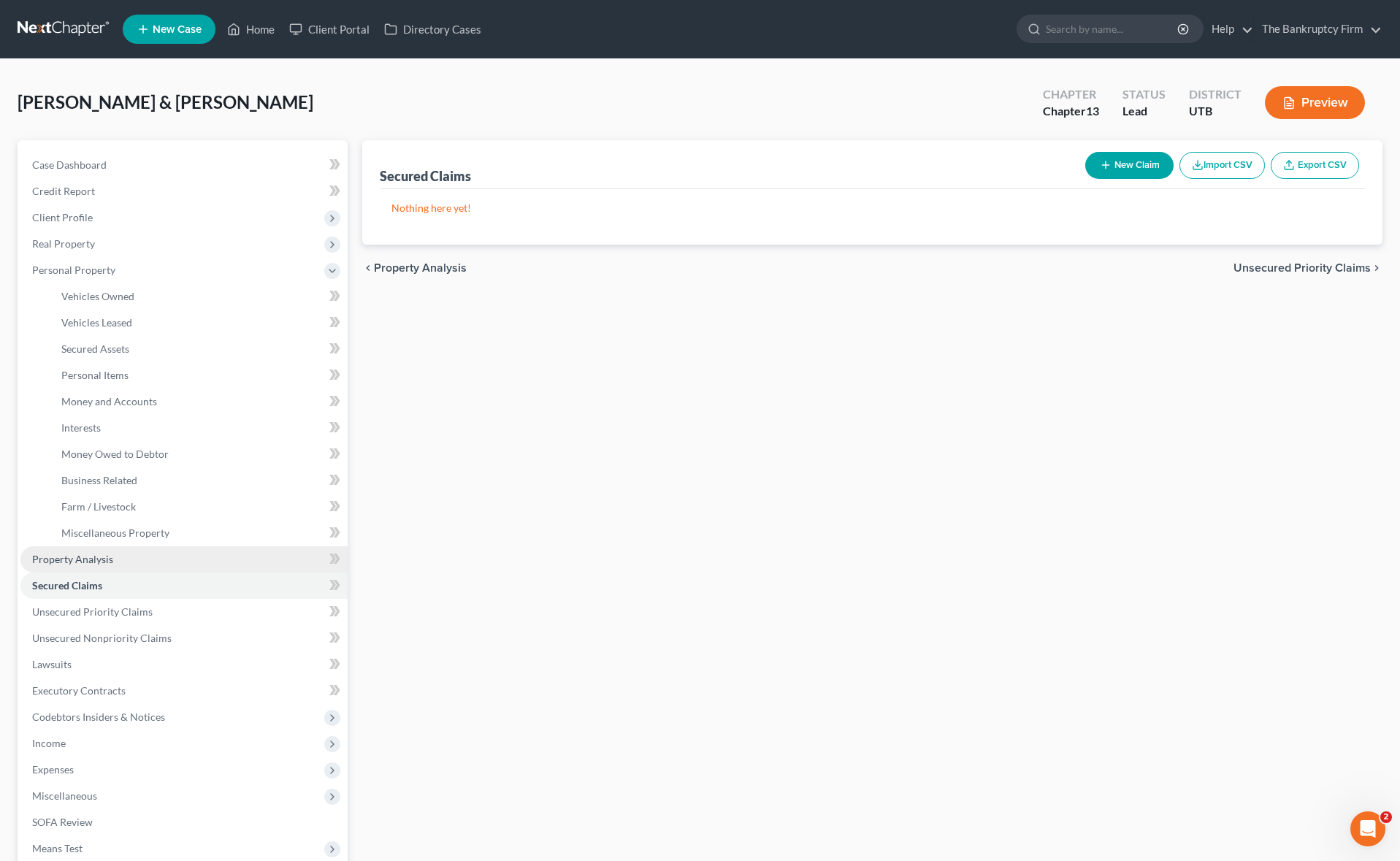
click at [96, 558] on span "Property Analysis" at bounding box center [72, 559] width 81 height 13
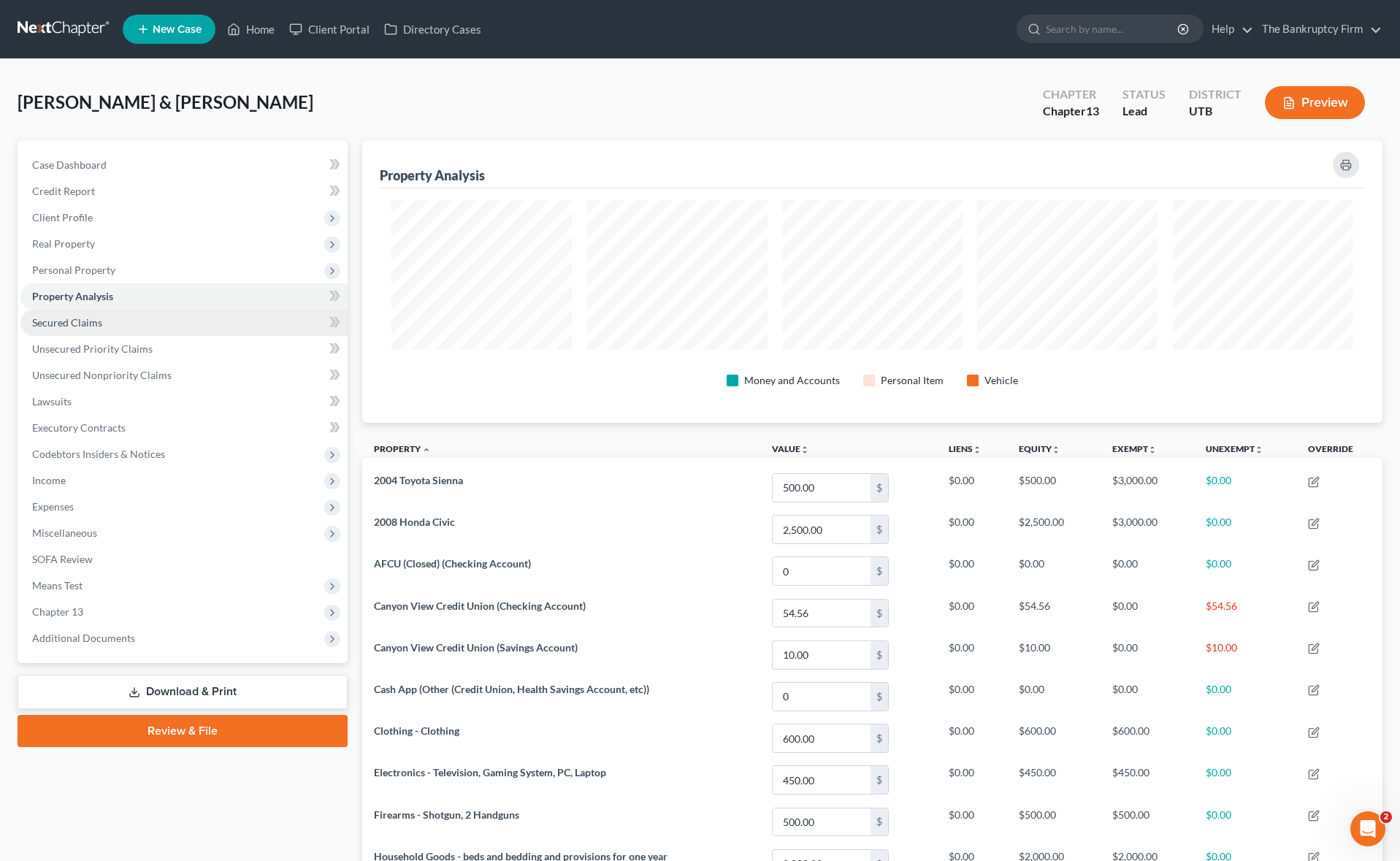
scroll to position [282, 1020]
click at [100, 321] on span "Secured Claims" at bounding box center [67, 322] width 70 height 13
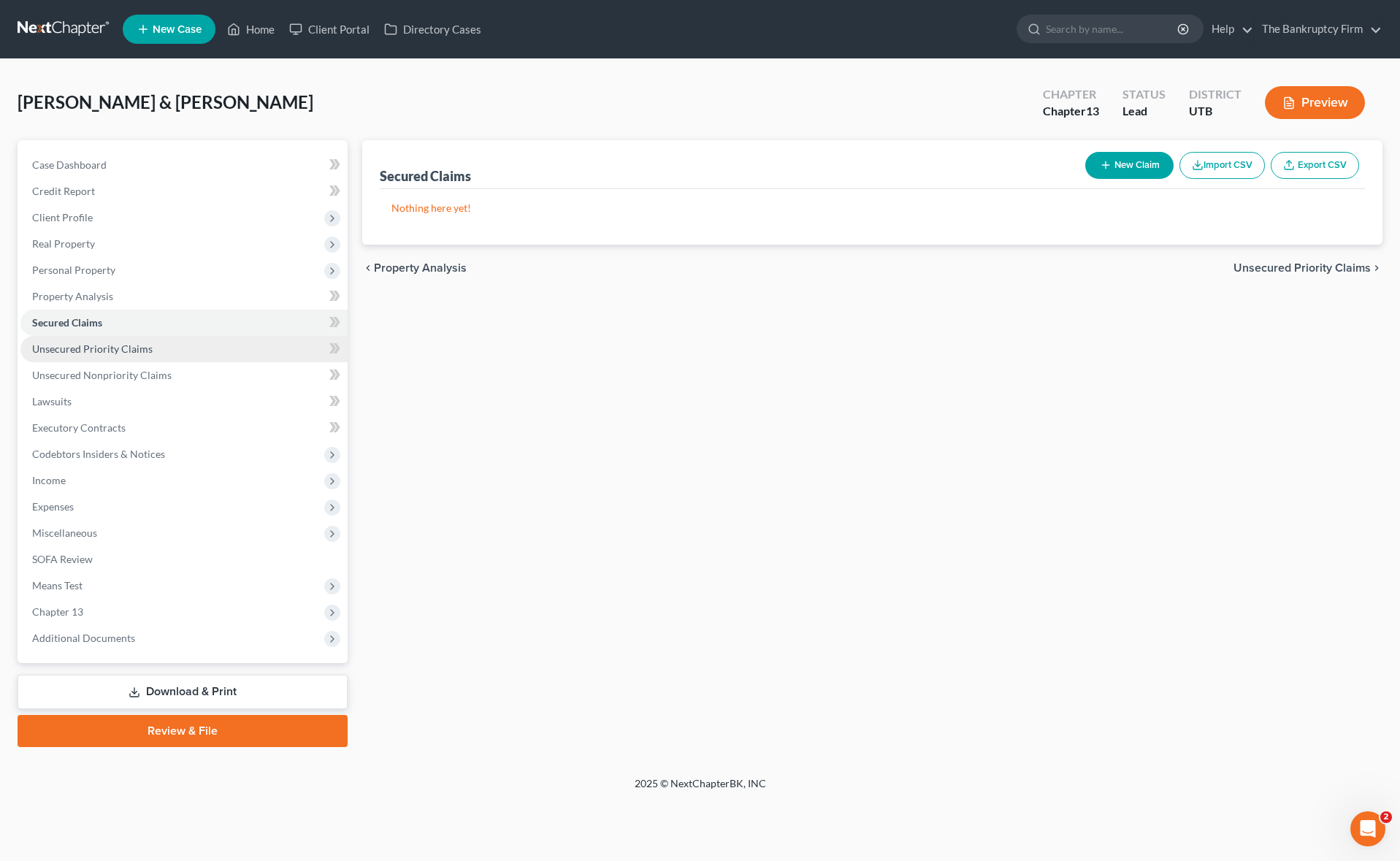
click at [96, 351] on span "Unsecured Priority Claims" at bounding box center [92, 348] width 120 height 13
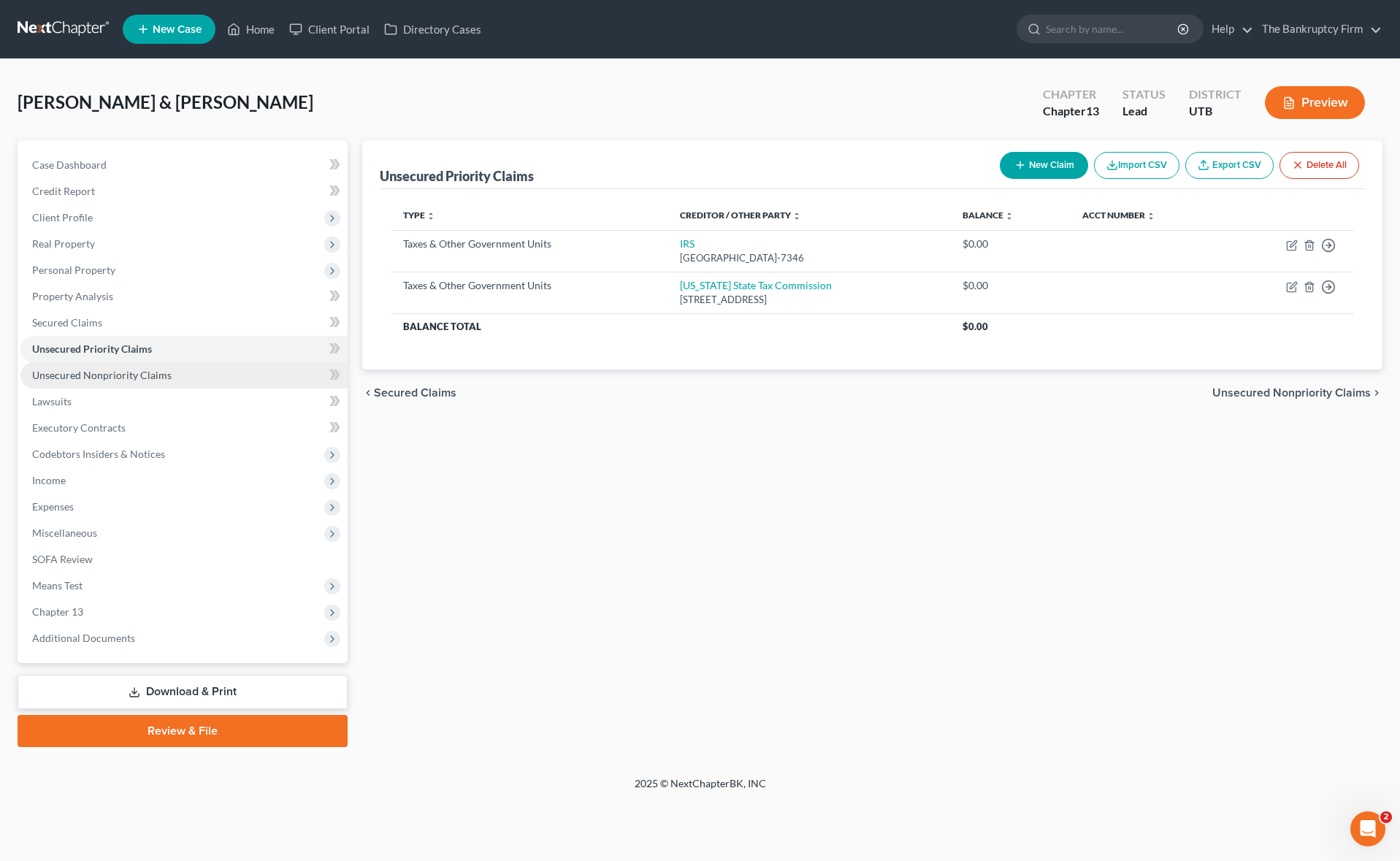
click at [82, 371] on span "Unsecured Nonpriority Claims" at bounding box center [102, 374] width 140 height 13
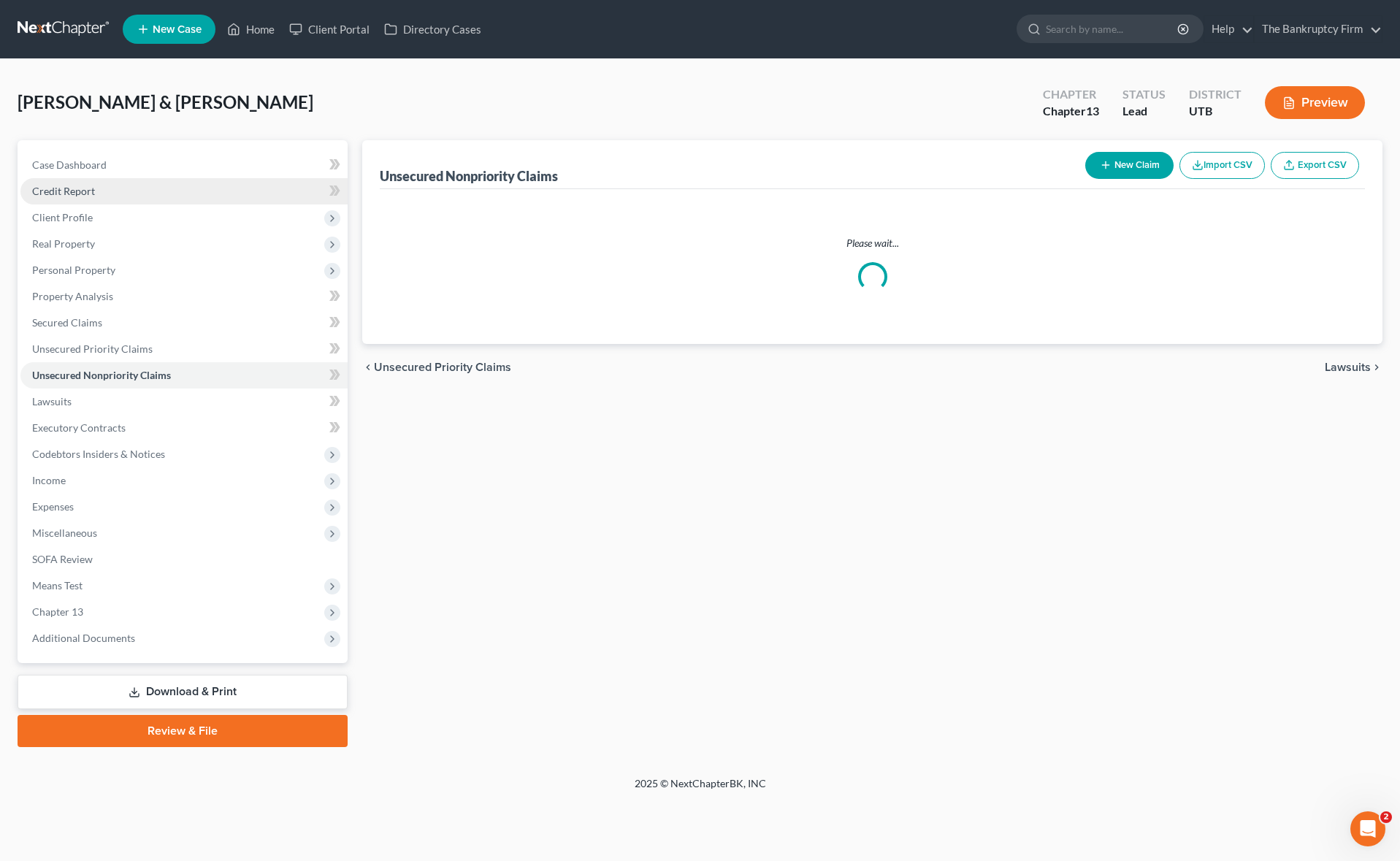
click at [80, 189] on span "Credit Report" at bounding box center [63, 191] width 63 height 13
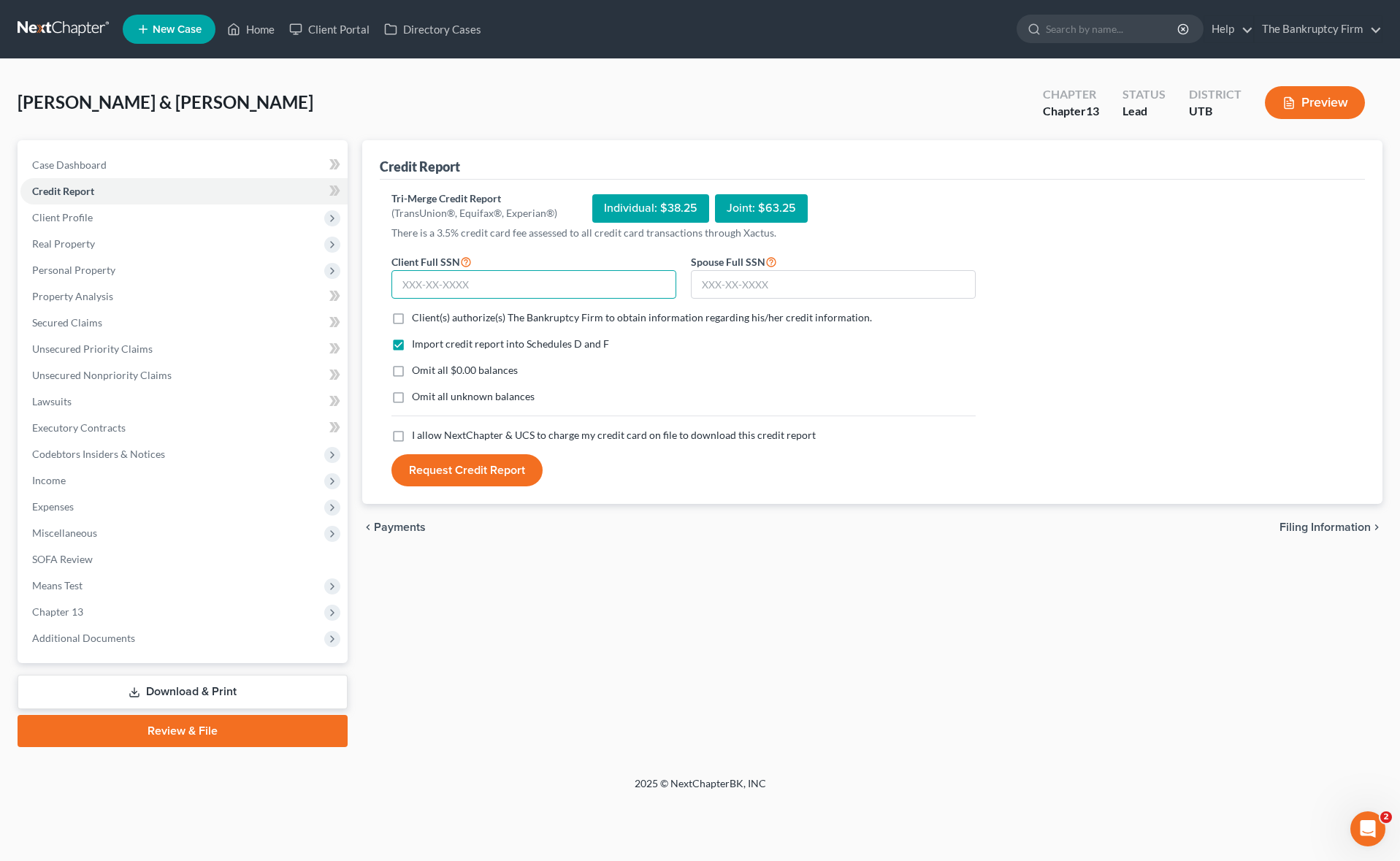
click at [466, 285] on input "text" at bounding box center [534, 285] width 285 height 29
click at [473, 285] on input "text" at bounding box center [534, 285] width 285 height 29
drag, startPoint x: 398, startPoint y: 316, endPoint x: 395, endPoint y: 409, distance: 93.0
click at [412, 316] on label "Client(s) authorize(s) The Bankruptcy Firm to obtain information regarding his/…" at bounding box center [641, 318] width 460 height 15
click at [418, 316] on input "Client(s) authorize(s) The Bankruptcy Firm to obtain information regarding his/…" at bounding box center [422, 315] width 10 height 10
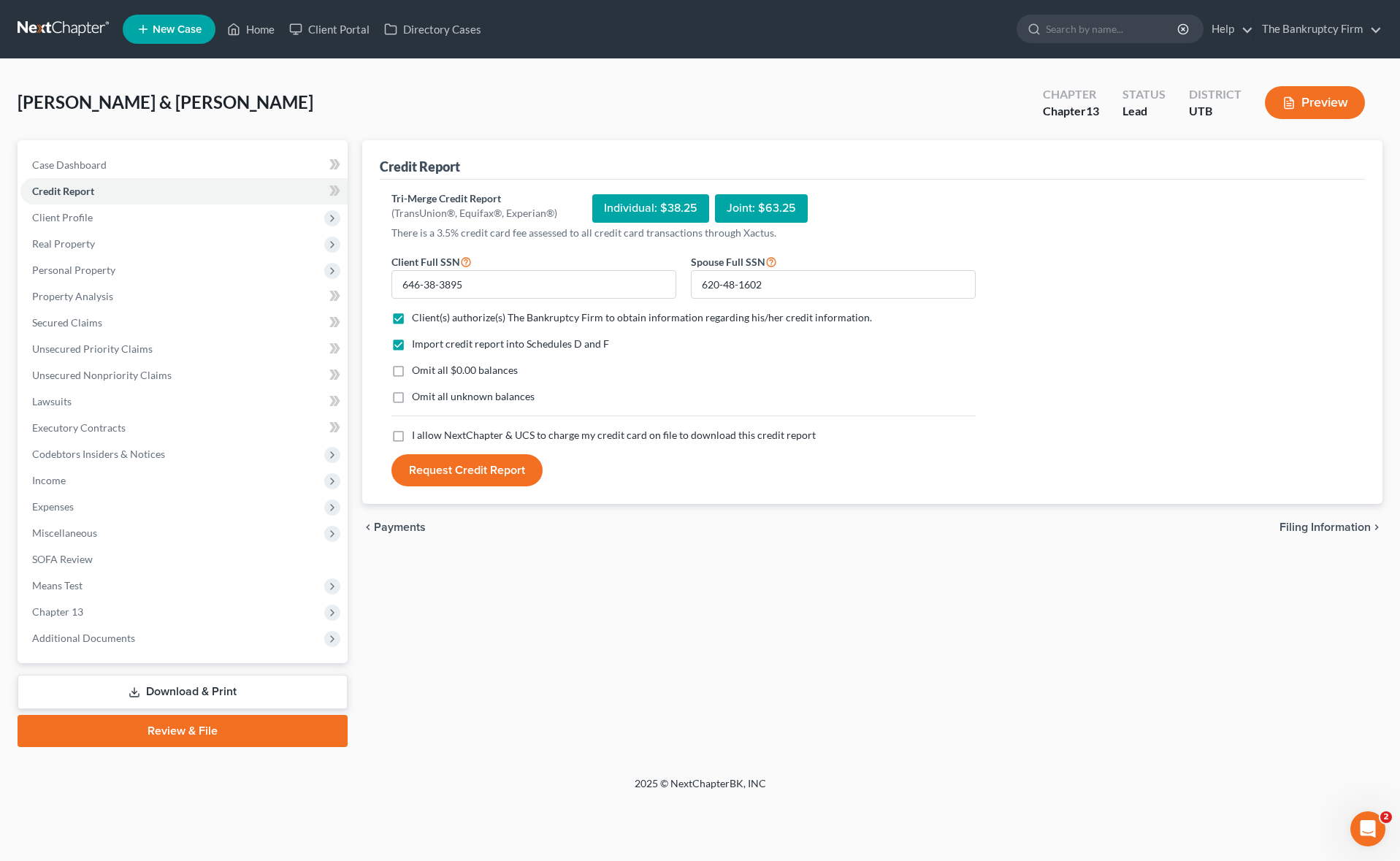
drag, startPoint x: 396, startPoint y: 435, endPoint x: 444, endPoint y: 472, distance: 60.6
click at [412, 438] on label "I allow NextChapter & UCS to charge my credit card on file to download this cre…" at bounding box center [613, 435] width 404 height 15
click at [418, 438] on input "I allow NextChapter & UCS to charge my credit card on file to download this cre…" at bounding box center [422, 432] width 10 height 10
click at [441, 476] on button "Request Credit Report" at bounding box center [467, 470] width 151 height 32
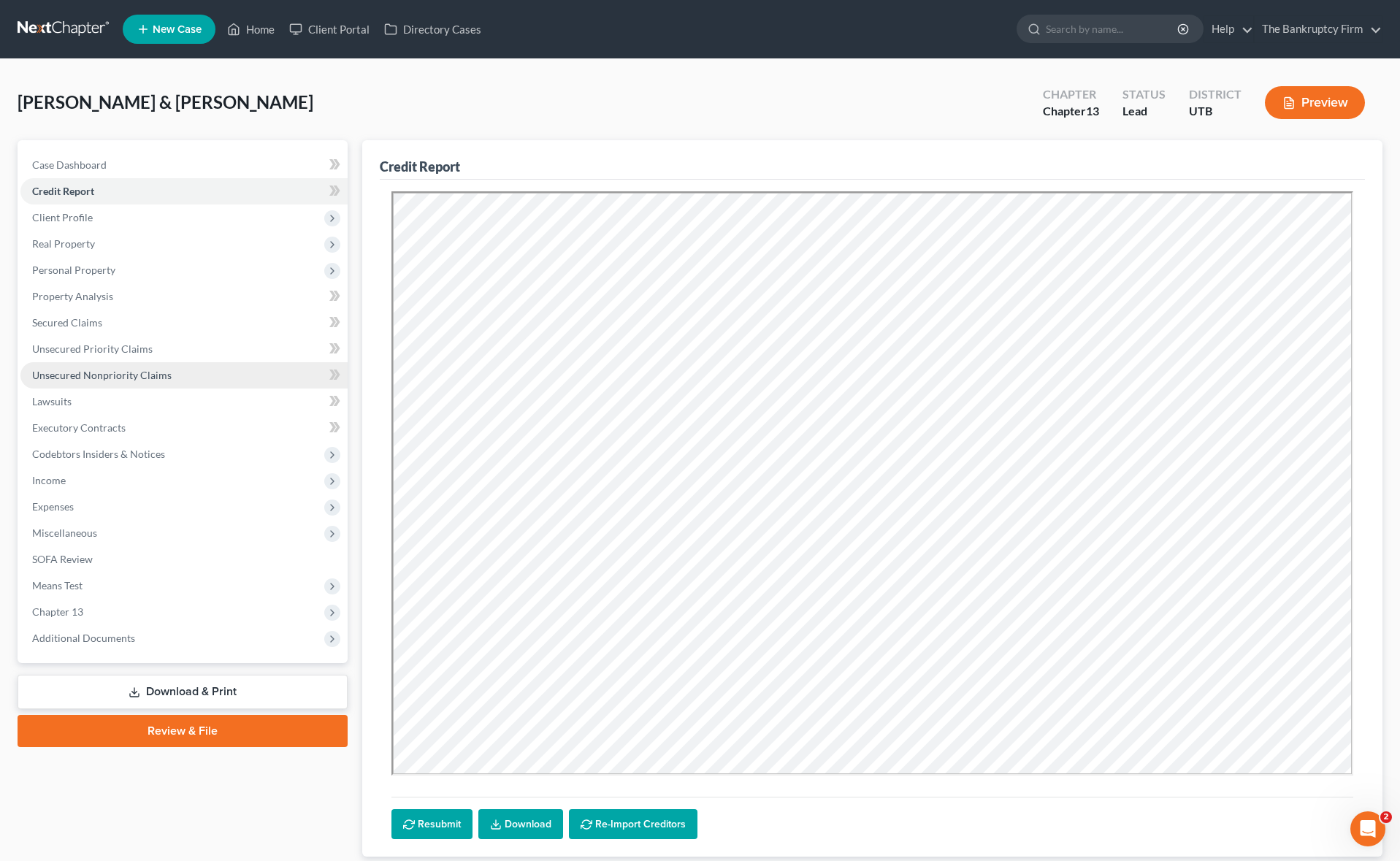
click at [109, 369] on span "Unsecured Nonpriority Claims" at bounding box center [102, 374] width 140 height 13
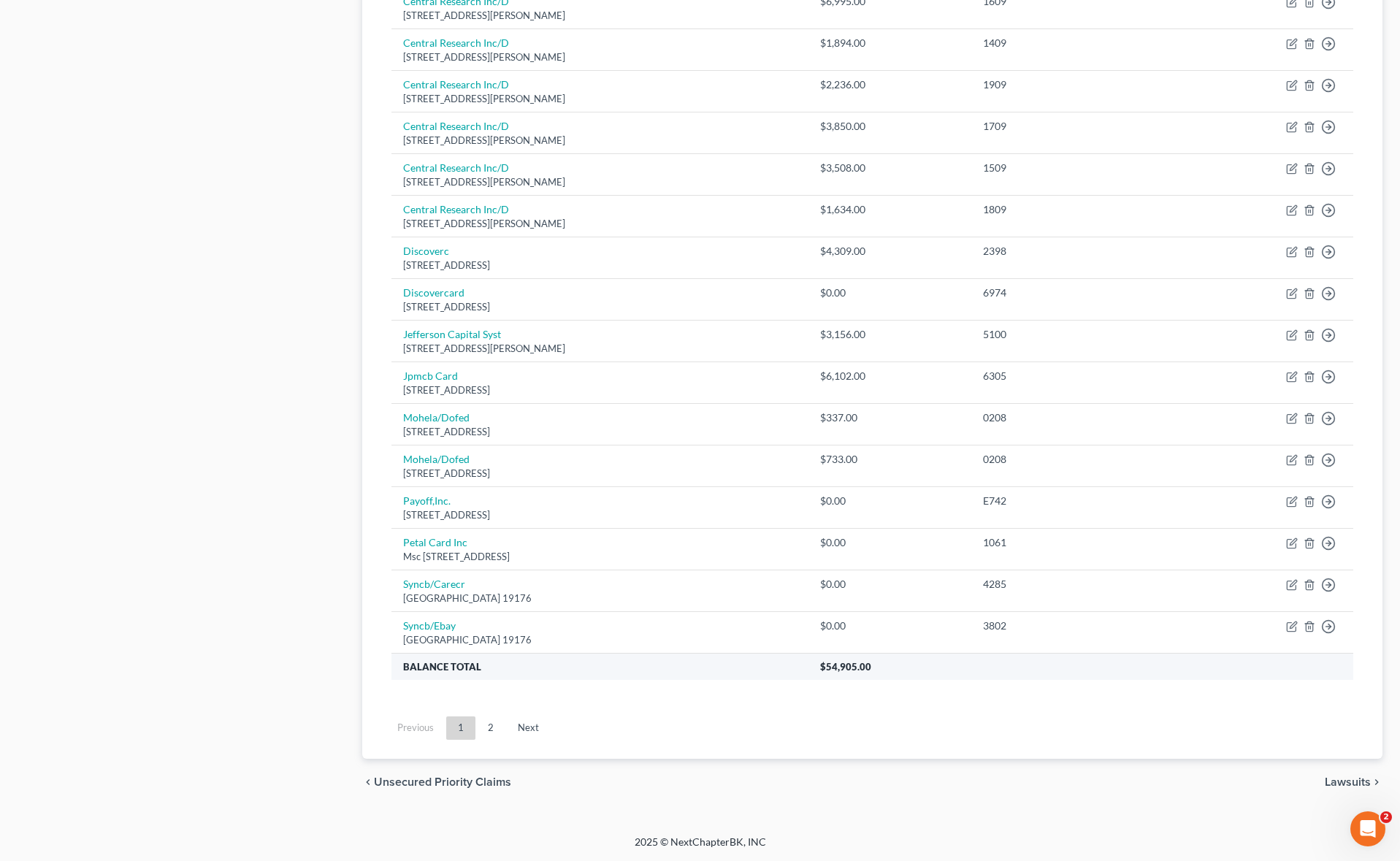
scroll to position [823, 0]
click at [491, 732] on link "2" at bounding box center [490, 729] width 29 height 23
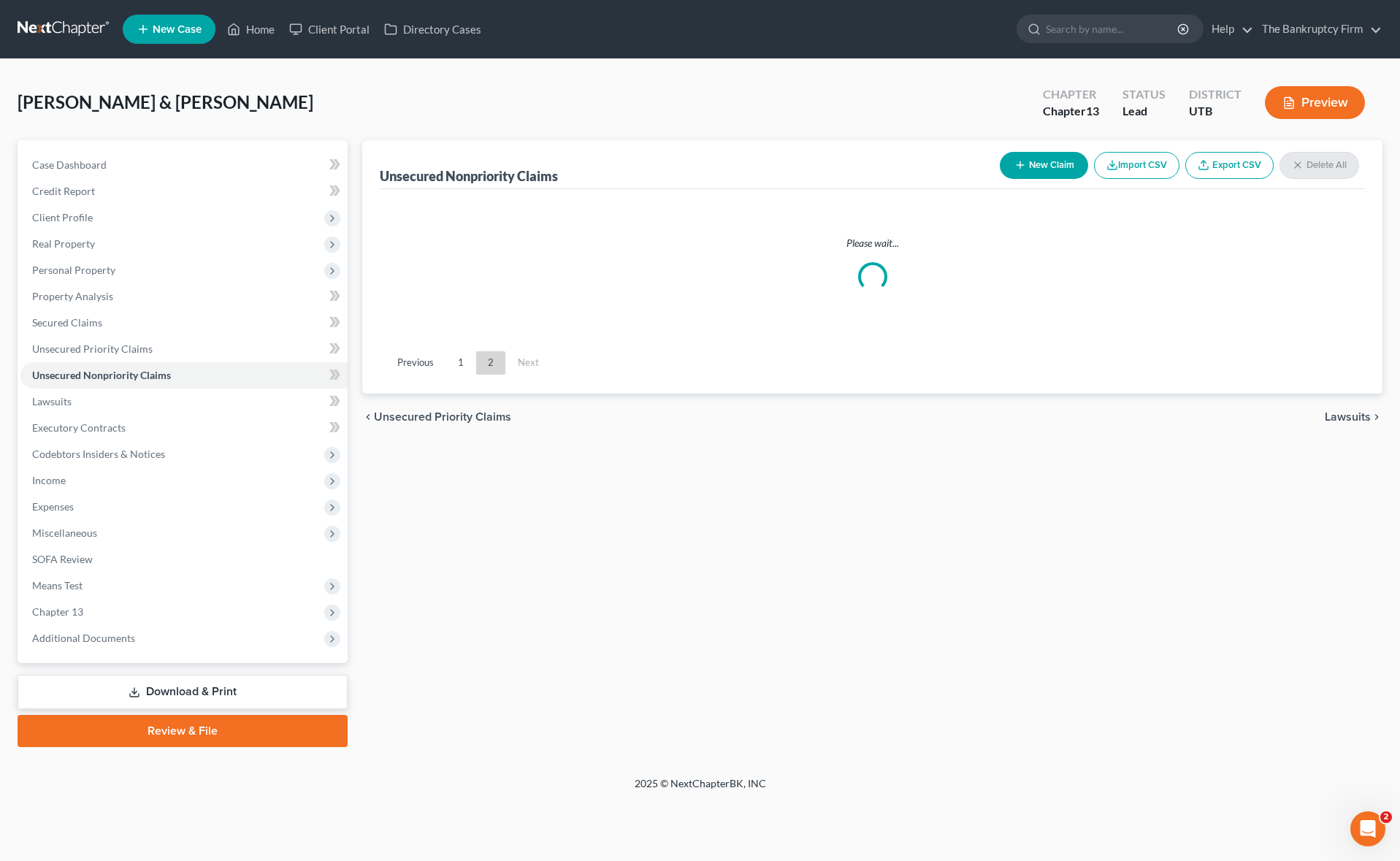
scroll to position [0, 0]
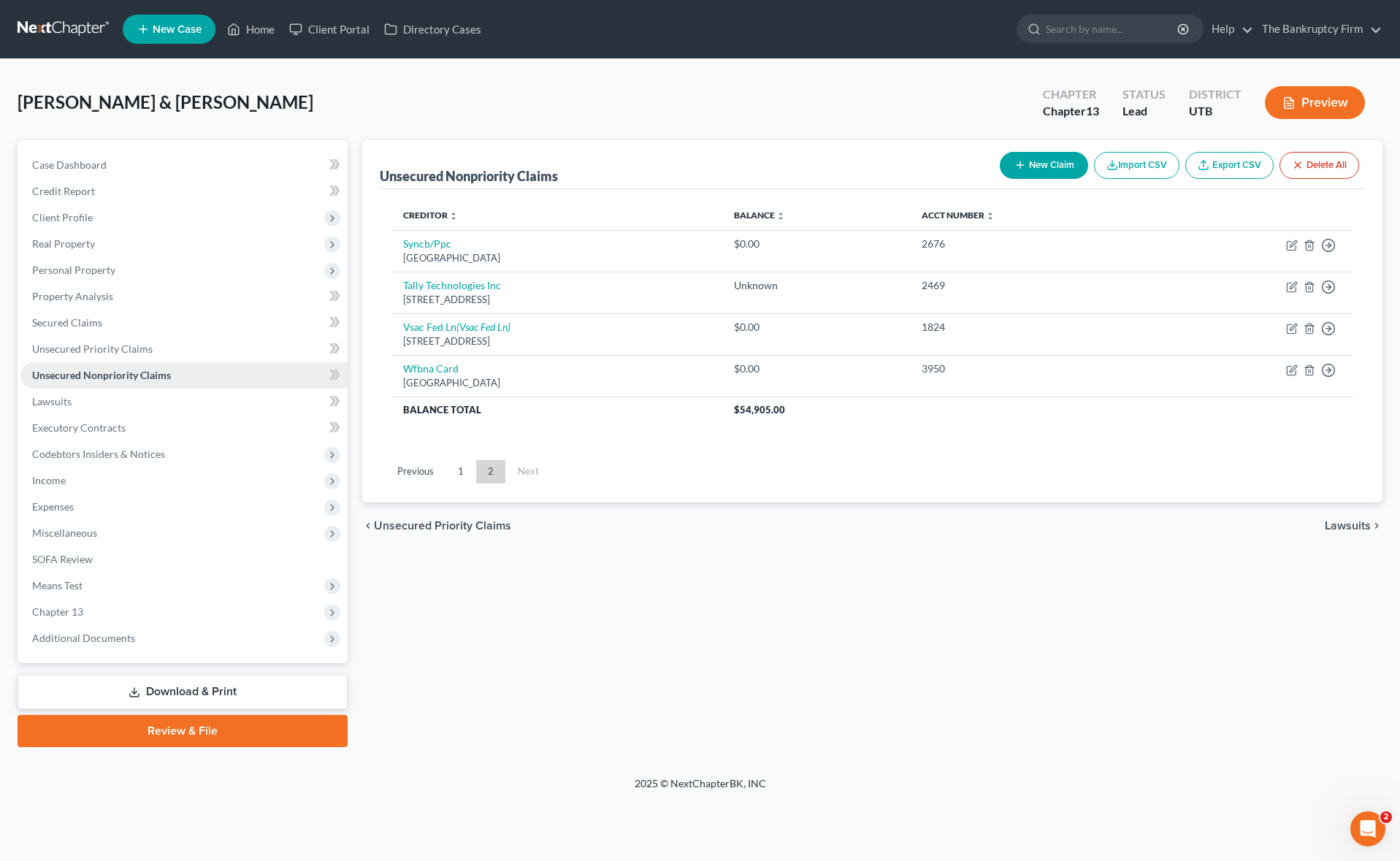
click at [85, 372] on span "Unsecured Nonpriority Claims" at bounding box center [101, 374] width 139 height 13
click at [91, 399] on link "Lawsuits" at bounding box center [184, 401] width 327 height 26
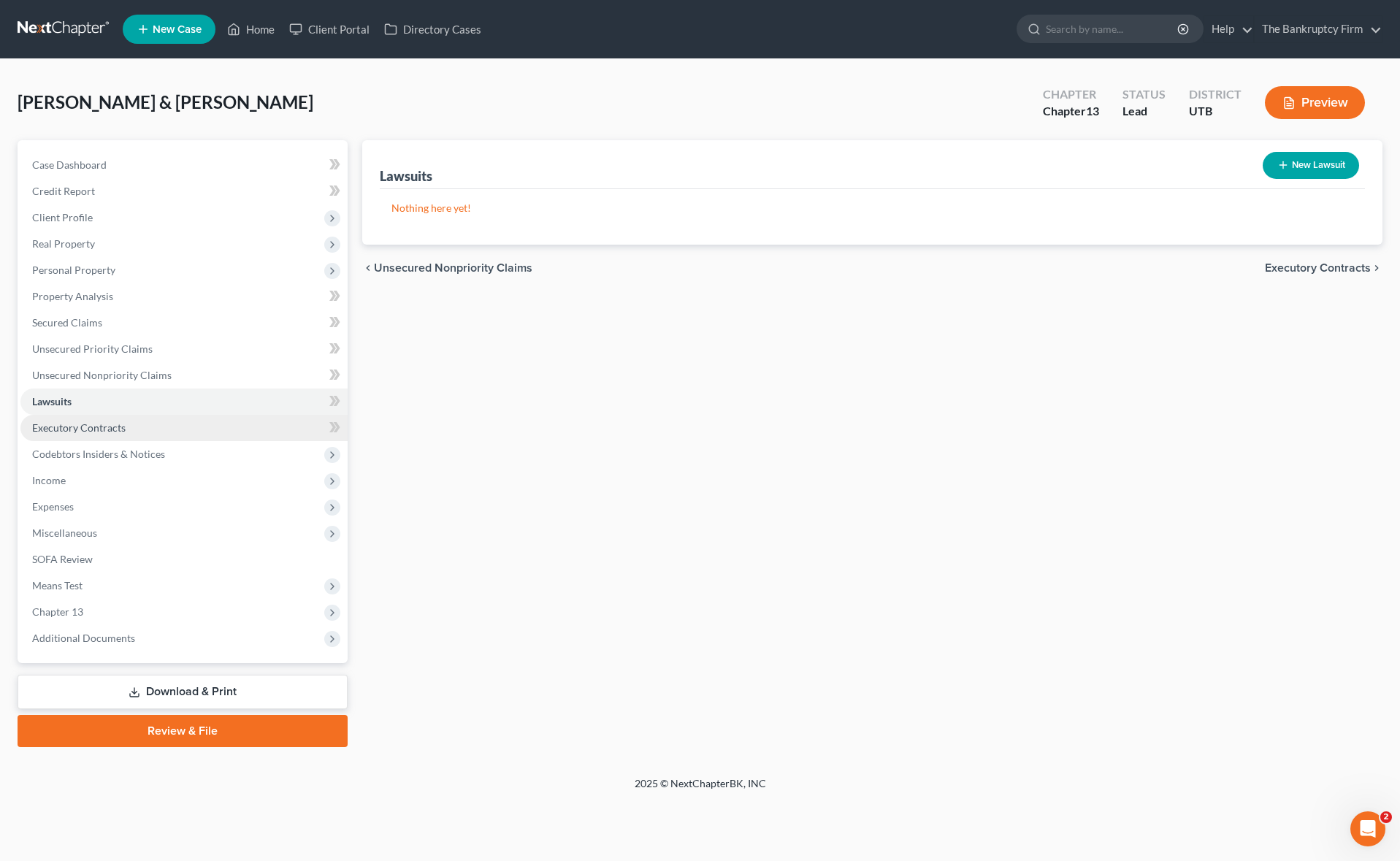
click at [96, 424] on span "Executory Contracts" at bounding box center [79, 427] width 94 height 13
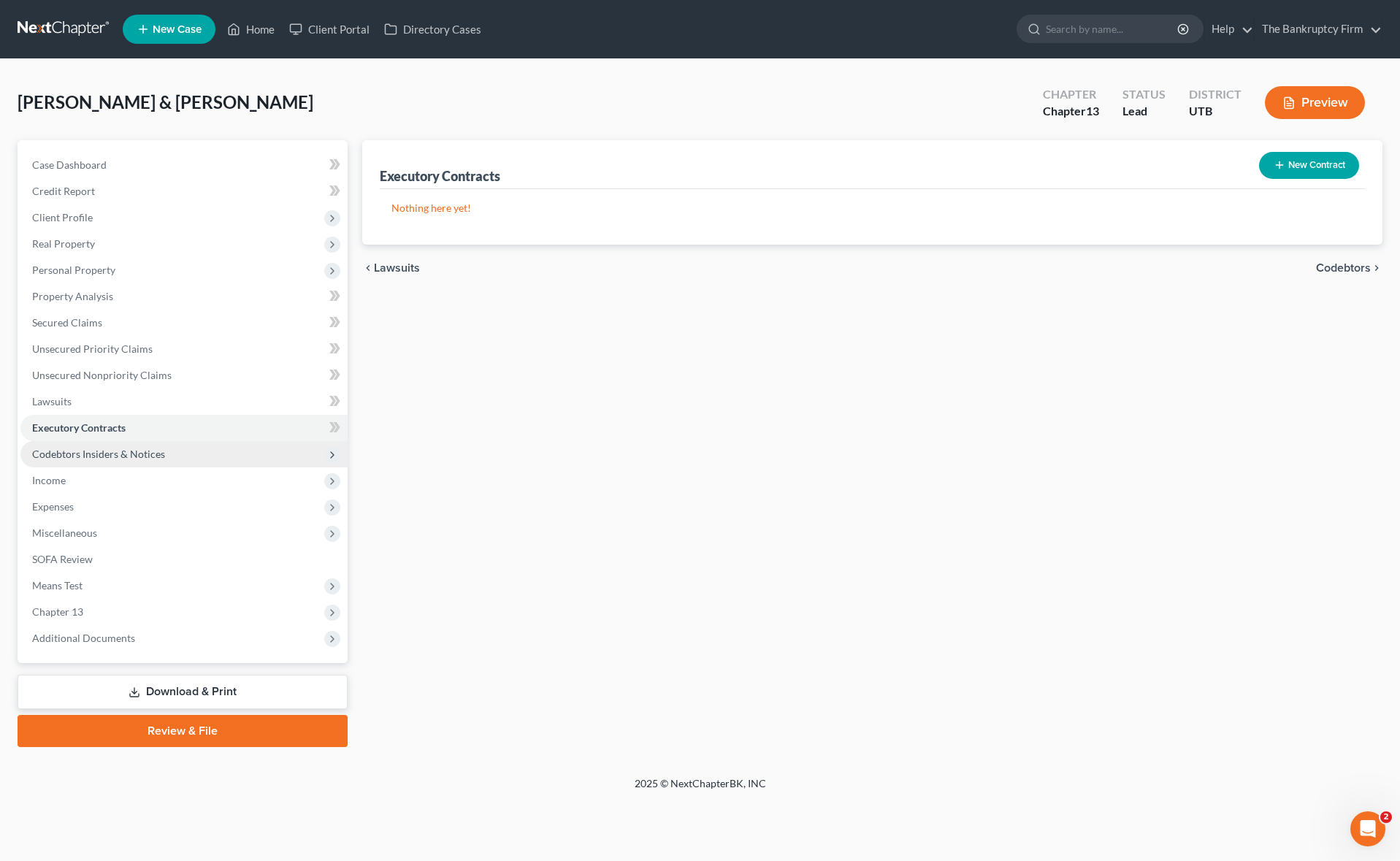
click at [108, 452] on span "Codebtors Insiders & Notices" at bounding box center [98, 453] width 133 height 13
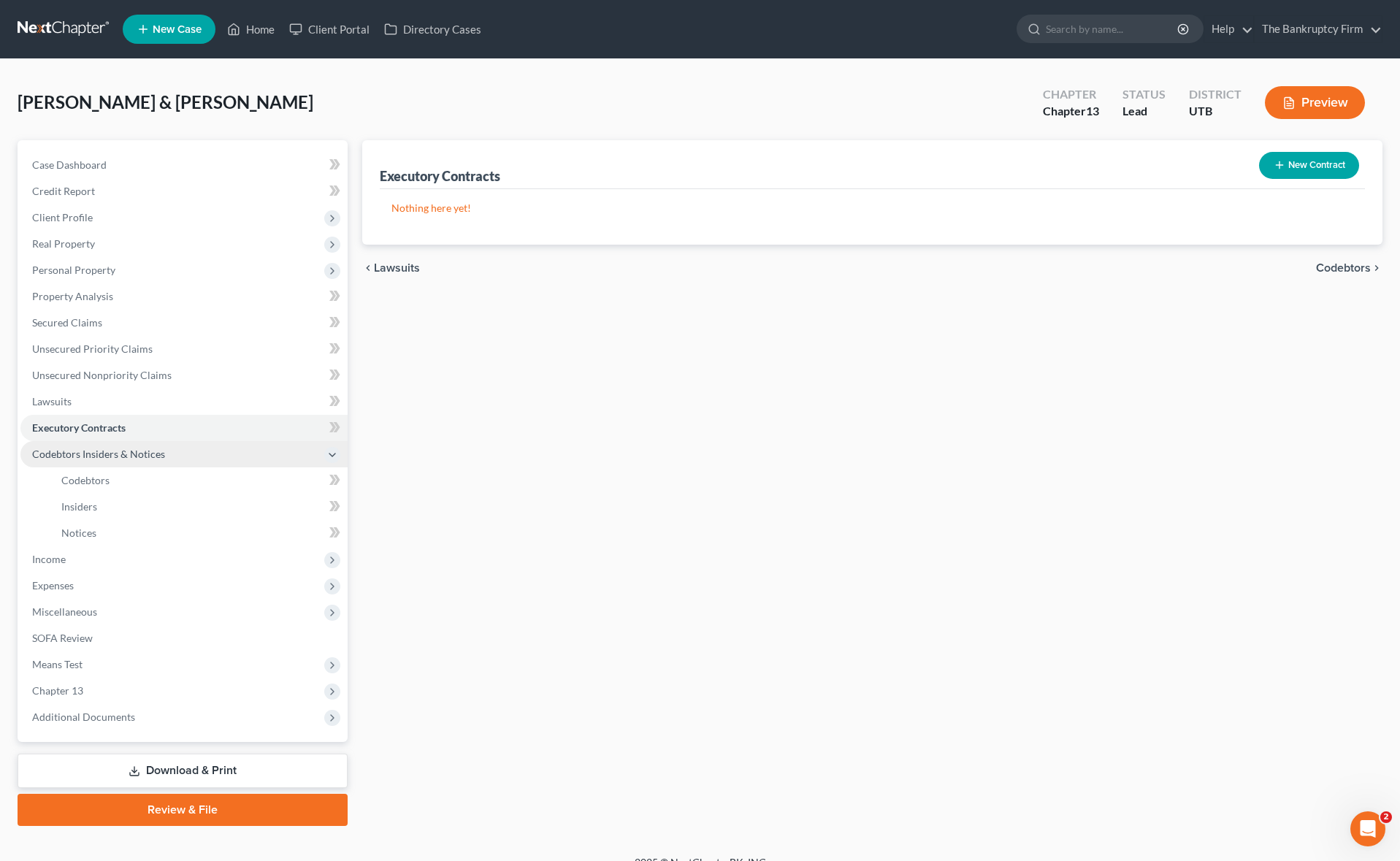
scroll to position [21, 0]
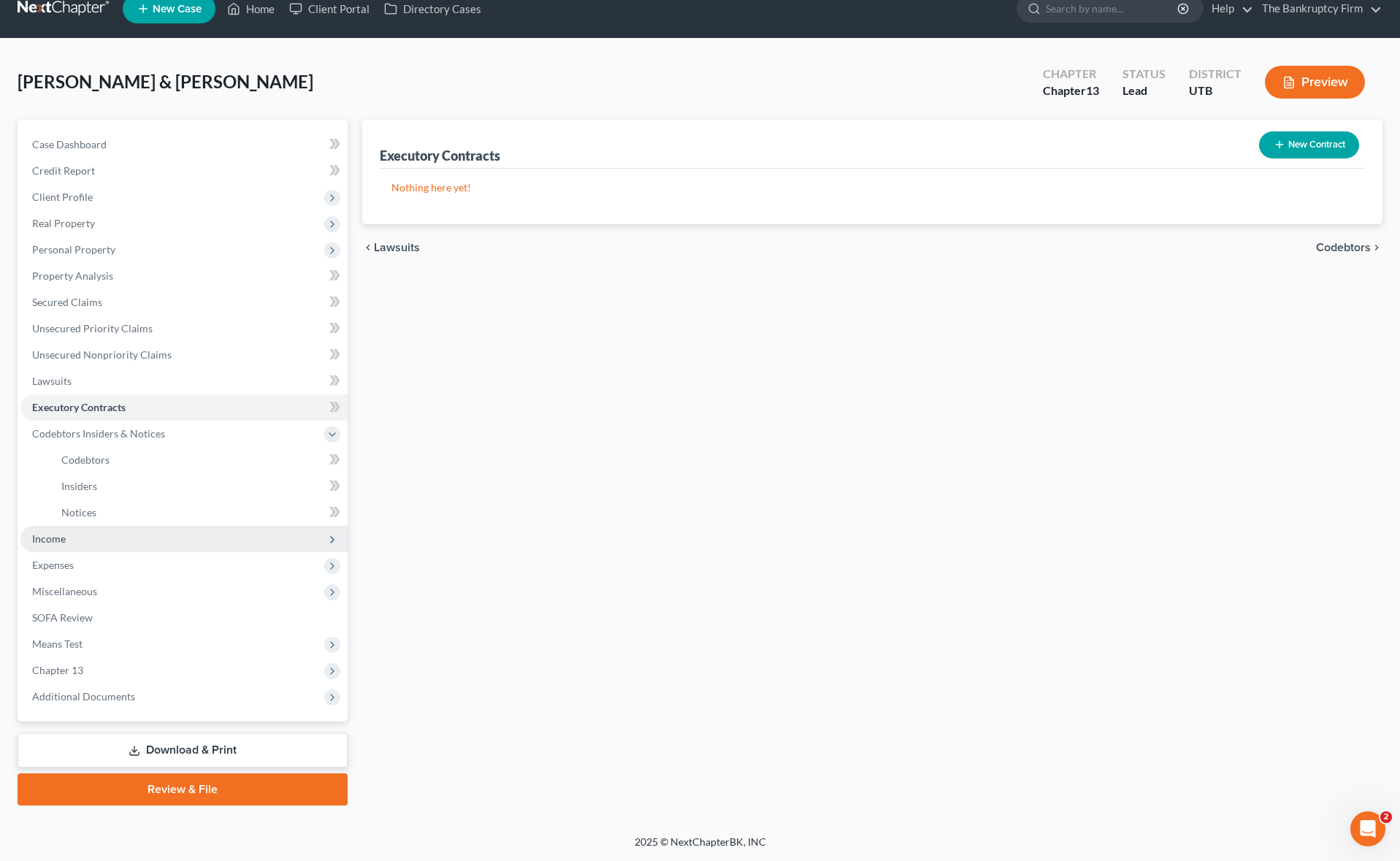
click at [105, 542] on span "Income" at bounding box center [184, 538] width 327 height 26
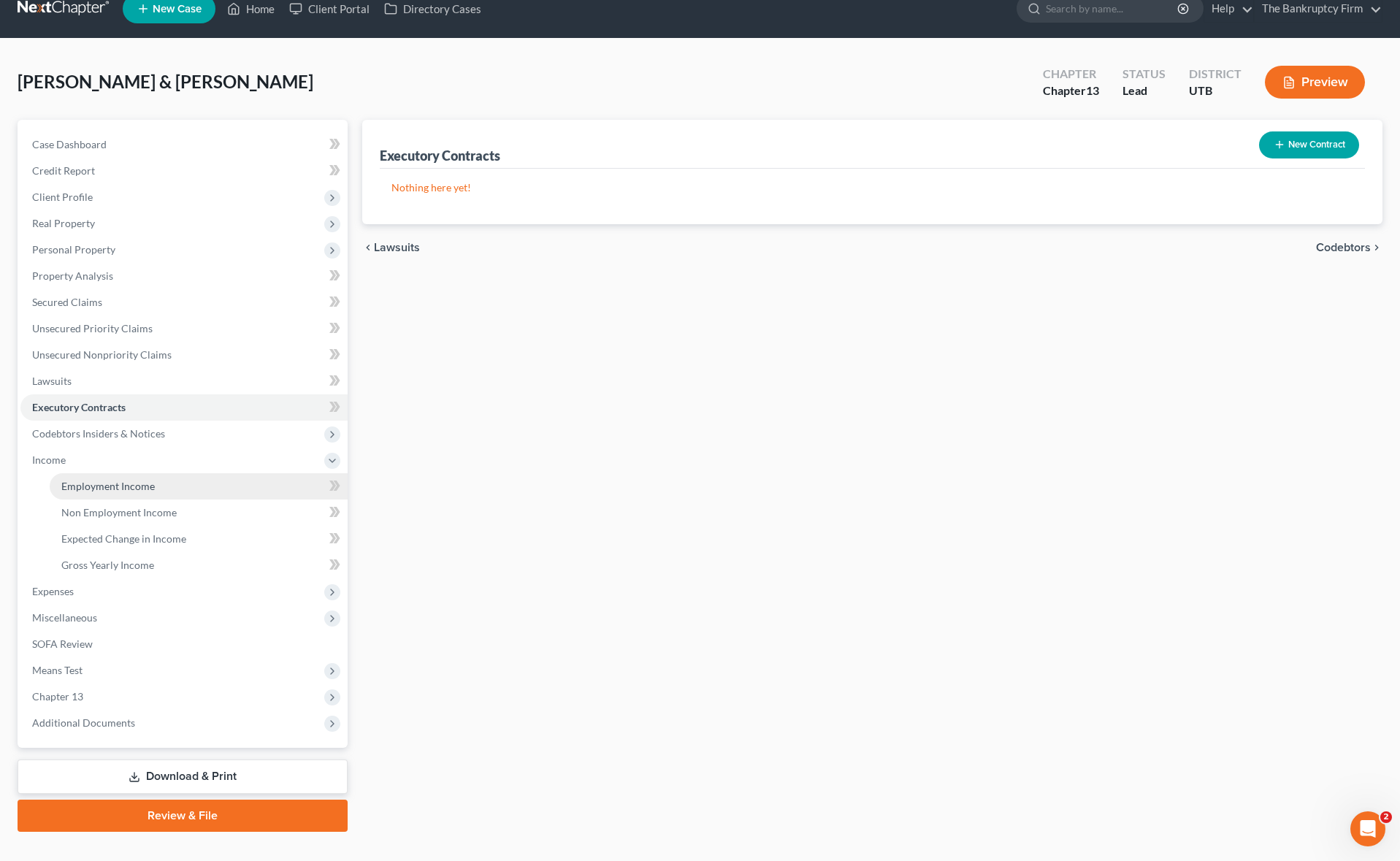
click at [141, 483] on span "Employment Income" at bounding box center [108, 486] width 94 height 13
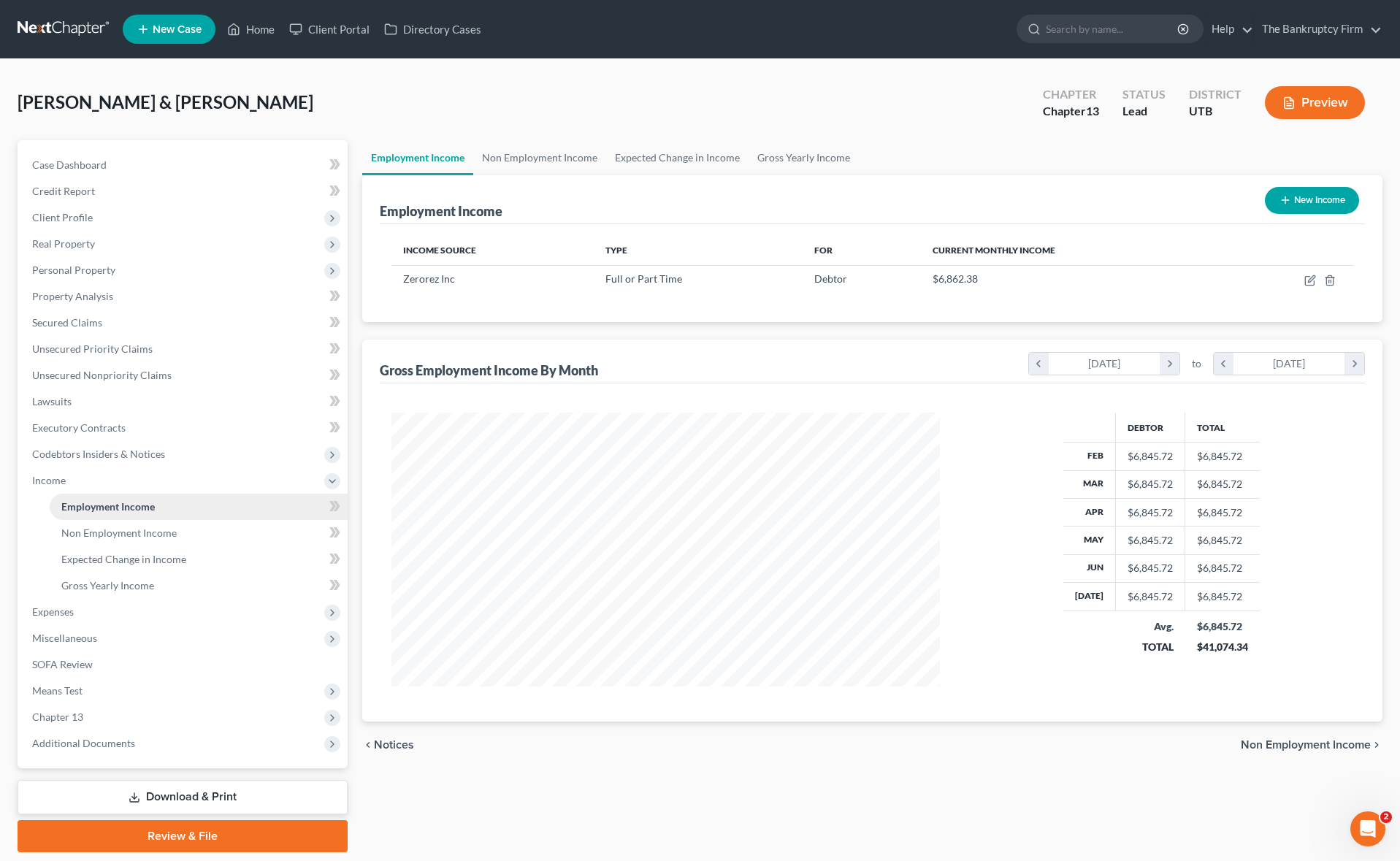
scroll to position [273, 578]
click at [1311, 279] on icon "button" at bounding box center [1310, 280] width 12 height 12
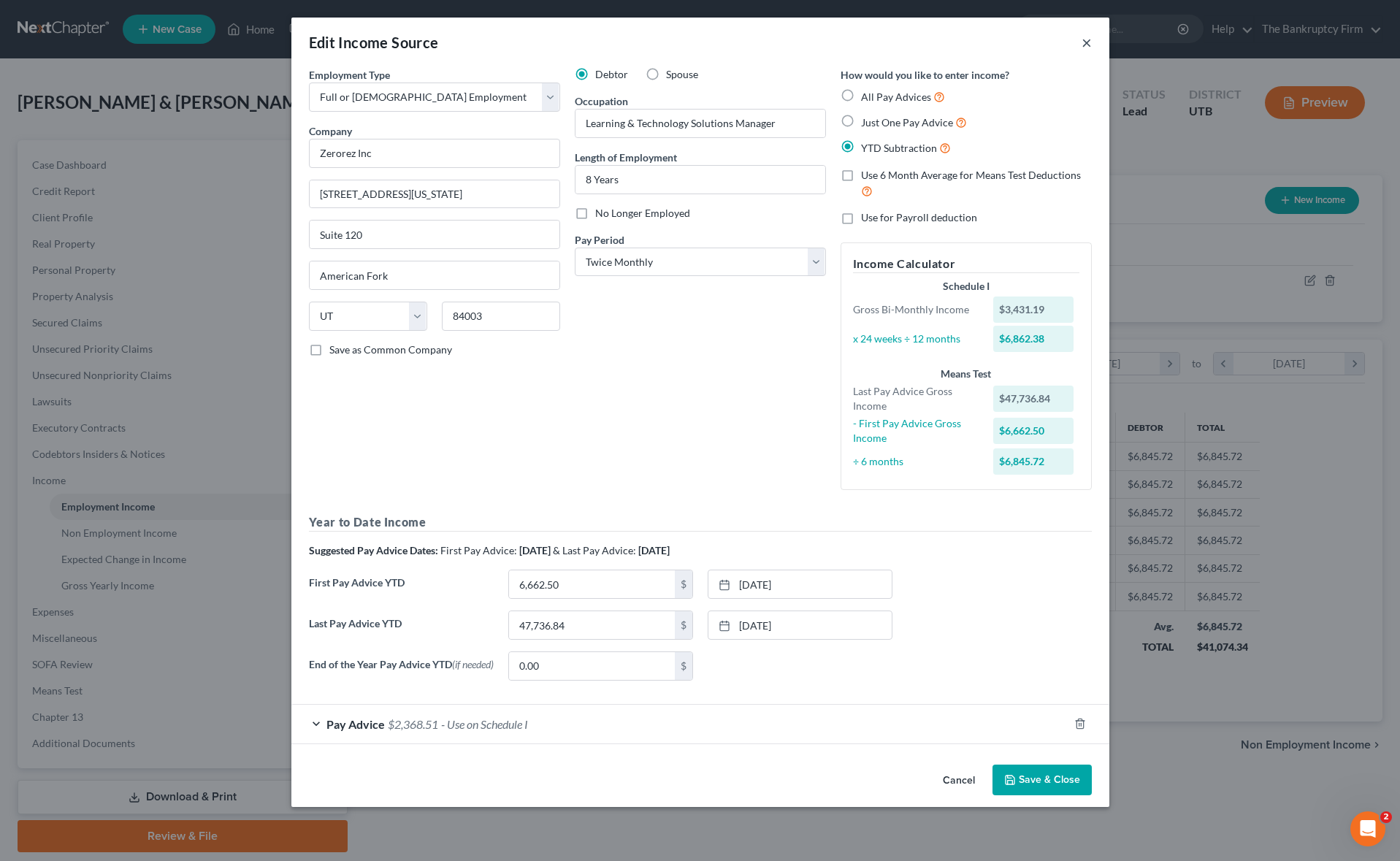
click at [1086, 39] on button "×" at bounding box center [1086, 42] width 10 height 18
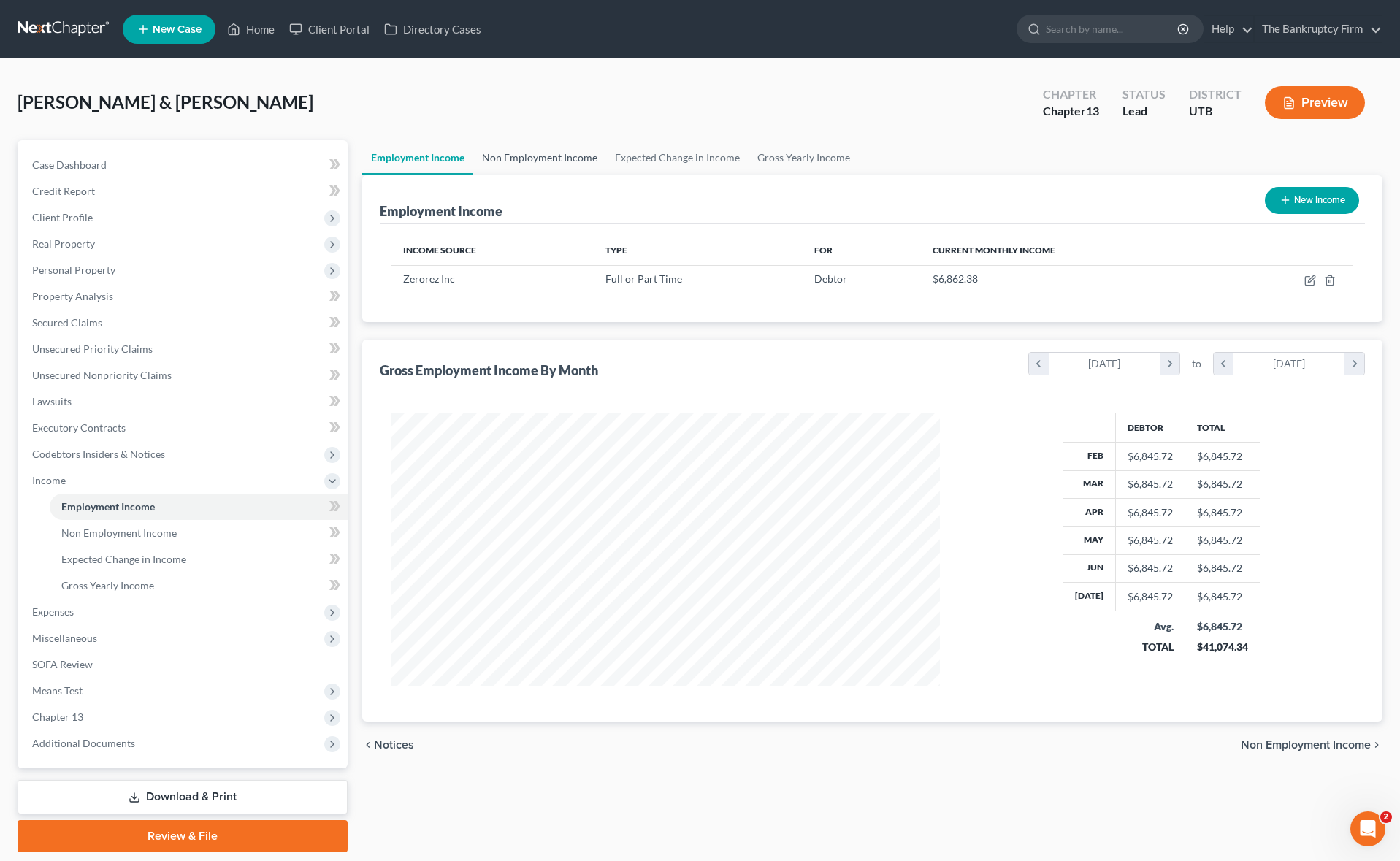
click at [519, 155] on link "Non Employment Income" at bounding box center [539, 157] width 133 height 35
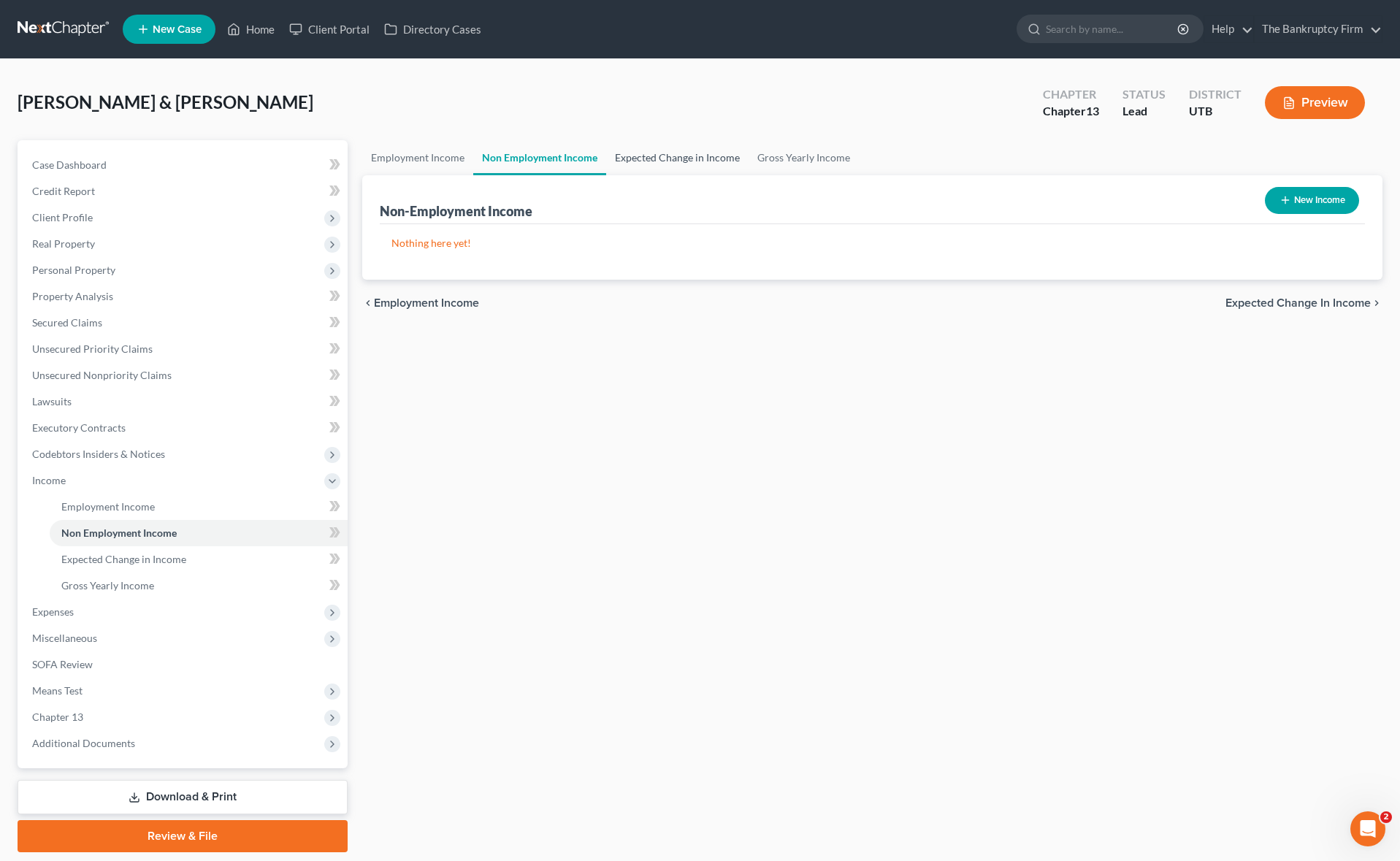
click at [696, 155] on link "Expected Change in Income" at bounding box center [678, 157] width 143 height 35
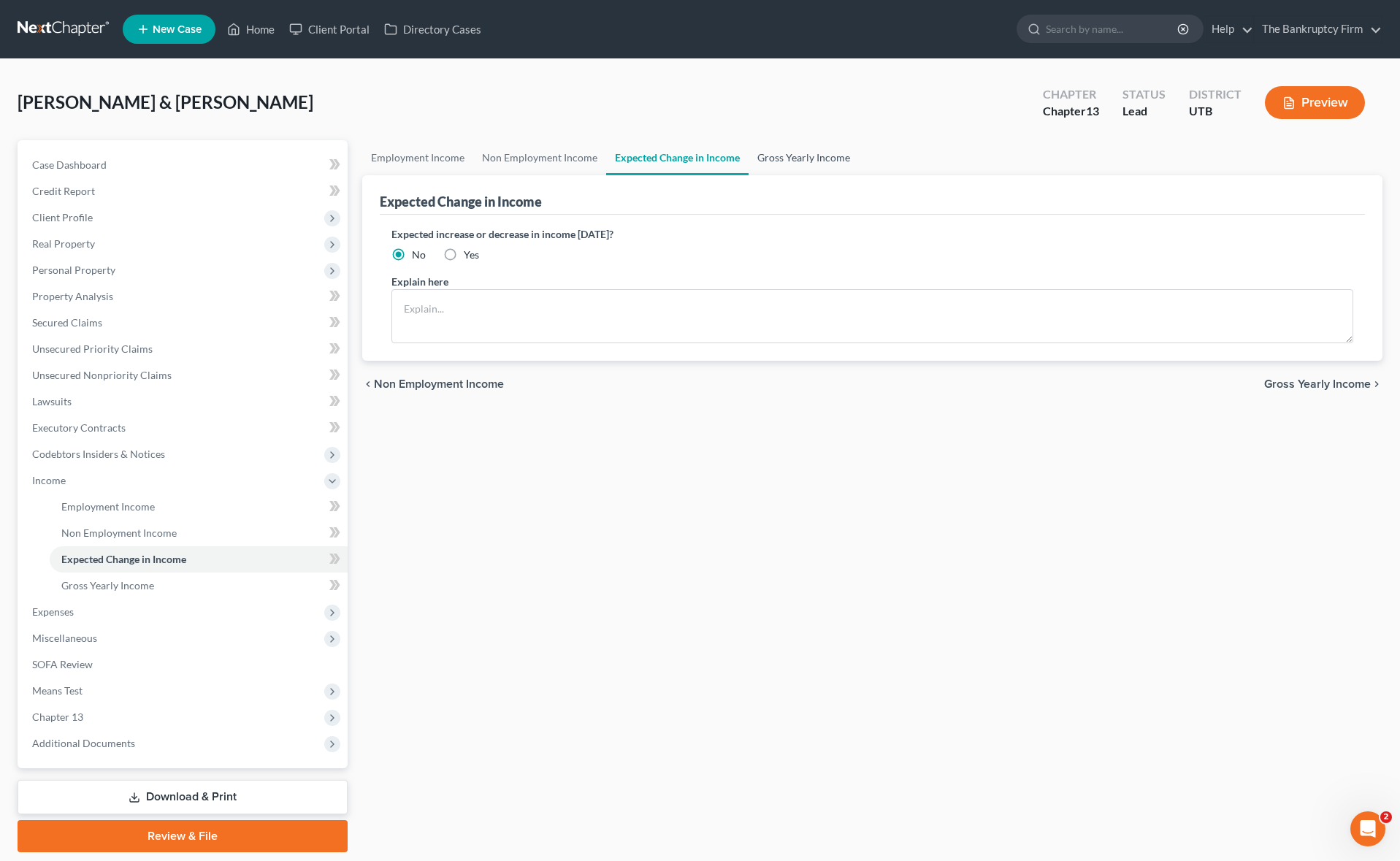
click at [794, 155] on link "Gross Yearly Income" at bounding box center [803, 157] width 110 height 35
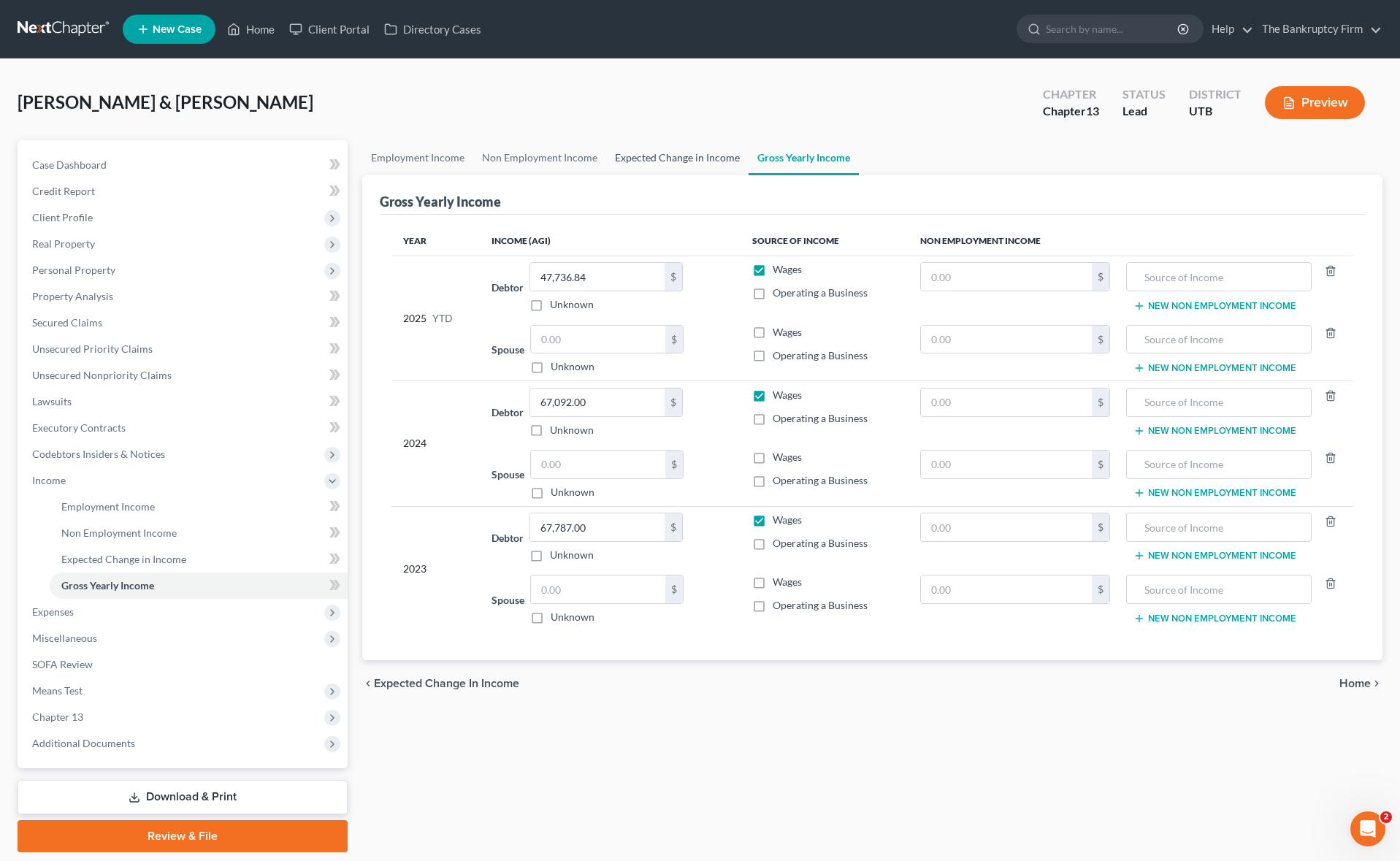
click at [682, 160] on link "Expected Change in Income" at bounding box center [678, 157] width 143 height 35
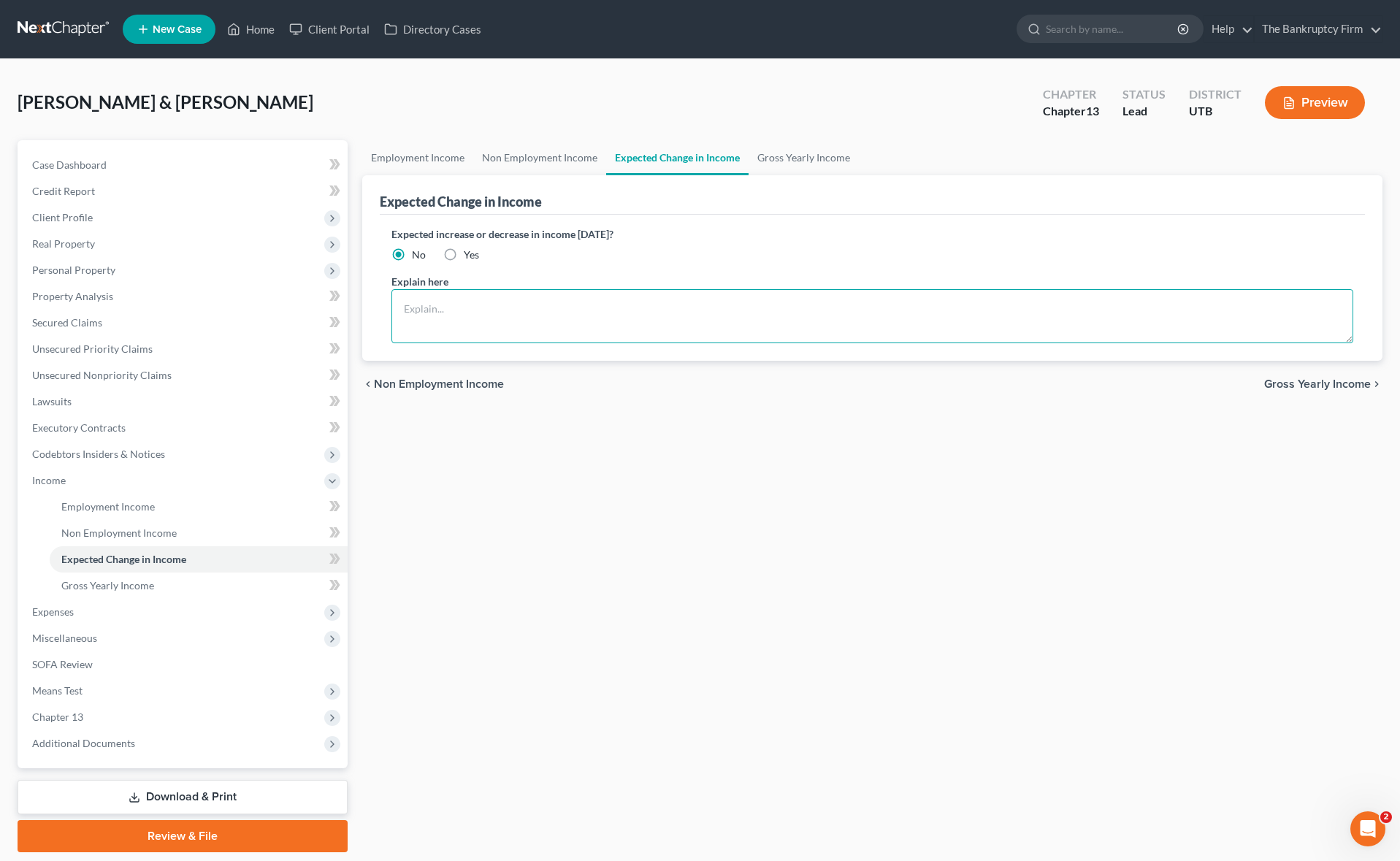
click at [511, 312] on textarea at bounding box center [872, 316] width 962 height 54
click at [671, 311] on textarea "[PERSON_NAME] is in the process of getting SSD income." at bounding box center [872, 316] width 962 height 54
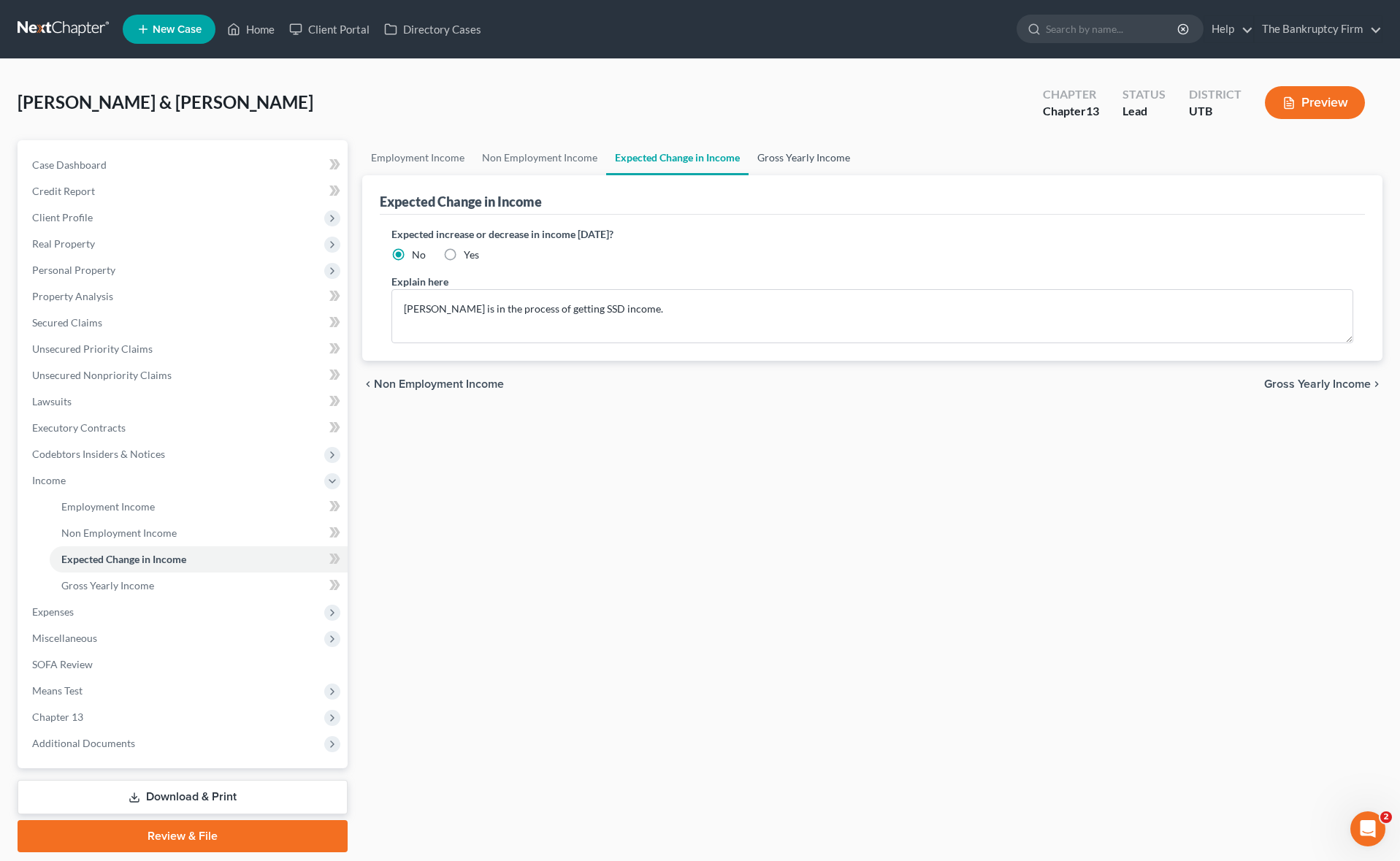
click at [788, 160] on link "Gross Yearly Income" at bounding box center [803, 157] width 110 height 35
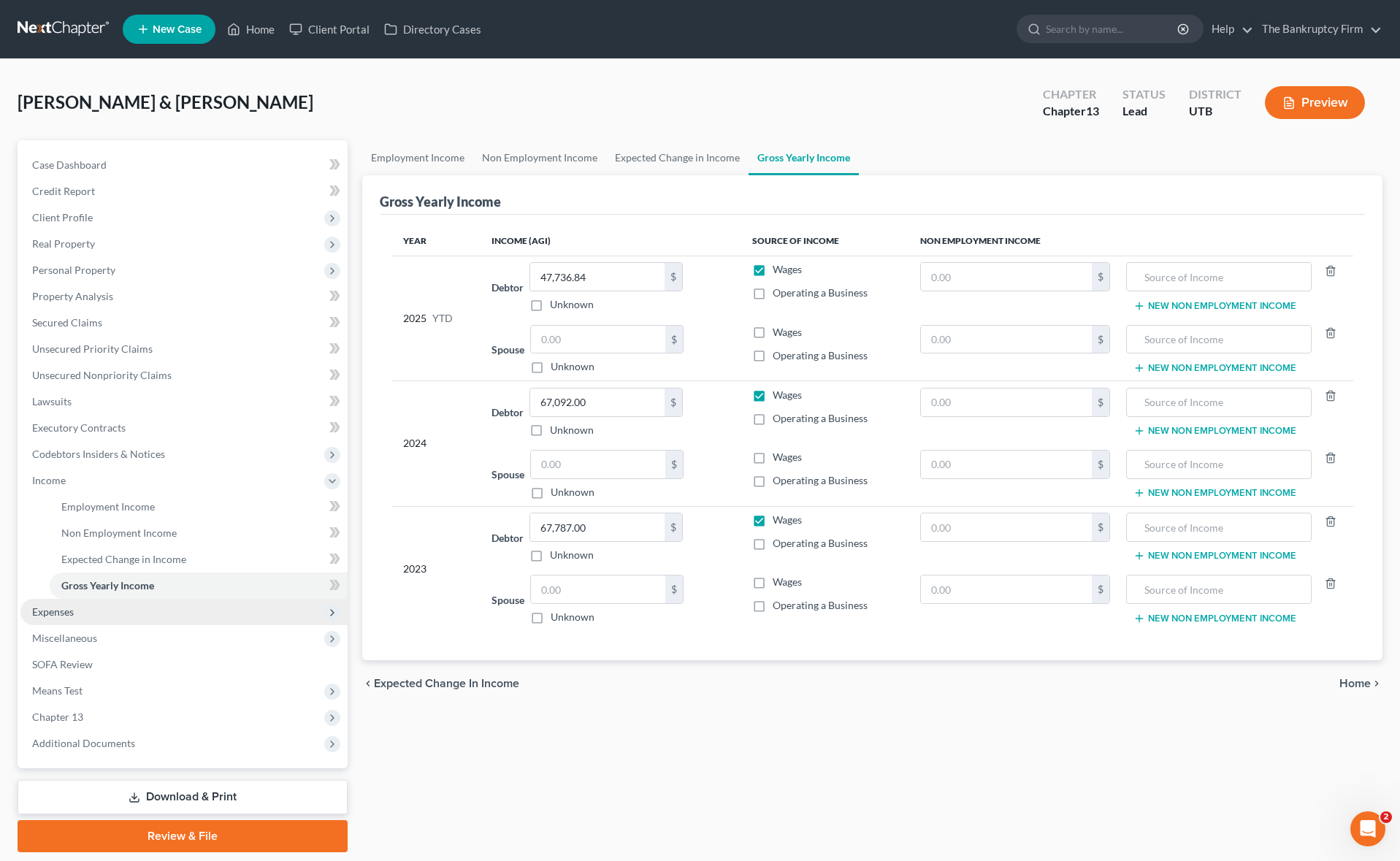
click at [85, 609] on span "Expenses" at bounding box center [184, 611] width 327 height 26
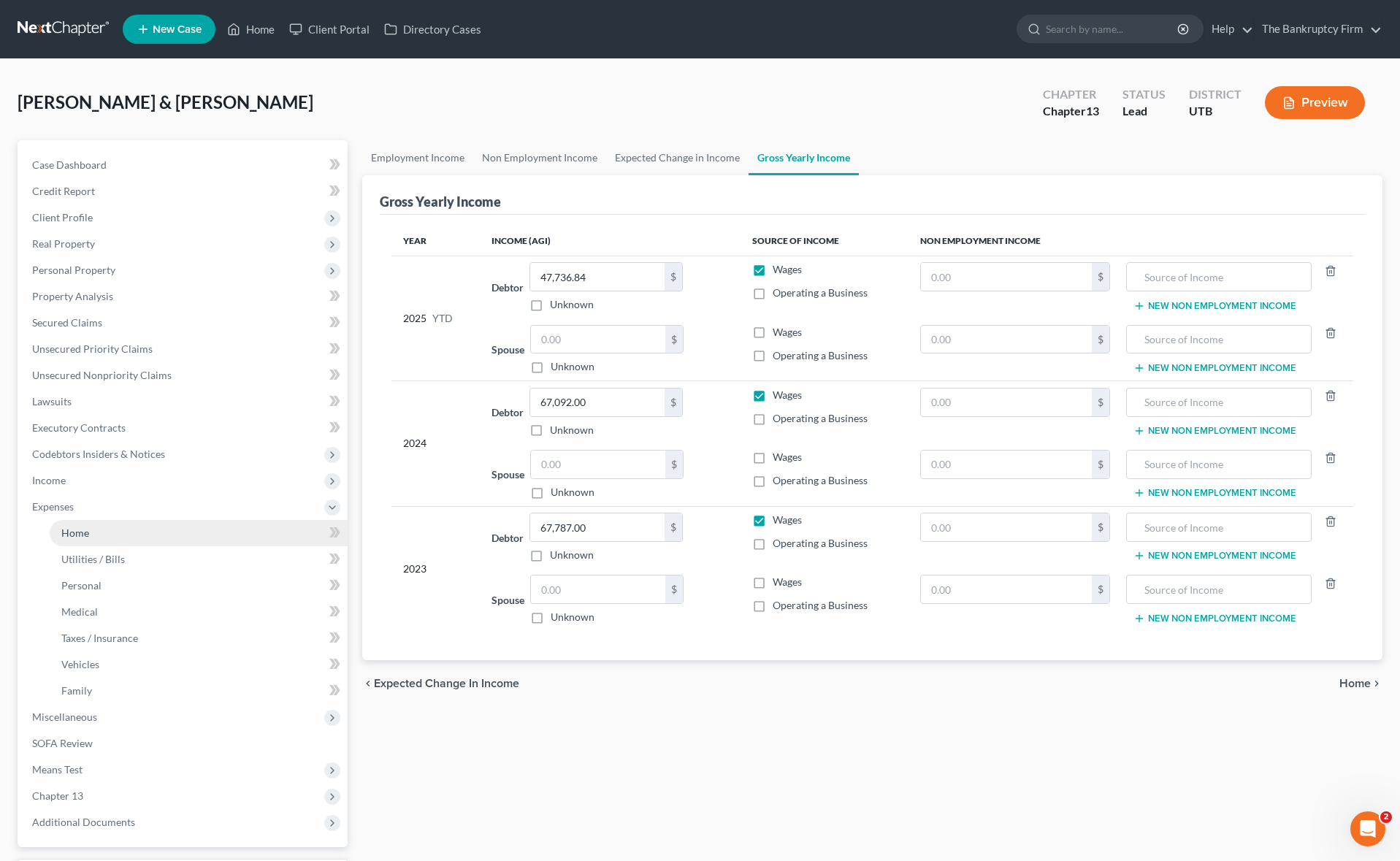
click at [108, 533] on link "Home" at bounding box center [198, 533] width 298 height 26
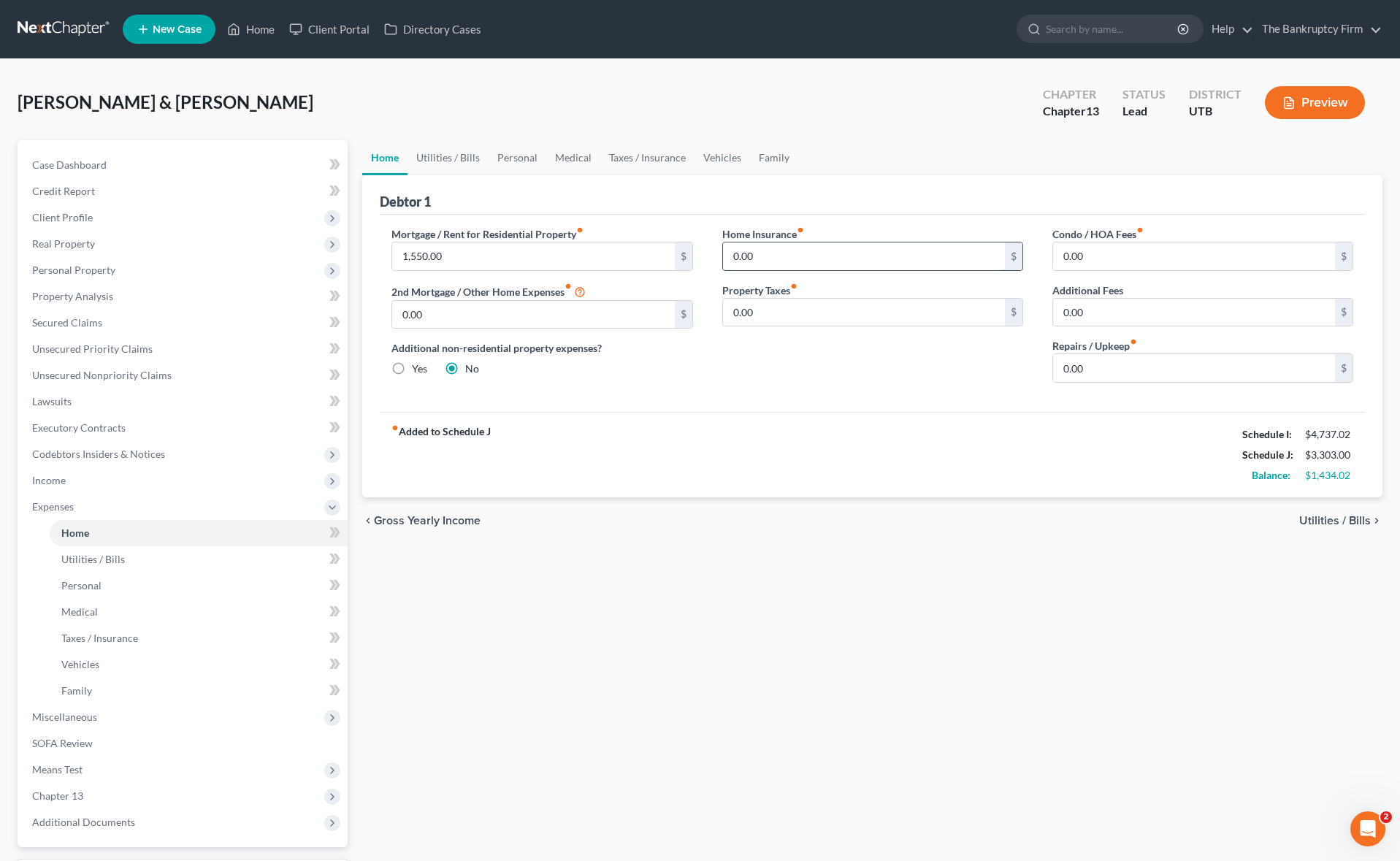
click at [826, 256] on input "0.00" at bounding box center [863, 256] width 282 height 27
click at [719, 158] on link "Vehicles" at bounding box center [722, 157] width 56 height 35
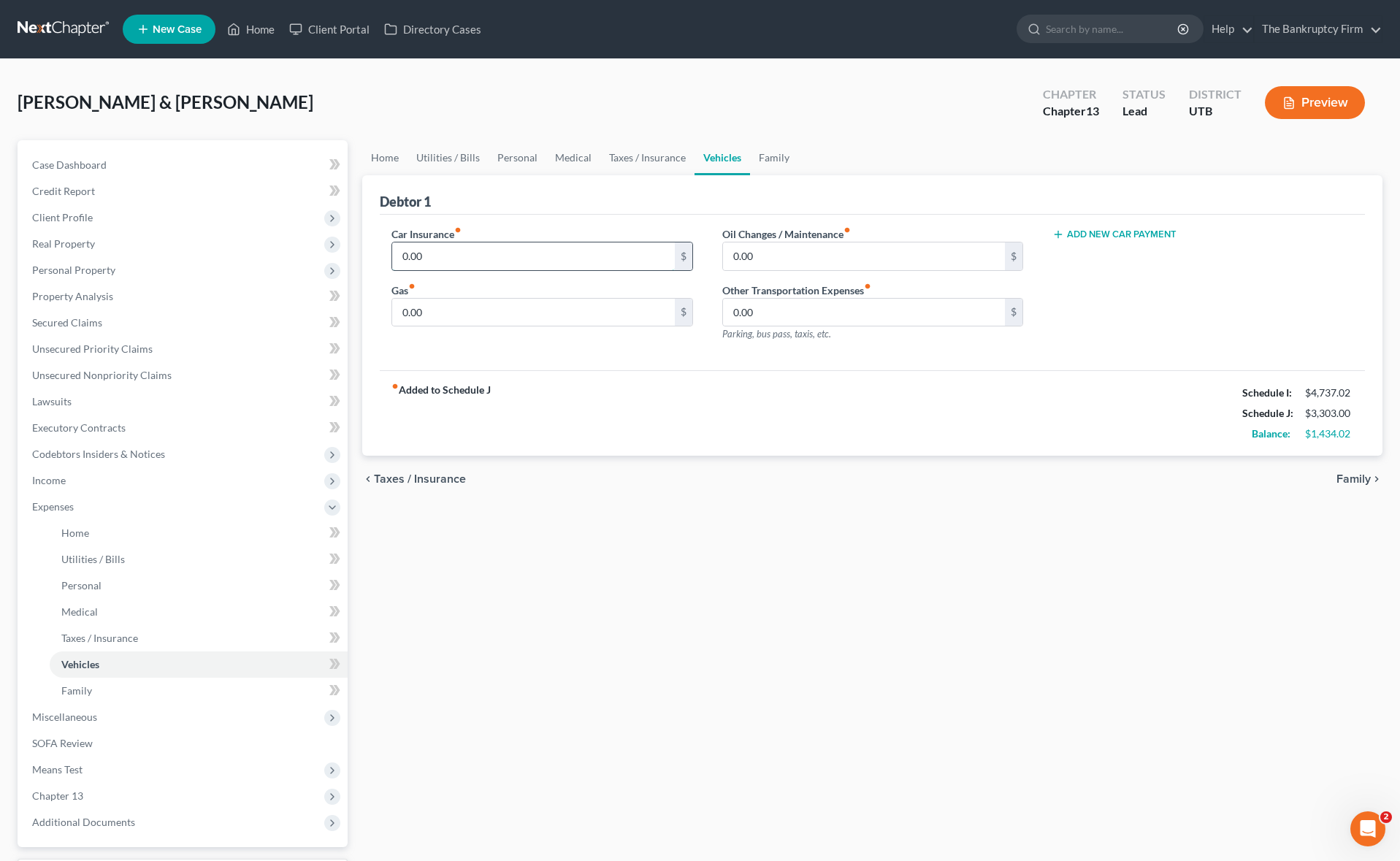
click at [487, 251] on input "0.00" at bounding box center [533, 256] width 282 height 27
click at [455, 160] on link "Utilities / Bills" at bounding box center [447, 157] width 81 height 35
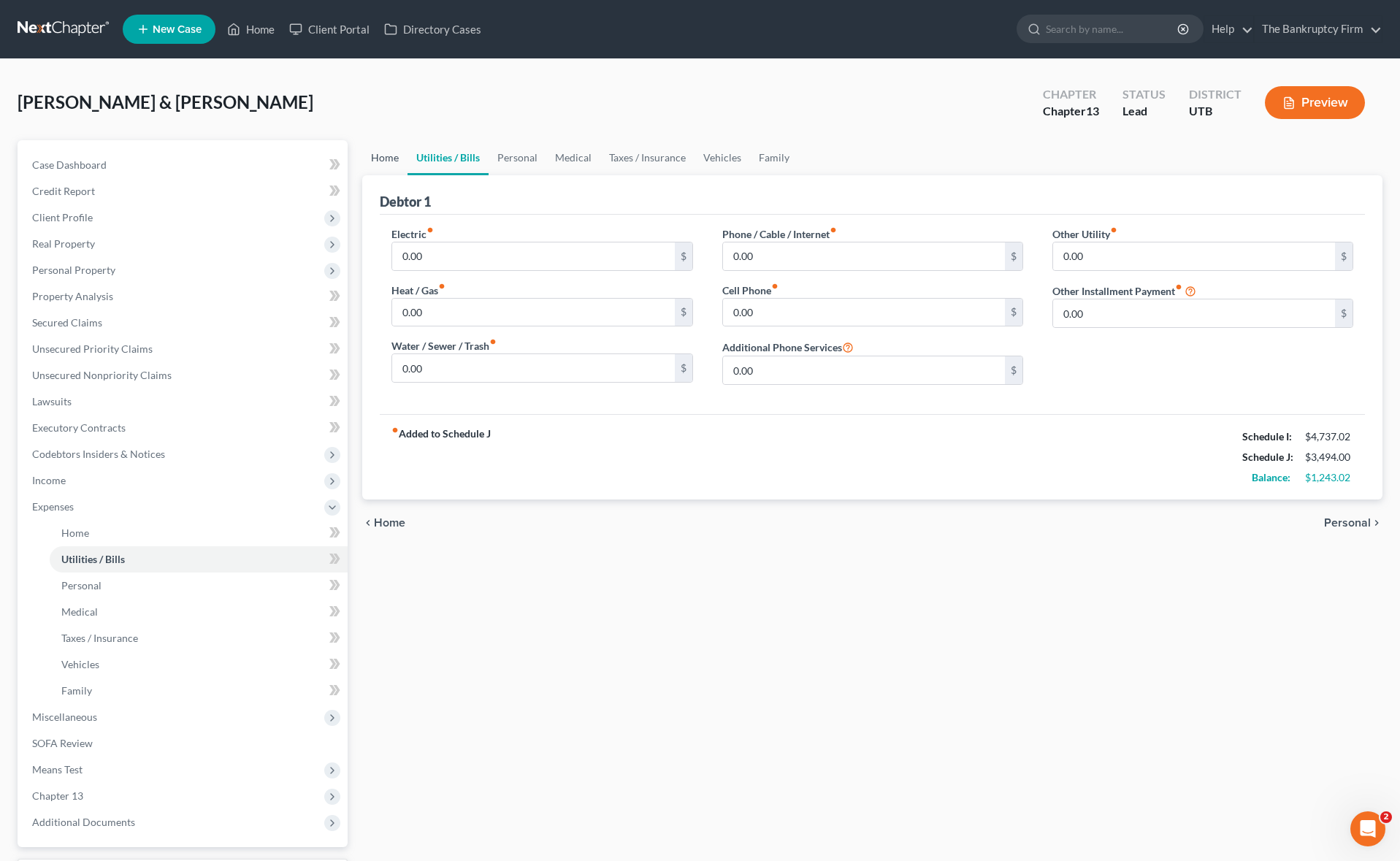
click at [377, 156] on link "Home" at bounding box center [384, 157] width 45 height 35
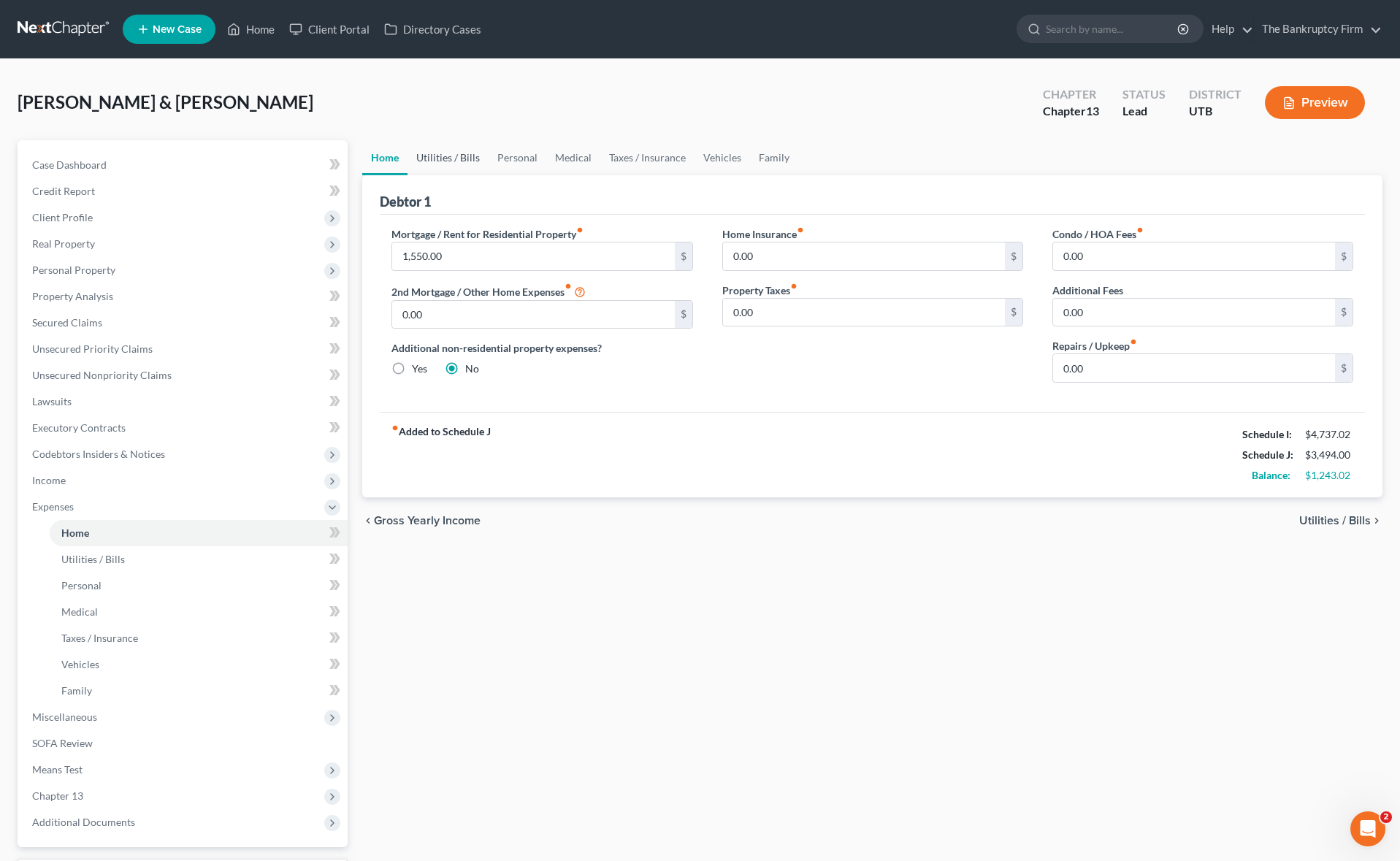
click at [441, 157] on link "Utilities / Bills" at bounding box center [447, 157] width 81 height 35
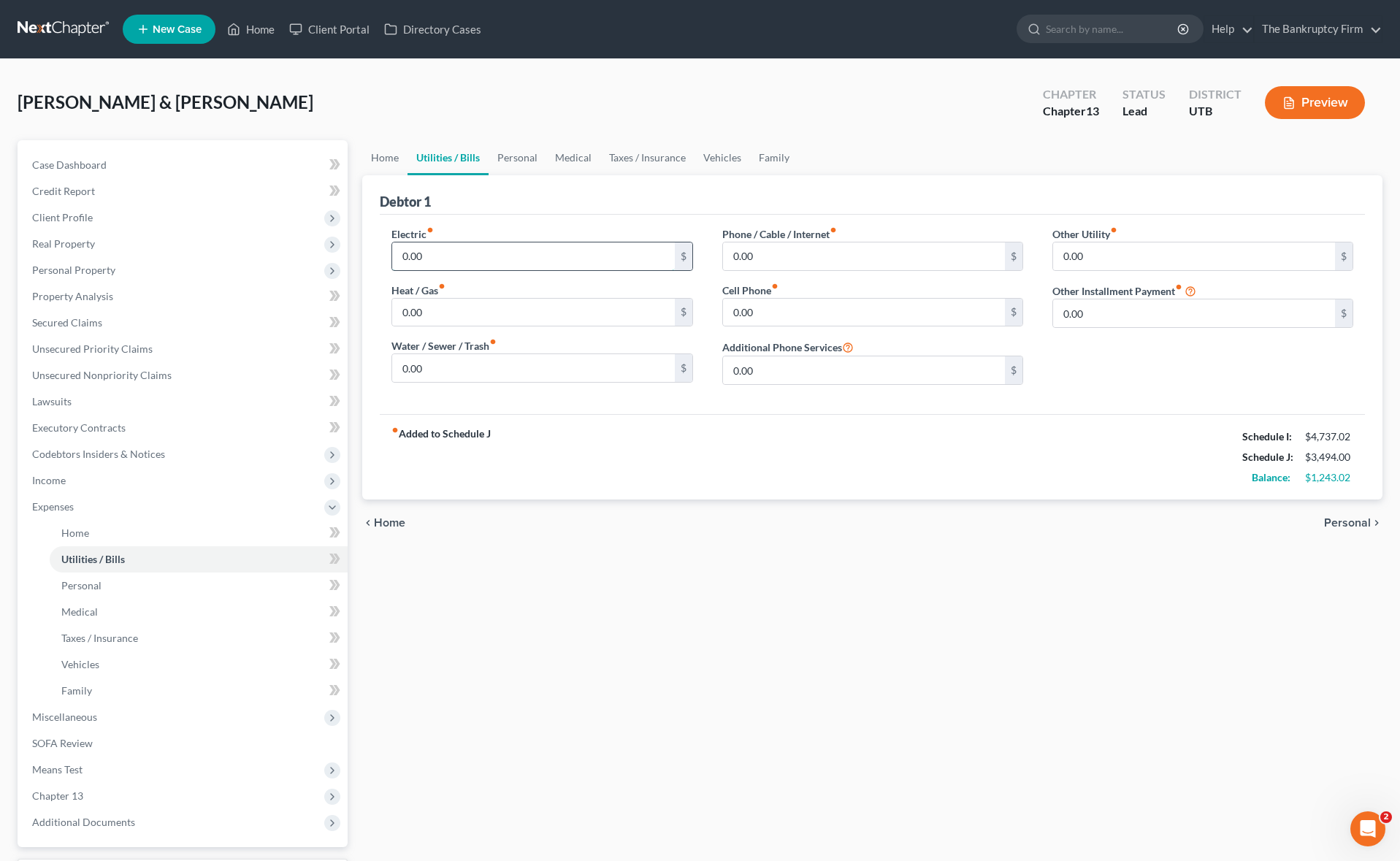
click at [459, 256] on input "0.00" at bounding box center [533, 256] width 282 height 27
click at [796, 259] on input "0.00" at bounding box center [863, 256] width 282 height 27
click at [386, 154] on link "Home" at bounding box center [384, 157] width 45 height 35
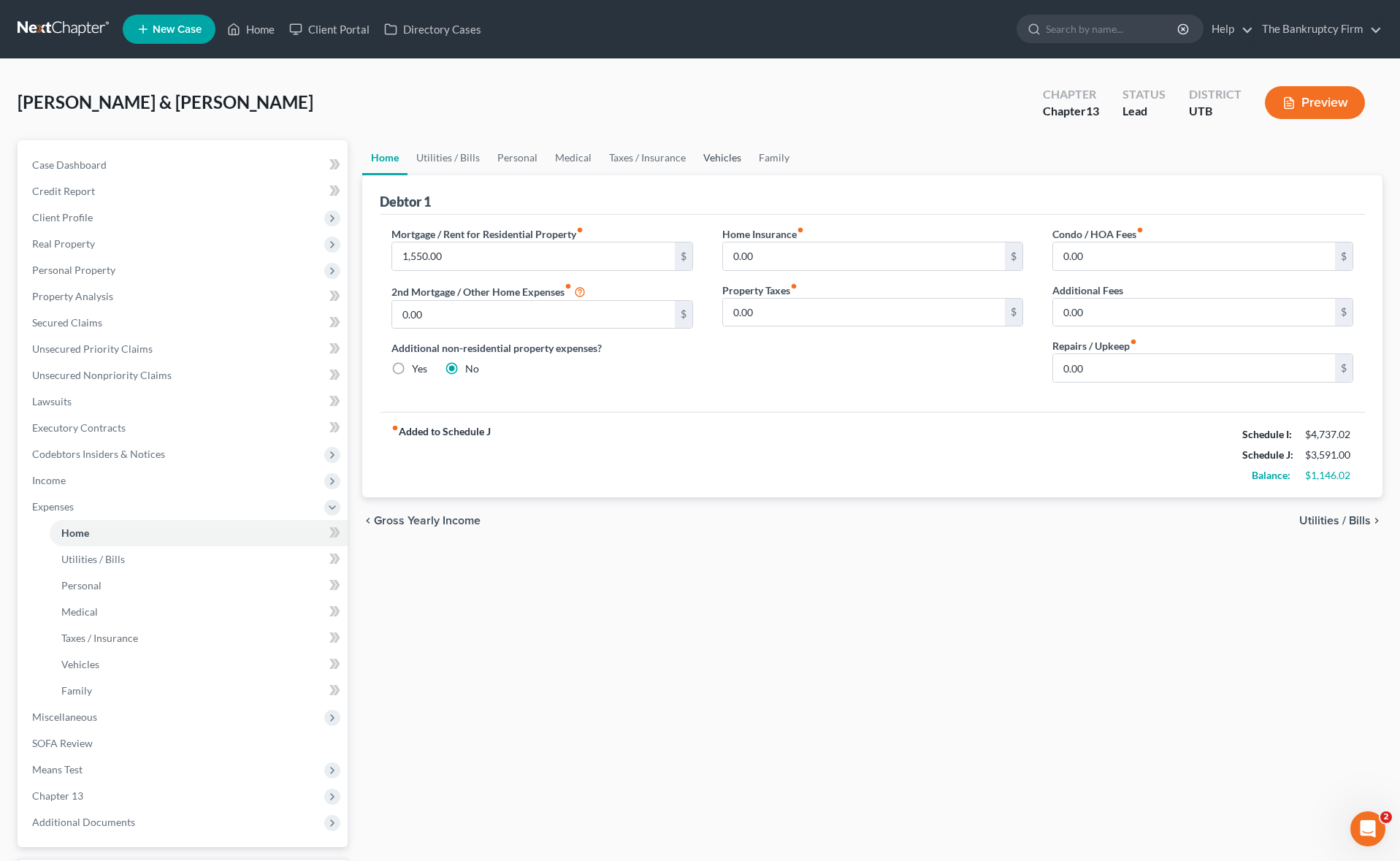
click at [710, 155] on link "Vehicles" at bounding box center [722, 157] width 56 height 35
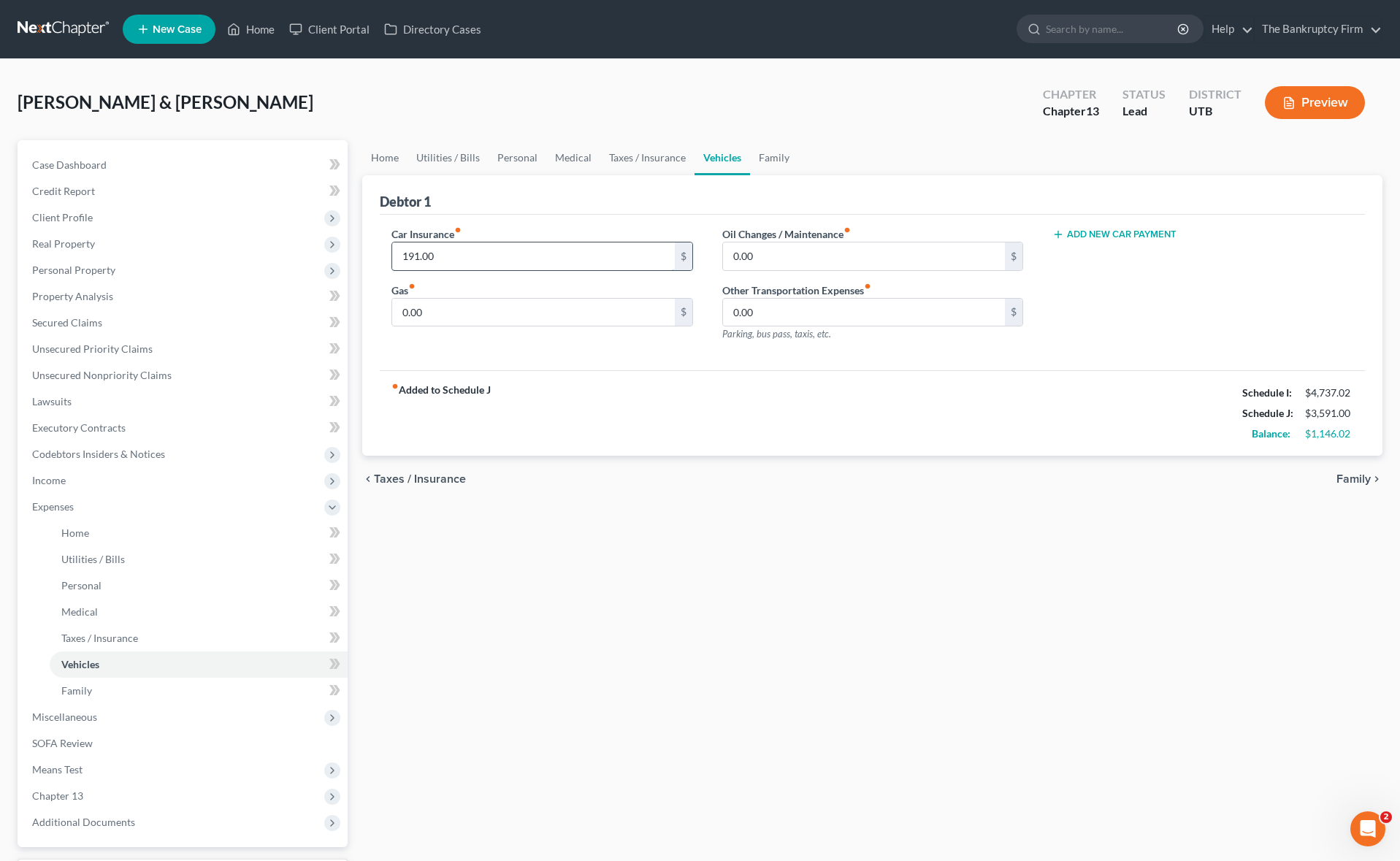
click at [469, 256] on input "191.00" at bounding box center [533, 256] width 282 height 27
click at [442, 155] on link "Utilities / Bills" at bounding box center [447, 157] width 81 height 35
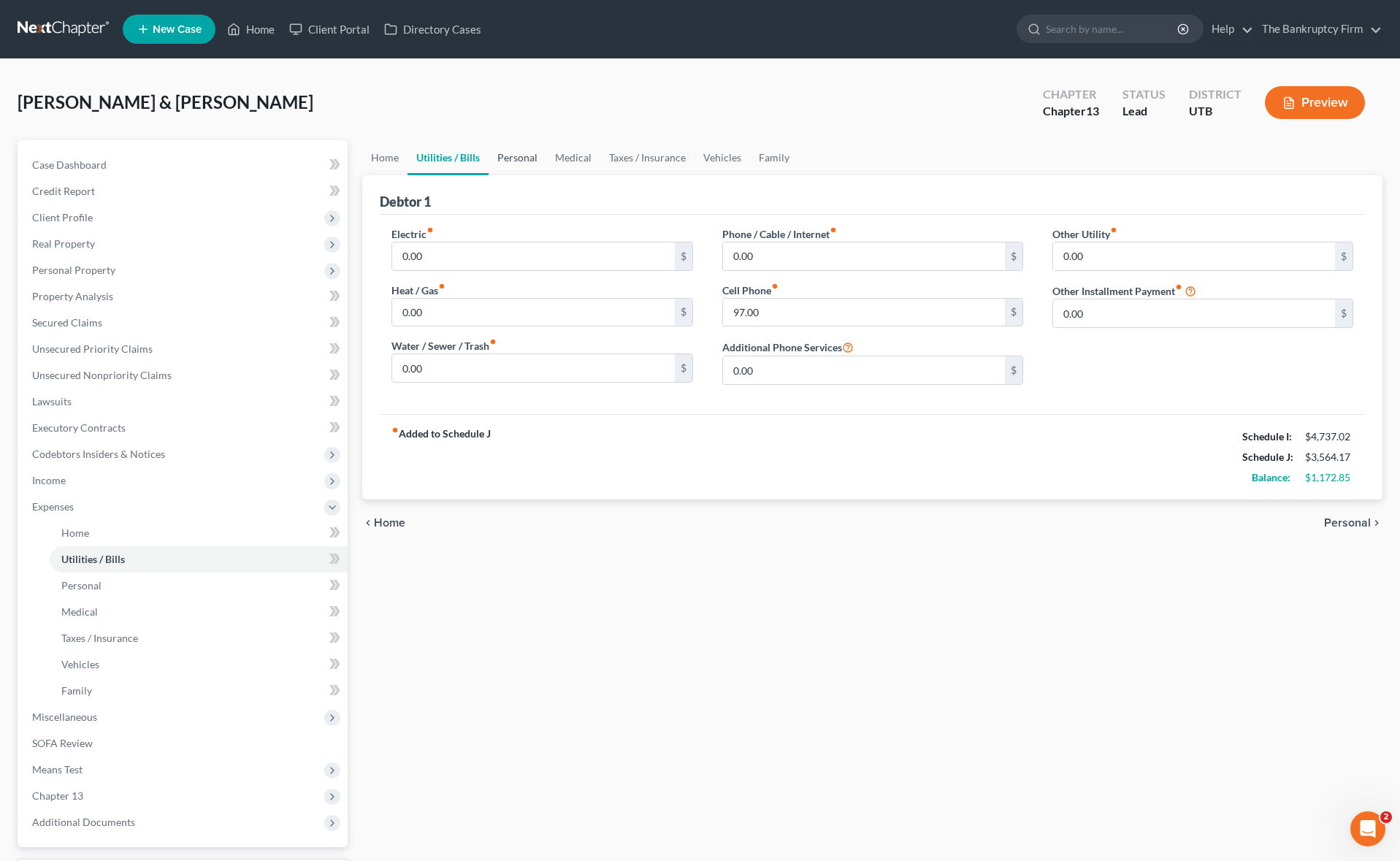
click at [529, 157] on link "Personal" at bounding box center [517, 157] width 58 height 35
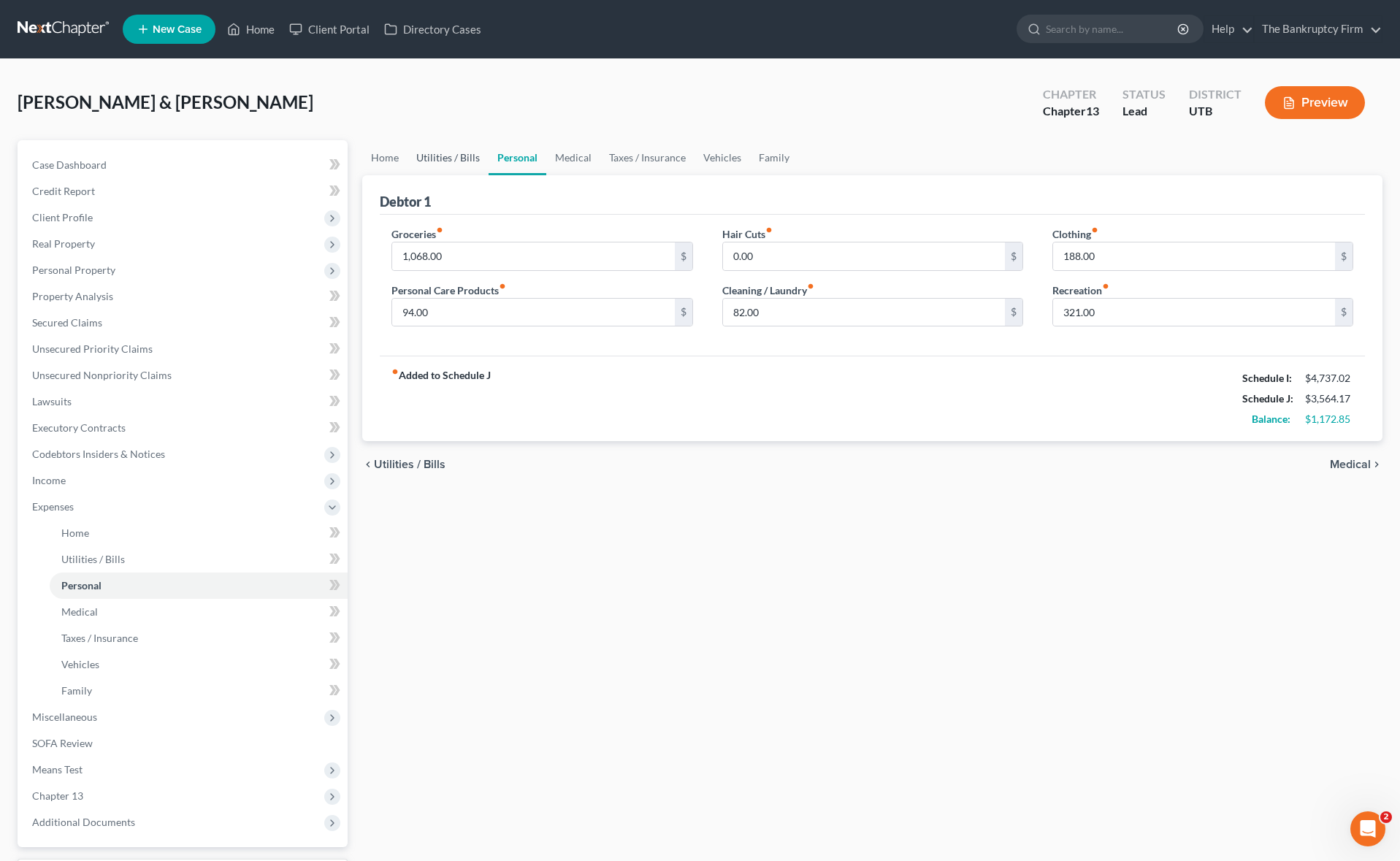
click at [447, 149] on link "Utilities / Bills" at bounding box center [447, 157] width 81 height 35
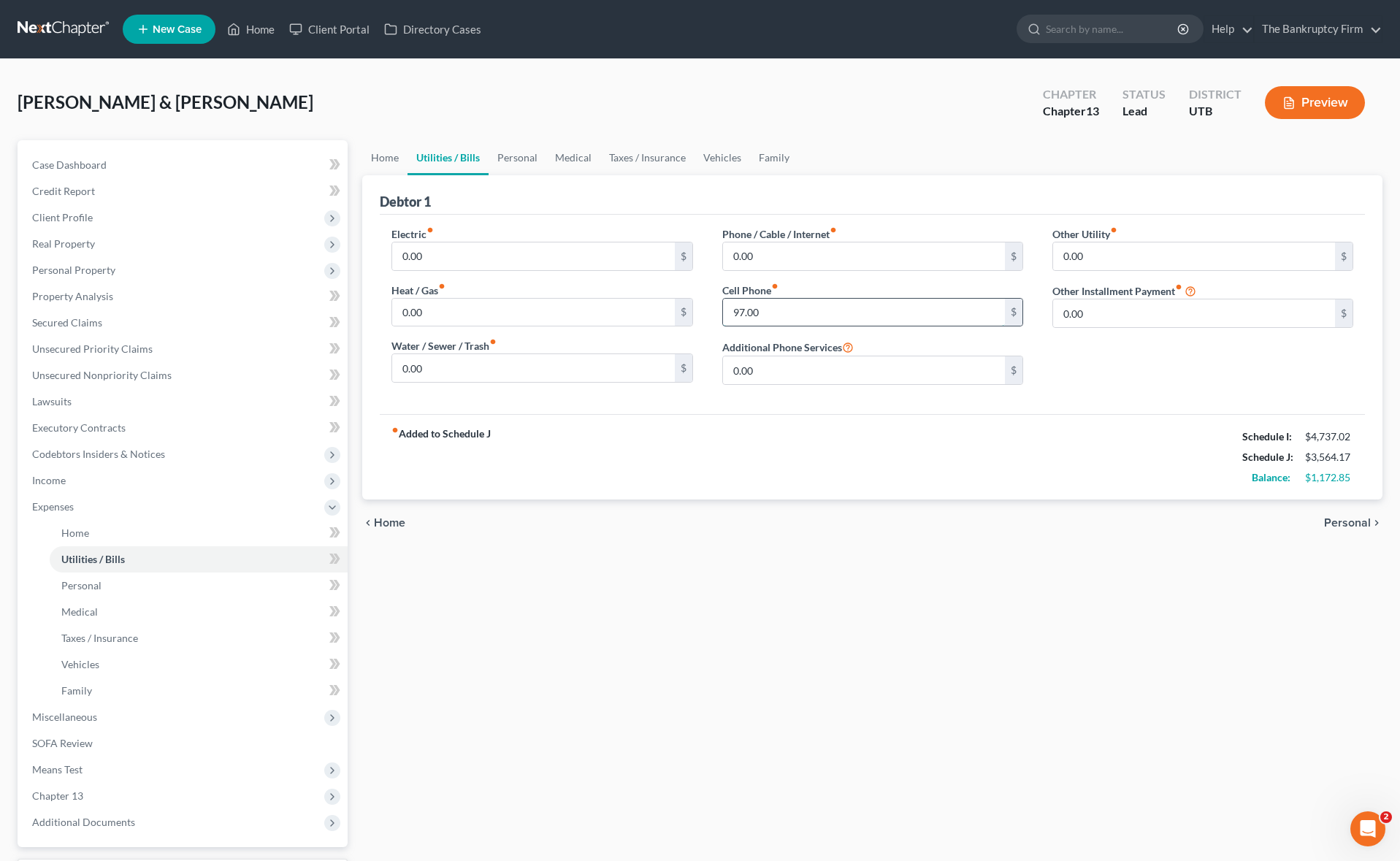
click at [805, 314] on input "97.00" at bounding box center [863, 312] width 282 height 27
click at [508, 153] on link "Personal" at bounding box center [517, 157] width 58 height 35
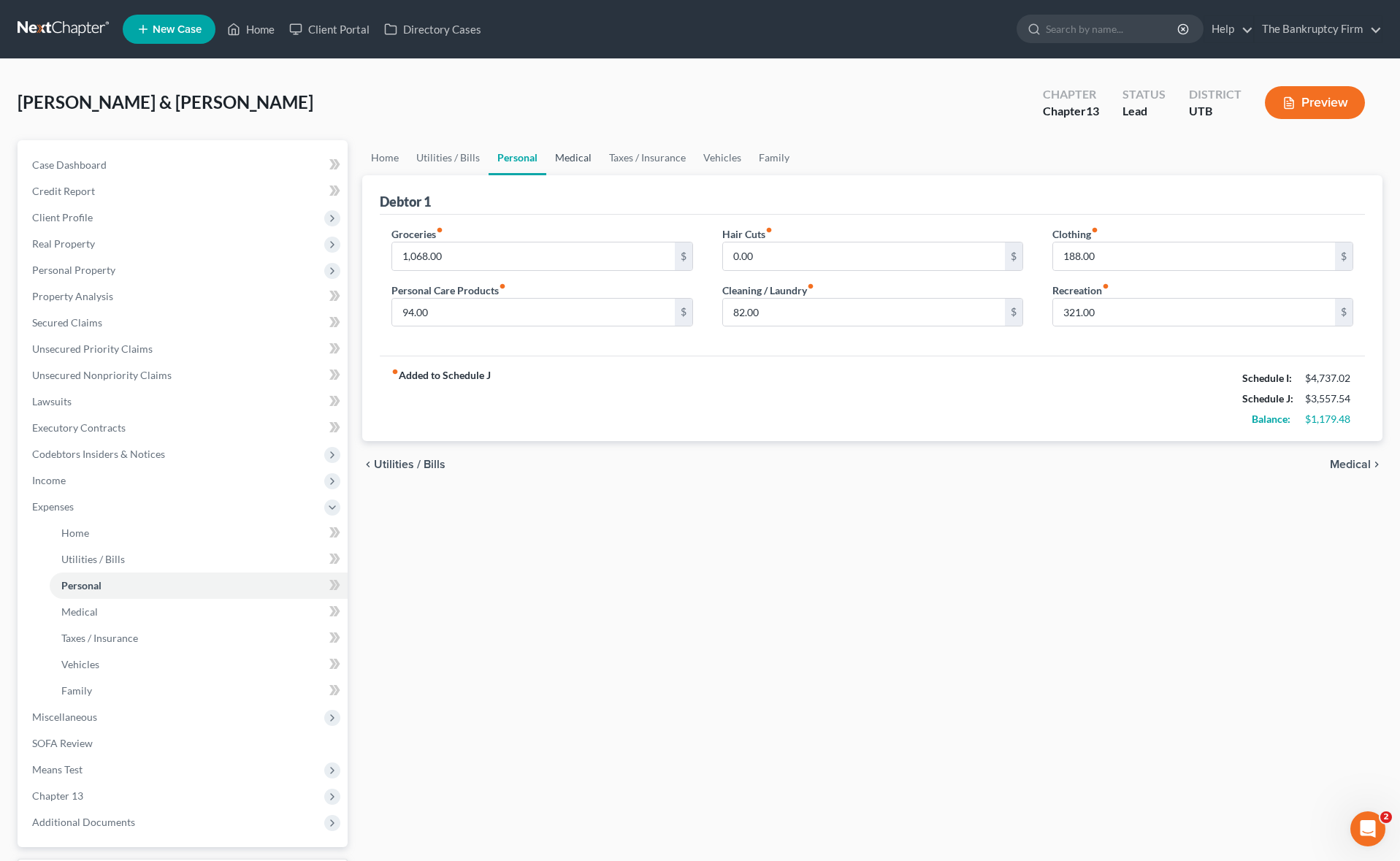
click at [571, 155] on link "Medical" at bounding box center [573, 157] width 54 height 35
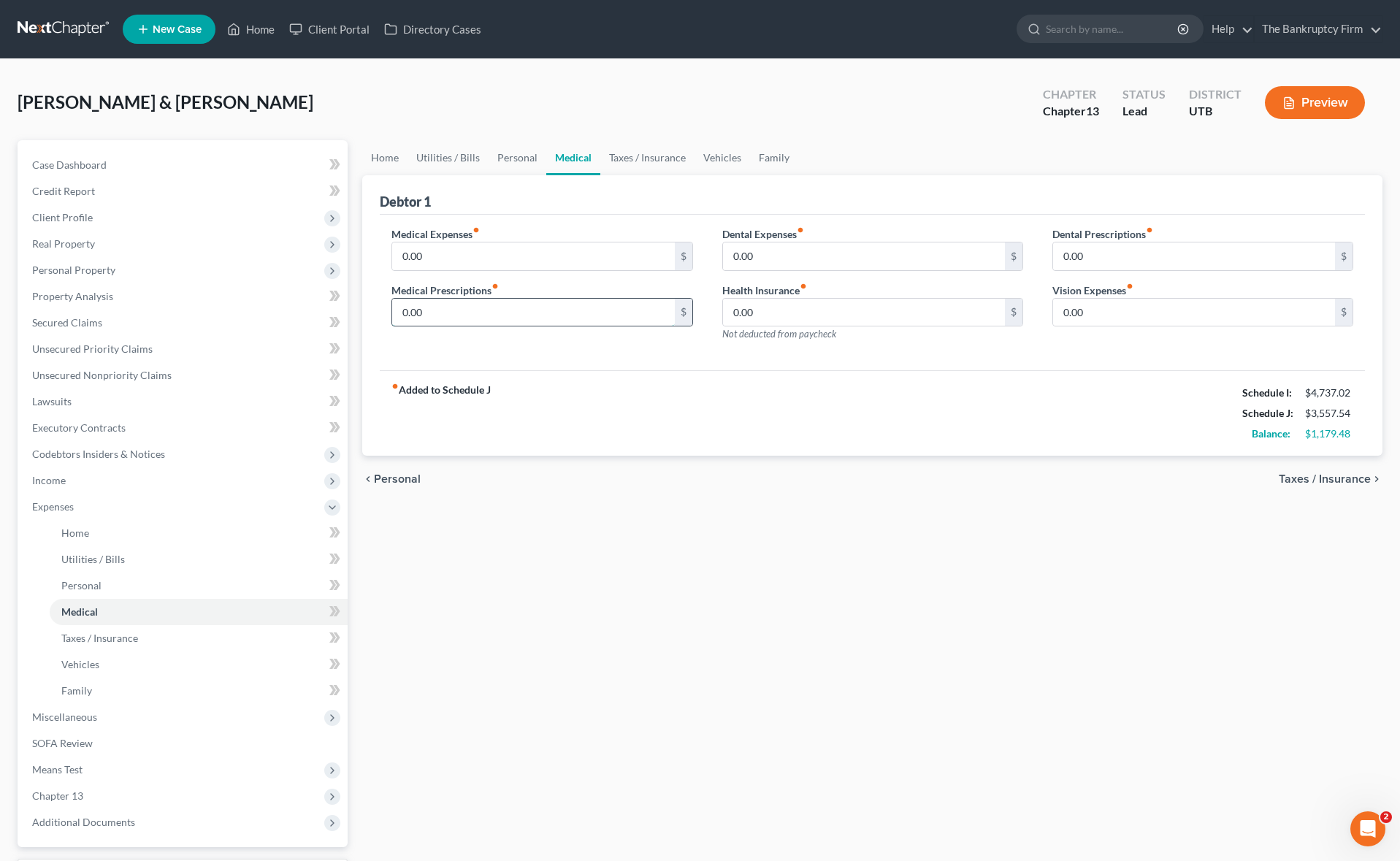
click at [446, 310] on input "0.00" at bounding box center [533, 312] width 282 height 27
click at [88, 479] on span "Income" at bounding box center [184, 480] width 327 height 26
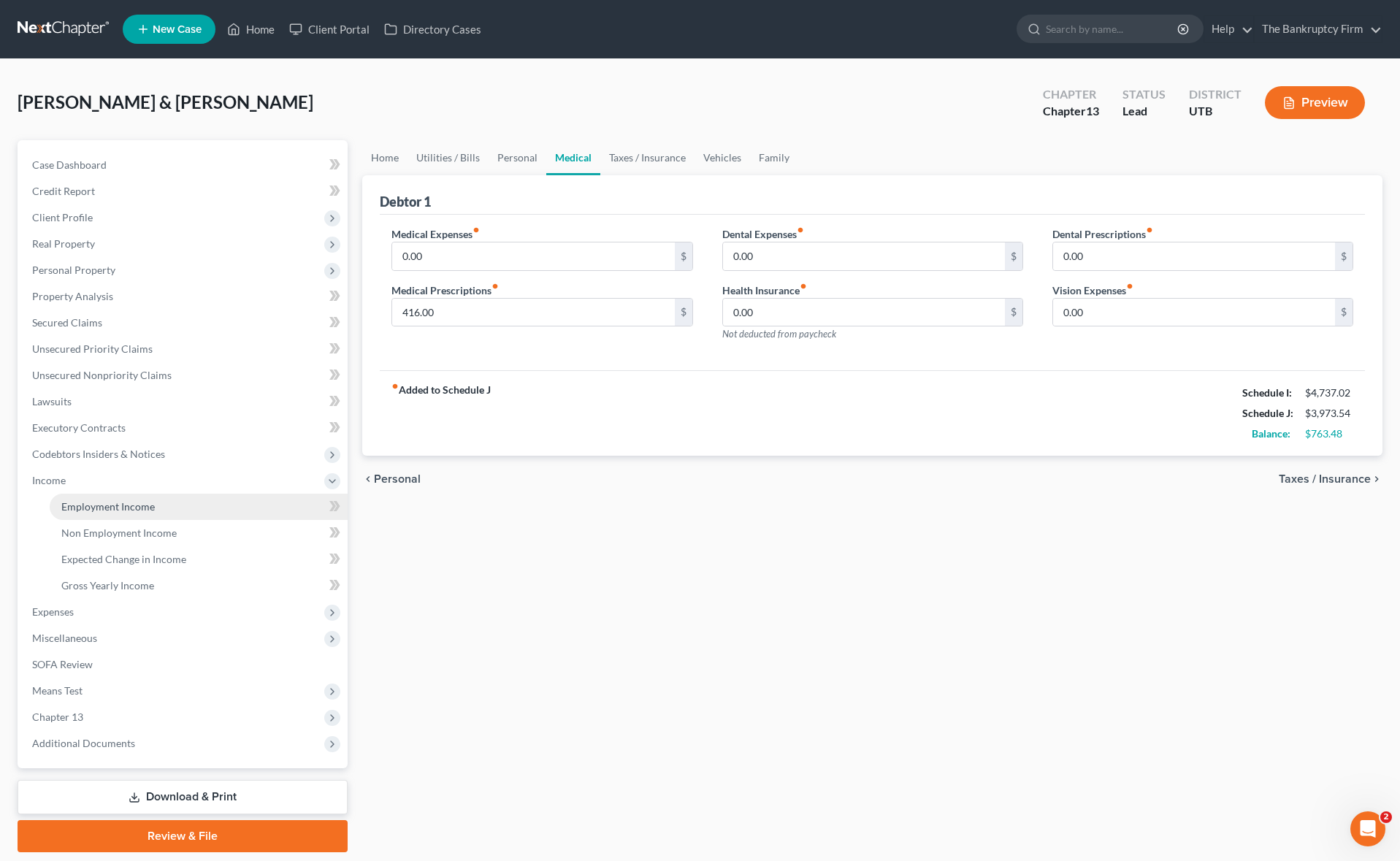
click at [152, 507] on span "Employment Income" at bounding box center [108, 506] width 94 height 13
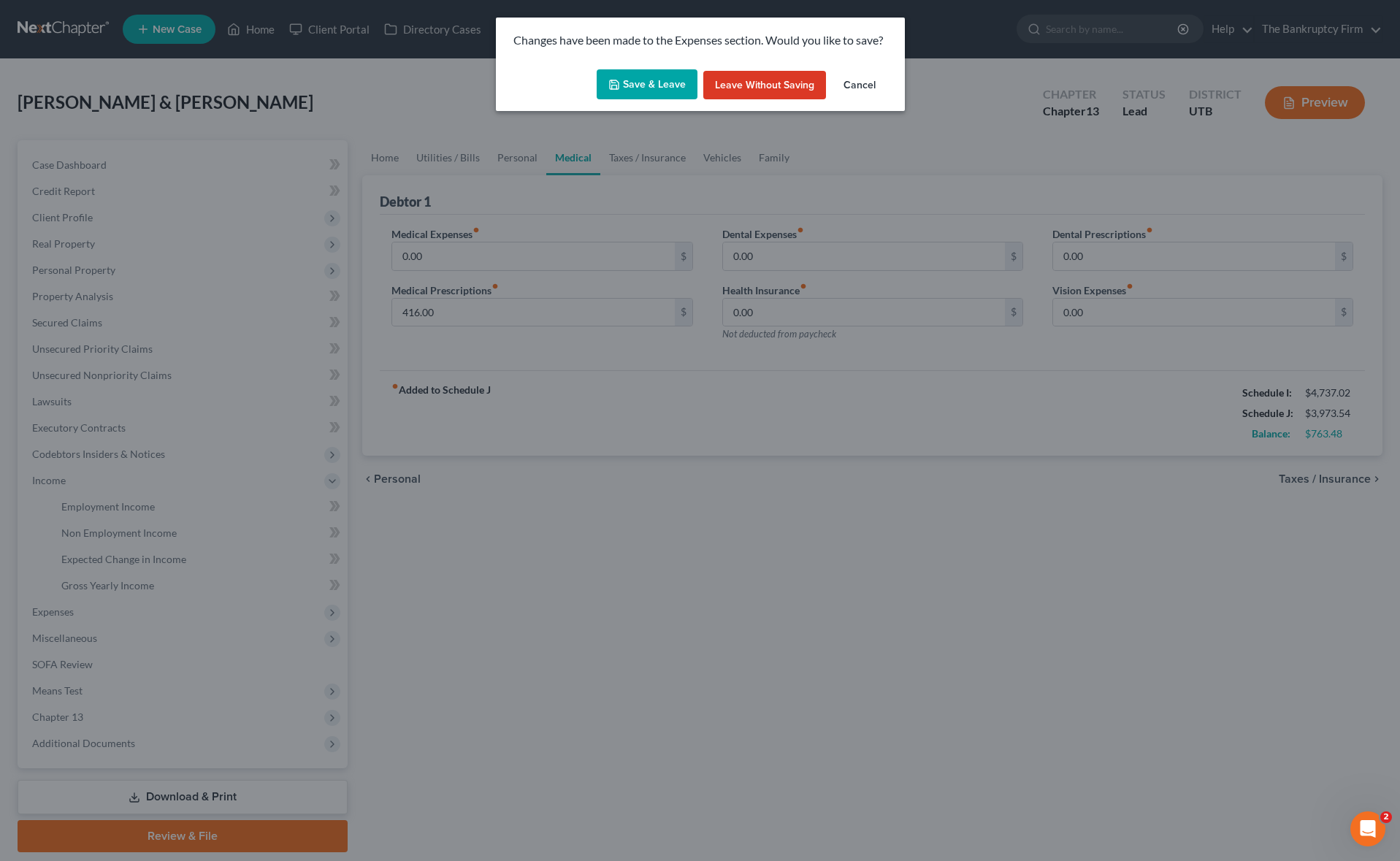
click at [636, 79] on button "Save & Leave" at bounding box center [647, 84] width 101 height 30
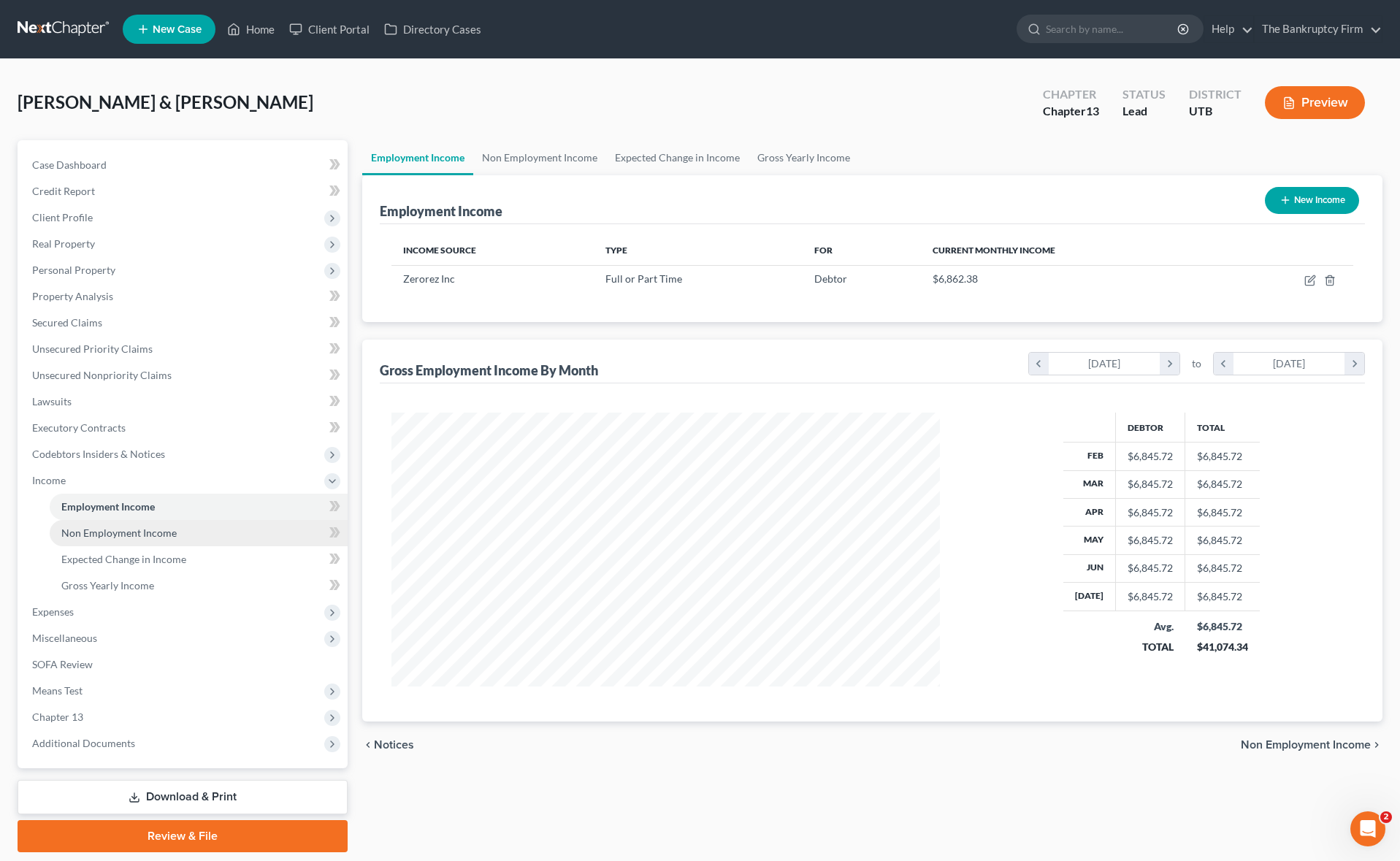
scroll to position [273, 578]
click at [1309, 279] on icon "button" at bounding box center [1311, 278] width 7 height 7
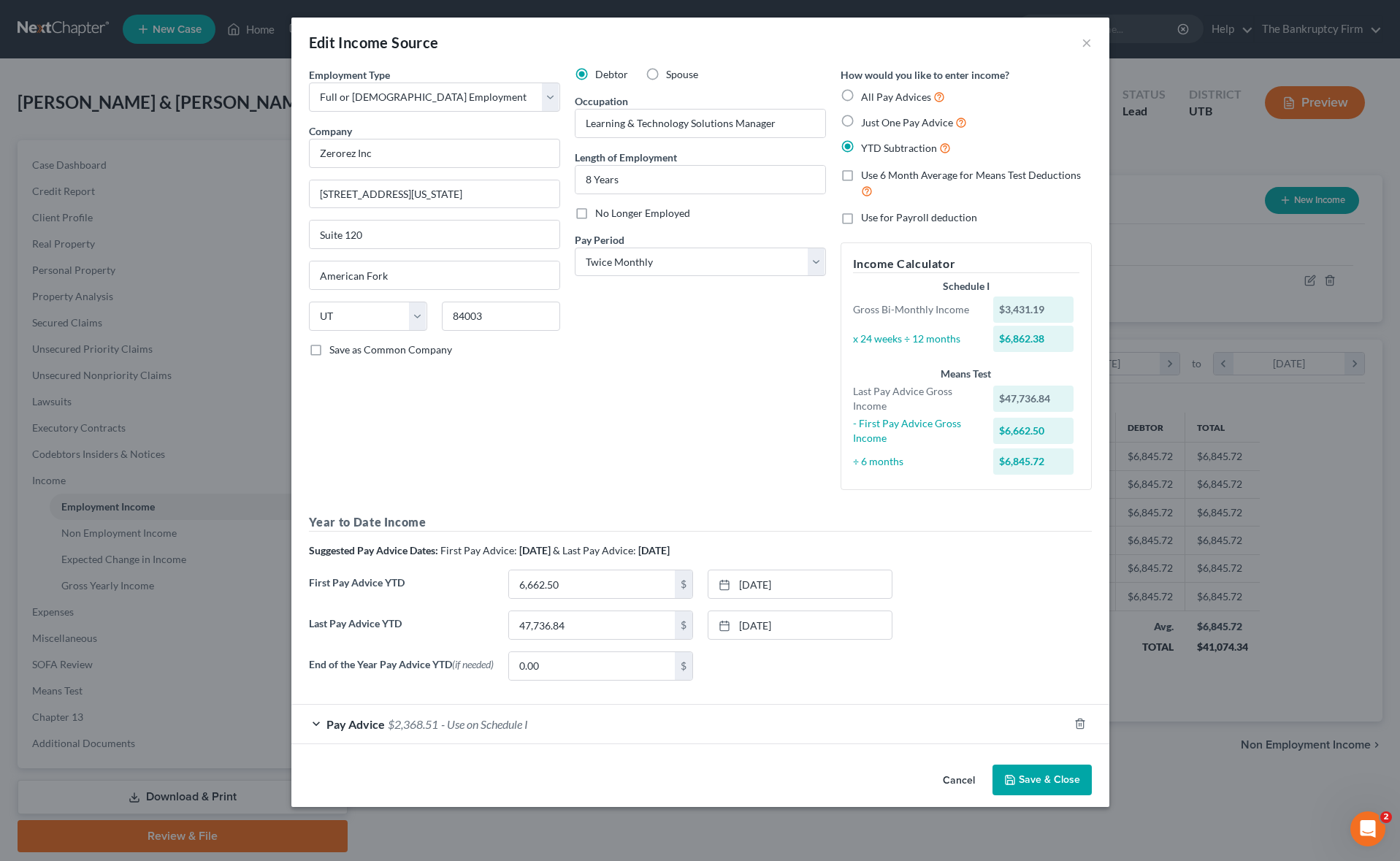
click at [317, 727] on div "Pay Advice $2,368.51 - Use on Schedule I" at bounding box center [680, 724] width 777 height 39
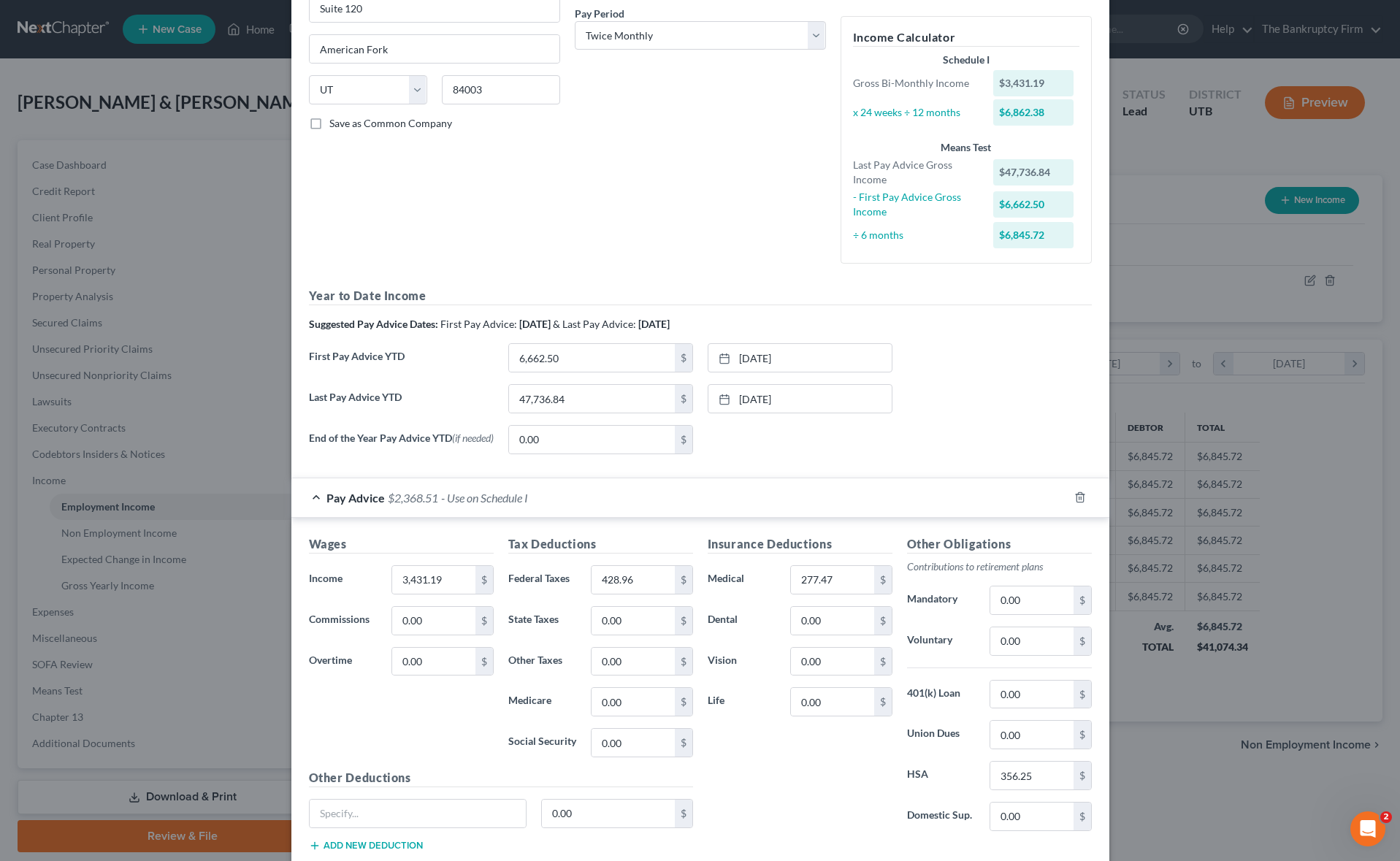
scroll to position [323, 0]
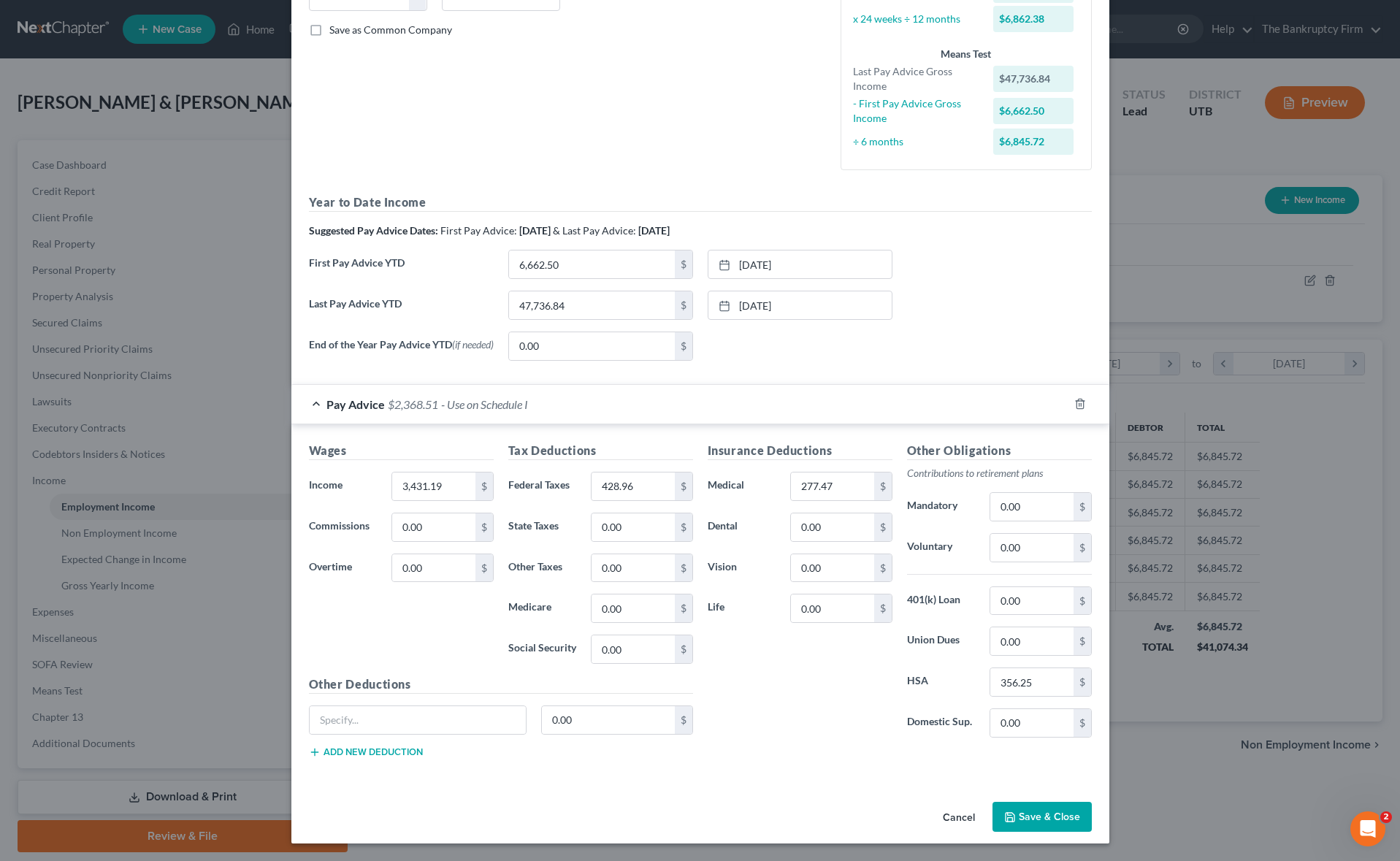
click at [1030, 818] on button "Save & Close" at bounding box center [1042, 816] width 100 height 30
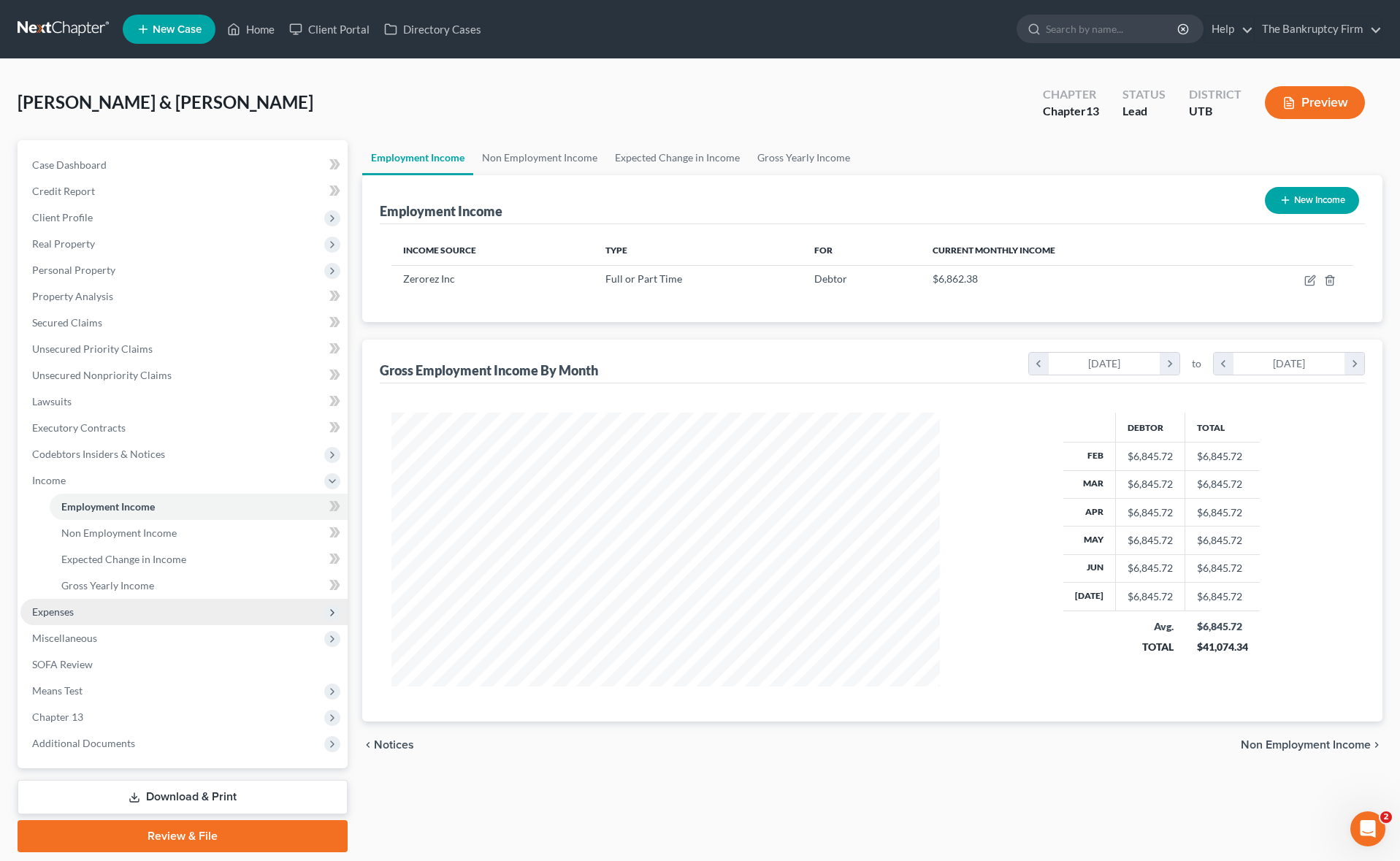
click at [96, 612] on span "Expenses" at bounding box center [184, 611] width 327 height 26
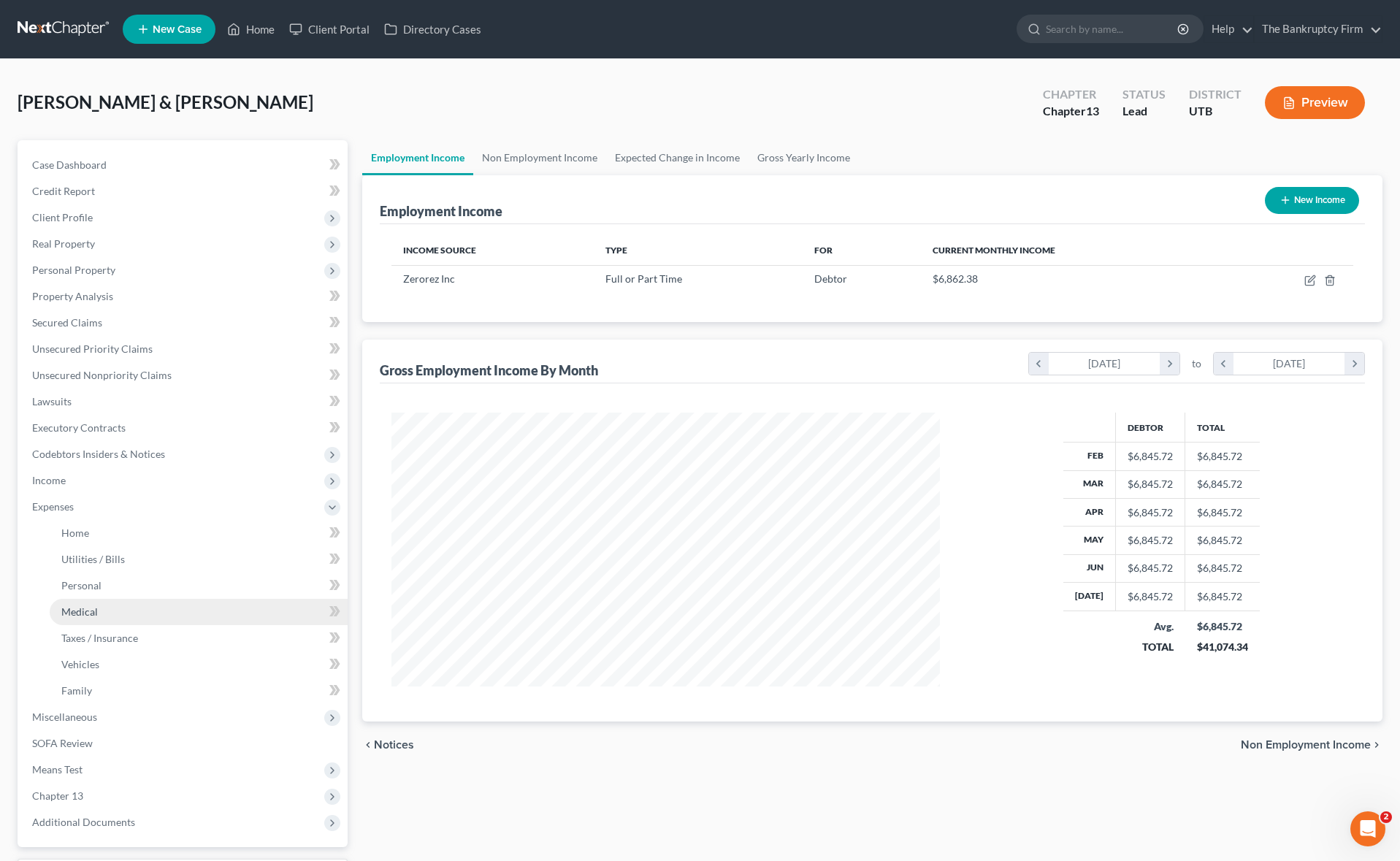
click at [95, 609] on span "Medical" at bounding box center [80, 611] width 36 height 13
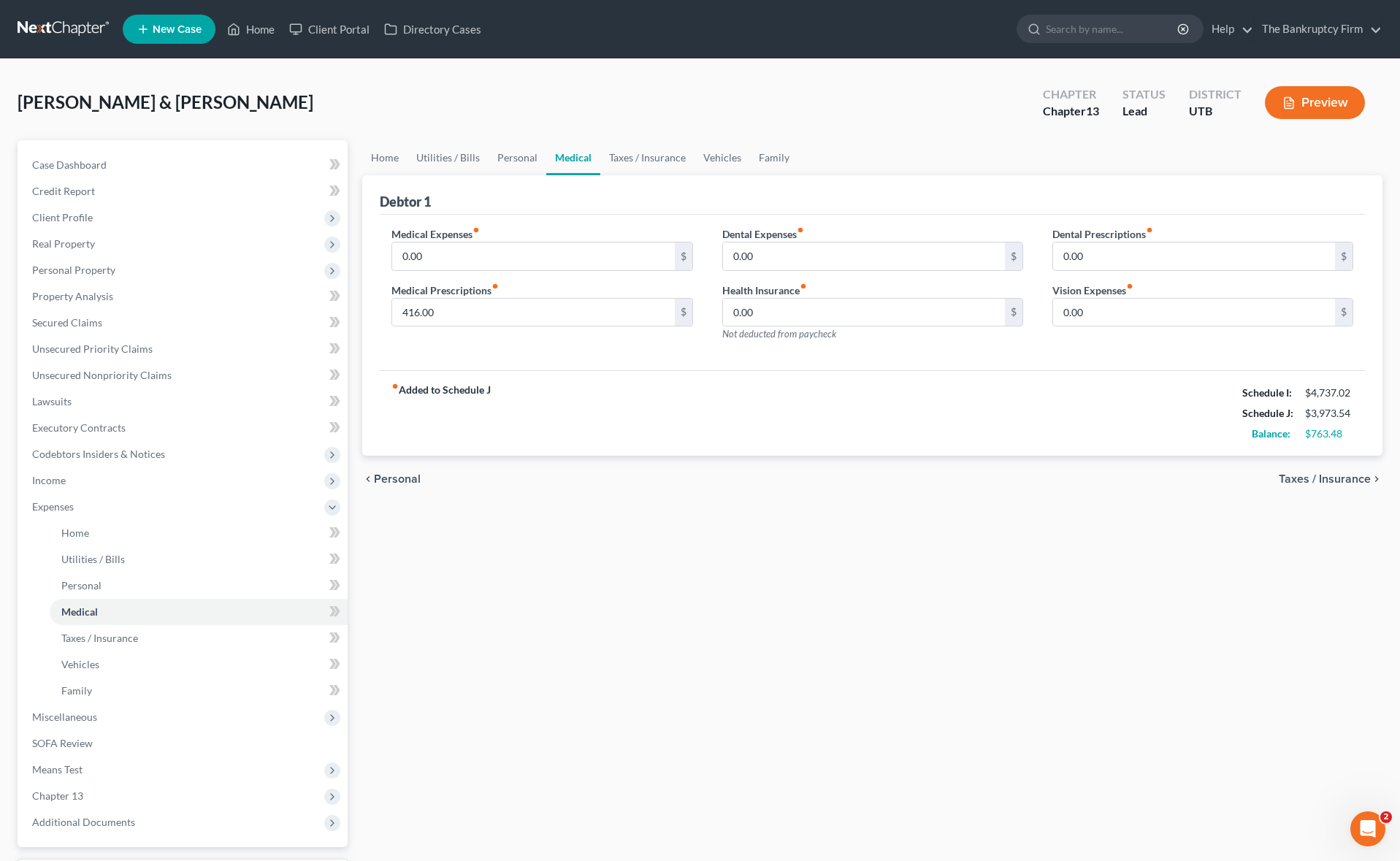
scroll to position [5, 0]
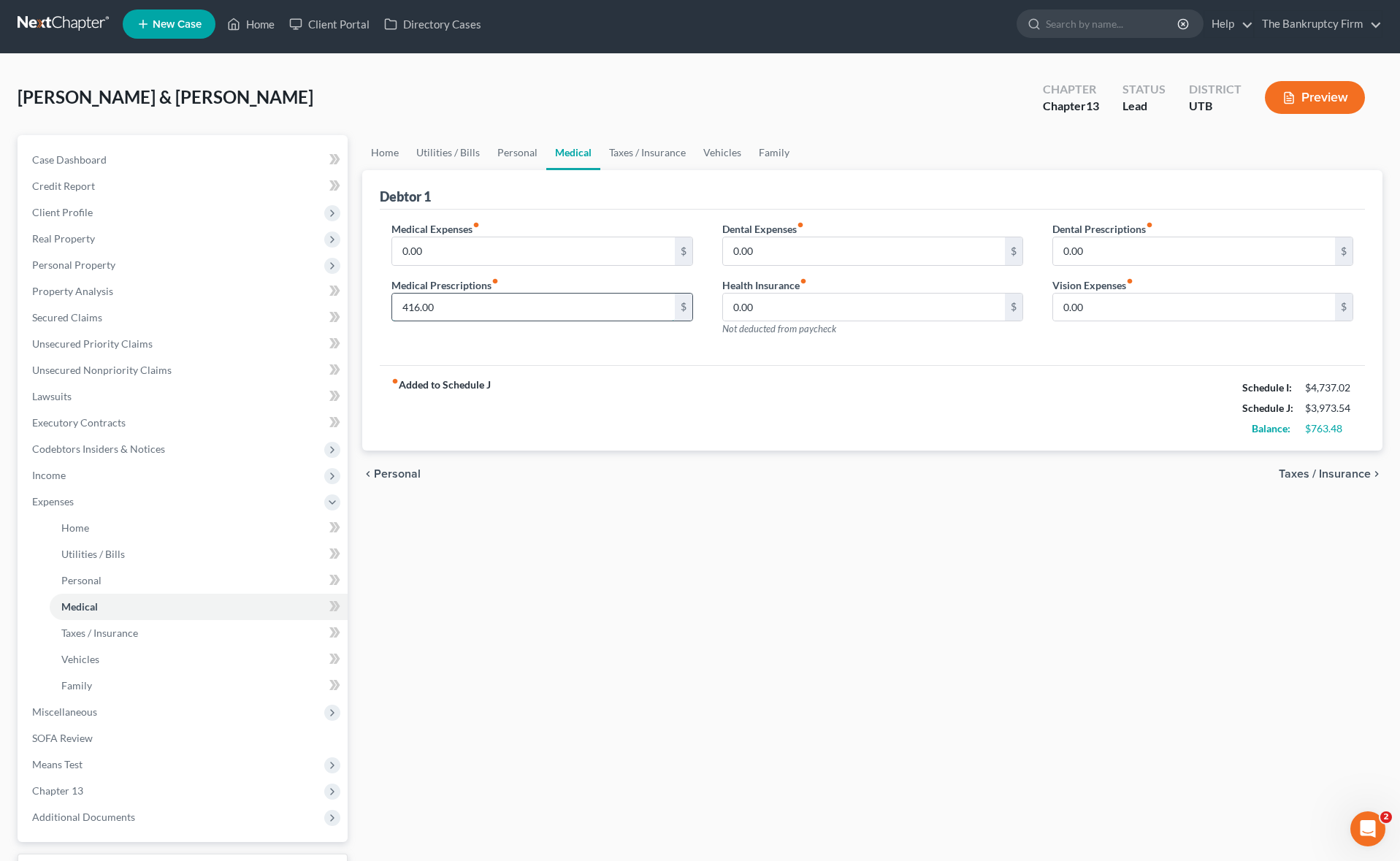
click at [463, 303] on input "416.00" at bounding box center [533, 307] width 282 height 27
click at [445, 253] on input "0.00" at bounding box center [533, 250] width 282 height 27
drag, startPoint x: 461, startPoint y: 306, endPoint x: 454, endPoint y: 309, distance: 7.6
click at [454, 309] on input "712.50" at bounding box center [533, 307] width 282 height 27
click at [664, 150] on link "Taxes / Insurance" at bounding box center [647, 152] width 94 height 35
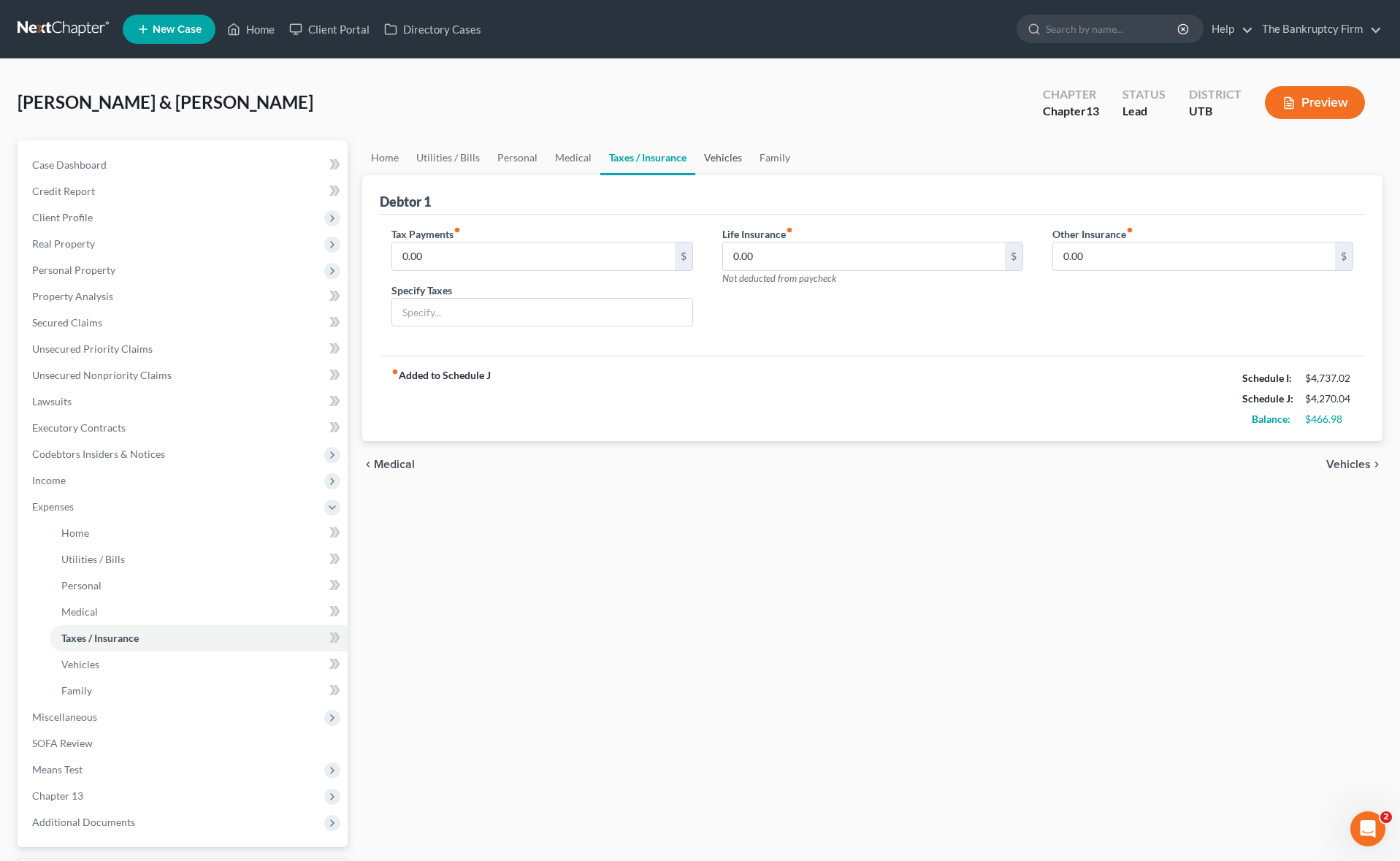
click at [716, 160] on link "Vehicles" at bounding box center [722, 157] width 56 height 35
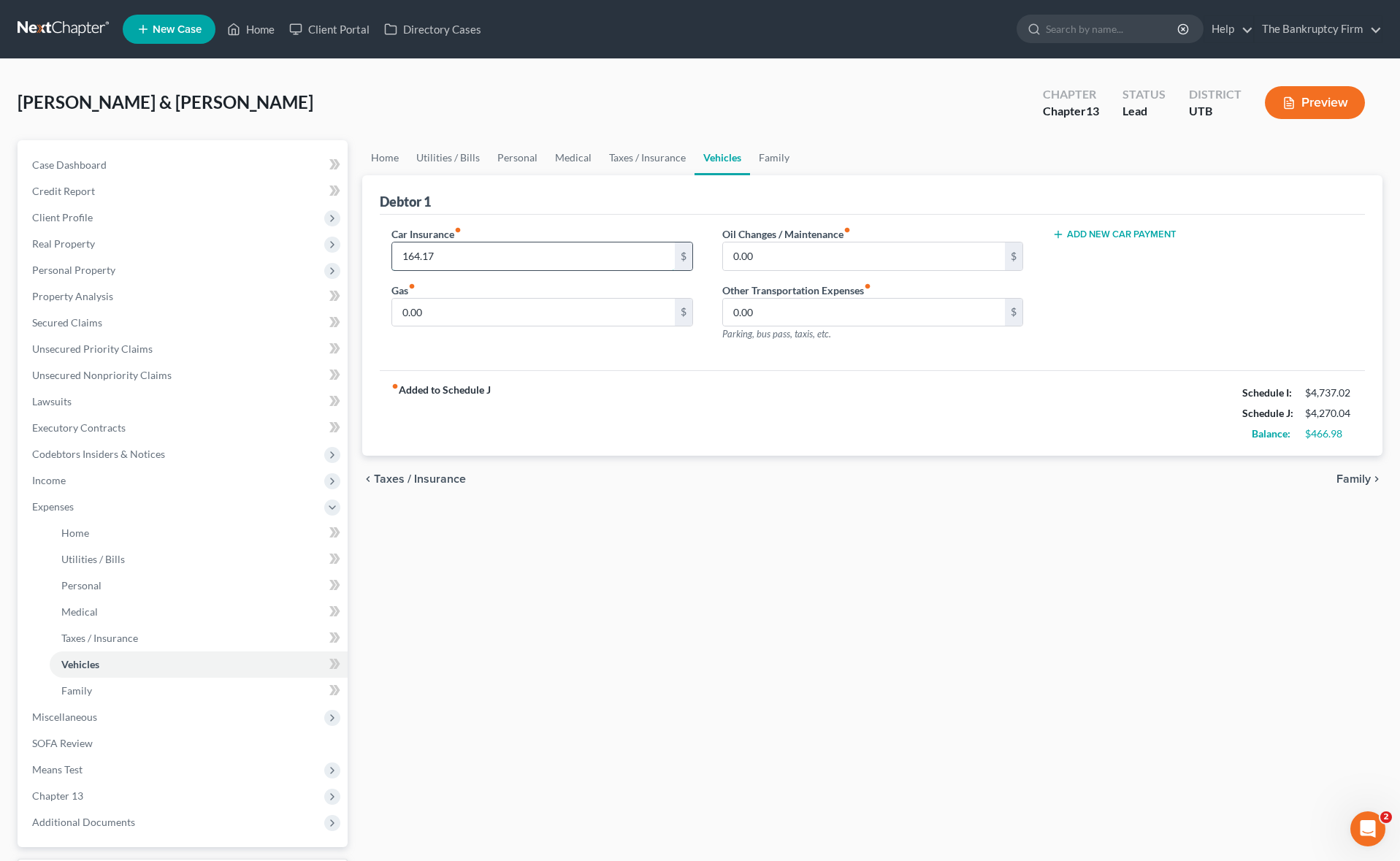
click at [605, 259] on input "164.17" at bounding box center [533, 256] width 282 height 27
click at [485, 314] on input "0.00" at bounding box center [533, 312] width 282 height 27
click at [803, 262] on input "0.00" at bounding box center [863, 256] width 282 height 27
click at [772, 159] on link "Family" at bounding box center [774, 157] width 48 height 35
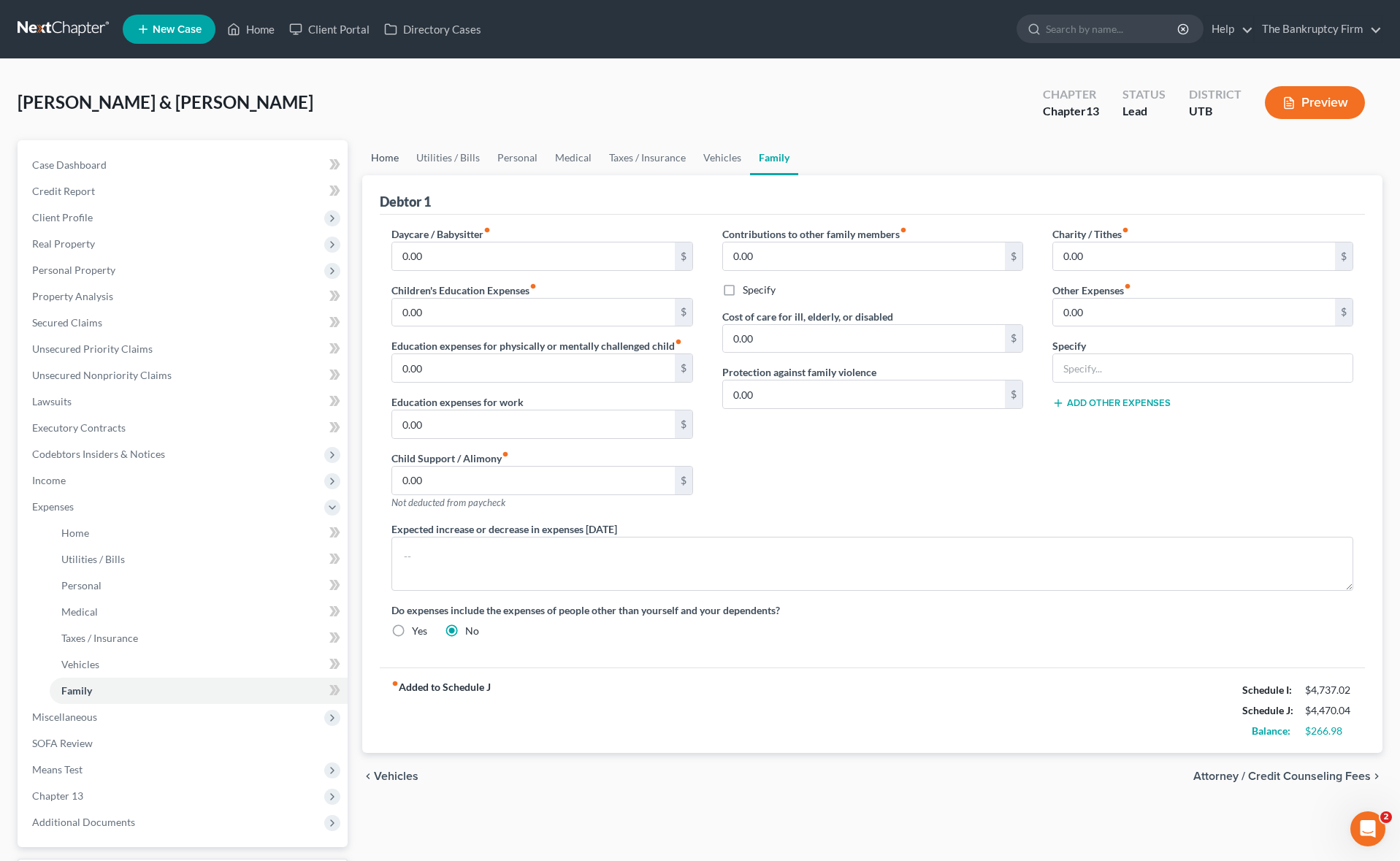
click at [383, 158] on link "Home" at bounding box center [384, 157] width 45 height 35
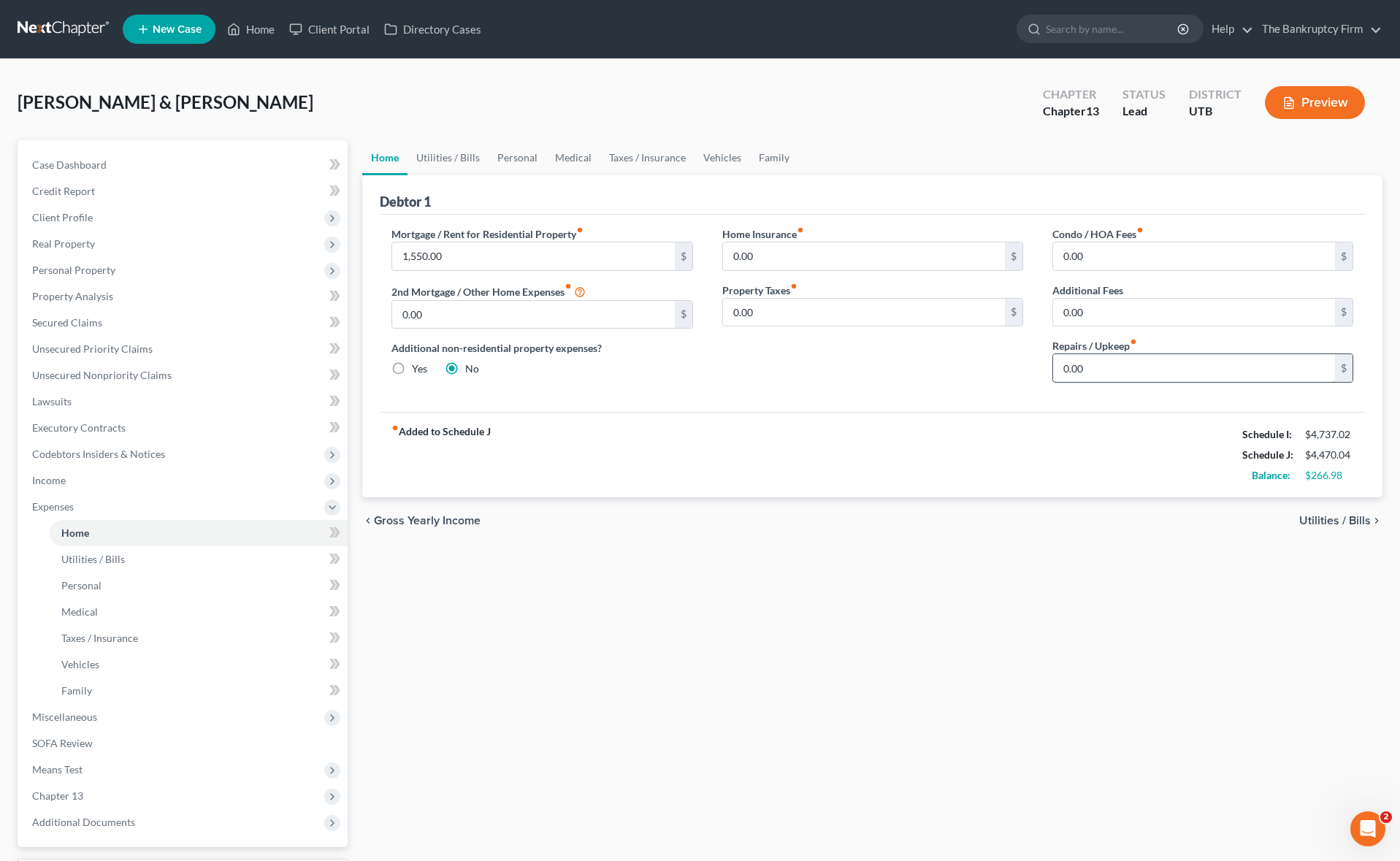
click at [1118, 374] on input "0.00" at bounding box center [1193, 368] width 282 height 27
click at [467, 155] on link "Utilities / Bills" at bounding box center [447, 157] width 81 height 35
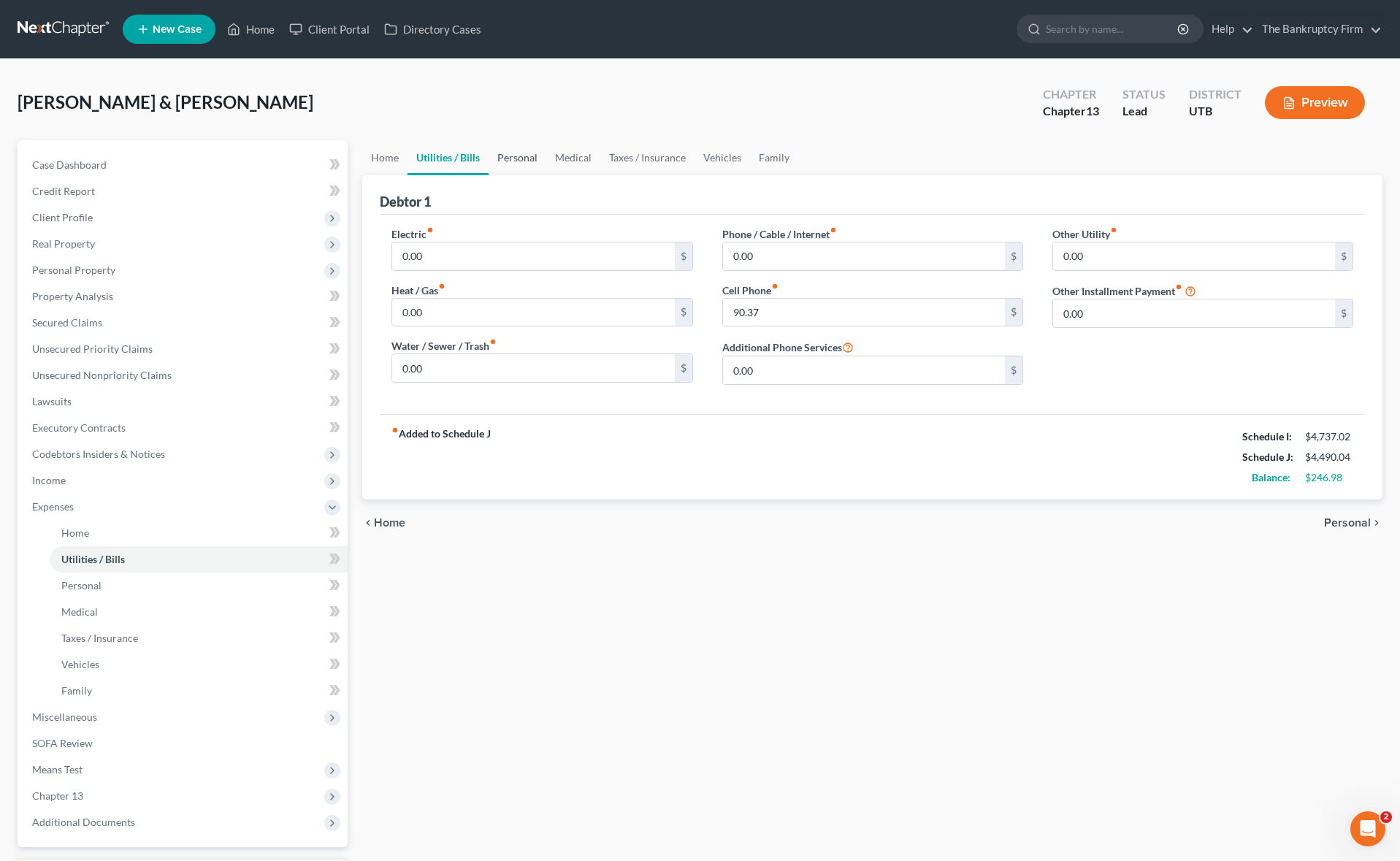
click at [513, 156] on link "Personal" at bounding box center [517, 157] width 58 height 35
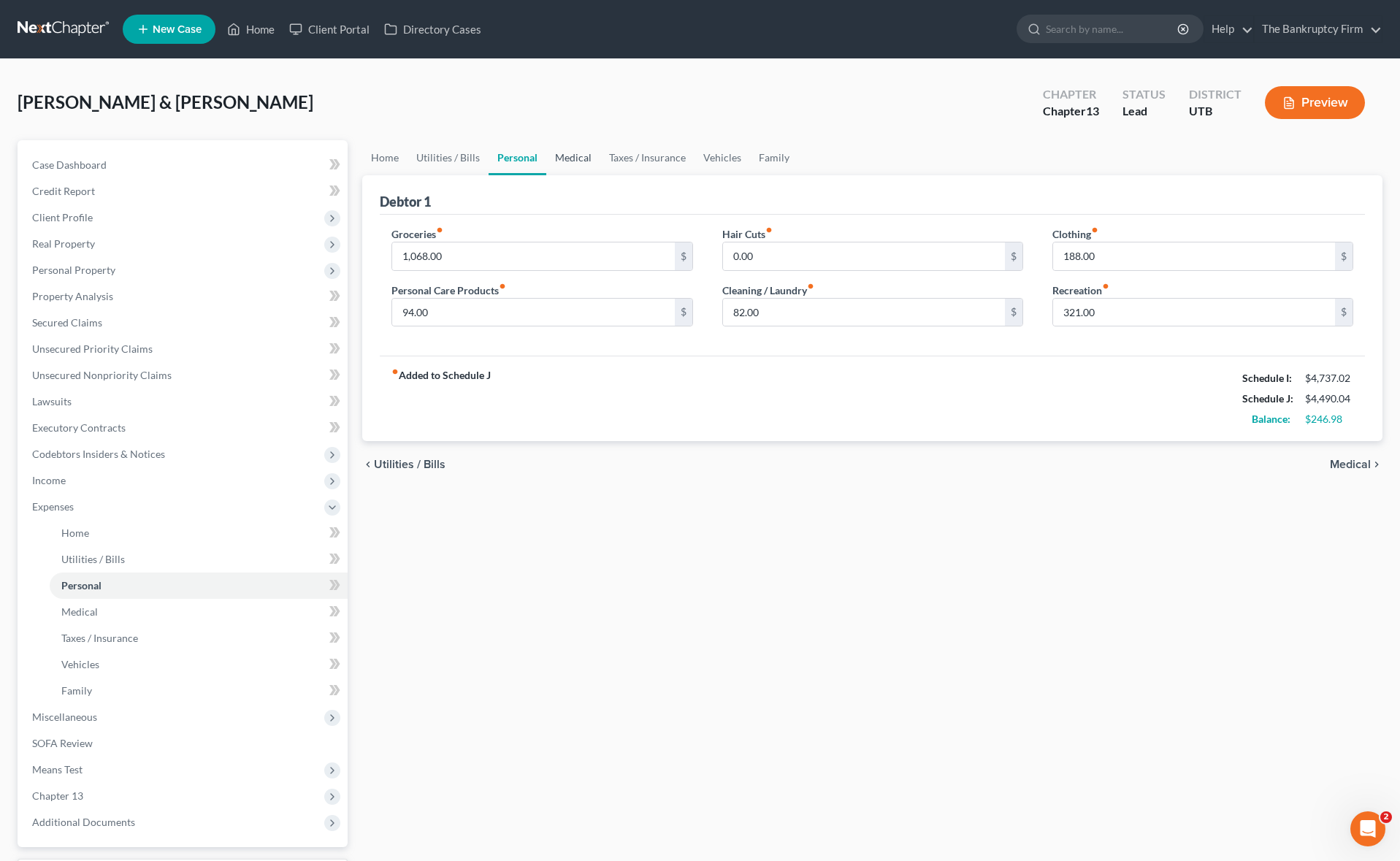
click at [572, 155] on link "Medical" at bounding box center [573, 157] width 54 height 35
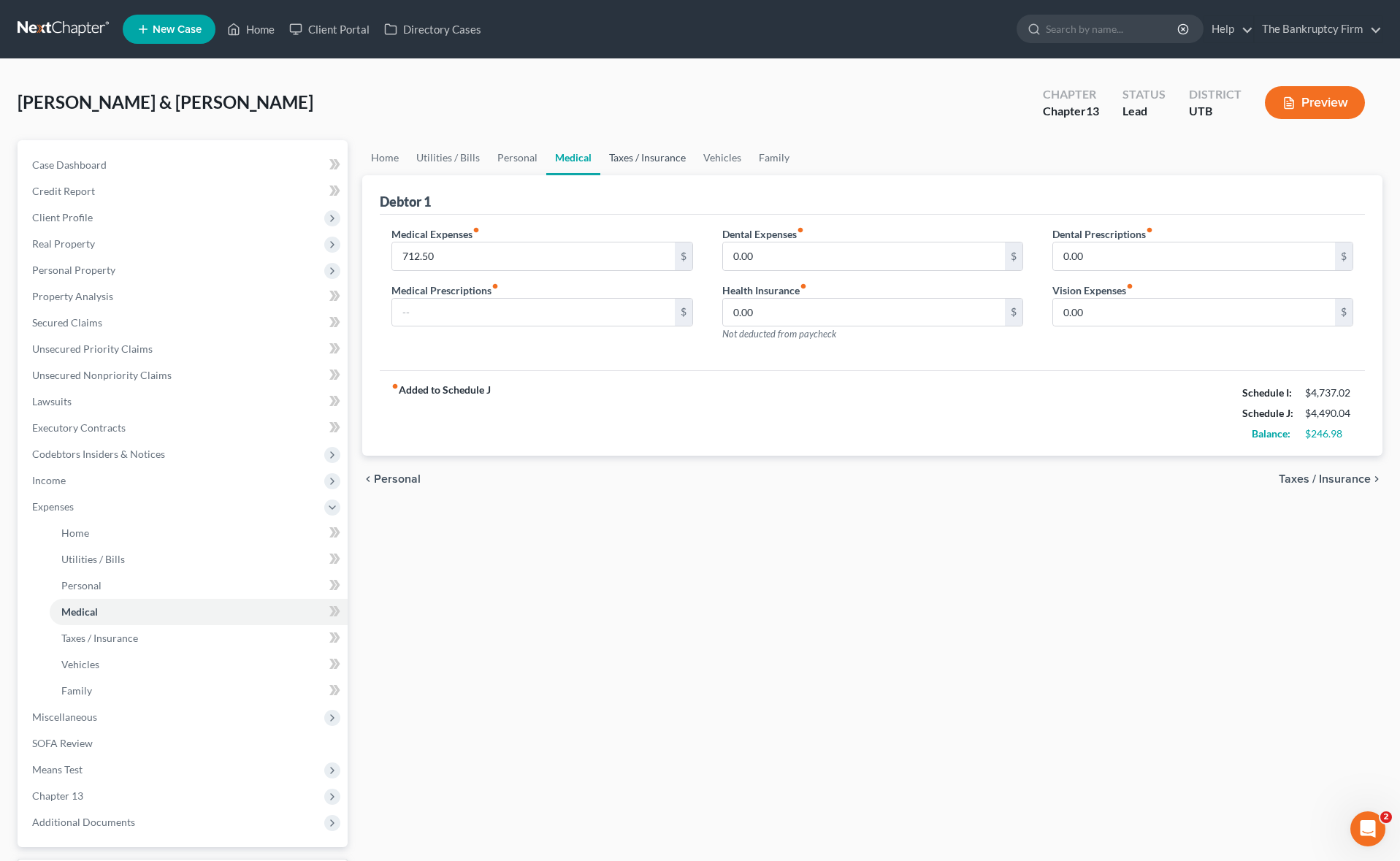
click at [645, 160] on link "Taxes / Insurance" at bounding box center [647, 157] width 94 height 35
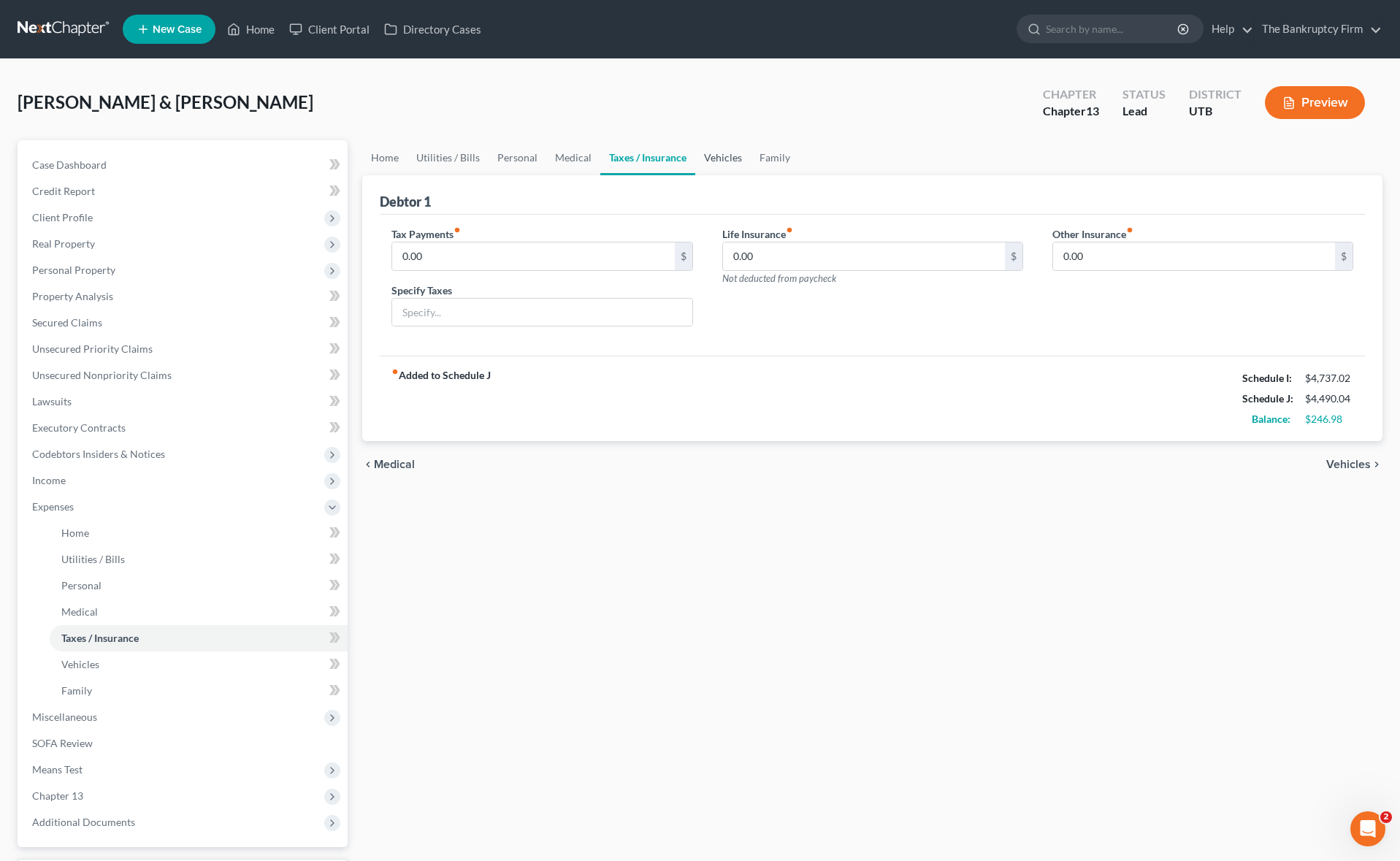
click at [697, 159] on link "Vehicles" at bounding box center [722, 157] width 56 height 35
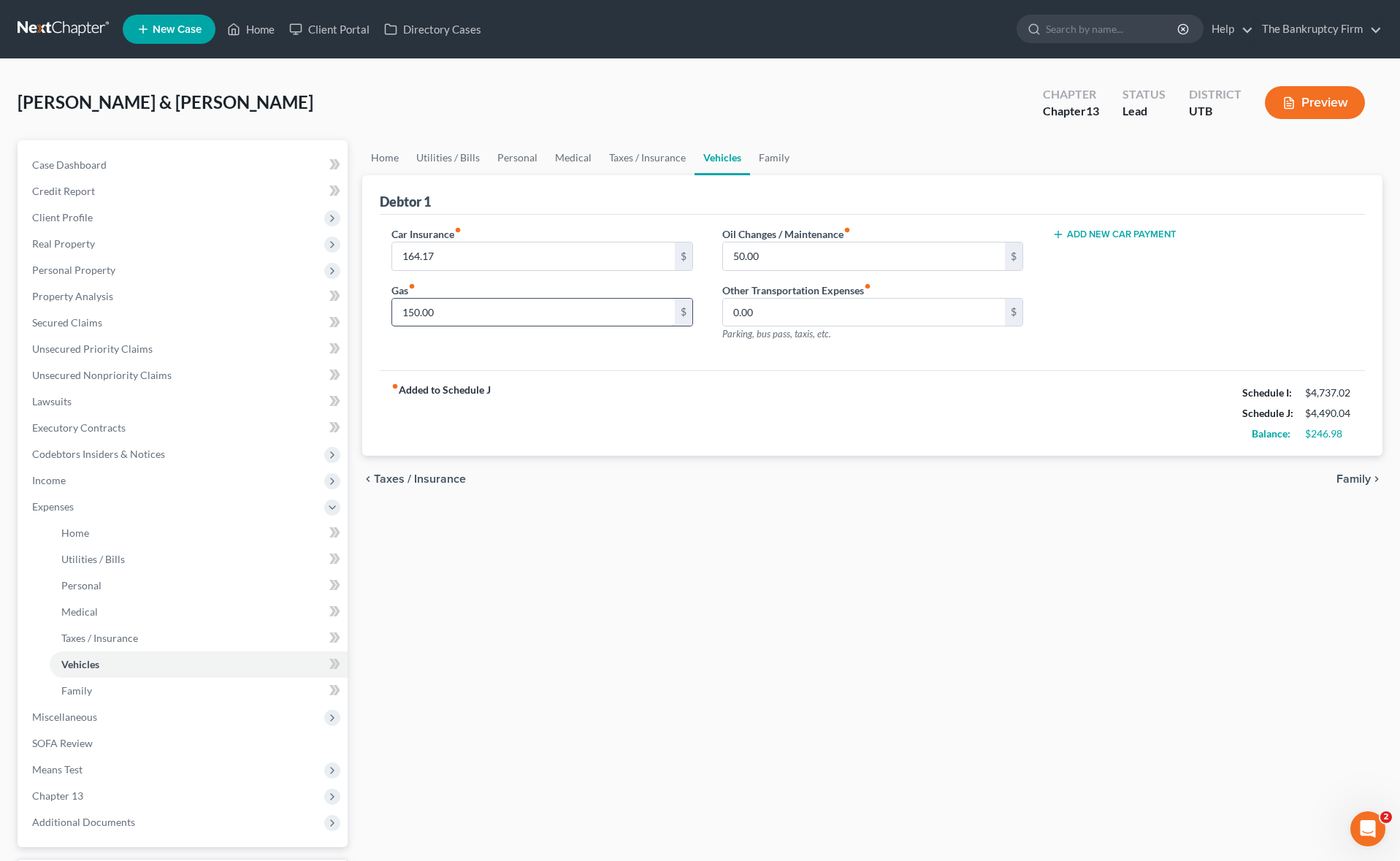
click at [456, 311] on input "150.00" at bounding box center [533, 312] width 282 height 27
click at [789, 263] on input "75" at bounding box center [863, 256] width 282 height 27
click at [804, 311] on input "0.00" at bounding box center [863, 312] width 282 height 27
click at [574, 155] on link "Medical" at bounding box center [573, 157] width 54 height 35
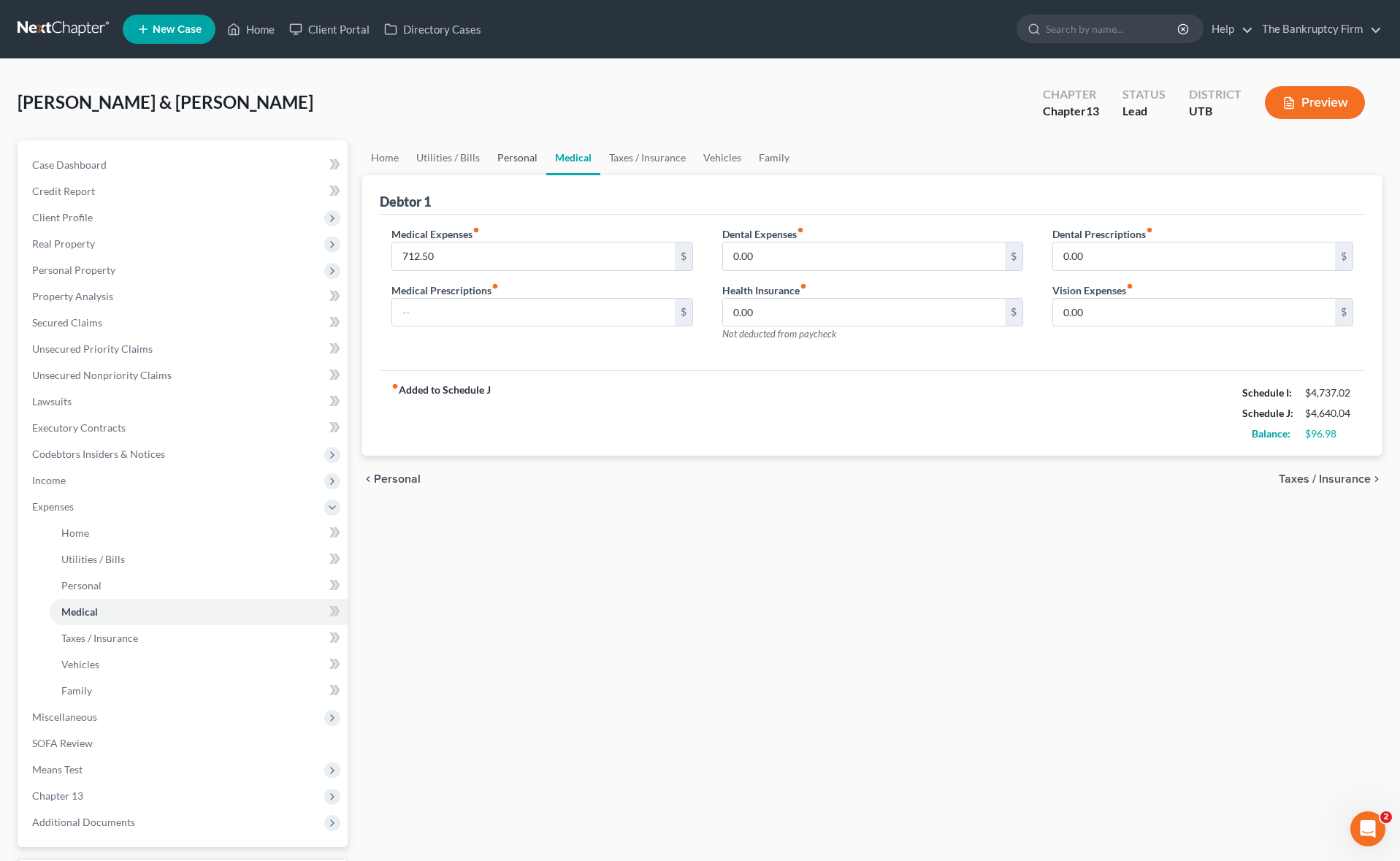
click at [510, 157] on link "Personal" at bounding box center [517, 157] width 58 height 35
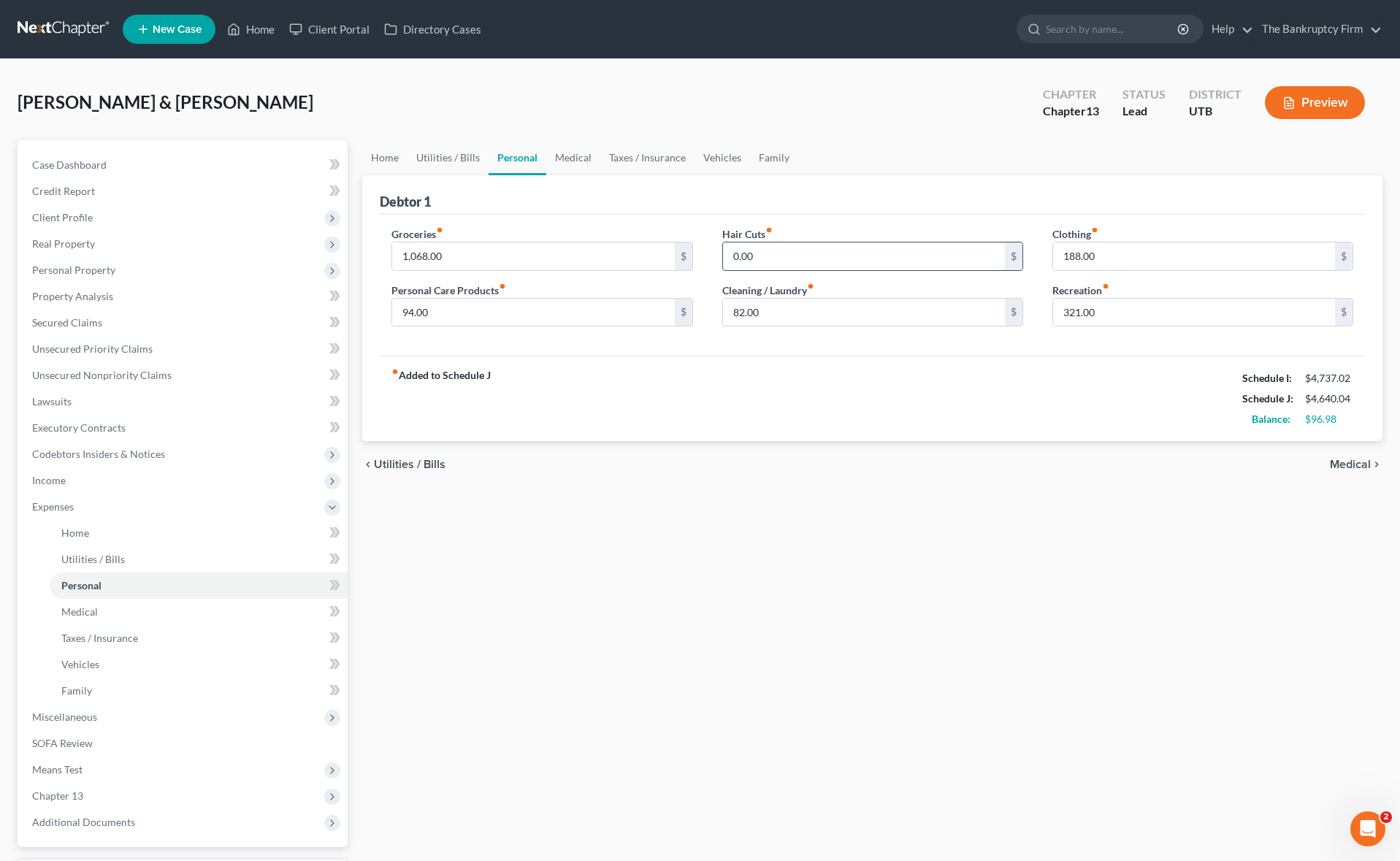
click at [775, 256] on input "0.00" at bounding box center [863, 256] width 282 height 27
drag, startPoint x: 696, startPoint y: 249, endPoint x: 672, endPoint y: 244, distance: 24.5
click at [672, 244] on div "Groceries fiber_manual_record 1,068.00 $ Personal Care Products fiber_manual_re…" at bounding box center [872, 282] width 991 height 112
click at [646, 160] on link "Taxes / Insurance" at bounding box center [647, 157] width 94 height 35
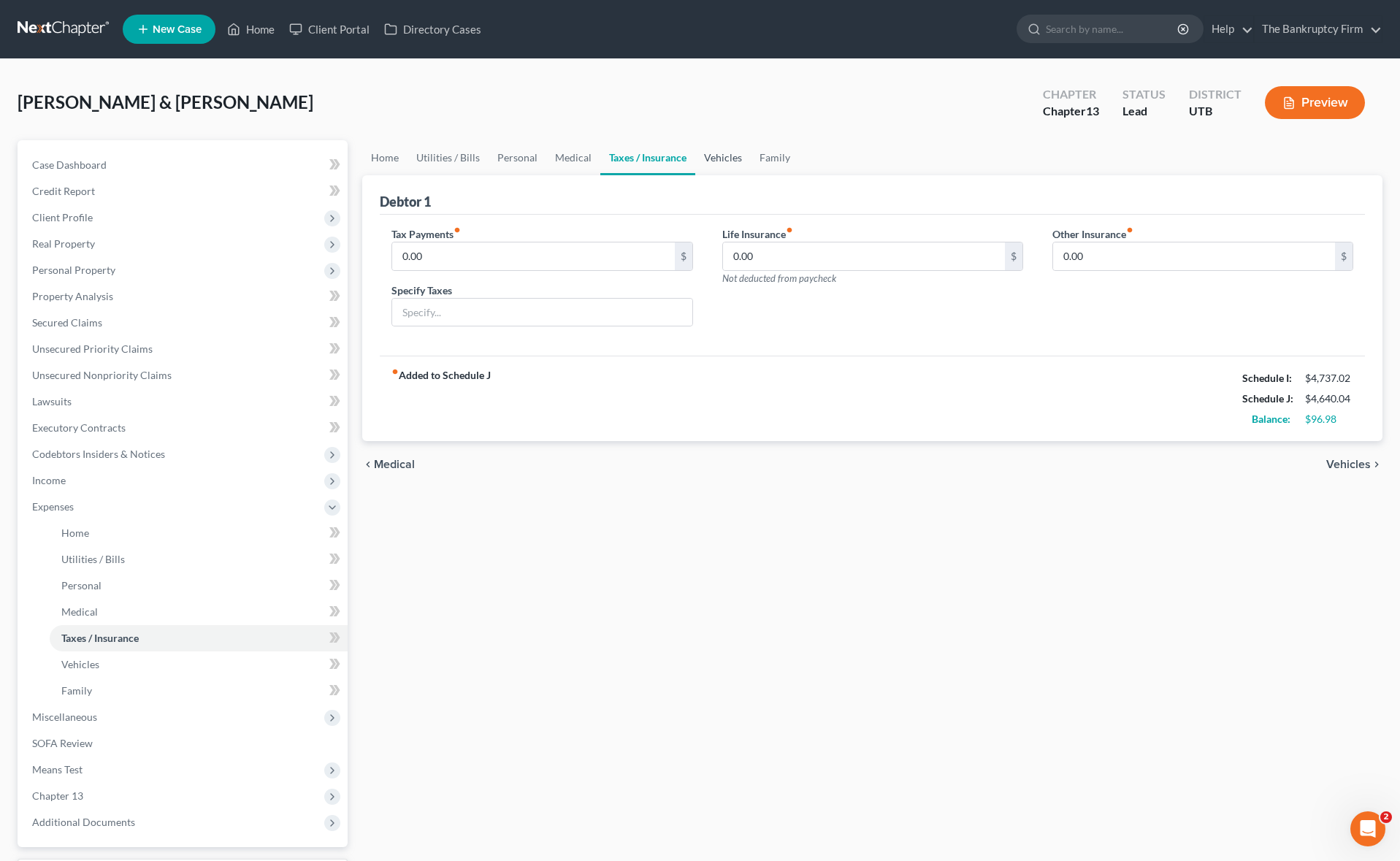
click at [728, 163] on link "Vehicles" at bounding box center [722, 157] width 56 height 35
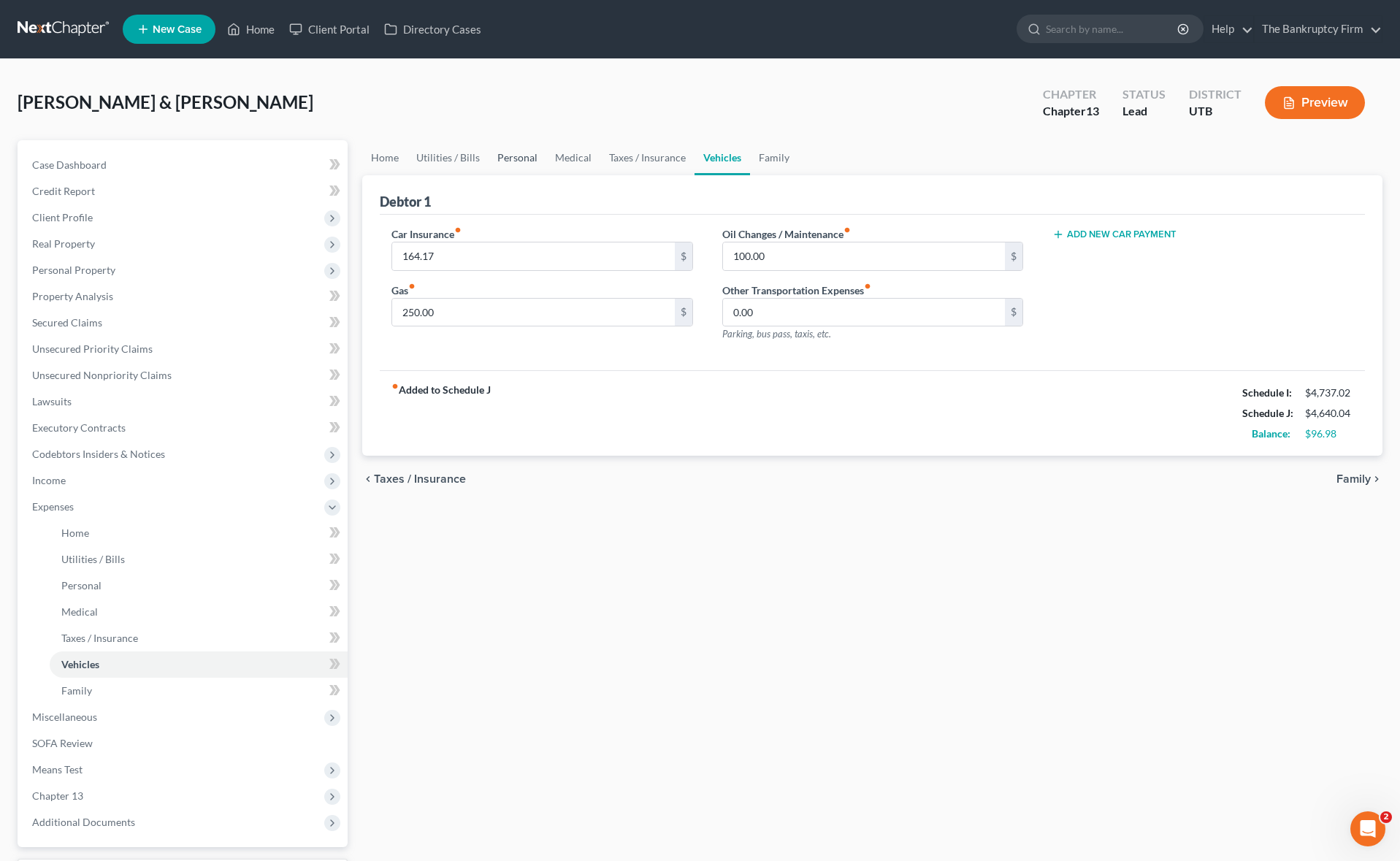
click at [519, 160] on link "Personal" at bounding box center [517, 157] width 58 height 35
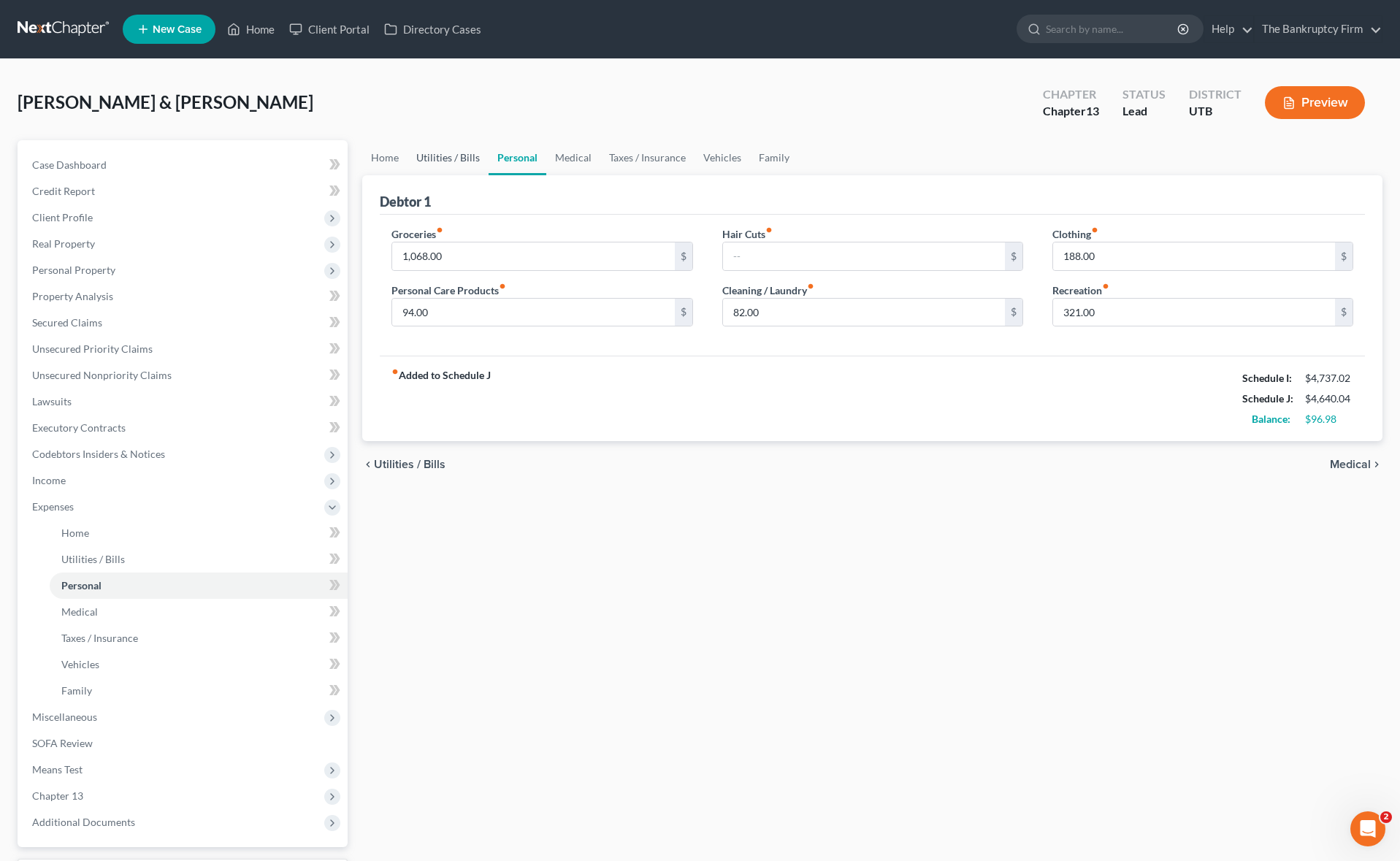
click at [451, 157] on link "Utilities / Bills" at bounding box center [447, 157] width 81 height 35
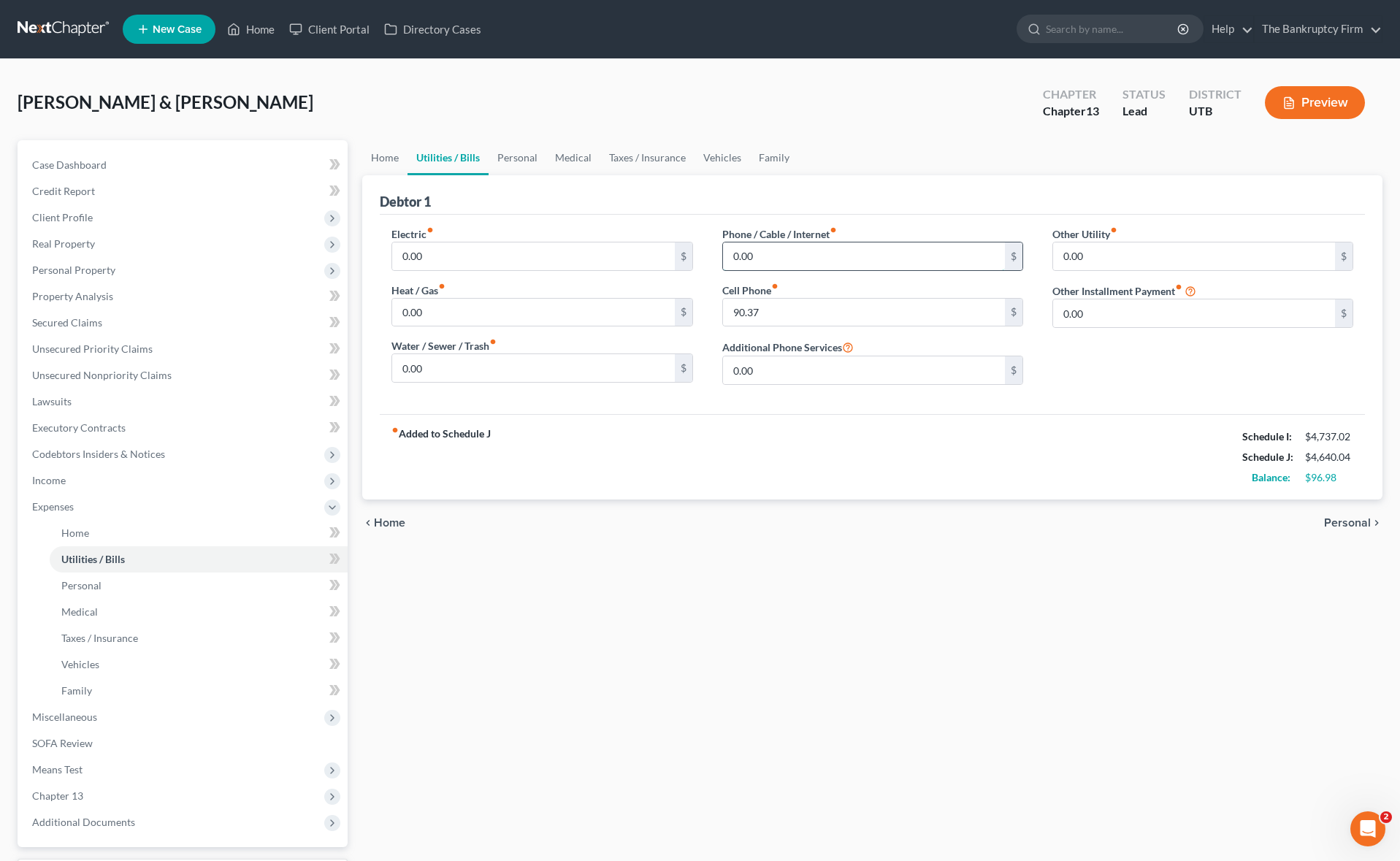
click at [780, 256] on input "0.00" at bounding box center [863, 256] width 282 height 27
click at [389, 154] on link "Home" at bounding box center [384, 157] width 45 height 35
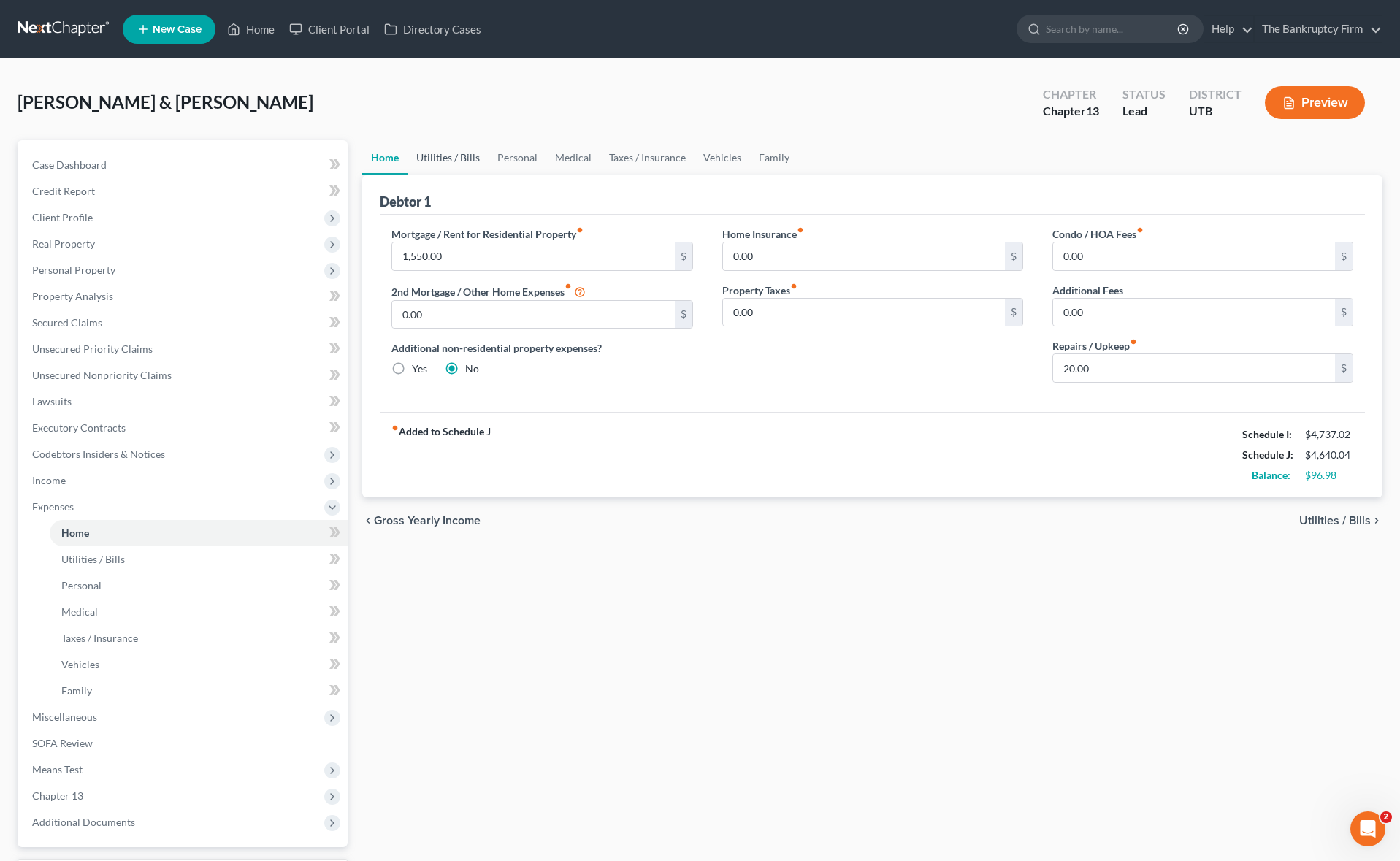
click at [463, 156] on link "Utilities / Bills" at bounding box center [447, 157] width 81 height 35
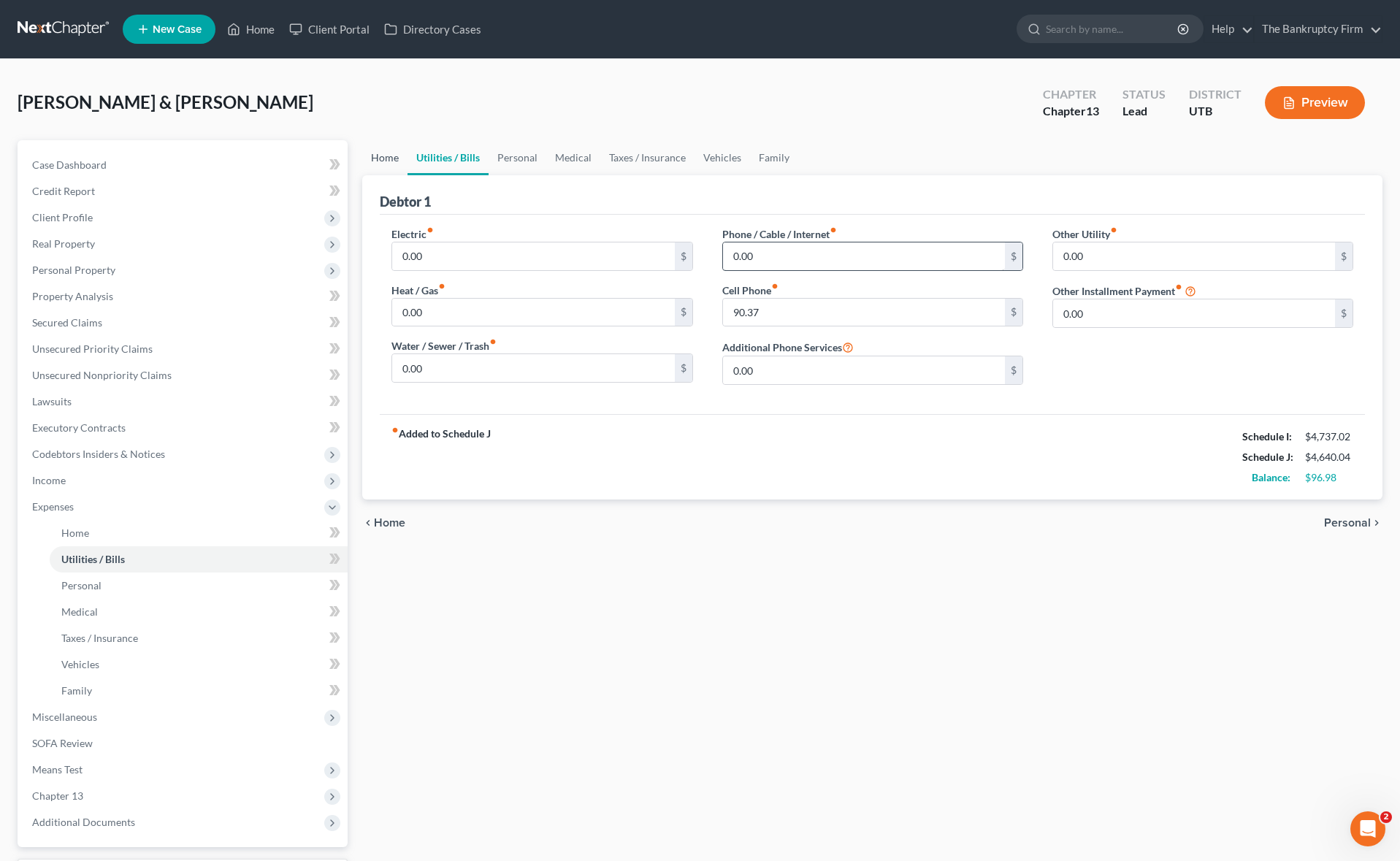
drag, startPoint x: 392, startPoint y: 155, endPoint x: 953, endPoint y: 249, distance: 568.8
click at [392, 155] on link "Home" at bounding box center [384, 157] width 45 height 35
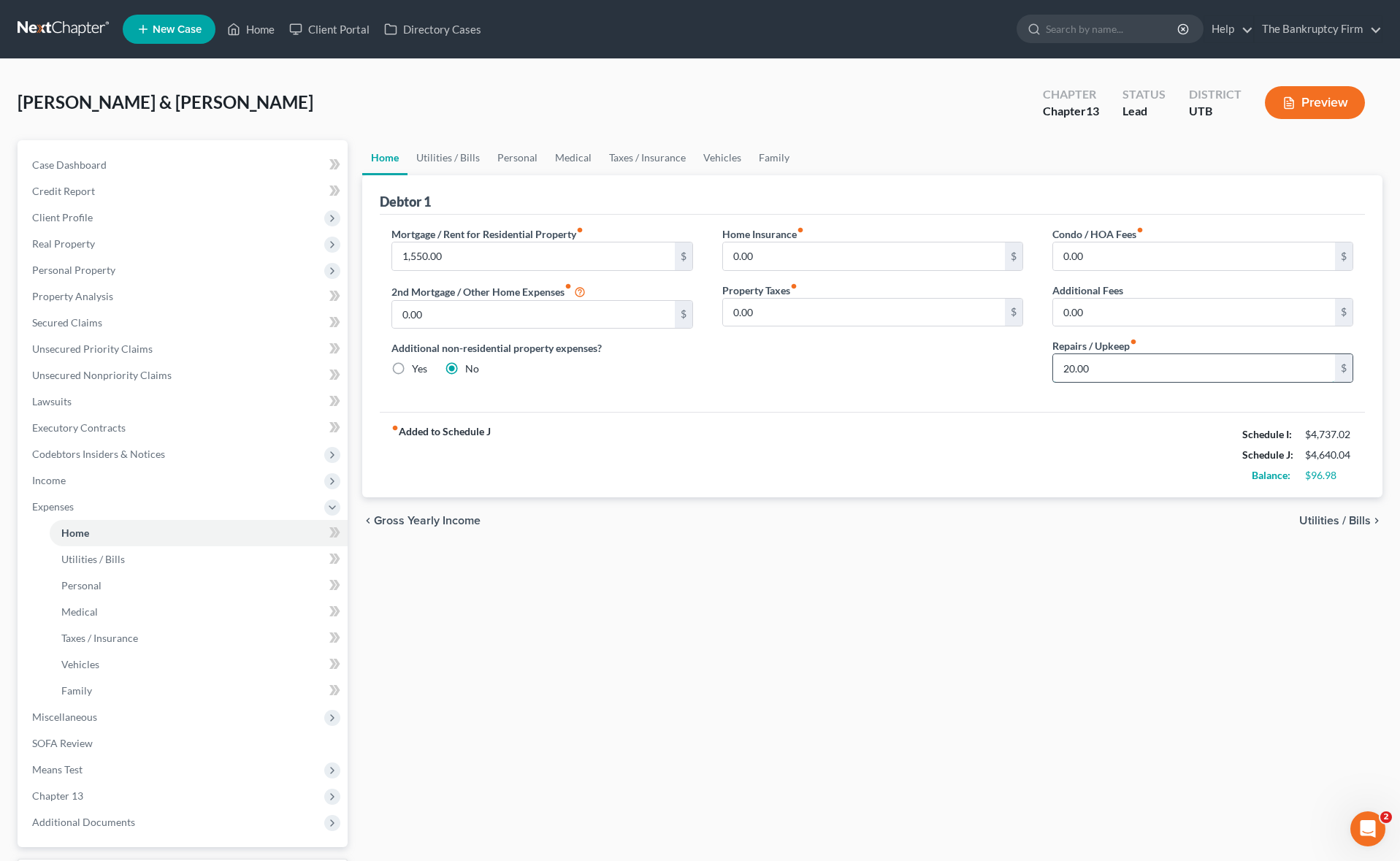
click at [1130, 369] on input "20.00" at bounding box center [1193, 368] width 282 height 27
click at [106, 568] on link "Utilities / Bills" at bounding box center [198, 559] width 298 height 26
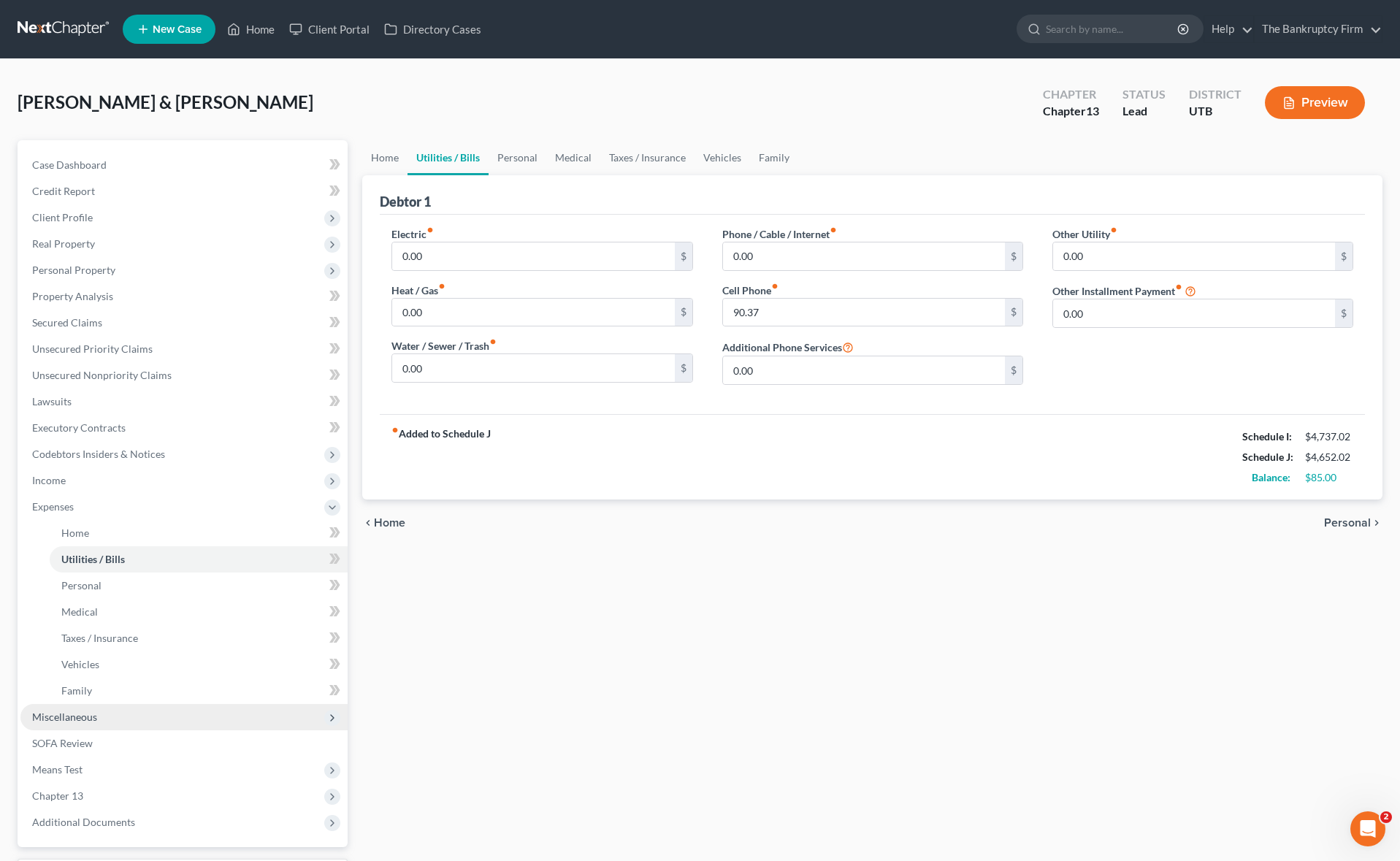
click at [92, 720] on span "Miscellaneous" at bounding box center [64, 716] width 65 height 13
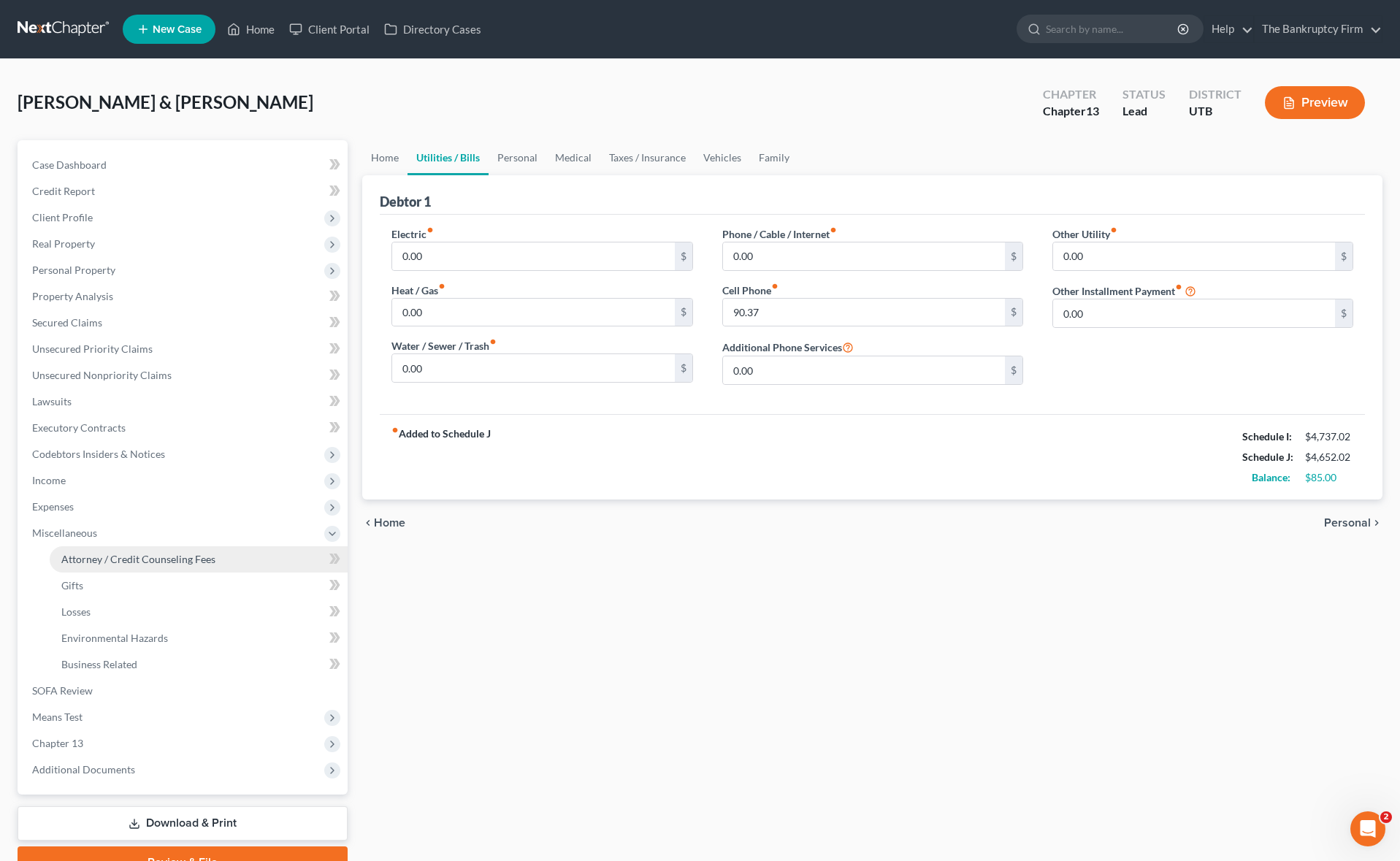
click at [98, 559] on span "Attorney / Credit Counseling Fees" at bounding box center [138, 559] width 154 height 13
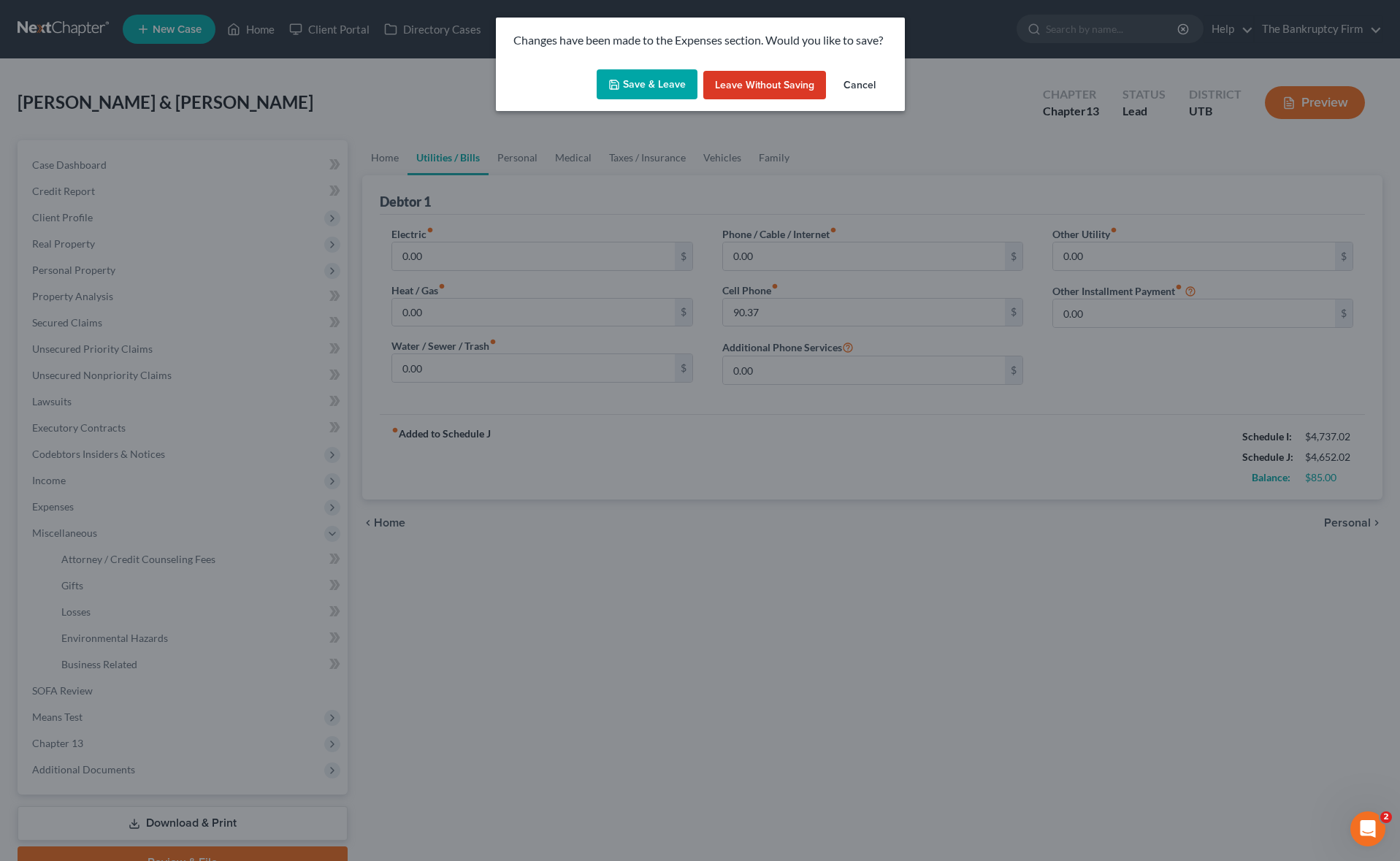
click at [648, 86] on button "Save & Leave" at bounding box center [647, 84] width 101 height 30
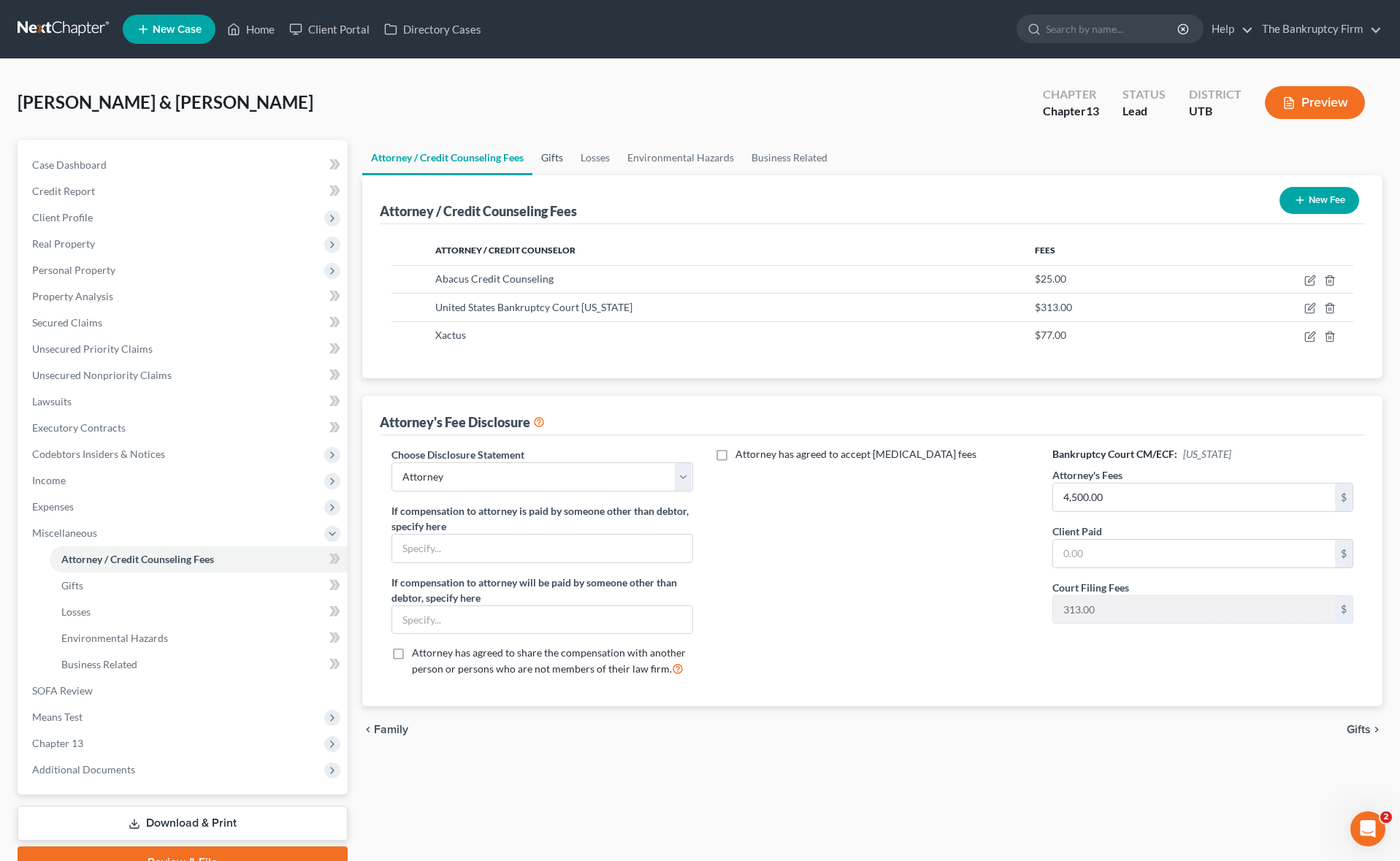
click at [554, 155] on link "Gifts" at bounding box center [551, 157] width 39 height 35
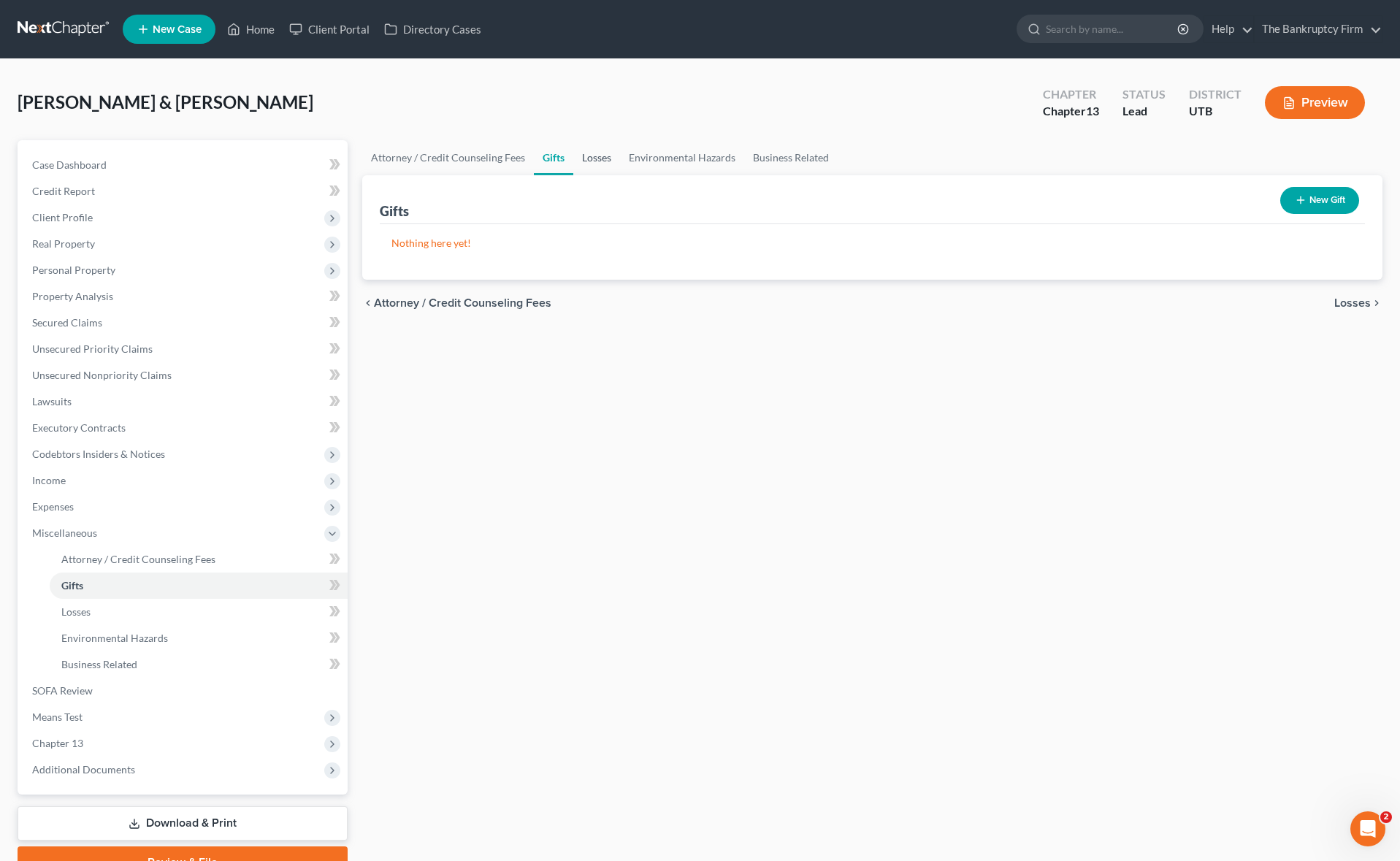
click at [599, 155] on link "Losses" at bounding box center [596, 157] width 47 height 35
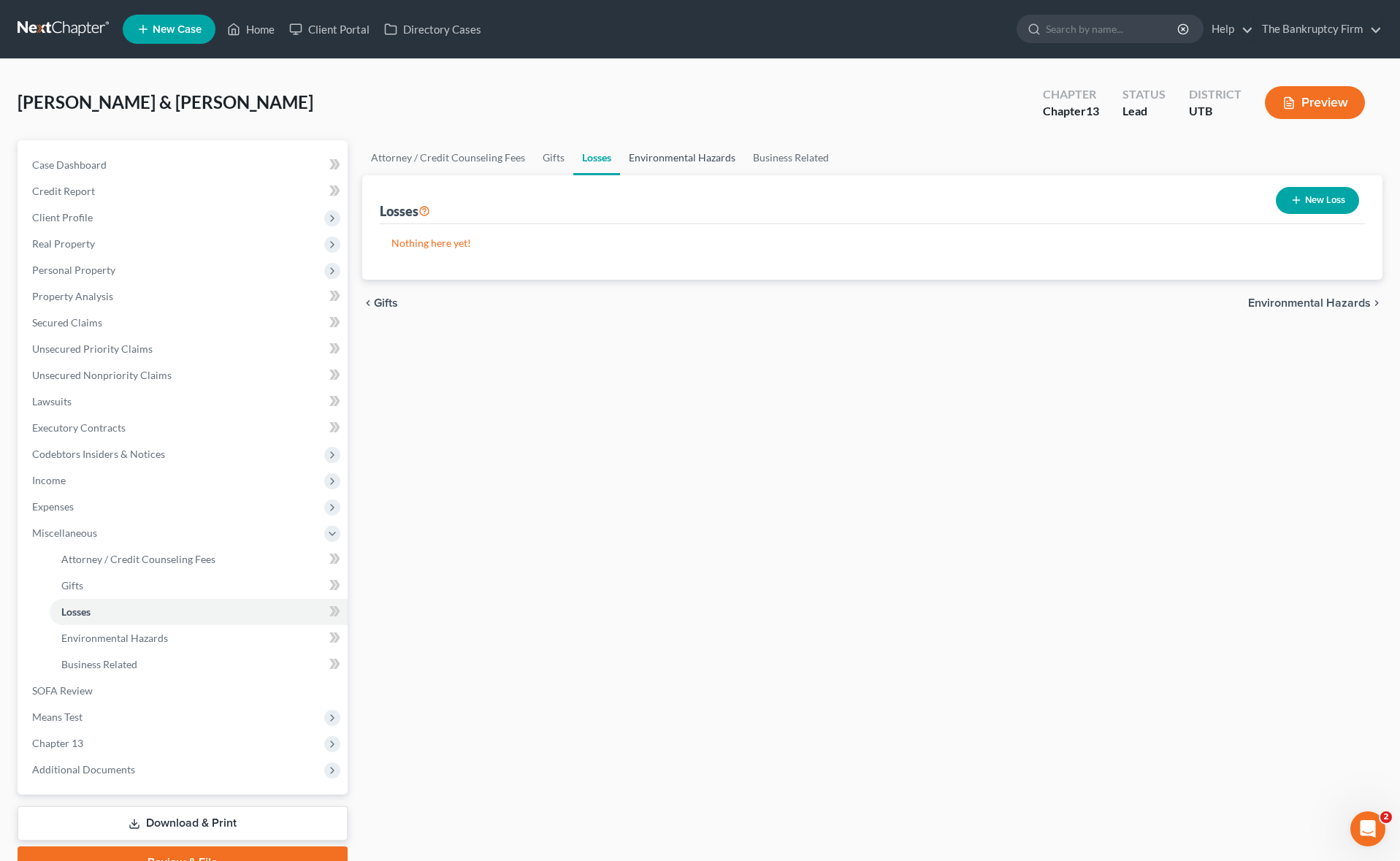
scroll to position [2, 0]
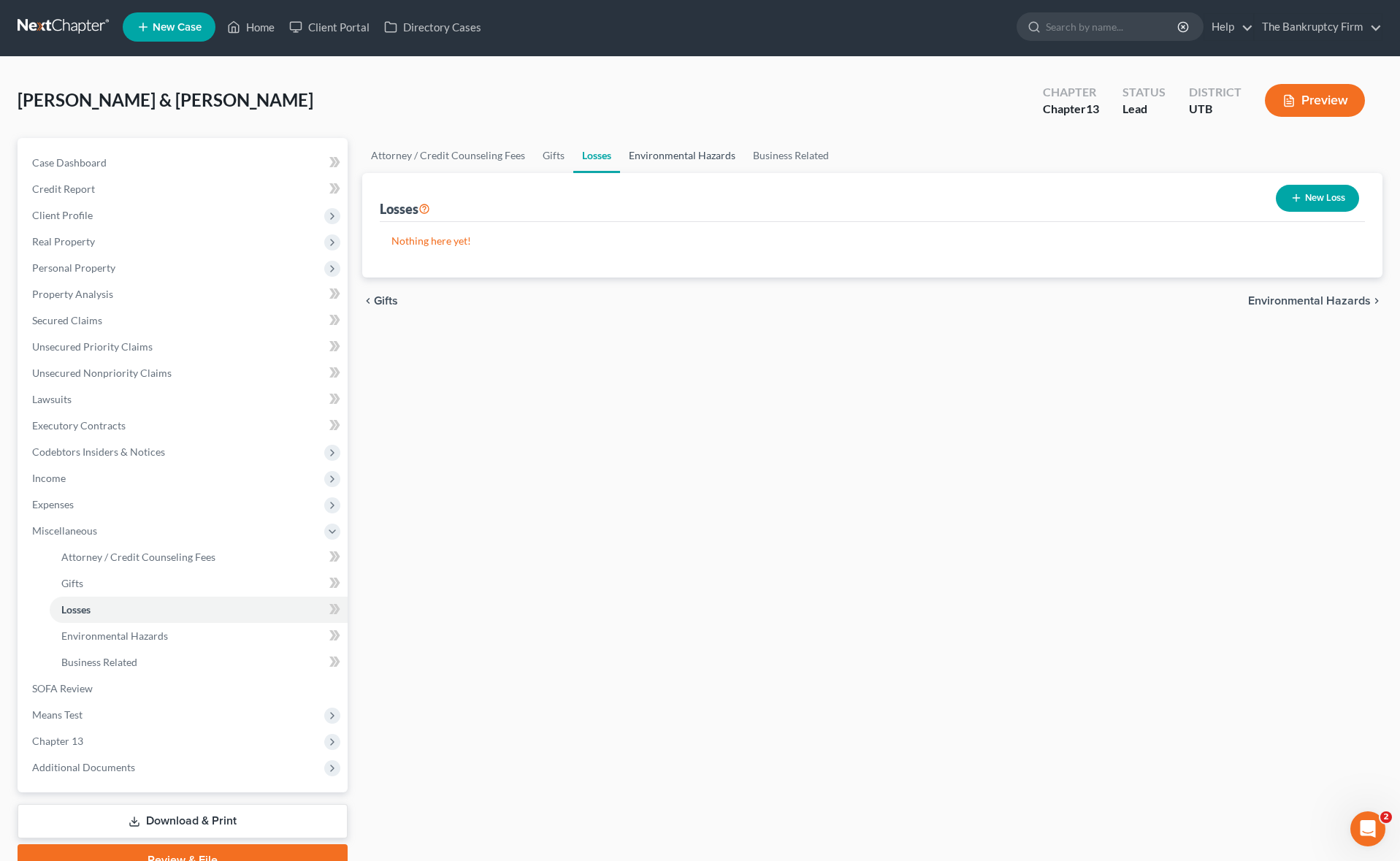
click at [680, 154] on link "Environmental Hazards" at bounding box center [681, 155] width 124 height 35
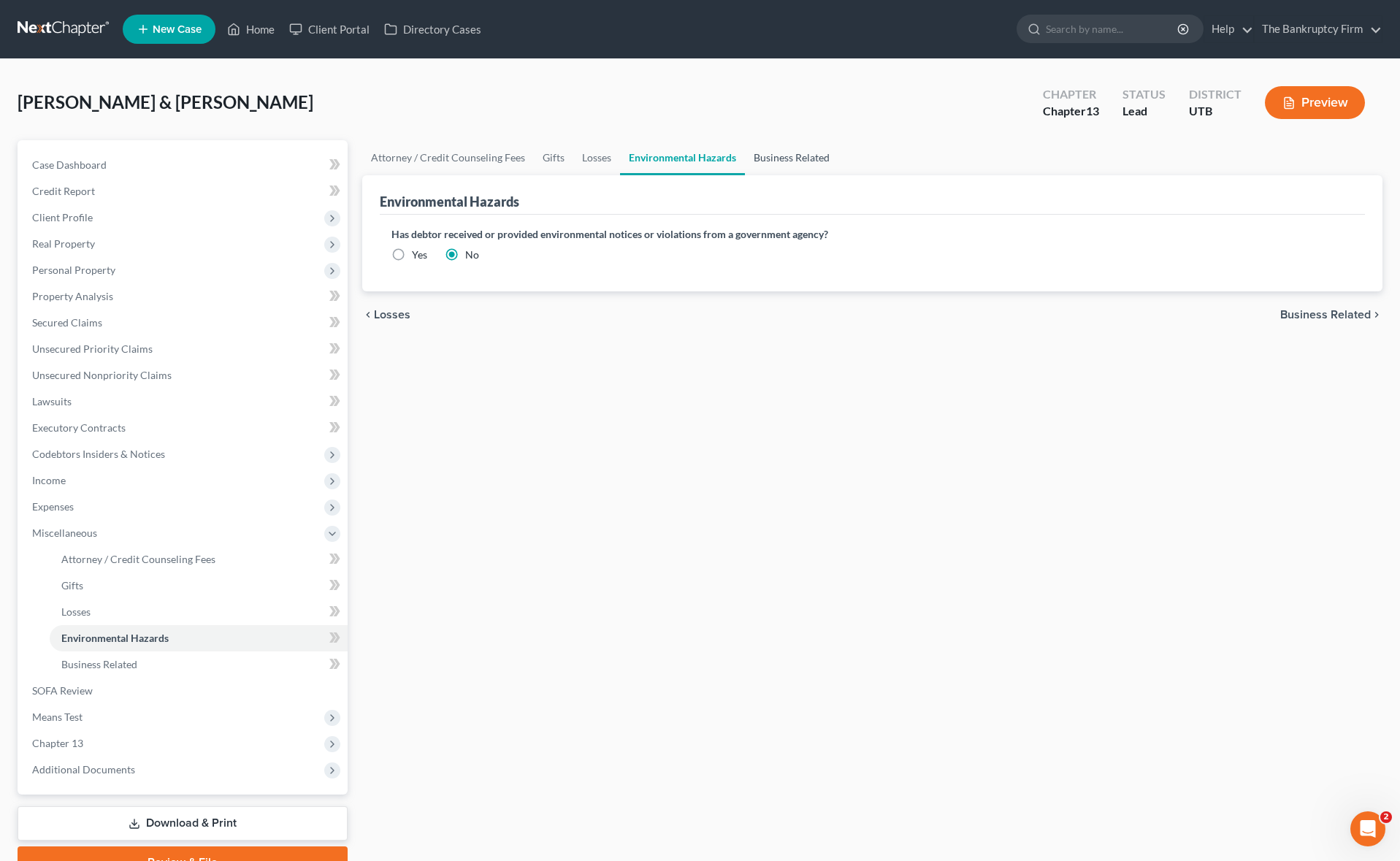
click at [791, 156] on link "Business Related" at bounding box center [791, 157] width 94 height 35
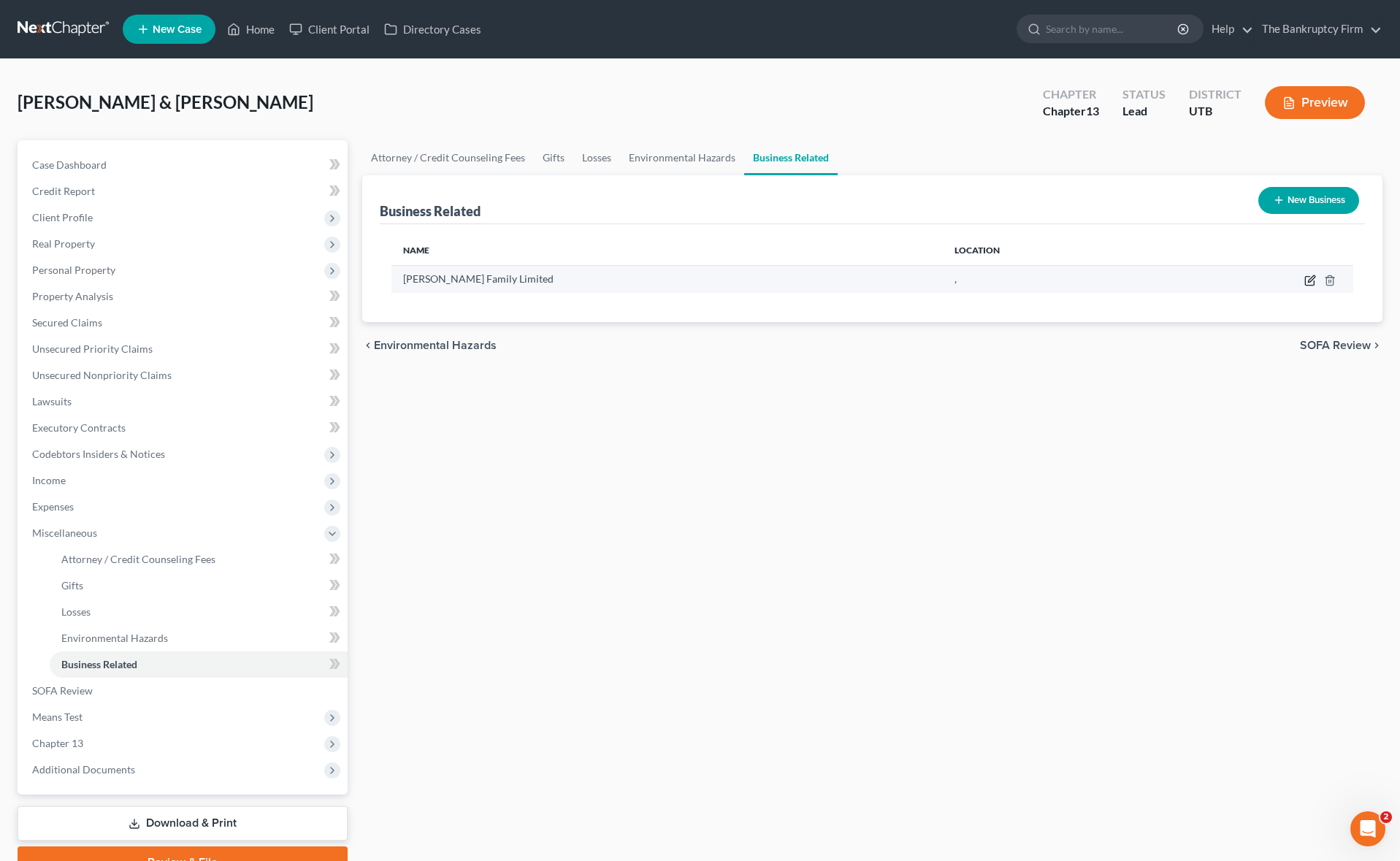
click at [1308, 280] on icon "button" at bounding box center [1311, 278] width 7 height 7
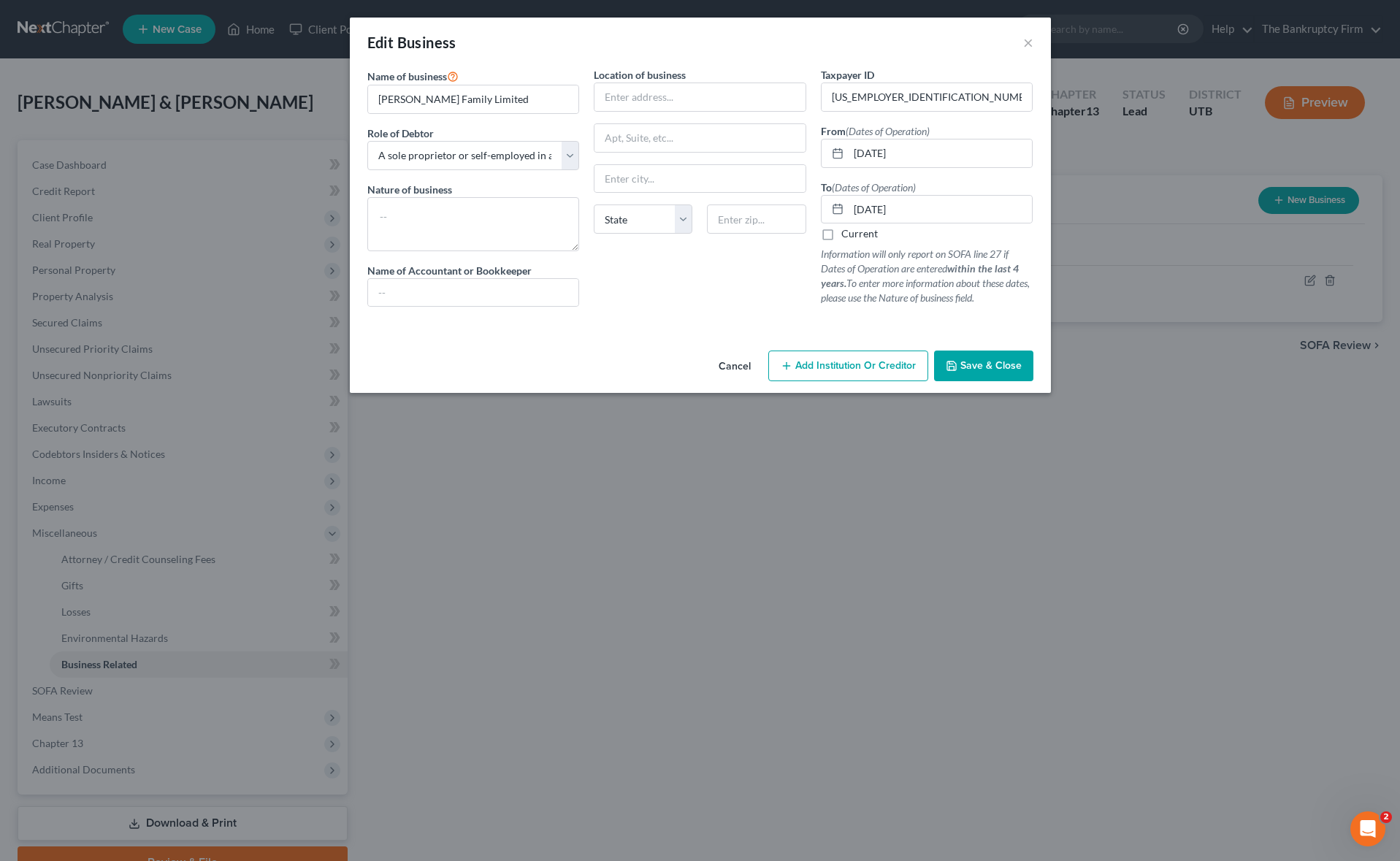
click at [985, 367] on span "Save & Close" at bounding box center [991, 365] width 62 height 13
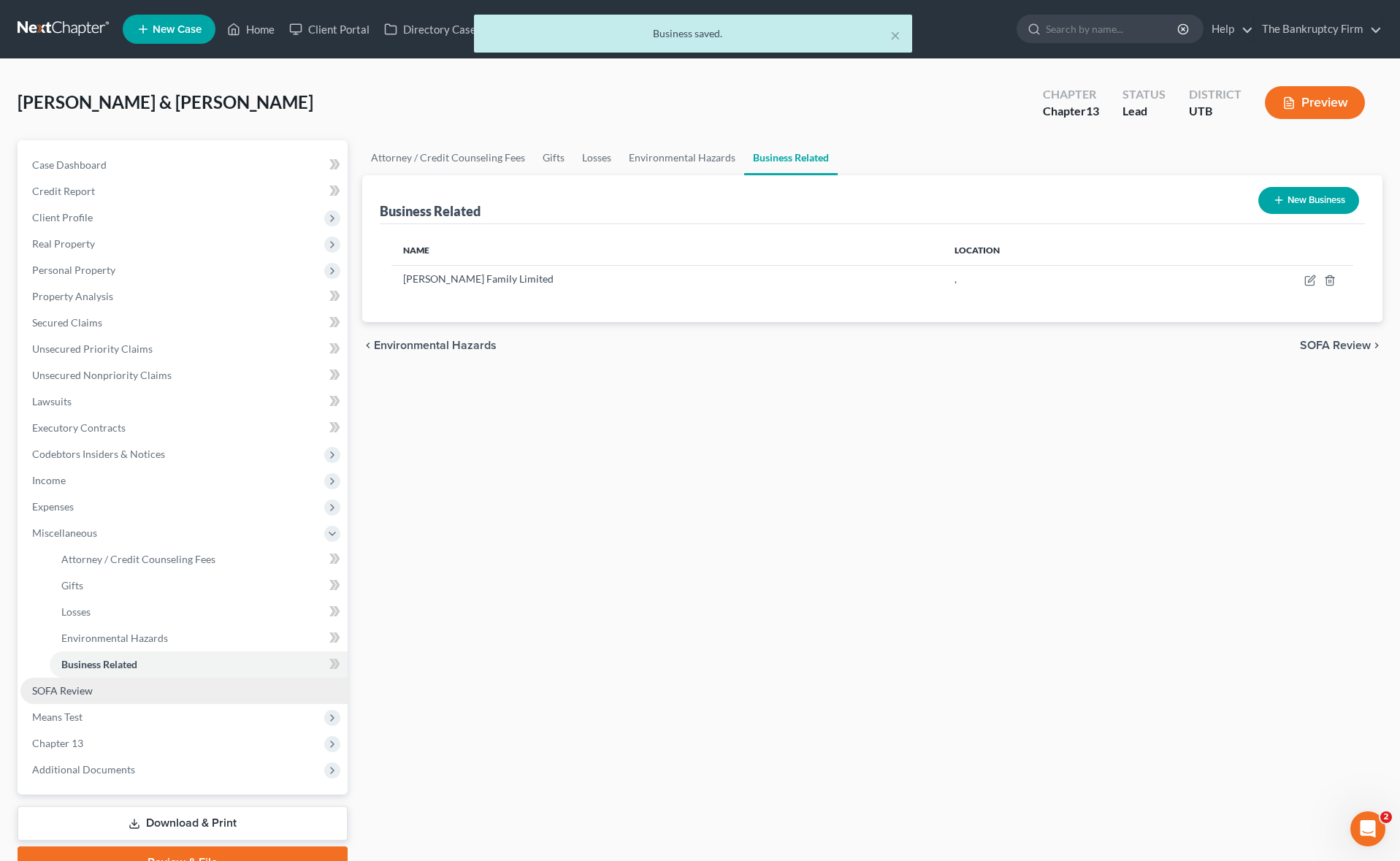
click at [88, 686] on span "SOFA Review" at bounding box center [62, 690] width 61 height 13
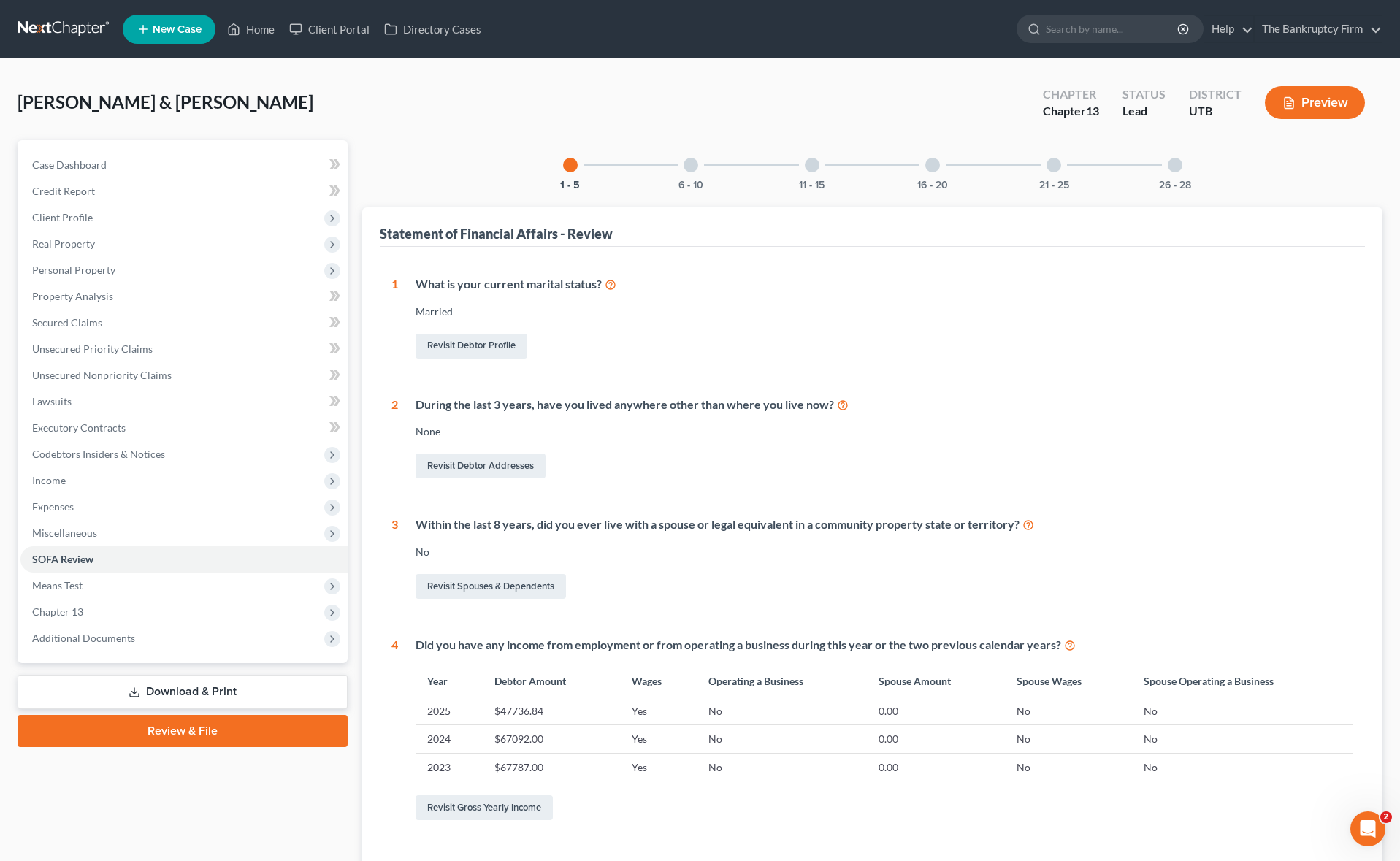
click at [684, 168] on div at bounding box center [691, 165] width 15 height 15
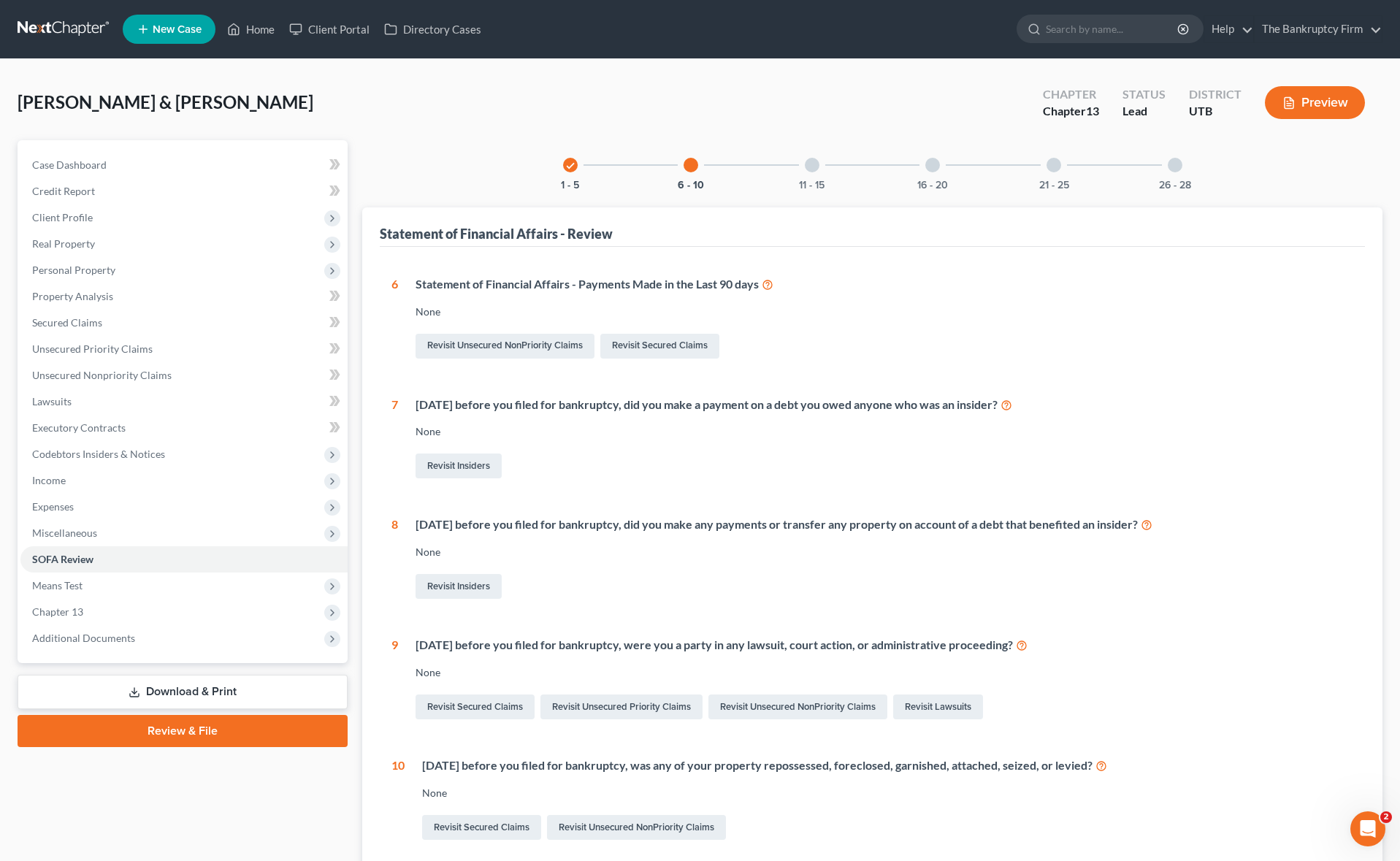
click at [814, 164] on div at bounding box center [812, 165] width 15 height 15
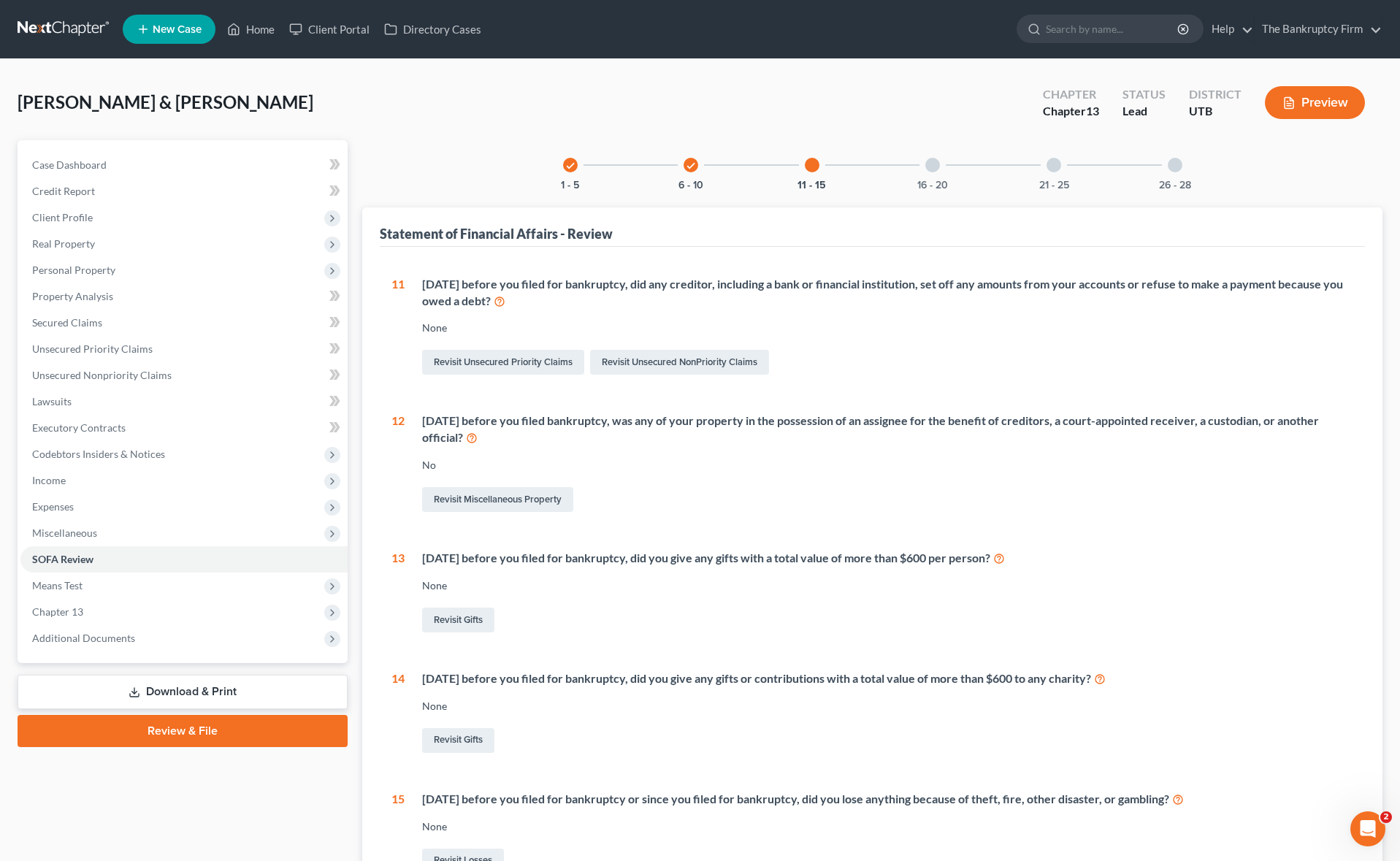
click at [928, 166] on div at bounding box center [933, 165] width 15 height 15
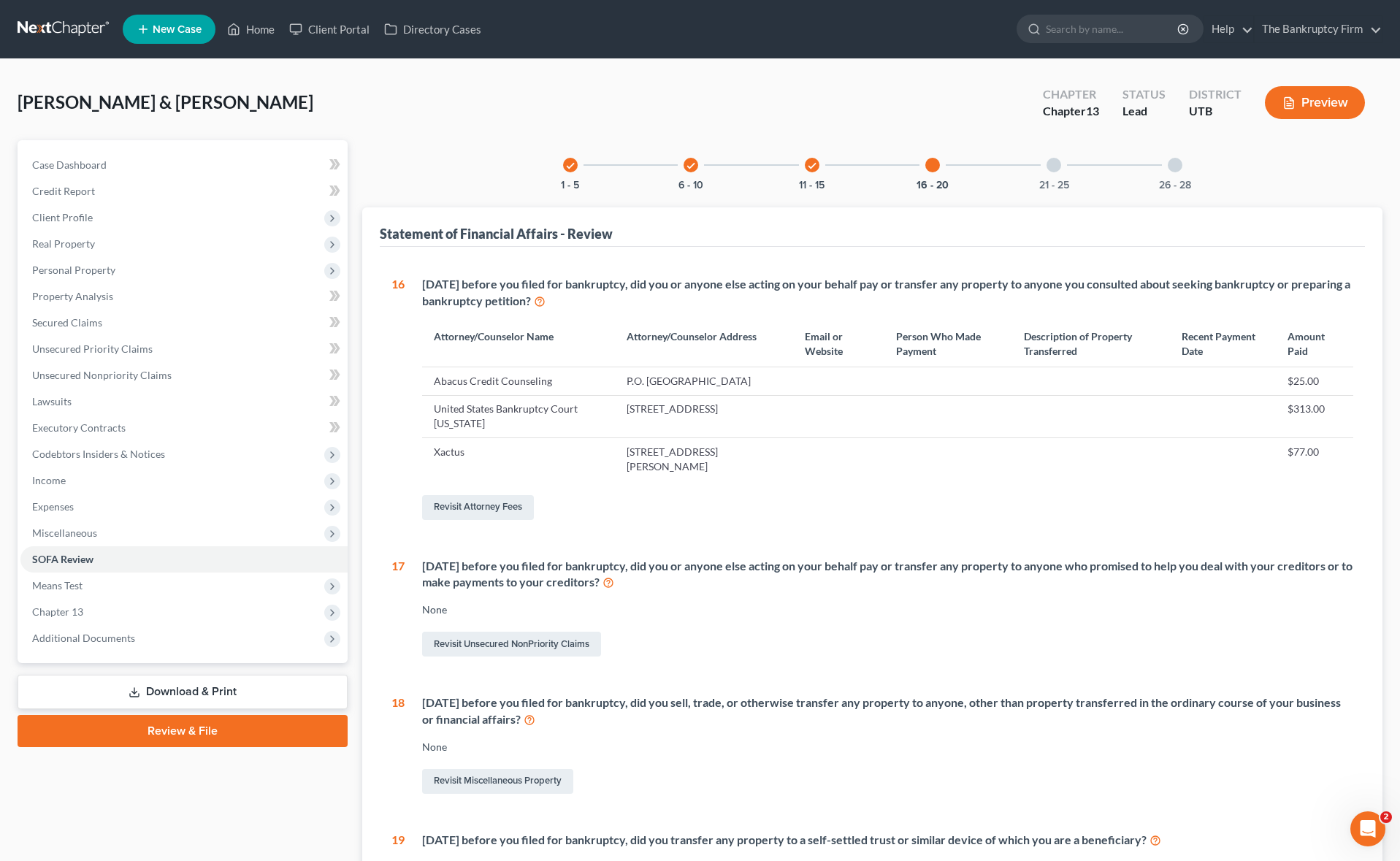
click at [1055, 162] on div at bounding box center [1054, 165] width 15 height 15
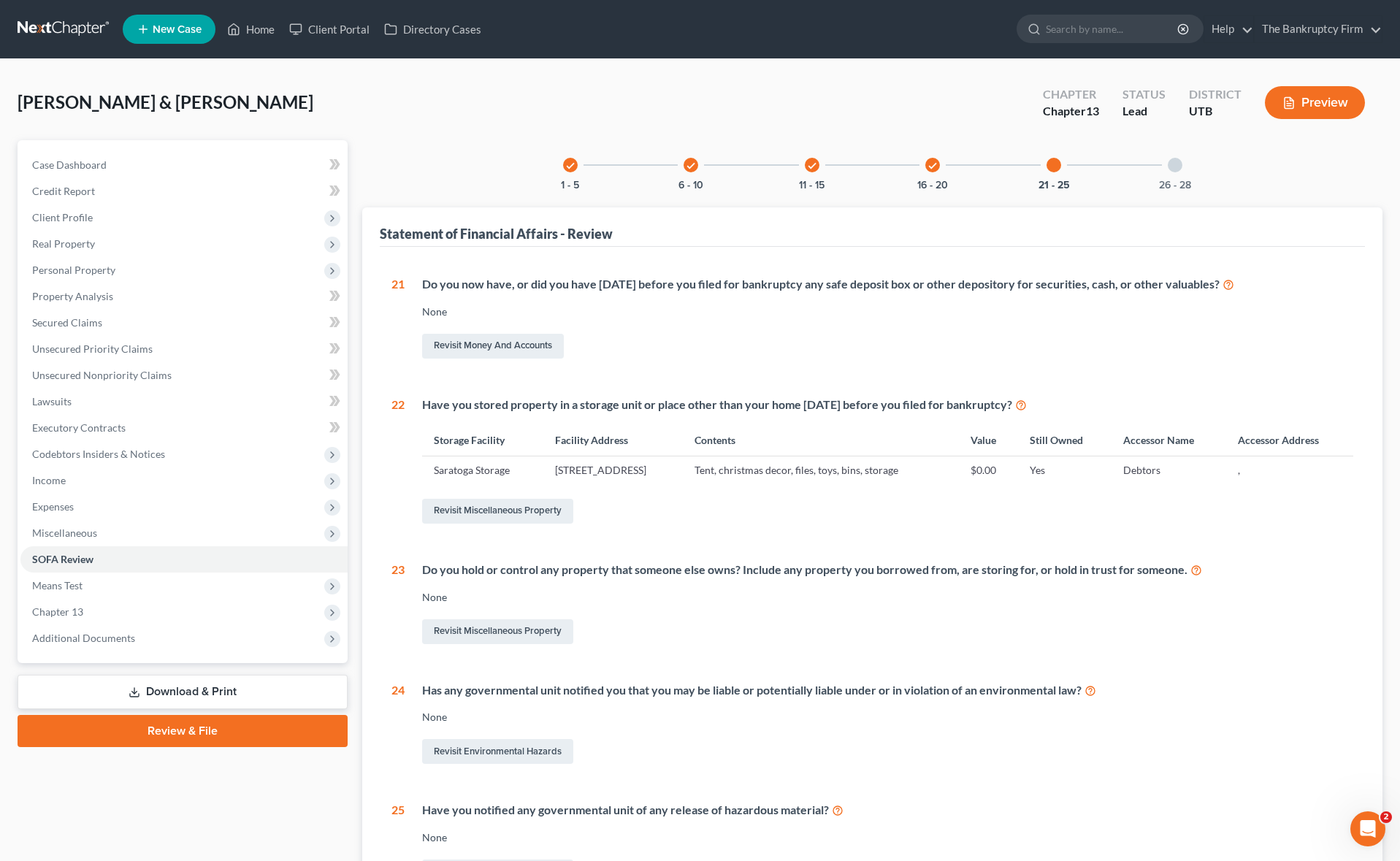
click at [1177, 164] on div at bounding box center [1175, 165] width 15 height 15
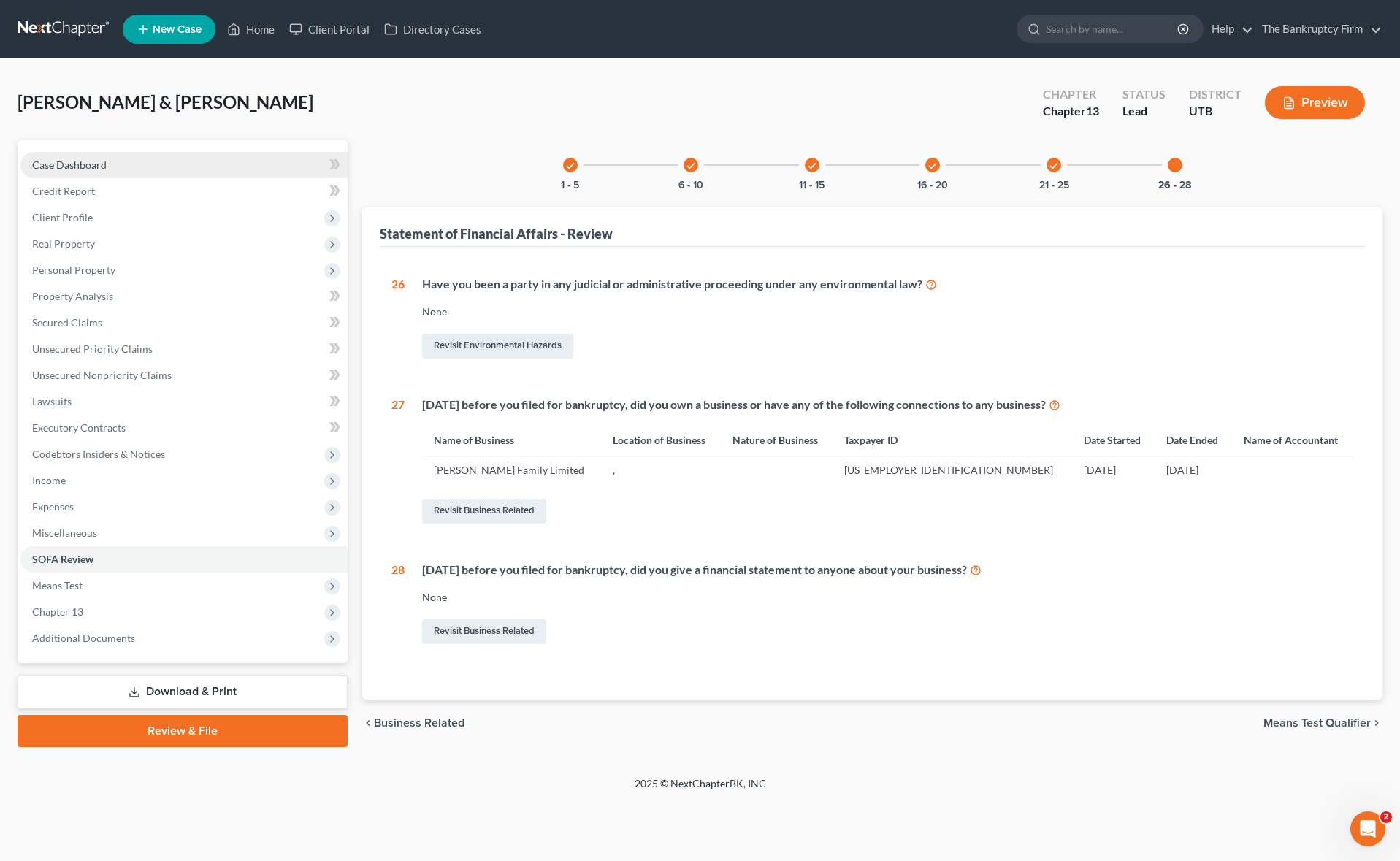
click at [129, 169] on link "Case Dashboard" at bounding box center [184, 164] width 327 height 26
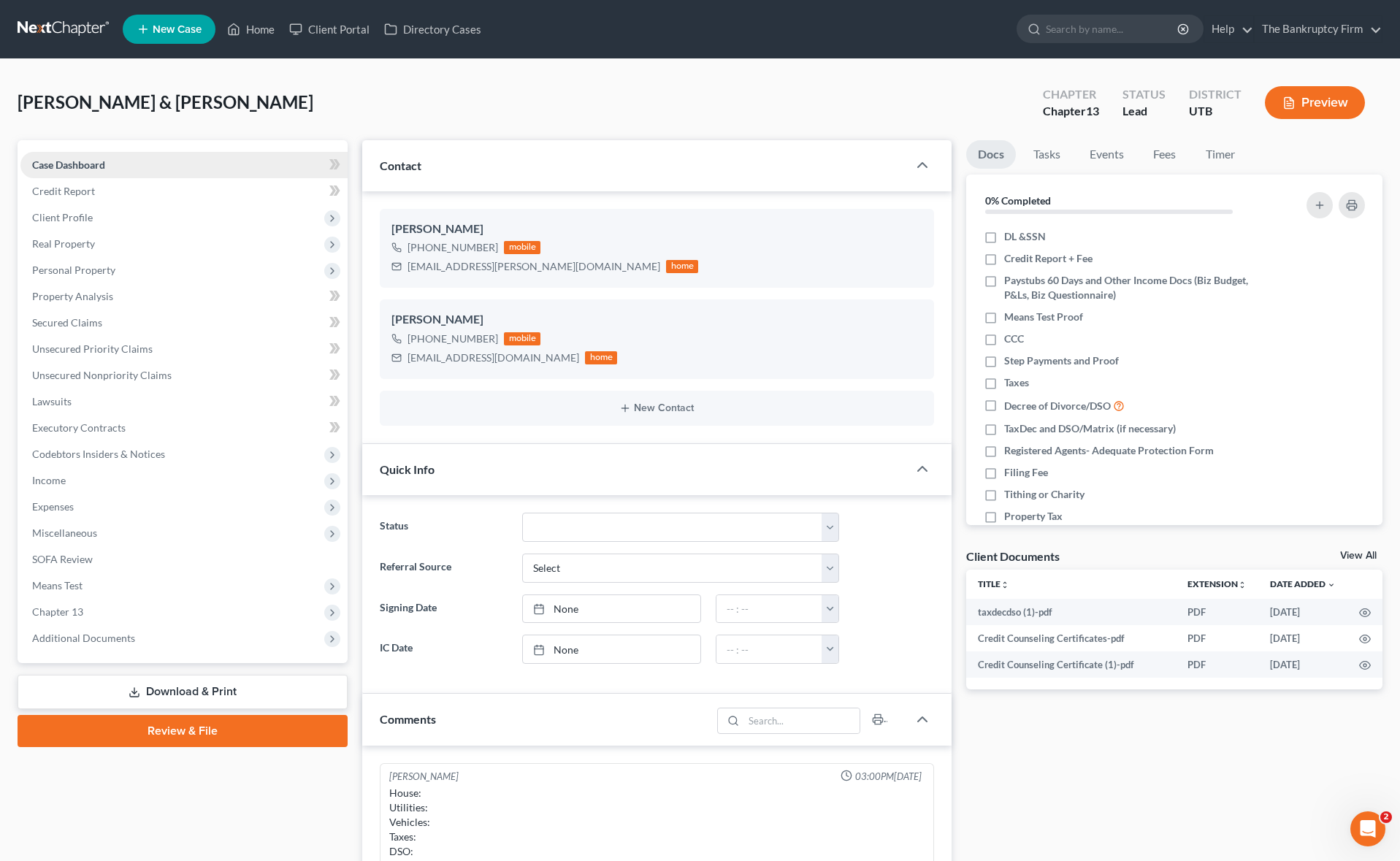
scroll to position [114, 0]
click at [108, 216] on span "Client Profile" at bounding box center [184, 217] width 327 height 26
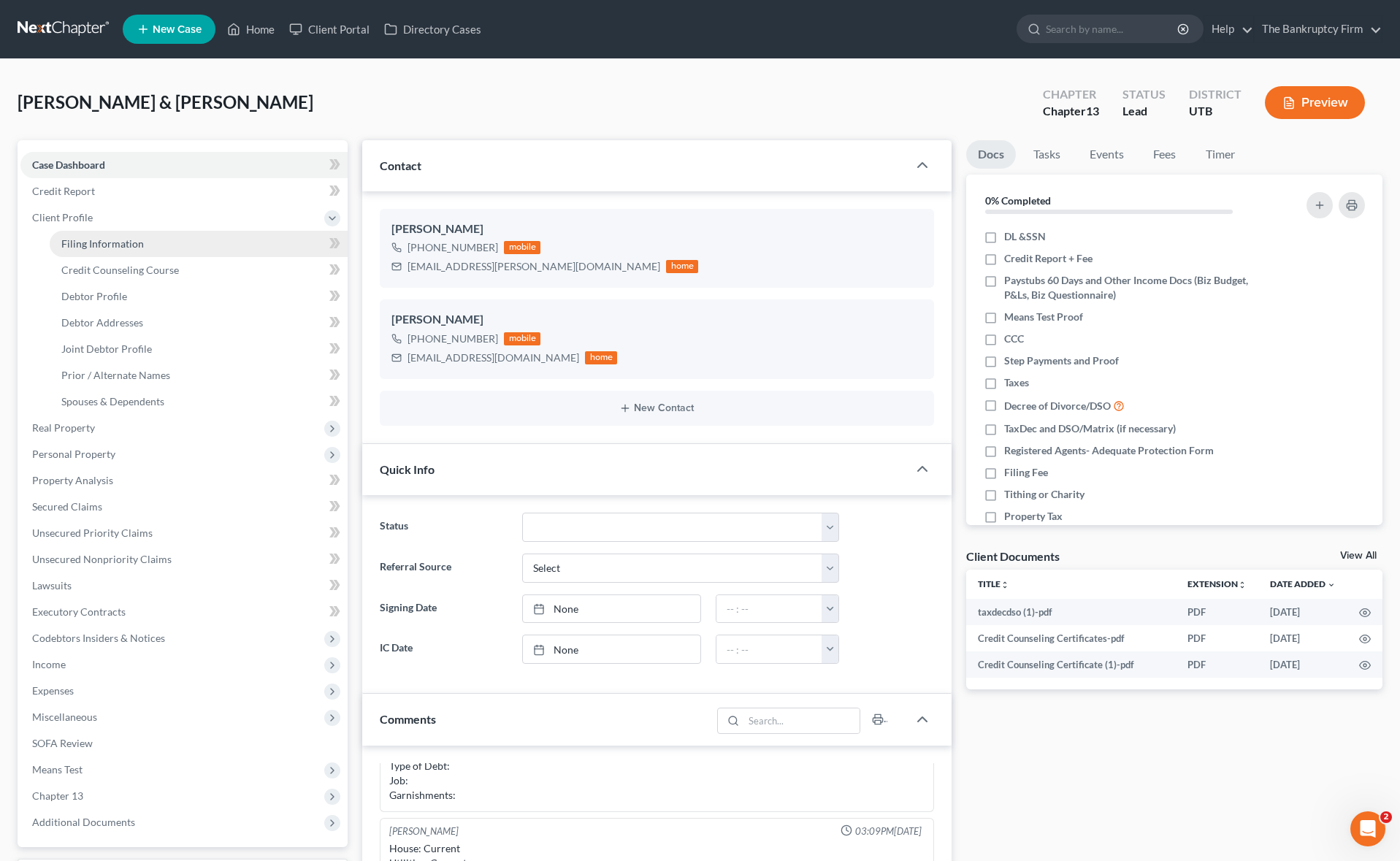
click at [128, 243] on span "Filing Information" at bounding box center [103, 243] width 82 height 13
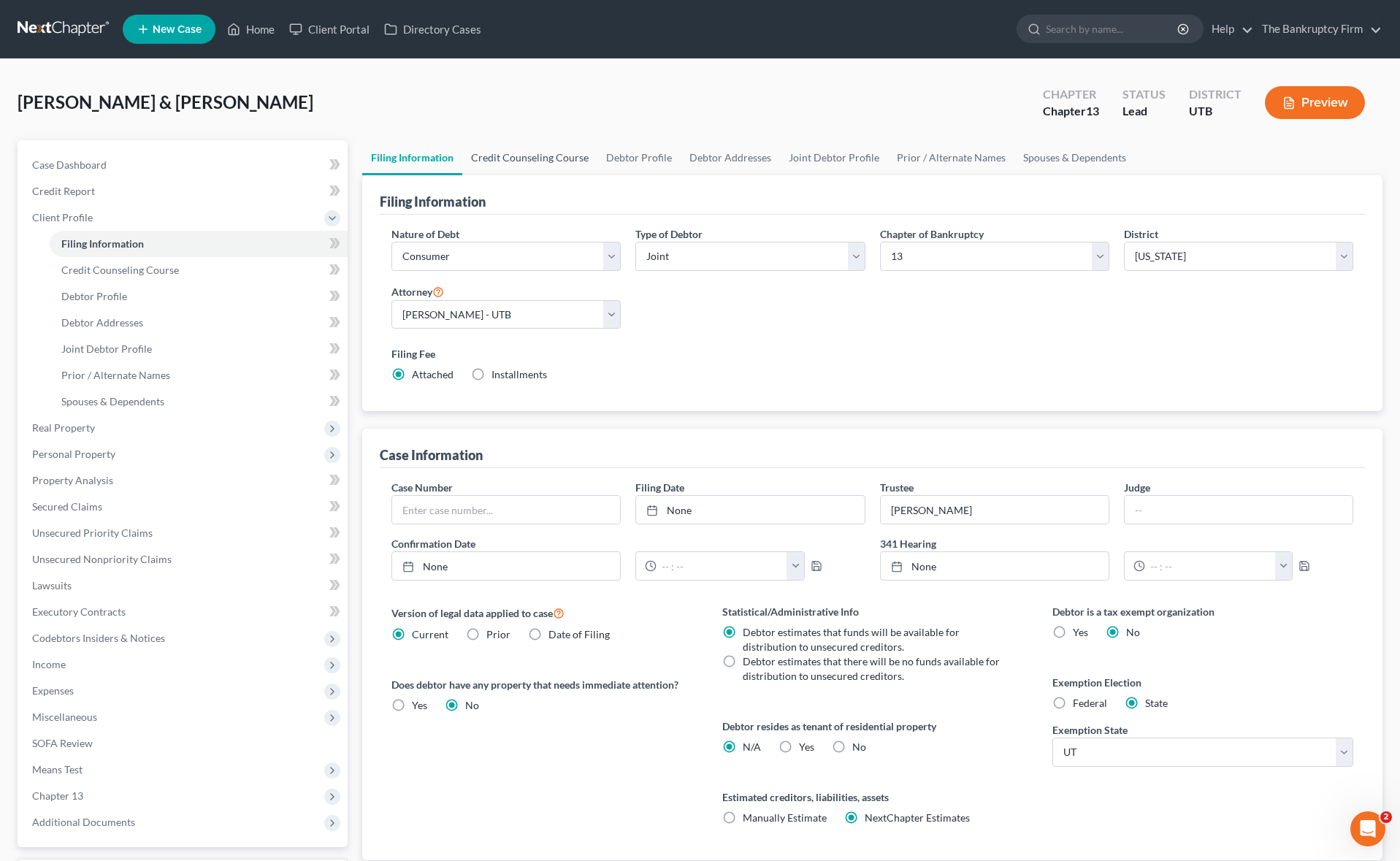
click at [537, 154] on link "Credit Counseling Course" at bounding box center [530, 157] width 135 height 35
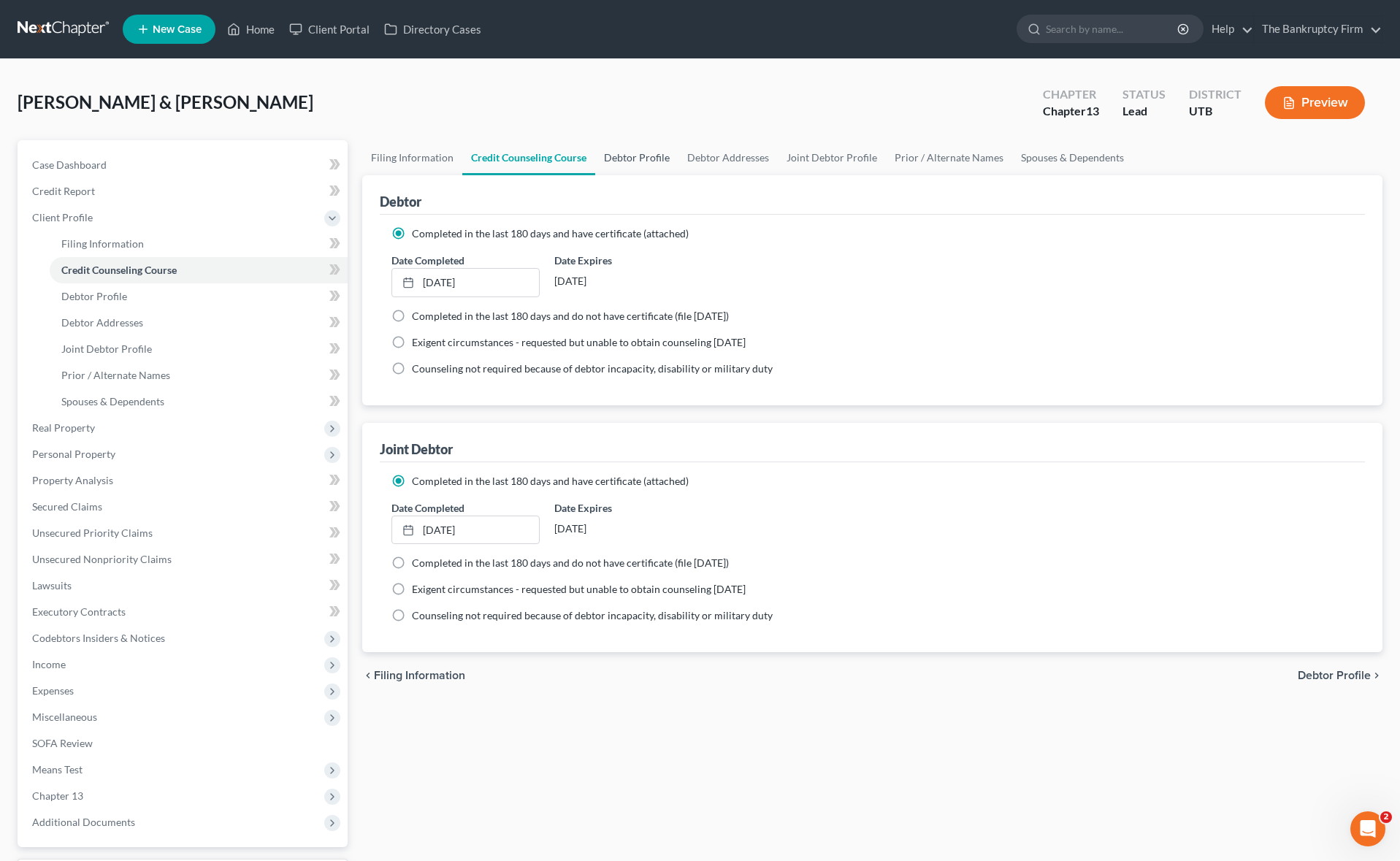
click at [636, 157] on link "Debtor Profile" at bounding box center [637, 157] width 83 height 35
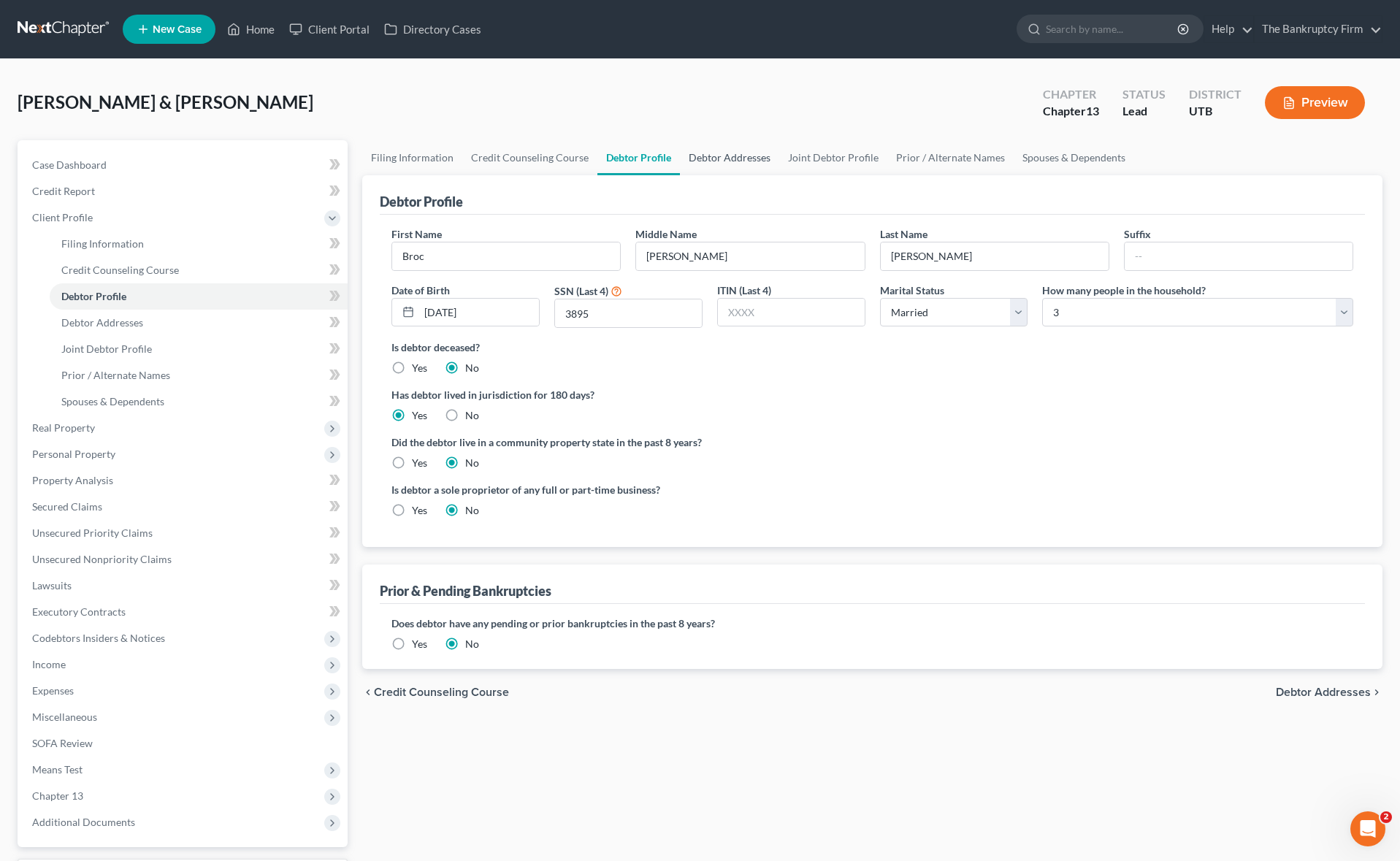
click at [734, 157] on link "Debtor Addresses" at bounding box center [730, 157] width 100 height 35
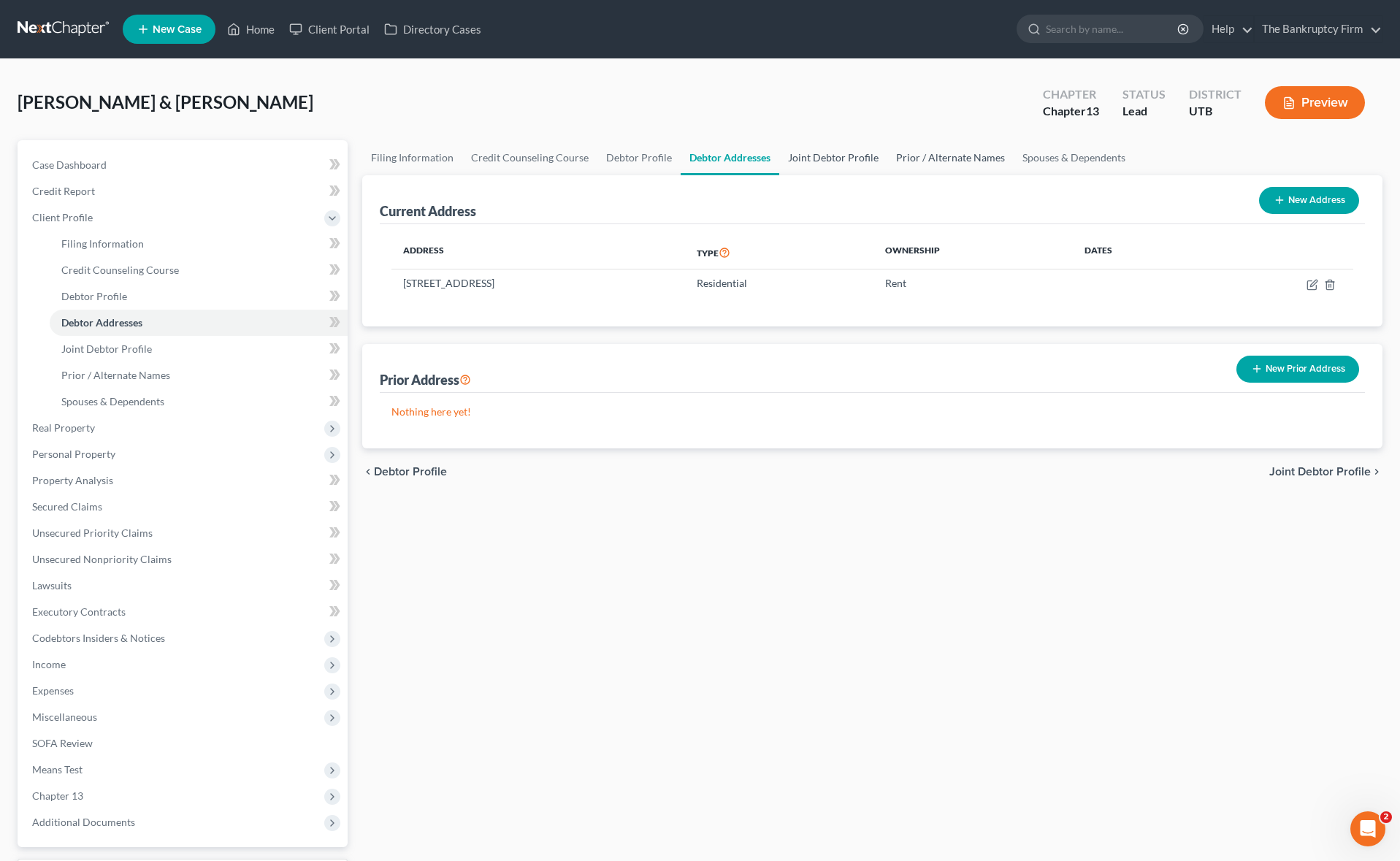
drag, startPoint x: 827, startPoint y: 152, endPoint x: 946, endPoint y: 155, distance: 119.0
click at [827, 152] on link "Joint Debtor Profile" at bounding box center [832, 157] width 108 height 35
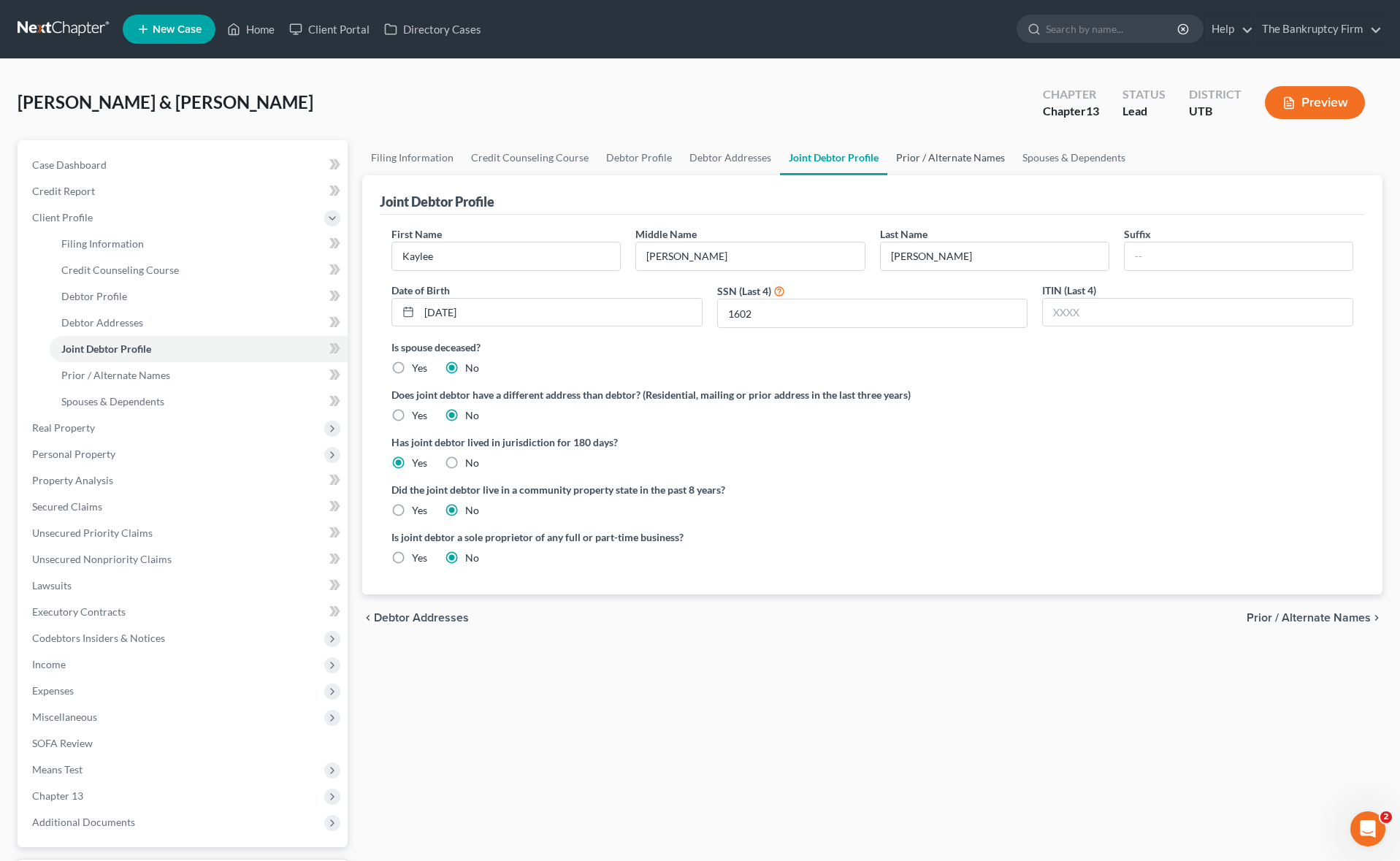
click at [946, 155] on link "Prior / Alternate Names" at bounding box center [950, 157] width 126 height 35
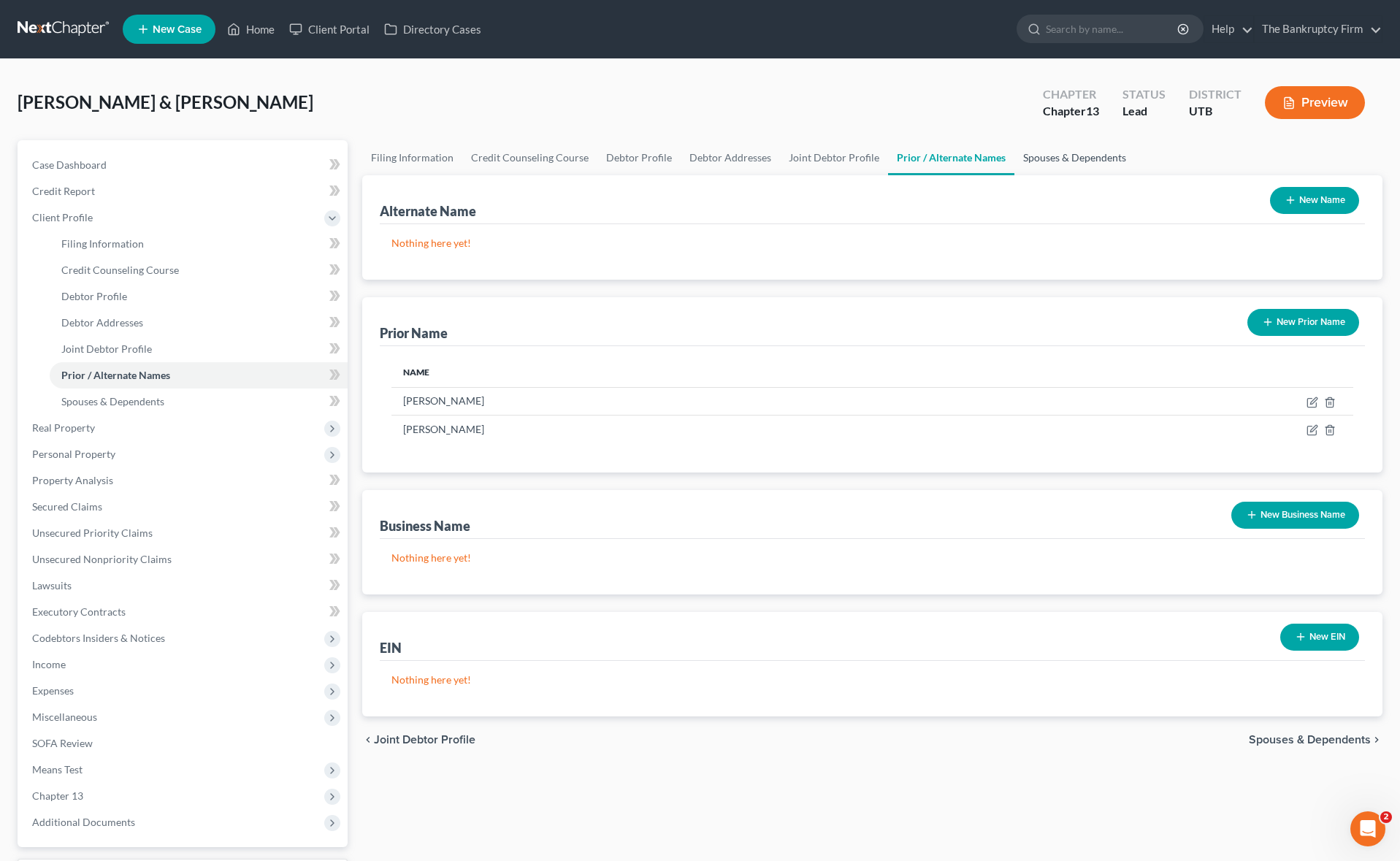
click at [1062, 154] on link "Spouses & Dependents" at bounding box center [1075, 157] width 120 height 35
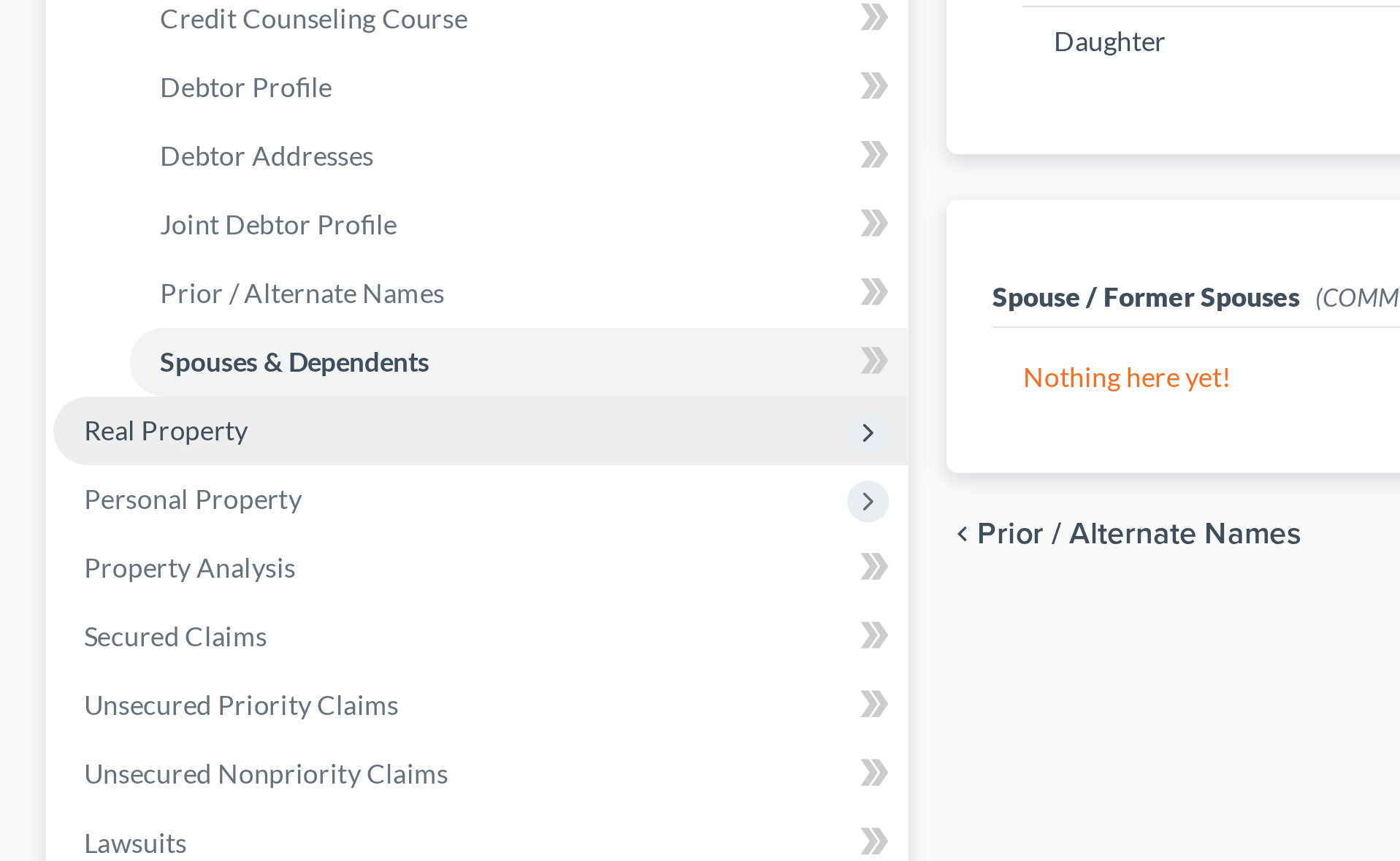
click at [24, 428] on span "Real Property" at bounding box center [184, 427] width 327 height 26
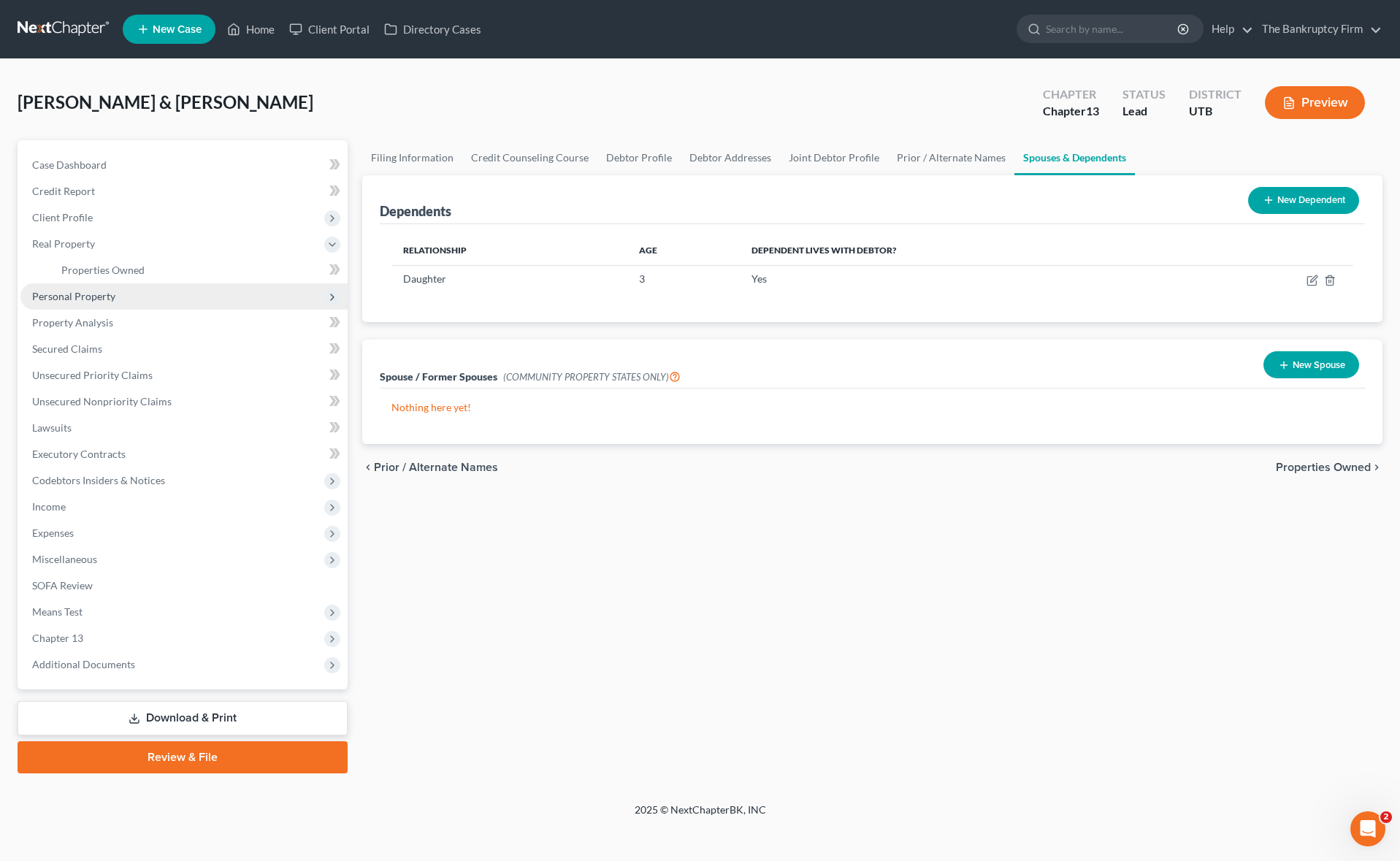
click at [72, 295] on span "Personal Property" at bounding box center [74, 296] width 83 height 13
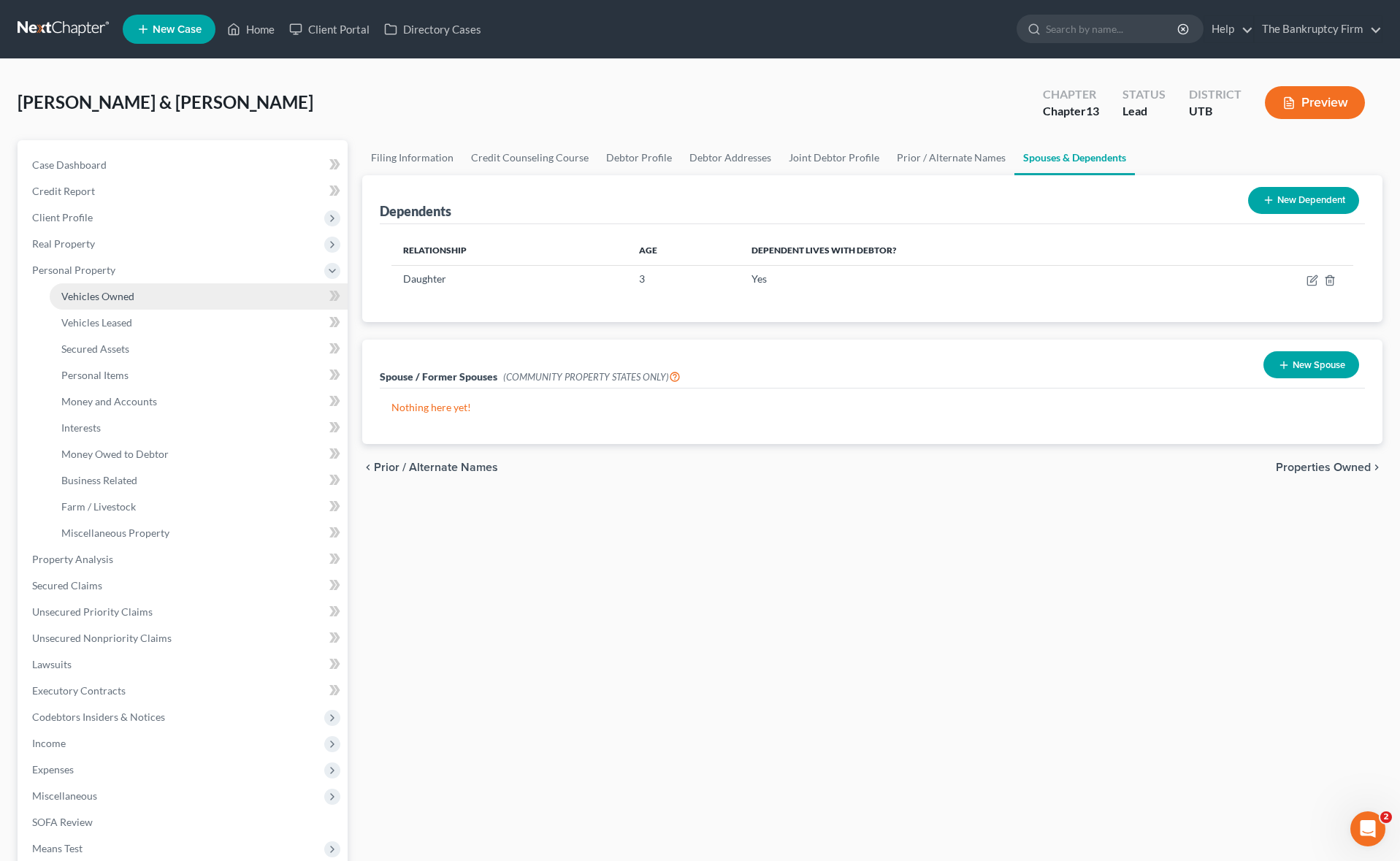
click at [120, 294] on span "Vehicles Owned" at bounding box center [98, 296] width 73 height 13
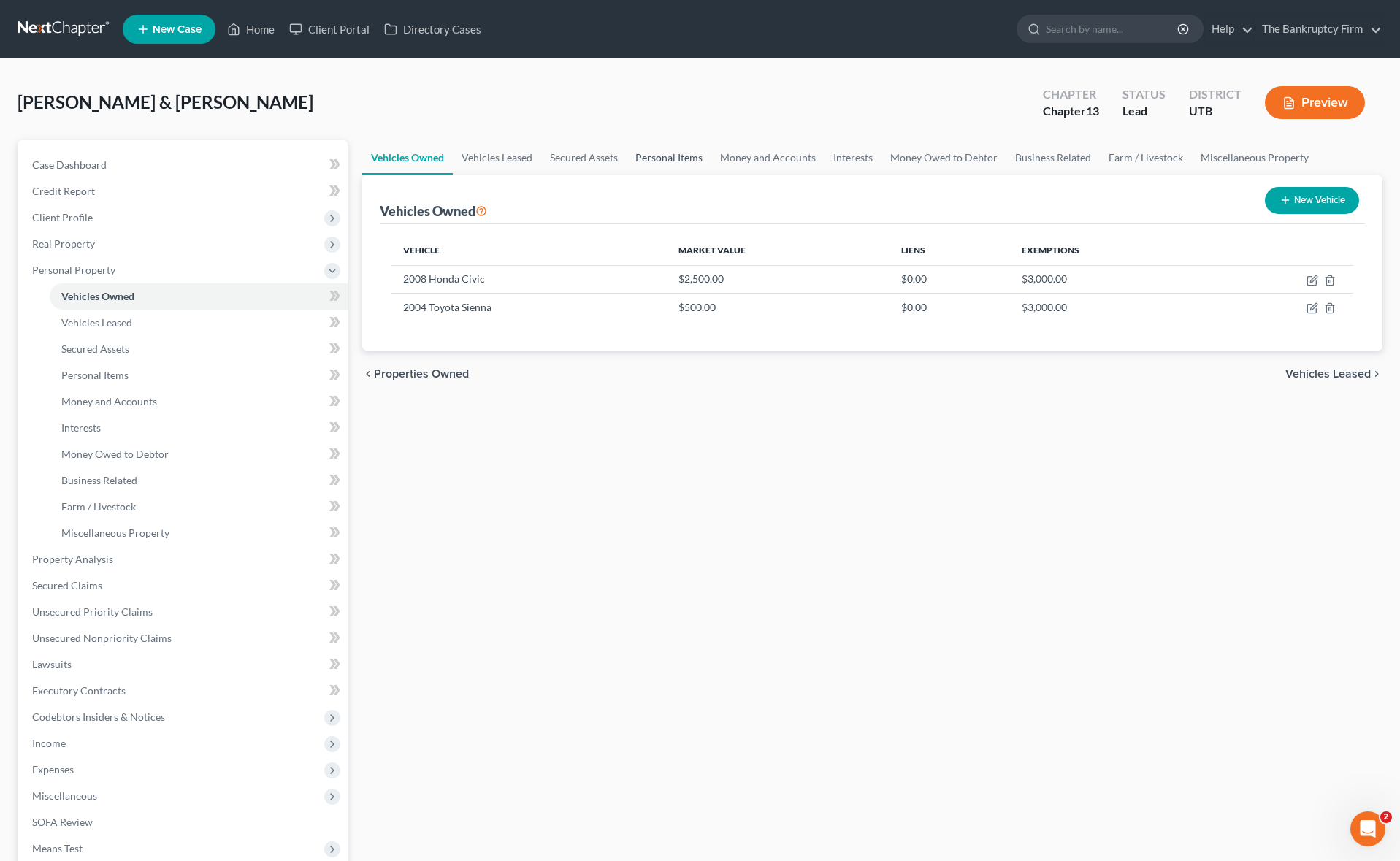
click at [672, 157] on link "Personal Items" at bounding box center [669, 157] width 85 height 35
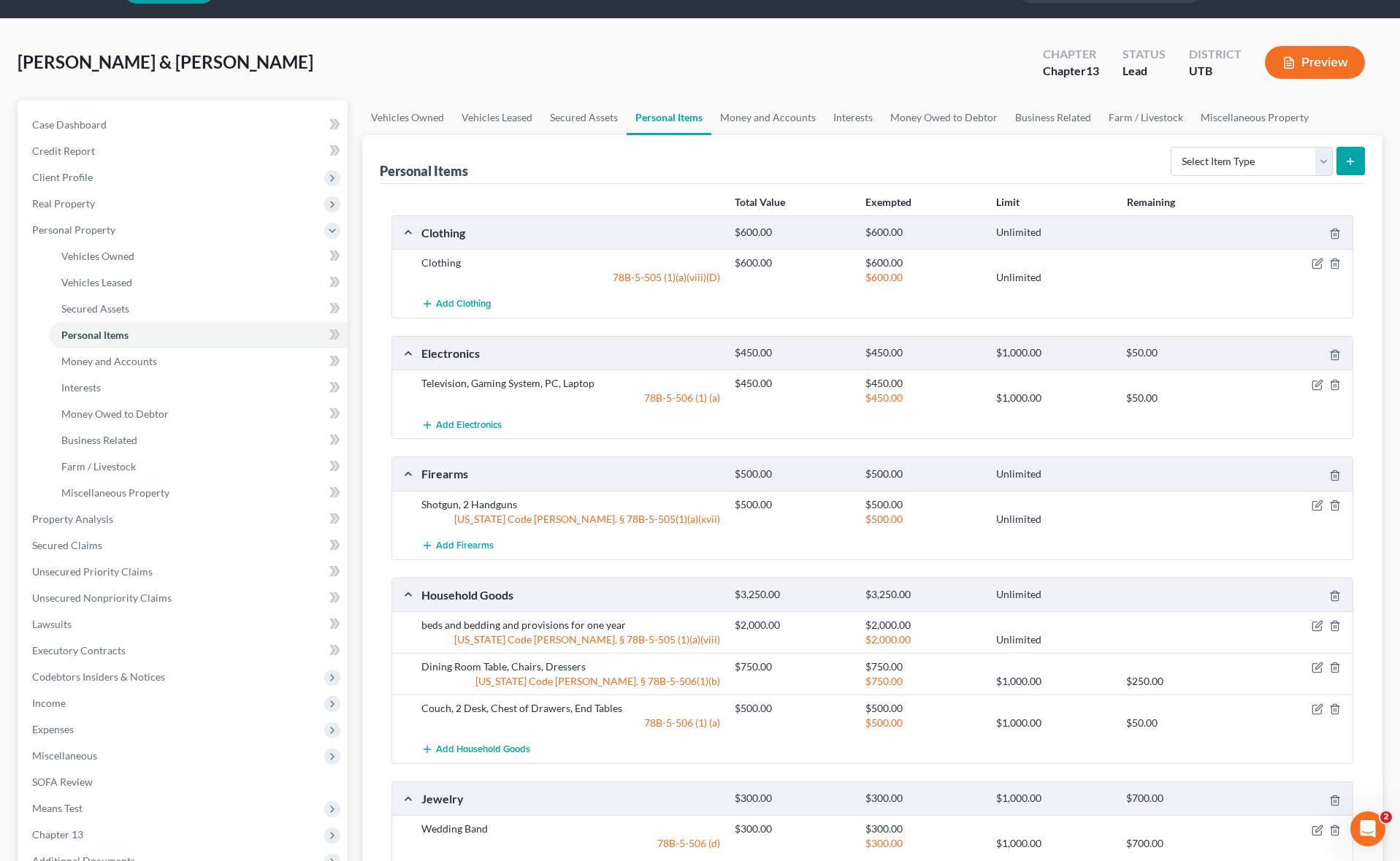
scroll to position [34, 0]
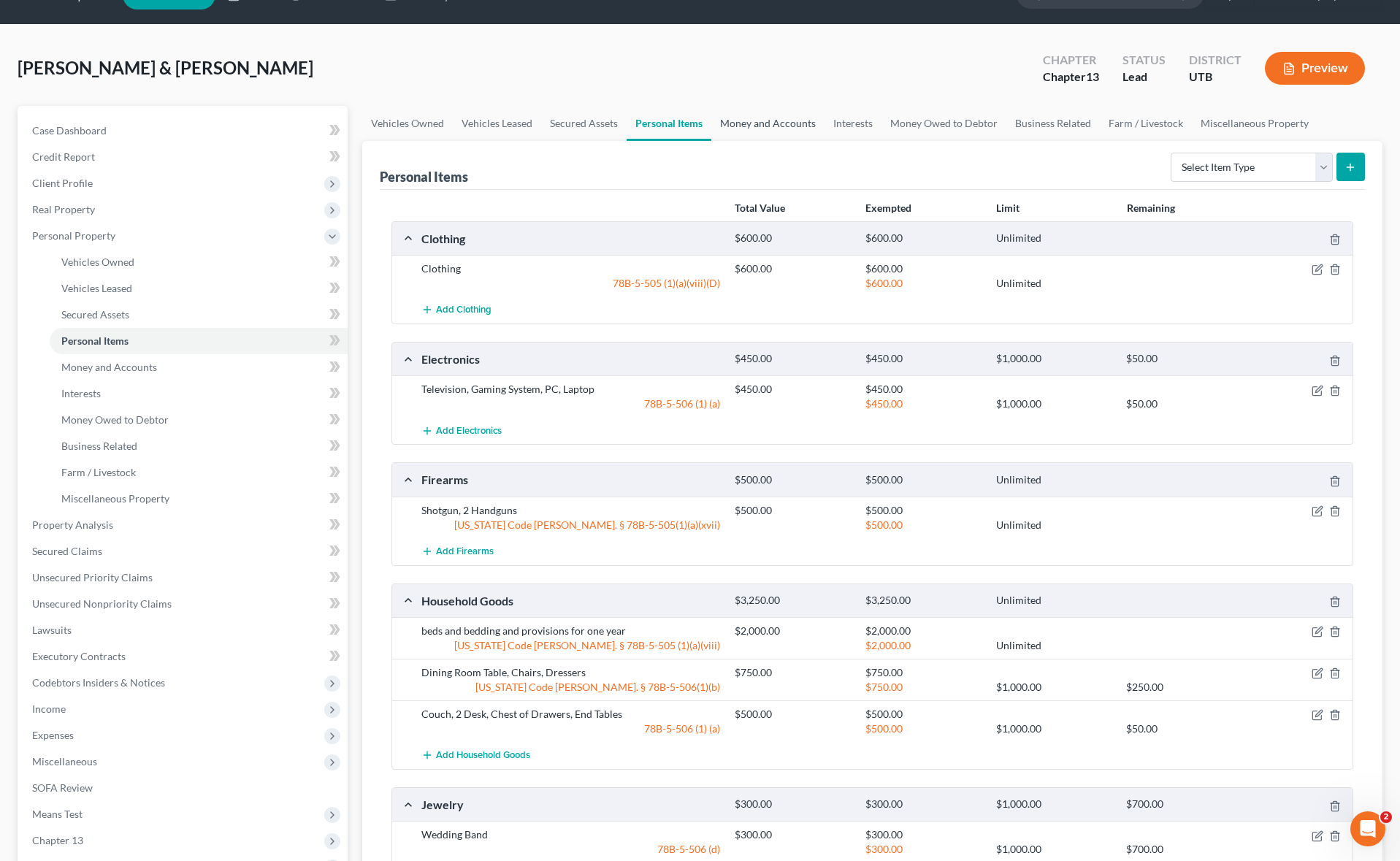
click at [770, 127] on link "Money and Accounts" at bounding box center [768, 123] width 113 height 35
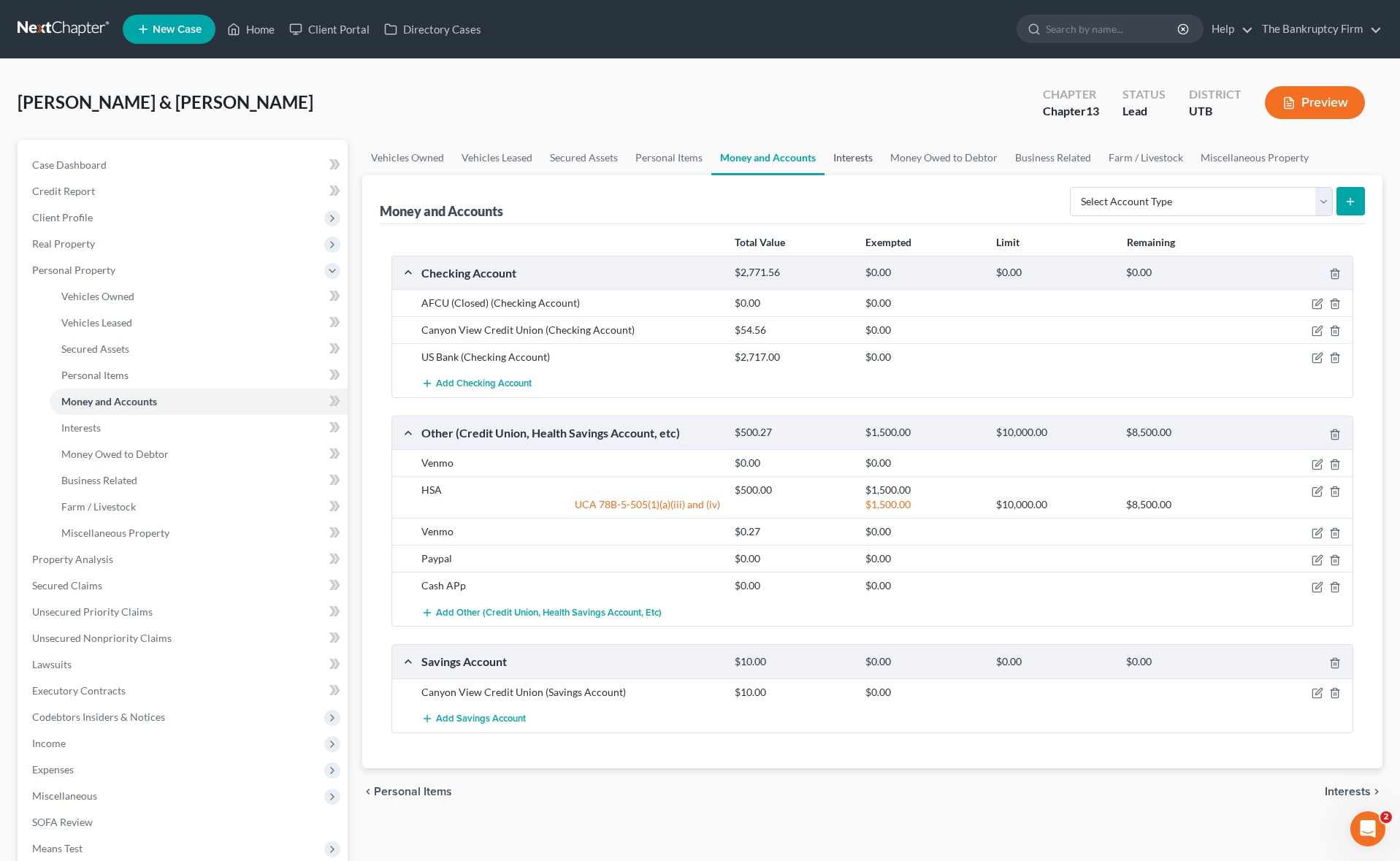
click at [858, 156] on link "Interests" at bounding box center [852, 157] width 57 height 35
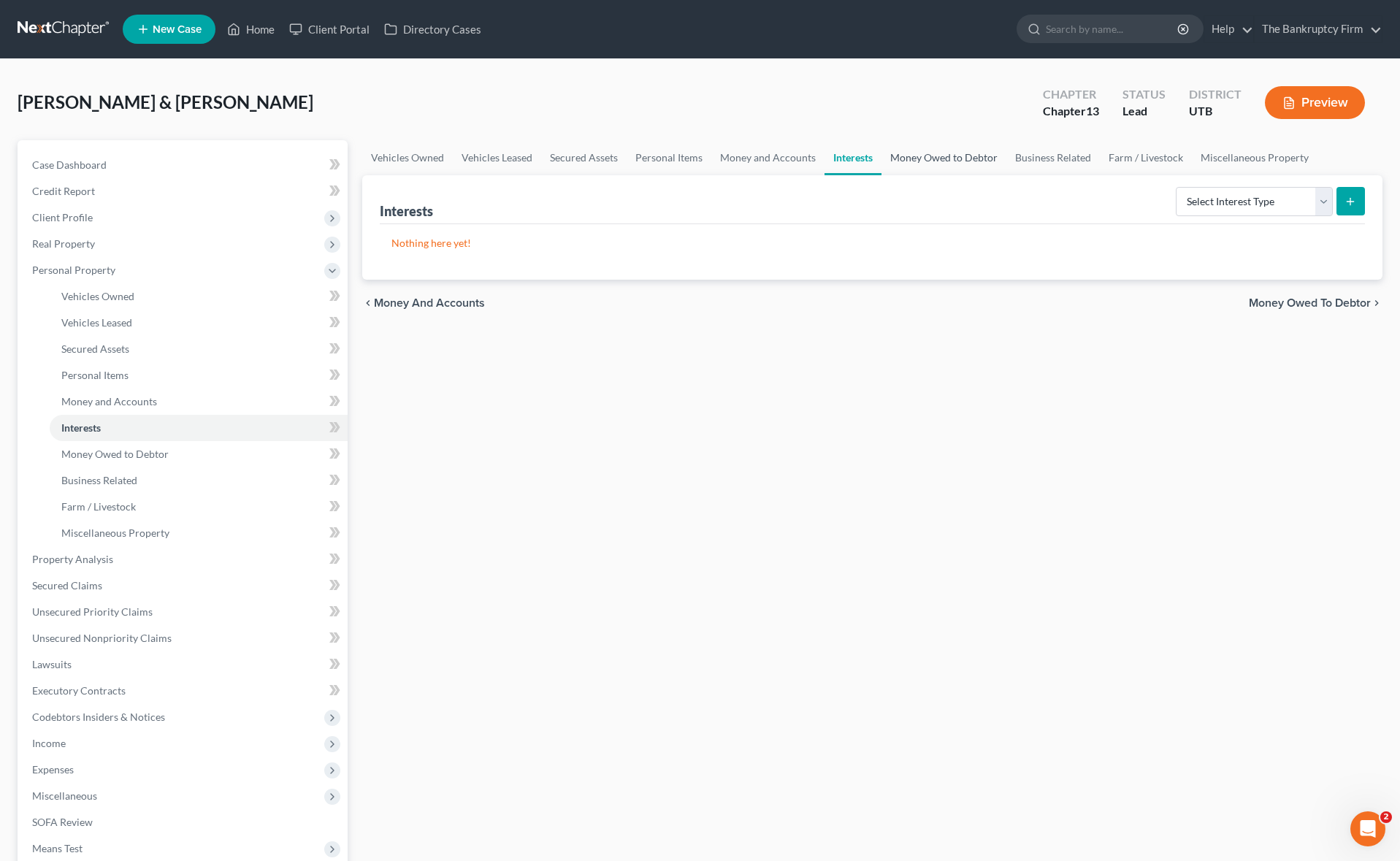
click at [956, 156] on link "Money Owed to Debtor" at bounding box center [944, 157] width 125 height 35
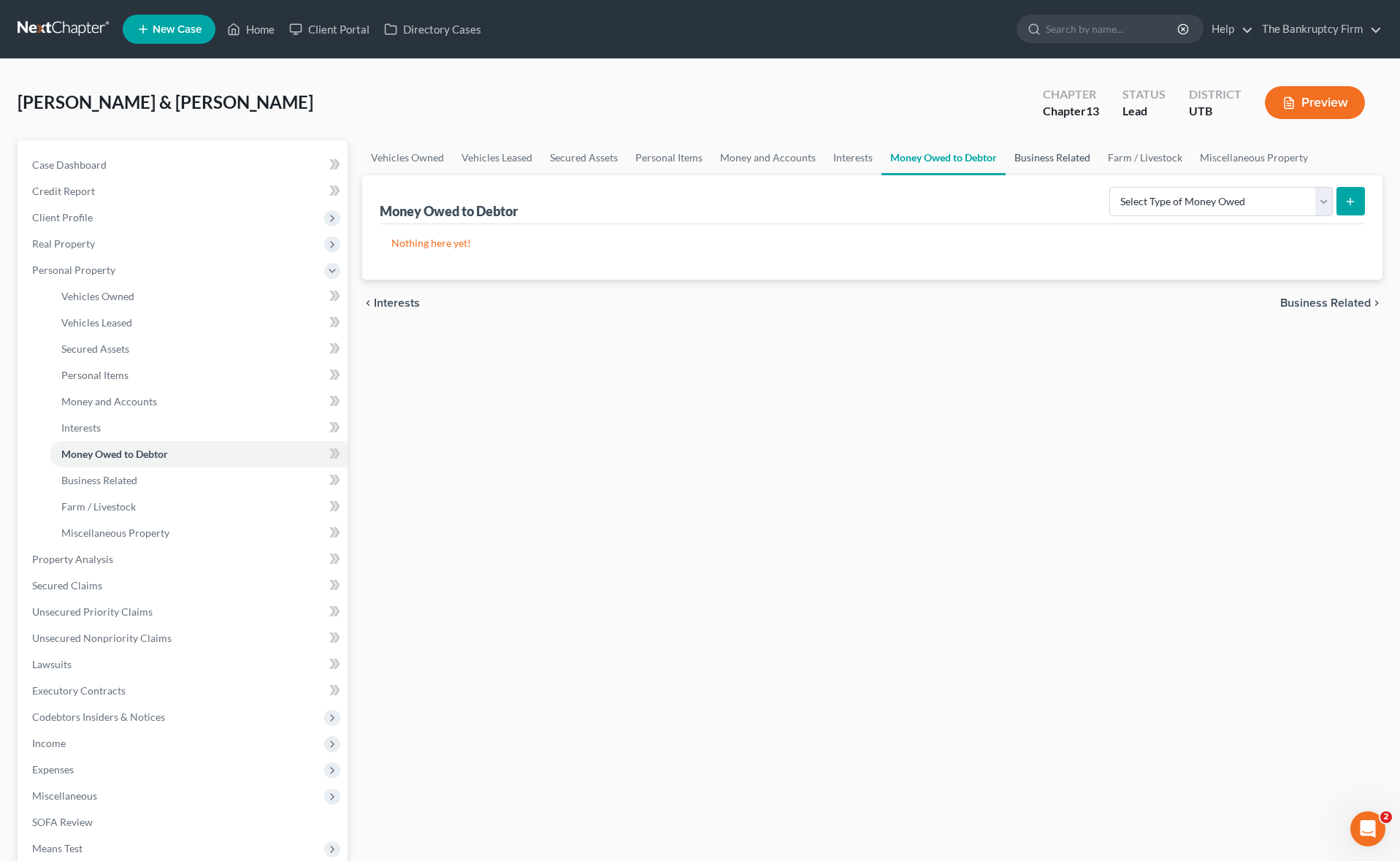
click at [1031, 156] on link "Business Related" at bounding box center [1052, 157] width 94 height 35
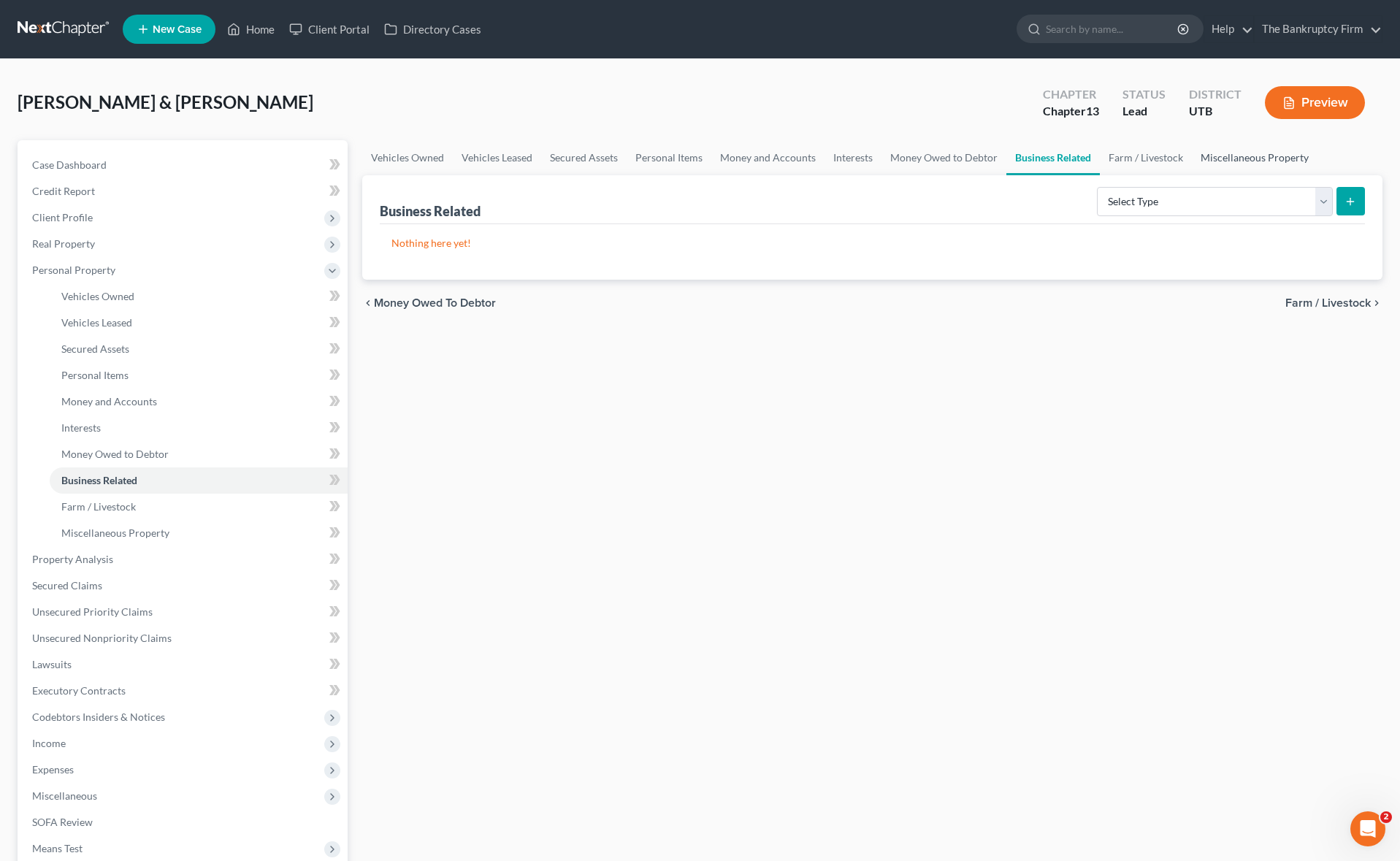
click at [1226, 157] on link "Miscellaneous Property" at bounding box center [1254, 157] width 126 height 35
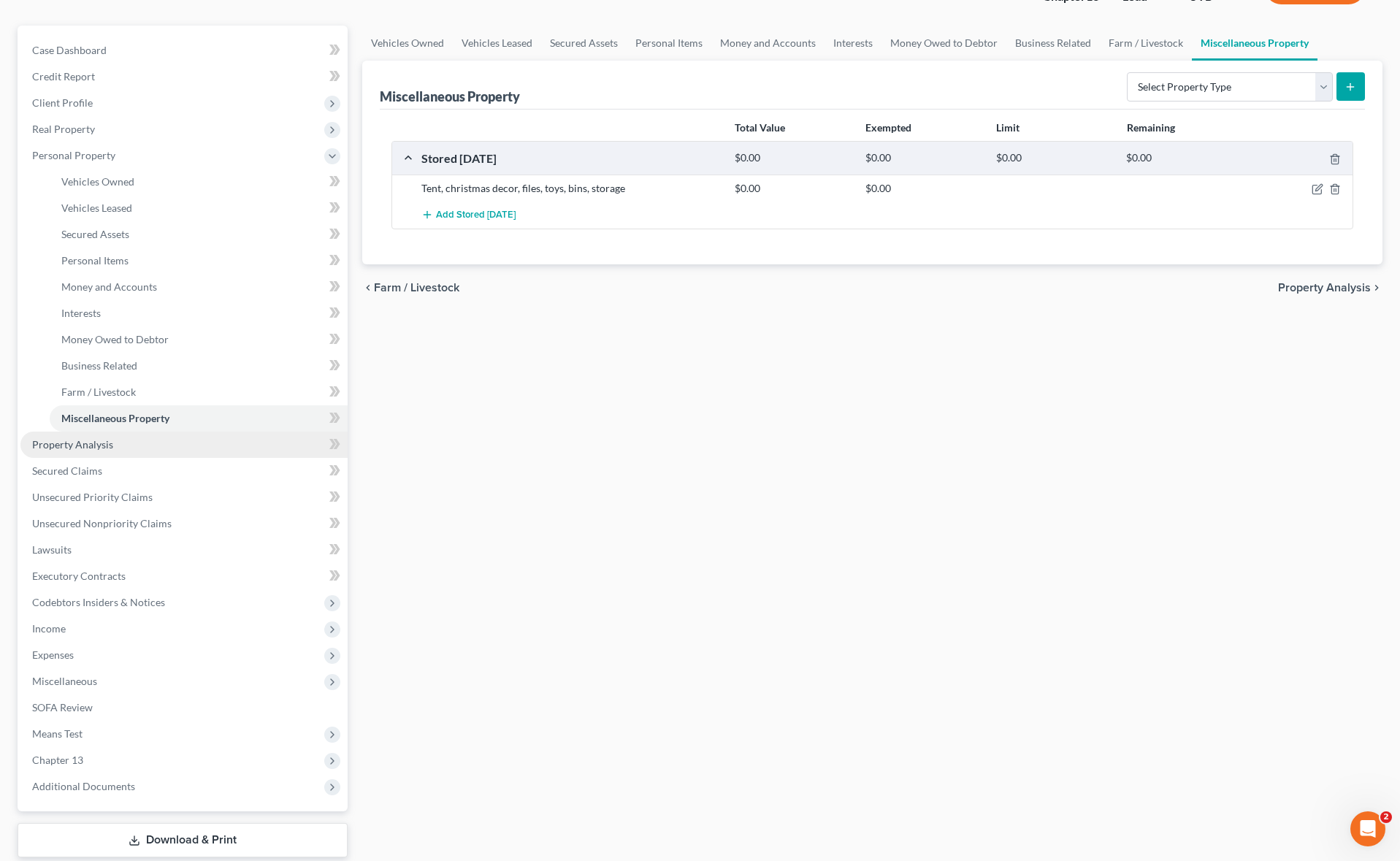
scroll to position [114, 0]
click at [108, 447] on span "Property Analysis" at bounding box center [72, 445] width 81 height 13
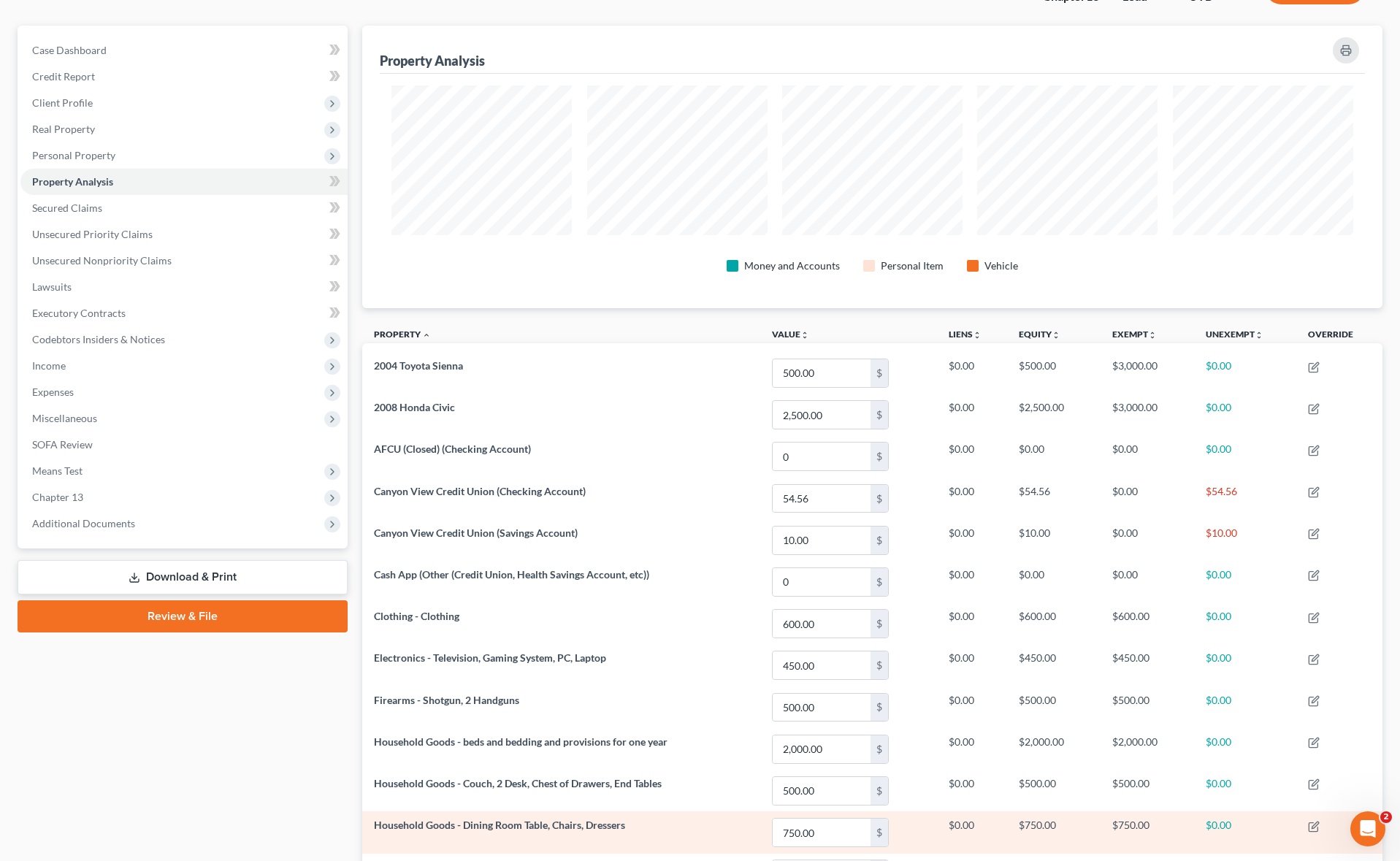
scroll to position [114, 0]
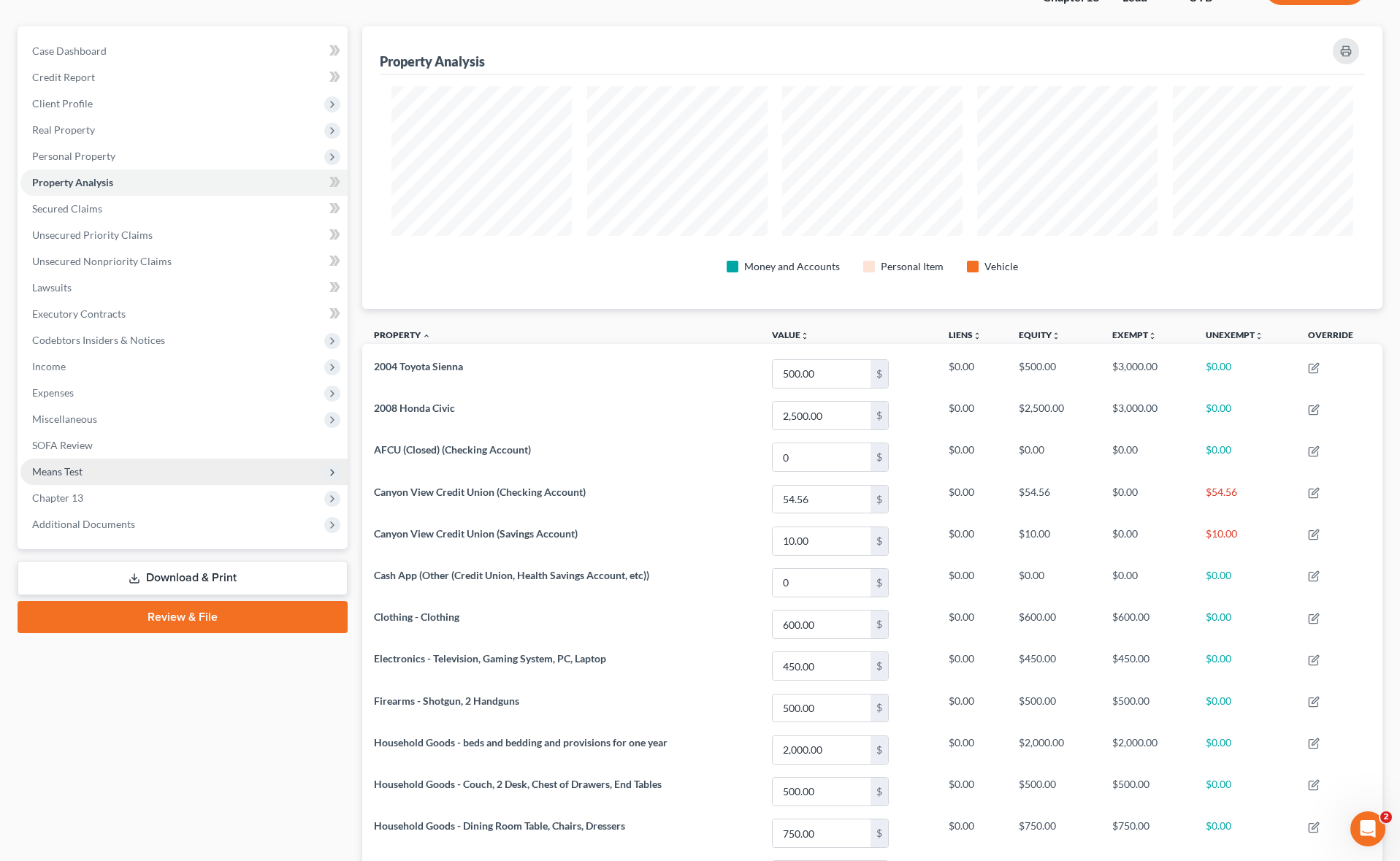
click at [101, 472] on span "Means Test" at bounding box center [184, 471] width 327 height 26
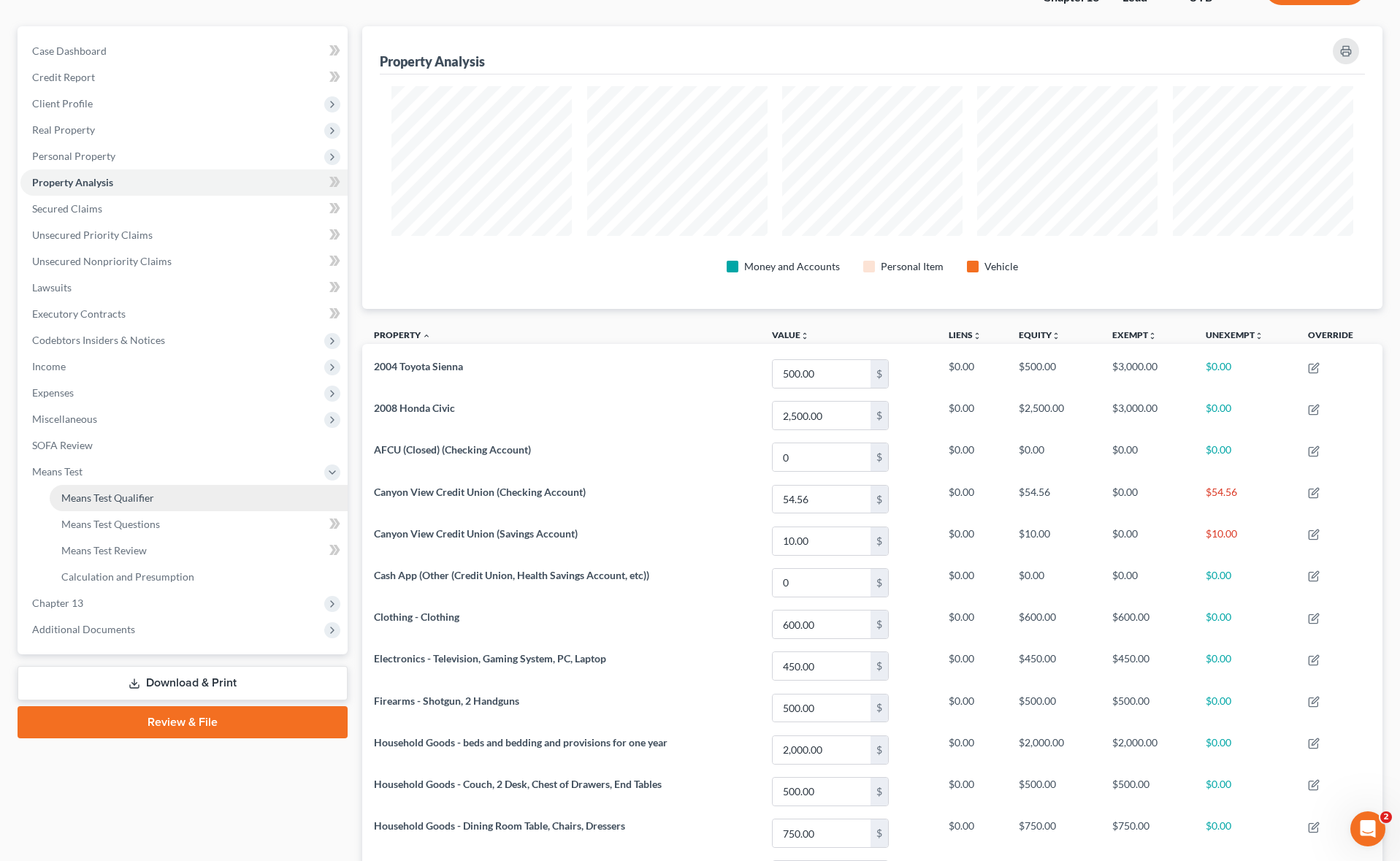
click at [135, 497] on span "Means Test Qualifier" at bounding box center [108, 497] width 93 height 13
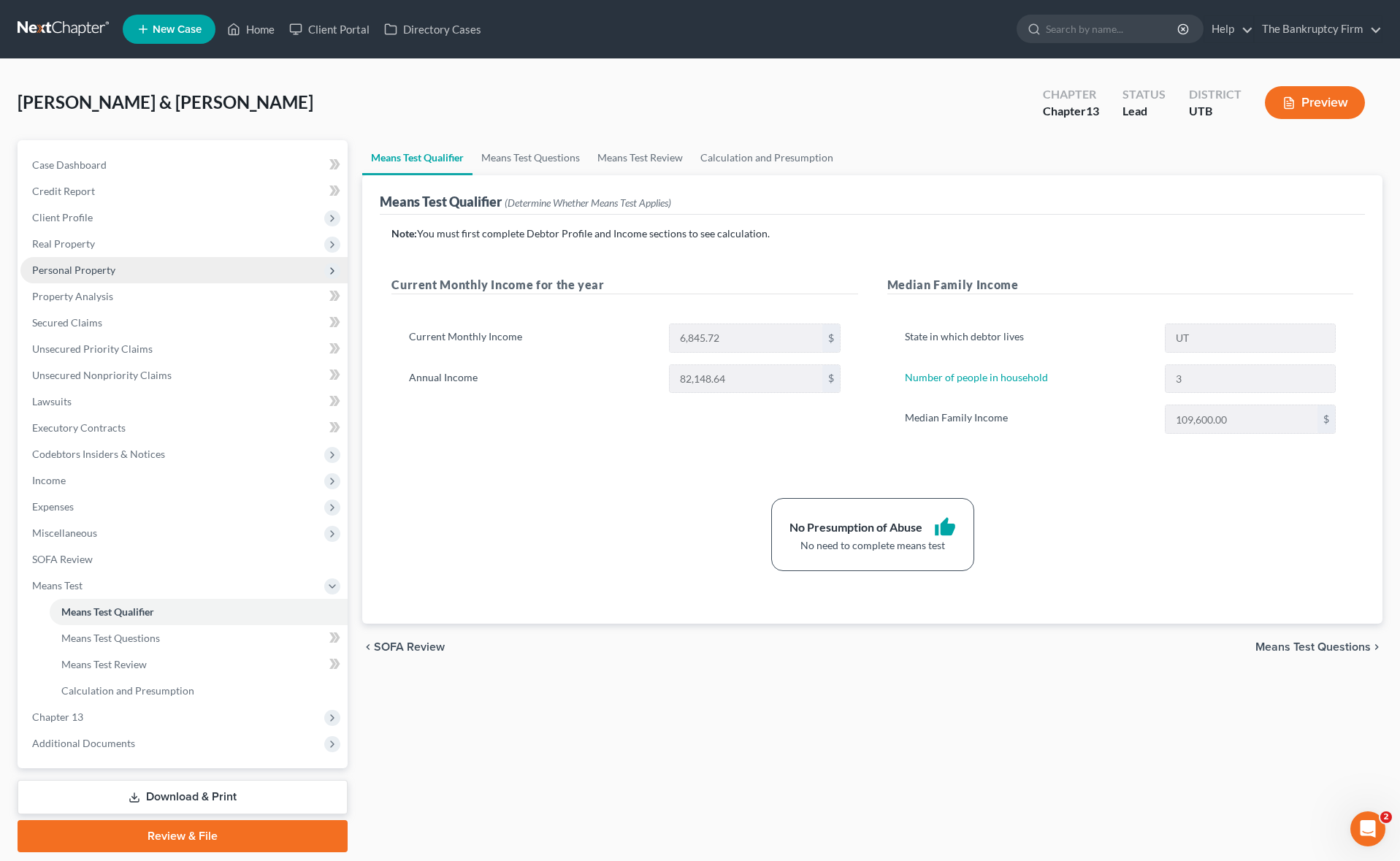
click at [71, 264] on span "Personal Property" at bounding box center [74, 270] width 83 height 13
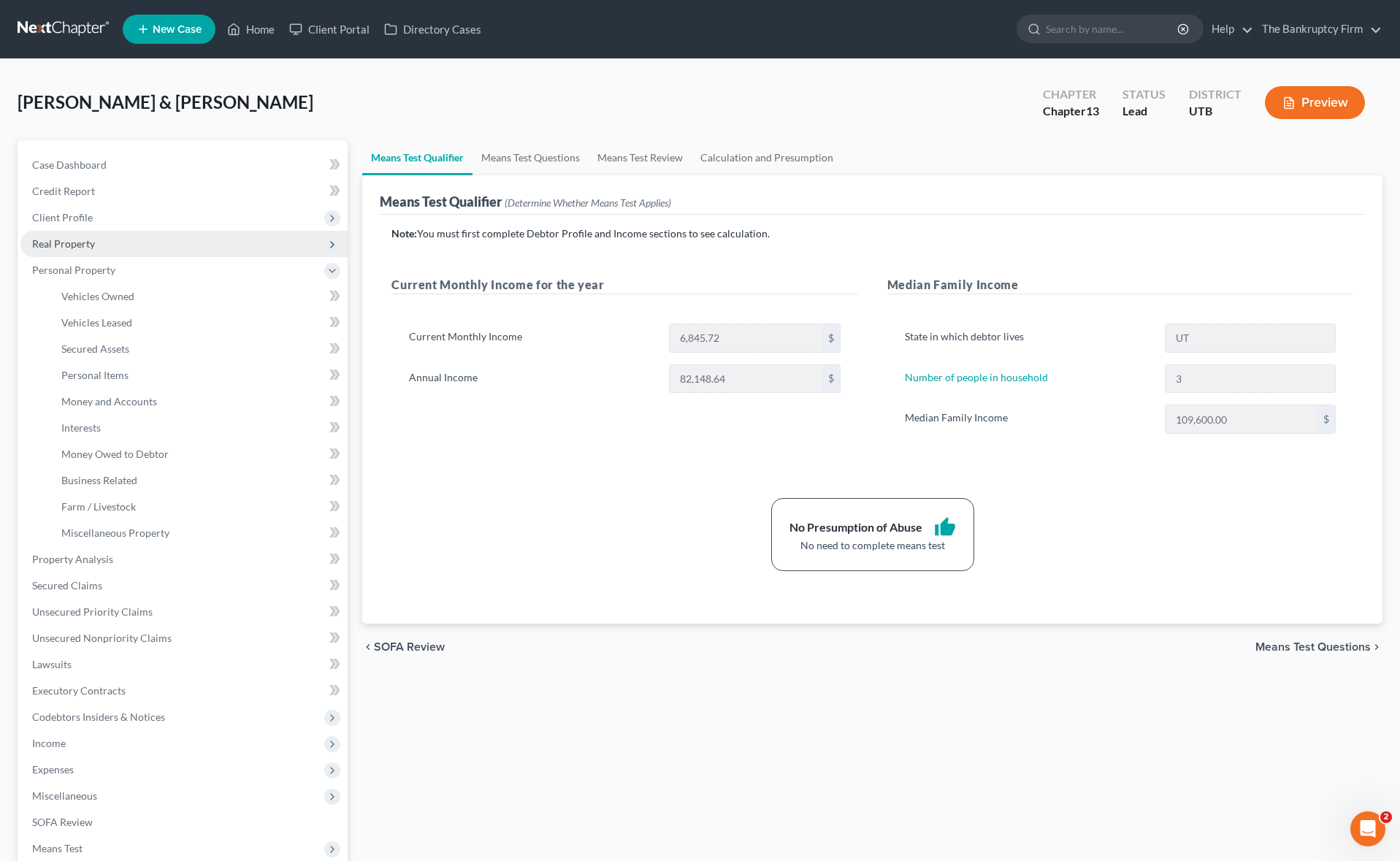
click at [78, 232] on span "Real Property" at bounding box center [184, 244] width 327 height 26
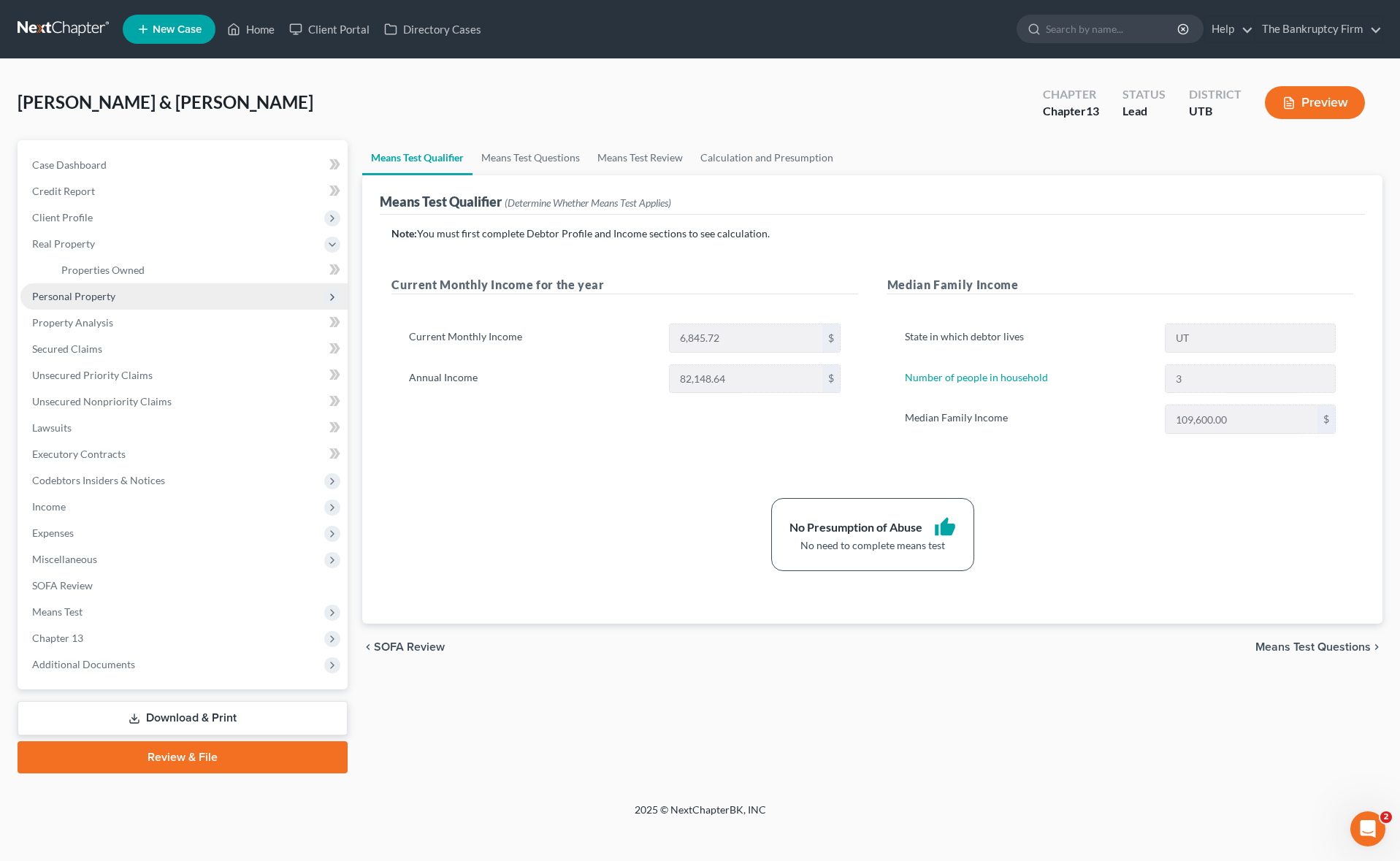
click at [86, 299] on span "Personal Property" at bounding box center [74, 296] width 83 height 13
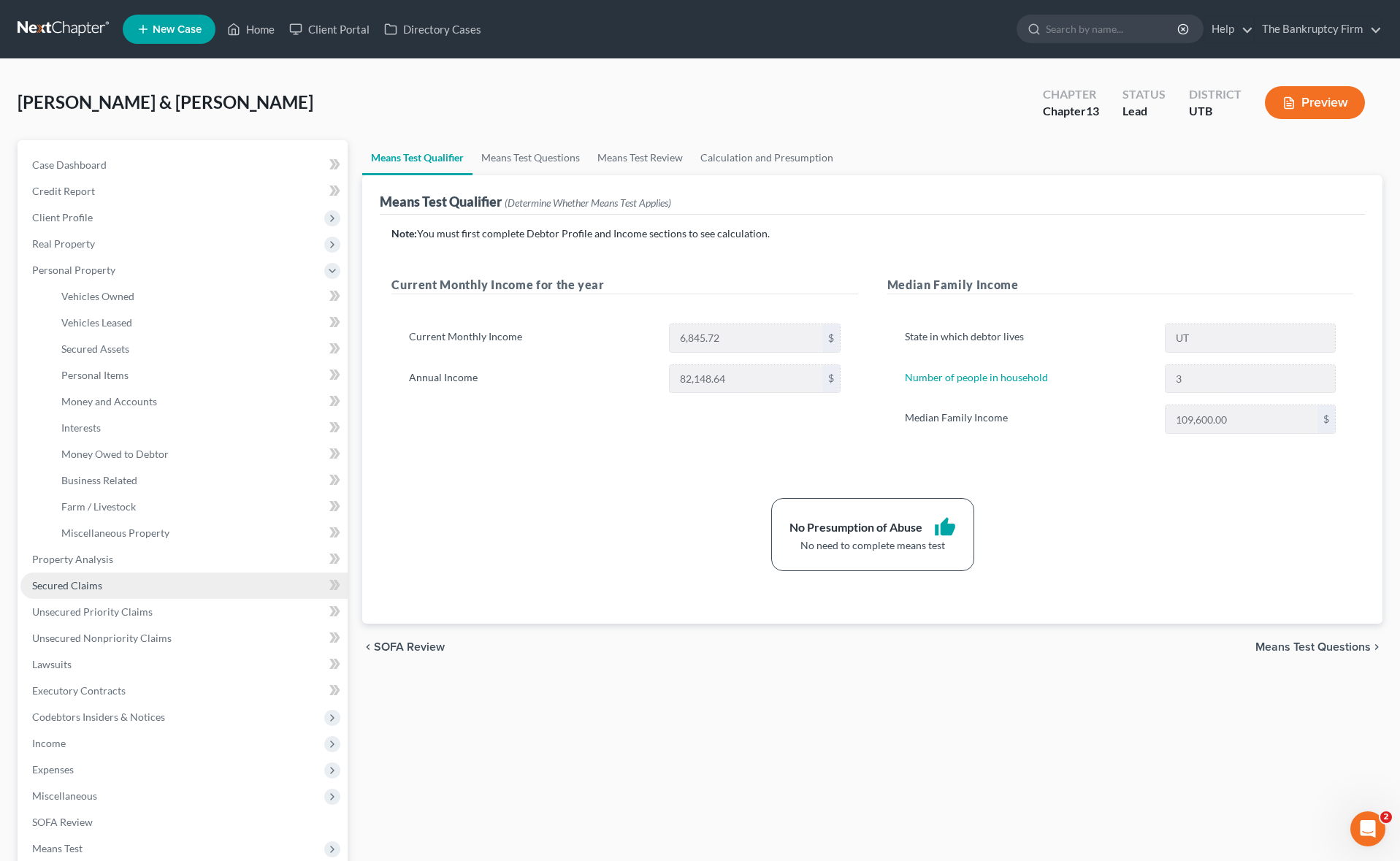
click at [91, 589] on span "Secured Claims" at bounding box center [67, 585] width 70 height 13
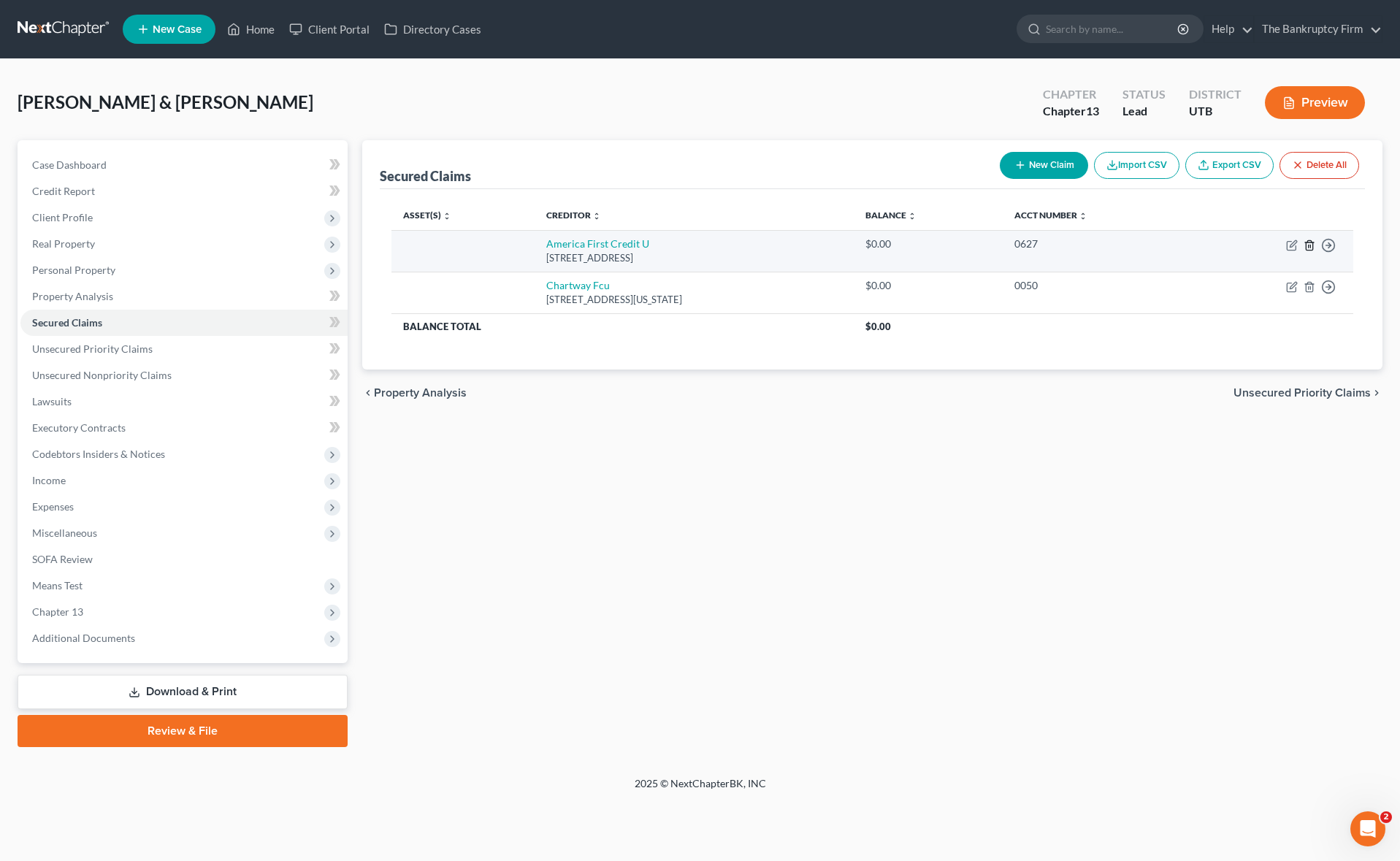
click at [1306, 241] on icon "button" at bounding box center [1309, 244] width 7 height 10
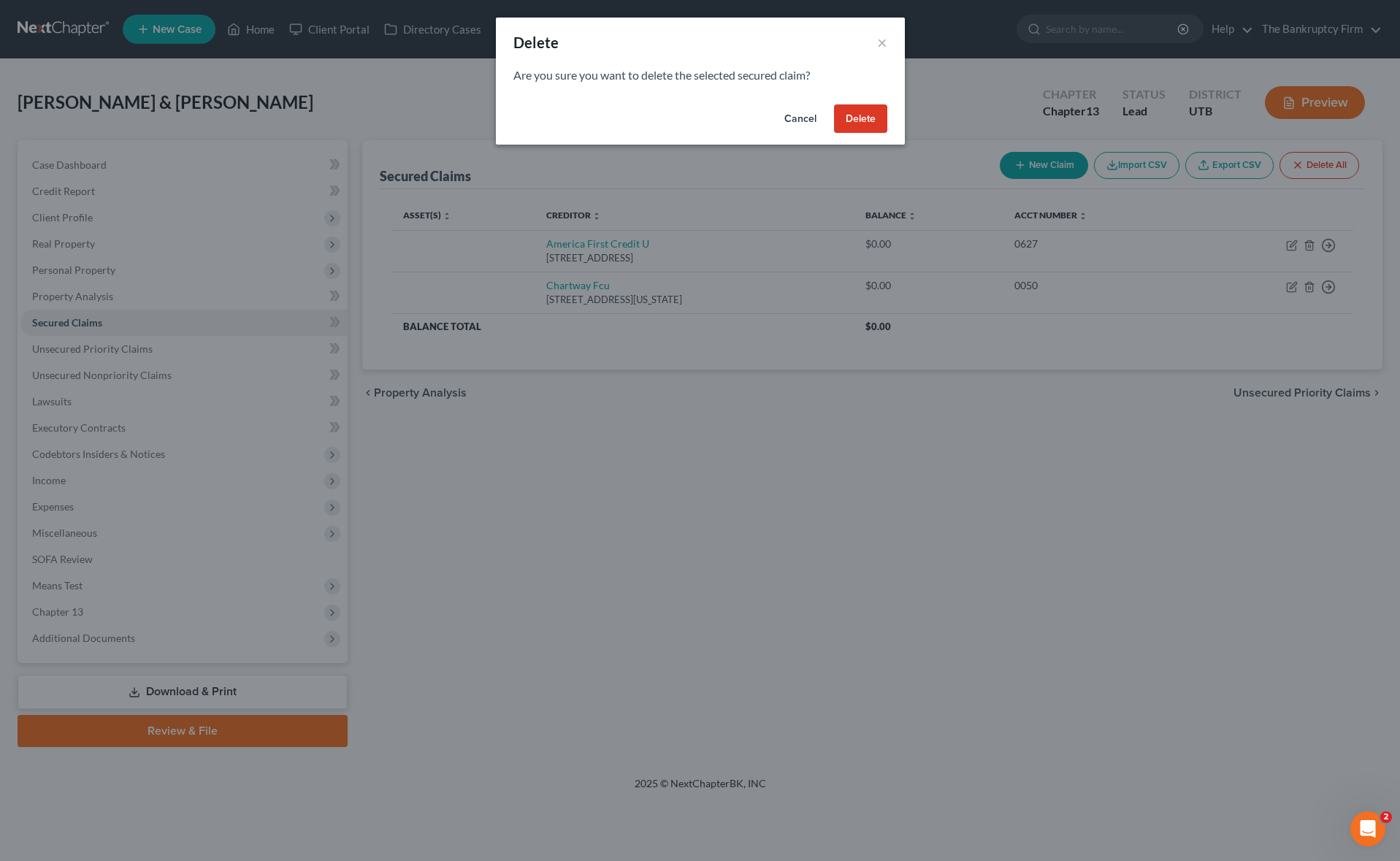
click at [875, 117] on button "Delete" at bounding box center [861, 119] width 54 height 29
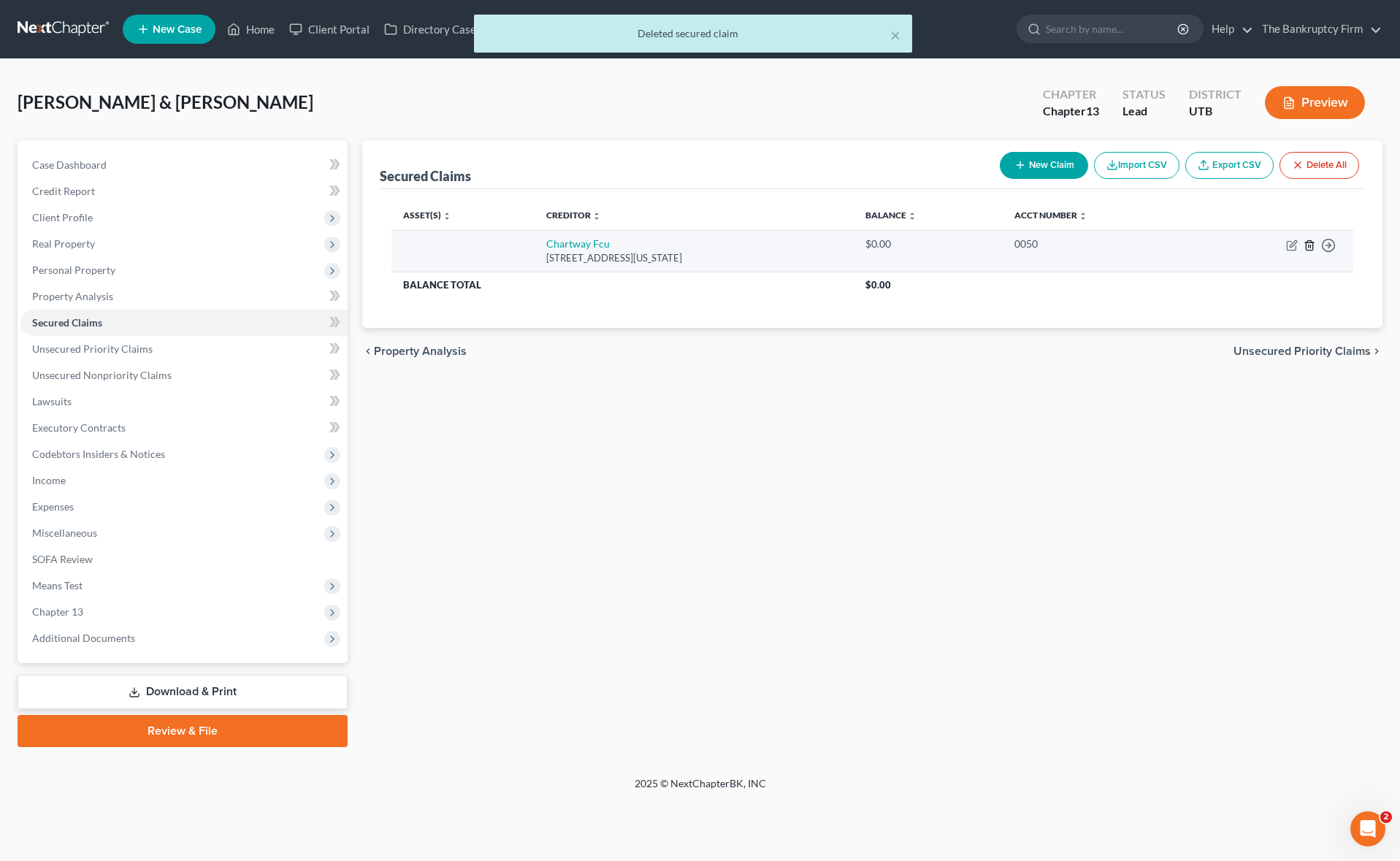
click at [1310, 244] on line "button" at bounding box center [1310, 246] width 0 height 3
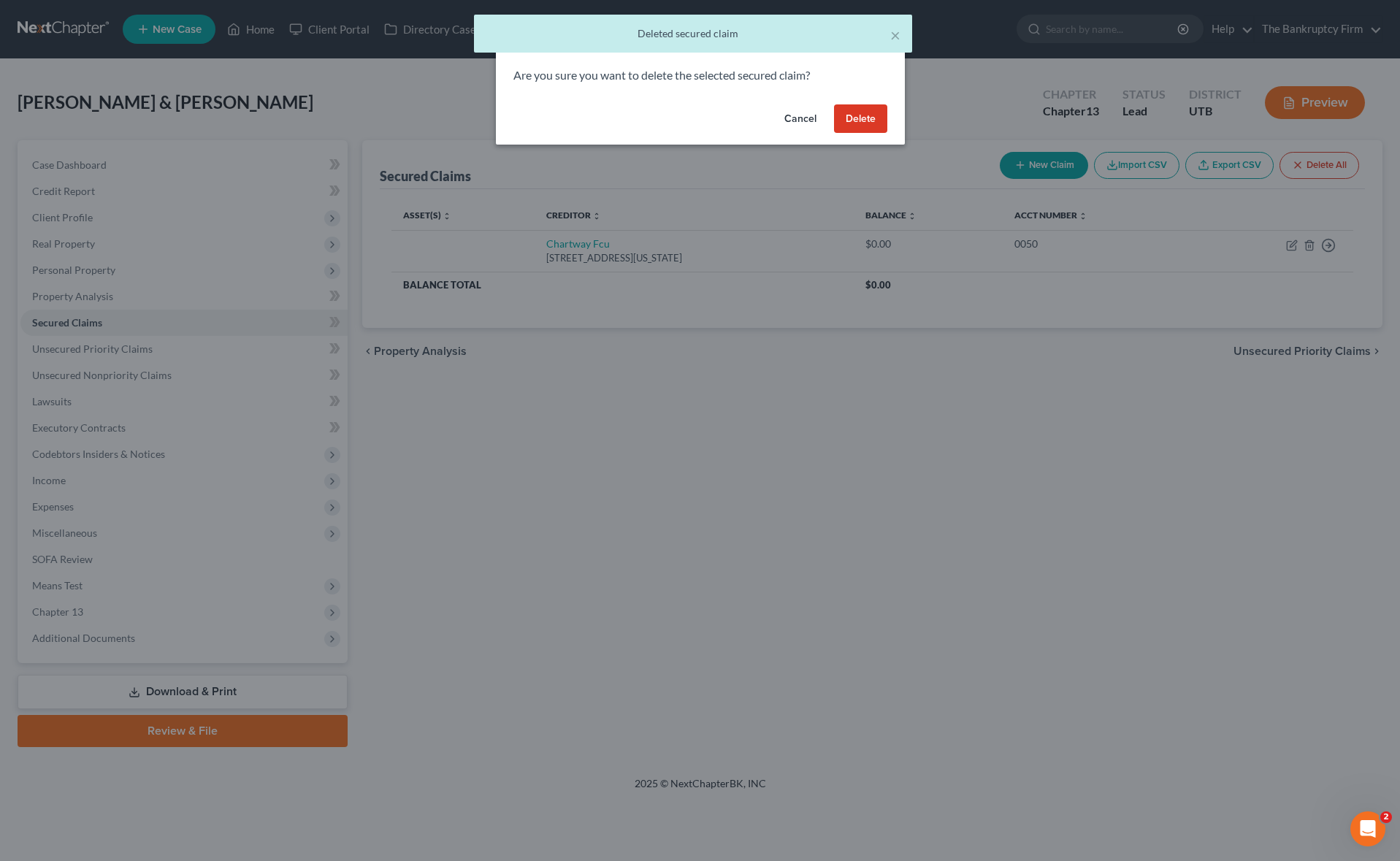
click at [846, 110] on button "Delete" at bounding box center [861, 119] width 54 height 29
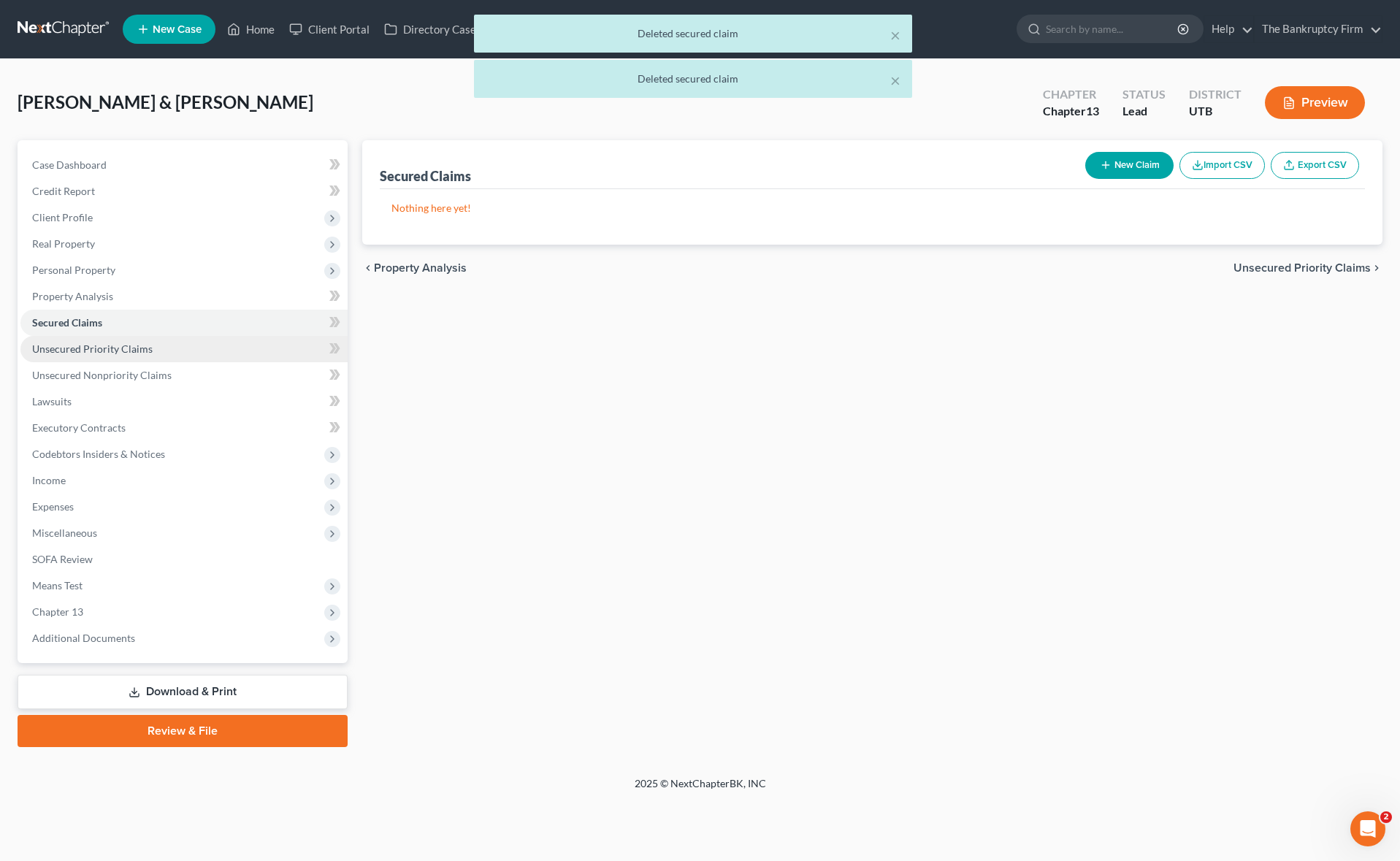
click at [187, 352] on link "Unsecured Priority Claims" at bounding box center [184, 348] width 327 height 26
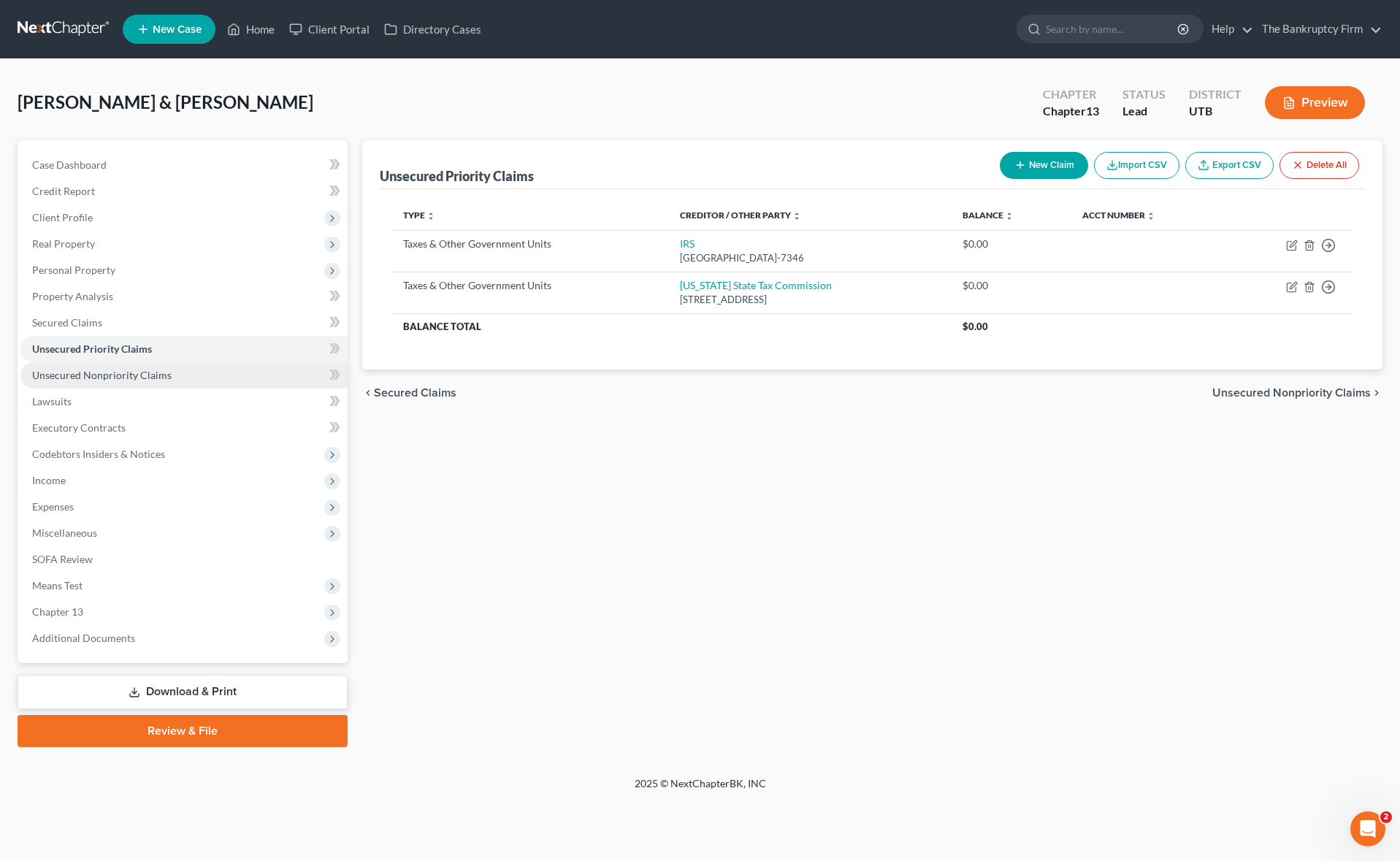
click at [172, 379] on link "Unsecured Nonpriority Claims" at bounding box center [184, 374] width 327 height 26
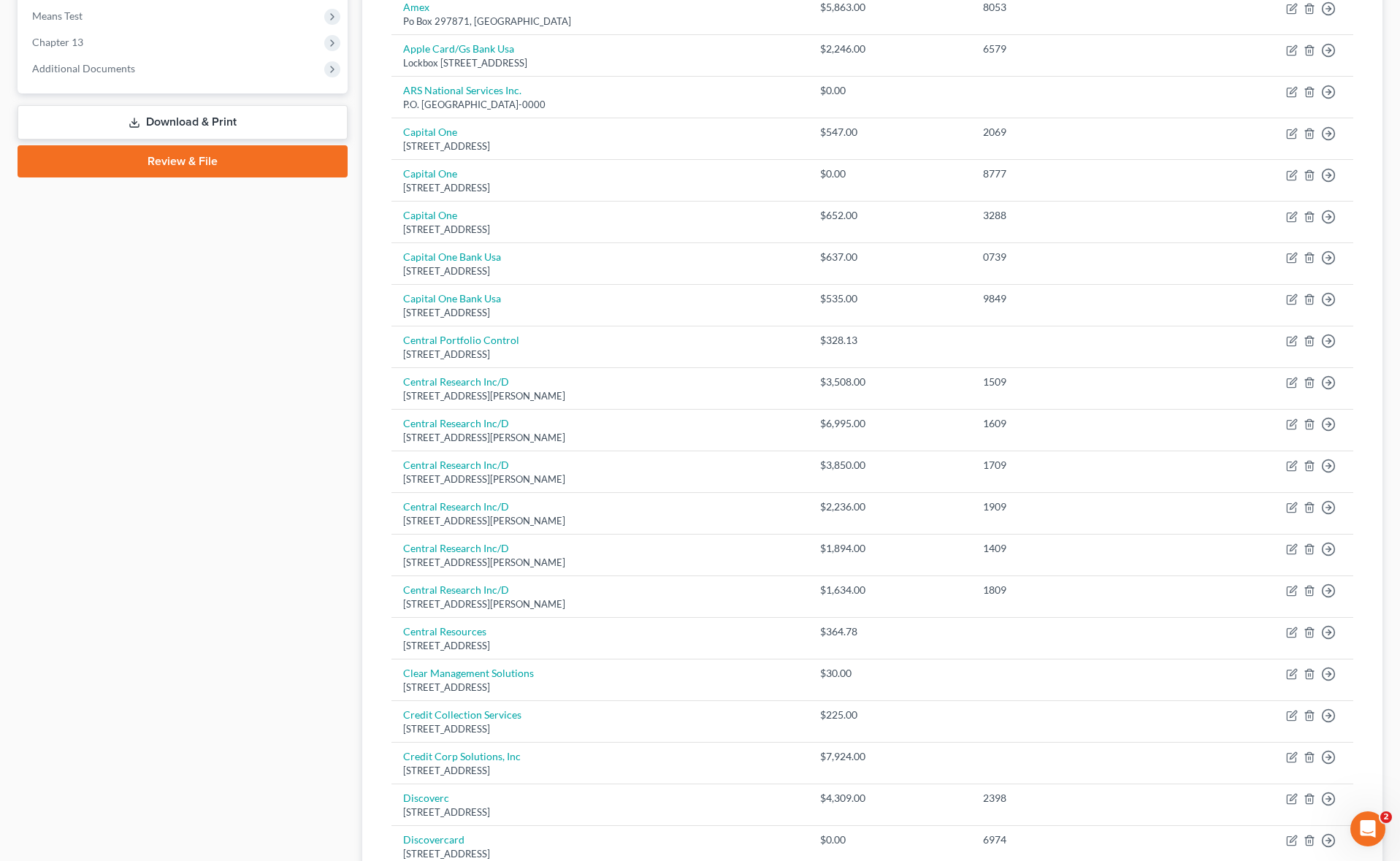
scroll to position [825, 0]
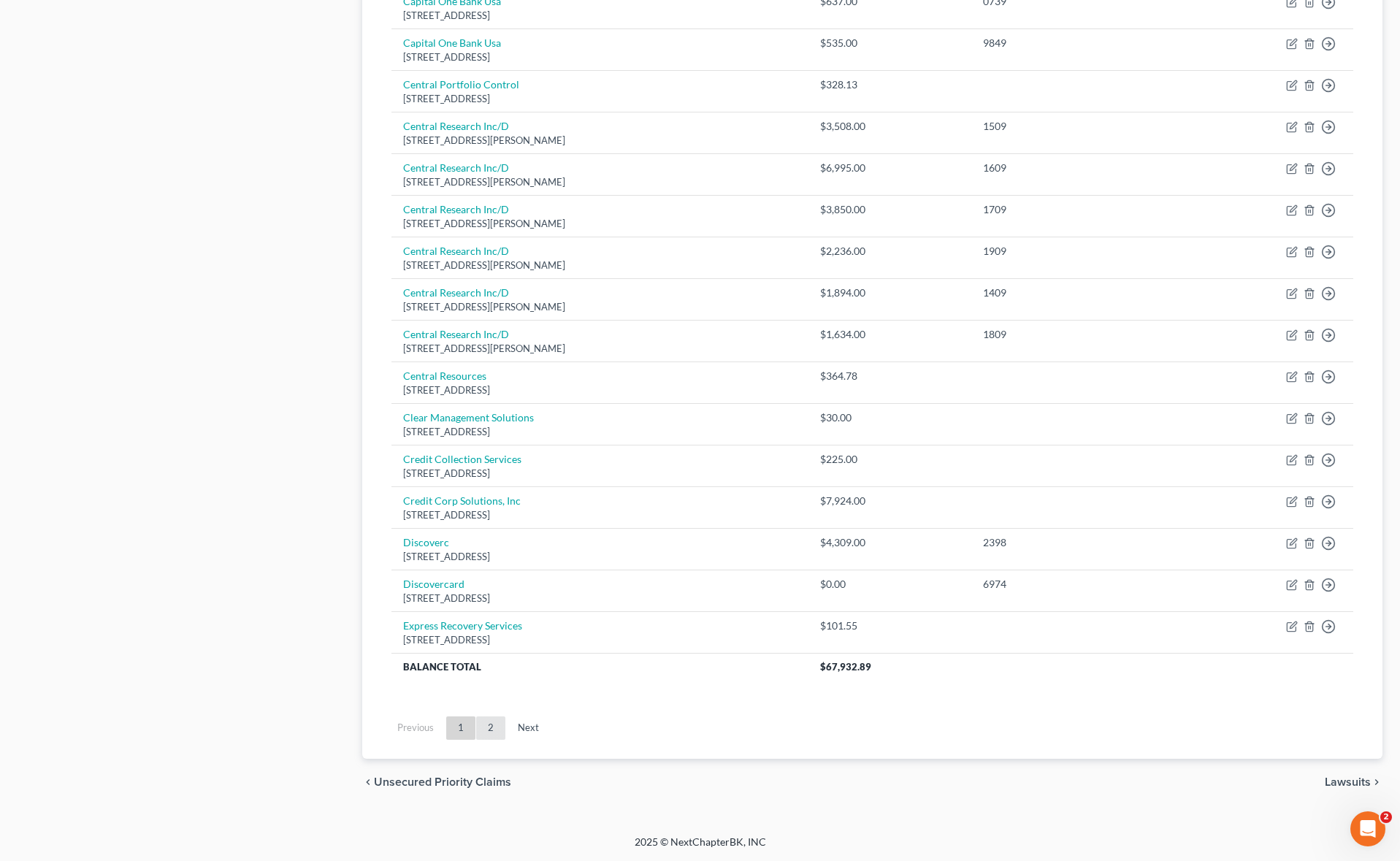
click at [497, 729] on link "2" at bounding box center [490, 727] width 29 height 23
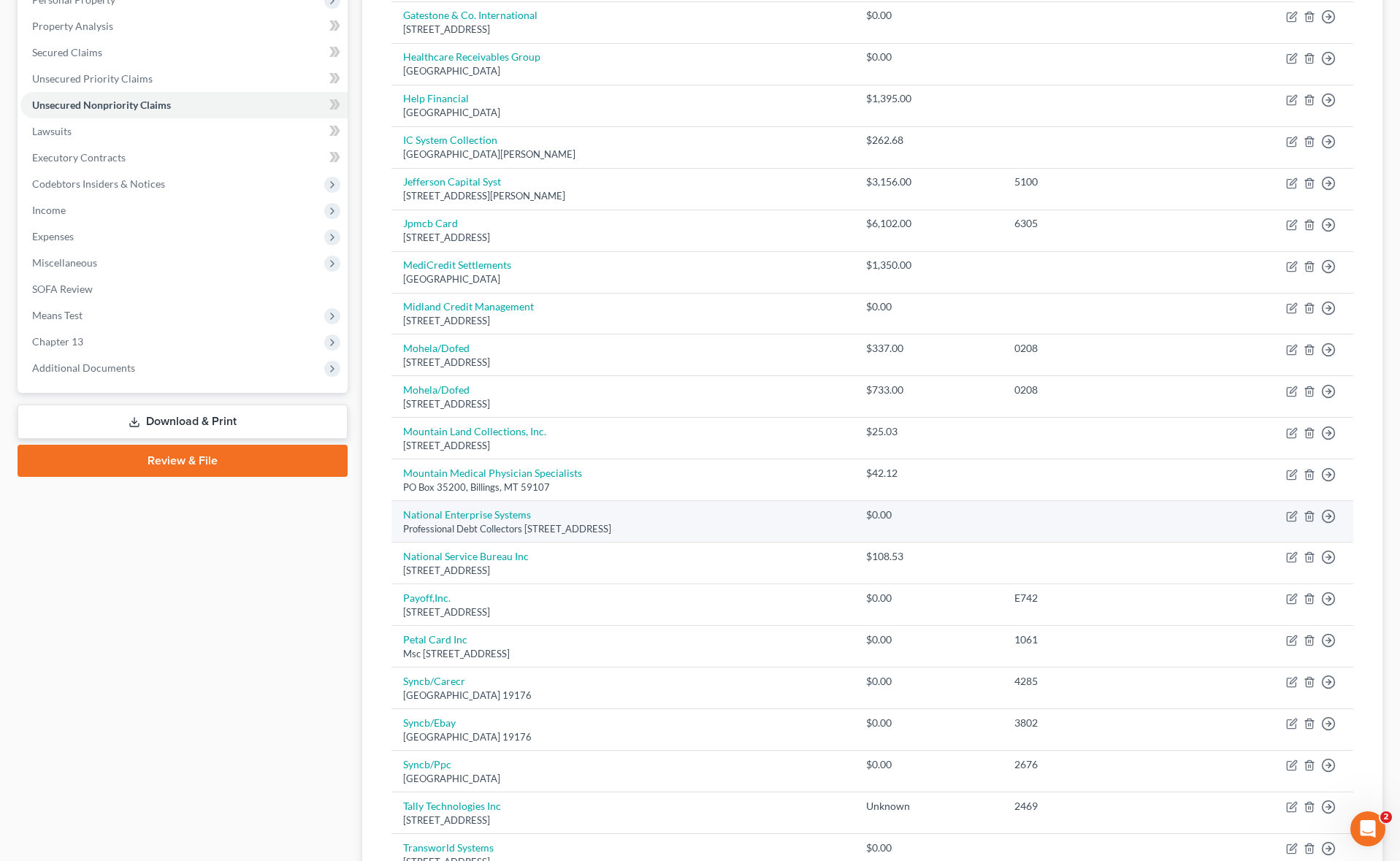
scroll to position [575, 0]
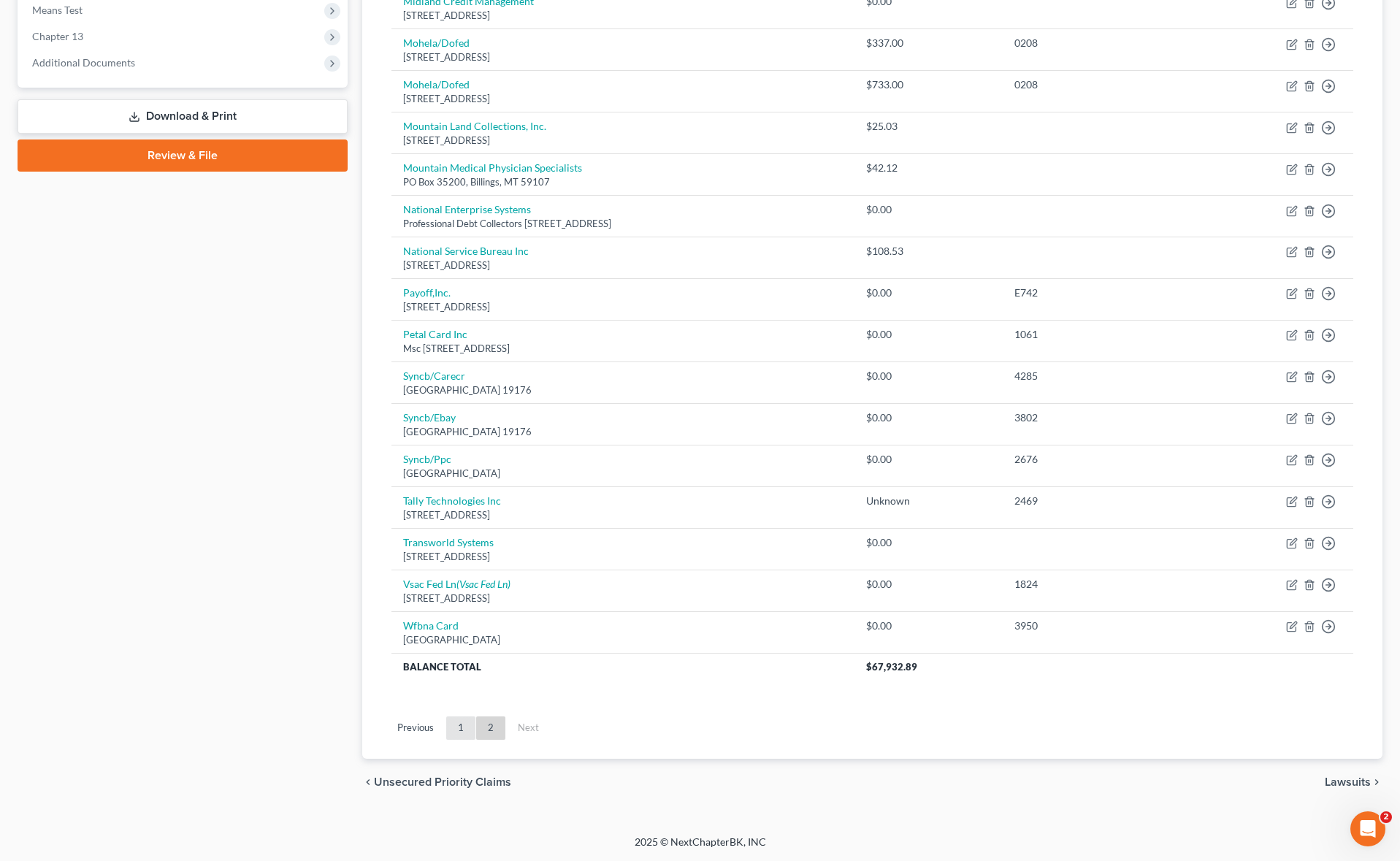
click at [458, 732] on link "1" at bounding box center [460, 727] width 29 height 23
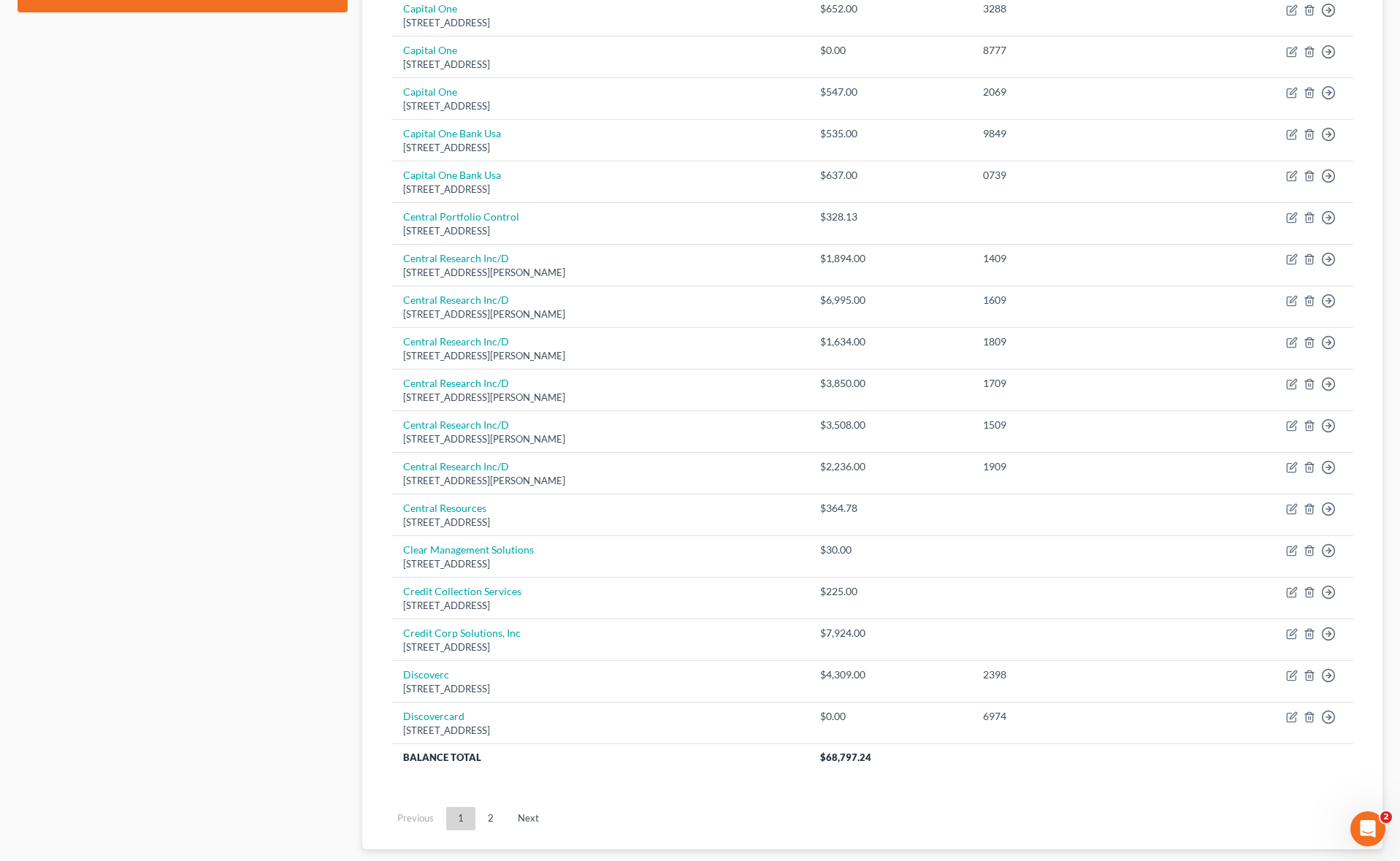
scroll to position [825, 0]
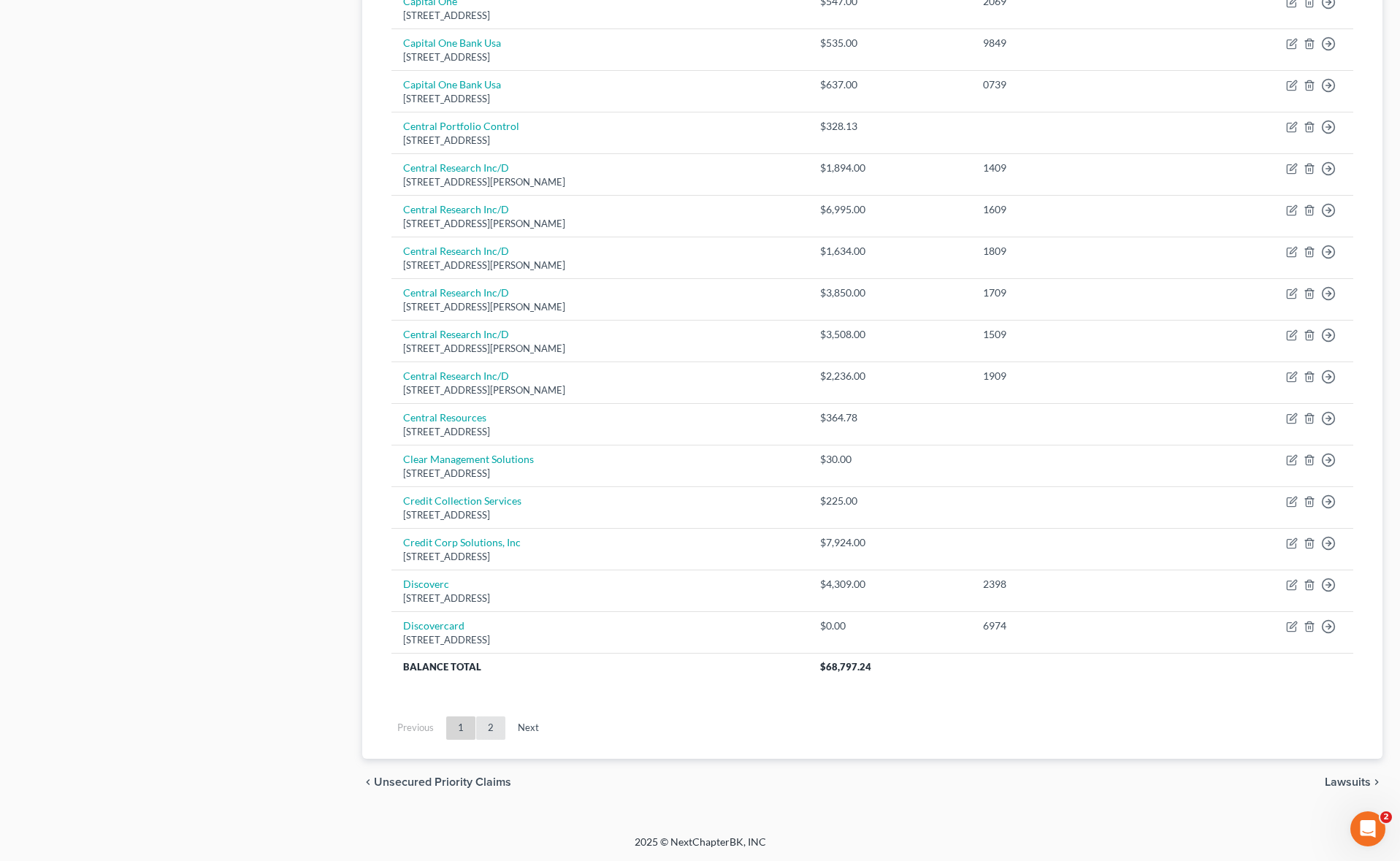
click at [491, 721] on link "2" at bounding box center [490, 727] width 29 height 23
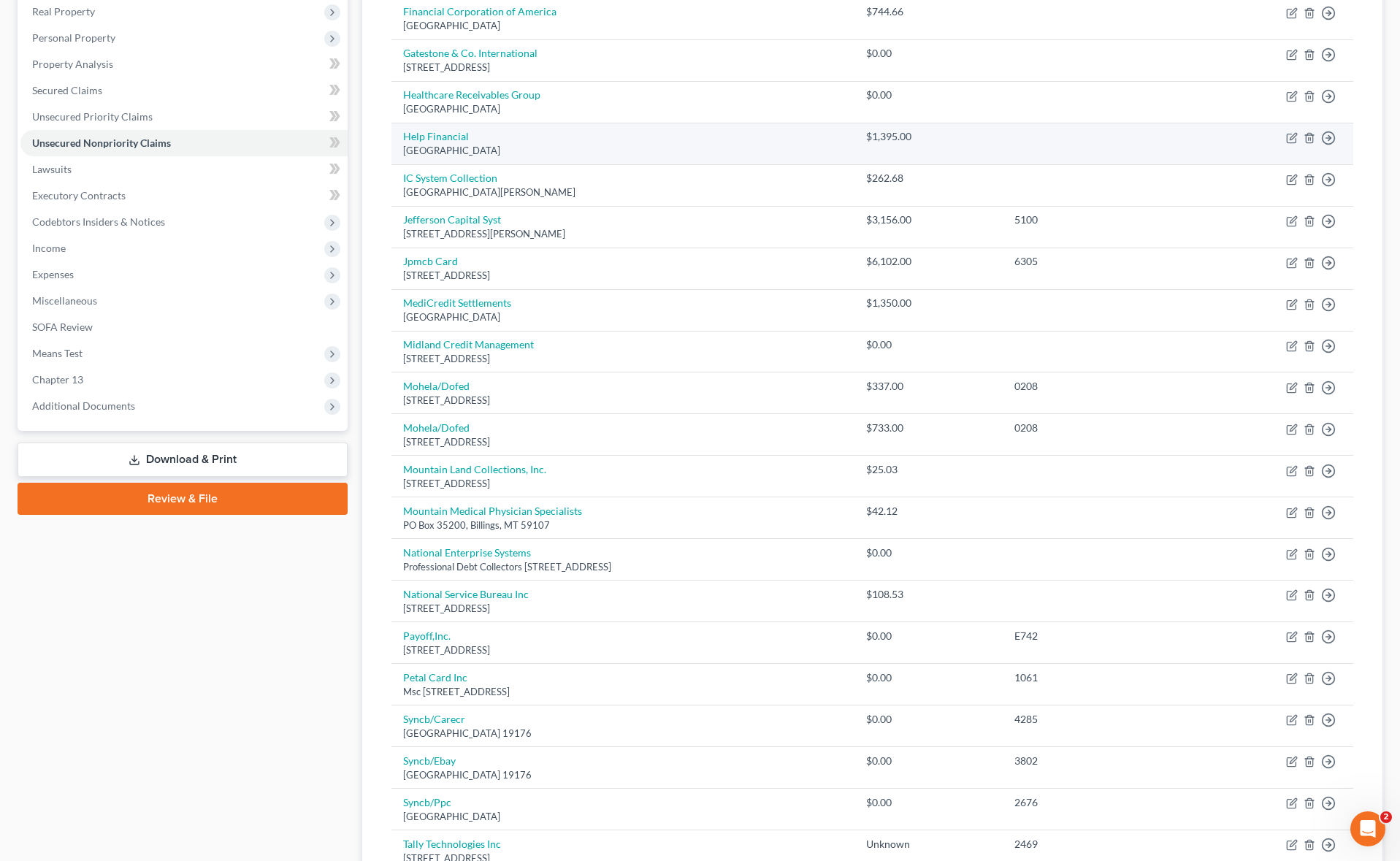
scroll to position [0, 0]
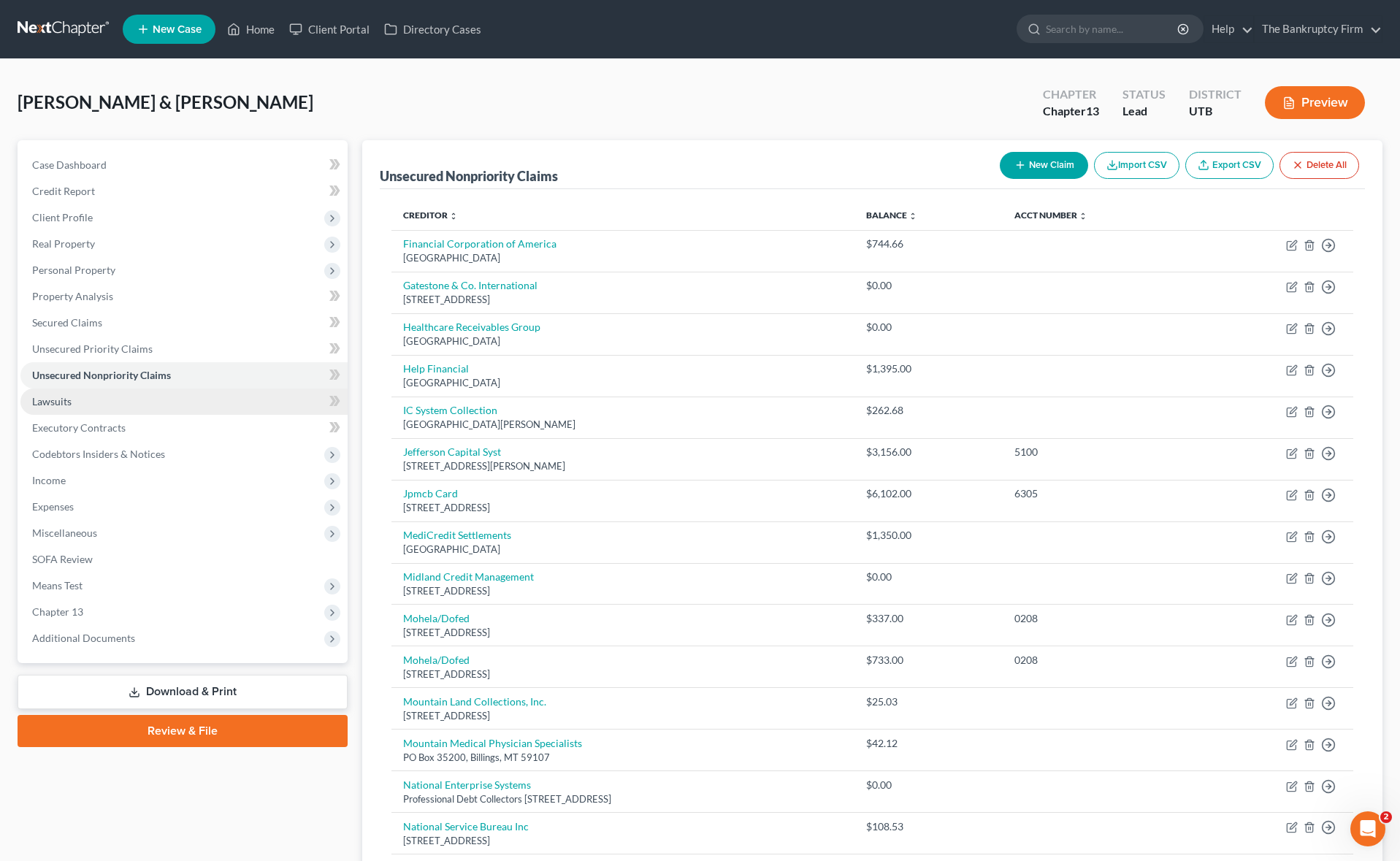
click at [128, 406] on link "Lawsuits" at bounding box center [184, 401] width 327 height 26
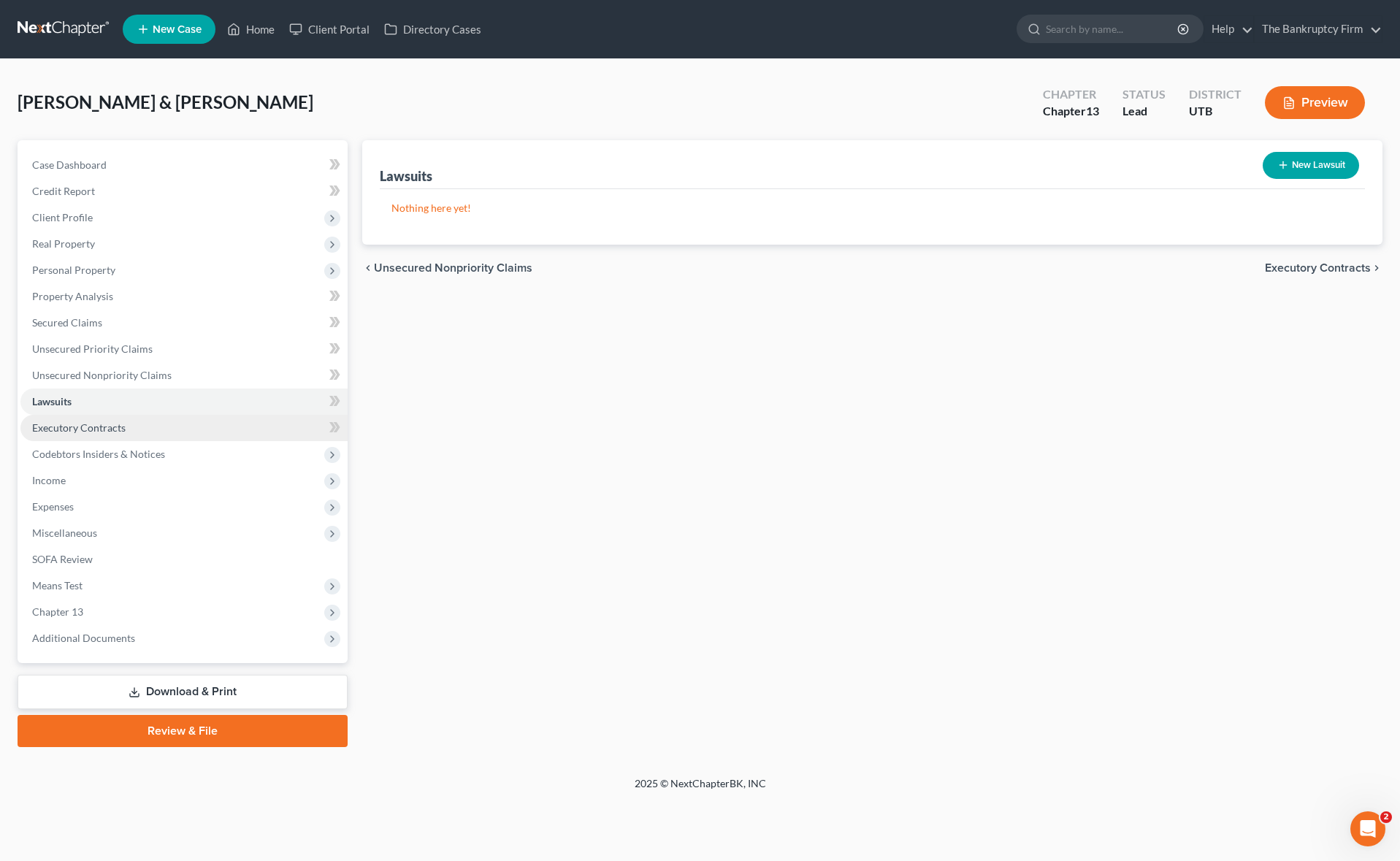
click at [149, 422] on link "Executory Contracts" at bounding box center [184, 427] width 327 height 26
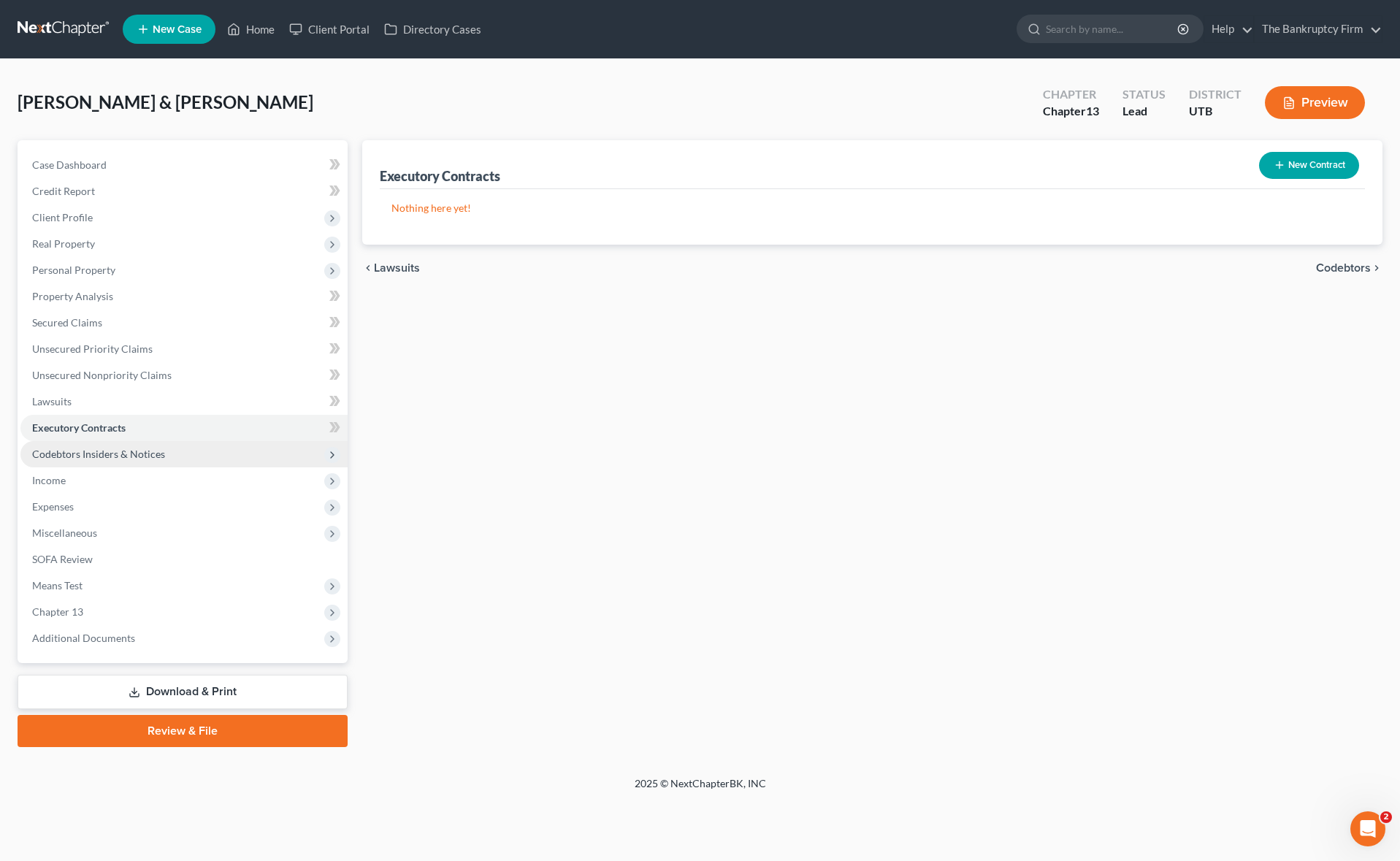
click at [150, 453] on span "Codebtors Insiders & Notices" at bounding box center [98, 453] width 133 height 13
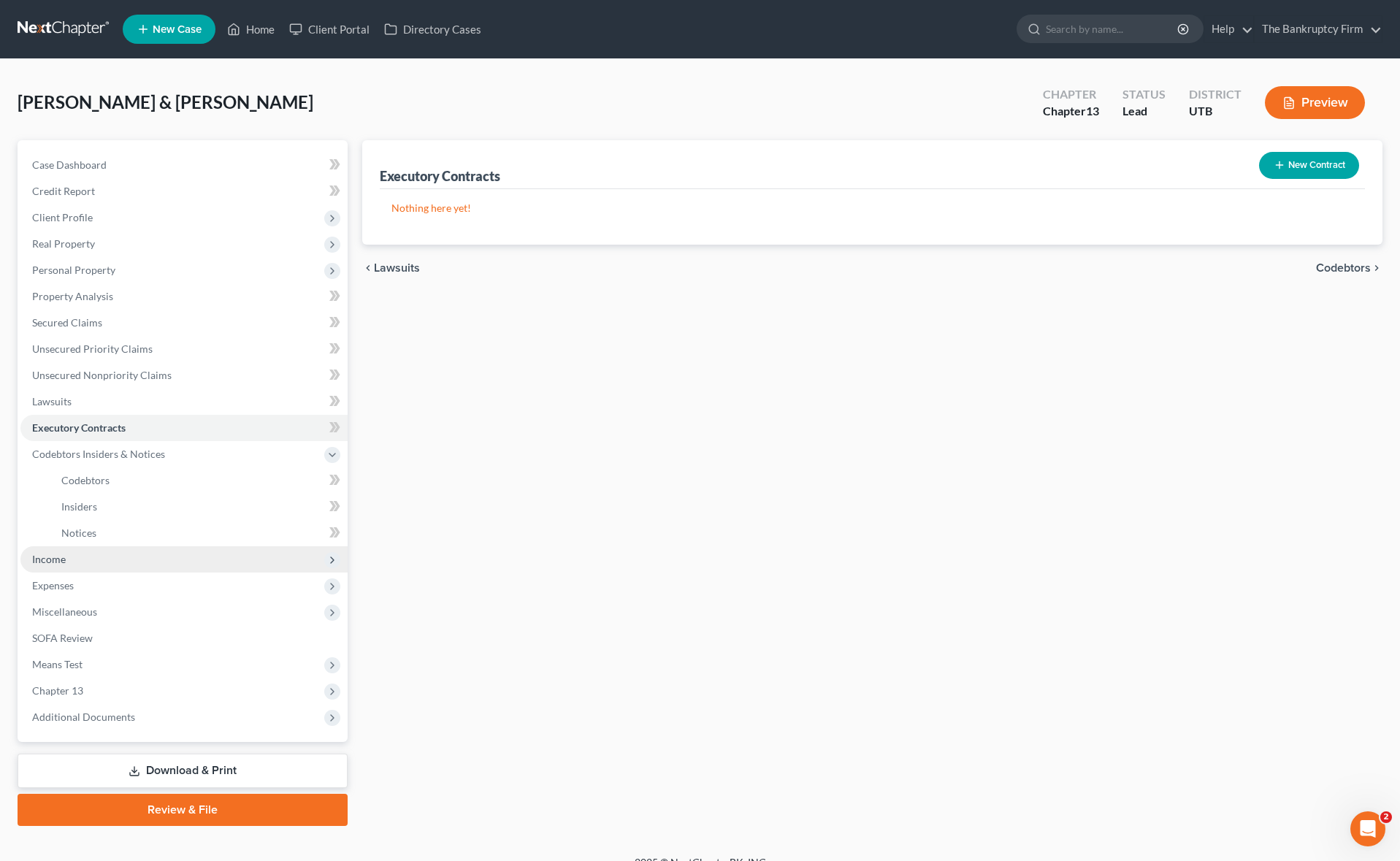
click at [79, 564] on span "Income" at bounding box center [184, 559] width 327 height 26
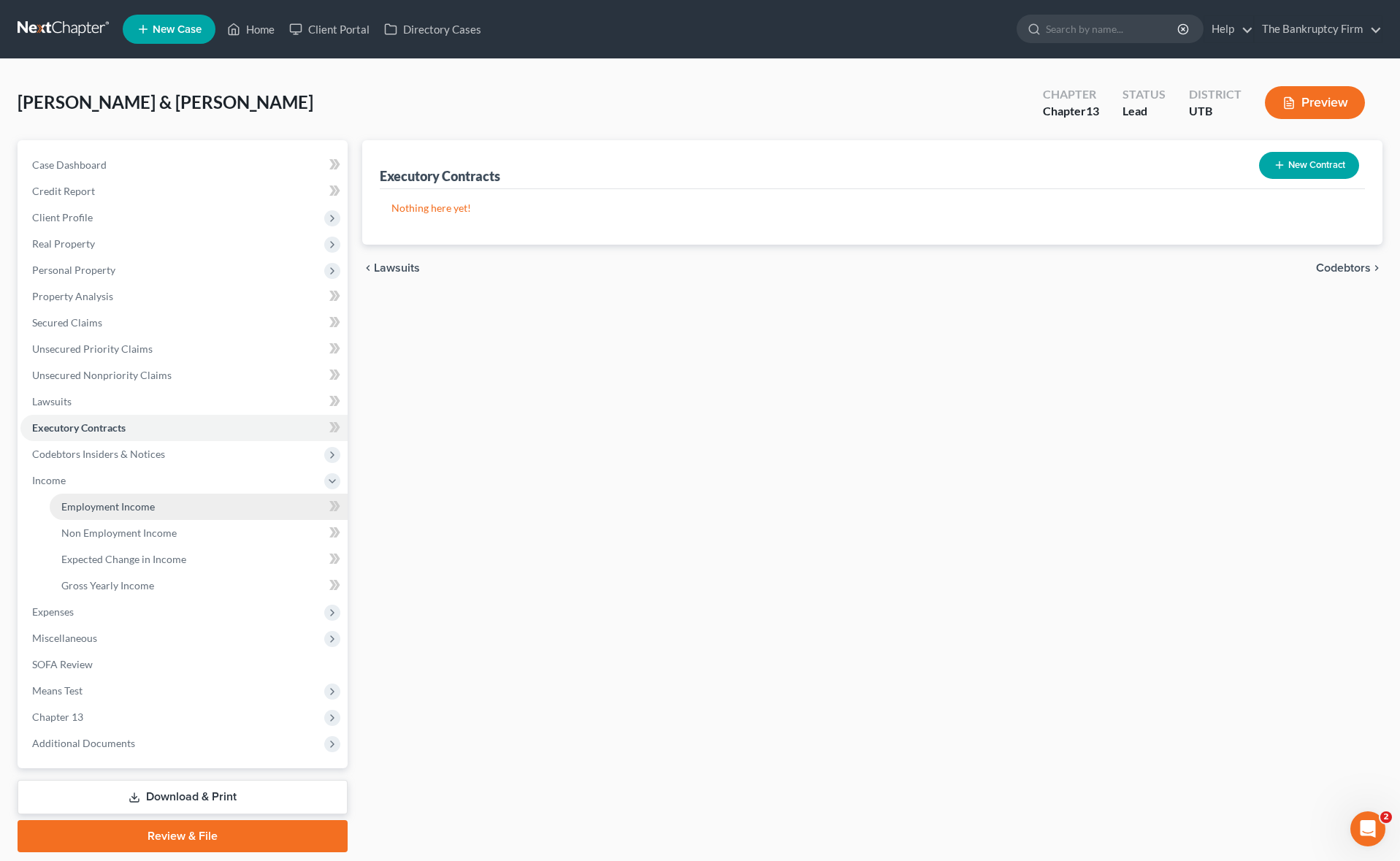
click at [119, 505] on span "Employment Income" at bounding box center [108, 506] width 94 height 13
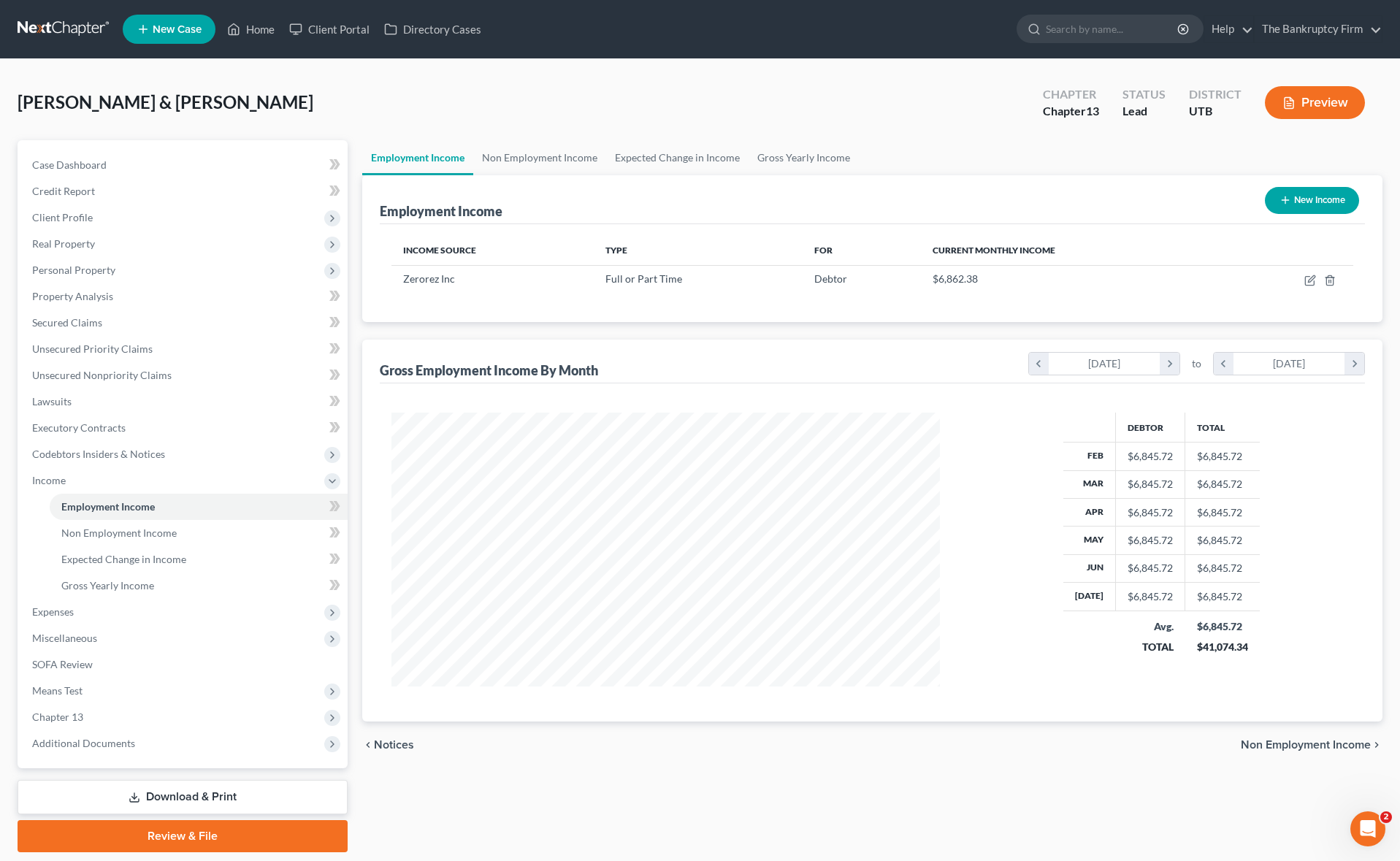
scroll to position [273, 578]
drag, startPoint x: 548, startPoint y: 159, endPoint x: 596, endPoint y: 157, distance: 48.0
click at [548, 159] on link "Non Employment Income" at bounding box center [539, 157] width 133 height 35
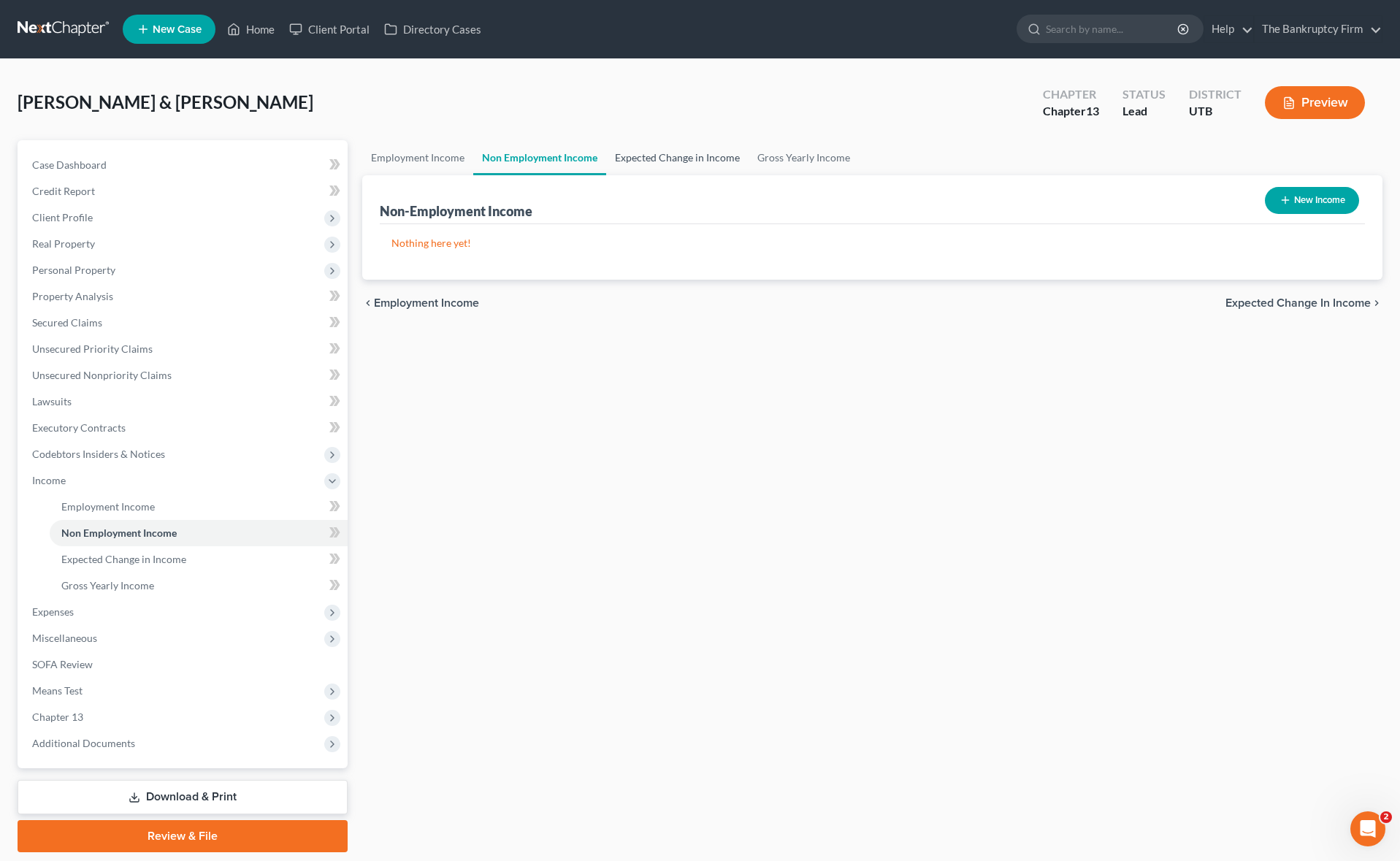
click at [669, 158] on link "Expected Change in Income" at bounding box center [678, 157] width 143 height 35
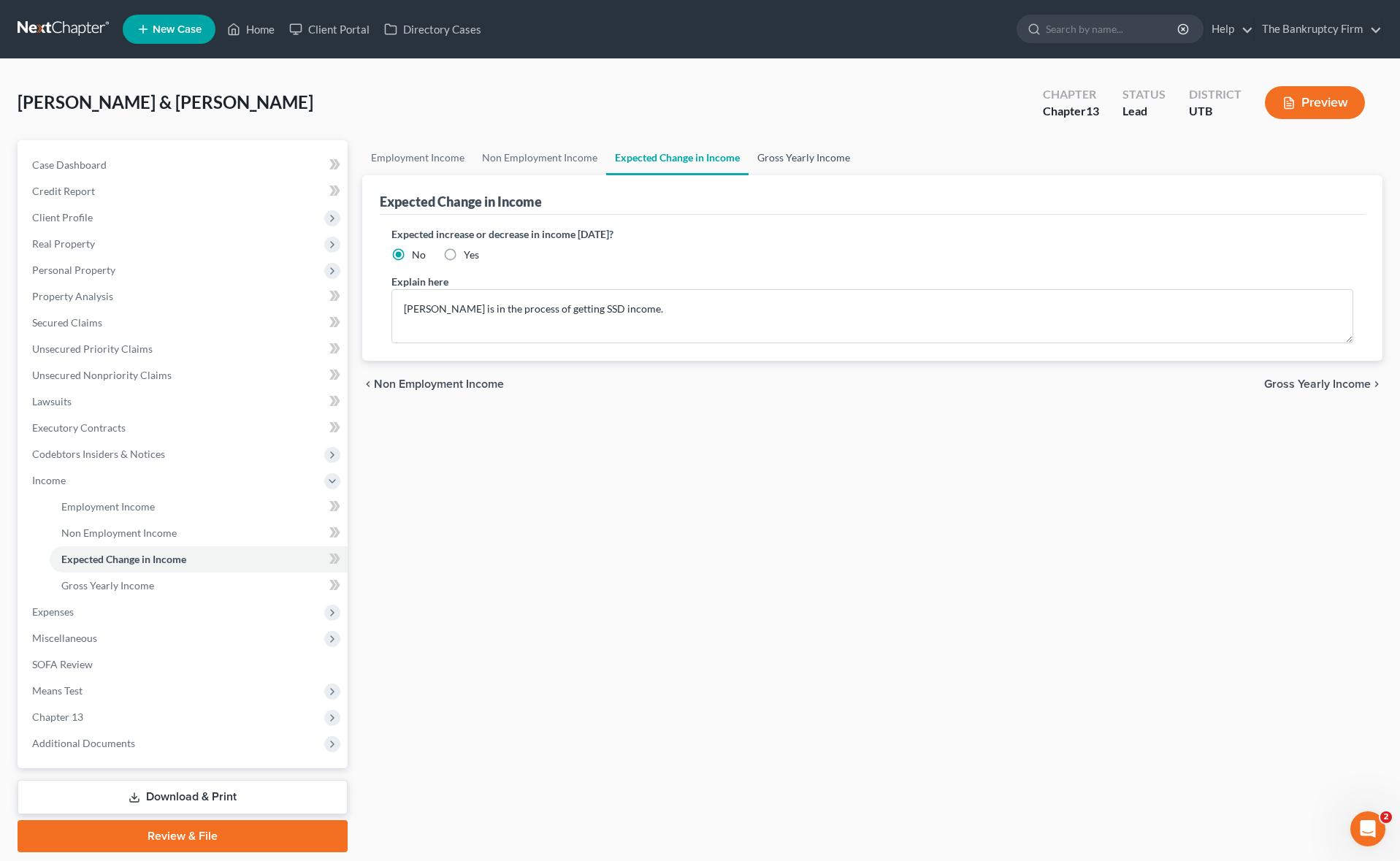
click at [798, 157] on link "Gross Yearly Income" at bounding box center [803, 157] width 110 height 35
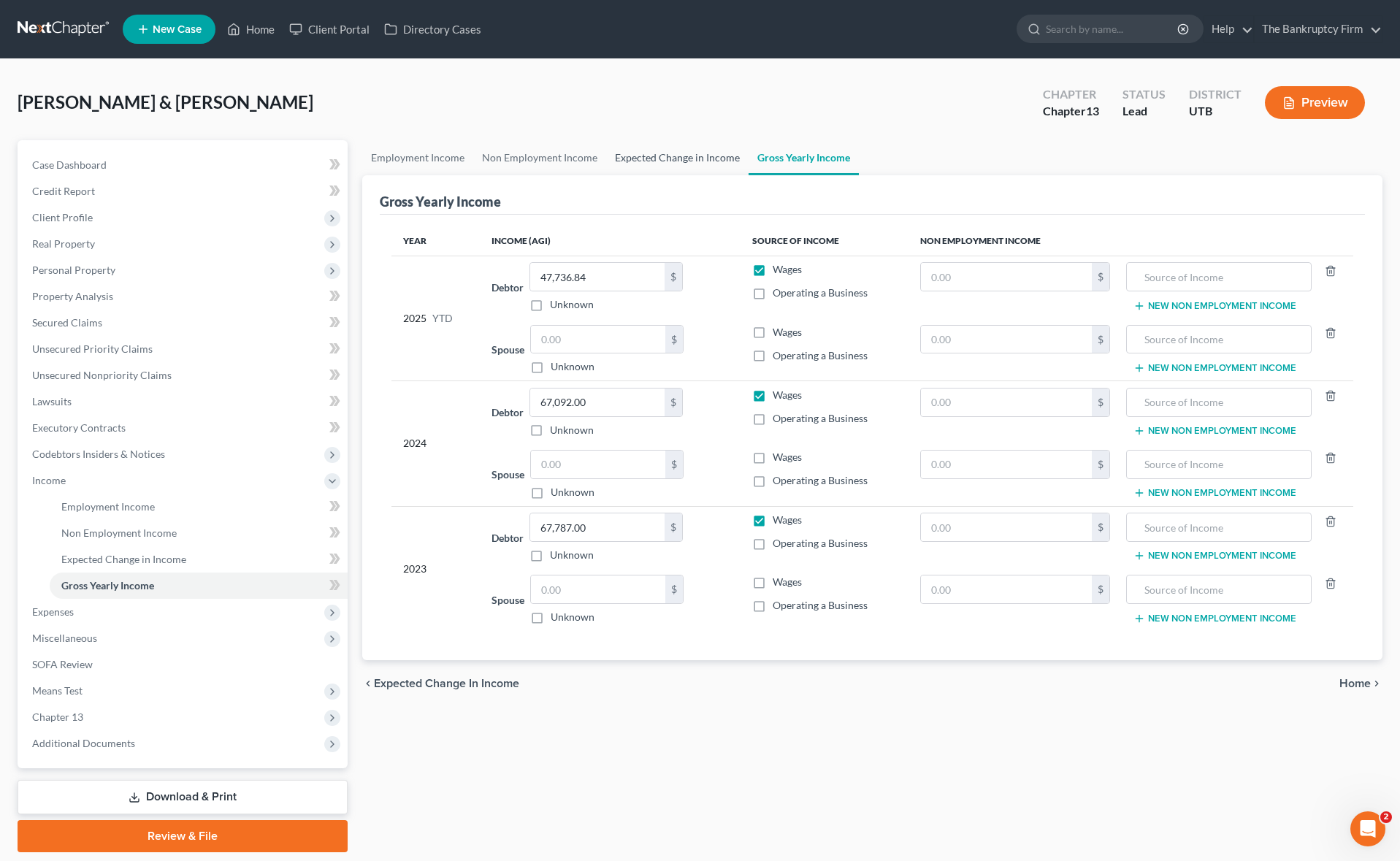
click at [678, 157] on link "Expected Change in Income" at bounding box center [678, 157] width 143 height 35
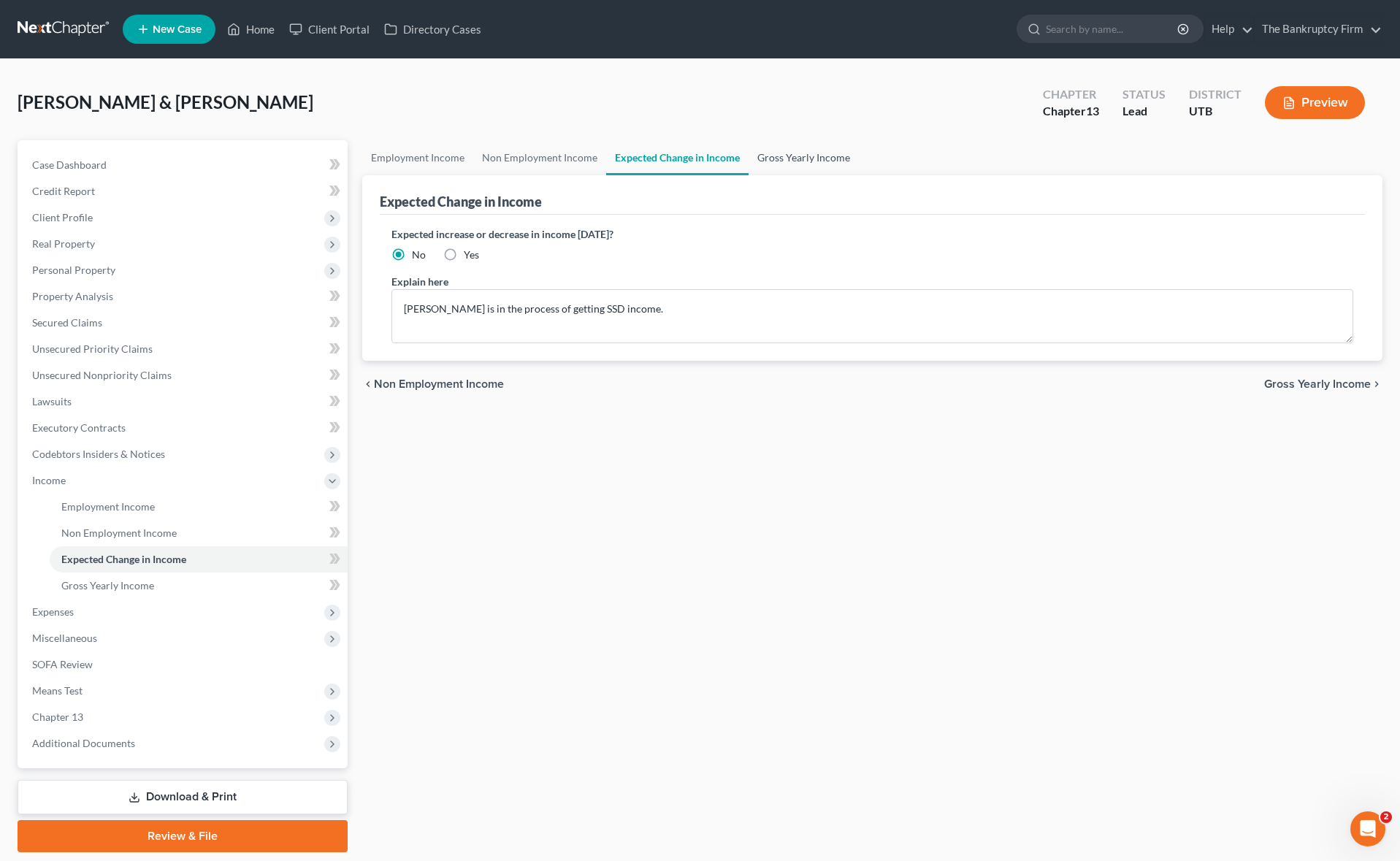
click at [810, 163] on link "Gross Yearly Income" at bounding box center [803, 157] width 110 height 35
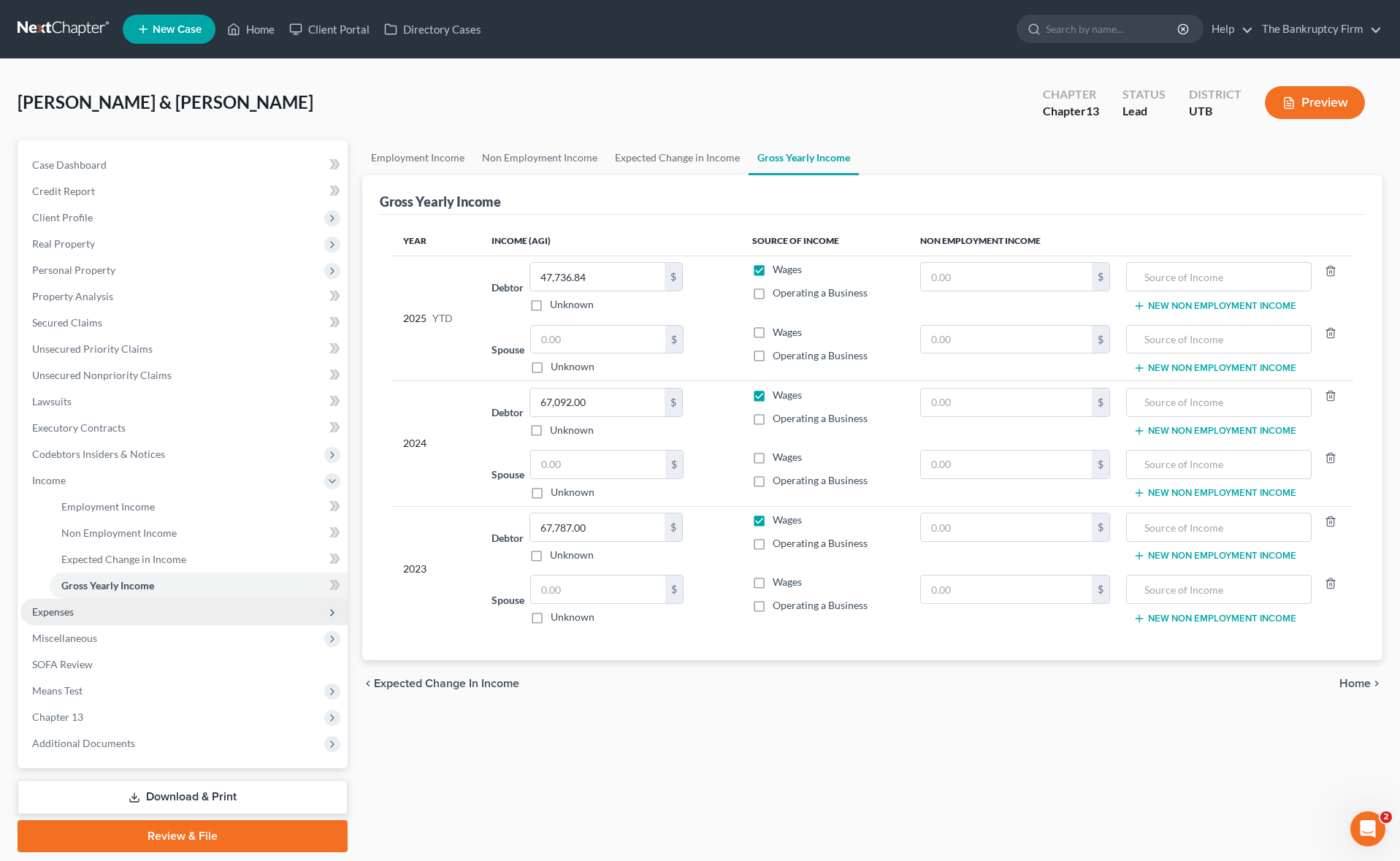
click at [92, 612] on span "Expenses" at bounding box center [184, 611] width 327 height 26
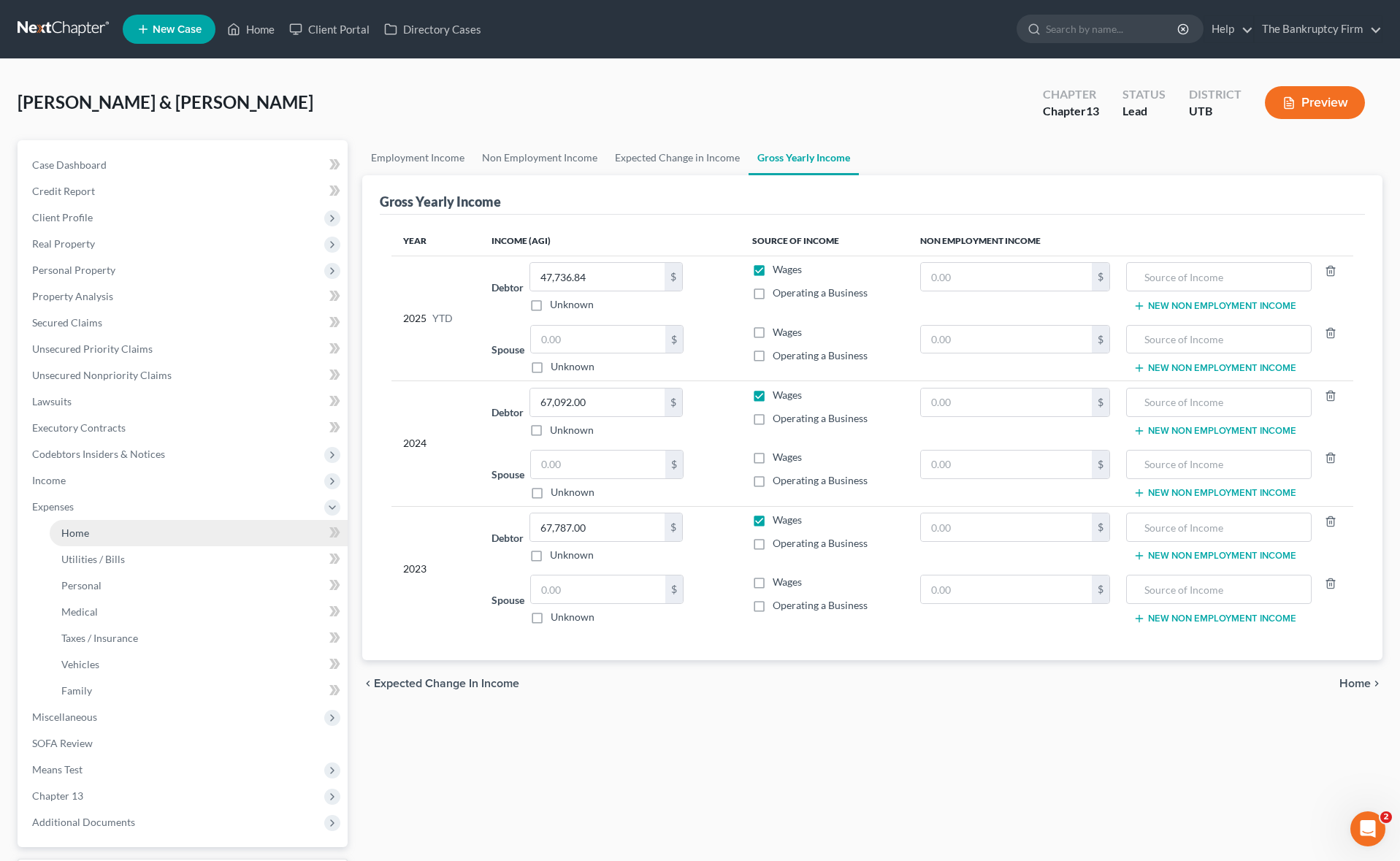
click at [91, 525] on link "Home" at bounding box center [198, 533] width 298 height 26
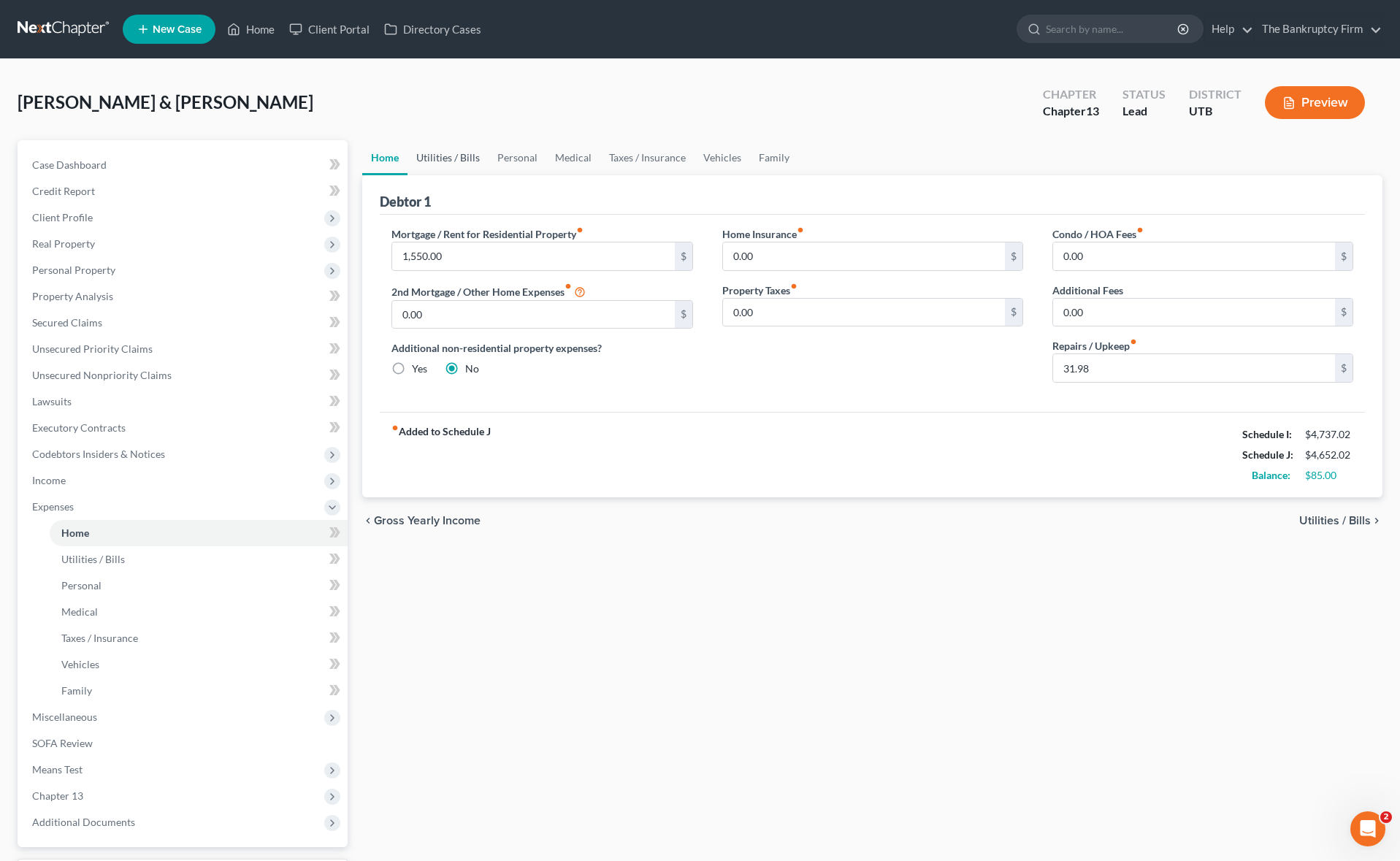
click at [453, 155] on link "Utilities / Bills" at bounding box center [447, 157] width 81 height 35
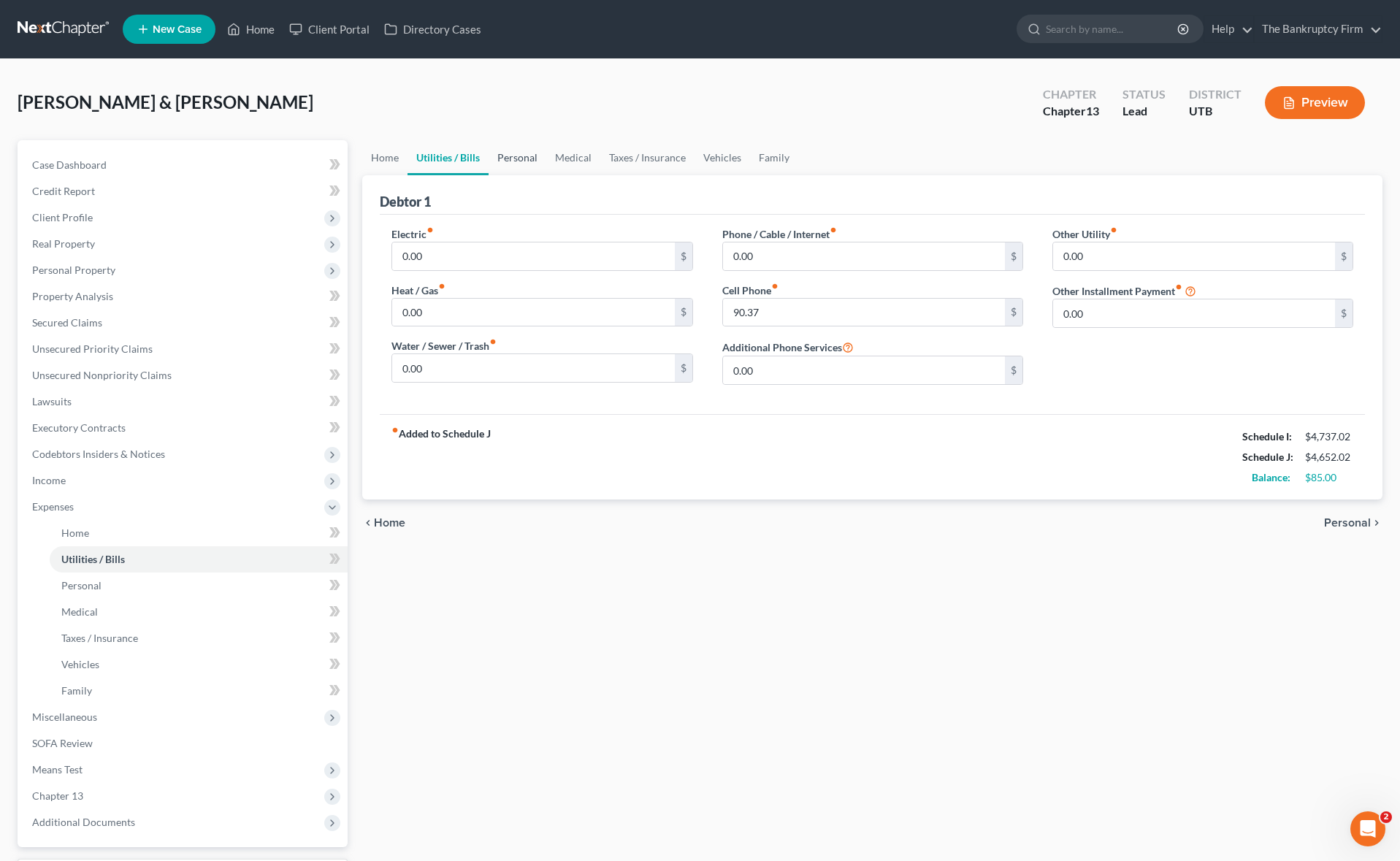
click at [522, 155] on link "Personal" at bounding box center [517, 157] width 58 height 35
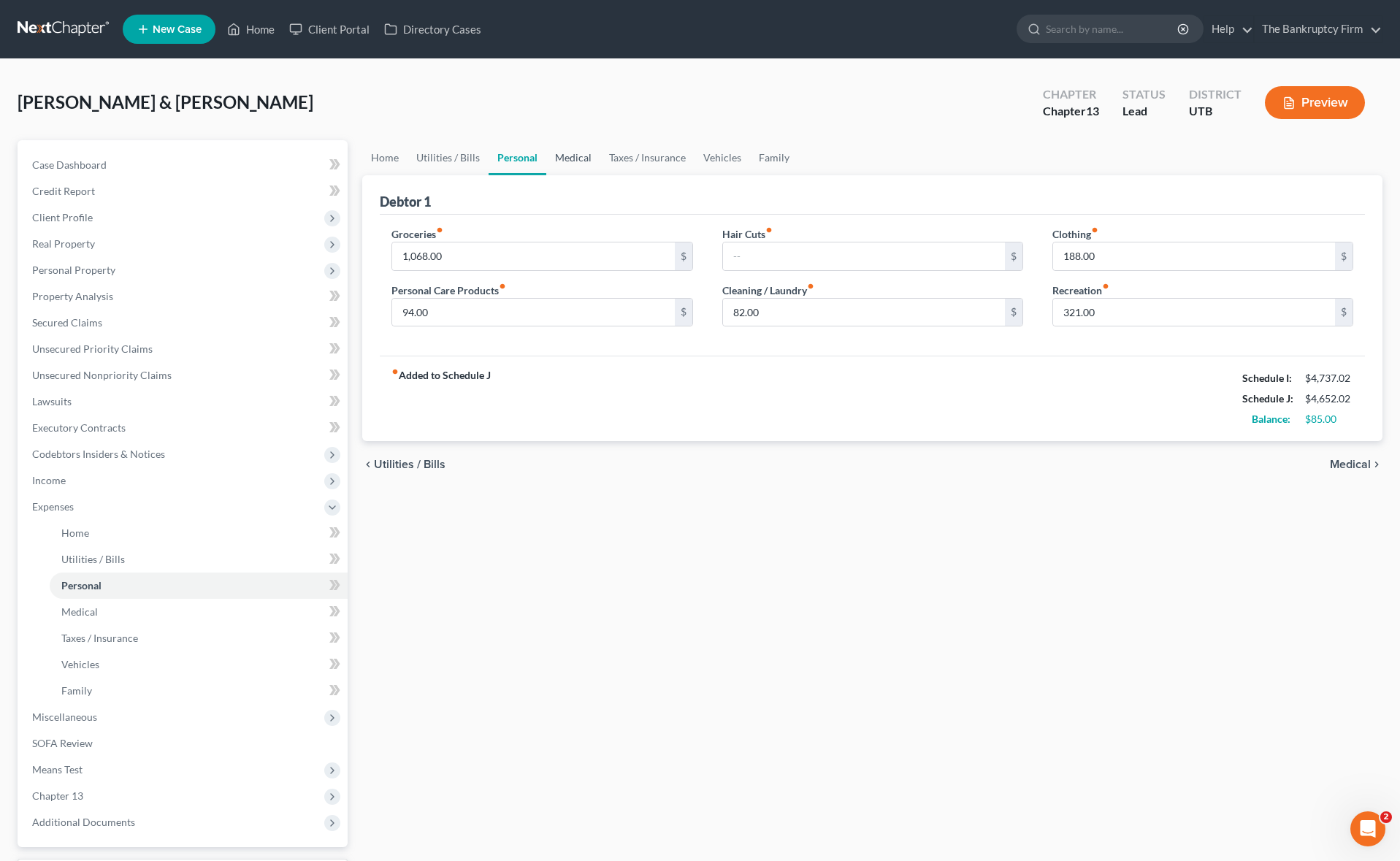
click at [577, 161] on link "Medical" at bounding box center [573, 157] width 54 height 35
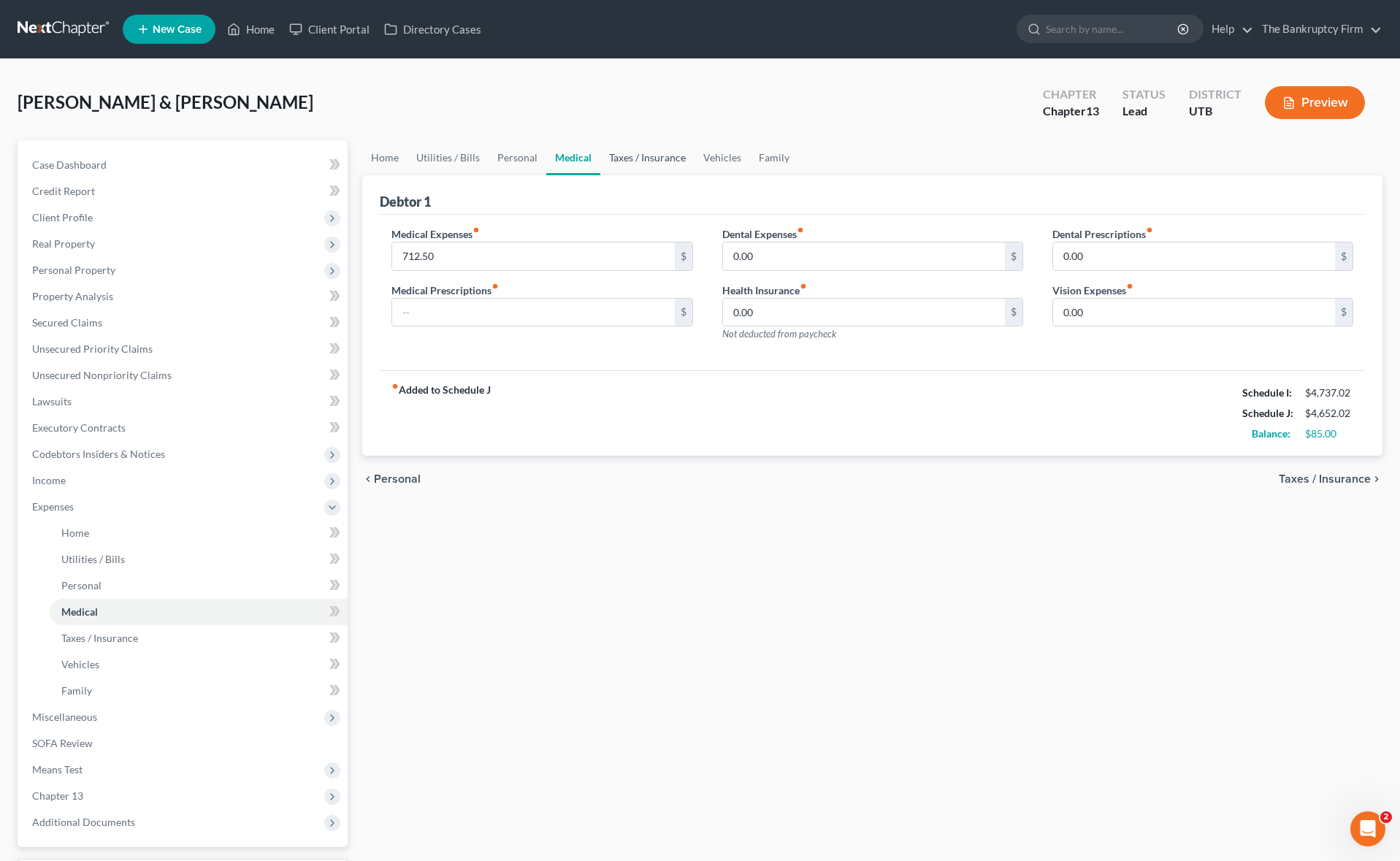
click at [644, 158] on link "Taxes / Insurance" at bounding box center [647, 157] width 94 height 35
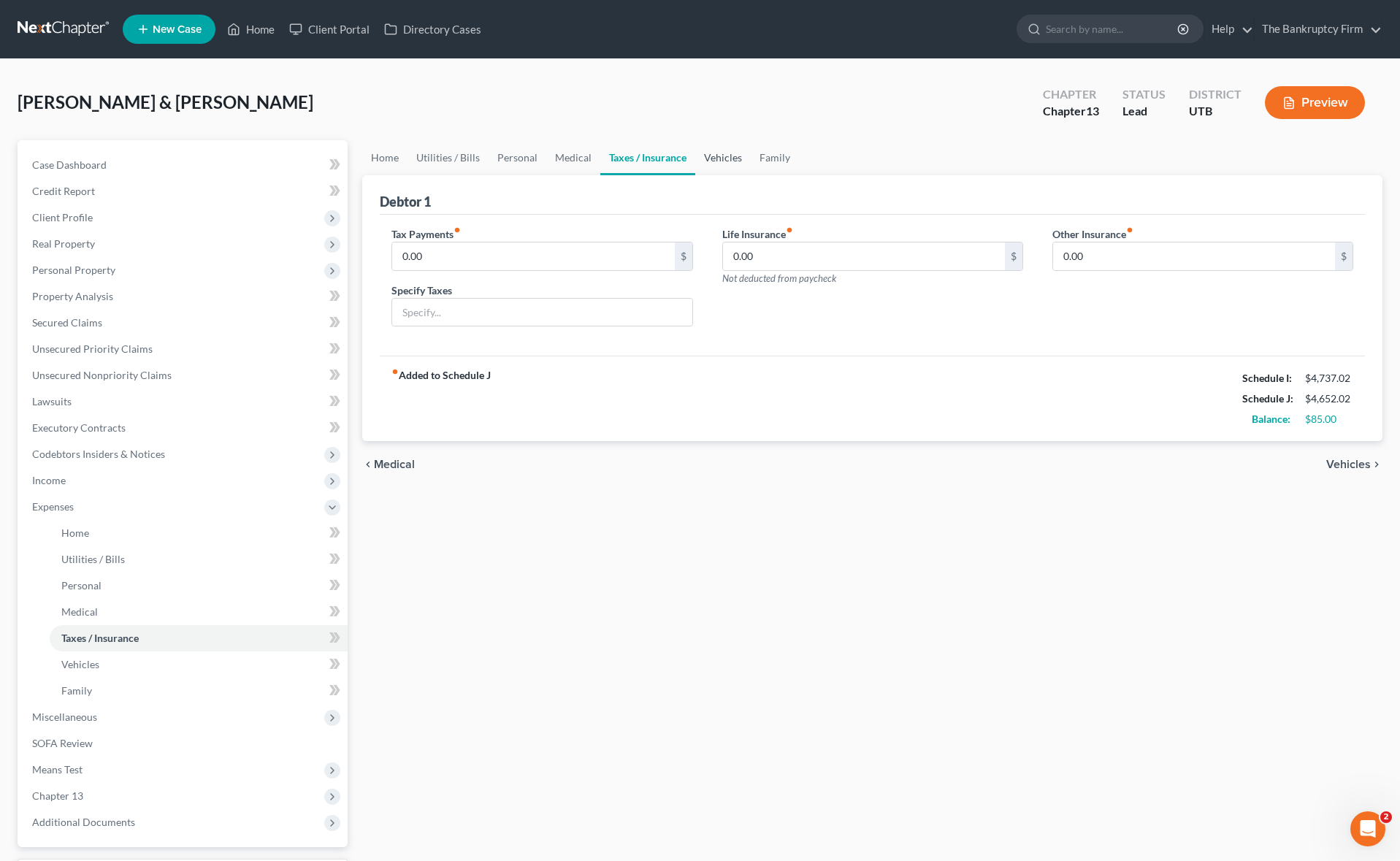
click at [730, 157] on link "Vehicles" at bounding box center [722, 157] width 56 height 35
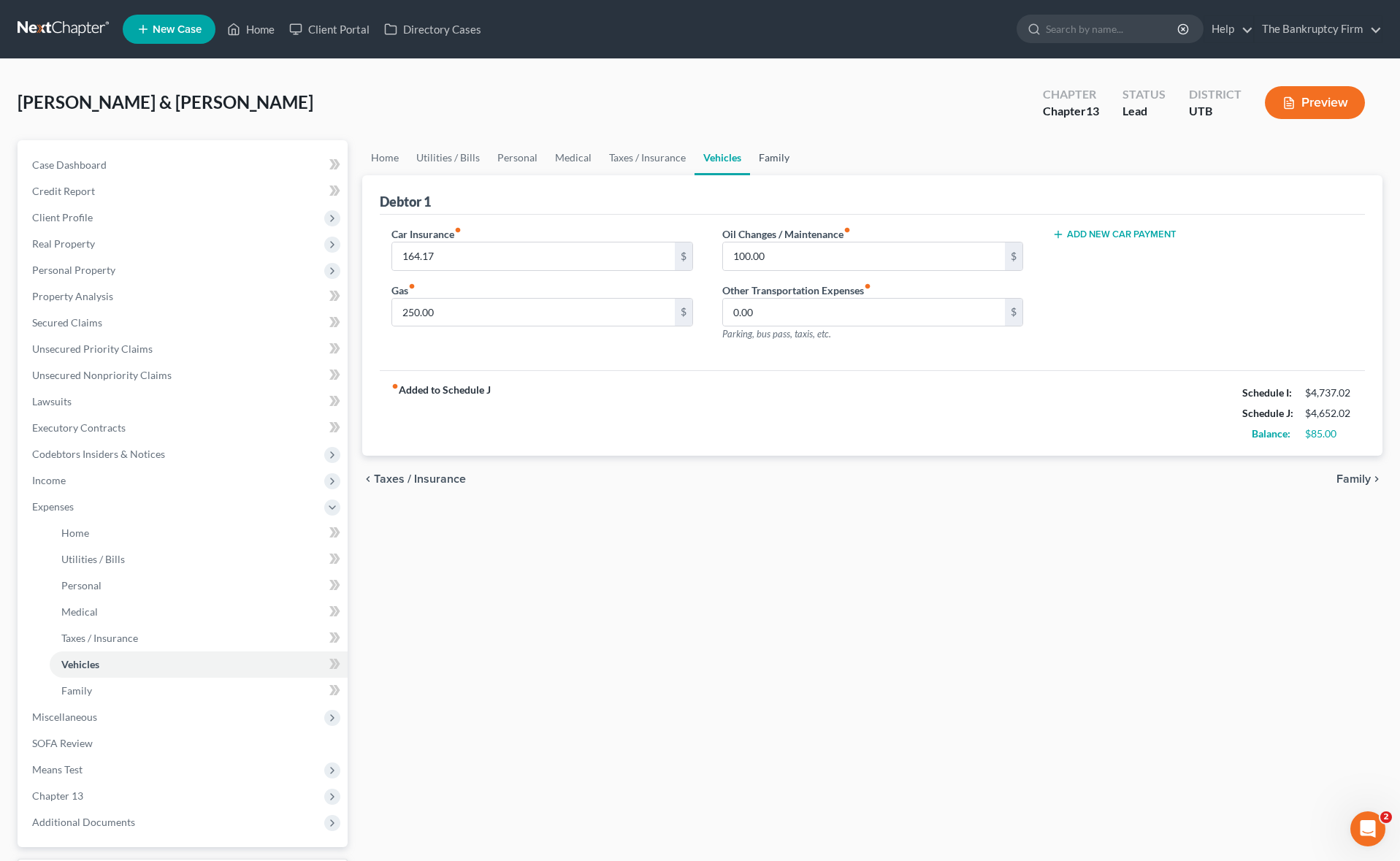
click at [762, 155] on link "Family" at bounding box center [774, 157] width 48 height 35
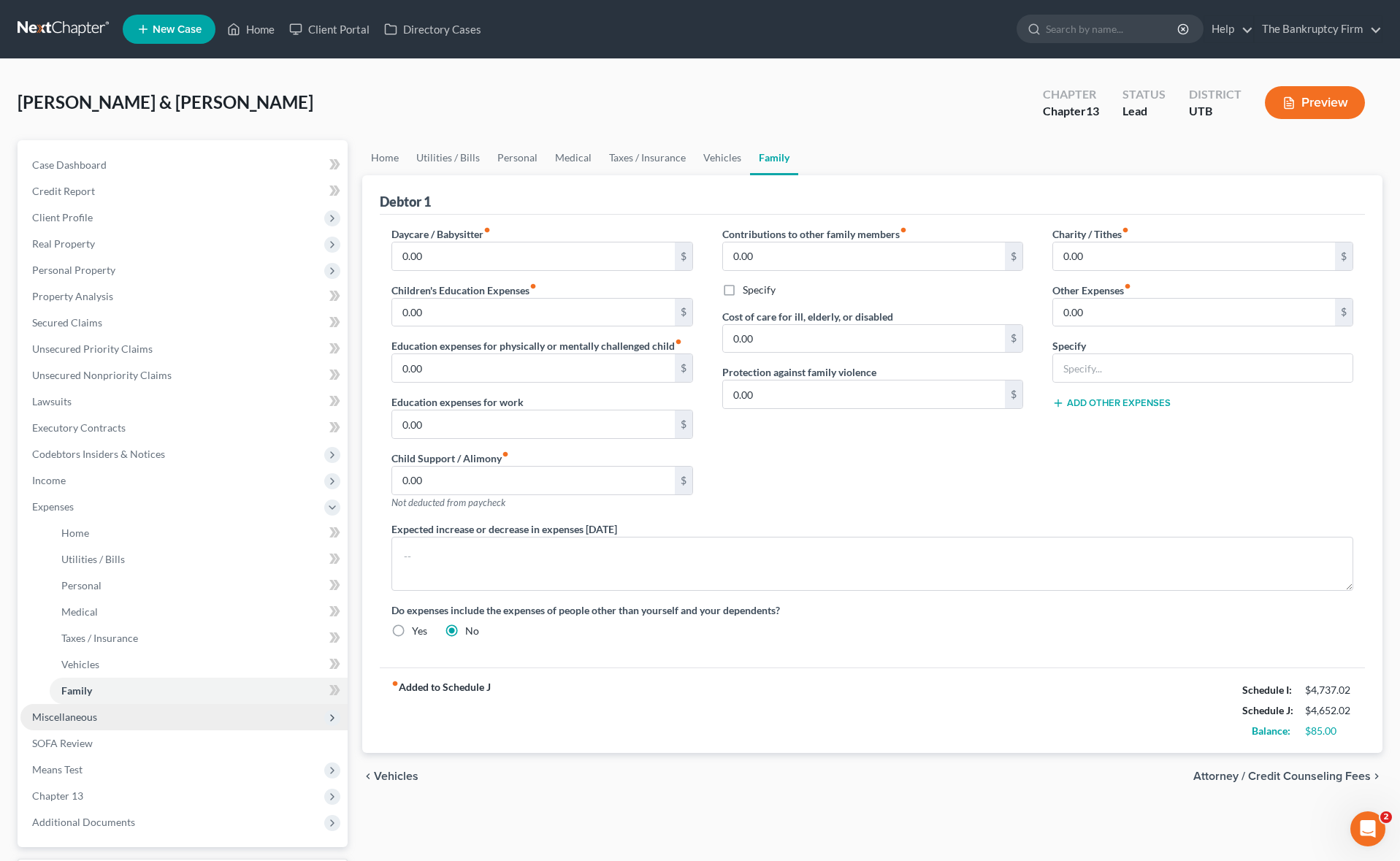
click at [70, 715] on span "Miscellaneous" at bounding box center [64, 716] width 65 height 13
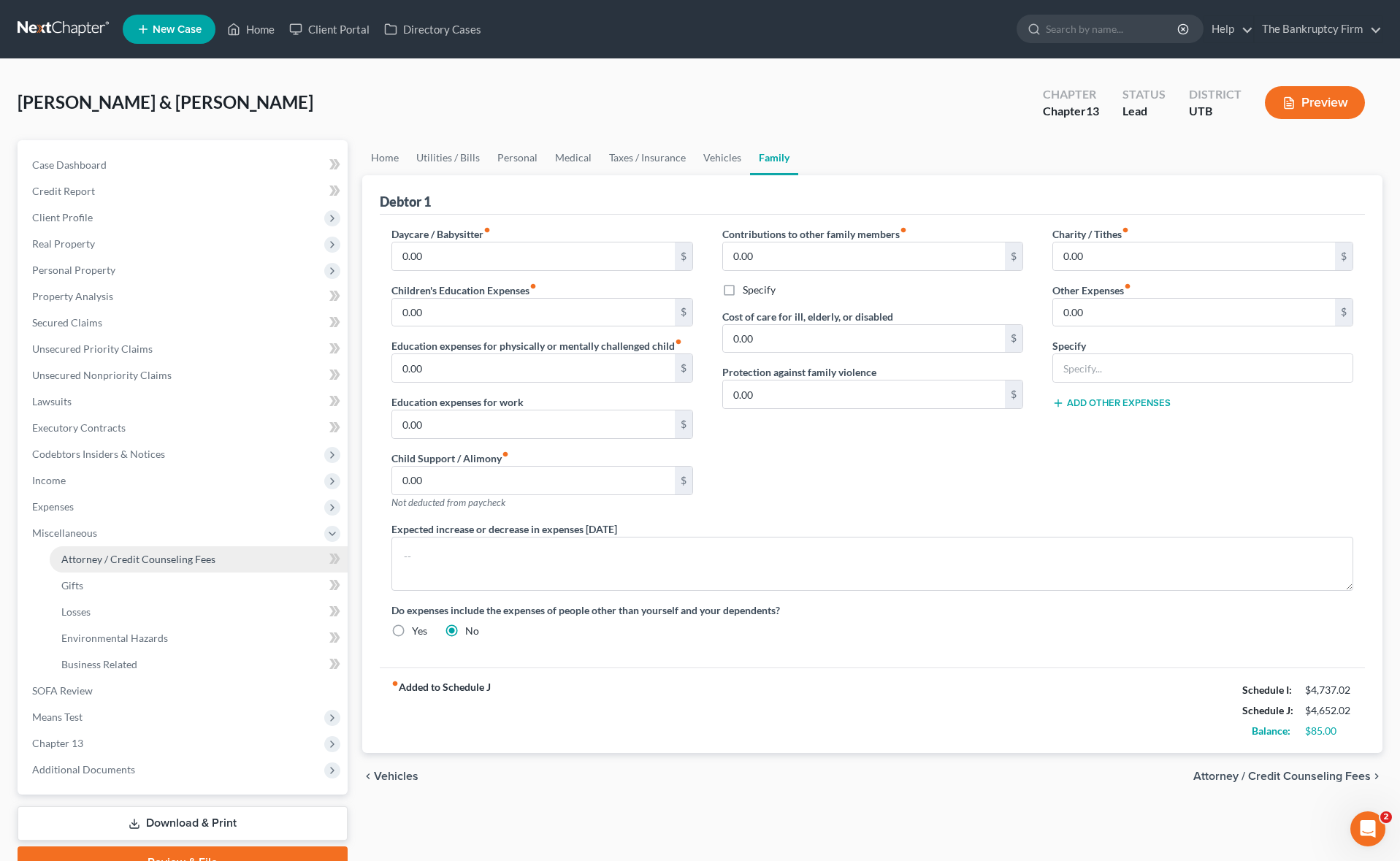
click at [165, 561] on span "Attorney / Credit Counseling Fees" at bounding box center [138, 559] width 154 height 13
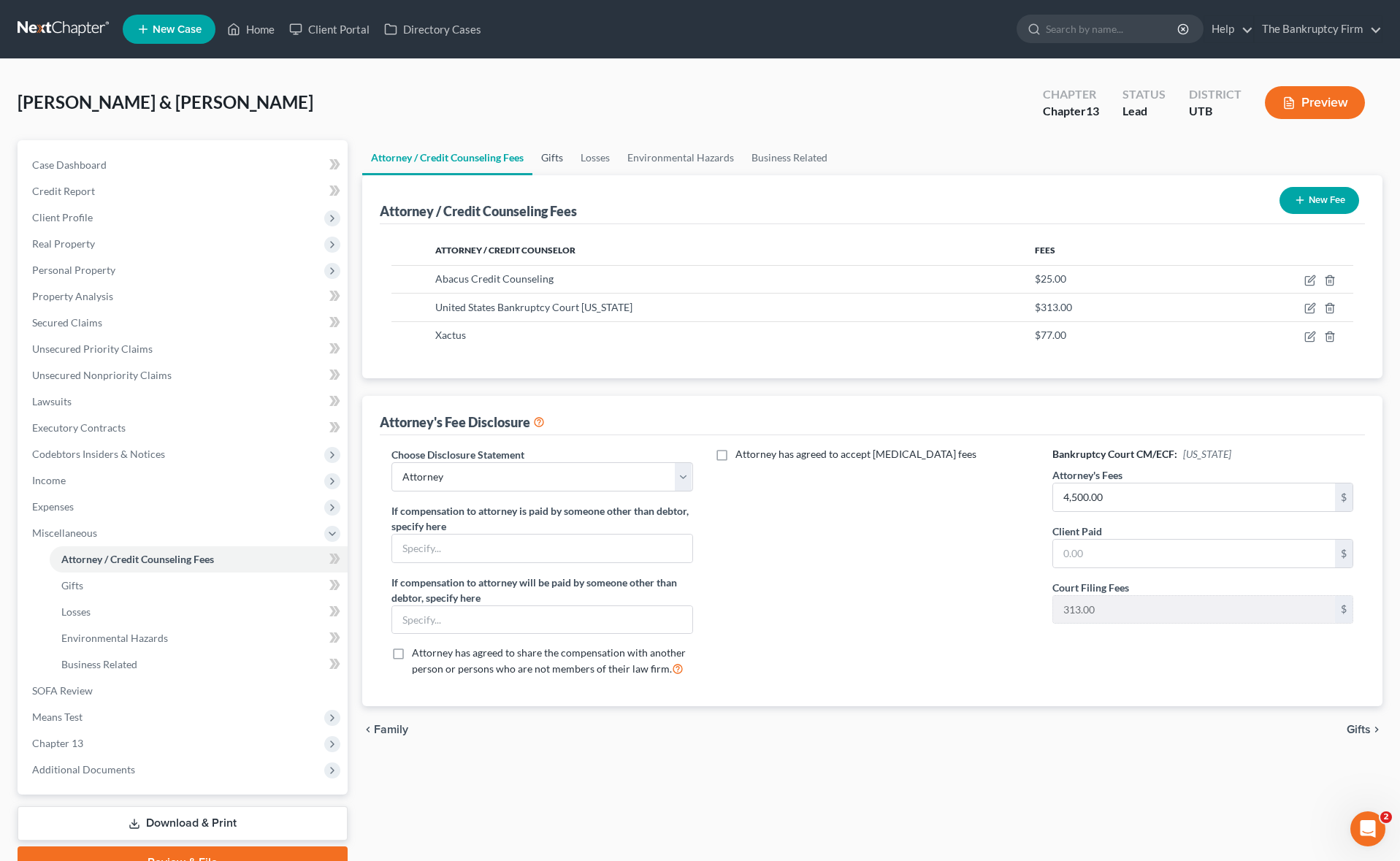
click at [562, 163] on link "Gifts" at bounding box center [551, 157] width 39 height 35
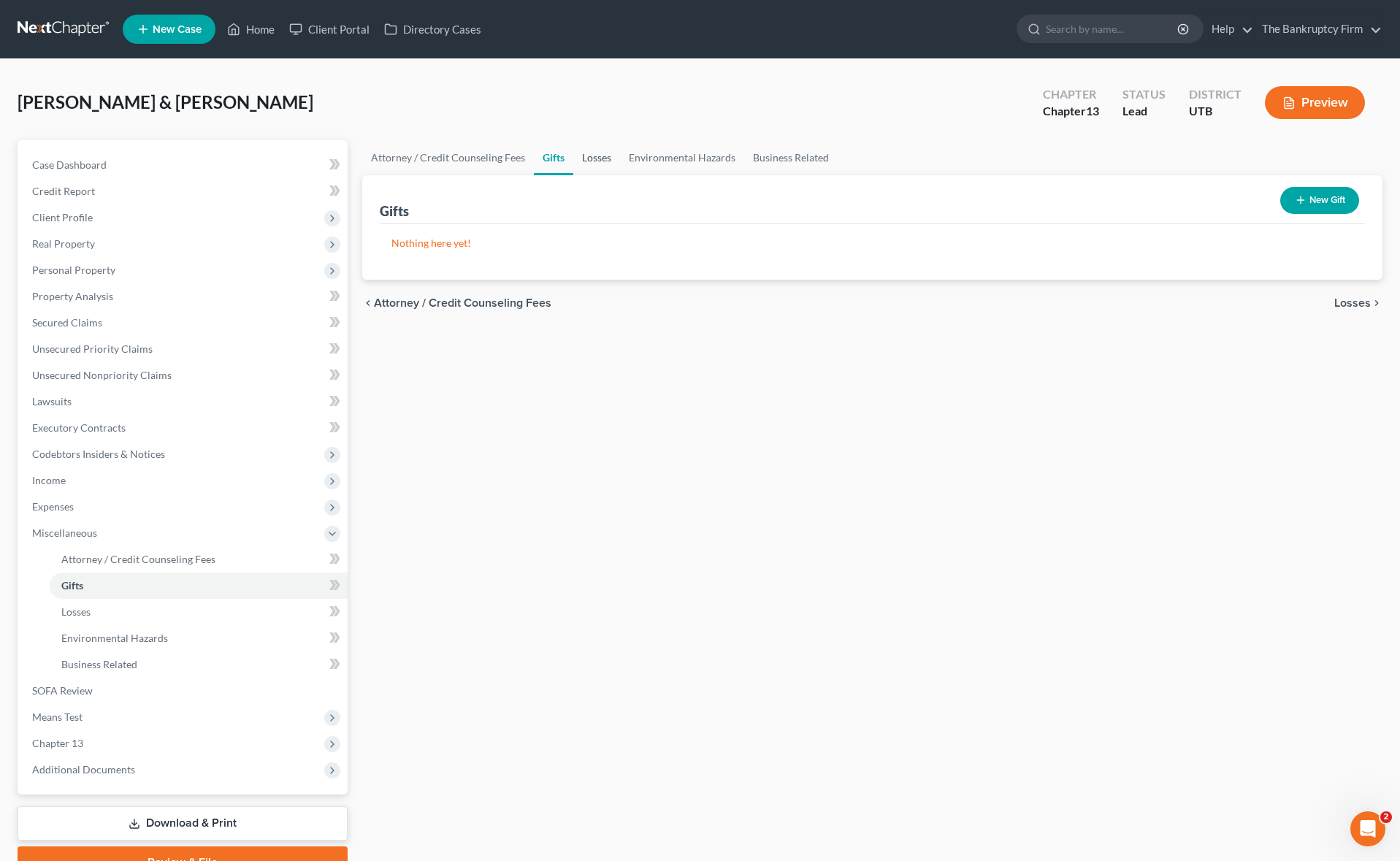
click at [592, 157] on link "Losses" at bounding box center [596, 157] width 47 height 35
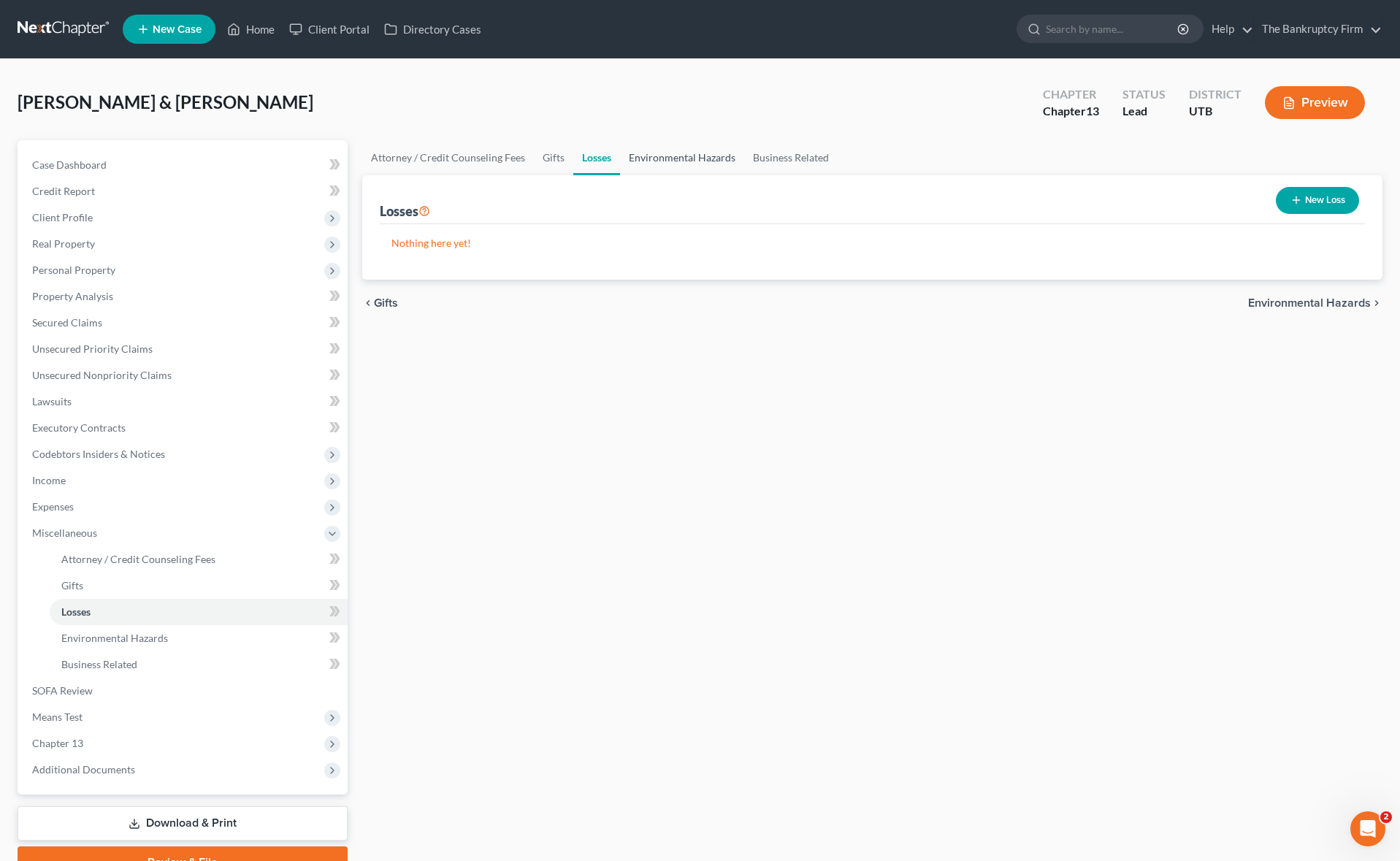
click at [657, 158] on link "Environmental Hazards" at bounding box center [681, 157] width 124 height 35
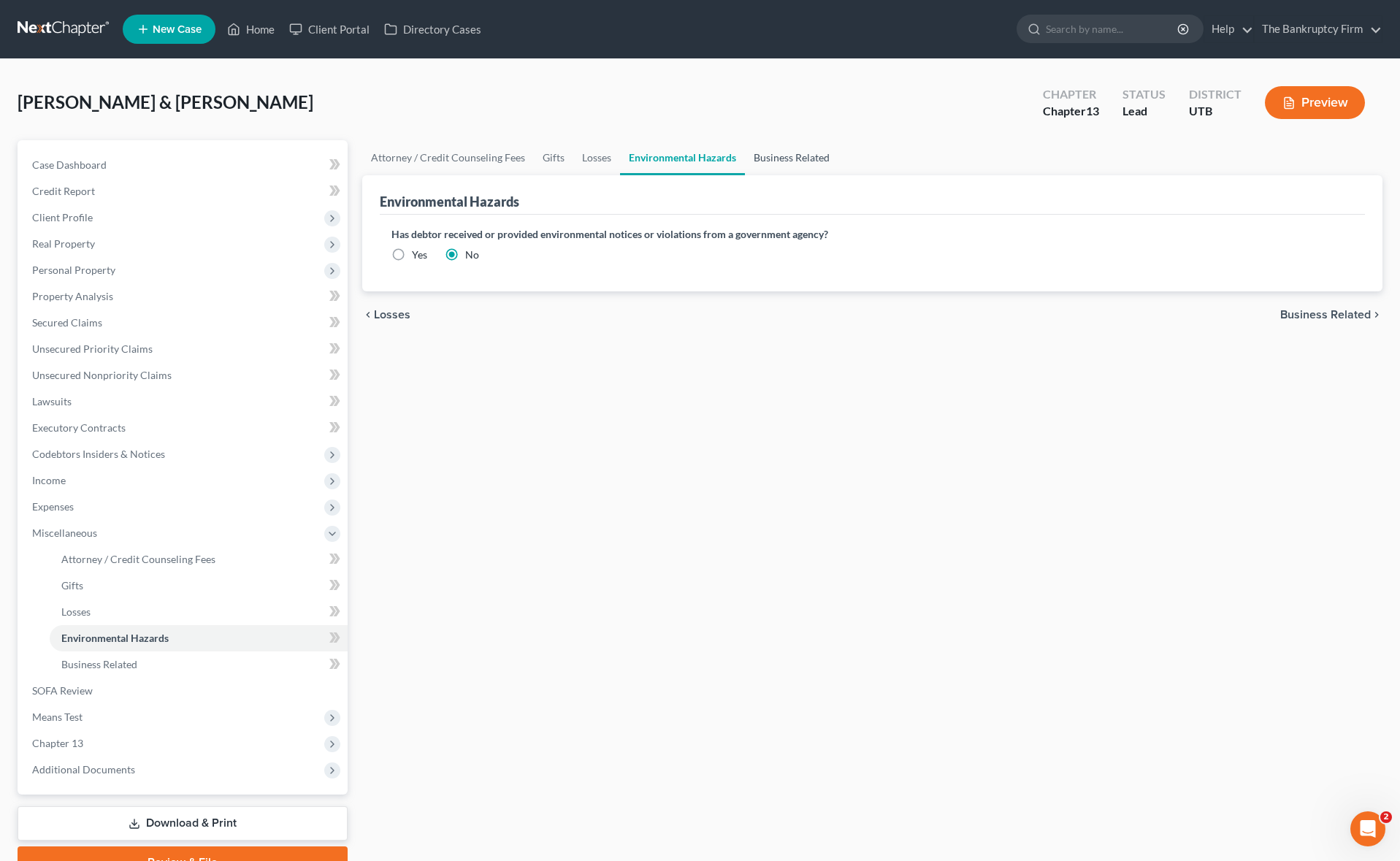
click at [813, 160] on link "Business Related" at bounding box center [791, 157] width 94 height 35
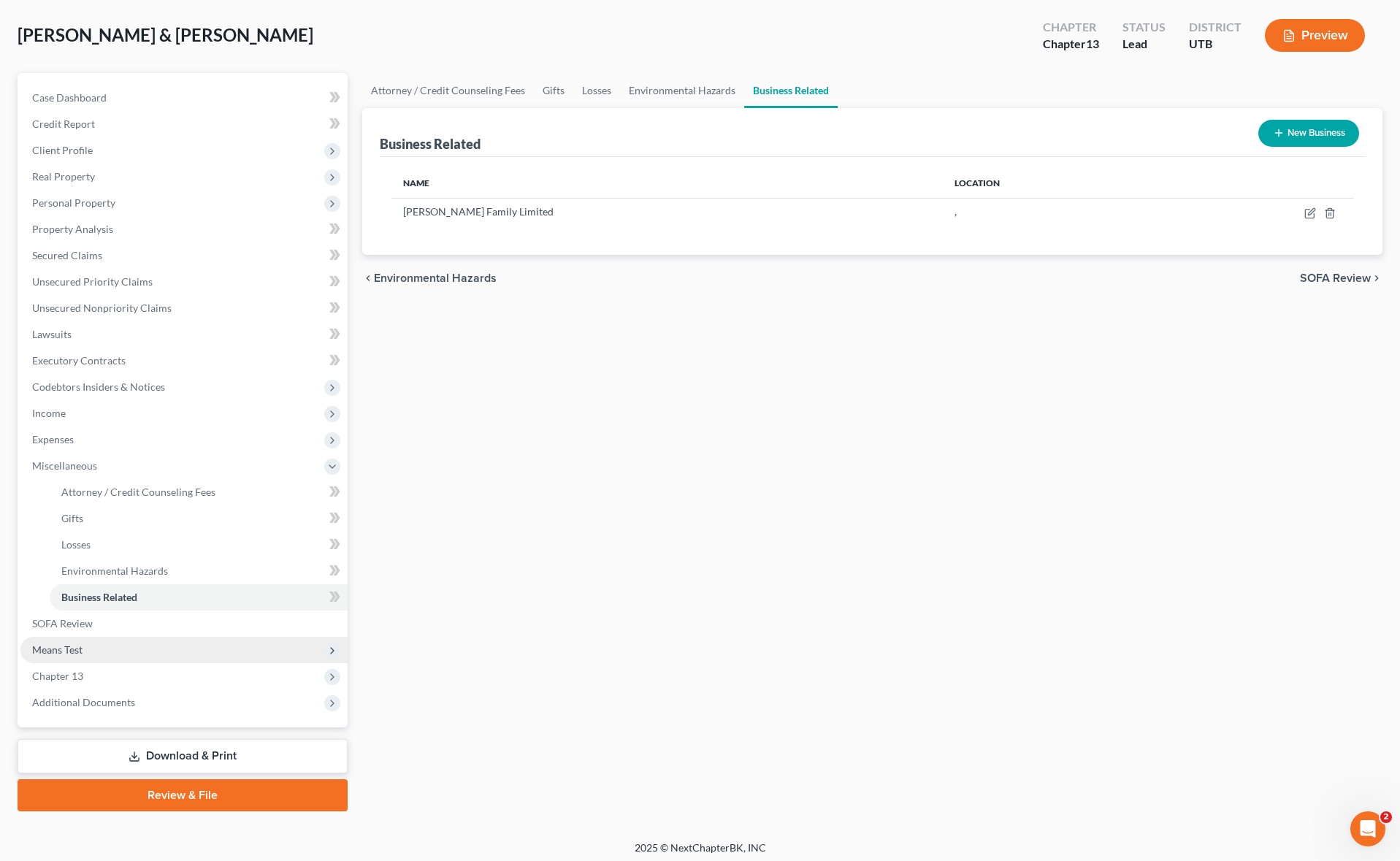
scroll to position [73, 0]
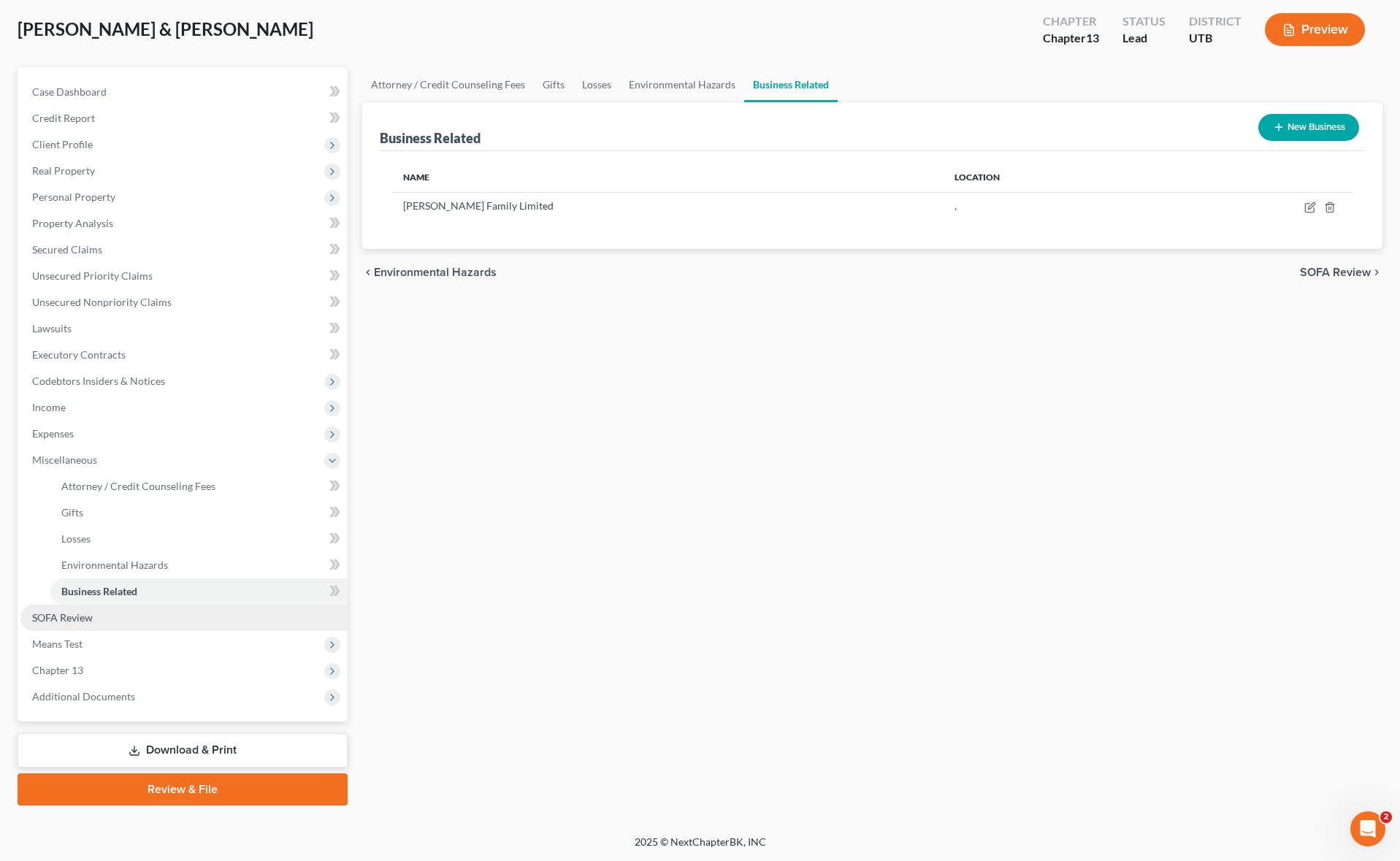
click at [75, 620] on span "SOFA Review" at bounding box center [62, 617] width 61 height 13
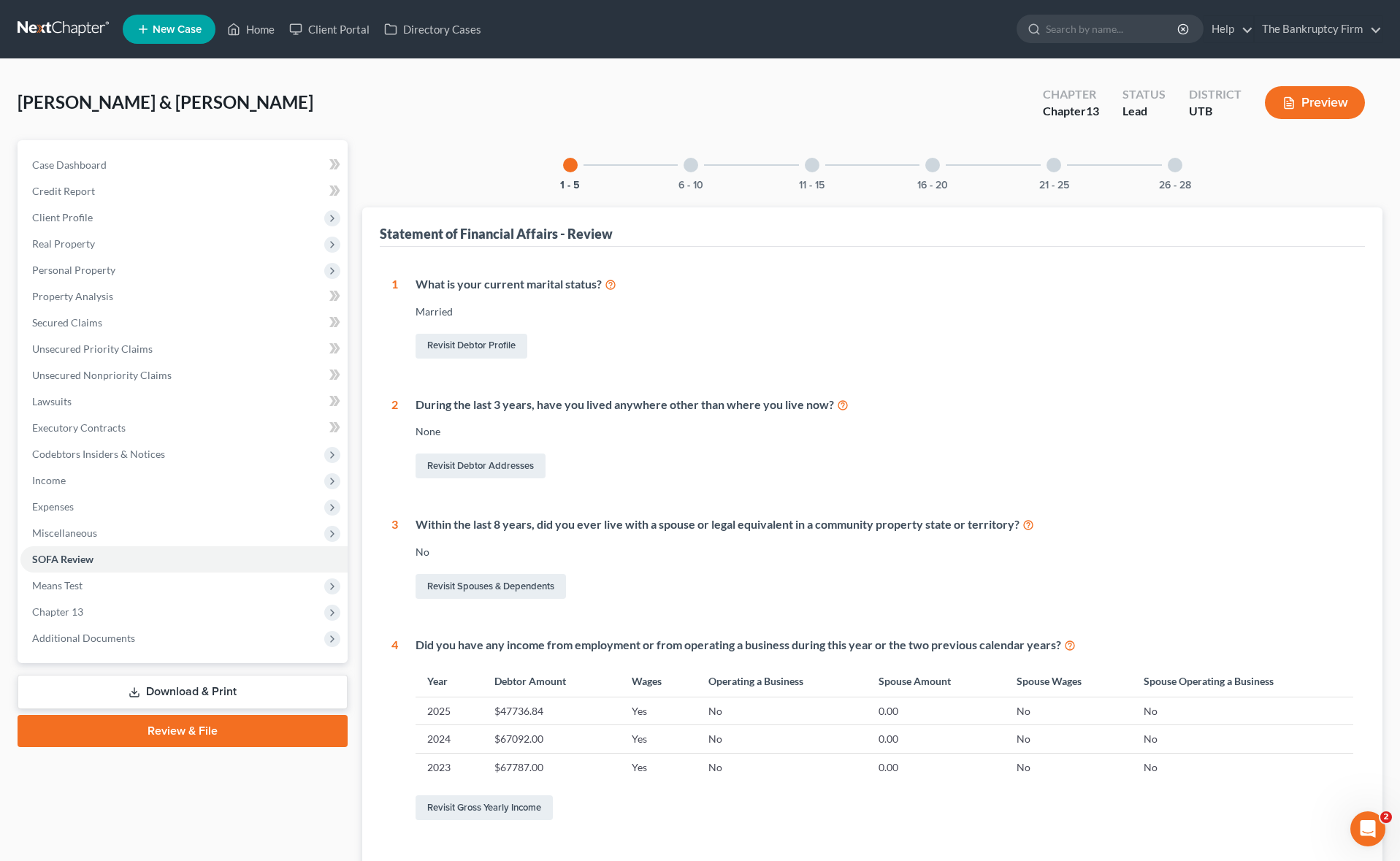
click at [694, 167] on div at bounding box center [691, 165] width 15 height 15
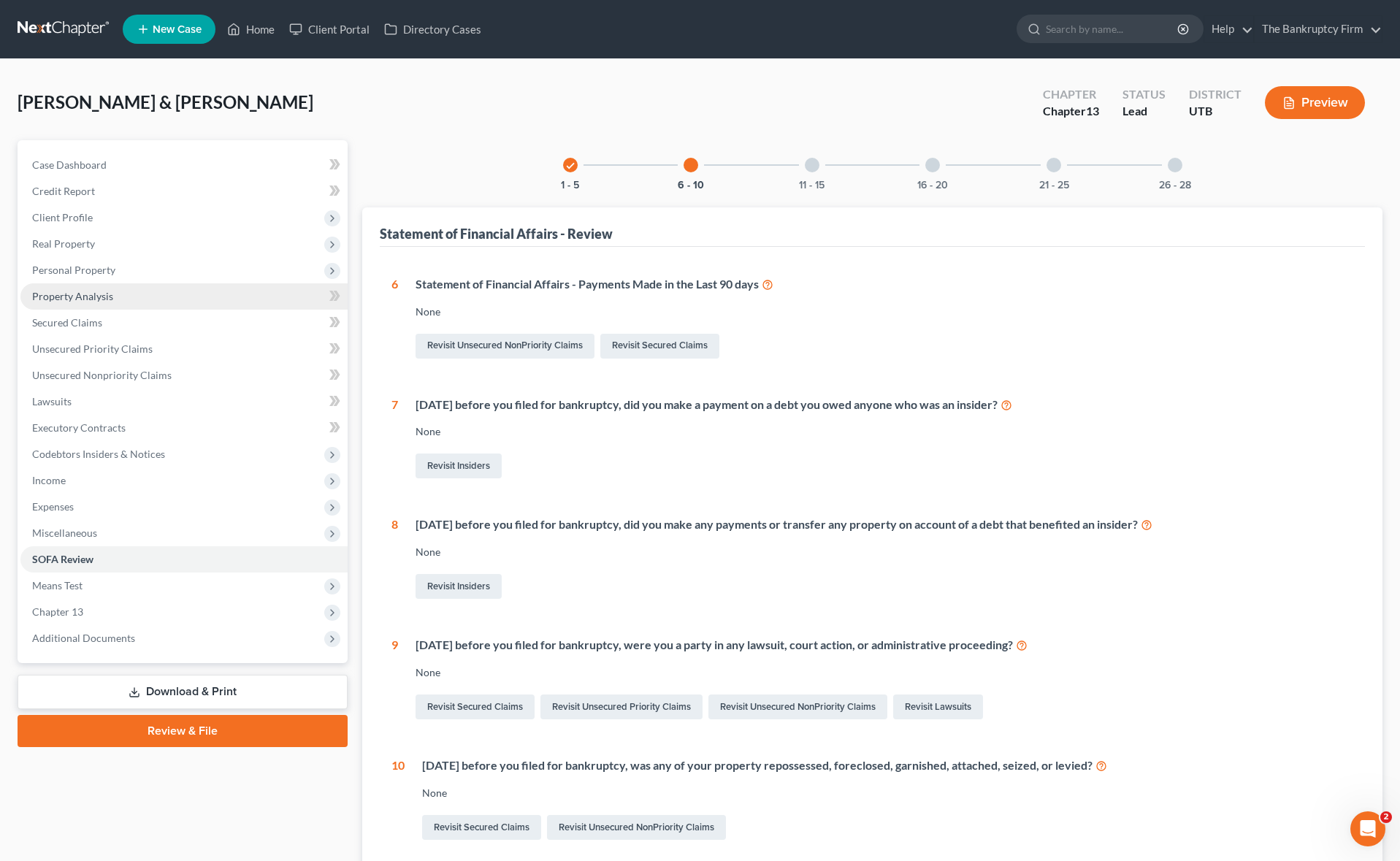
click at [82, 290] on span "Property Analysis" at bounding box center [72, 296] width 81 height 13
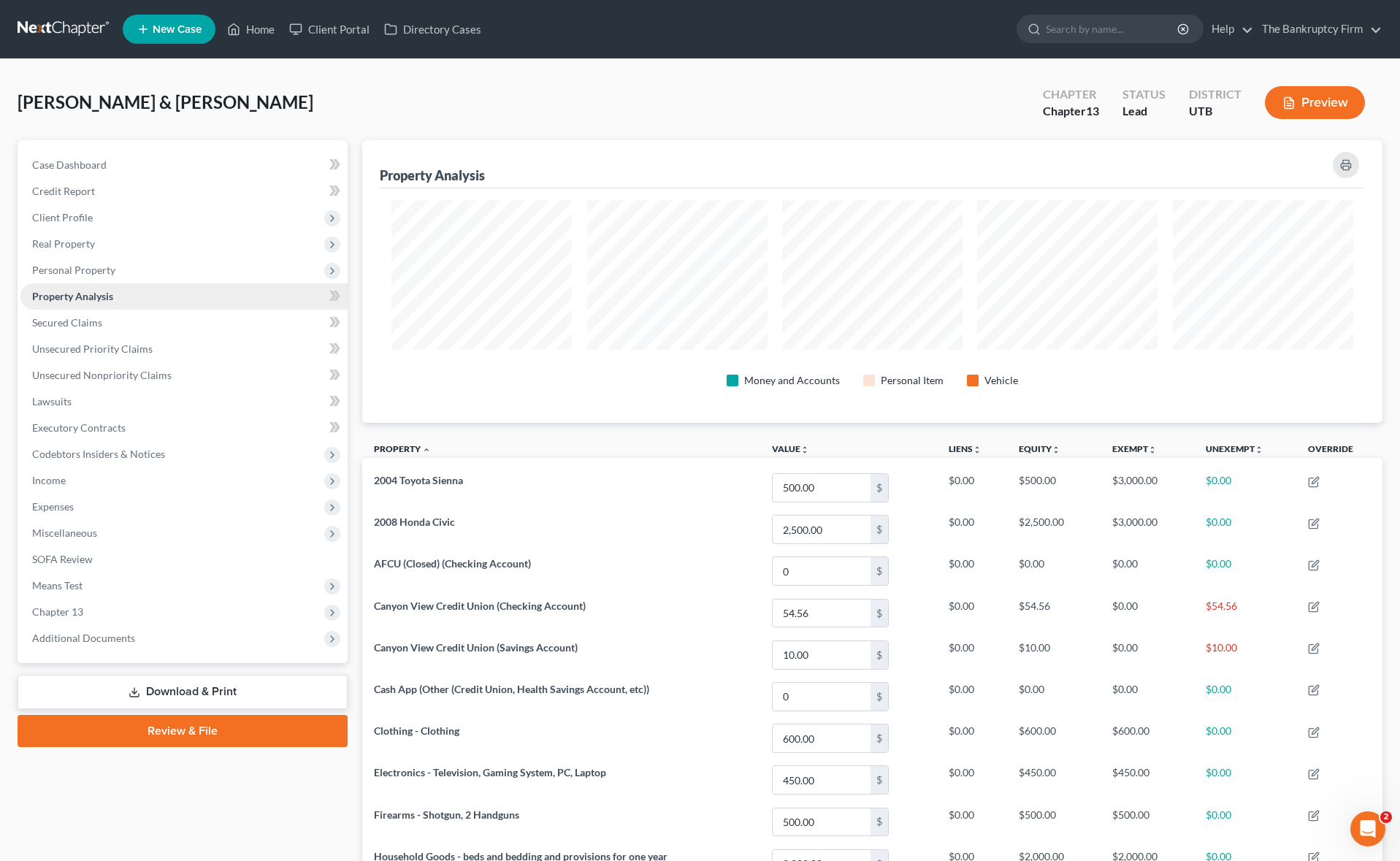
scroll to position [282, 1020]
click at [84, 267] on span "Personal Property" at bounding box center [74, 270] width 83 height 13
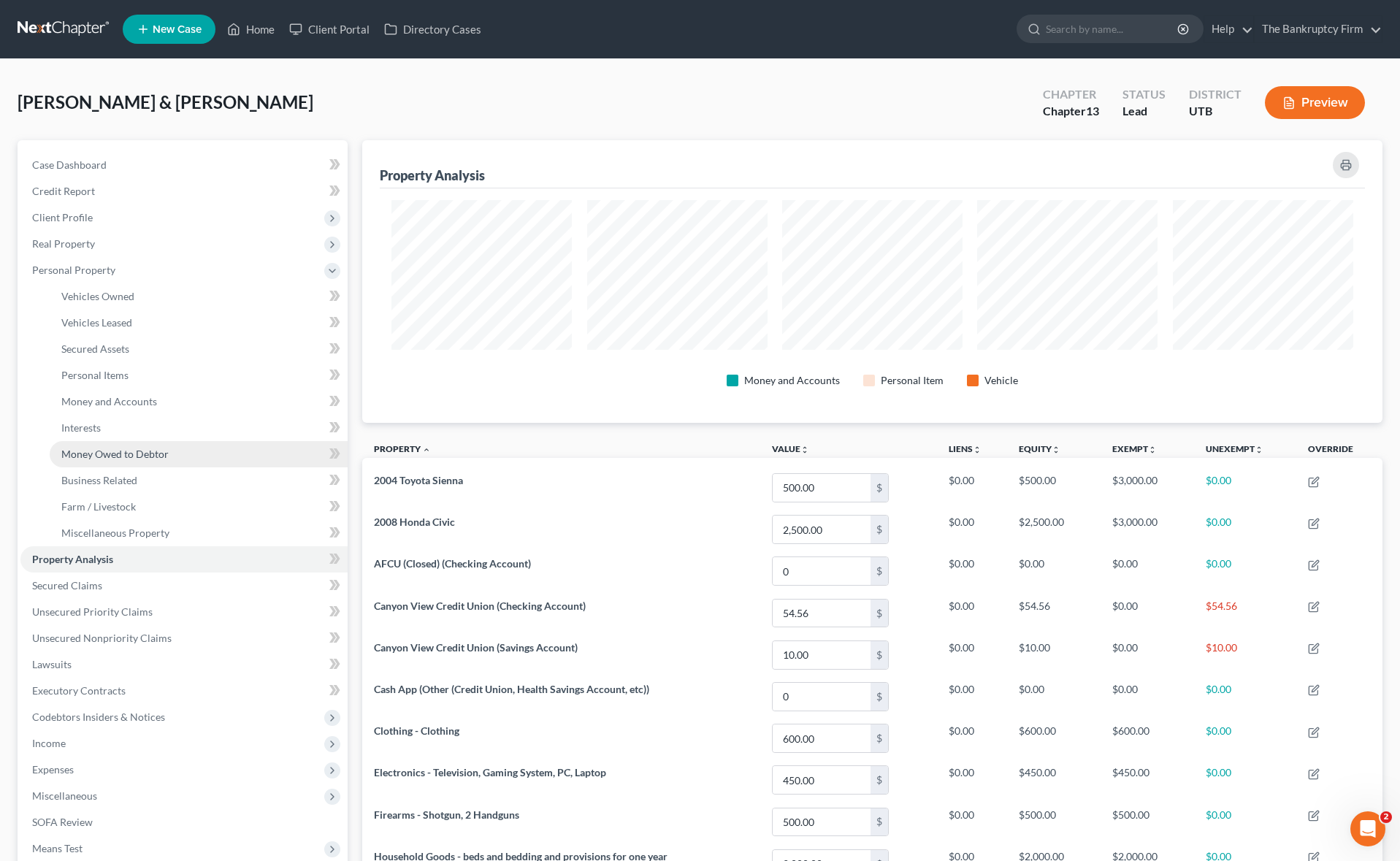
click at [149, 452] on span "Money Owed to Debtor" at bounding box center [115, 453] width 107 height 13
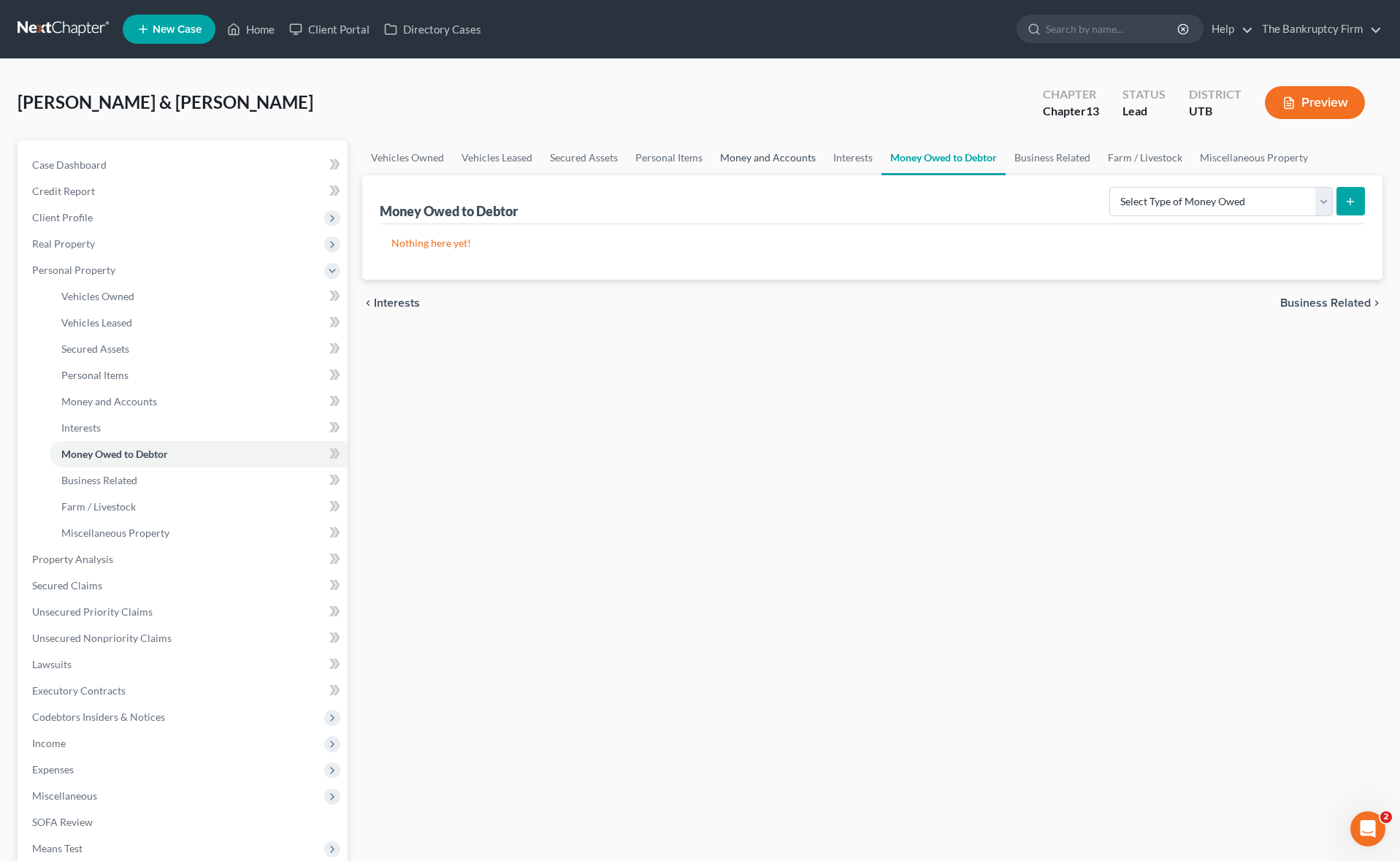
click at [758, 163] on link "Money and Accounts" at bounding box center [768, 157] width 113 height 35
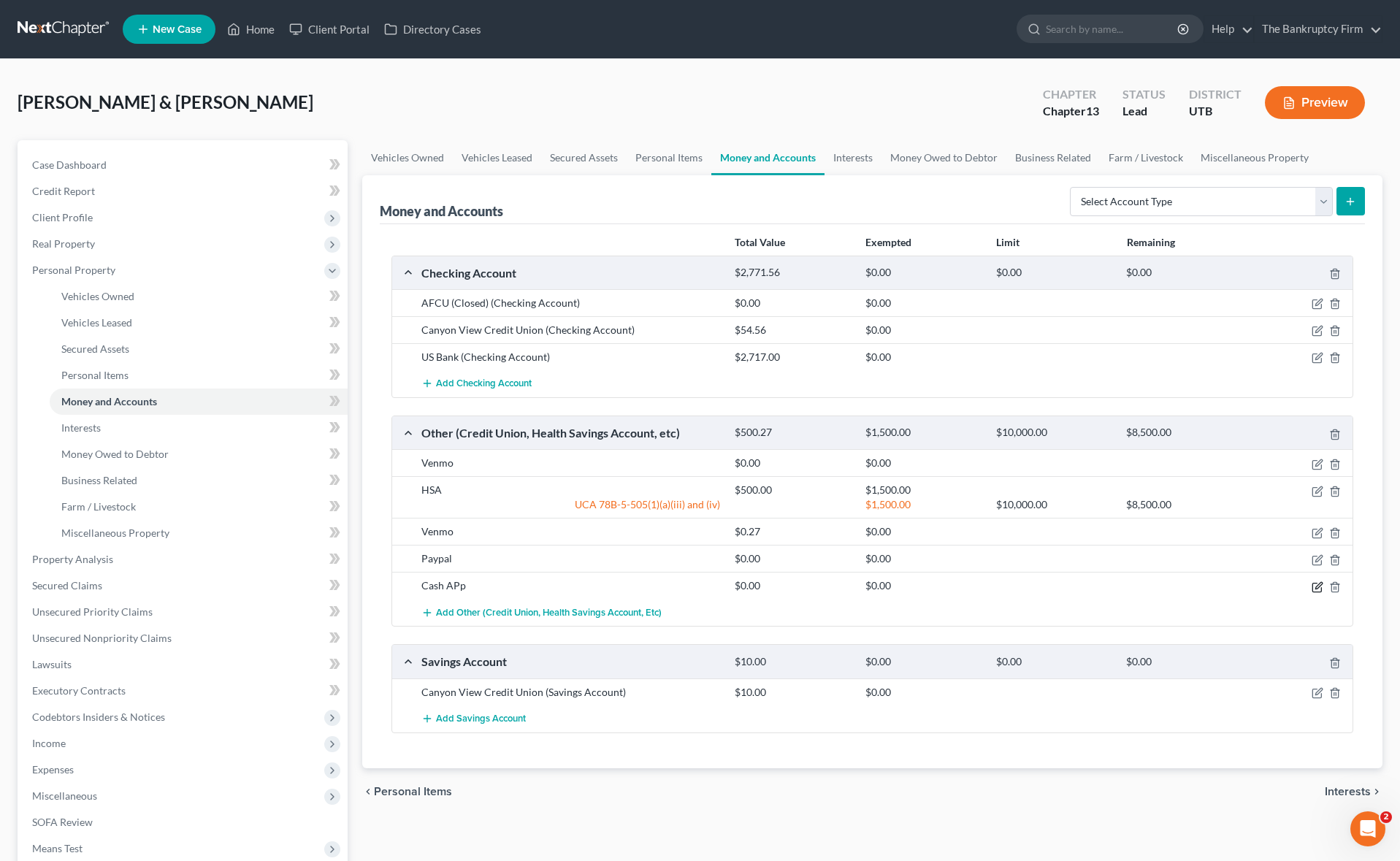
click at [1315, 588] on icon "button" at bounding box center [1318, 585] width 7 height 7
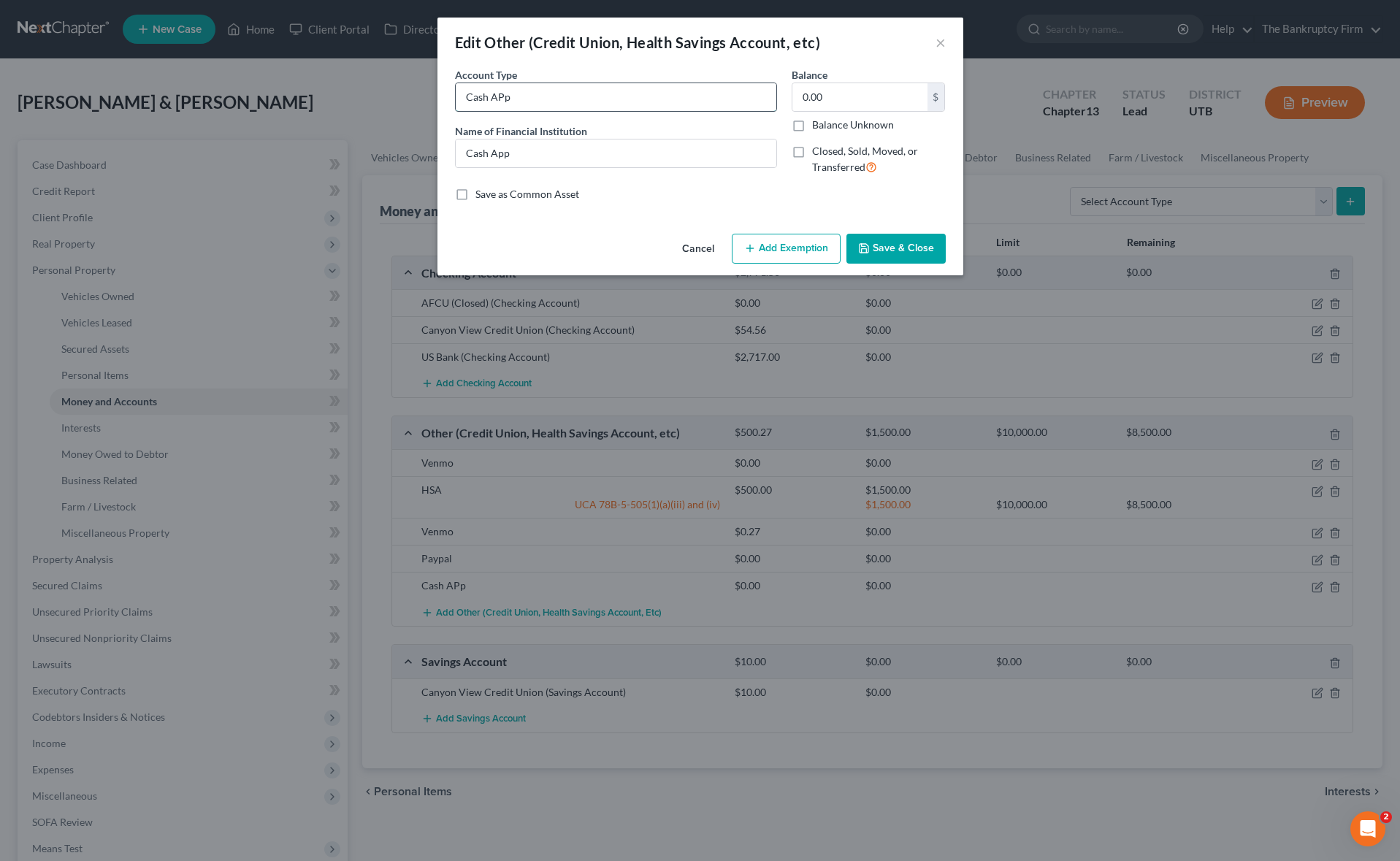
click at [586, 97] on input "Cash APp" at bounding box center [615, 97] width 320 height 27
click at [812, 154] on label "Closed, Sold, Moved, or Transferred" at bounding box center [879, 160] width 134 height 31
click at [818, 153] on input "Closed, Sold, Moved, or Transferred" at bounding box center [823, 149] width 10 height 10
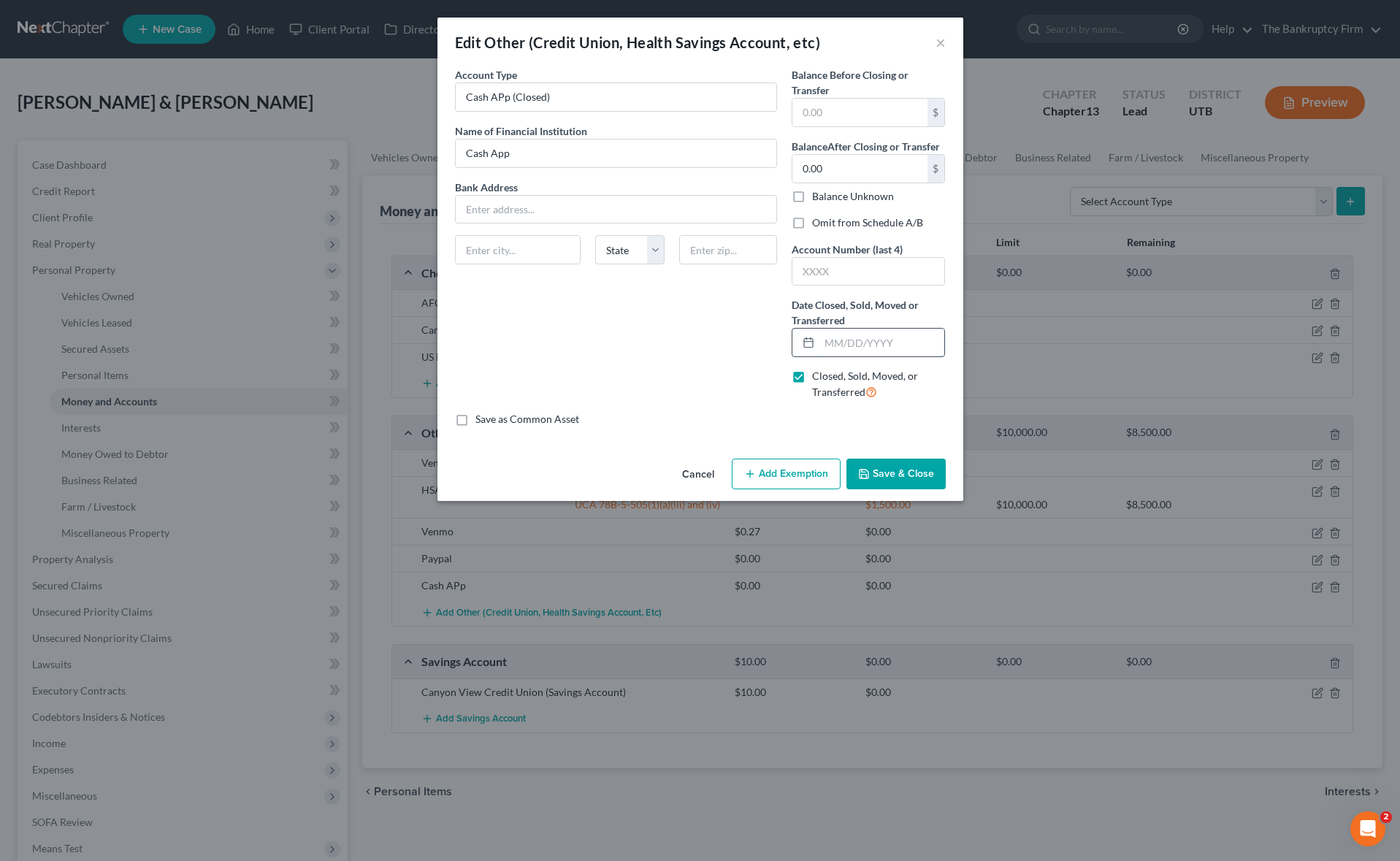
click at [864, 348] on input "text" at bounding box center [882, 342] width 126 height 27
drag, startPoint x: 677, startPoint y: 374, endPoint x: 952, endPoint y: 482, distance: 295.4
click at [706, 384] on div "Account Type Cash APp (Closed) Name of Financial Institution * Cash App Bank Ad…" at bounding box center [615, 239] width 337 height 345
drag, startPoint x: 797, startPoint y: 221, endPoint x: 919, endPoint y: 478, distance: 284.5
click at [812, 221] on label "Omit from Schedule A/B" at bounding box center [867, 223] width 111 height 15
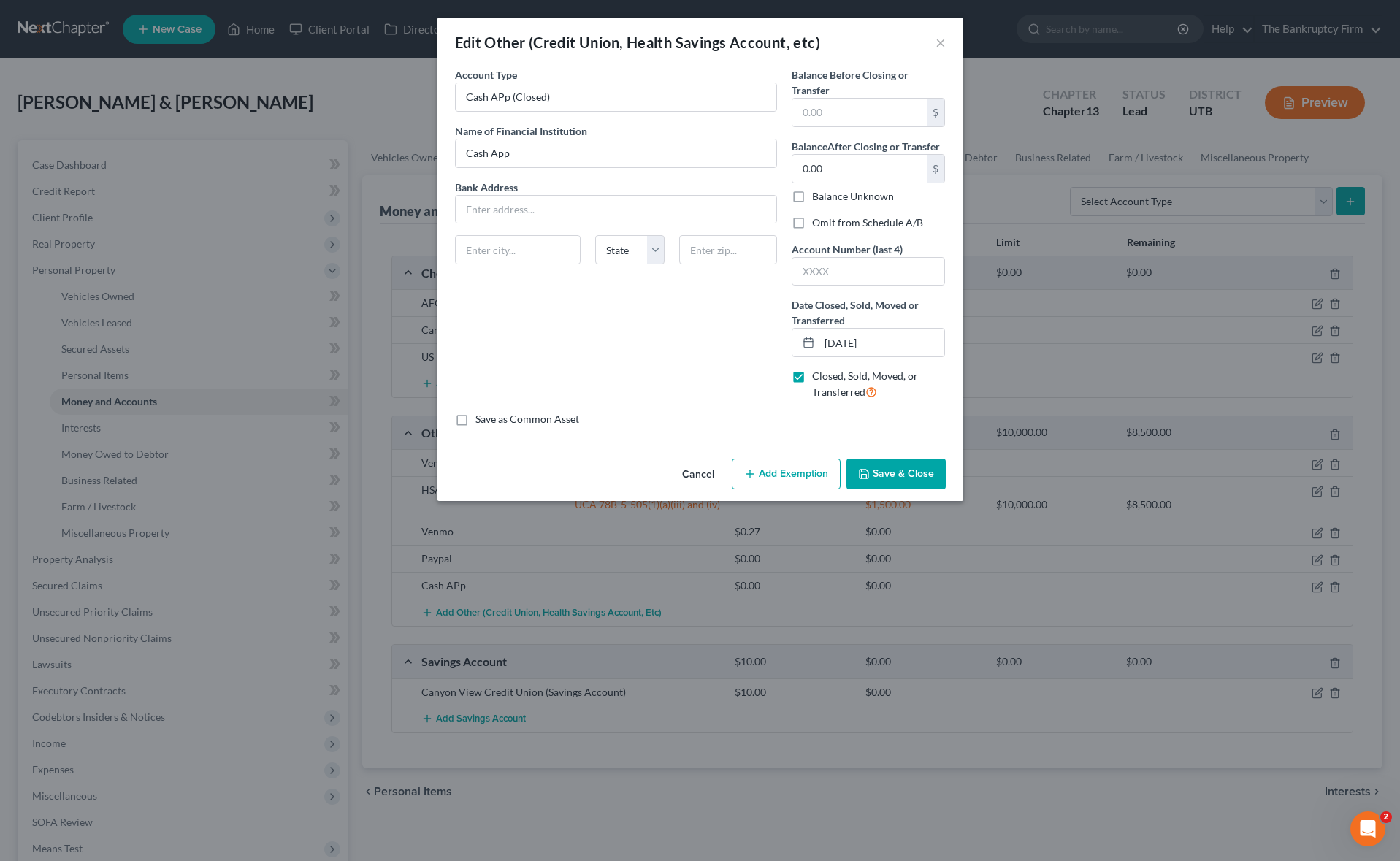
click at [818, 221] on input "Omit from Schedule A/B" at bounding box center [823, 220] width 10 height 10
click at [915, 478] on button "Save & Close" at bounding box center [896, 473] width 100 height 30
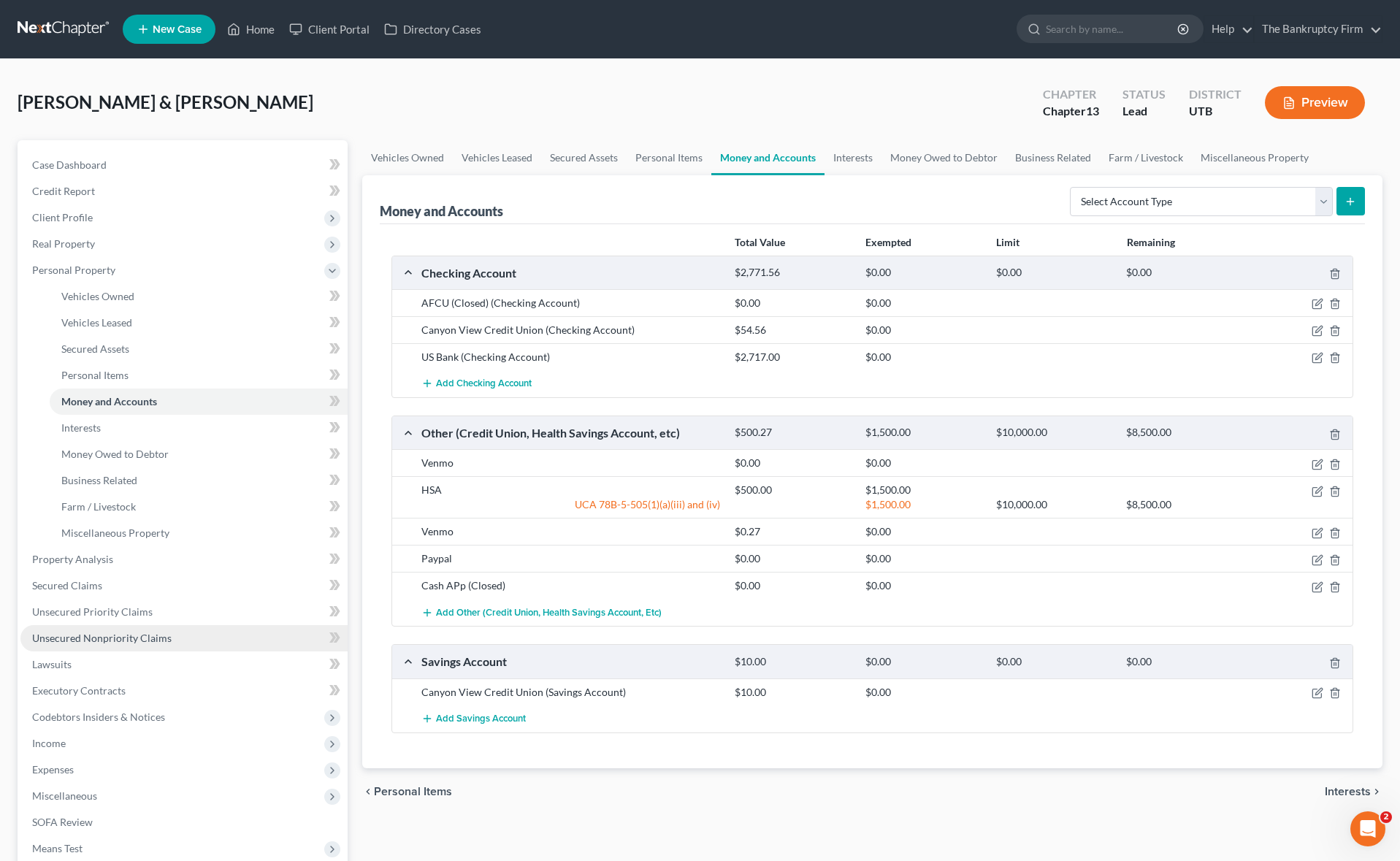
click at [114, 634] on span "Unsecured Nonpriority Claims" at bounding box center [102, 637] width 140 height 13
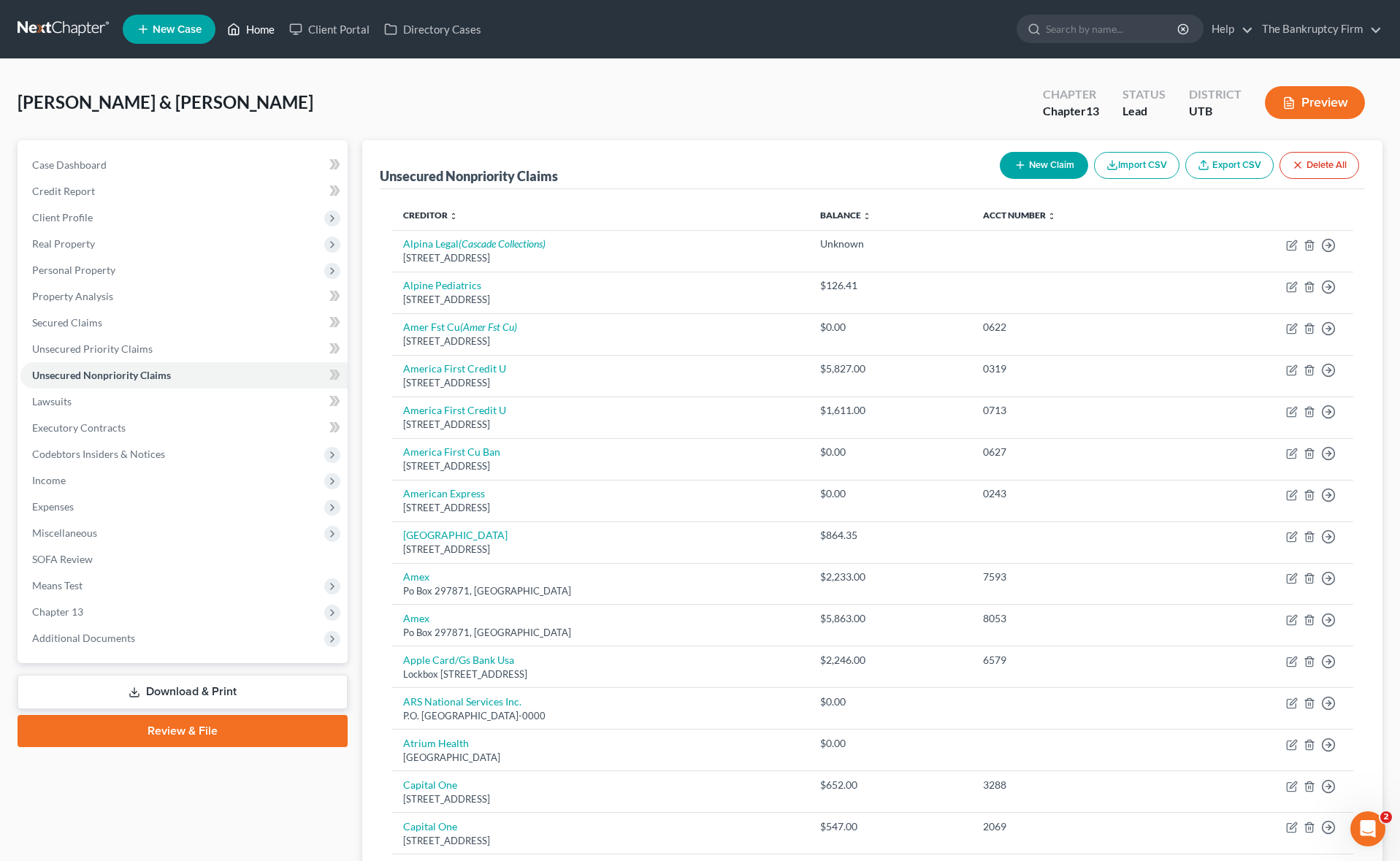
click at [250, 24] on link "Home" at bounding box center [251, 29] width 62 height 26
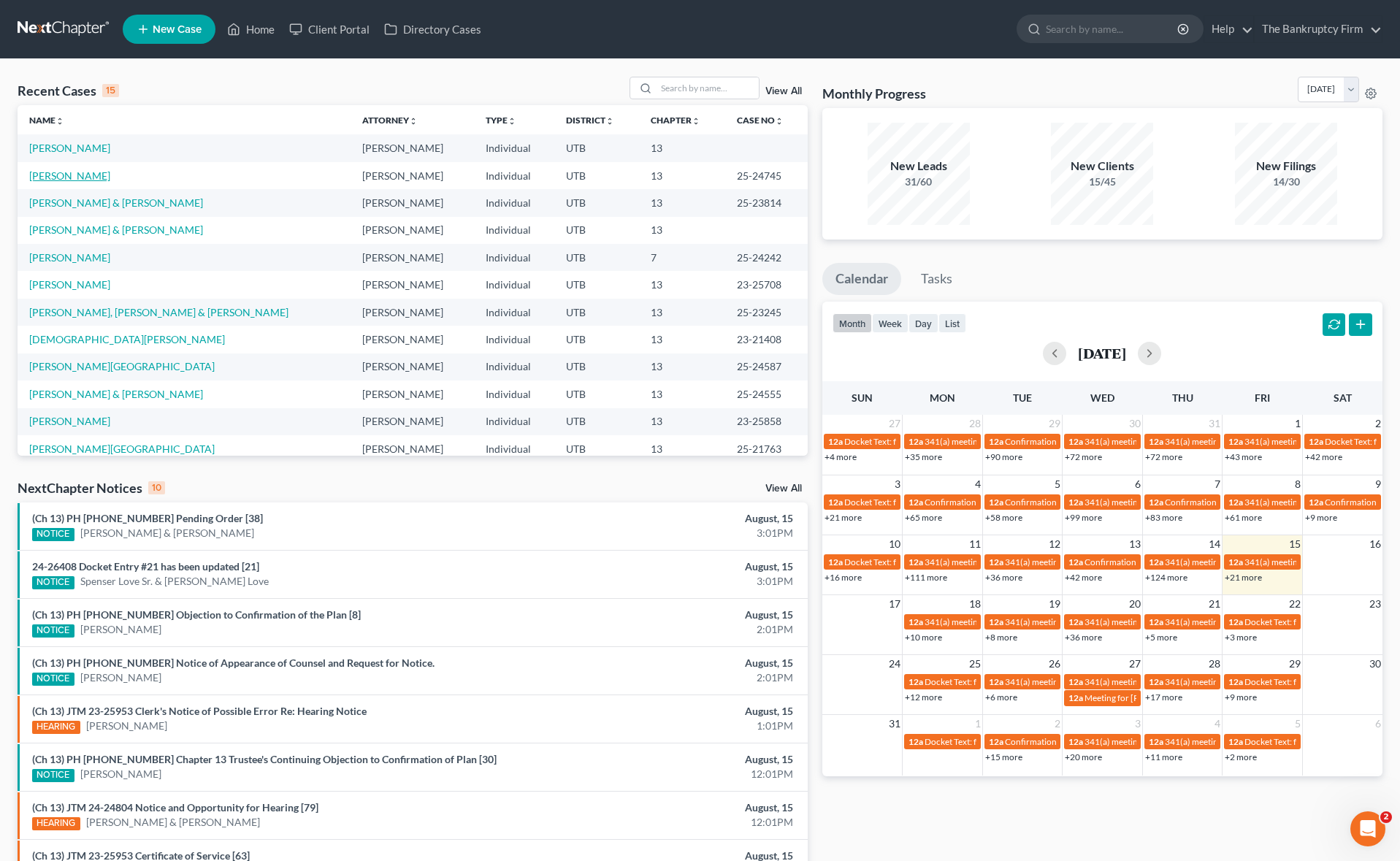
click at [85, 173] on link "[PERSON_NAME]" at bounding box center [69, 175] width 81 height 13
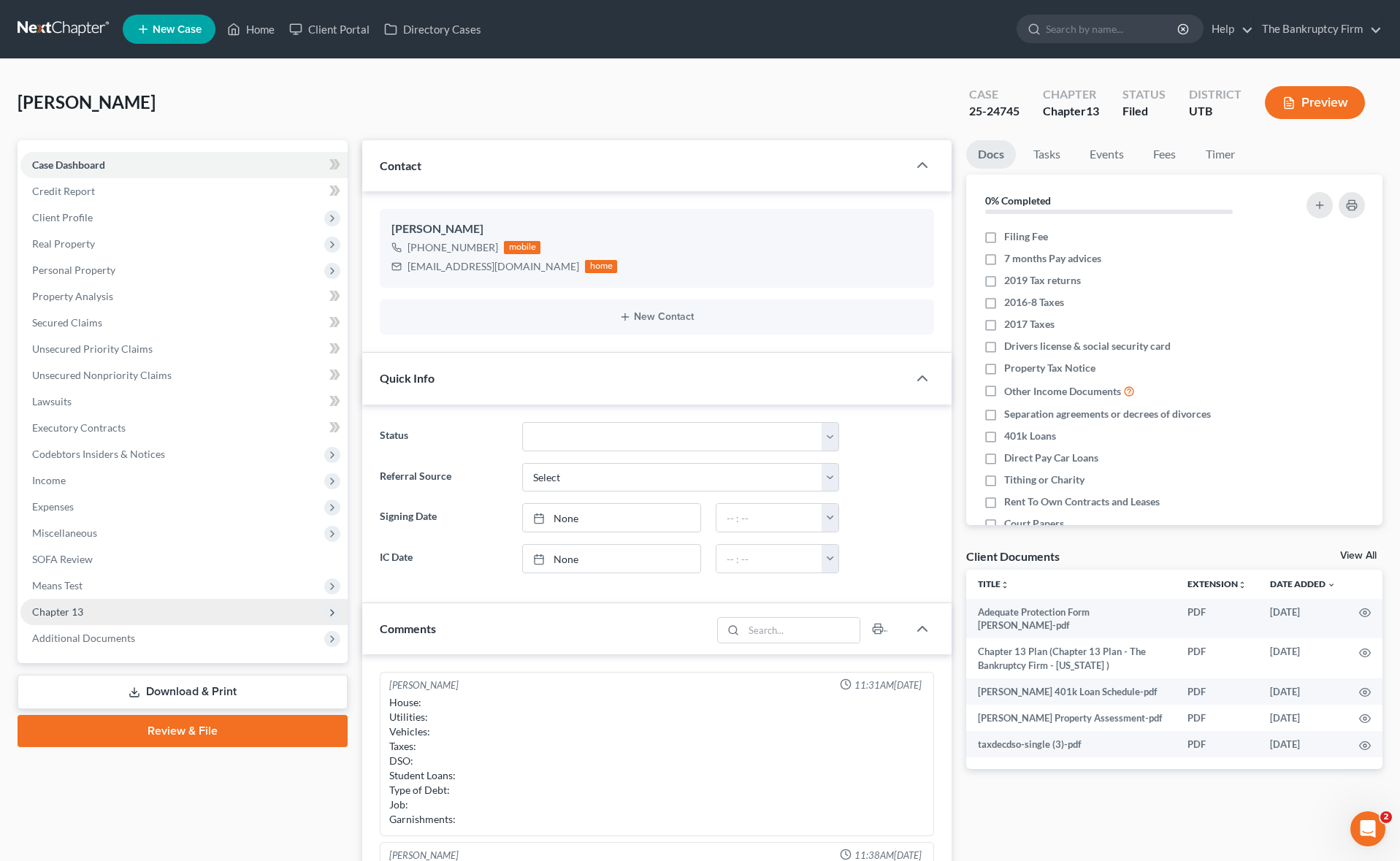
scroll to position [114, 0]
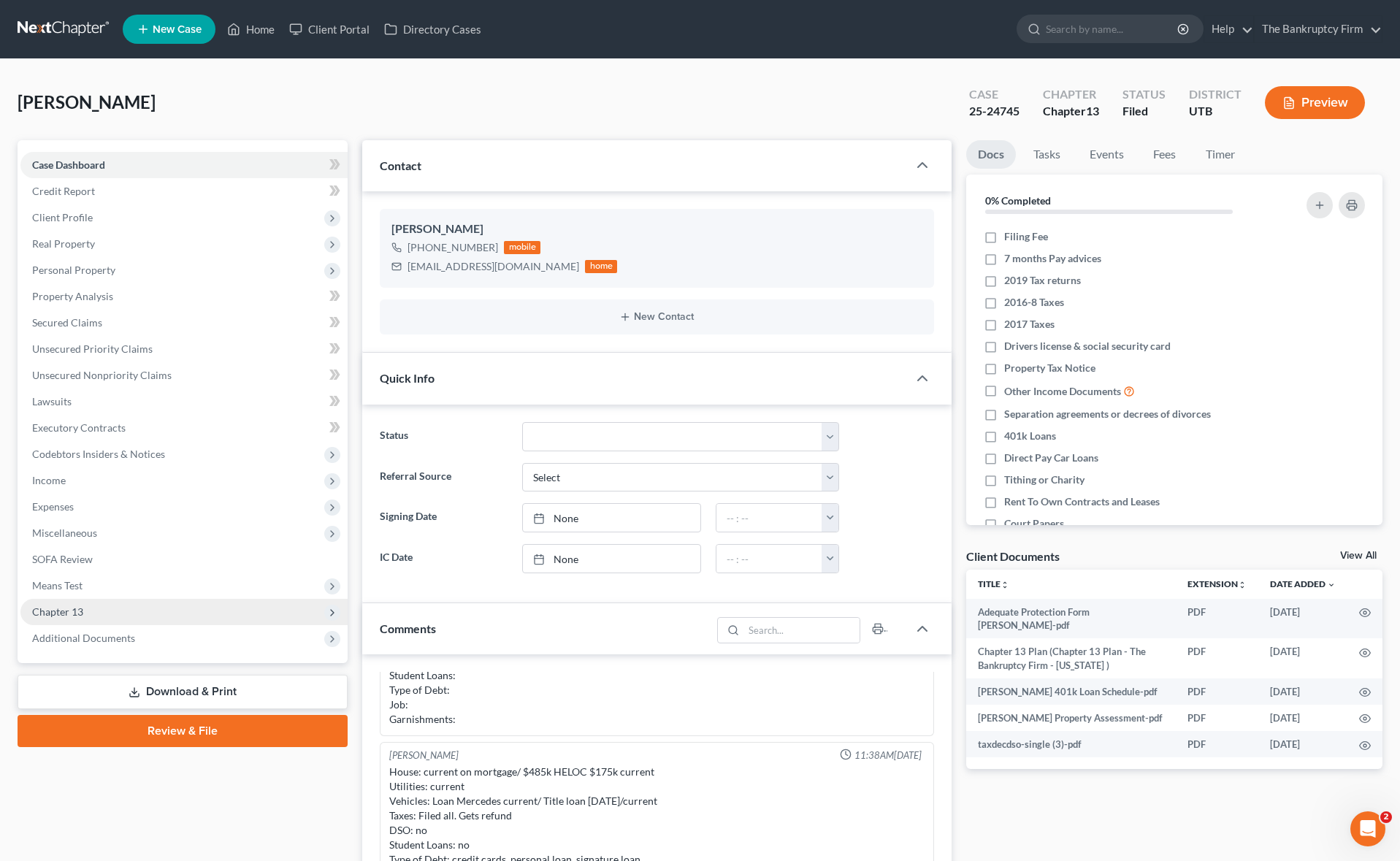
drag, startPoint x: 165, startPoint y: 643, endPoint x: 231, endPoint y: 611, distance: 73.3
click at [165, 643] on span "Additional Documents" at bounding box center [184, 637] width 327 height 26
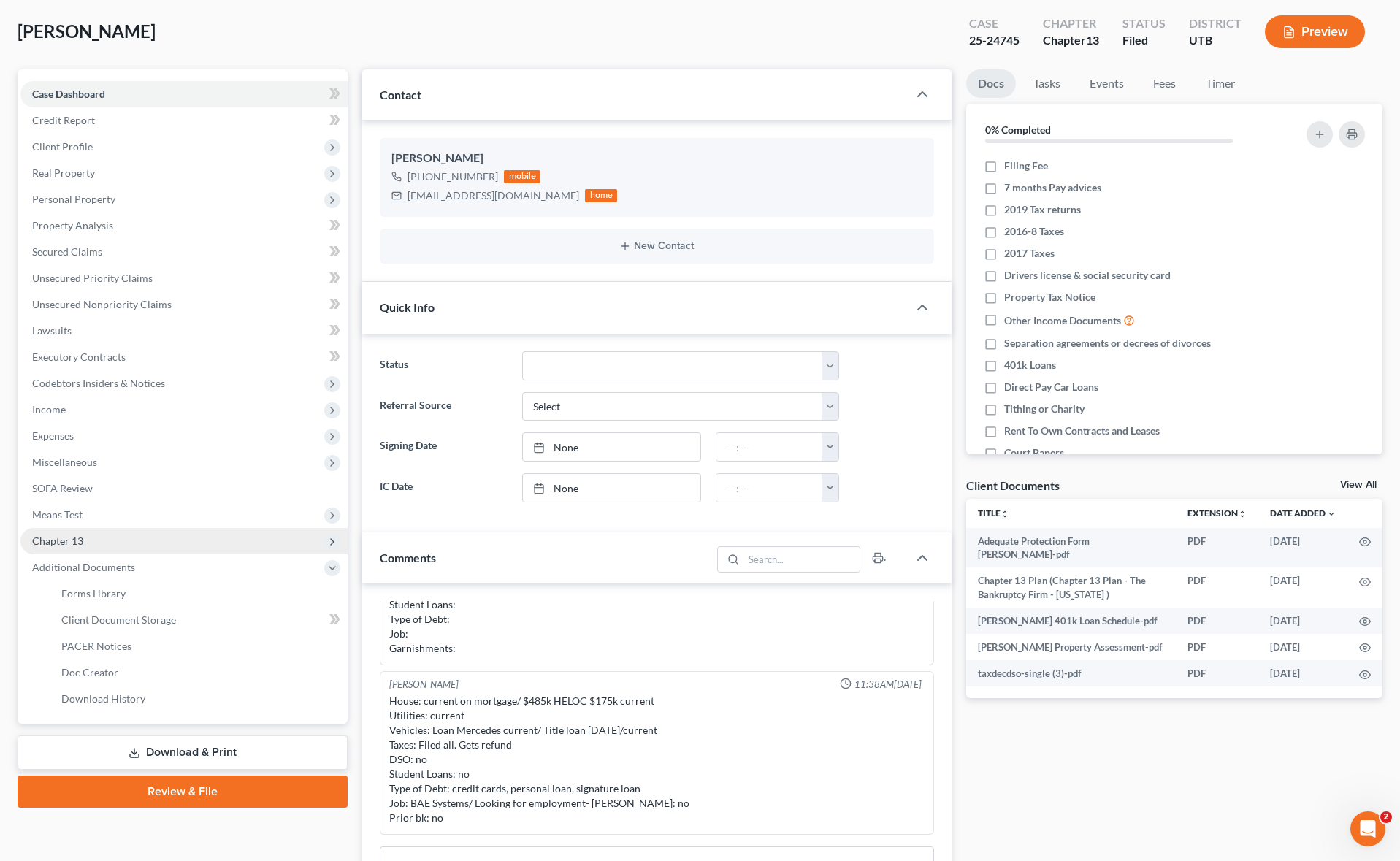
scroll to position [80, 0]
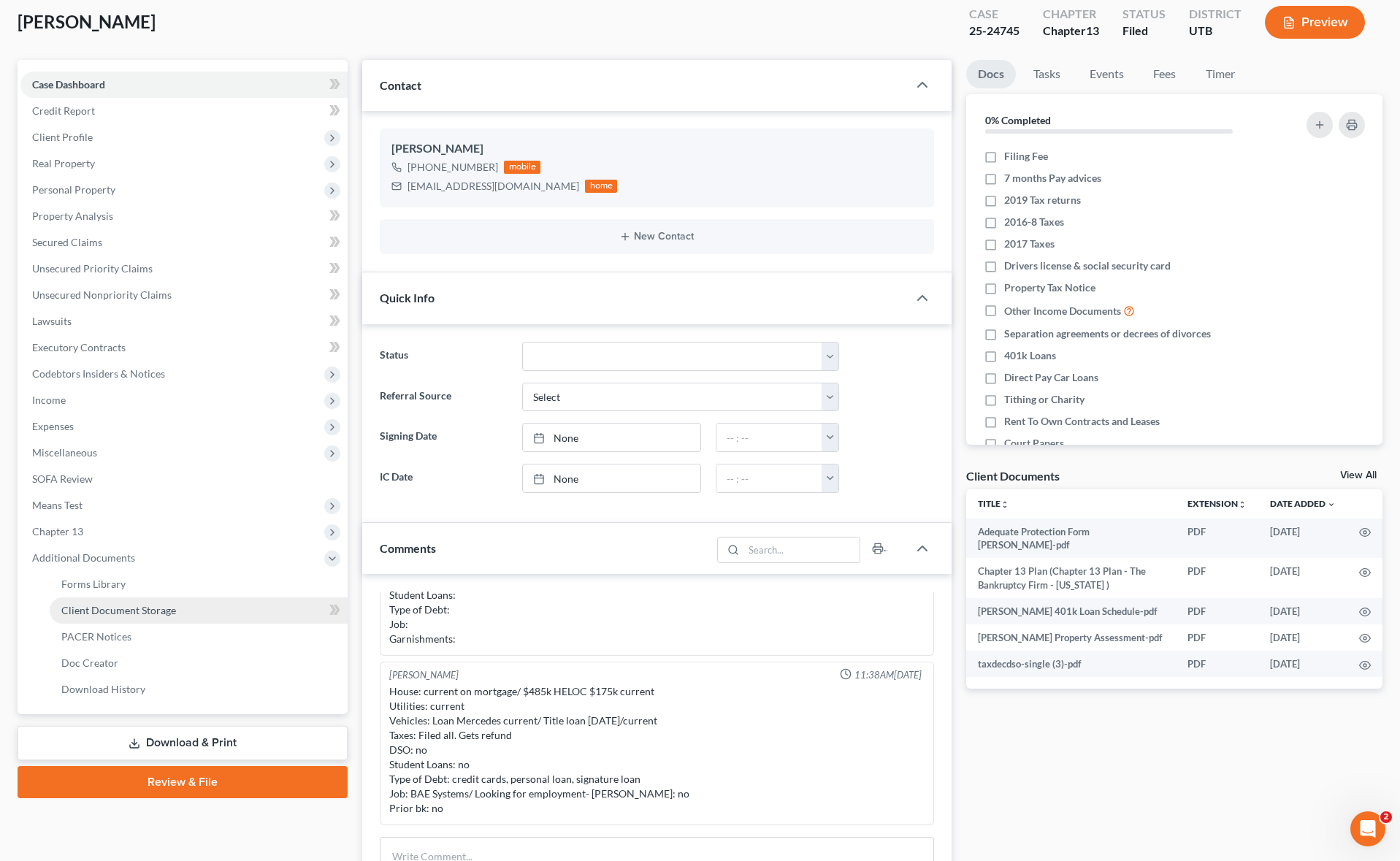
click at [224, 611] on link "Client Document Storage" at bounding box center [198, 610] width 298 height 26
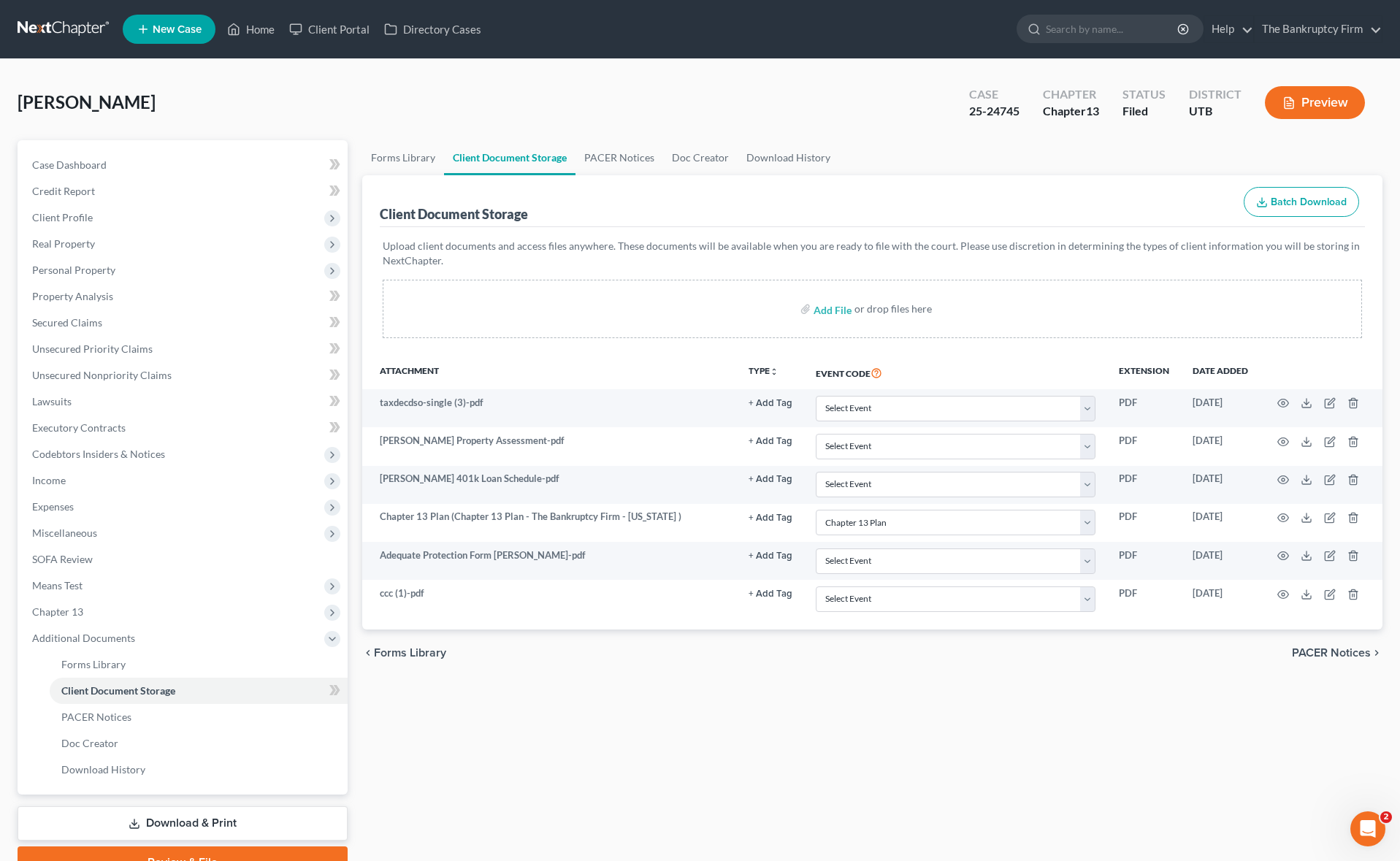
click at [719, 97] on div "[PERSON_NAME] Upgraded Case 25-24745 Chapter Chapter 13 Status Filed District U…" at bounding box center [700, 108] width 1365 height 63
click at [1064, 26] on input "search" at bounding box center [1112, 29] width 134 height 27
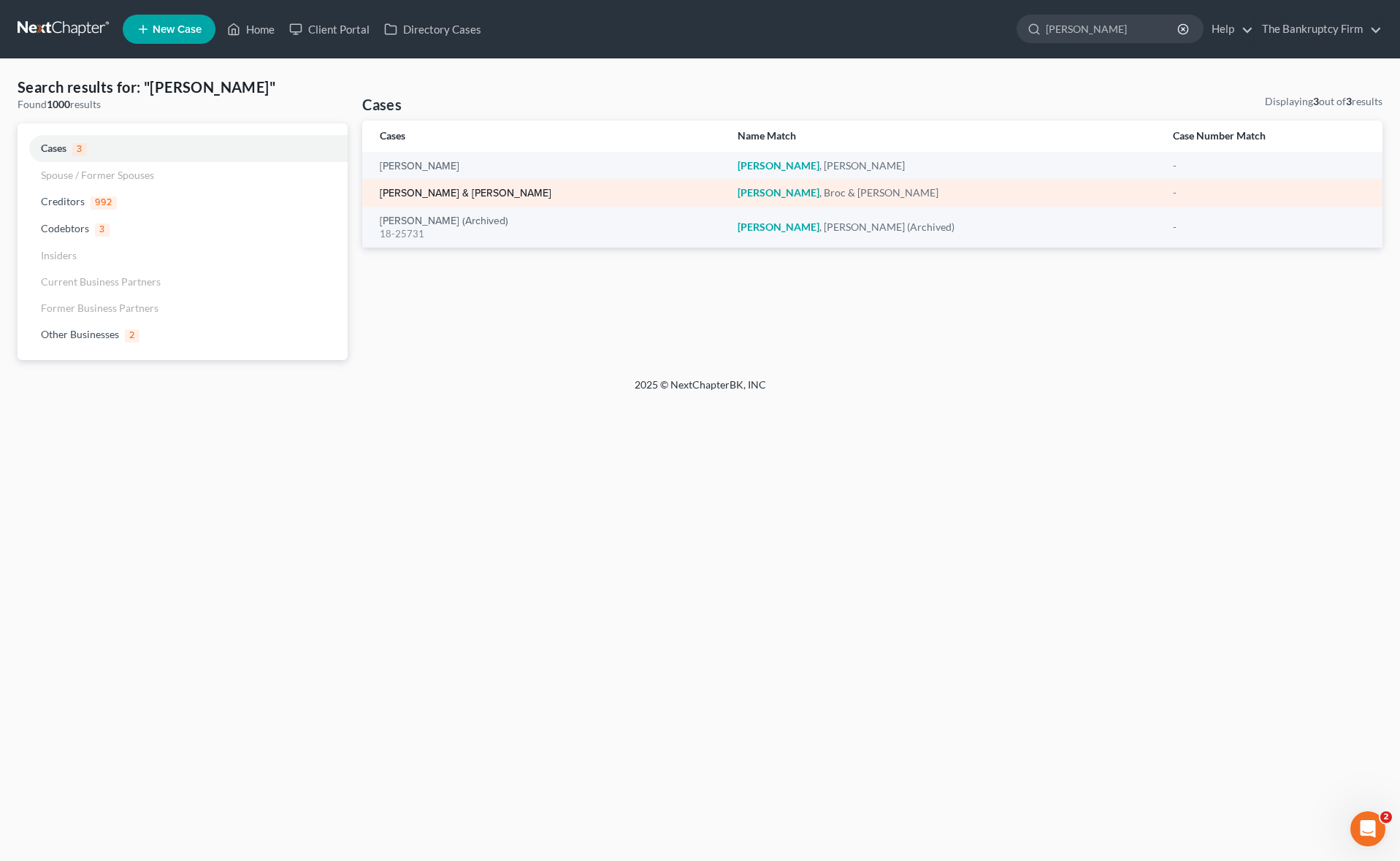
click at [409, 189] on link "[PERSON_NAME] & [PERSON_NAME]" at bounding box center [465, 194] width 172 height 10
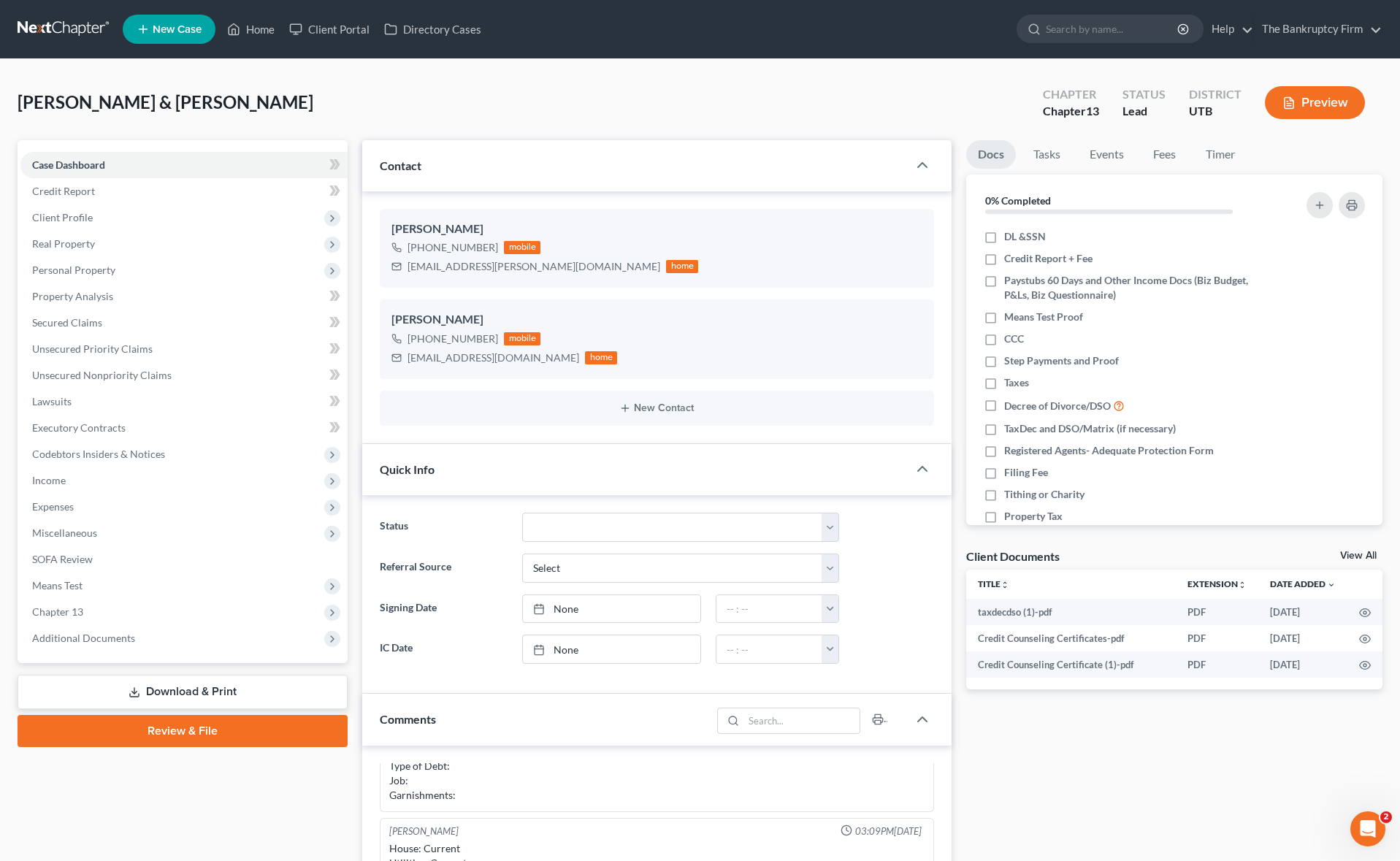
scroll to position [1, 0]
click at [1332, 105] on button "Preview" at bounding box center [1315, 102] width 100 height 33
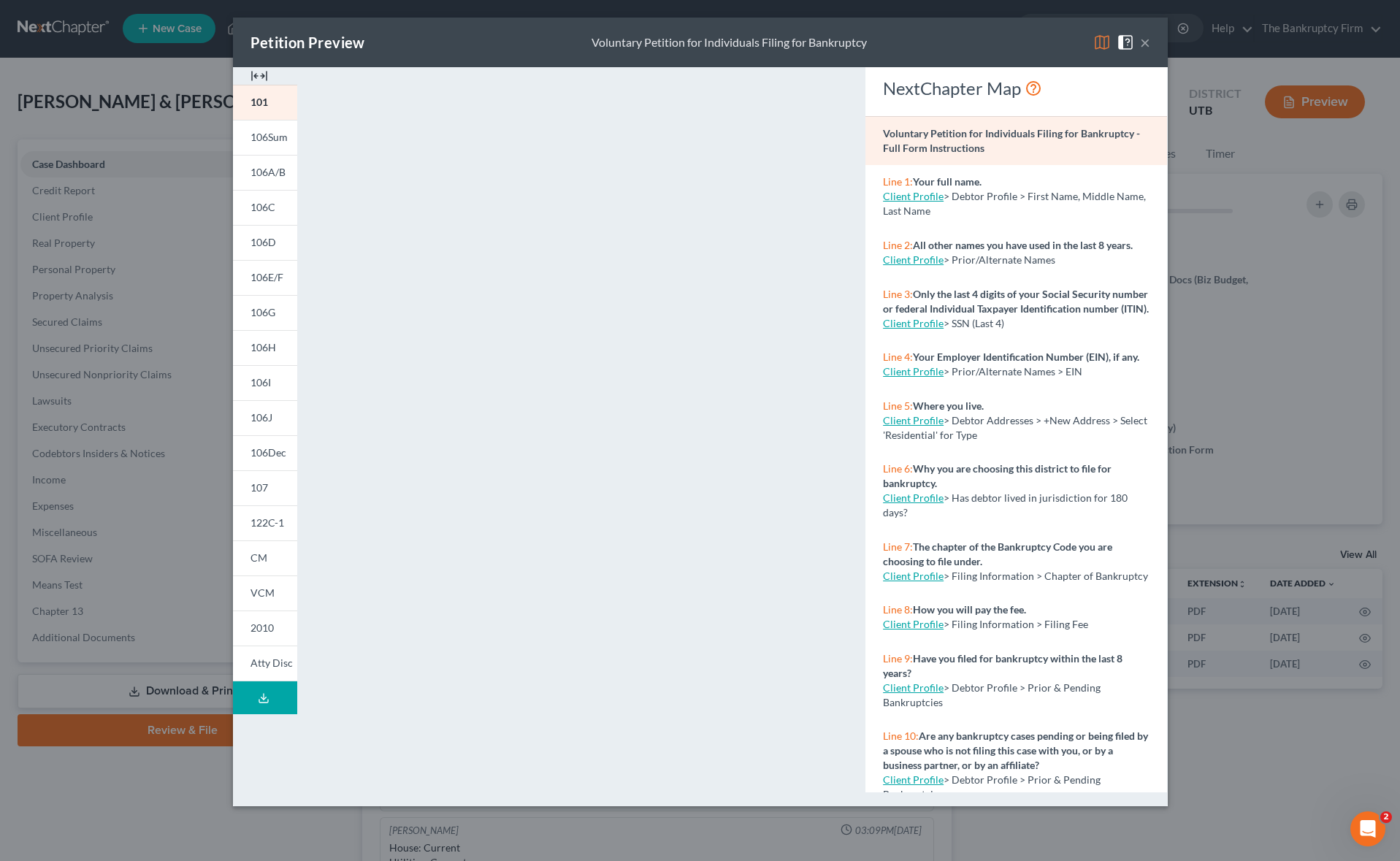
click at [1102, 45] on img at bounding box center [1102, 42] width 18 height 18
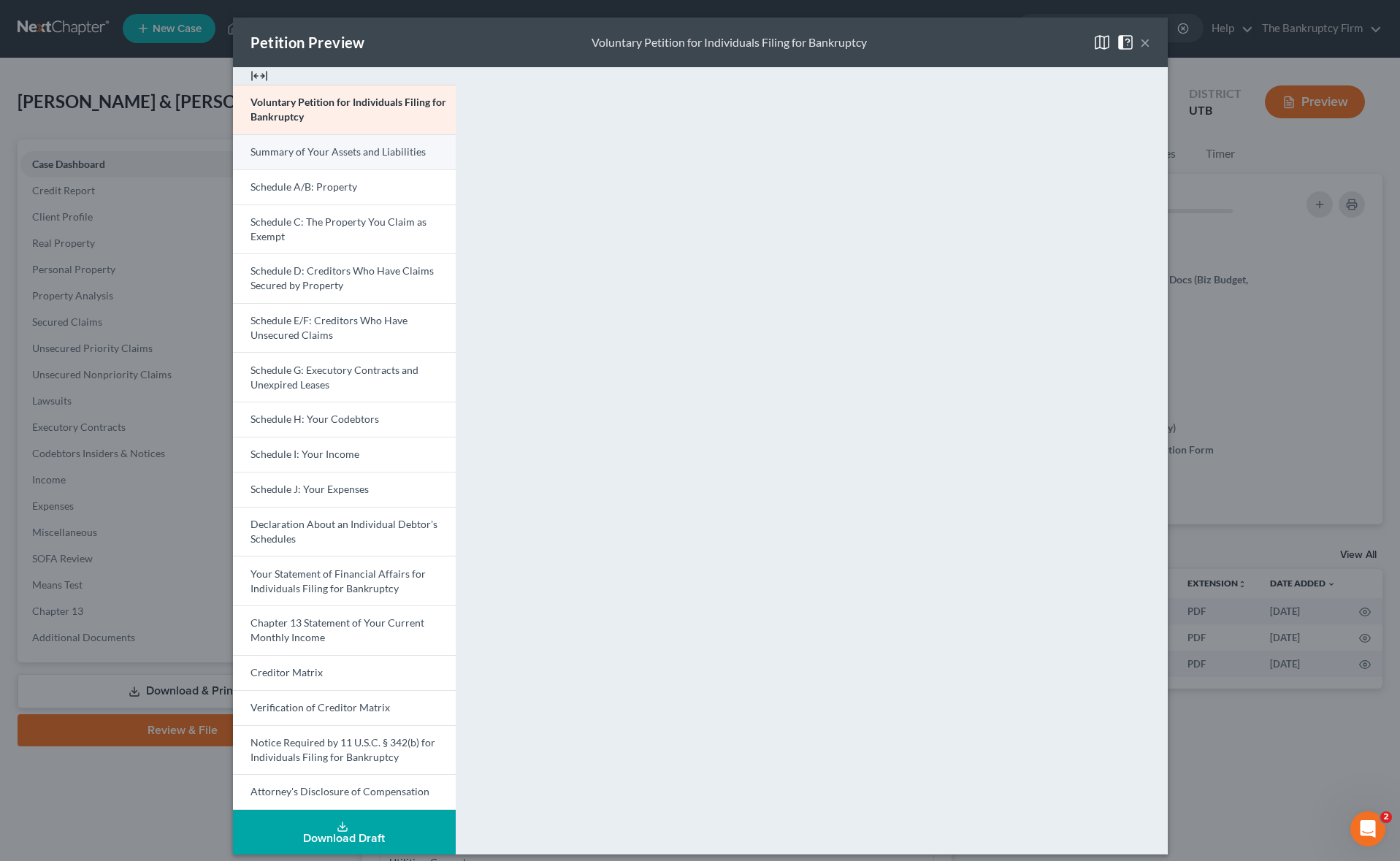
scroll to position [11, 0]
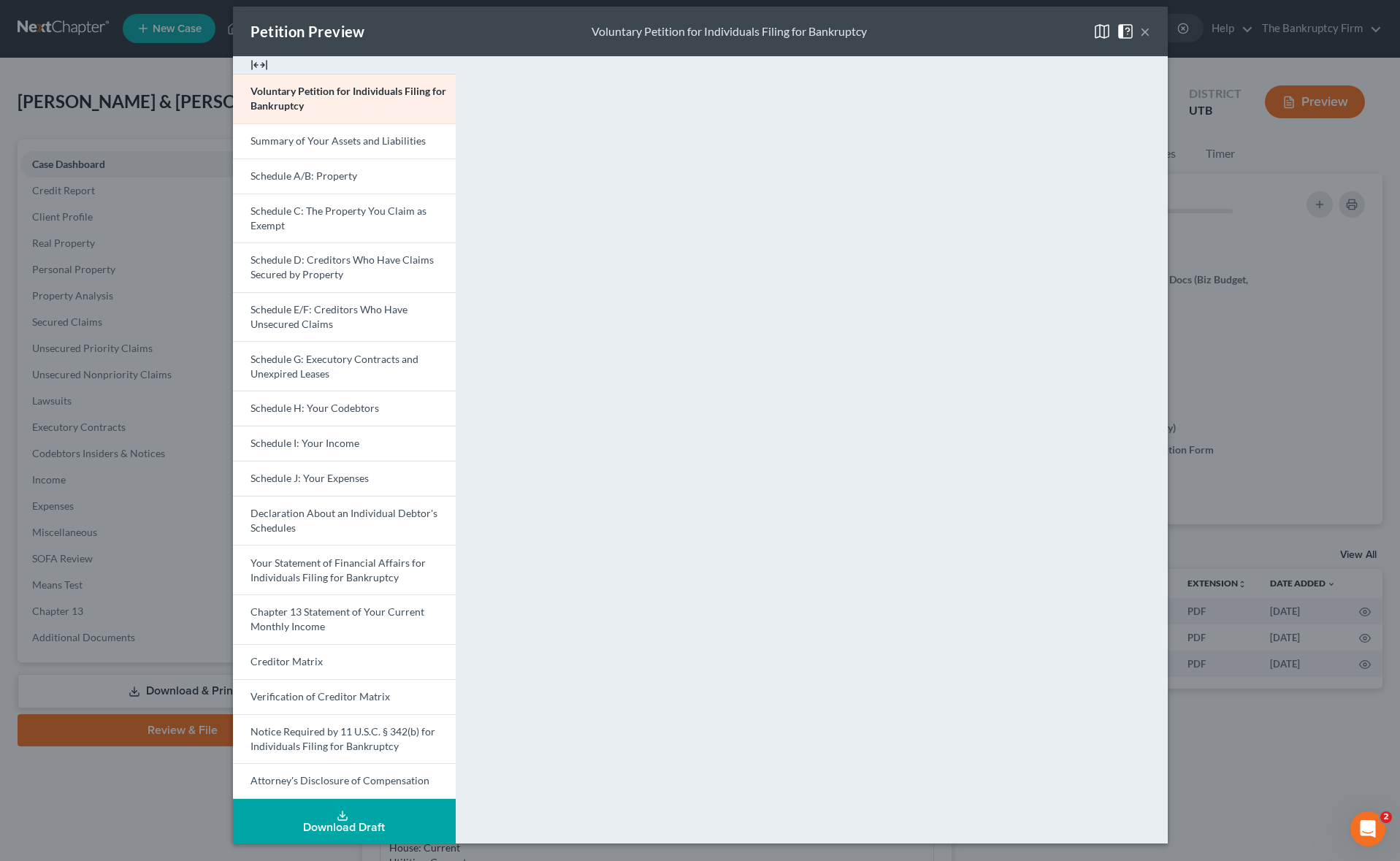
click at [347, 824] on div "Download Draft" at bounding box center [344, 827] width 199 height 12
click at [1144, 31] on button "×" at bounding box center [1145, 31] width 10 height 18
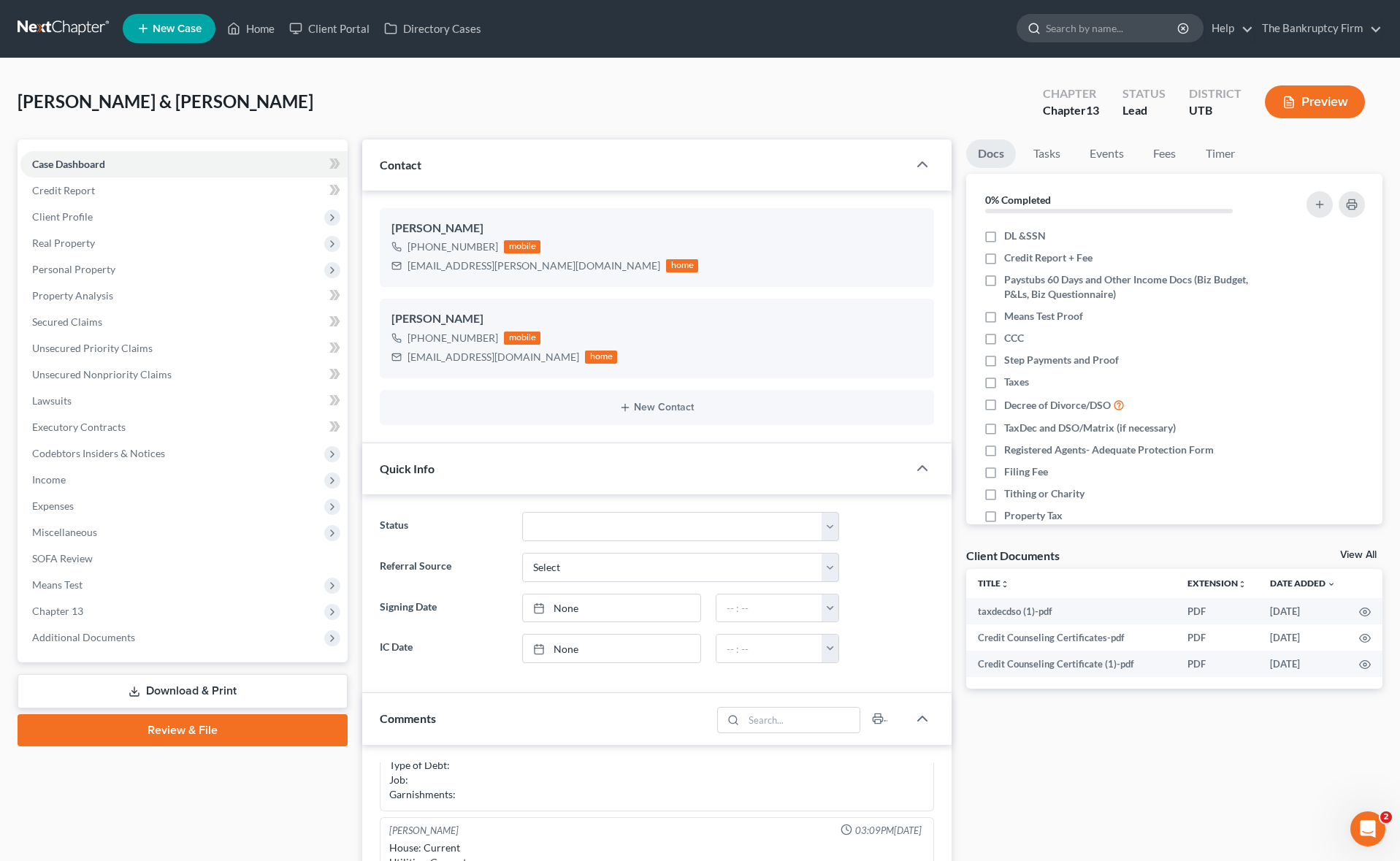
click at [1072, 27] on input "search" at bounding box center [1112, 28] width 134 height 27
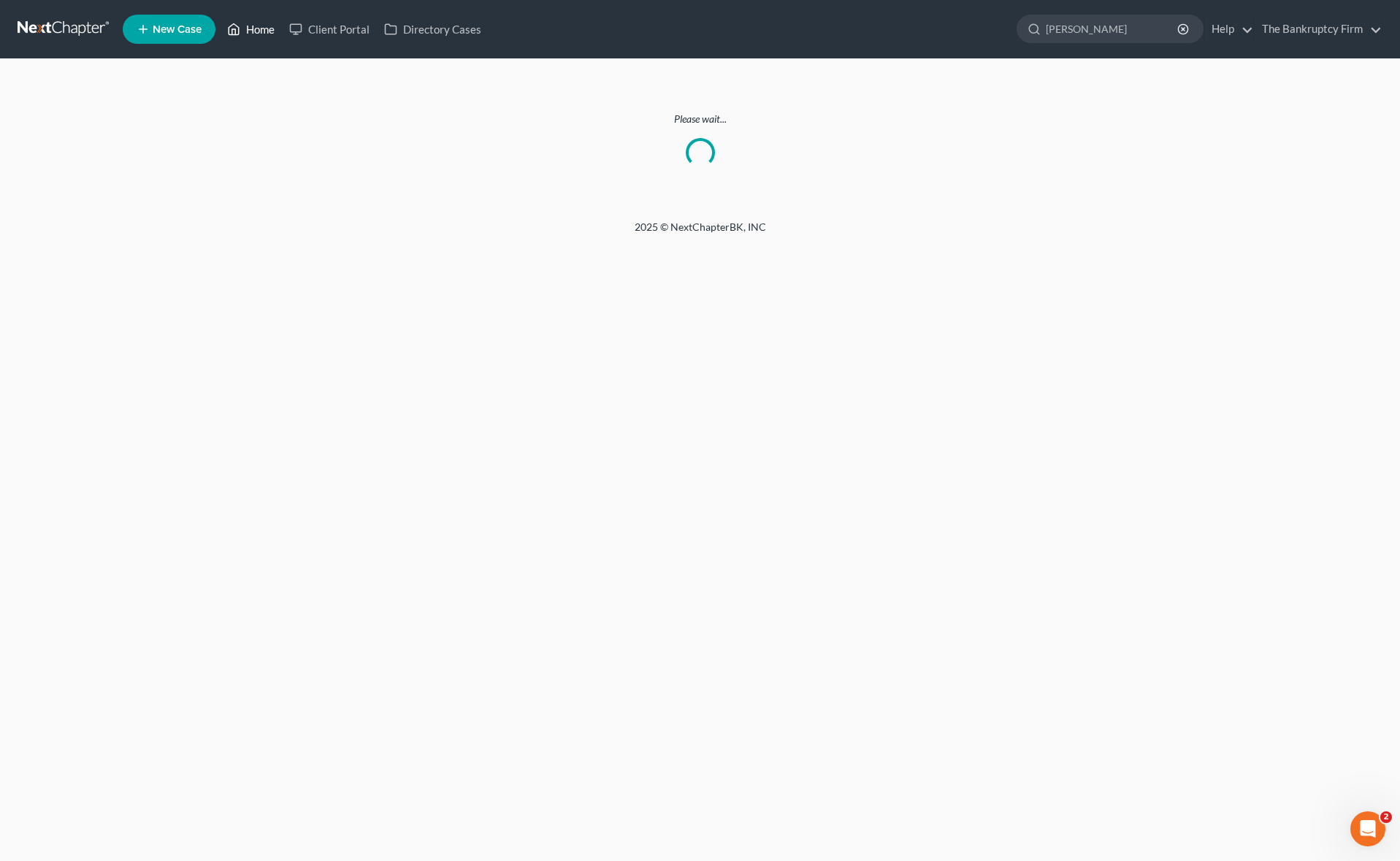
click at [255, 26] on link "Home" at bounding box center [251, 29] width 62 height 26
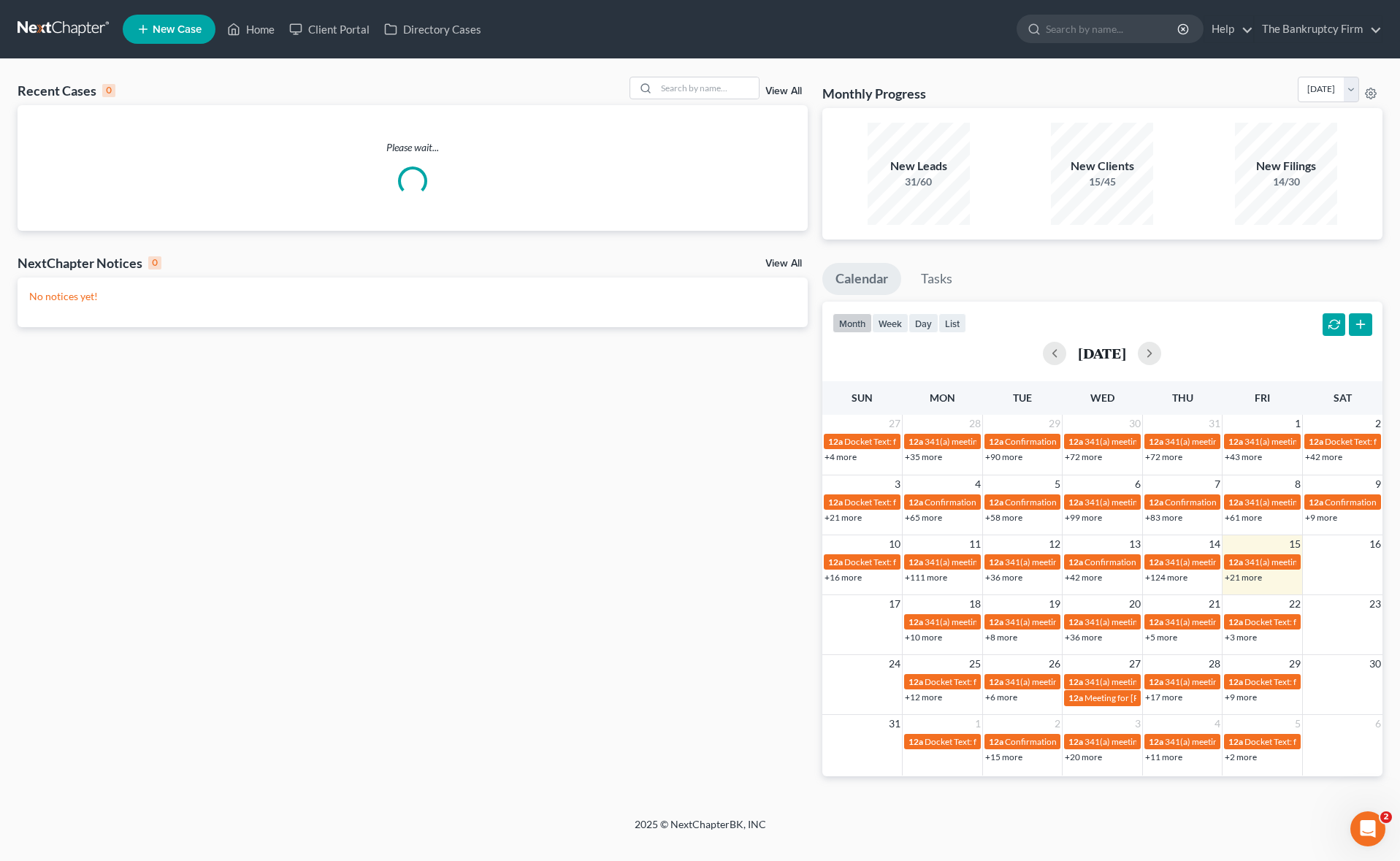
click at [795, 90] on link "View All" at bounding box center [783, 91] width 36 height 10
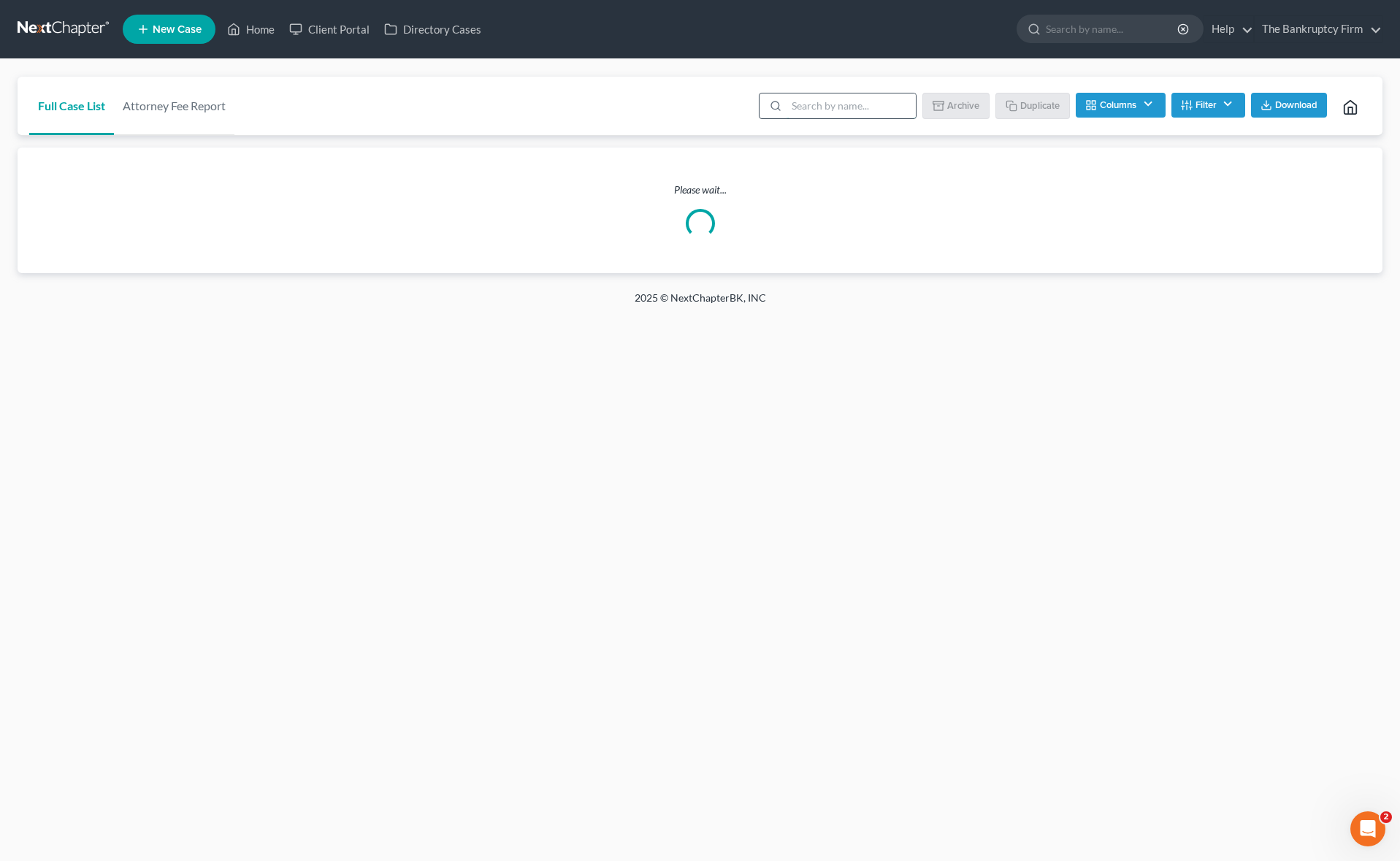
click at [826, 105] on input "search" at bounding box center [851, 105] width 129 height 25
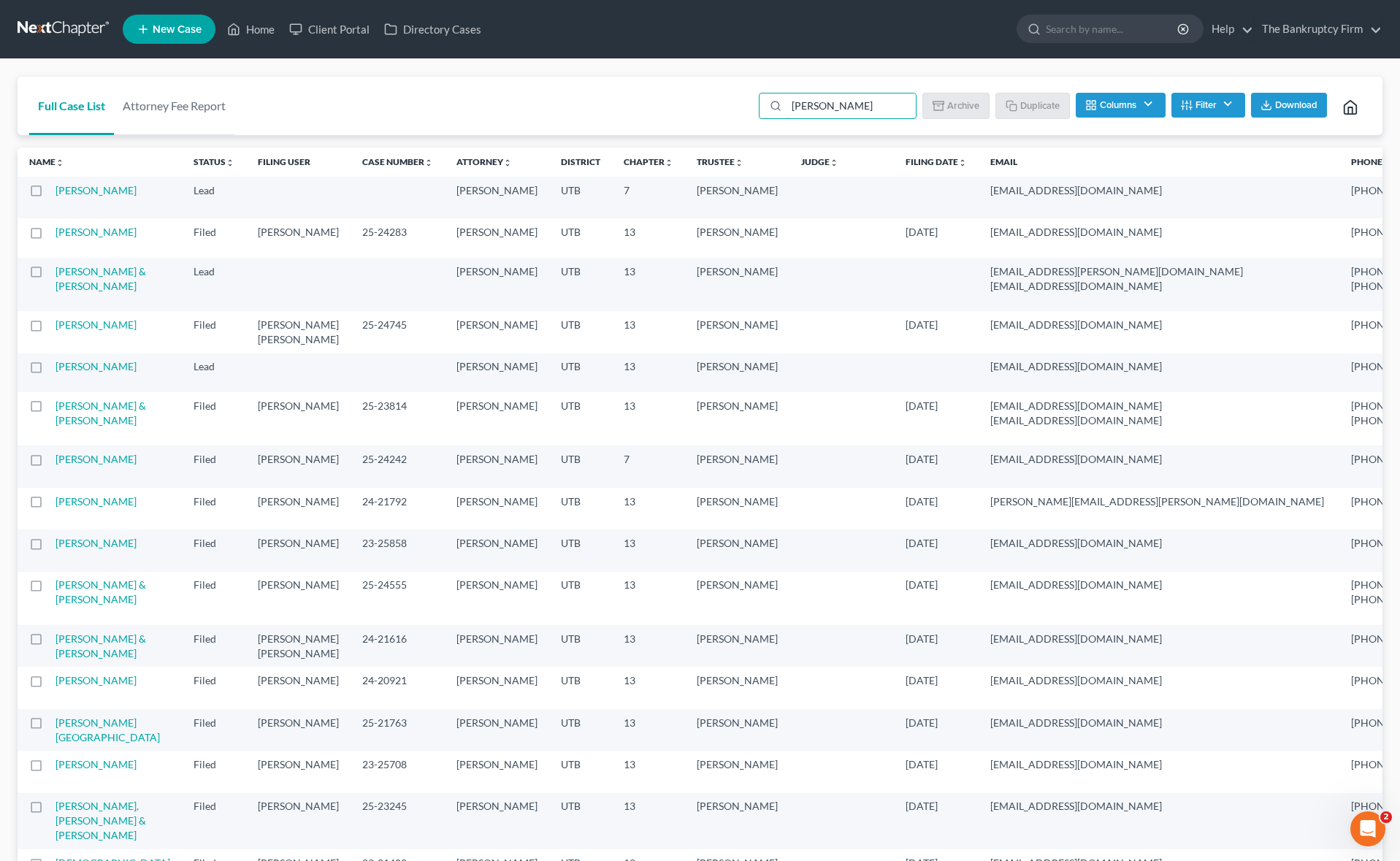
click at [74, 196] on td "[PERSON_NAME]" at bounding box center [119, 198] width 126 height 42
click at [71, 192] on link "[PERSON_NAME]" at bounding box center [96, 190] width 81 height 13
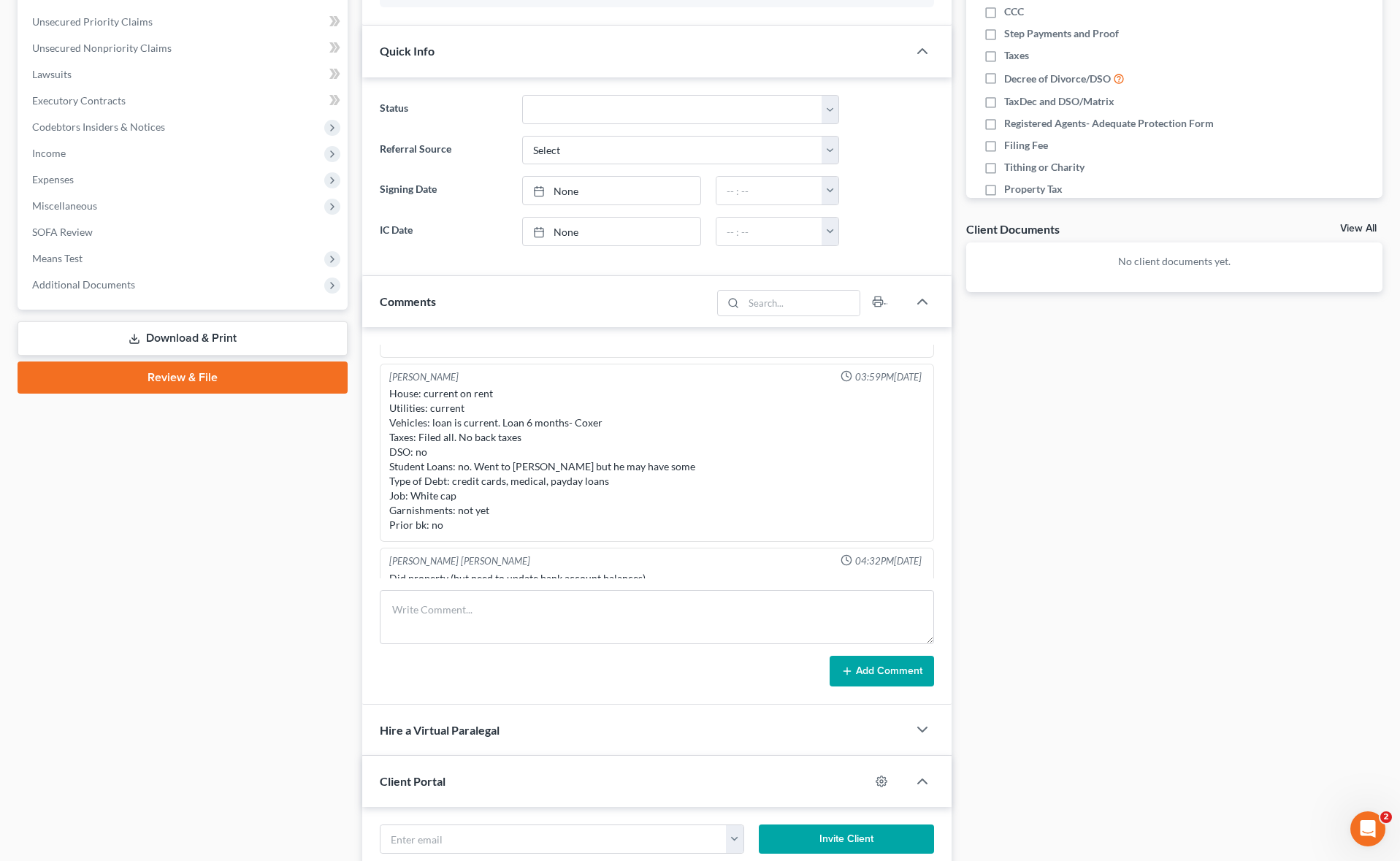
scroll to position [146, 0]
click at [357, 309] on div "Updates & News × [US_STATE] District Notes: Take a look at NextChapter's Distri…" at bounding box center [657, 450] width 603 height 1275
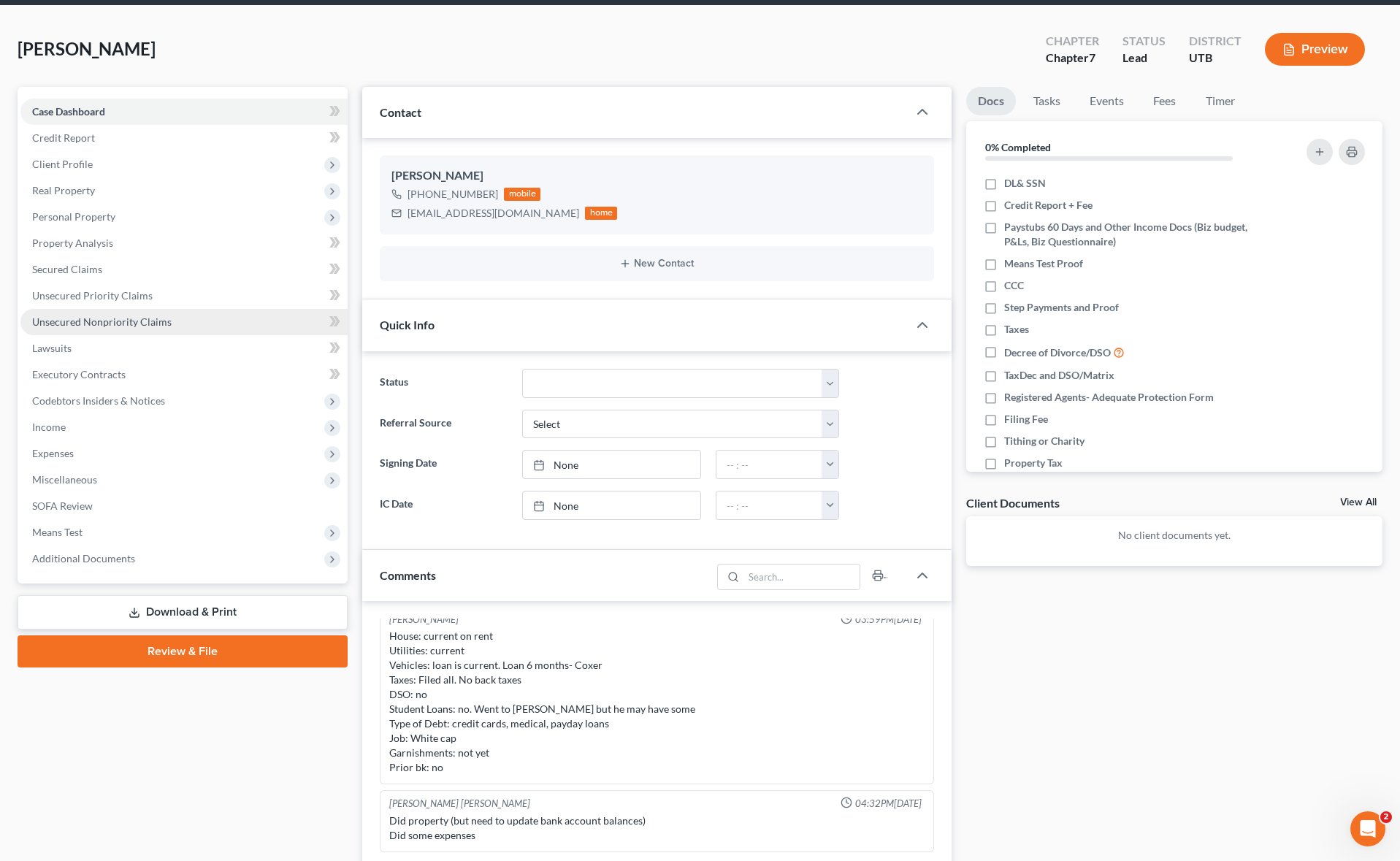
scroll to position [0, 0]
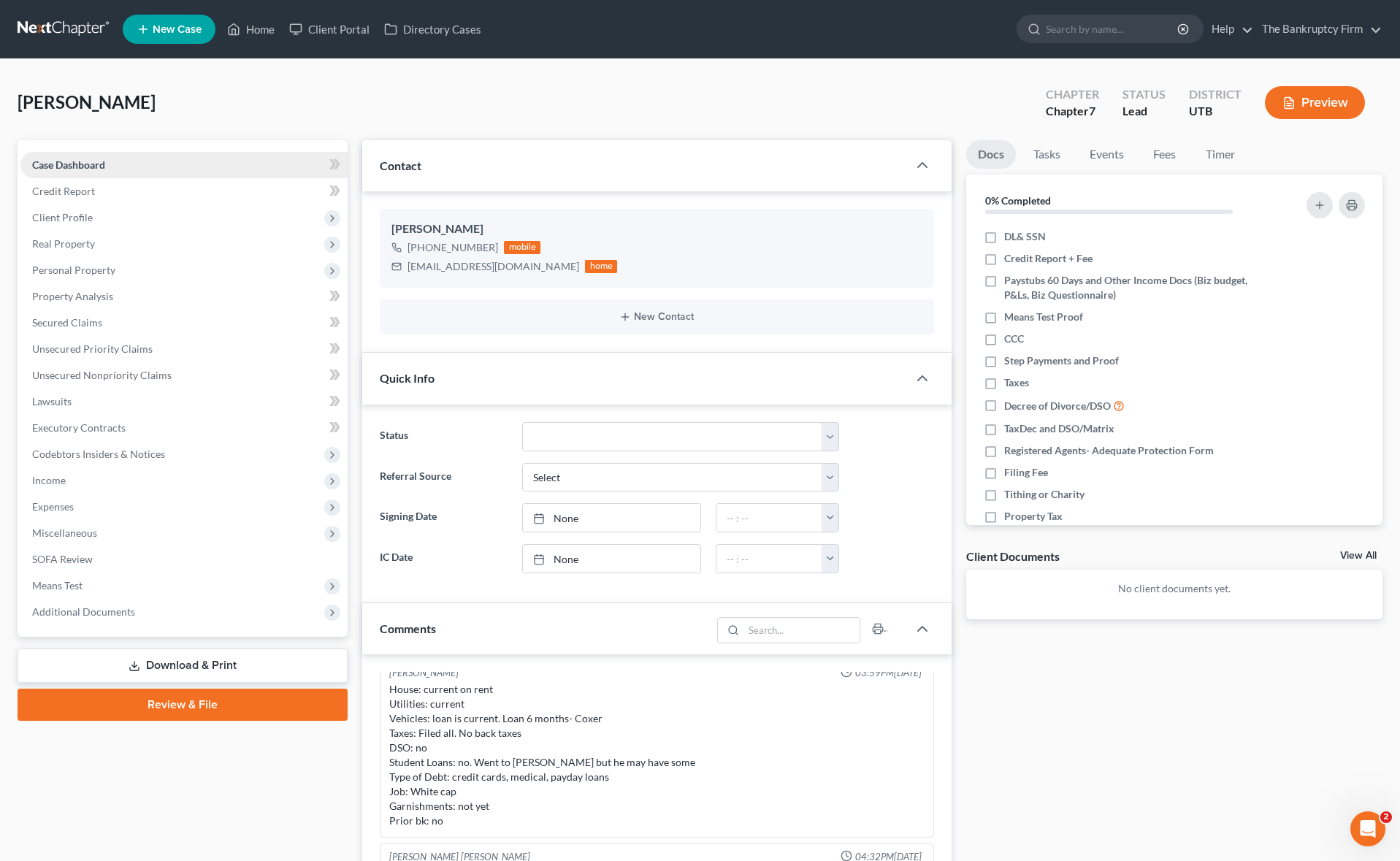
click at [110, 165] on link "Case Dashboard" at bounding box center [184, 164] width 327 height 26
click at [97, 192] on link "Credit Report" at bounding box center [184, 191] width 327 height 26
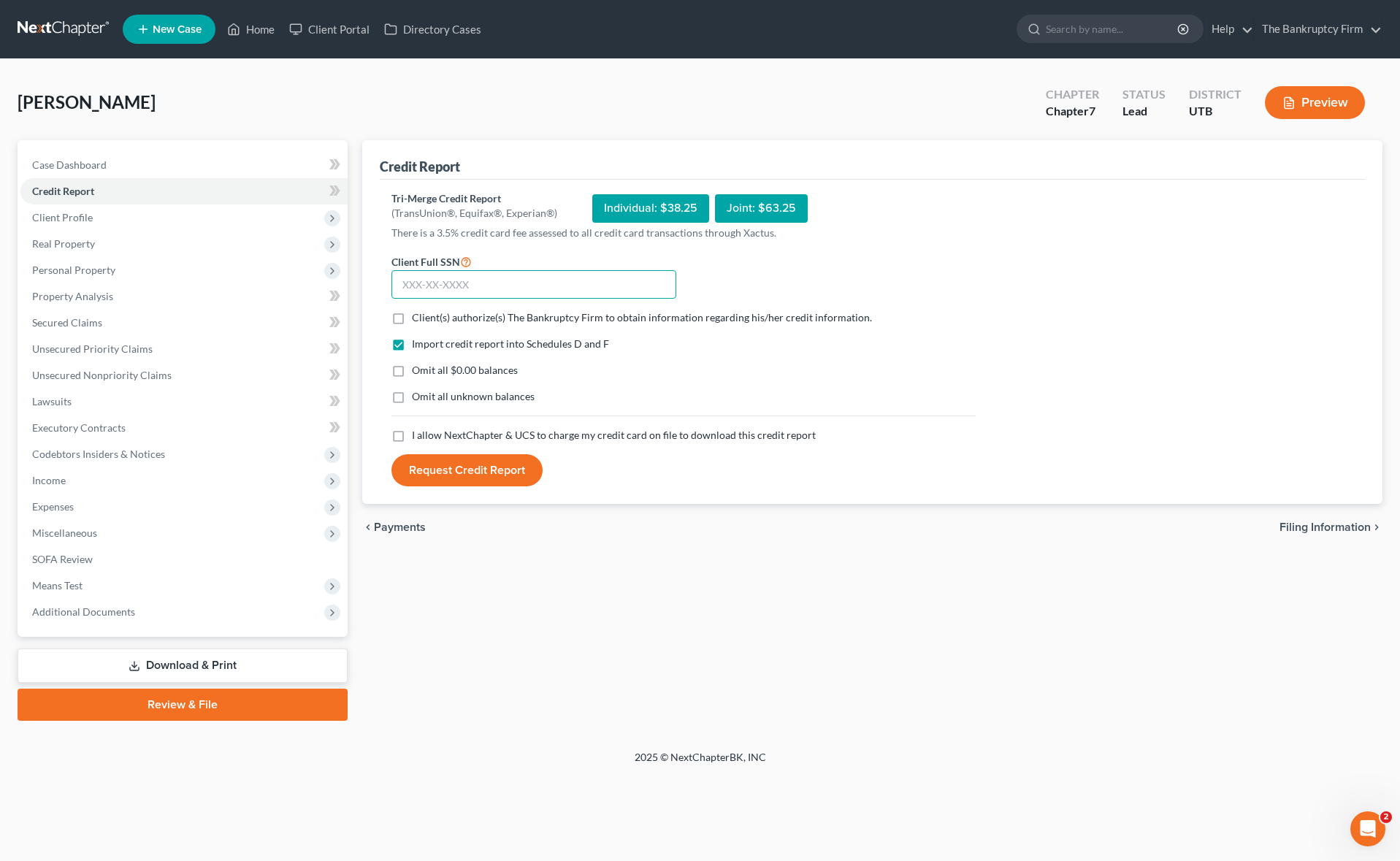
click at [475, 287] on input "text" at bounding box center [534, 285] width 285 height 29
click at [470, 282] on input "text" at bounding box center [534, 285] width 285 height 29
click at [96, 215] on span "Client Profile" at bounding box center [184, 217] width 327 height 26
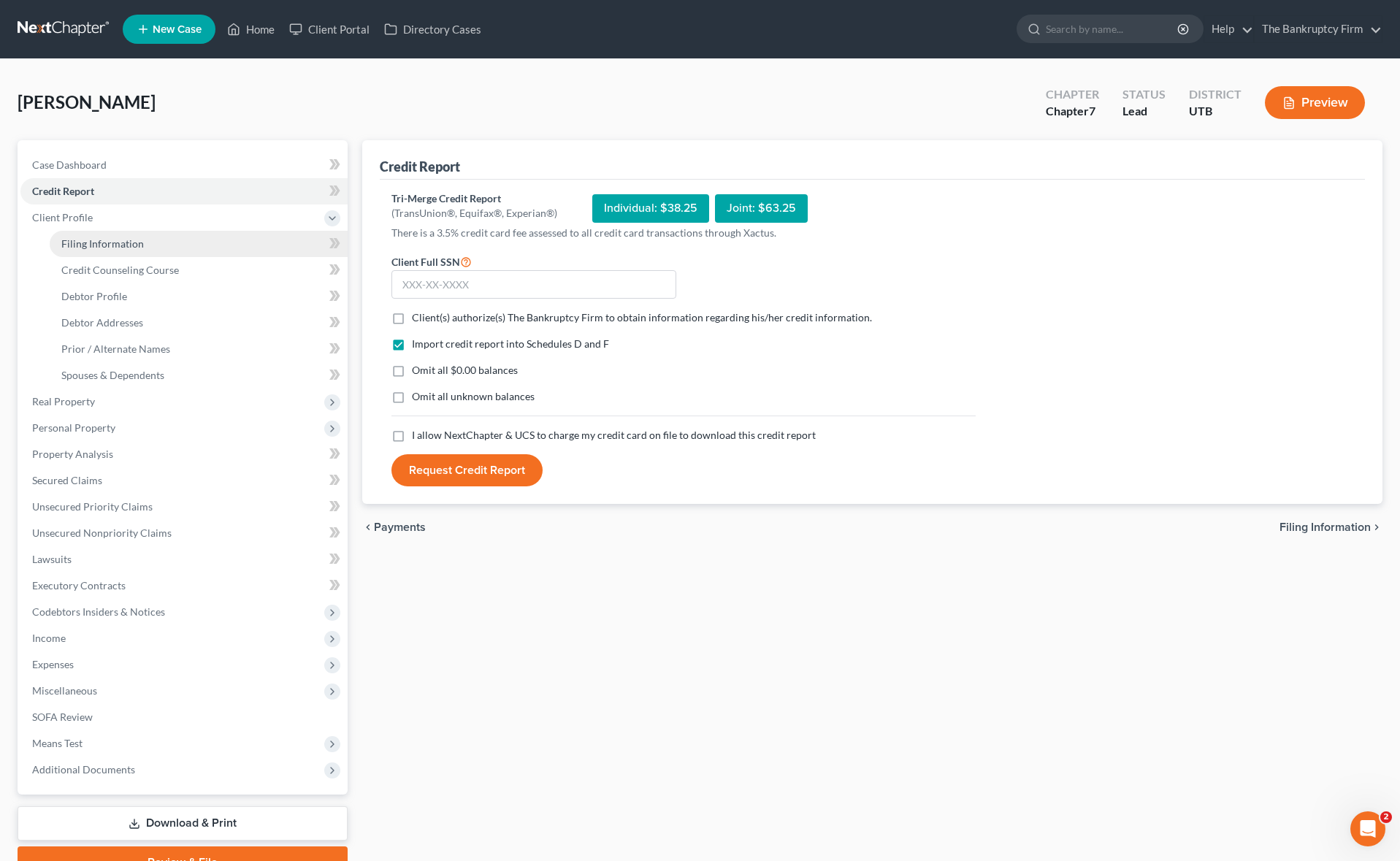
click at [111, 237] on span "Filing Information" at bounding box center [103, 243] width 82 height 13
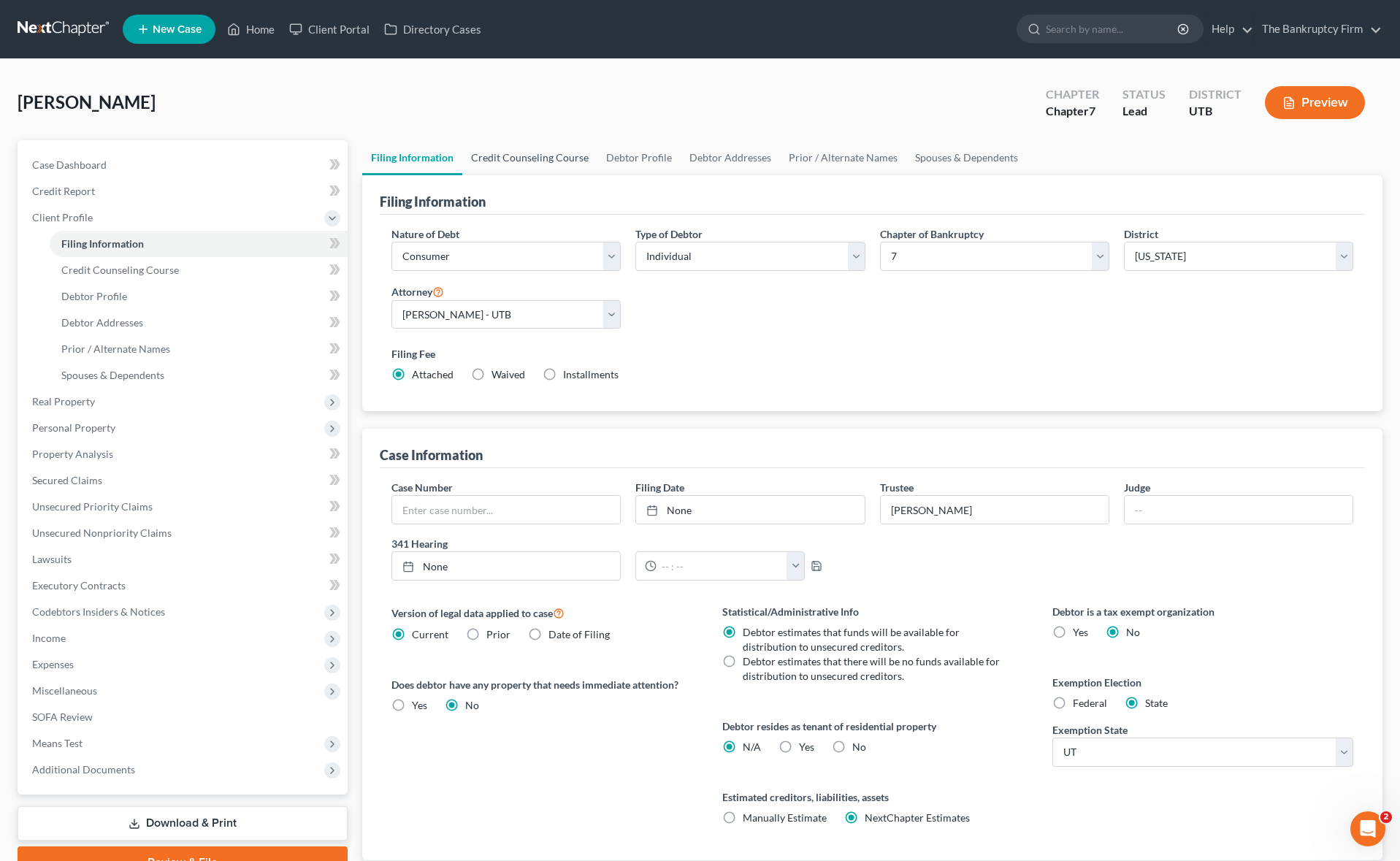
click at [537, 159] on link "Credit Counseling Course" at bounding box center [530, 157] width 135 height 35
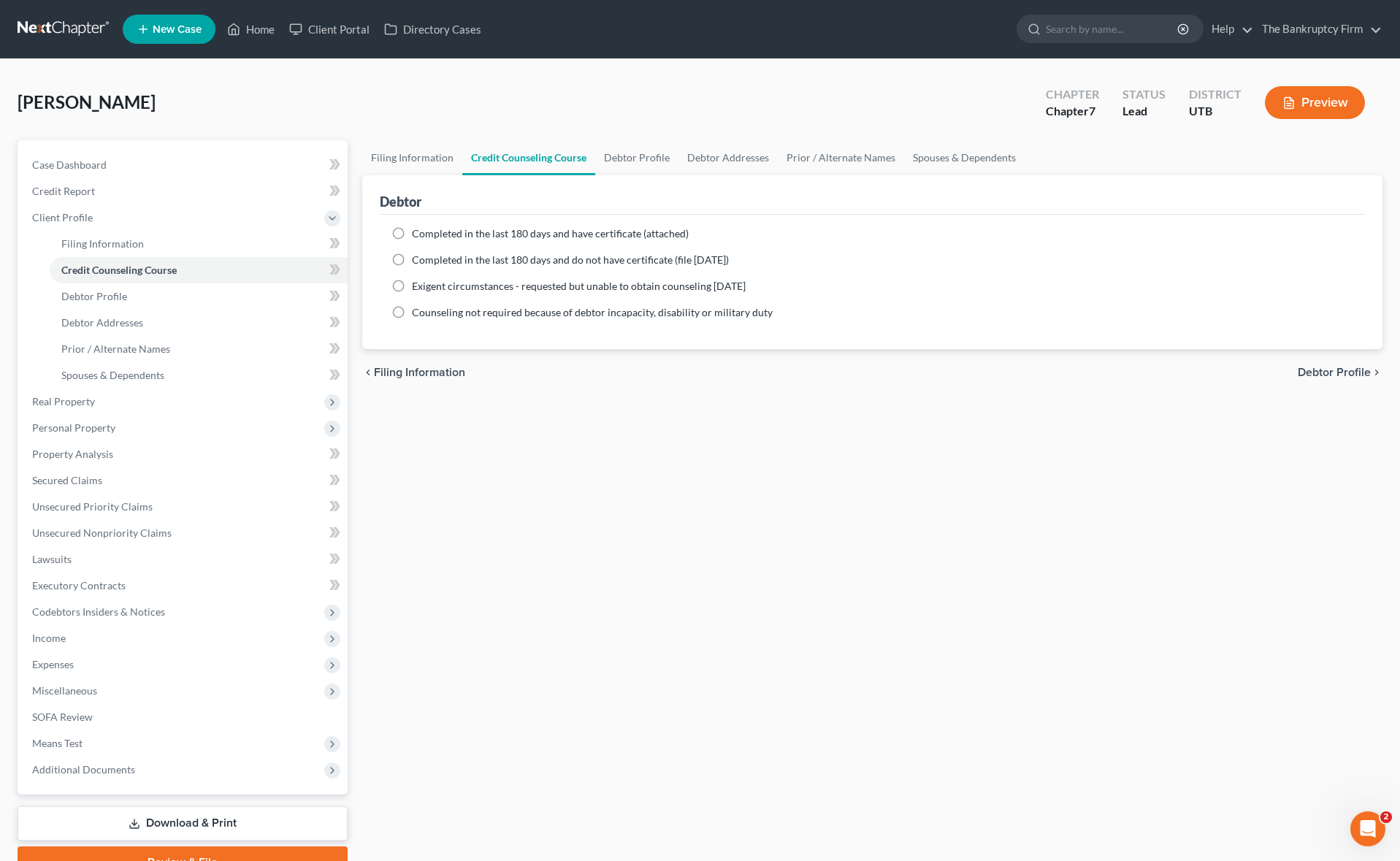
click at [412, 233] on label "Completed in the last 180 days and have certificate (attached)" at bounding box center [550, 234] width 276 height 15
click at [418, 233] on input "Completed in the last 180 days and have certificate (attached)" at bounding box center [422, 231] width 10 height 10
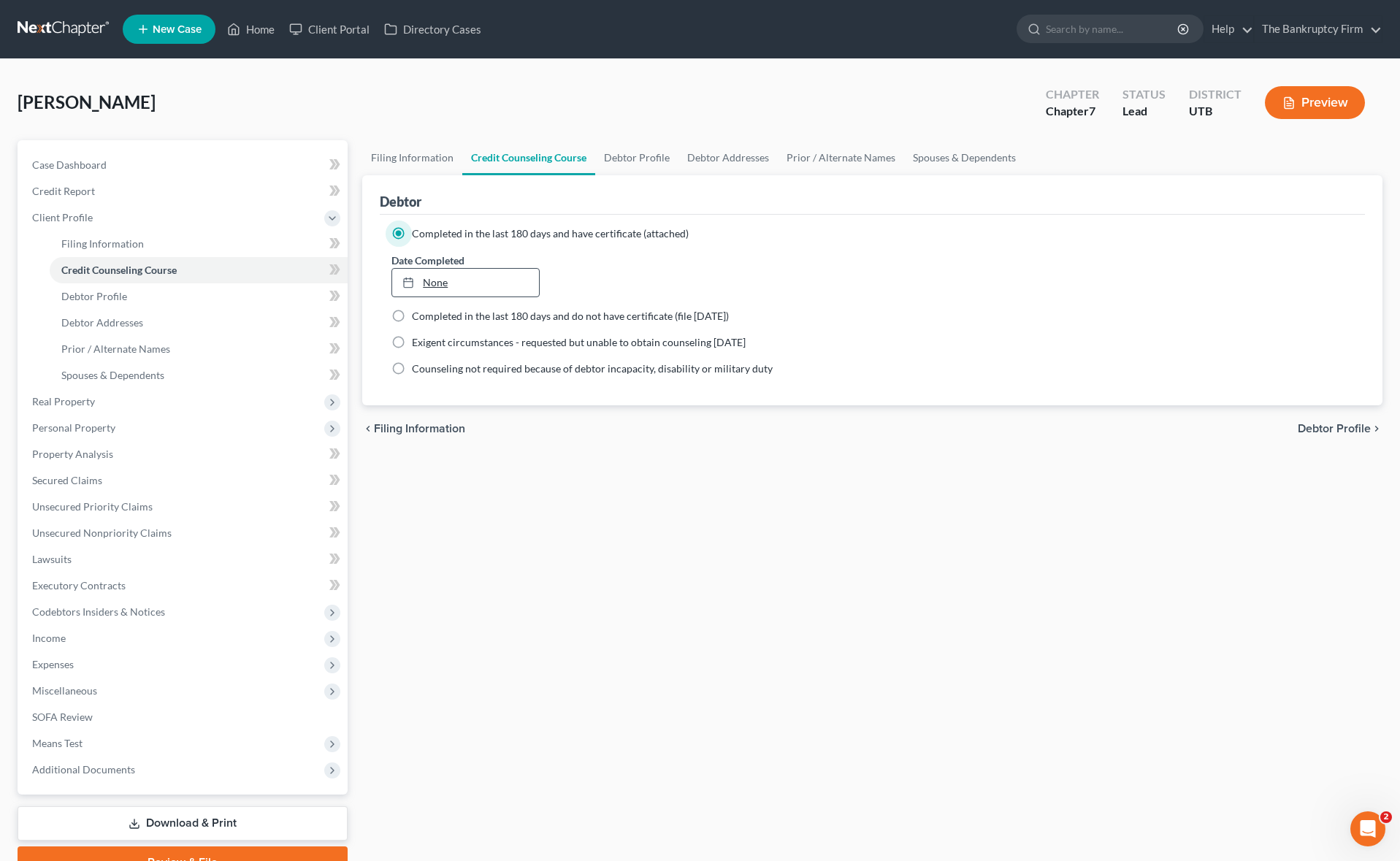
click at [482, 279] on link "None" at bounding box center [466, 282] width 147 height 27
click at [493, 280] on link "[DATE]" at bounding box center [466, 282] width 147 height 27
click at [638, 153] on link "Debtor Profile" at bounding box center [637, 157] width 83 height 35
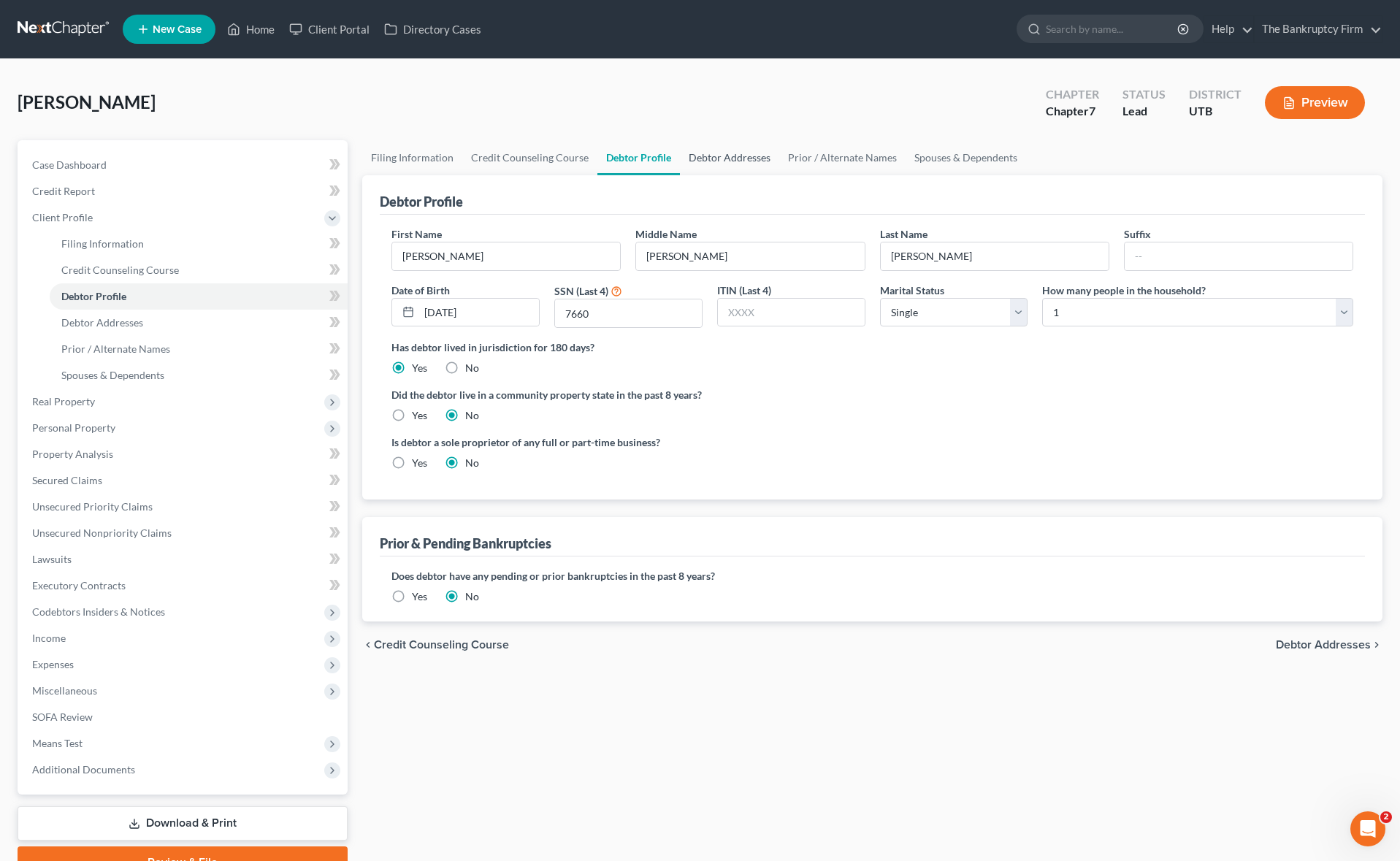
click at [736, 160] on link "Debtor Addresses" at bounding box center [730, 157] width 100 height 35
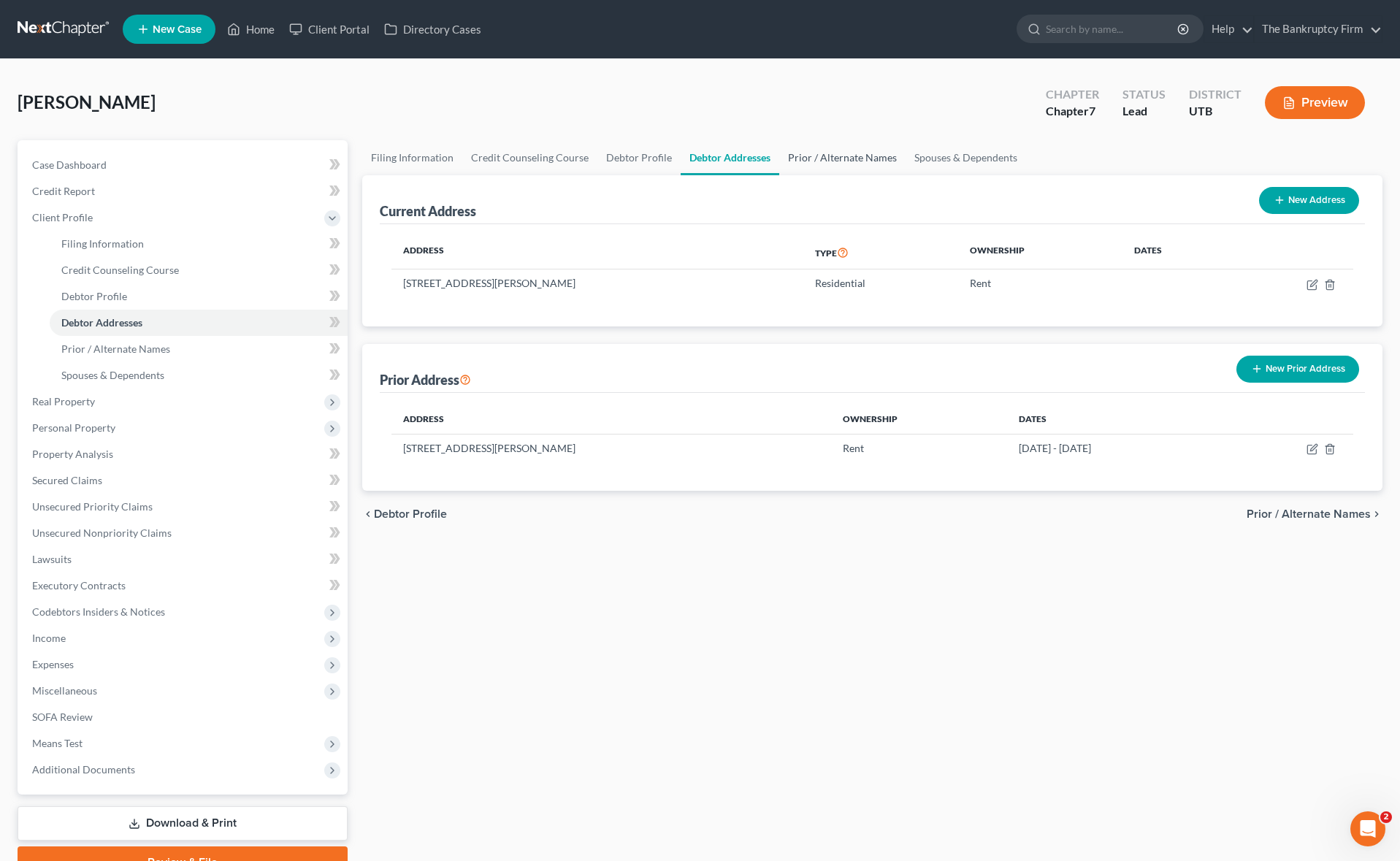
click at [841, 155] on link "Prior / Alternate Names" at bounding box center [842, 157] width 126 height 35
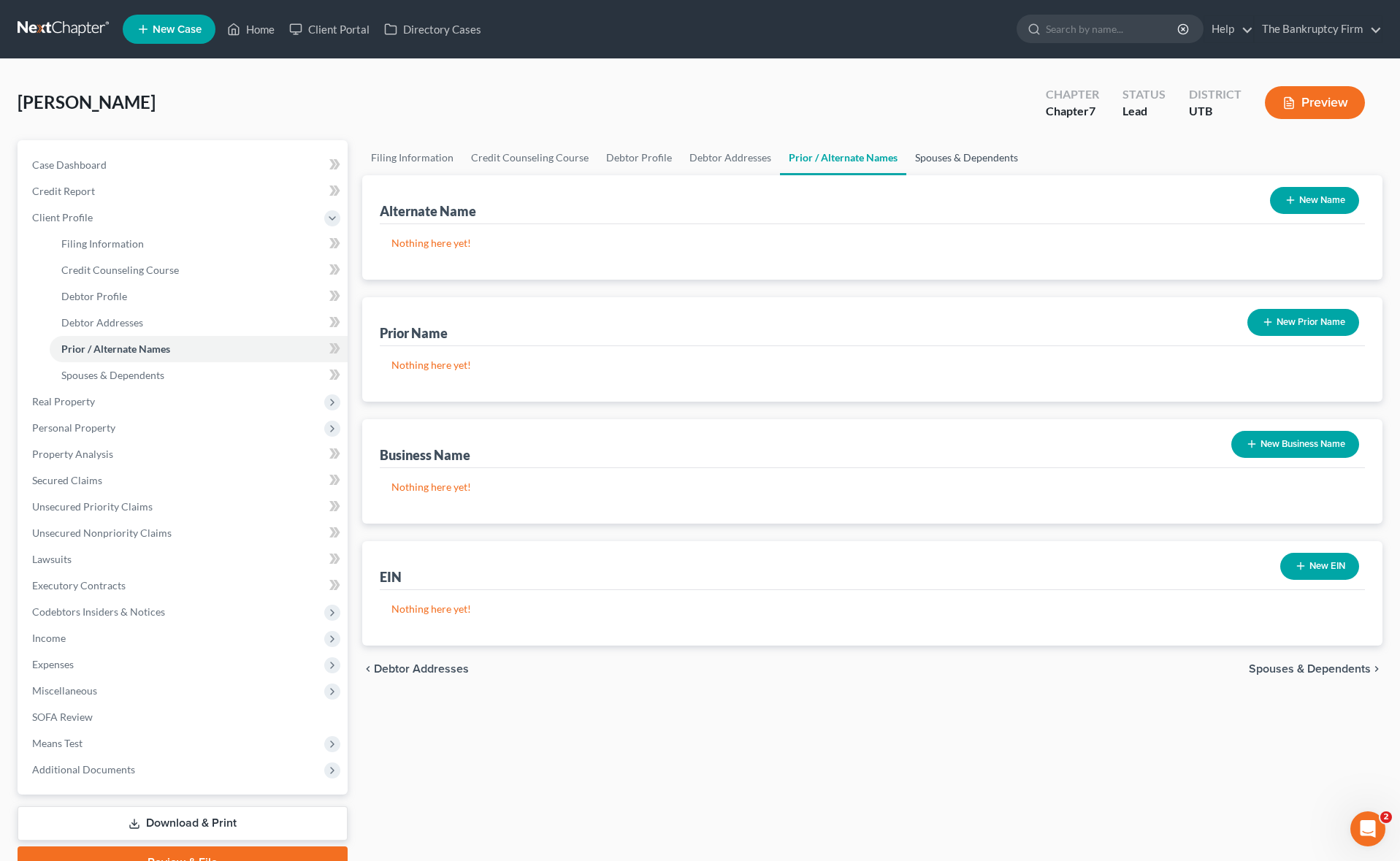
click at [947, 155] on link "Spouses & Dependents" at bounding box center [966, 157] width 120 height 35
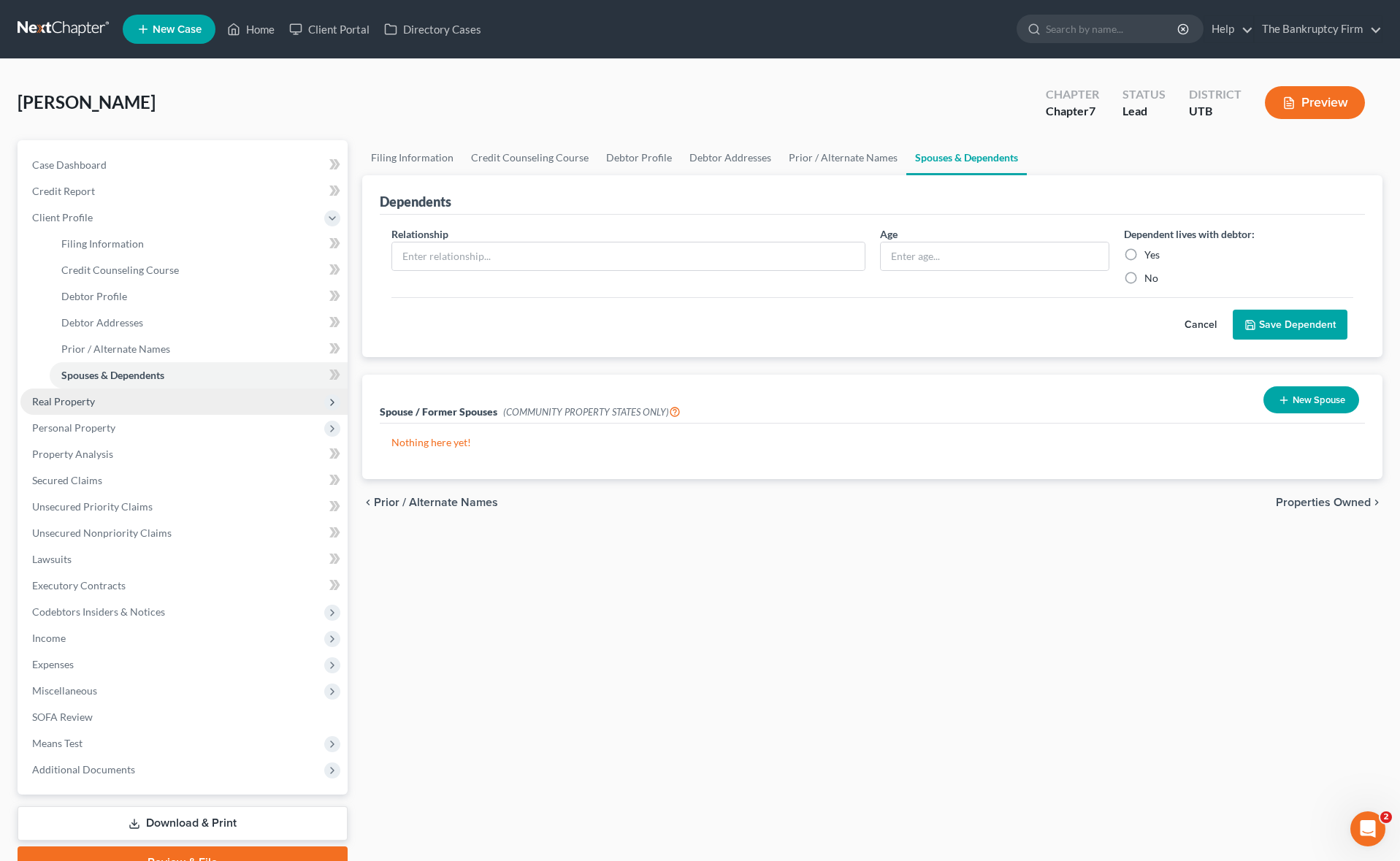
click at [63, 401] on span "Real Property" at bounding box center [63, 401] width 63 height 13
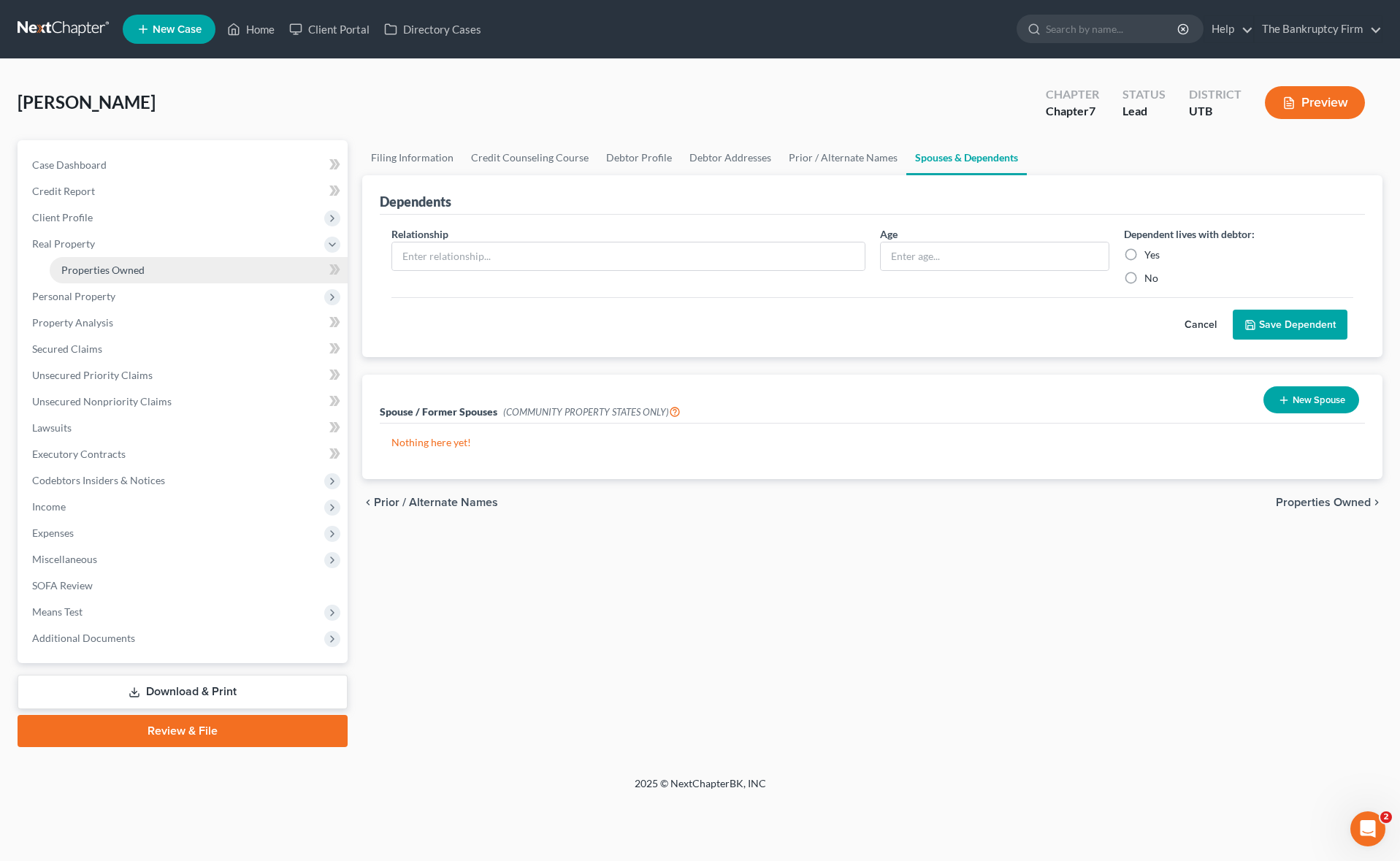
click at [109, 268] on span "Properties Owned" at bounding box center [103, 270] width 83 height 13
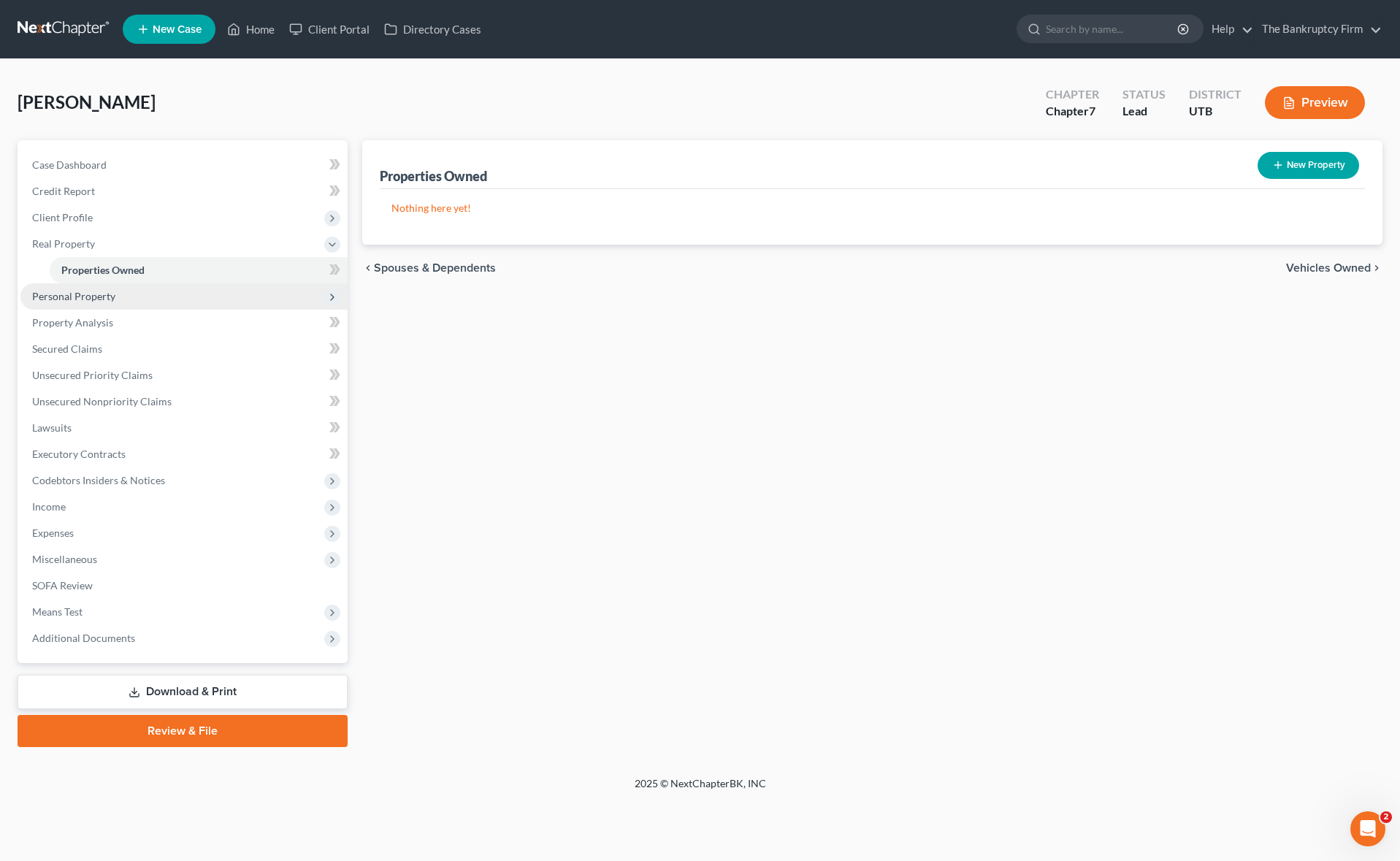
click at [100, 300] on span "Personal Property" at bounding box center [74, 296] width 83 height 13
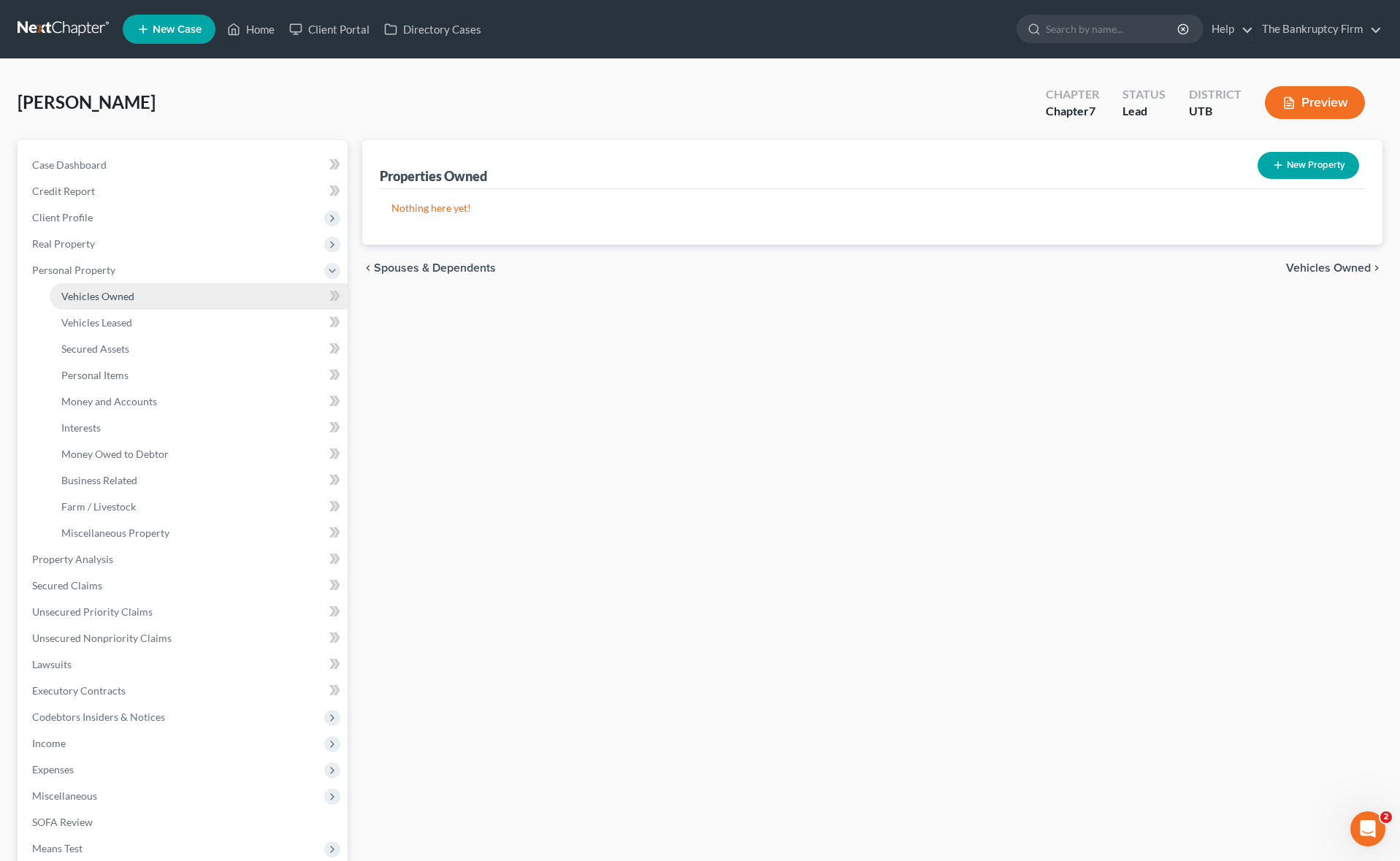
click at [120, 303] on link "Vehicles Owned" at bounding box center [198, 296] width 298 height 26
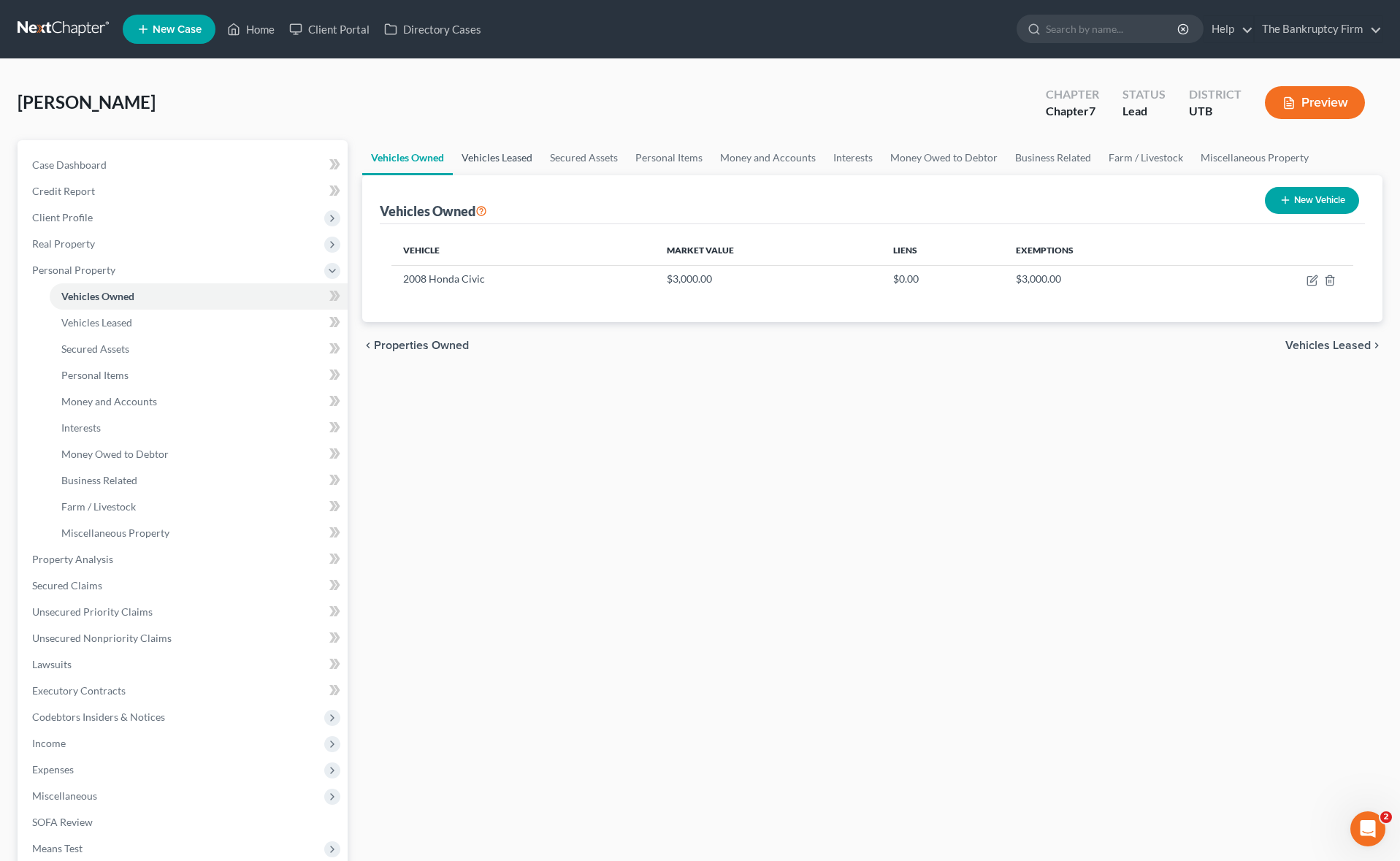
click at [493, 161] on link "Vehicles Leased" at bounding box center [496, 157] width 88 height 35
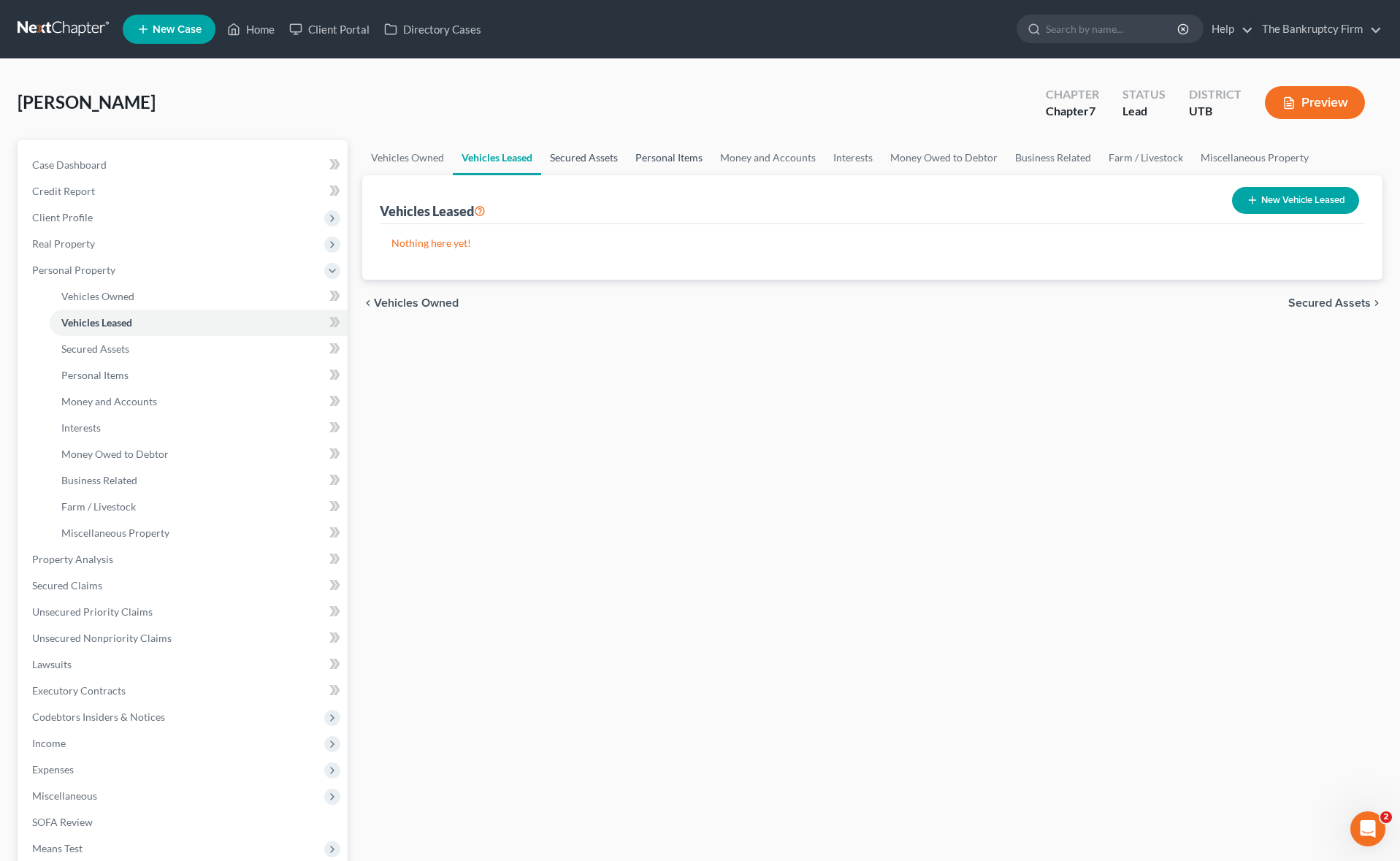
drag, startPoint x: 603, startPoint y: 160, endPoint x: 685, endPoint y: 158, distance: 82.0
click at [604, 160] on link "Secured Assets" at bounding box center [583, 157] width 85 height 35
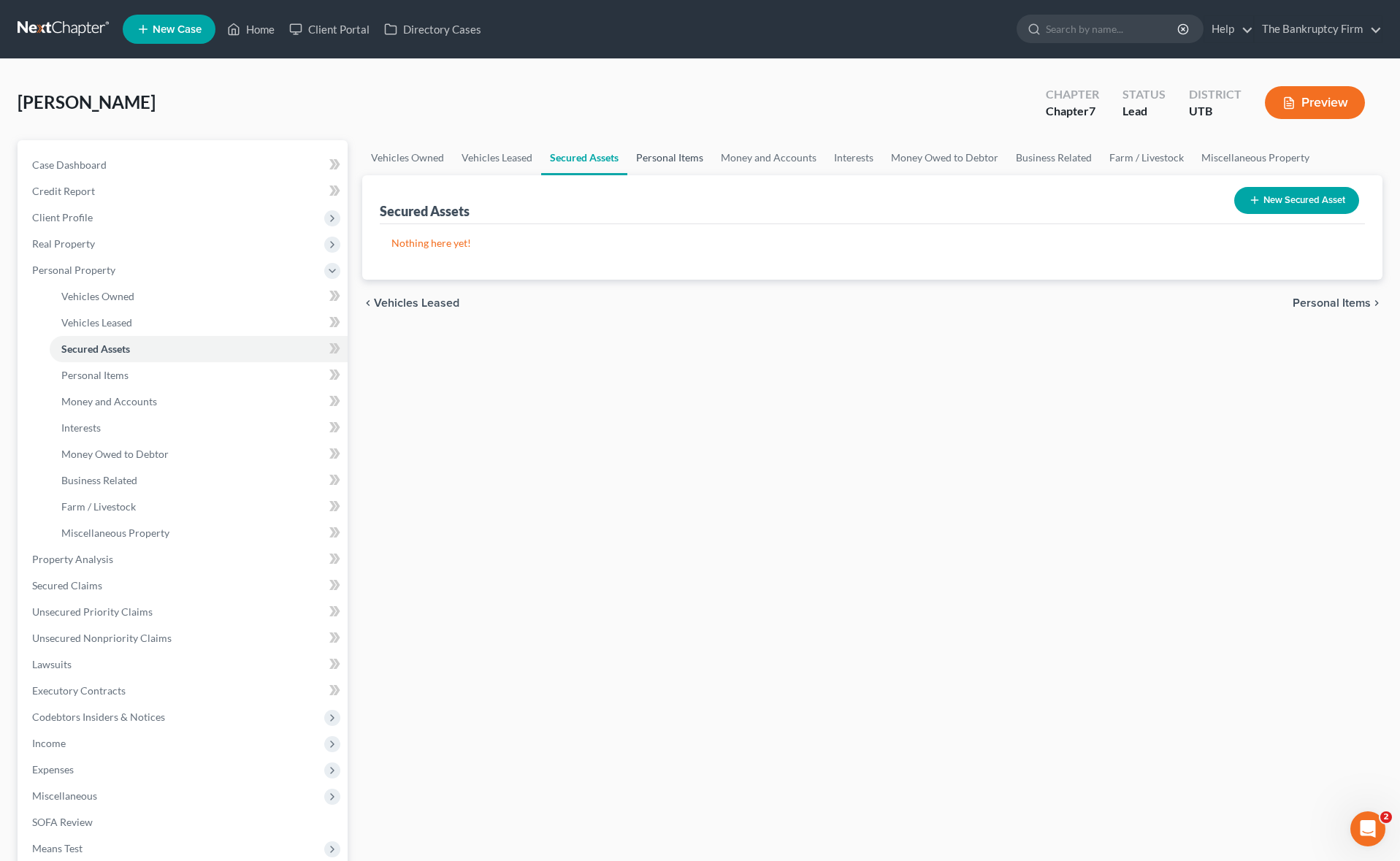
click at [685, 158] on link "Personal Items" at bounding box center [670, 157] width 85 height 35
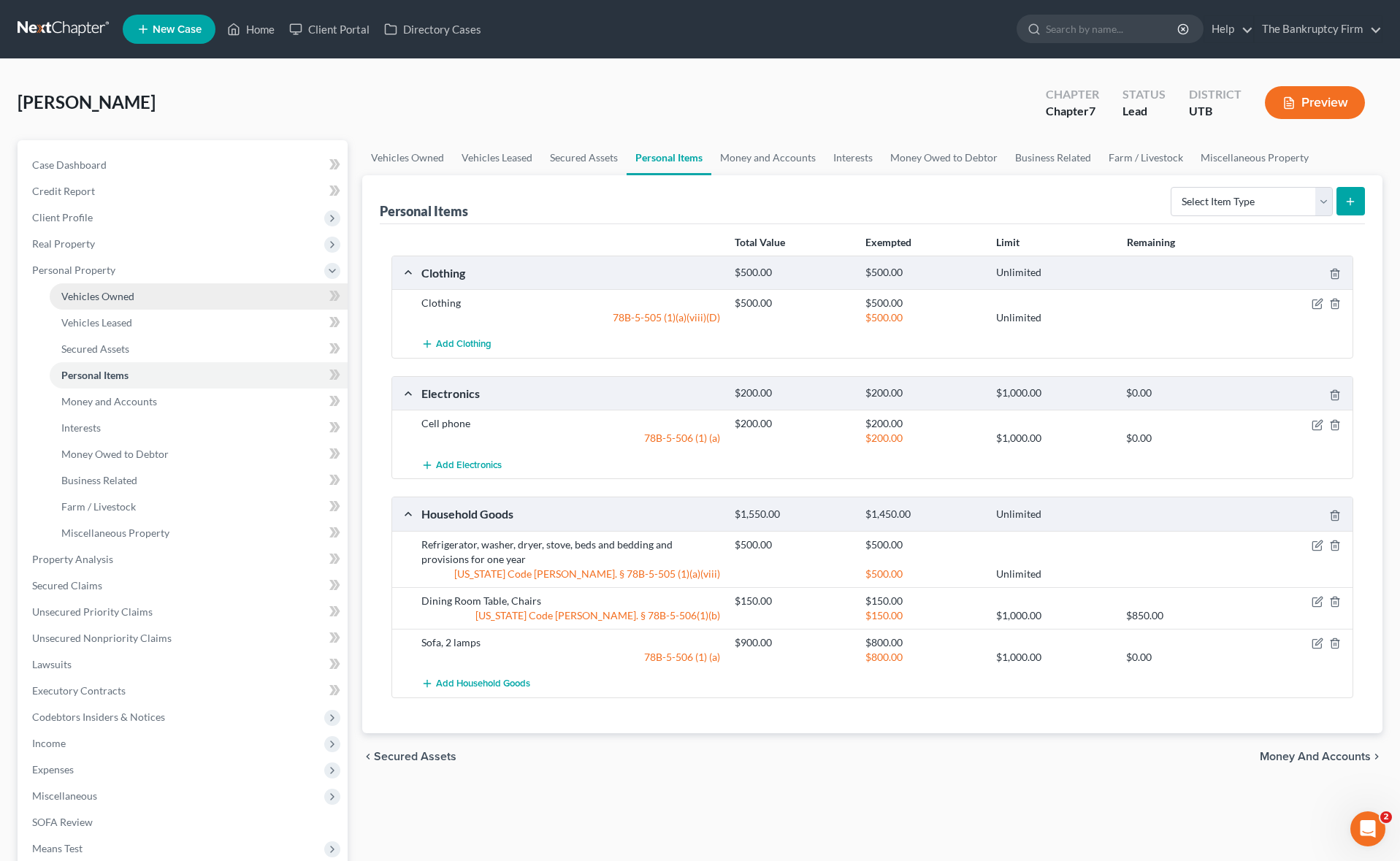
click at [119, 295] on span "Vehicles Owned" at bounding box center [98, 296] width 73 height 13
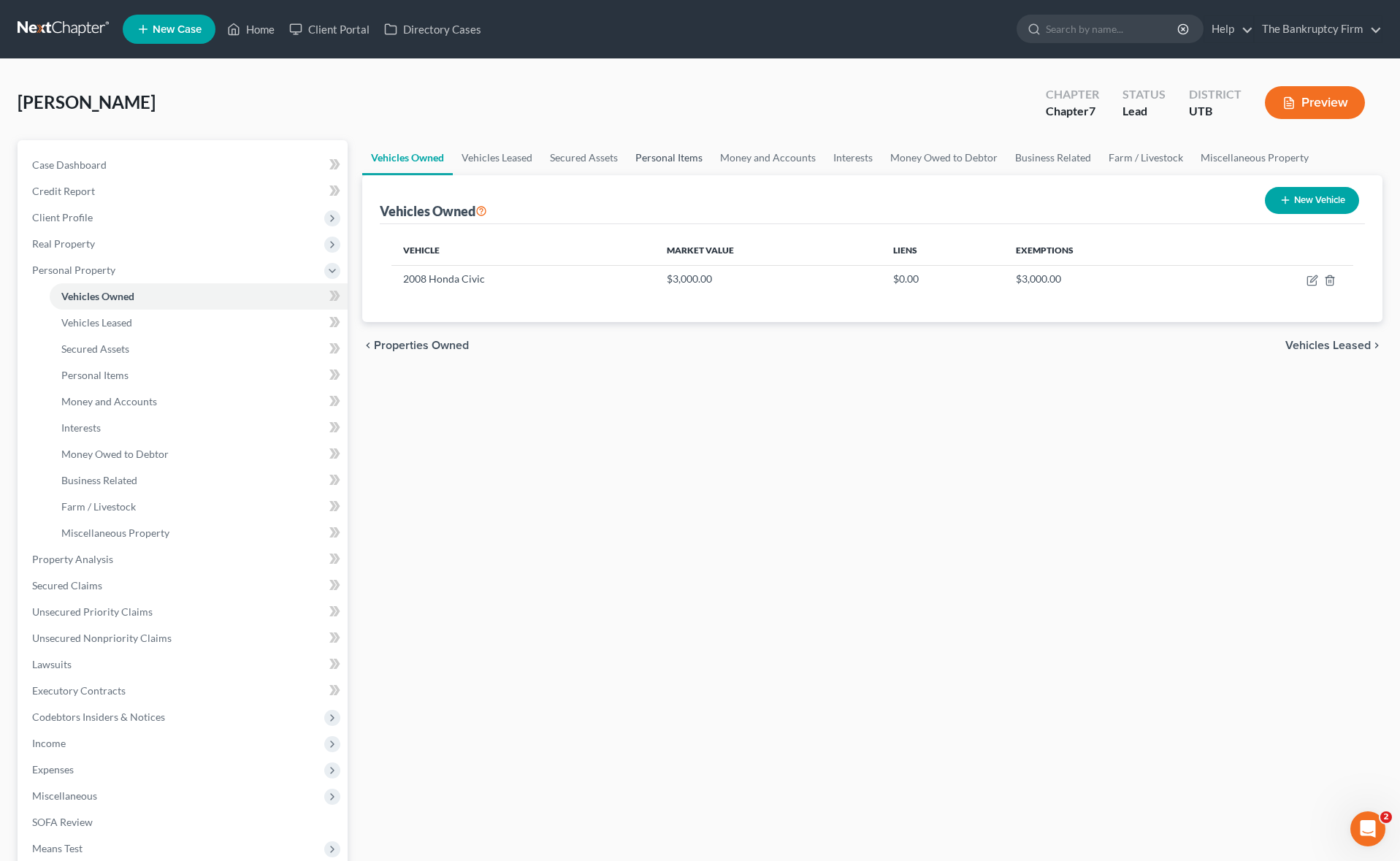
click at [674, 157] on link "Personal Items" at bounding box center [669, 157] width 85 height 35
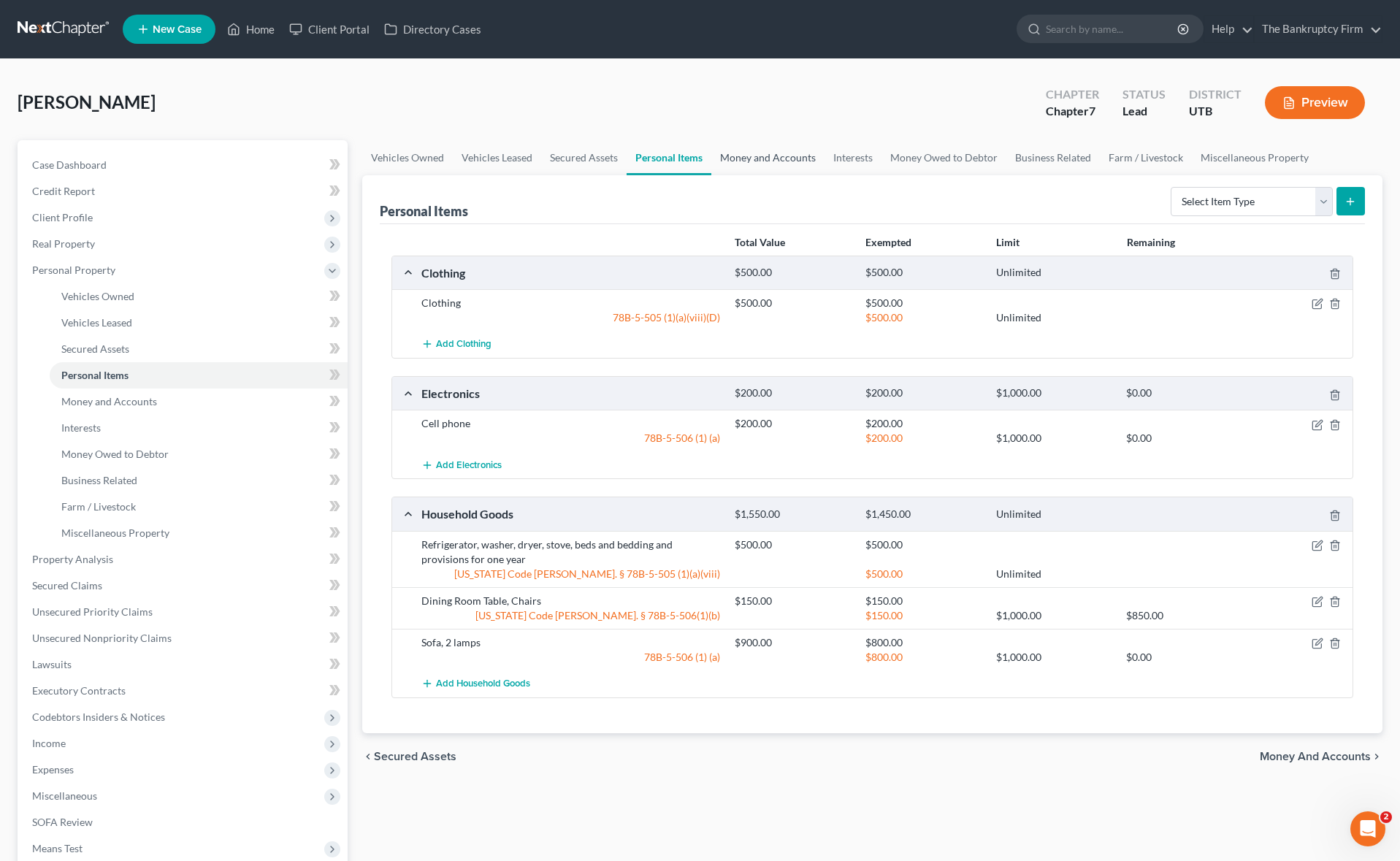
click at [775, 160] on link "Money and Accounts" at bounding box center [768, 157] width 113 height 35
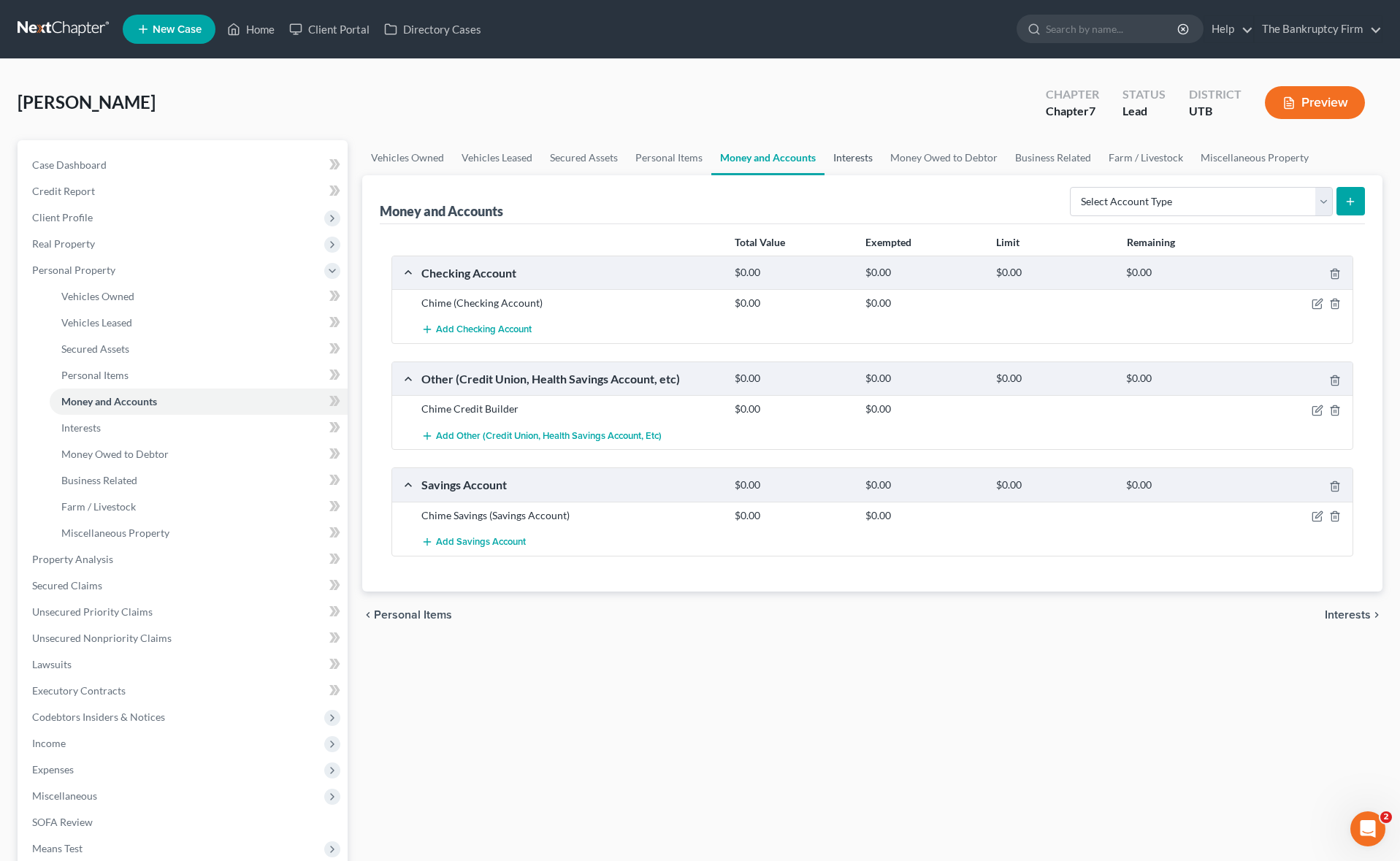
click at [857, 159] on link "Interests" at bounding box center [852, 157] width 57 height 35
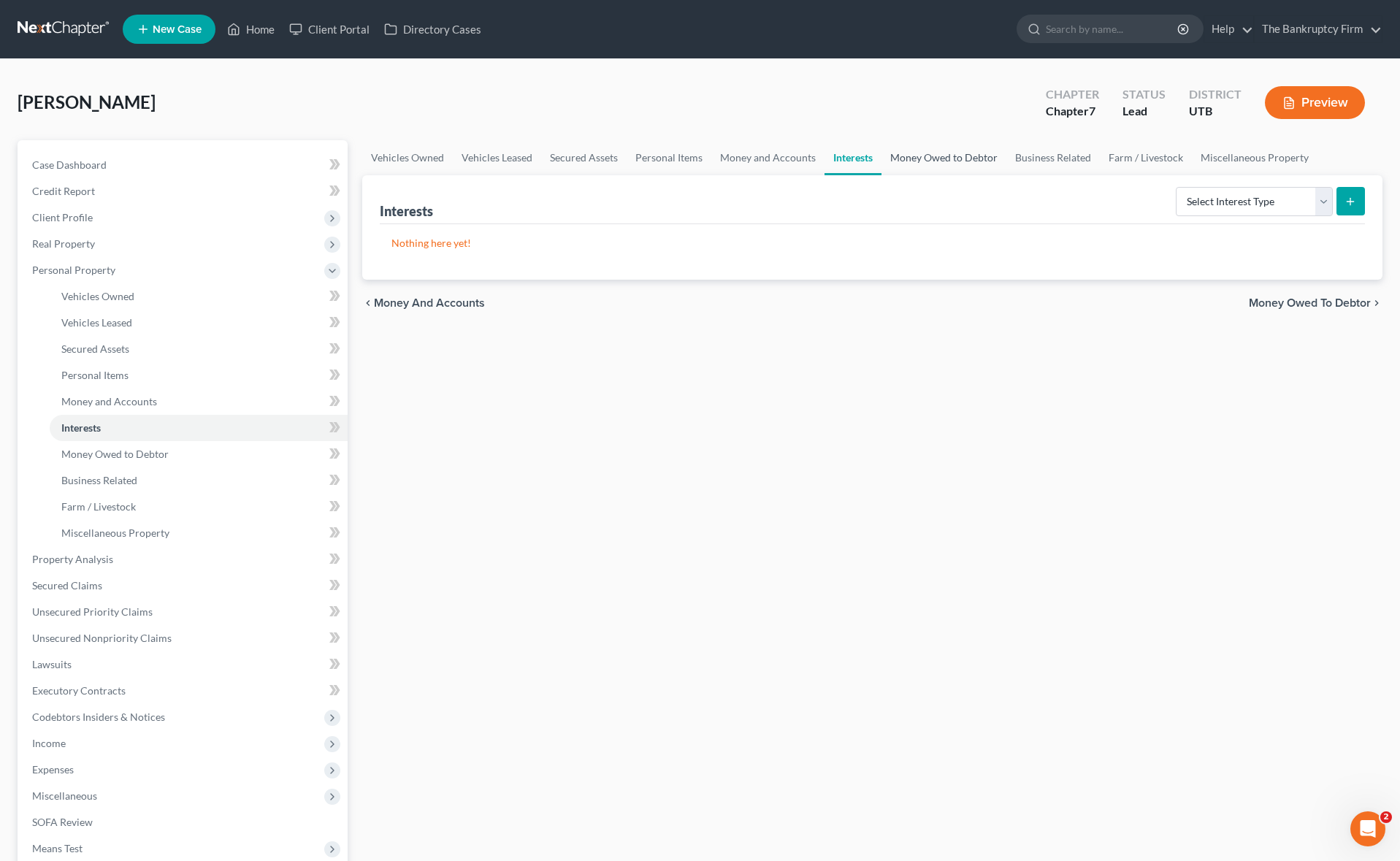
click at [953, 158] on link "Money Owed to Debtor" at bounding box center [944, 157] width 125 height 35
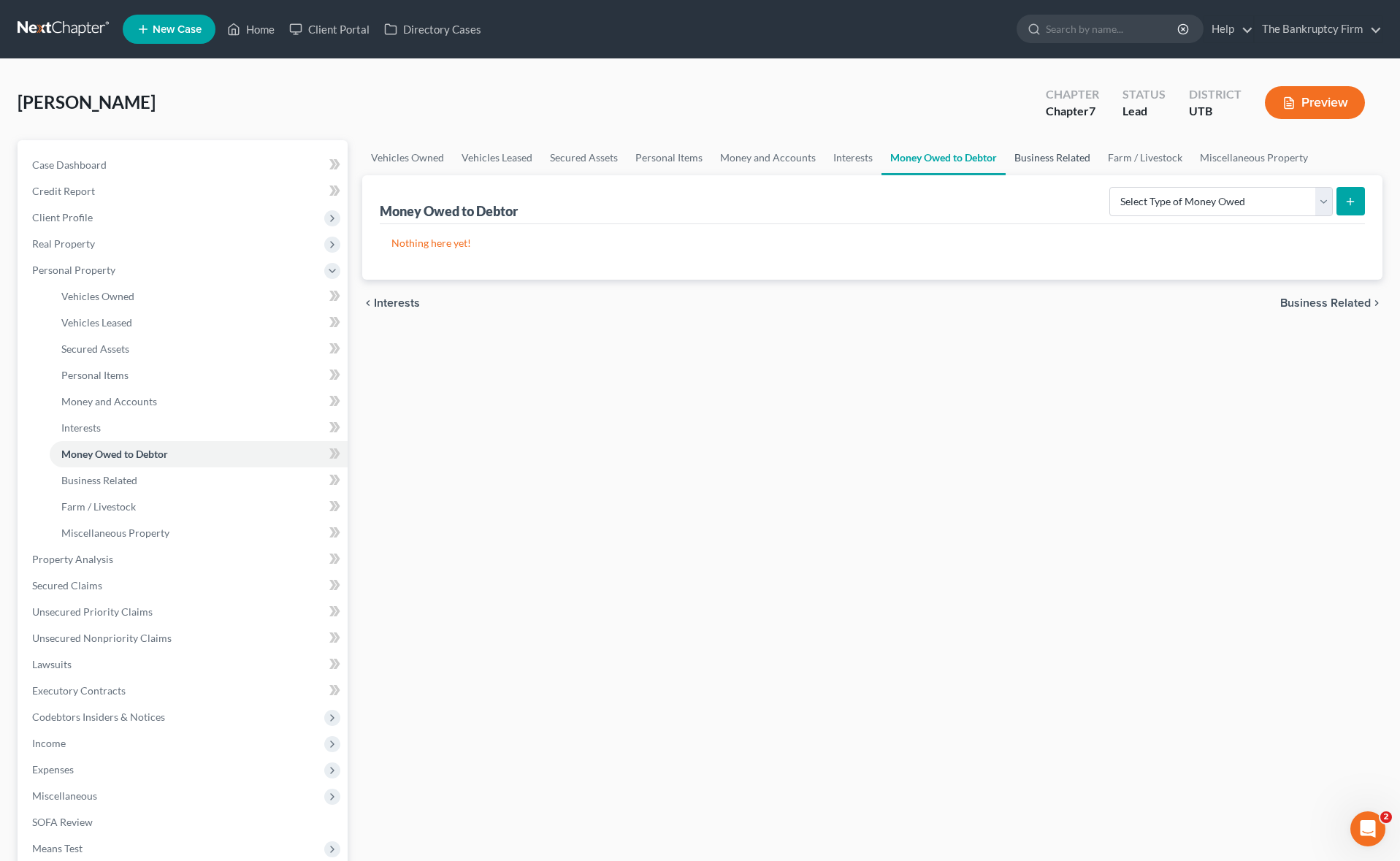
click at [1051, 160] on link "Business Related" at bounding box center [1052, 157] width 94 height 35
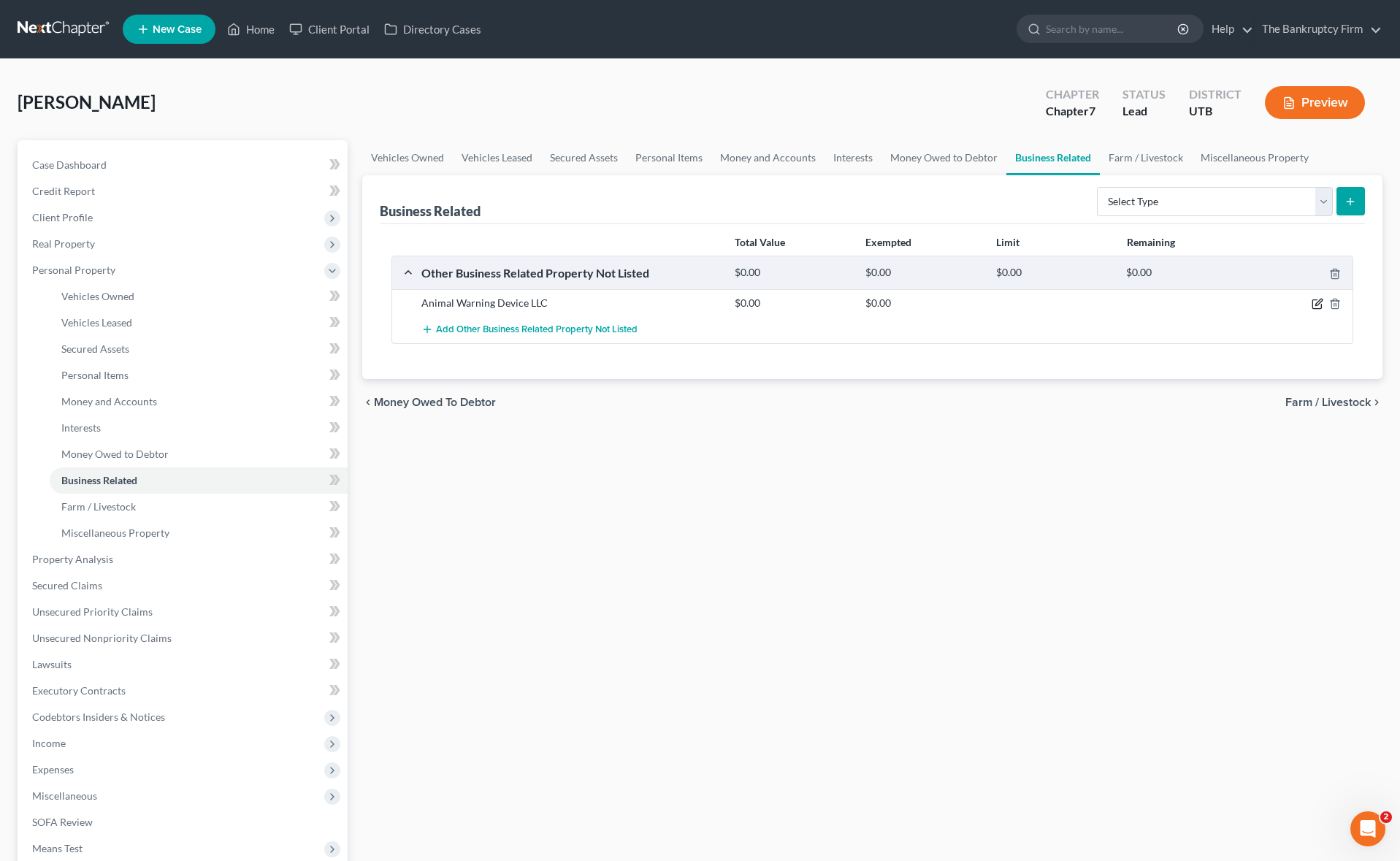
click at [1315, 300] on icon "button" at bounding box center [1318, 304] width 12 height 12
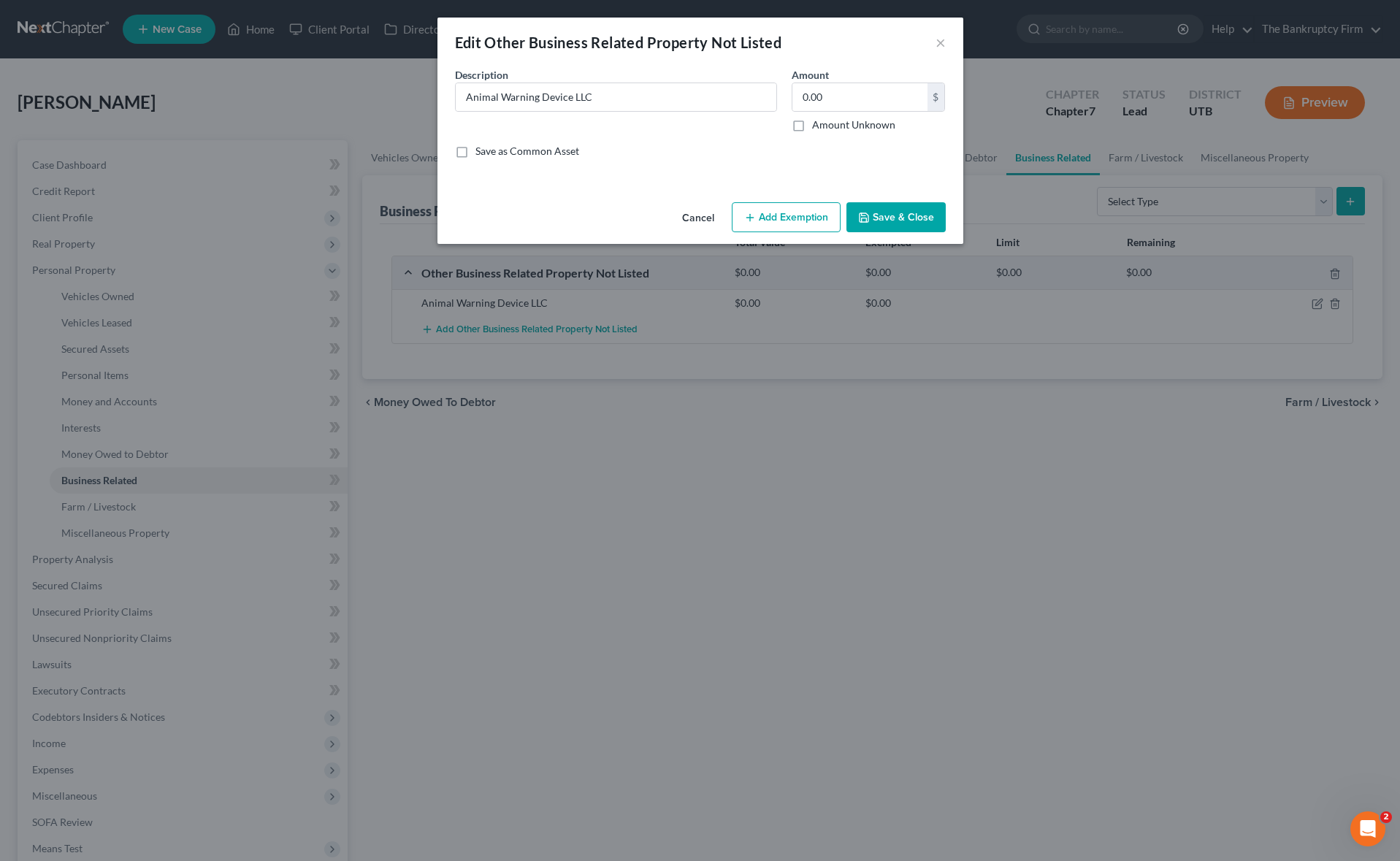
click at [912, 224] on button "Save & Close" at bounding box center [896, 217] width 100 height 30
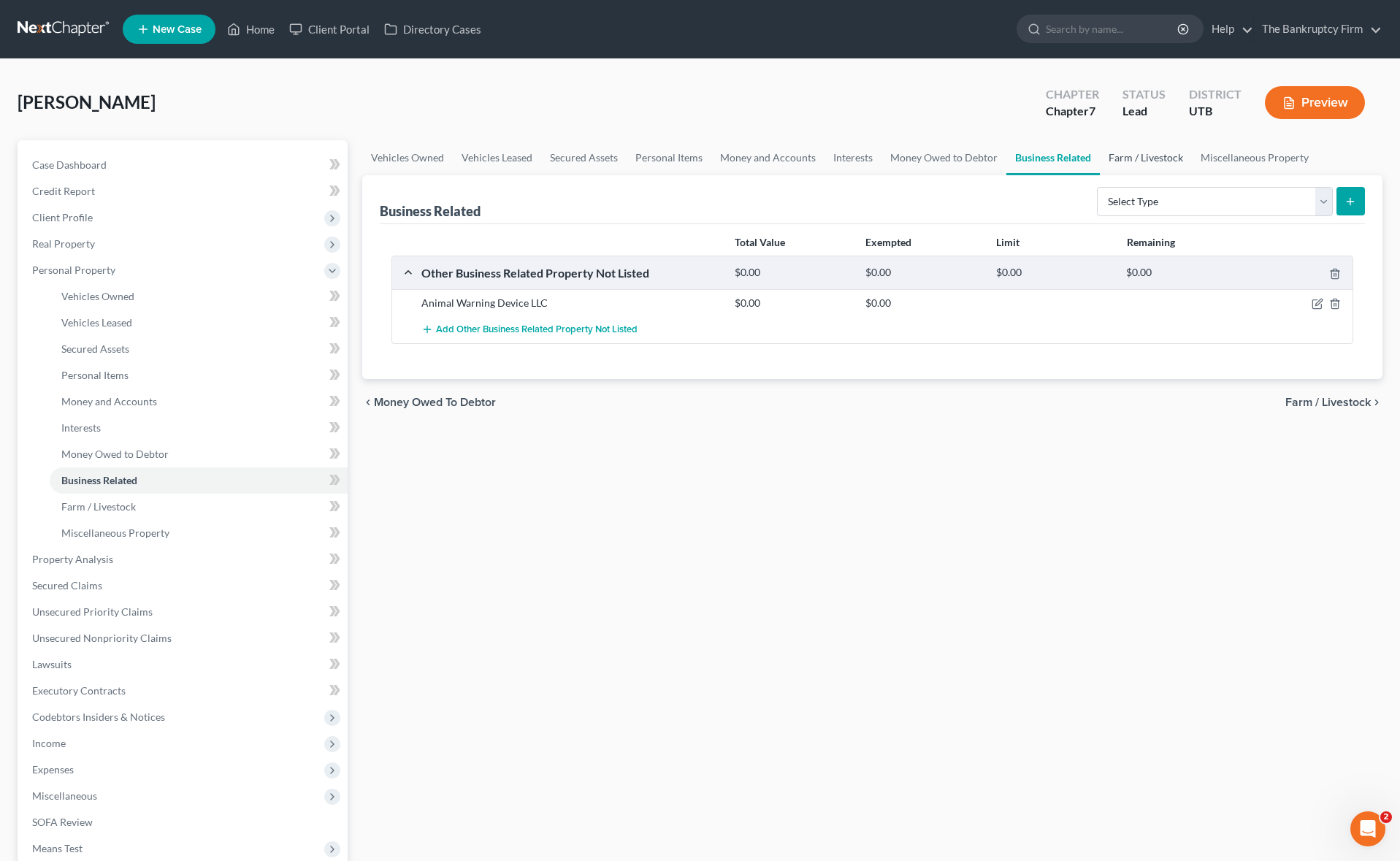
click at [1133, 155] on link "Farm / Livestock" at bounding box center [1146, 157] width 92 height 35
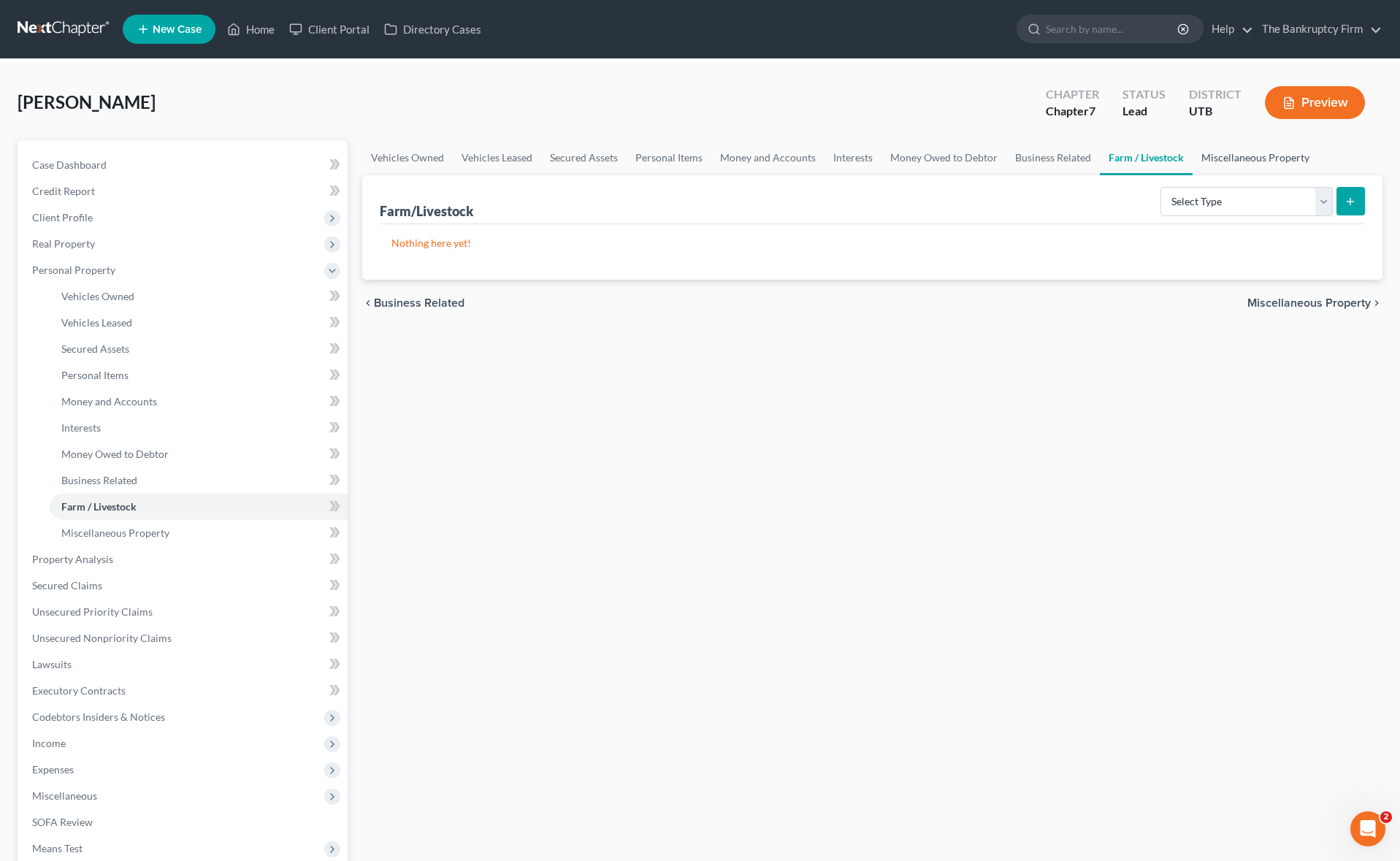
click at [1265, 158] on link "Miscellaneous Property" at bounding box center [1255, 157] width 126 height 35
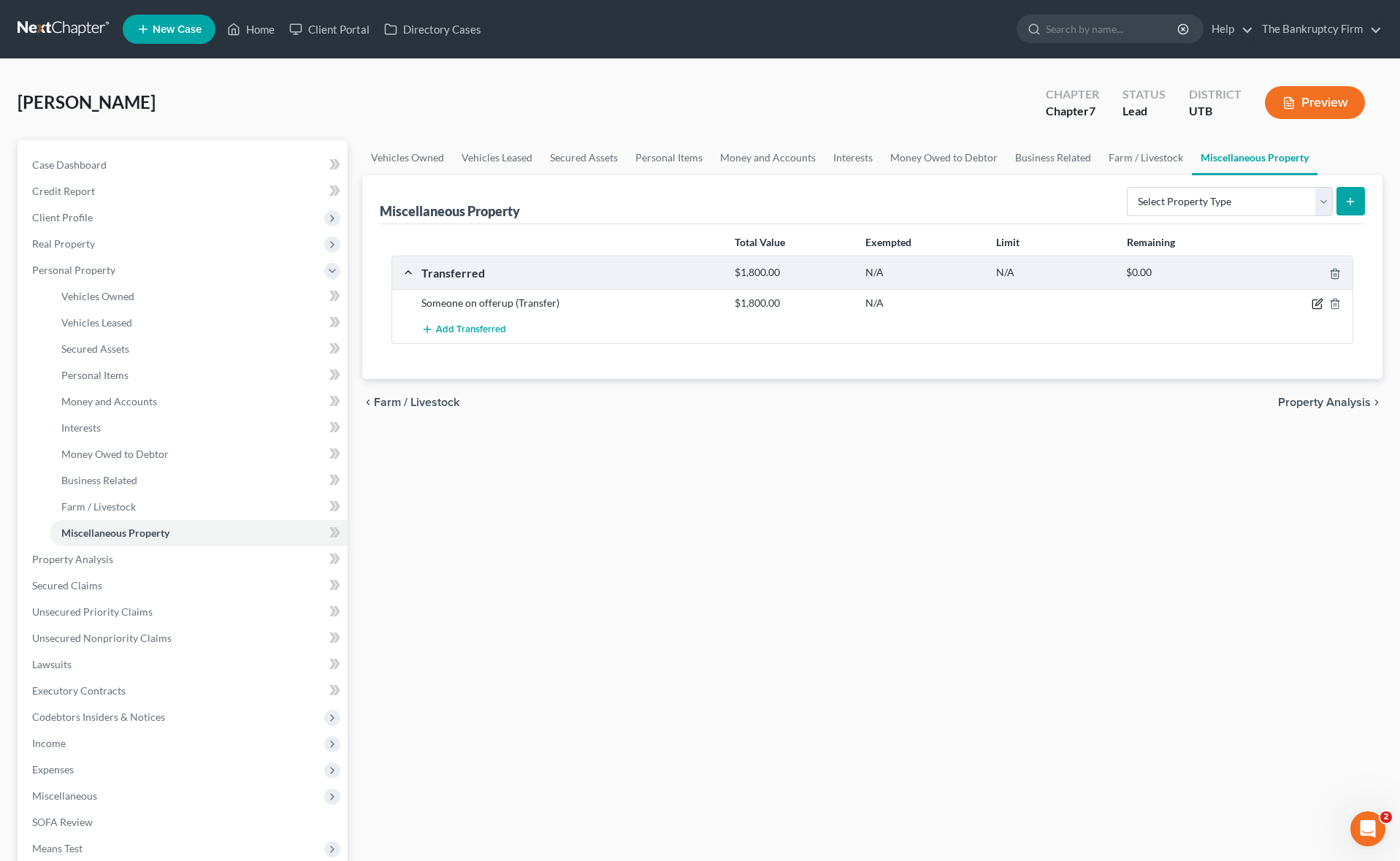
click at [1315, 300] on icon "button" at bounding box center [1317, 305] width 9 height 9
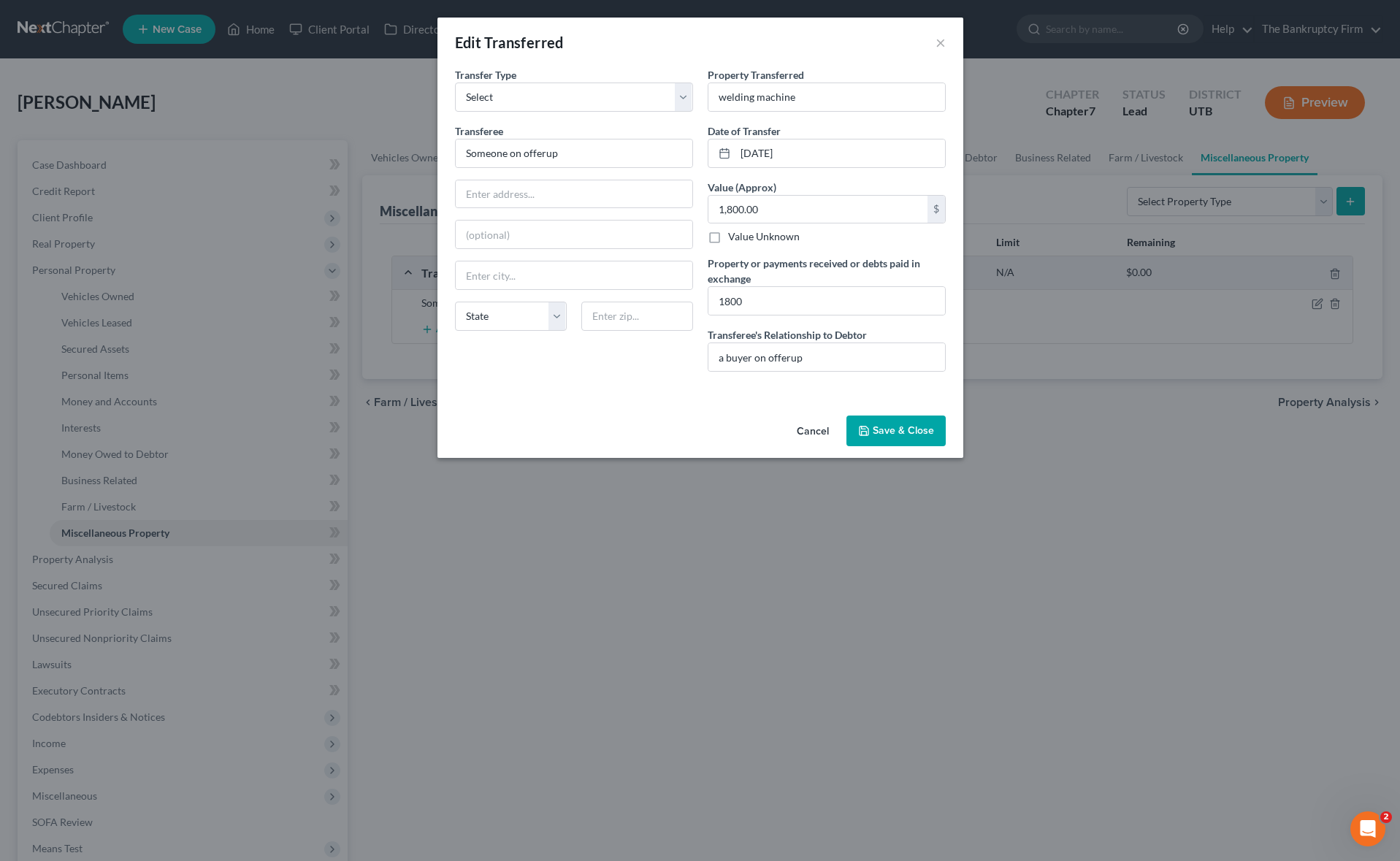
drag, startPoint x: 892, startPoint y: 432, endPoint x: 866, endPoint y: 432, distance: 26.0
click at [891, 432] on button "Save & Close" at bounding box center [896, 430] width 100 height 30
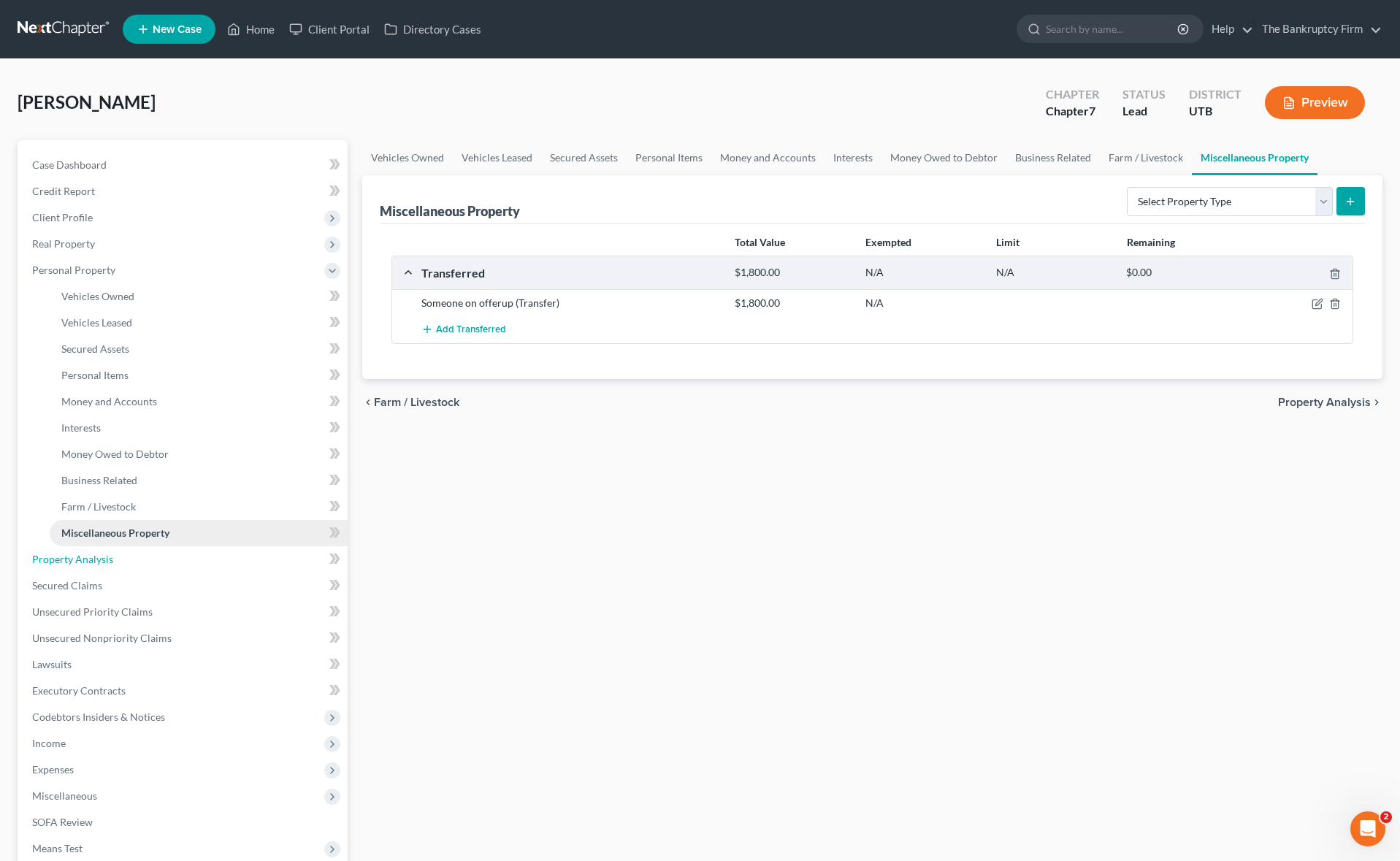
drag, startPoint x: 77, startPoint y: 560, endPoint x: 103, endPoint y: 524, distance: 44.4
click at [77, 559] on span "Property Analysis" at bounding box center [72, 559] width 81 height 13
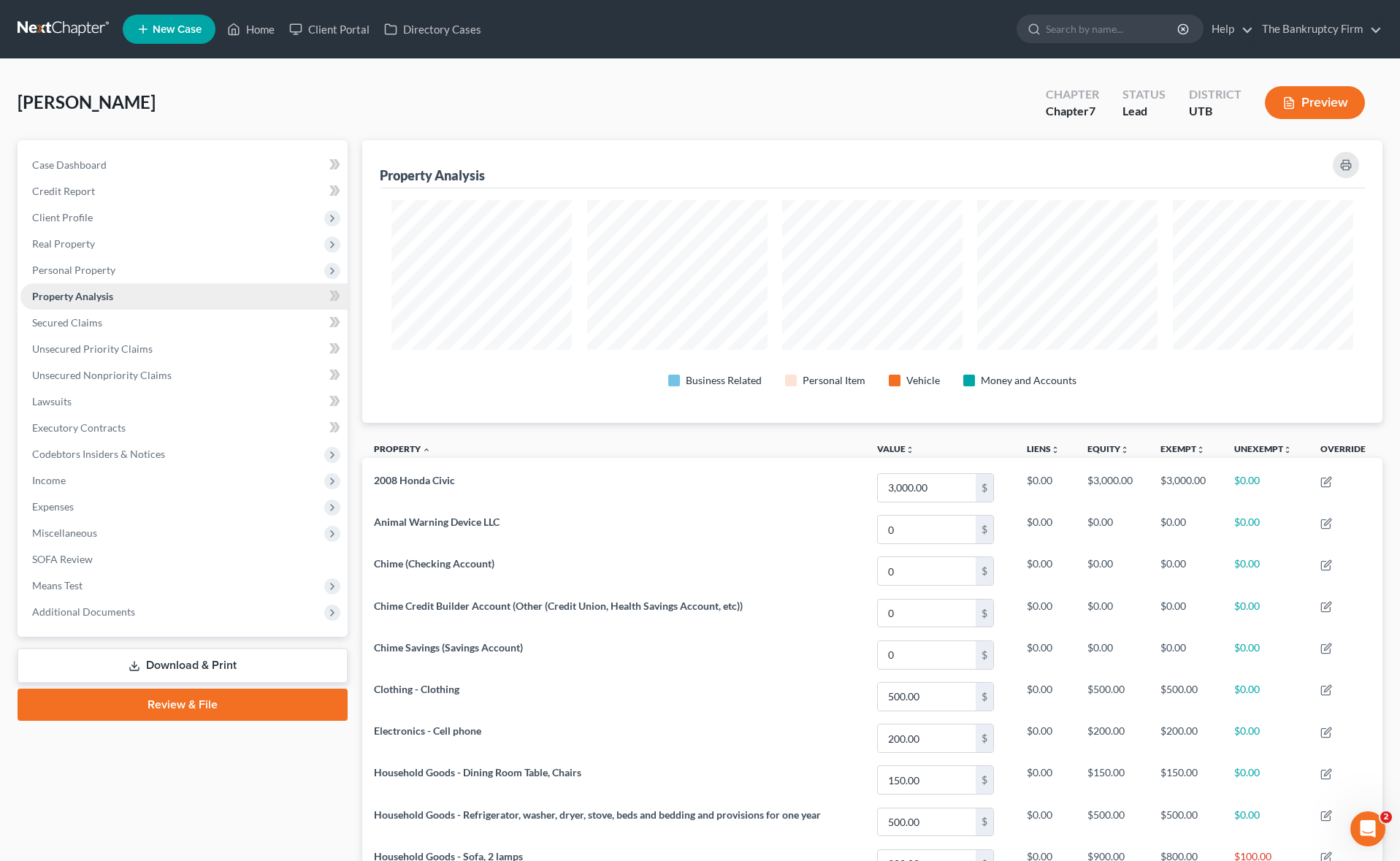
scroll to position [282, 1020]
click at [74, 319] on span "Secured Claims" at bounding box center [67, 322] width 70 height 13
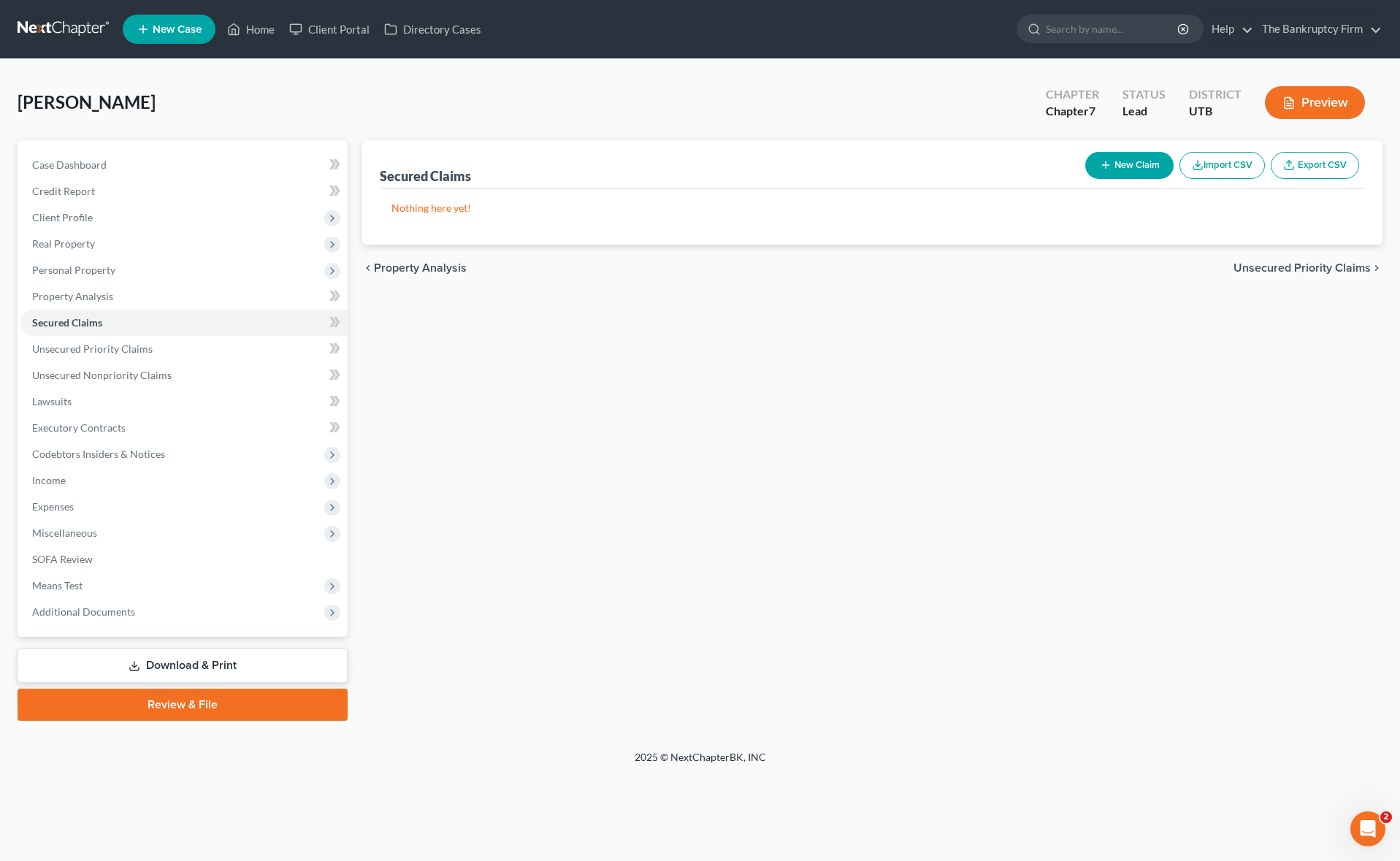
click at [1135, 163] on button "New Claim" at bounding box center [1129, 165] width 88 height 27
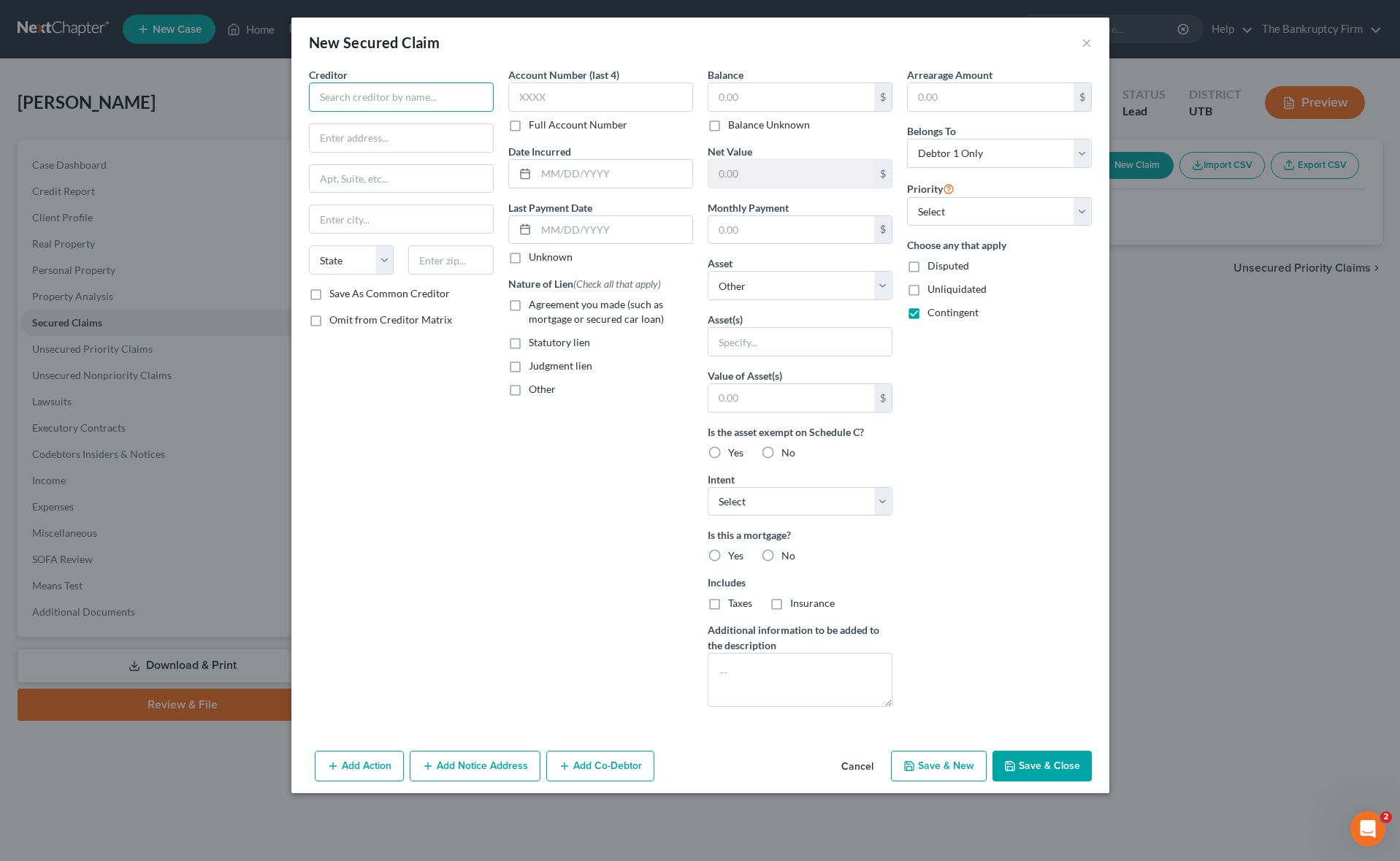
click at [346, 98] on input "text" at bounding box center [401, 97] width 185 height 29
click at [854, 767] on button "Cancel" at bounding box center [857, 766] width 56 height 29
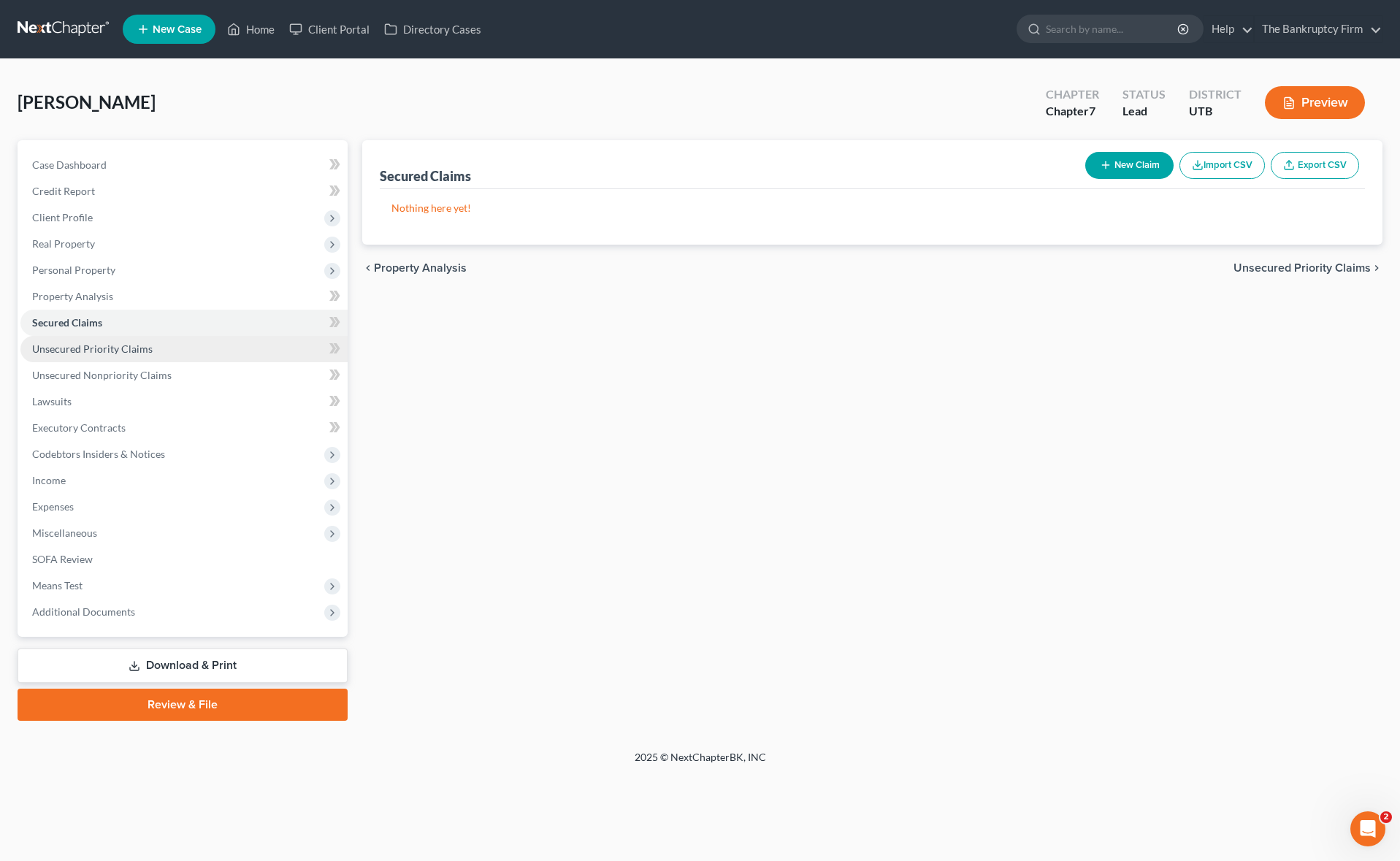
click at [89, 341] on link "Unsecured Priority Claims" at bounding box center [184, 348] width 327 height 26
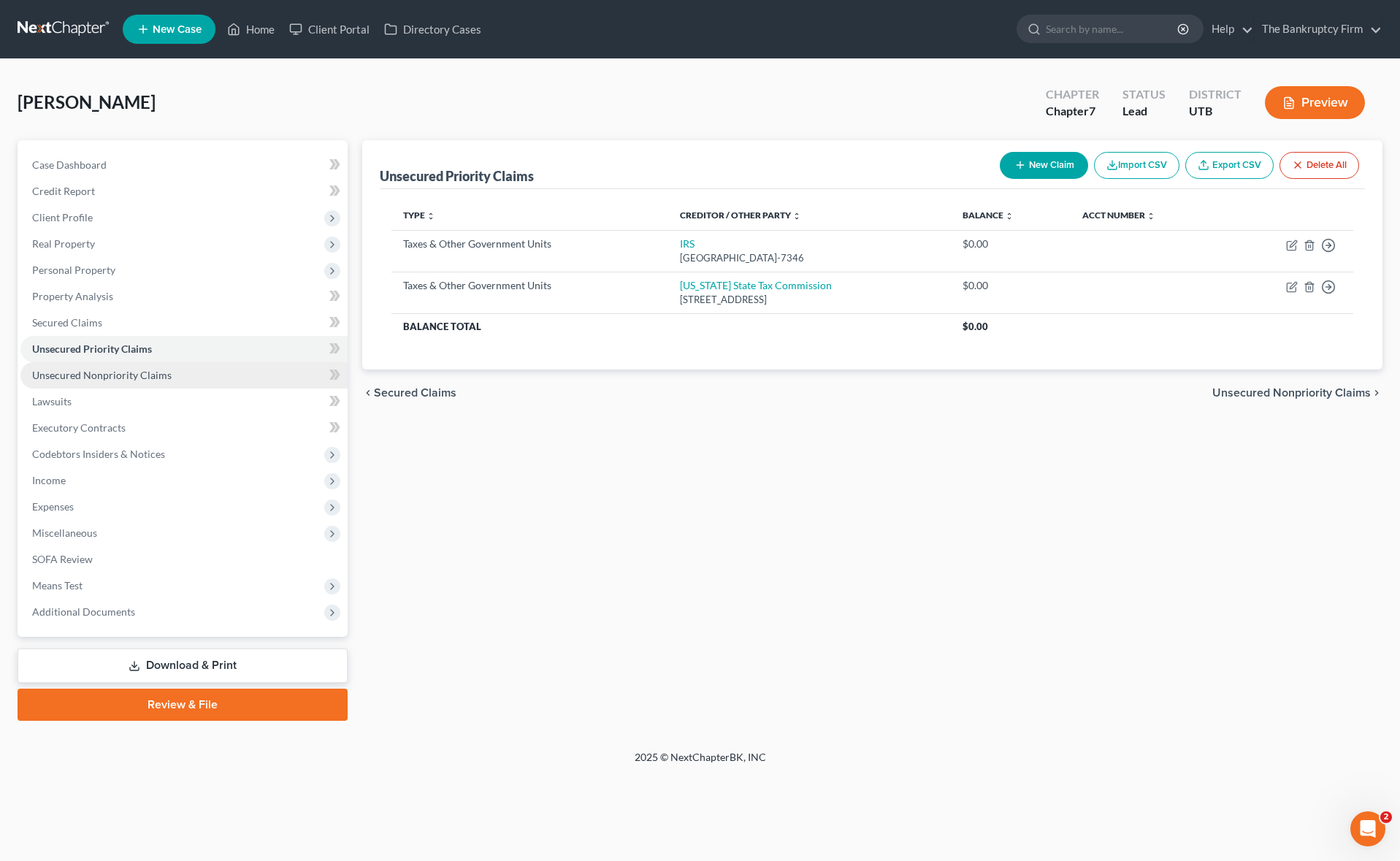
click at [123, 377] on span "Unsecured Nonpriority Claims" at bounding box center [102, 374] width 140 height 13
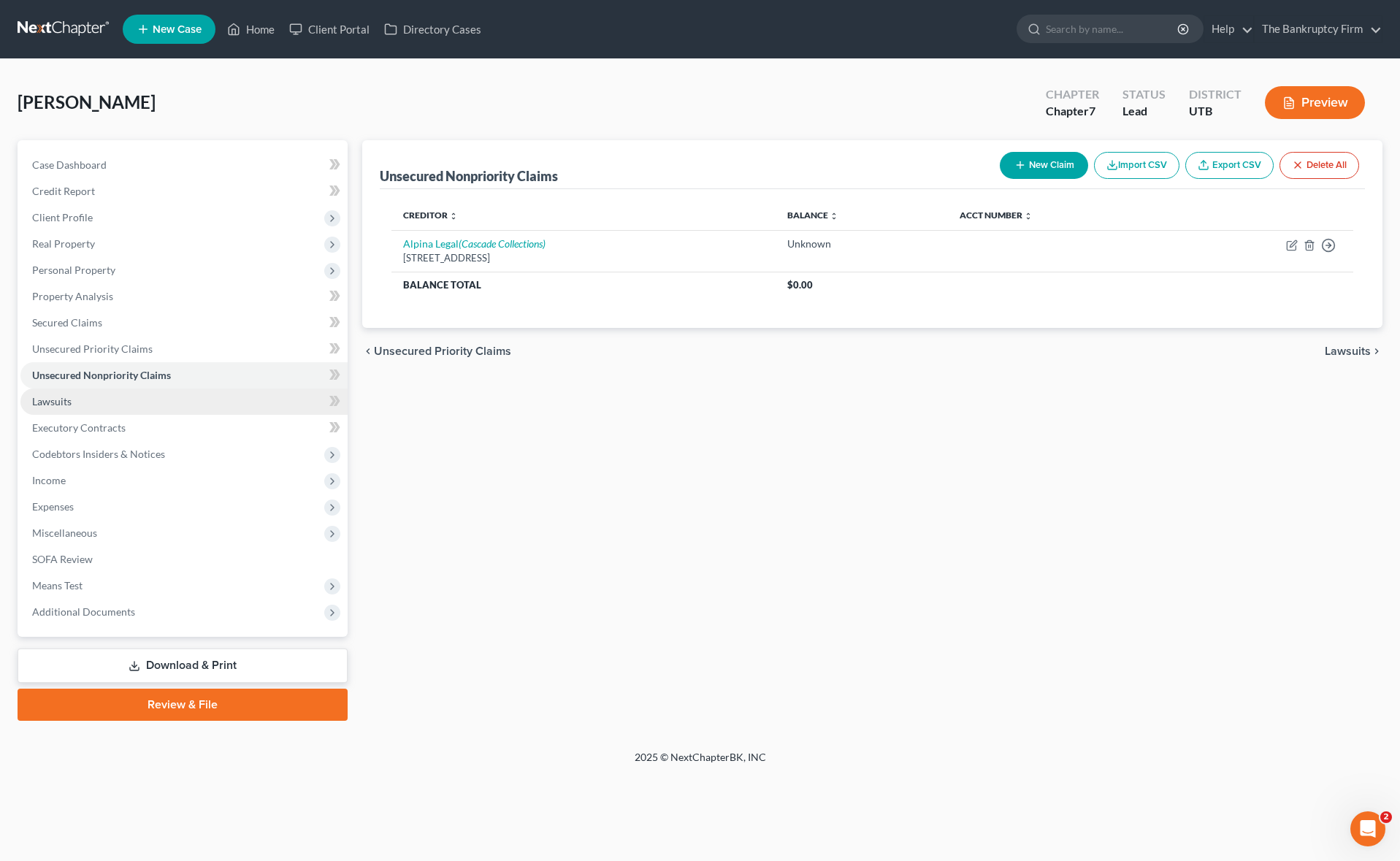
click at [88, 406] on link "Lawsuits" at bounding box center [184, 401] width 327 height 26
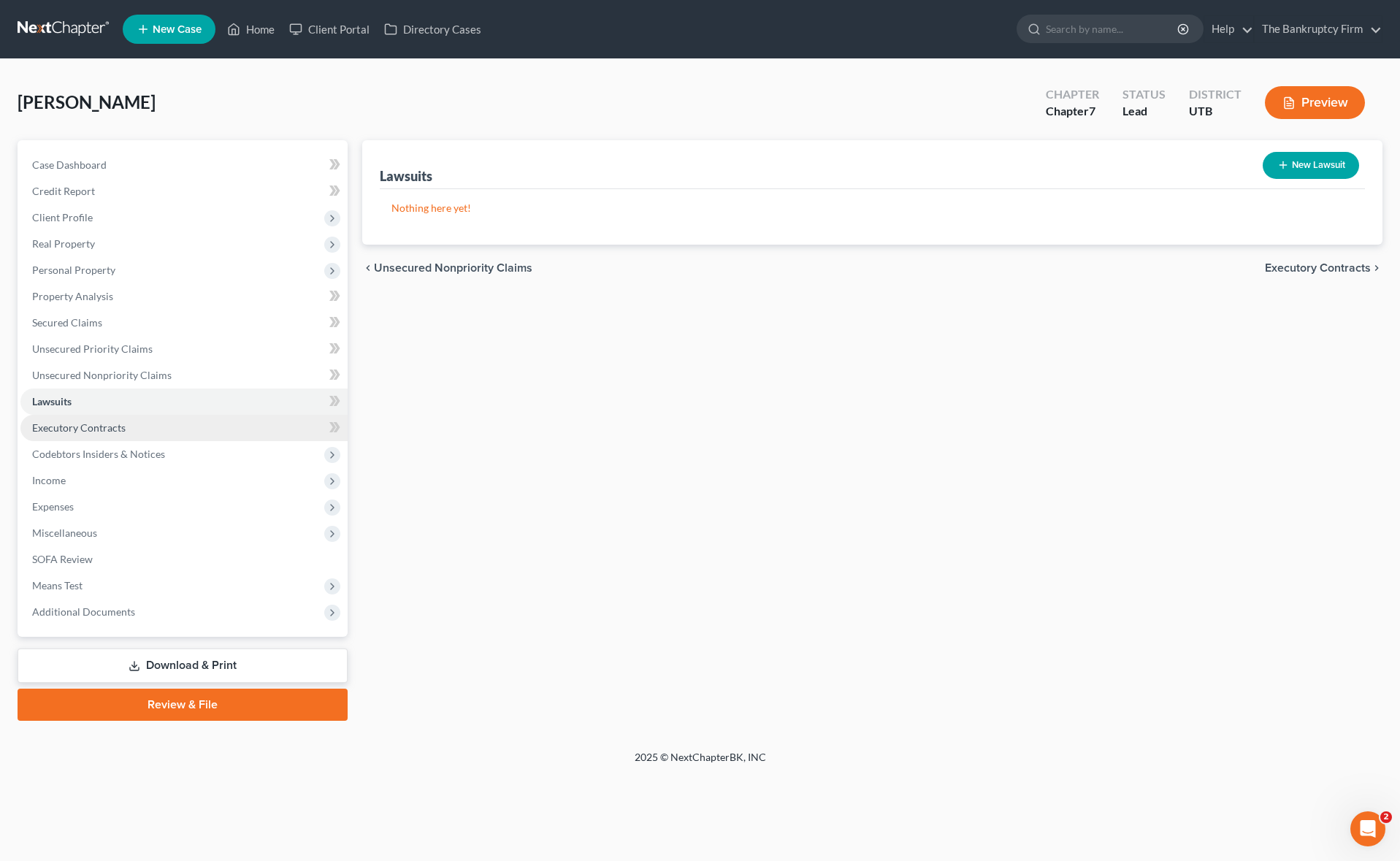
click at [112, 425] on span "Executory Contracts" at bounding box center [79, 427] width 94 height 13
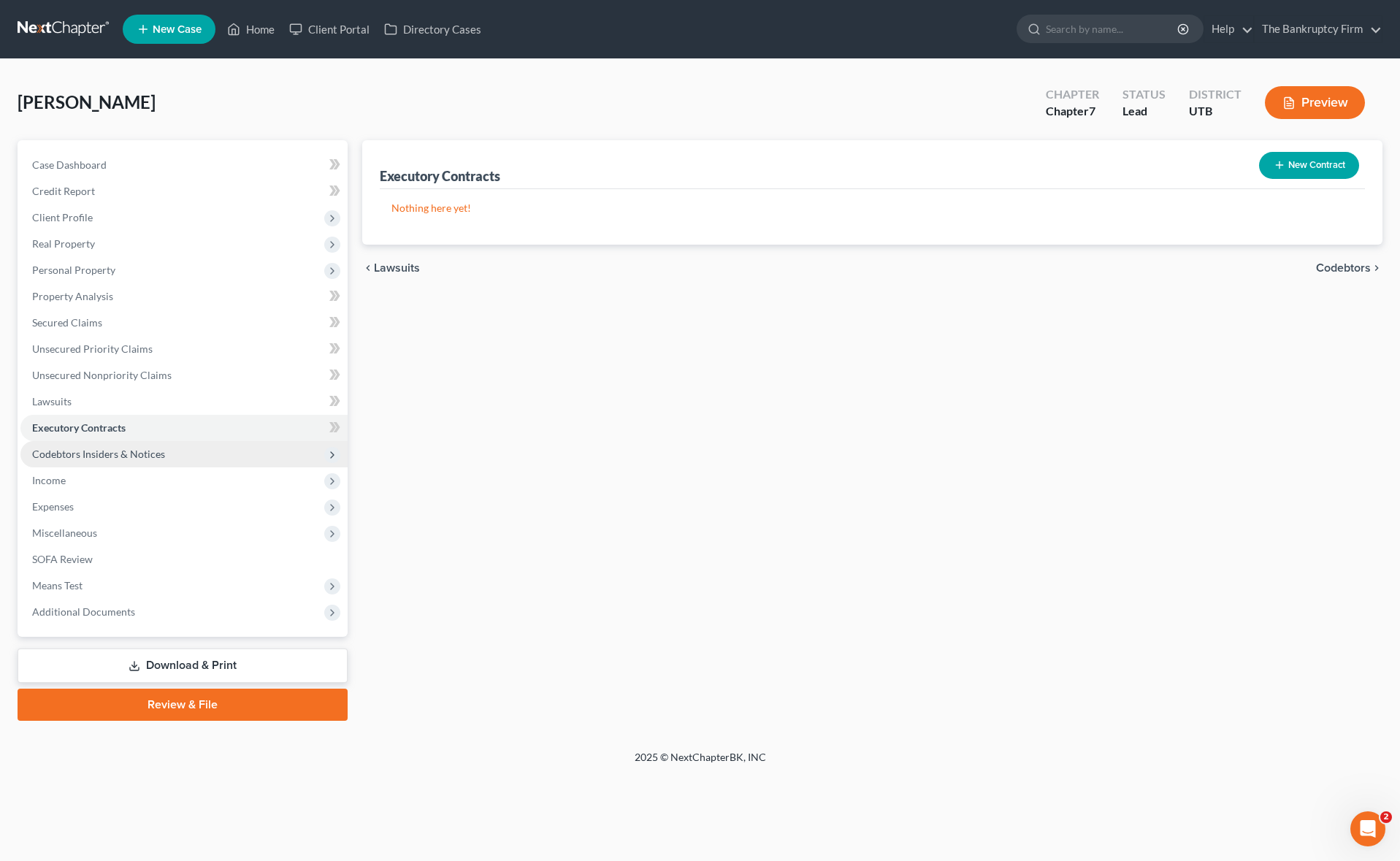
click at [131, 448] on span "Codebtors Insiders & Notices" at bounding box center [98, 453] width 133 height 13
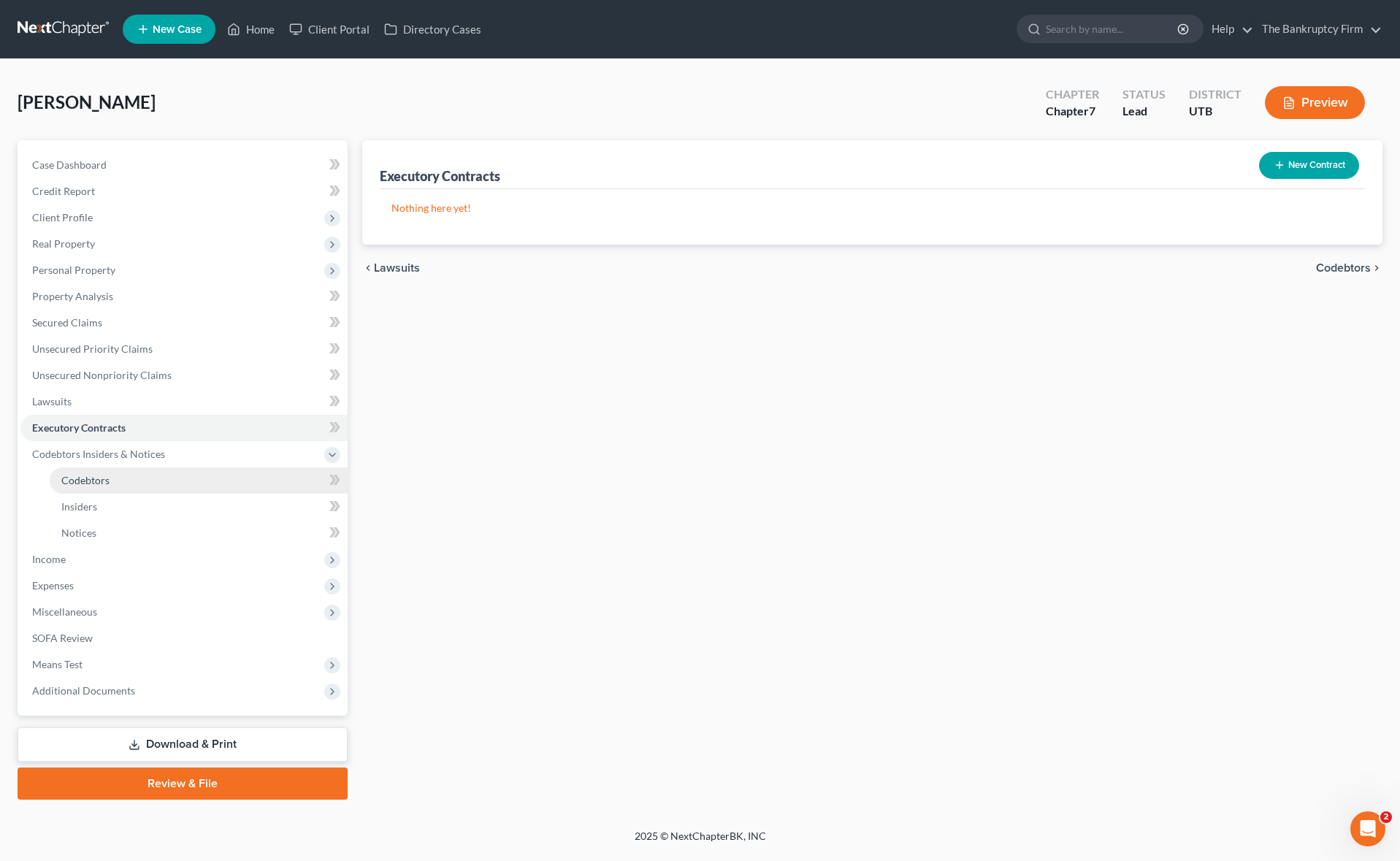
click at [100, 475] on span "Codebtors" at bounding box center [85, 480] width 48 height 13
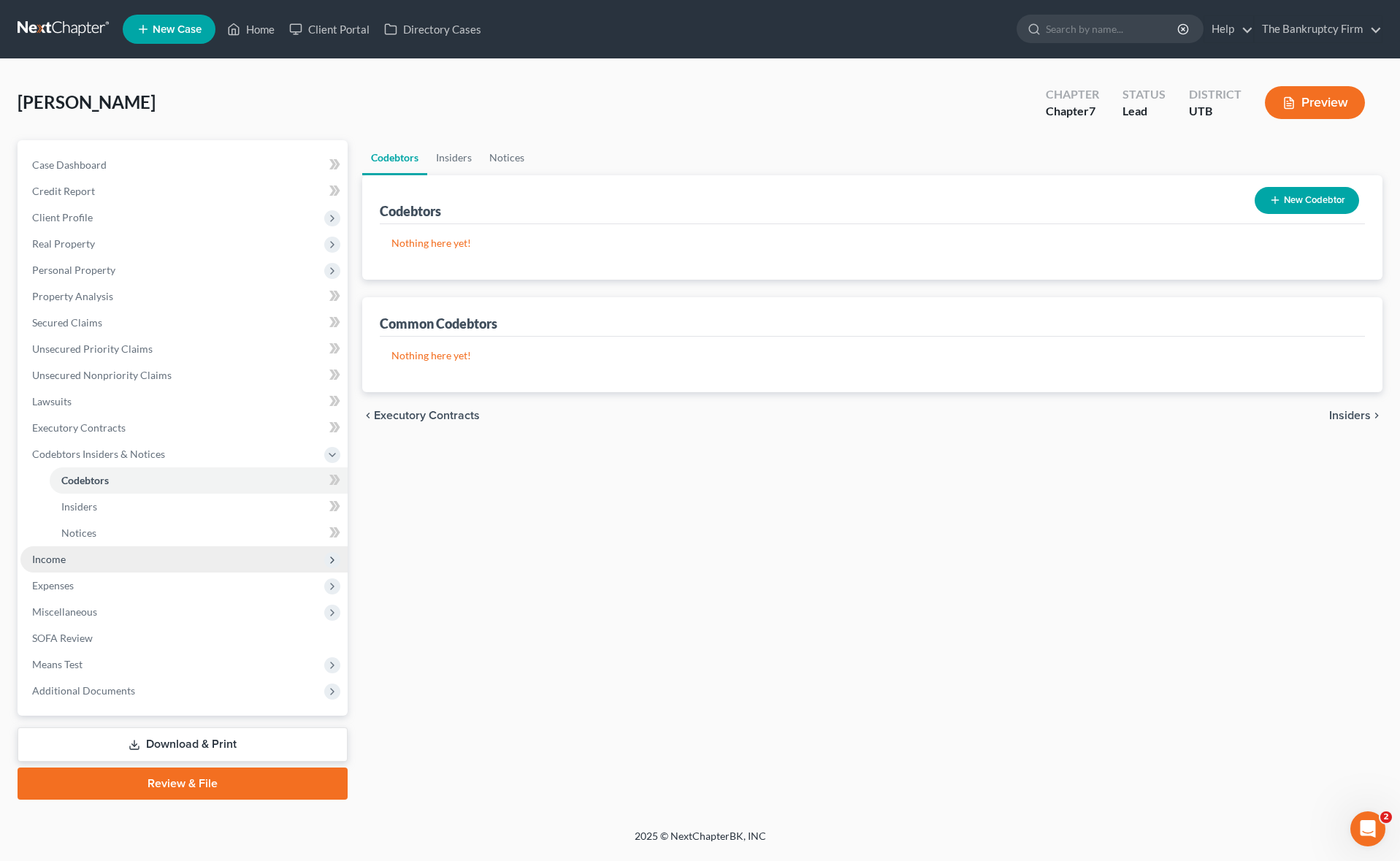
click at [71, 562] on span "Income" at bounding box center [184, 559] width 327 height 26
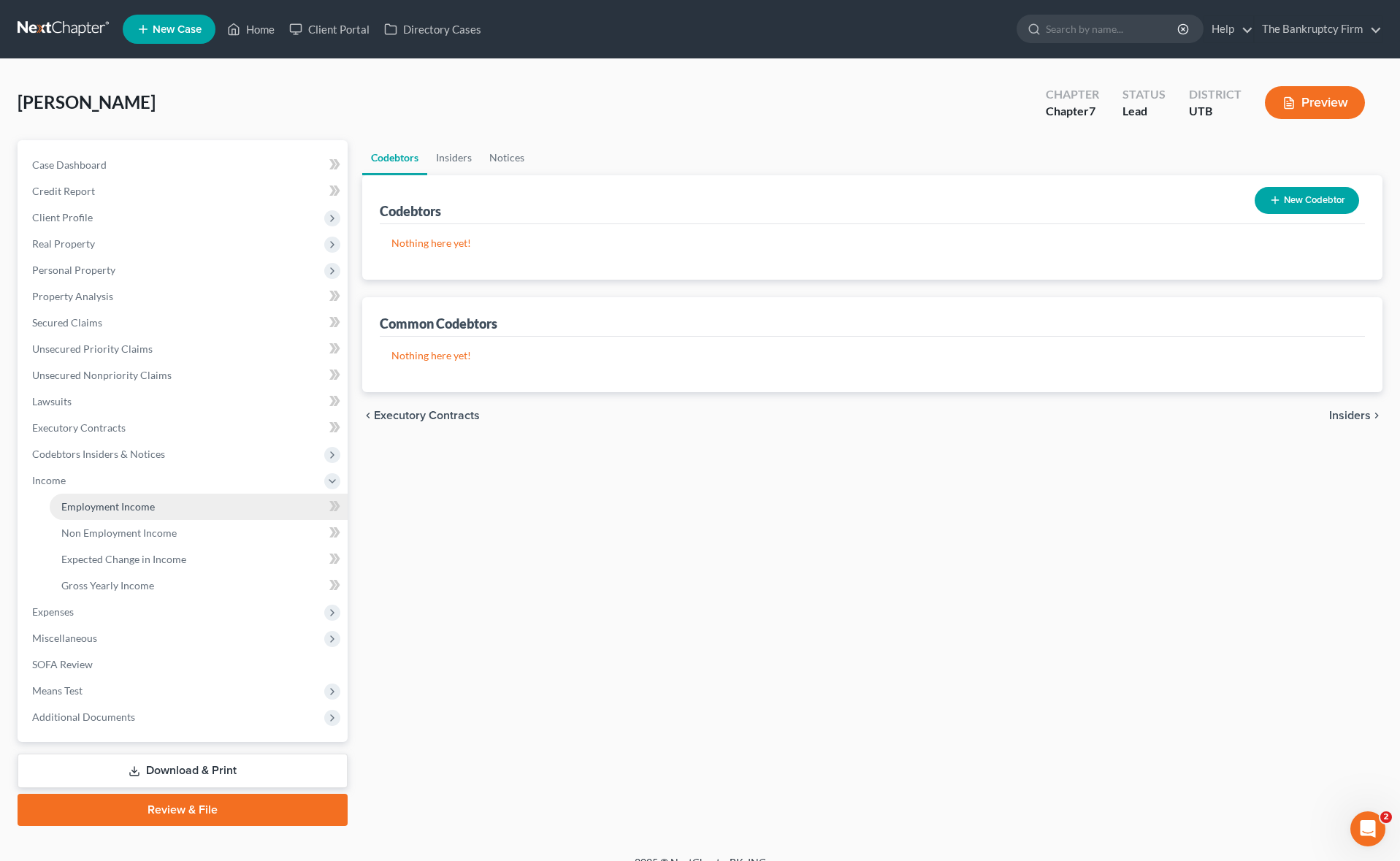
click at [101, 507] on span "Employment Income" at bounding box center [108, 506] width 94 height 13
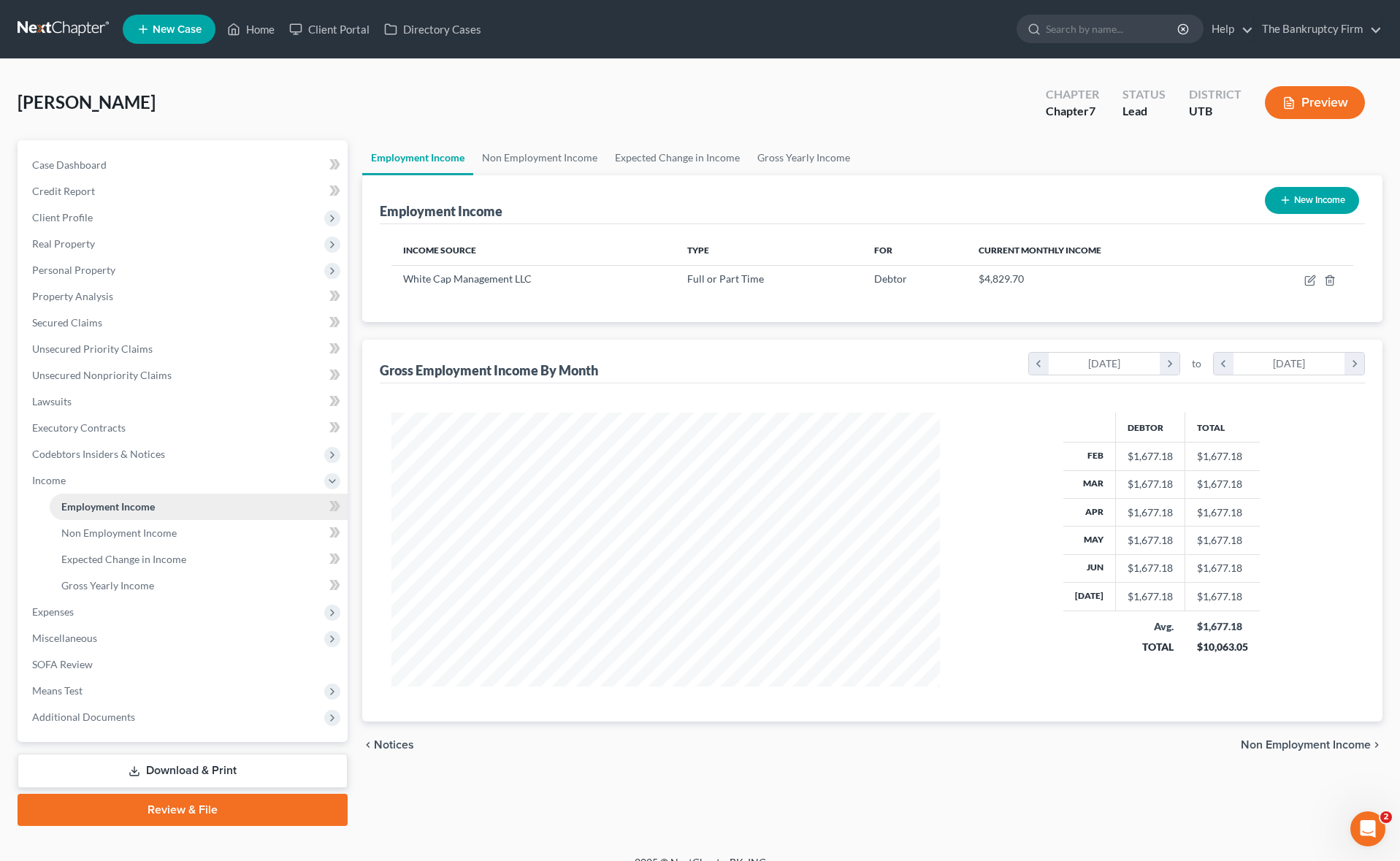
scroll to position [273, 578]
click at [532, 159] on link "Non Employment Income" at bounding box center [539, 157] width 133 height 35
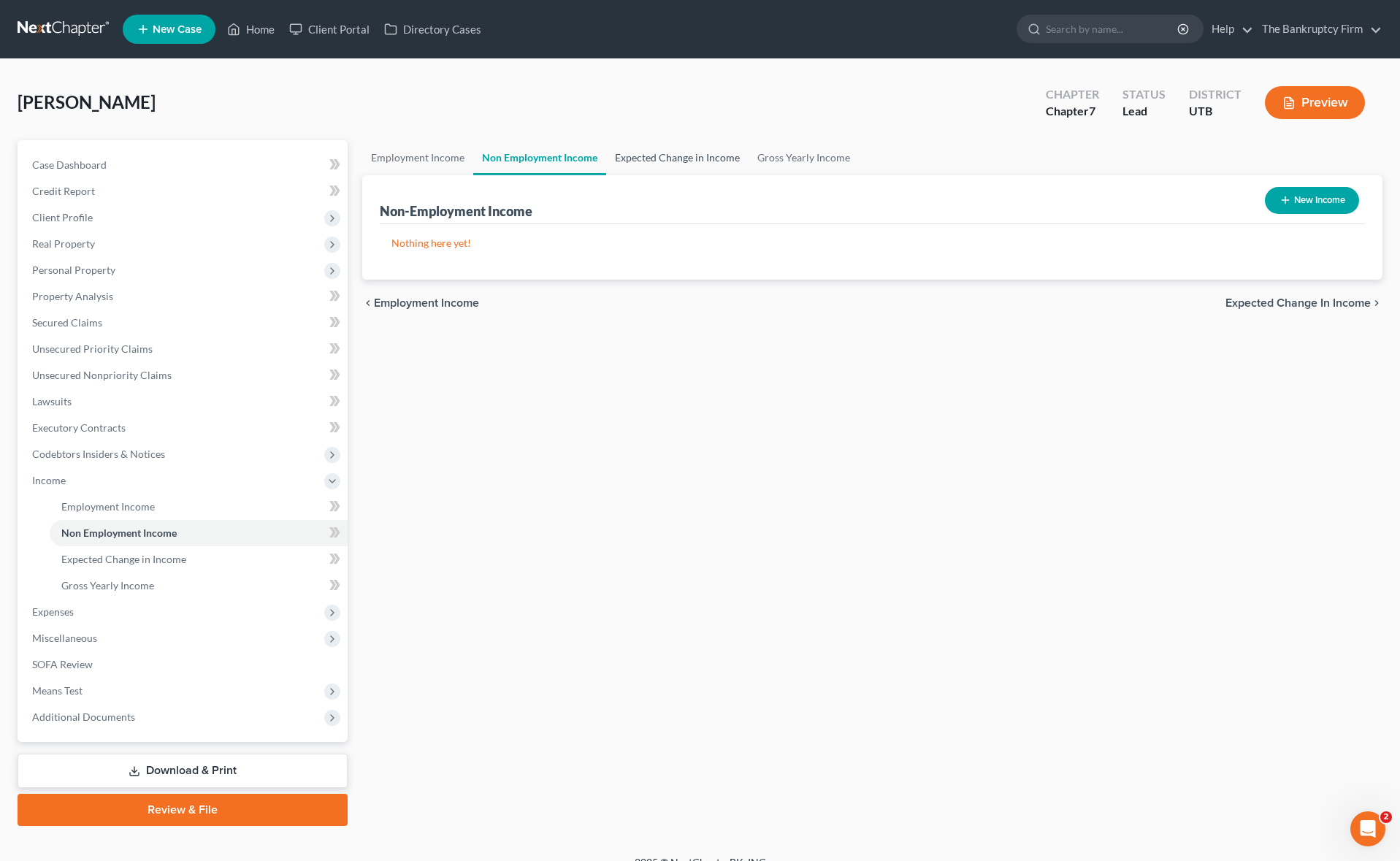
click at [660, 153] on link "Expected Change in Income" at bounding box center [678, 157] width 143 height 35
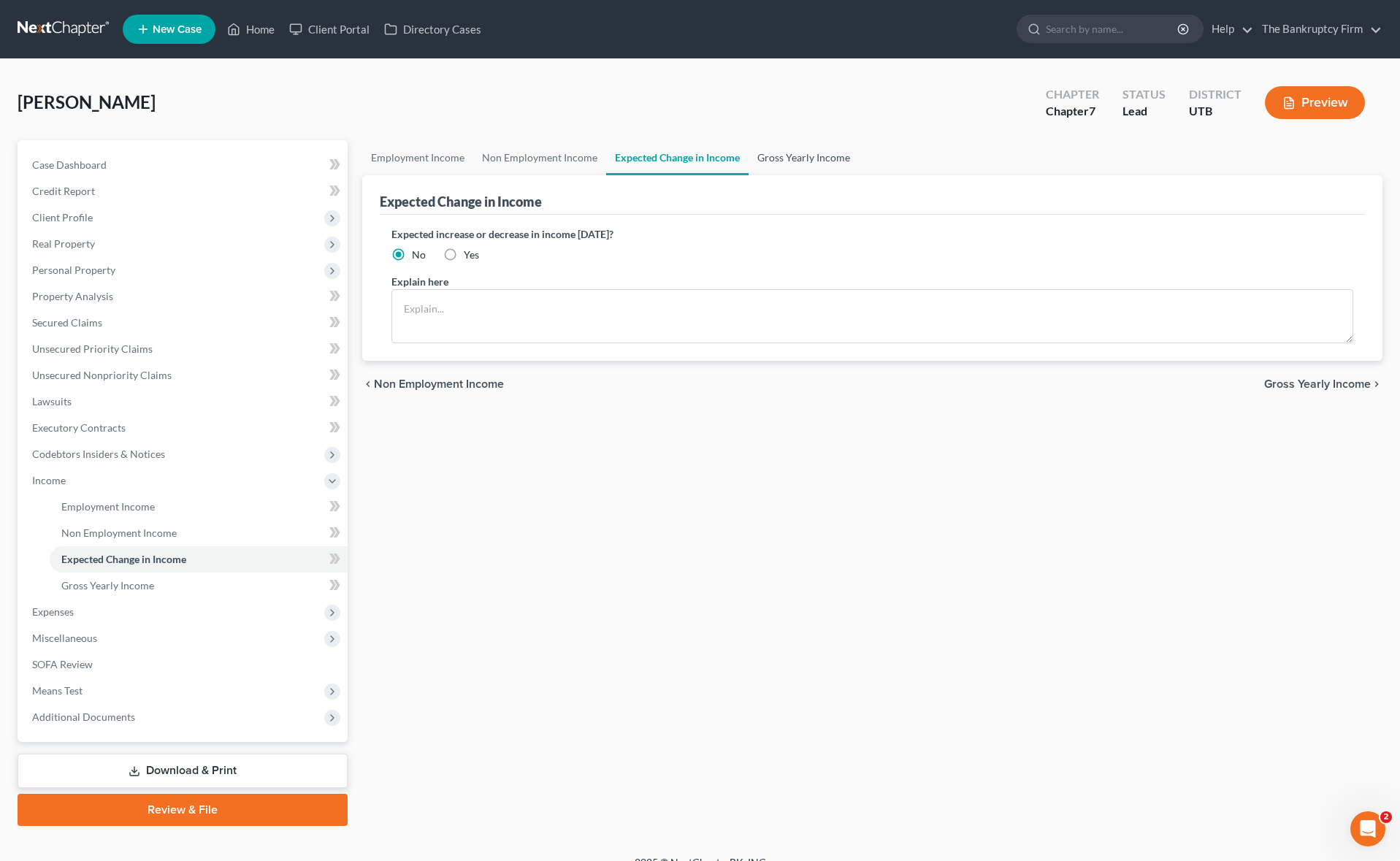
click at [801, 155] on link "Gross Yearly Income" at bounding box center [803, 157] width 110 height 35
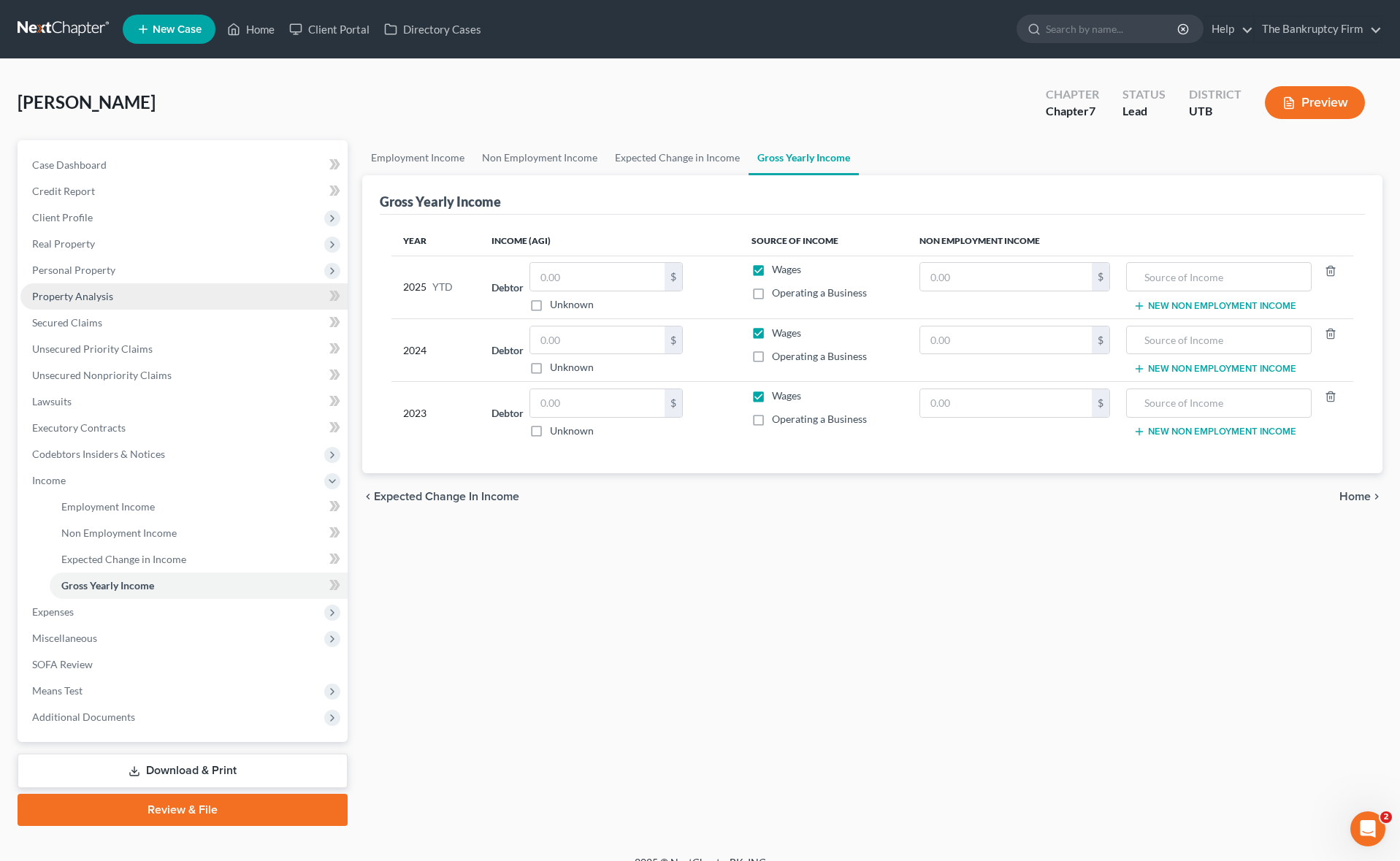
scroll to position [21, 0]
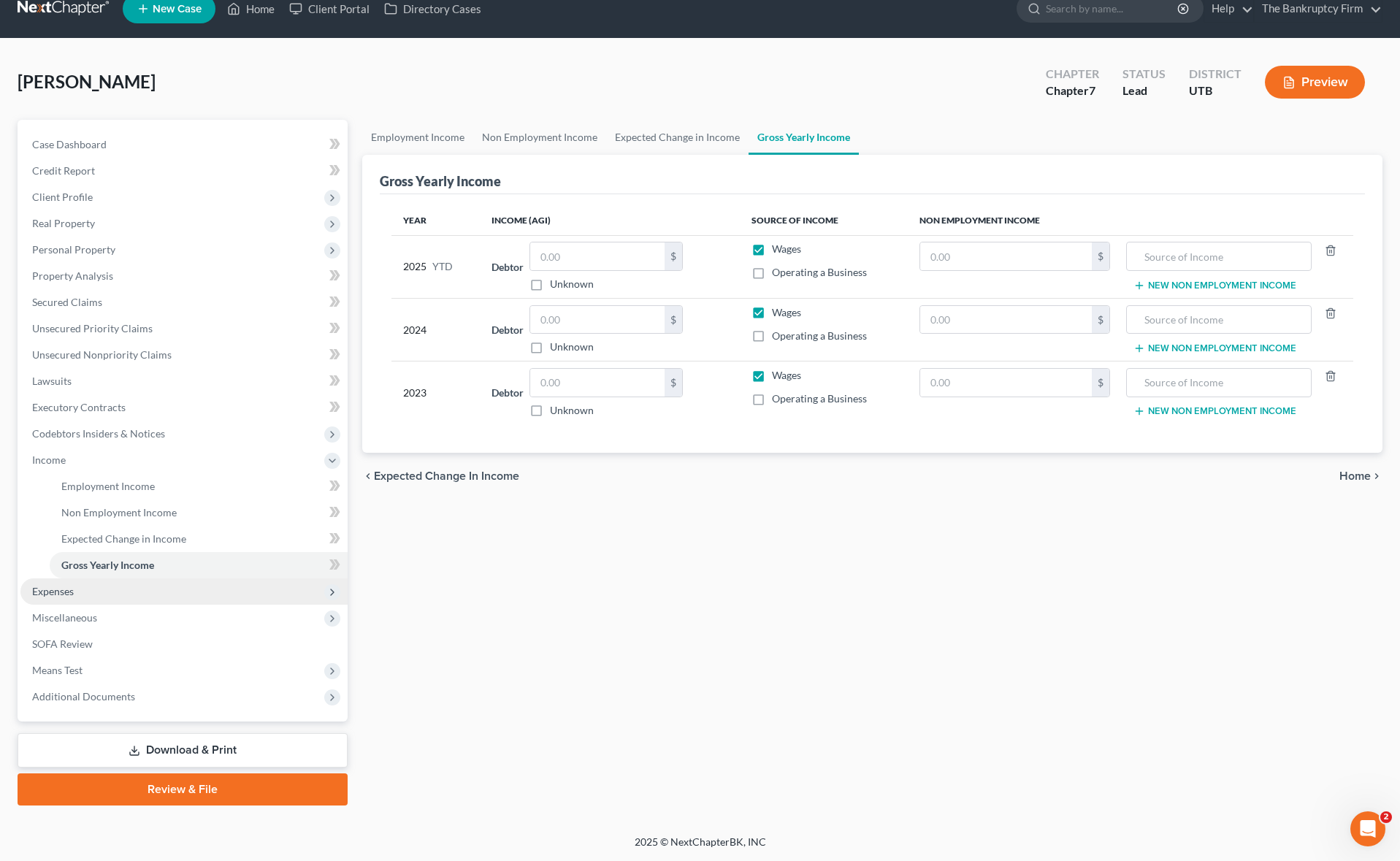
click at [62, 596] on span "Expenses" at bounding box center [53, 591] width 42 height 13
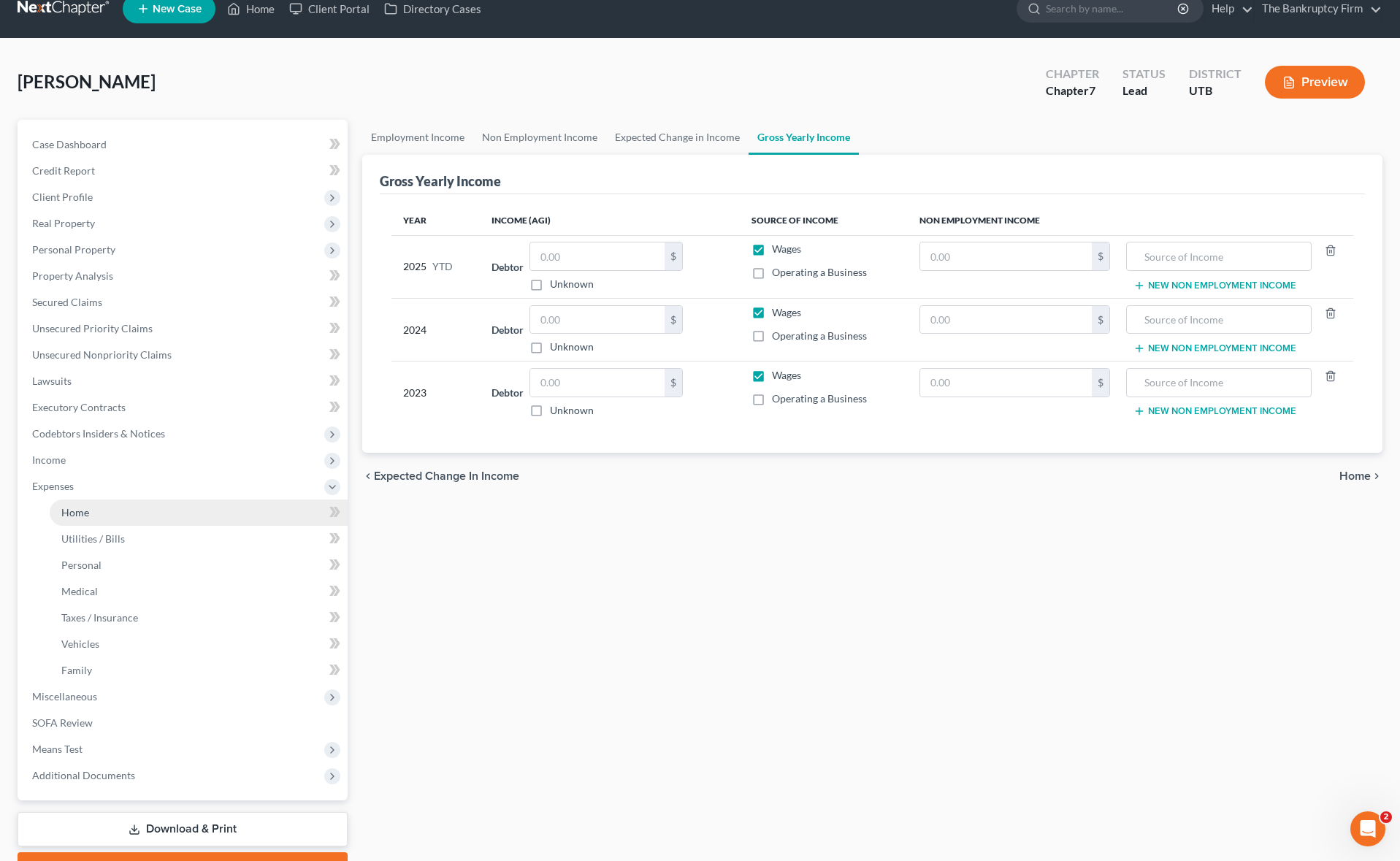
click at [102, 509] on link "Home" at bounding box center [198, 512] width 298 height 26
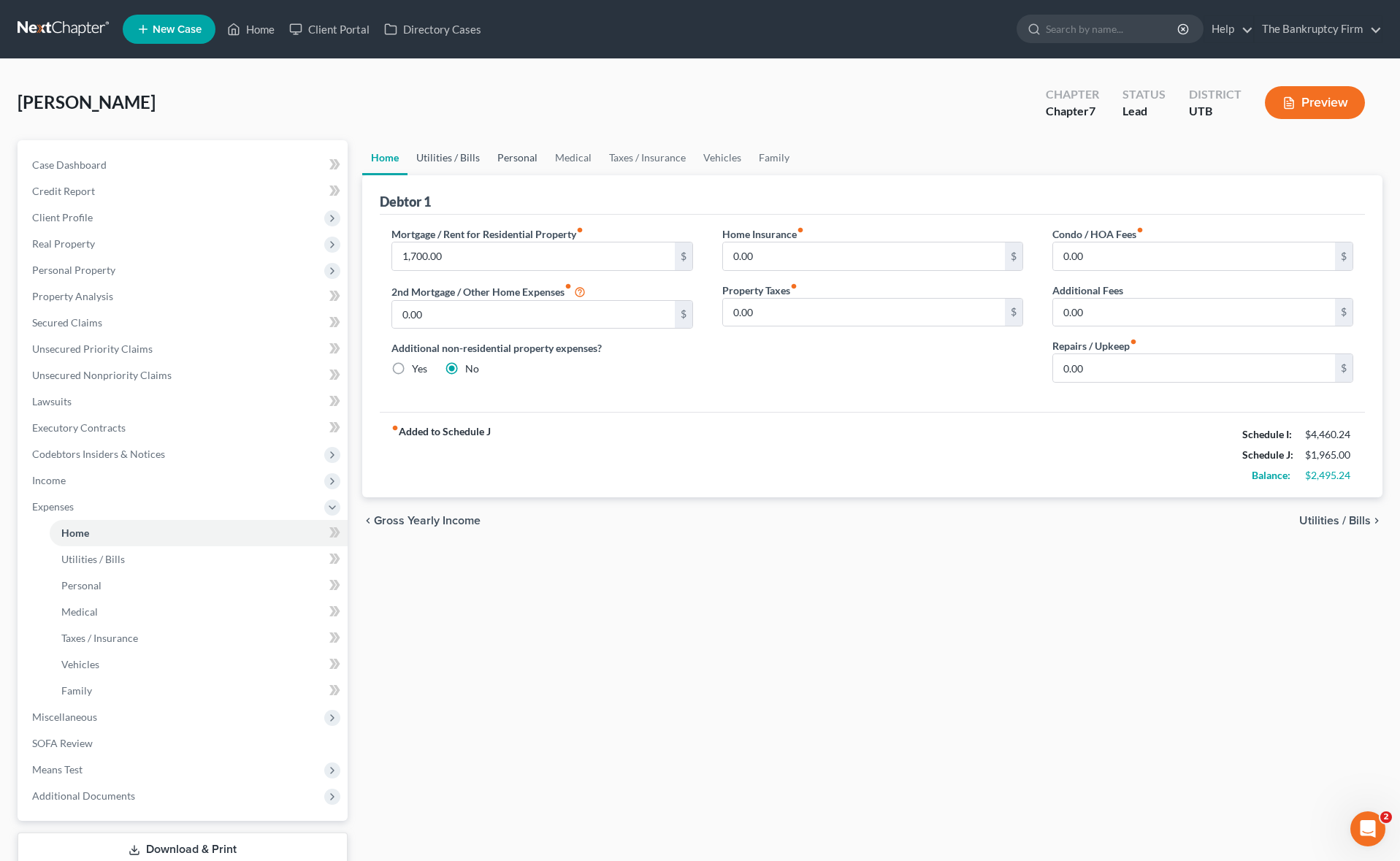
drag, startPoint x: 446, startPoint y: 149, endPoint x: 516, endPoint y: 157, distance: 70.5
click at [446, 149] on link "Utilities / Bills" at bounding box center [447, 157] width 81 height 35
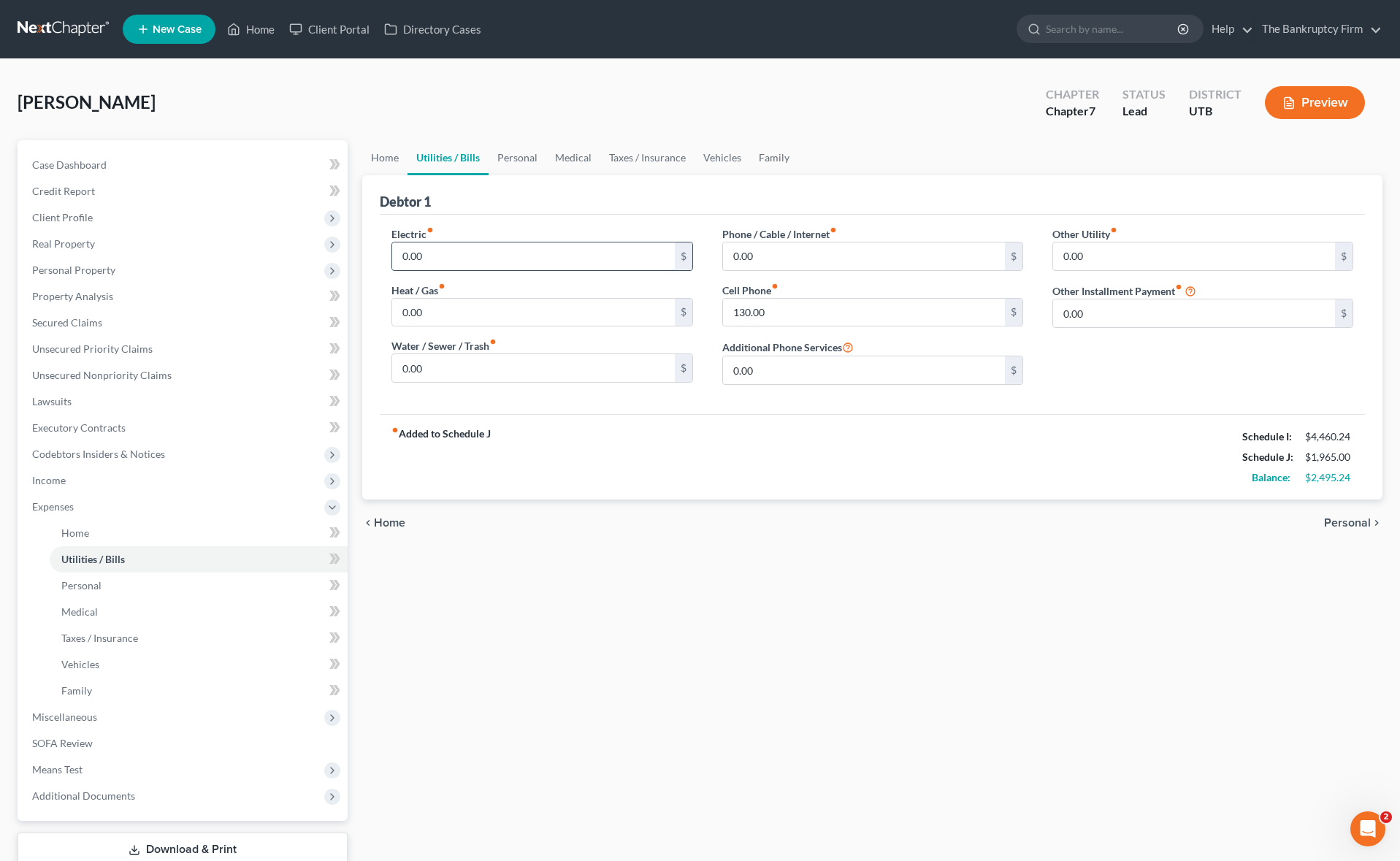
click at [470, 256] on input "0.00" at bounding box center [533, 256] width 282 height 27
click at [655, 218] on div "Electric fiber_manual_record 0.00 $ Heat / Gas fiber_manual_record 0.00 $ Water…" at bounding box center [872, 314] width 985 height 199
click at [520, 156] on link "Personal" at bounding box center [517, 157] width 58 height 35
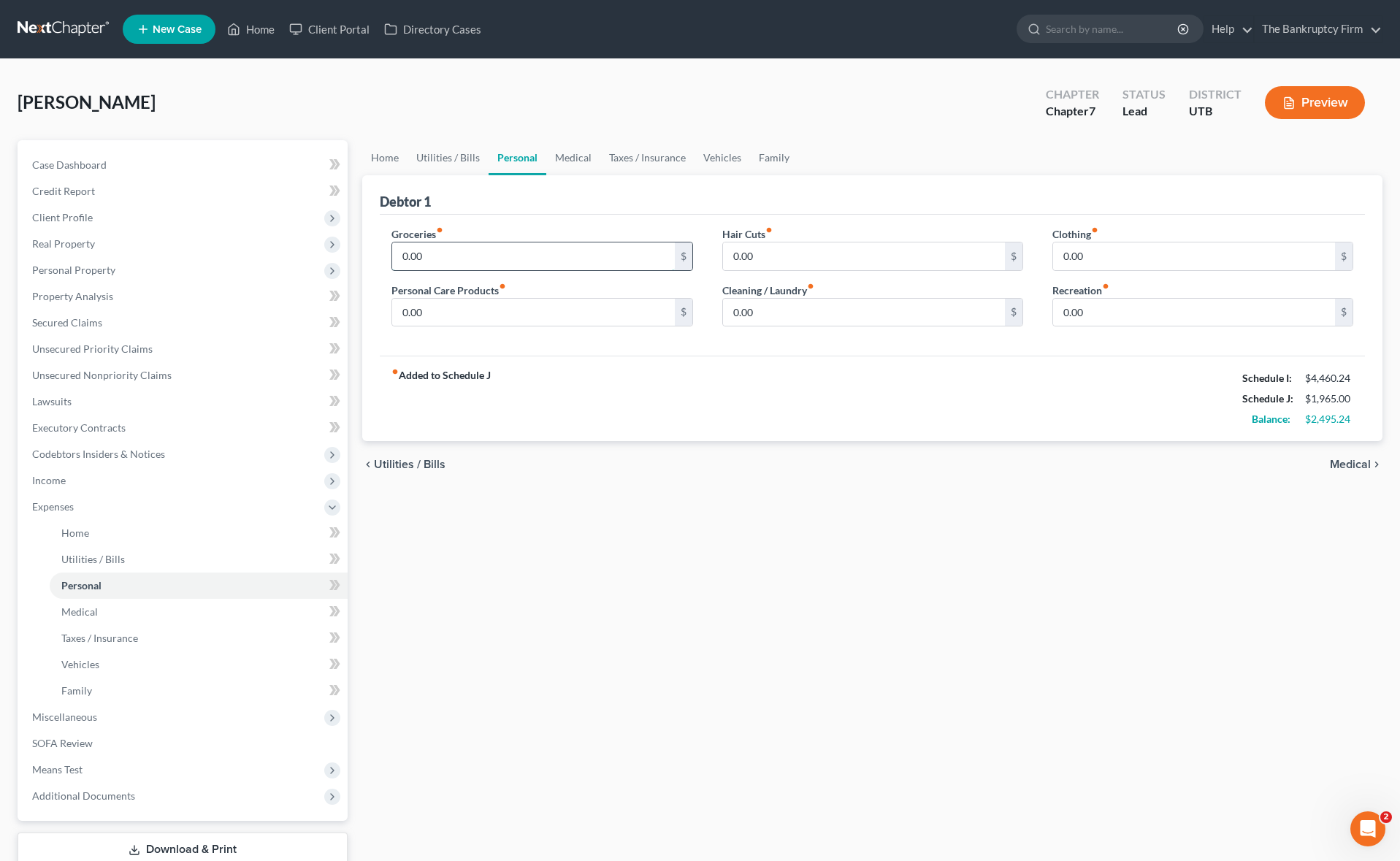
click at [469, 257] on input "0.00" at bounding box center [533, 256] width 282 height 27
click at [451, 311] on input "0.00" at bounding box center [533, 312] width 282 height 27
click at [577, 159] on link "Medical" at bounding box center [573, 157] width 54 height 35
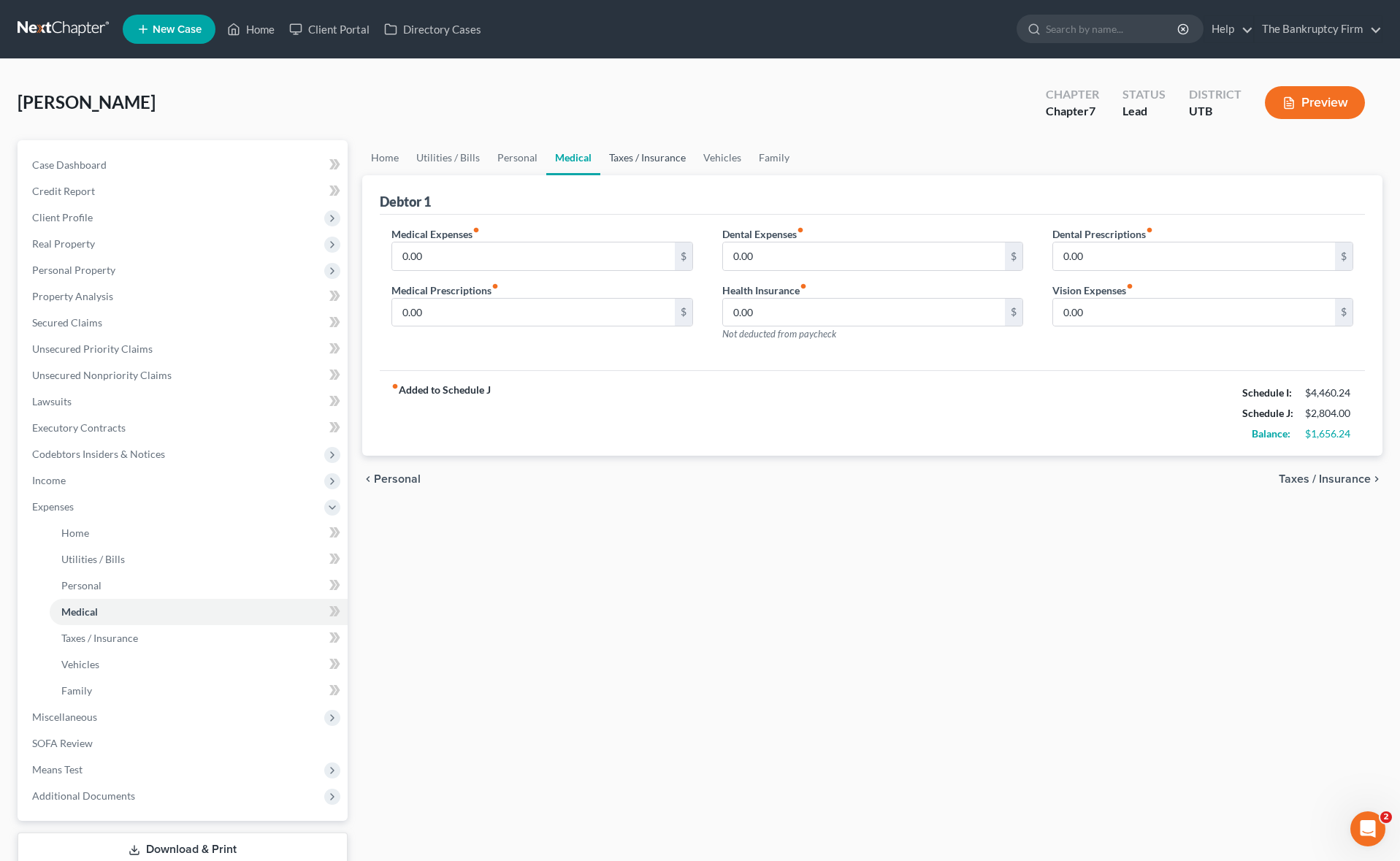
click at [634, 158] on link "Taxes / Insurance" at bounding box center [647, 157] width 94 height 35
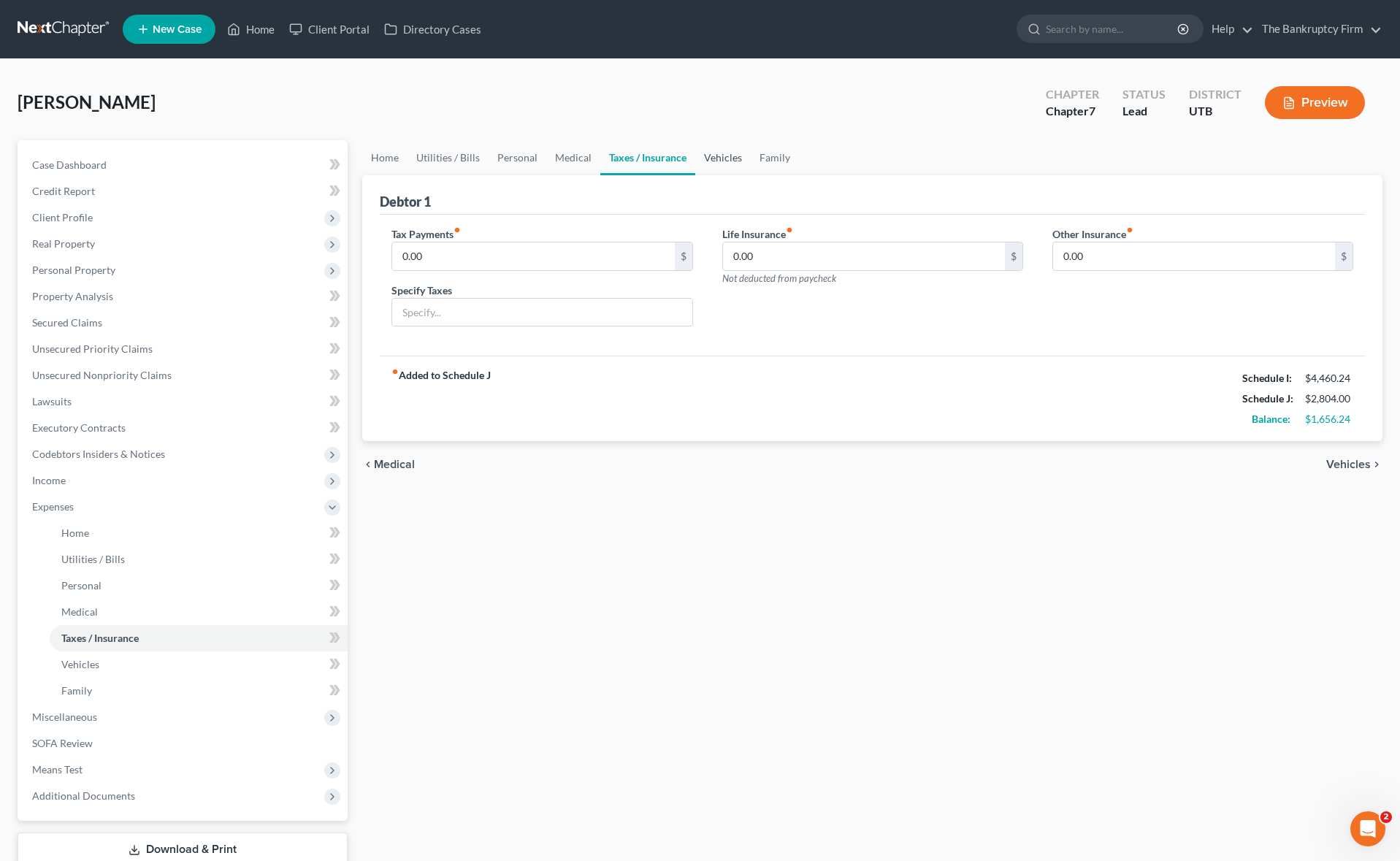
click at [721, 157] on link "Vehicles" at bounding box center [722, 157] width 56 height 35
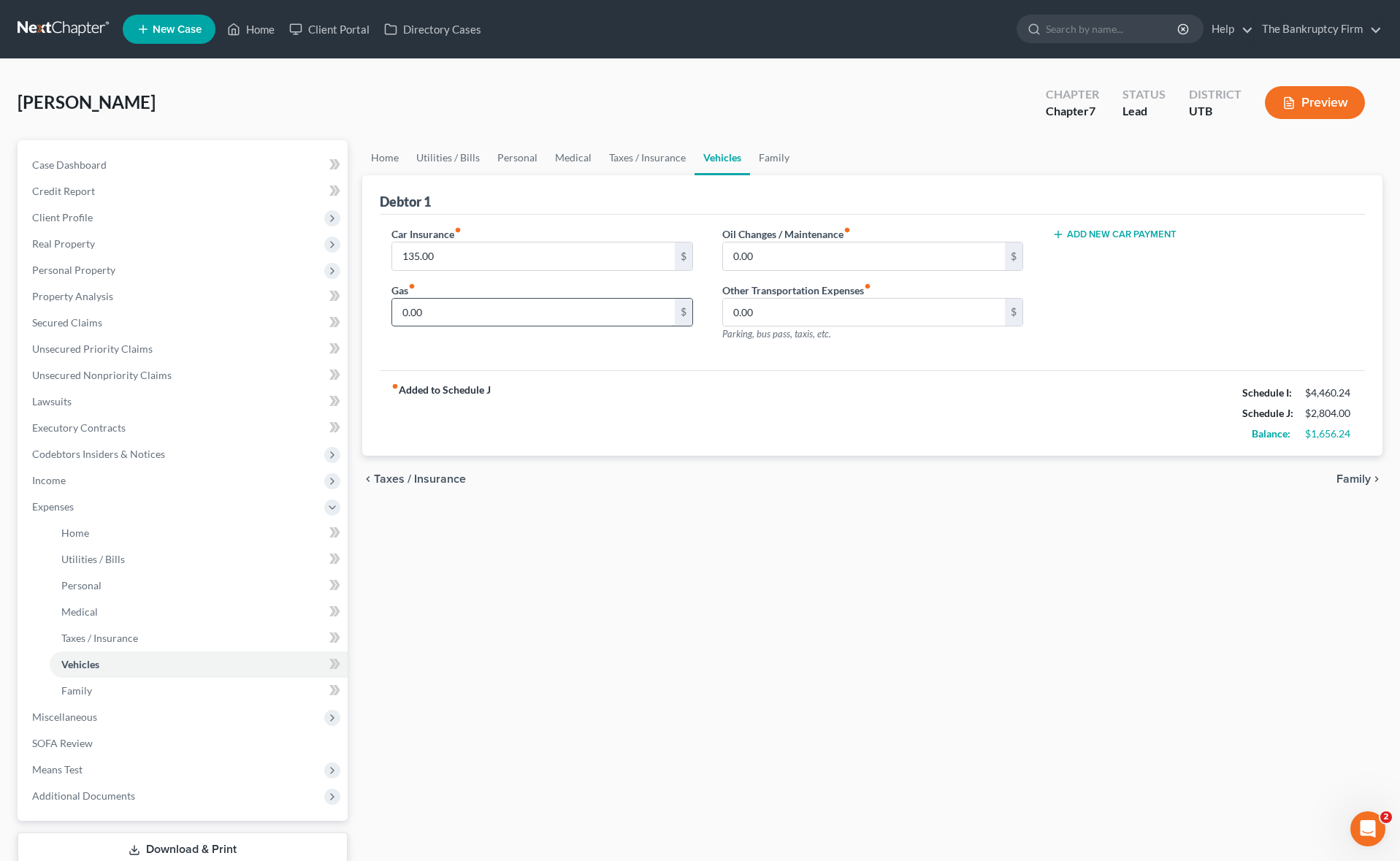
click at [452, 315] on input "0.00" at bounding box center [533, 312] width 282 height 27
click at [468, 256] on input "135.00" at bounding box center [533, 256] width 282 height 27
click at [461, 316] on input "250.00" at bounding box center [533, 312] width 282 height 27
click at [772, 152] on link "Family" at bounding box center [774, 157] width 48 height 35
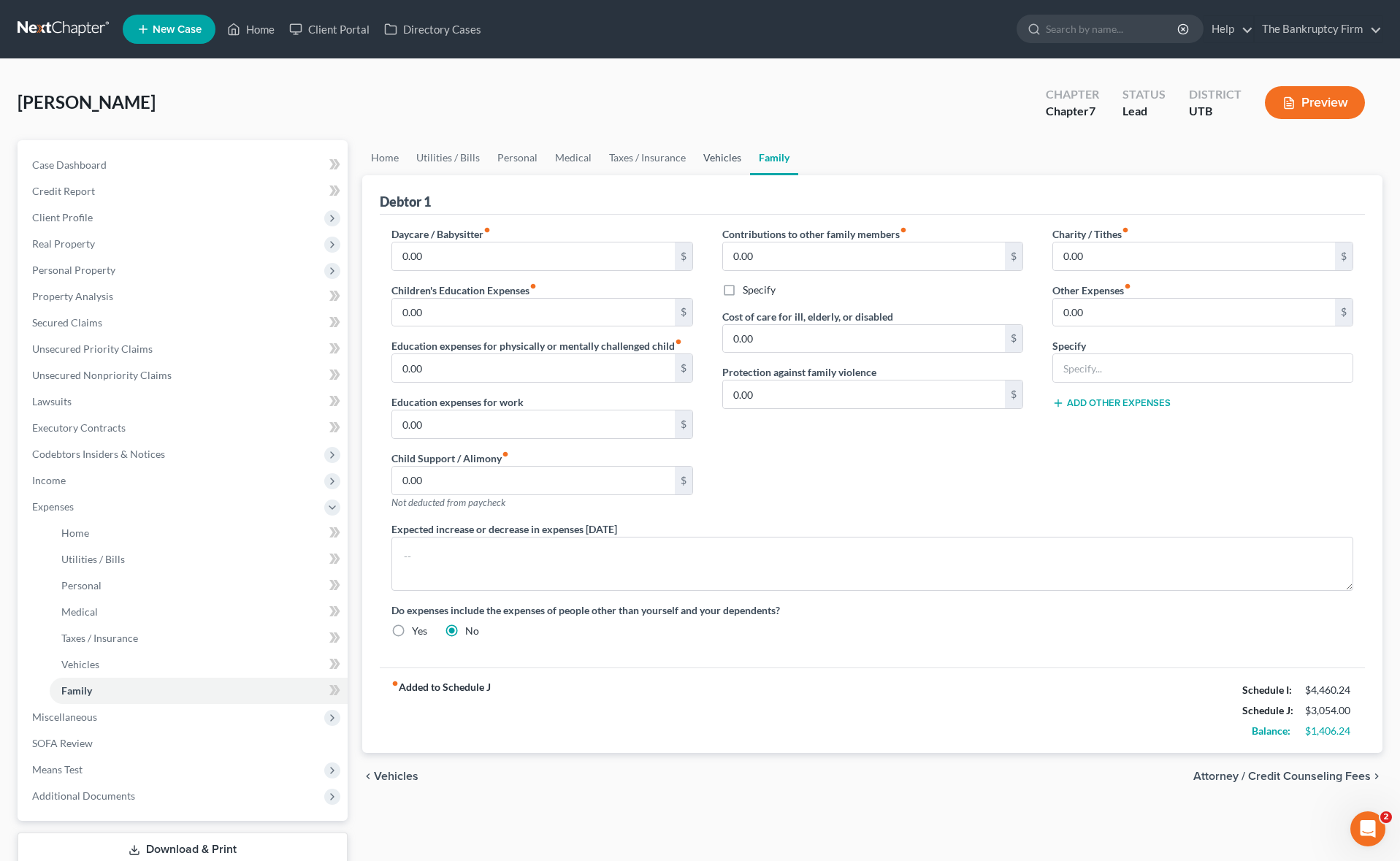
click at [724, 157] on link "Vehicles" at bounding box center [722, 157] width 56 height 35
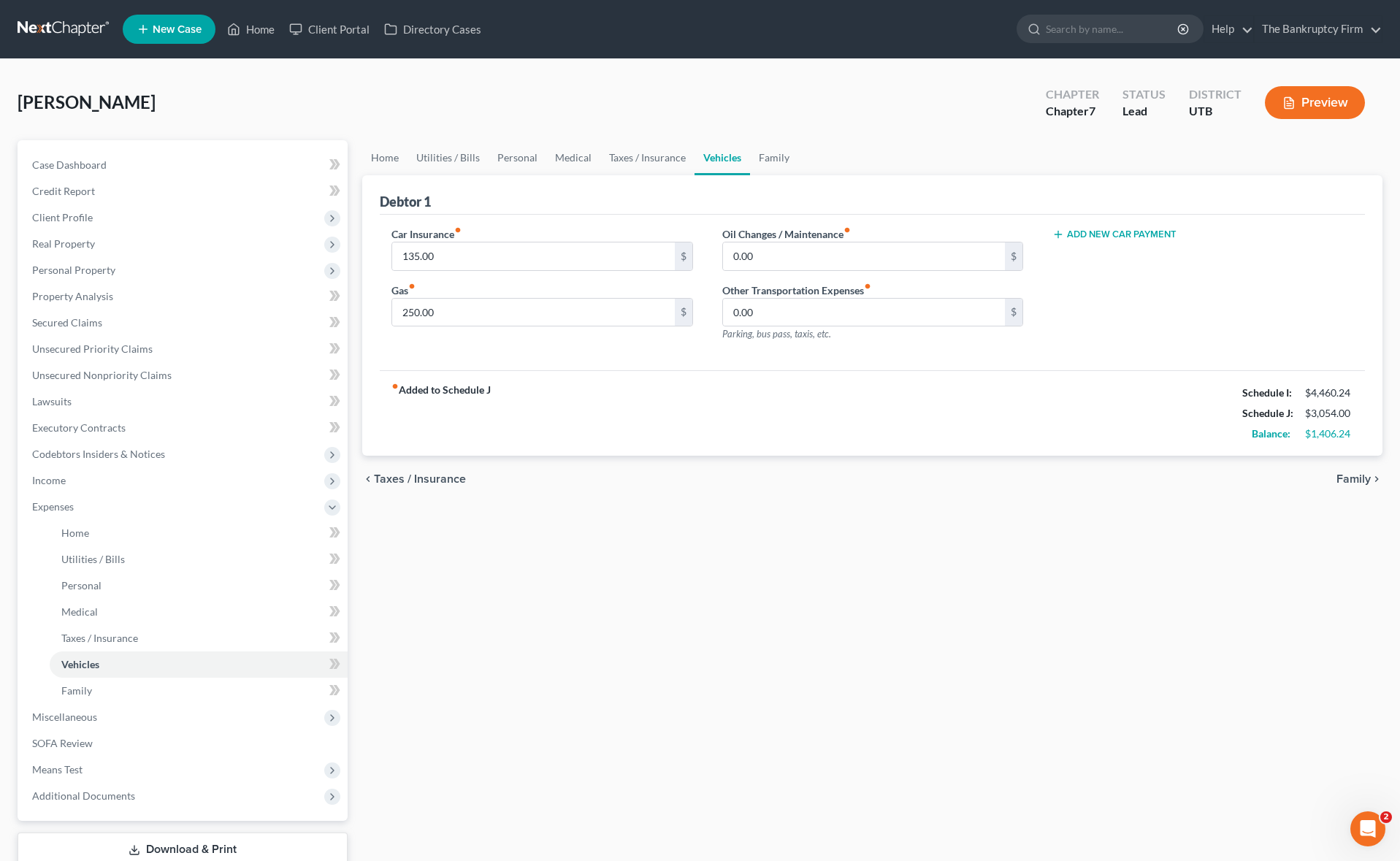
click at [354, 293] on div "Case Dashboard Payments Invoices Payments Payments Credit Report Client Profile" at bounding box center [183, 522] width 345 height 764
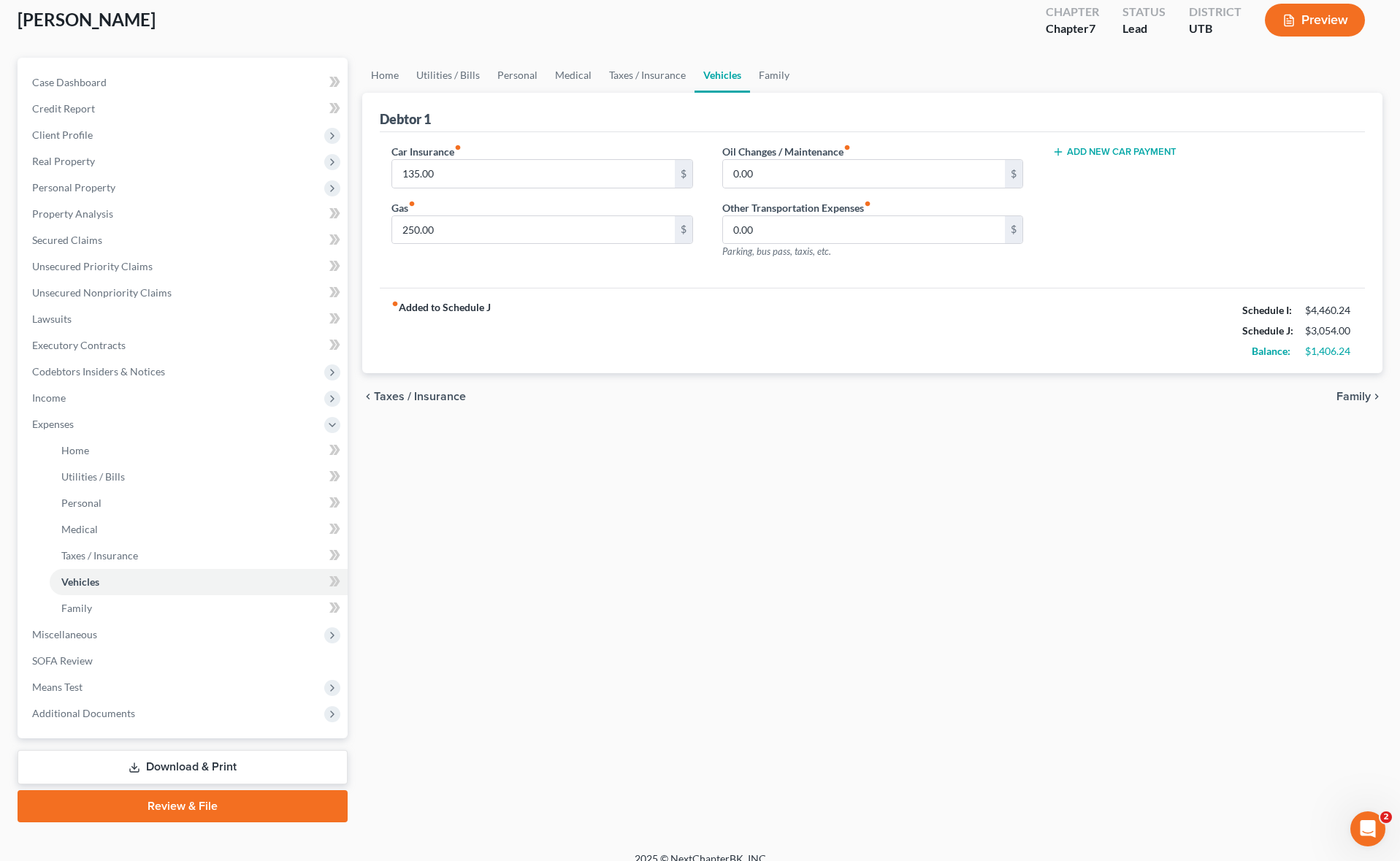
scroll to position [100, 0]
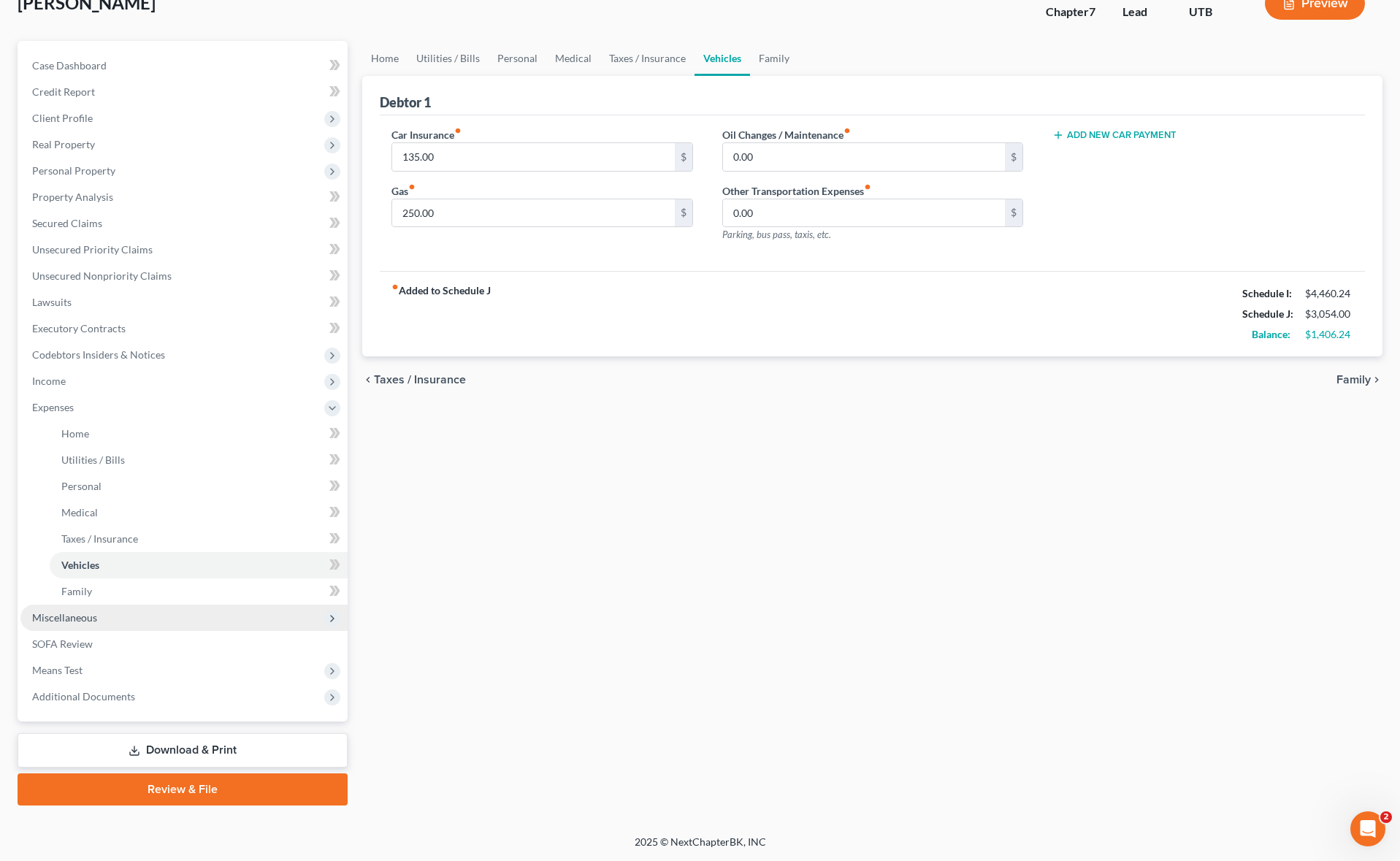
click at [71, 617] on span "Miscellaneous" at bounding box center [64, 617] width 65 height 13
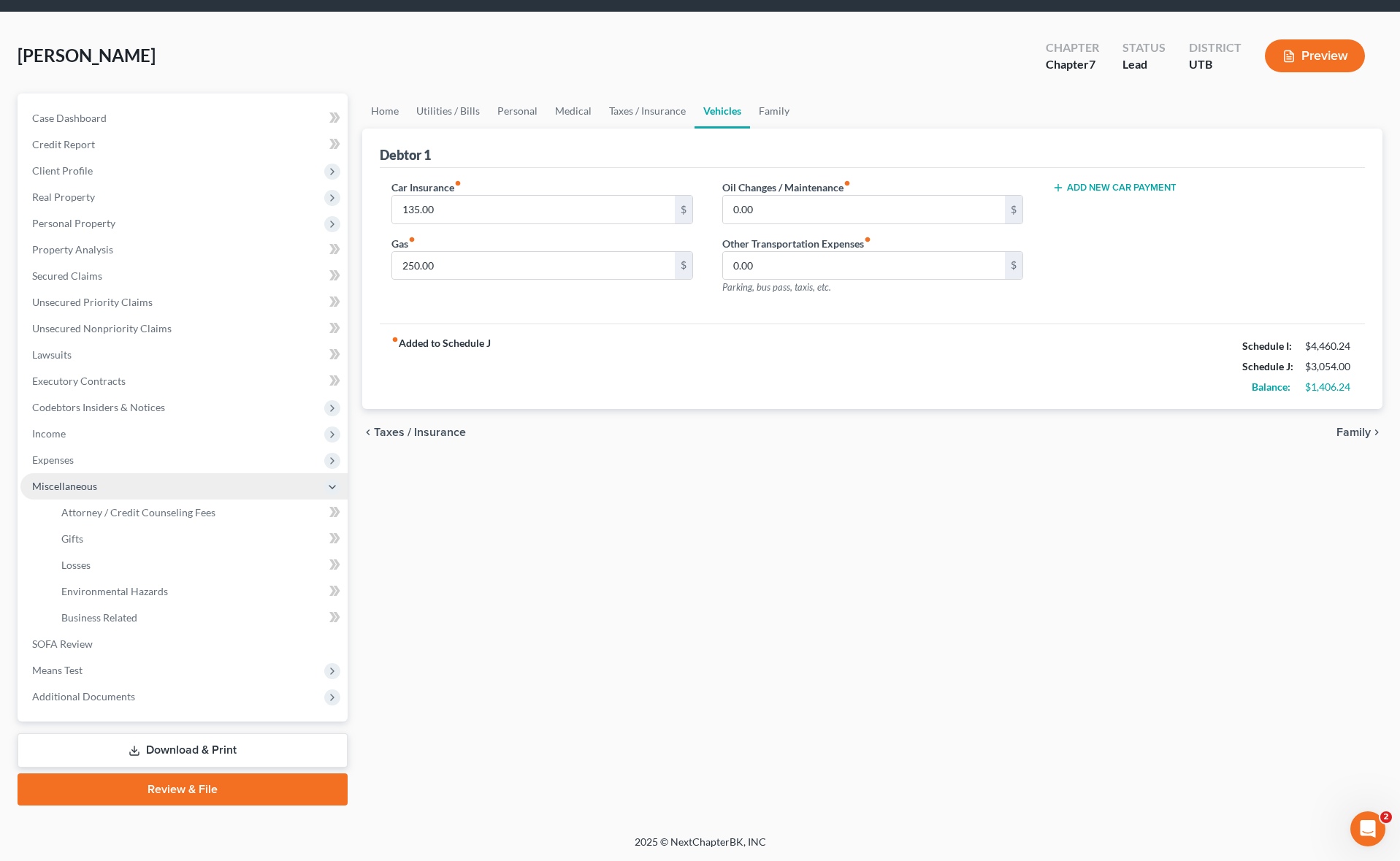
scroll to position [47, 0]
click at [143, 516] on span "Attorney / Credit Counseling Fees" at bounding box center [138, 512] width 154 height 13
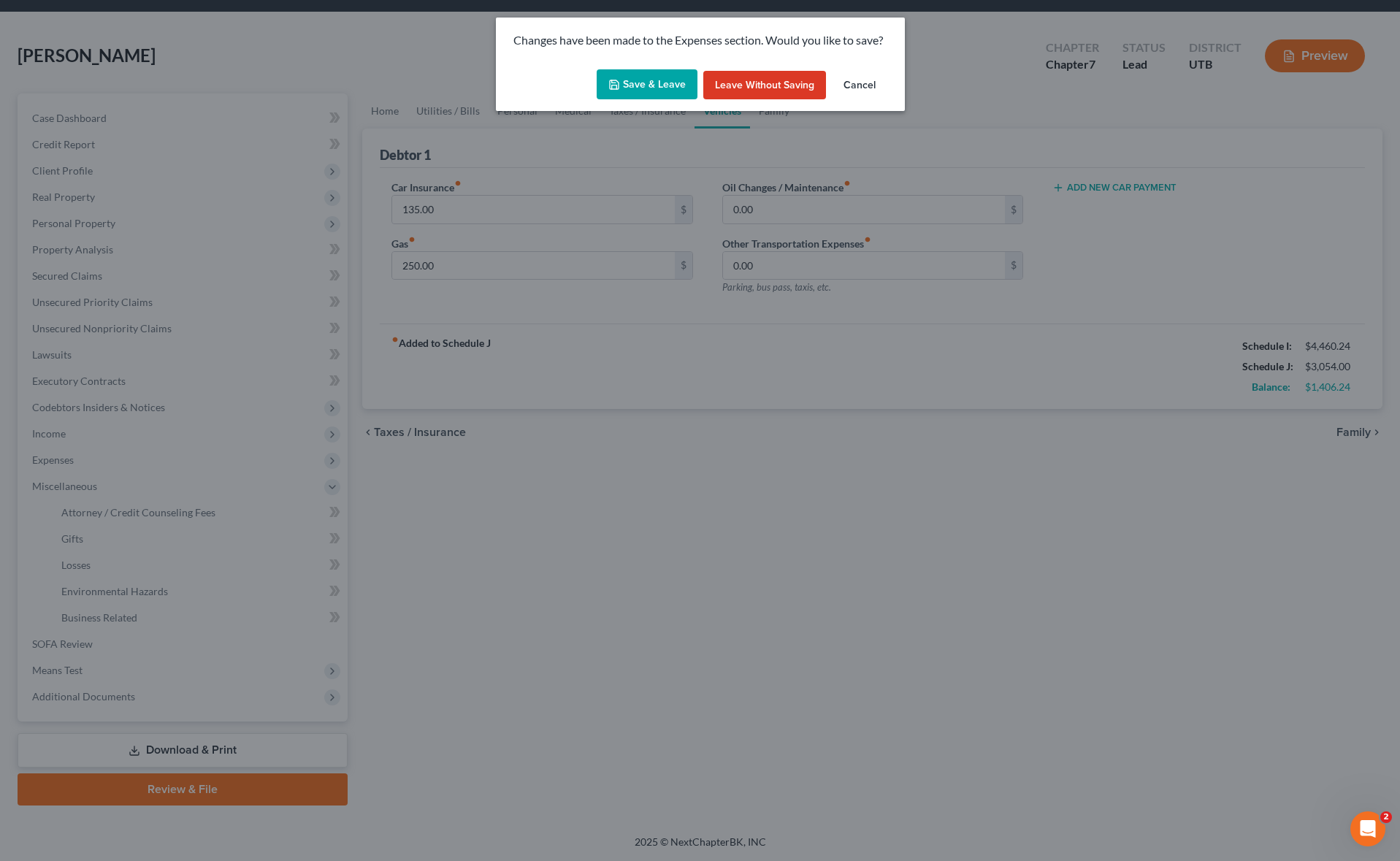
click at [657, 89] on button "Save & Leave" at bounding box center [647, 84] width 101 height 30
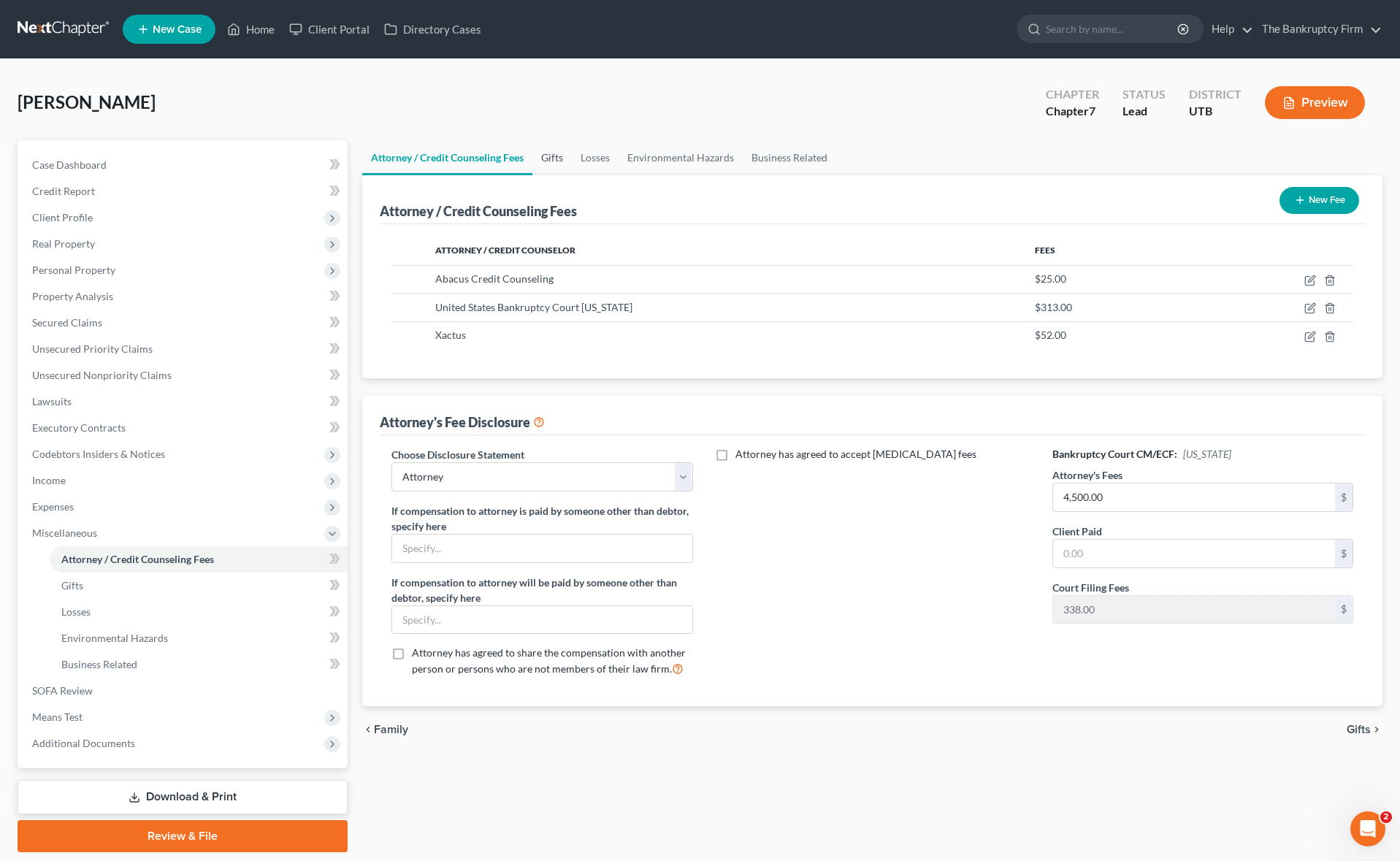
click at [558, 157] on link "Gifts" at bounding box center [551, 157] width 39 height 35
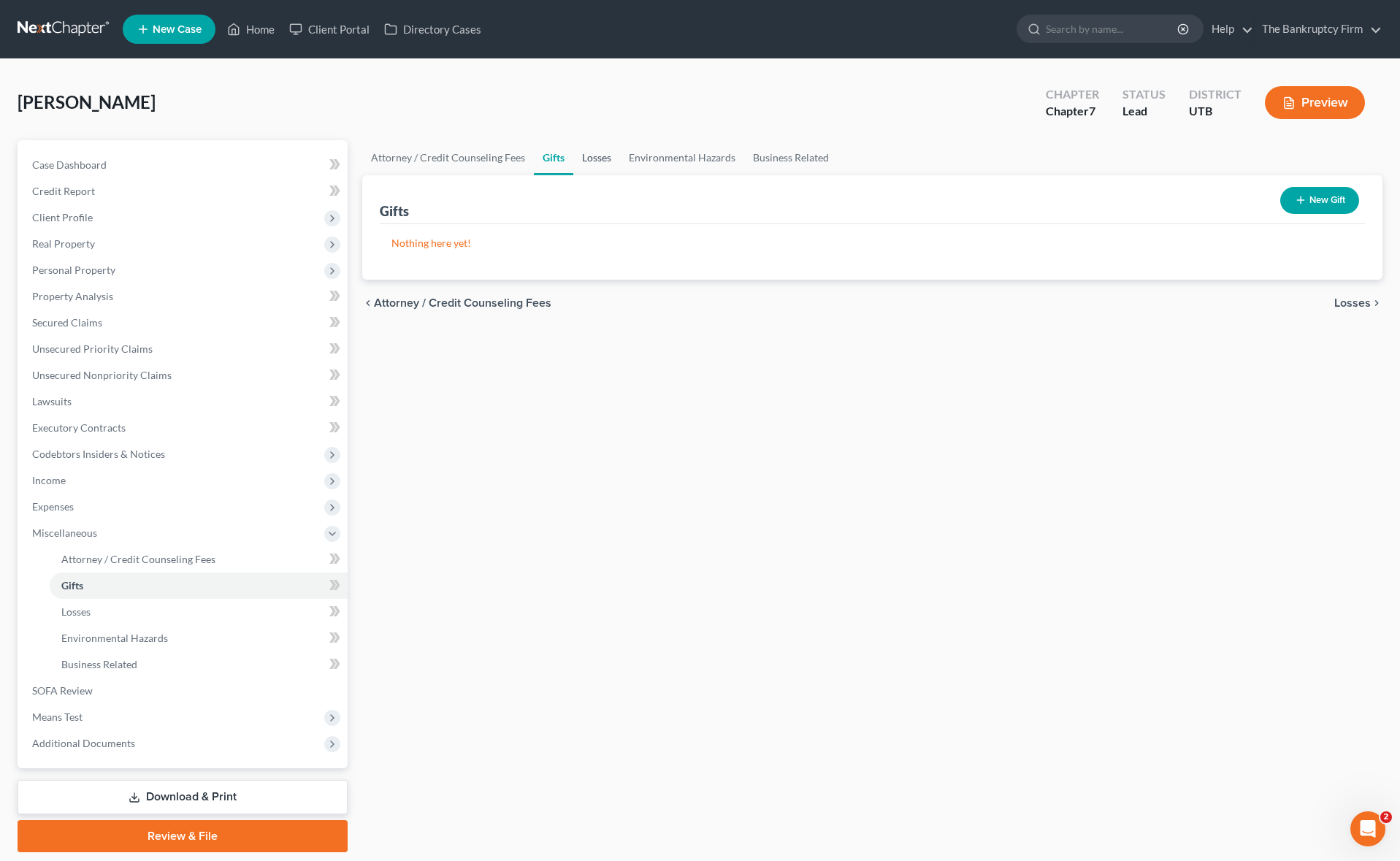
click at [599, 157] on link "Losses" at bounding box center [596, 157] width 47 height 35
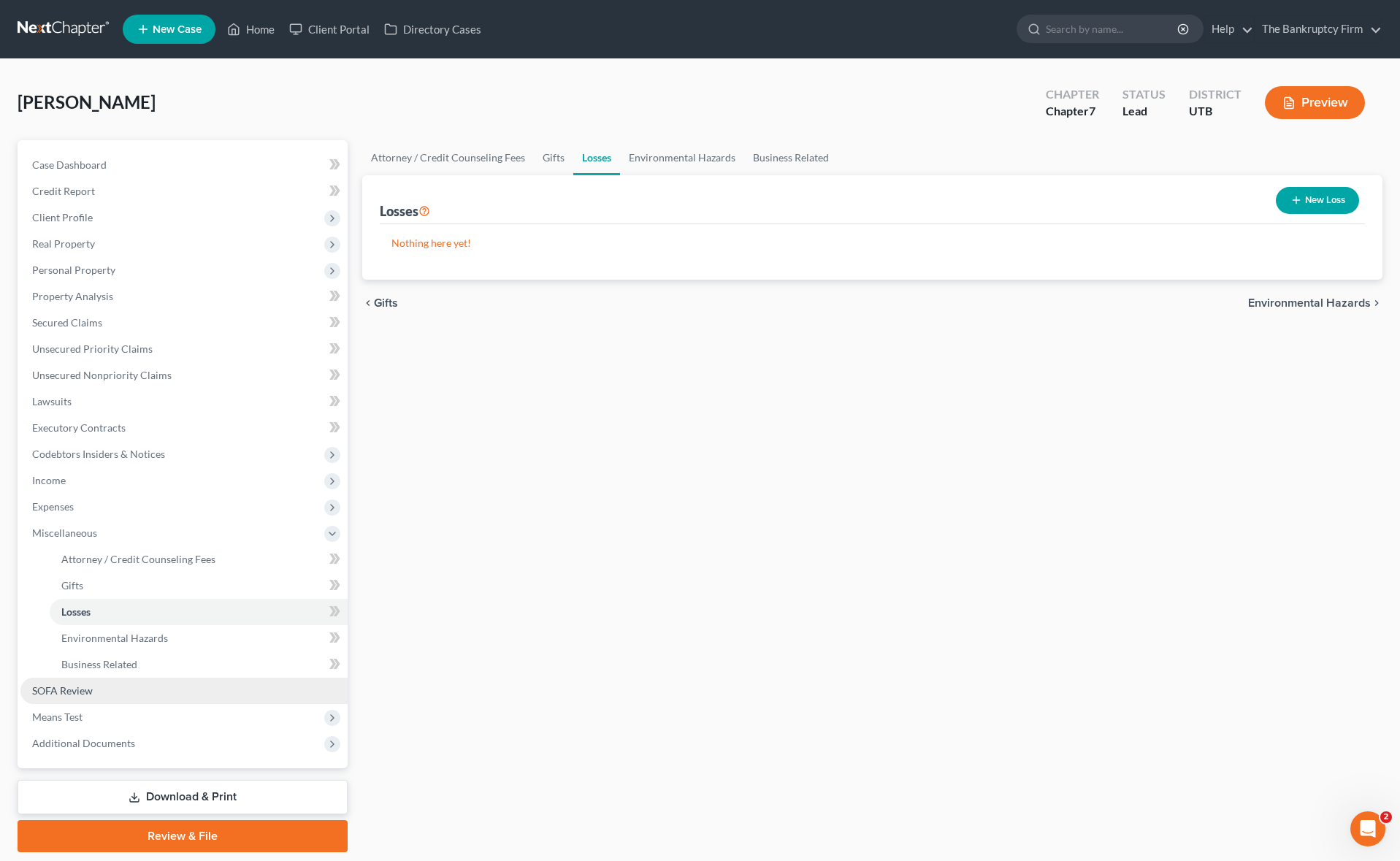
click at [113, 693] on link "SOFA Review" at bounding box center [184, 690] width 327 height 26
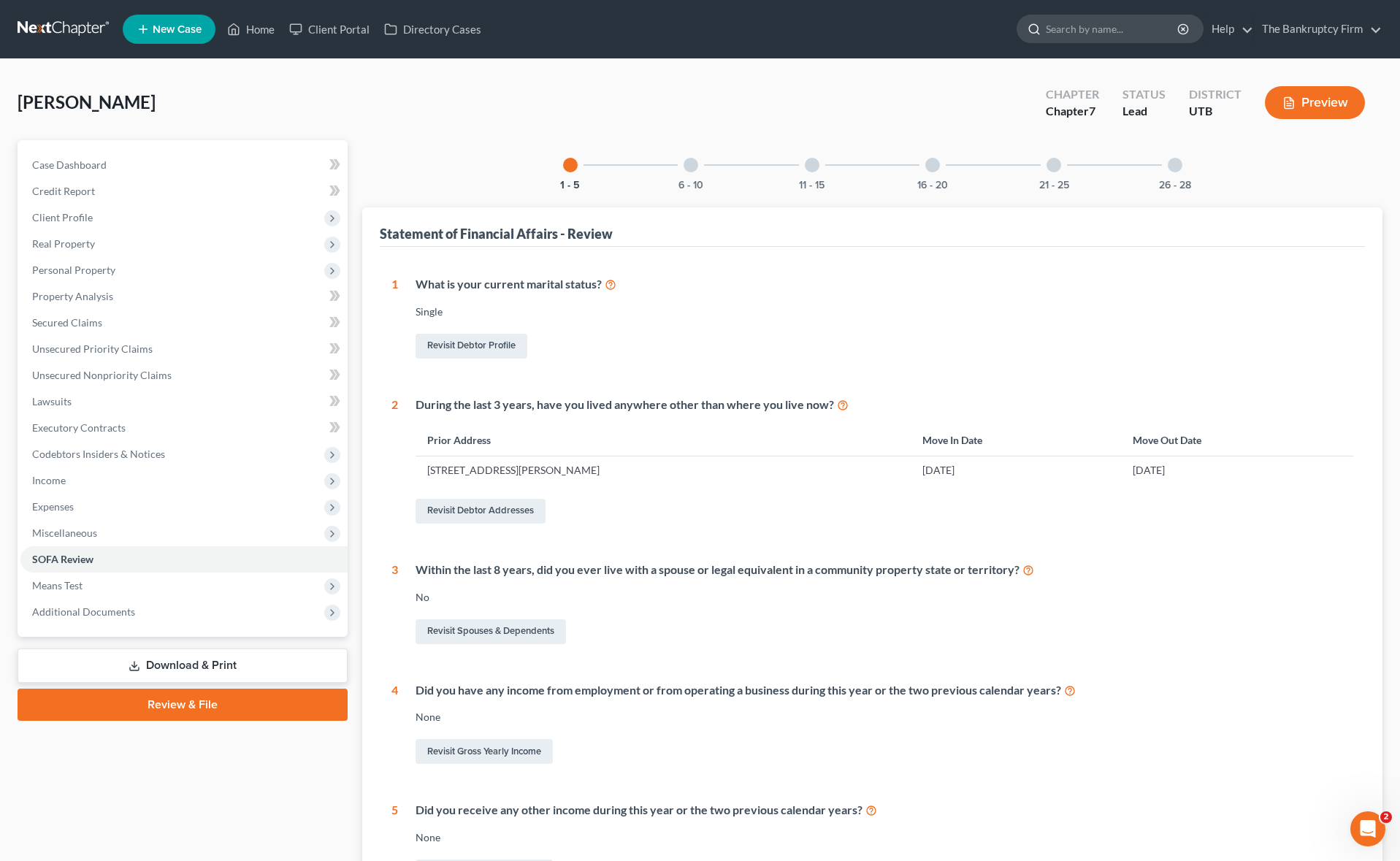
click at [1099, 30] on input "search" at bounding box center [1112, 29] width 134 height 27
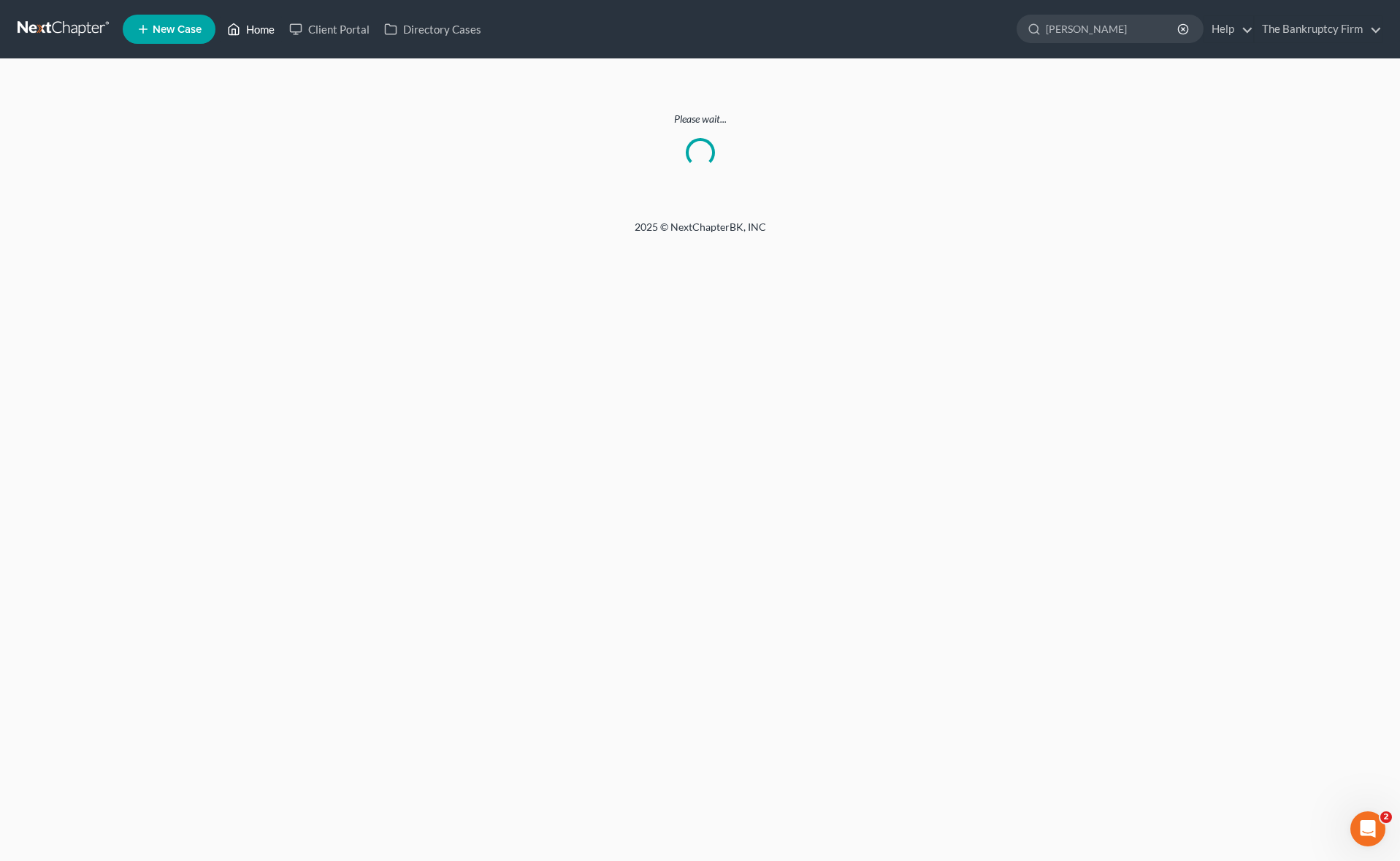
click at [239, 24] on icon at bounding box center [234, 30] width 13 height 18
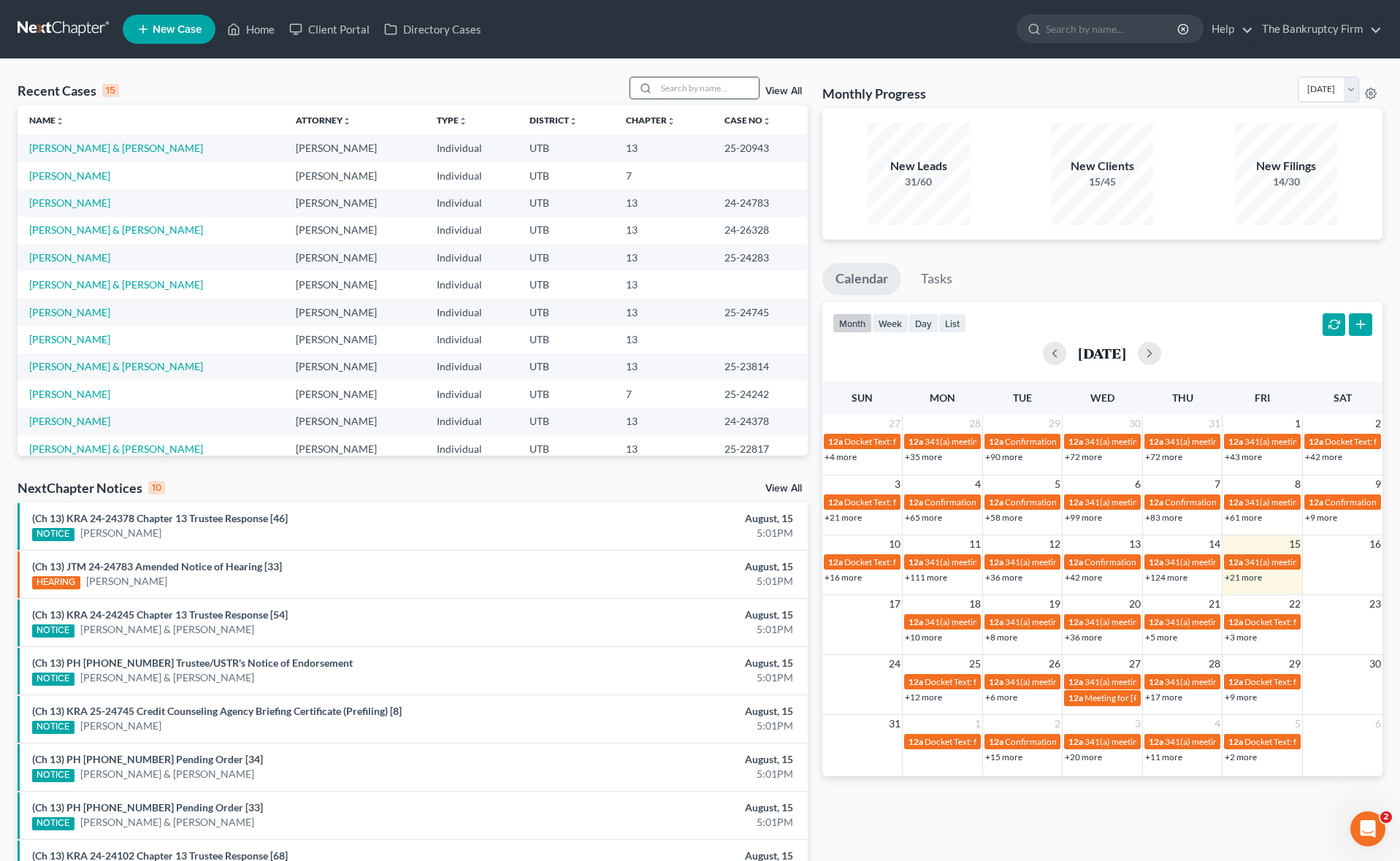
click at [684, 90] on input "search" at bounding box center [707, 88] width 103 height 21
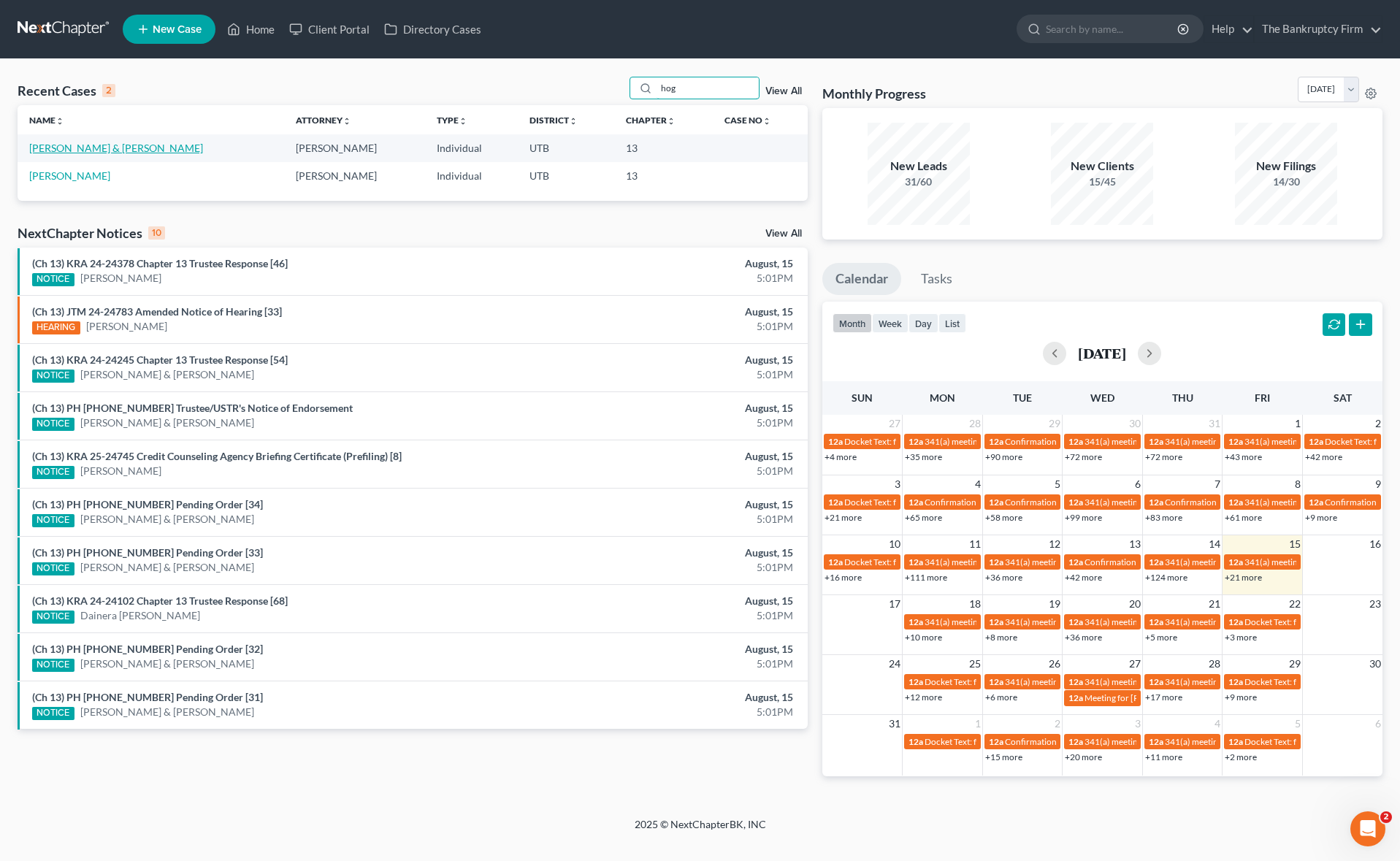
type input "hog"
click at [104, 146] on link "[PERSON_NAME] & [PERSON_NAME]" at bounding box center [116, 148] width 174 height 13
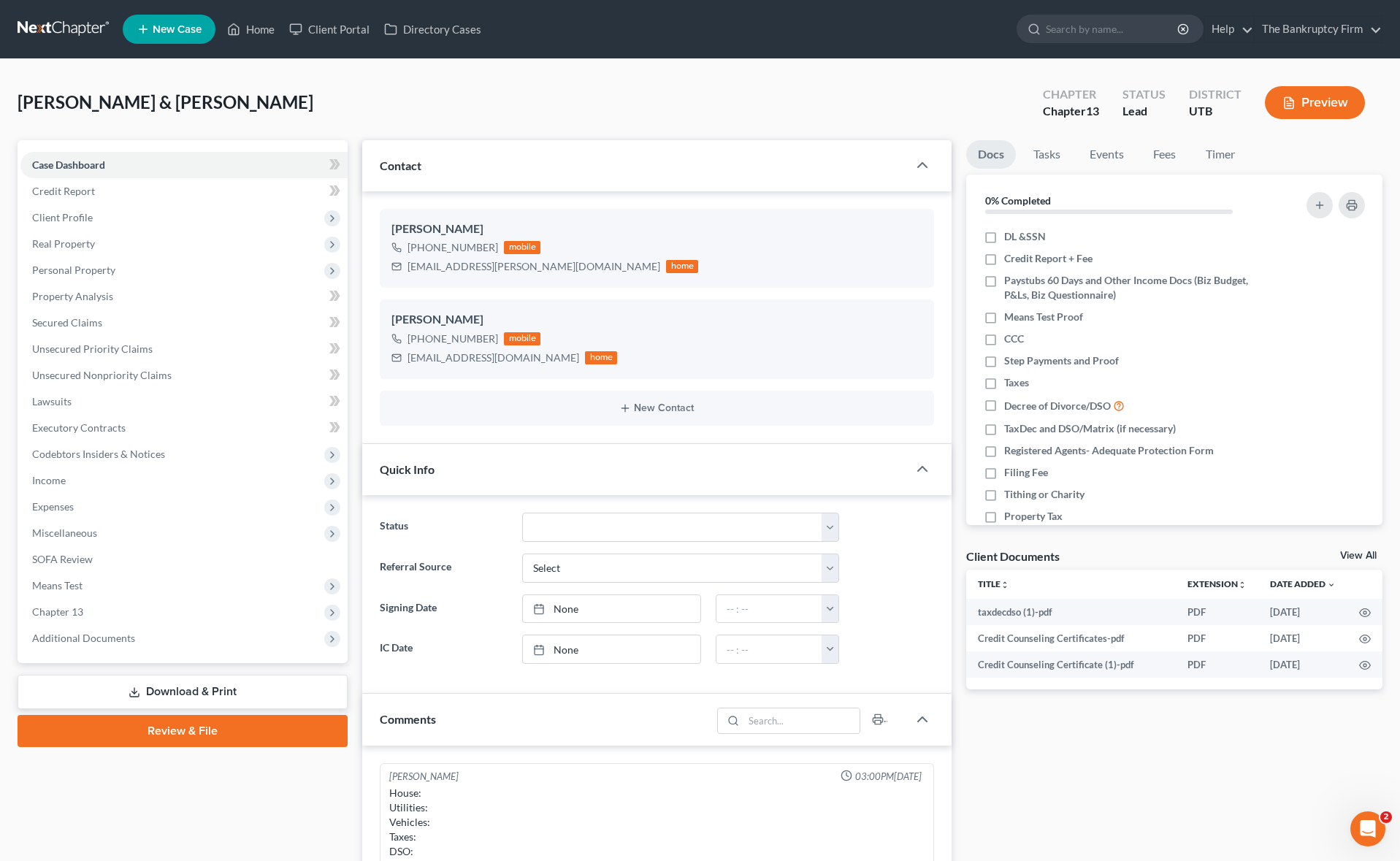
scroll to position [114, 0]
click at [1329, 106] on button "Preview" at bounding box center [1315, 103] width 100 height 33
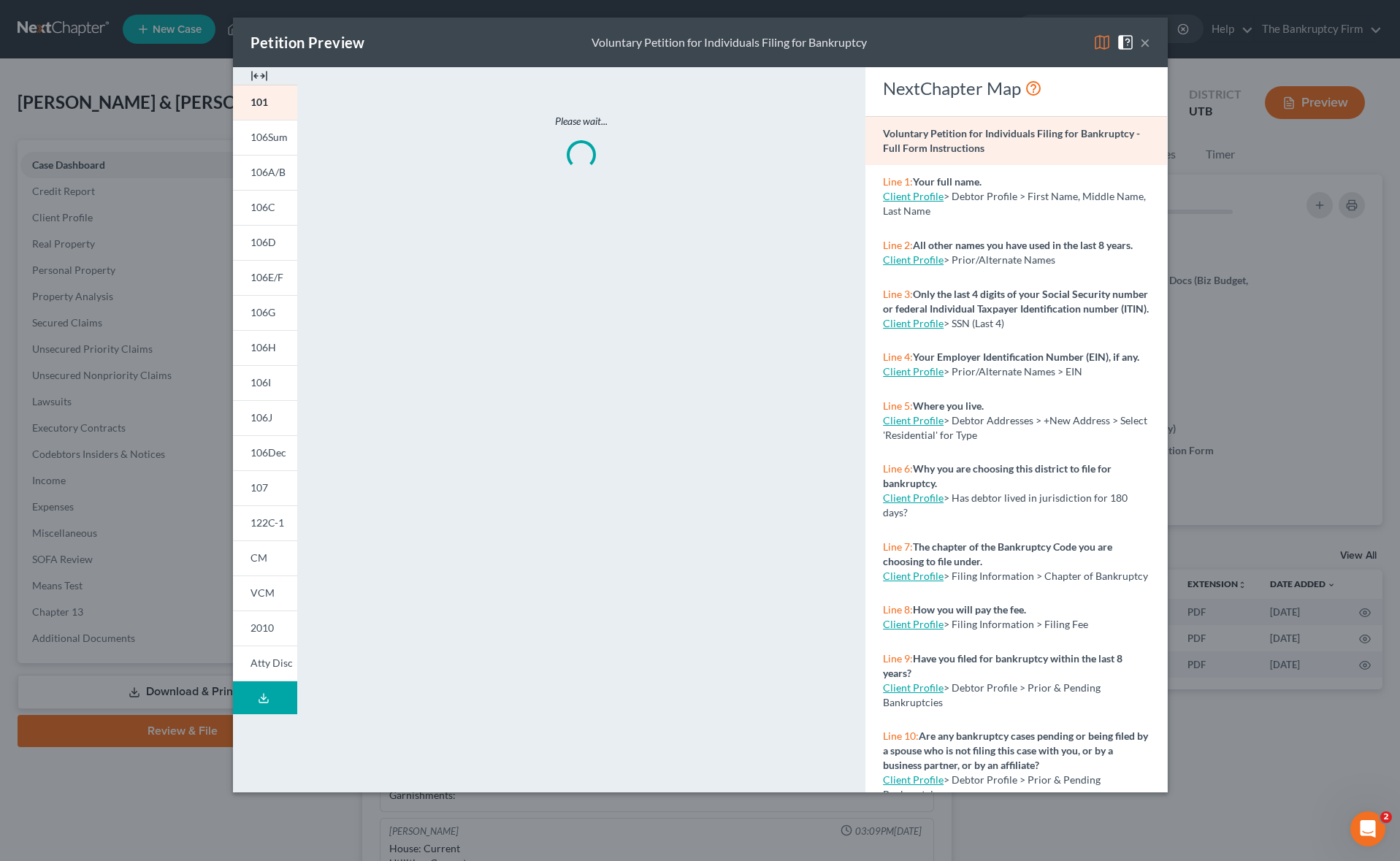
click at [1104, 42] on img at bounding box center [1102, 42] width 18 height 18
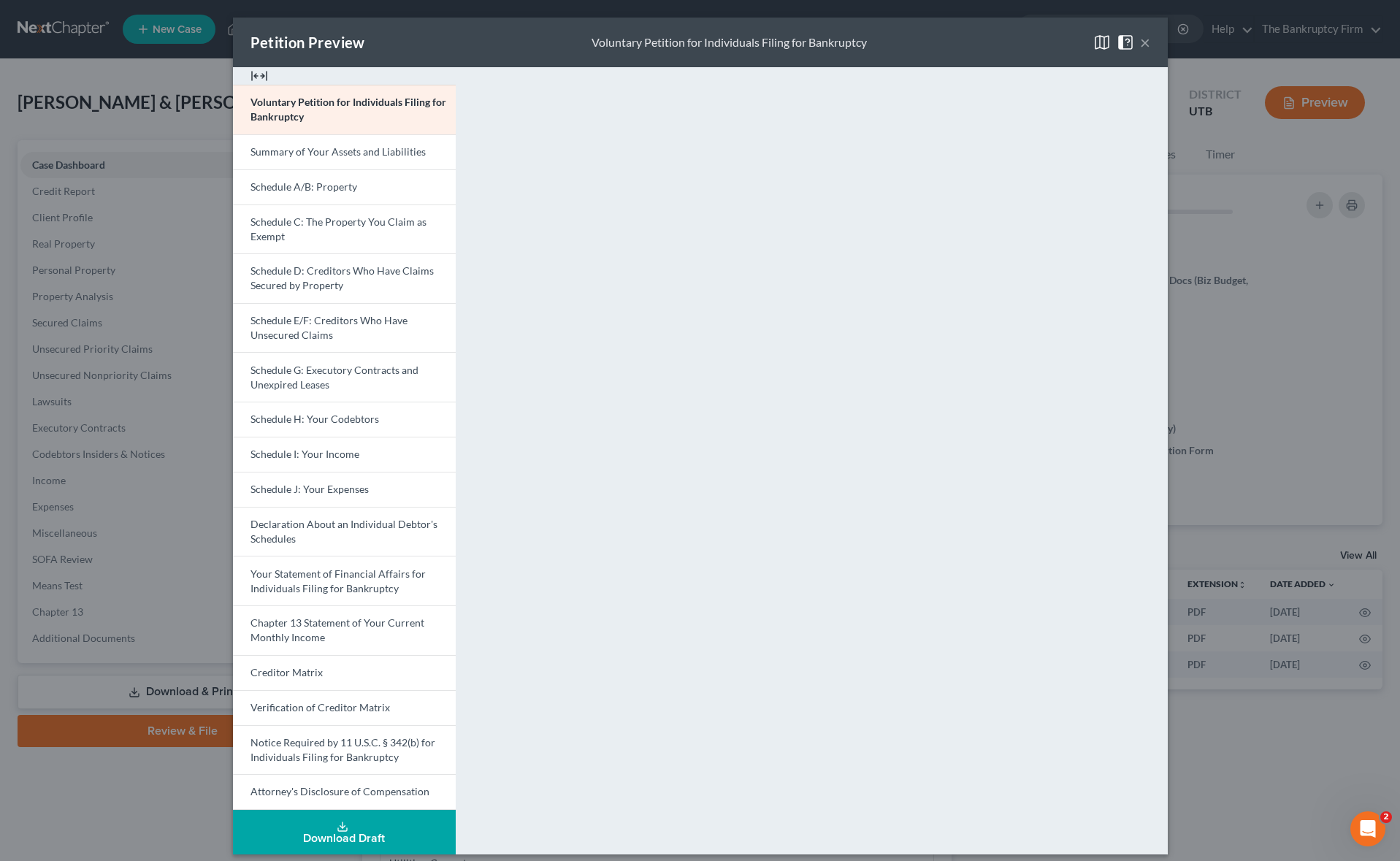
click at [356, 825] on button "Download Draft" at bounding box center [344, 832] width 223 height 45
click at [1145, 45] on button "×" at bounding box center [1145, 42] width 10 height 18
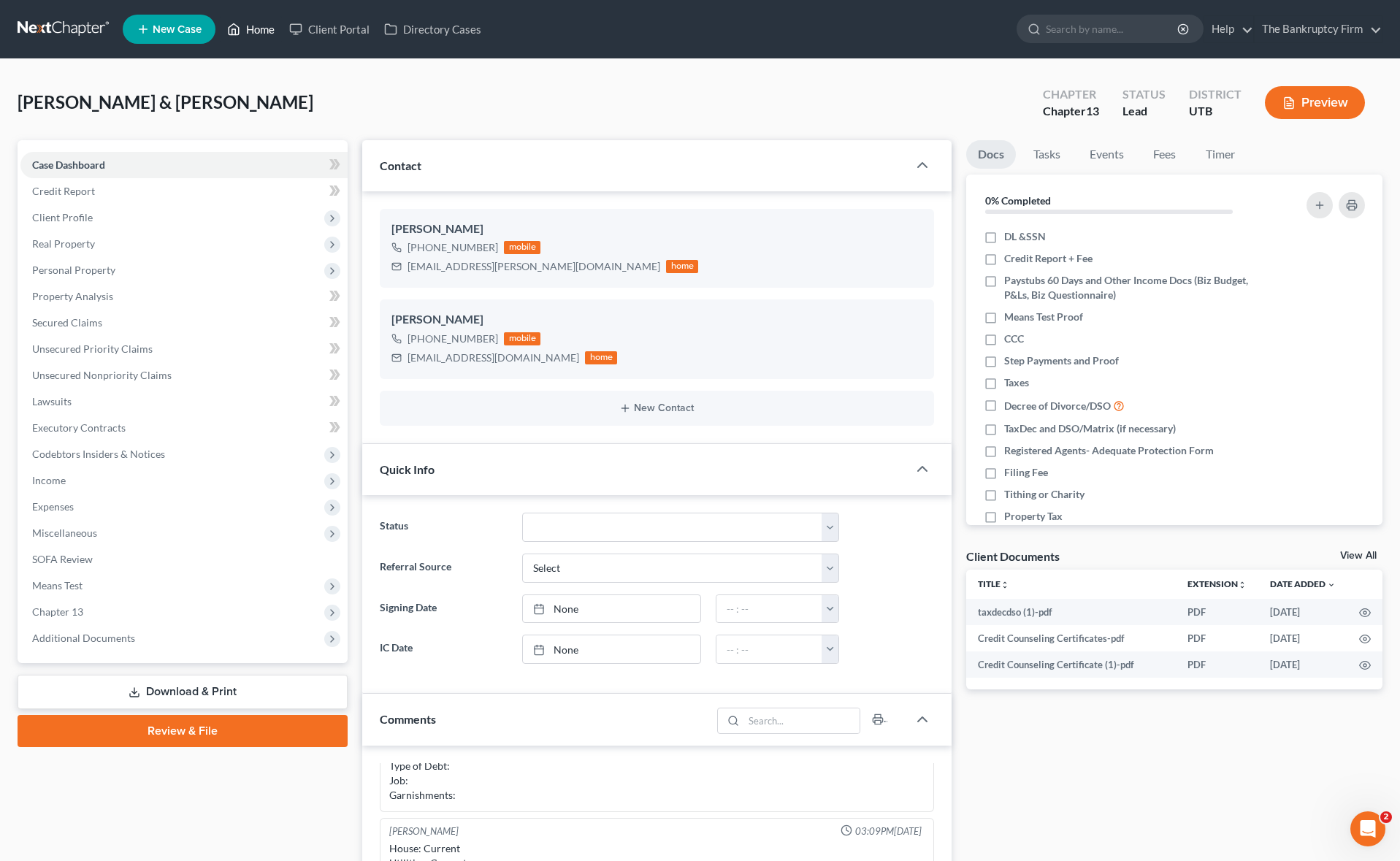
click at [250, 28] on link "Home" at bounding box center [251, 29] width 62 height 26
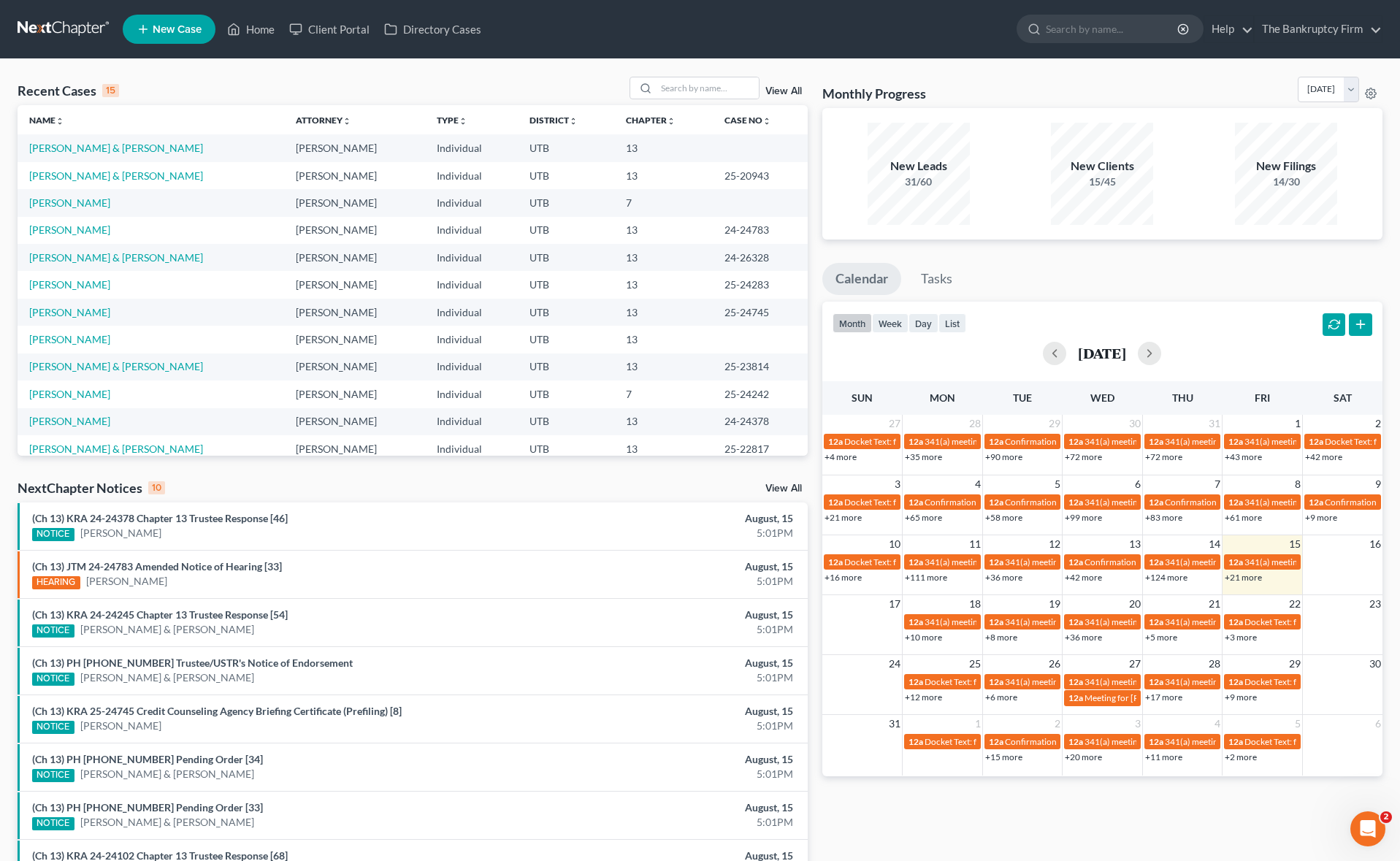
click at [783, 88] on link "View All" at bounding box center [783, 91] width 36 height 10
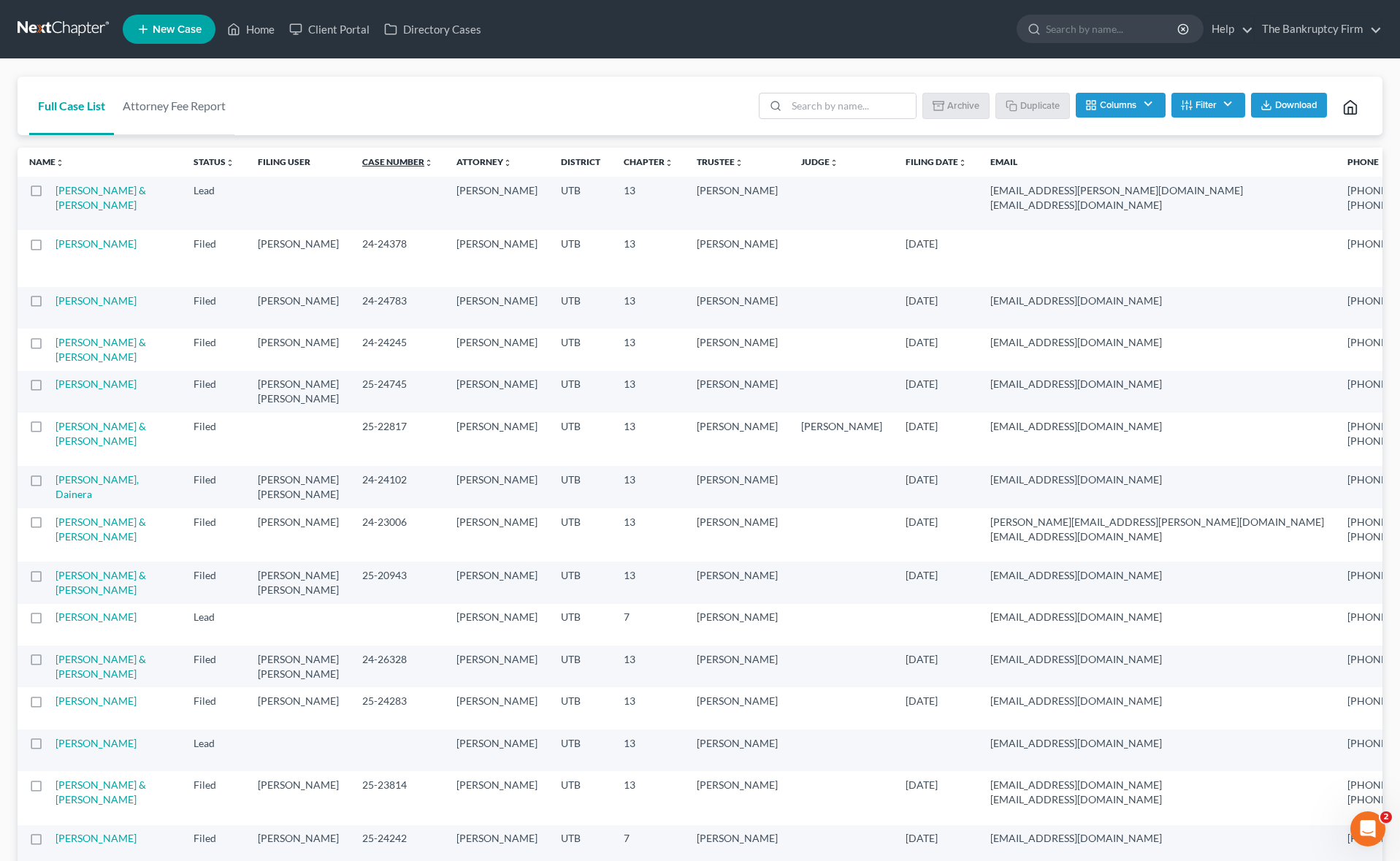
click at [362, 163] on link "Case Number unfold_more expand_more expand_less" at bounding box center [397, 161] width 71 height 11
